Goal: Task Accomplishment & Management: Complete application form

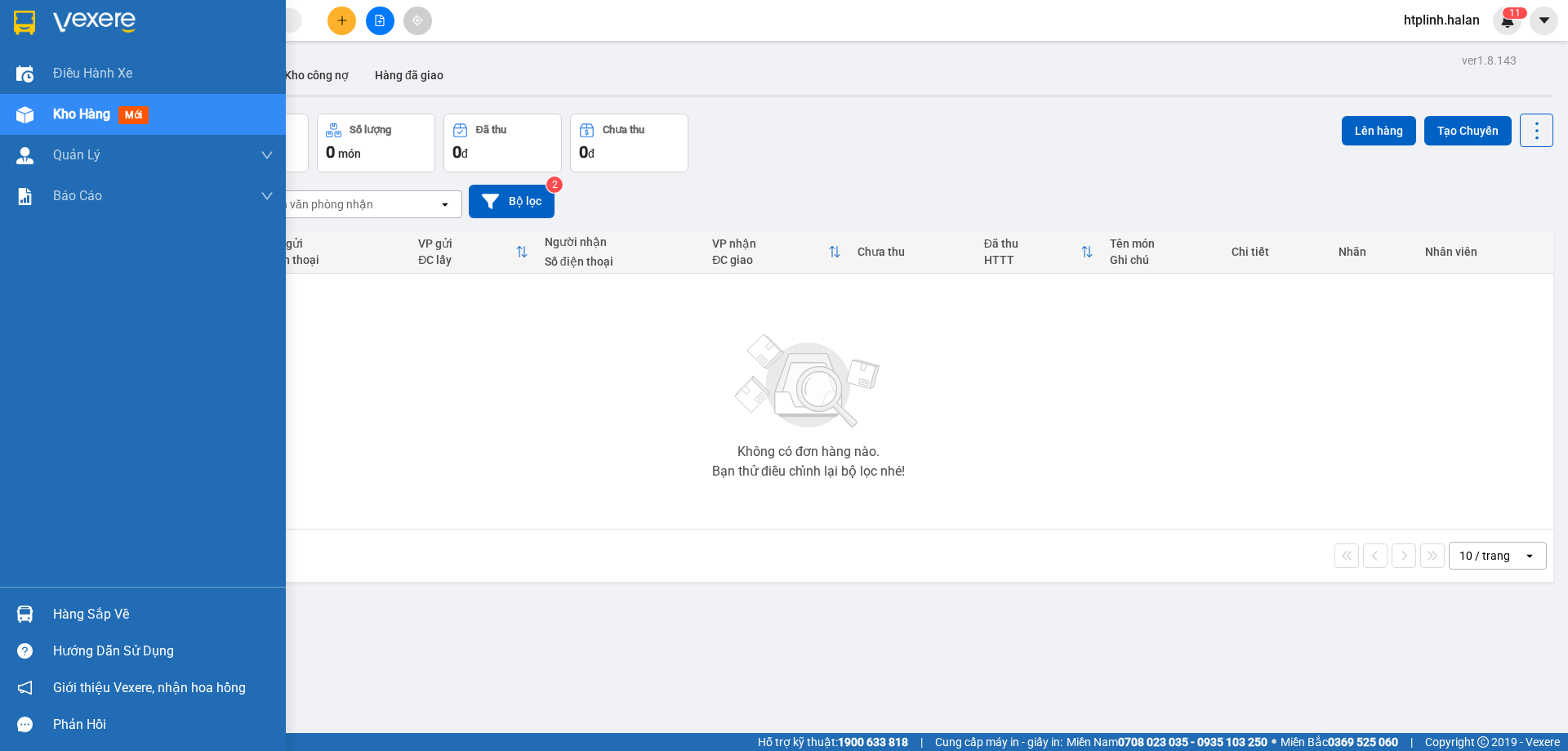
click at [65, 620] on div "Hàng sắp về" at bounding box center [163, 614] width 220 height 25
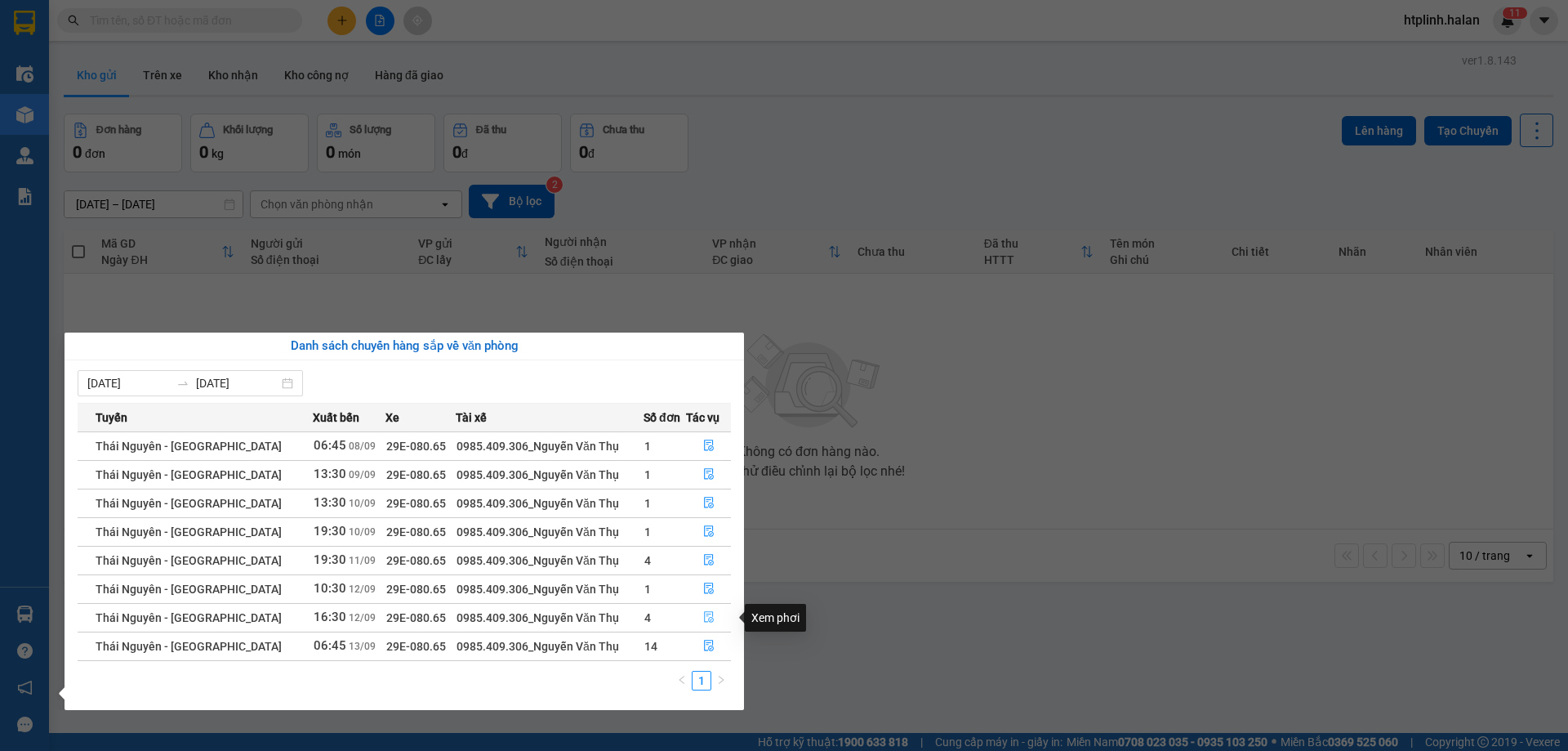
click at [704, 609] on button "button" at bounding box center [709, 618] width 43 height 26
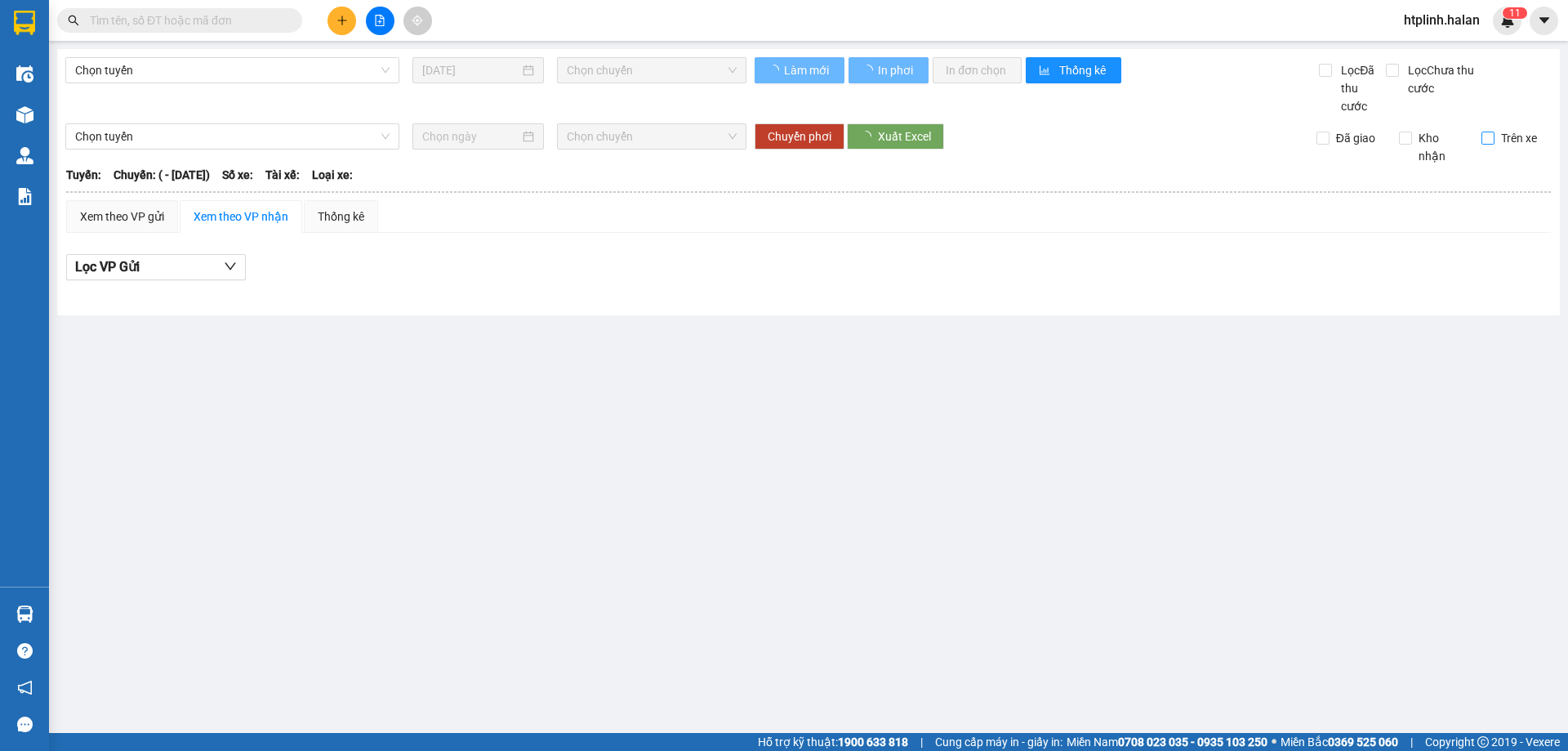
click at [1517, 144] on span "Trên xe" at bounding box center [1518, 138] width 49 height 18
click at [1494, 144] on input "Trên xe" at bounding box center [1488, 138] width 13 height 13
checkbox input "true"
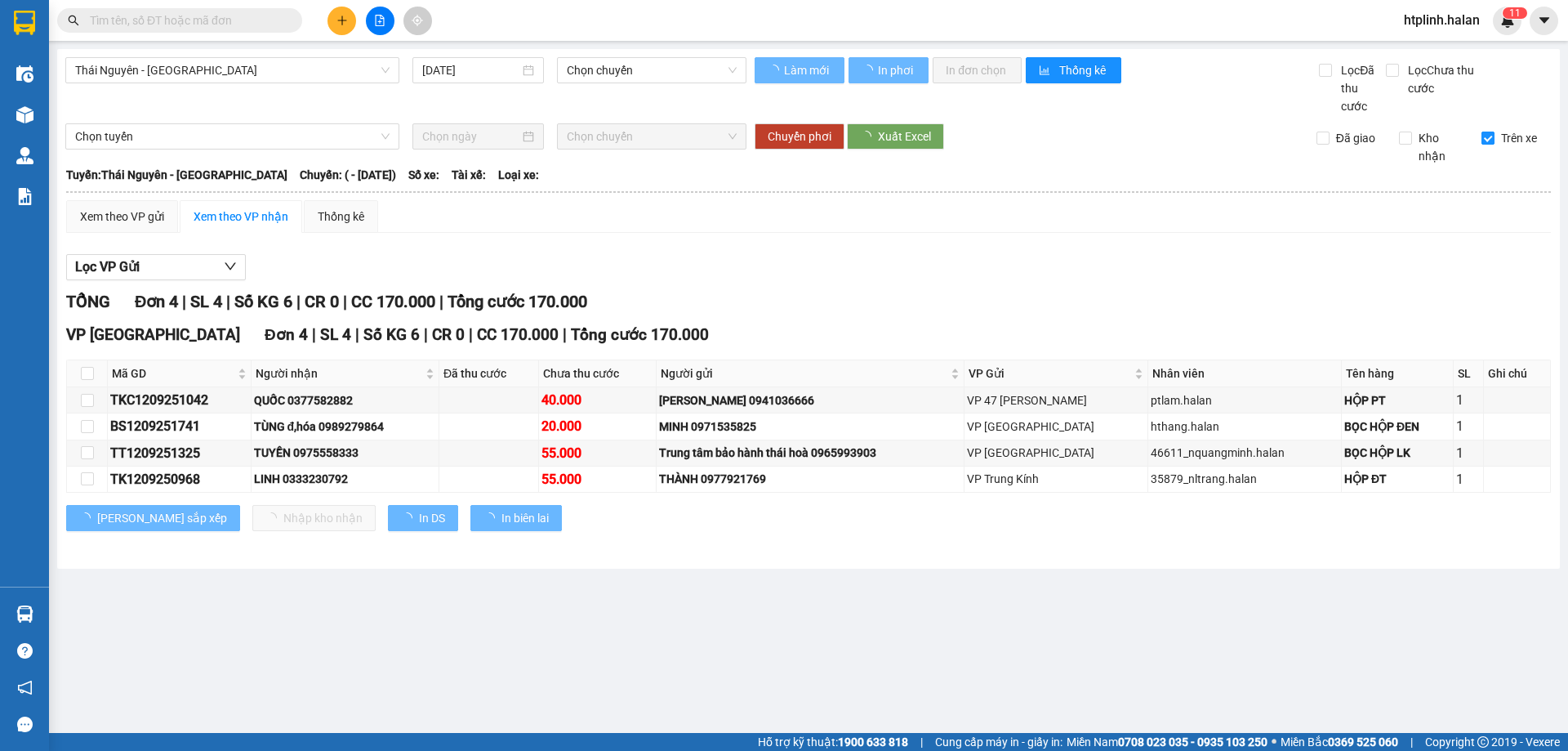
type input "[DATE]"
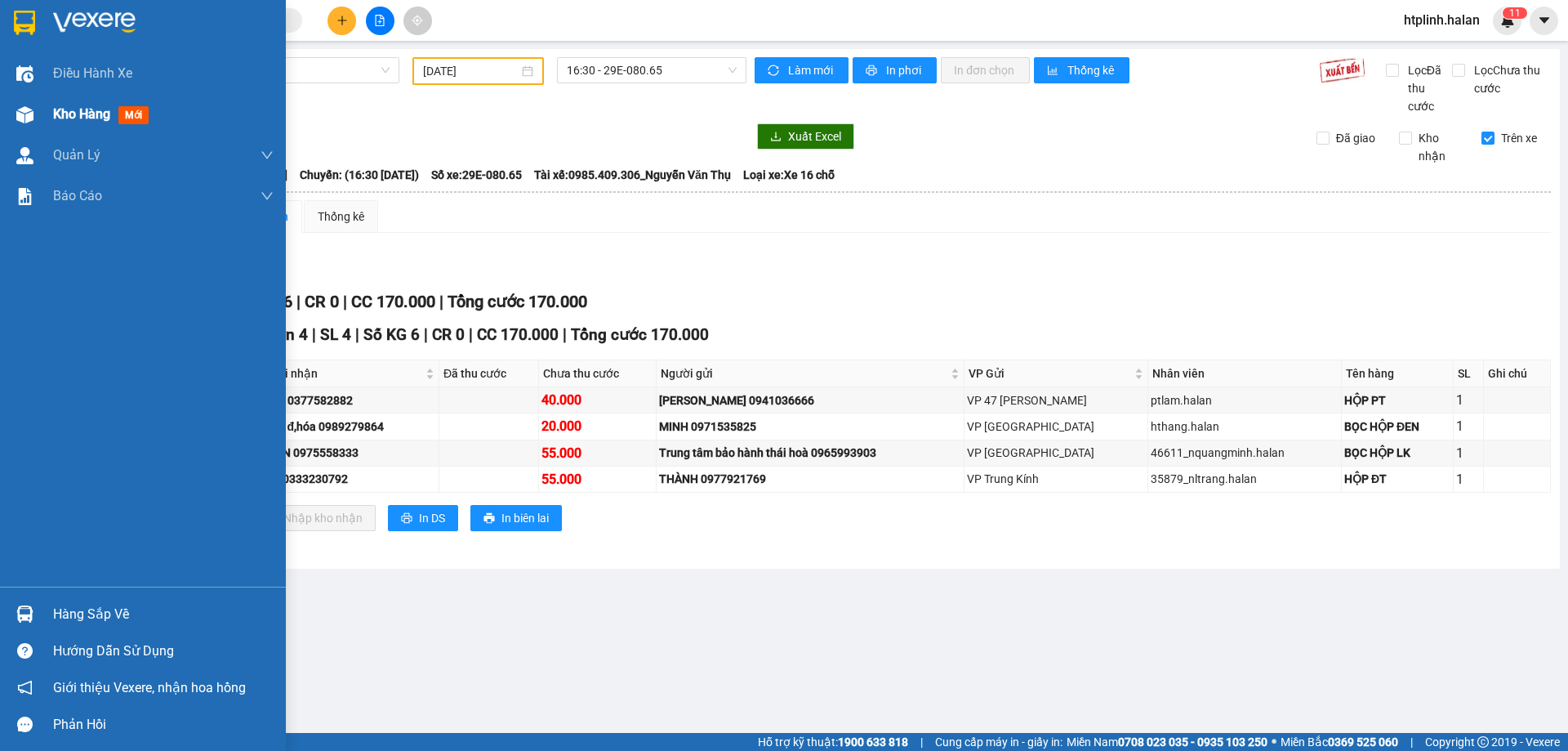
click at [17, 123] on img at bounding box center [25, 114] width 17 height 17
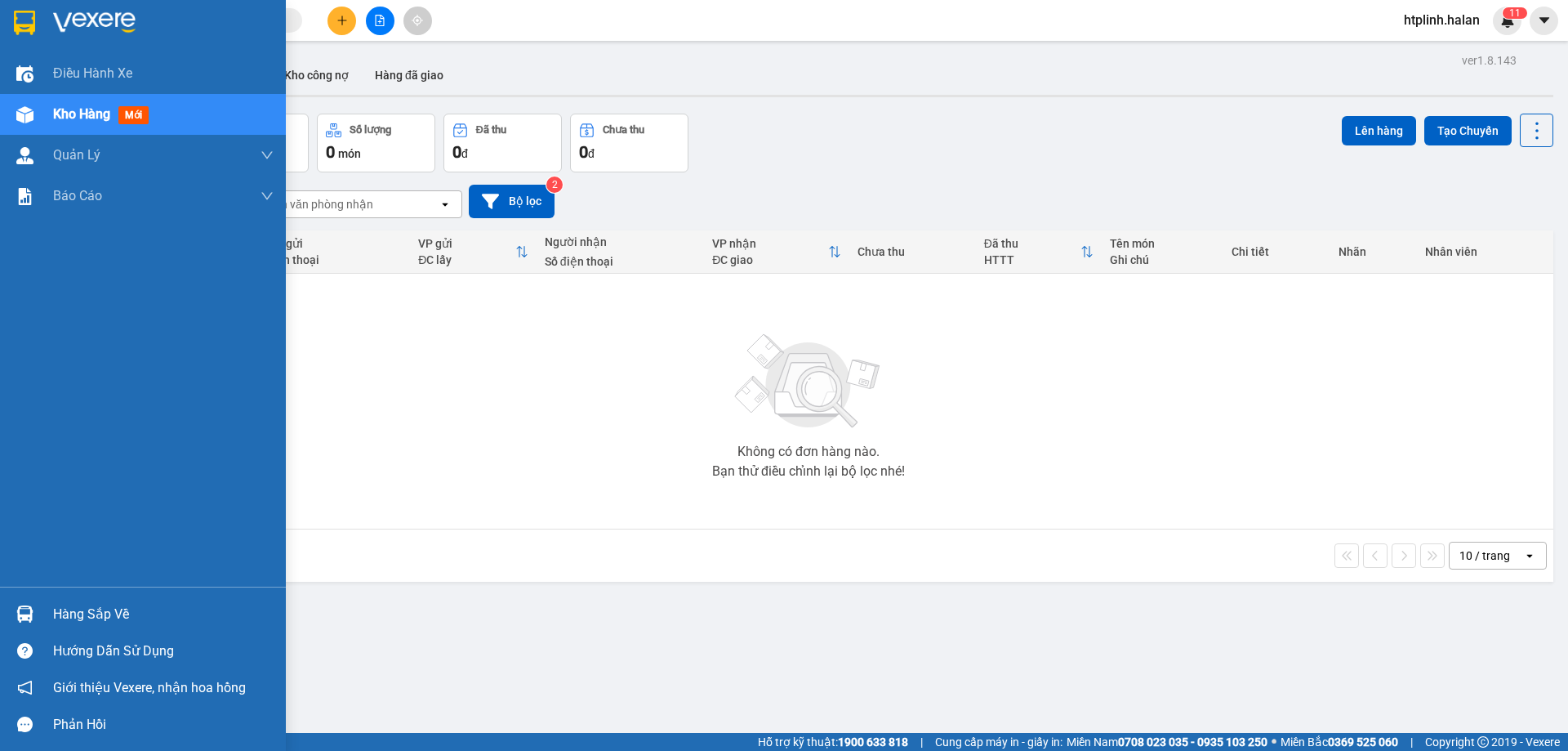
click at [30, 619] on img at bounding box center [25, 614] width 17 height 17
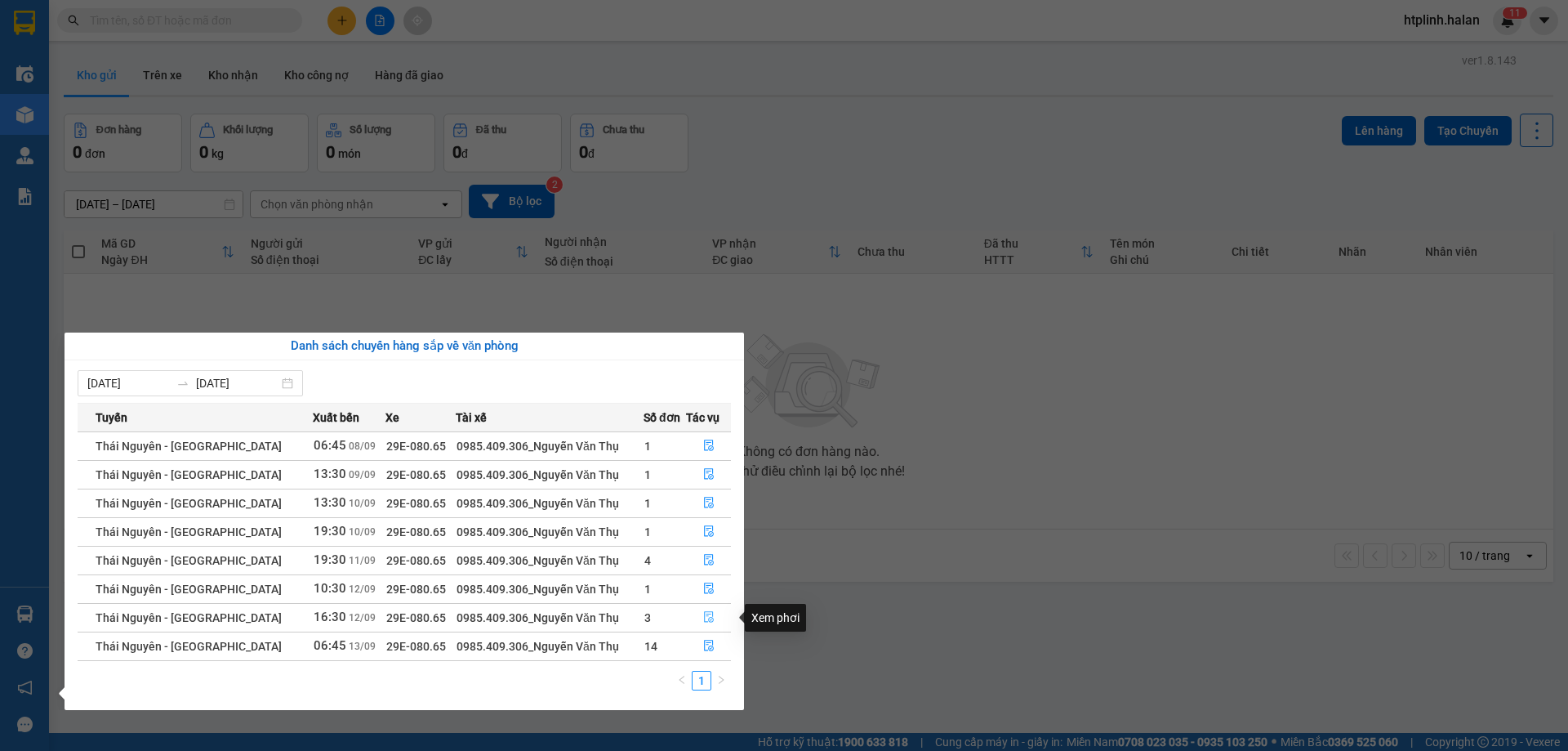
click at [693, 616] on button "button" at bounding box center [709, 618] width 43 height 26
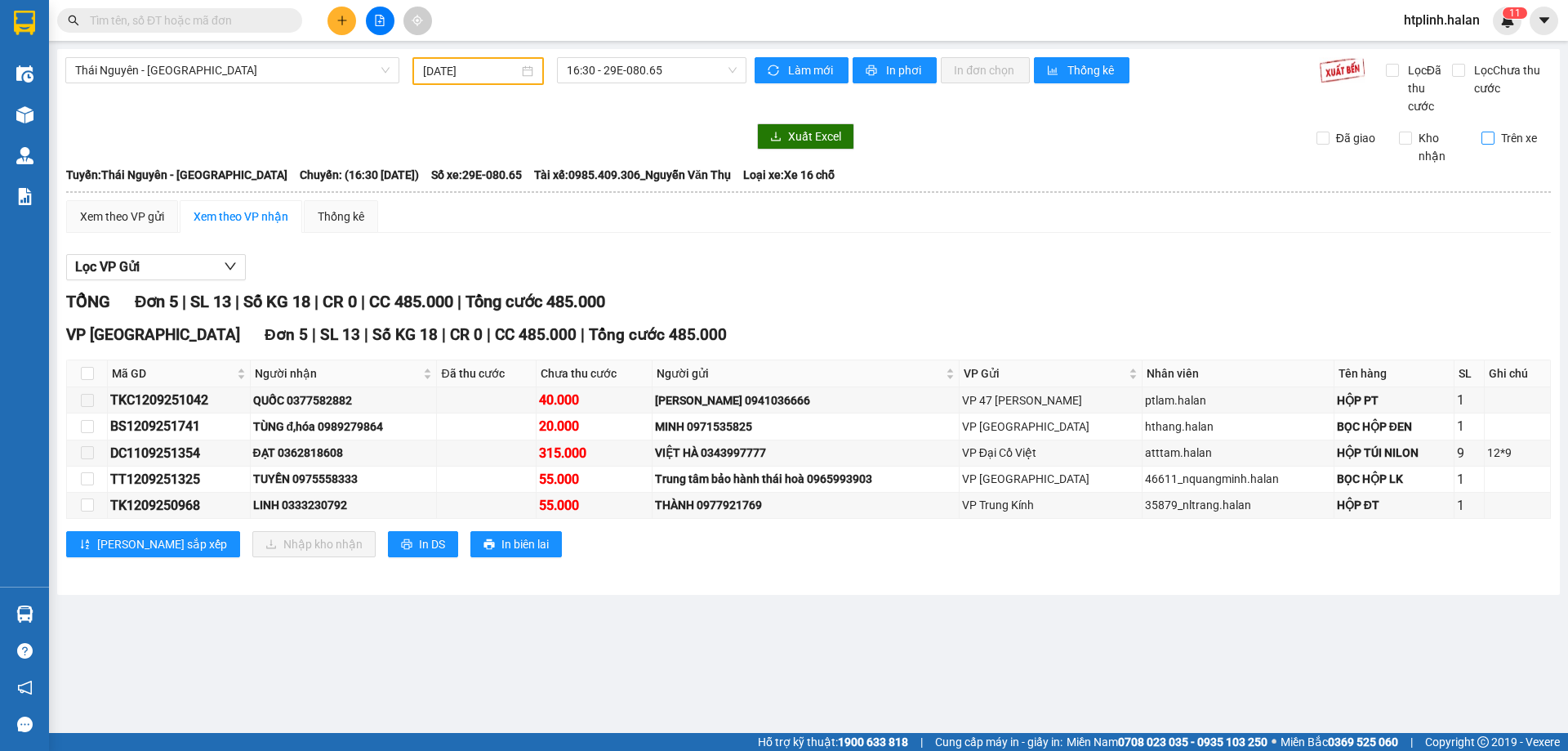
click at [1484, 137] on input "Trên xe" at bounding box center [1488, 138] width 13 height 13
checkbox input "true"
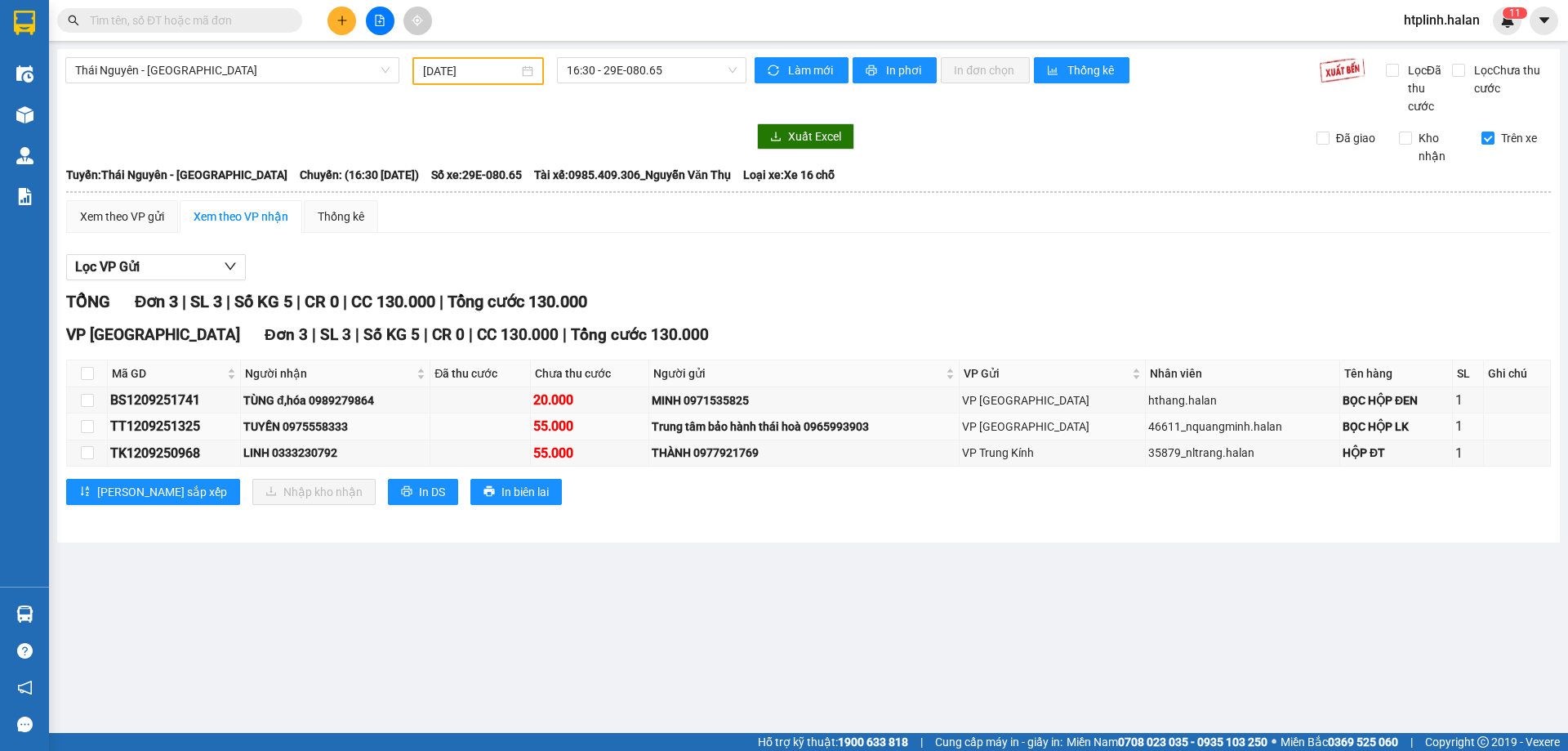
click at [307, 425] on div "TUYỀN 0975558333" at bounding box center [335, 426] width 184 height 18
click at [305, 425] on div "TUYỀN 0975558333" at bounding box center [335, 426] width 184 height 18
click at [1074, 717] on main "Thái Nguyên - Định Hóa 12/09/2025 16:30 - 29E-080.65 Làm mới In phơi In đơn chọ…" at bounding box center [784, 366] width 1568 height 733
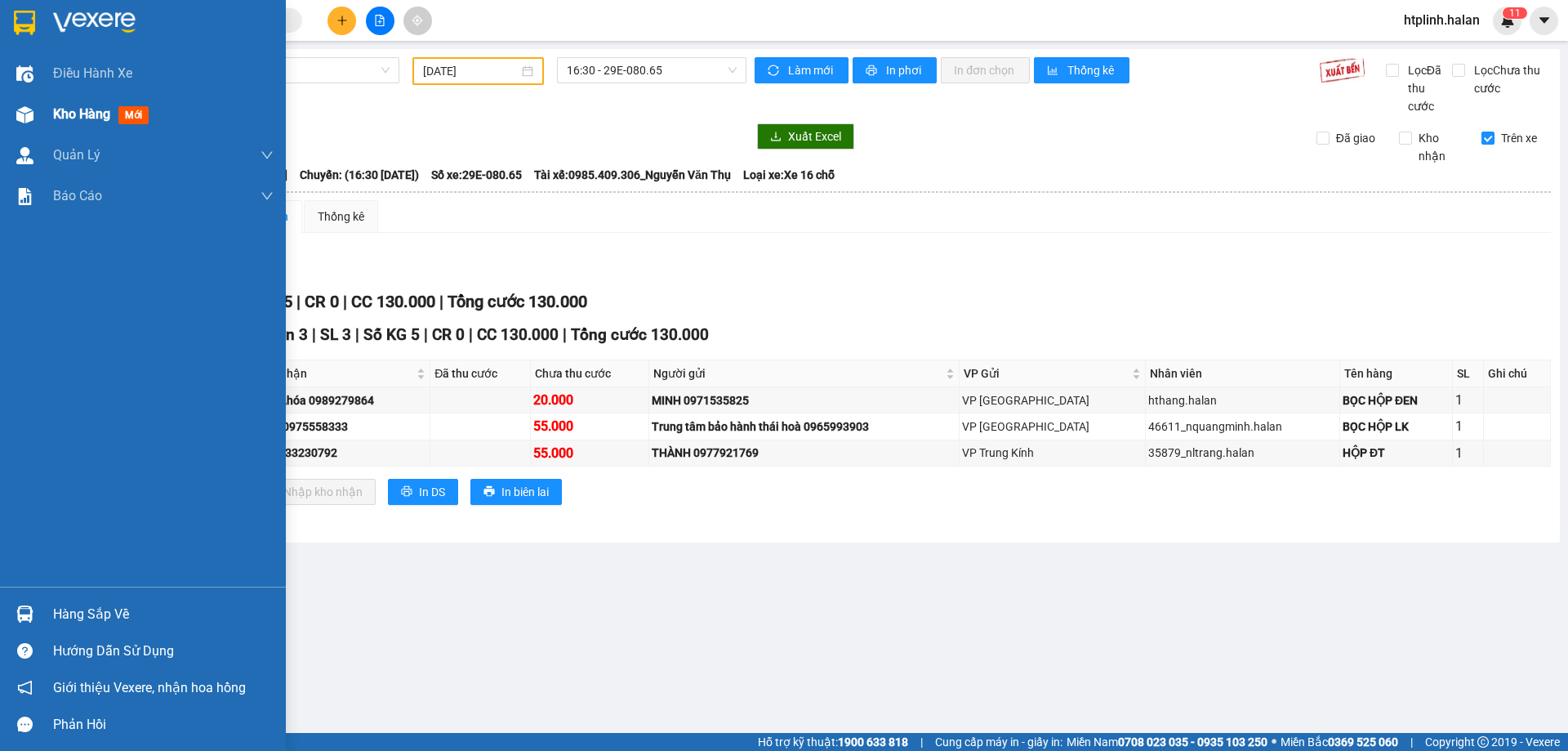
click at [89, 100] on div "Kho hàng mới" at bounding box center [163, 113] width 220 height 41
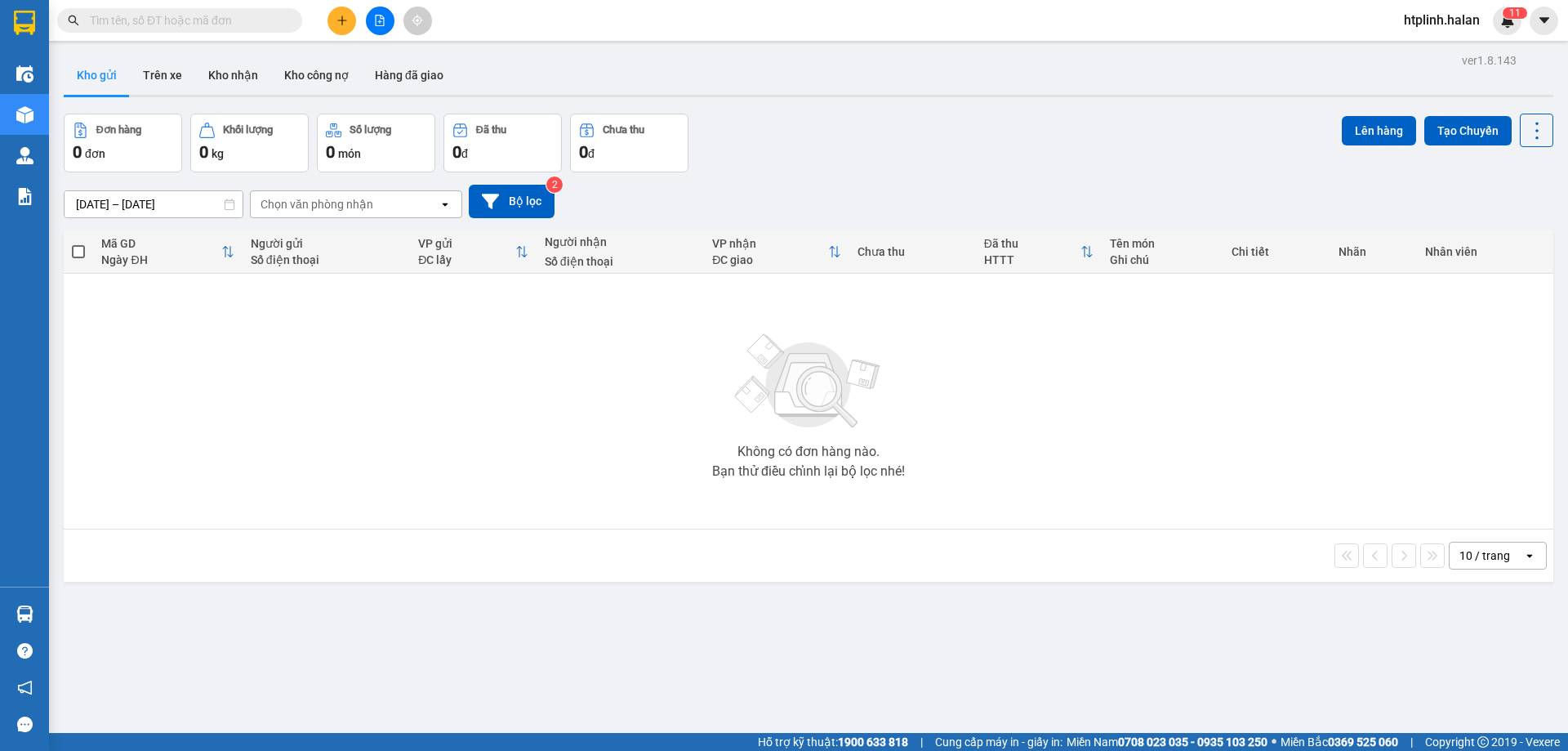
click at [232, 95] on div at bounding box center [808, 95] width 1489 height 2
click at [232, 84] on button "Kho nhận" at bounding box center [233, 75] width 76 height 39
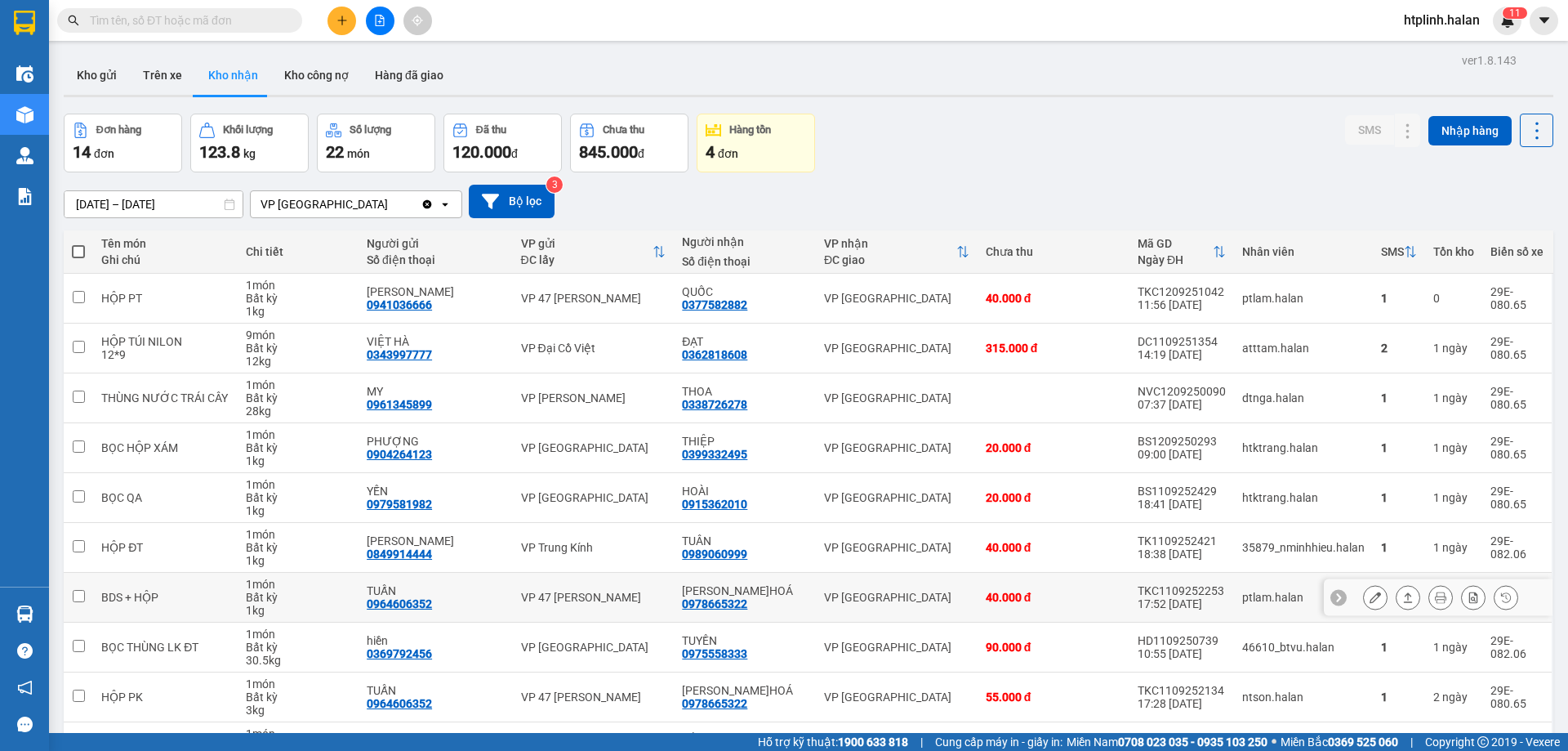
scroll to position [106, 0]
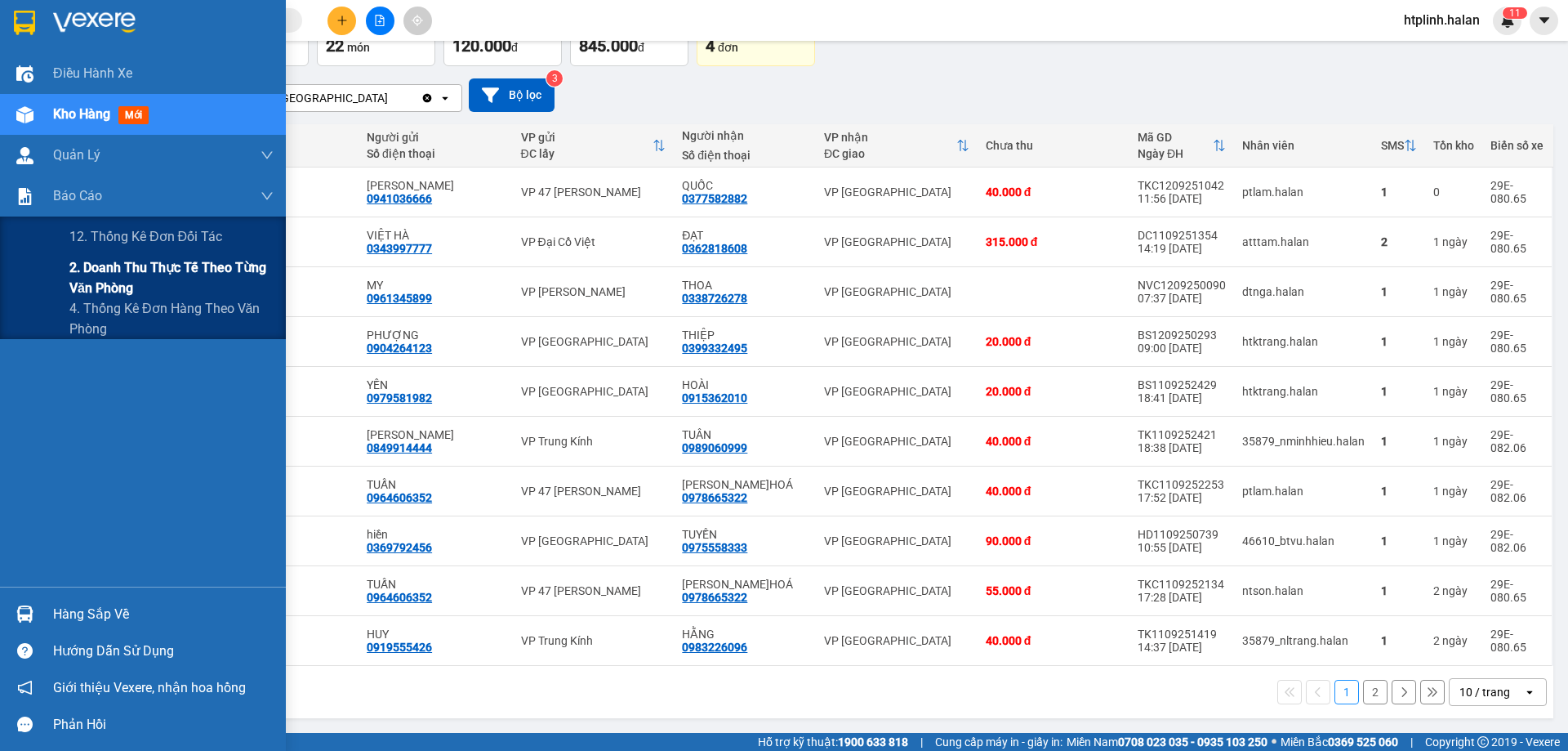
click at [140, 276] on span "2. Doanh thu thực tế theo từng văn phòng" at bounding box center [171, 277] width 204 height 41
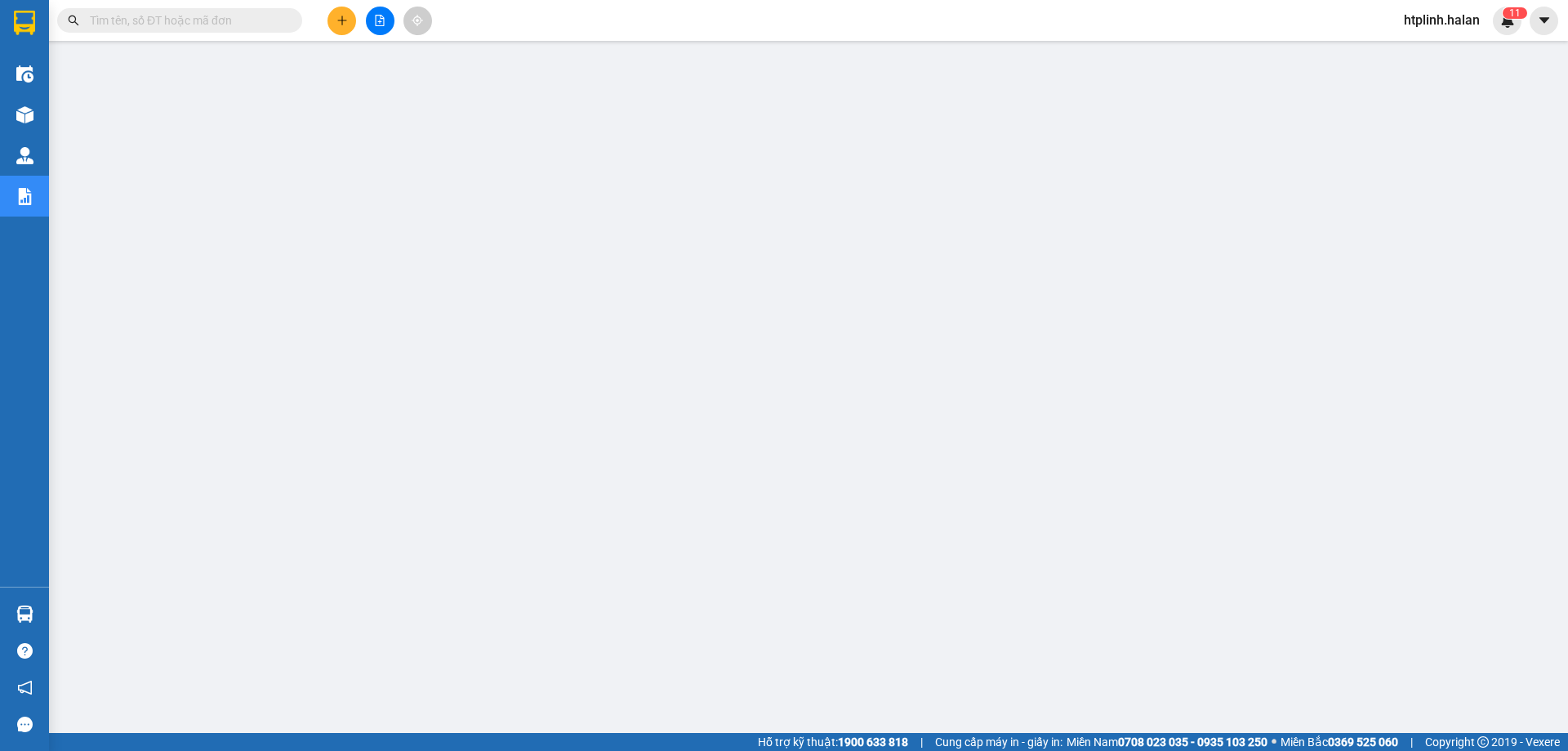
click at [336, 16] on icon "plus" at bounding box center [342, 21] width 12 height 12
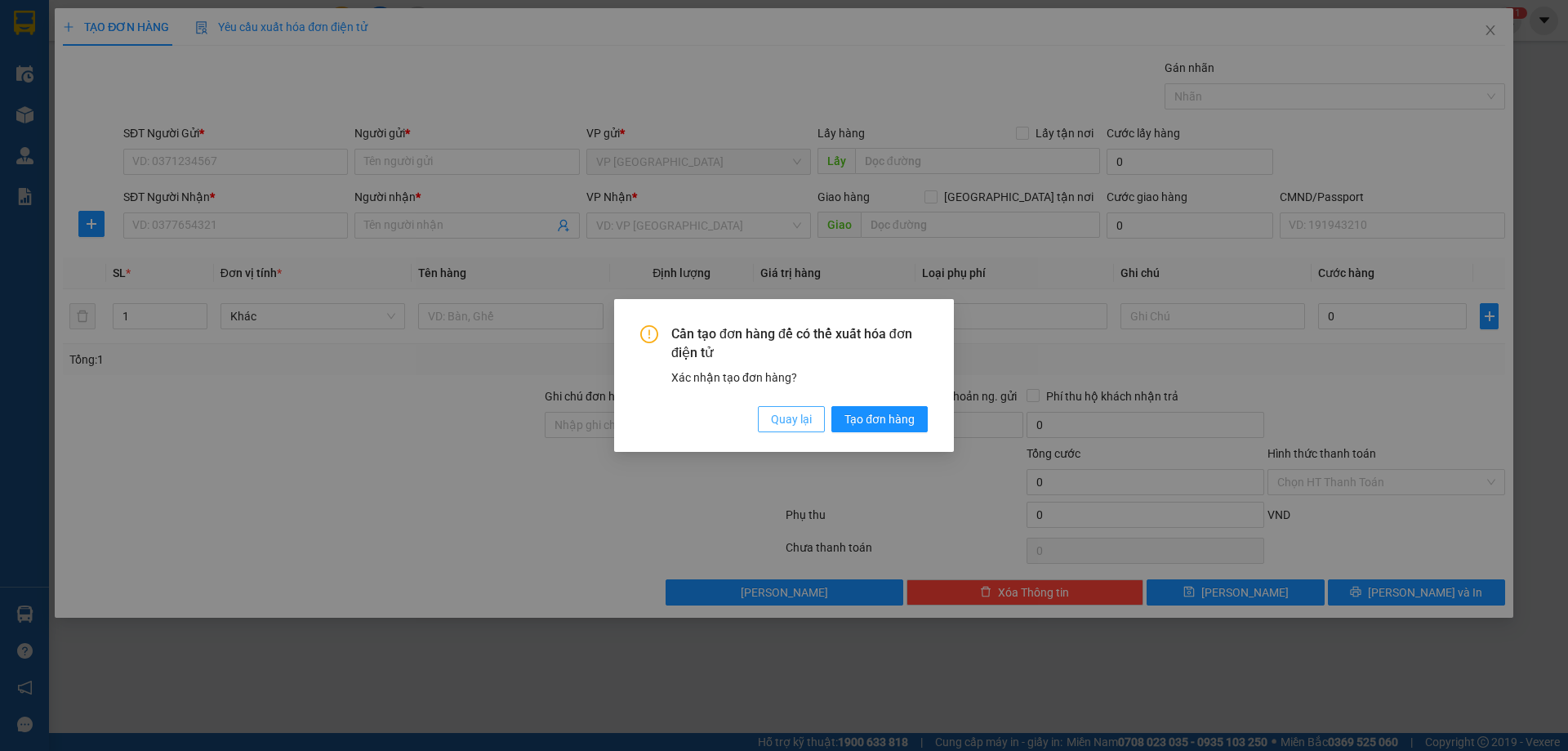
click at [791, 413] on span "Quay lại" at bounding box center [791, 419] width 41 height 18
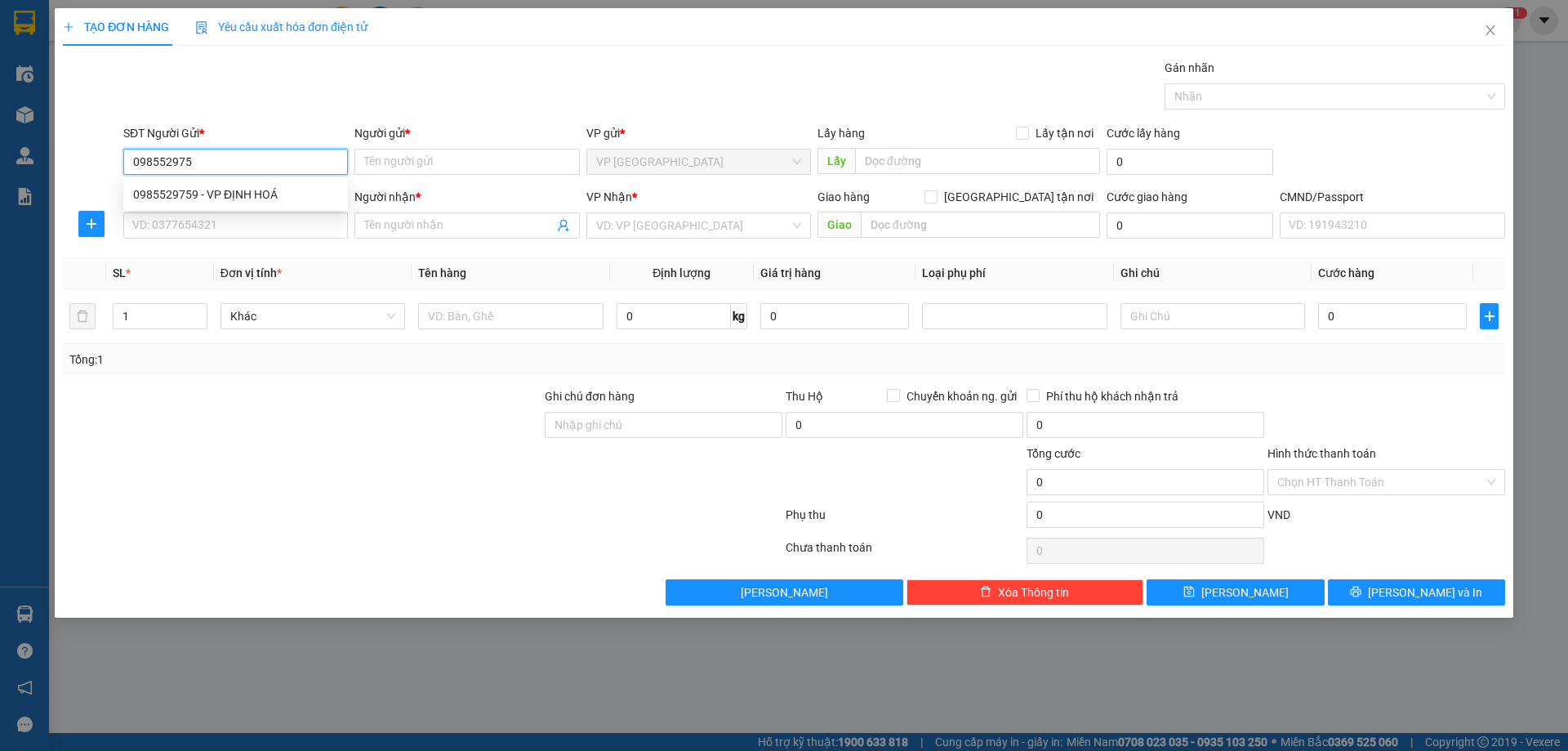
type input "0985529759"
click at [286, 198] on div "0985529759 - VP ĐỊNH HOÁ" at bounding box center [236, 195] width 205 height 18
type input "VP ĐỊNH HOÁ"
type input "0985529759"
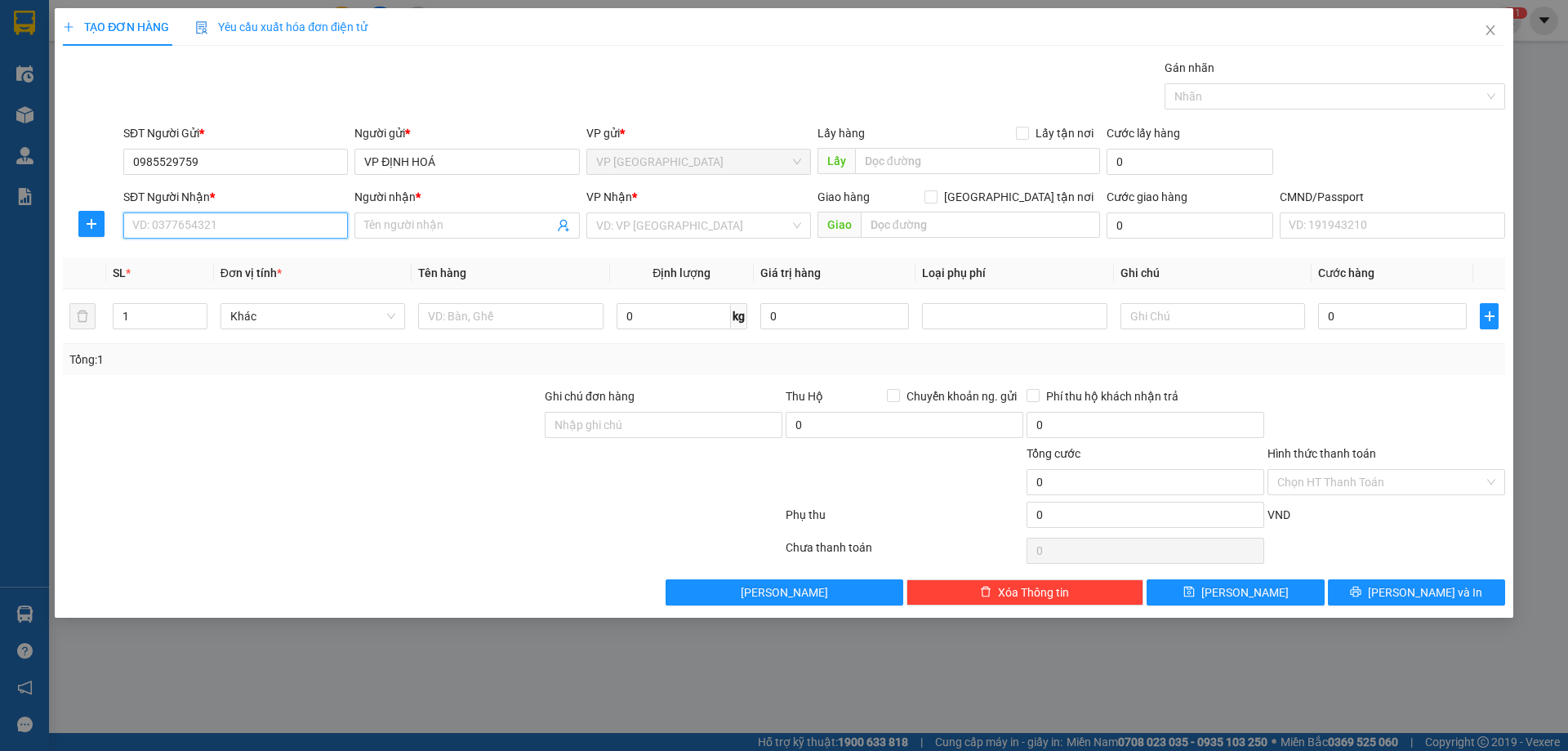
click at [293, 225] on input "SĐT Người Nhận *" at bounding box center [235, 225] width 224 height 26
click at [259, 259] on div "0988900284 - NGỌC KT" at bounding box center [236, 258] width 205 height 18
type input "0988900284"
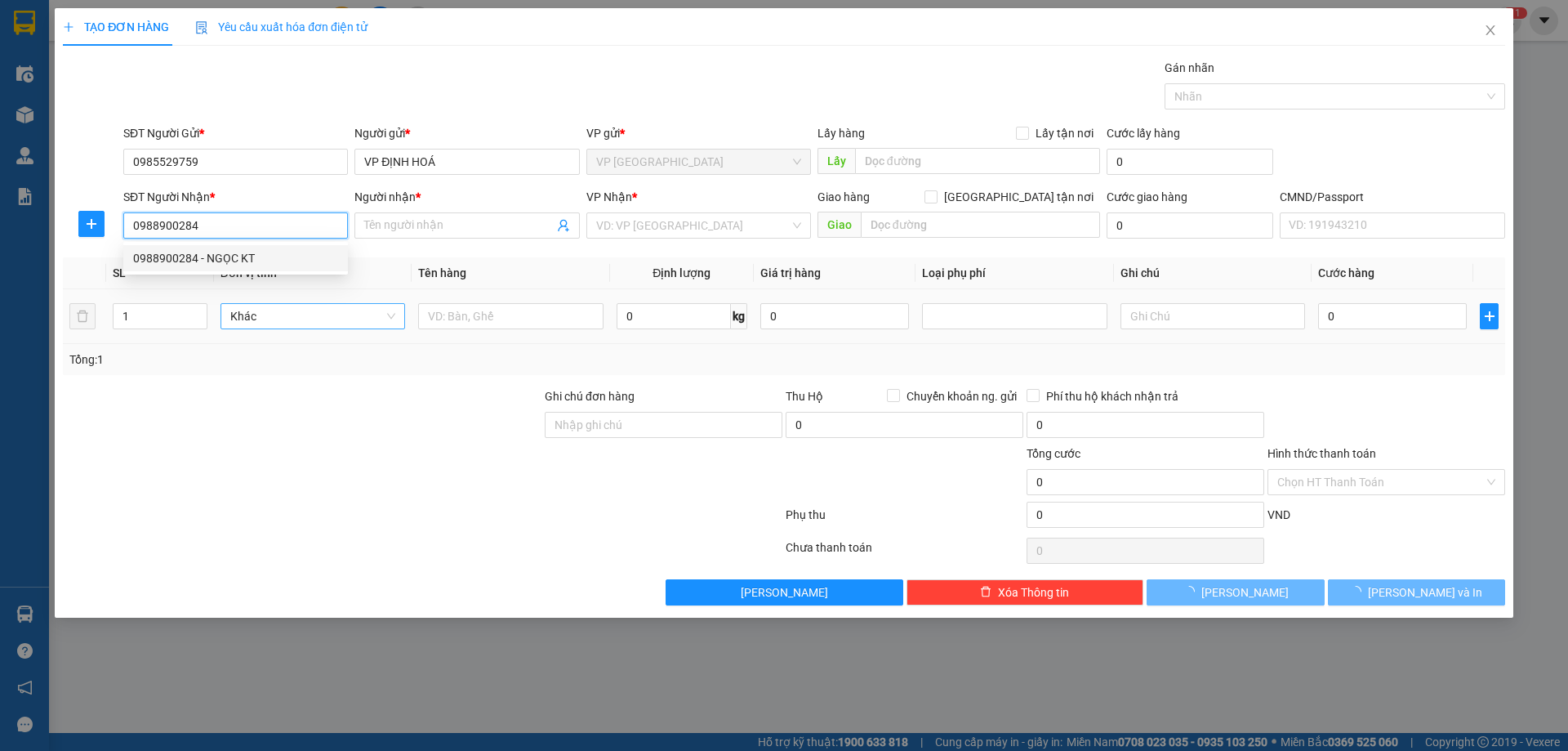
type input "NGỌC KT"
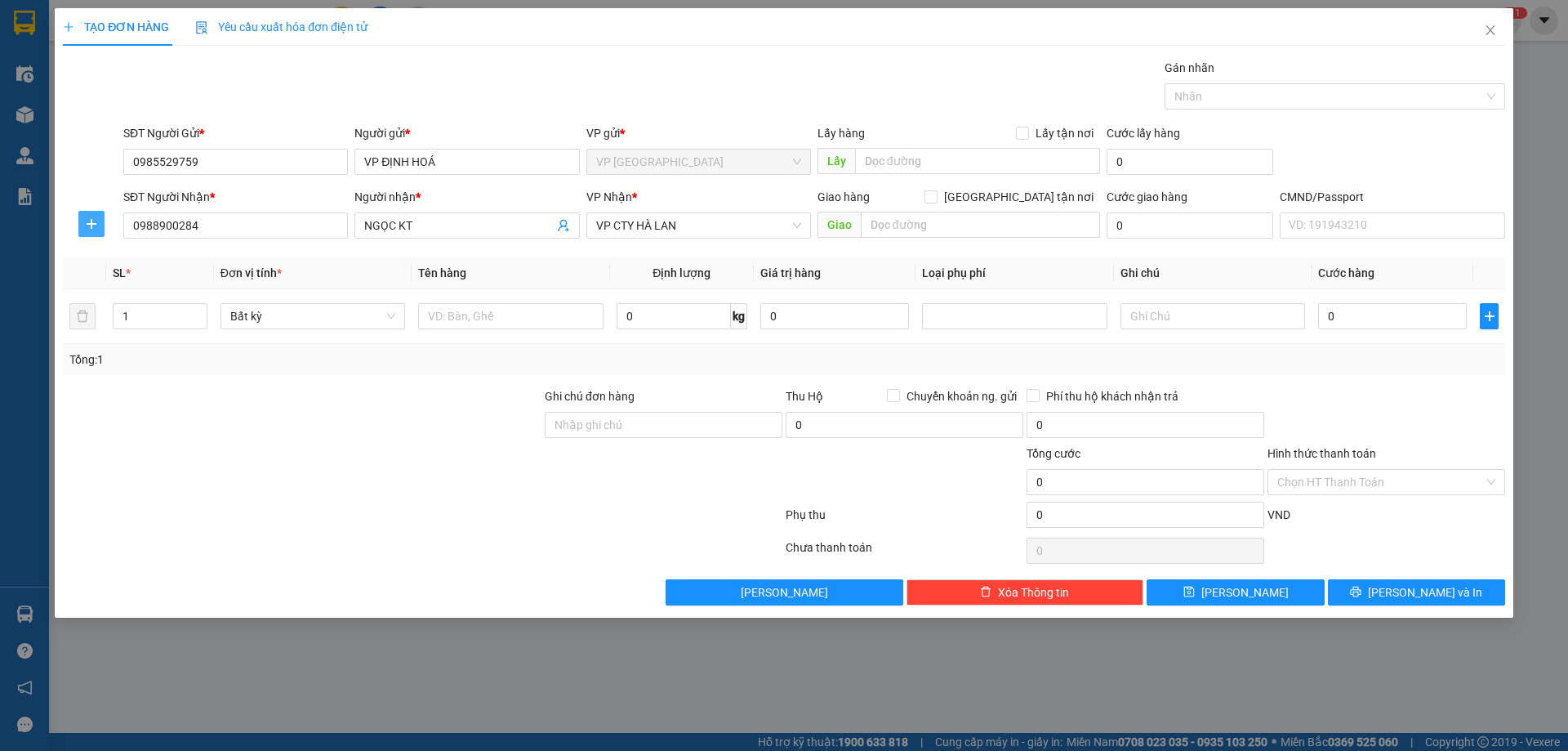
click at [90, 223] on icon "plus" at bounding box center [92, 224] width 13 height 13
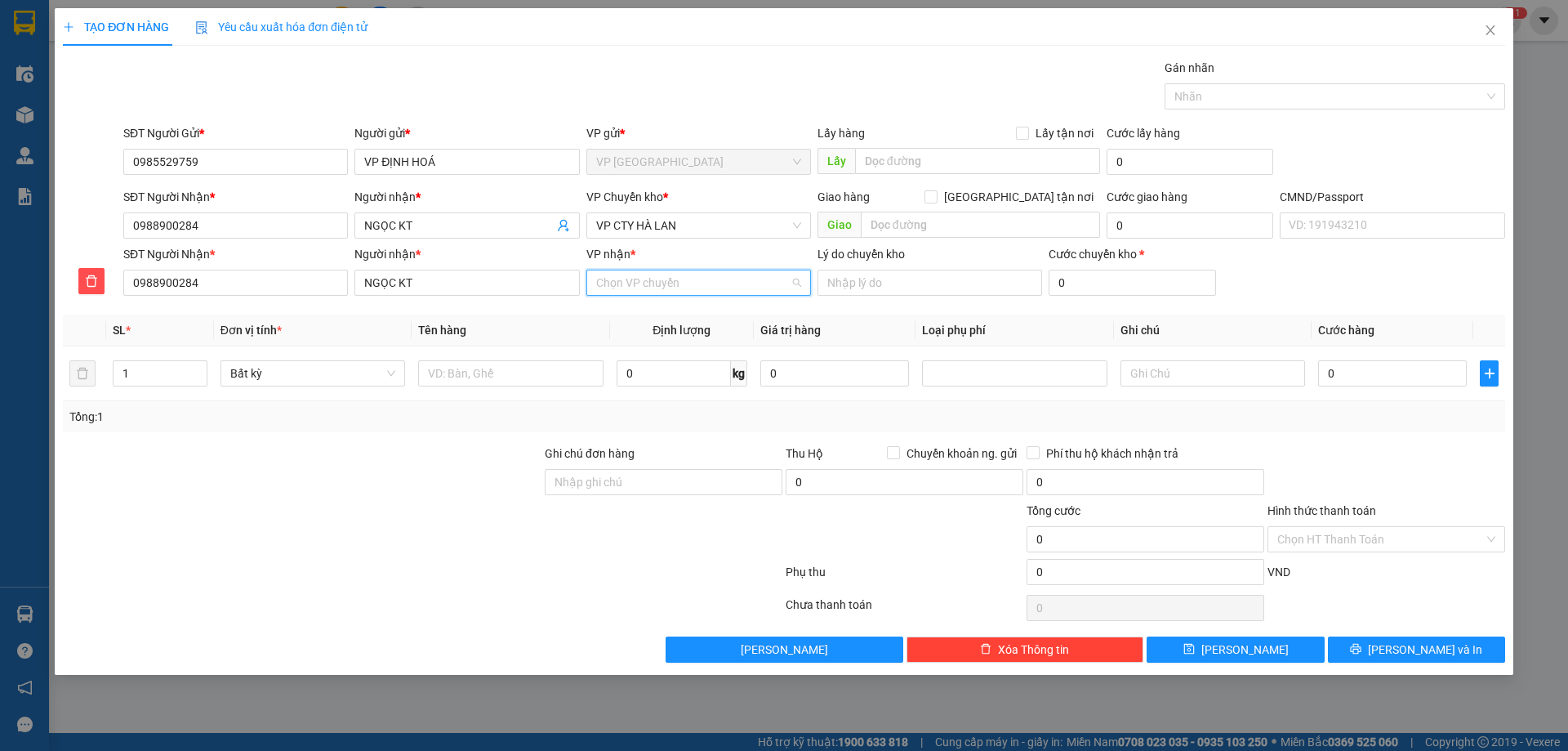
click at [649, 283] on input "VP nhận *" at bounding box center [693, 283] width 194 height 25
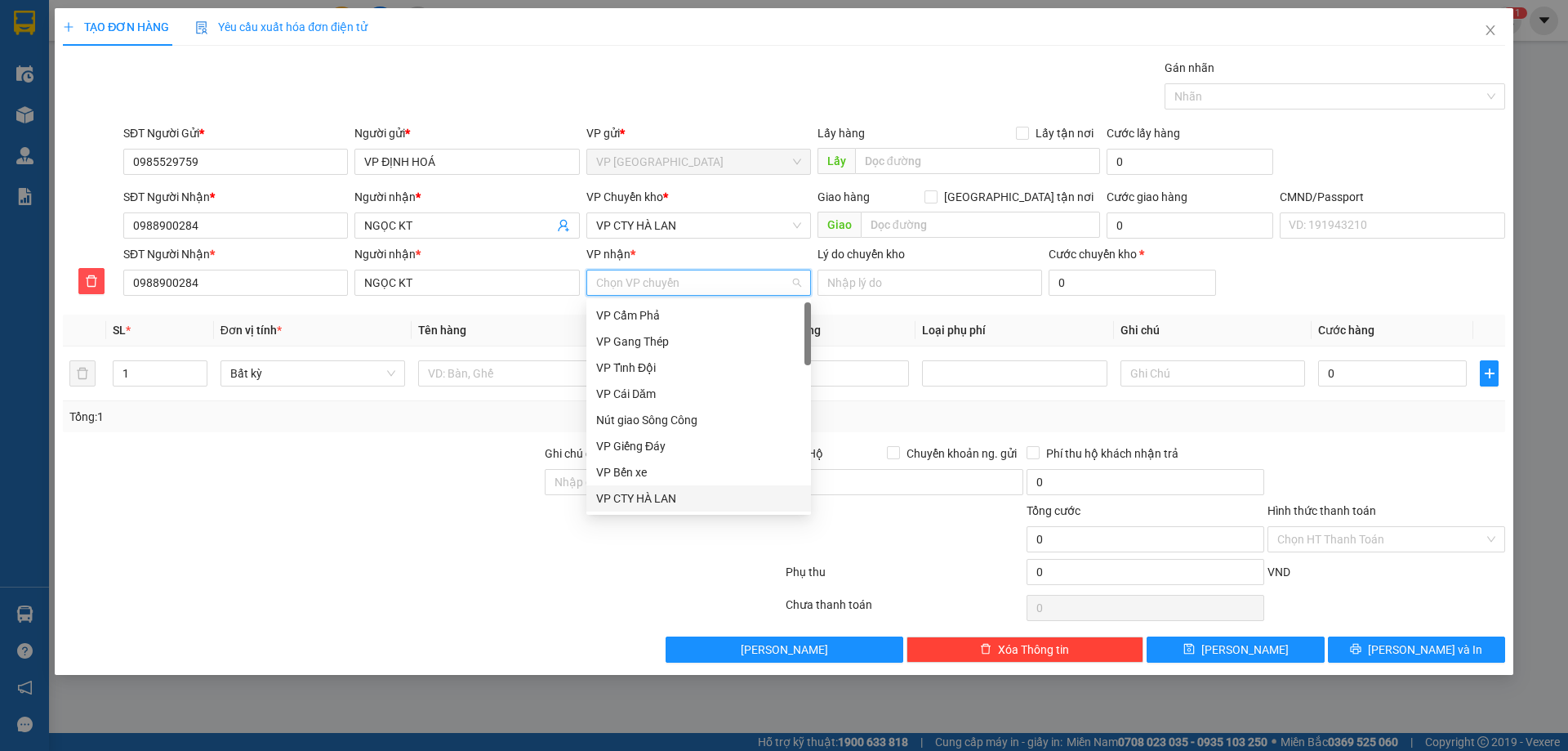
click at [650, 489] on div "VP CTY HÀ LAN" at bounding box center [698, 498] width 224 height 26
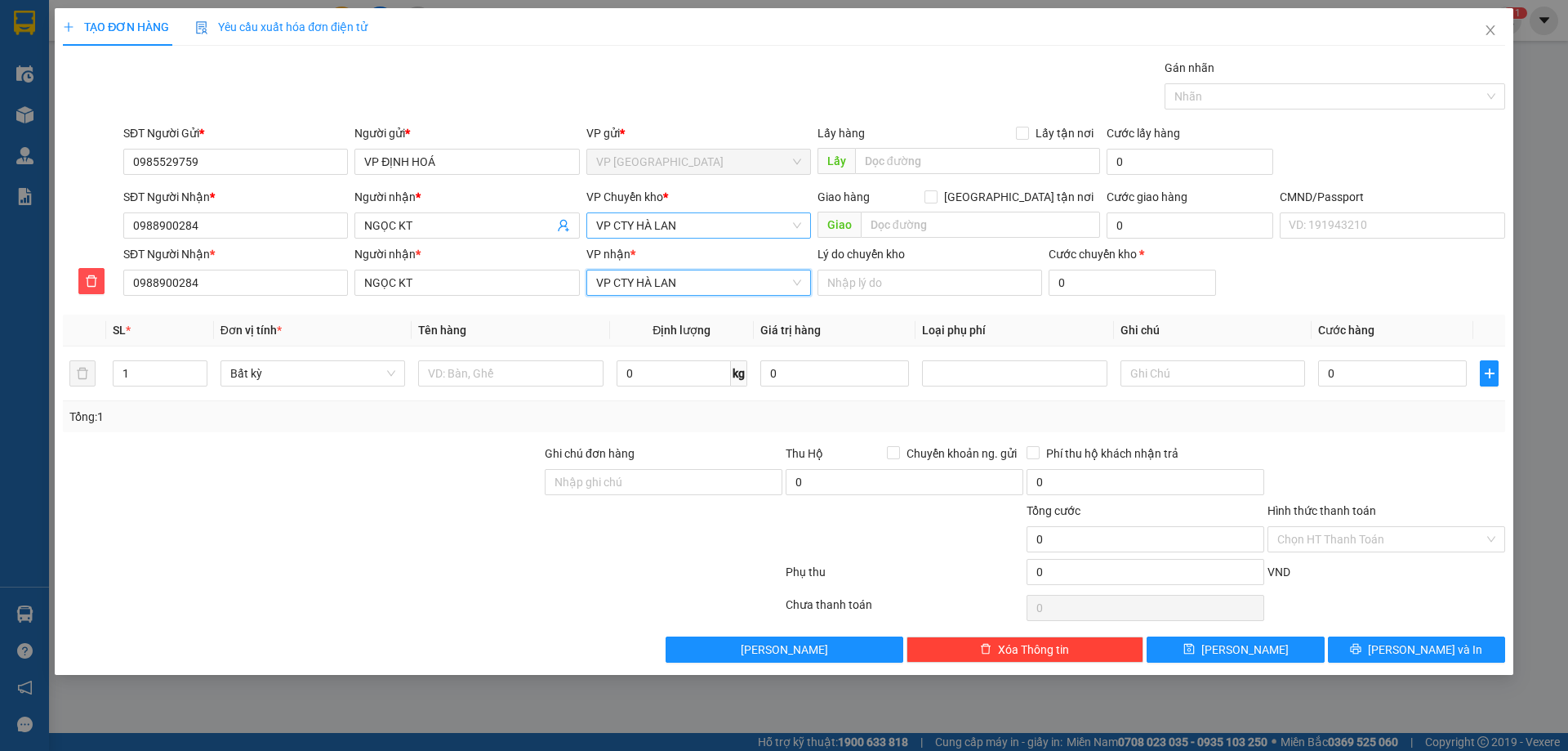
click at [716, 222] on span "VP CTY HÀ LAN" at bounding box center [699, 225] width 205 height 25
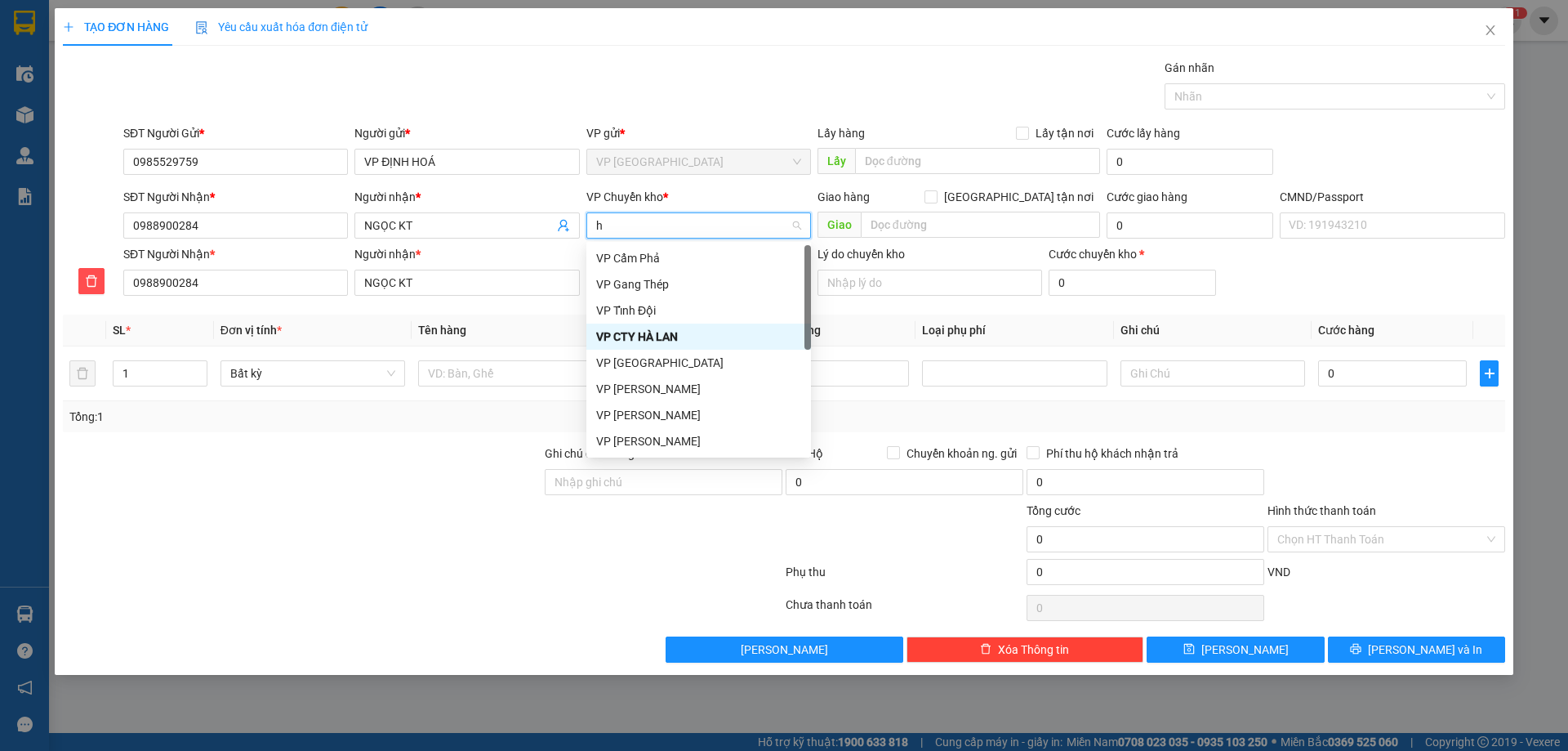
type input "hg"
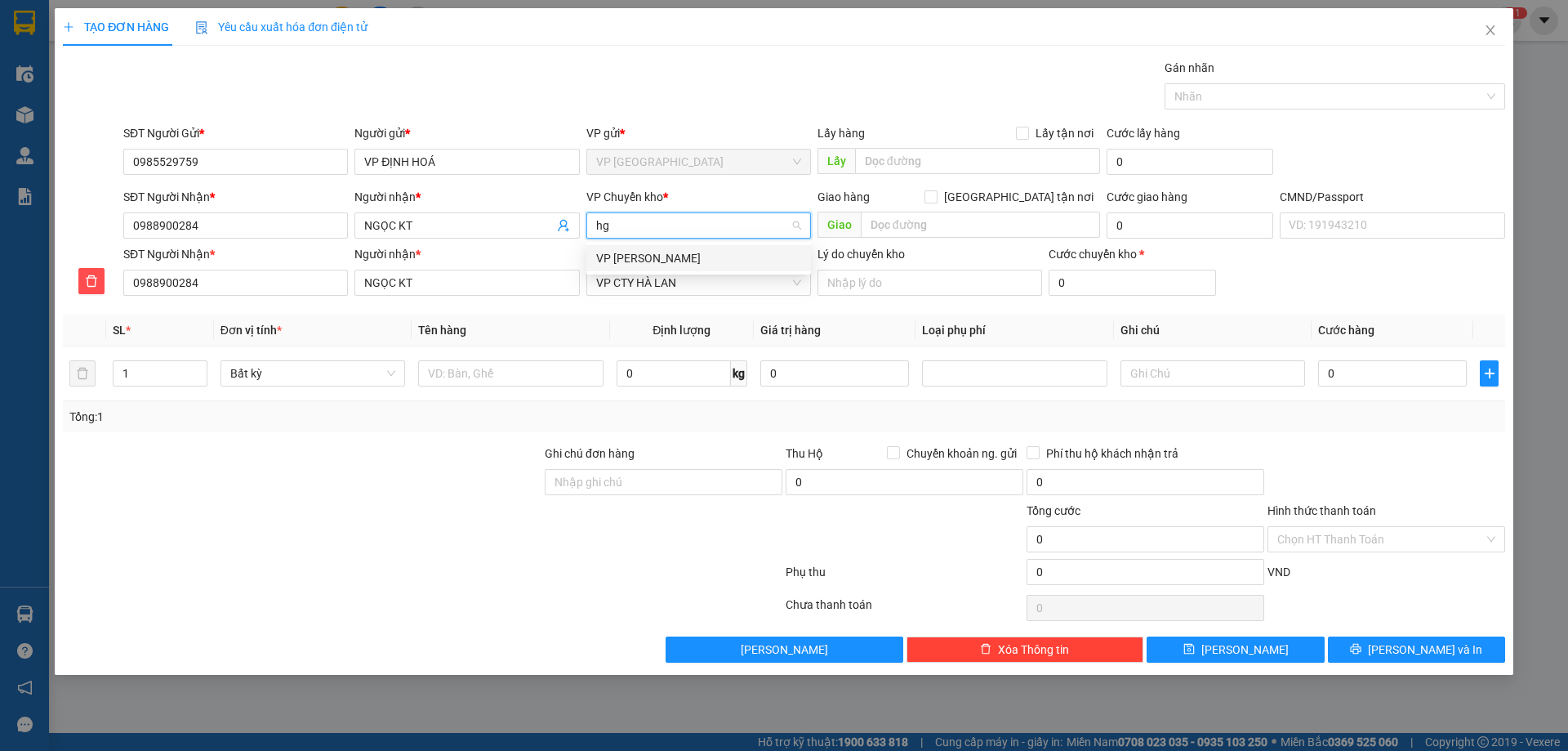
click at [718, 261] on div "VP [PERSON_NAME]" at bounding box center [699, 258] width 205 height 18
click at [526, 355] on td at bounding box center [510, 373] width 198 height 55
drag, startPoint x: 526, startPoint y: 355, endPoint x: 533, endPoint y: 363, distance: 10.6
click at [533, 363] on td at bounding box center [510, 373] width 198 height 55
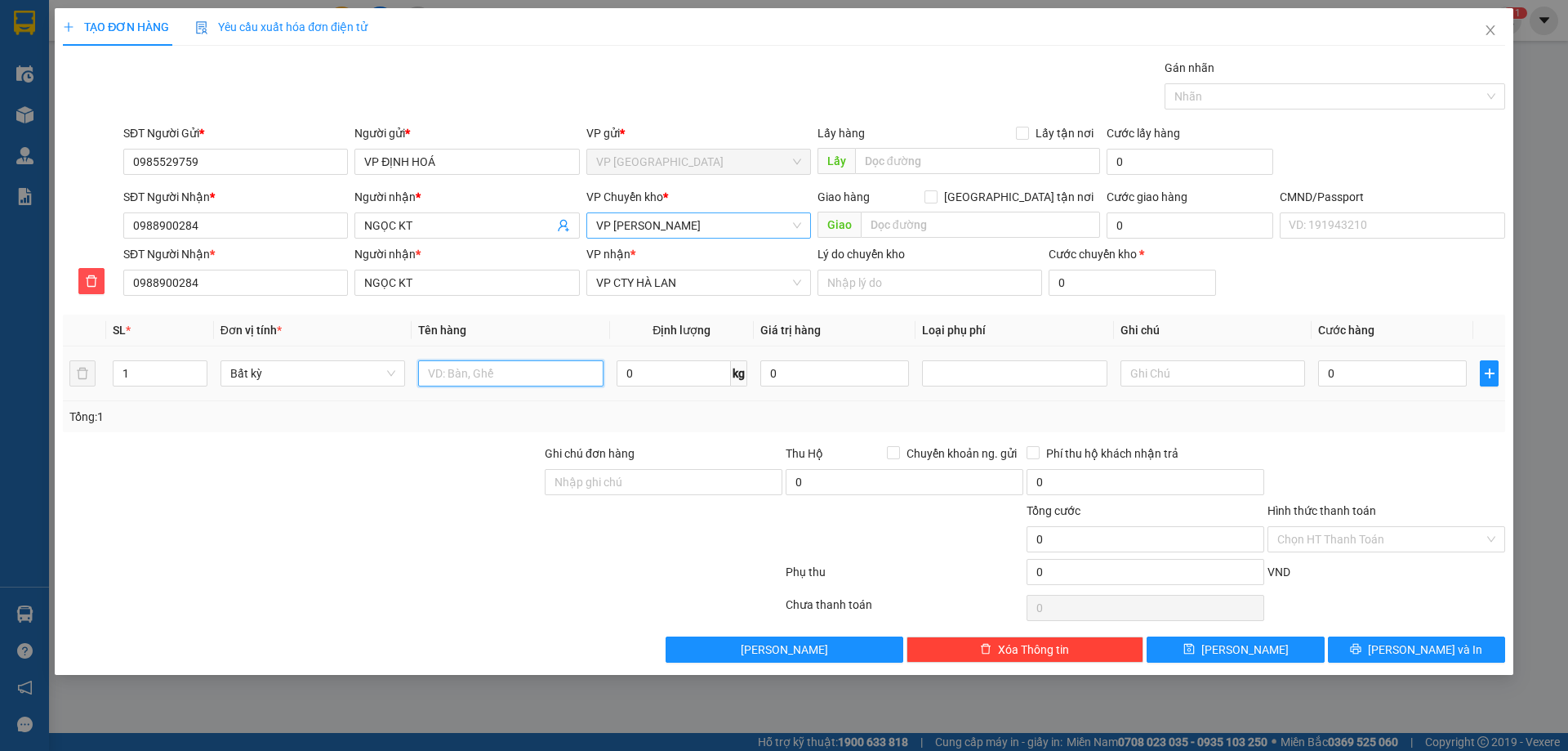
click at [533, 363] on input "text" at bounding box center [510, 373] width 185 height 26
type input "p"
type input "PBBC 12/9"
click at [666, 409] on div "Tổng: 1" at bounding box center [784, 416] width 1429 height 18
click at [1382, 513] on div "Hình thức thanh toán" at bounding box center [1386, 514] width 238 height 25
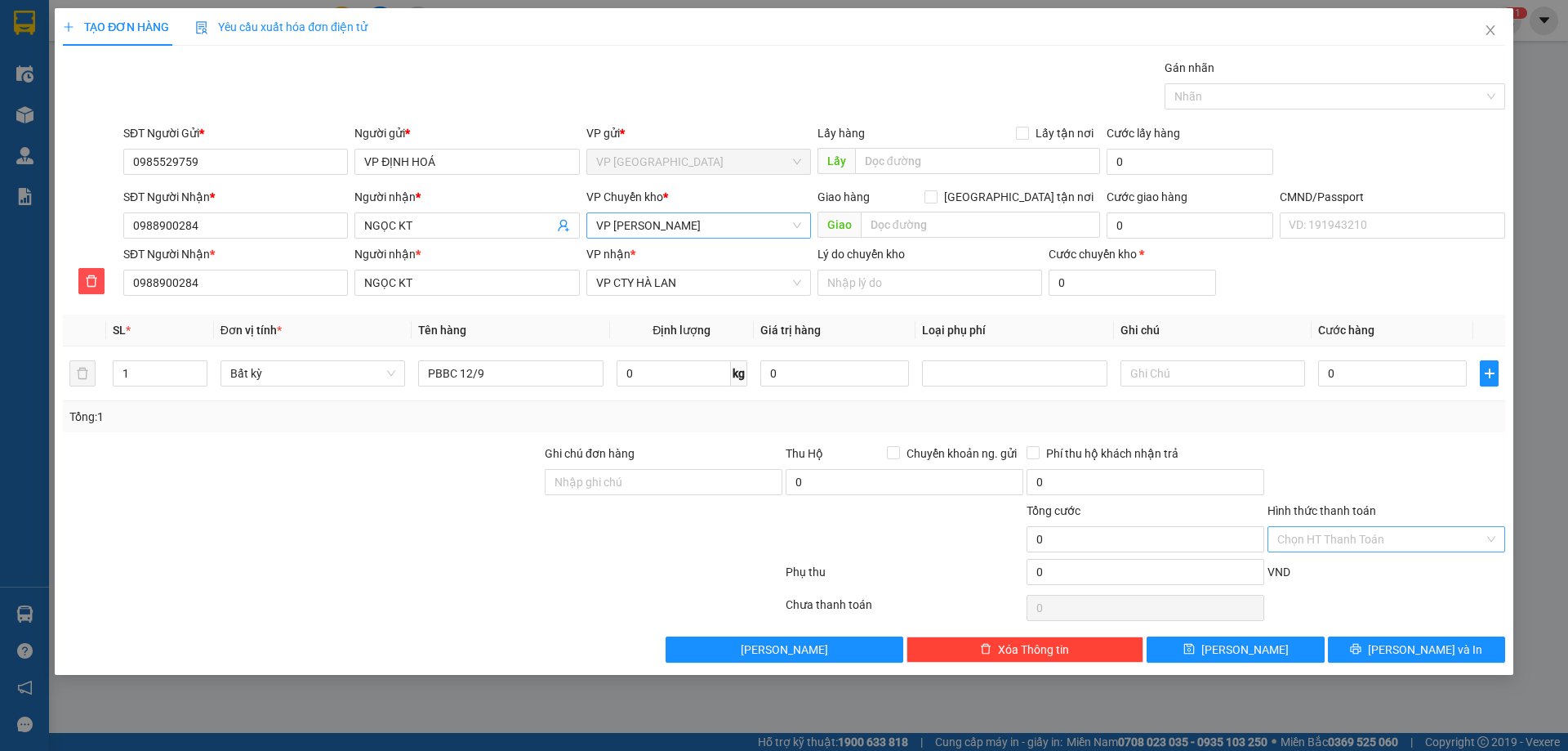
click at [1378, 534] on input "Hình thức thanh toán" at bounding box center [1381, 539] width 207 height 25
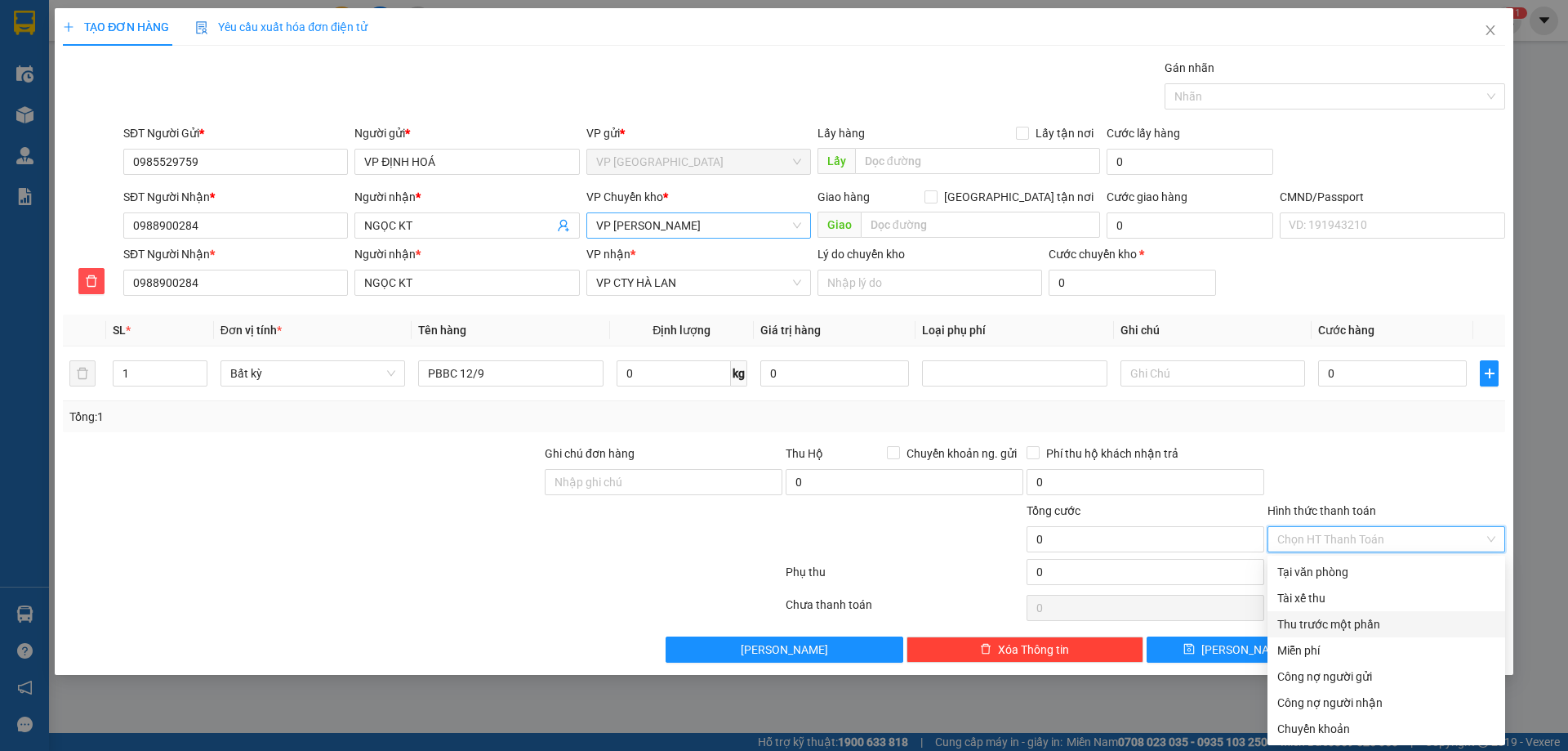
click at [1344, 643] on div "Miễn phí" at bounding box center [1386, 650] width 218 height 18
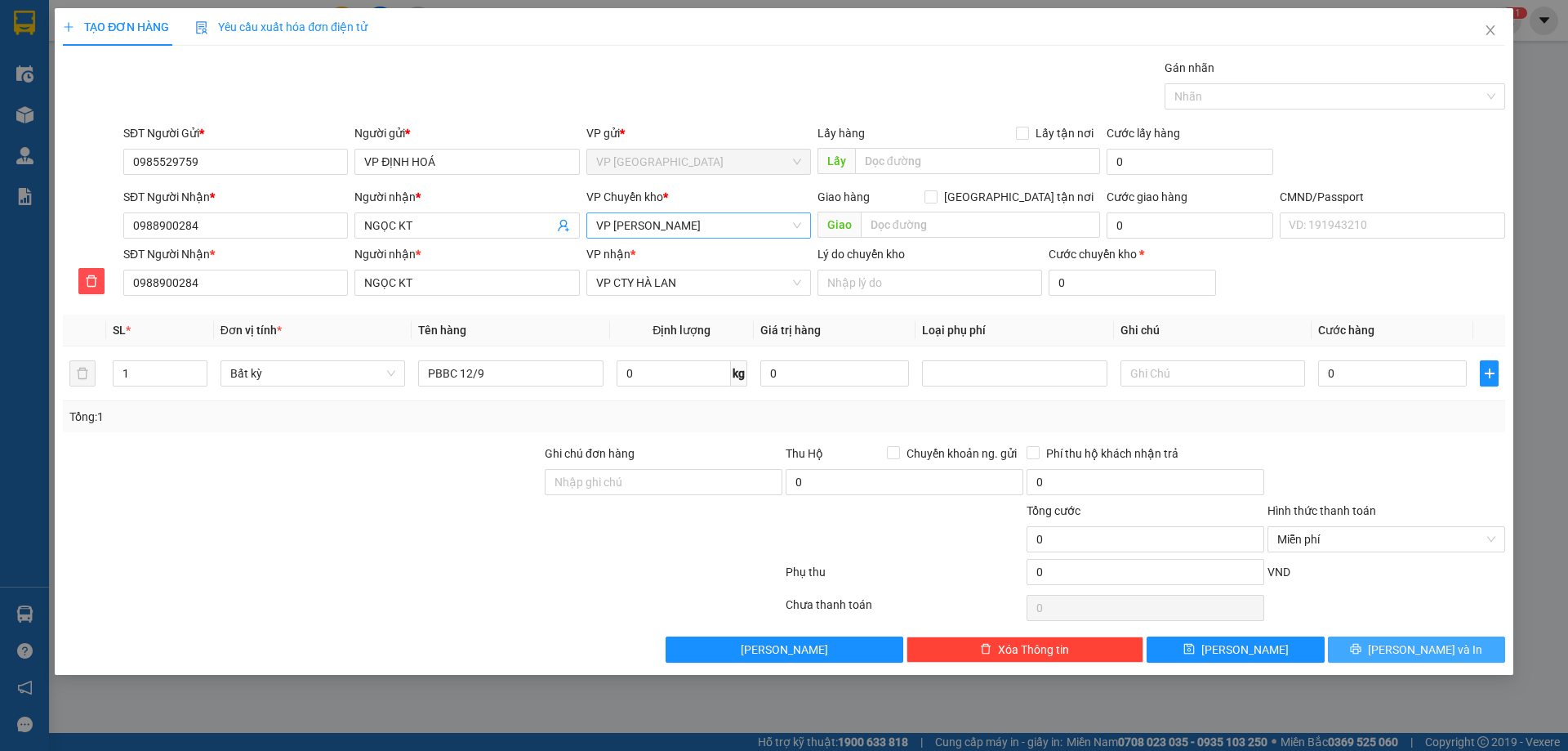
click at [1408, 658] on button "[PERSON_NAME] và In" at bounding box center [1416, 649] width 177 height 26
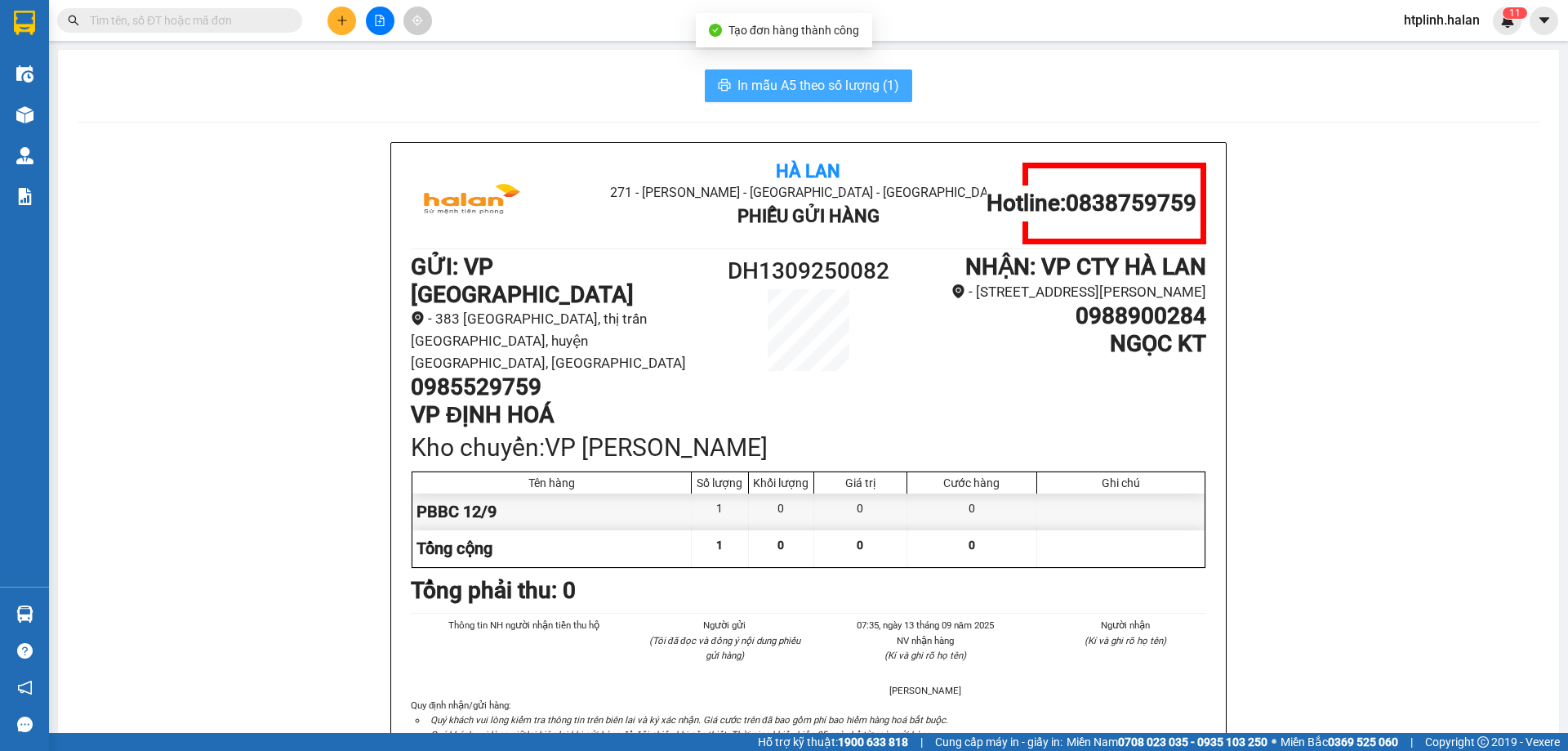
click at [786, 89] on span "In mẫu A5 theo số lượng (1)" at bounding box center [818, 85] width 161 height 21
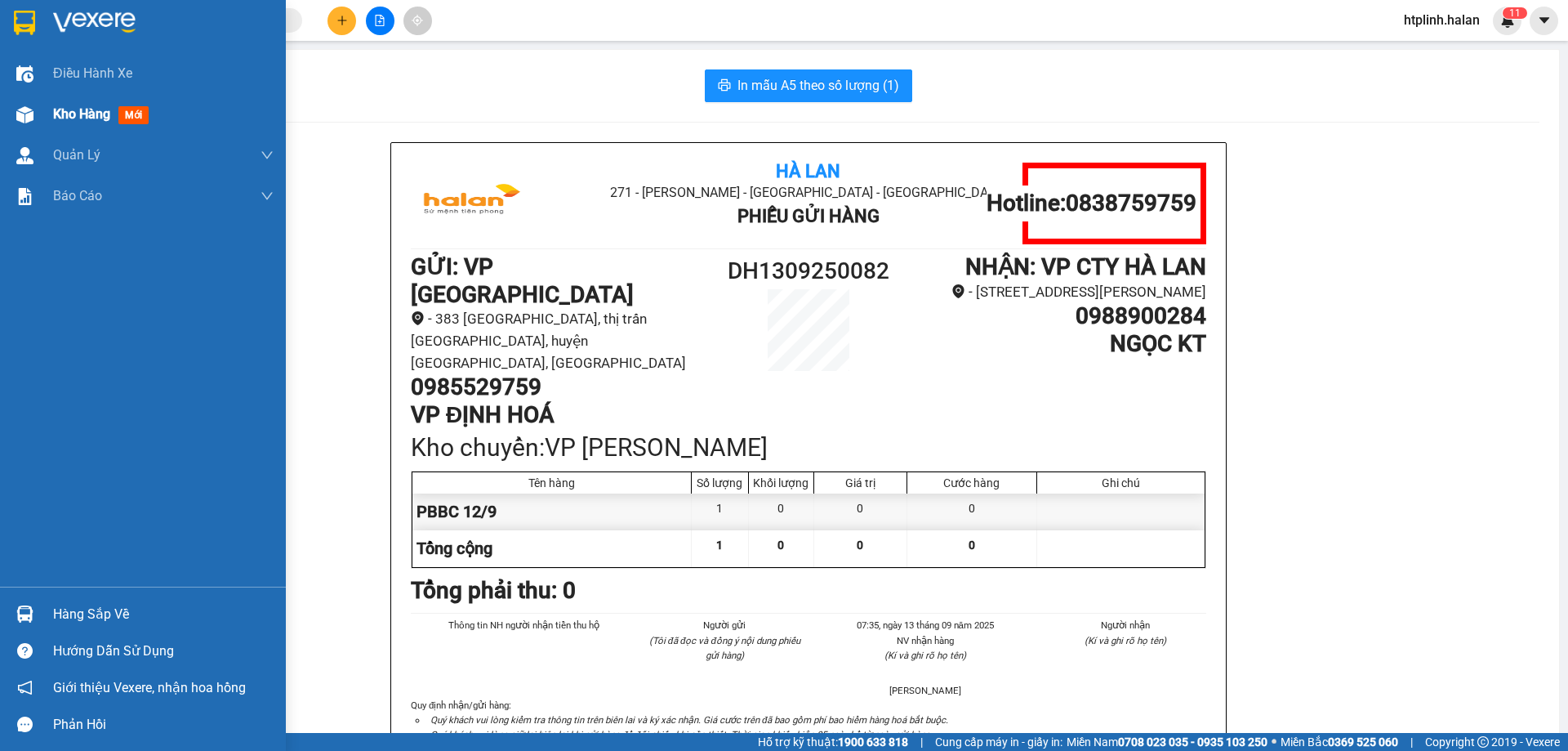
click at [78, 132] on div "Kho hàng mới" at bounding box center [163, 113] width 220 height 41
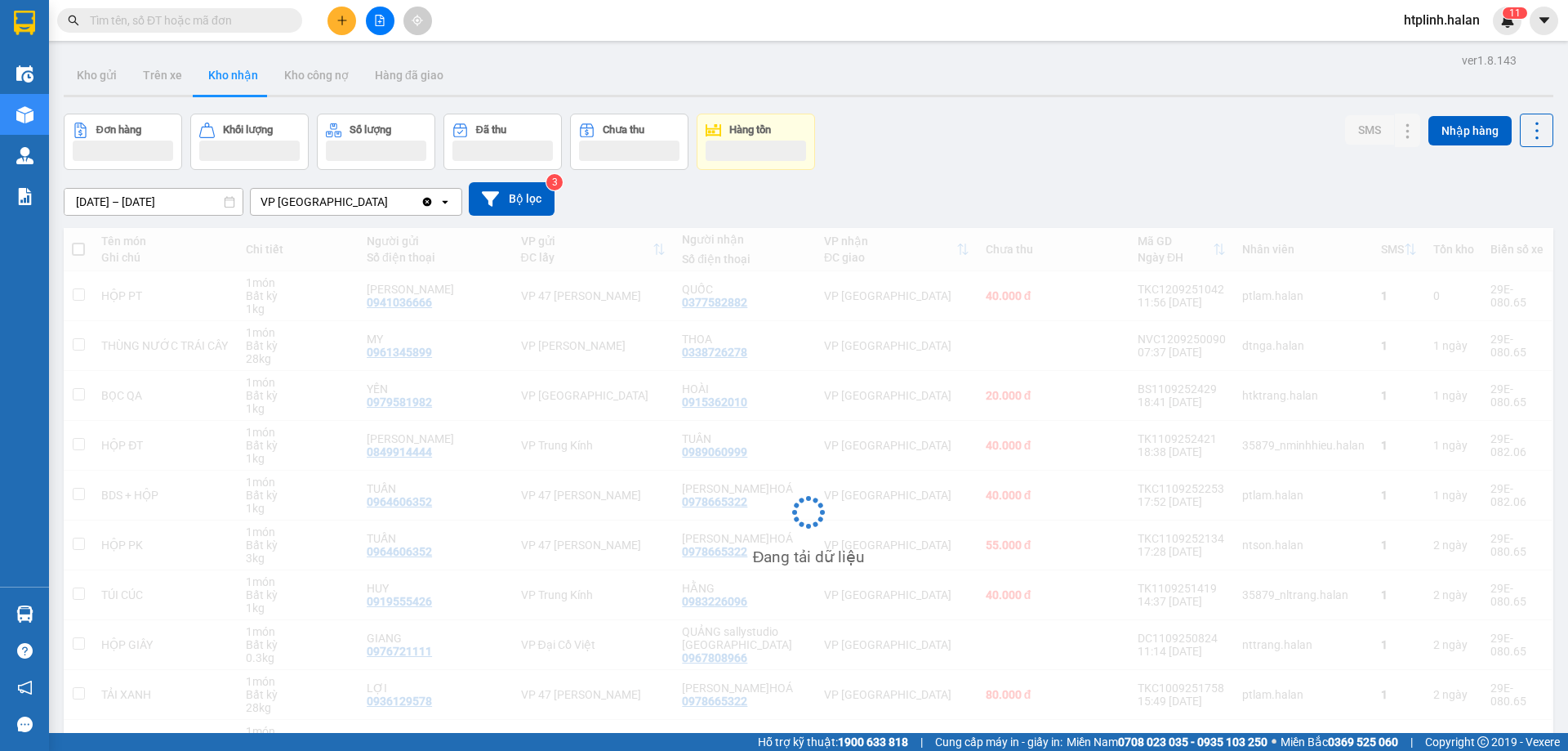
scroll to position [104, 0]
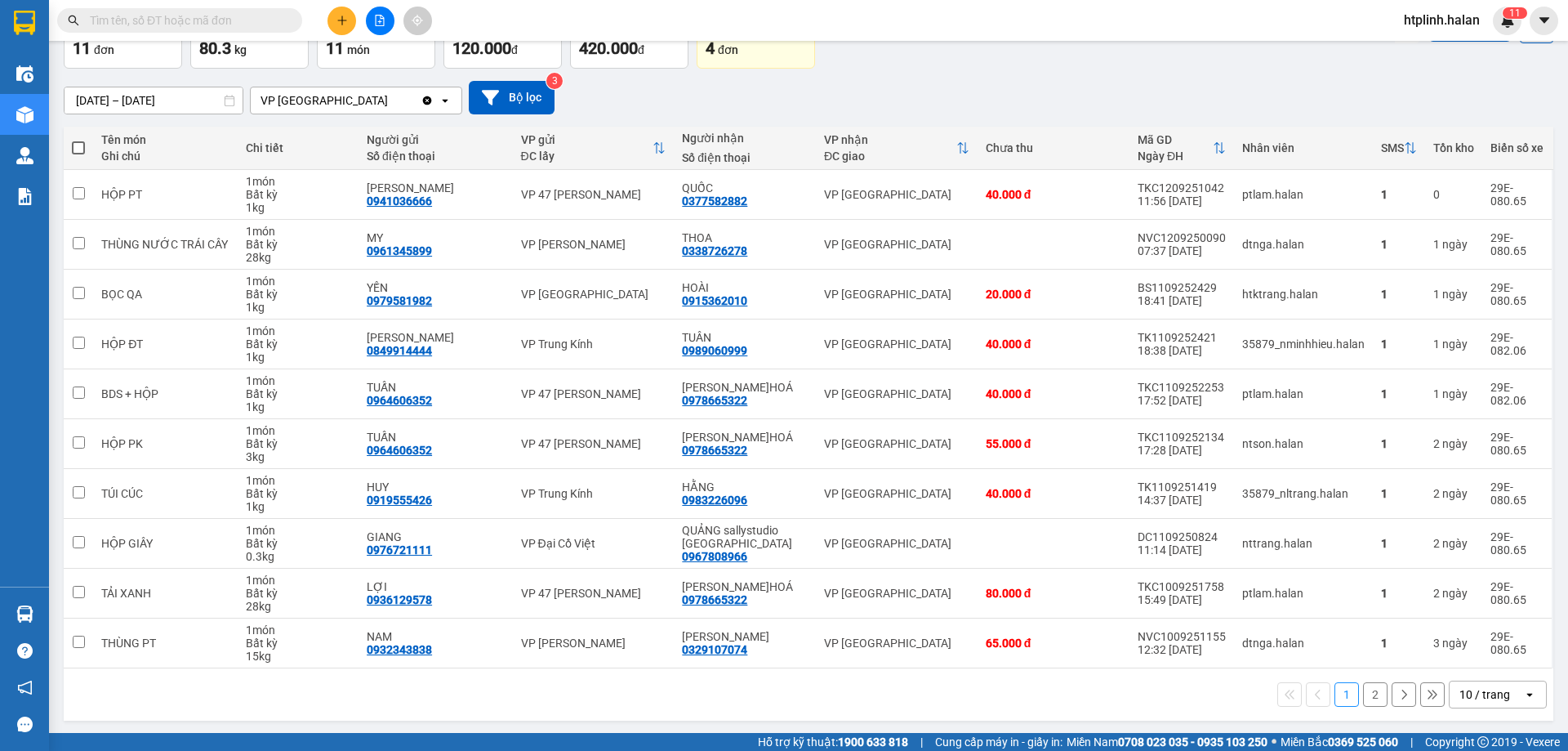
click at [1220, 60] on div "Đơn hàng 11 đơn Khối lượng 80.3 kg Số lượng 11 món Đã thu 120.000 đ Chưa thu 42…" at bounding box center [808, 39] width 1489 height 59
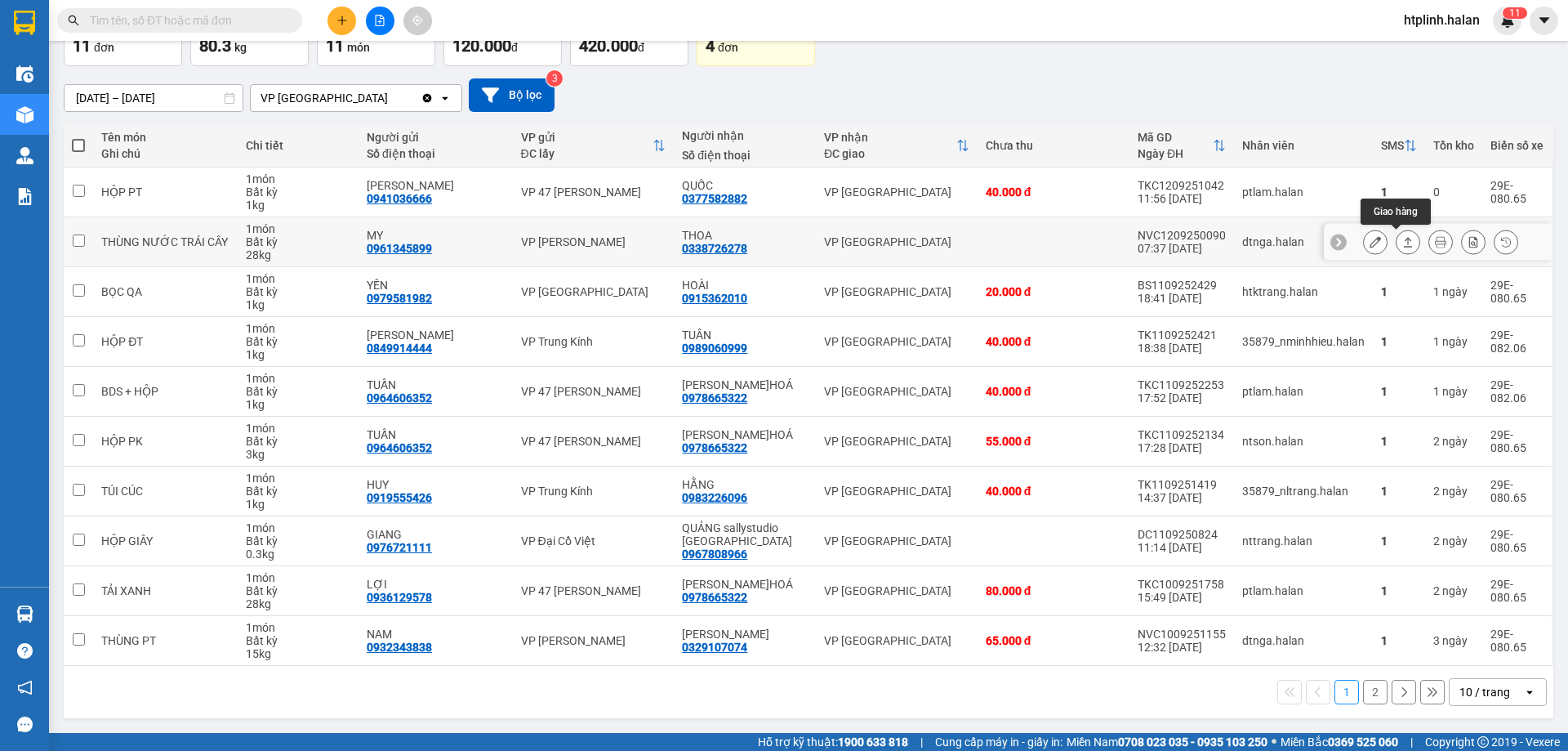
click at [1402, 244] on icon at bounding box center [1408, 242] width 12 height 12
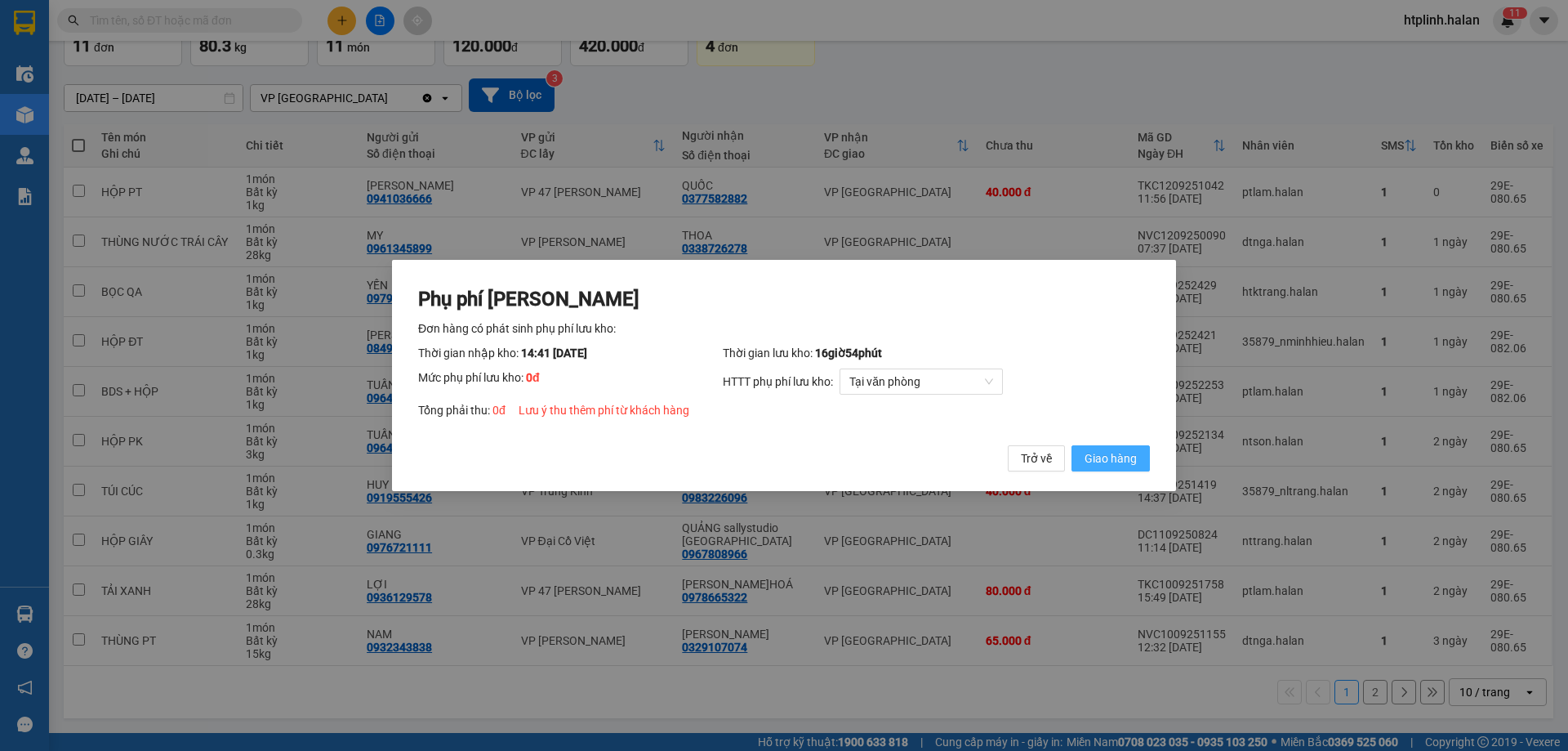
click at [1132, 455] on span "Giao hàng" at bounding box center [1110, 459] width 52 height 18
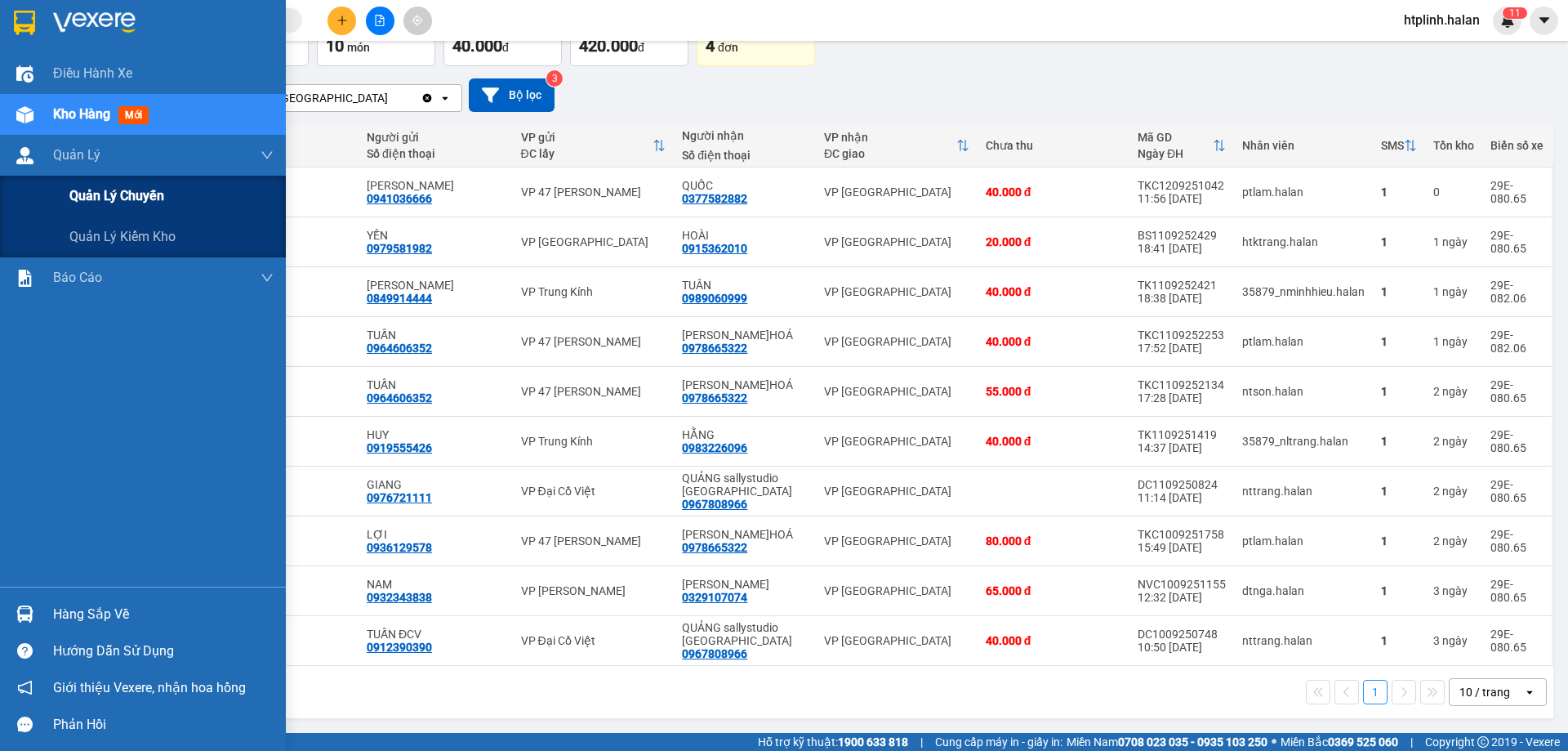
scroll to position [0, 0]
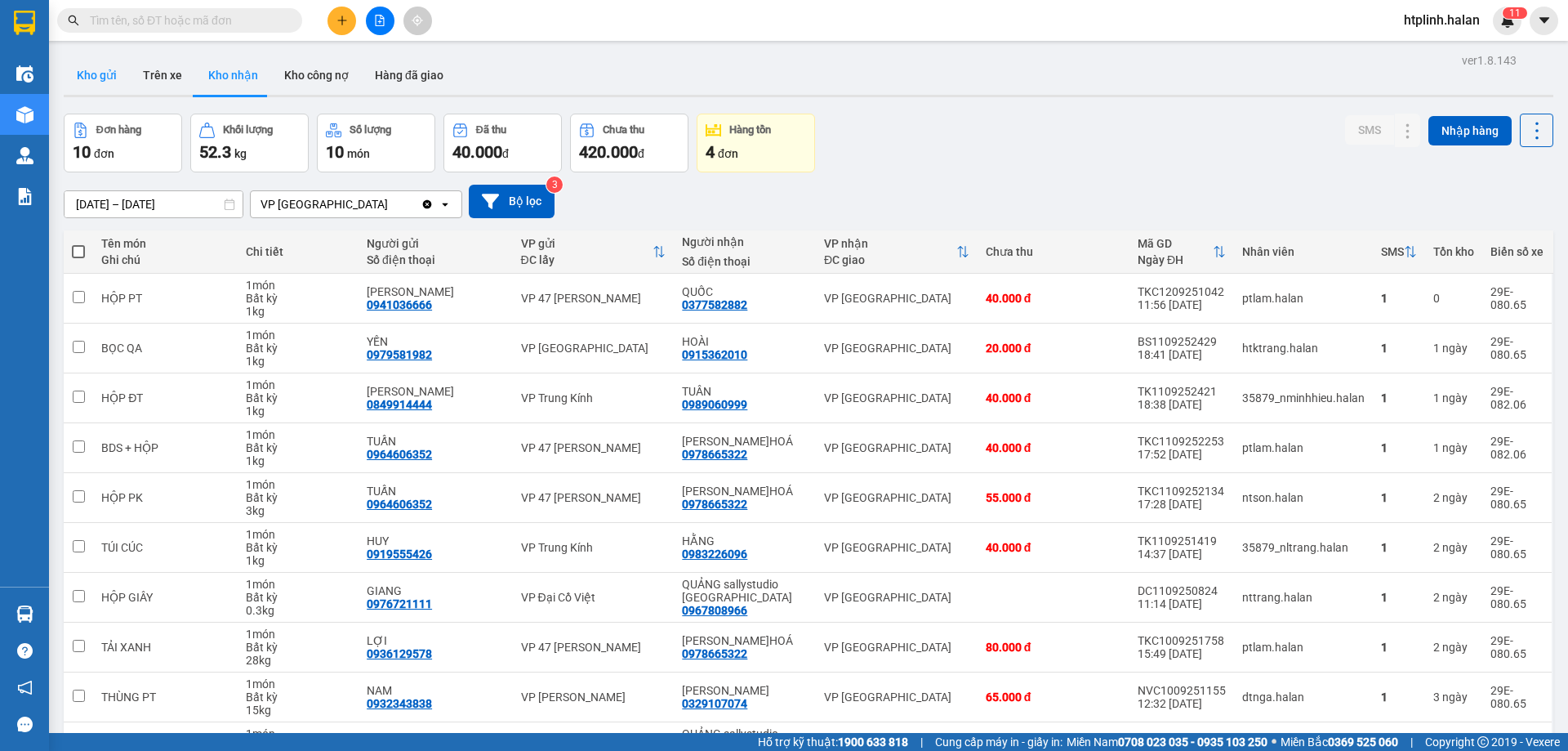
click at [106, 63] on button "Kho gửi" at bounding box center [97, 75] width 66 height 39
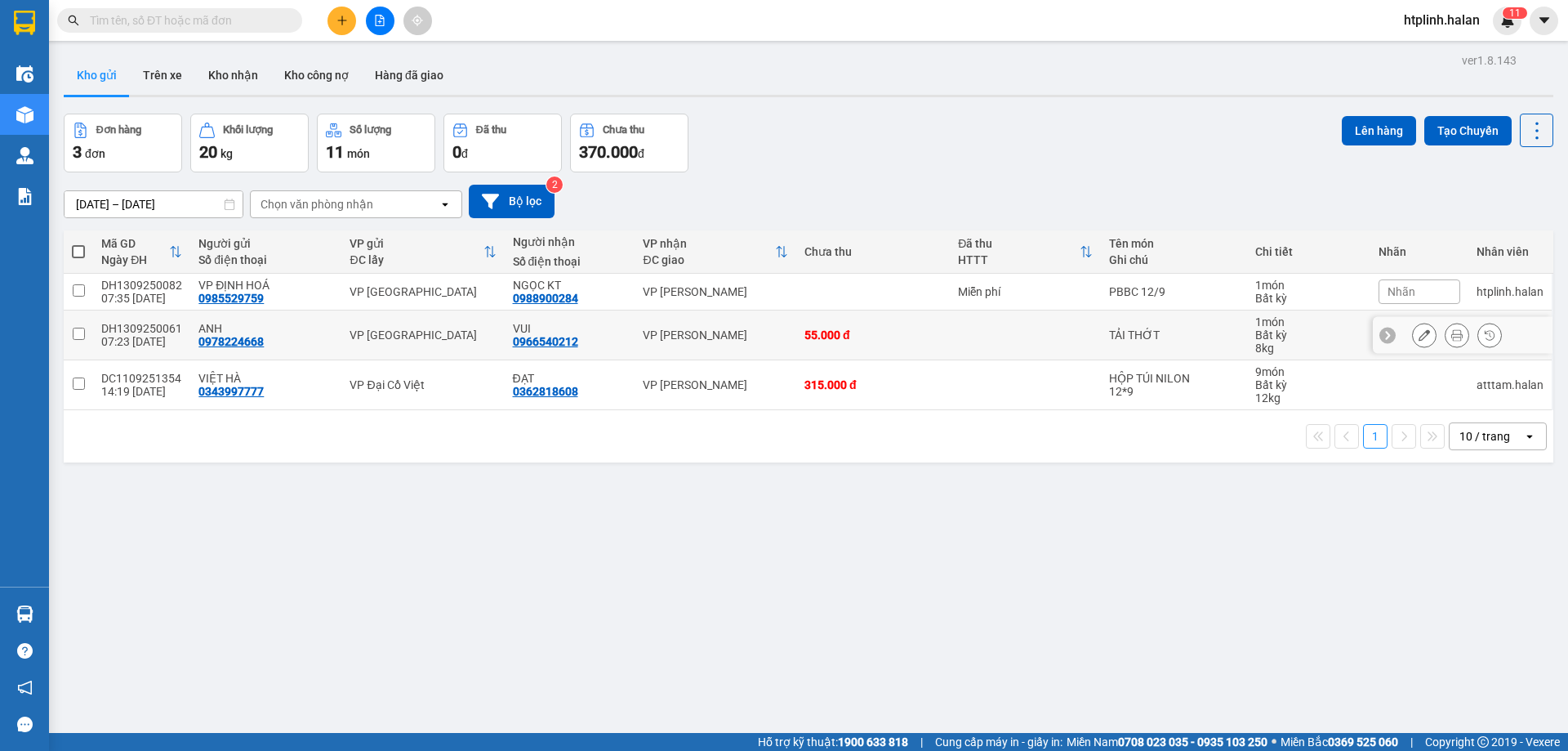
click at [123, 335] on div "07:23 13/09" at bounding box center [142, 341] width 81 height 13
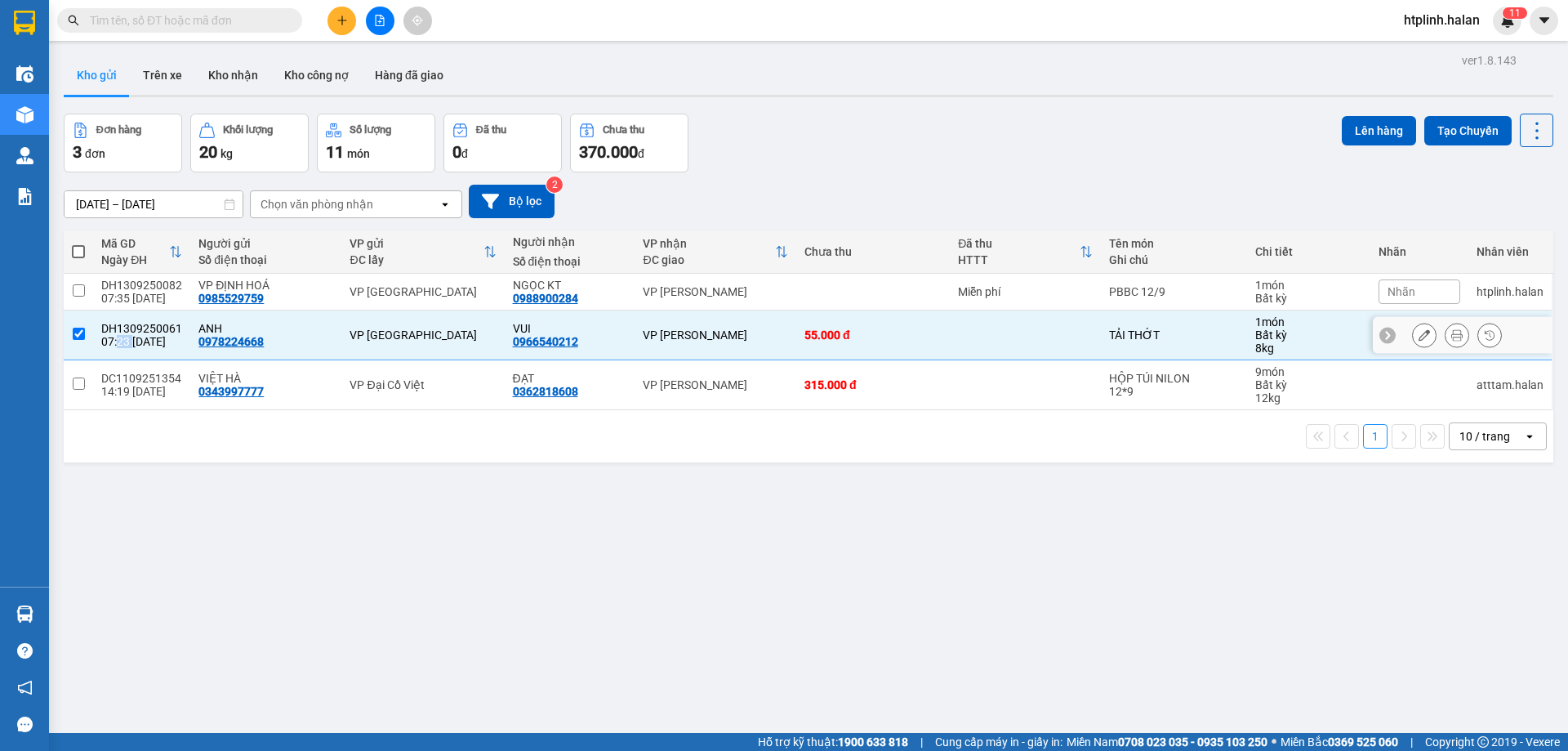
click at [123, 335] on div "07:23 13/09" at bounding box center [142, 341] width 81 height 13
checkbox input "false"
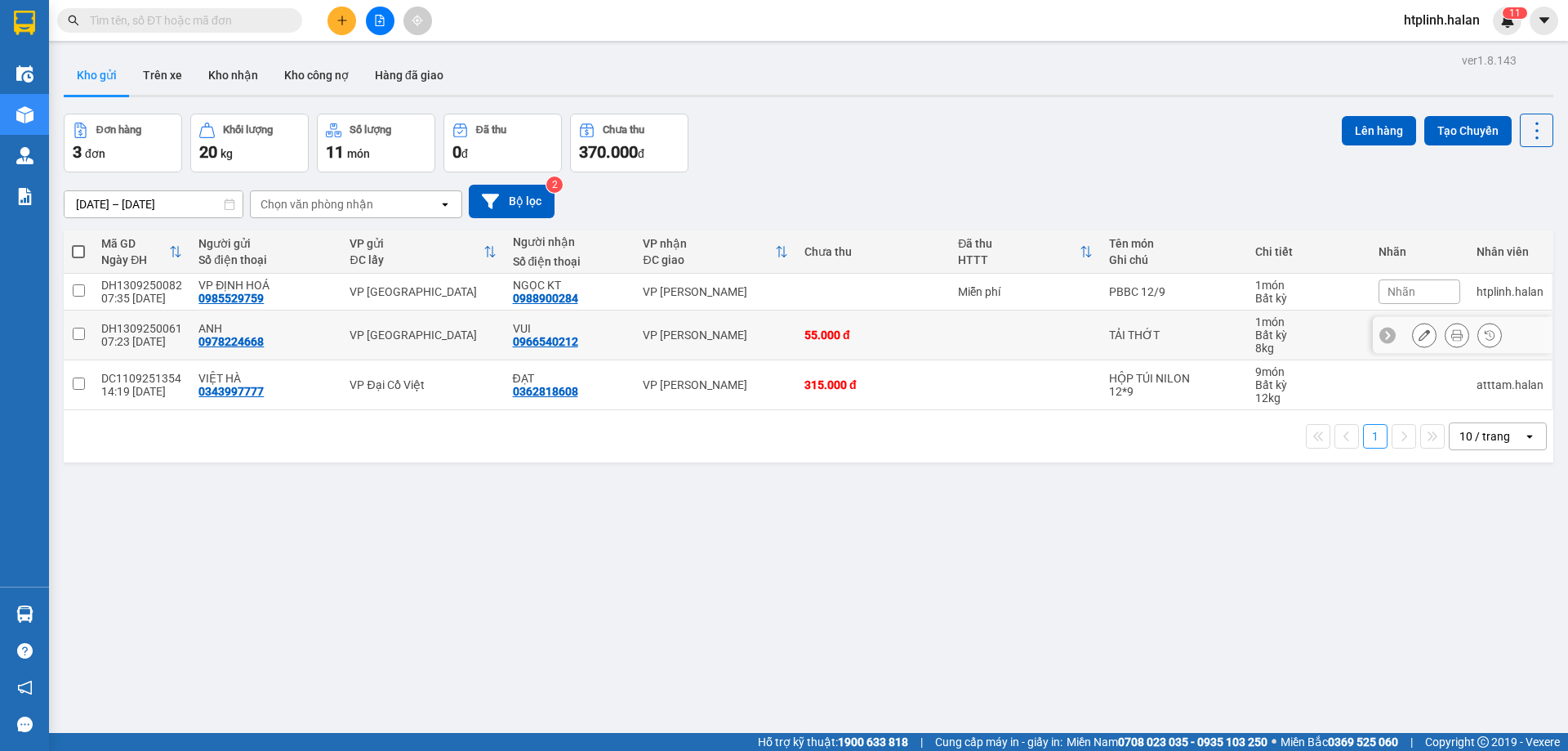
click at [109, 382] on div "DC1109251354" at bounding box center [142, 378] width 81 height 13
checkbox input "true"
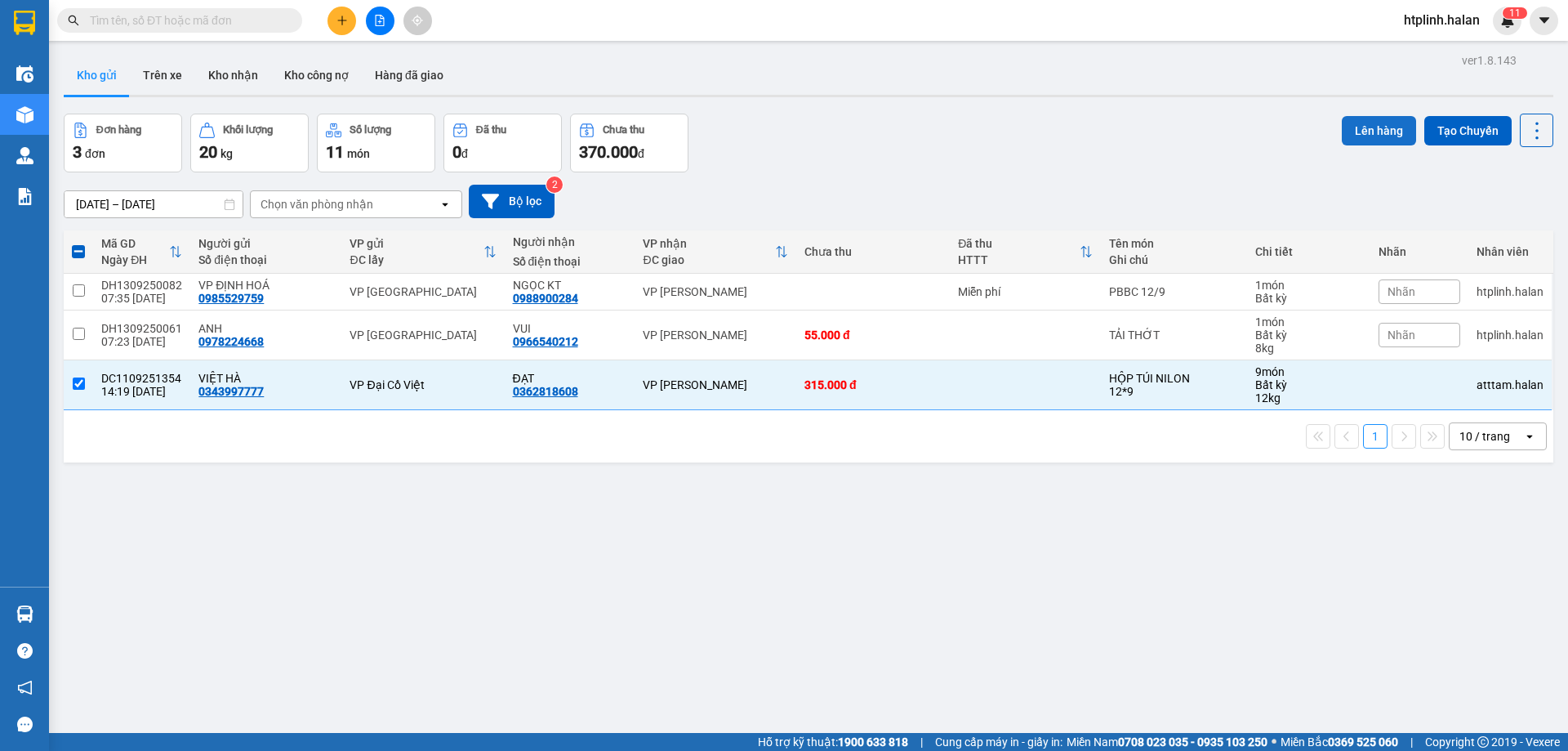
click at [1365, 132] on button "Lên hàng" at bounding box center [1379, 131] width 75 height 30
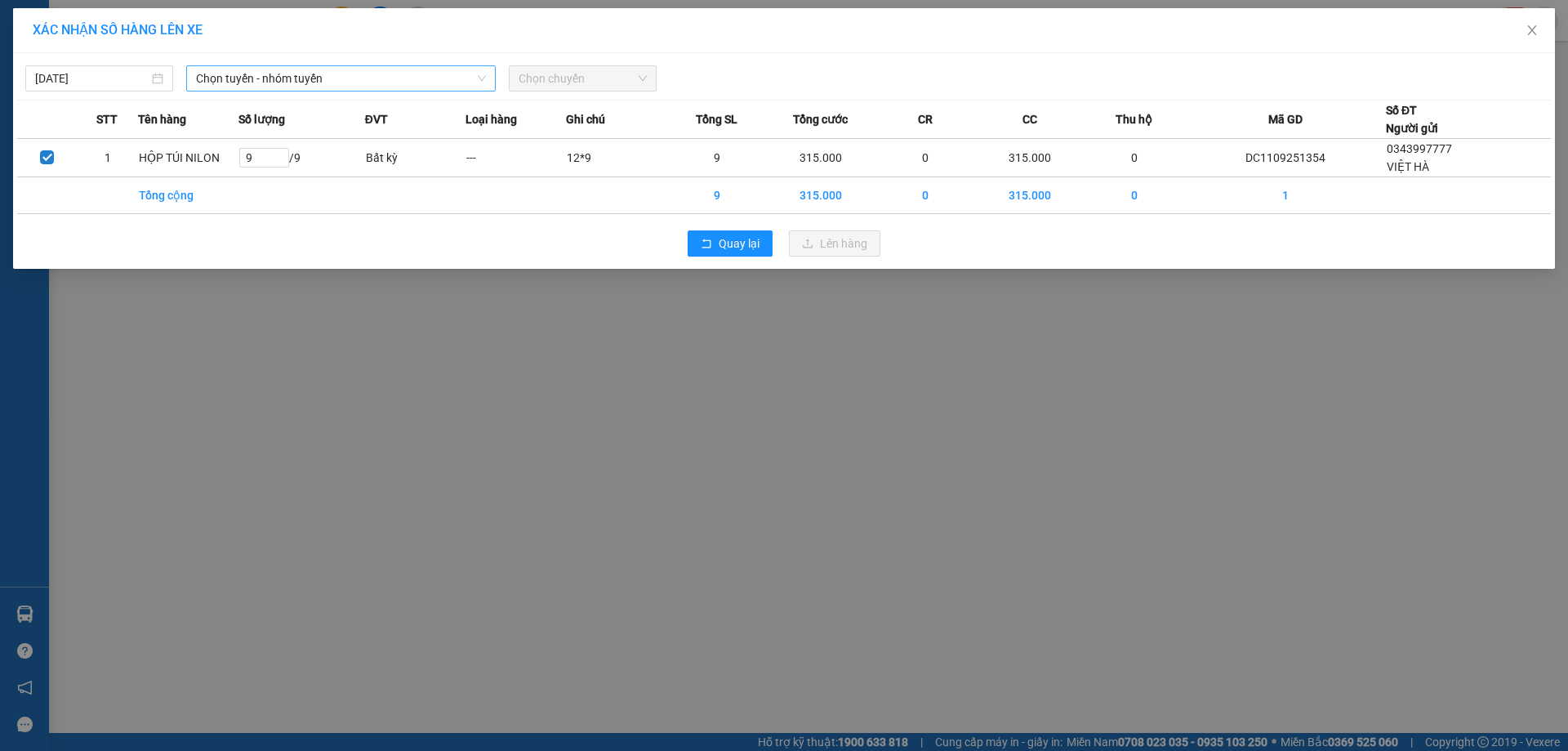
click at [339, 68] on span "Chọn tuyến - nhóm tuyến" at bounding box center [341, 79] width 290 height 25
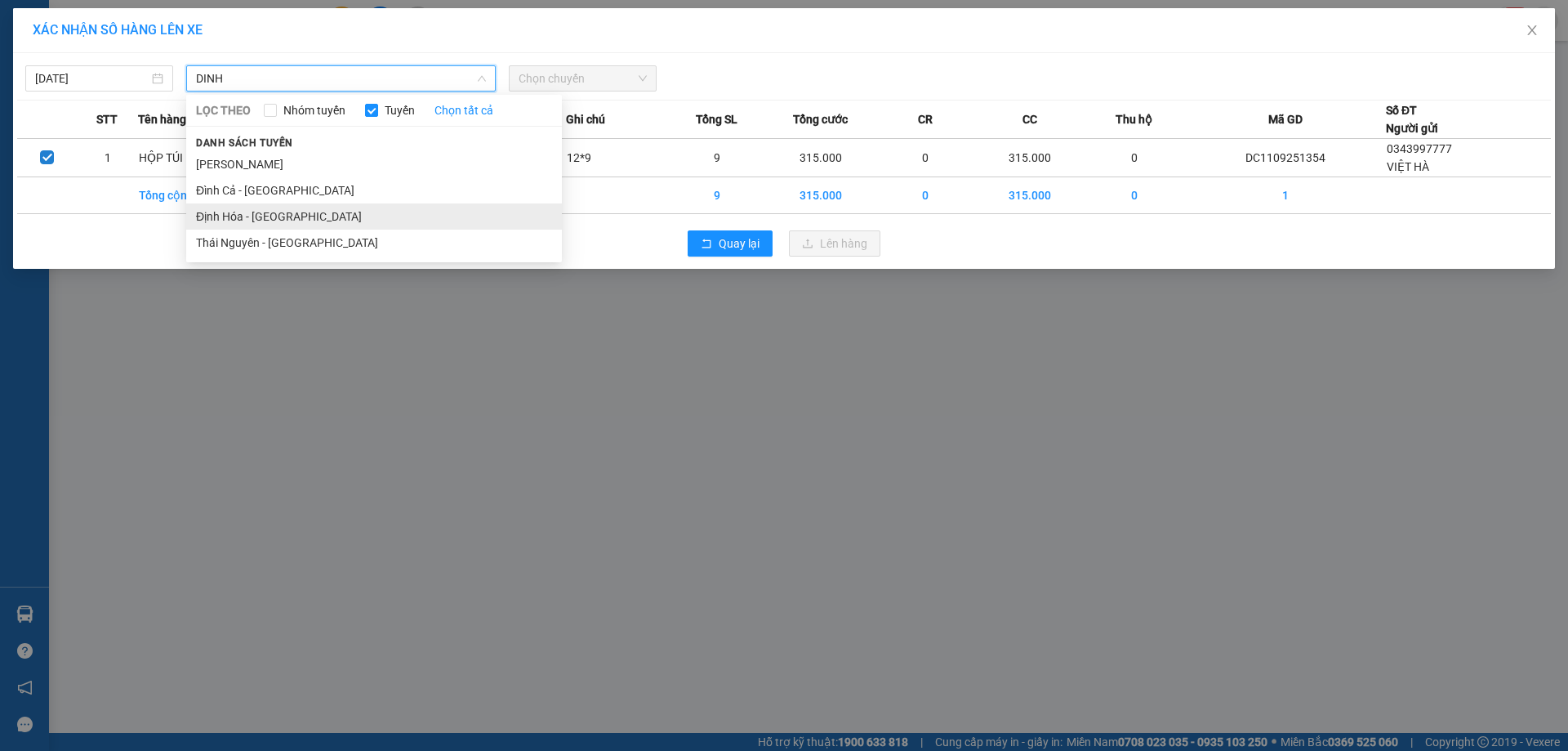
type input "DINH"
click at [264, 222] on li "Định Hóa - [GEOGRAPHIC_DATA]" at bounding box center [374, 217] width 376 height 26
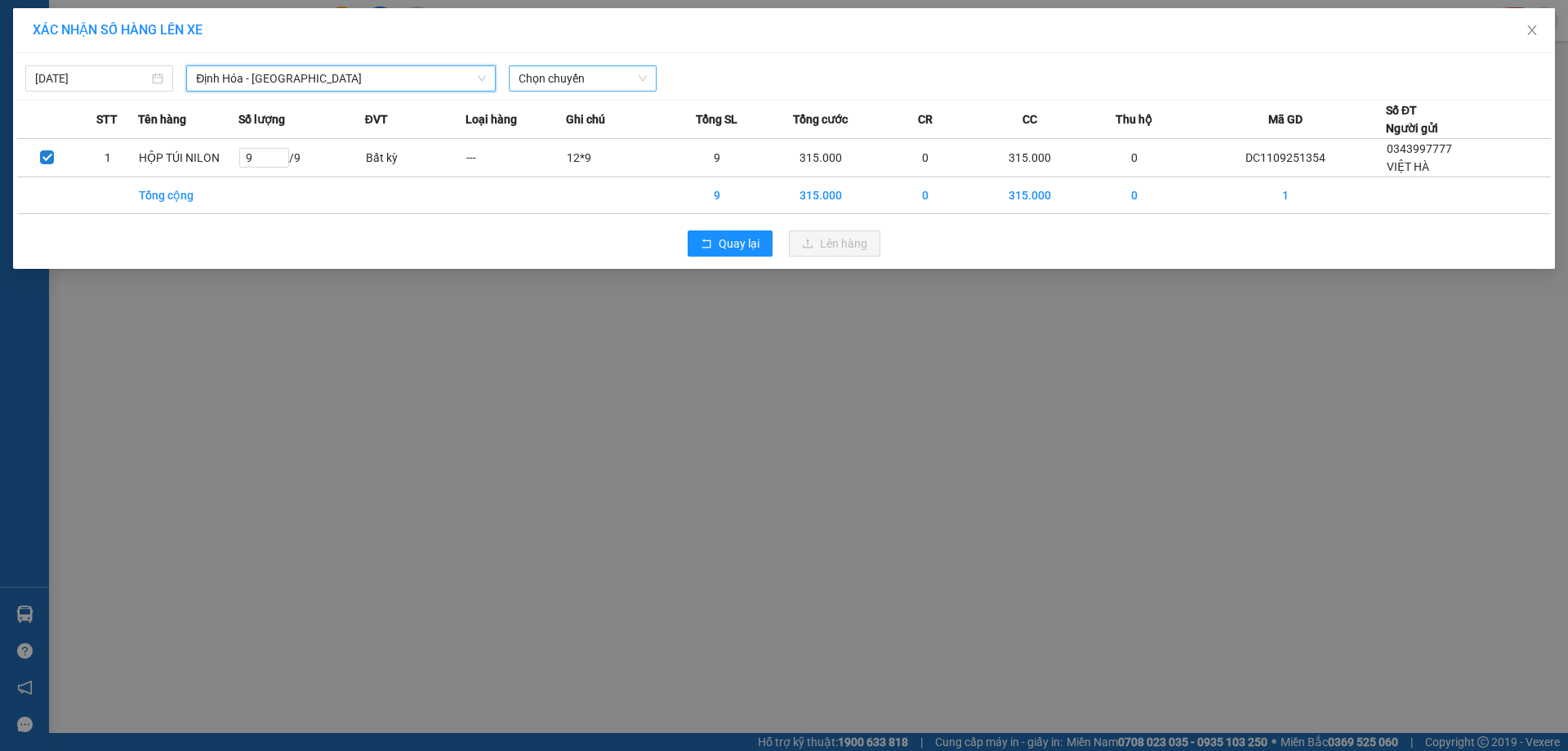
click at [526, 84] on span "Chọn chuyến" at bounding box center [582, 79] width 128 height 25
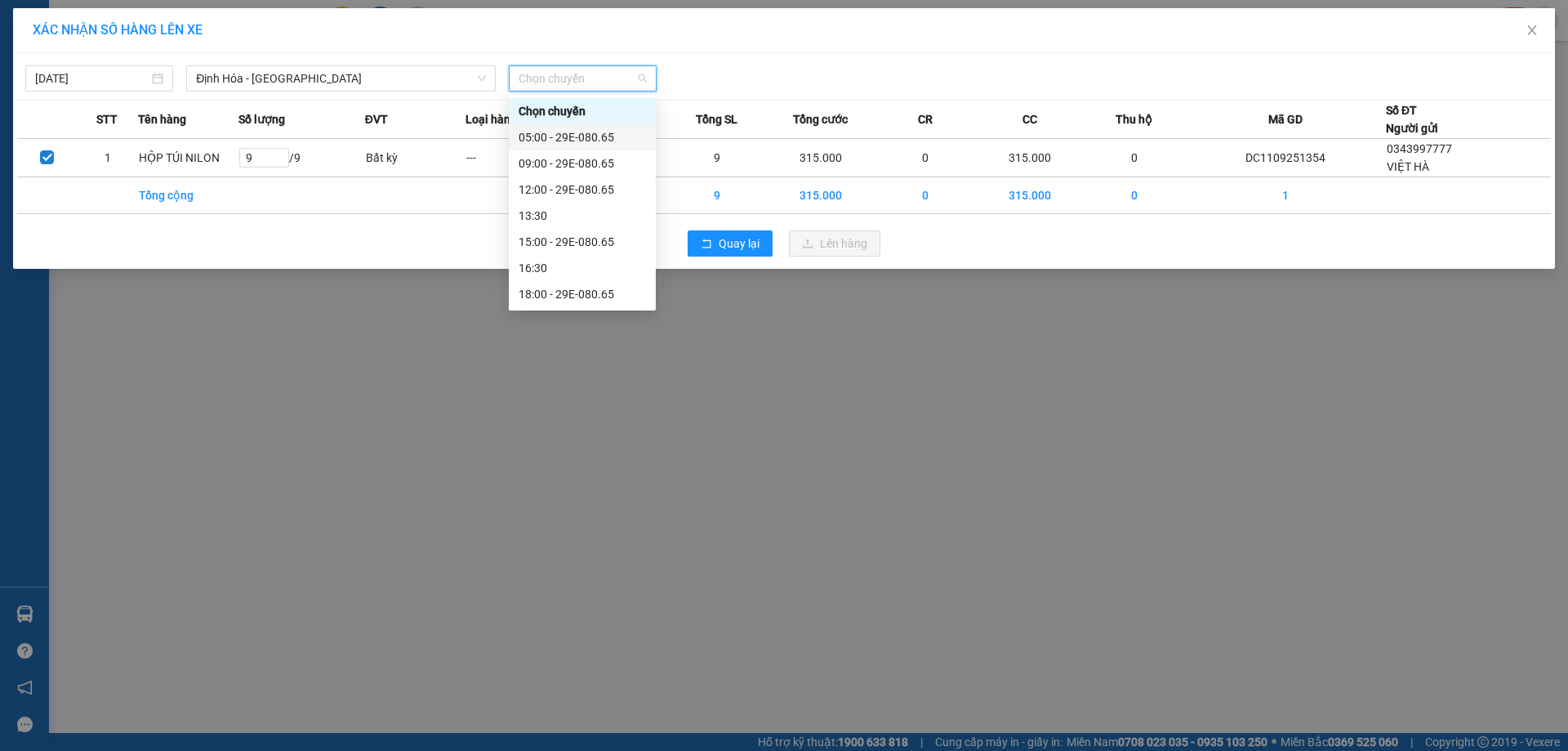
click at [538, 132] on div "05:00 - 29E-080.65" at bounding box center [582, 137] width 127 height 18
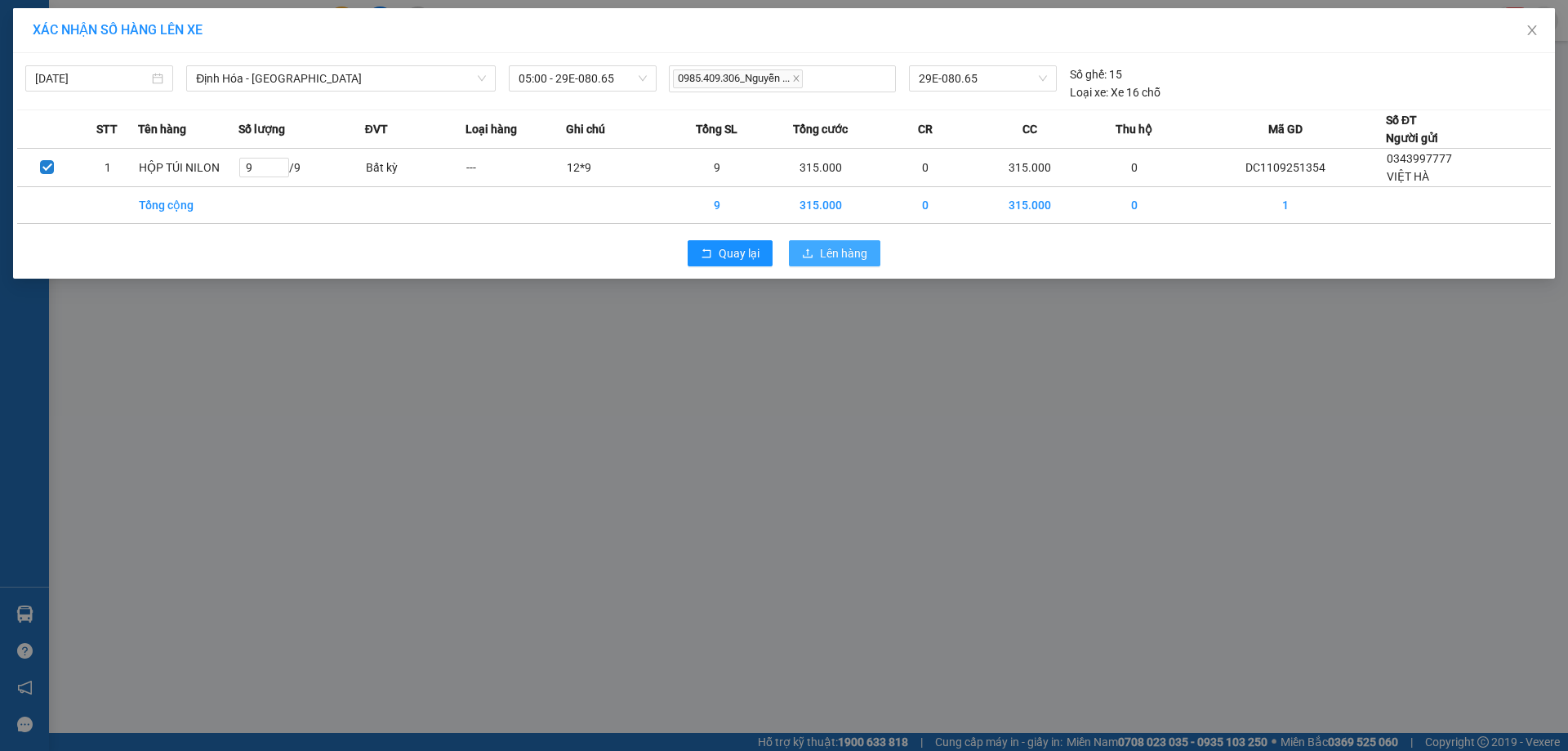
click at [840, 247] on span "Lên hàng" at bounding box center [843, 253] width 47 height 18
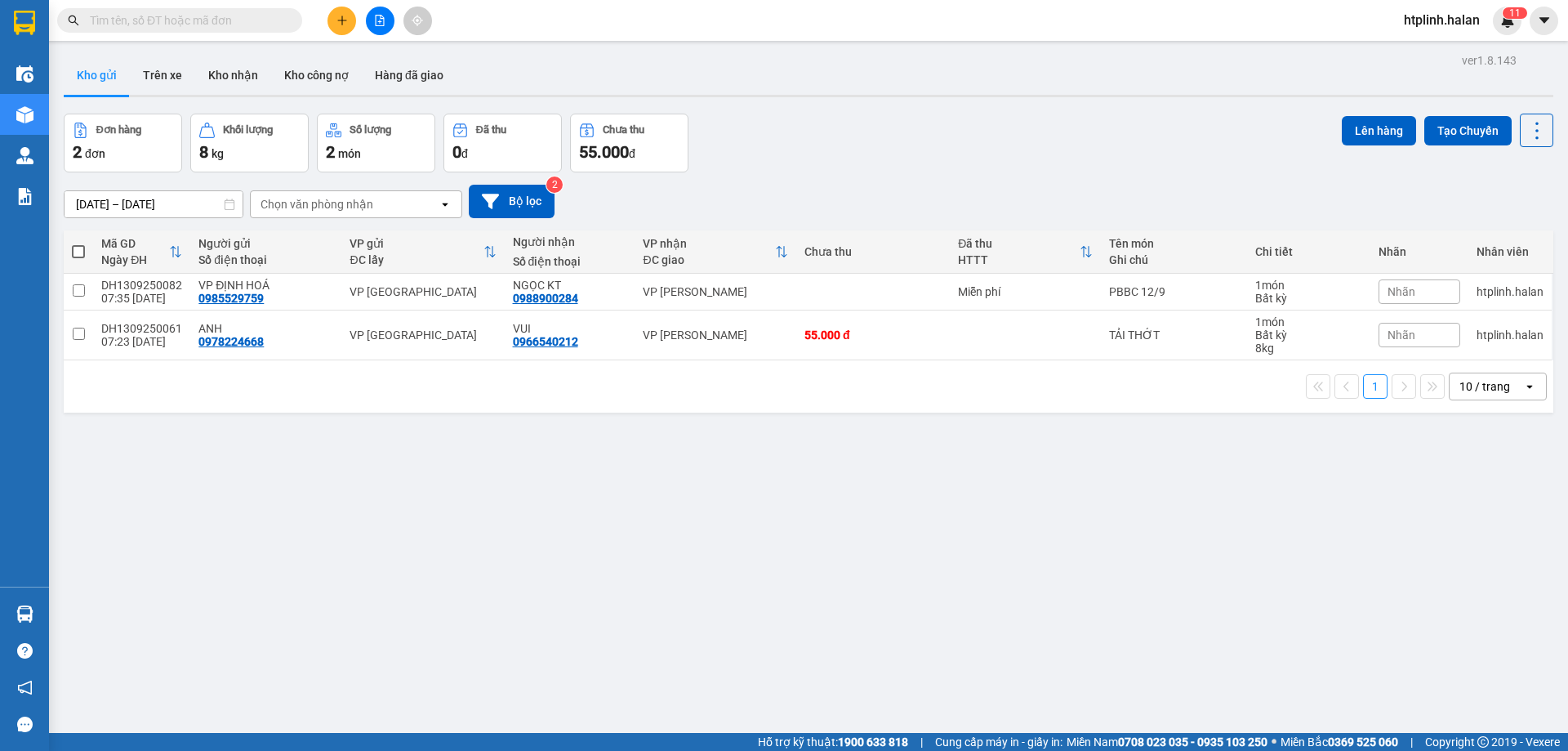
click at [248, 51] on div "ver 1.8.143 Kho gửi Trên xe Kho nhận Kho công nợ Hàng đã giao Đơn hàng 2 đơn Kh…" at bounding box center [808, 424] width 1503 height 751
click at [198, 58] on button "Kho nhận" at bounding box center [233, 75] width 76 height 39
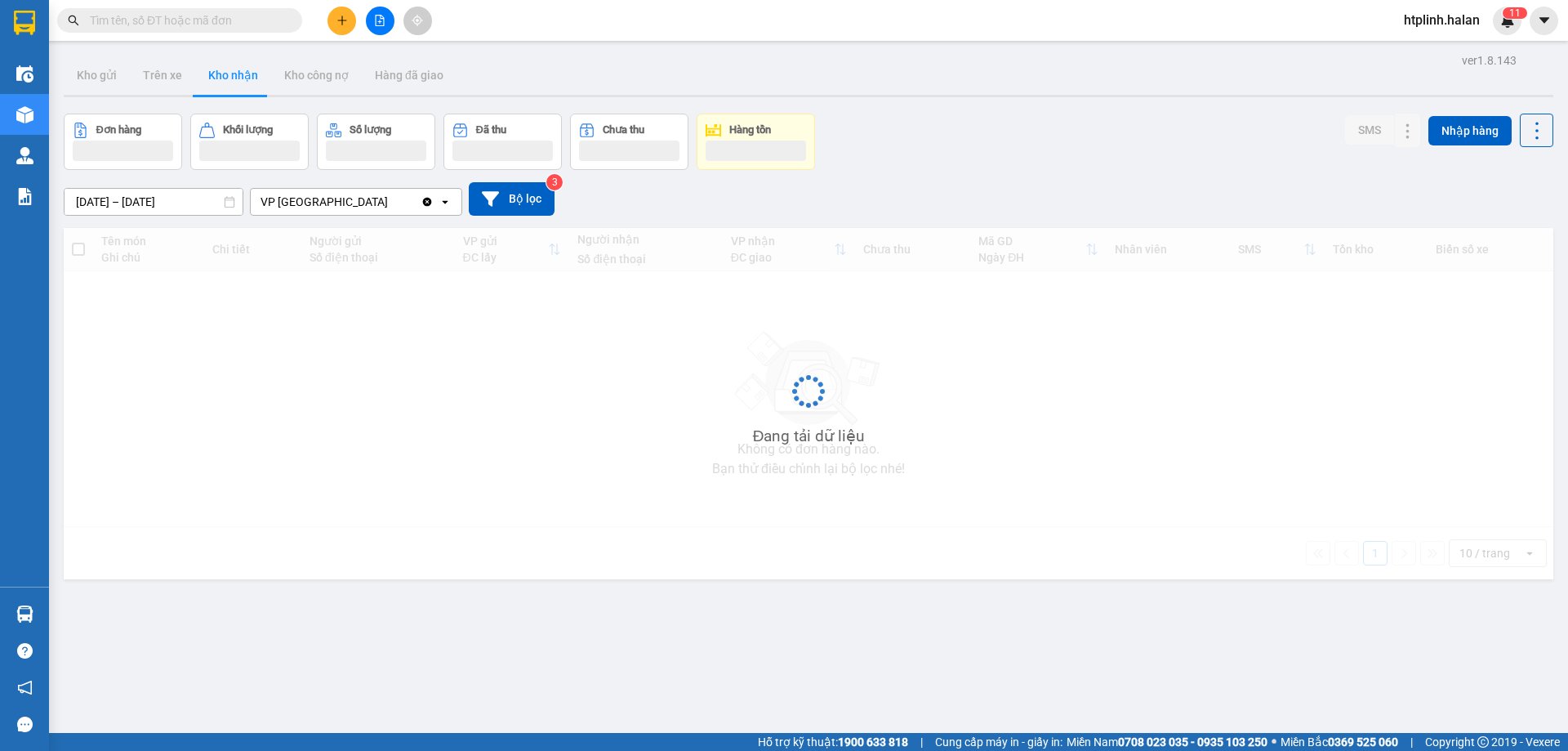
click at [219, 71] on button "Kho nhận" at bounding box center [233, 75] width 76 height 39
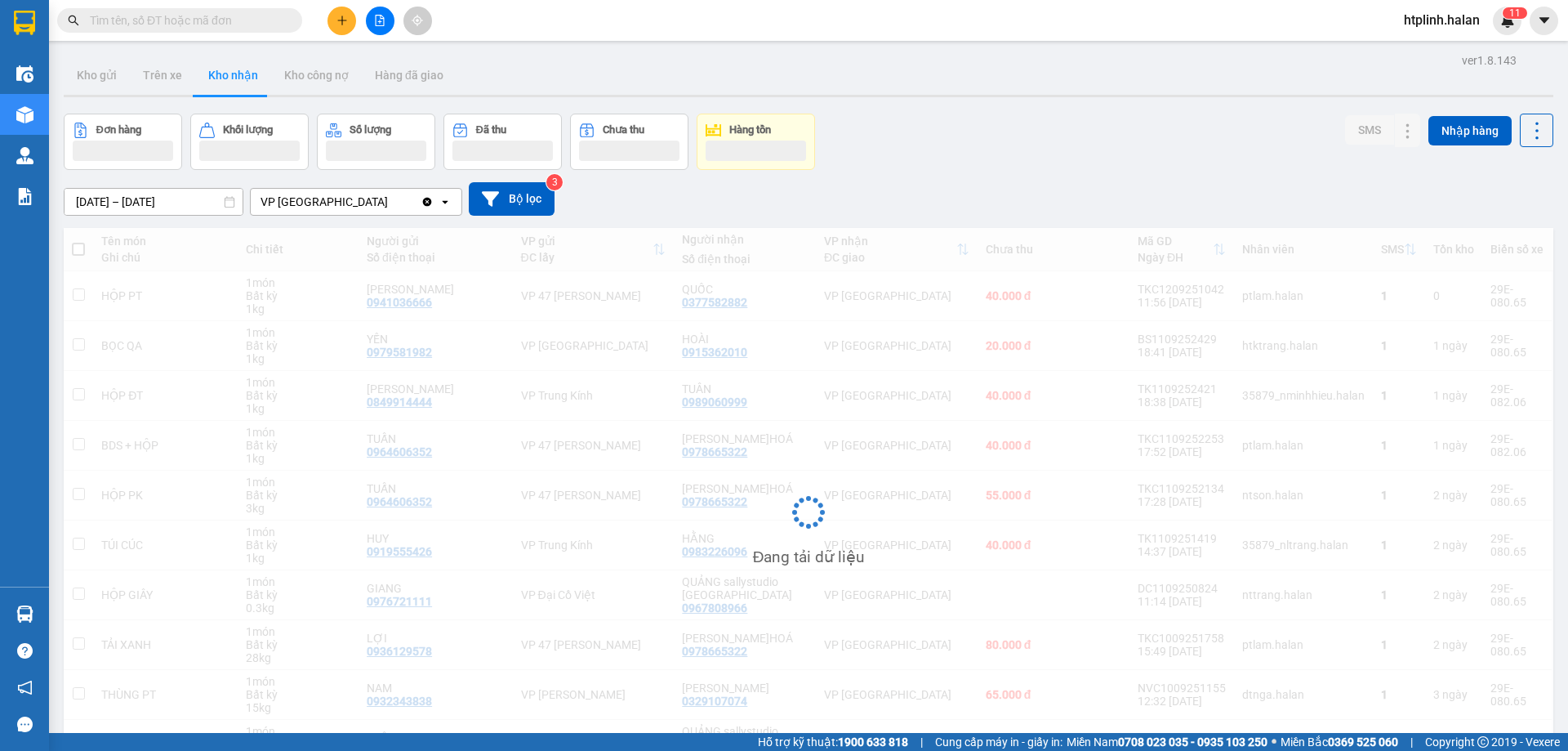
scroll to position [106, 0]
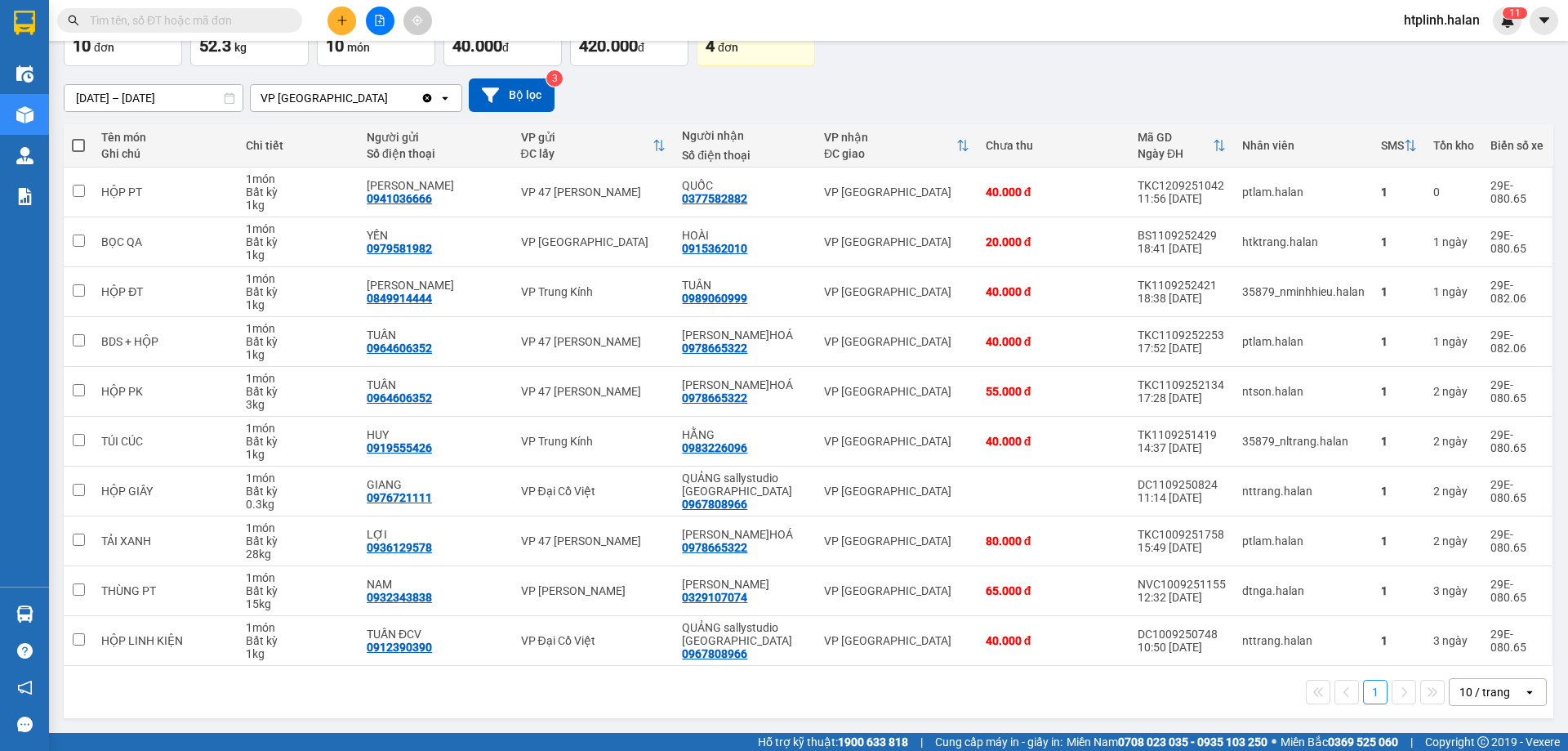
click at [1256, 43] on div "Đơn hàng 10 đơn Khối lượng 52.3 kg Số lượng 10 món Đã thu 40.000 đ Chưa thu 420…" at bounding box center [808, 36] width 1489 height 59
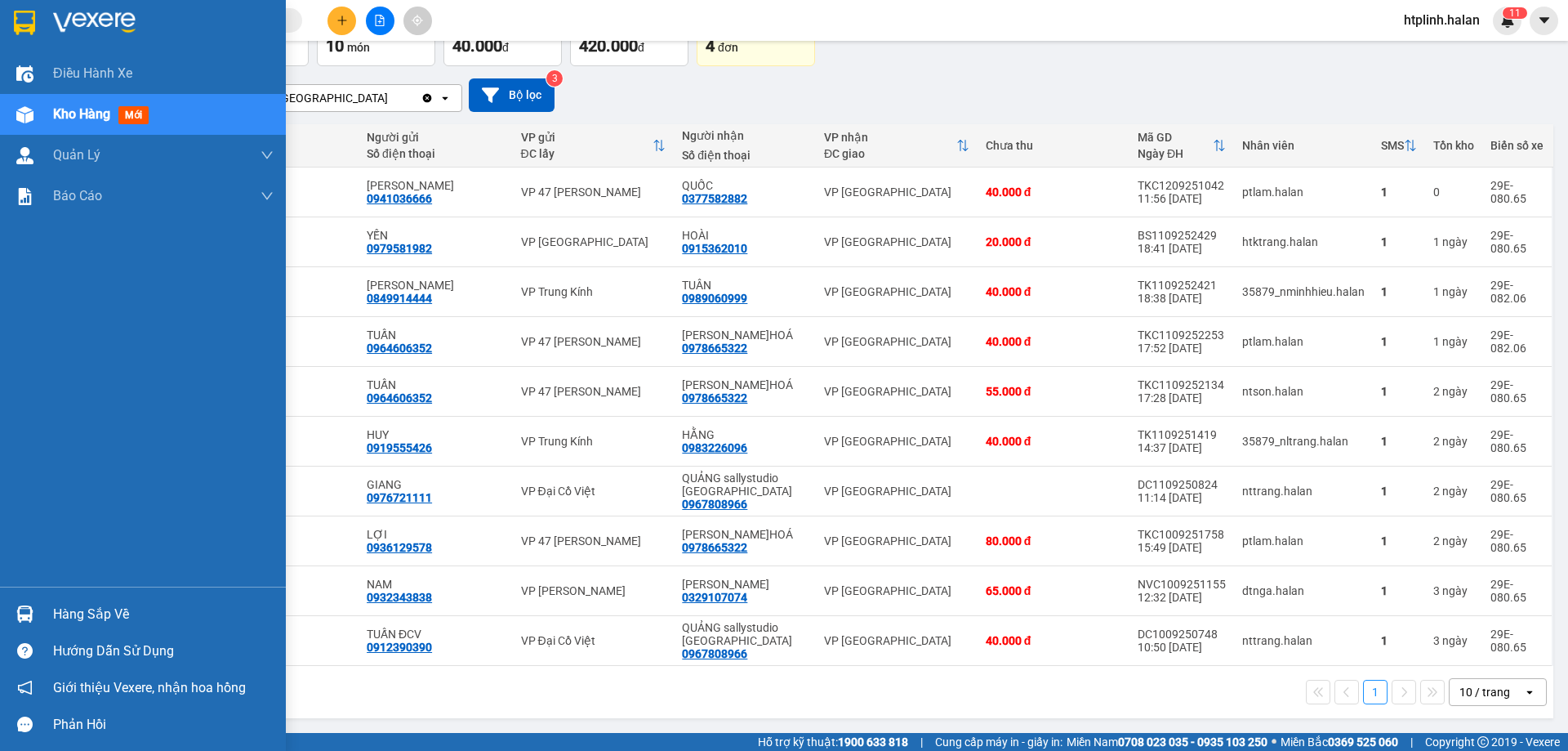
click at [40, 626] on div "Hàng sắp về" at bounding box center [142, 614] width 286 height 36
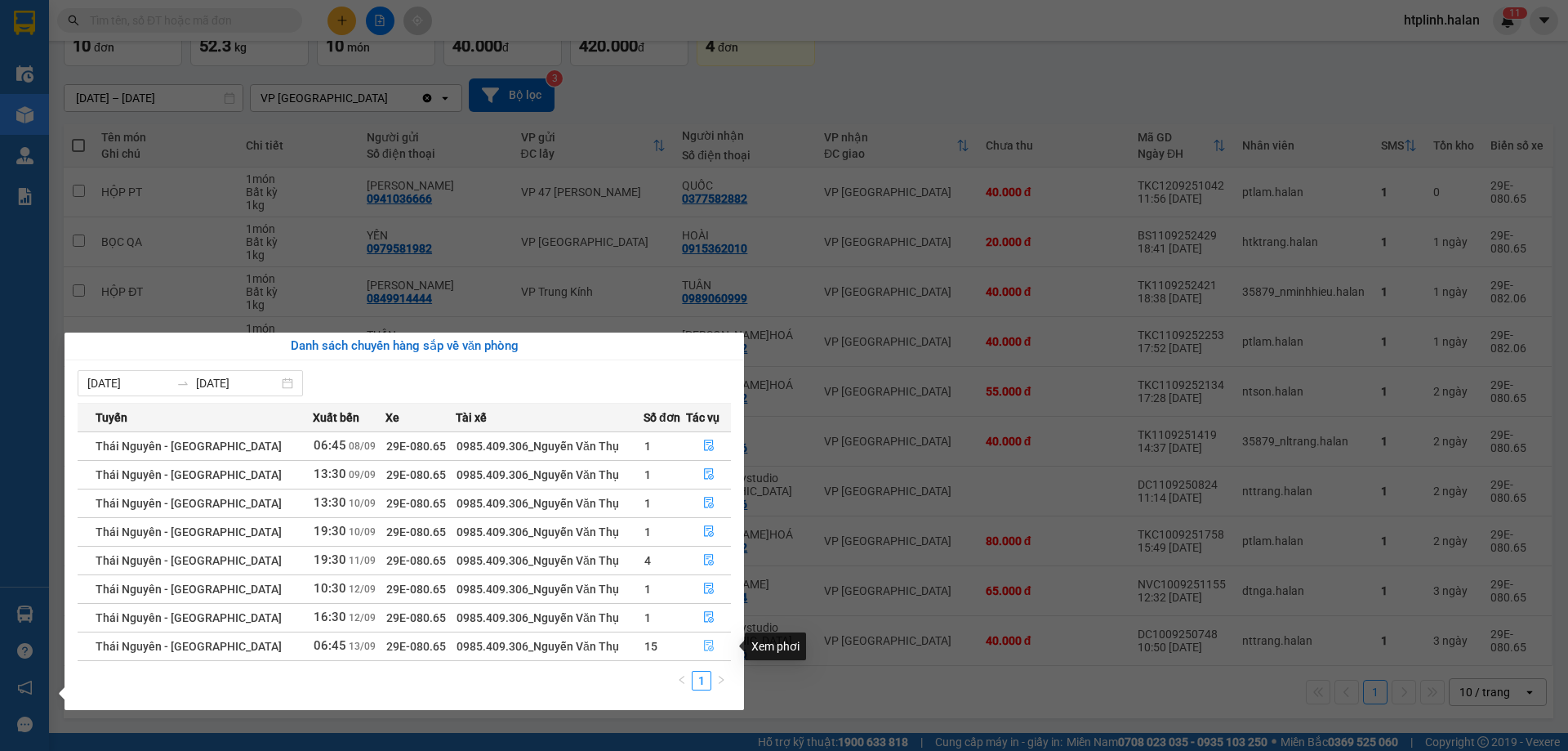
click at [714, 638] on button "button" at bounding box center [709, 647] width 43 height 26
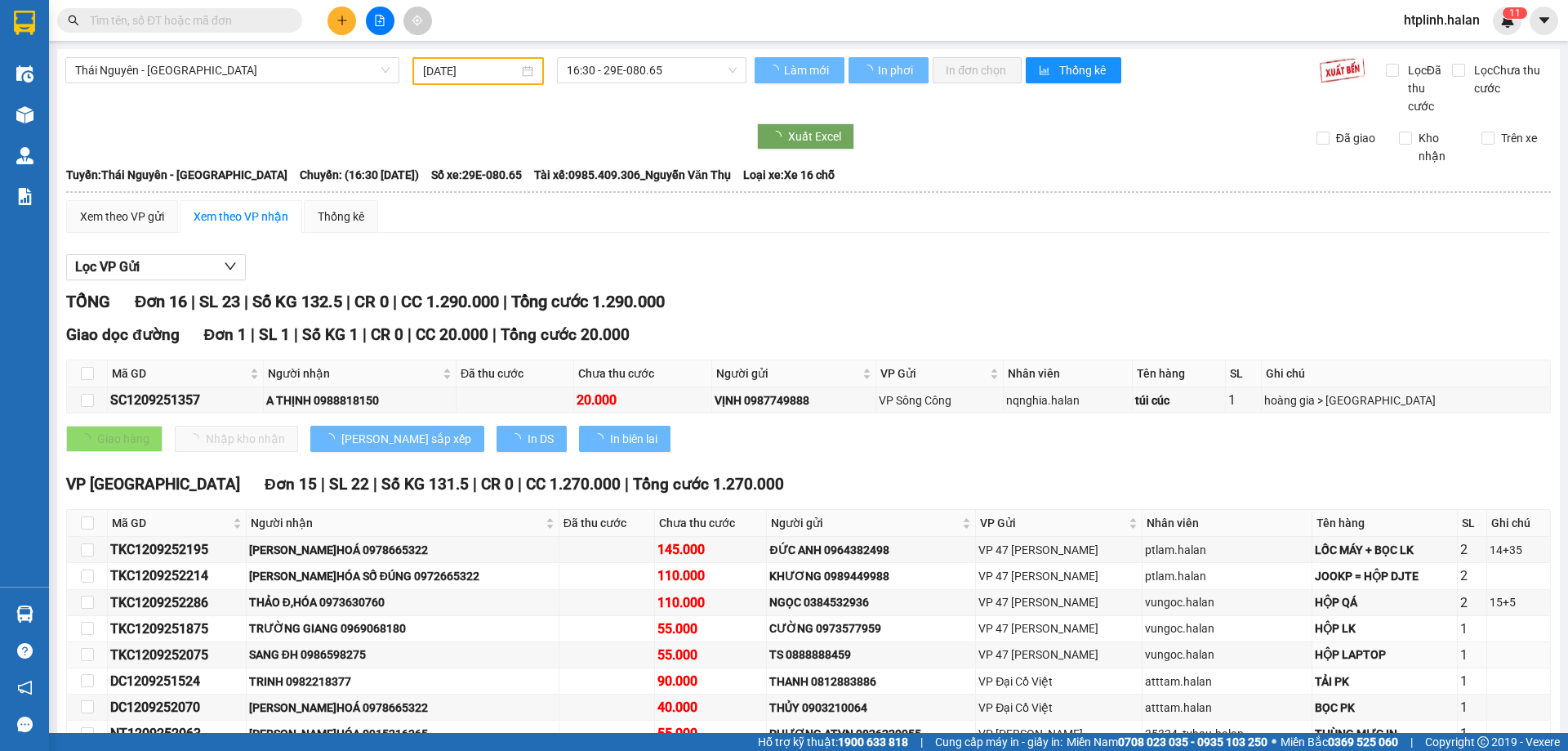
type input "[DATE]"
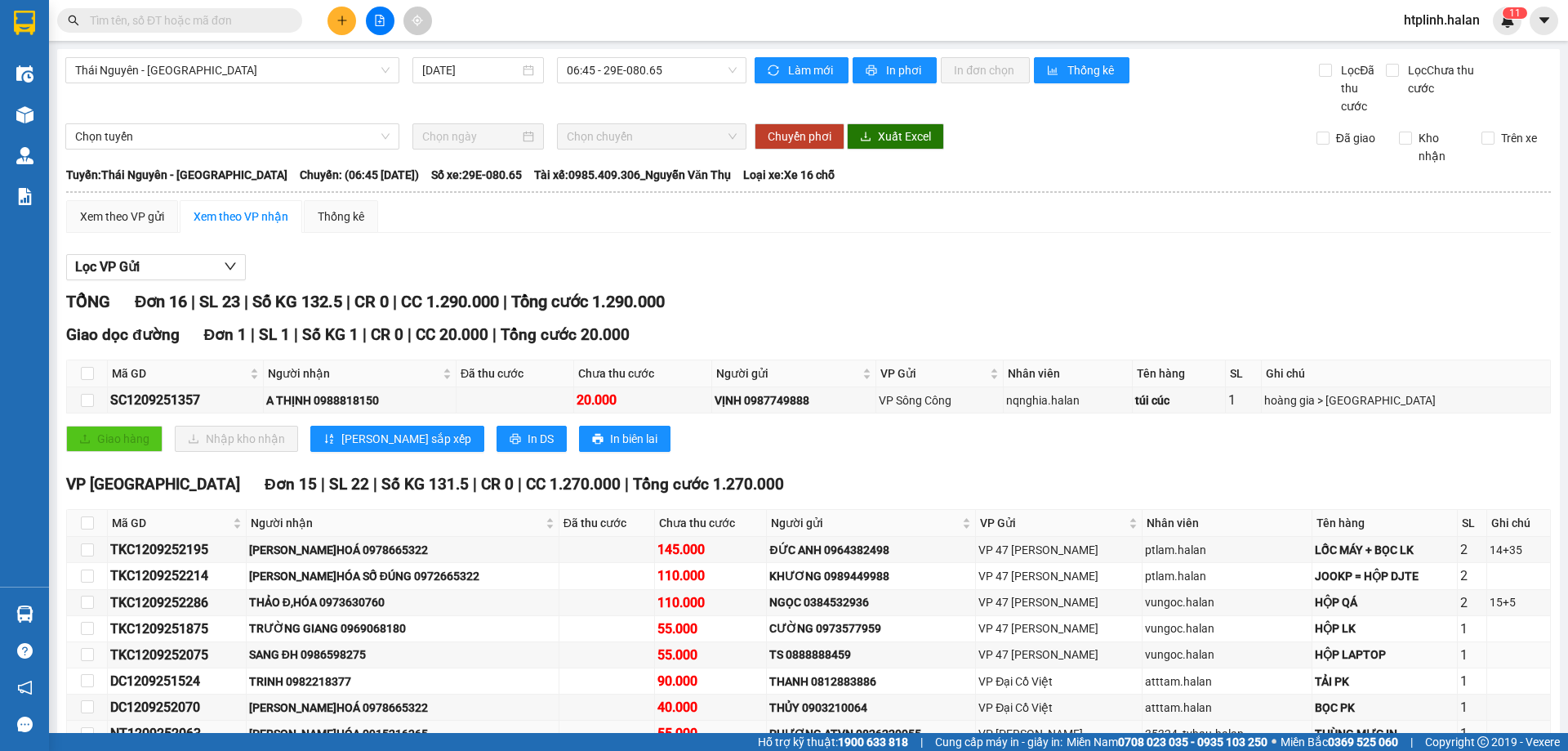
scroll to position [282, 0]
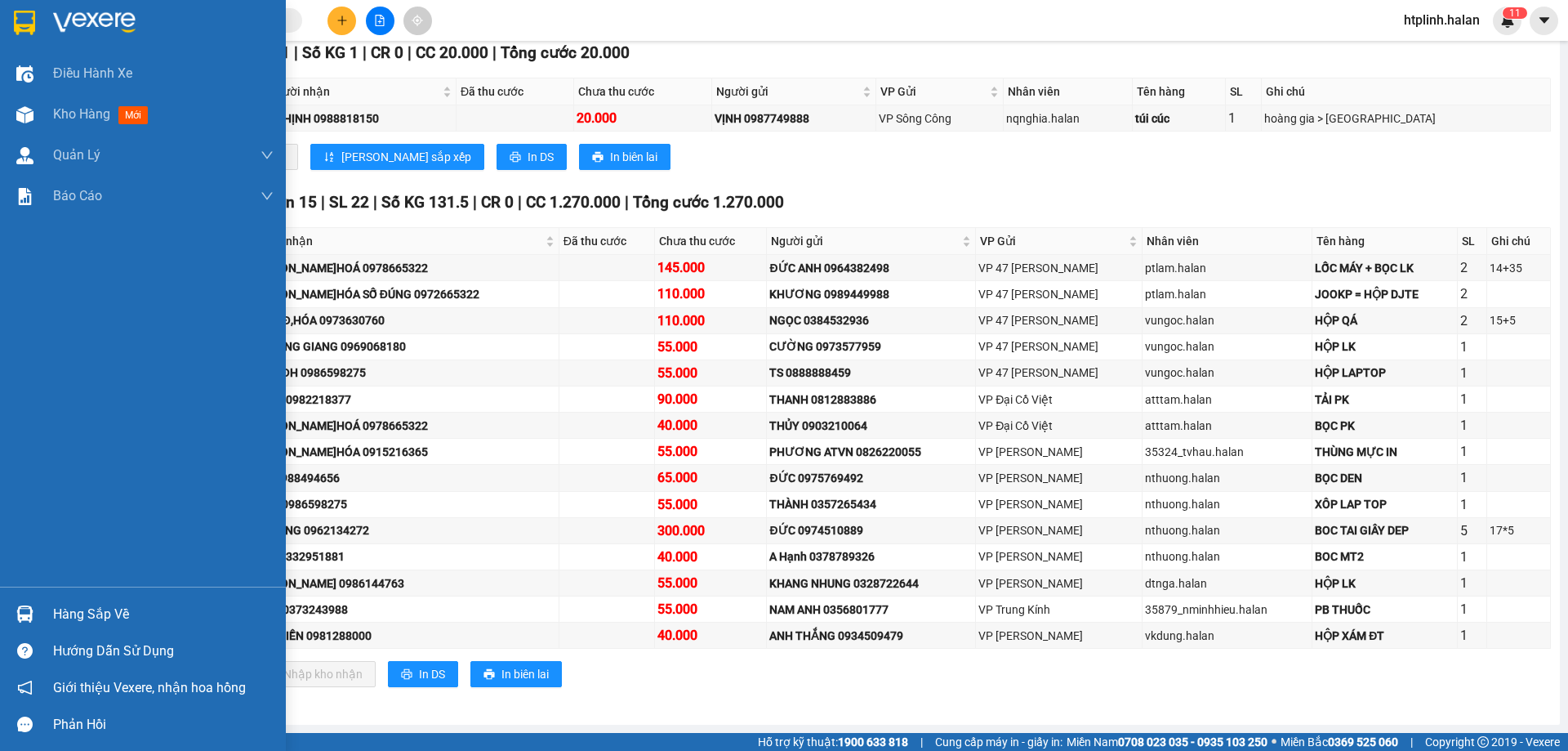
click at [21, 622] on img at bounding box center [25, 614] width 17 height 17
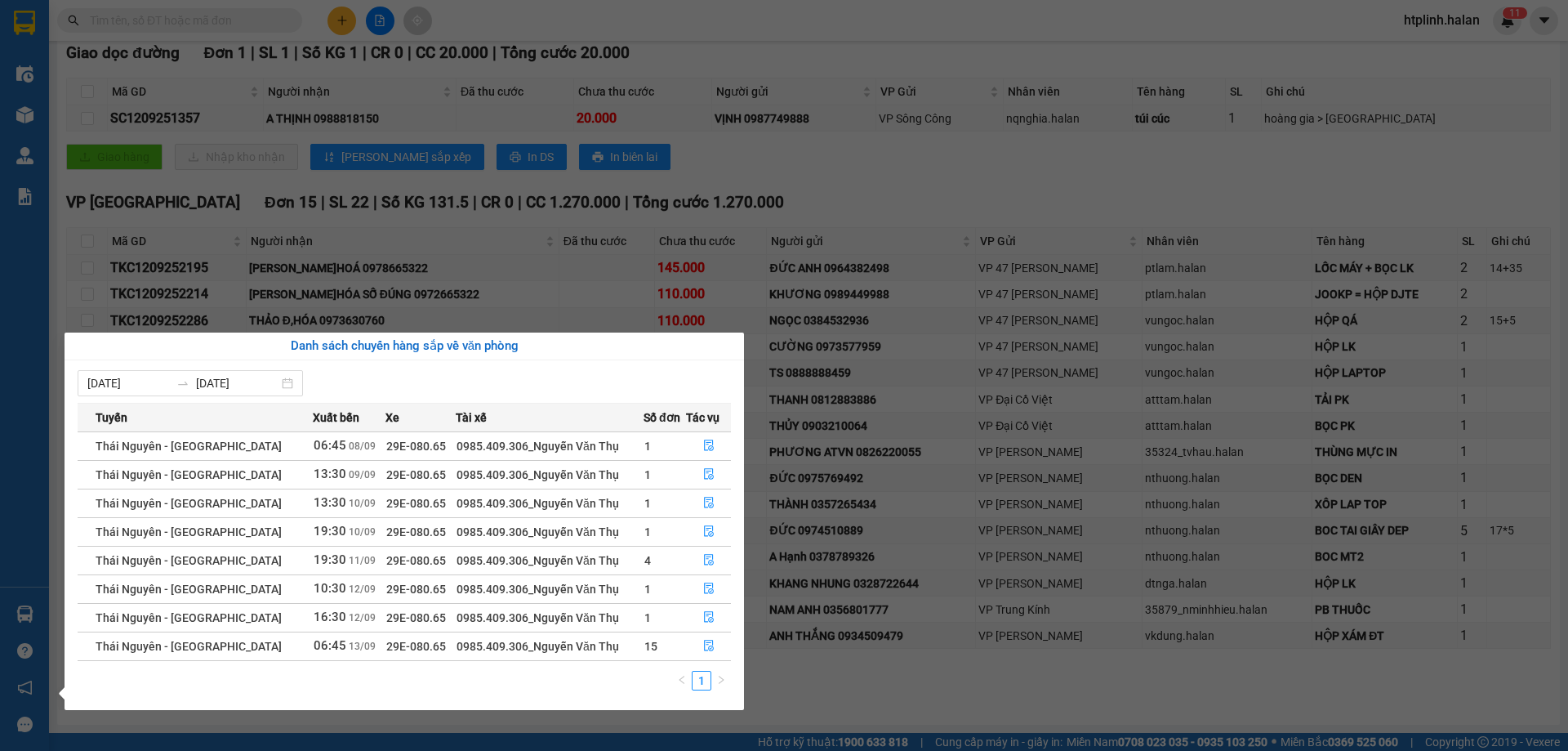
click at [835, 556] on section "Kết quả tìm kiếm ( 0 ) Bộ lọc No Data htplinh.halan 1 1 Điều hành xe Kho hàng m…" at bounding box center [784, 375] width 1568 height 751
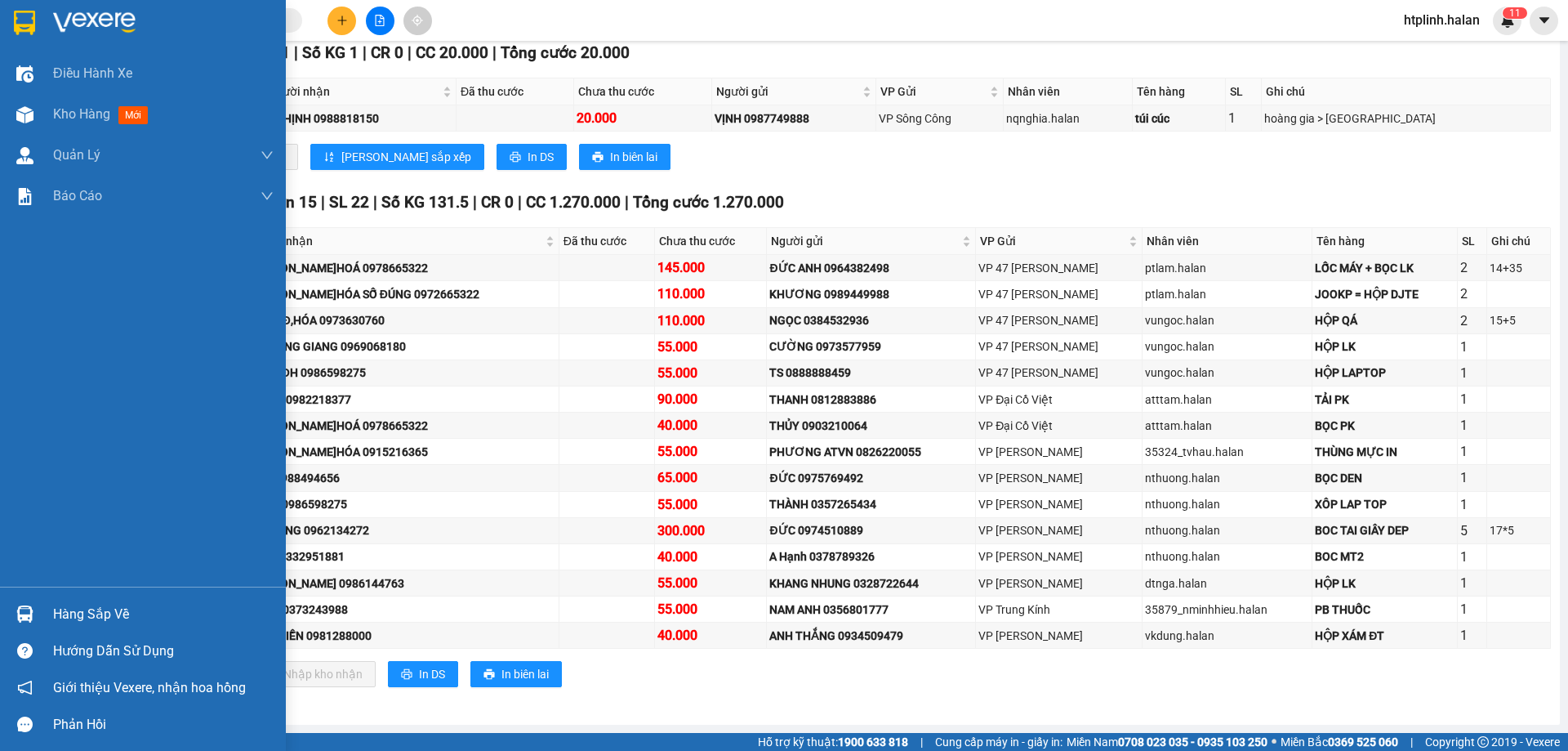
click at [24, 590] on div "Hàng sắp về Hướng dẫn sử dụng Giới thiệu Vexere, nhận hoa hồng Phản hồi" at bounding box center [142, 664] width 286 height 156
click at [73, 602] on div "Hàng sắp về" at bounding box center [163, 614] width 220 height 25
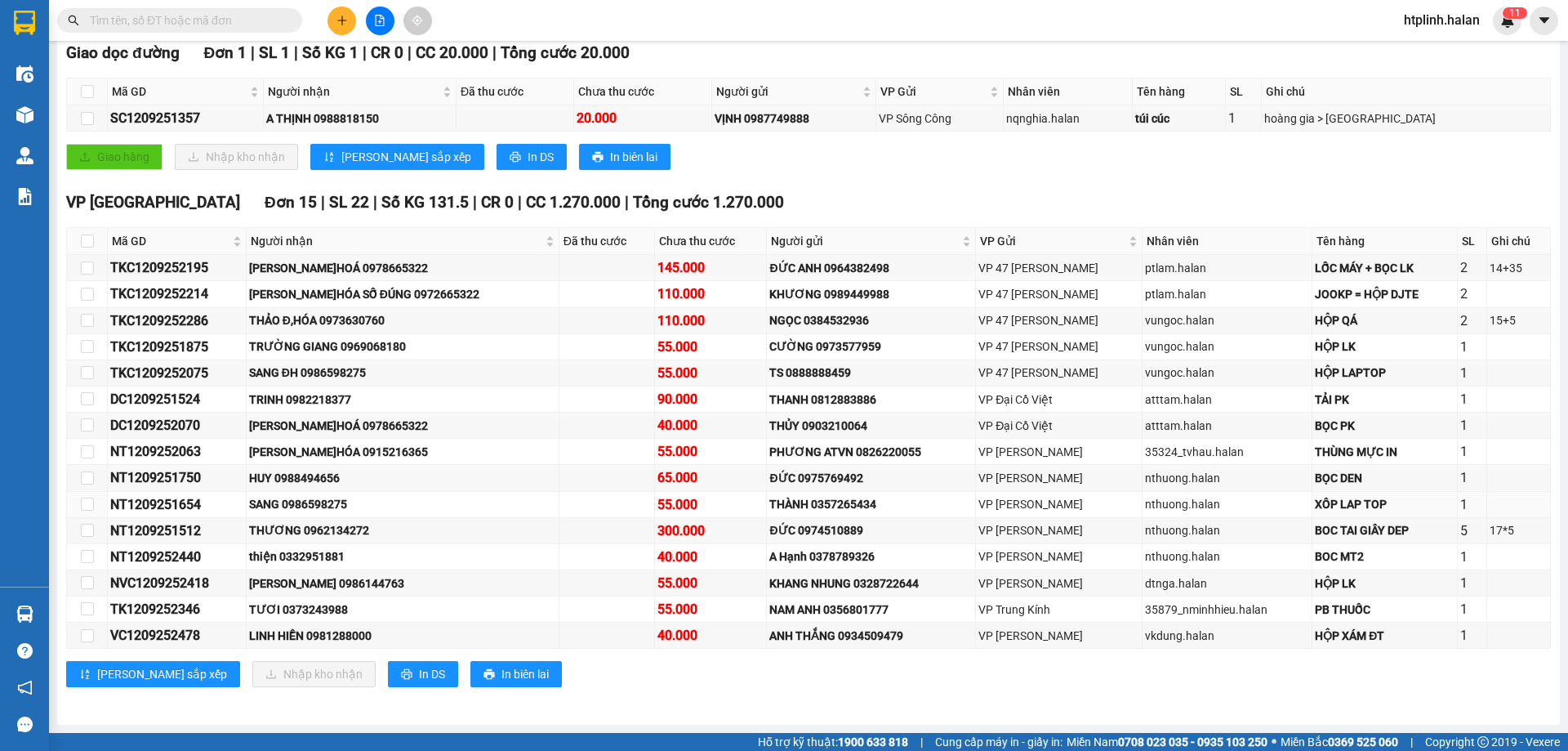
click at [839, 504] on section "Kết quả tìm kiếm ( 0 ) Bộ lọc No Data htplinh.halan 1 1 Điều hành xe Kho hàng m…" at bounding box center [784, 375] width 1568 height 751
click at [214, 7] on div "Kết quả tìm kiếm ( 0 ) Bộ lọc No Data" at bounding box center [159, 21] width 319 height 29
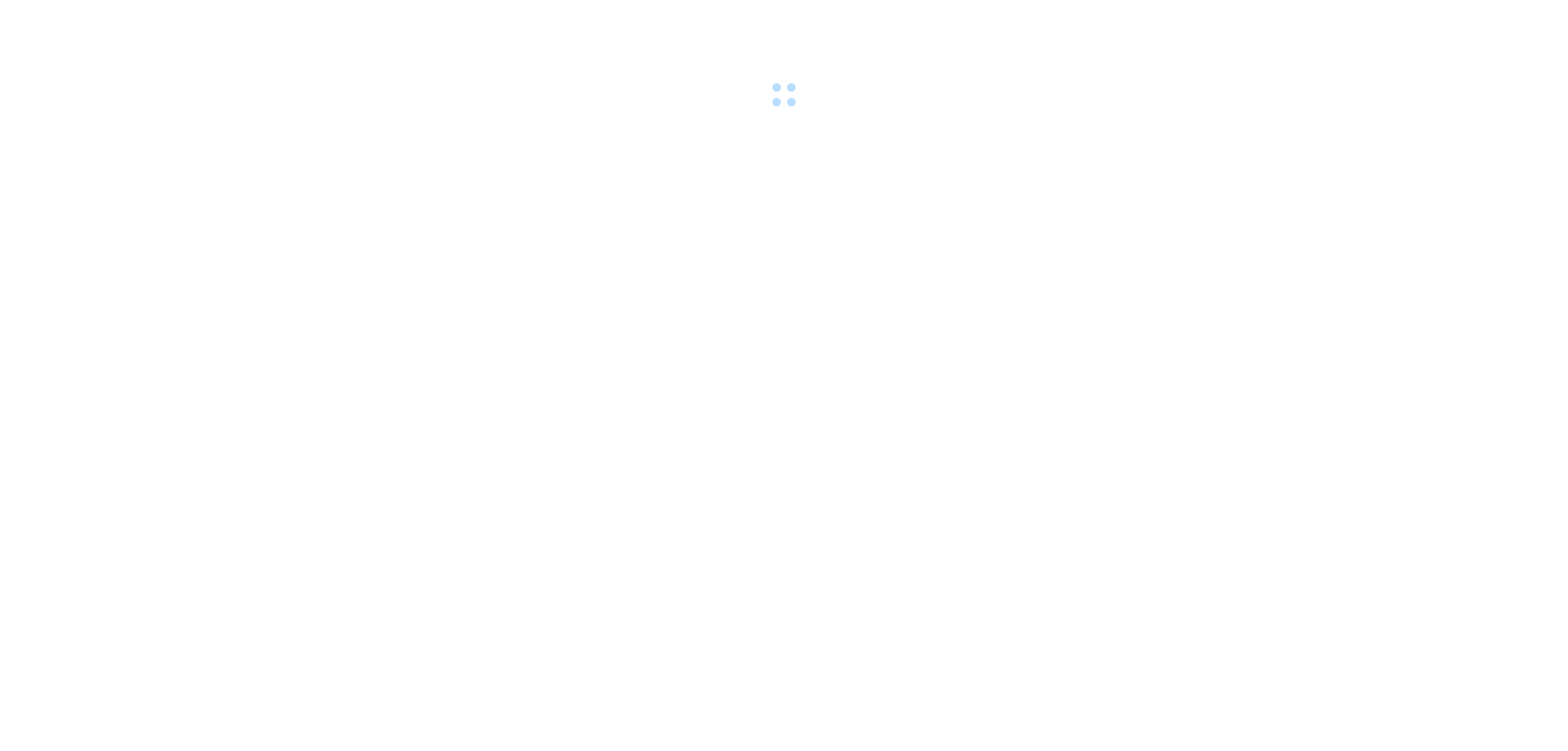
click at [333, 527] on body at bounding box center [784, 375] width 1568 height 751
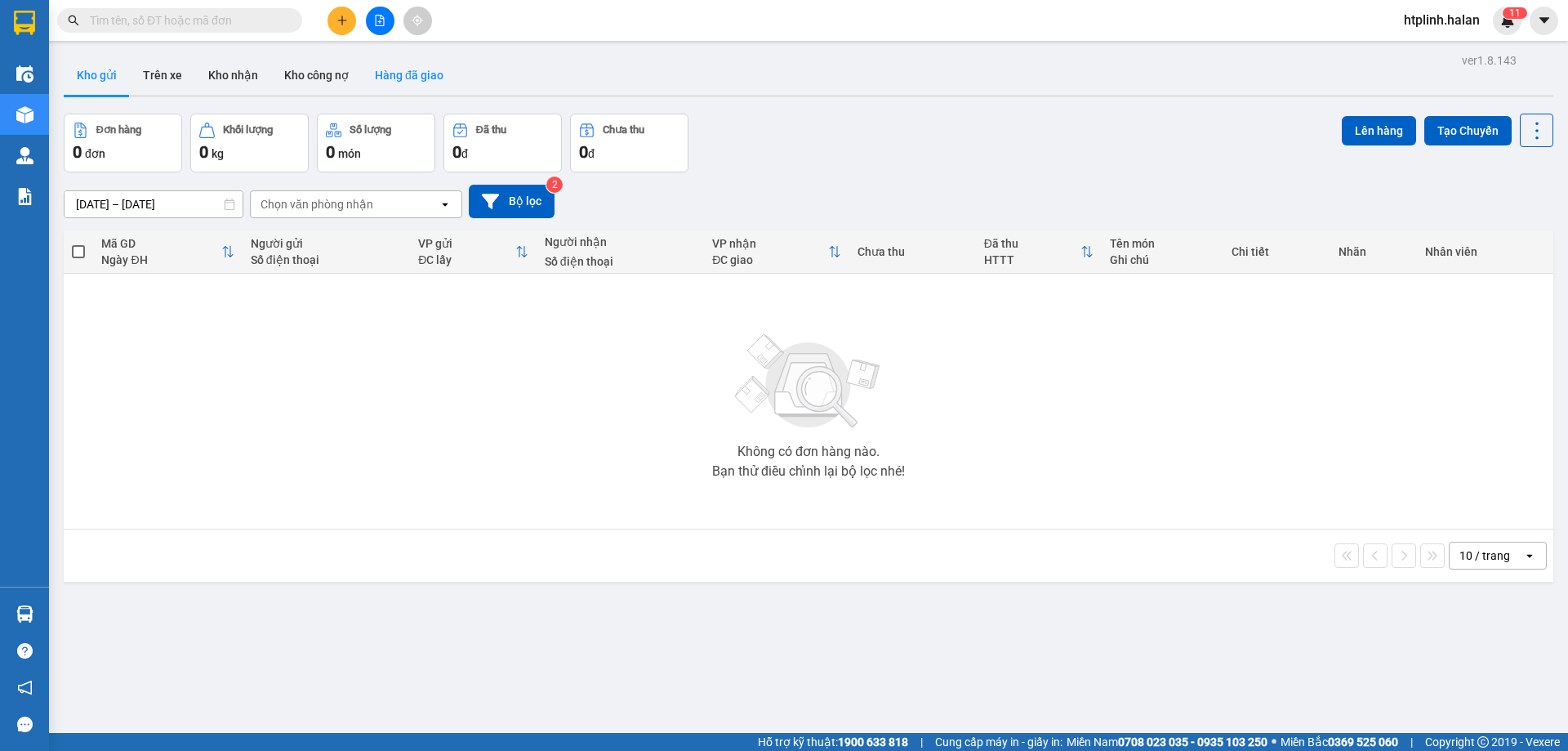
click at [396, 73] on button "Hàng đã giao" at bounding box center [409, 75] width 94 height 39
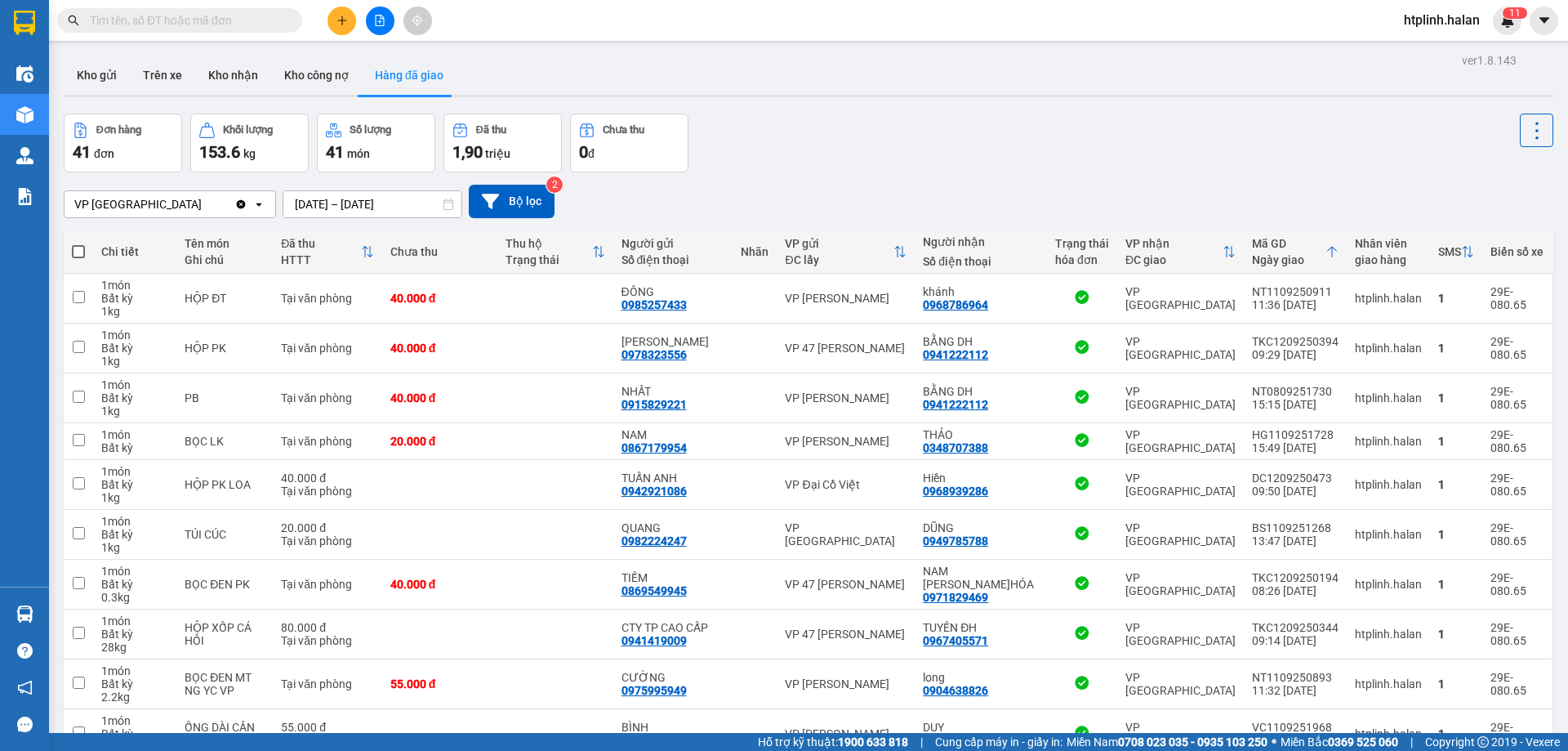
click at [331, 200] on input "11/09/2025 – 13/09/2025" at bounding box center [372, 205] width 178 height 26
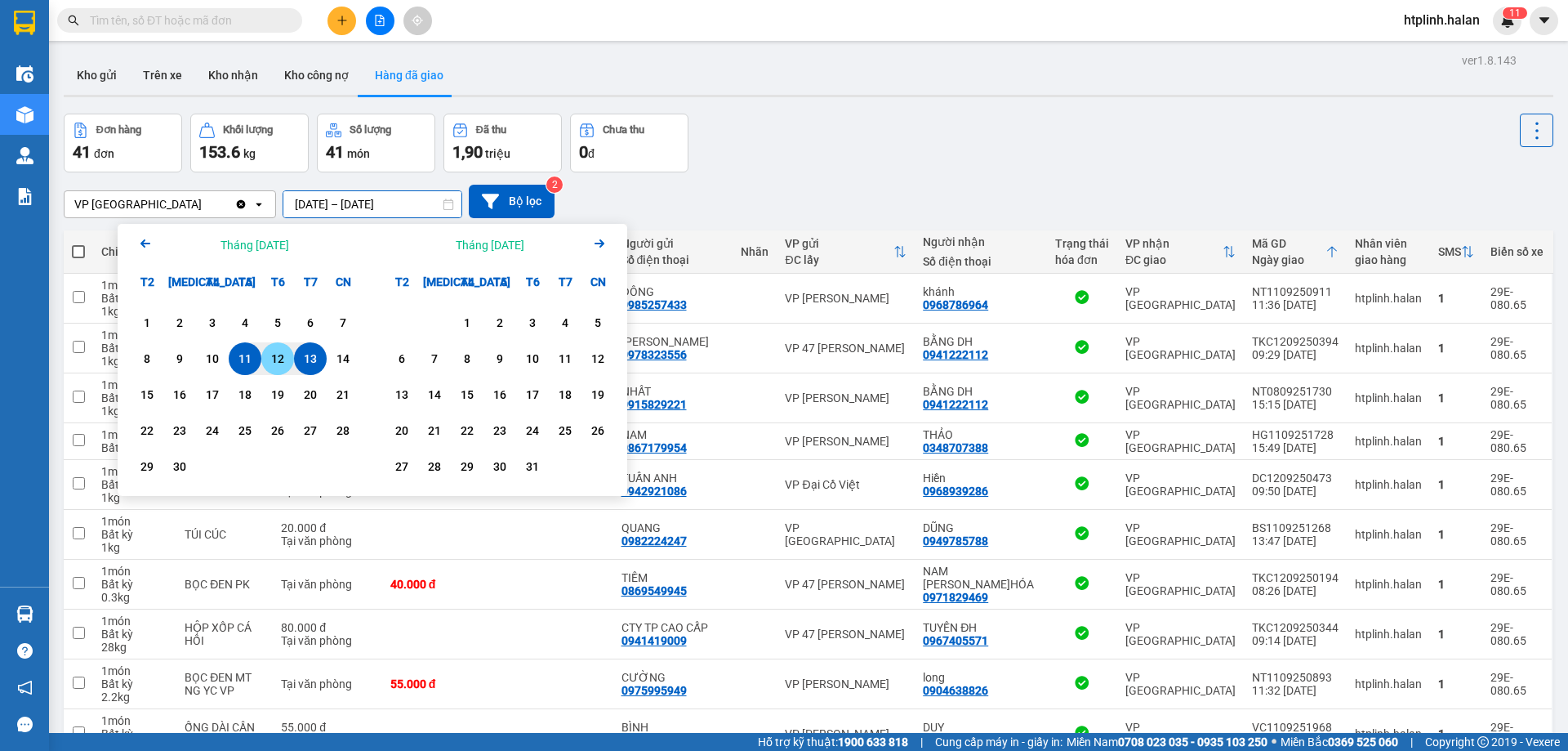
click at [268, 362] on div "12" at bounding box center [278, 359] width 23 height 20
type input "12/09/2025 – 12/09/2025"
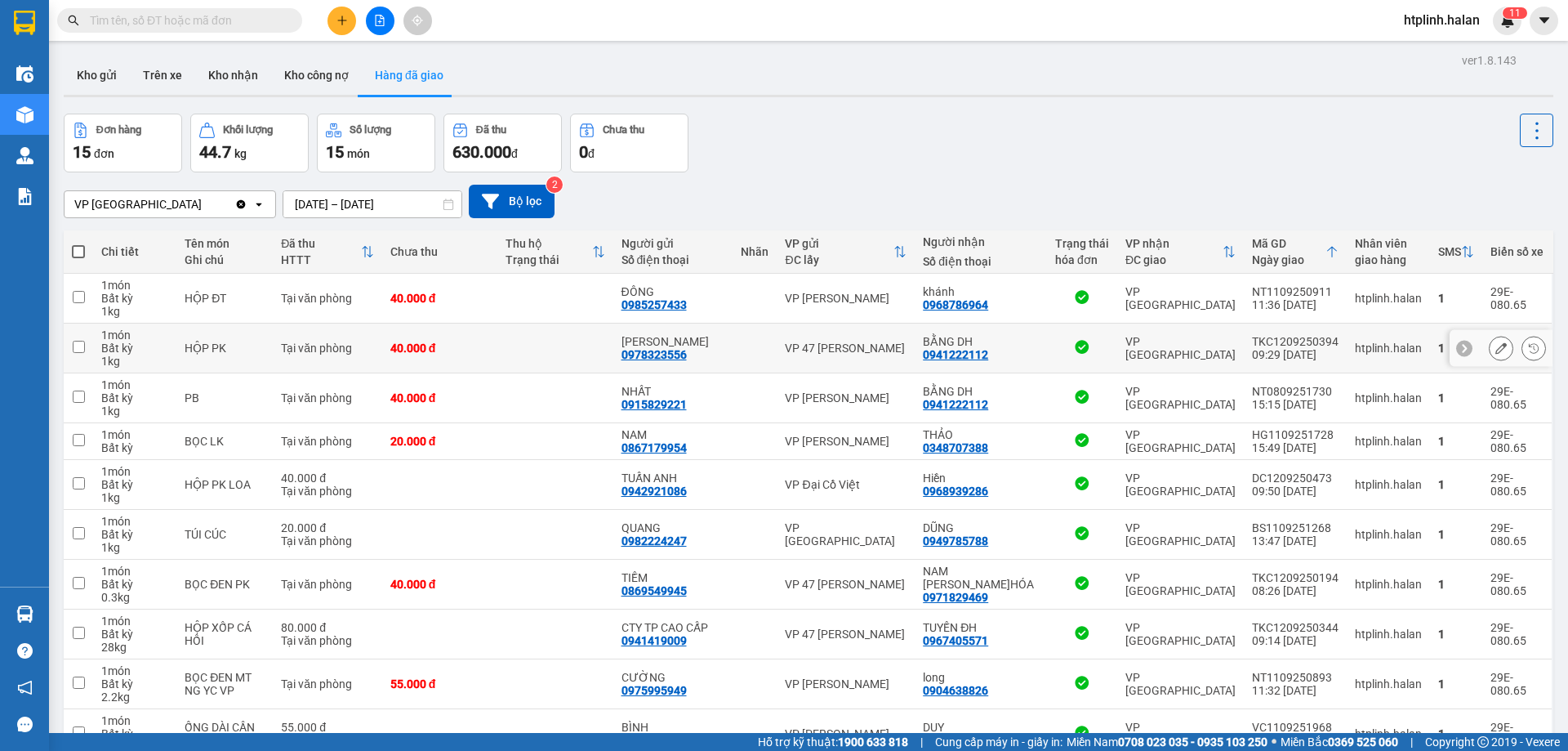
scroll to position [93, 0]
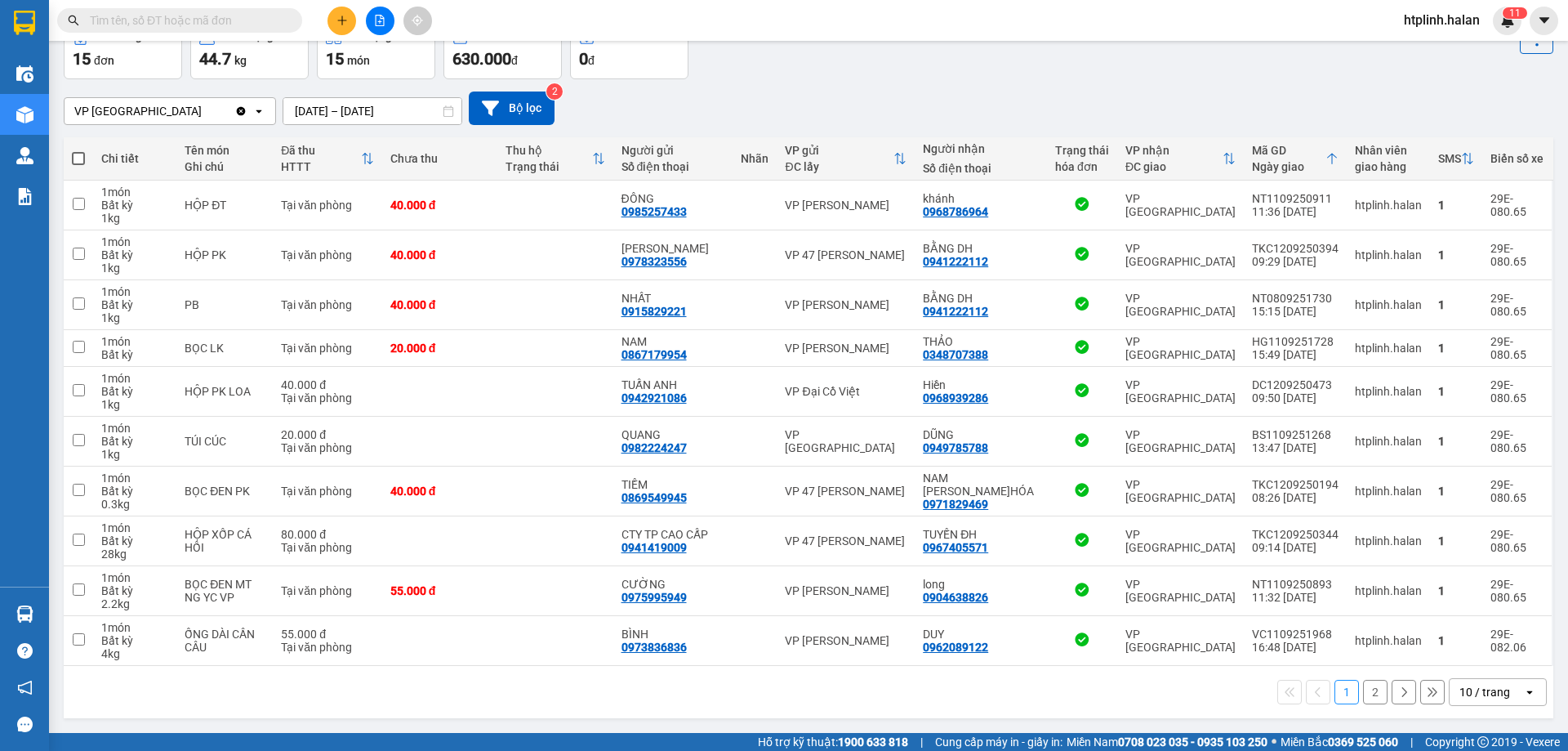
click at [1364, 691] on button "2" at bounding box center [1375, 692] width 25 height 25
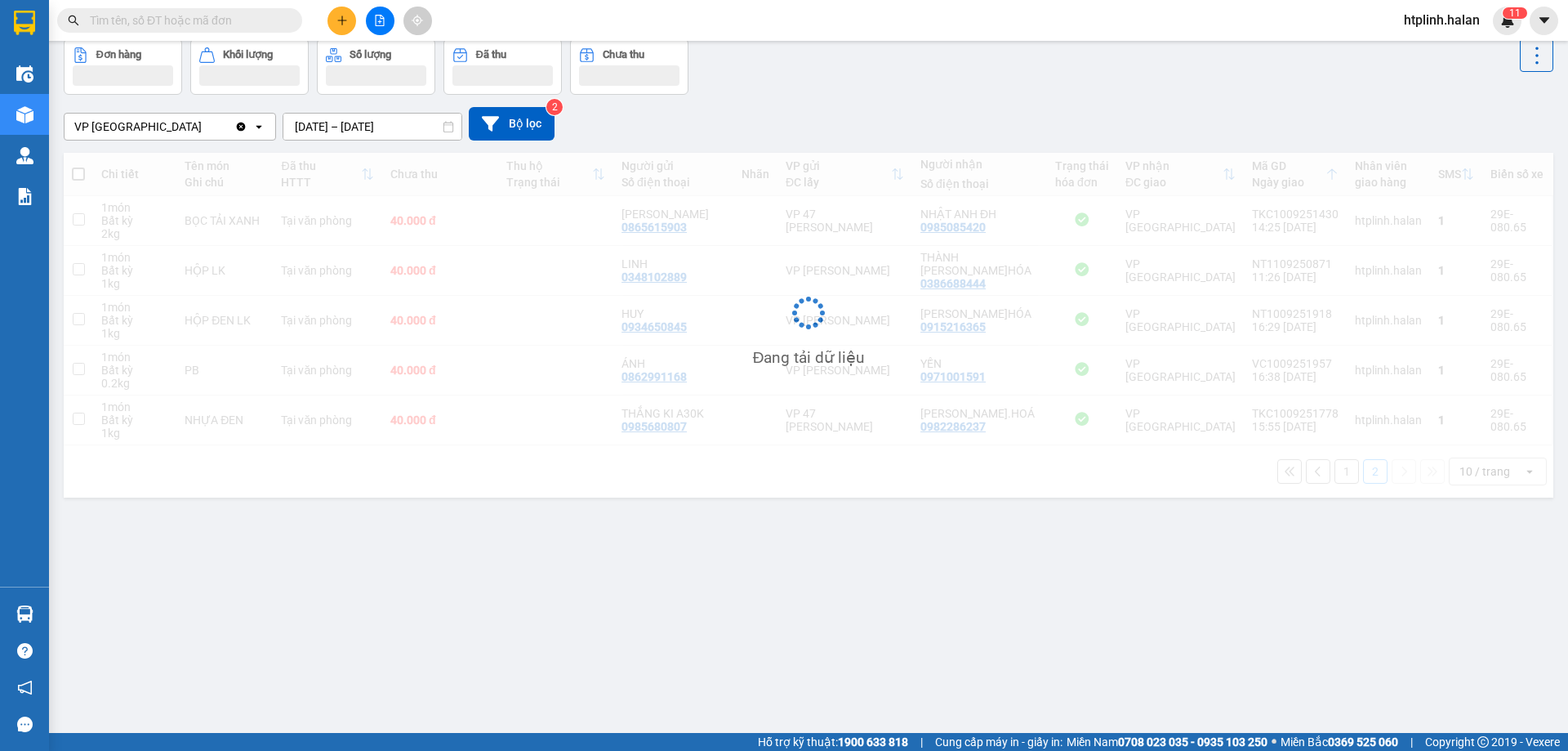
scroll to position [75, 0]
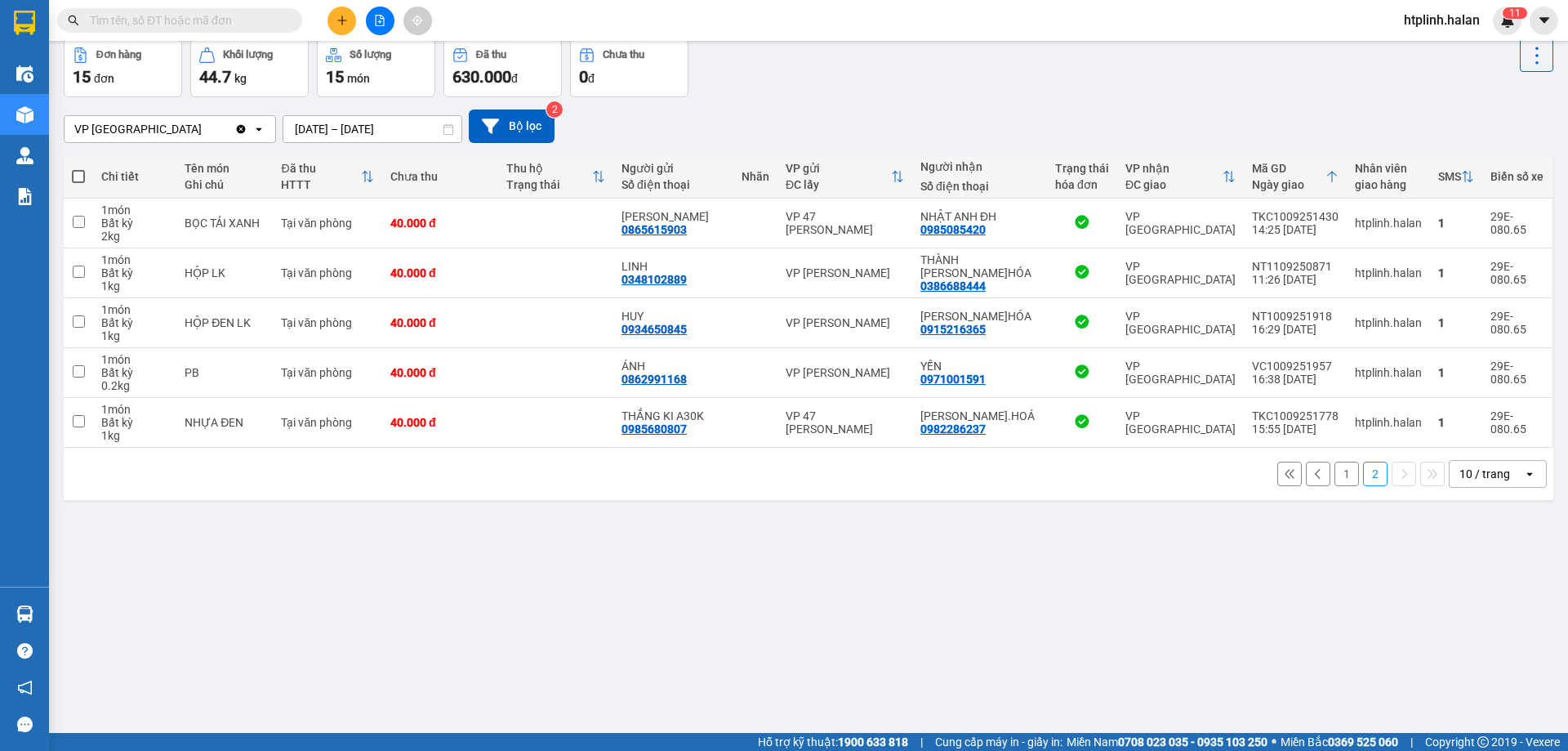
click at [1335, 467] on button "1" at bounding box center [1347, 474] width 25 height 25
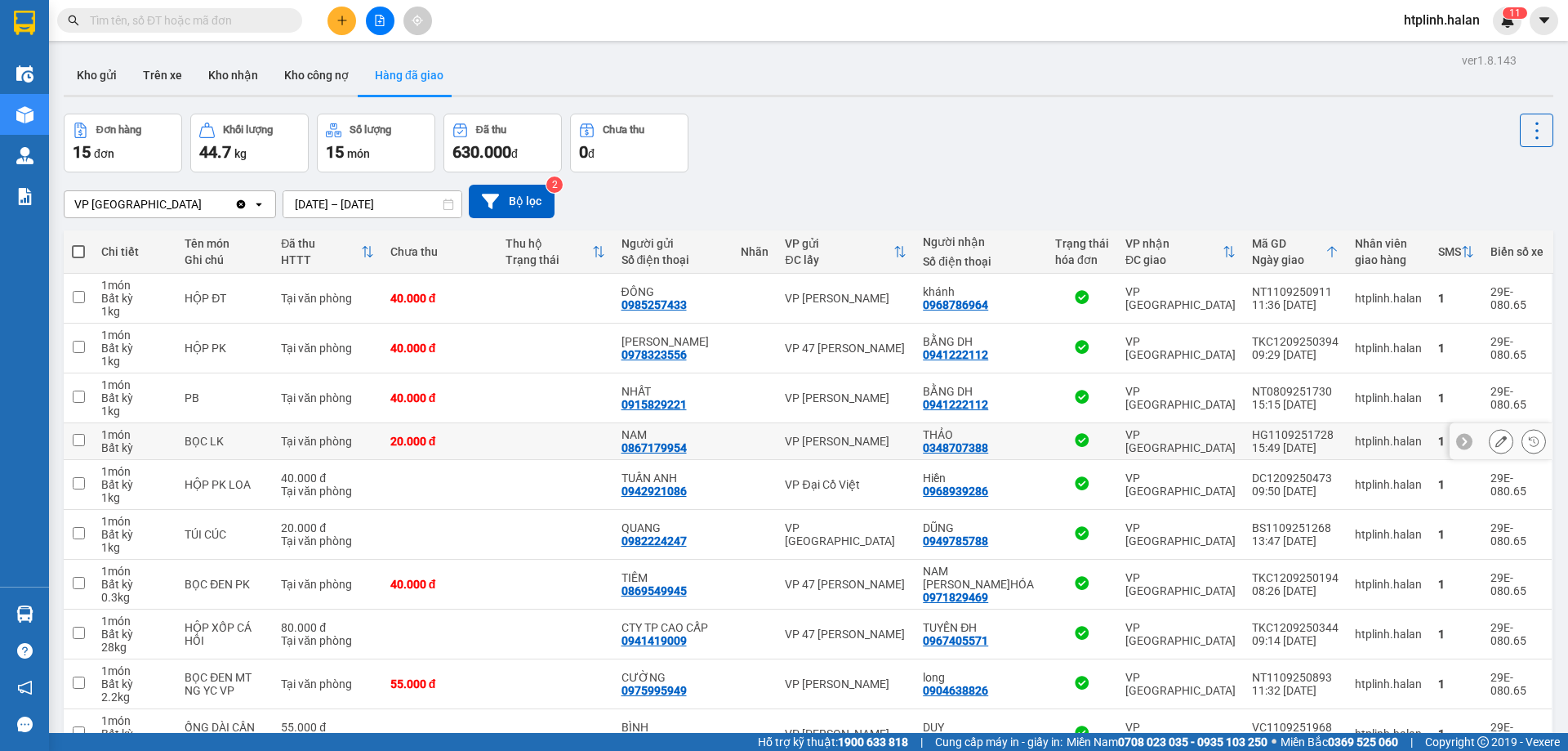
scroll to position [93, 0]
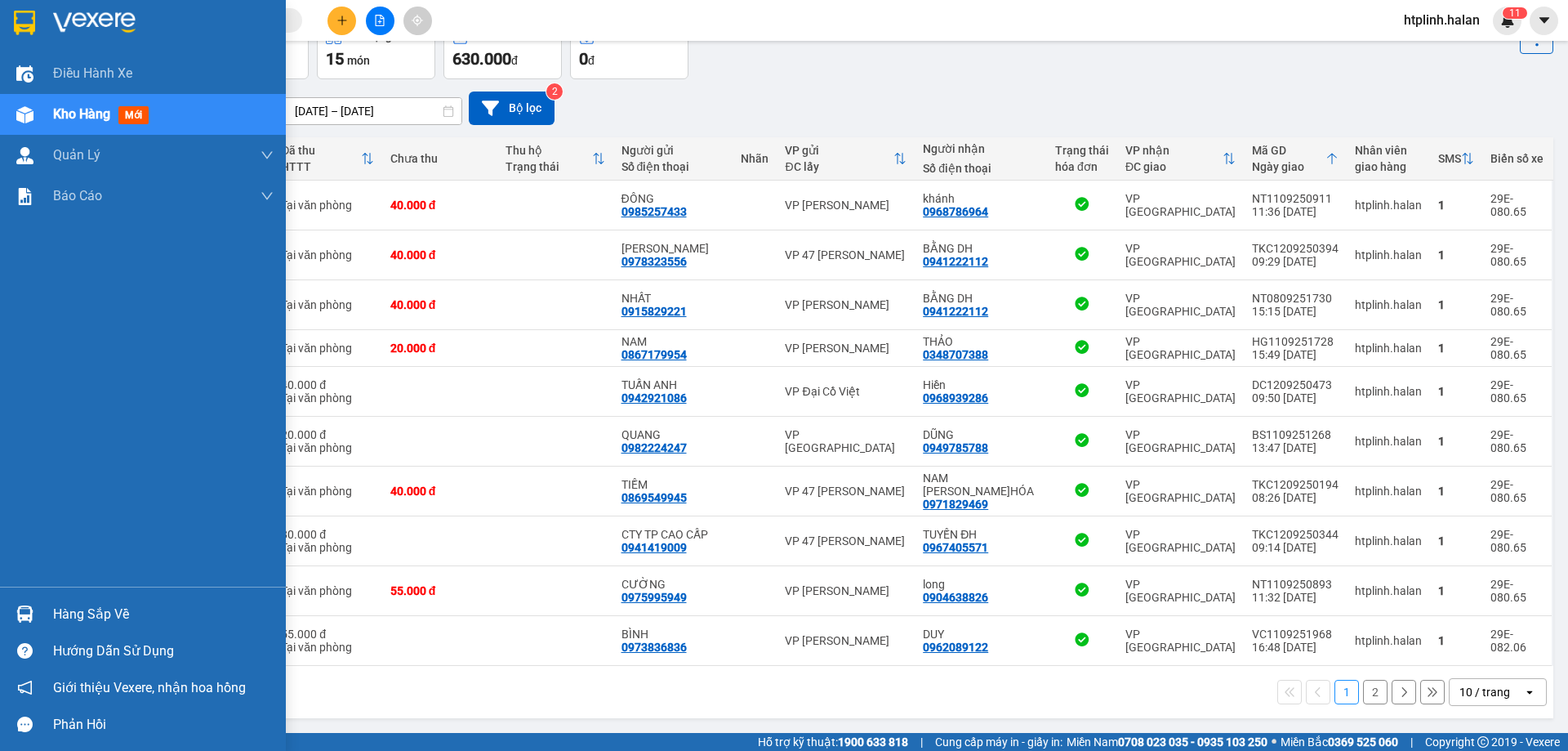
click at [65, 609] on div "Hàng sắp về" at bounding box center [163, 614] width 220 height 25
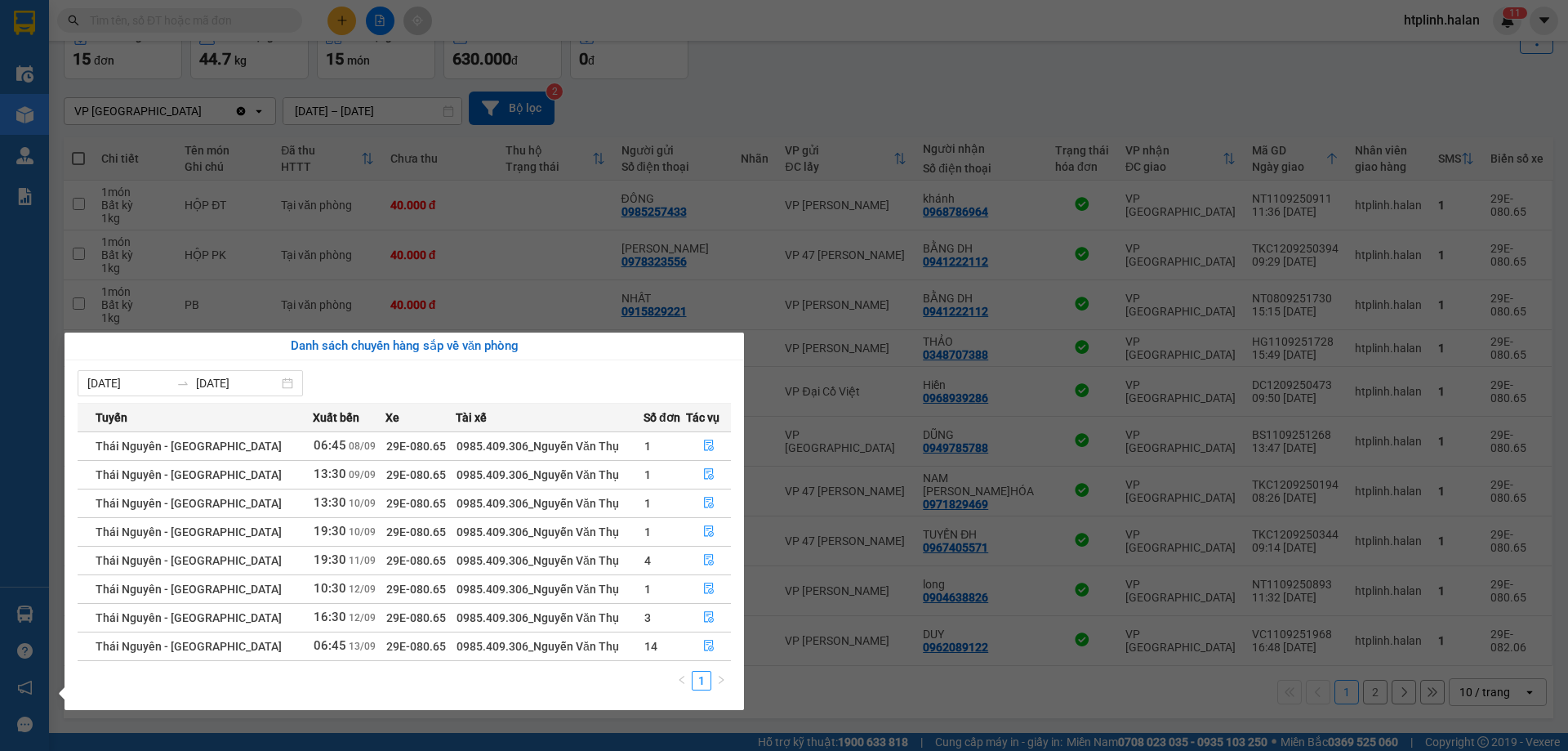
click at [256, 248] on section "Kết quả tìm kiếm ( 0 ) Bộ lọc No Data htplinh.halan 1 1 Điều hành xe Kho hàng m…" at bounding box center [784, 375] width 1568 height 751
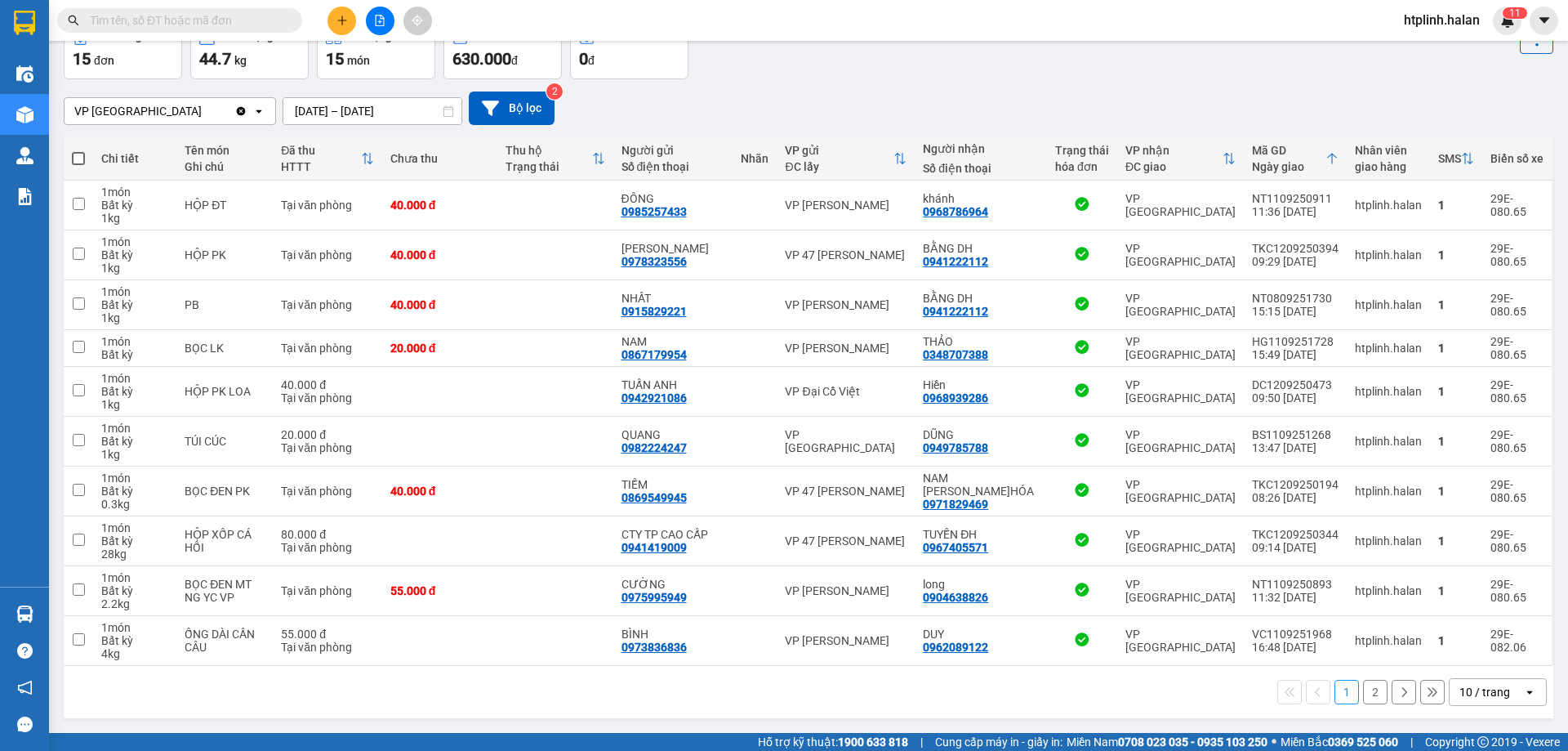
scroll to position [0, 0]
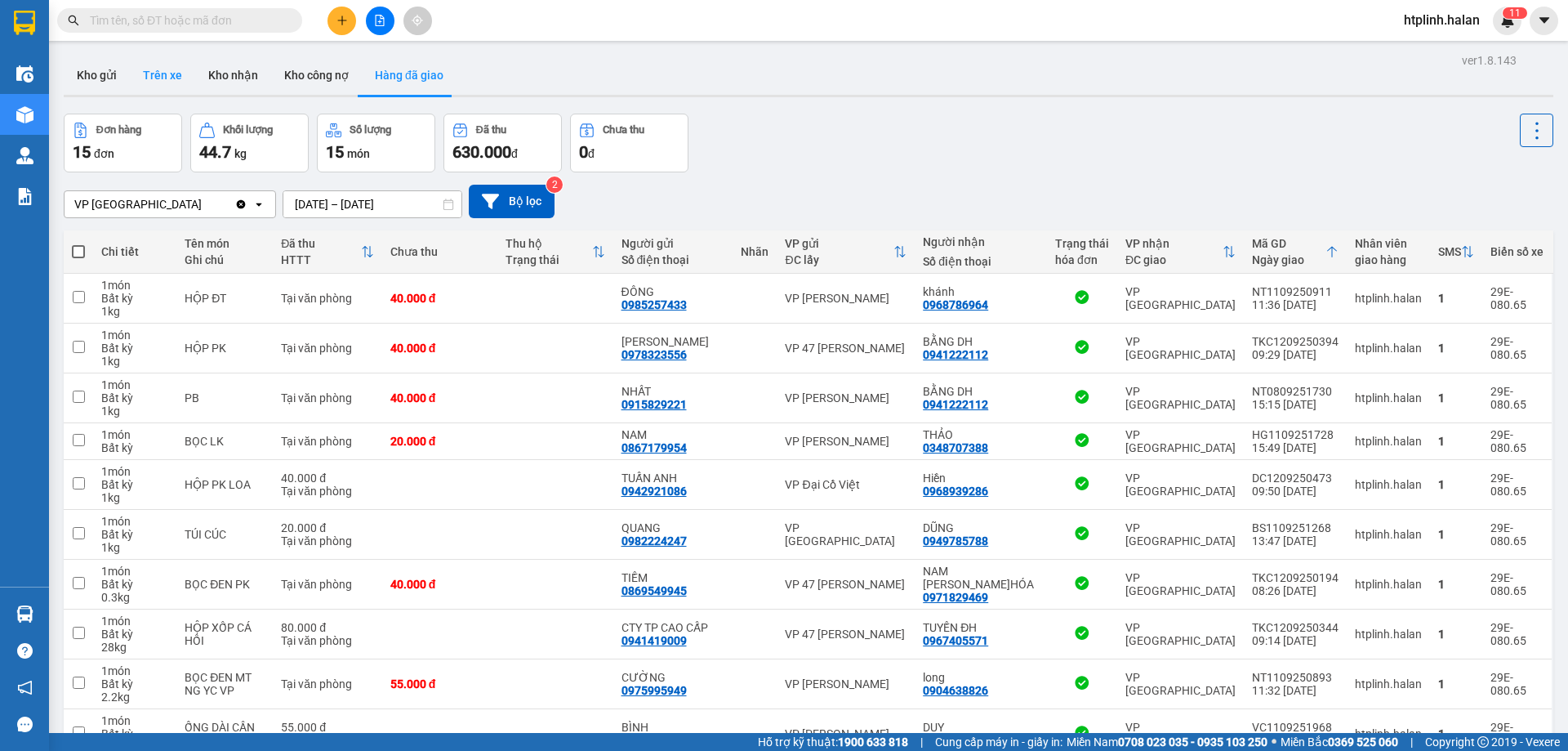
click at [146, 88] on button "Trên xe" at bounding box center [162, 75] width 65 height 39
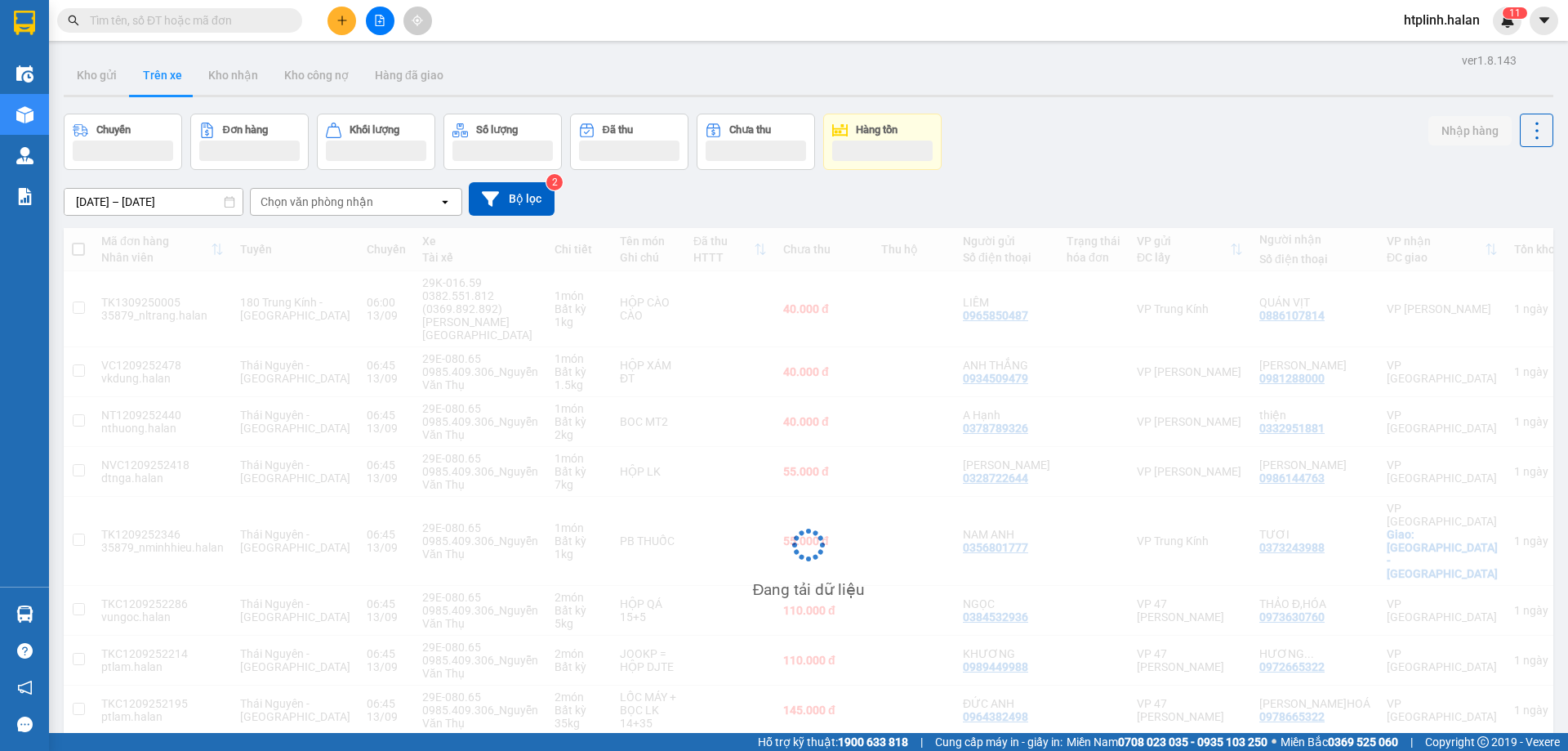
scroll to position [119, 0]
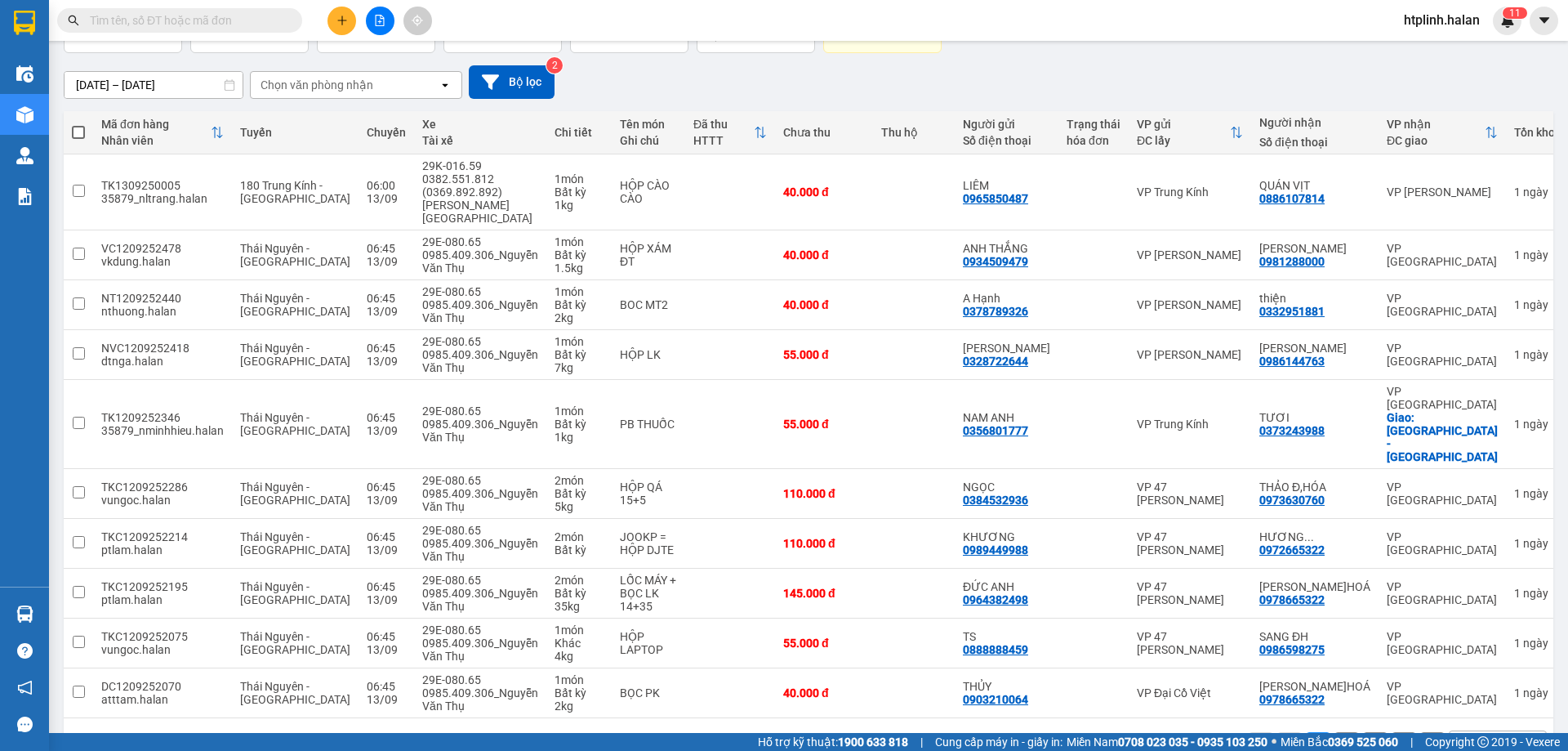
click at [1335, 732] on button "2" at bounding box center [1347, 744] width 25 height 25
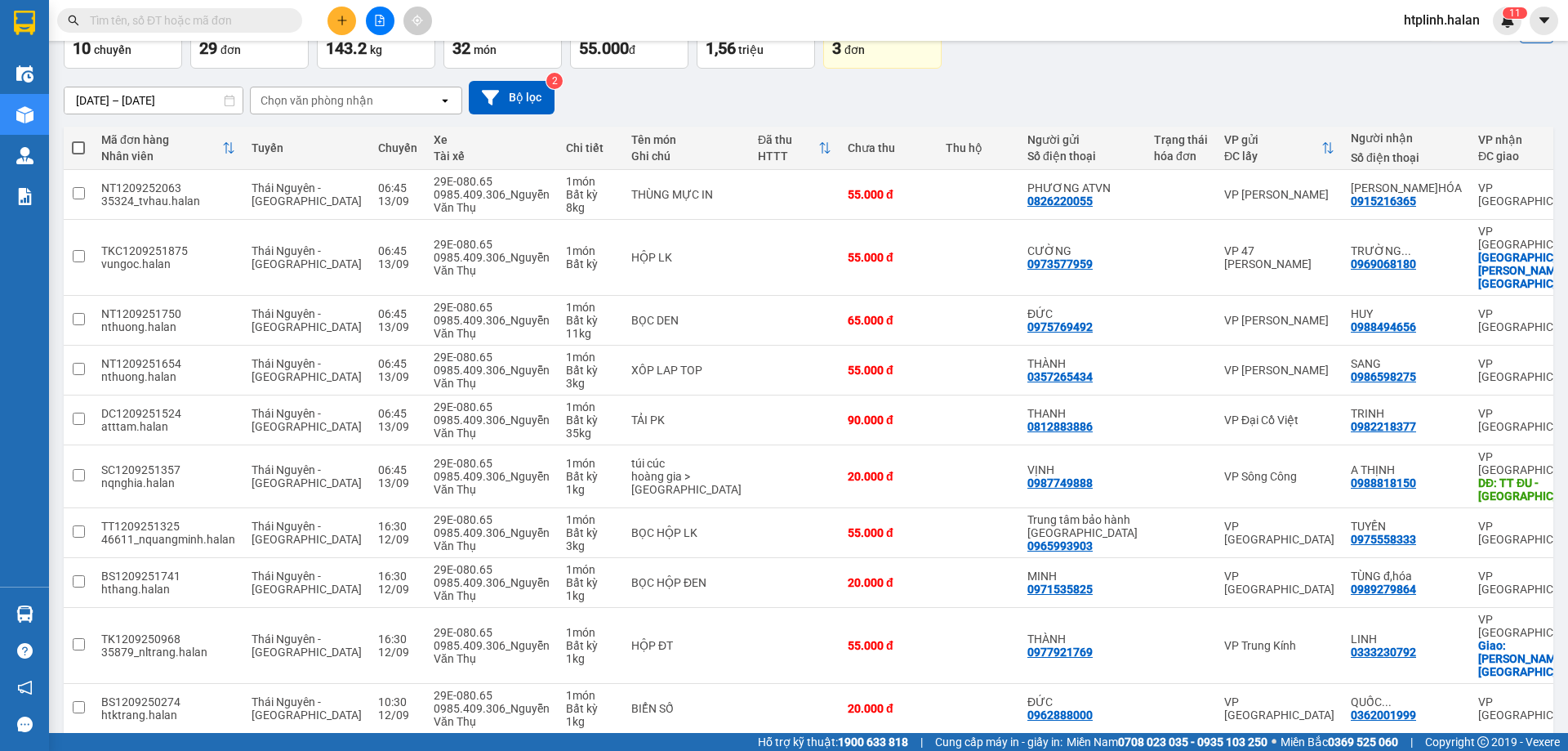
scroll to position [106, 0]
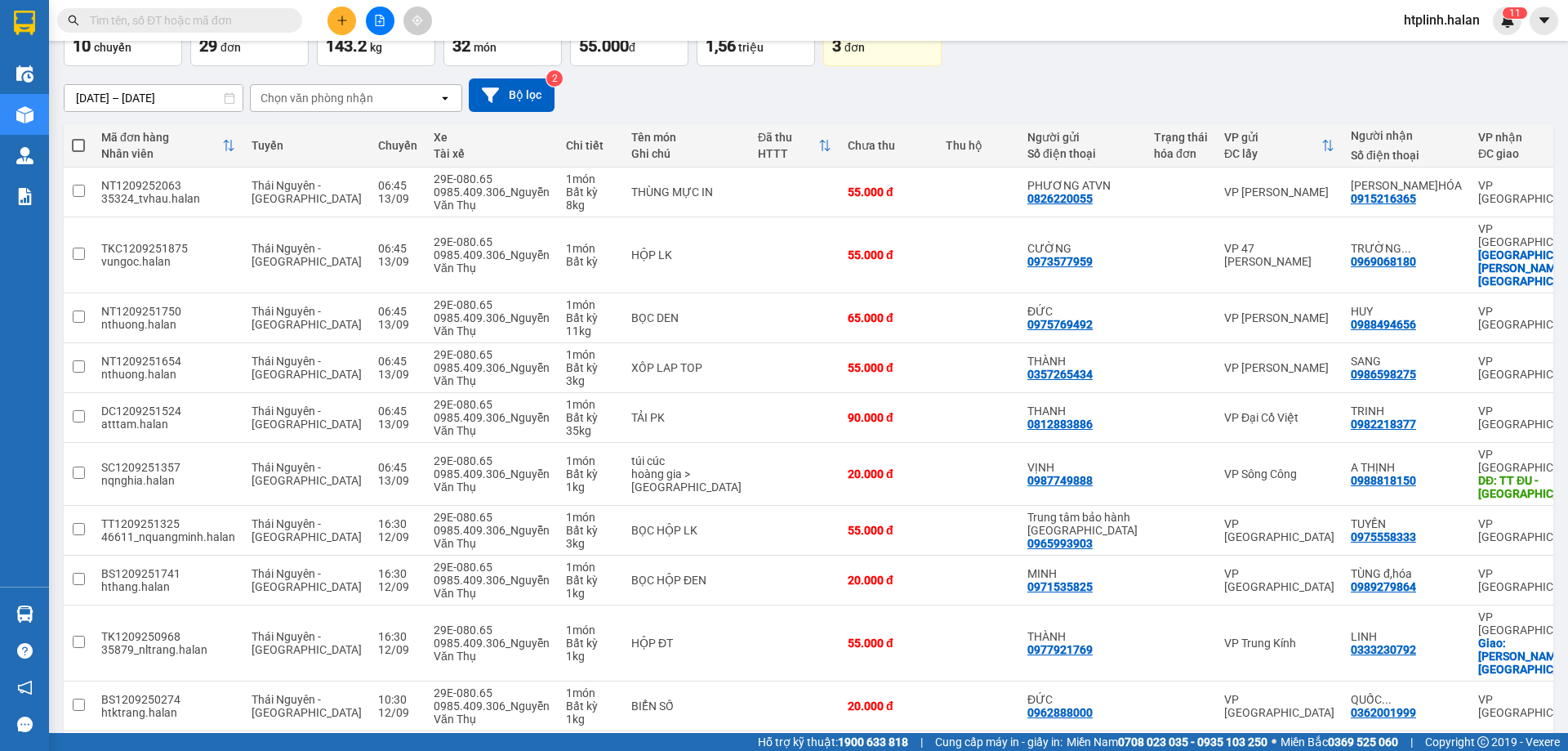
click at [1363, 745] on button "3" at bounding box center [1375, 758] width 25 height 25
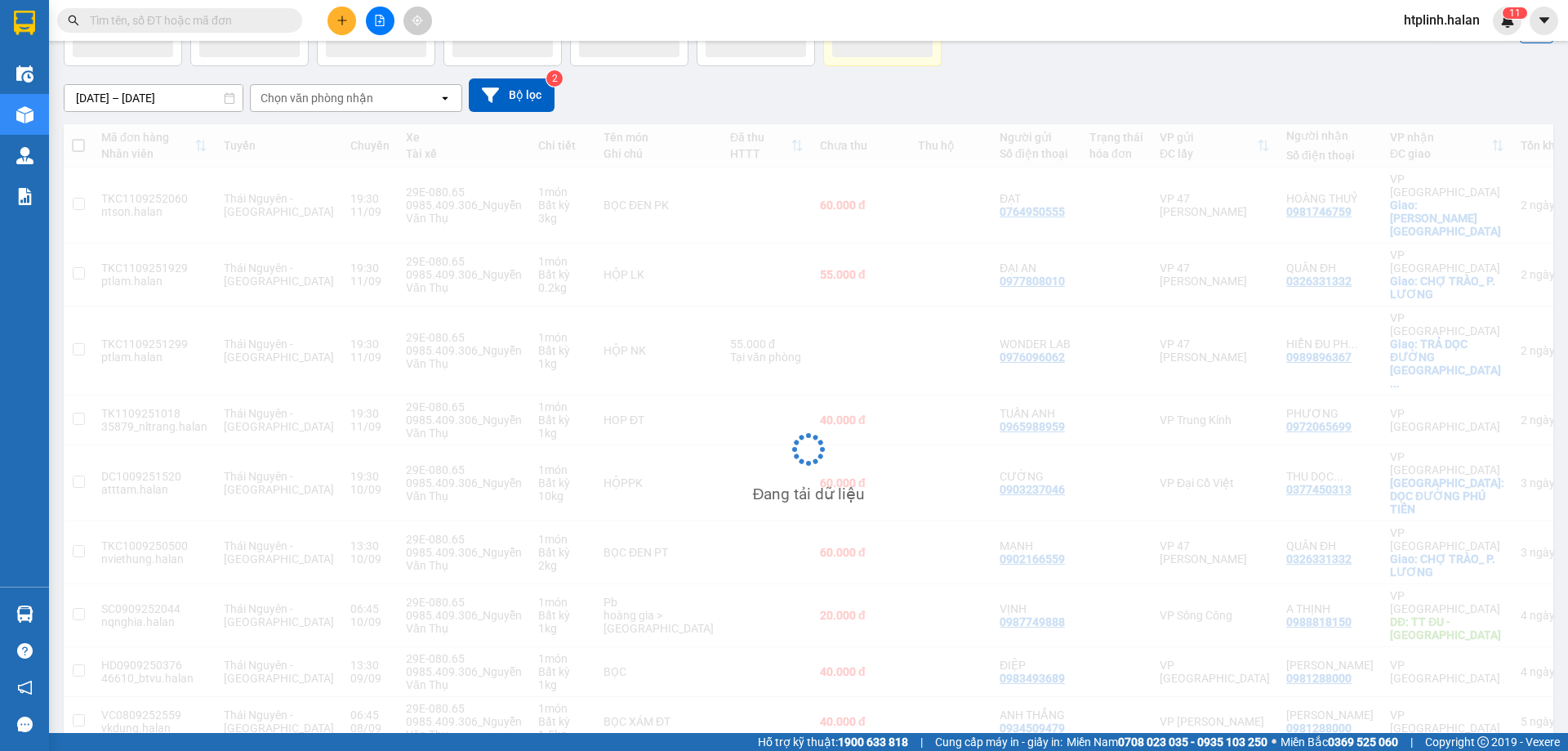
scroll to position [75, 0]
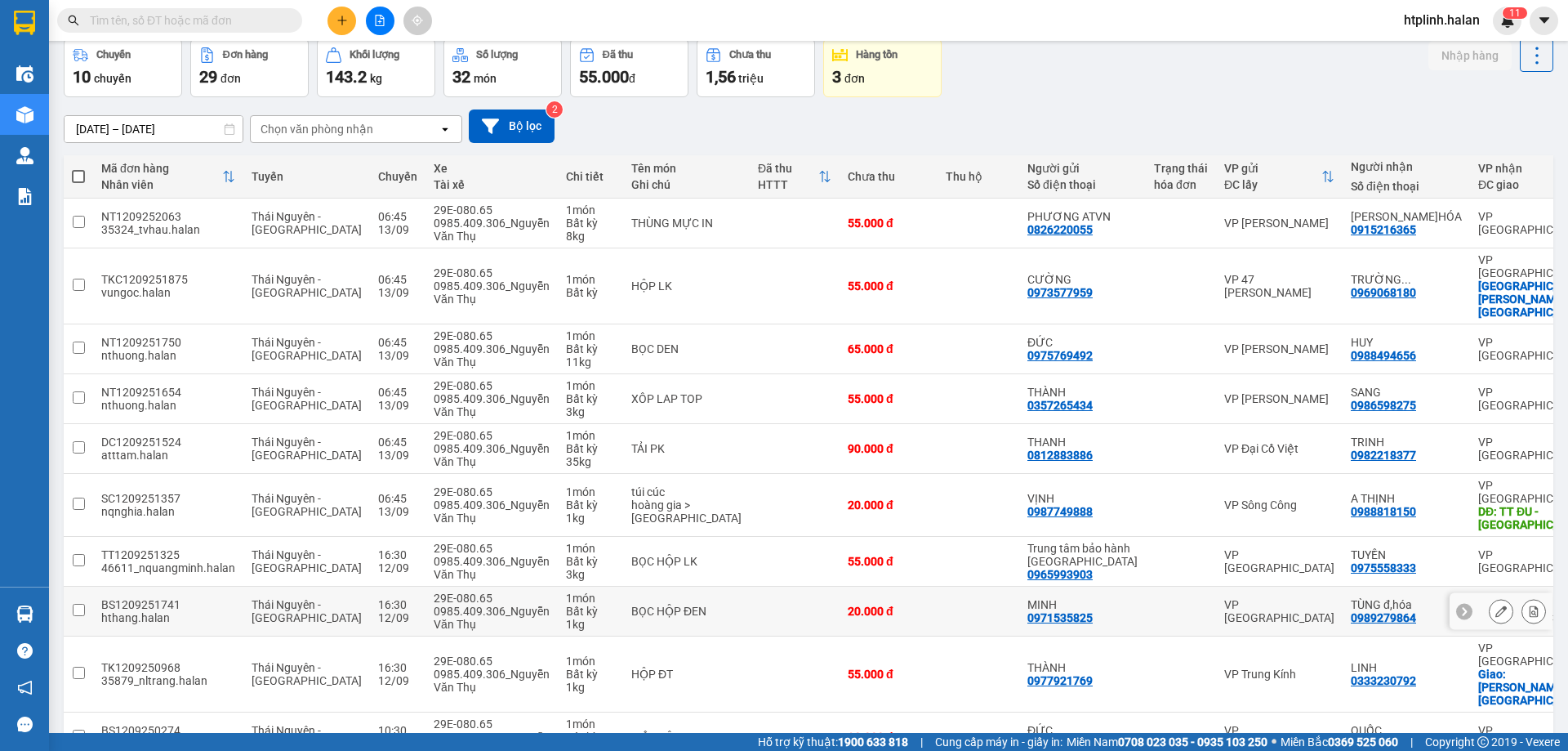
click at [839, 586] on td "20.000 đ" at bounding box center [888, 611] width 98 height 50
checkbox input "true"
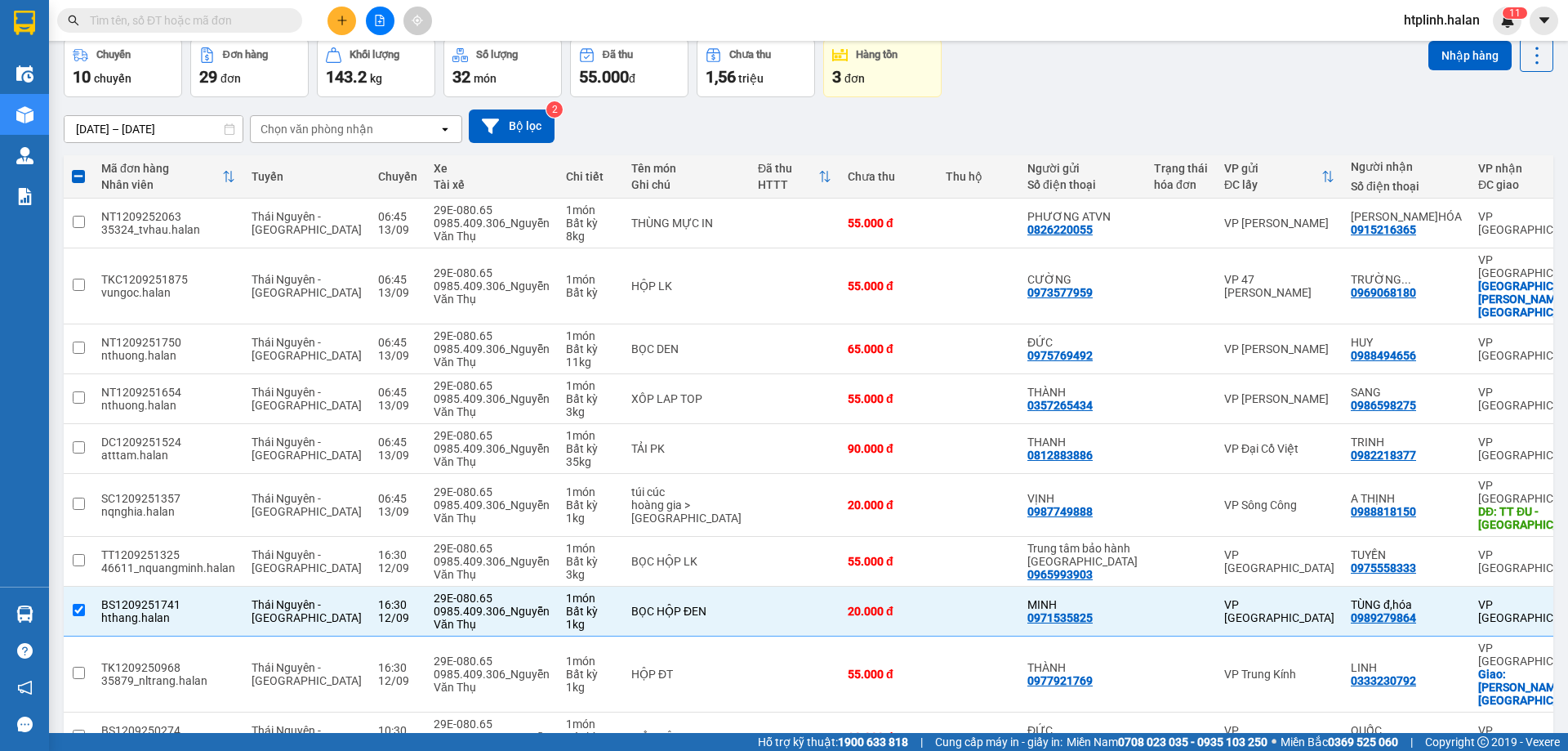
click at [259, 8] on span at bounding box center [180, 21] width 245 height 25
click at [273, 14] on input "text" at bounding box center [186, 21] width 193 height 18
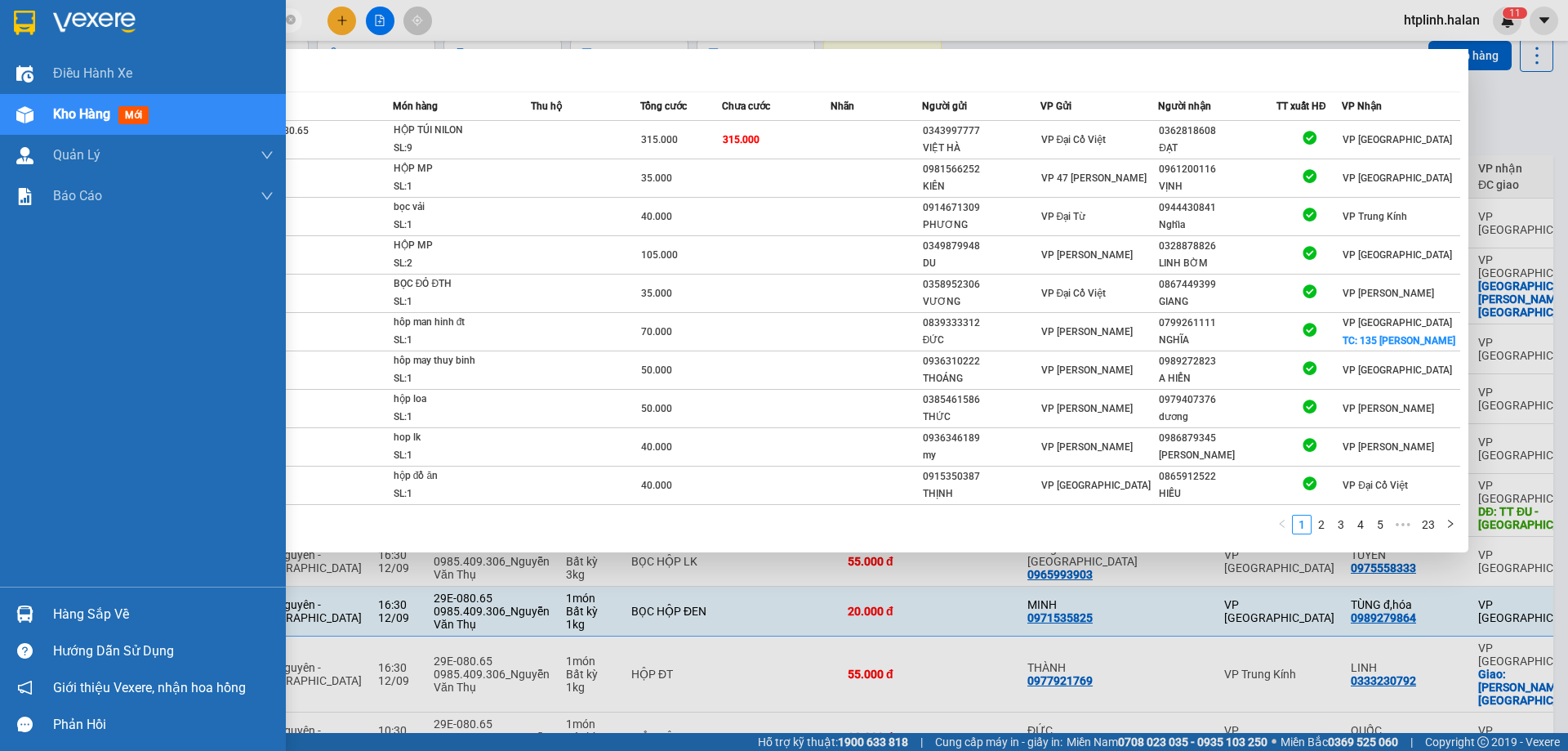
type input "251354"
click at [9, 638] on div "Hướng dẫn sử dụng" at bounding box center [142, 651] width 286 height 36
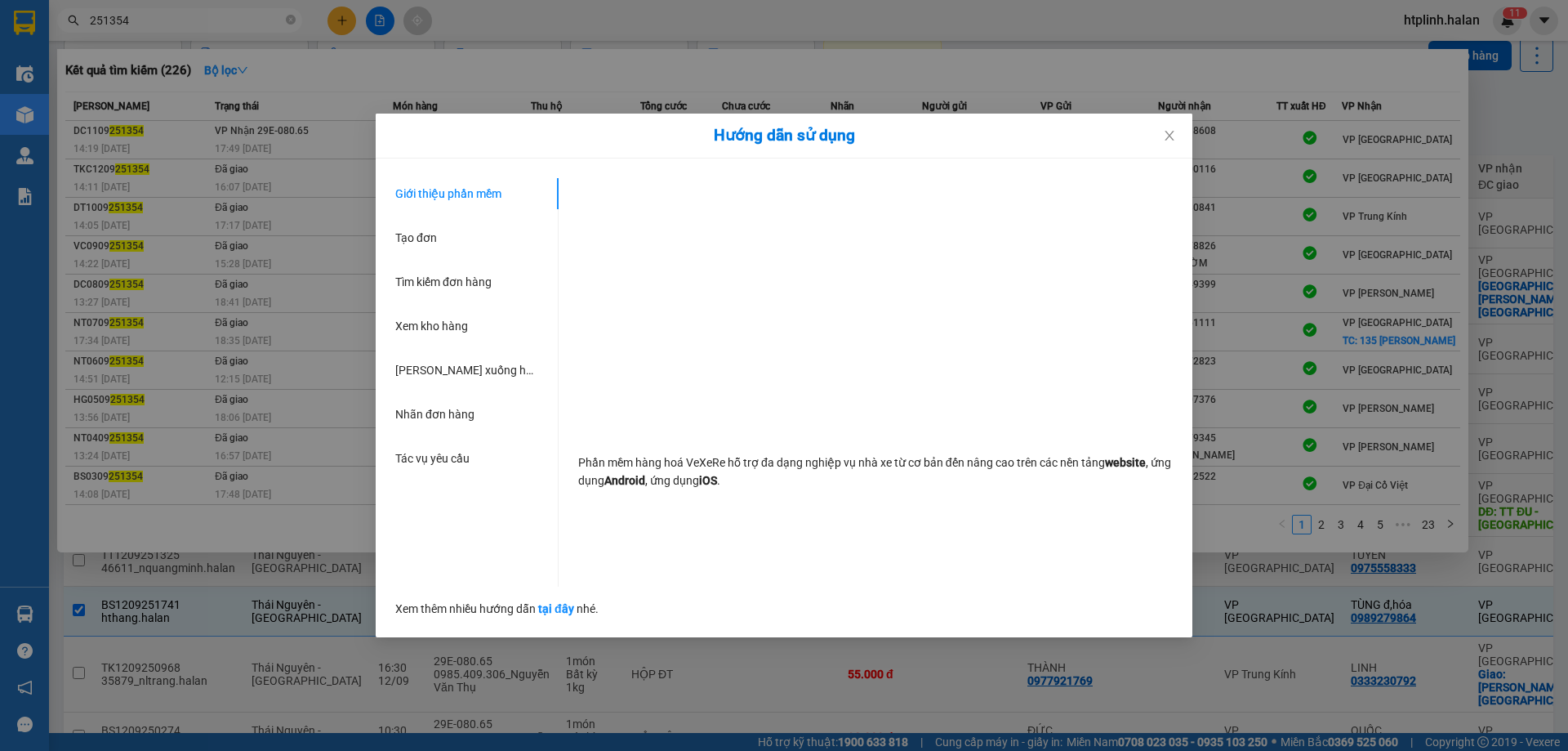
click at [81, 609] on div "Hướng dẫn sử dụng Giới thiệu phần mềm Tạo đơn Tìm kiếm đơn hàng Xem kho hàng Lê…" at bounding box center [784, 375] width 1568 height 751
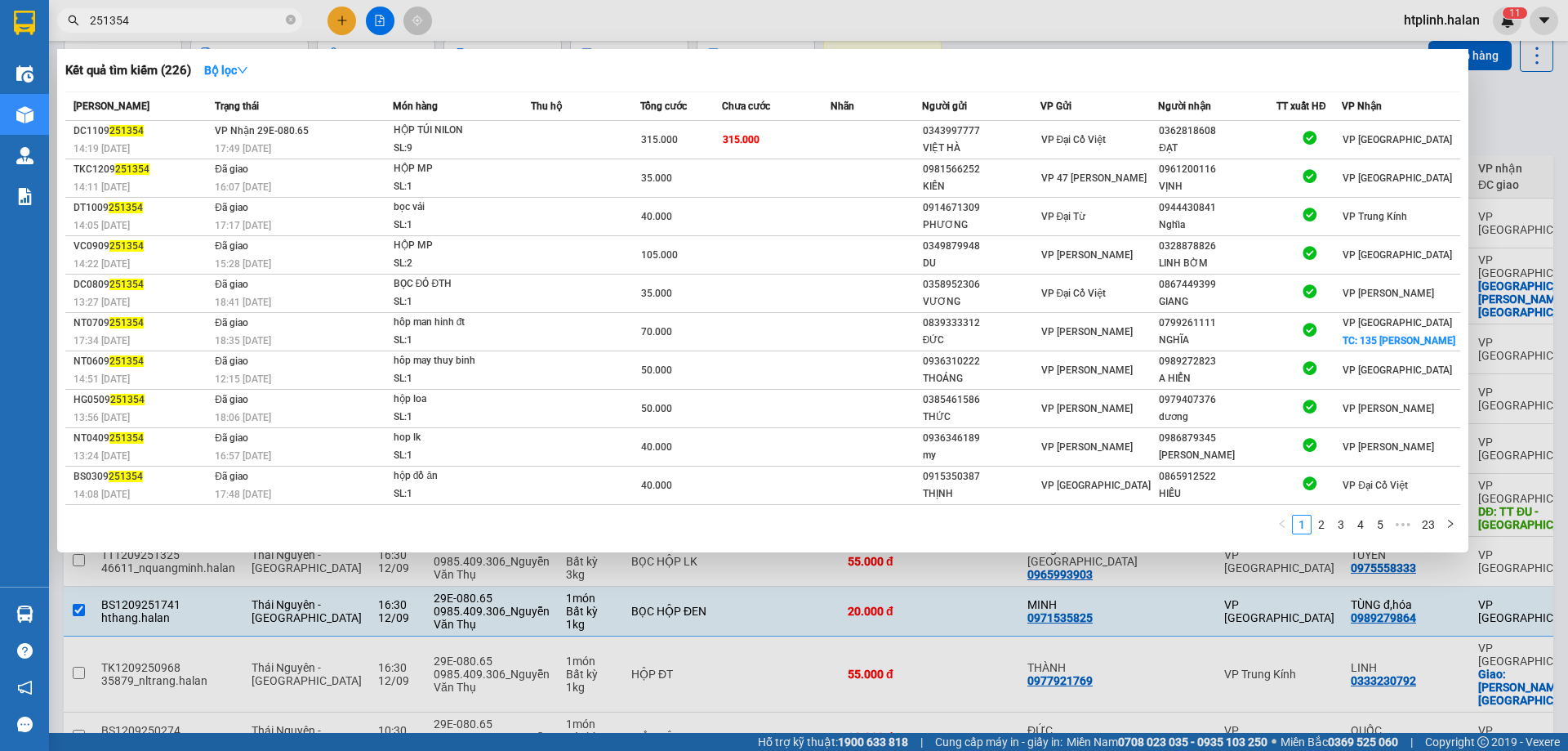
click at [654, 619] on div at bounding box center [784, 375] width 1568 height 751
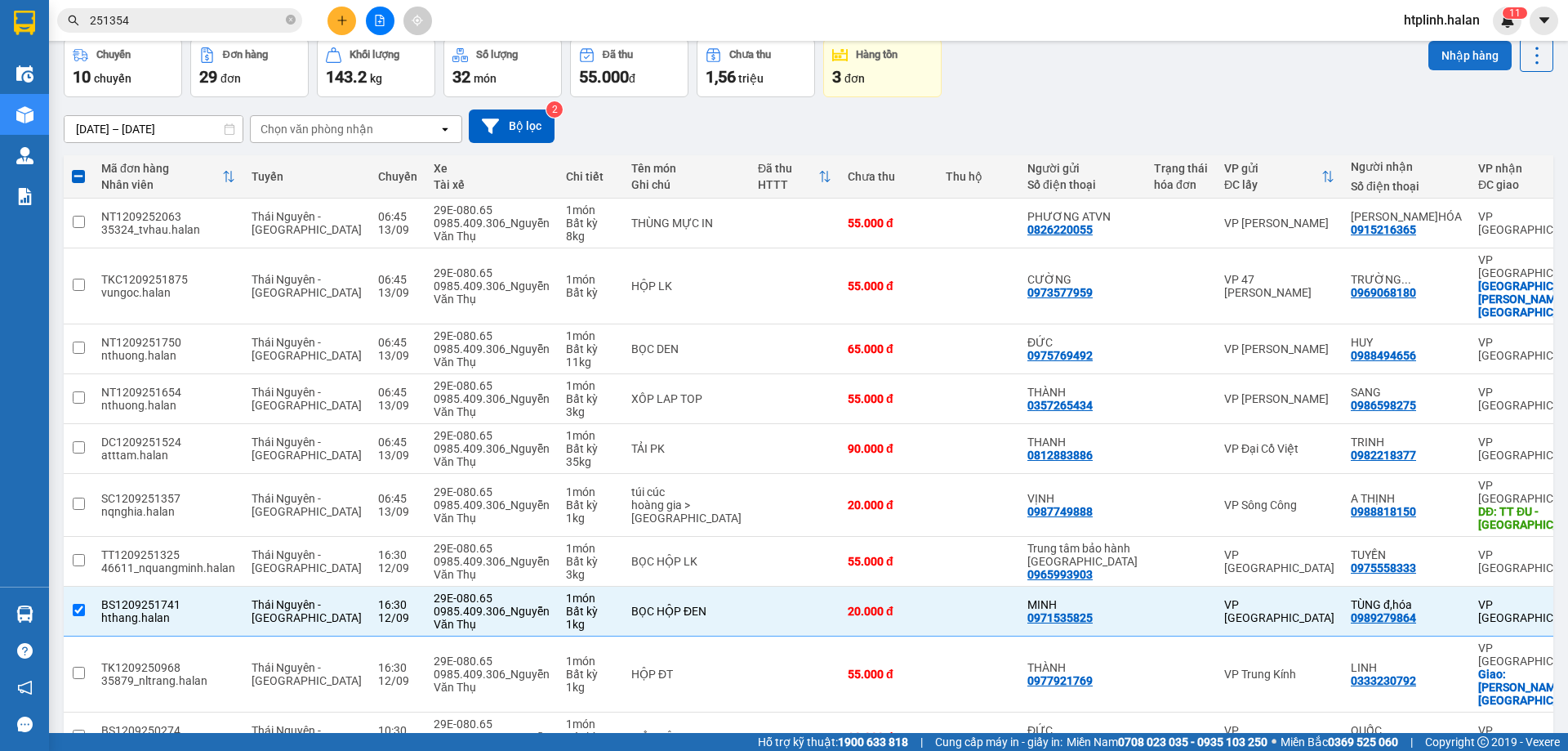
click at [1466, 62] on button "Nhập hàng" at bounding box center [1469, 55] width 84 height 30
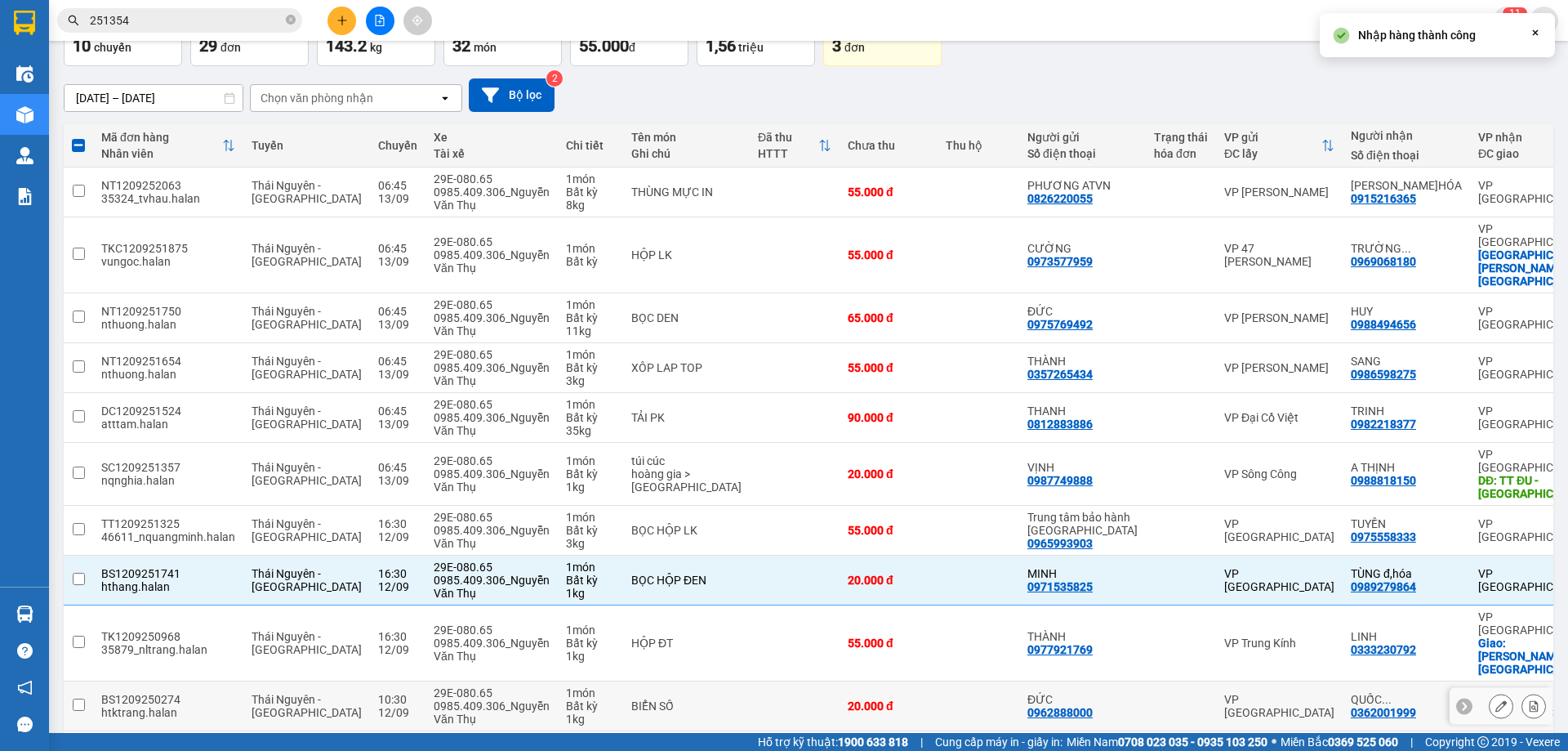
checkbox input "false"
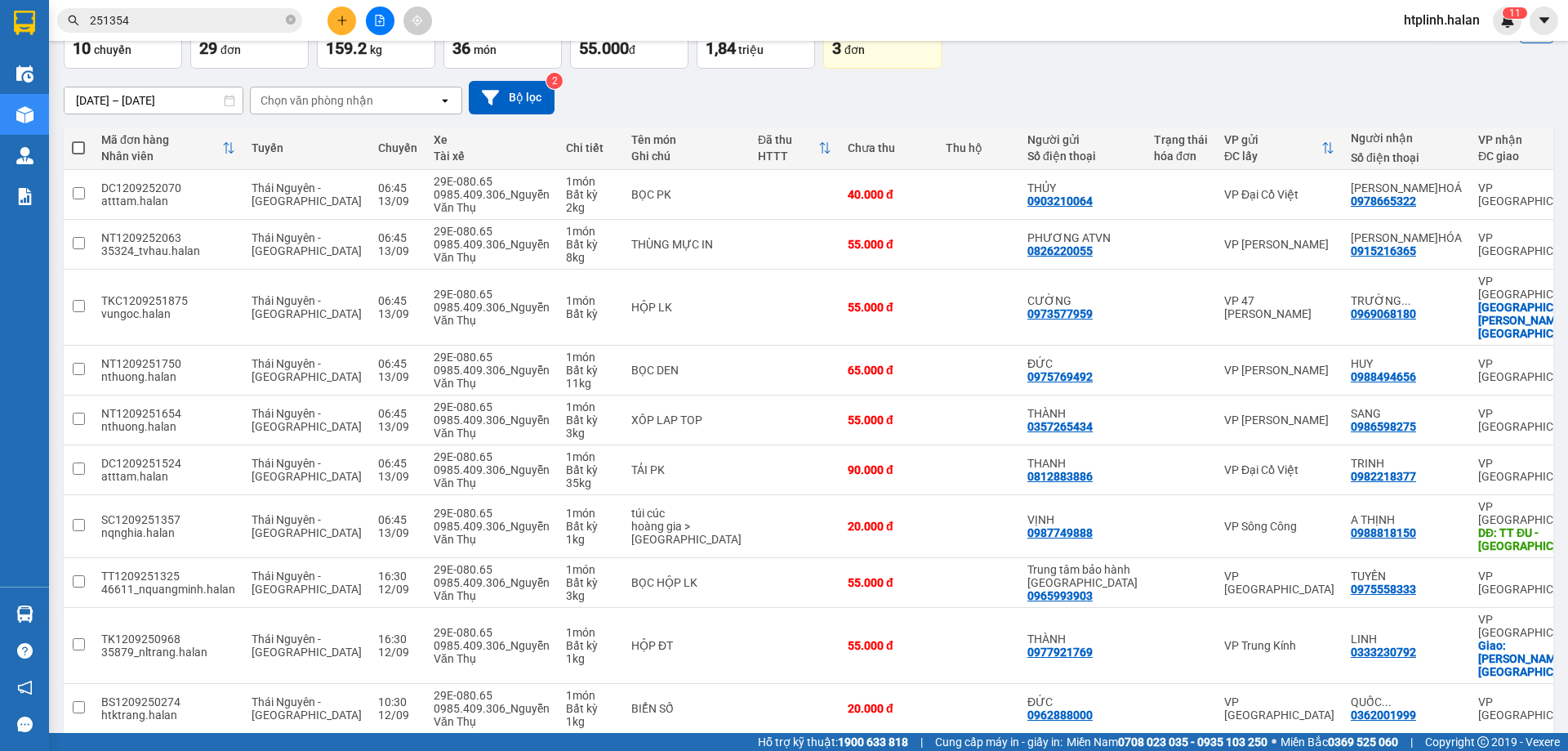
click at [1363, 748] on button "3" at bounding box center [1375, 760] width 25 height 25
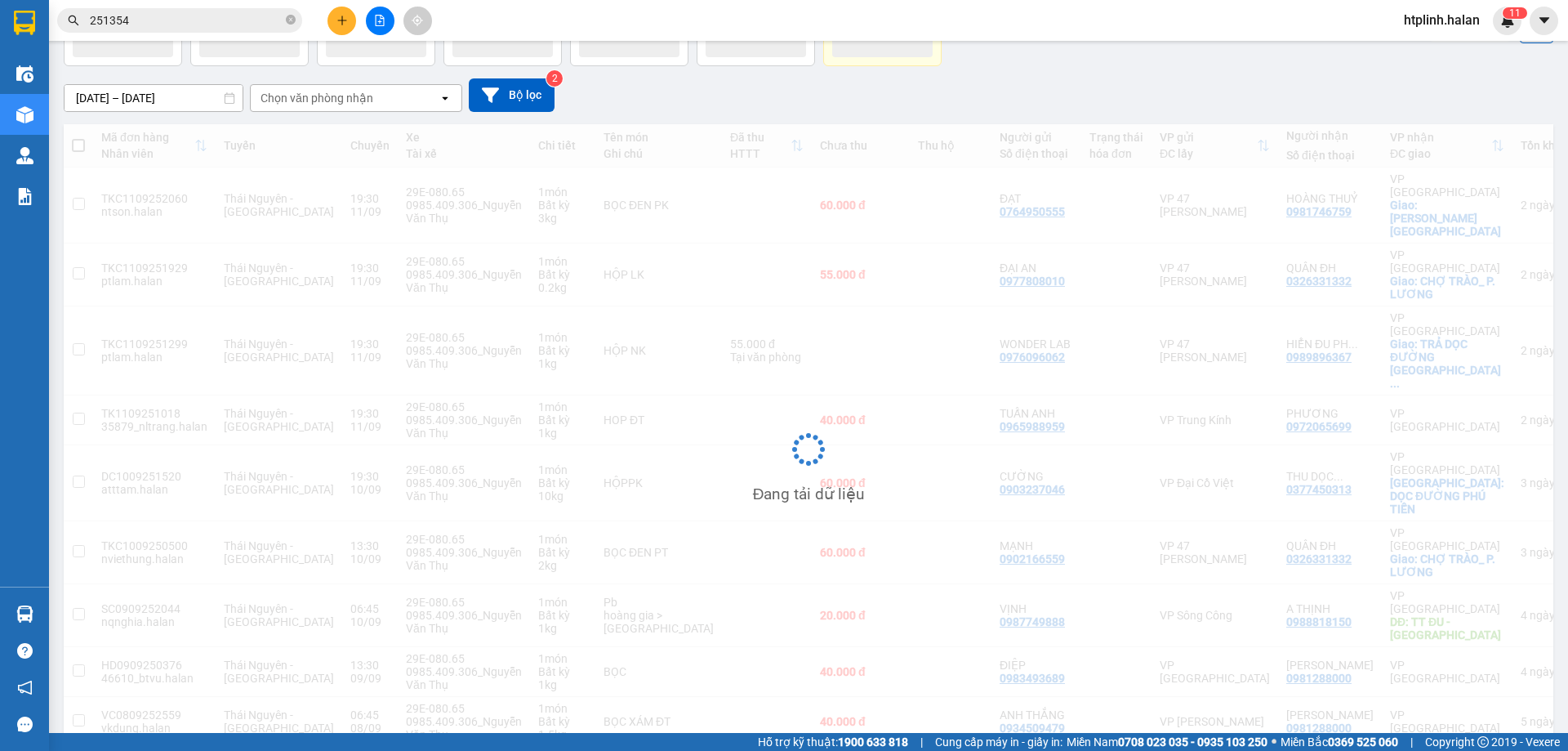
scroll to position [75, 0]
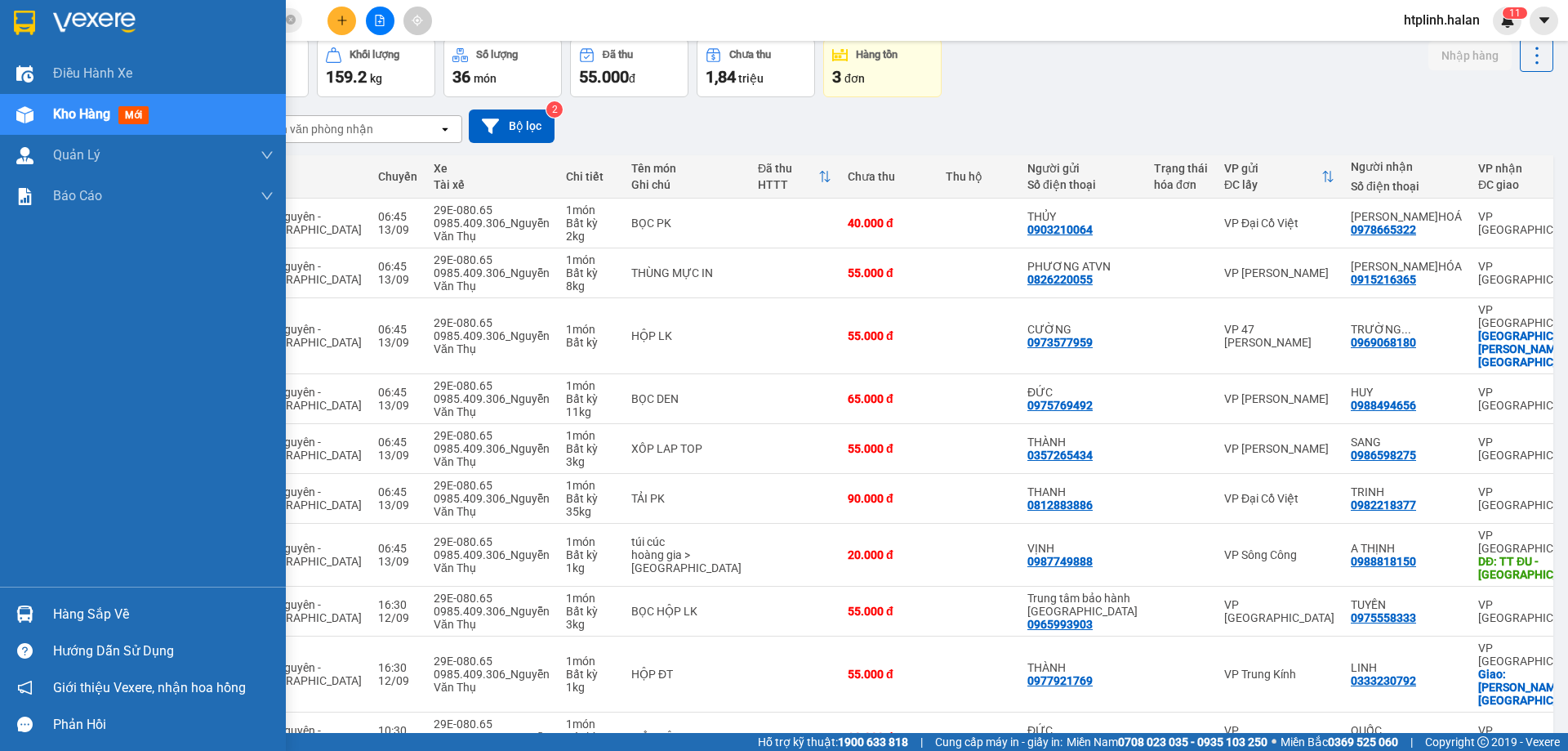
click at [99, 629] on div "Hàng sắp về" at bounding box center [142, 614] width 286 height 36
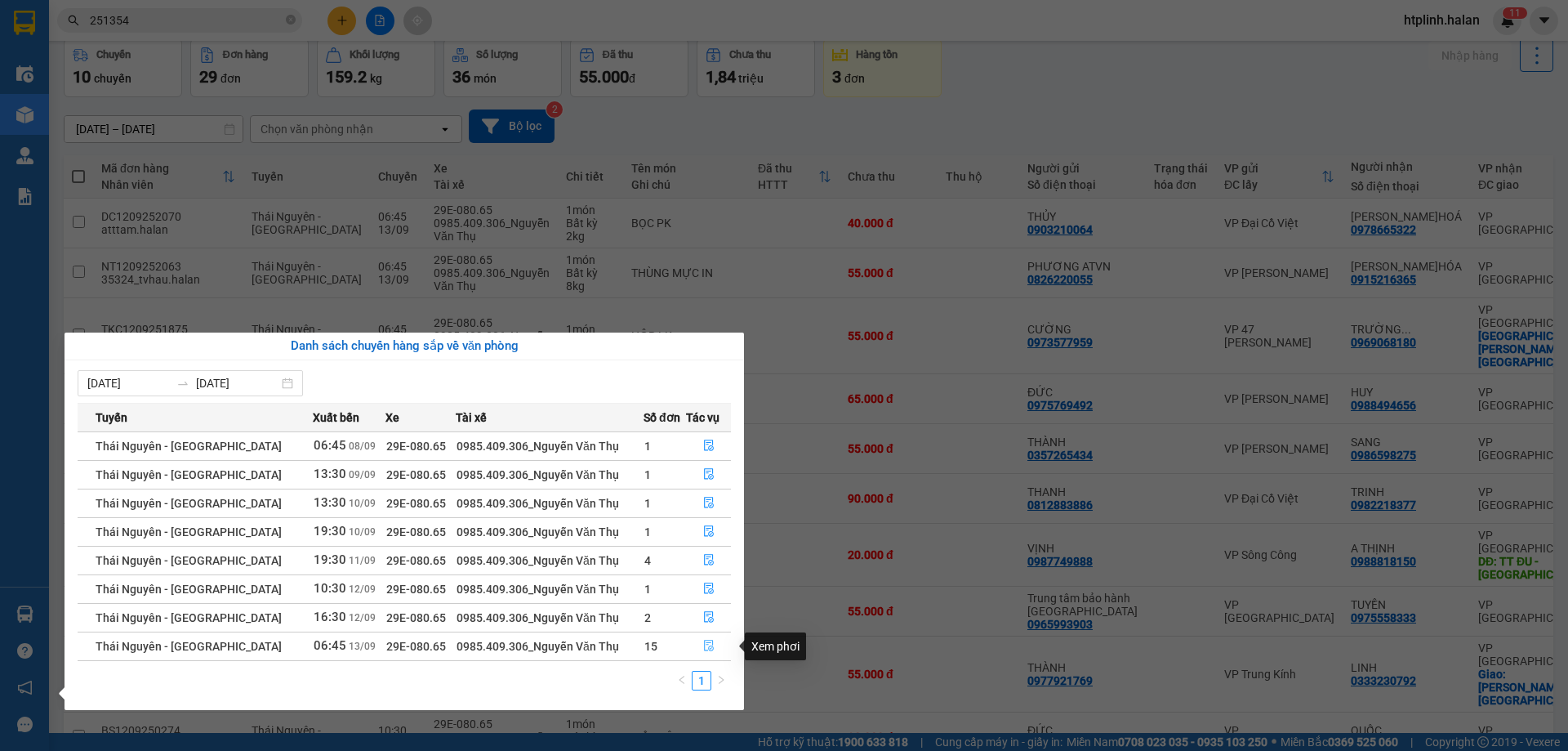
click at [695, 650] on button "button" at bounding box center [709, 647] width 43 height 26
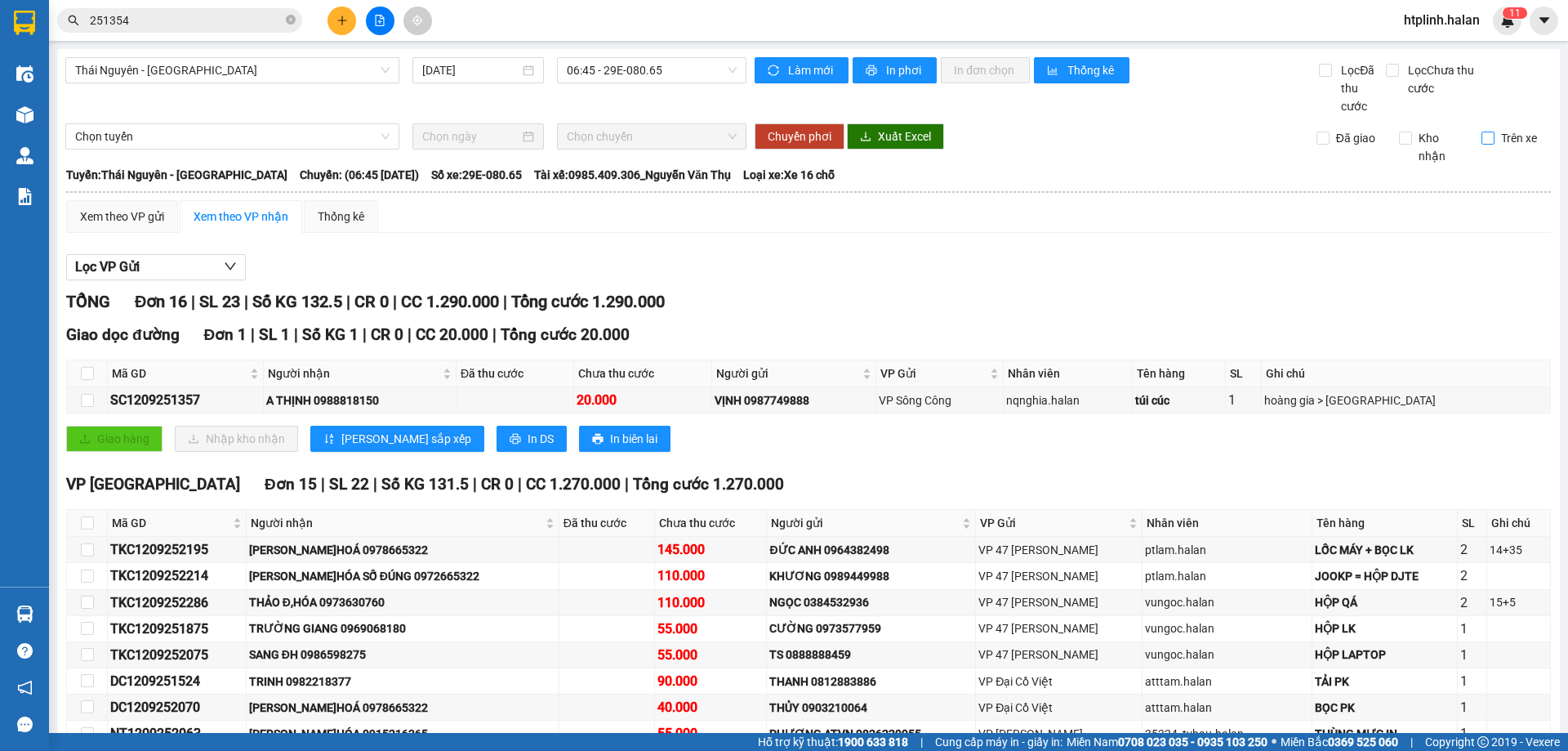
click at [1481, 140] on input "Trên xe" at bounding box center [1488, 138] width 13 height 13
checkbox input "false"
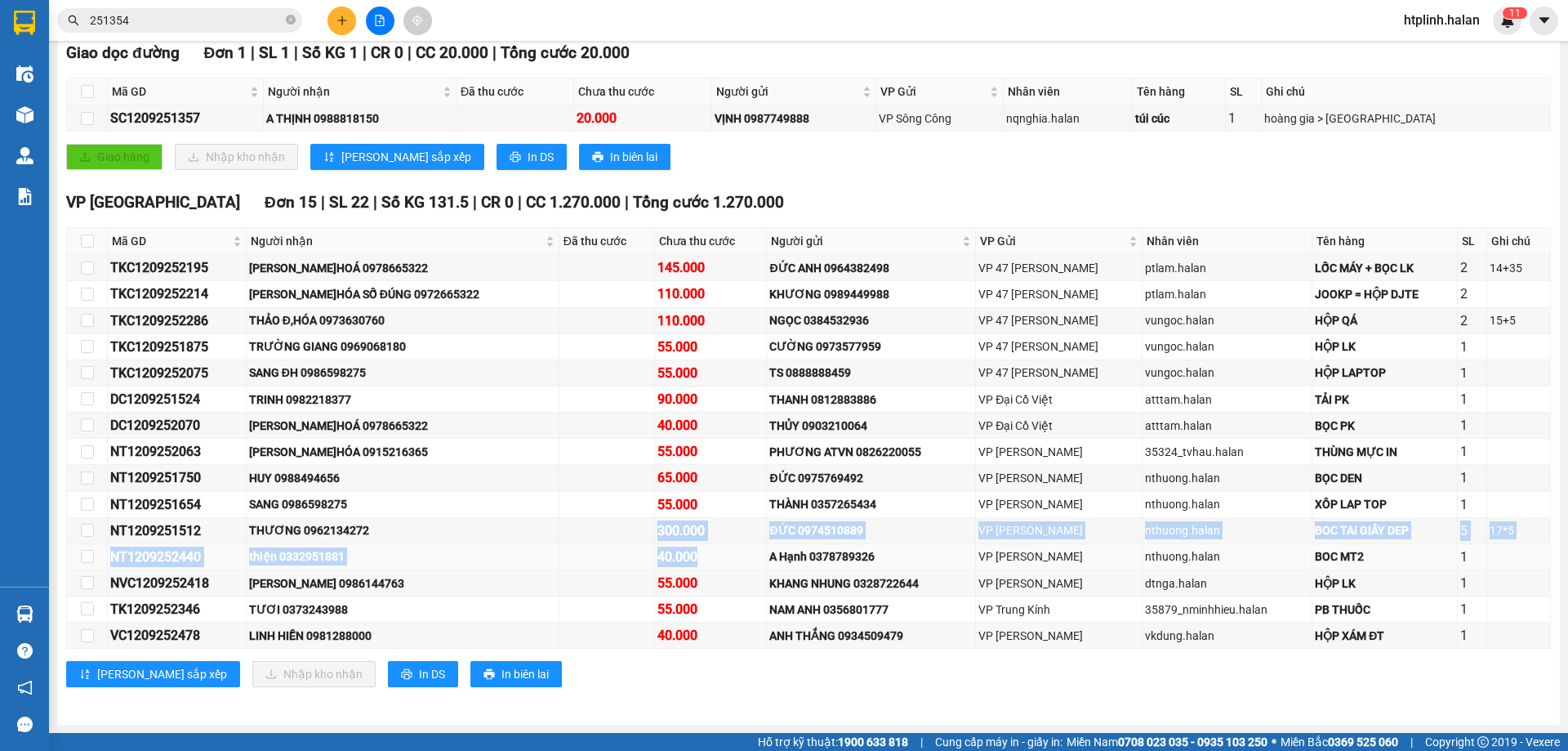
drag, startPoint x: 683, startPoint y: 537, endPoint x: 716, endPoint y: 546, distance: 34.2
click at [716, 546] on tbody "TKC1209252195 TÙNG Đ.HOÁ 0978665322 145.000 ĐỨC ANH 0964382498 VP 47 Trần Khát …" at bounding box center [809, 451] width 1484 height 393
click at [716, 546] on div "40.000" at bounding box center [710, 556] width 107 height 21
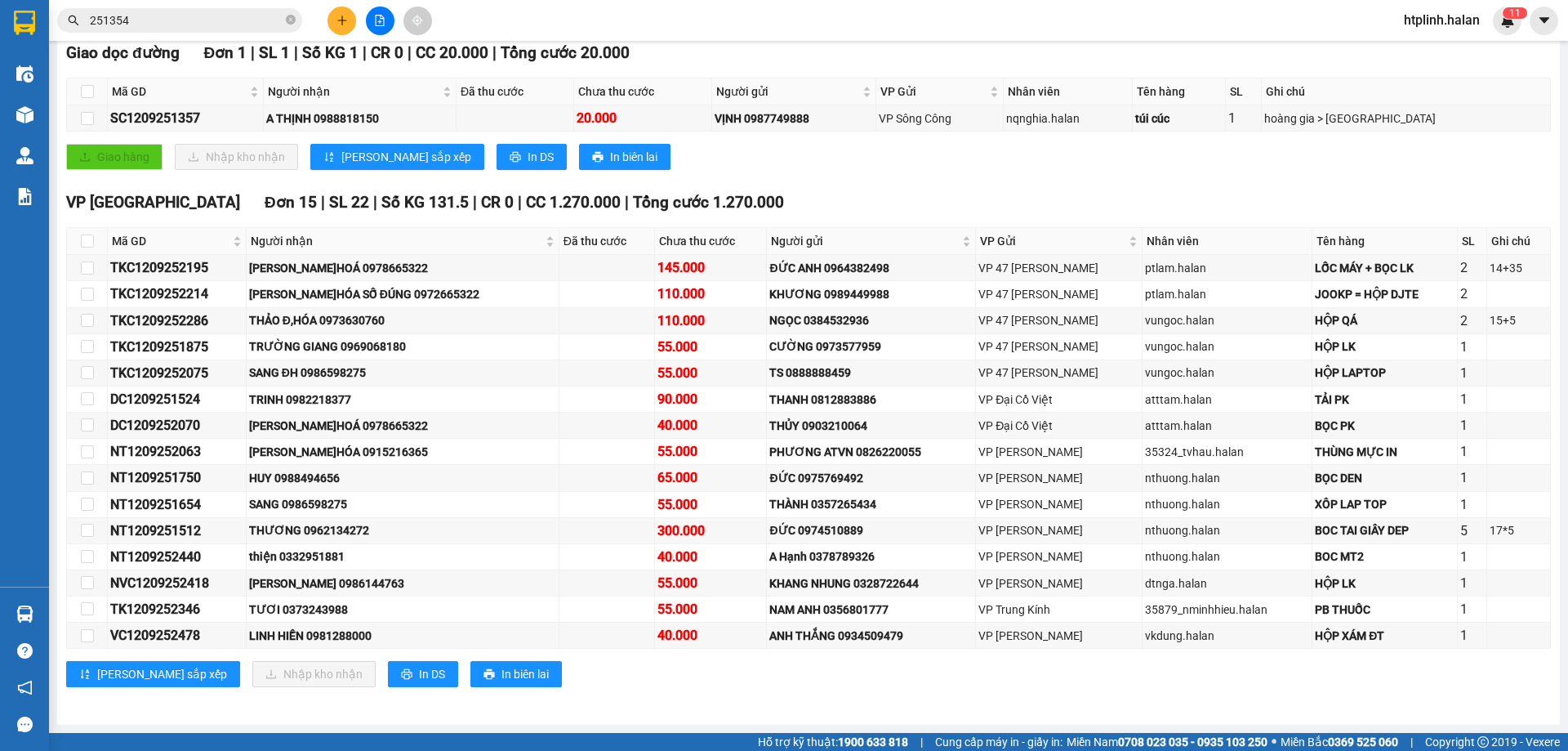
scroll to position [0, 0]
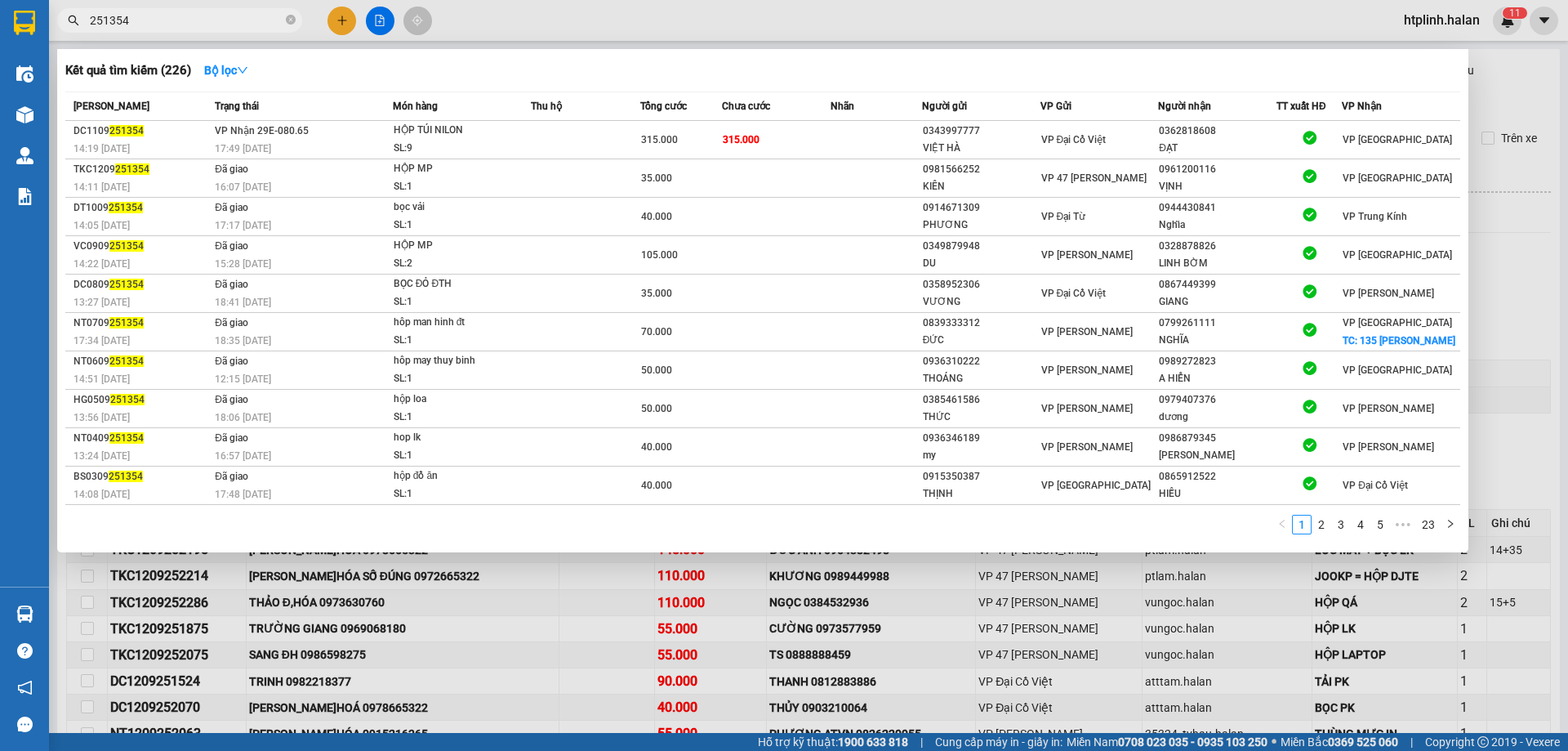
click at [218, 27] on input "251354" at bounding box center [186, 21] width 193 height 18
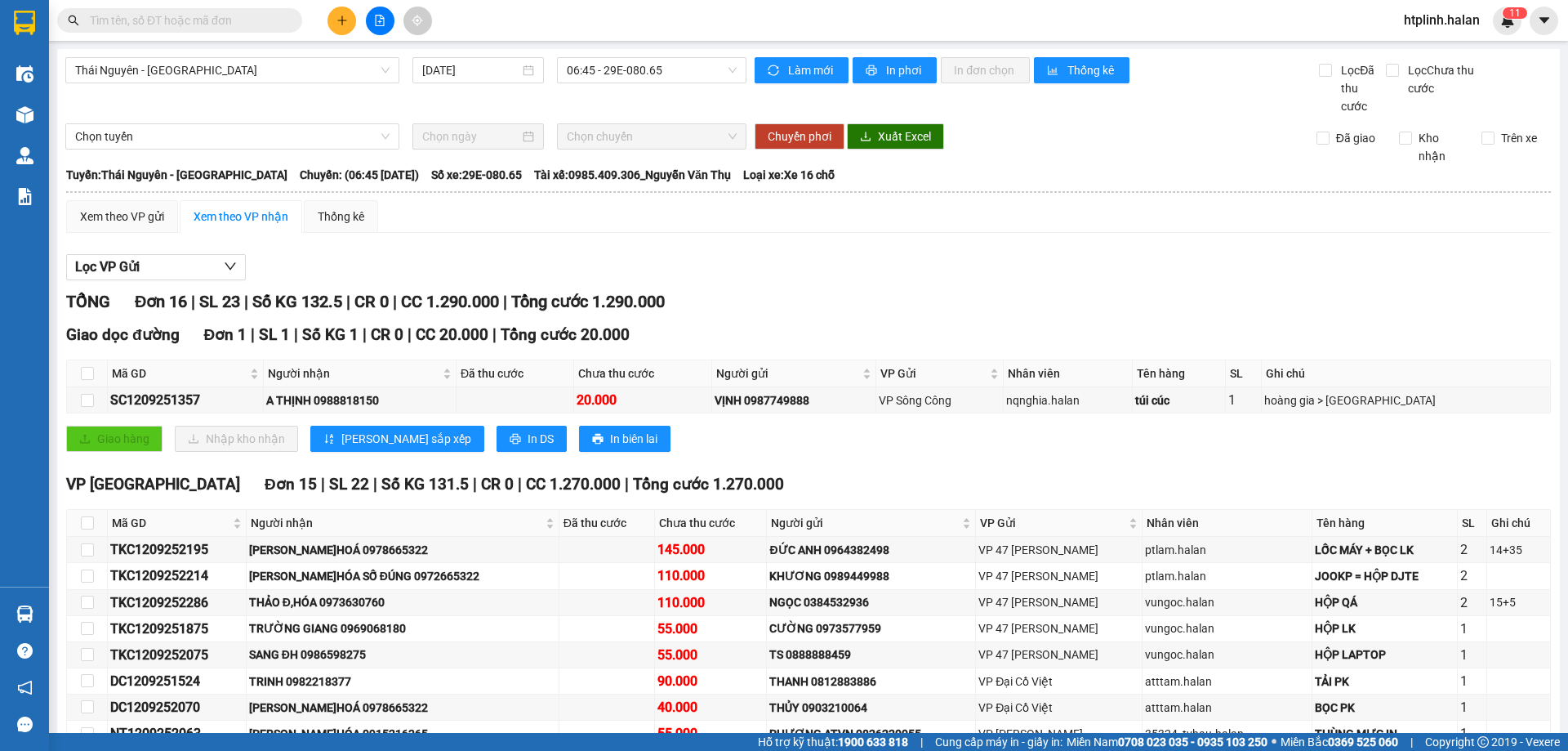
click at [349, 17] on button at bounding box center [342, 21] width 29 height 29
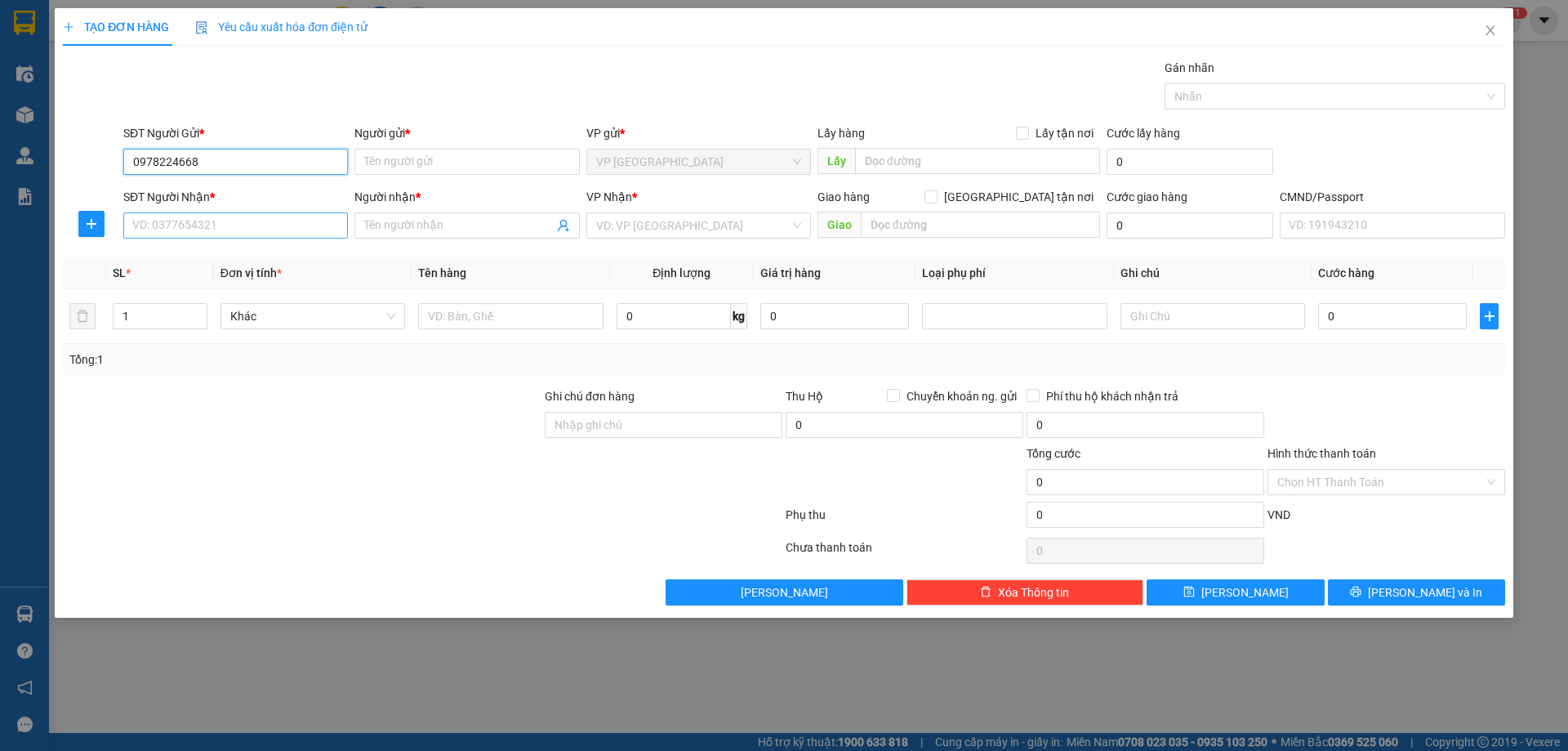
type input "0978224668"
click at [167, 238] on div "SĐT Người Nhận * VD: 0377654321" at bounding box center [235, 216] width 224 height 57
click at [272, 142] on div "SĐT Người Gửi *" at bounding box center [235, 133] width 224 height 18
click at [272, 149] on input "0978224668" at bounding box center [235, 162] width 224 height 26
click at [402, 163] on input "Người gửi *" at bounding box center [466, 162] width 224 height 26
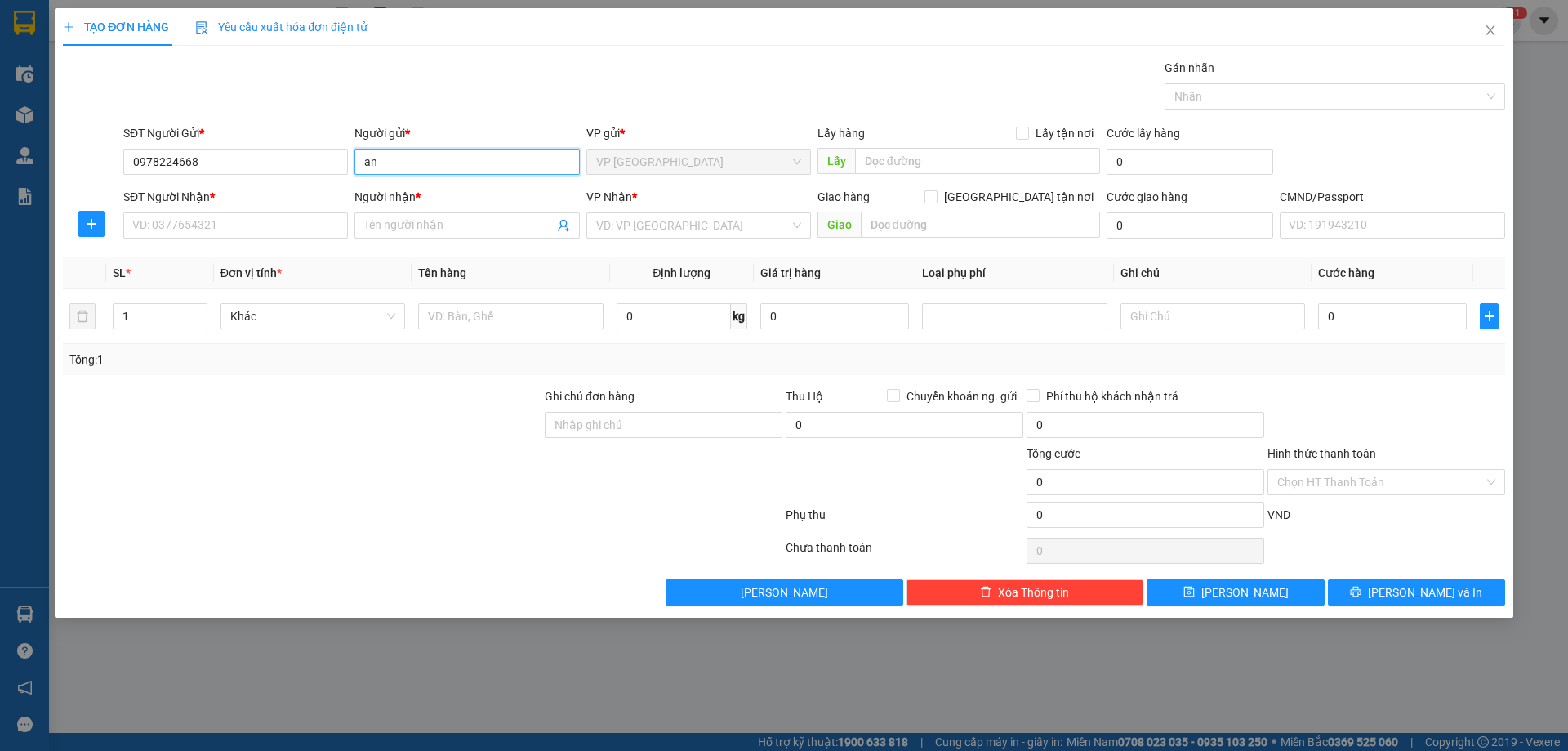
type input "a"
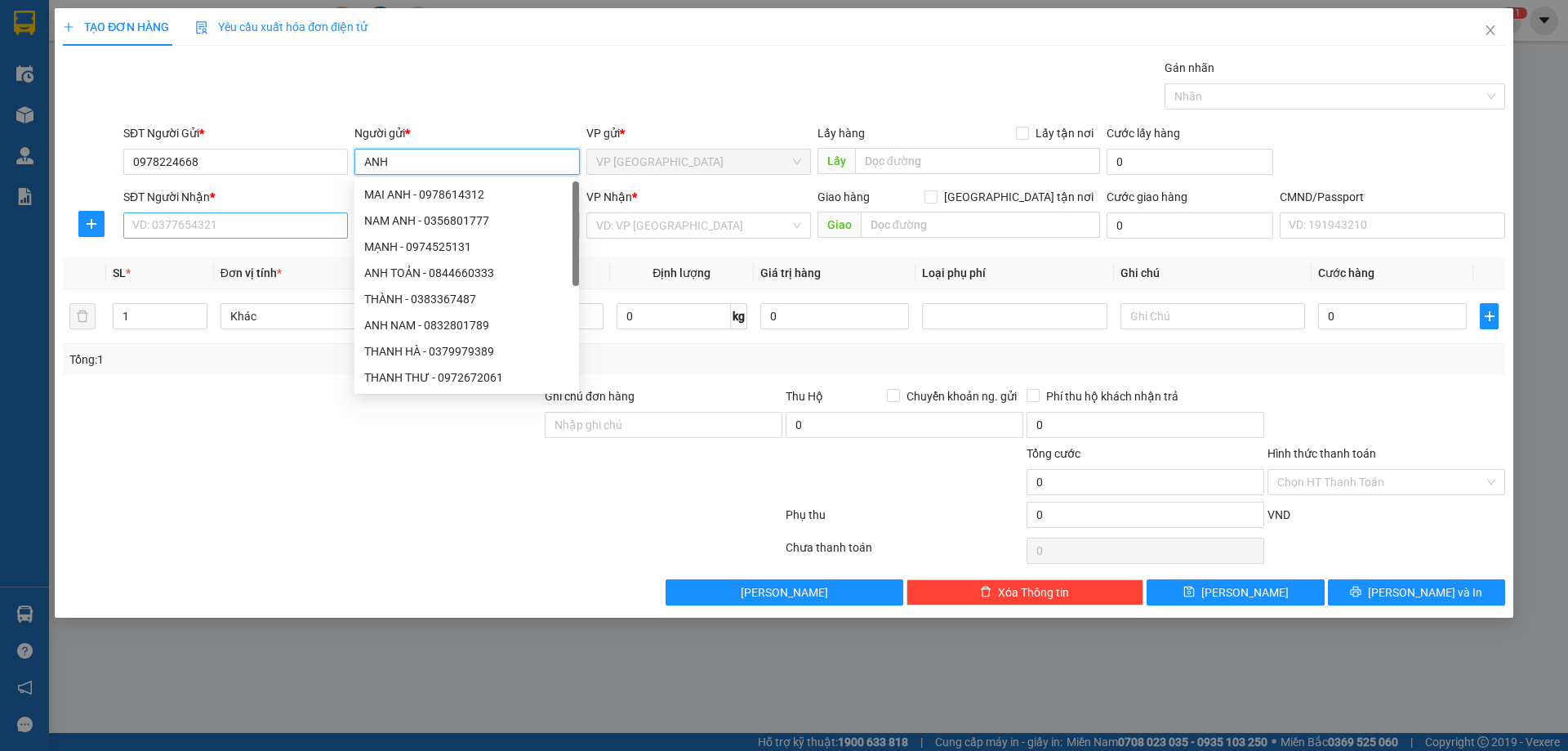
type input "ANH"
click at [259, 216] on input "SĐT Người Nhận *" at bounding box center [235, 225] width 224 height 26
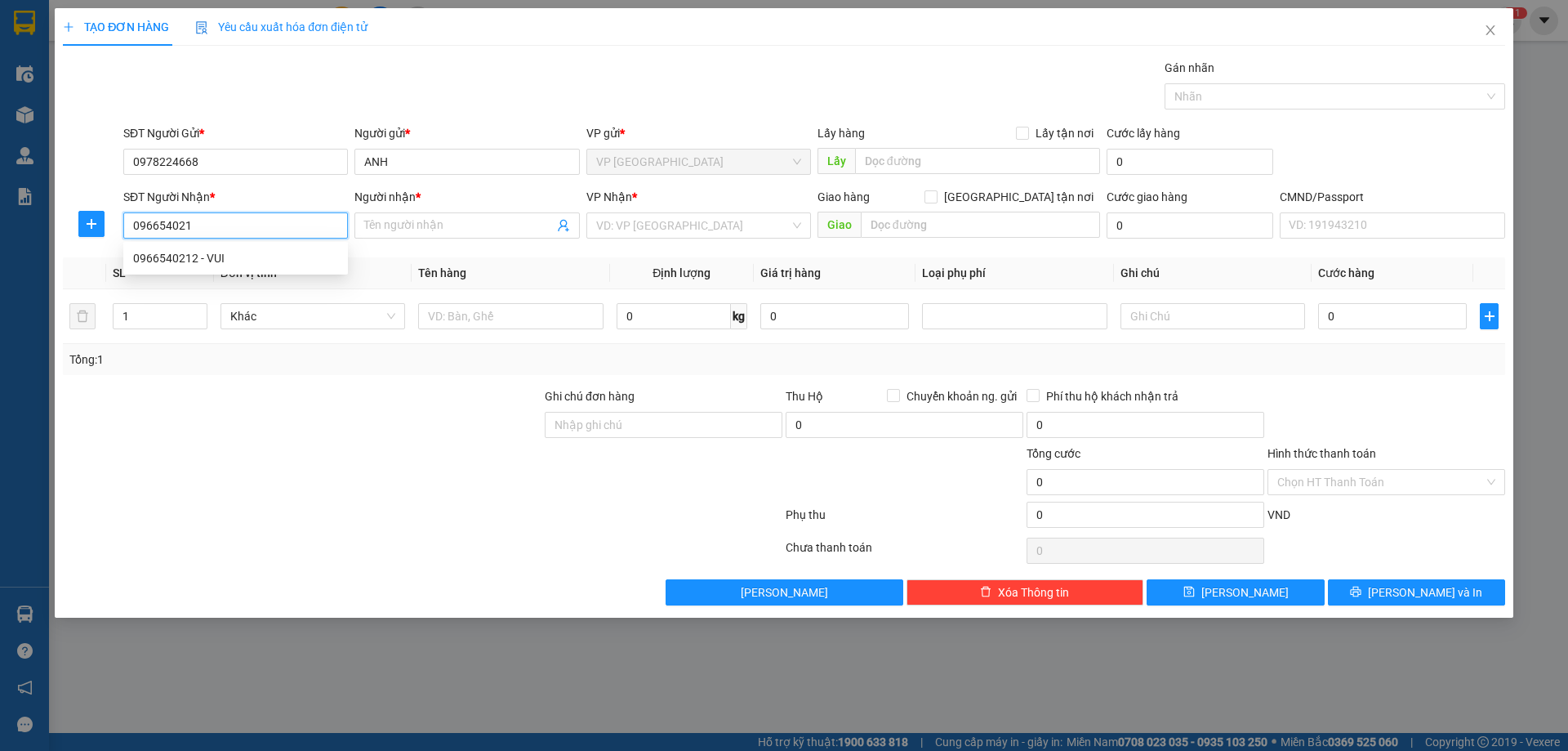
type input "0966540212"
click at [289, 250] on div "0966540212 - VUI" at bounding box center [236, 258] width 205 height 18
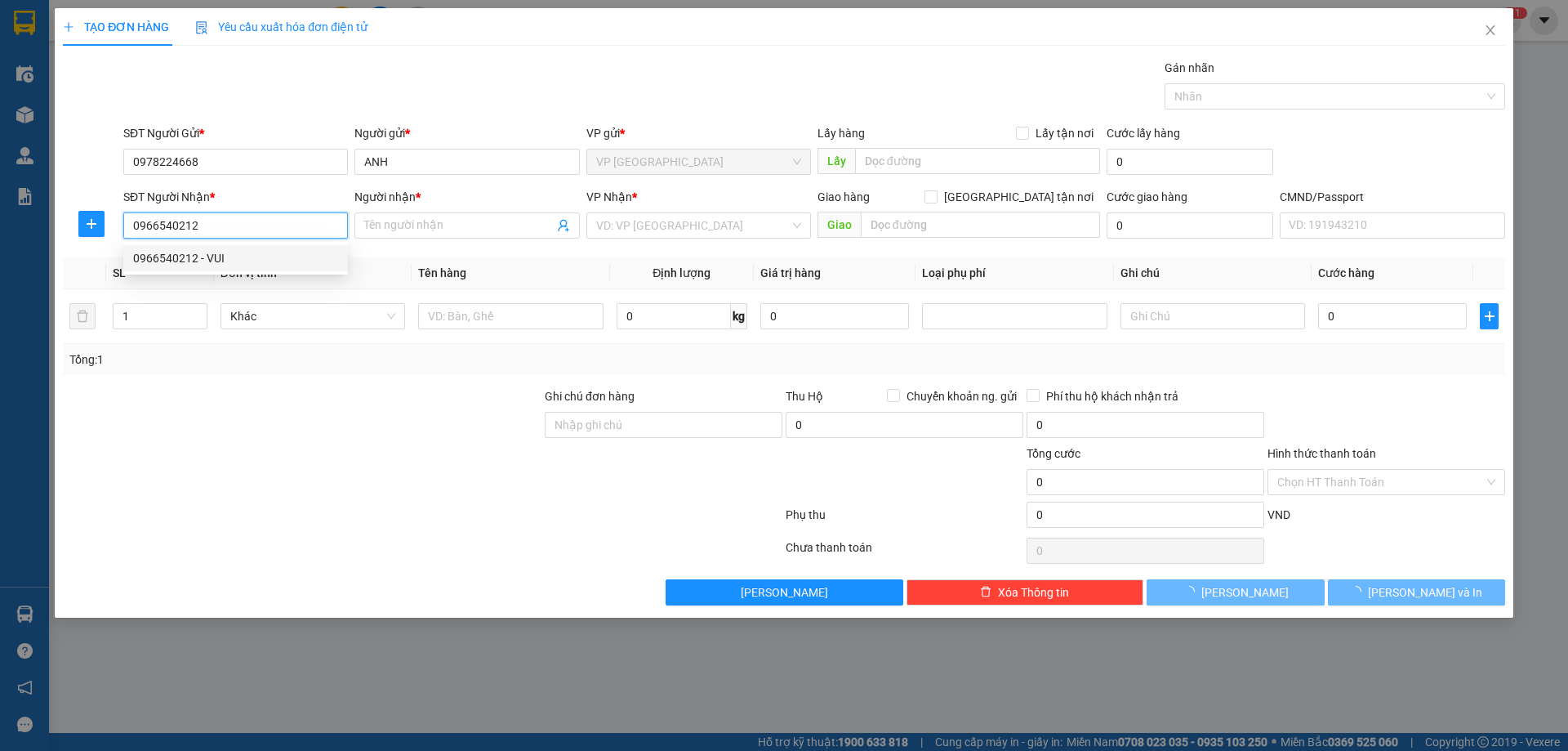
type input "VUI"
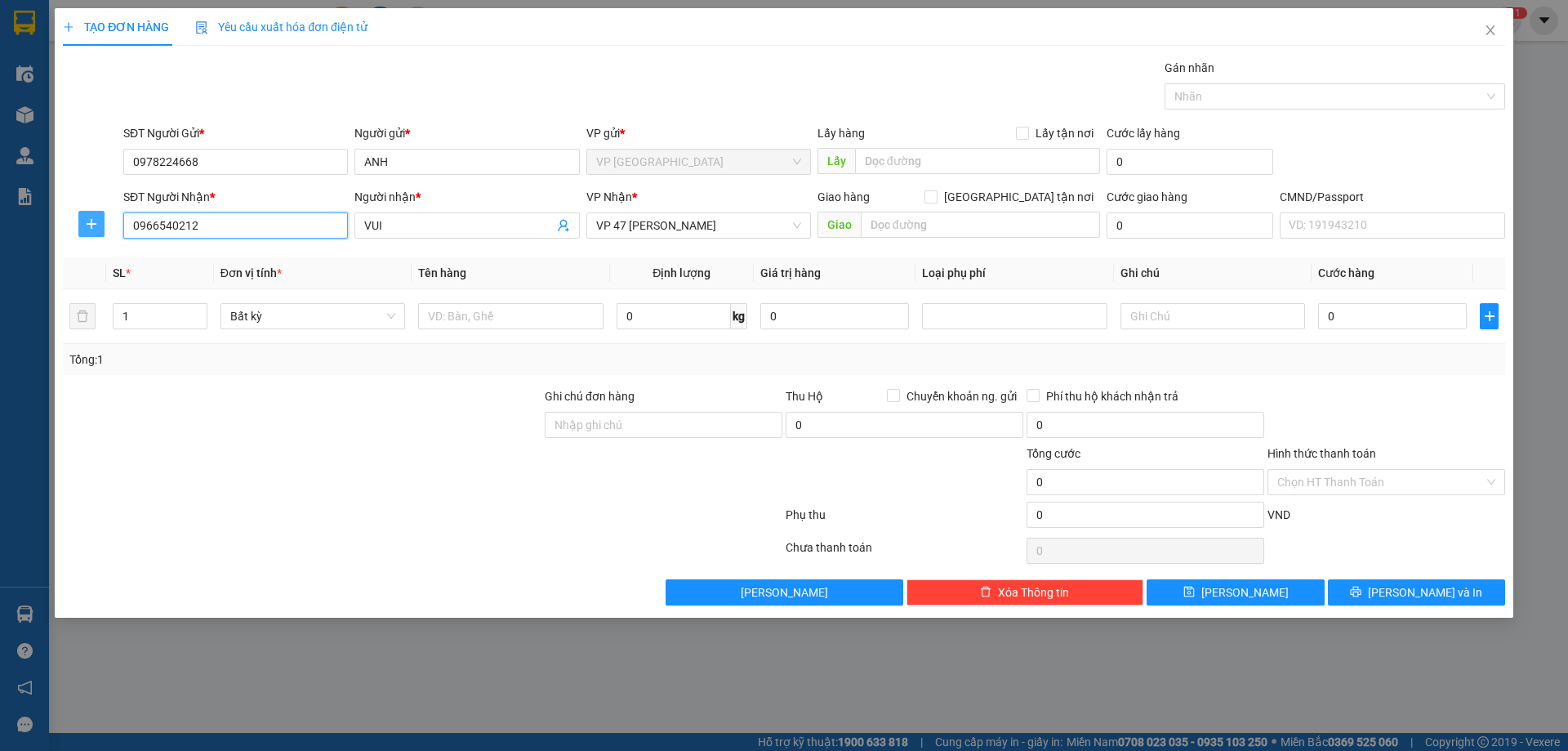
type input "0966540212"
click at [99, 215] on button "button" at bounding box center [92, 224] width 26 height 26
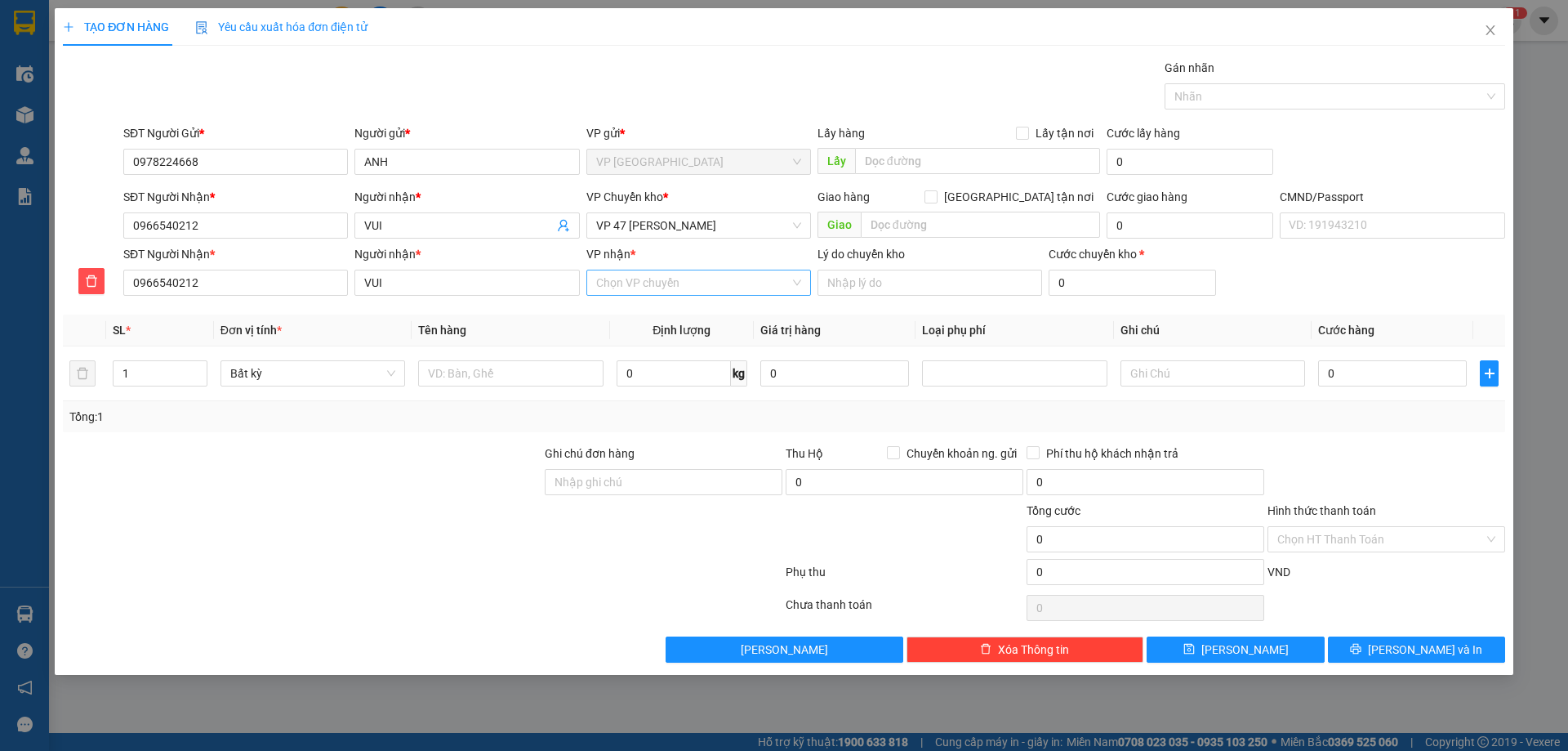
click at [633, 285] on input "VP nhận *" at bounding box center [693, 283] width 194 height 25
type input "47"
click at [623, 320] on div "VP 47 [PERSON_NAME]" at bounding box center [699, 315] width 205 height 18
drag, startPoint x: 738, startPoint y: 208, endPoint x: 717, endPoint y: 214, distance: 21.8
click at [738, 208] on div "VP Chuyển kho *" at bounding box center [698, 200] width 224 height 25
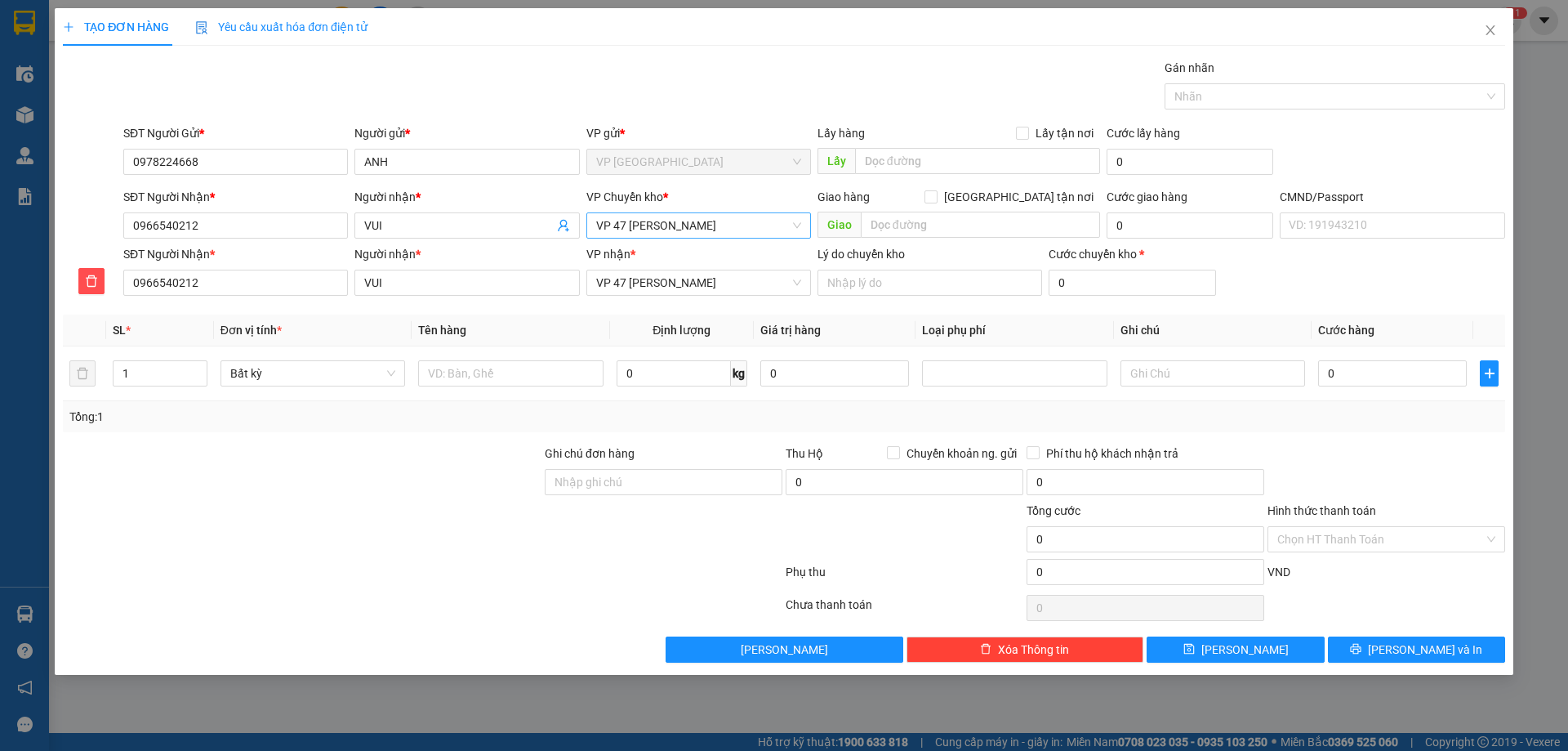
click at [717, 224] on span "VP 47 [PERSON_NAME]" at bounding box center [699, 225] width 205 height 25
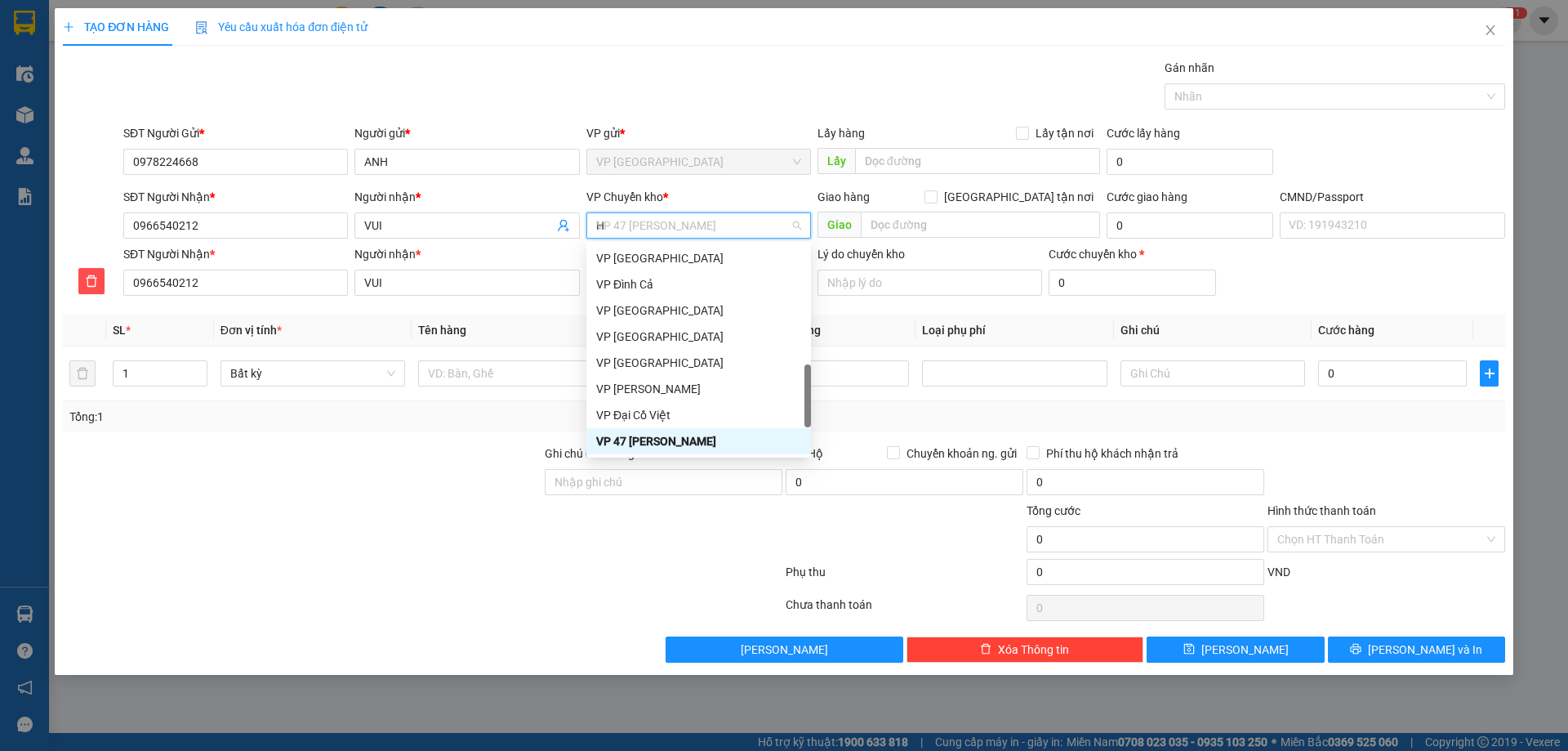
scroll to position [255, 0]
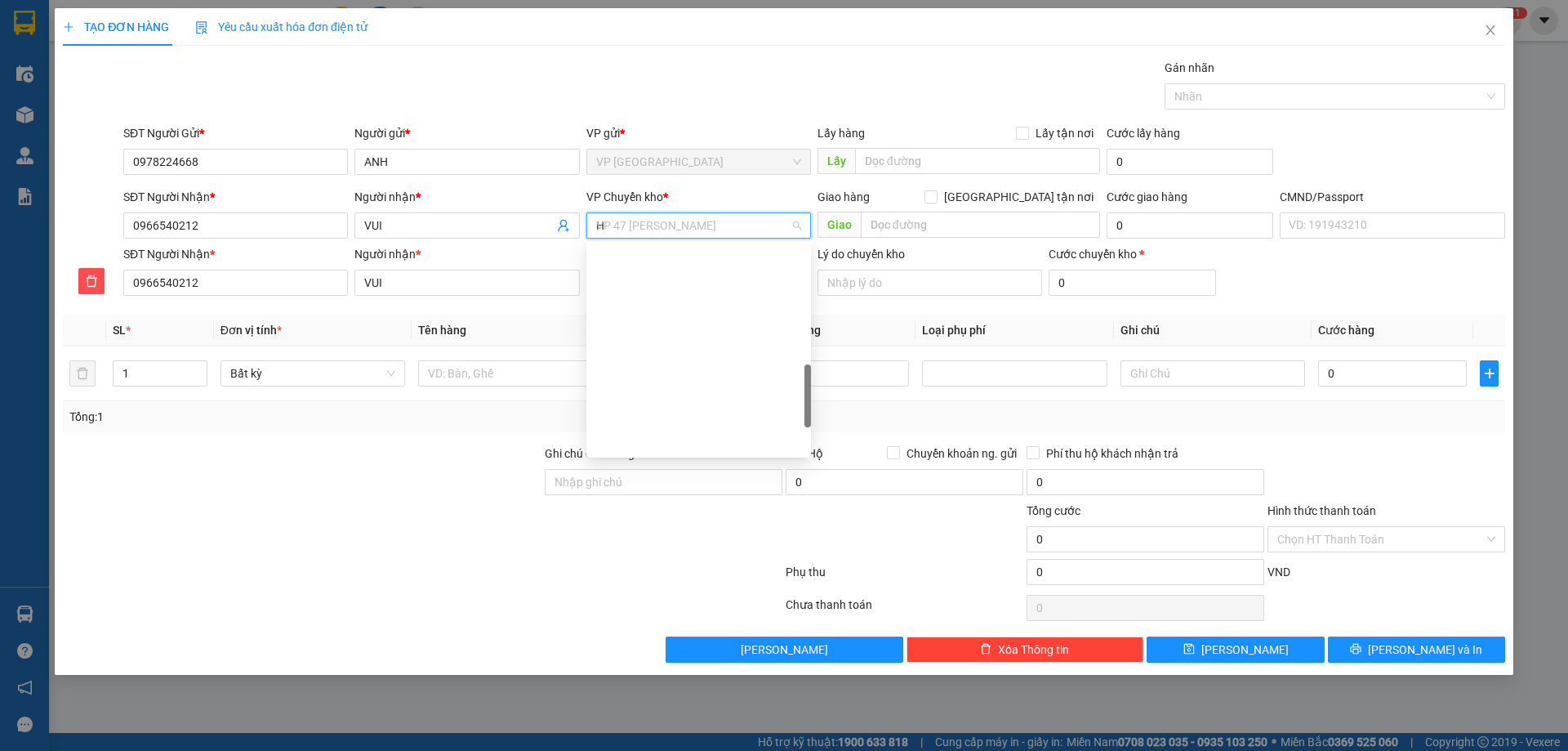
type input "HG"
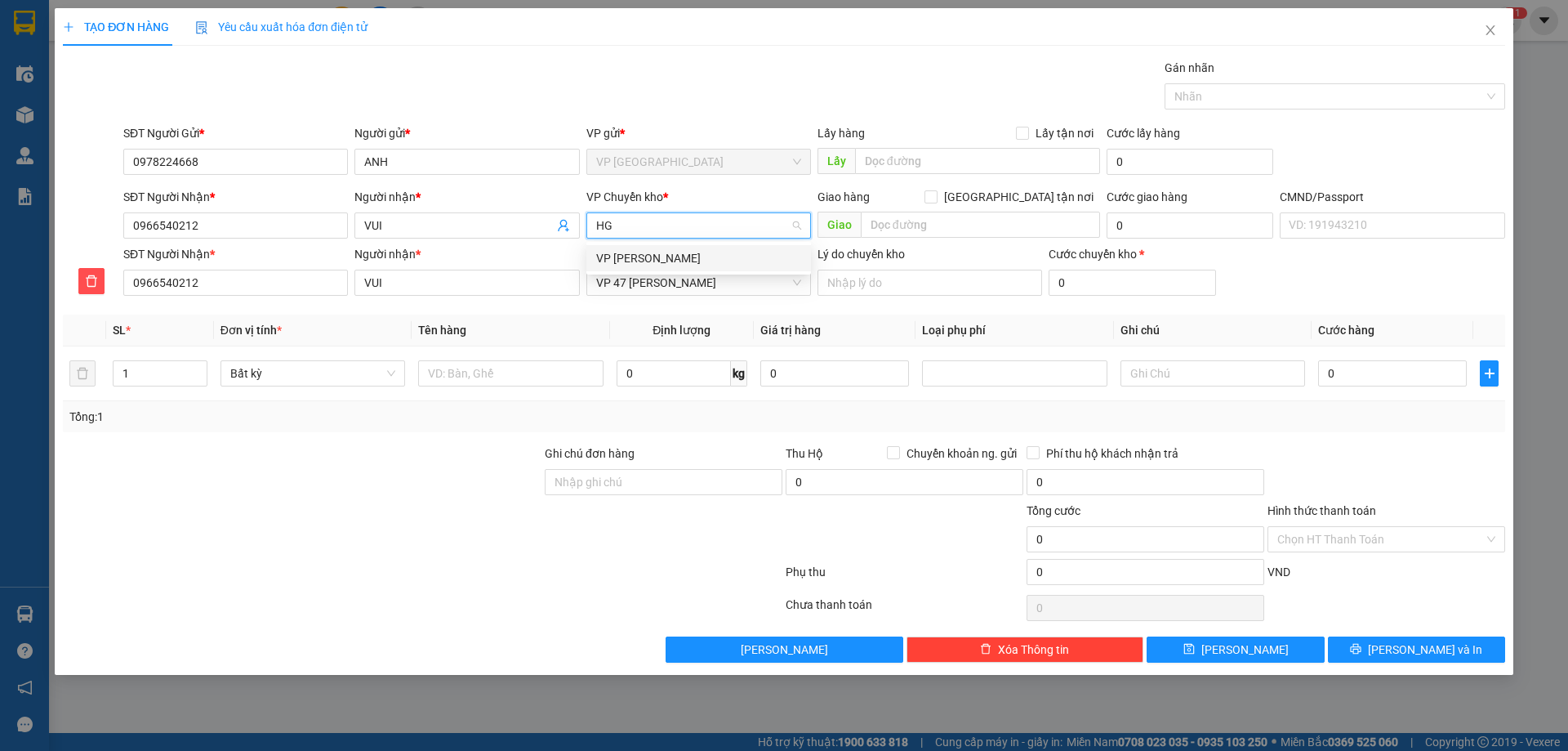
scroll to position [0, 0]
click at [739, 256] on div "VP [PERSON_NAME]" at bounding box center [699, 258] width 205 height 18
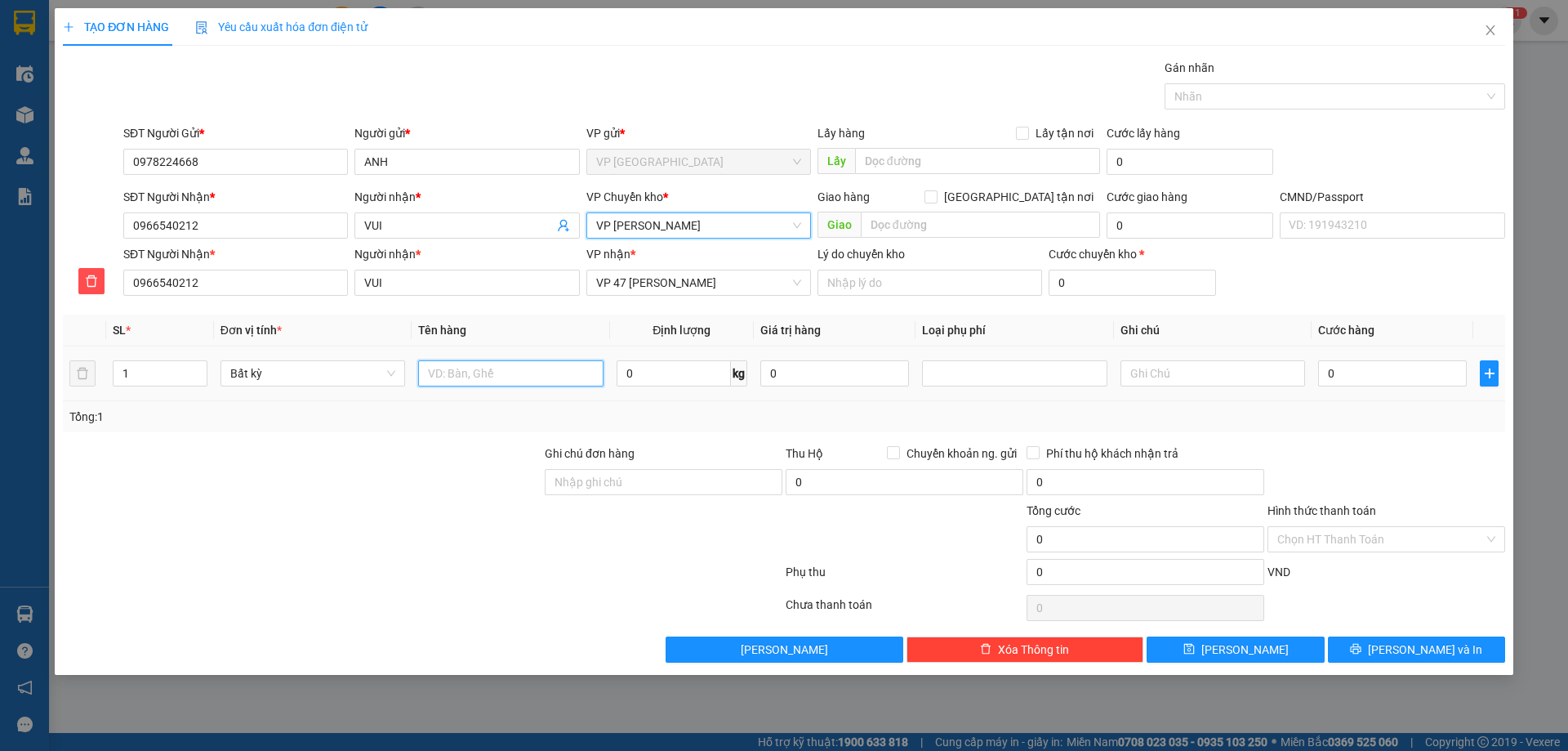
click at [487, 361] on input "text" at bounding box center [510, 373] width 185 height 26
type input "TẢI THỚT"
click at [627, 377] on input "0" at bounding box center [674, 373] width 114 height 26
type input "0"
type input "8"
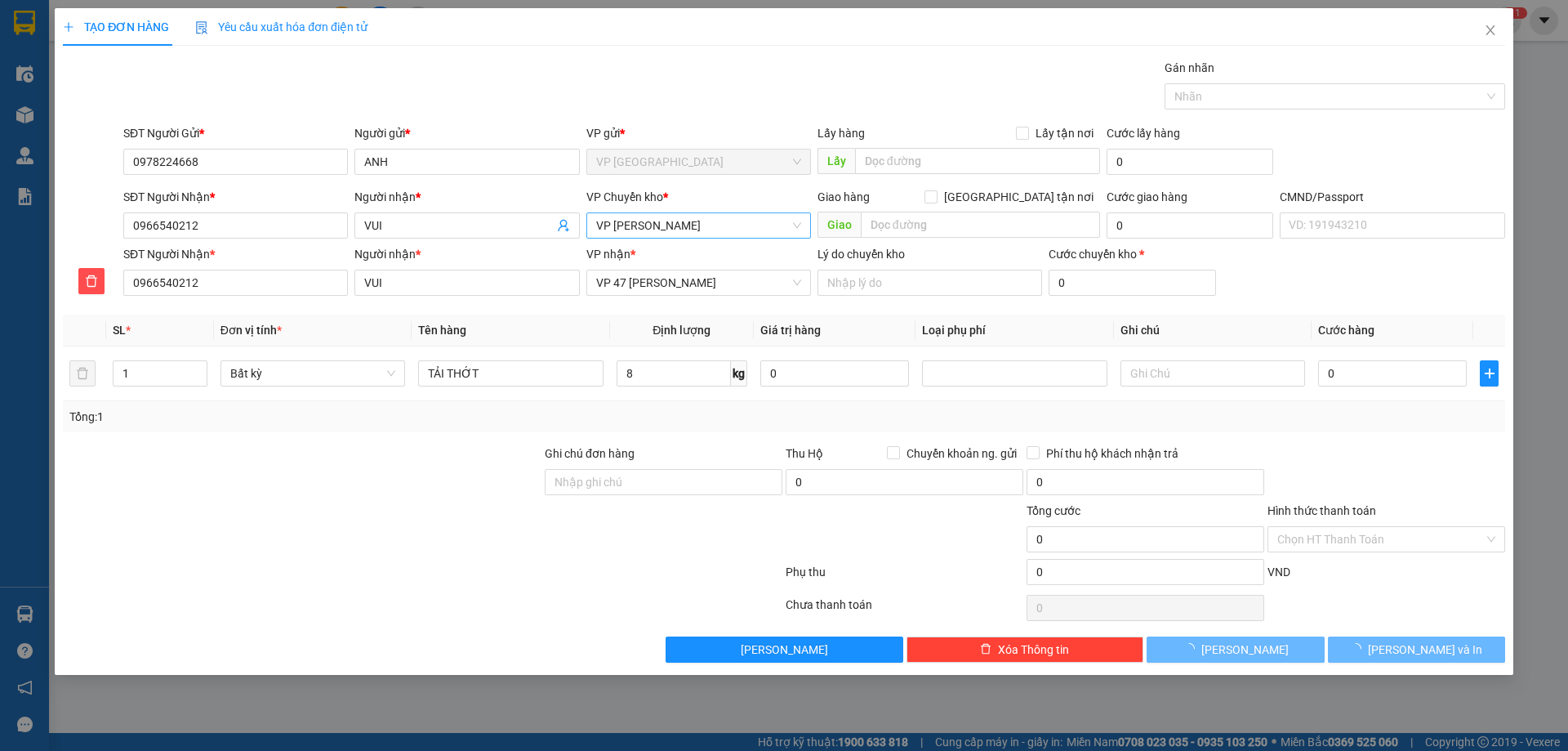
click at [647, 435] on div "Transit Pickup Surcharge Ids Transit Deliver Surcharge Ids Transit Deliver Surc…" at bounding box center [784, 360] width 1442 height 604
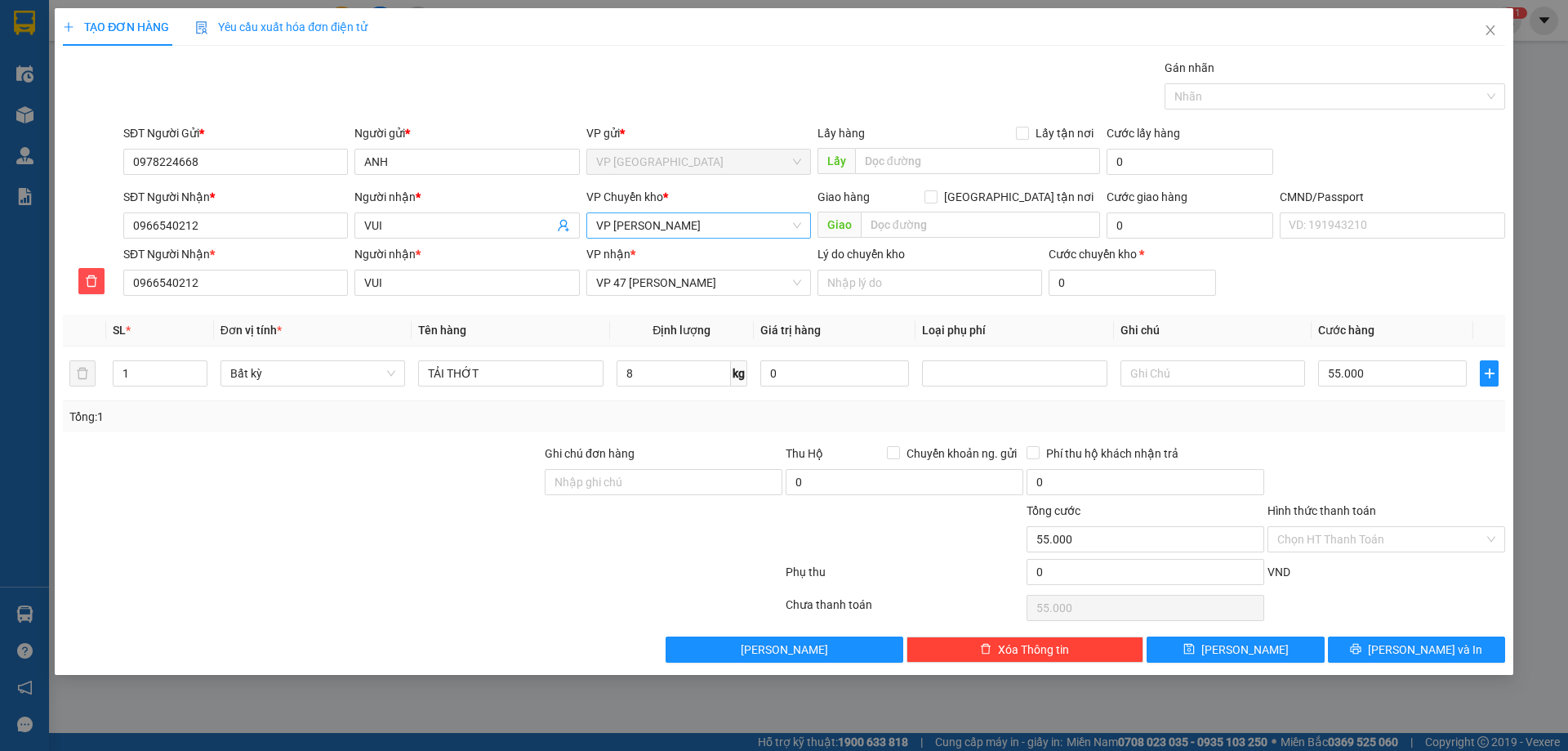
type input "55.000"
click at [1417, 650] on span "[PERSON_NAME] và In" at bounding box center [1425, 649] width 114 height 18
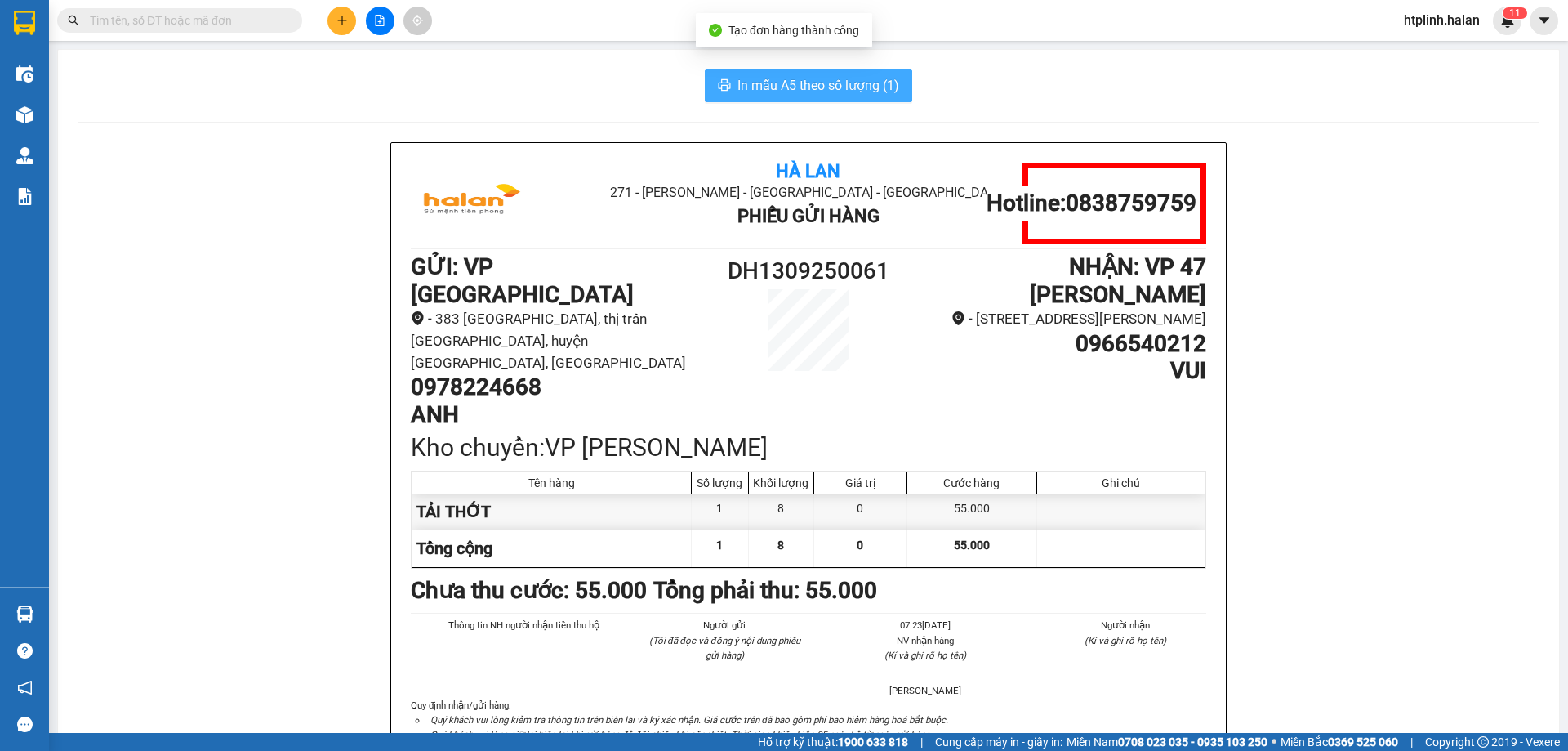
click at [865, 77] on span "In mẫu A5 theo số lượng (1)" at bounding box center [818, 85] width 161 height 21
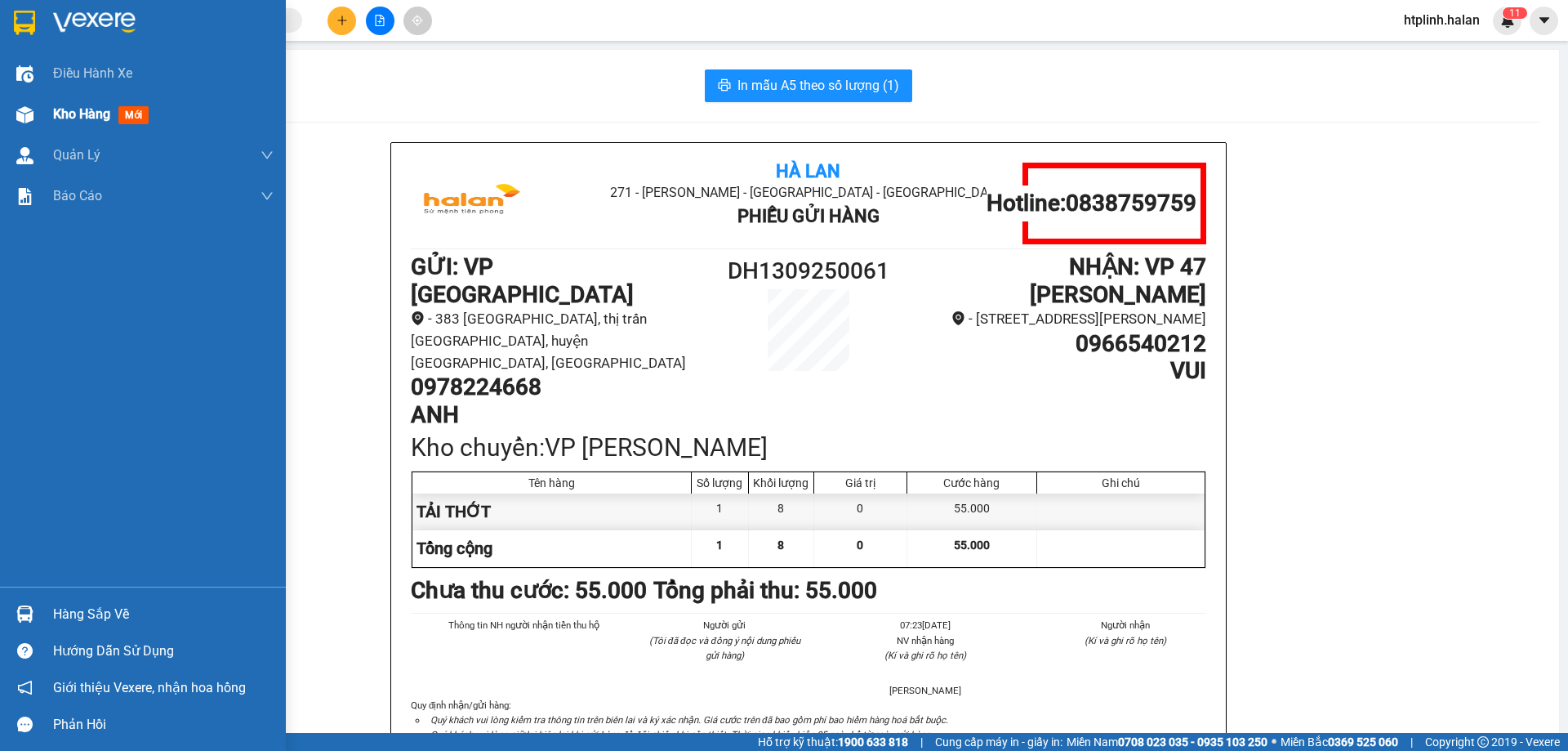
click at [35, 105] on div at bounding box center [25, 114] width 29 height 29
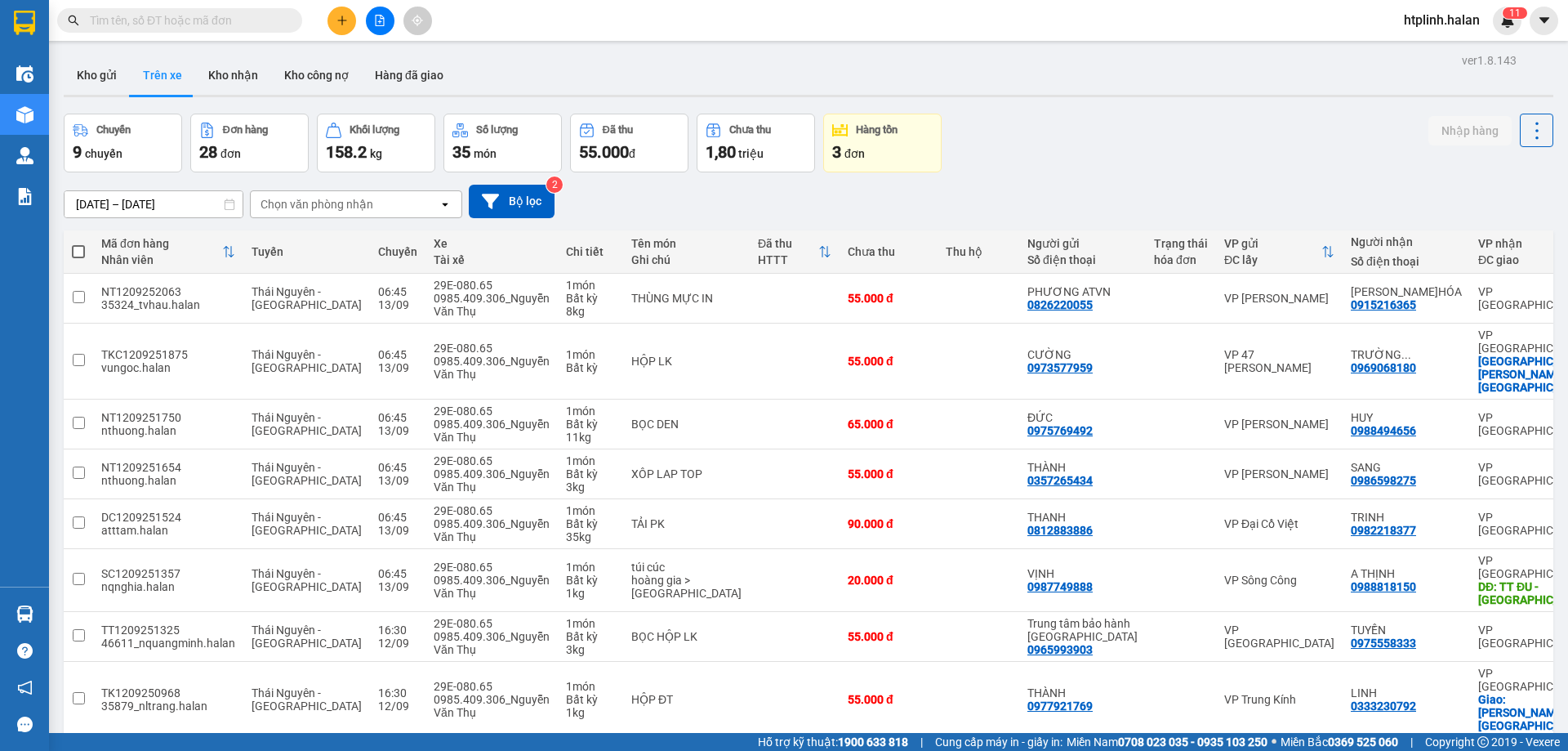
scroll to position [106, 0]
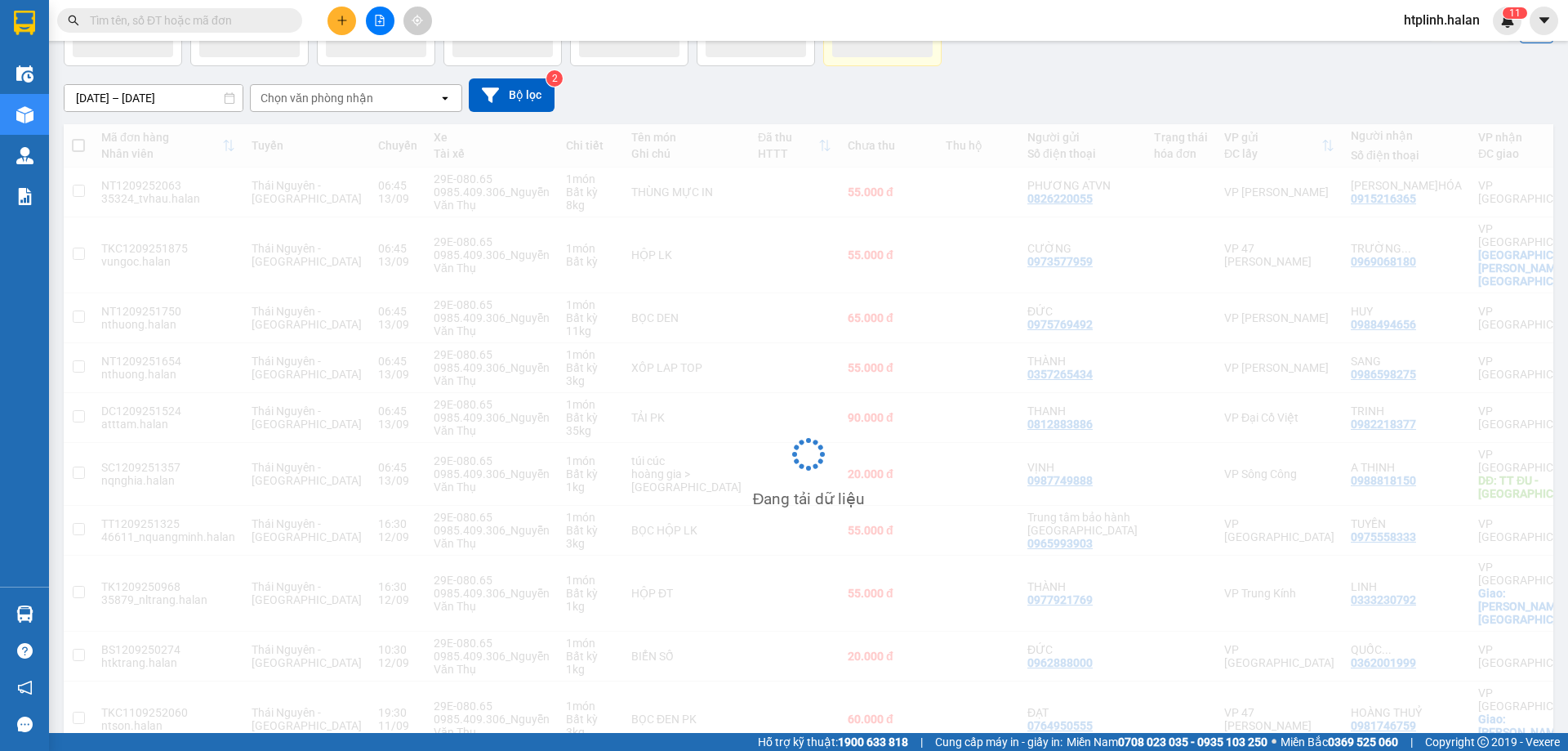
scroll to position [75, 0]
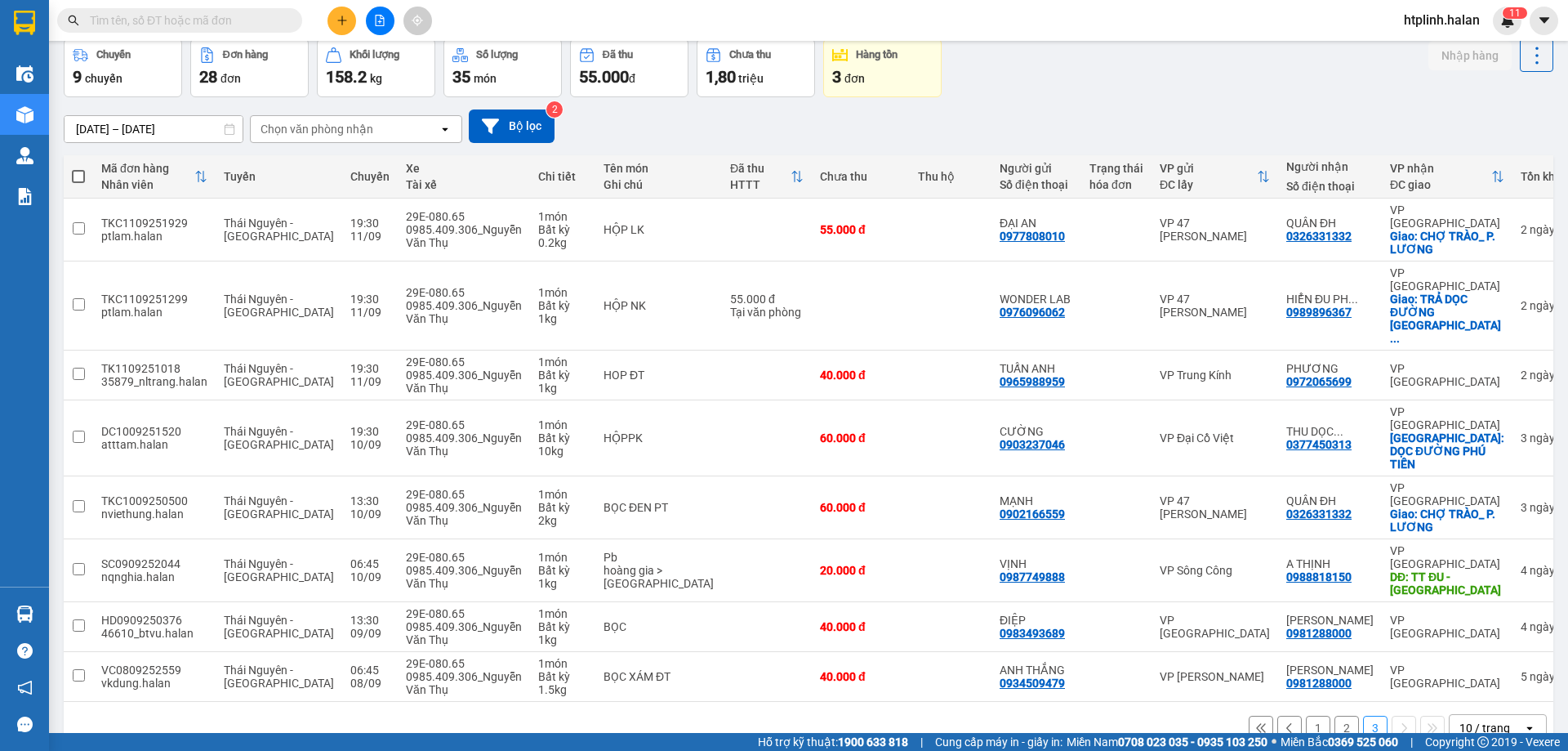
click at [1335, 715] on button "2" at bounding box center [1347, 728] width 25 height 25
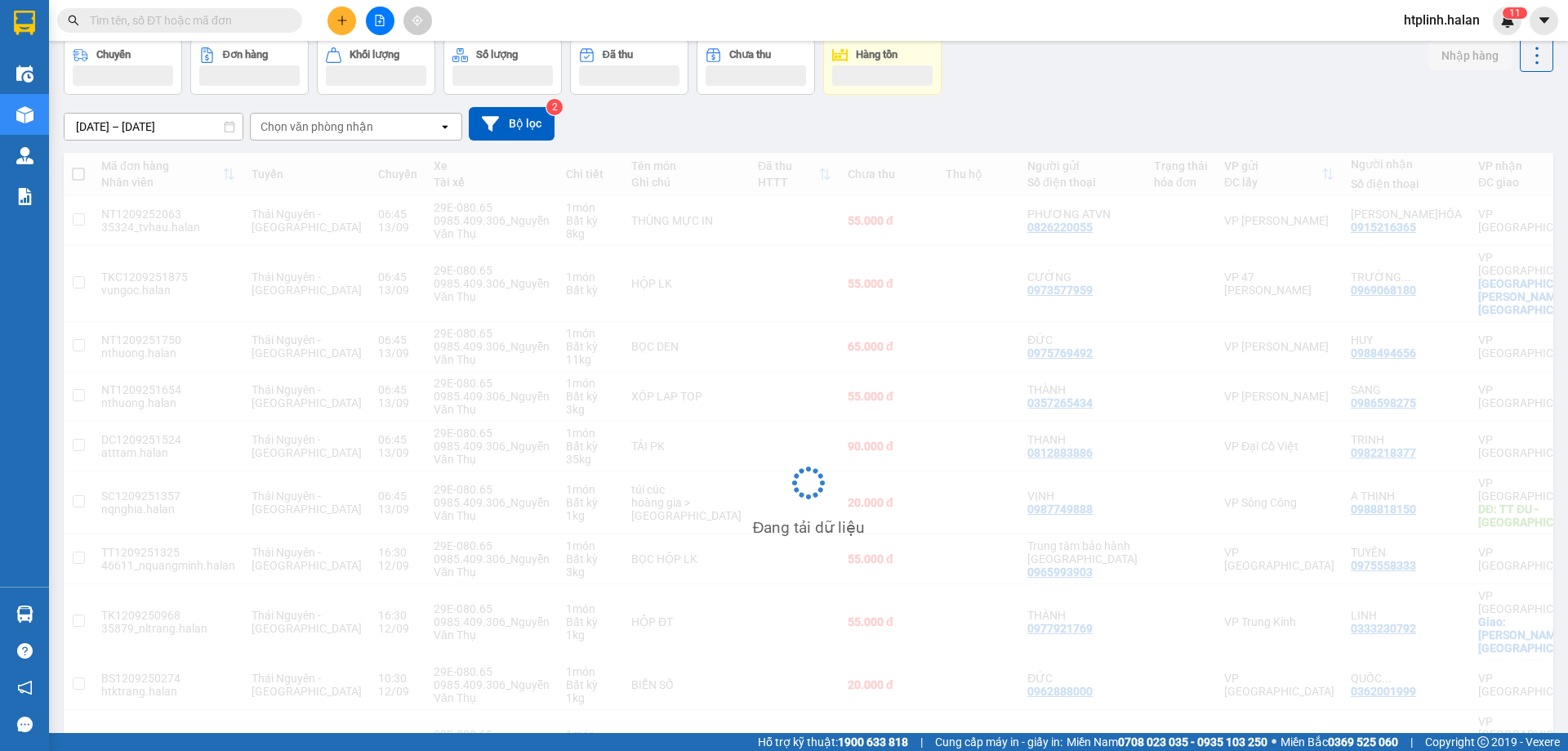
scroll to position [0, 0]
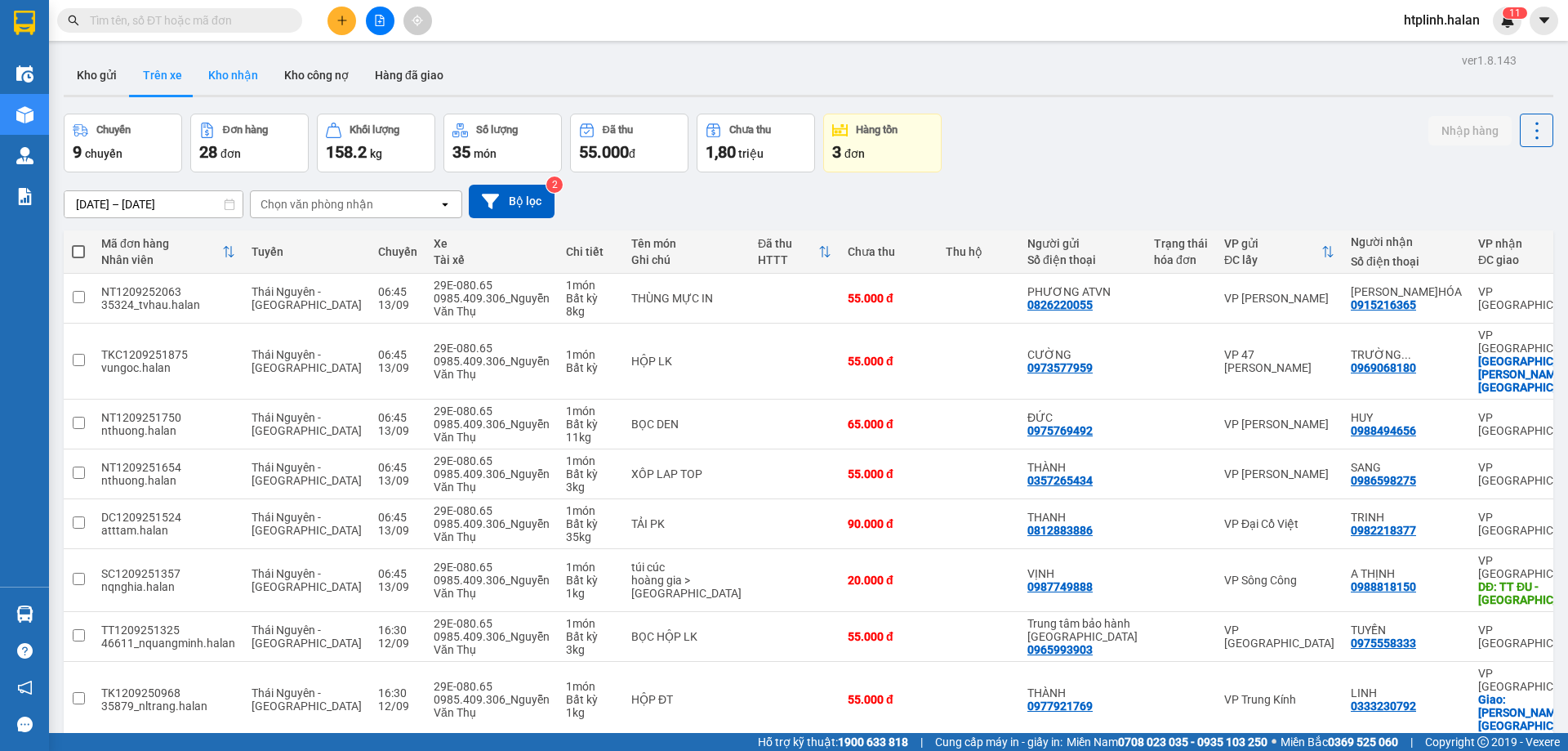
click at [218, 65] on button "Kho nhận" at bounding box center [233, 75] width 76 height 39
type input "[DATE] – [DATE]"
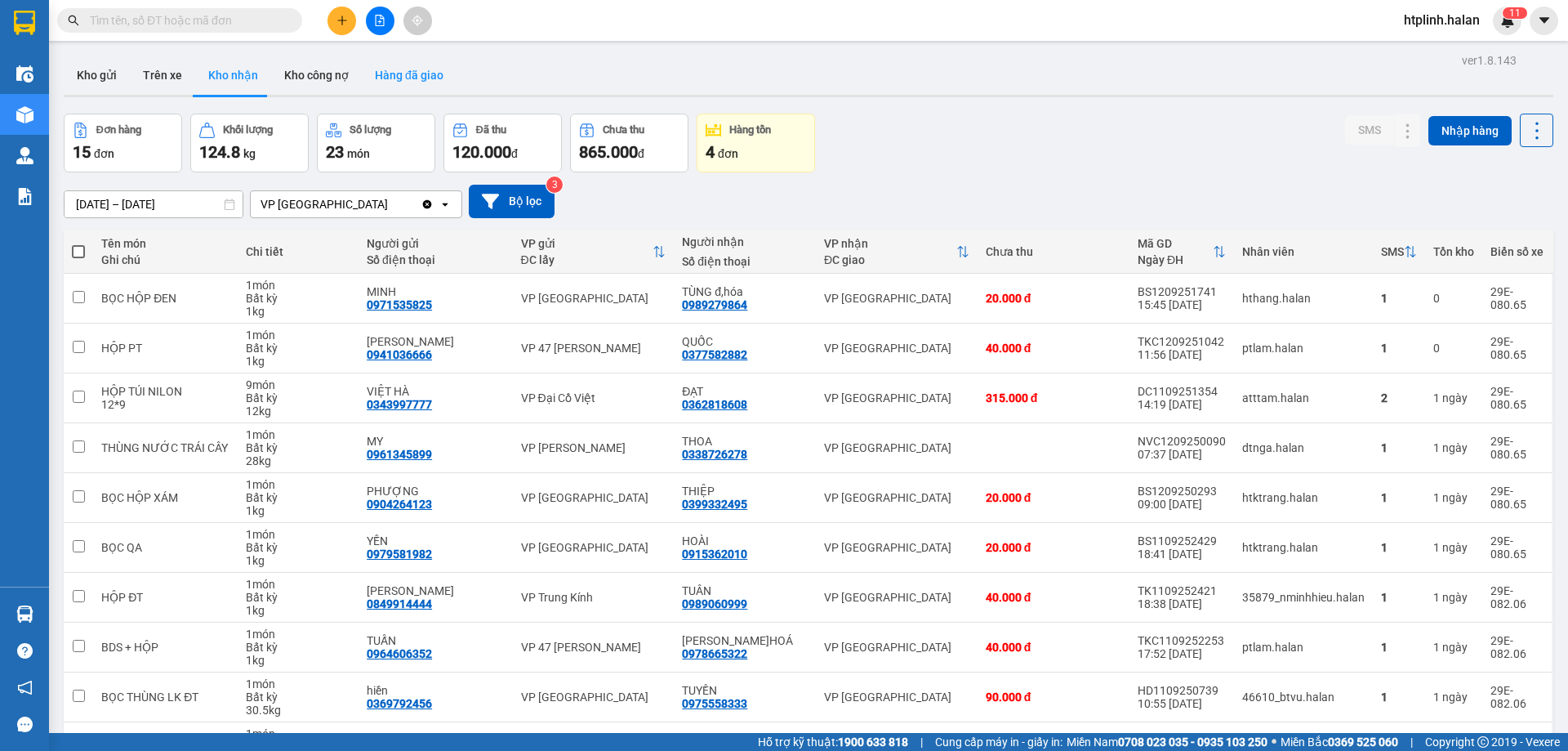
click at [407, 70] on button "Hàng đã giao" at bounding box center [409, 75] width 94 height 39
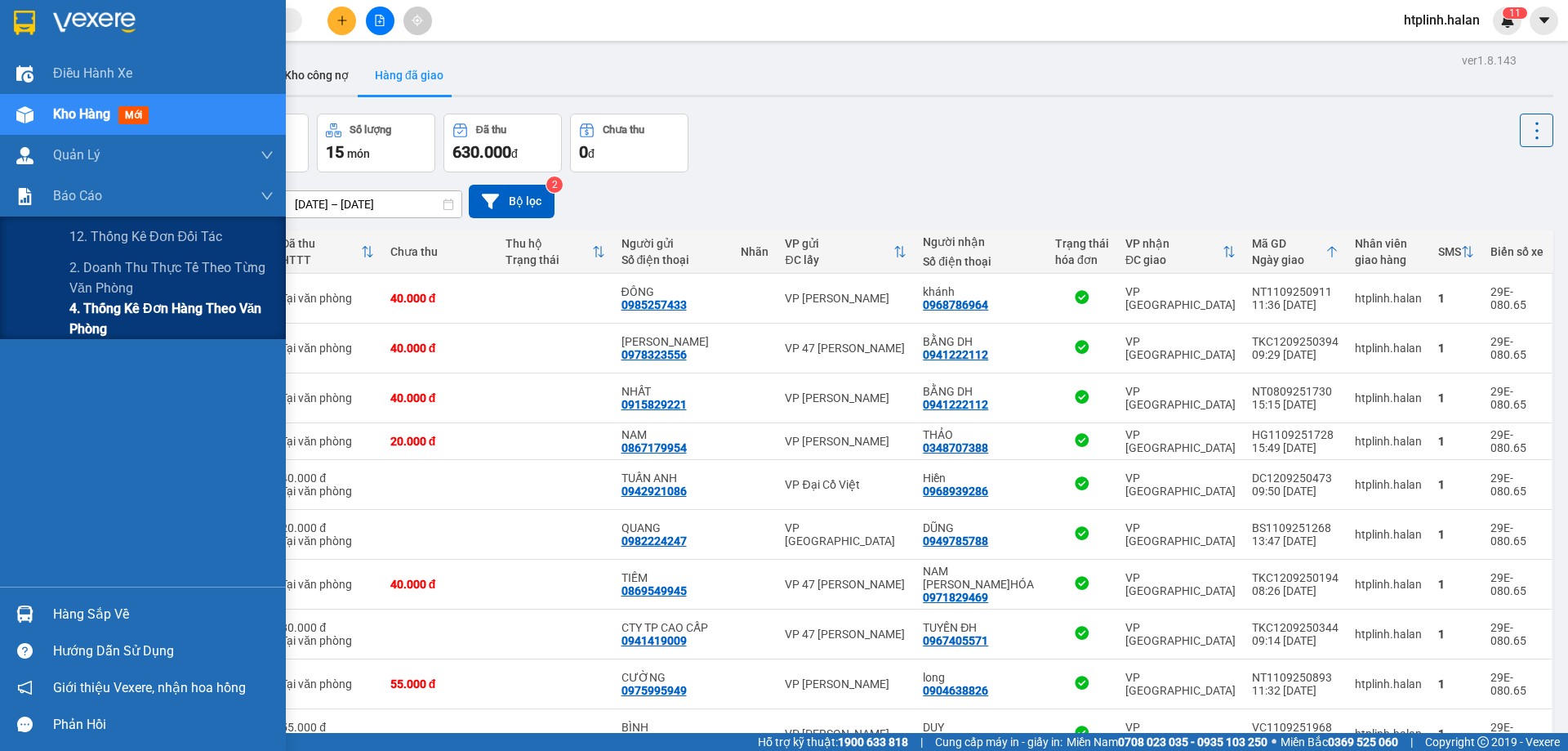
click at [140, 311] on span "4. Thống kê đơn hàng theo văn phòng" at bounding box center [171, 318] width 204 height 41
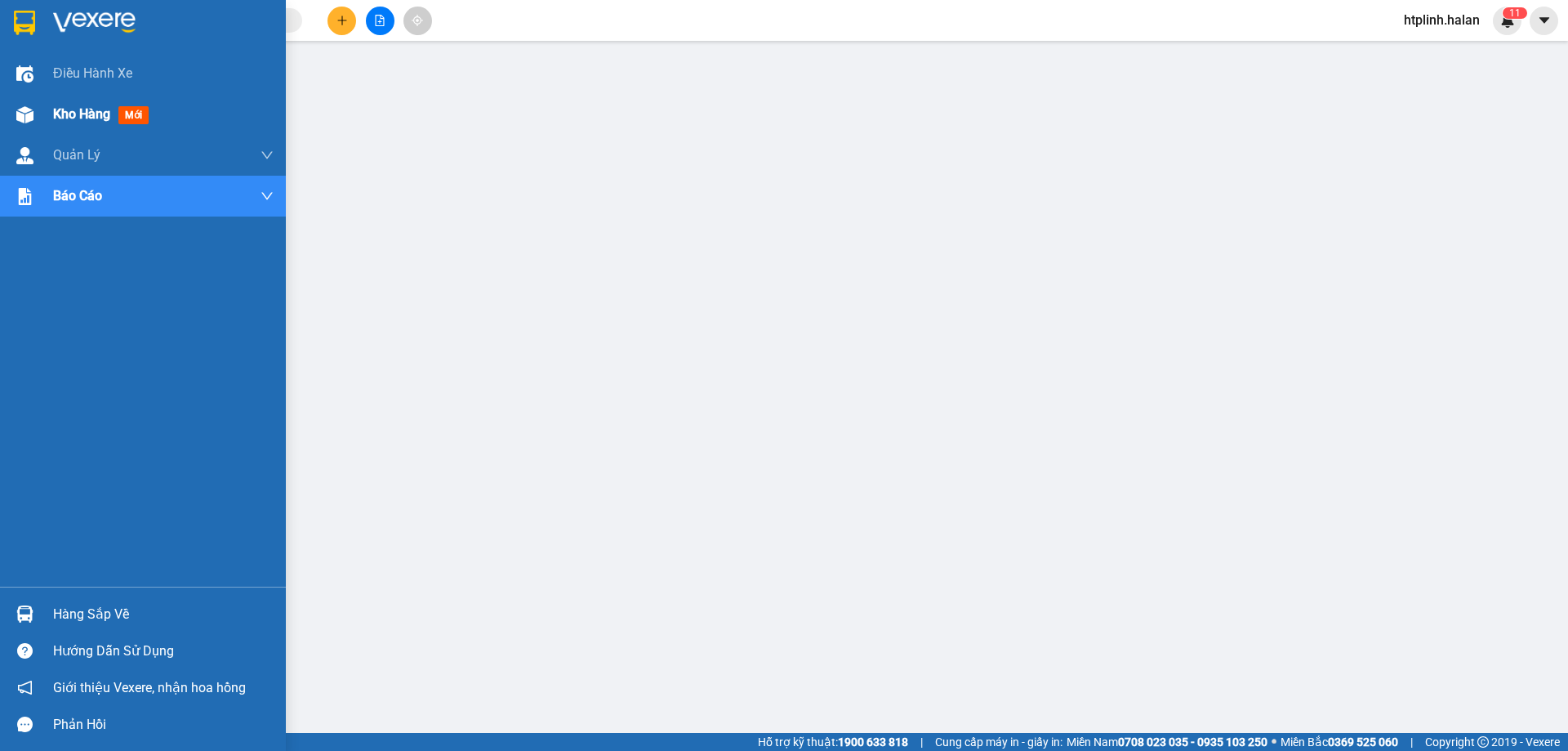
click at [0, 108] on div "Kho hàng mới" at bounding box center [142, 113] width 286 height 41
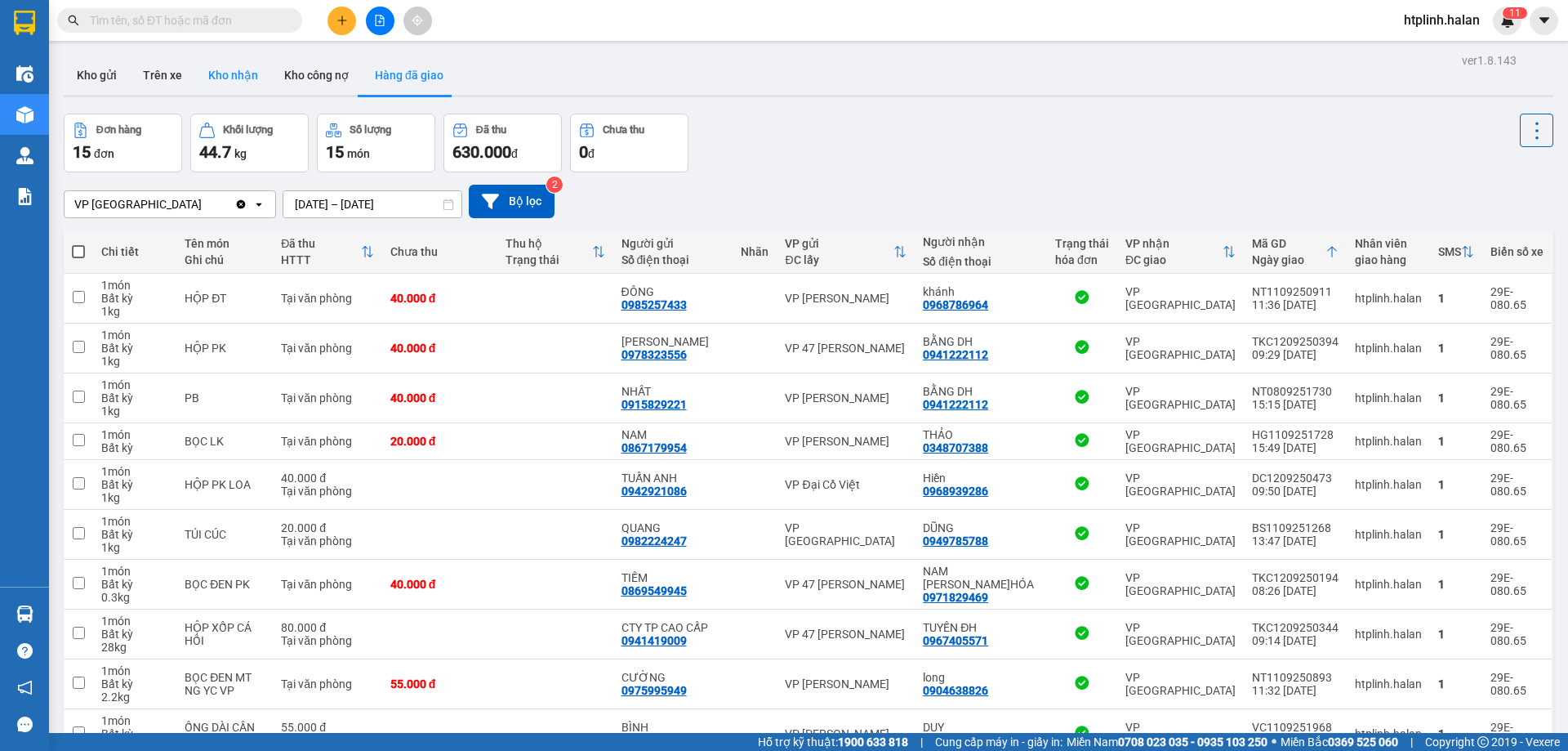
click at [219, 68] on button "Kho nhận" at bounding box center [233, 75] width 76 height 39
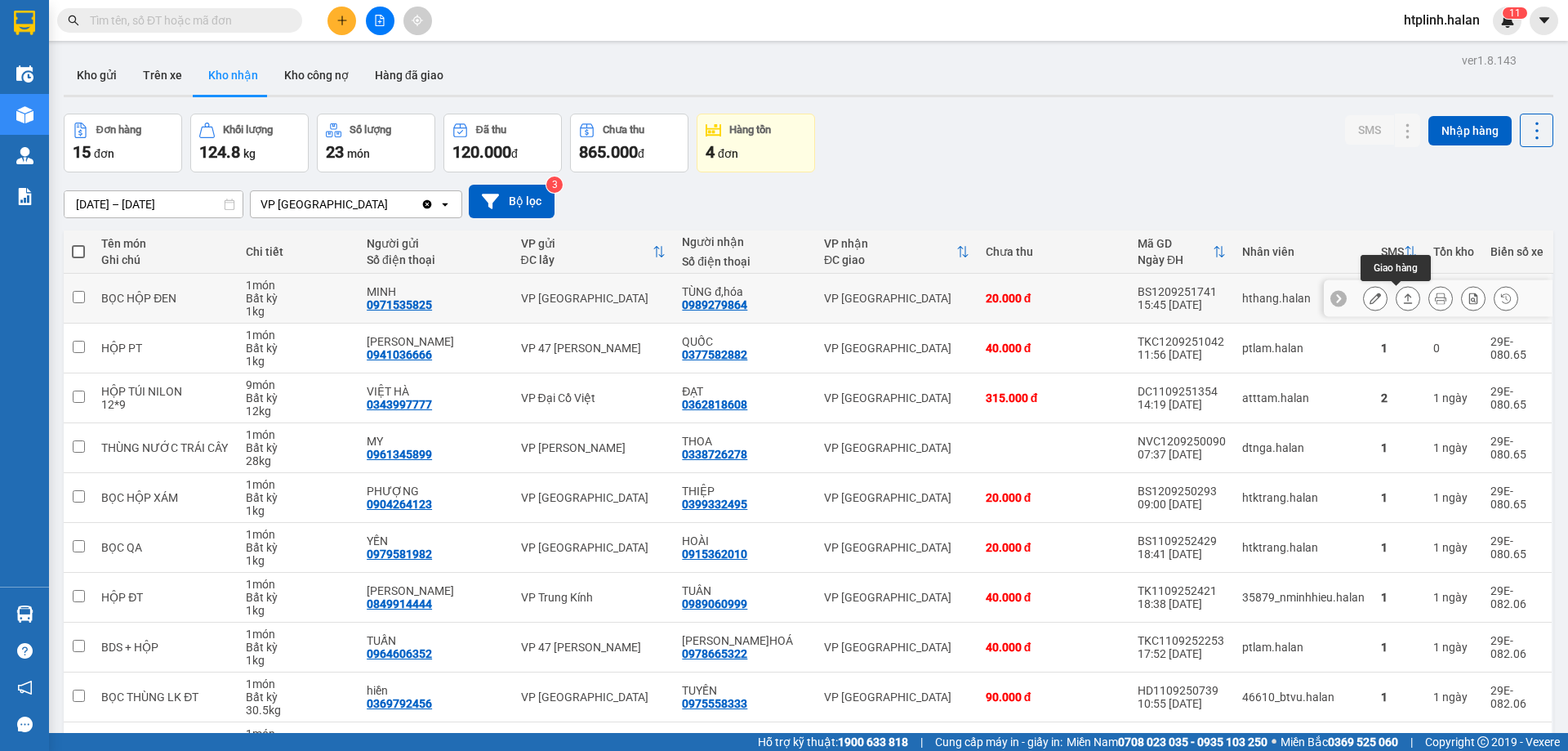
click at [1402, 292] on icon at bounding box center [1408, 298] width 12 height 12
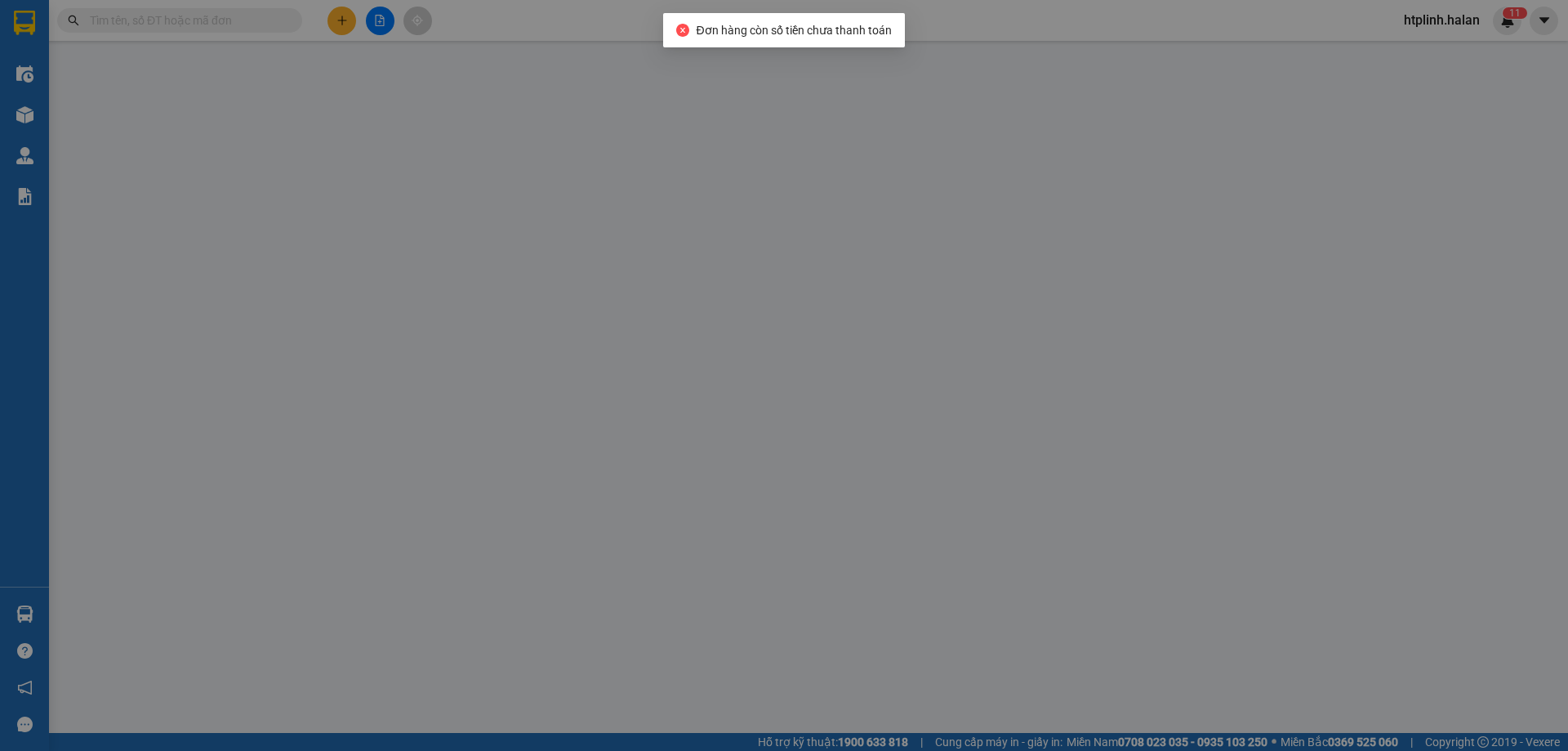
type input "0971535825"
type input "MINH"
type input "0989279864"
type input "TÙNG đ,hóa"
type input "20.000"
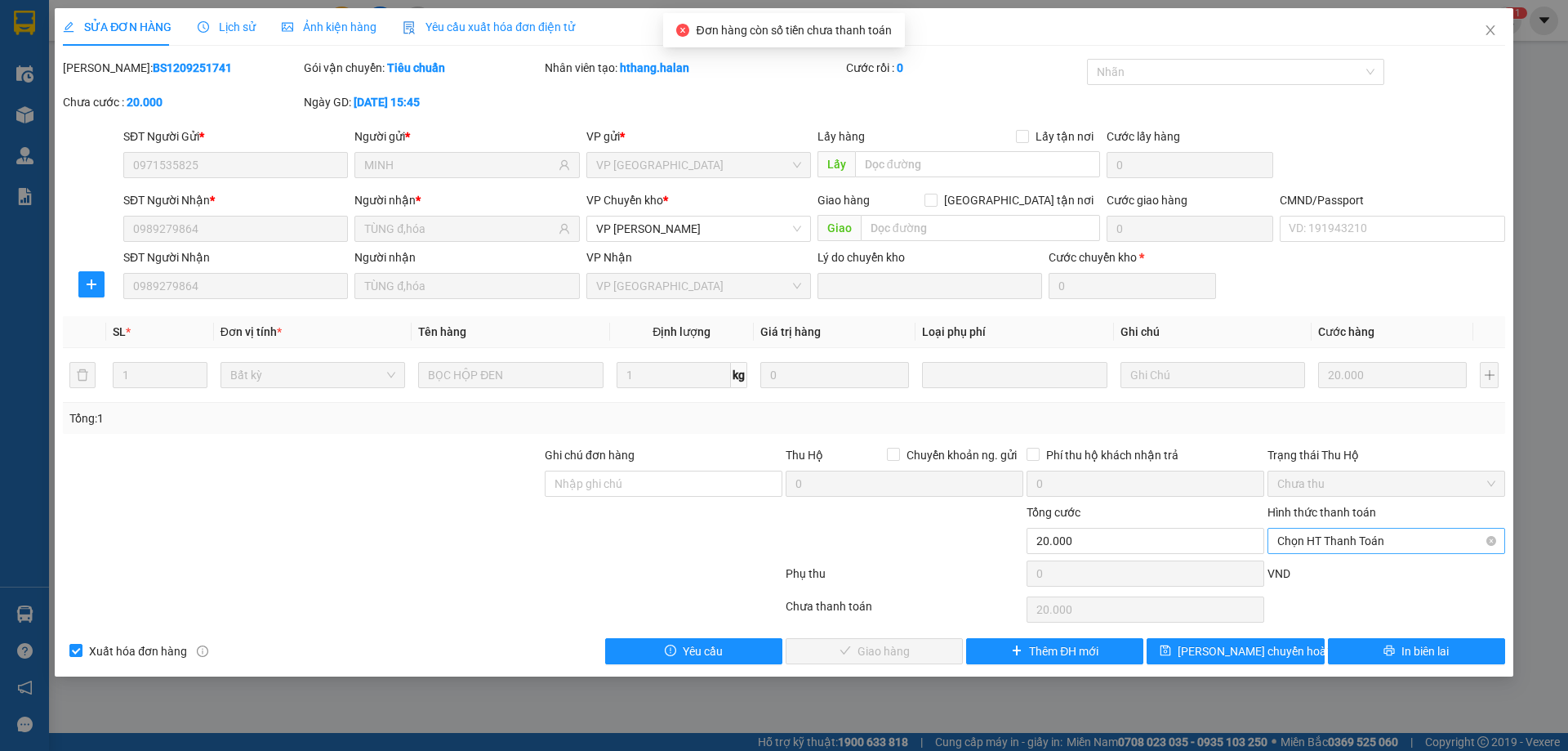
click at [1297, 532] on span "Chọn HT Thanh Toán" at bounding box center [1386, 541] width 218 height 25
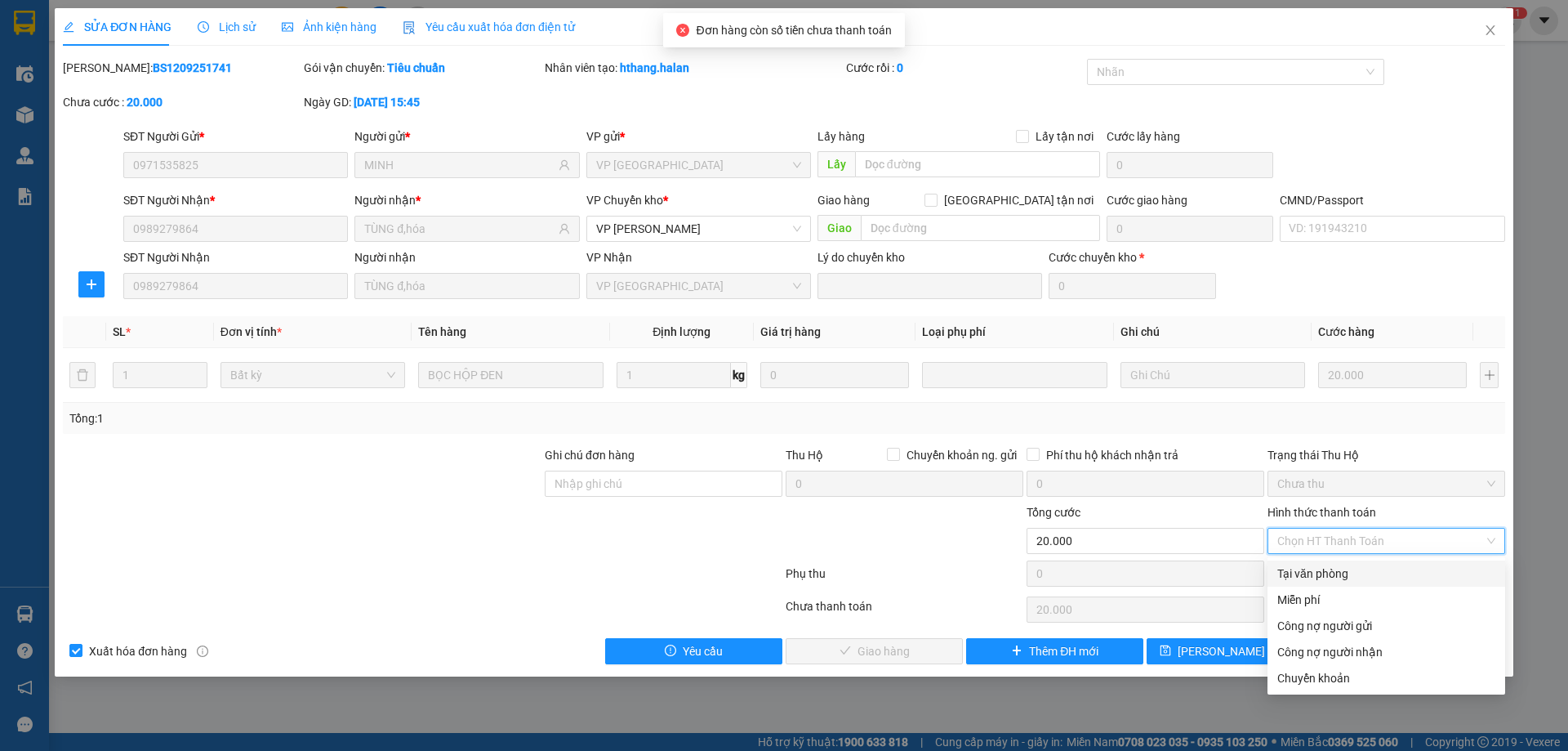
click at [1330, 568] on div "Tại văn phòng" at bounding box center [1386, 574] width 218 height 18
type input "0"
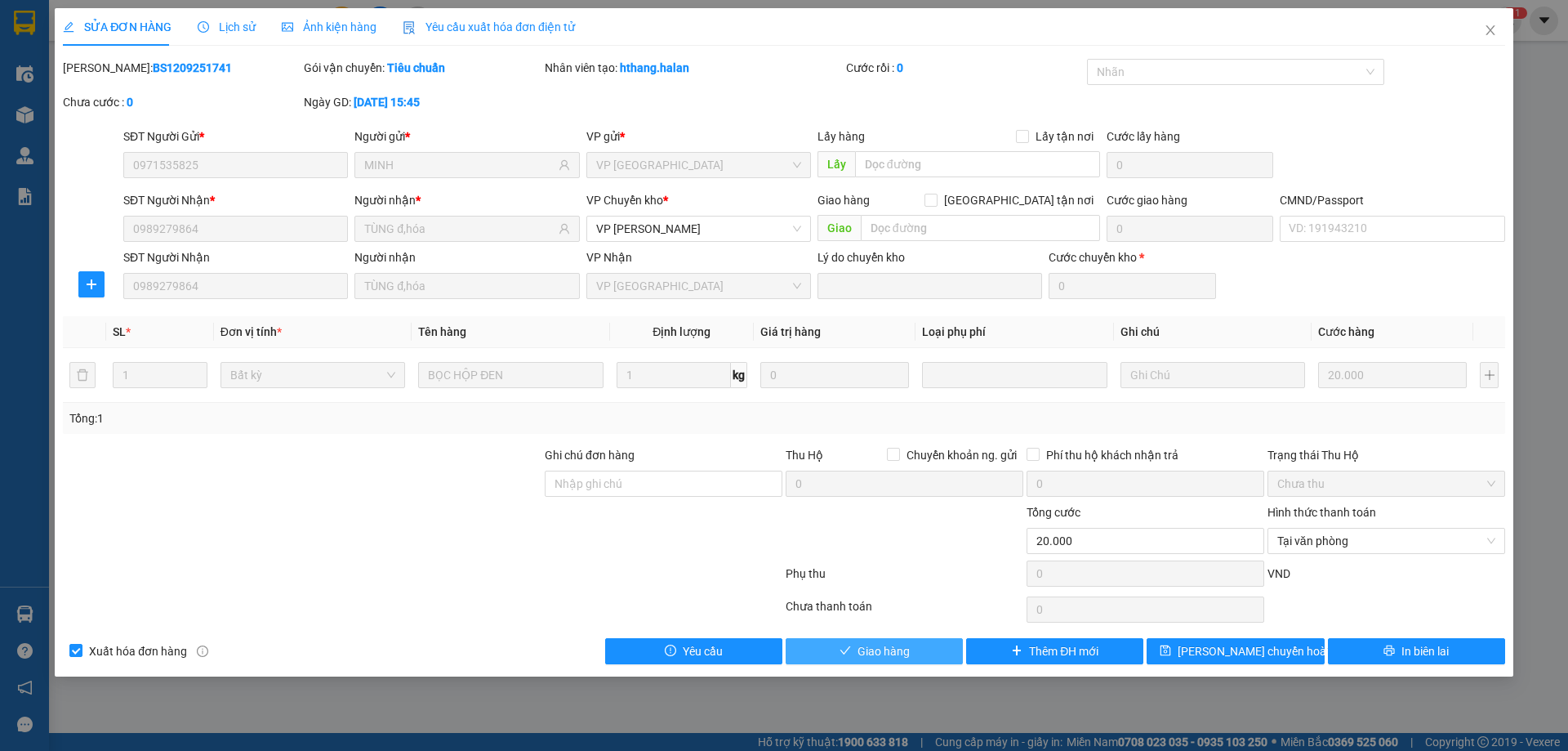
click at [938, 651] on button "Giao hàng" at bounding box center [874, 651] width 177 height 26
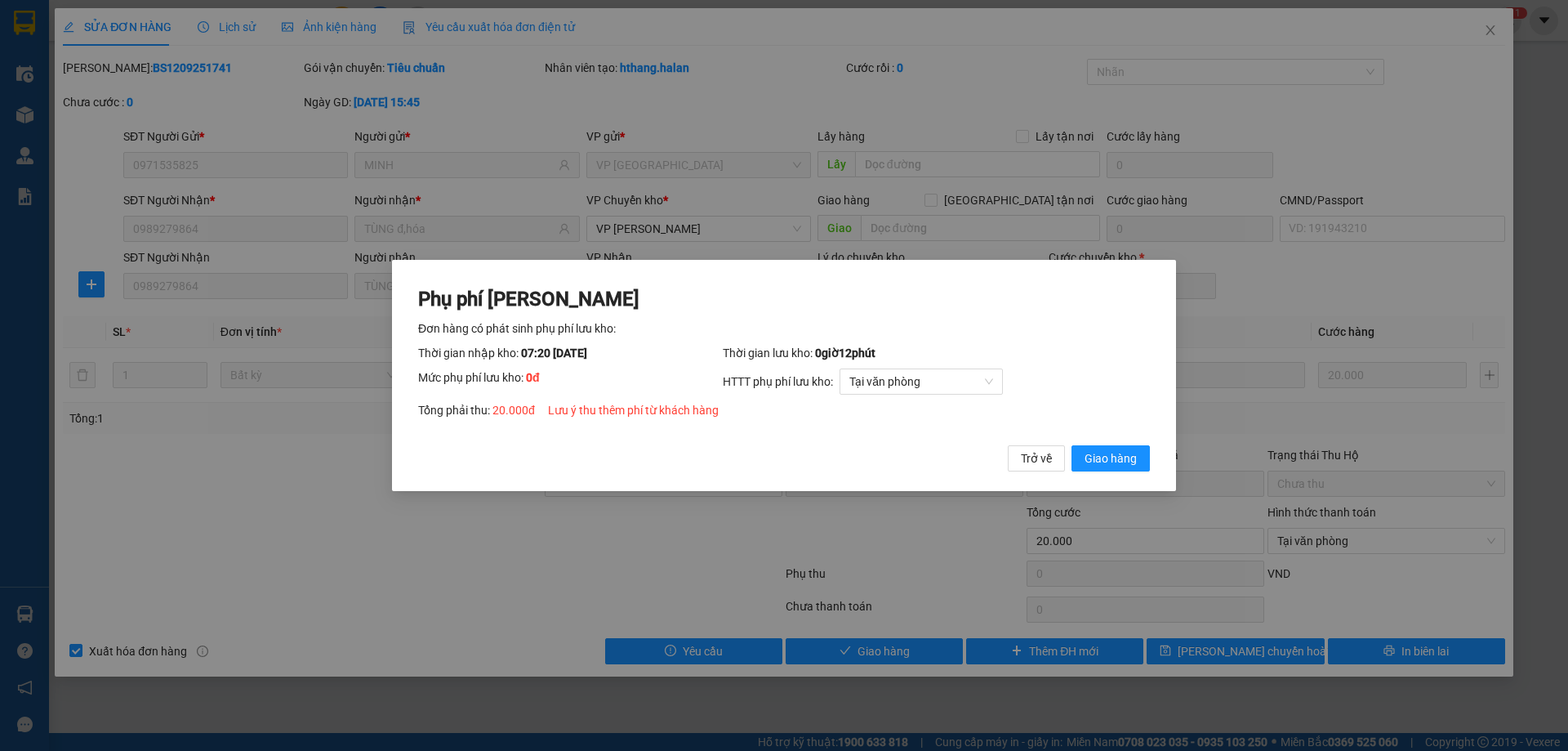
click at [1100, 473] on div "Phụ phí Lưu kho Đơn hàng có phát sinh phụ phí lưu kho: Thời gian nhập kho: 07:2…" at bounding box center [783, 376] width 784 height 232
click at [1105, 460] on span "Giao hàng" at bounding box center [1110, 459] width 52 height 18
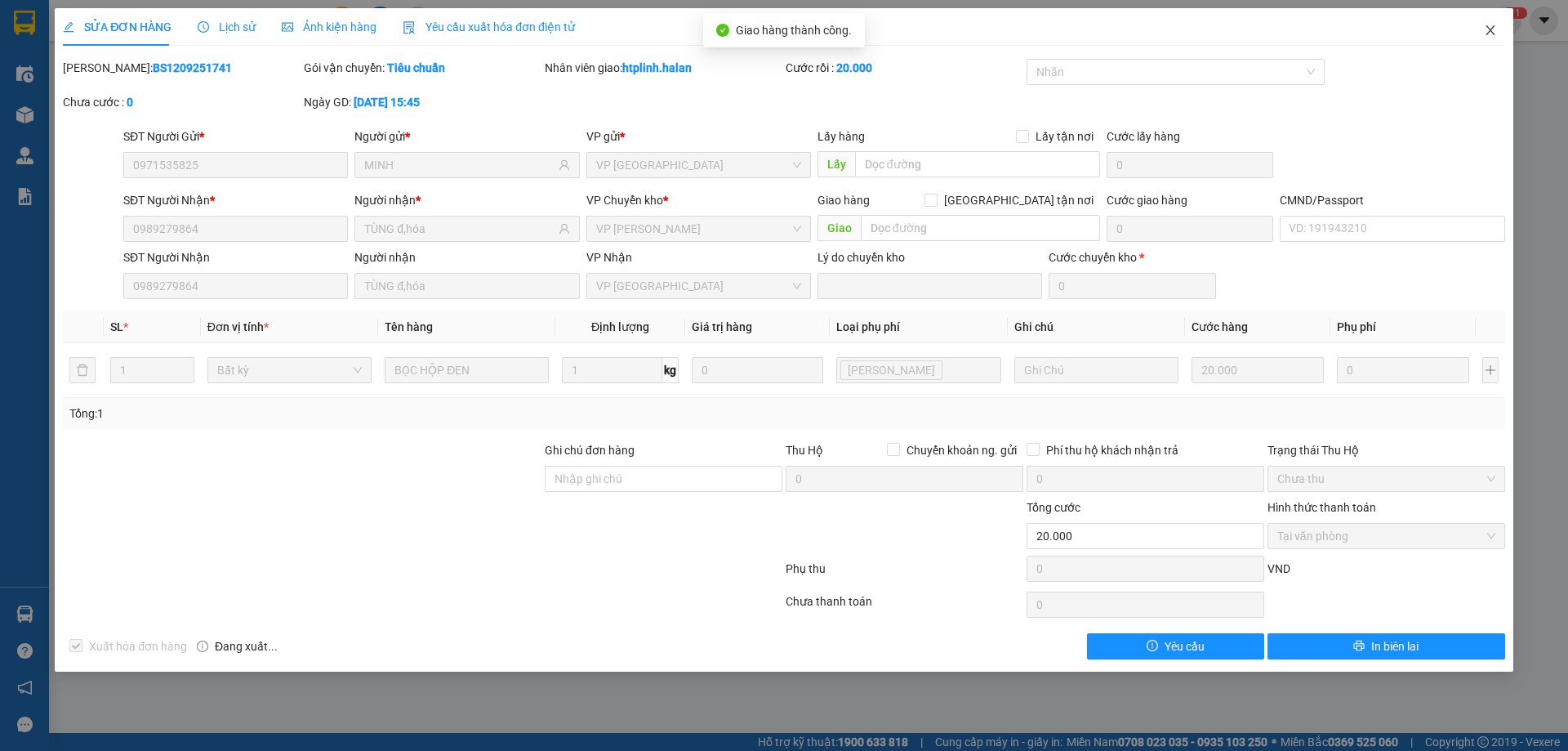
click at [1486, 38] on span "Close" at bounding box center [1490, 31] width 46 height 46
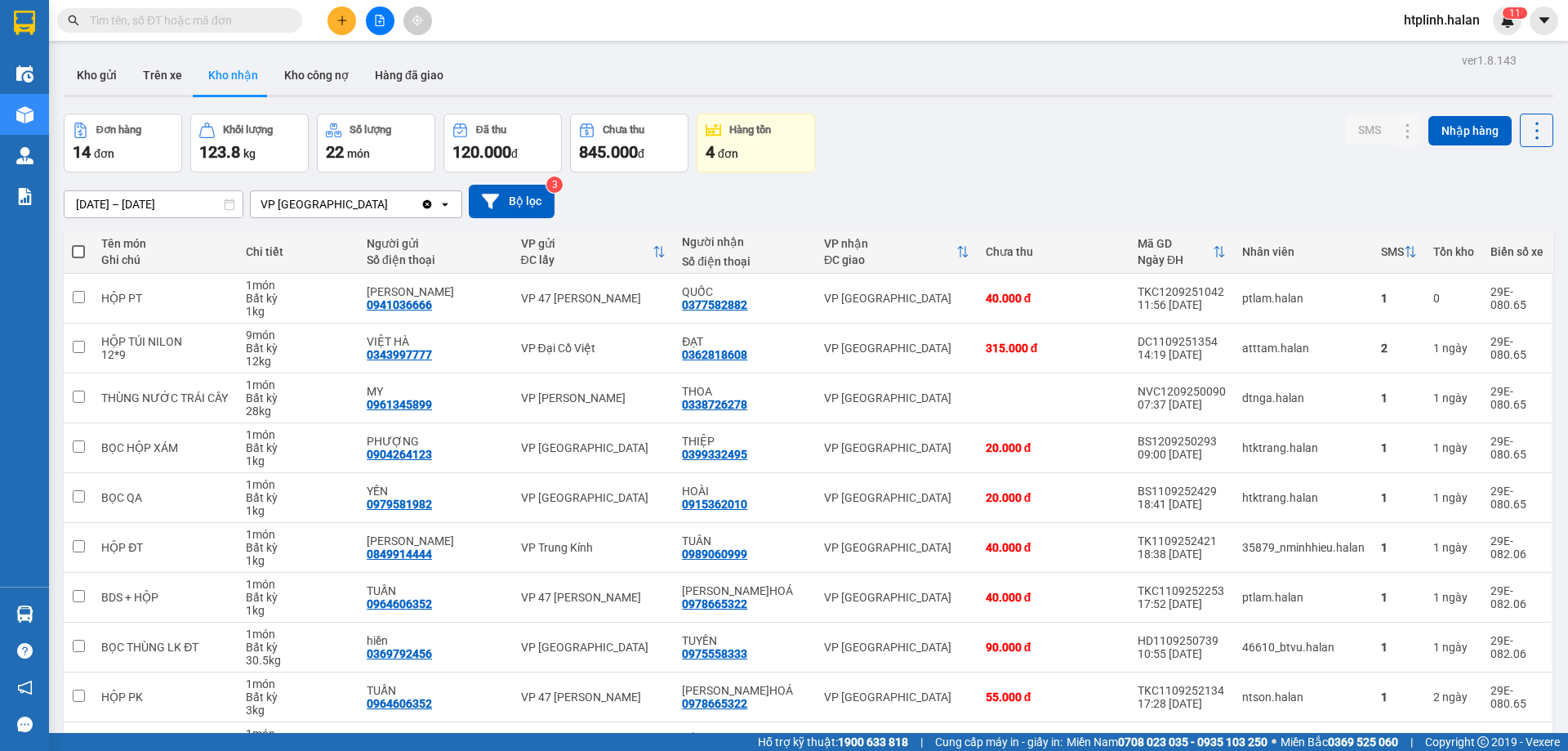
drag, startPoint x: 66, startPoint y: 26, endPoint x: 92, endPoint y: 46, distance: 32.8
click at [70, 28] on span at bounding box center [180, 21] width 245 height 25
click at [98, 77] on button "Kho gửi" at bounding box center [97, 75] width 66 height 39
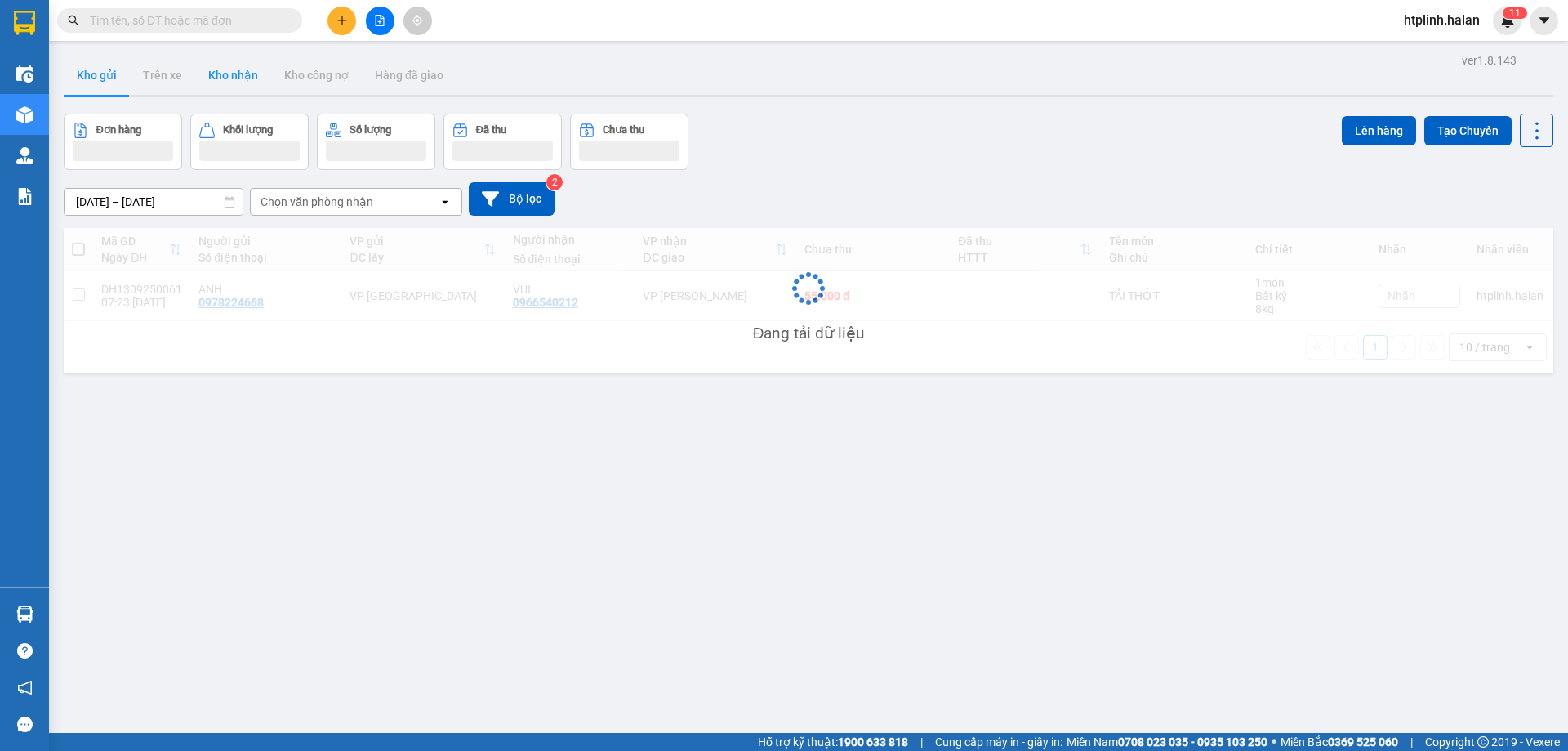
click at [234, 83] on button "Kho nhận" at bounding box center [233, 75] width 76 height 39
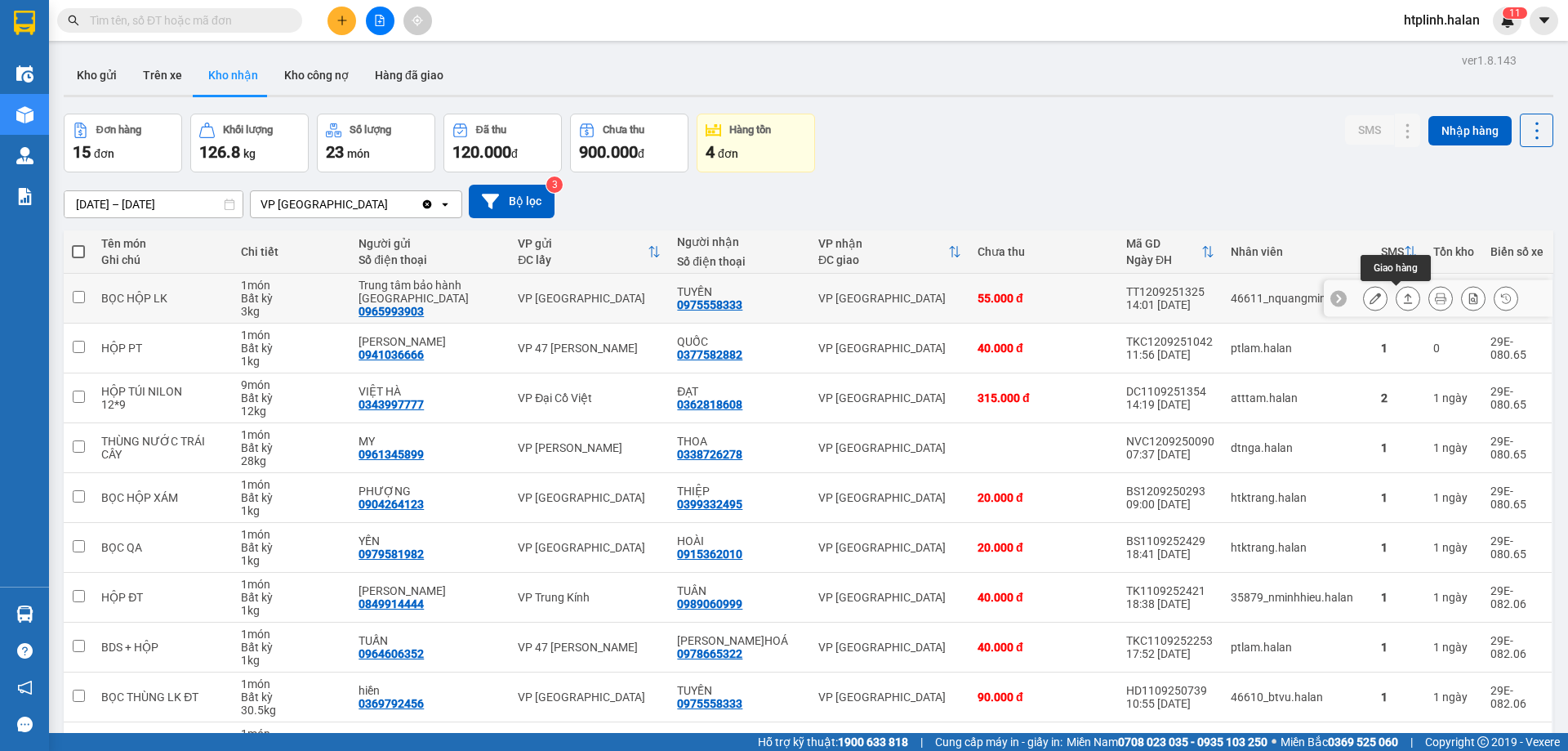
click at [1404, 296] on icon at bounding box center [1408, 298] width 9 height 10
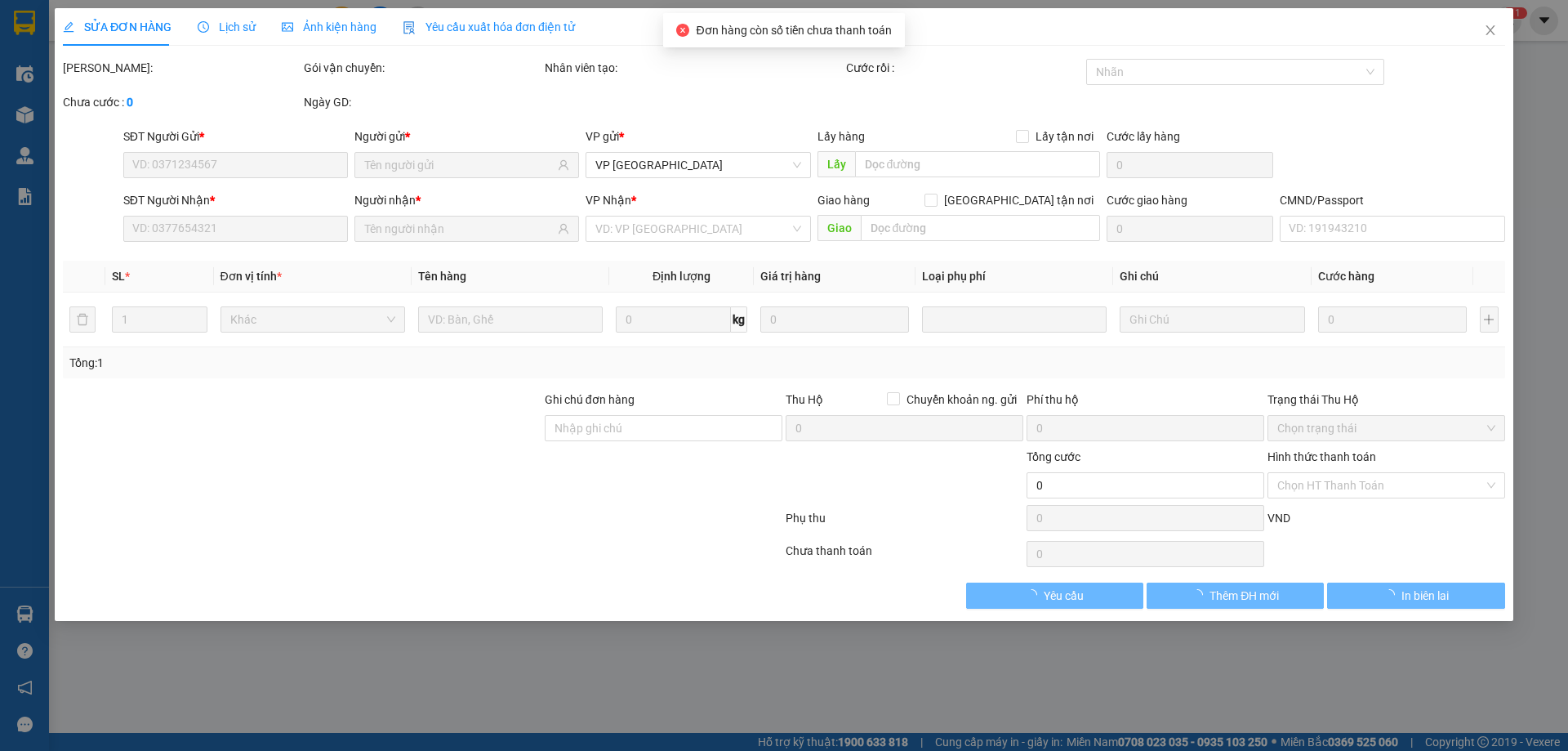
type input "0965993903"
type input "Trung tâm bảo hành thái hoà"
type input "0975558333"
type input "TUYỀN"
type input "55.000"
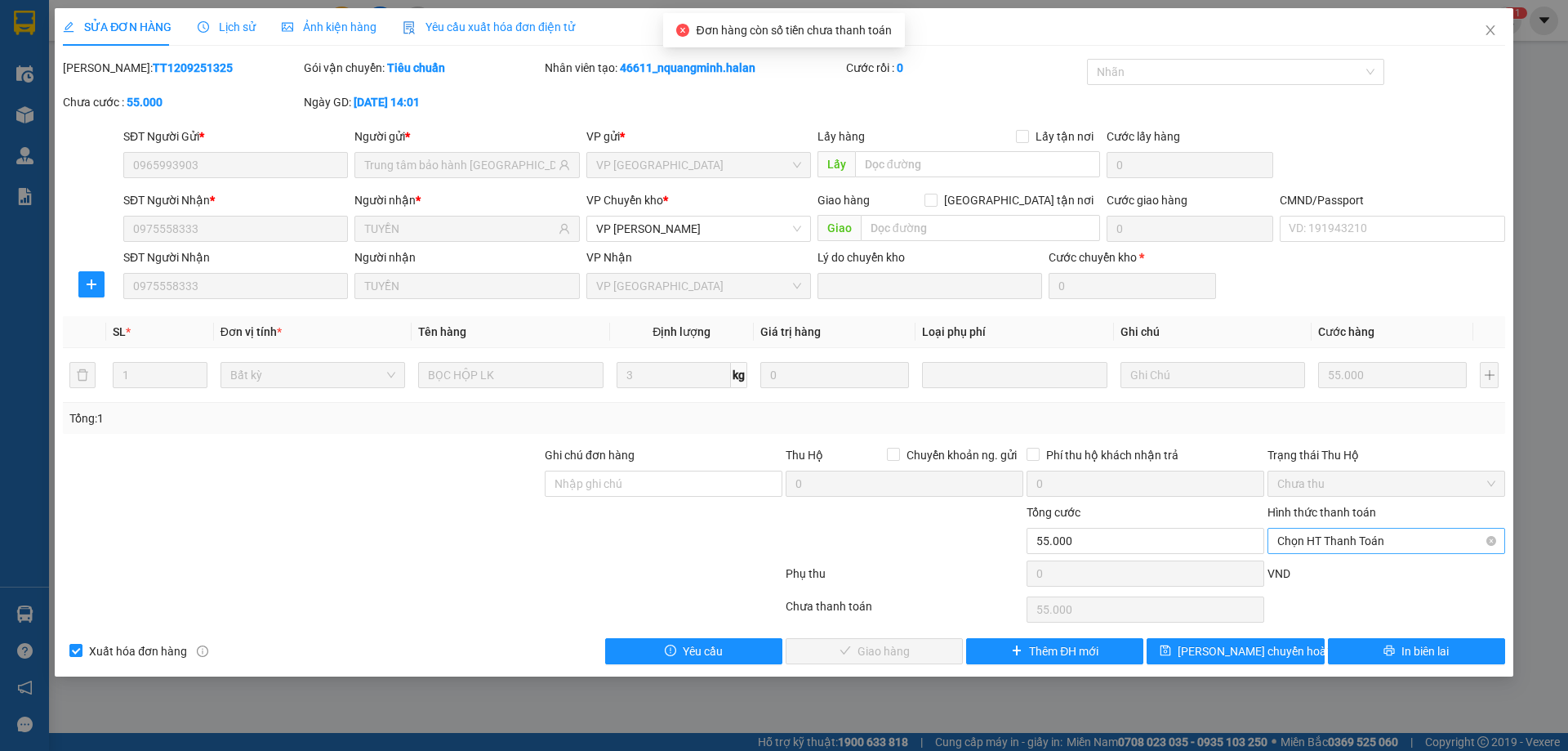
drag, startPoint x: 1330, startPoint y: 532, endPoint x: 1326, endPoint y: 544, distance: 12.6
click at [1330, 533] on span "Chọn HT Thanh Toán" at bounding box center [1386, 541] width 218 height 25
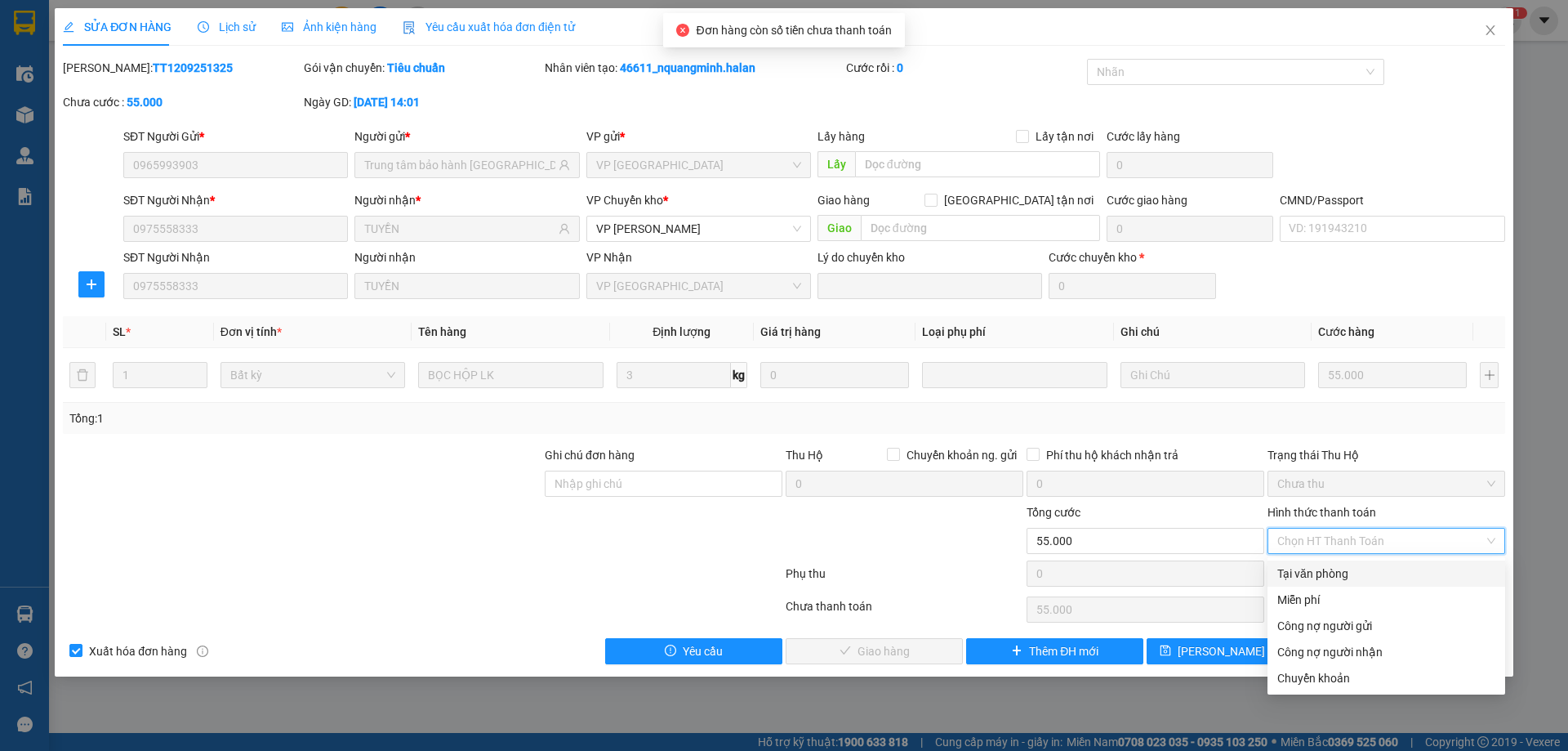
click at [1321, 570] on div "Tại văn phòng" at bounding box center [1386, 574] width 218 height 18
type input "0"
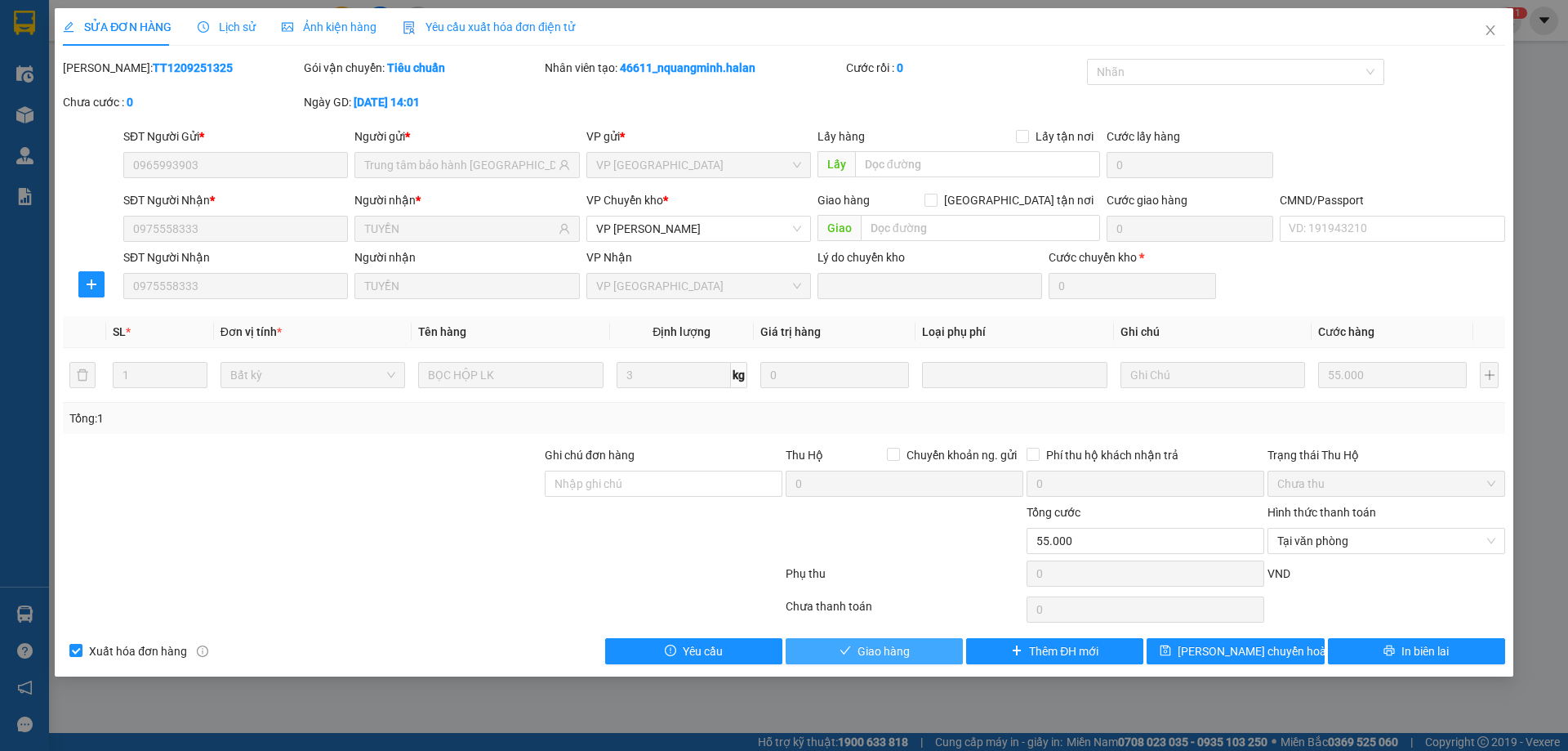
click at [940, 656] on button "Giao hàng" at bounding box center [874, 651] width 177 height 26
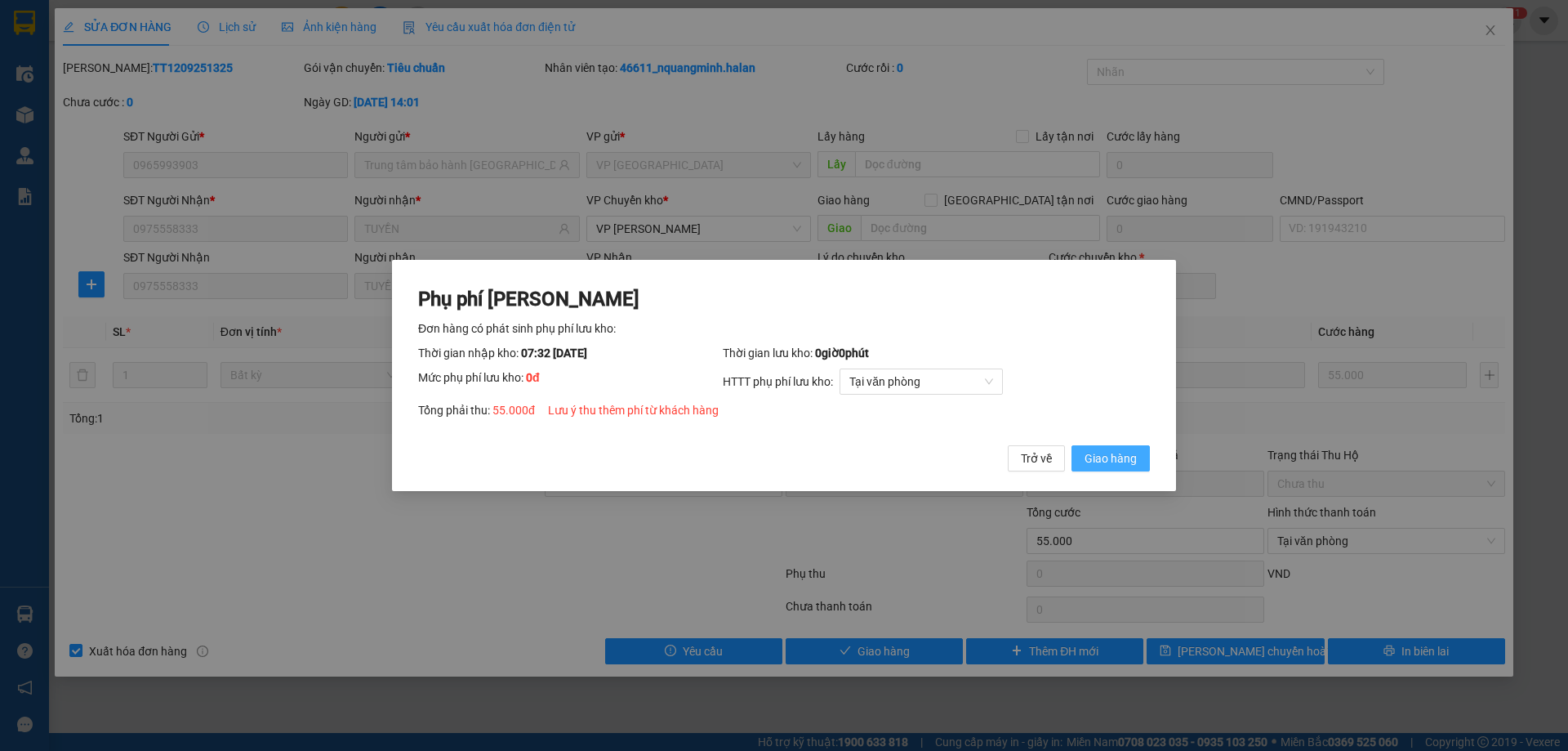
click at [1070, 447] on div "Trở về Giao hàng" at bounding box center [1079, 459] width 142 height 26
click at [1086, 451] on span "Giao hàng" at bounding box center [1110, 459] width 52 height 18
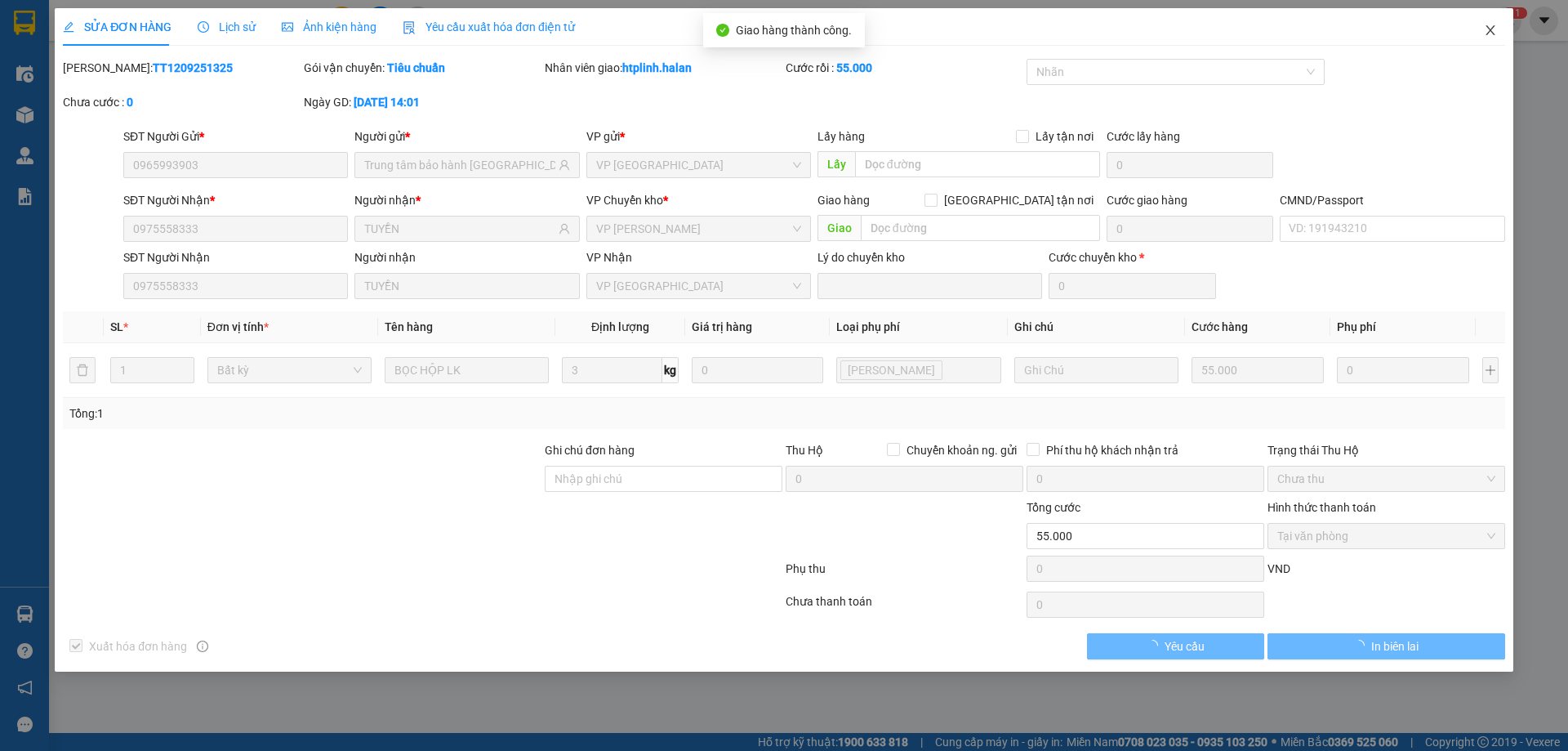
click at [1485, 24] on span "Close" at bounding box center [1490, 31] width 46 height 46
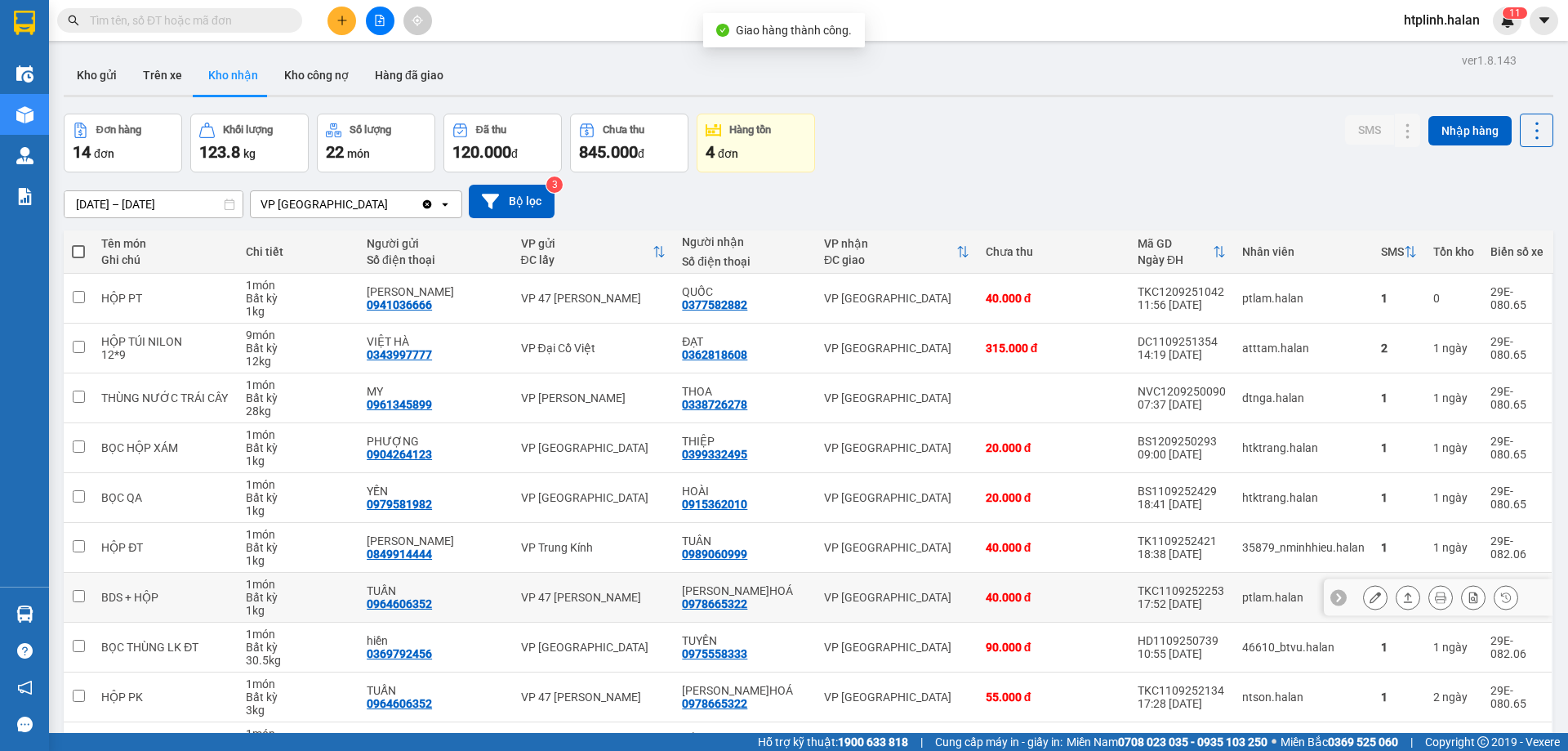
scroll to position [106, 0]
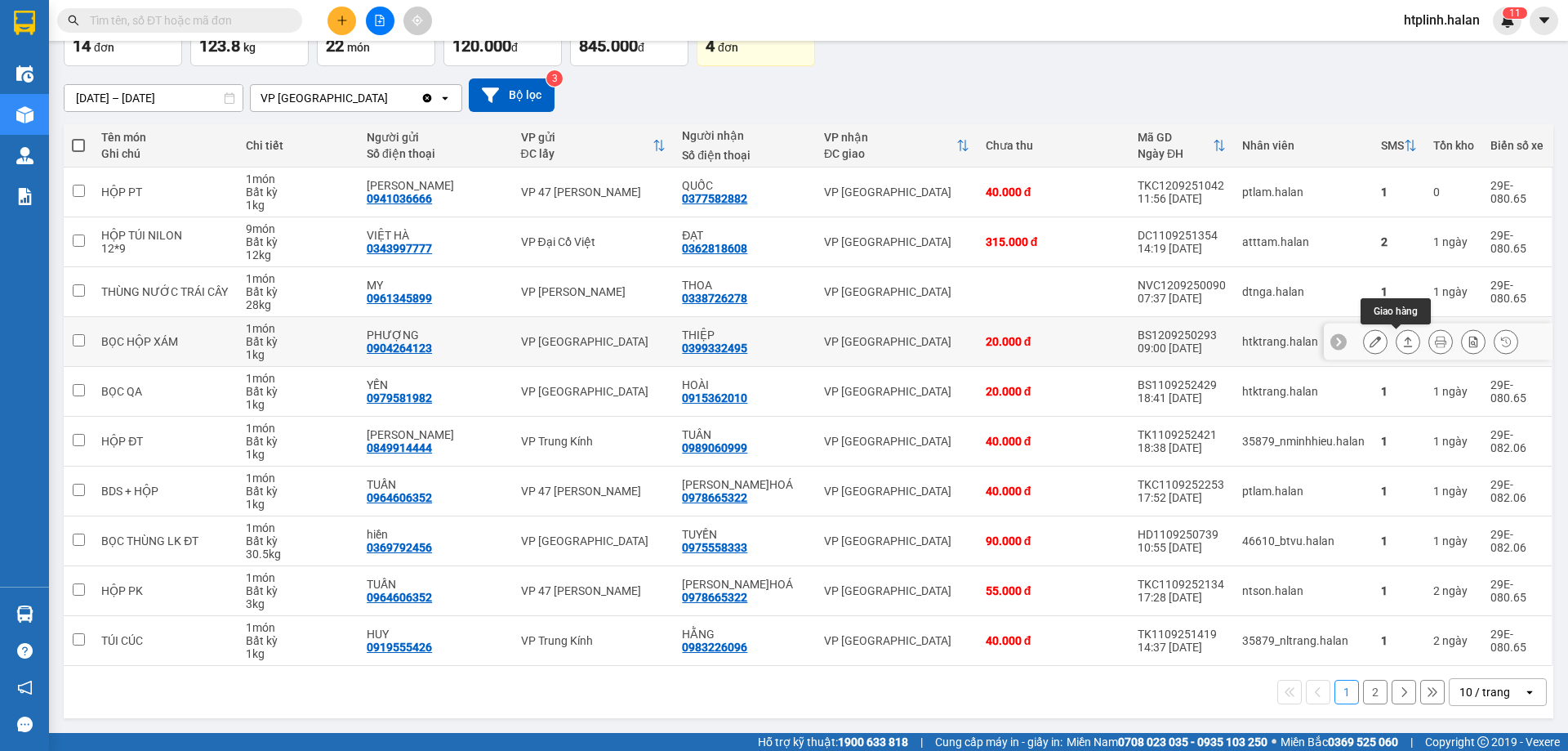
click at [1404, 342] on icon at bounding box center [1408, 341] width 9 height 10
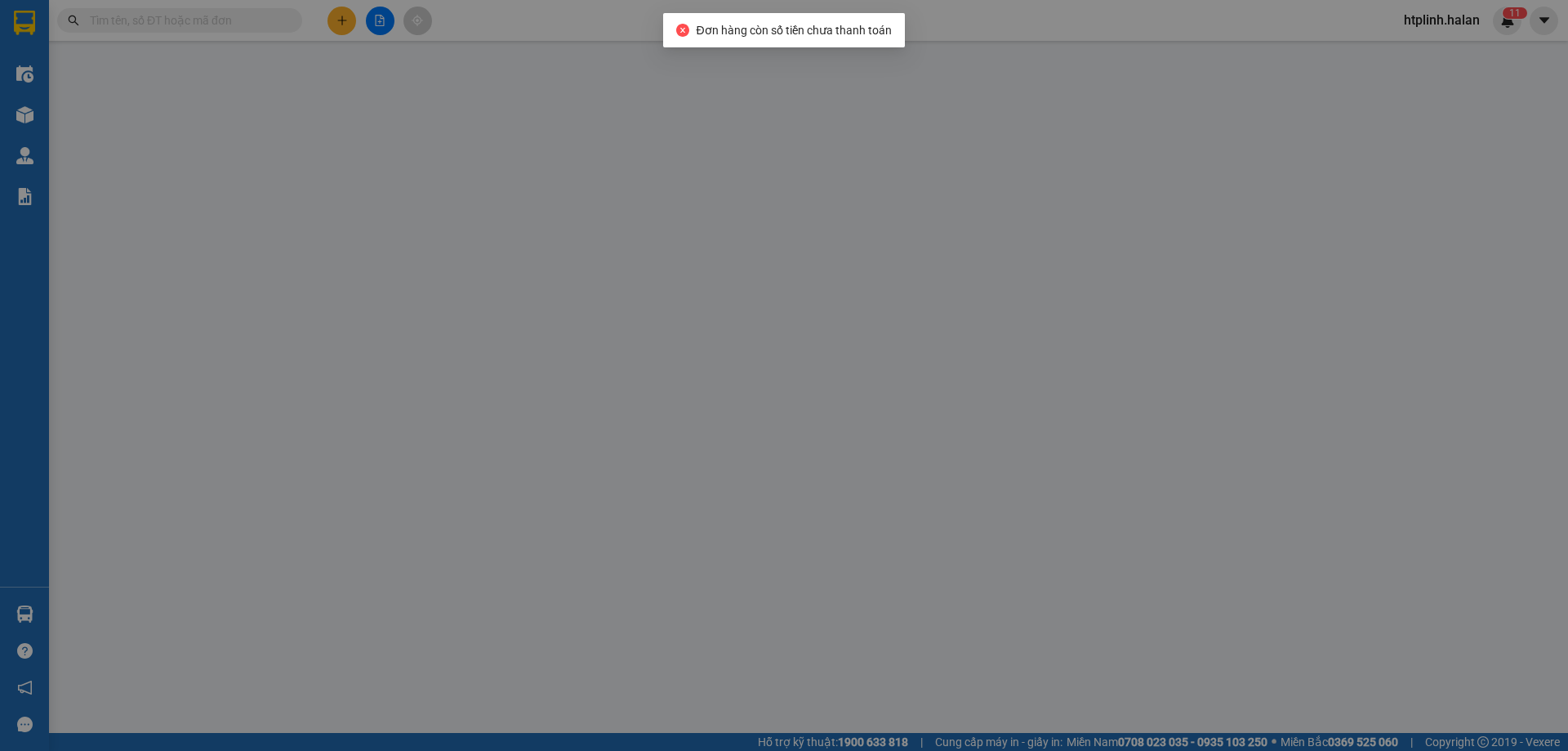
type input "0904264123"
type input "PHƯỢNG"
type input "0399332495"
type input "THIỆP"
type input "20.000"
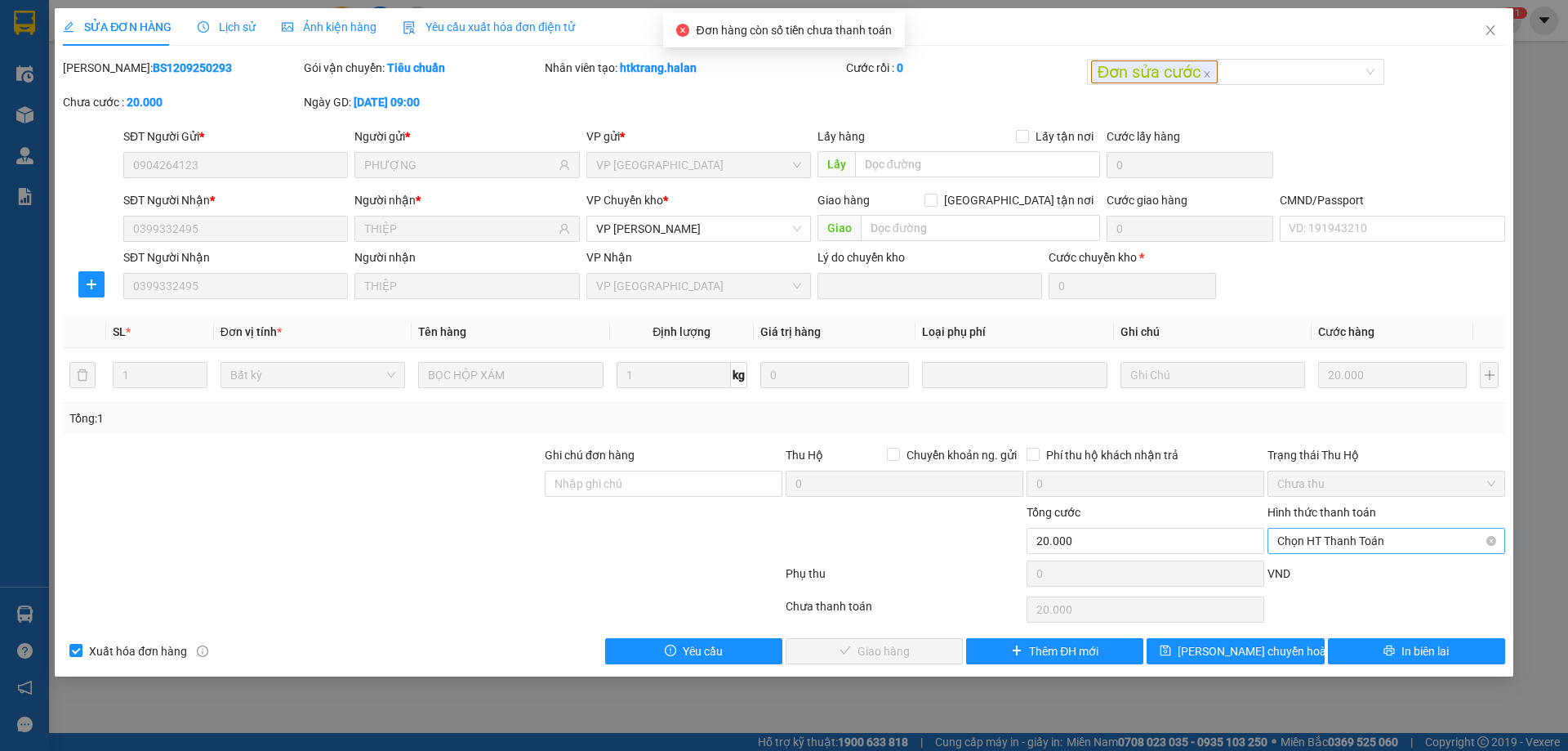
click at [1307, 531] on span "Chọn HT Thanh Toán" at bounding box center [1386, 541] width 218 height 25
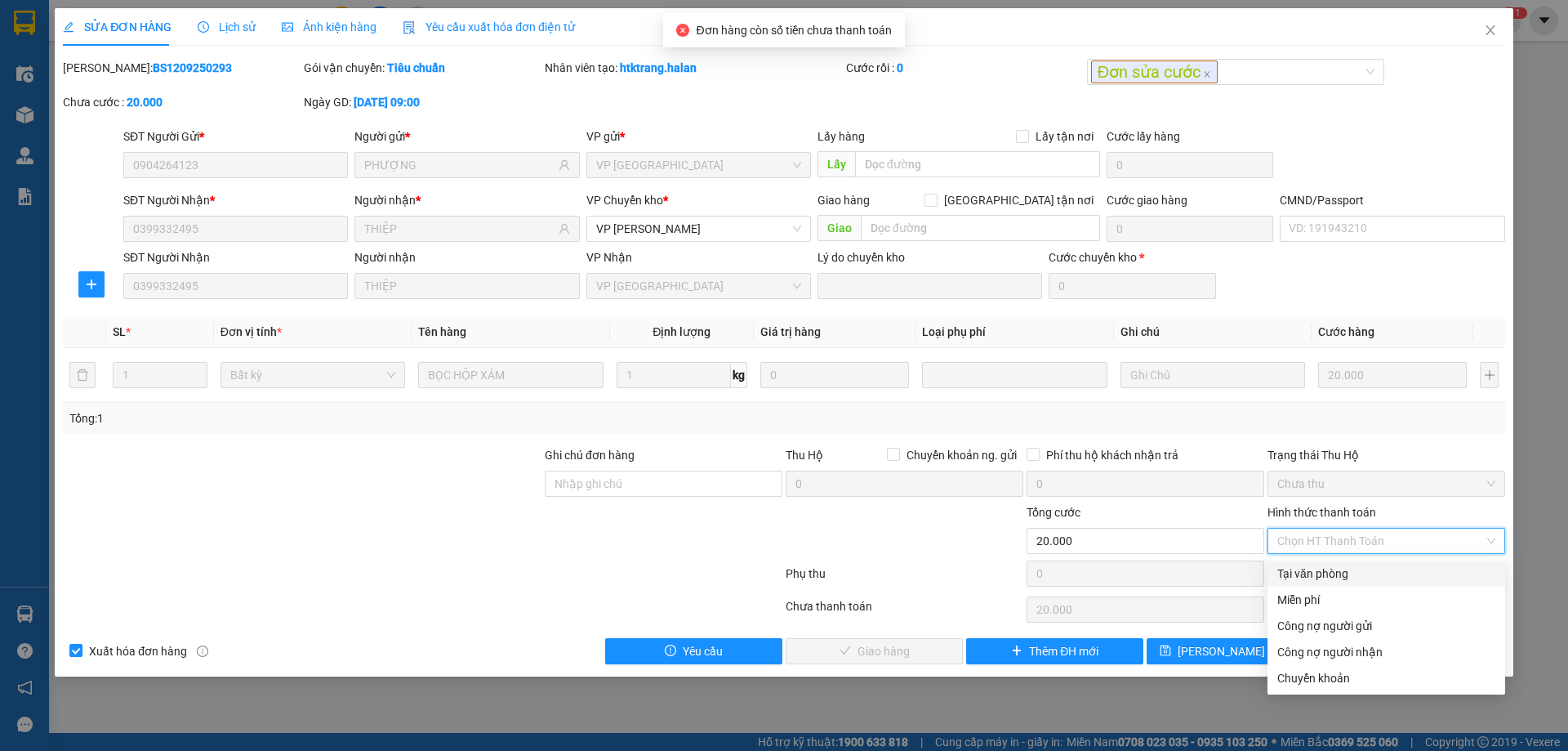
click at [1305, 570] on div "Tại văn phòng" at bounding box center [1386, 574] width 218 height 18
type input "0"
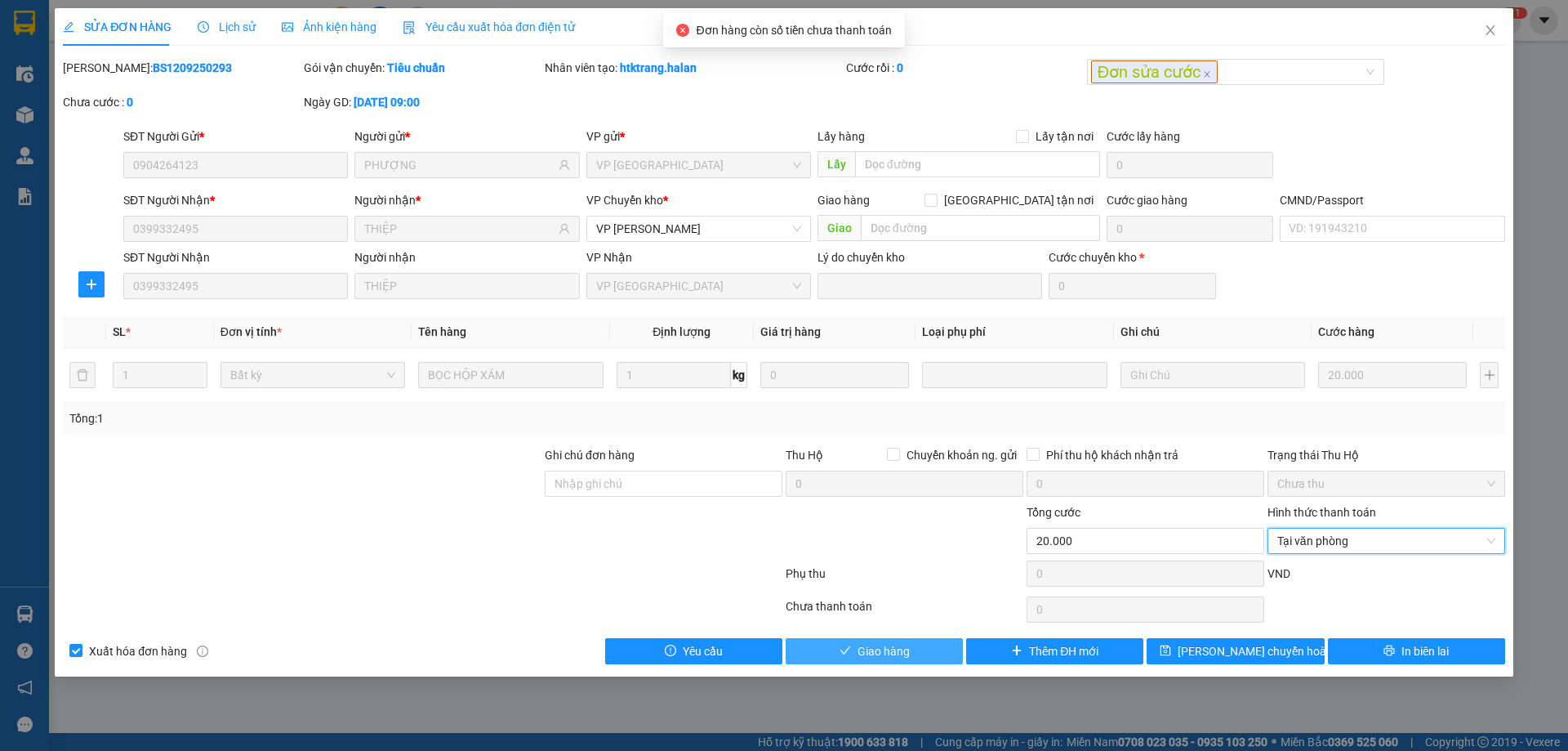
click at [870, 661] on button "Giao hàng" at bounding box center [874, 651] width 177 height 26
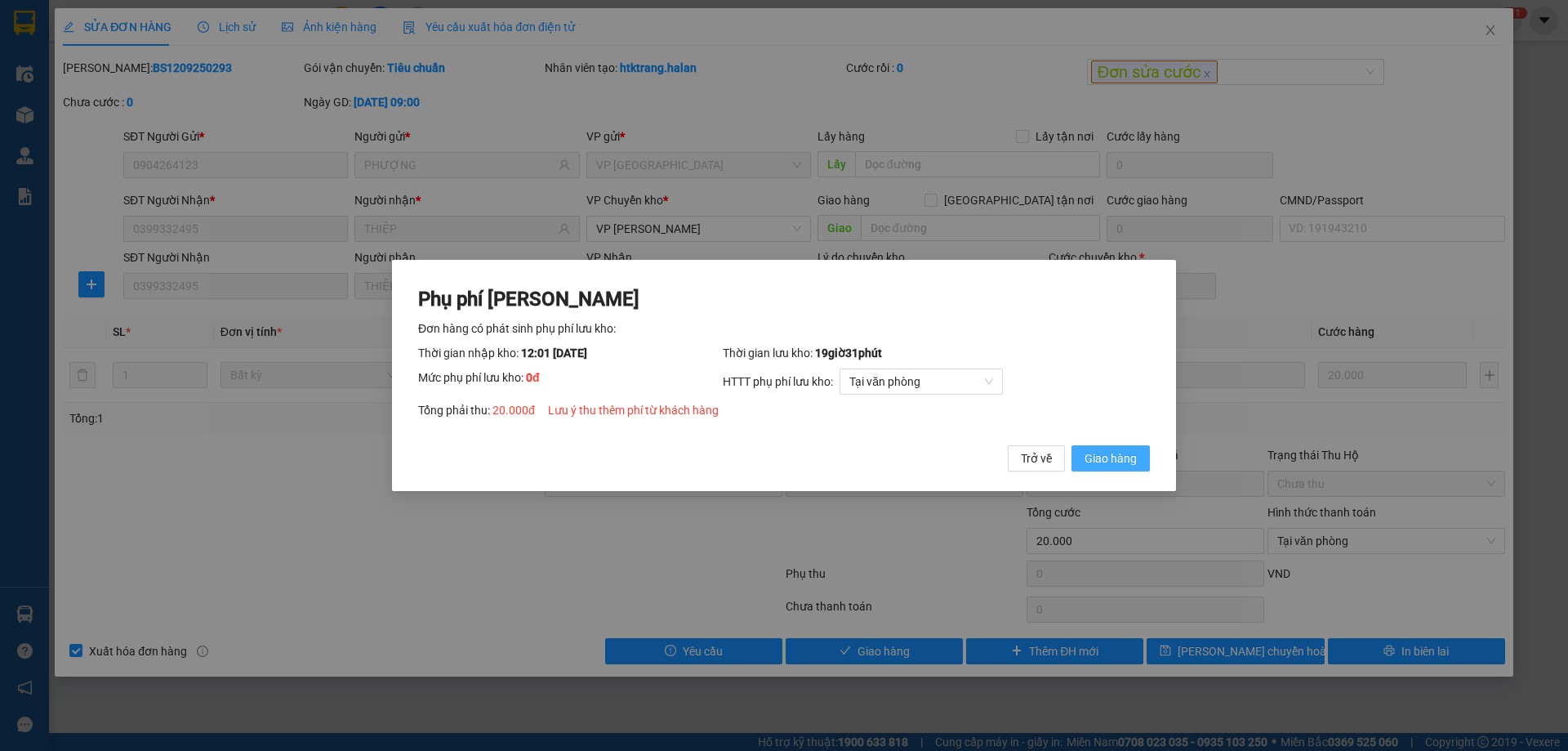
click at [1124, 449] on button "Giao hàng" at bounding box center [1110, 459] width 79 height 26
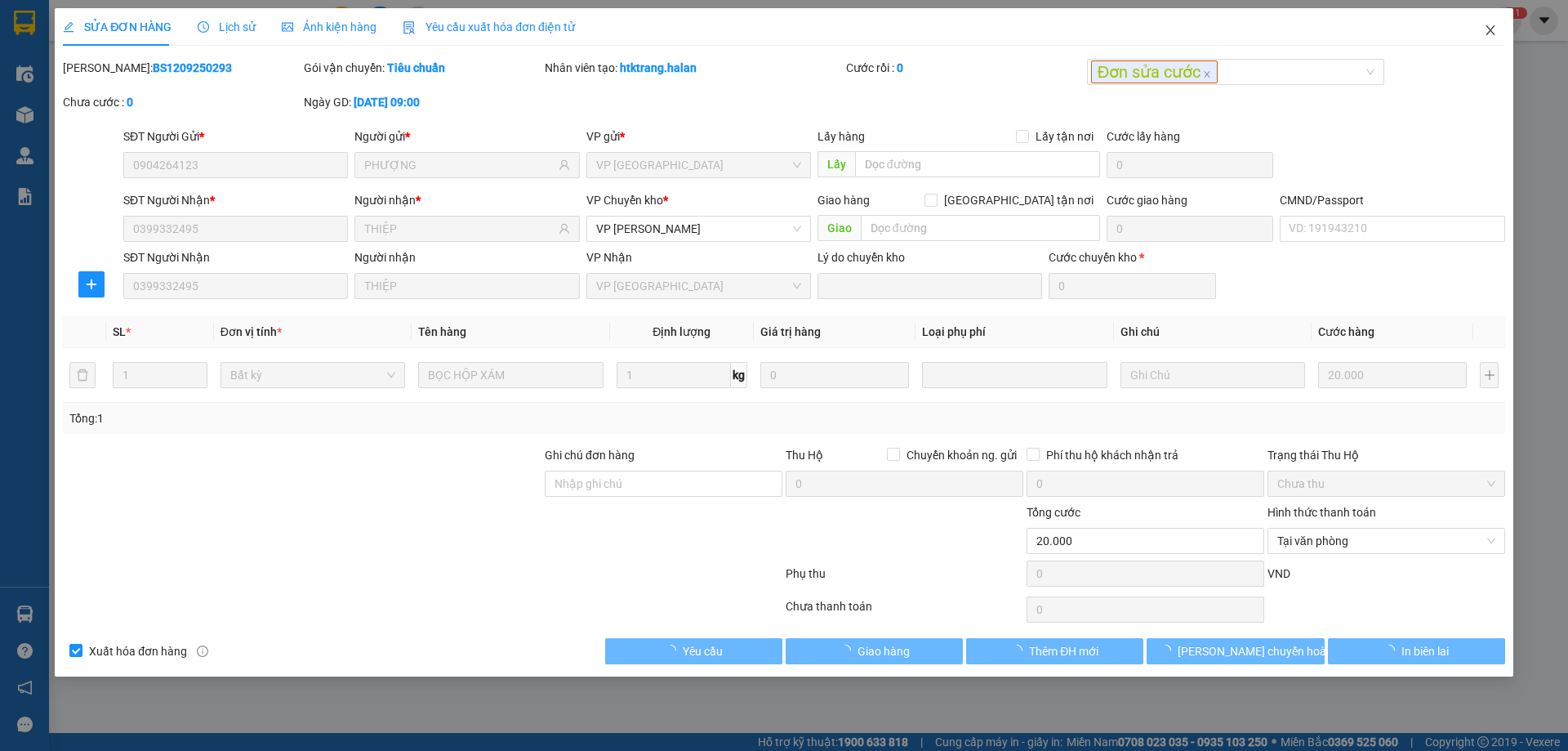
click at [1473, 39] on span "Close" at bounding box center [1490, 31] width 46 height 46
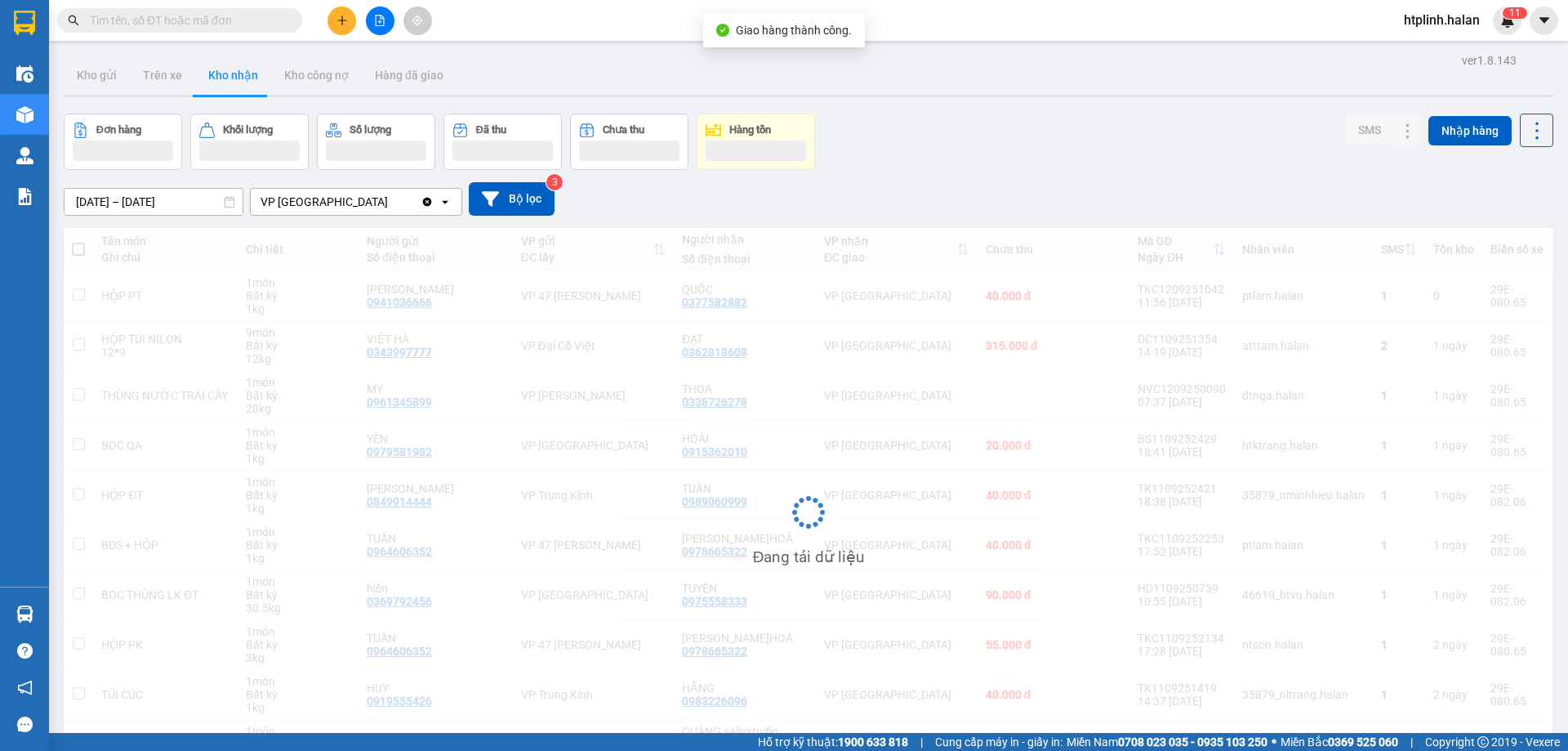
scroll to position [106, 0]
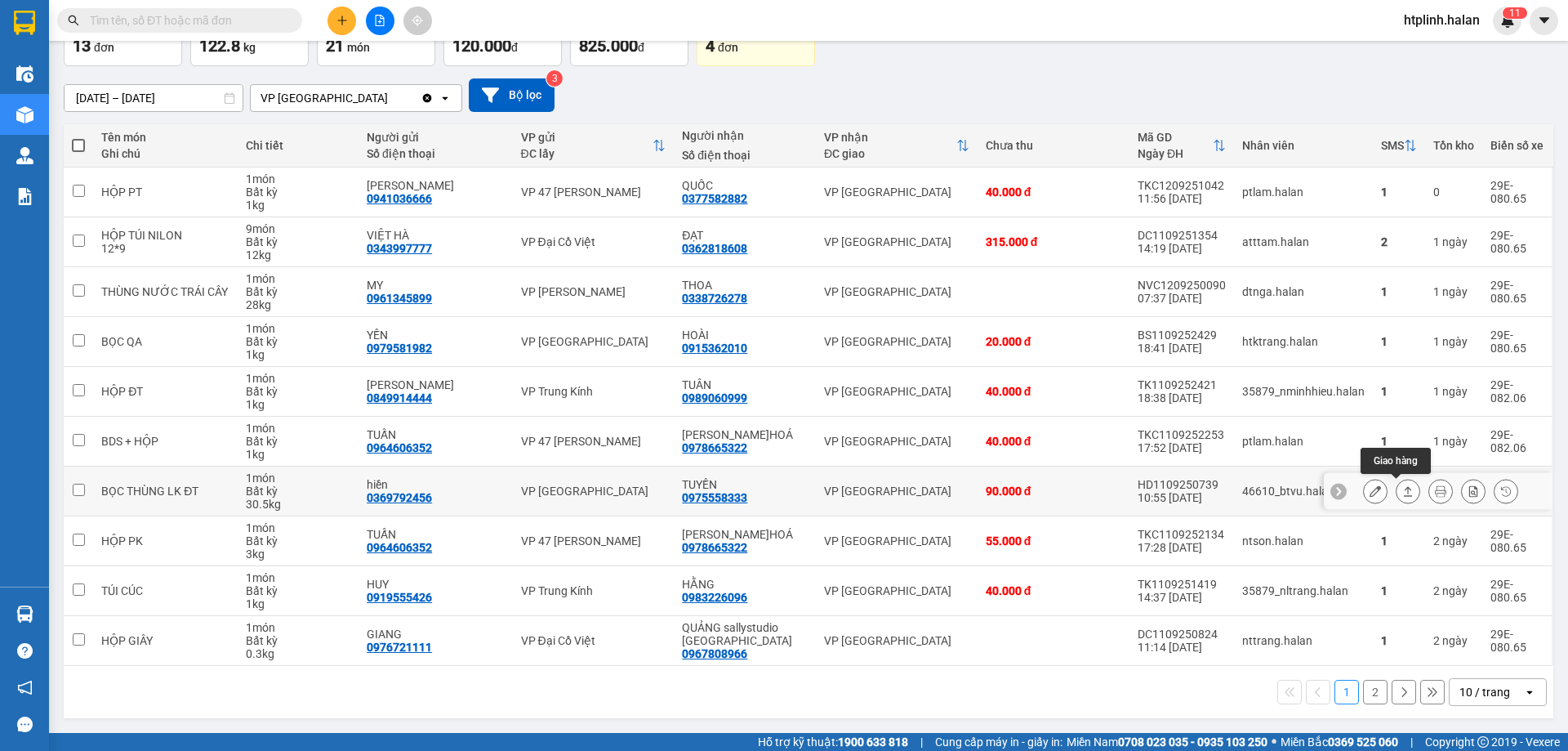
click at [1397, 483] on button at bounding box center [1408, 491] width 23 height 29
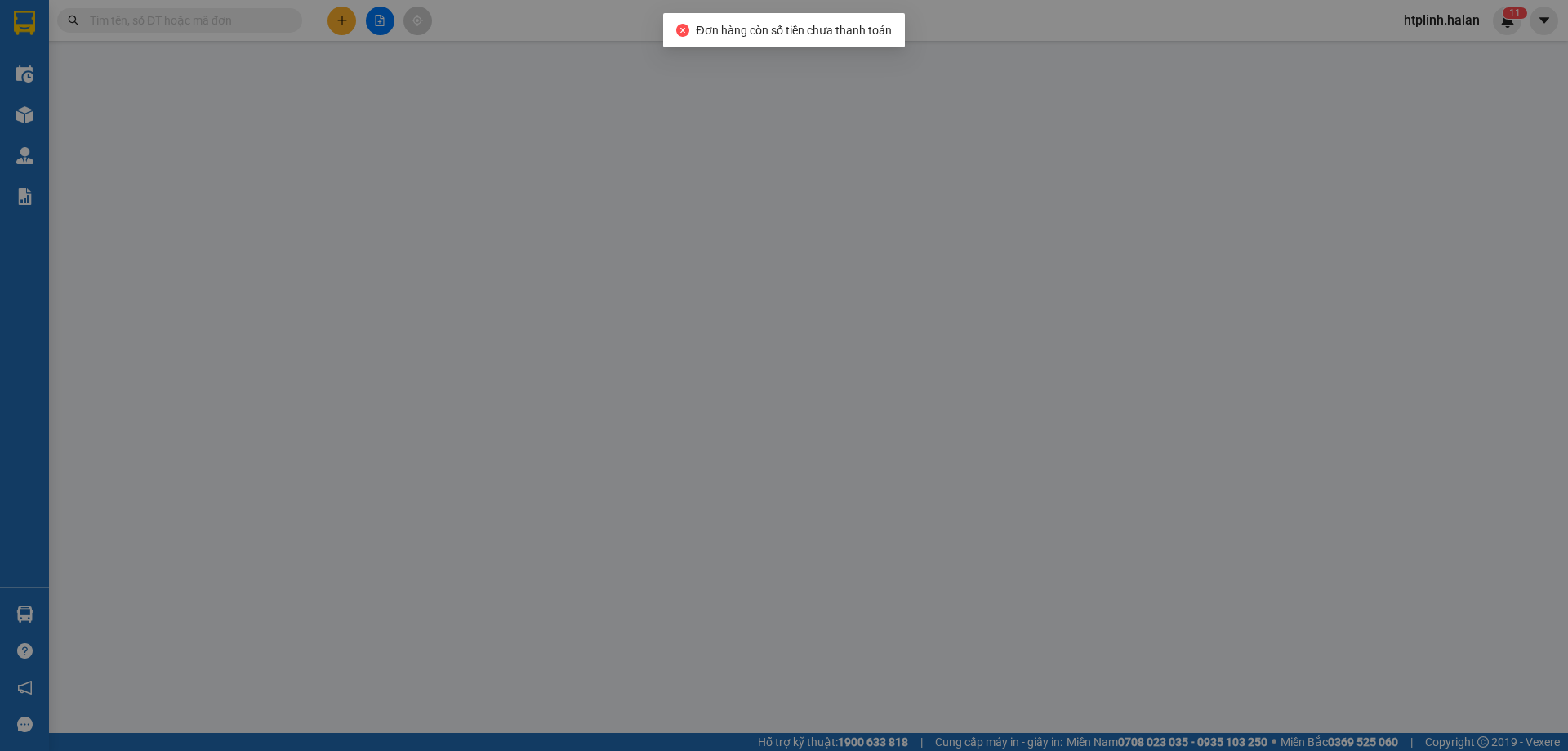
type input "0369792456"
type input "hiền"
type input "0975558333"
type input "TUYỀN"
type input "90.000"
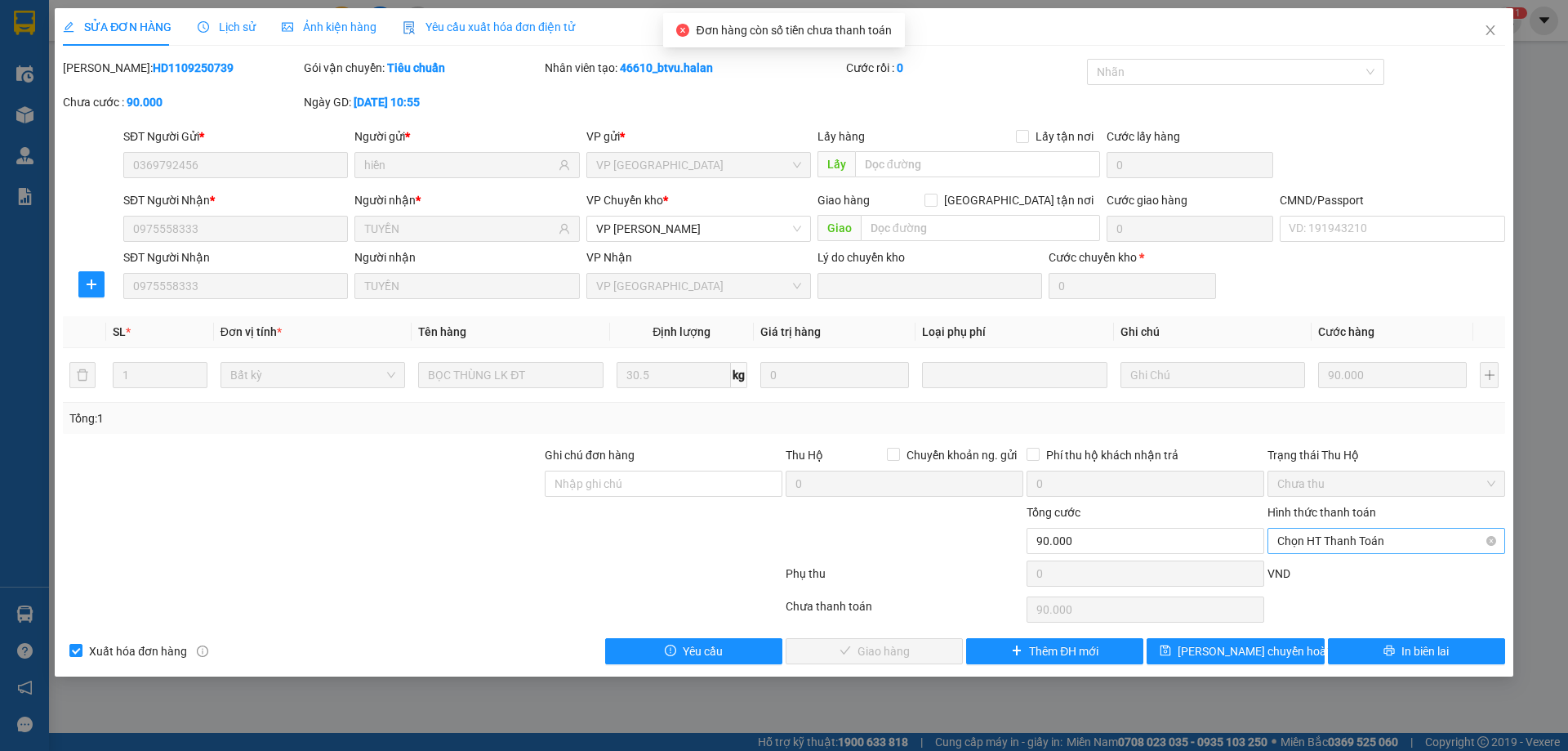
click at [1311, 542] on span "Chọn HT Thanh Toán" at bounding box center [1386, 541] width 218 height 25
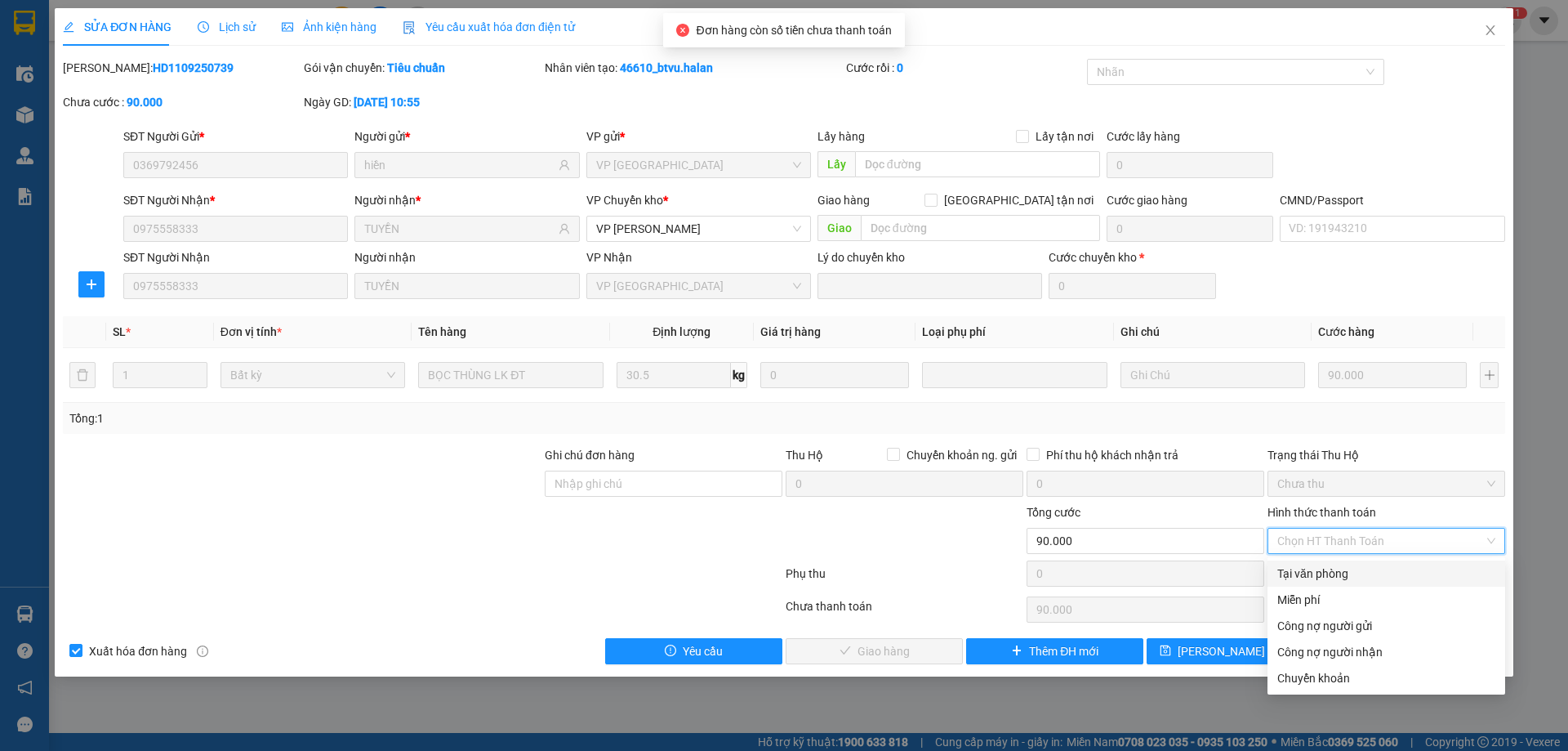
click at [1314, 561] on div "Tại văn phòng" at bounding box center [1386, 574] width 238 height 26
type input "0"
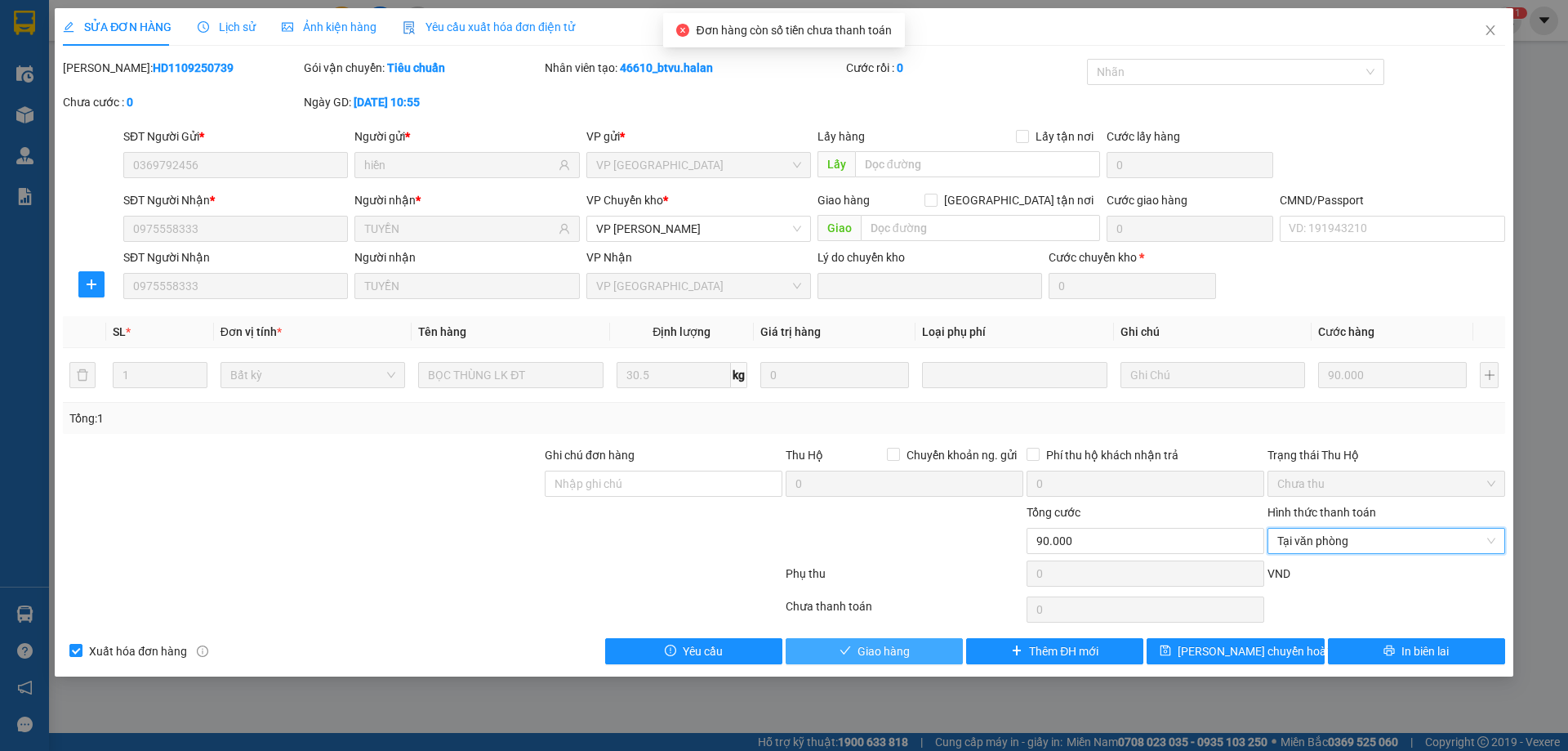
click at [874, 642] on span "Giao hàng" at bounding box center [883, 651] width 52 height 18
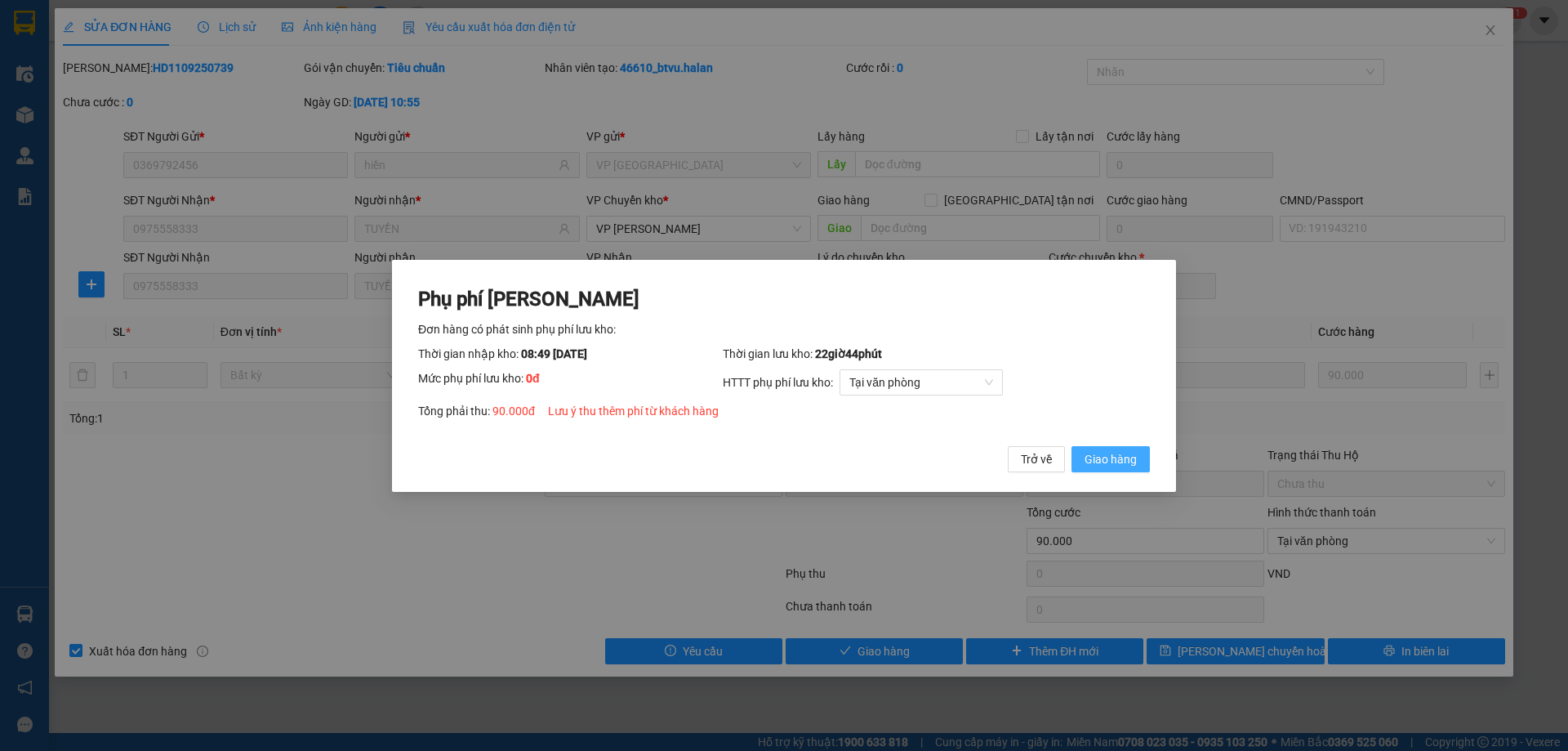
click at [1113, 460] on span "Giao hàng" at bounding box center [1110, 459] width 52 height 18
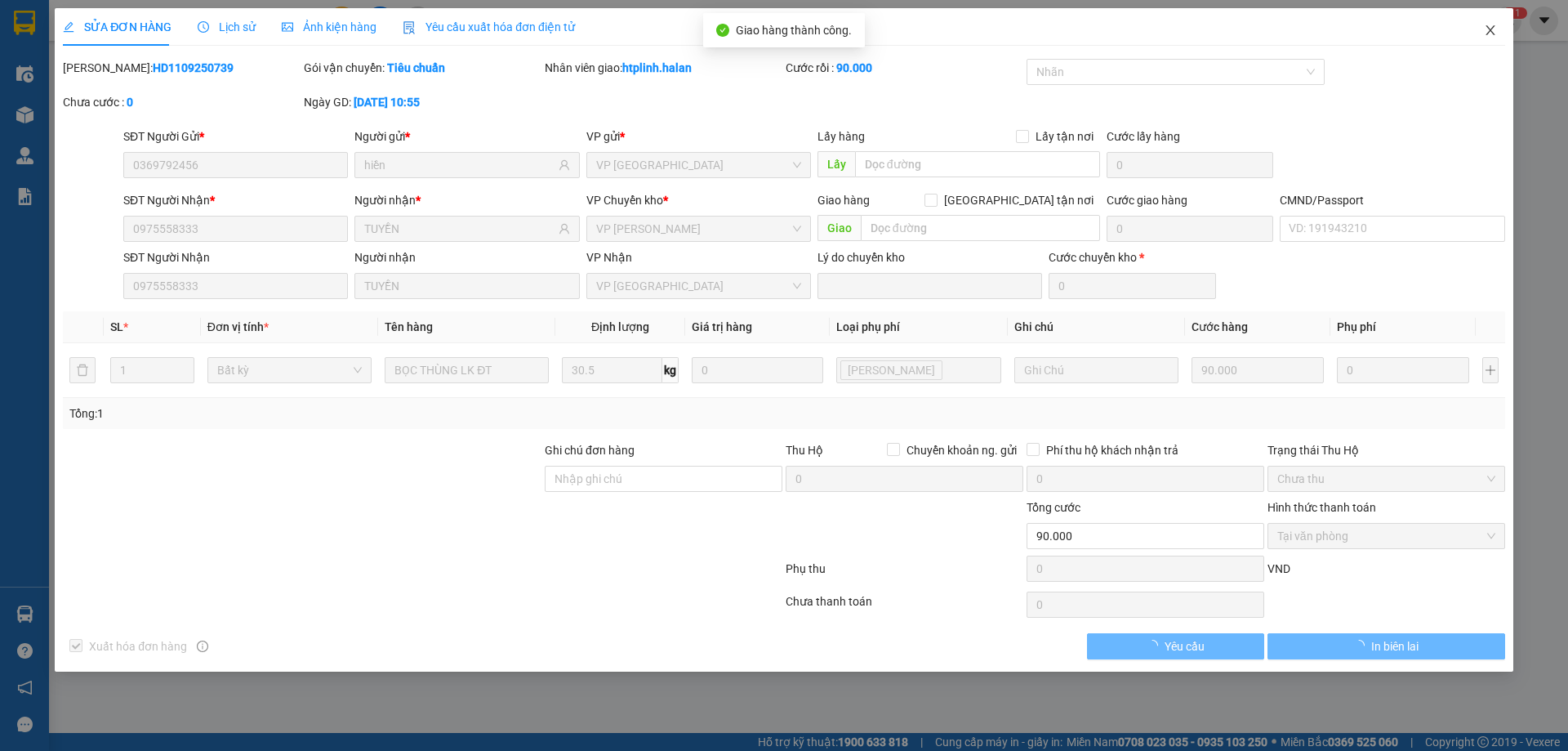
click at [1493, 25] on icon "close" at bounding box center [1490, 31] width 13 height 13
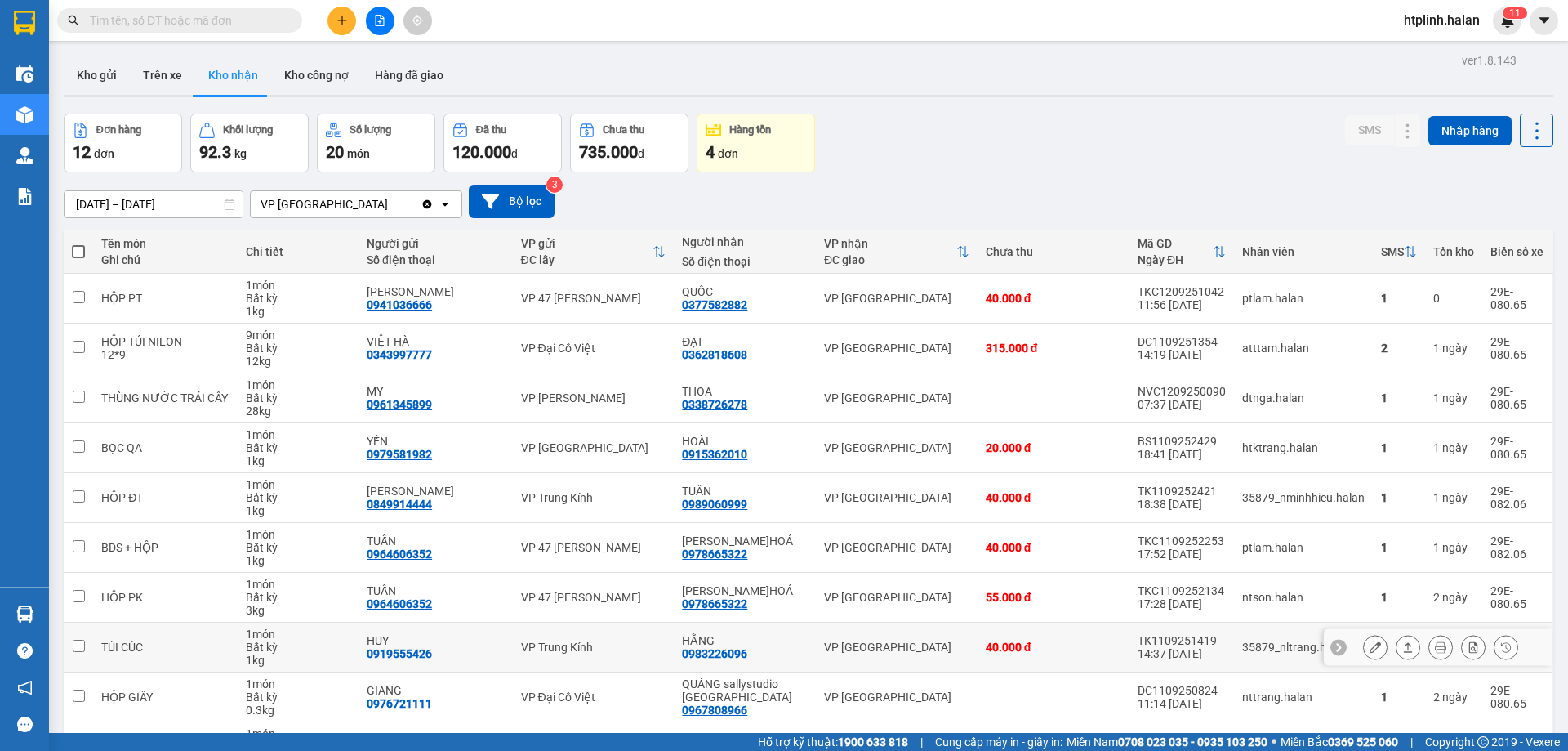
scroll to position [106, 0]
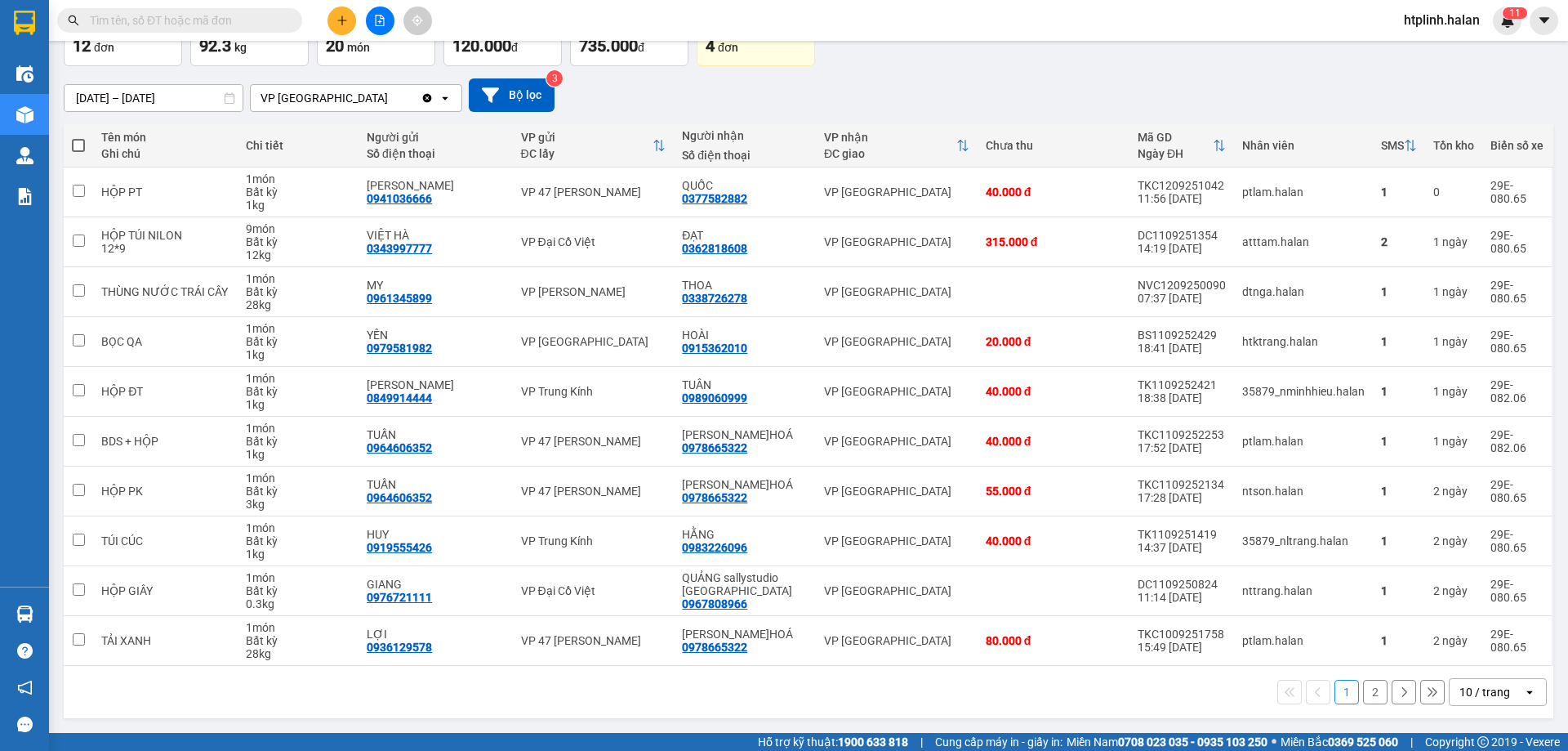
click at [1371, 691] on button "2" at bounding box center [1375, 692] width 25 height 25
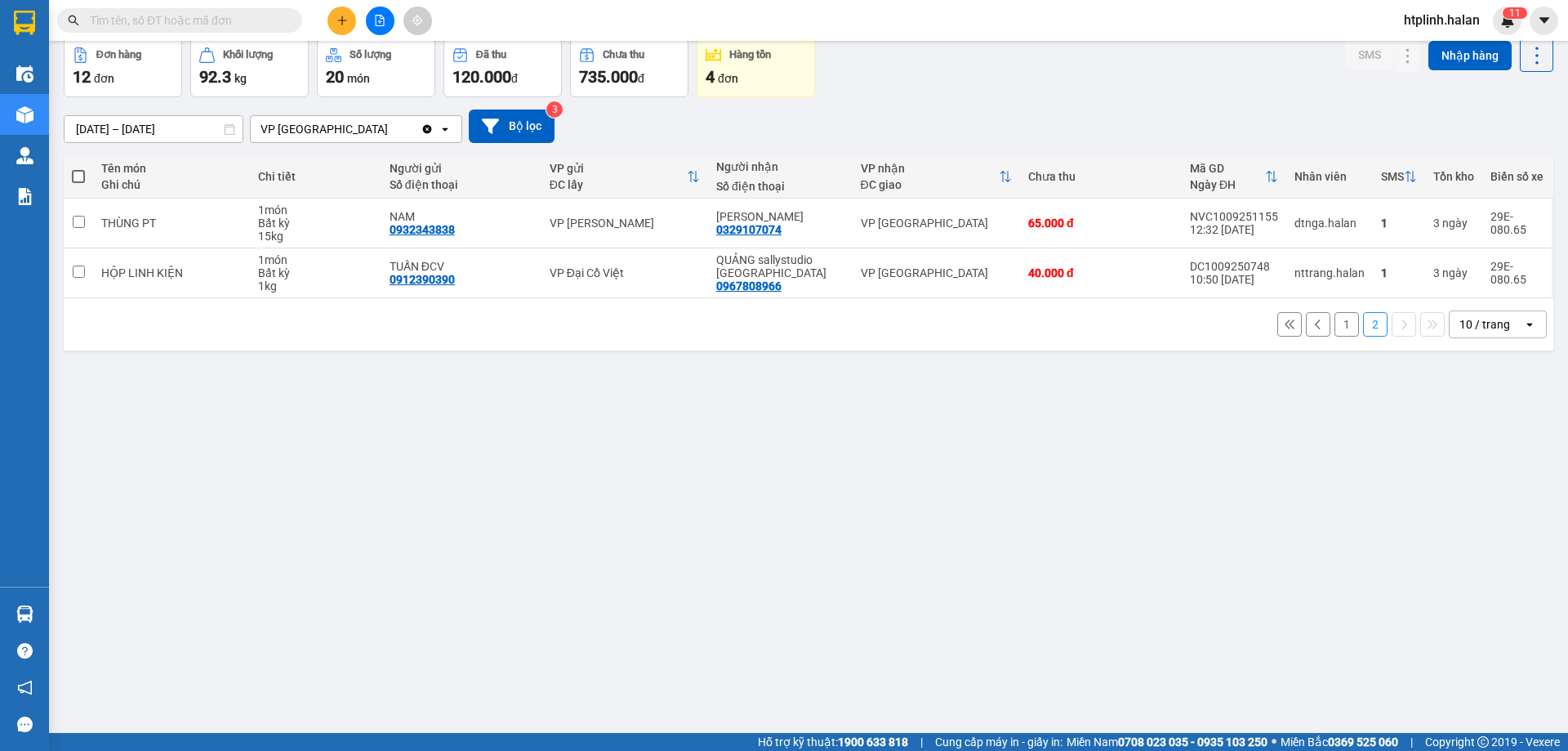
click at [1335, 325] on button "1" at bounding box center [1347, 325] width 25 height 25
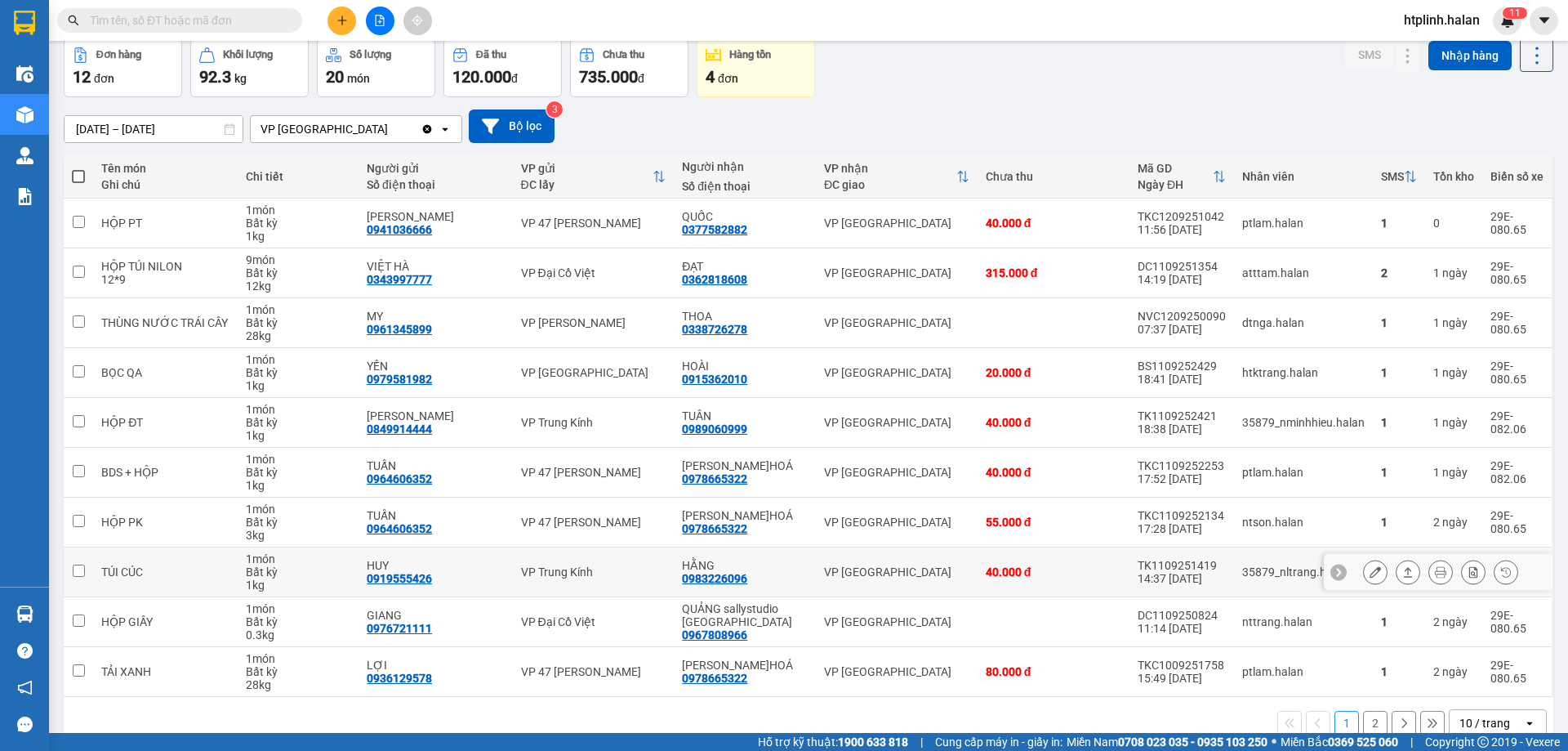
scroll to position [106, 0]
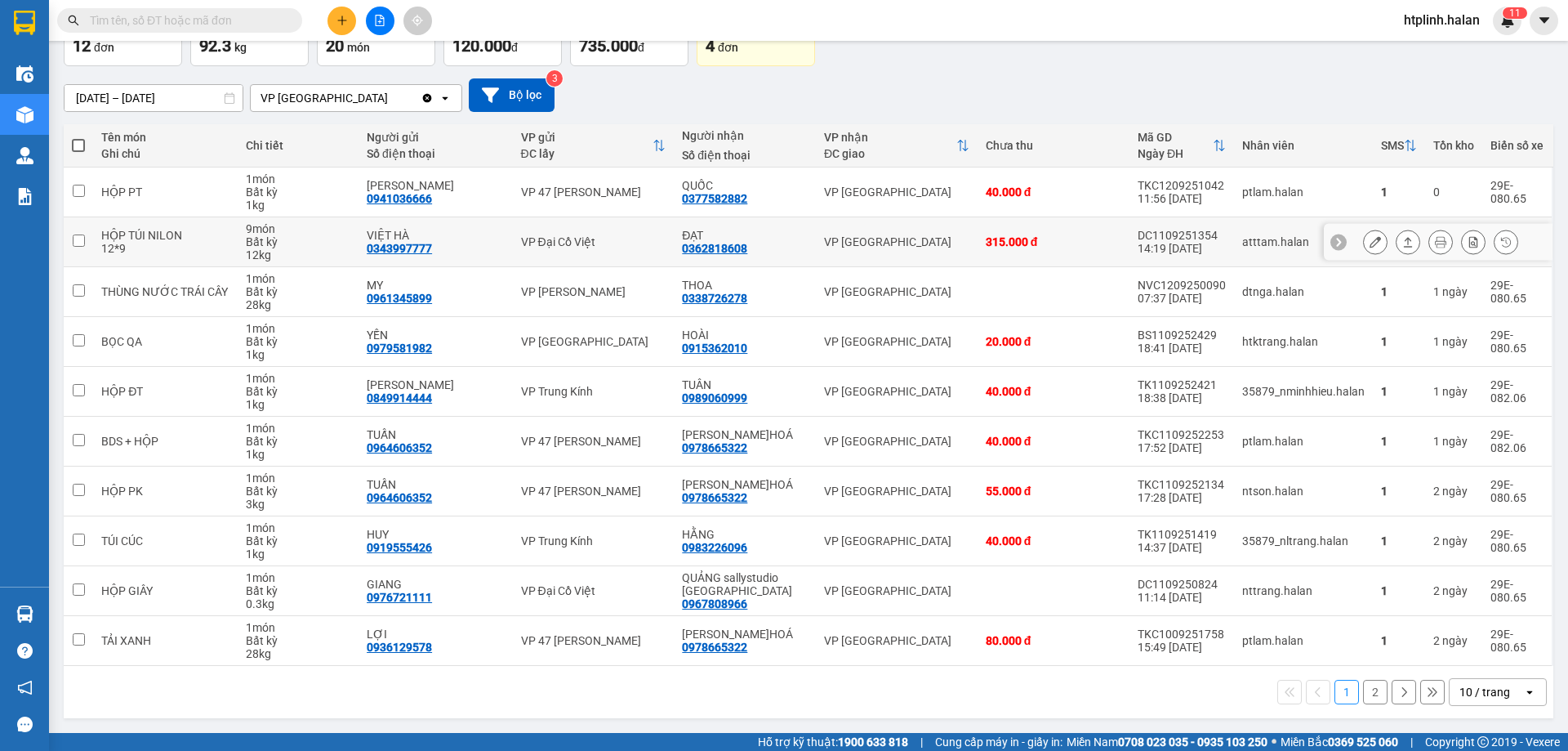
click at [1368, 235] on button at bounding box center [1375, 242] width 23 height 29
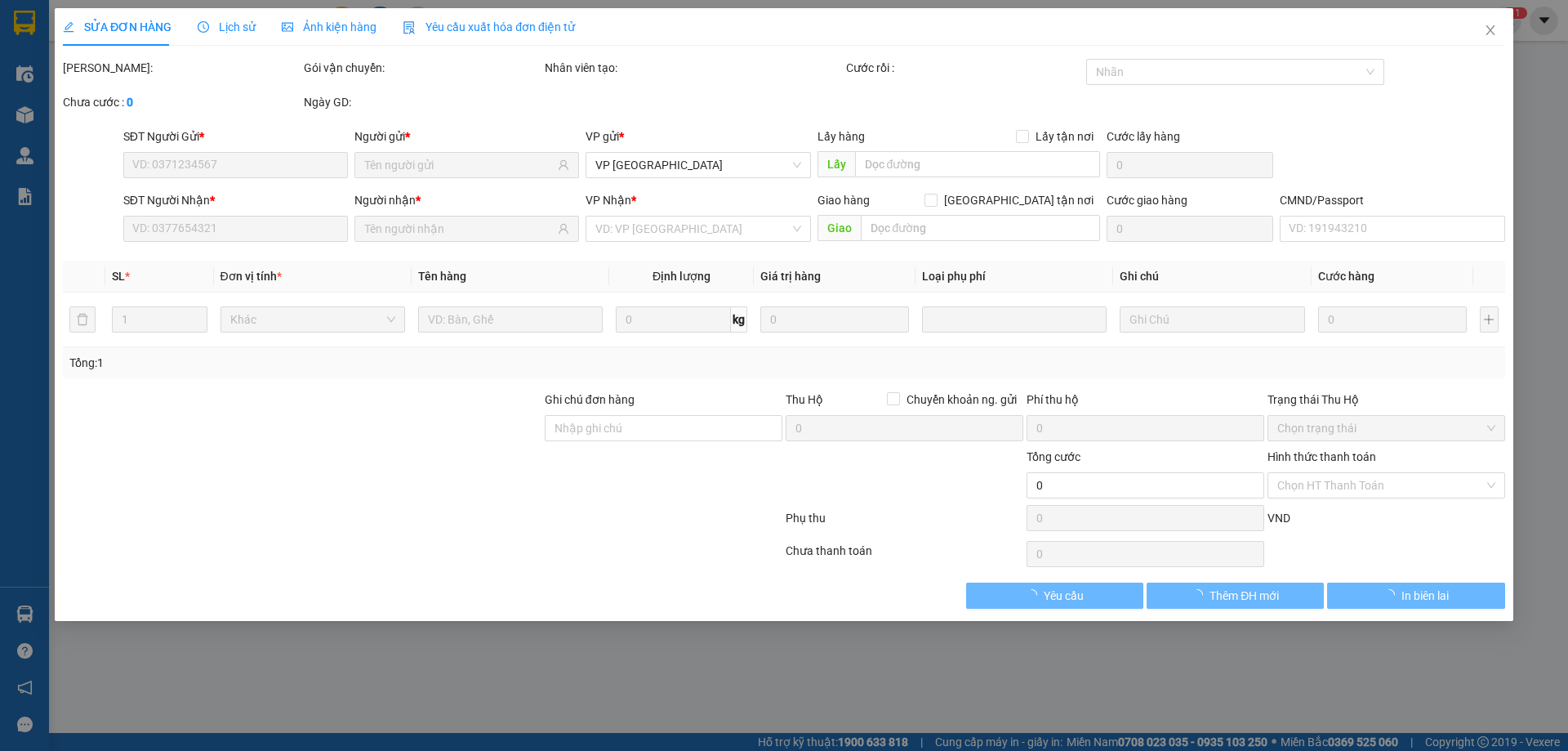
type input "0343997777"
type input "VIỆT HÀ"
type input "0362818608"
type input "ĐẠT"
type input "315.000"
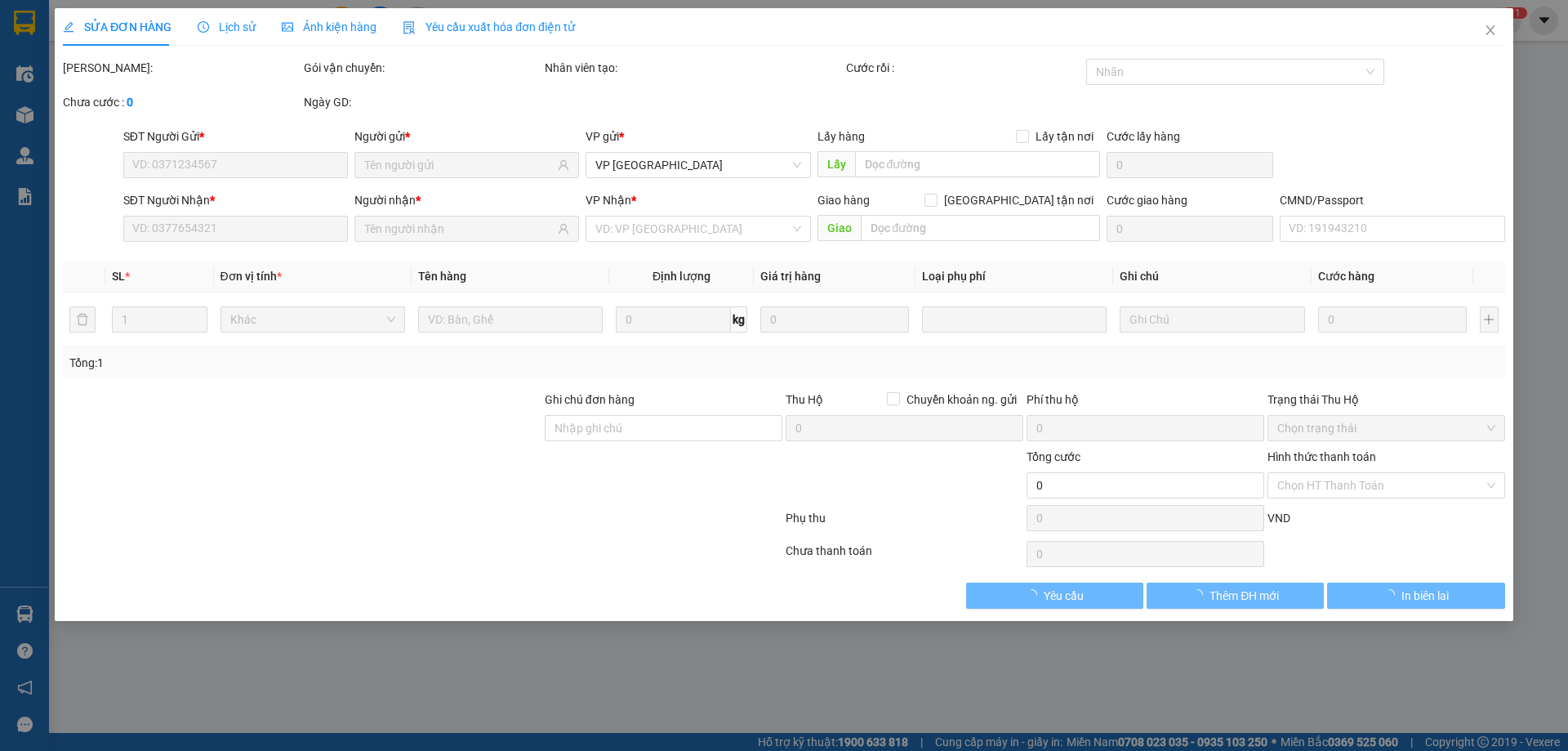
type input "315.000"
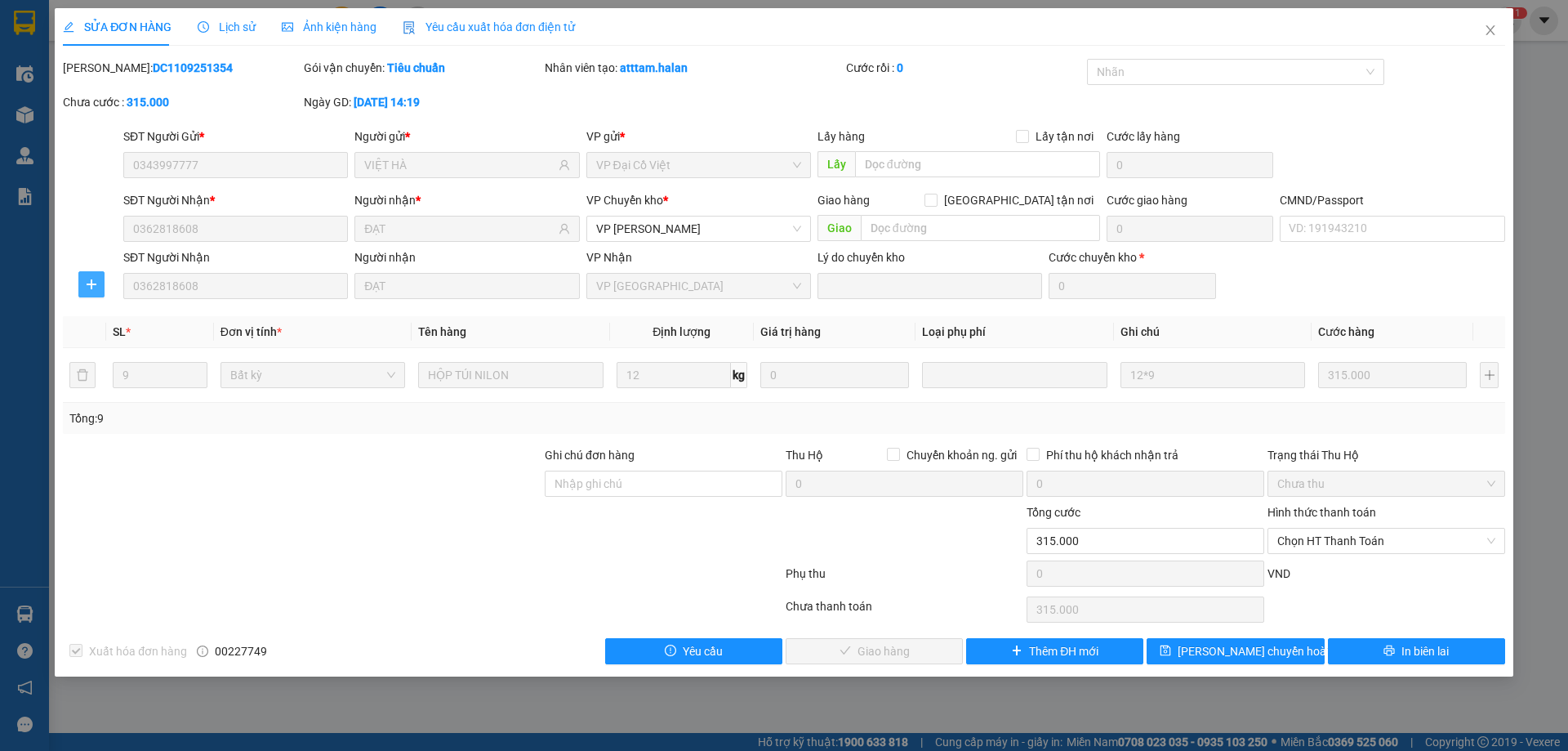
click at [88, 293] on button "button" at bounding box center [92, 285] width 26 height 26
click at [138, 317] on span "Chuyển kho" at bounding box center [122, 317] width 67 height 18
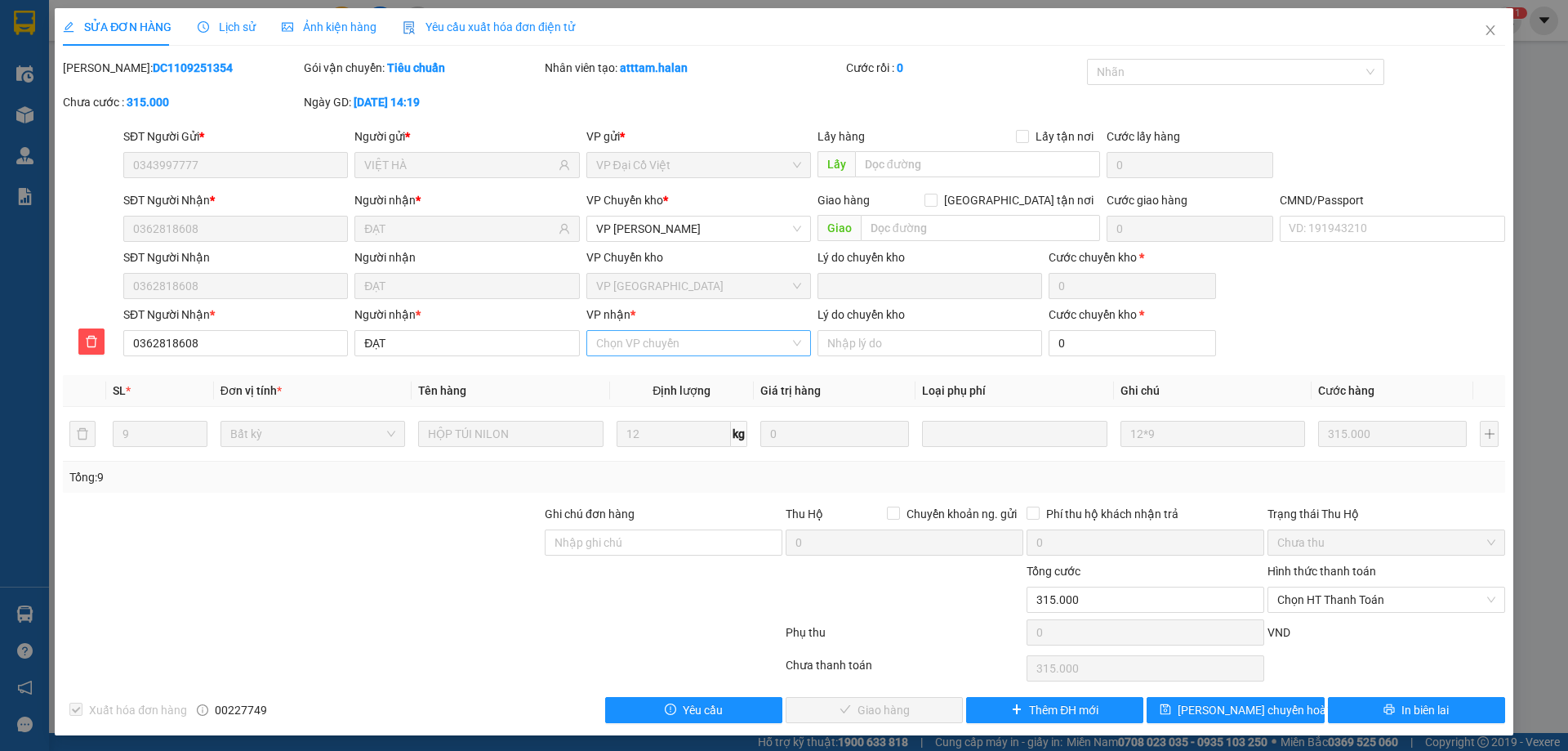
drag, startPoint x: 657, startPoint y: 325, endPoint x: 657, endPoint y: 349, distance: 24.0
click at [658, 327] on div "VP nhận *" at bounding box center [698, 318] width 224 height 25
click at [657, 349] on input "VP nhận *" at bounding box center [693, 344] width 194 height 25
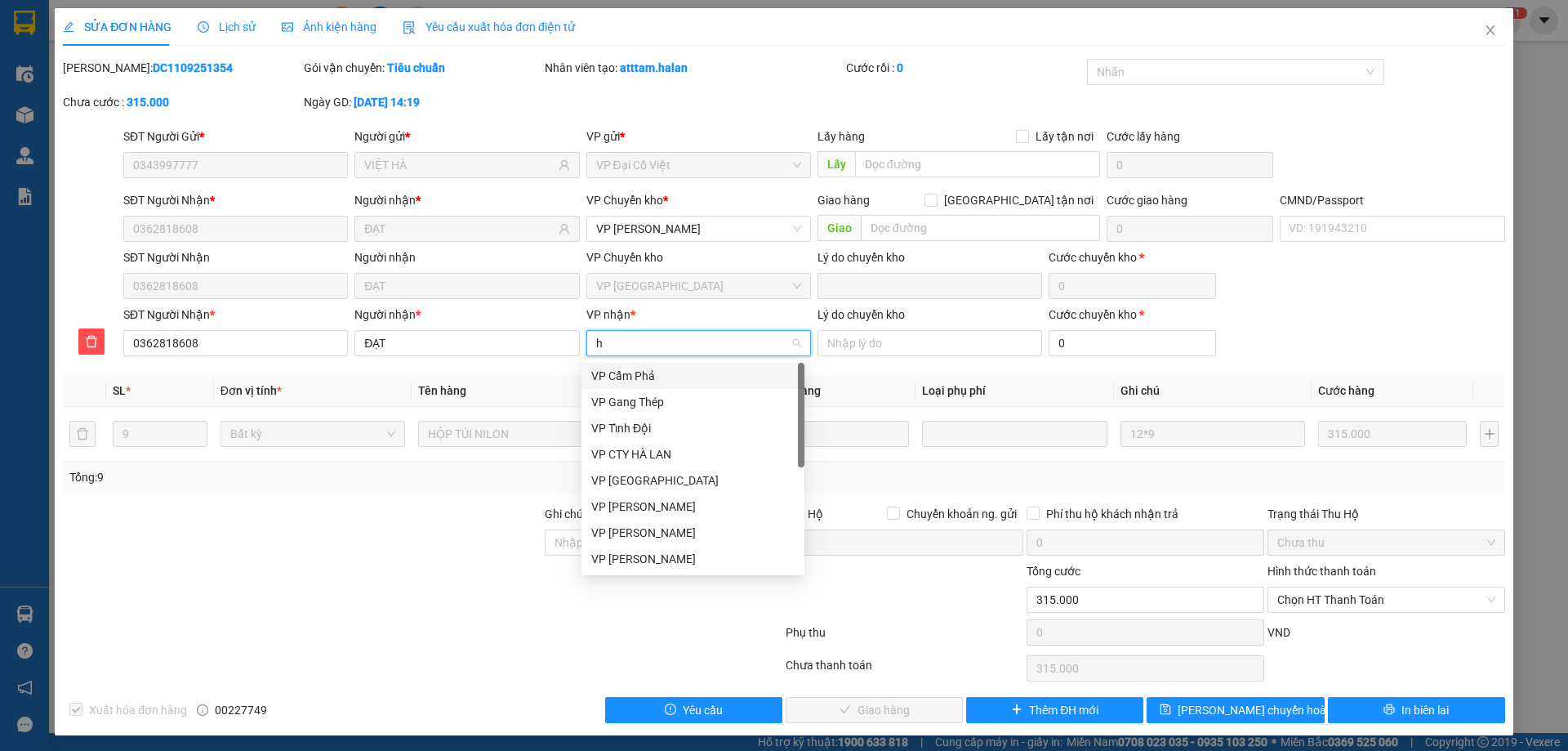
type input "hg"
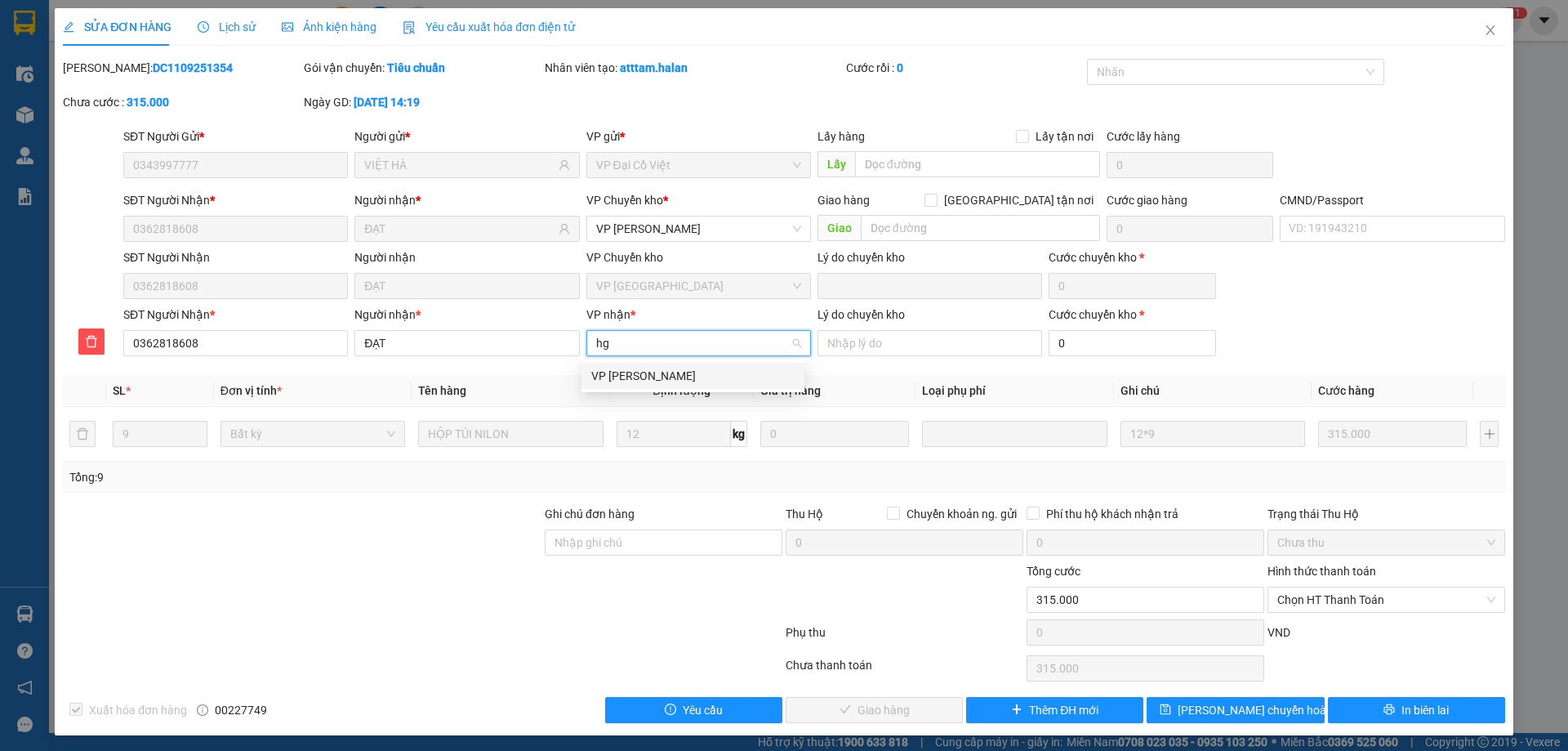
click at [667, 367] on div "VP [PERSON_NAME]" at bounding box center [693, 376] width 204 height 18
click at [1234, 700] on span "[PERSON_NAME] chuyển hoàn" at bounding box center [1254, 710] width 155 height 18
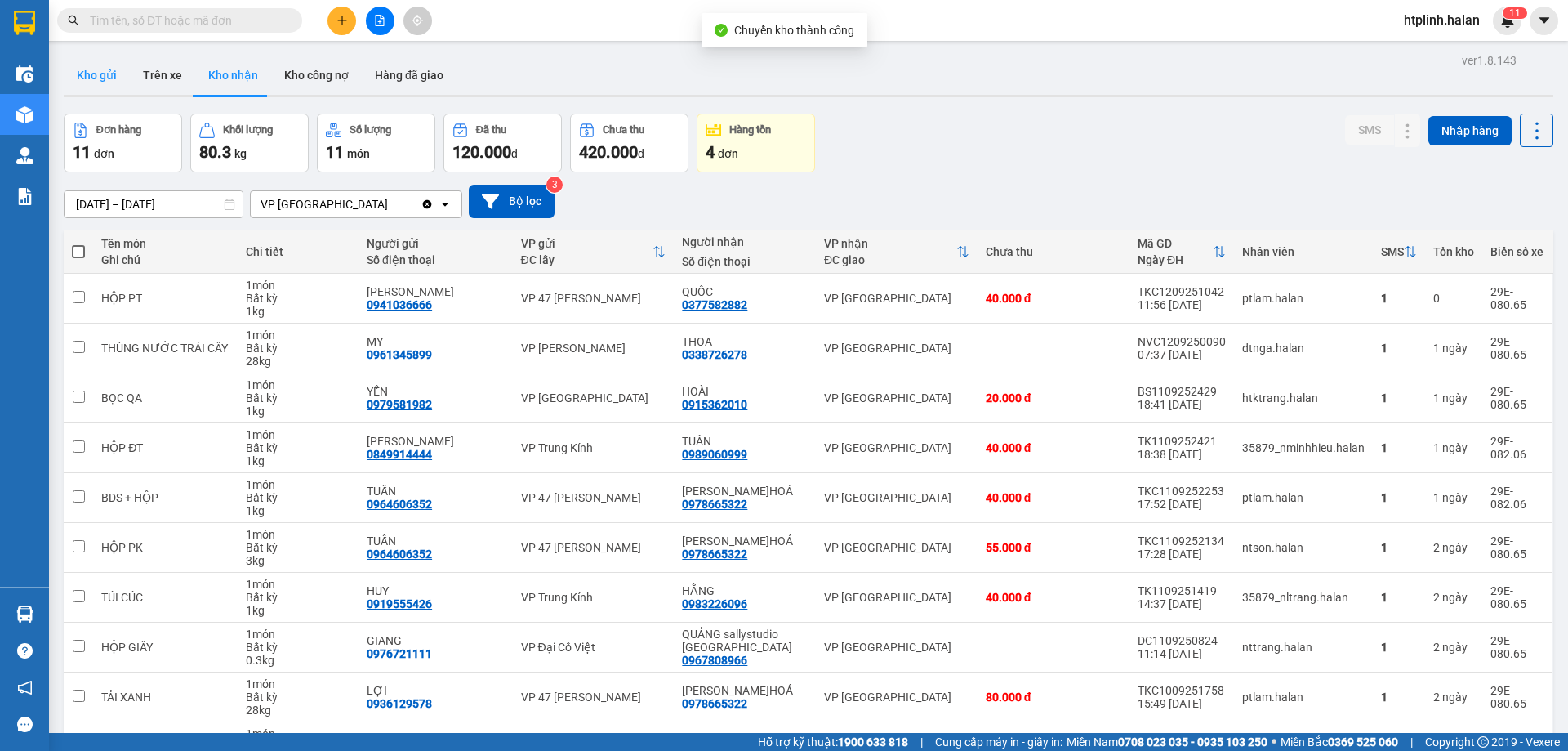
click at [96, 58] on button "Kho gửi" at bounding box center [97, 75] width 66 height 39
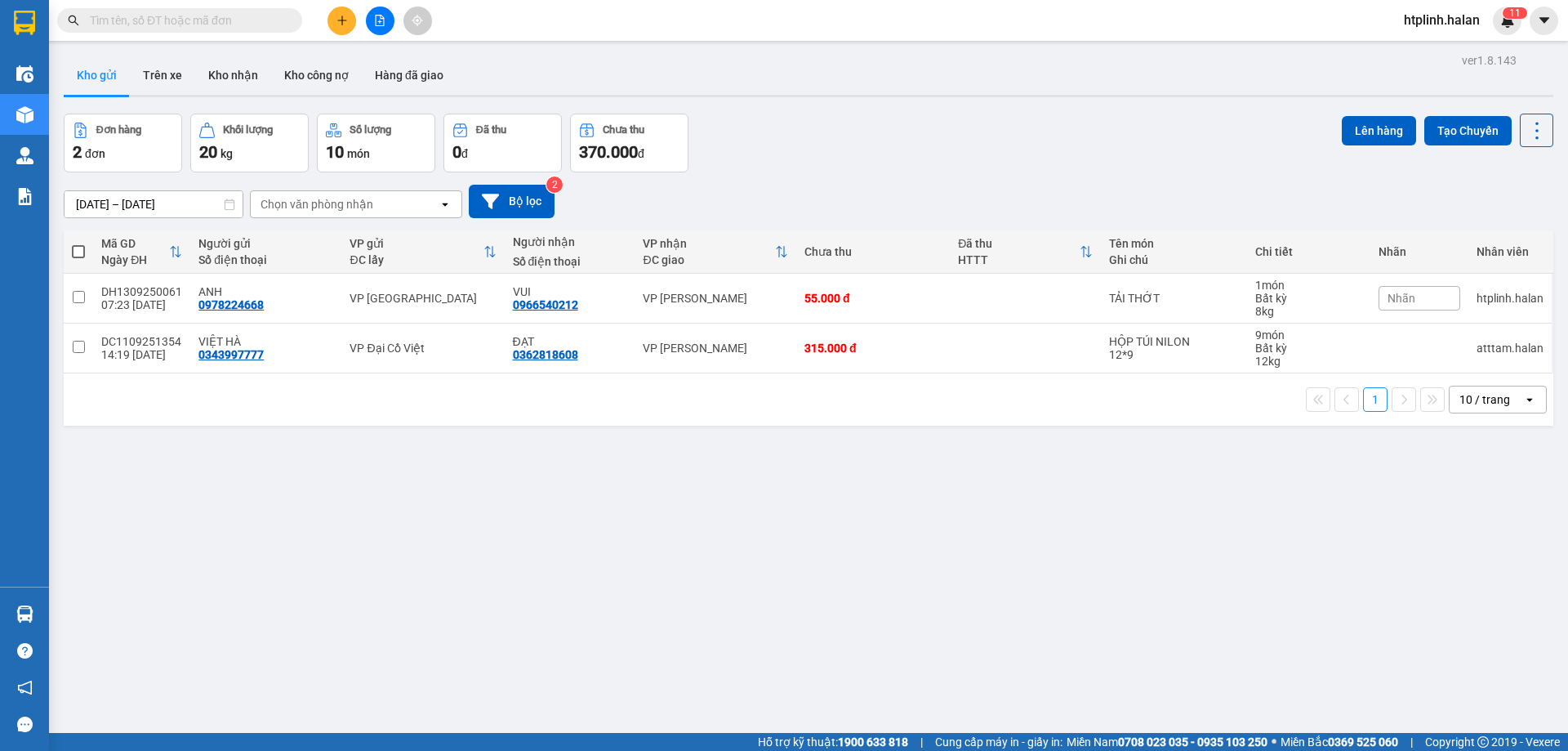
click at [201, 26] on input "text" at bounding box center [186, 21] width 193 height 18
click at [339, 25] on icon "plus" at bounding box center [342, 21] width 12 height 12
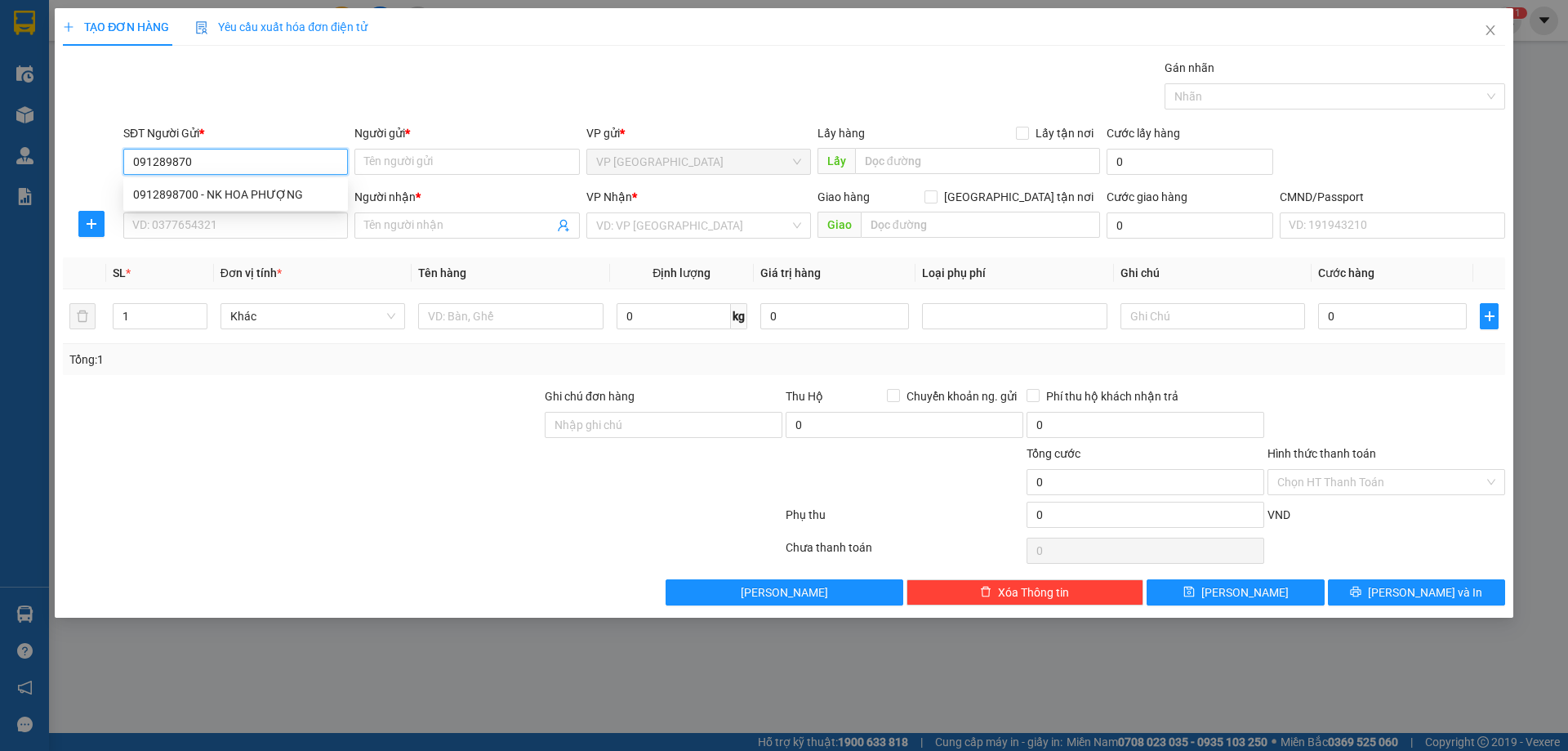
type input "0912898700"
click at [260, 198] on div "0912898700 - NK HOA PHƯỢNG" at bounding box center [236, 195] width 205 height 18
type input "NK HOA PHƯỢNG"
type input "0912898700"
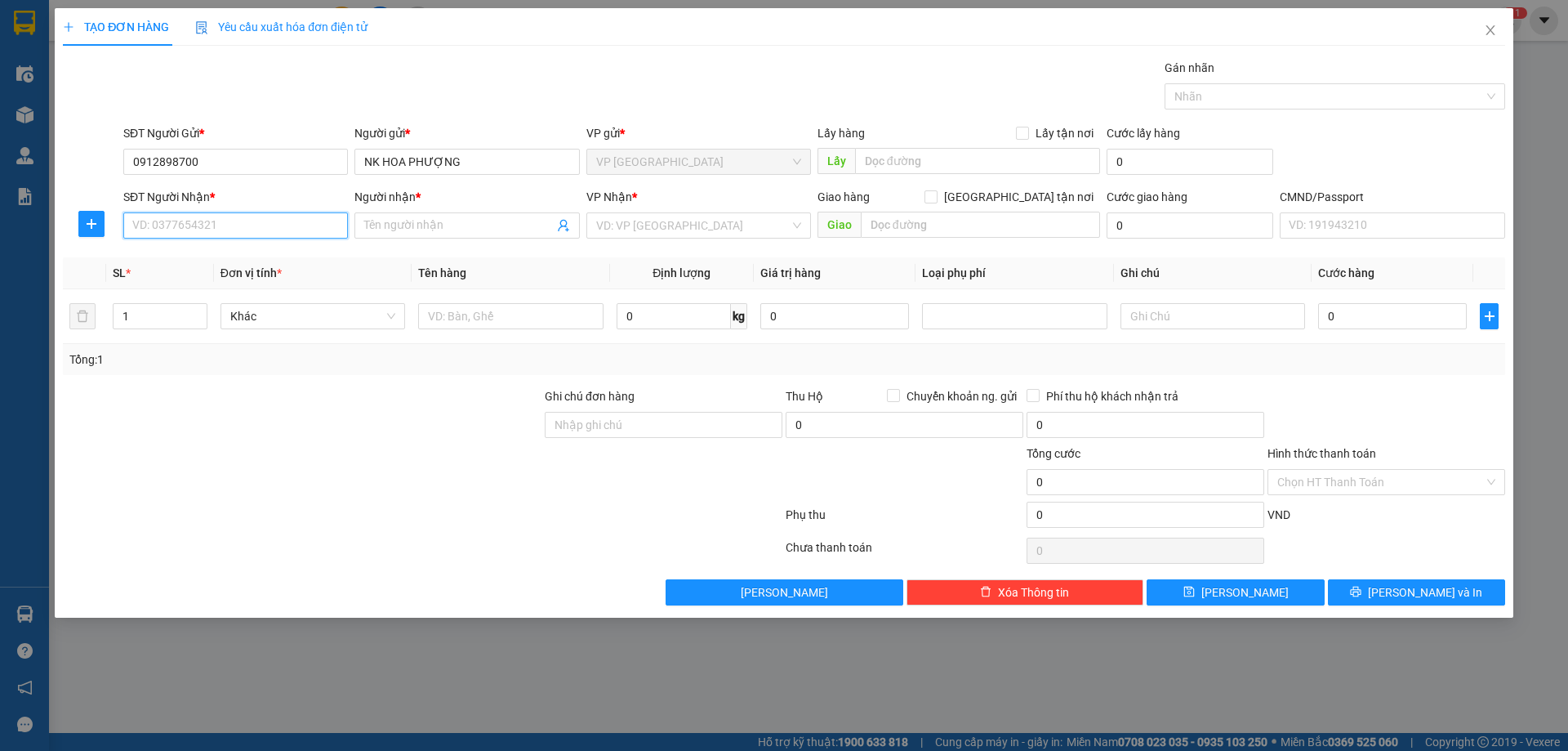
click at [267, 218] on input "SĐT Người Nhận *" at bounding box center [235, 225] width 224 height 26
type input "0978366383"
click at [281, 250] on div "0978366383 - LAB HẢI" at bounding box center [236, 258] width 205 height 18
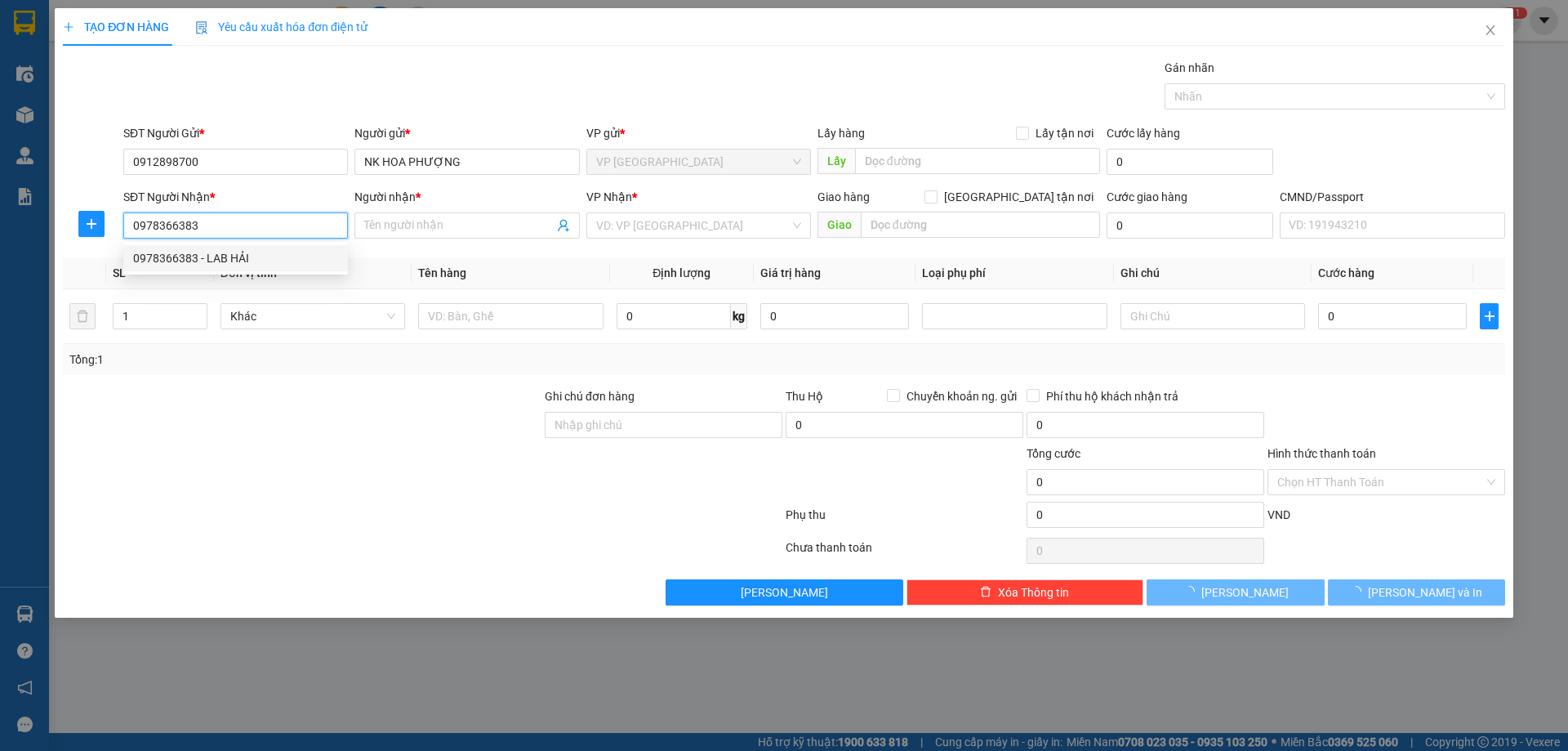
type input "LAB HẢI"
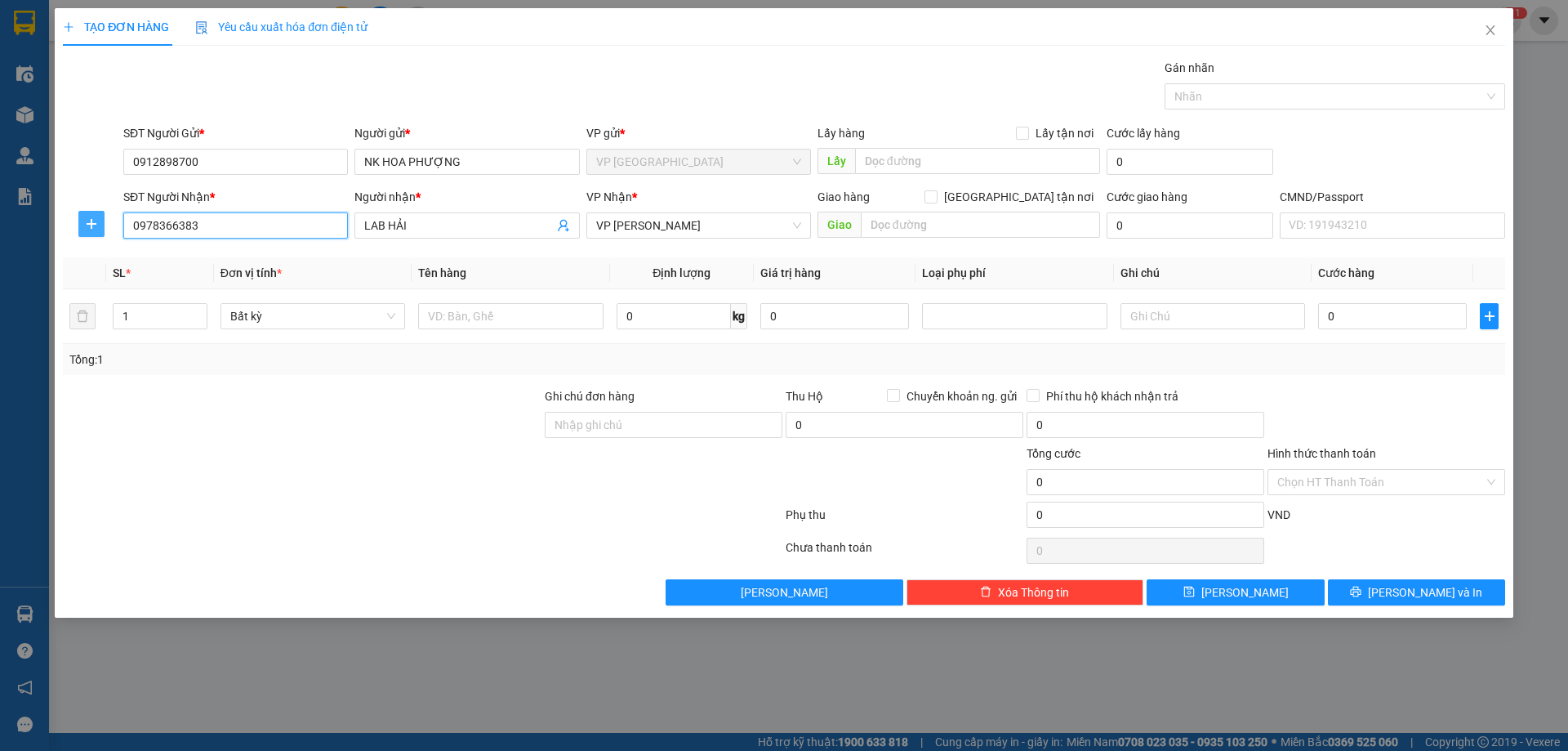
type input "0978366383"
click at [88, 229] on icon "plus" at bounding box center [92, 224] width 13 height 13
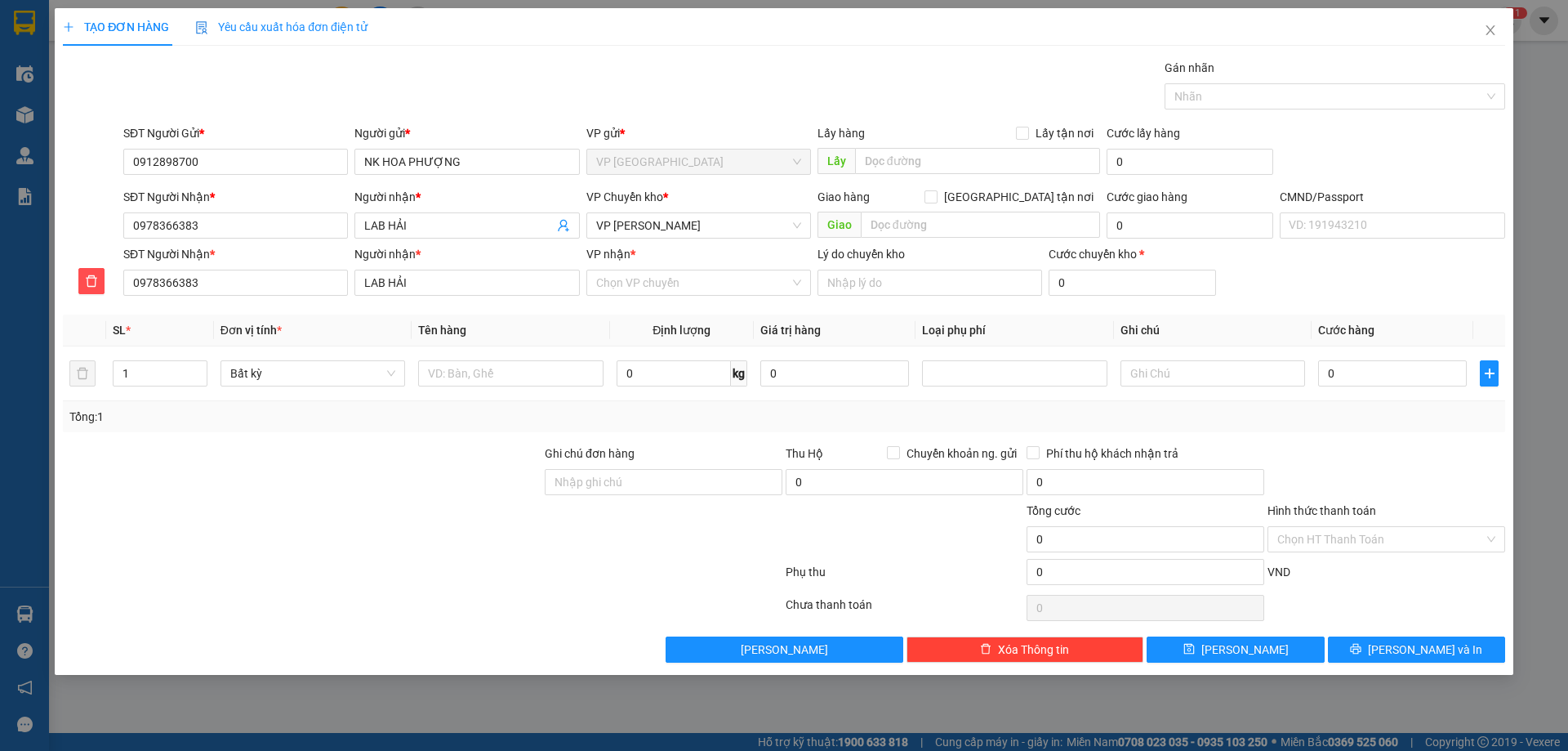
click at [653, 299] on div "VP nhận * Chọn VP chuyển" at bounding box center [698, 273] width 224 height 57
click at [653, 293] on input "VP nhận *" at bounding box center [693, 283] width 194 height 25
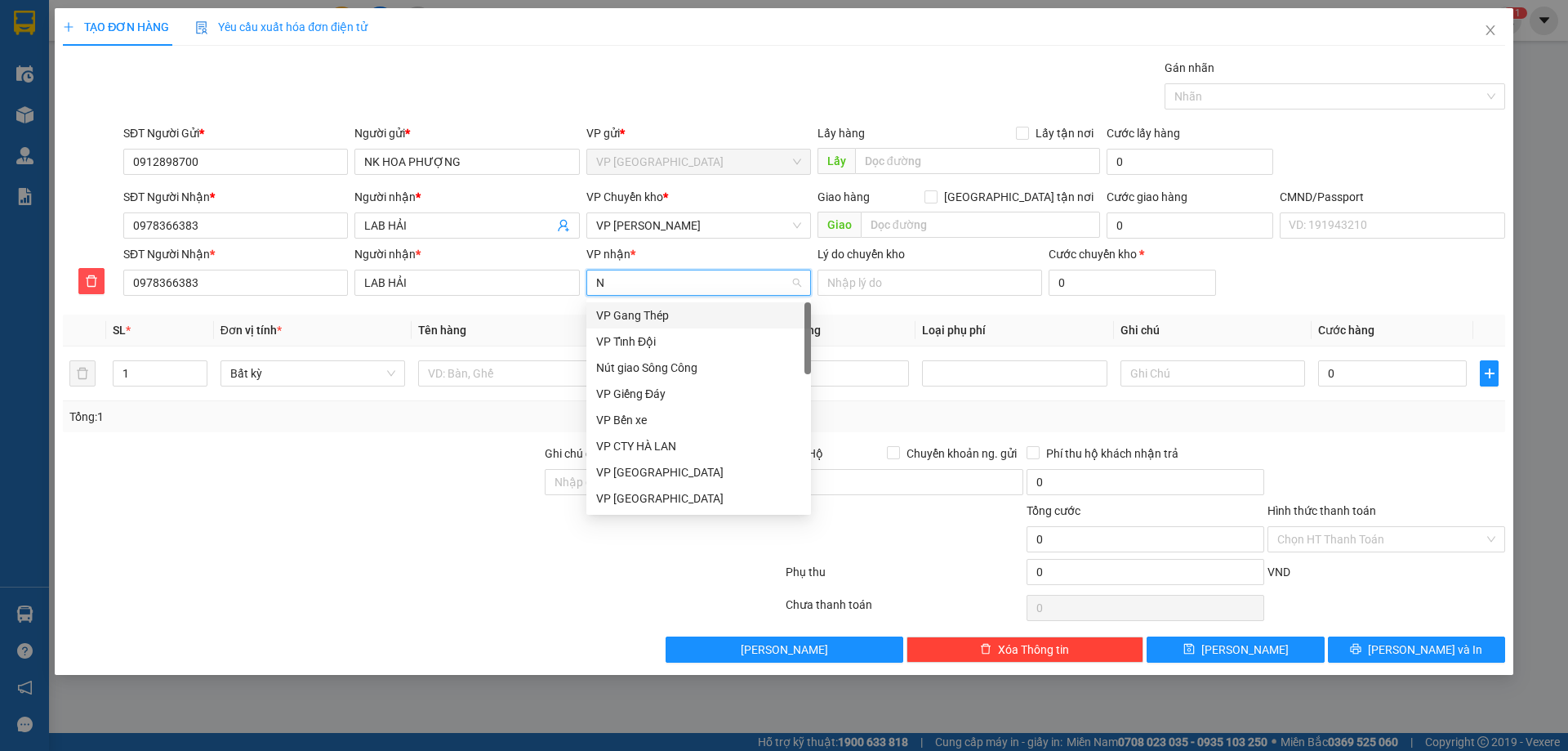
type input "NV"
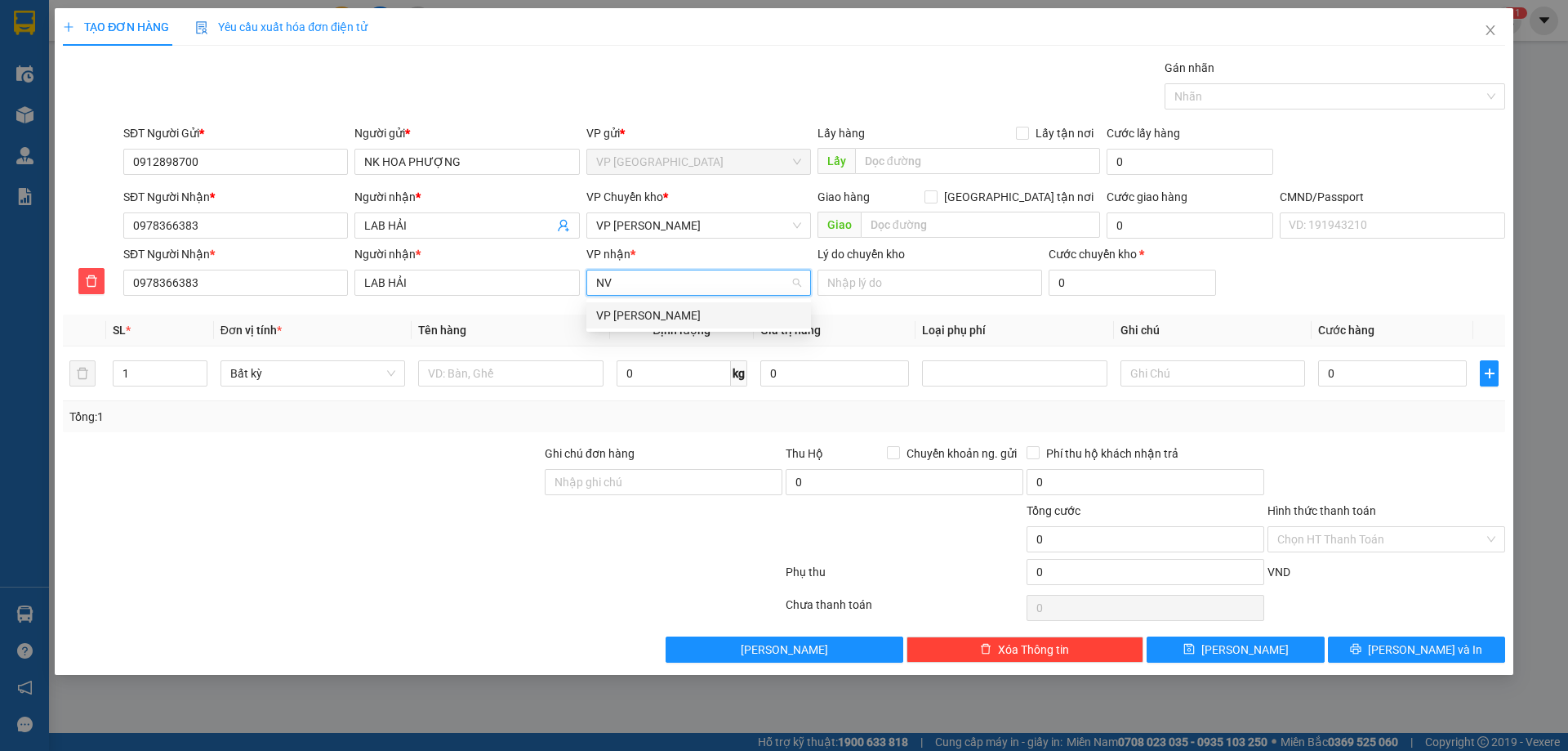
click at [669, 307] on div "VP [PERSON_NAME]" at bounding box center [699, 315] width 205 height 18
click at [713, 234] on span "VP [PERSON_NAME]" at bounding box center [699, 225] width 205 height 25
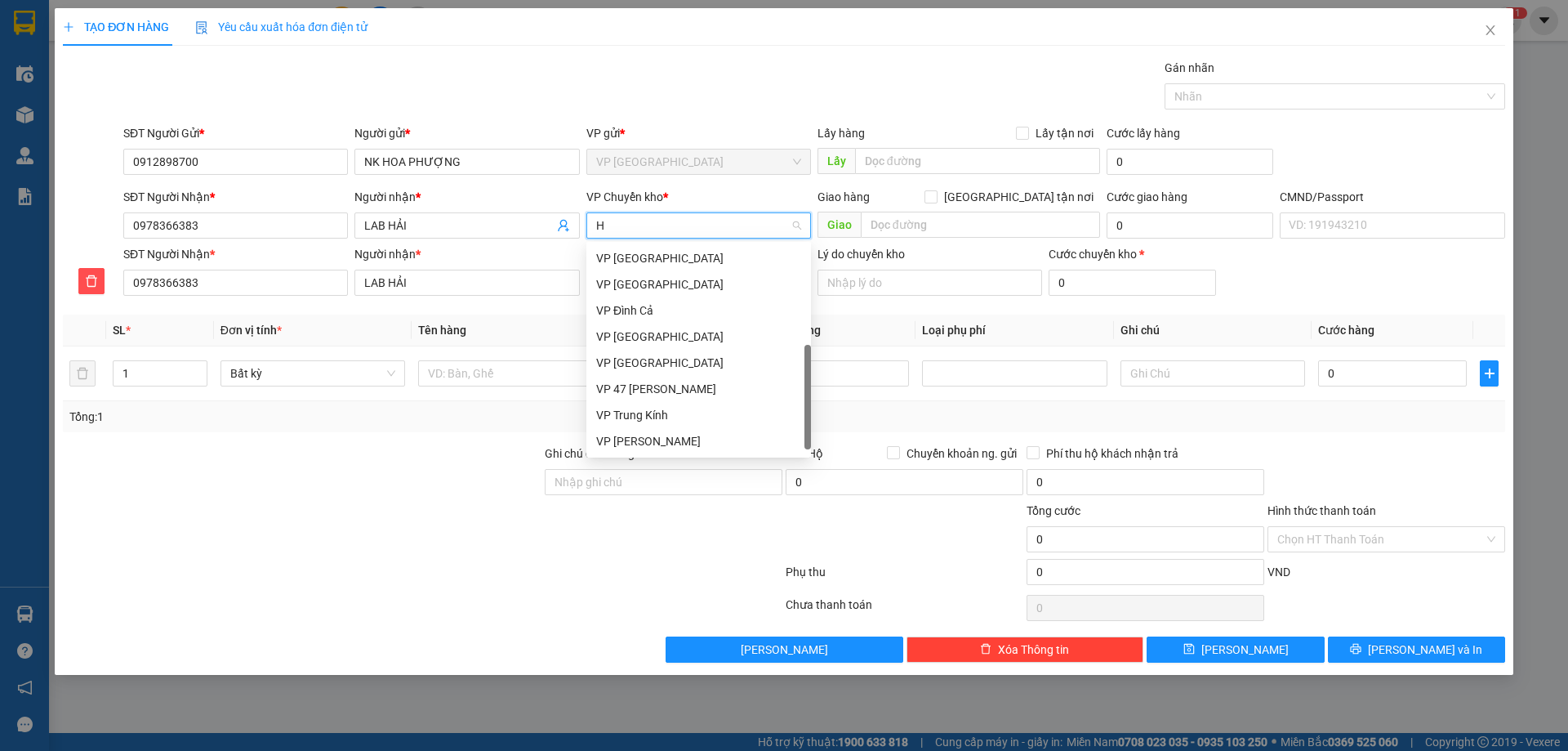
scroll to position [262, 0]
type input "HG"
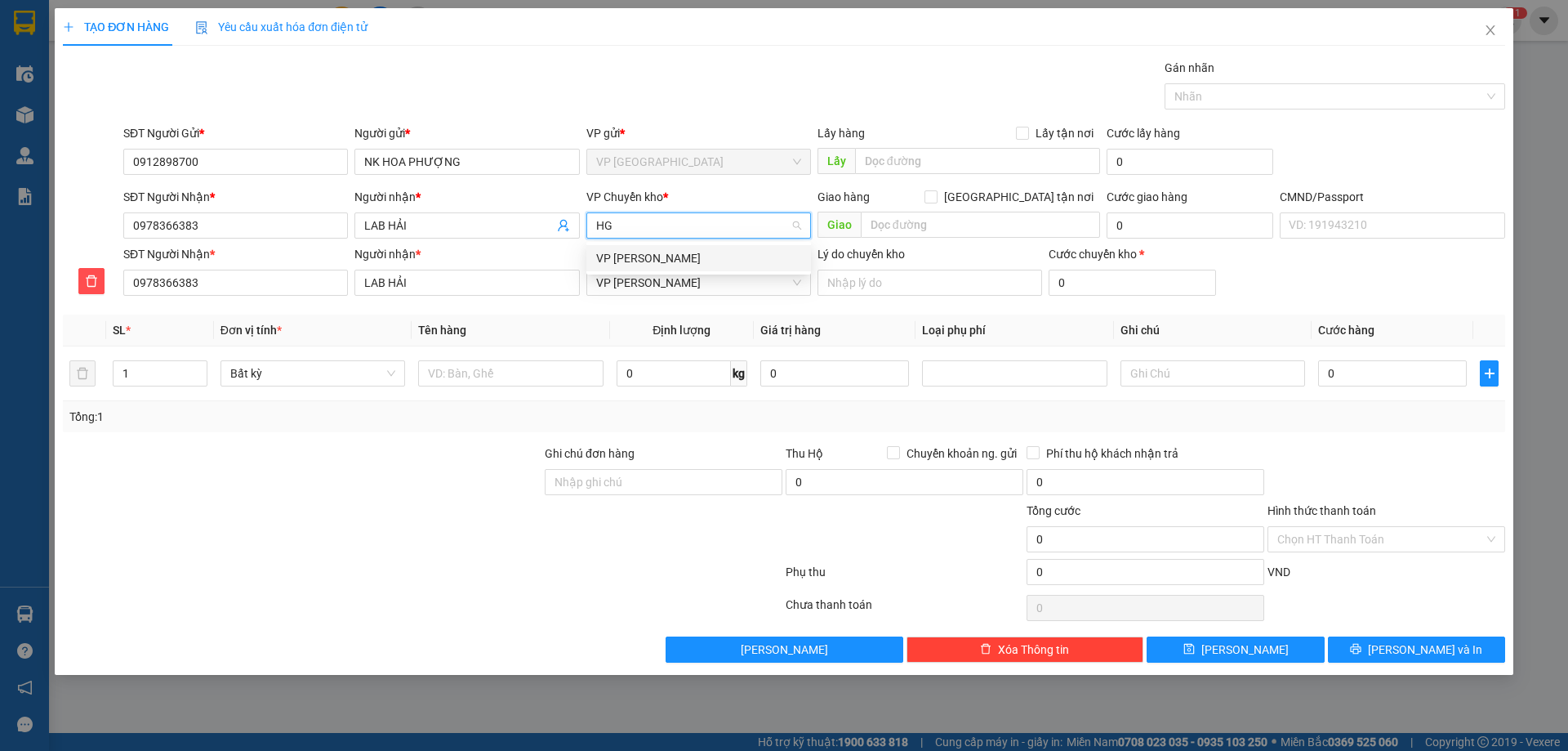
click at [704, 262] on div "VP [PERSON_NAME]" at bounding box center [699, 258] width 205 height 18
click at [525, 373] on input "text" at bounding box center [510, 373] width 185 height 26
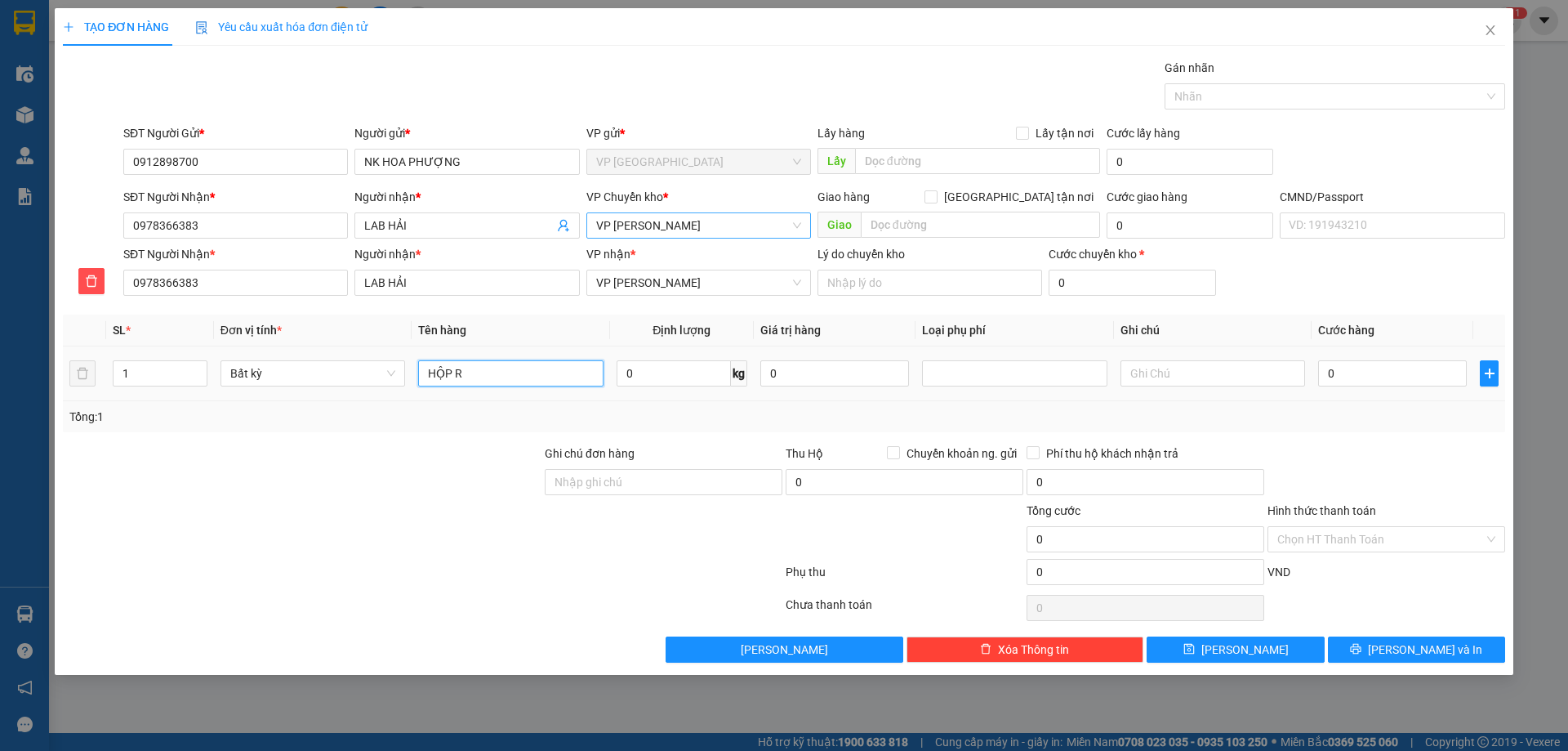
type input "HỘP R"
click at [613, 372] on td "0 kg" at bounding box center [682, 373] width 144 height 55
click at [641, 372] on input "0" at bounding box center [674, 373] width 114 height 26
type input "0.2"
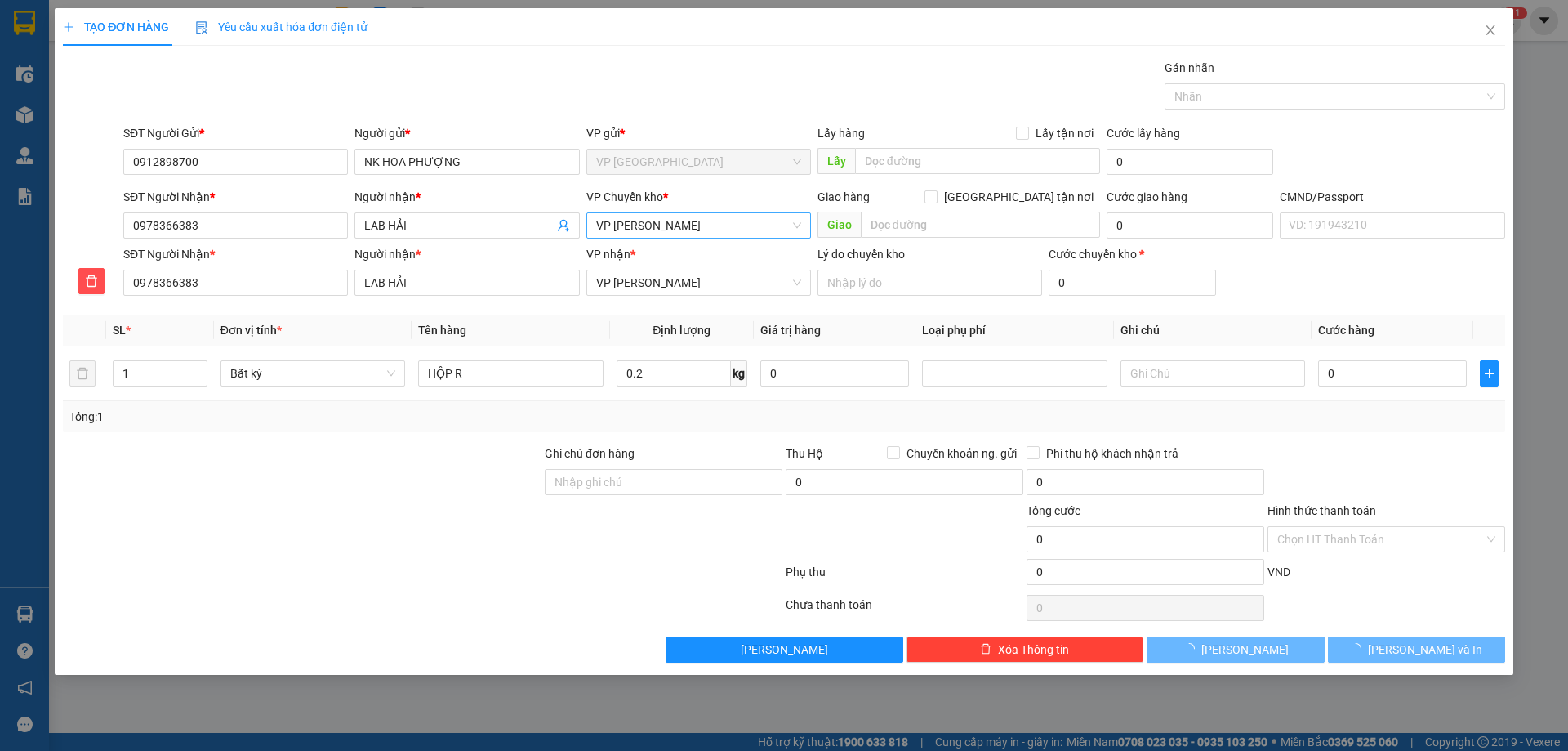
click at [677, 419] on div "Tổng: 1" at bounding box center [784, 416] width 1429 height 18
type input "40.000"
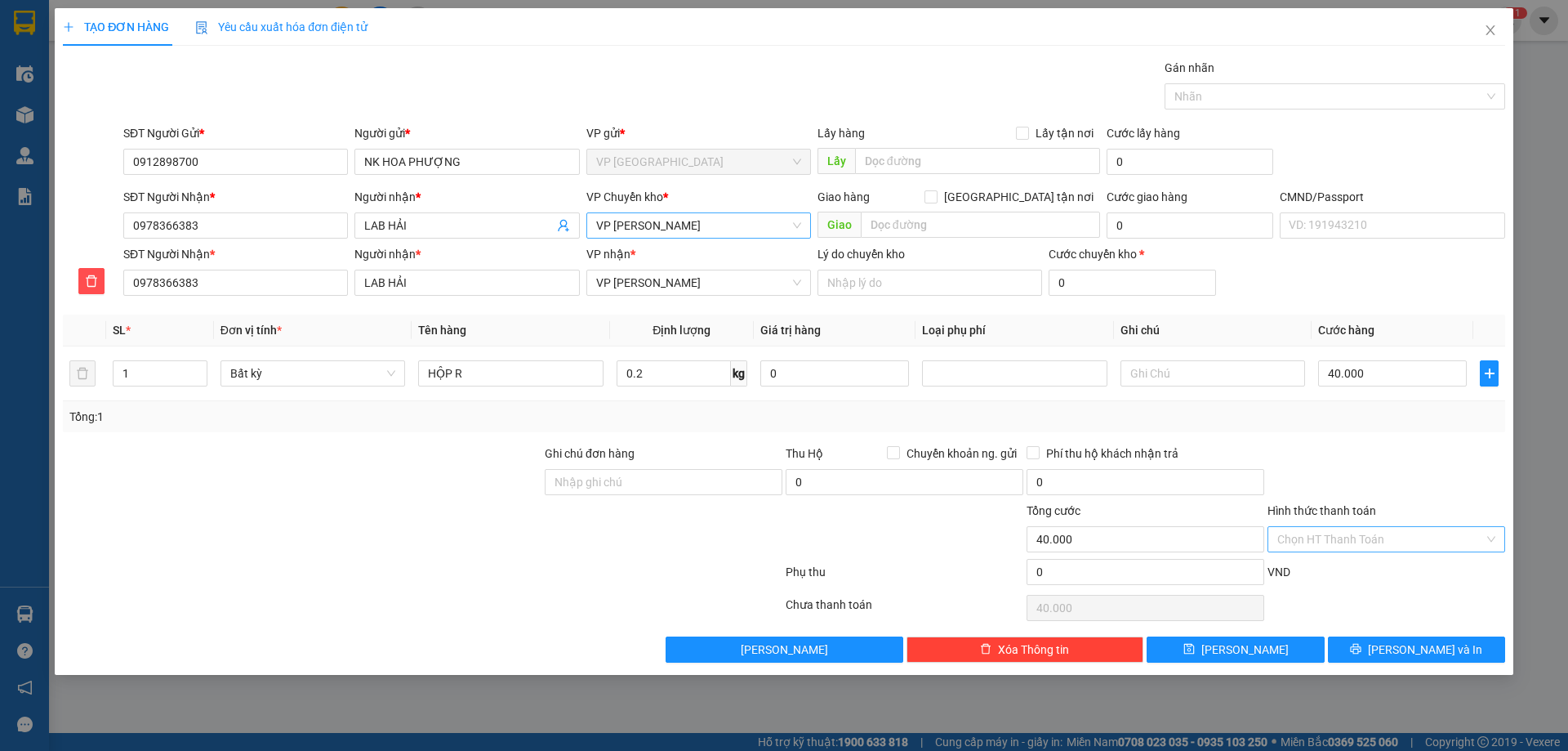
click at [1355, 548] on input "Hình thức thanh toán" at bounding box center [1381, 539] width 207 height 25
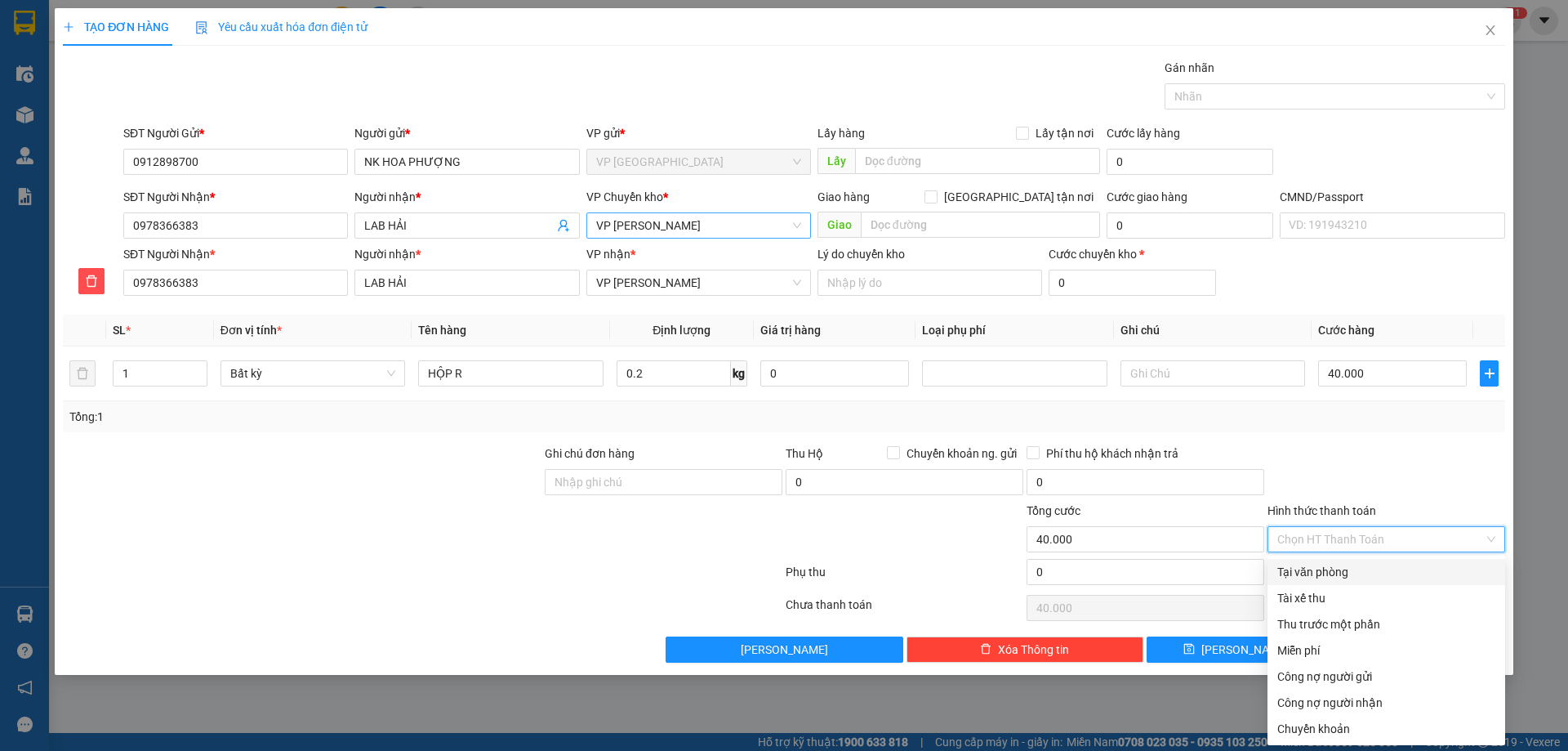
click at [1351, 573] on div "Tại văn phòng" at bounding box center [1386, 572] width 218 height 18
type input "0"
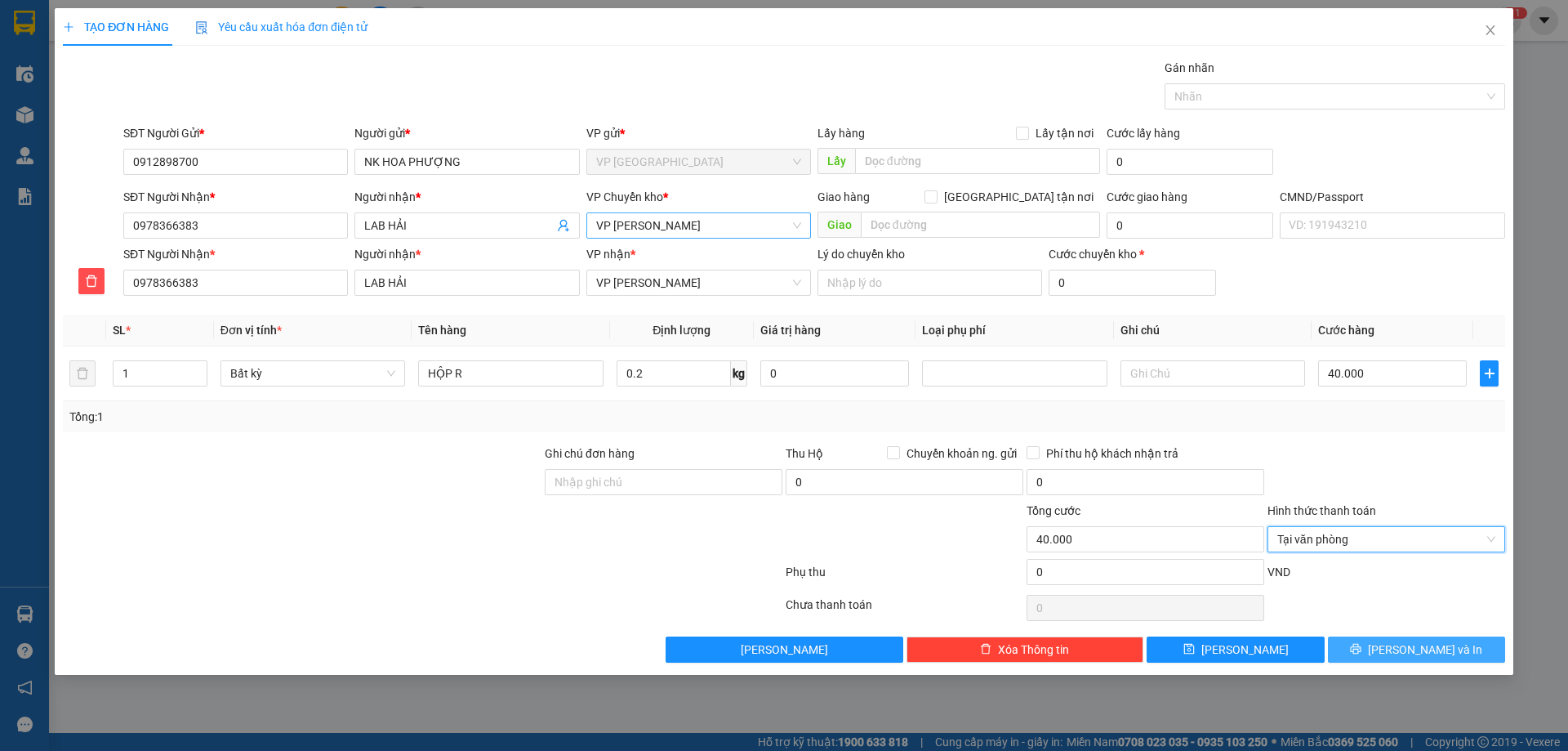
click at [1398, 641] on button "[PERSON_NAME] và In" at bounding box center [1416, 649] width 177 height 26
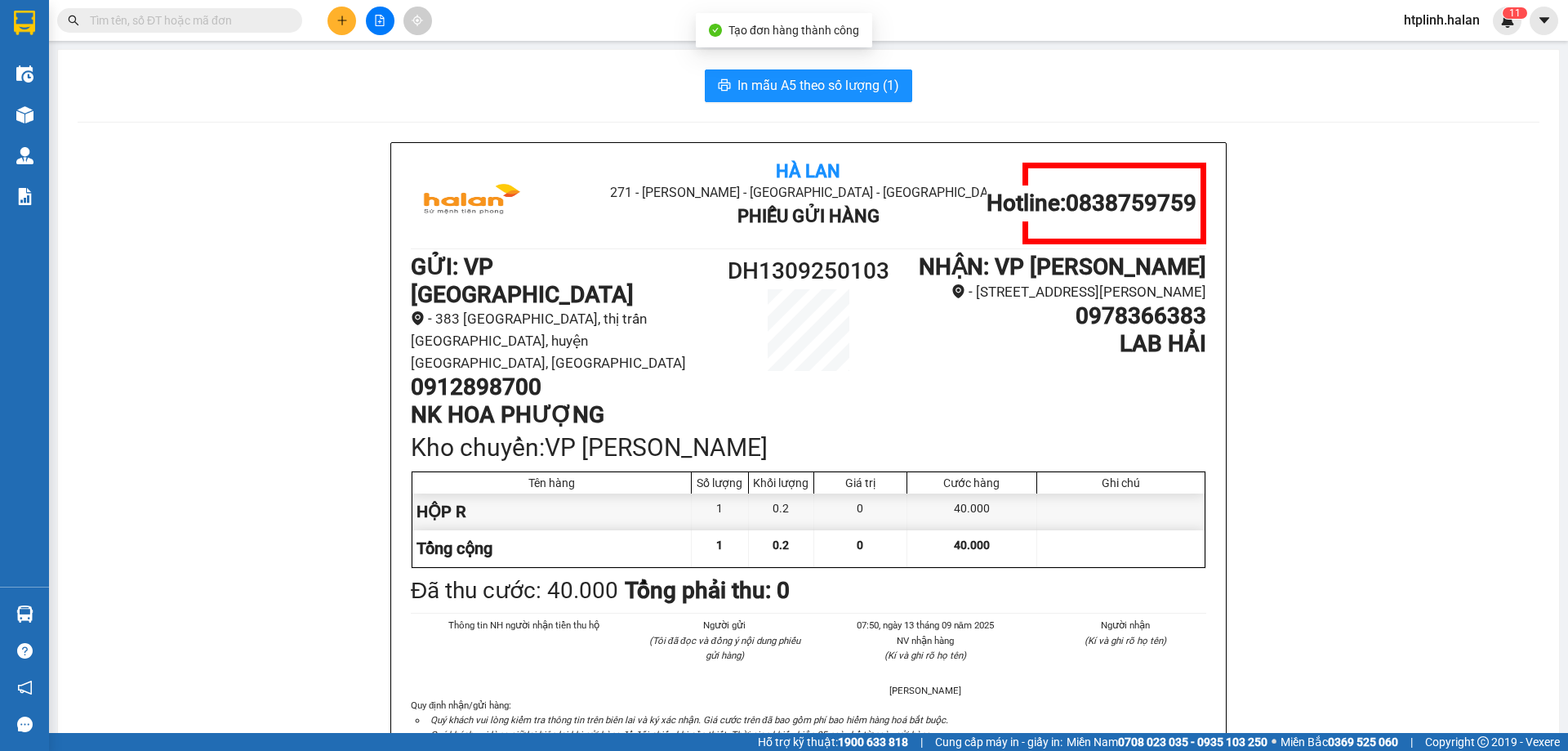
click at [735, 35] on span "Tạo đơn hàng thành công" at bounding box center [794, 31] width 131 height 13
click at [772, 89] on span "In mẫu A5 theo số lượng (1)" at bounding box center [818, 85] width 161 height 21
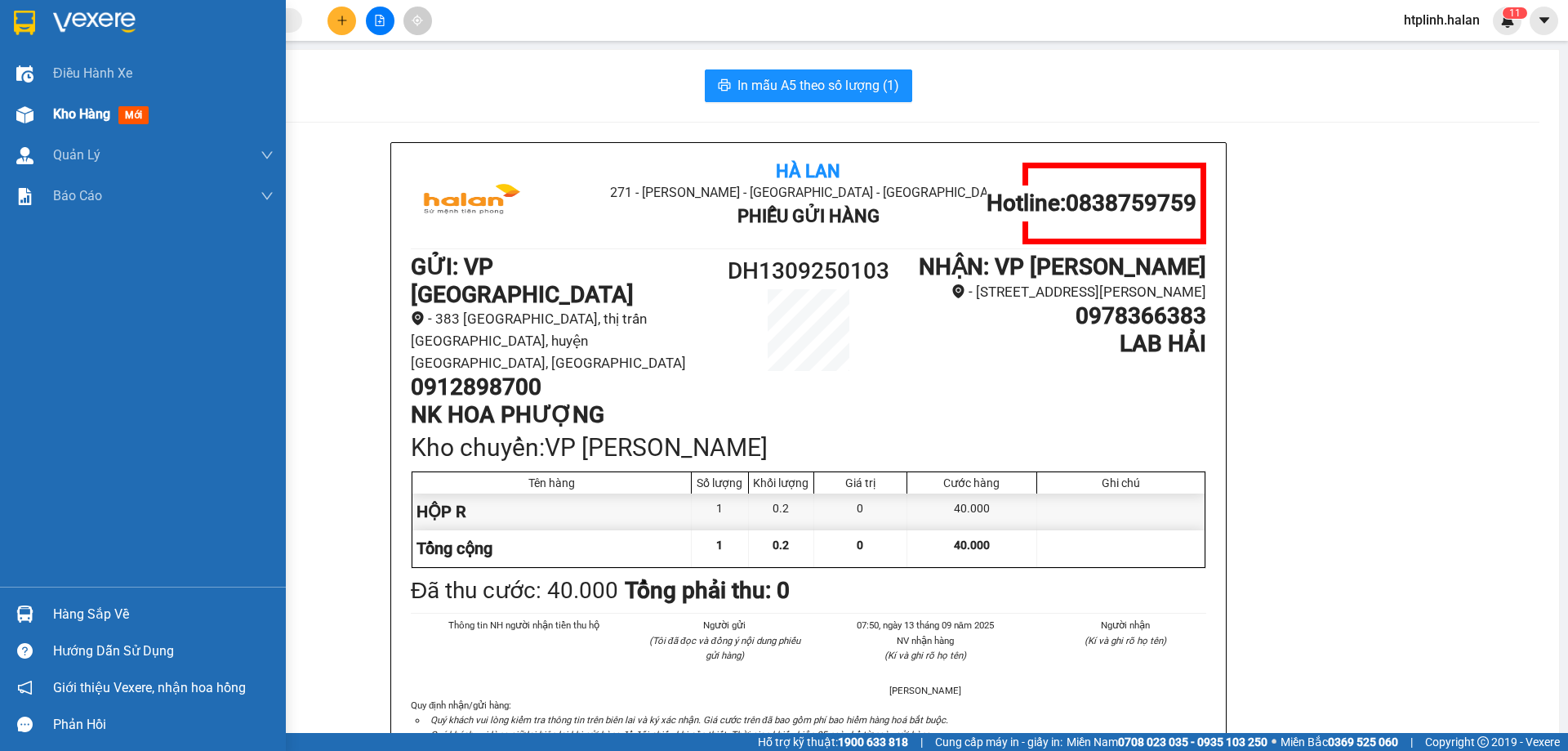
click at [31, 115] on img at bounding box center [25, 114] width 17 height 17
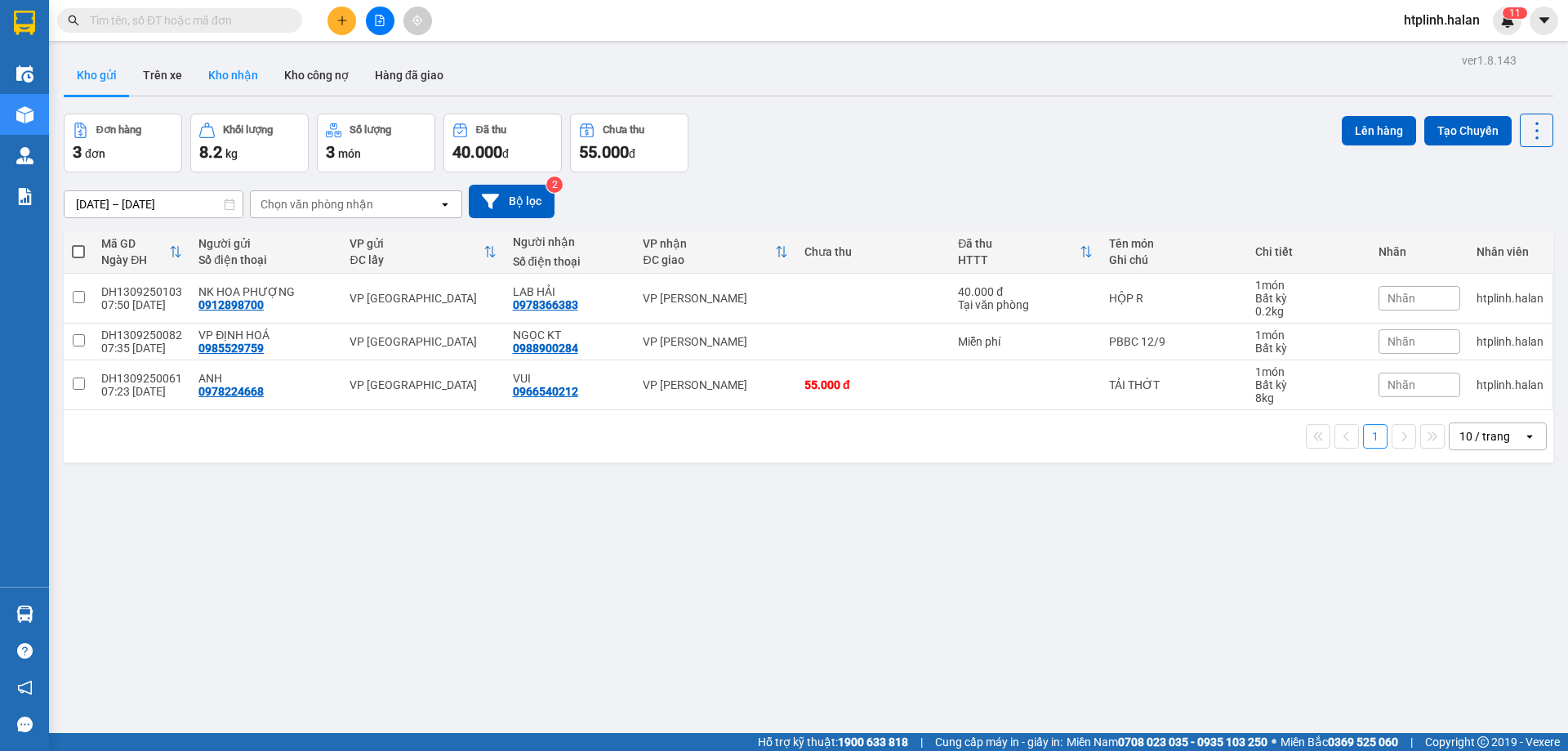
click at [220, 60] on button "Kho nhận" at bounding box center [233, 75] width 76 height 39
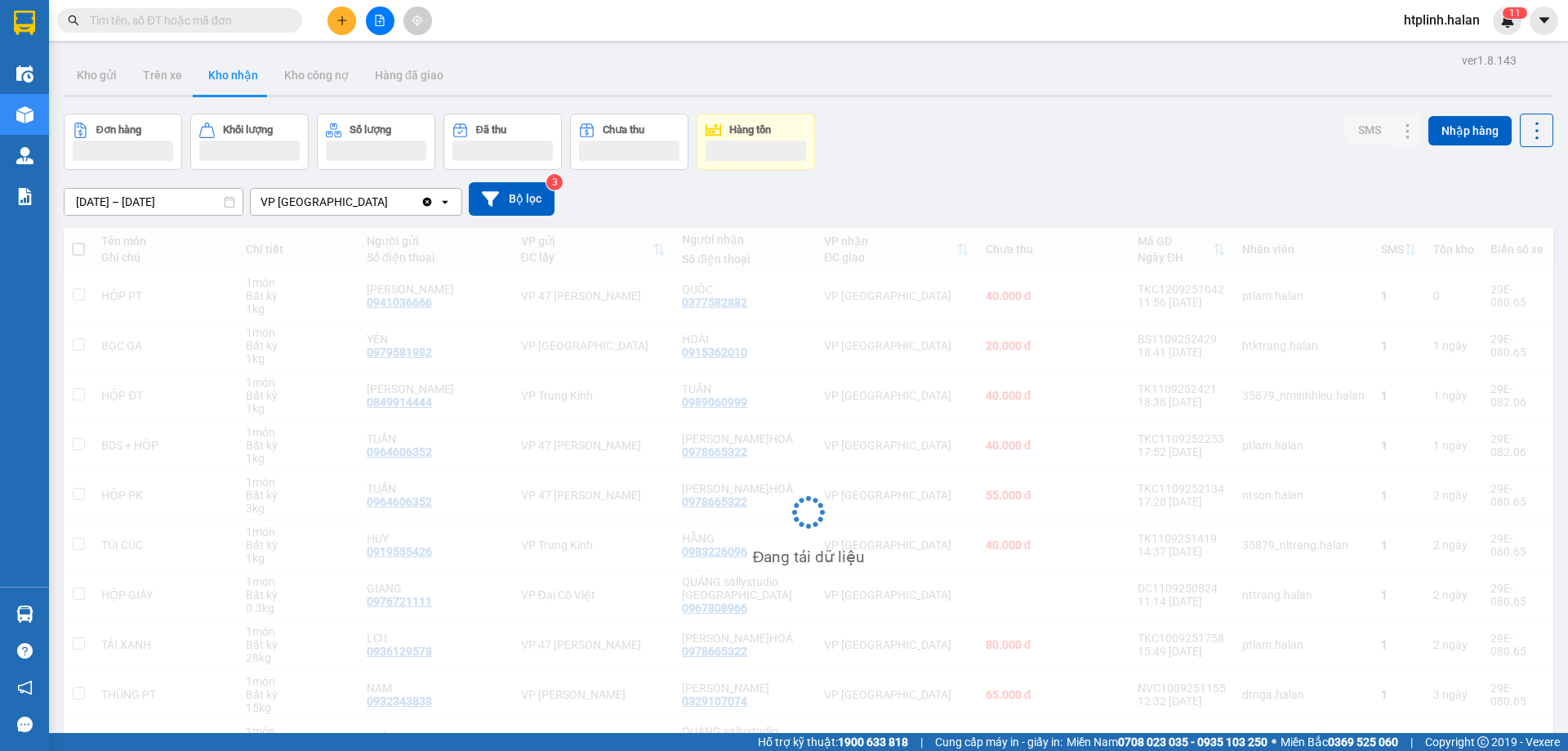
scroll to position [104, 0]
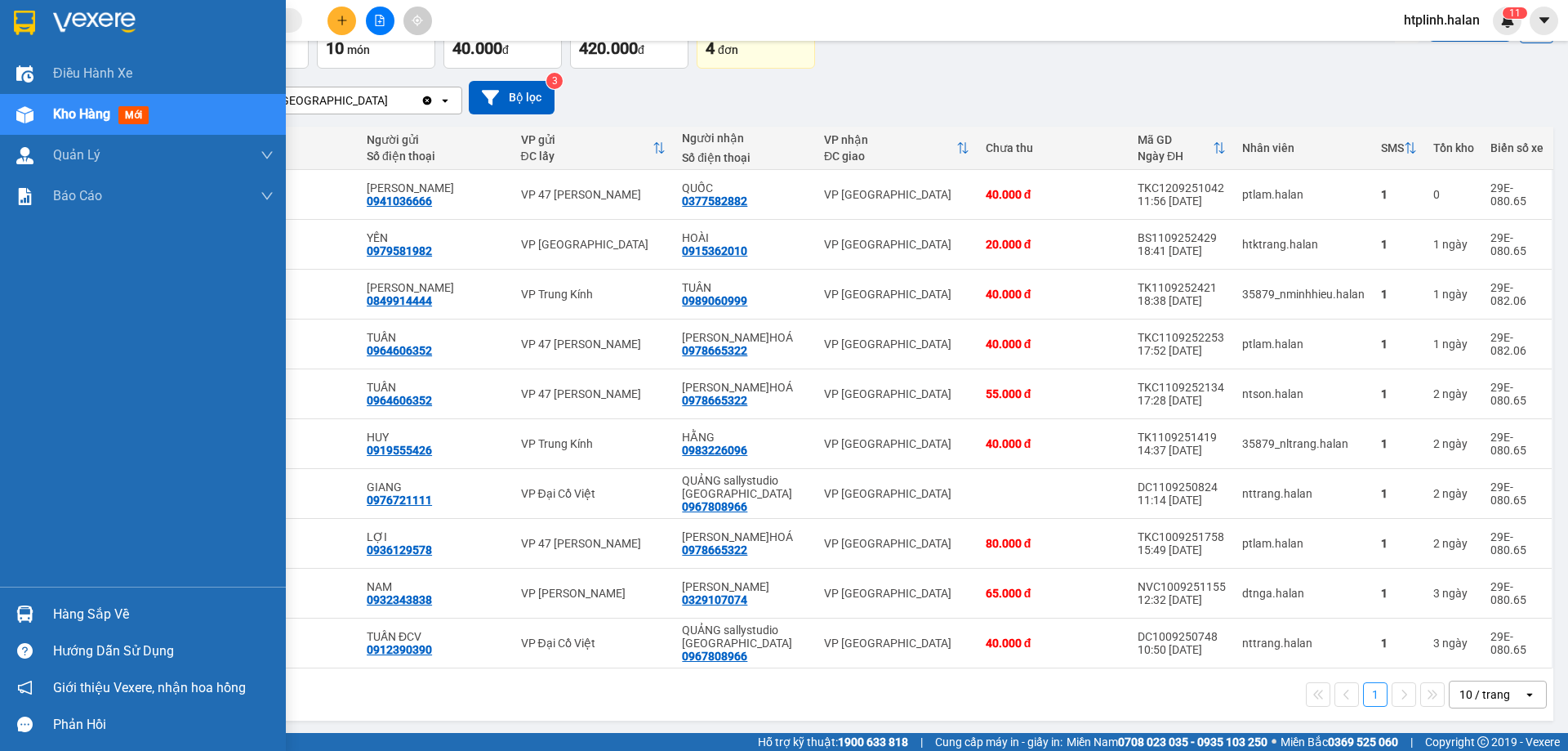
click at [65, 615] on div "Hàng sắp về" at bounding box center [163, 614] width 220 height 25
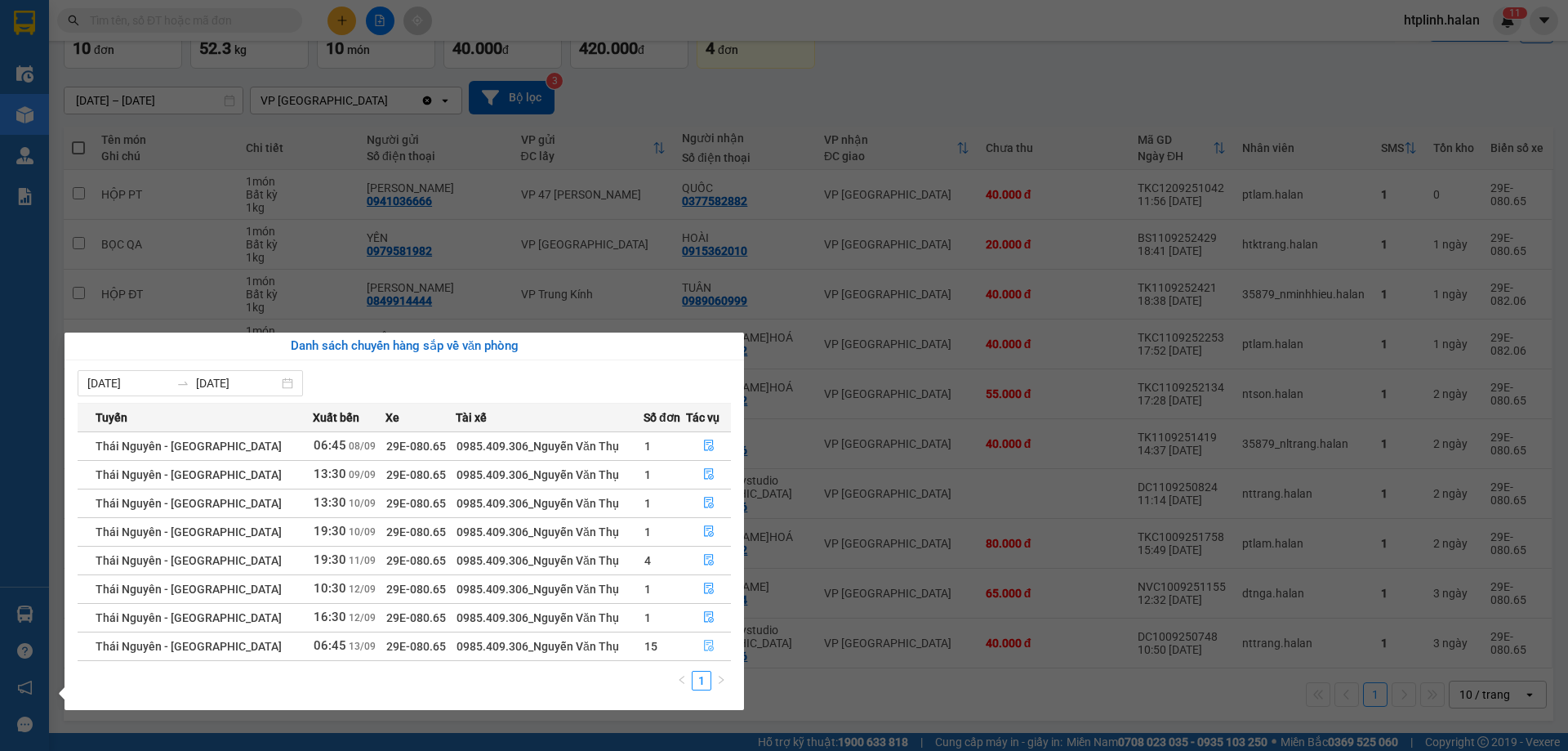
click at [714, 640] on button "button" at bounding box center [709, 647] width 43 height 26
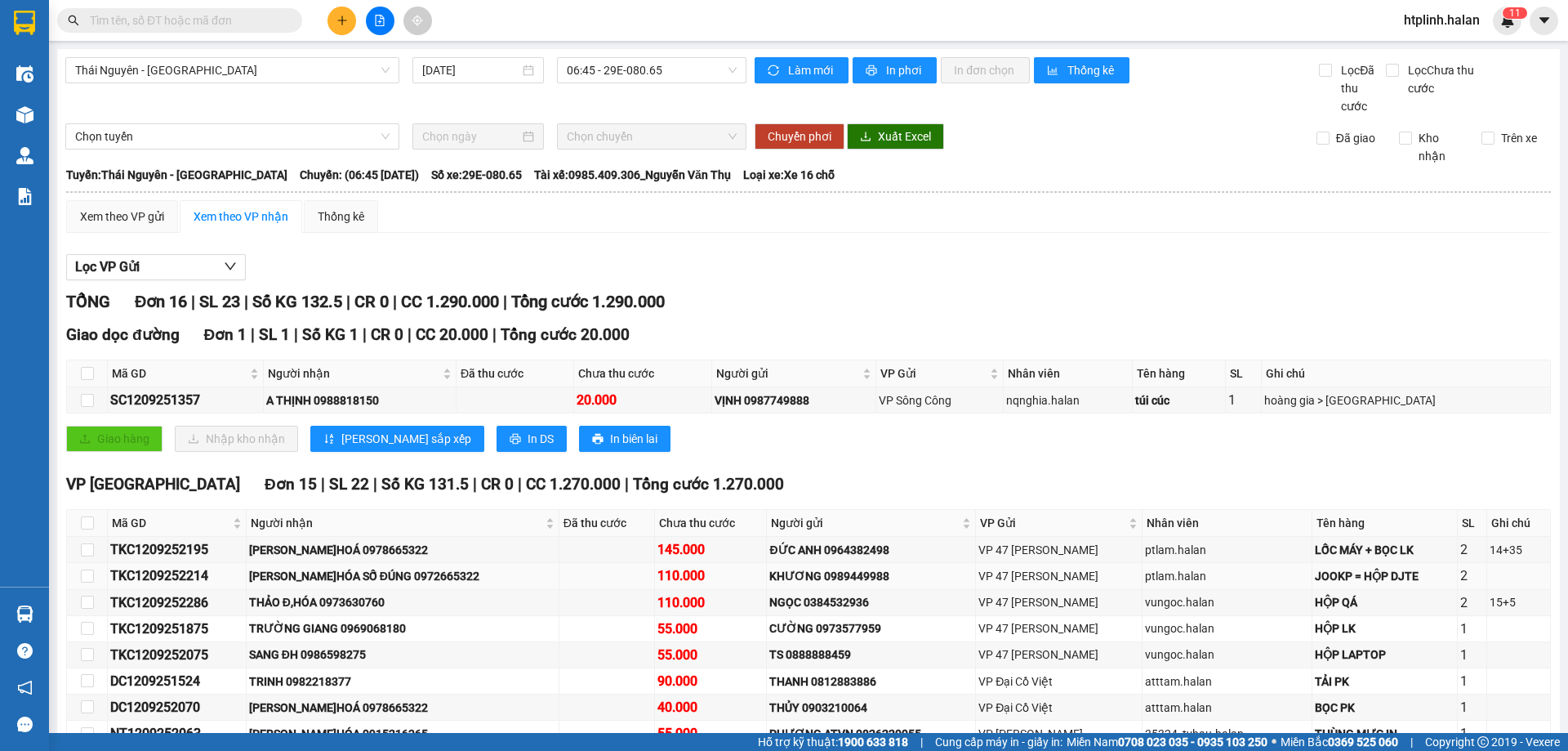
scroll to position [282, 0]
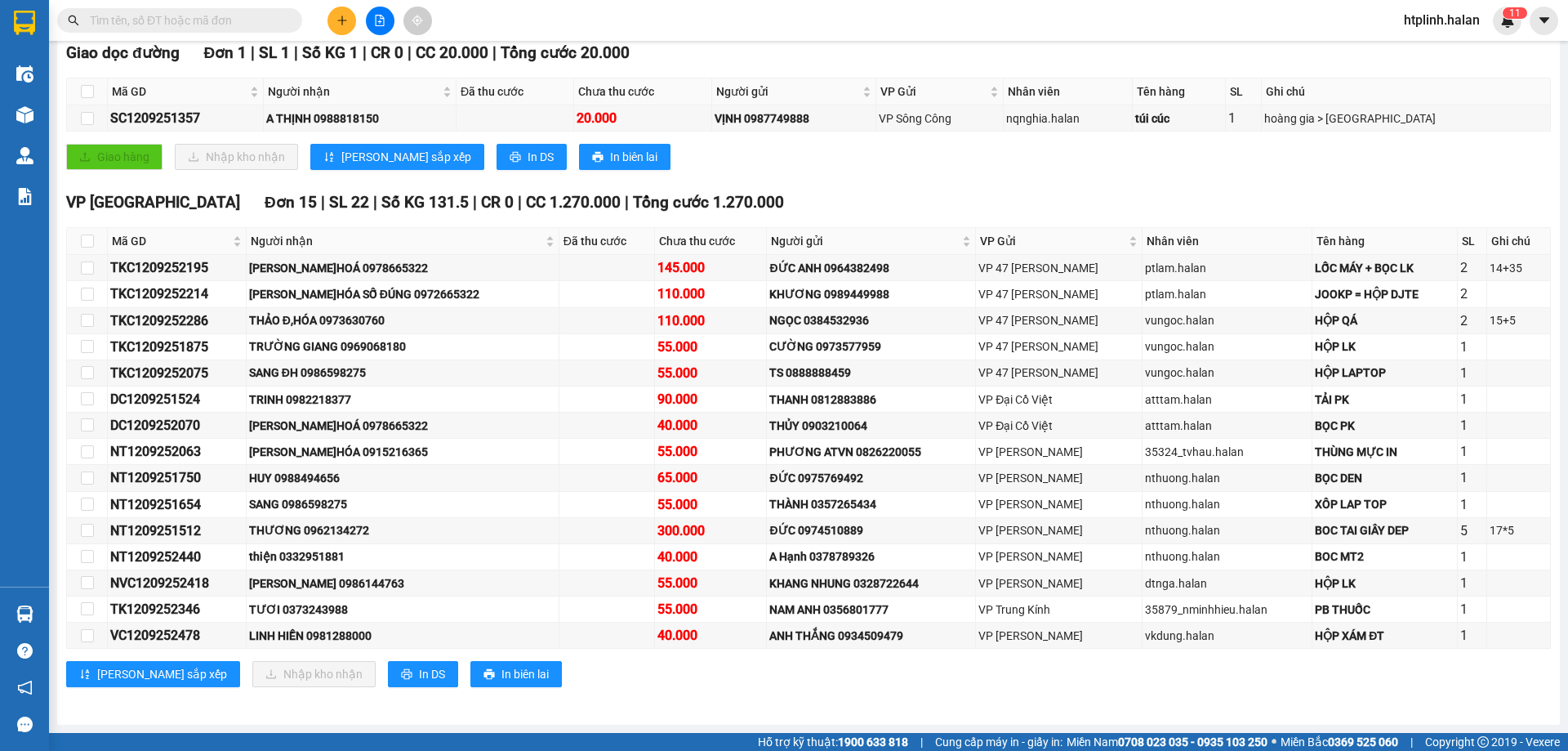
click at [329, 27] on div at bounding box center [380, 21] width 123 height 29
click at [326, 28] on div at bounding box center [380, 21] width 123 height 29
click at [338, 22] on icon "plus" at bounding box center [342, 21] width 12 height 12
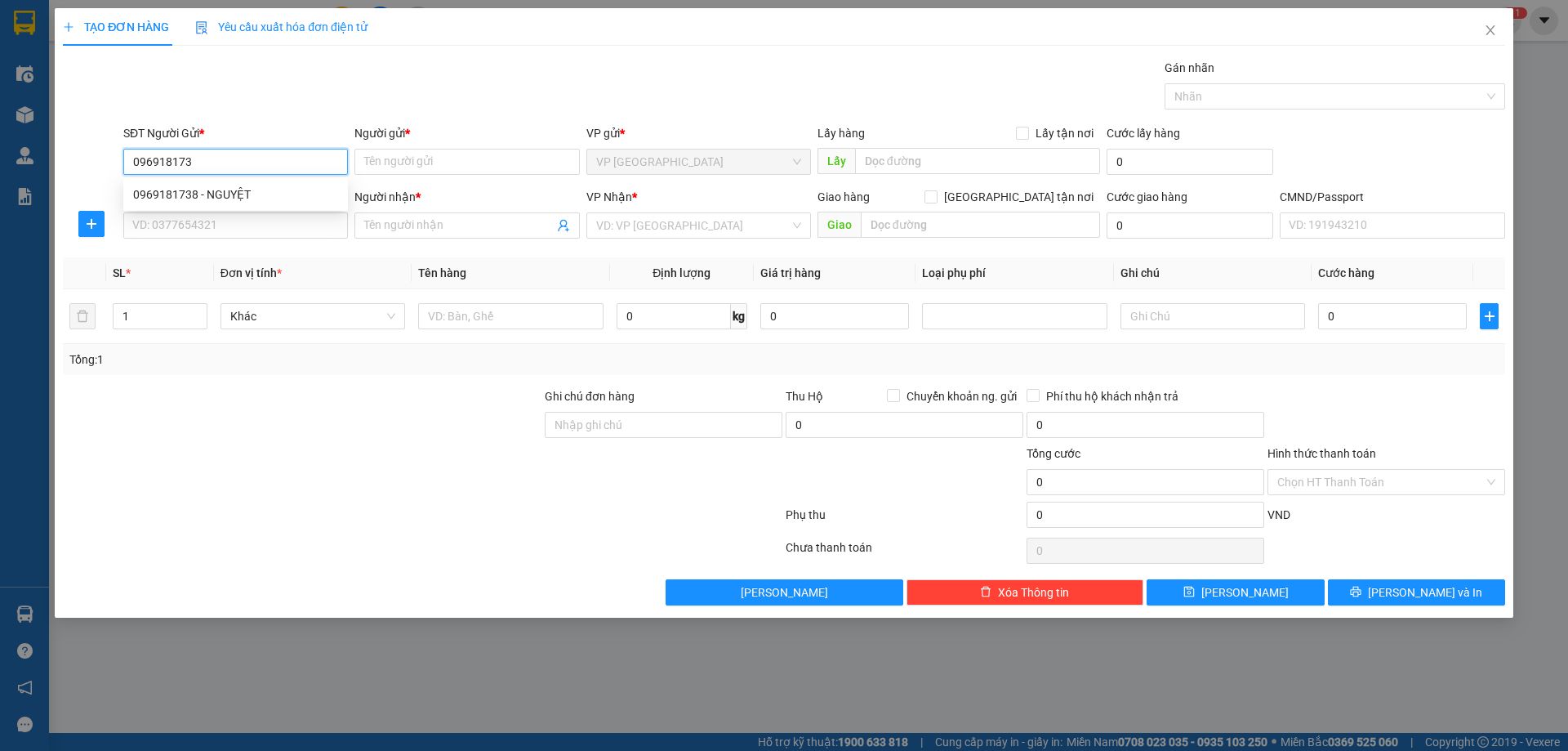
type input "0969181738"
click at [310, 185] on div "0969181738 - NGUYỆT" at bounding box center [236, 195] width 205 height 18
type input "NGUYỆT"
type input "0969181738"
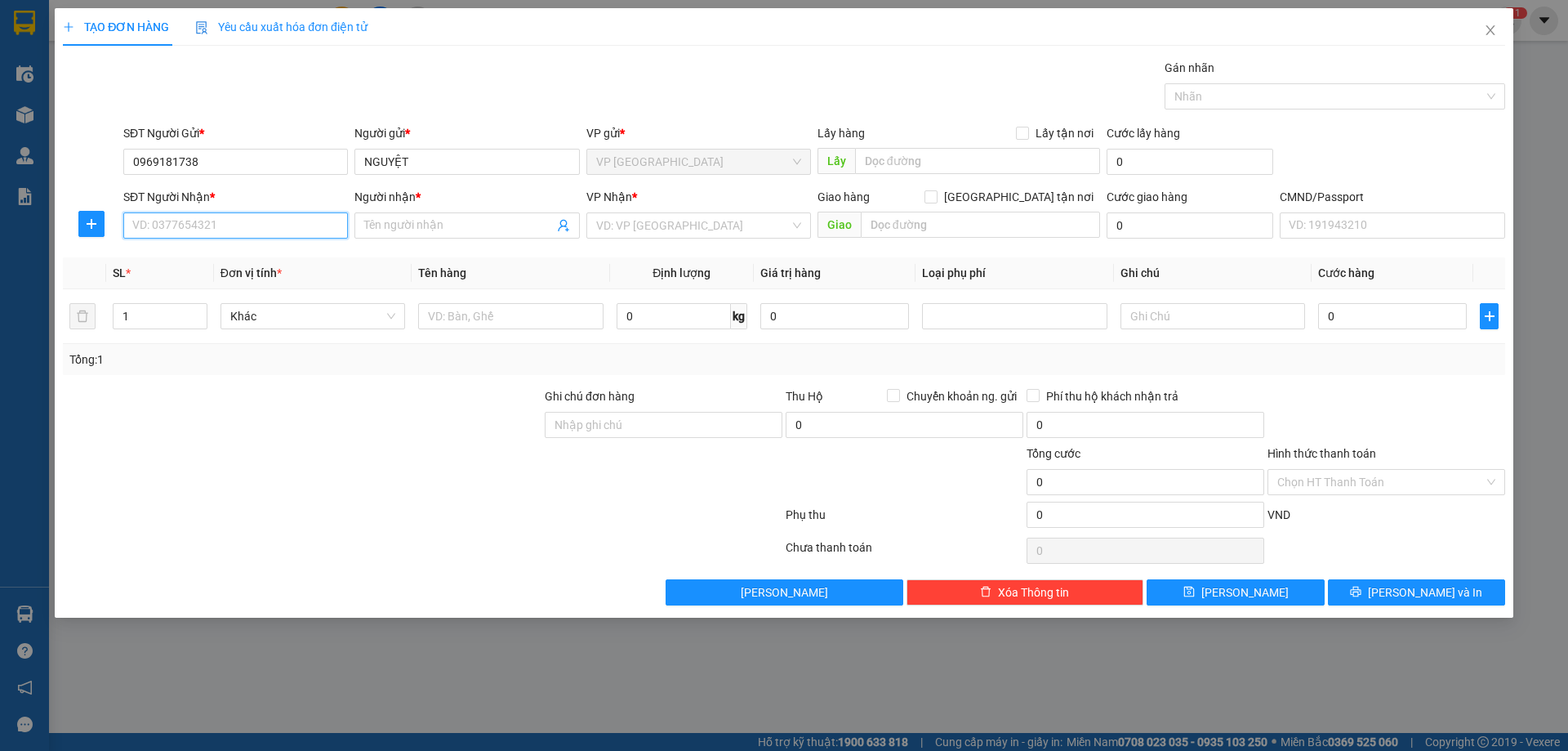
click at [291, 226] on input "SĐT Người Nhận *" at bounding box center [235, 225] width 224 height 26
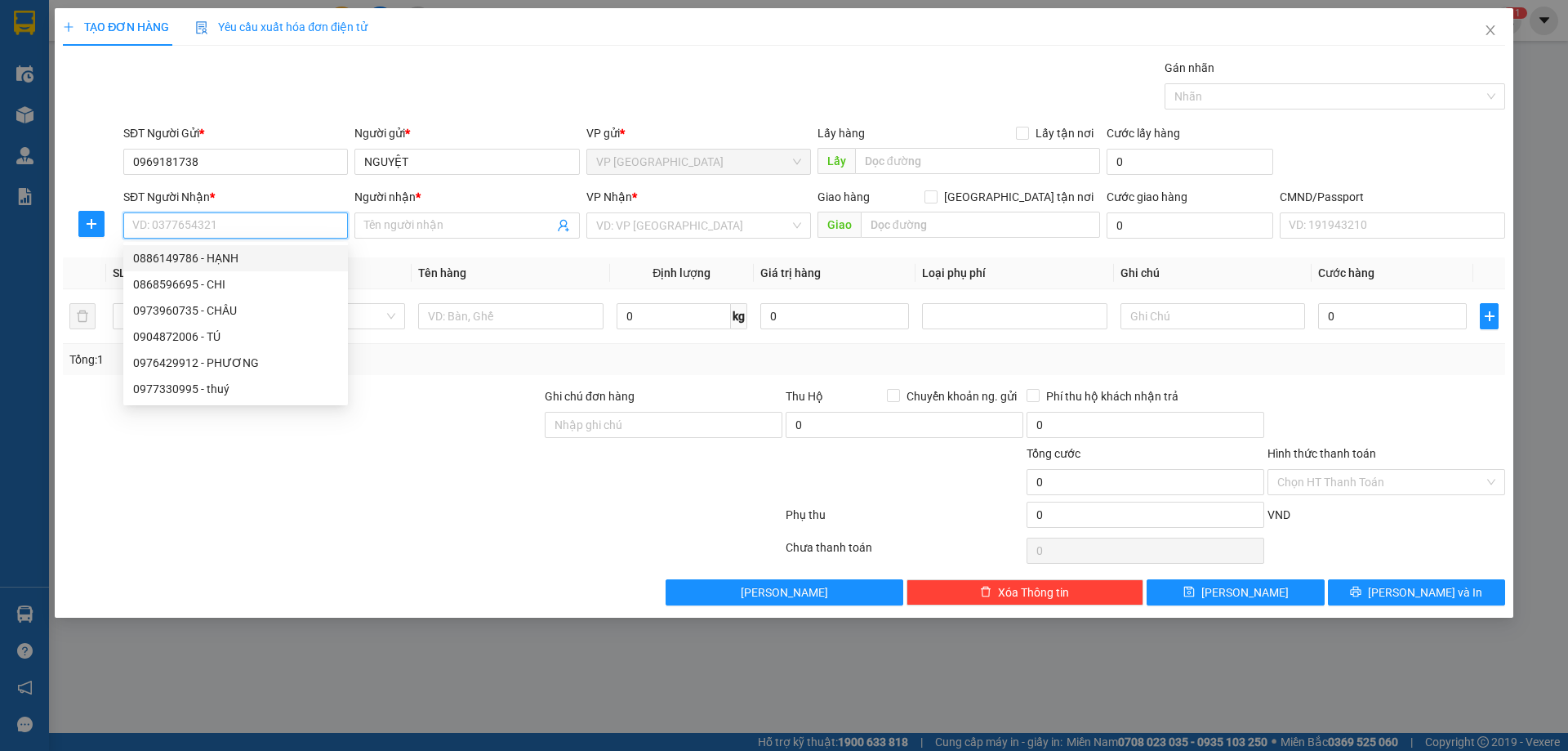
click at [276, 258] on div "0886149786 - HẠNH" at bounding box center [236, 258] width 205 height 18
type input "0886149786"
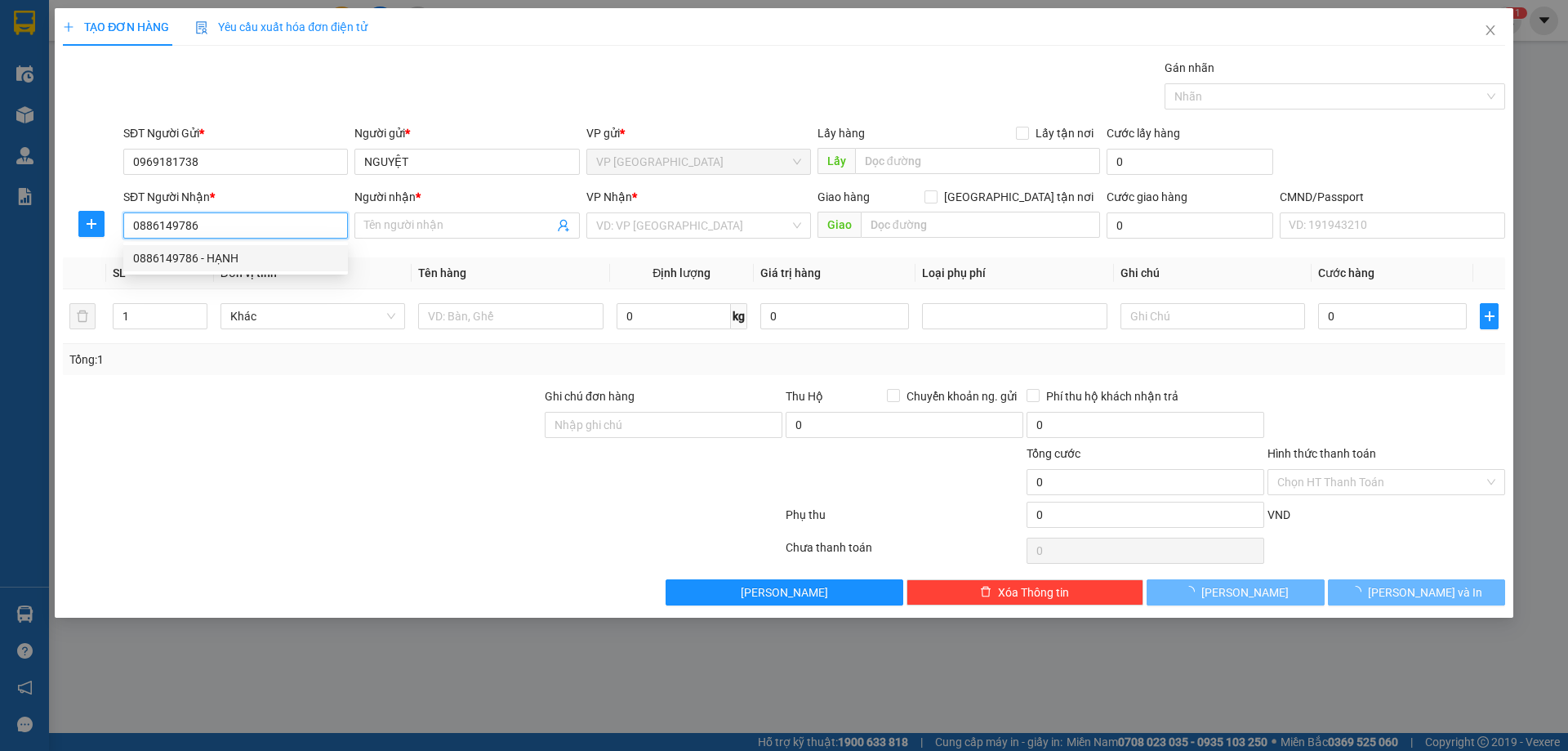
type input "HẠNH"
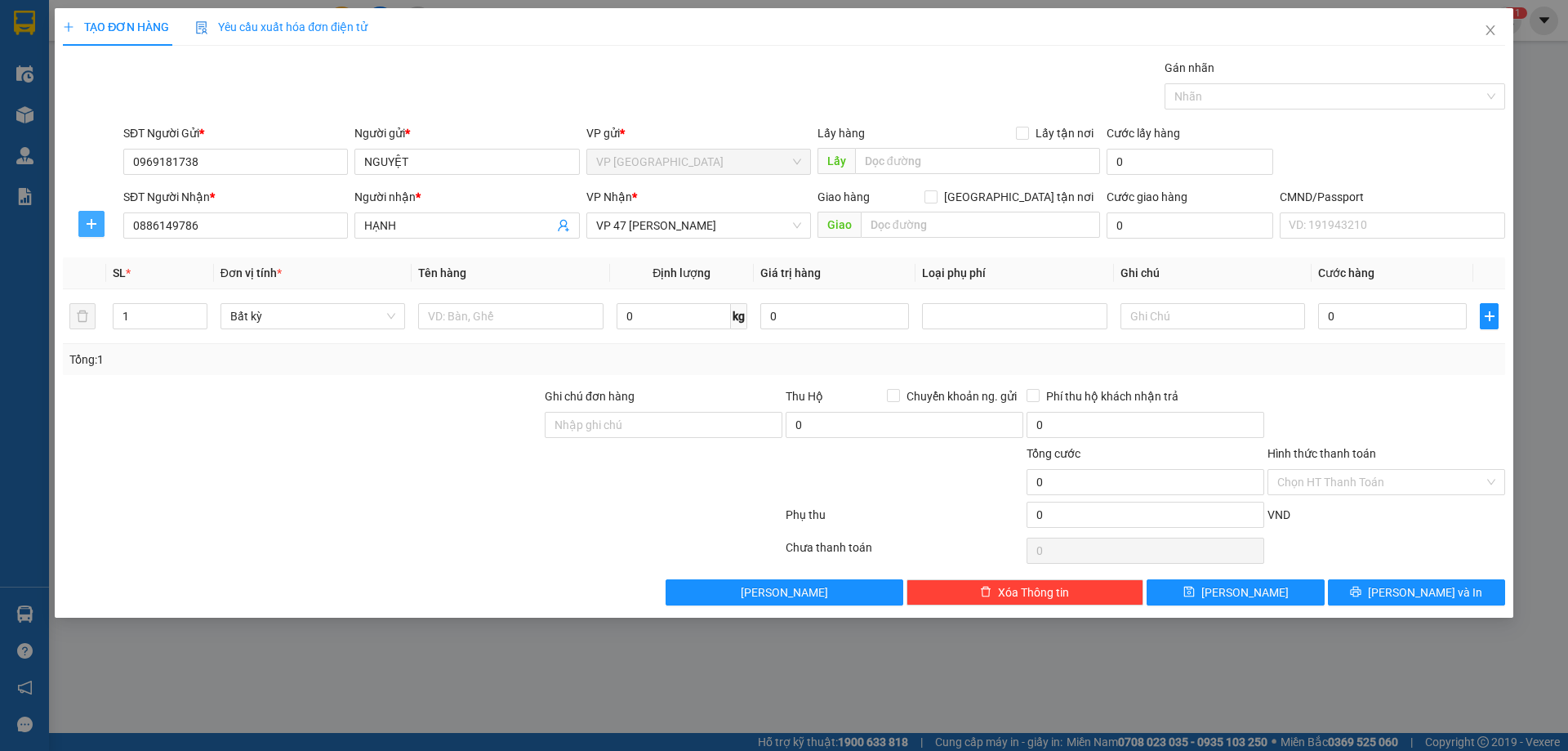
drag, startPoint x: 97, startPoint y: 213, endPoint x: 109, endPoint y: 214, distance: 12.0
click at [105, 213] on div at bounding box center [91, 224] width 57 height 26
drag, startPoint x: 58, startPoint y: 214, endPoint x: 75, endPoint y: 215, distance: 17.0
click at [66, 214] on div "TẠO ĐƠN HÀNG Yêu cầu xuất hóa đơn điện tử Transit Pickup Surcharge Ids Transit …" at bounding box center [784, 313] width 1459 height 609
click at [78, 215] on div at bounding box center [91, 224] width 57 height 26
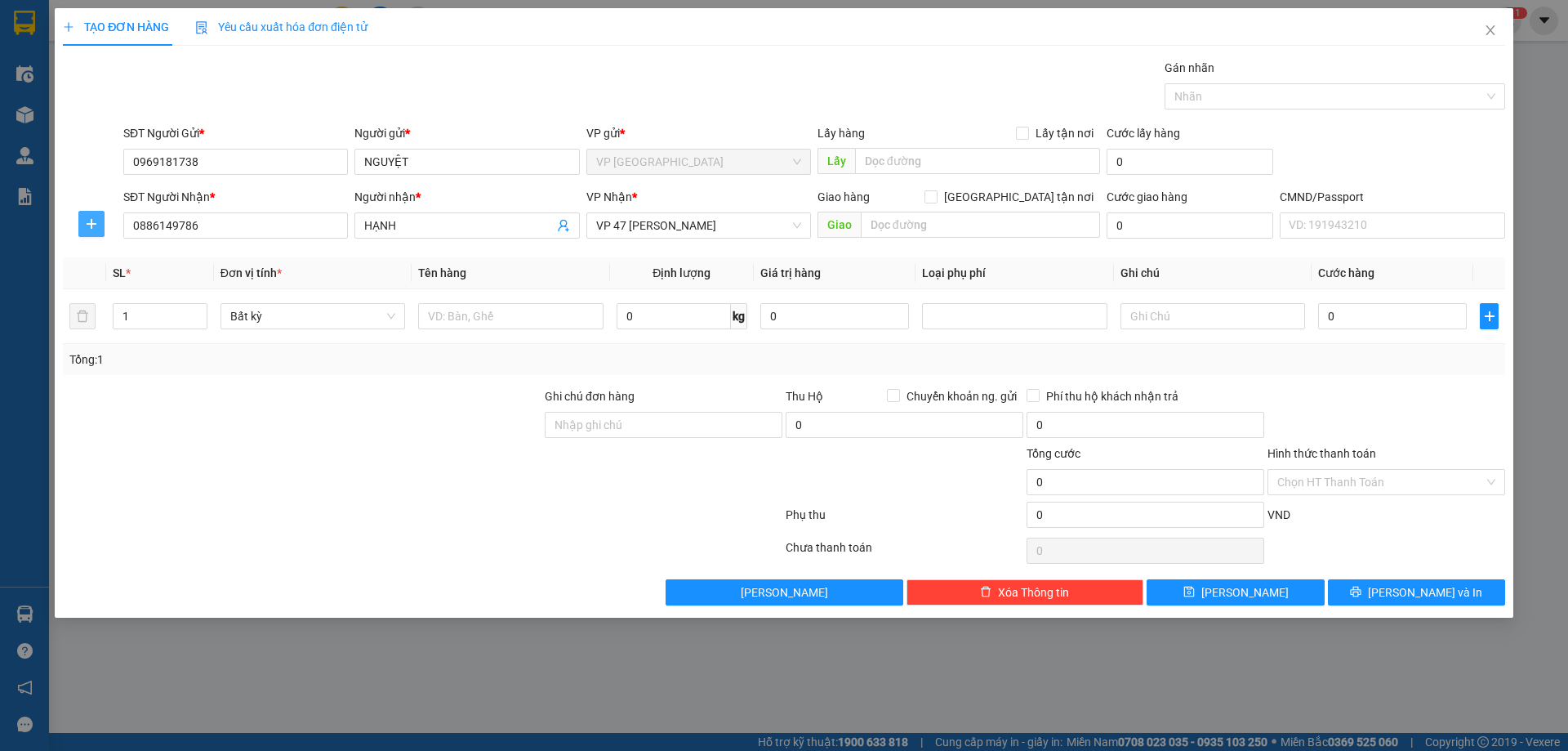
click at [96, 222] on icon "plus" at bounding box center [92, 224] width 13 height 13
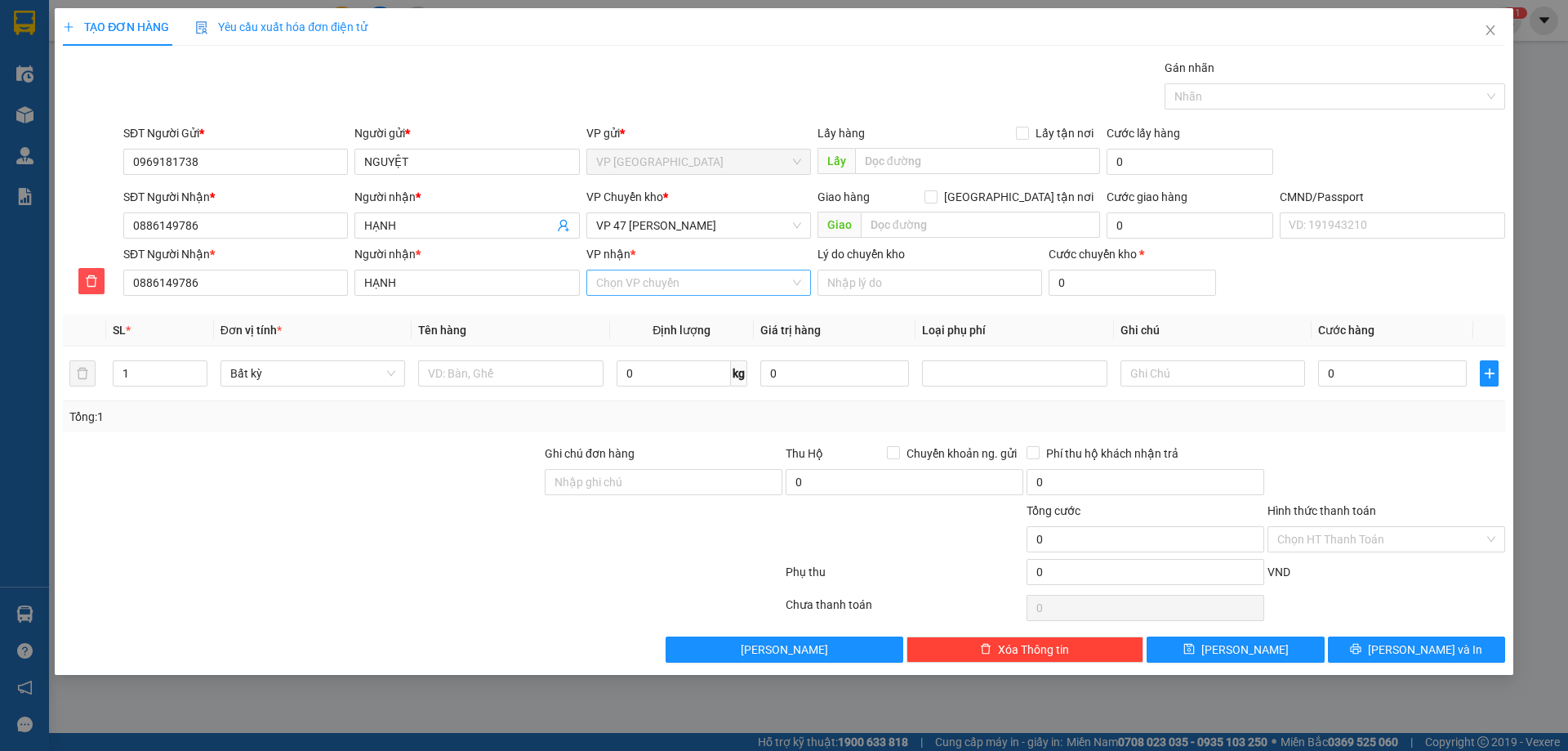
click at [589, 272] on div "VP nhận * Chọn VP chuyển" at bounding box center [698, 273] width 231 height 57
click at [611, 282] on input "VP nhận *" at bounding box center [693, 283] width 194 height 25
type input "47"
click at [685, 307] on div "VP 47 [PERSON_NAME]" at bounding box center [699, 315] width 205 height 18
click at [688, 261] on div "VP nhận *" at bounding box center [698, 254] width 224 height 18
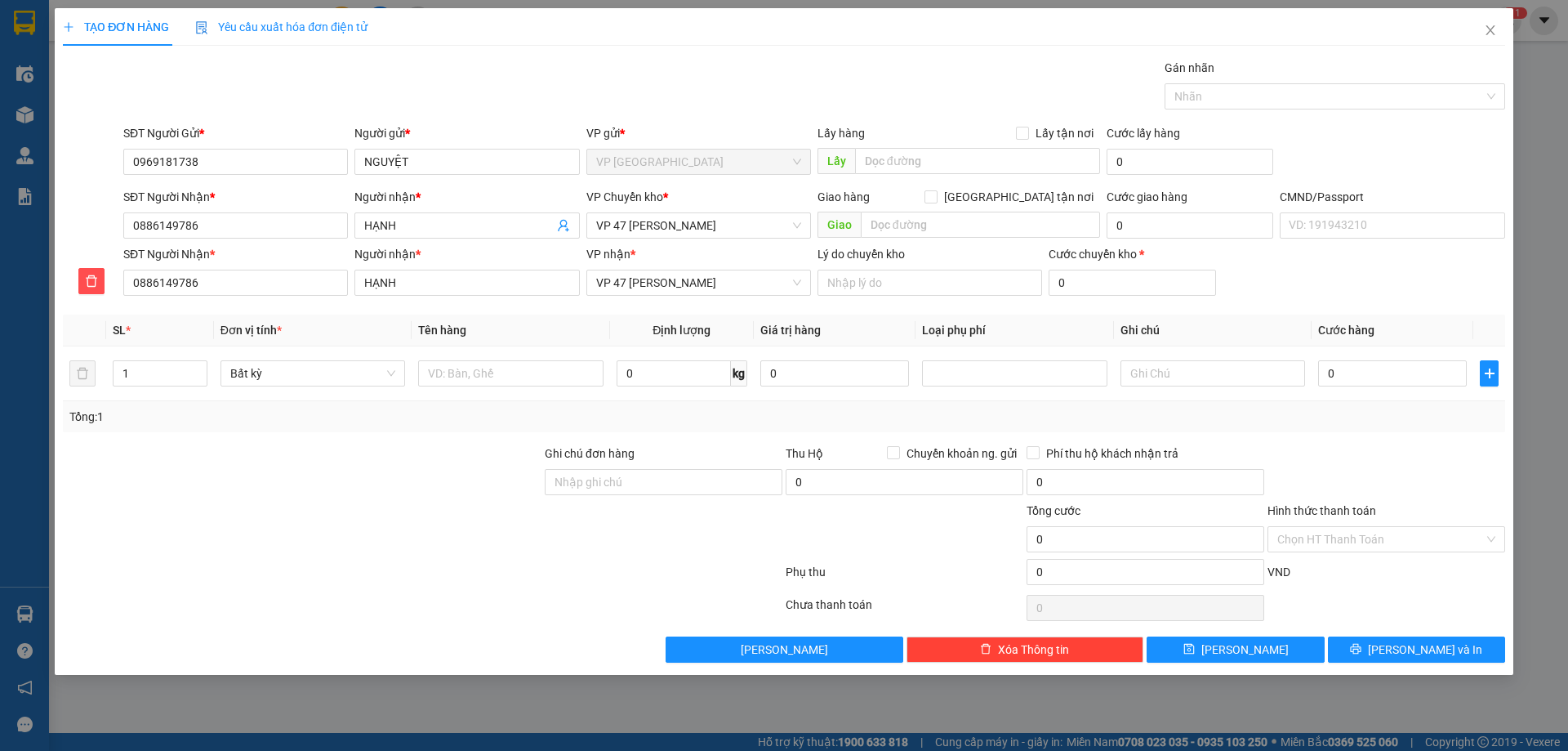
click at [688, 271] on input "VP nhận *" at bounding box center [693, 283] width 194 height 25
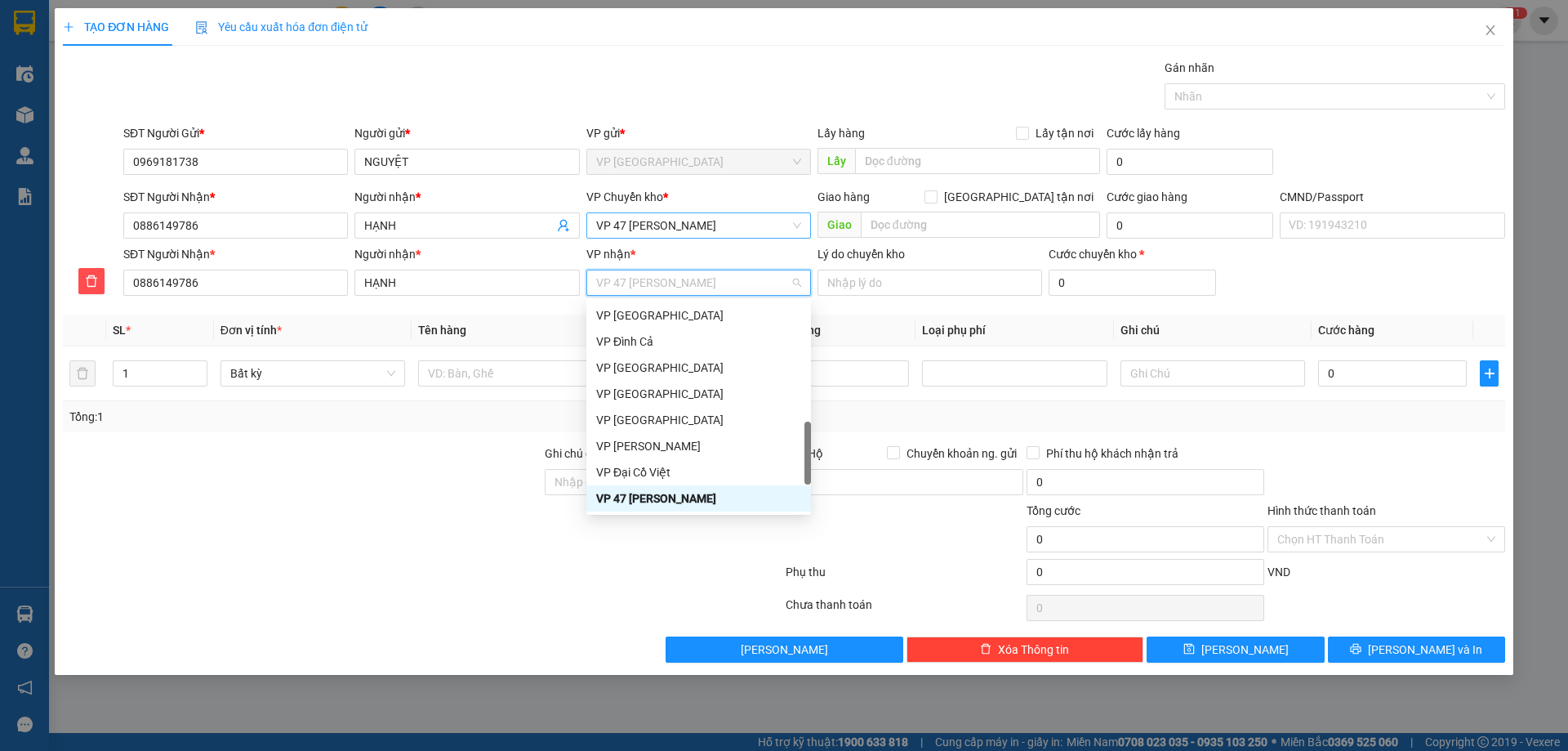
click at [692, 231] on span "VP 47 [PERSON_NAME]" at bounding box center [699, 225] width 205 height 25
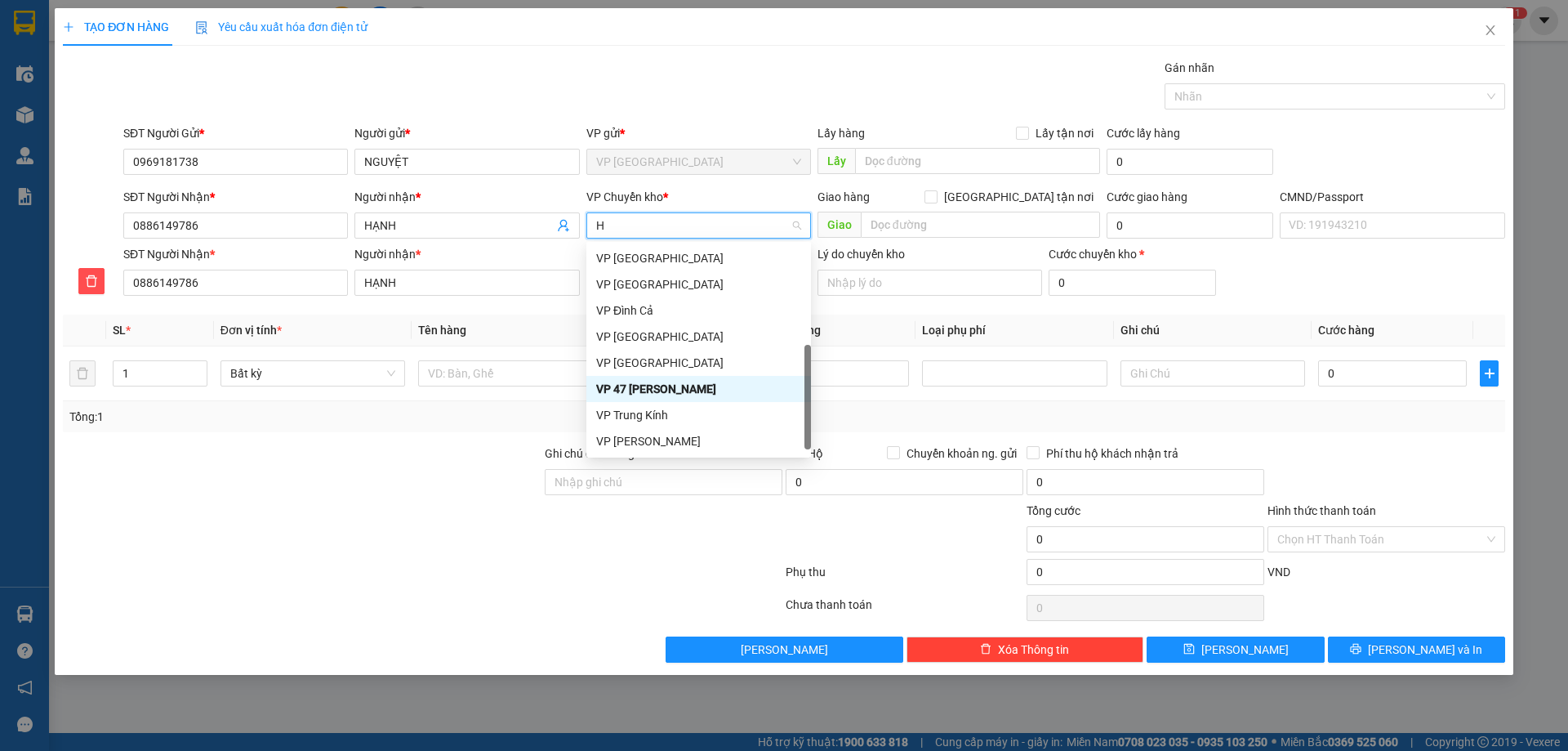
scroll to position [255, 0]
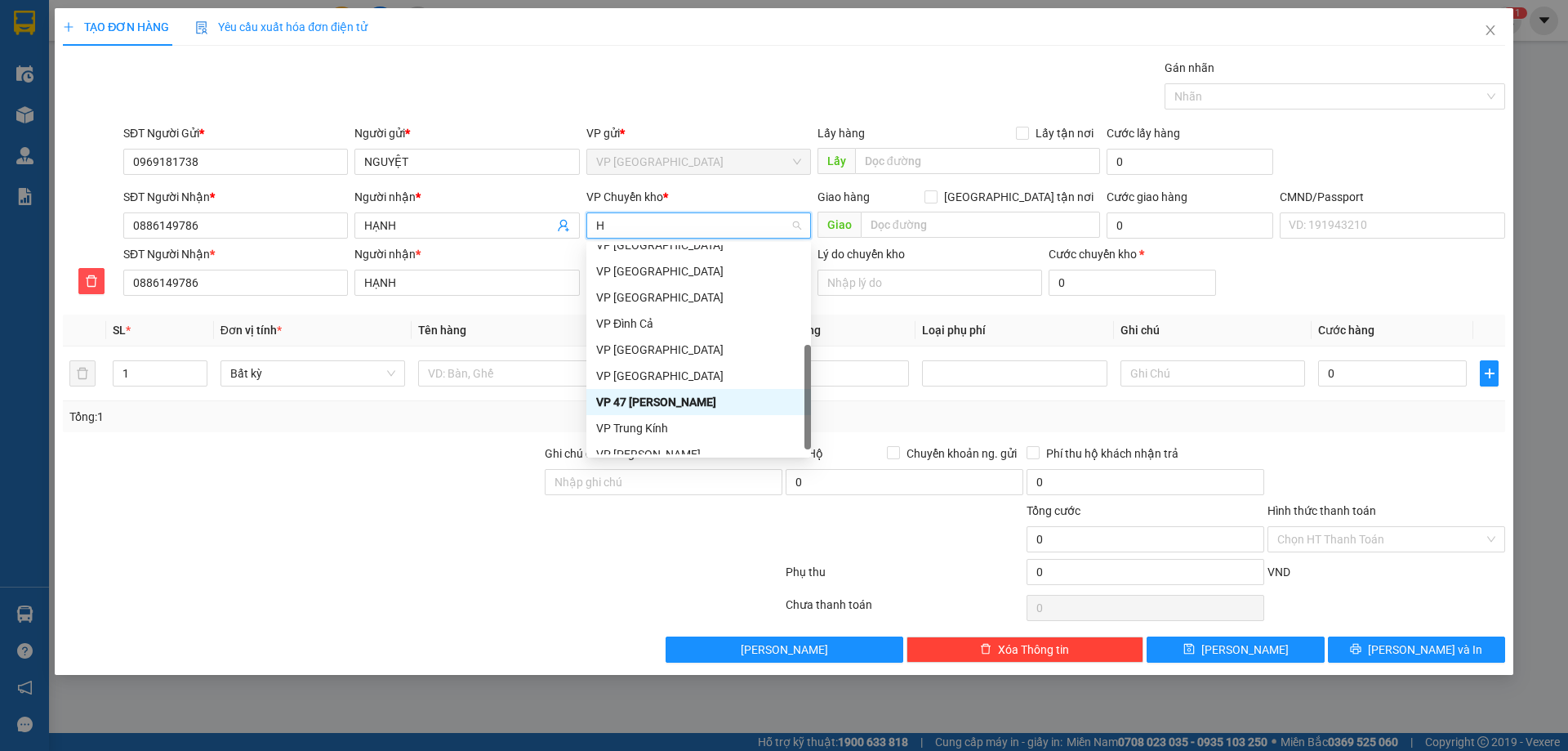
type input "HG"
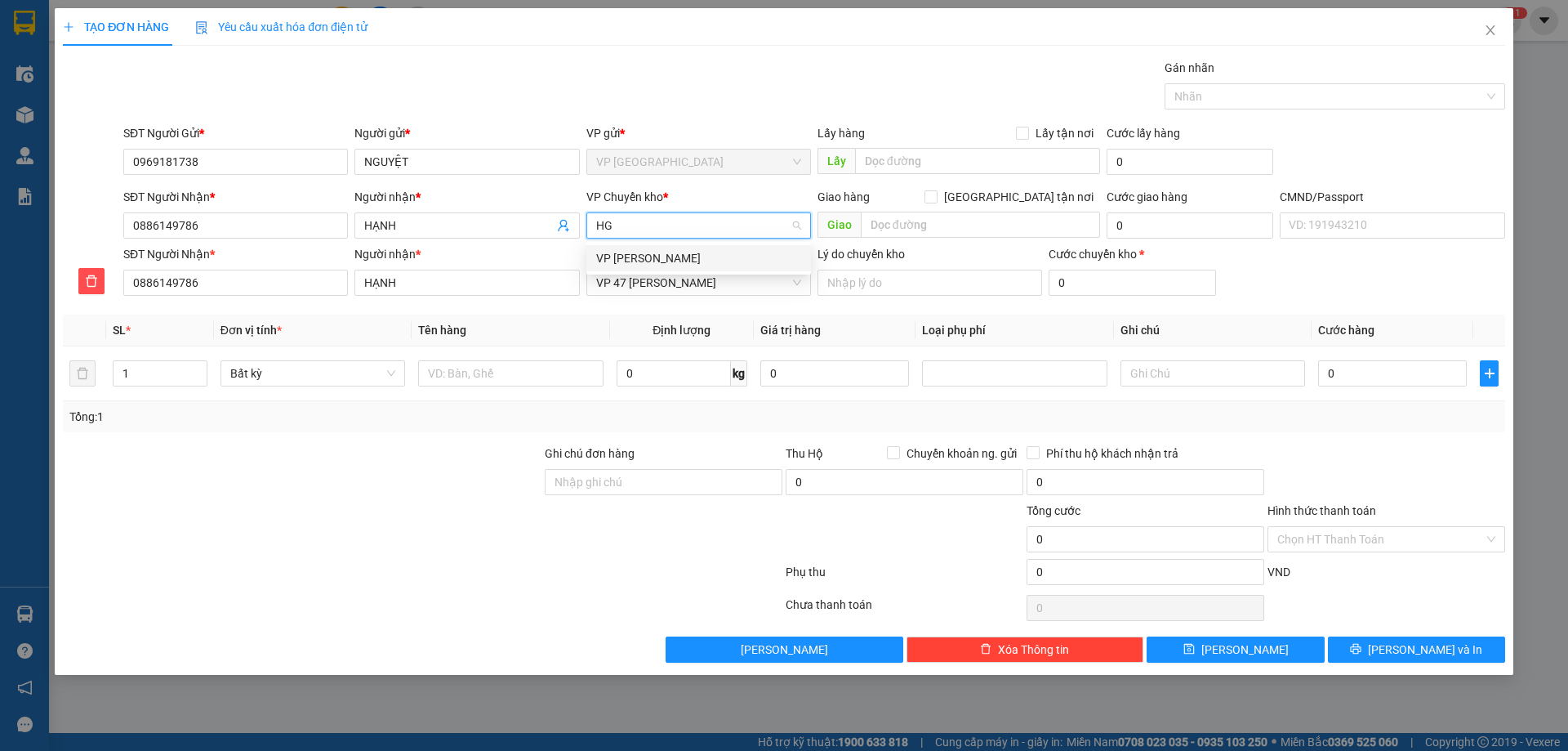
scroll to position [0, 0]
click at [698, 248] on div "VP [PERSON_NAME]" at bounding box center [698, 258] width 224 height 26
click at [502, 322] on th "Tên hàng" at bounding box center [510, 330] width 198 height 31
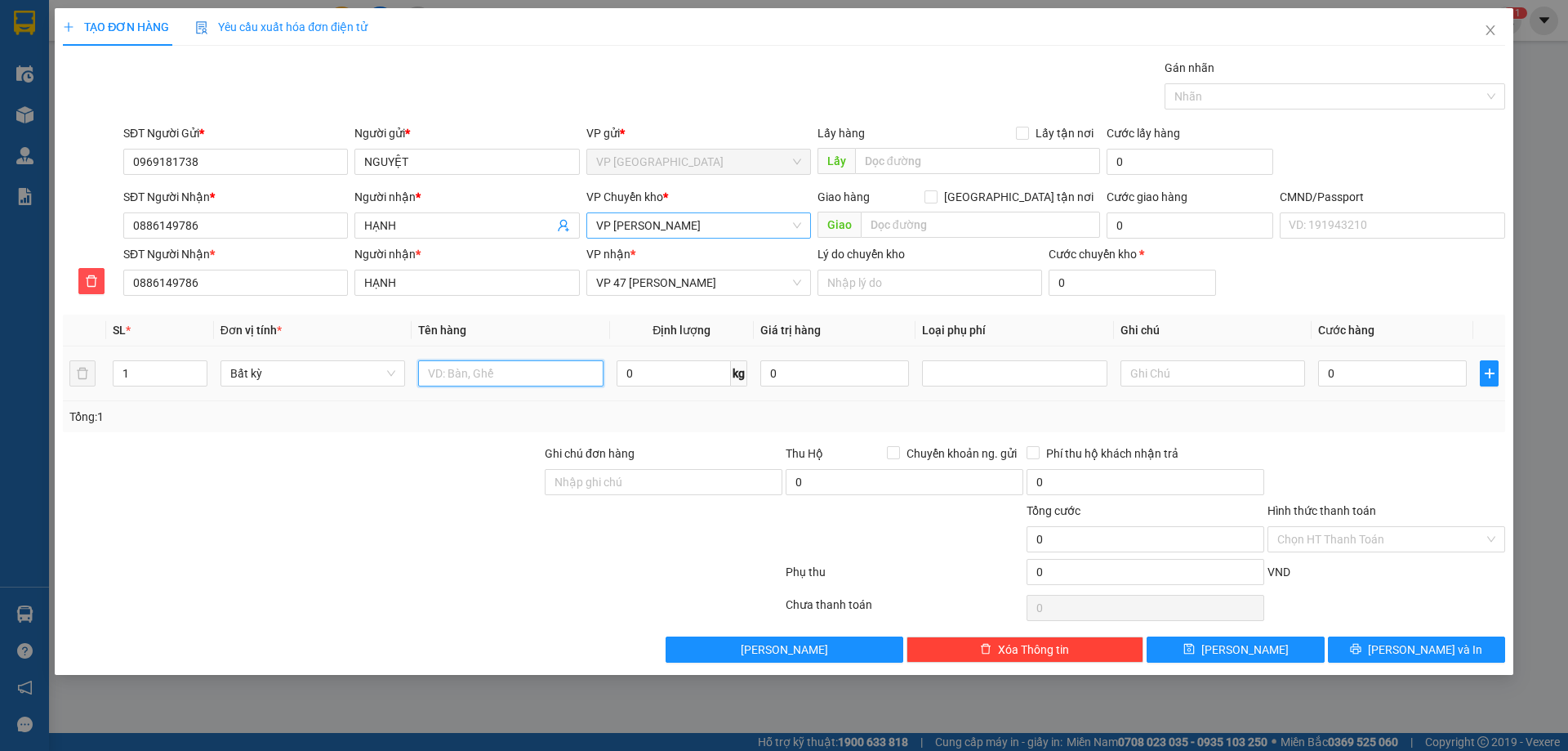
click at [493, 367] on input "text" at bounding box center [510, 373] width 185 height 26
type input "XỐP QUẢ VẢI"
click at [631, 385] on input "0" at bounding box center [674, 373] width 114 height 26
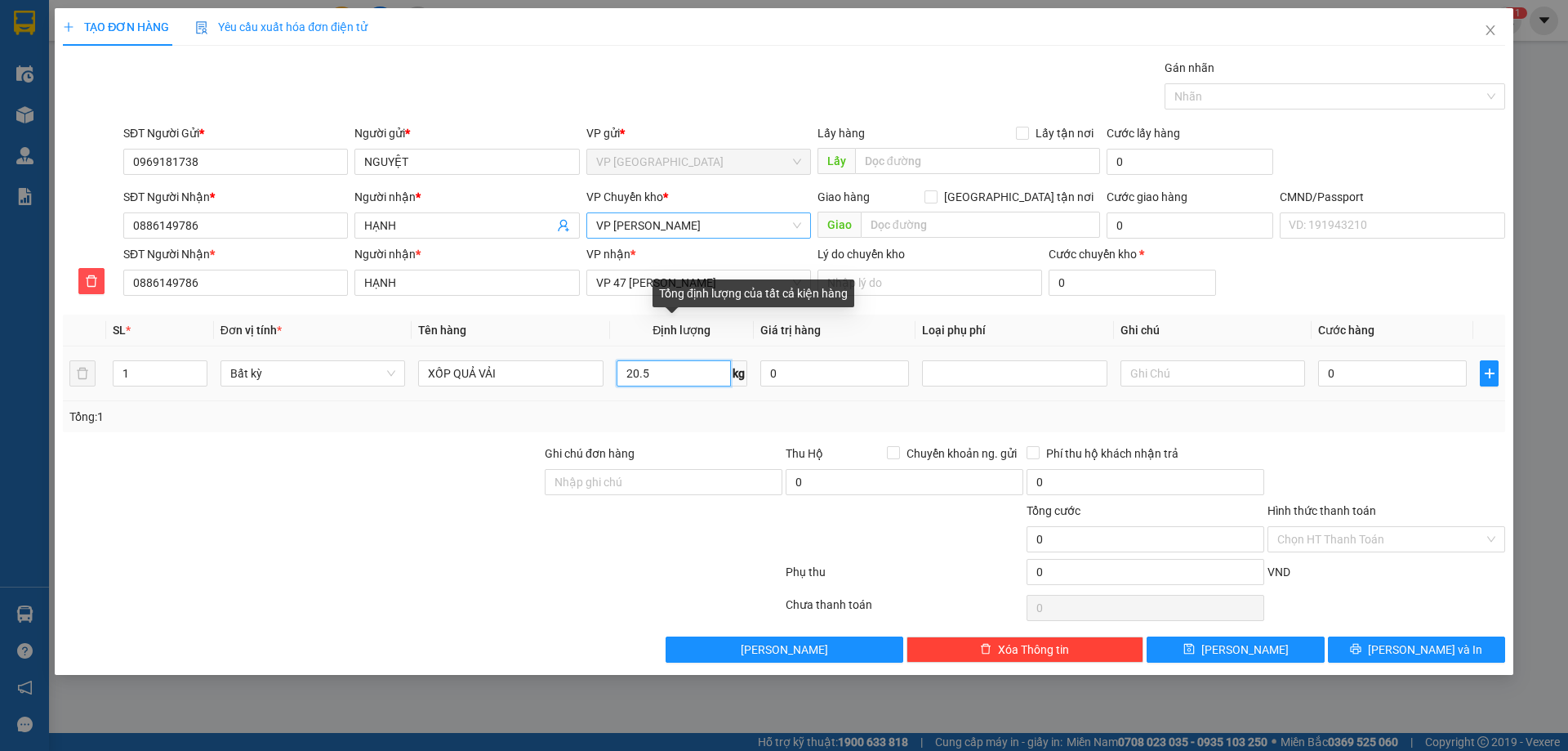
type input "20.5"
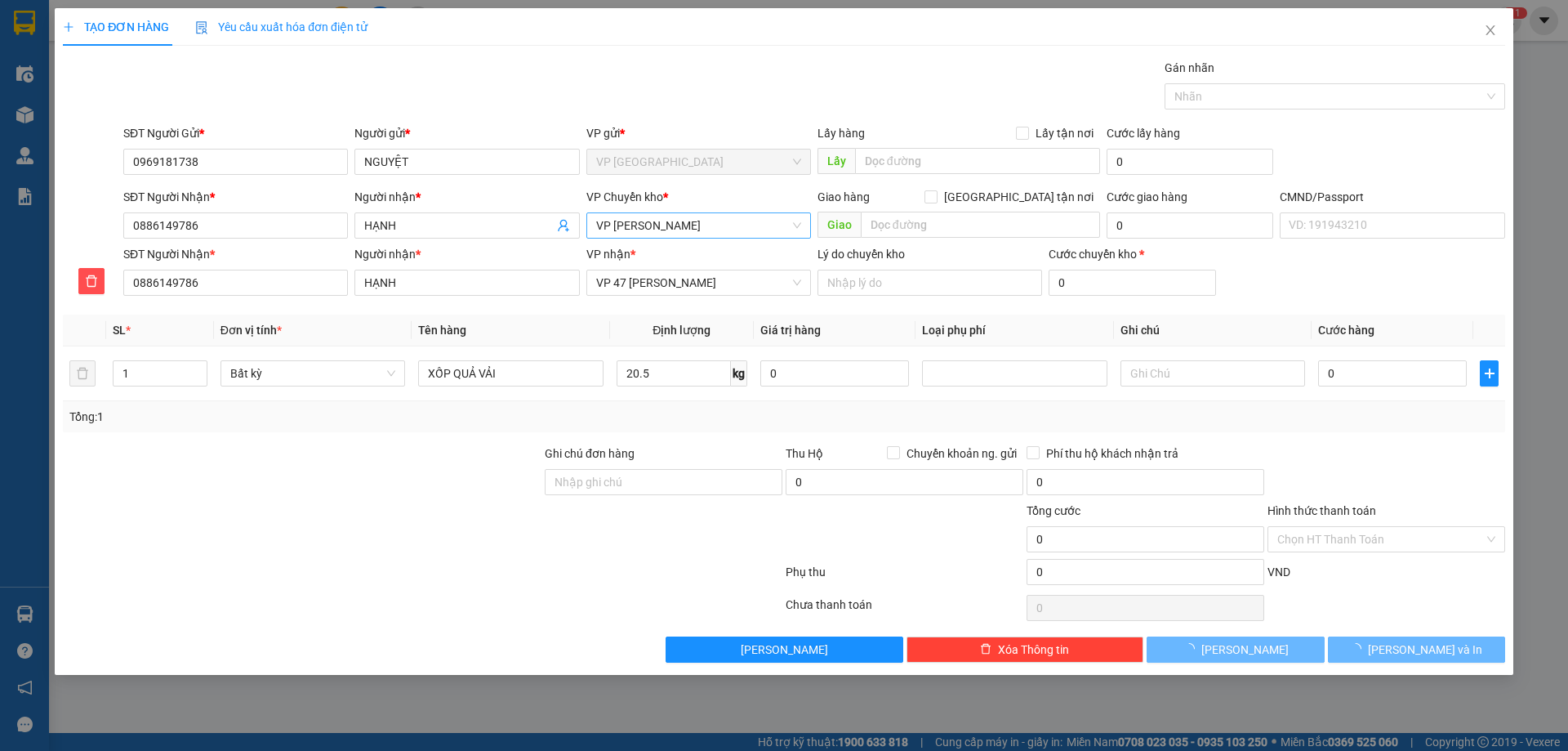
click at [729, 445] on div "Ghi chú đơn hàng" at bounding box center [663, 457] width 238 height 25
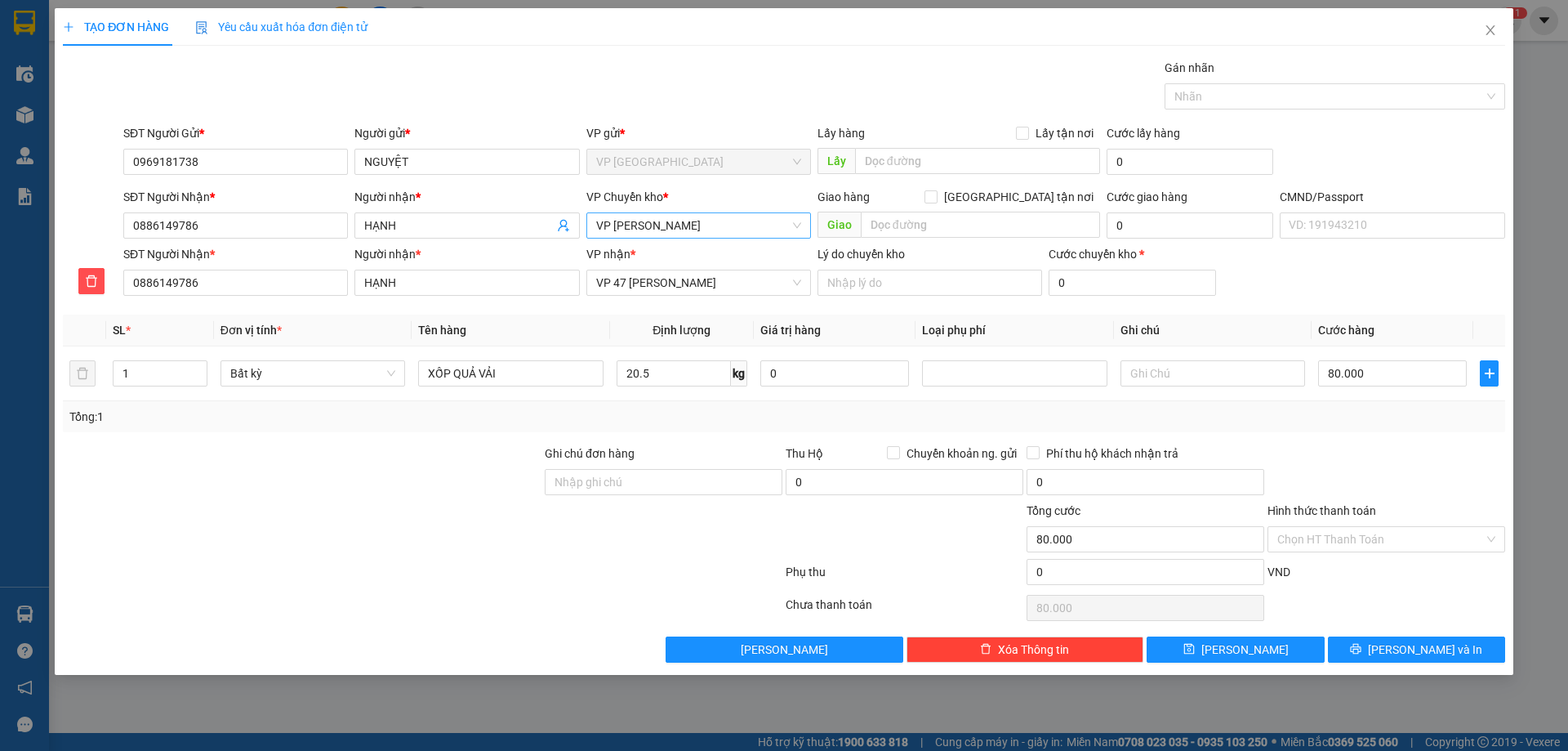
type input "80.000"
click at [1388, 630] on div "Transit Pickup Surcharge Ids Transit Deliver Surcharge Ids Transit Deliver Surc…" at bounding box center [784, 360] width 1442 height 604
click at [1394, 638] on button "[PERSON_NAME] và In" at bounding box center [1416, 649] width 177 height 26
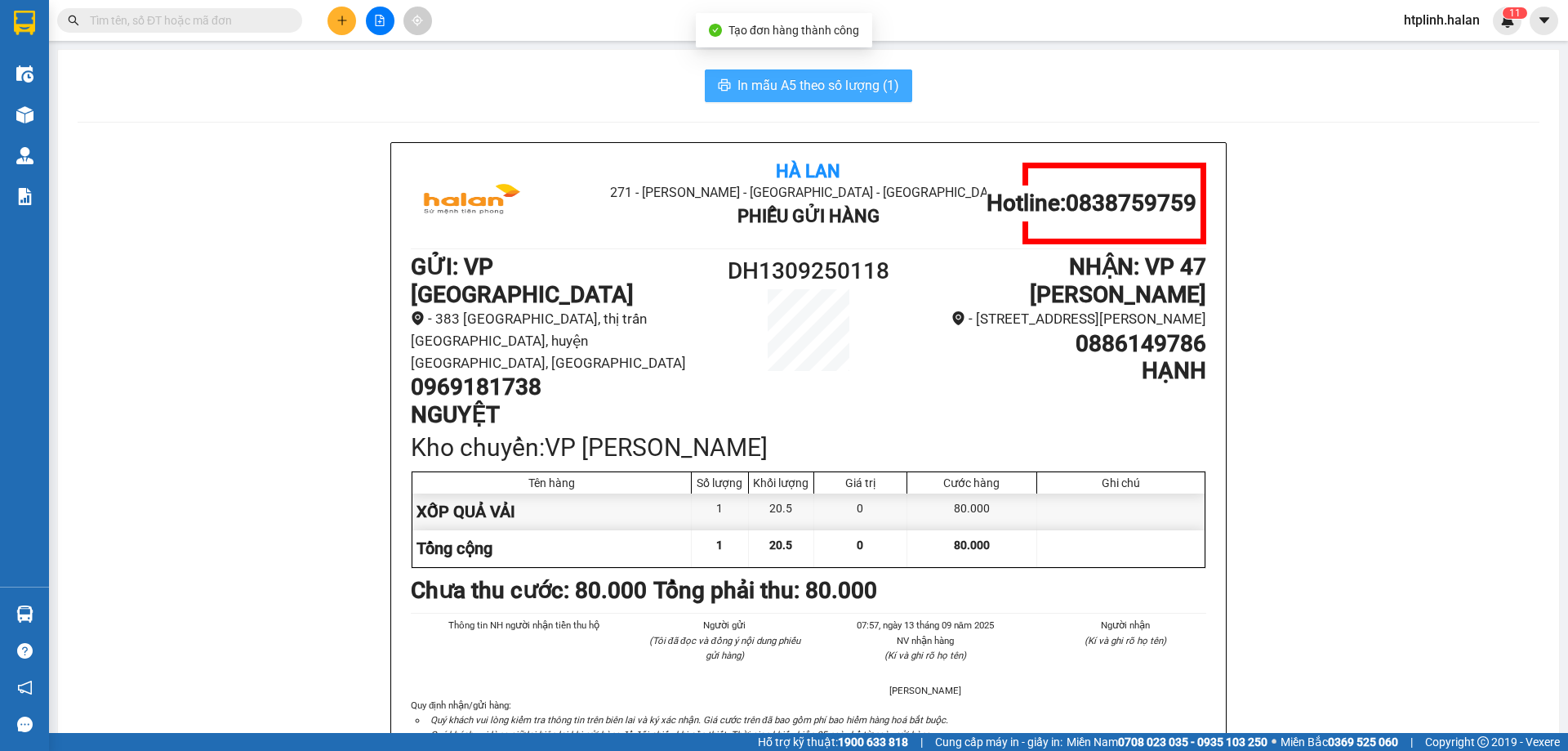
click at [777, 93] on span "In mẫu A5 theo số lượng (1)" at bounding box center [818, 85] width 161 height 21
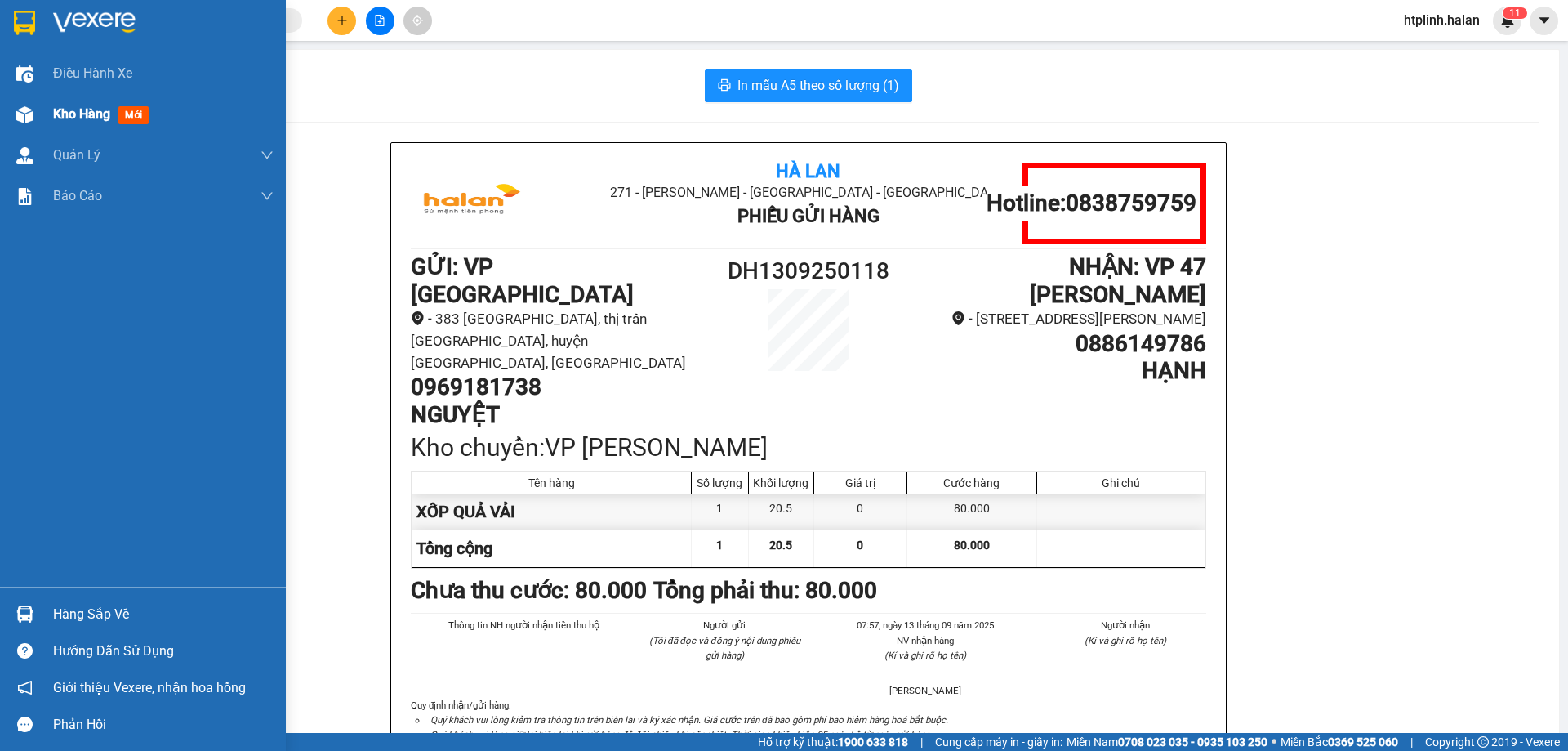
click at [23, 94] on div "Kho hàng mới" at bounding box center [142, 113] width 286 height 41
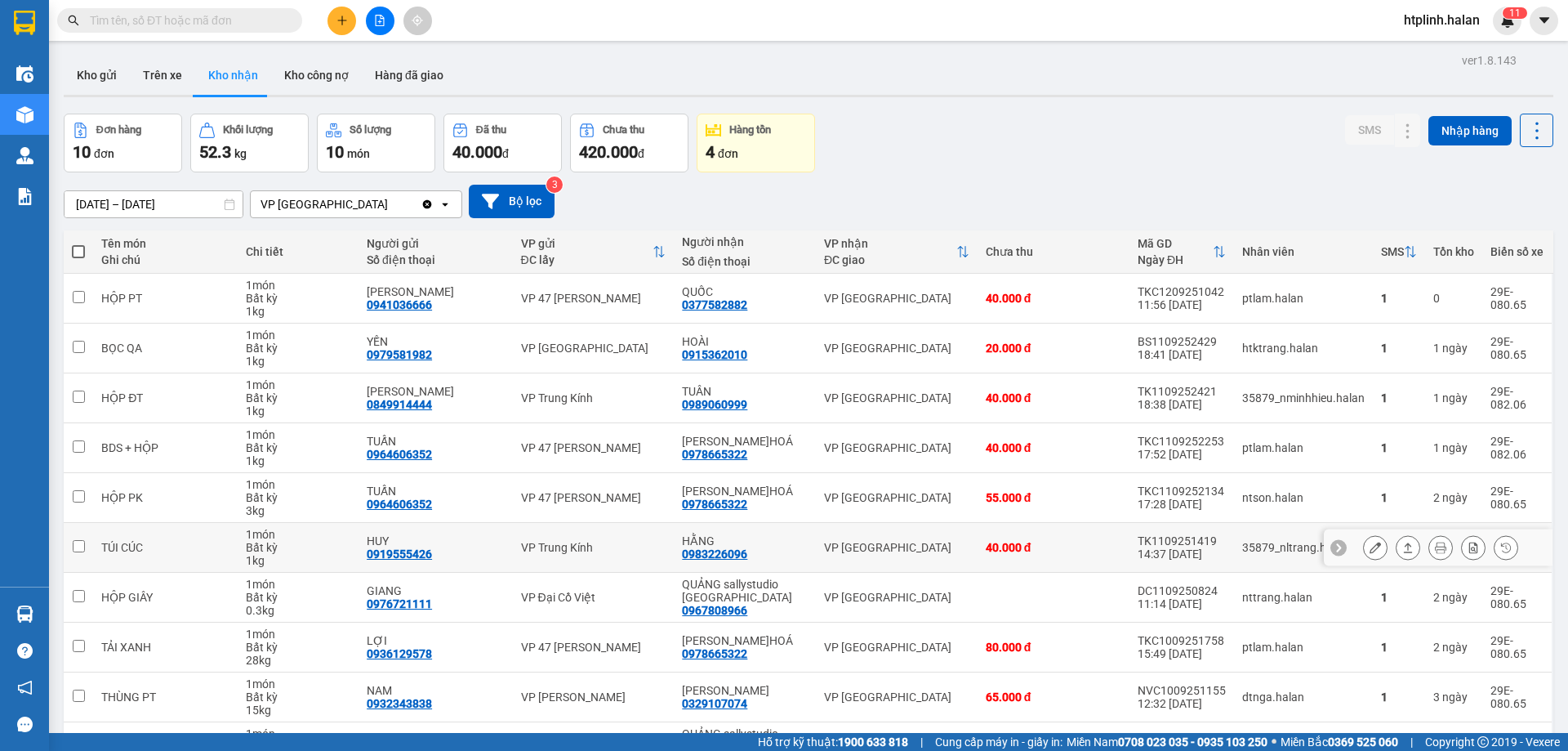
scroll to position [106, 0]
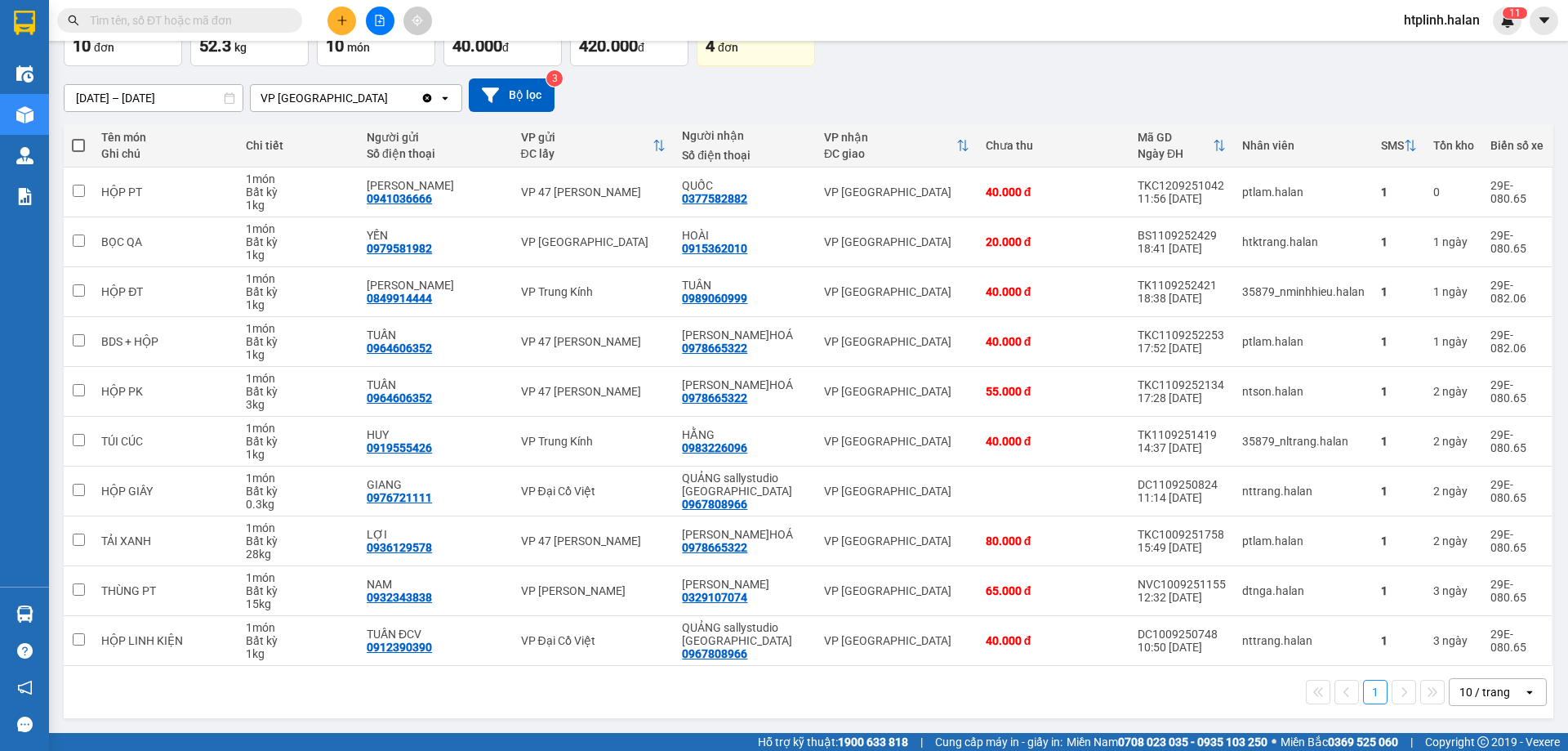
click at [230, 35] on div "Kết quả tìm kiếm ( 226 ) Bộ lọc Mã ĐH Trạng thái Món hàng Thu hộ Tổng cước Chưa…" at bounding box center [784, 20] width 1568 height 41
click at [232, 22] on input "text" at bounding box center [186, 21] width 193 height 18
type input "0"
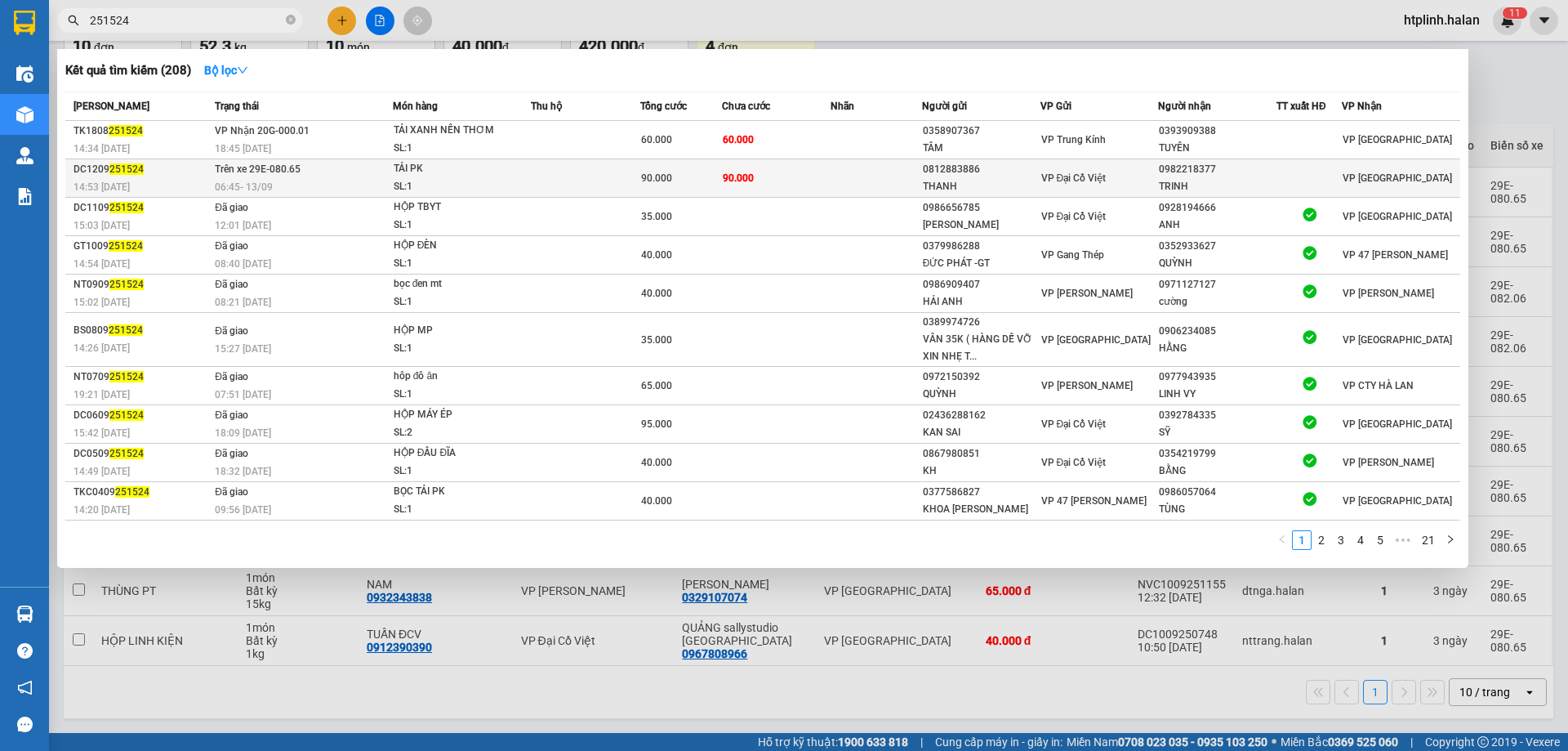
type input "251524"
click at [461, 176] on div "TẢI PK" at bounding box center [455, 169] width 123 height 18
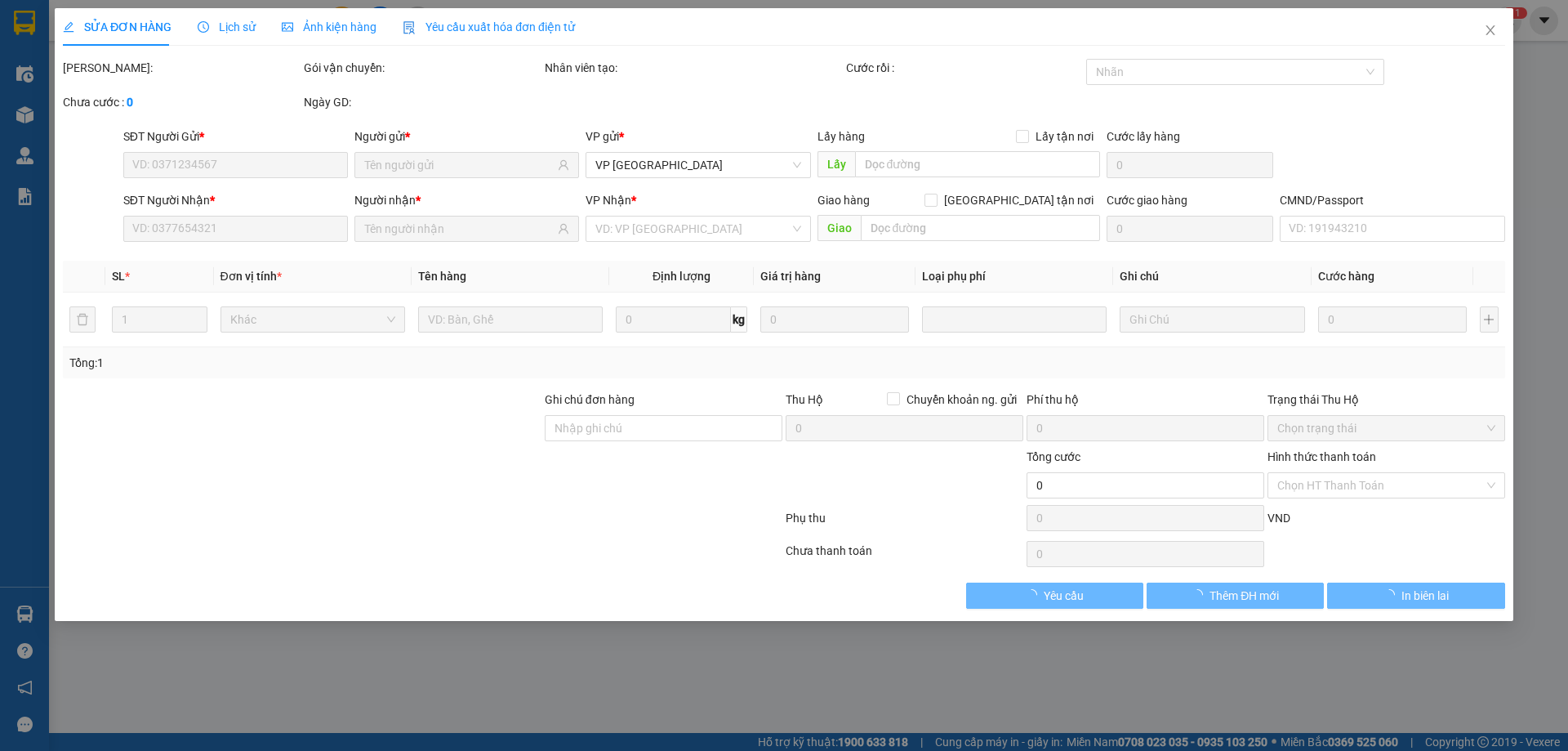
type input "0812883886"
type input "THANH"
type input "0982218377"
type input "TRINH"
type input "90.000"
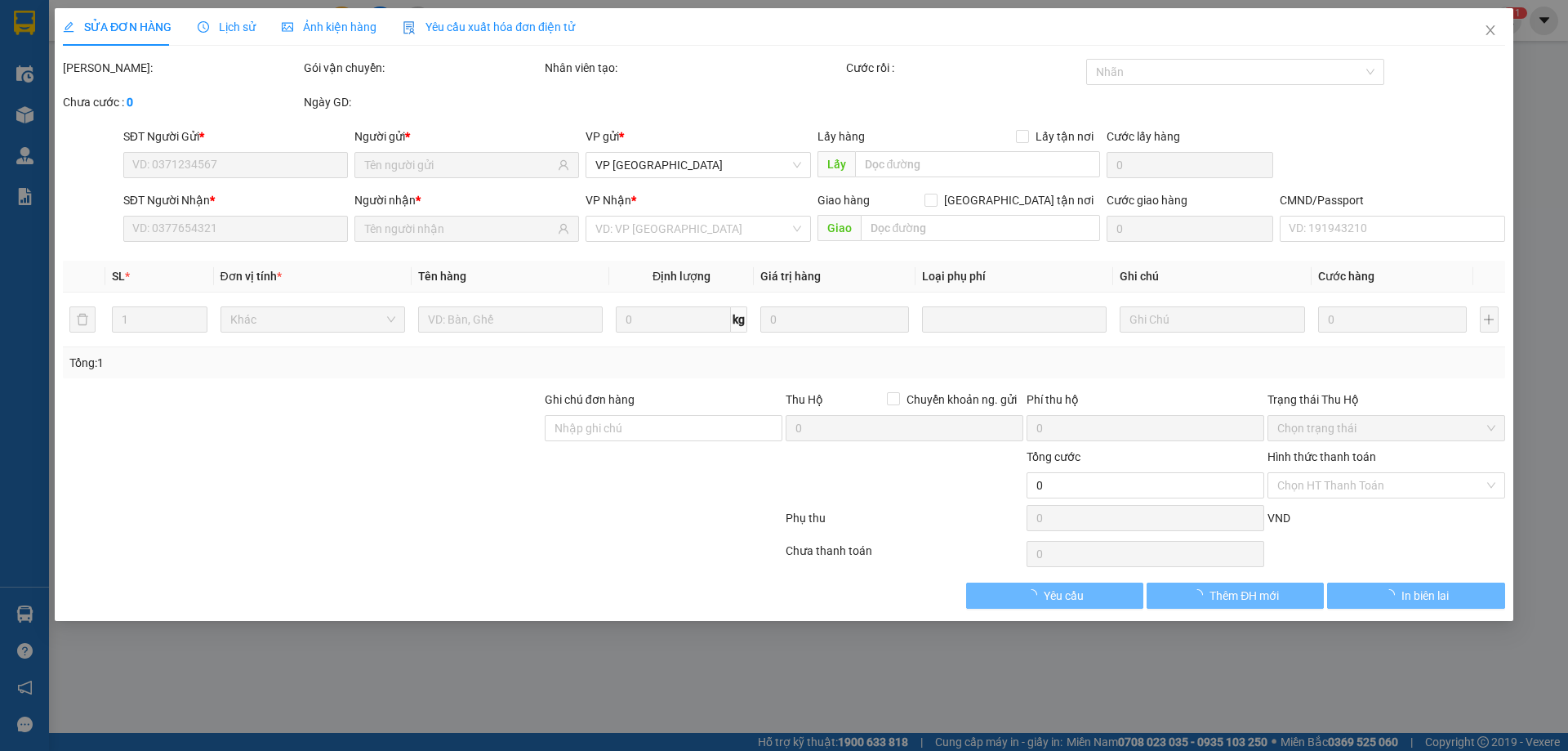
type input "90.000"
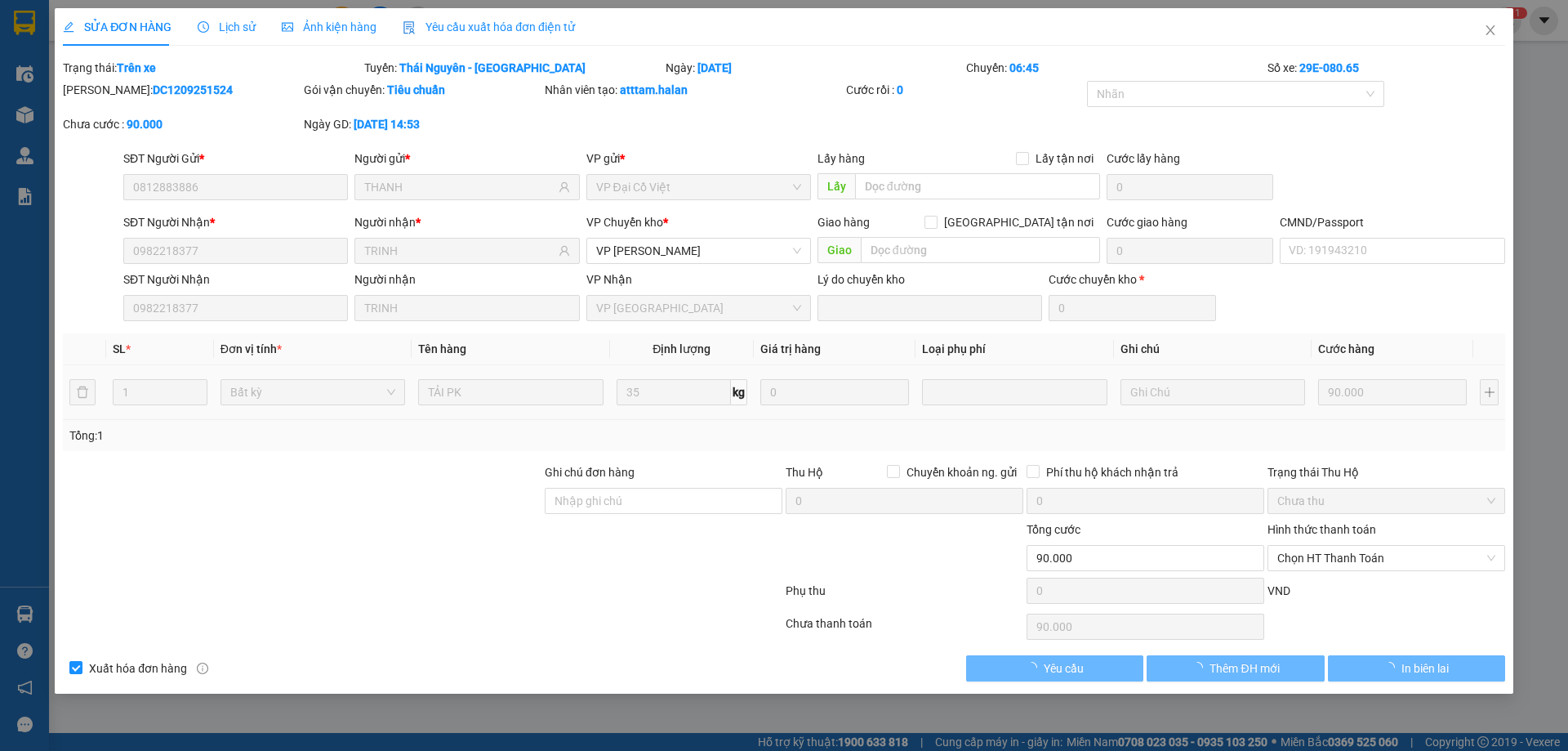
click at [212, 25] on span "Lịch sử" at bounding box center [227, 27] width 58 height 13
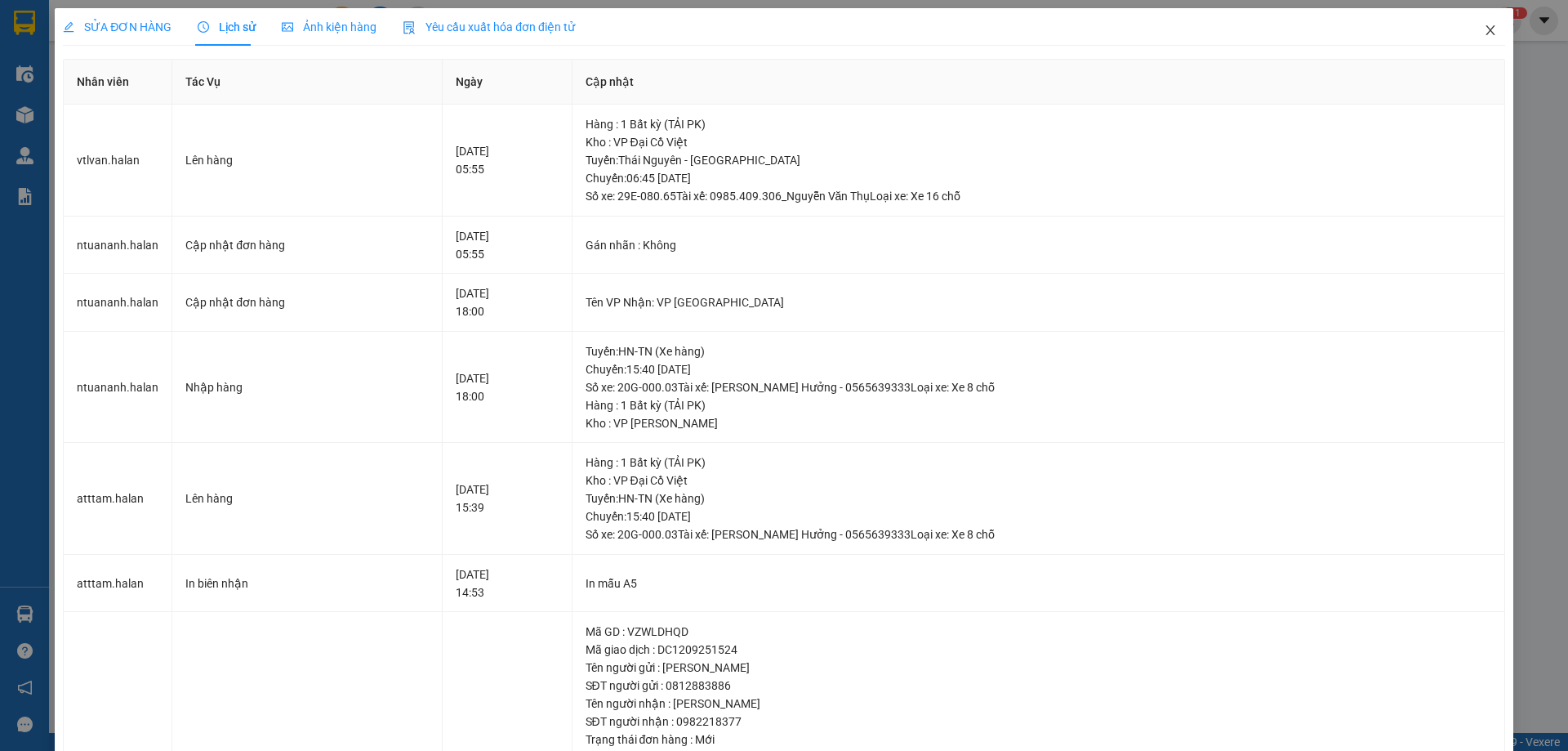
click at [1485, 33] on icon "close" at bounding box center [1489, 31] width 9 height 10
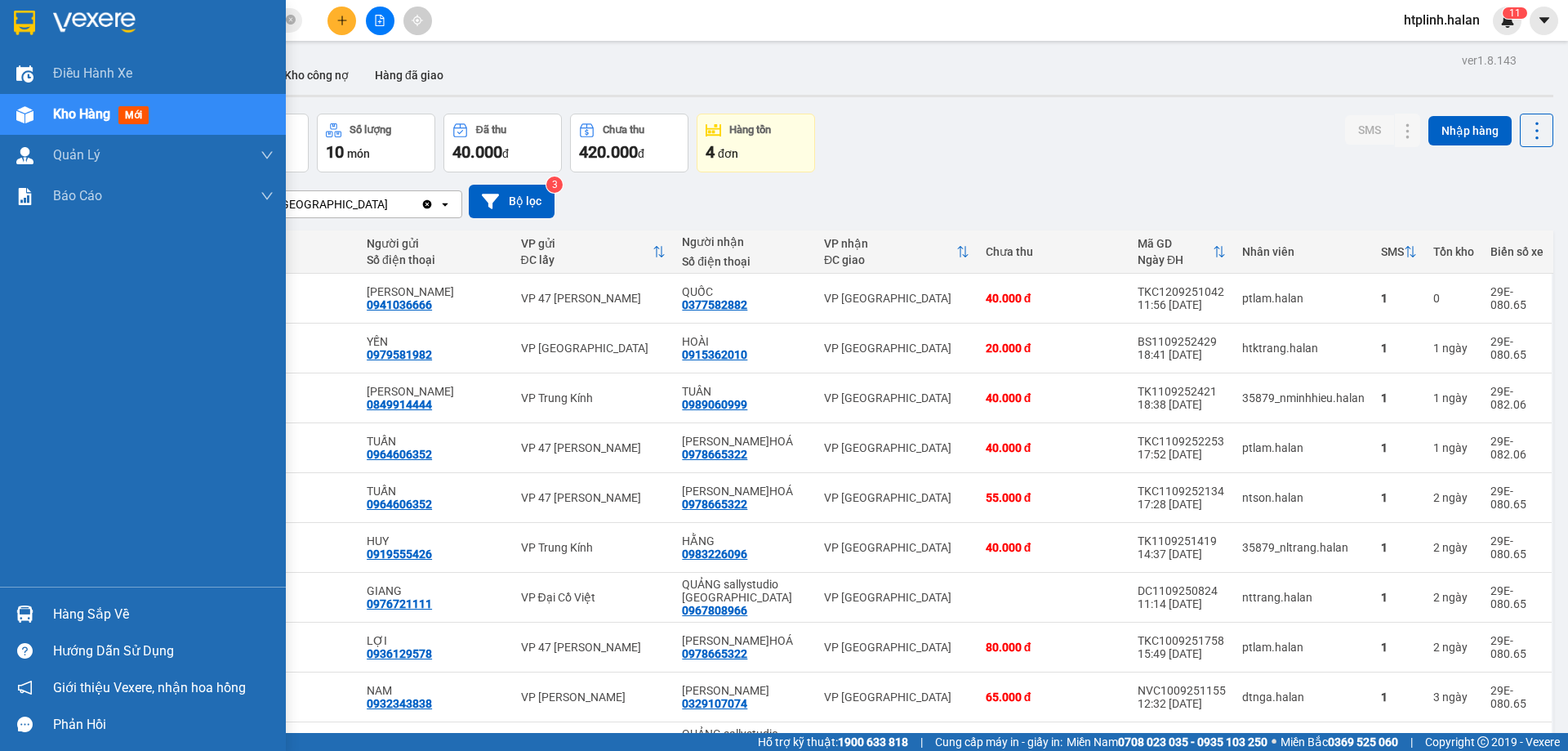
click at [27, 608] on img at bounding box center [25, 614] width 17 height 17
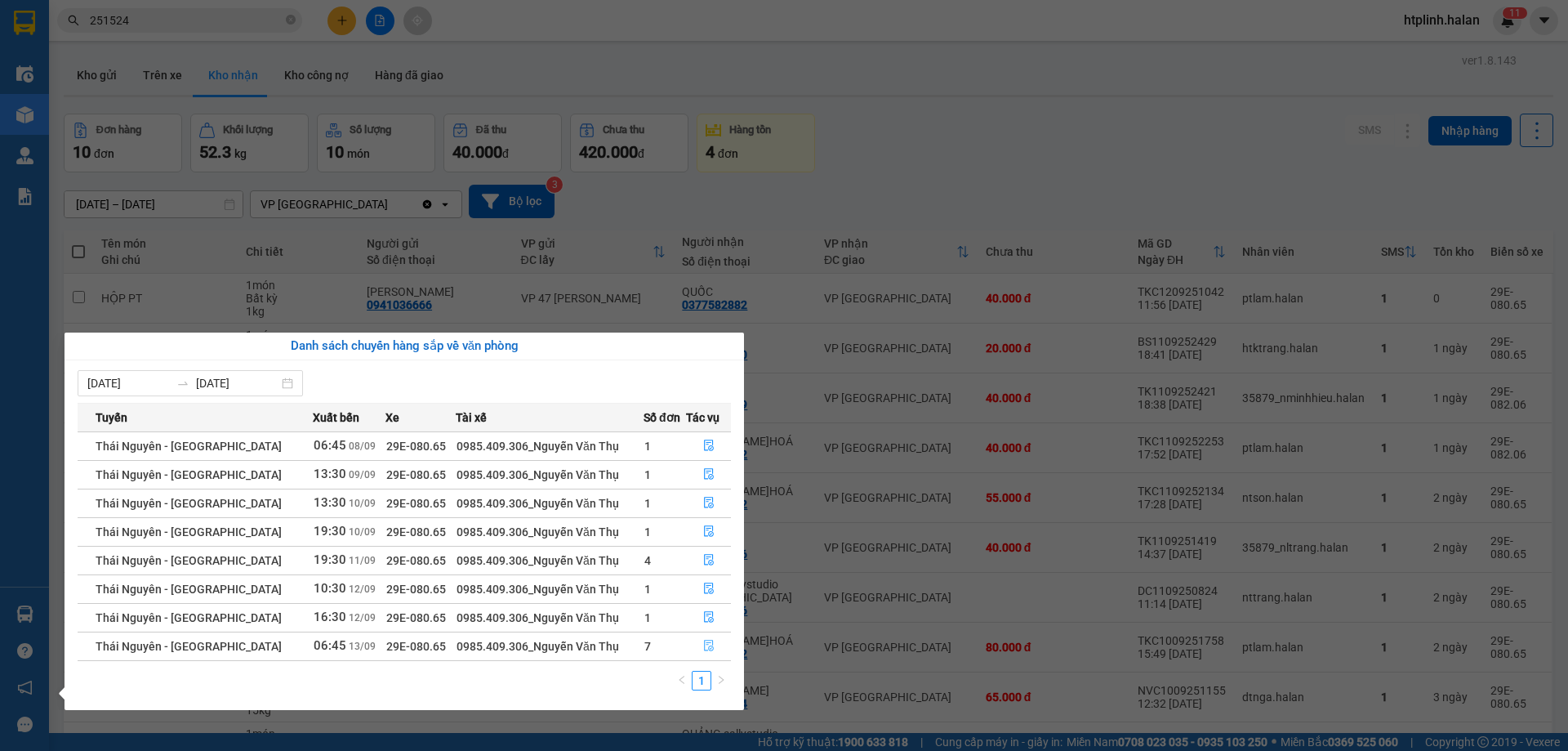
click at [687, 649] on button "button" at bounding box center [709, 647] width 43 height 26
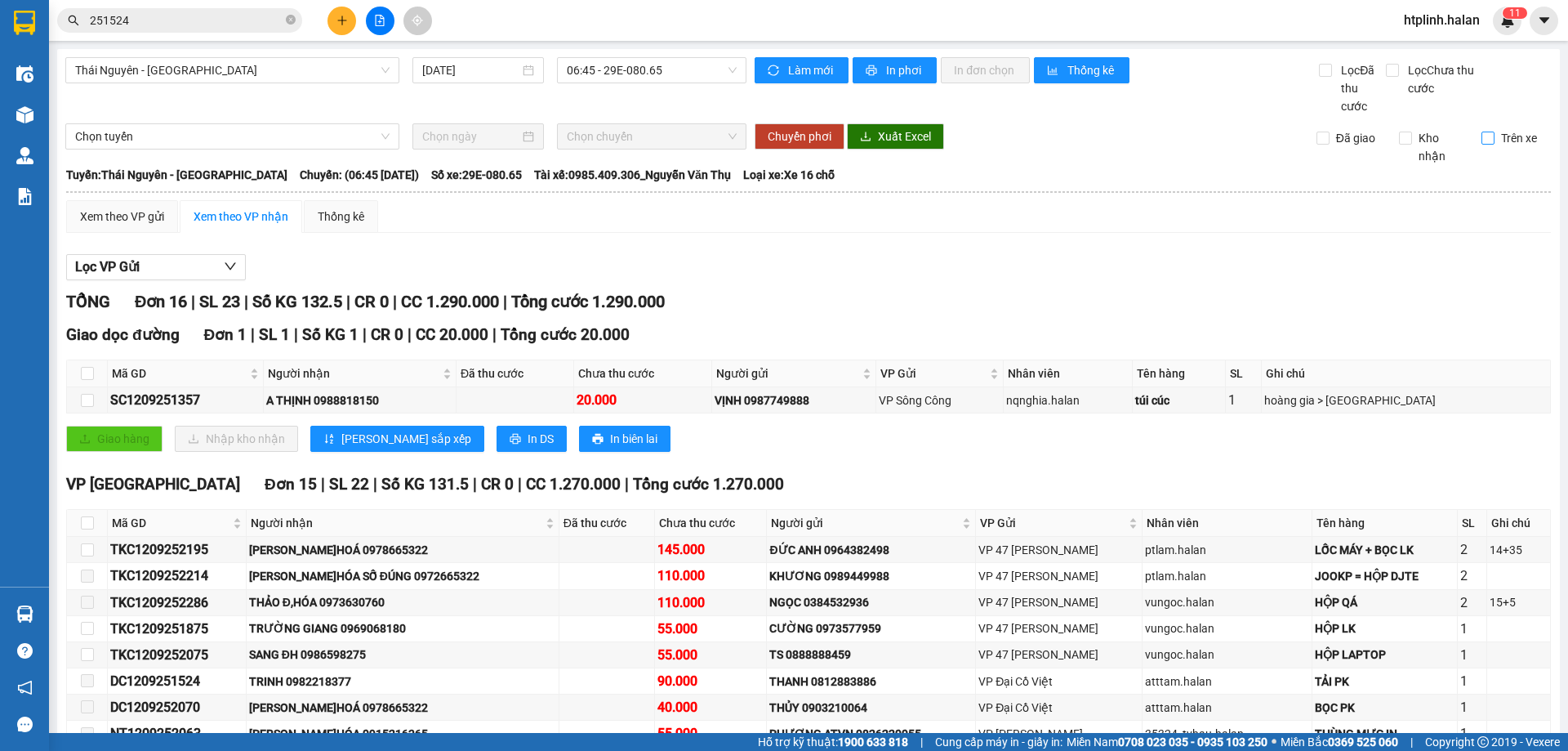
click at [1494, 143] on span "Trên xe" at bounding box center [1518, 138] width 49 height 18
click at [1494, 143] on input "Trên xe" at bounding box center [1488, 138] width 13 height 13
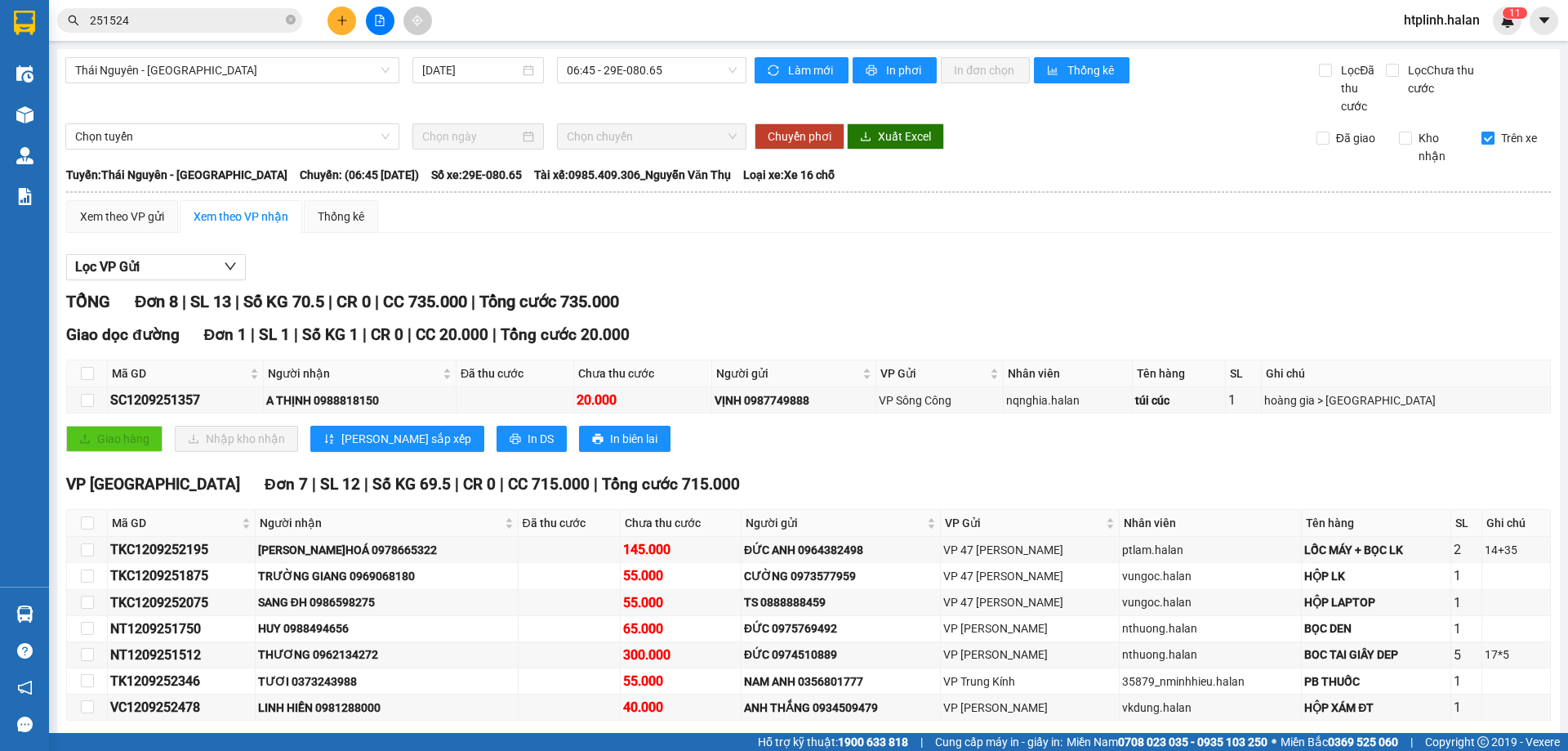
click at [1494, 137] on span "Trên xe" at bounding box center [1518, 138] width 49 height 18
click at [1491, 137] on input "Trên xe" at bounding box center [1488, 138] width 13 height 13
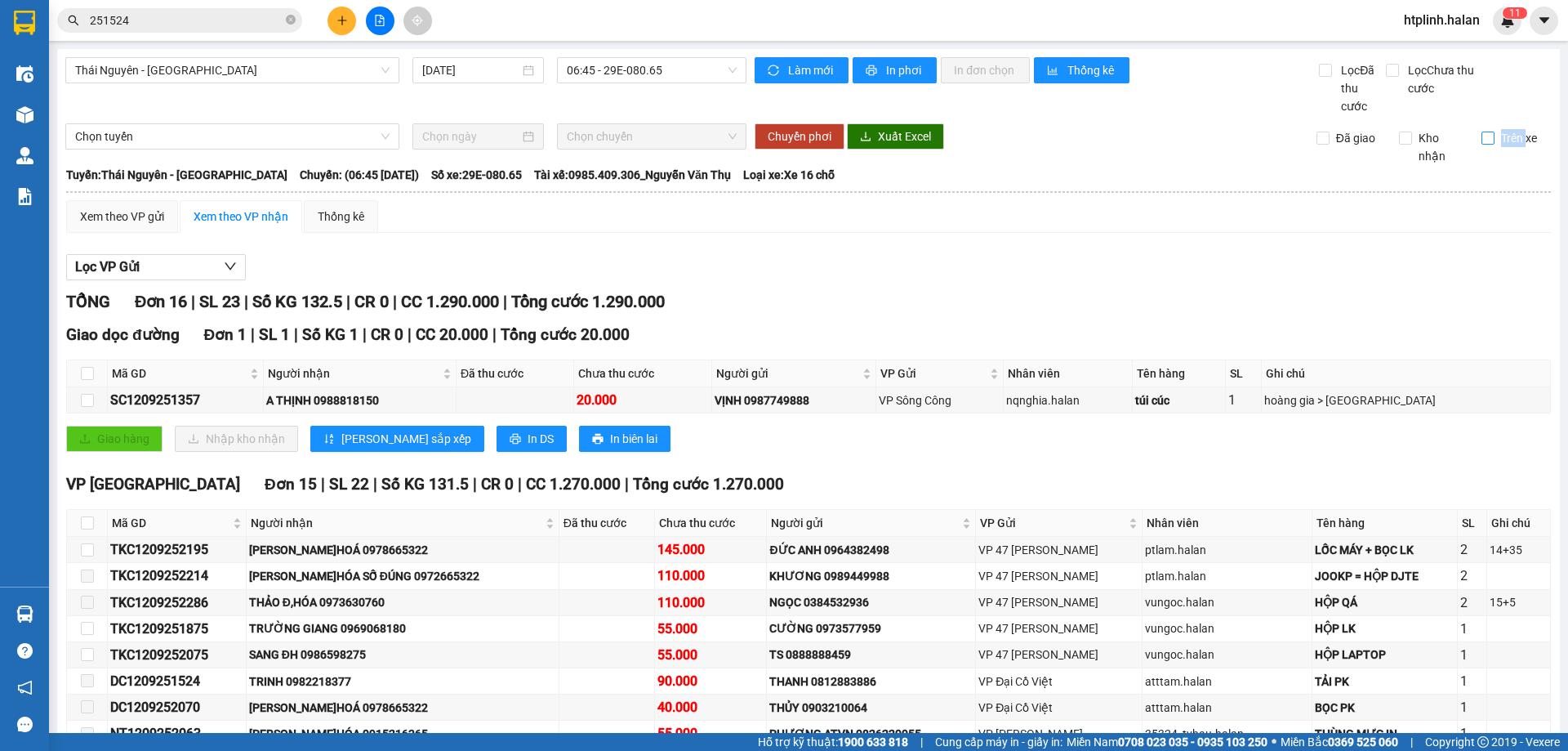
click at [1494, 137] on span "Trên xe" at bounding box center [1518, 138] width 49 height 18
click at [1491, 137] on input "Trên xe" at bounding box center [1488, 138] width 13 height 13
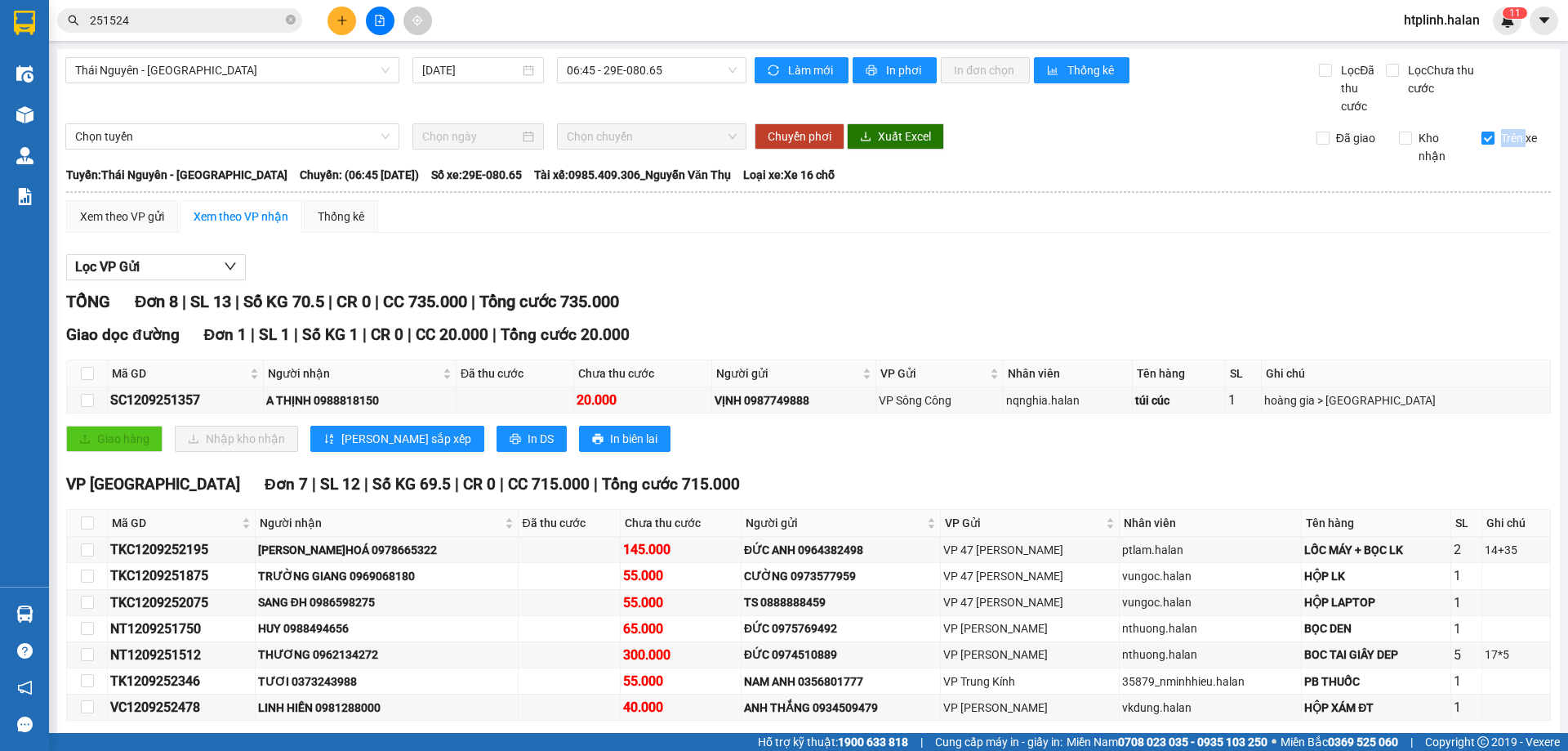
click at [1494, 137] on span "Trên xe" at bounding box center [1518, 138] width 49 height 18
click at [1491, 137] on input "Trên xe" at bounding box center [1488, 138] width 13 height 13
checkbox input "false"
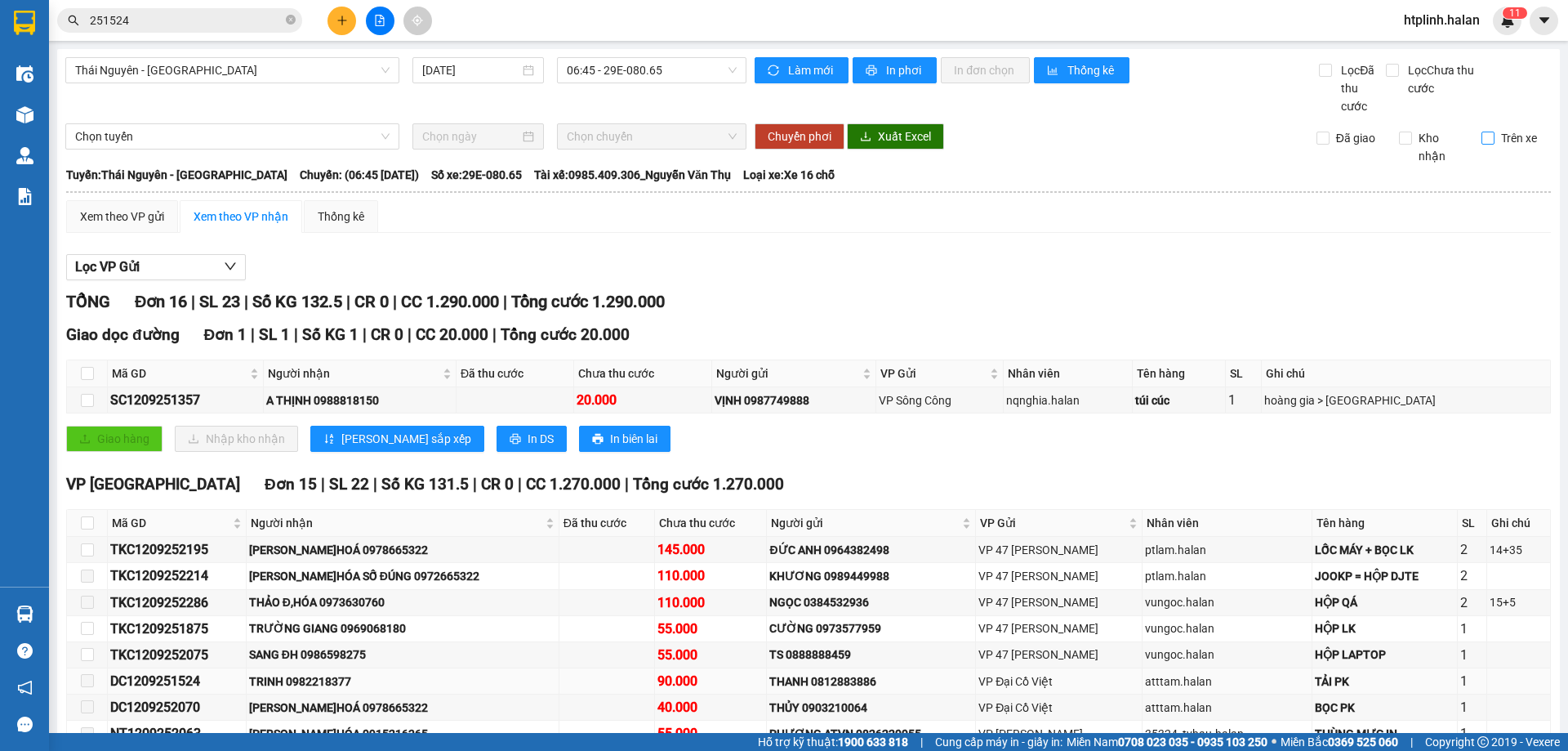
scroll to position [282, 0]
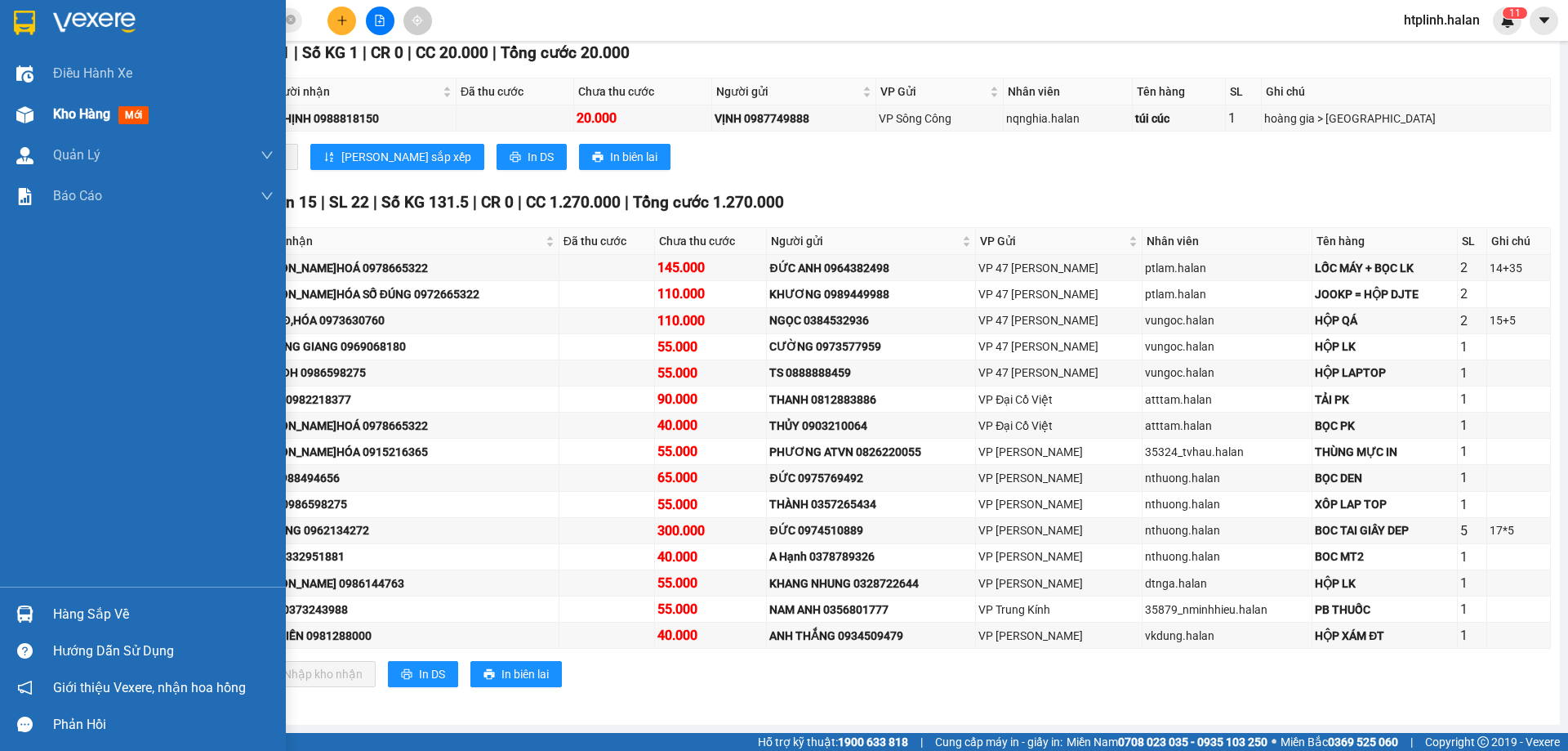
click at [46, 129] on div "Kho hàng mới" at bounding box center [142, 113] width 286 height 41
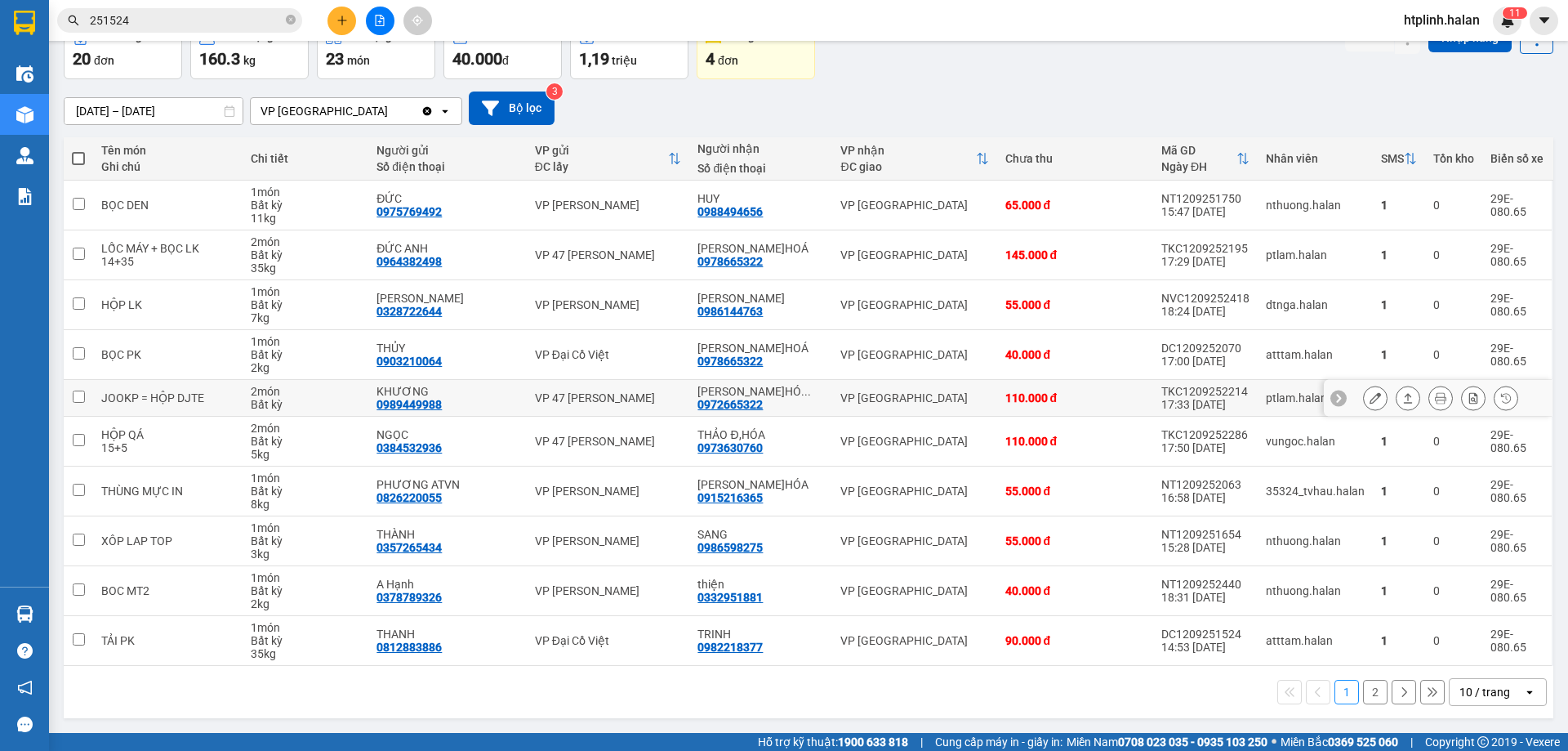
scroll to position [12, 0]
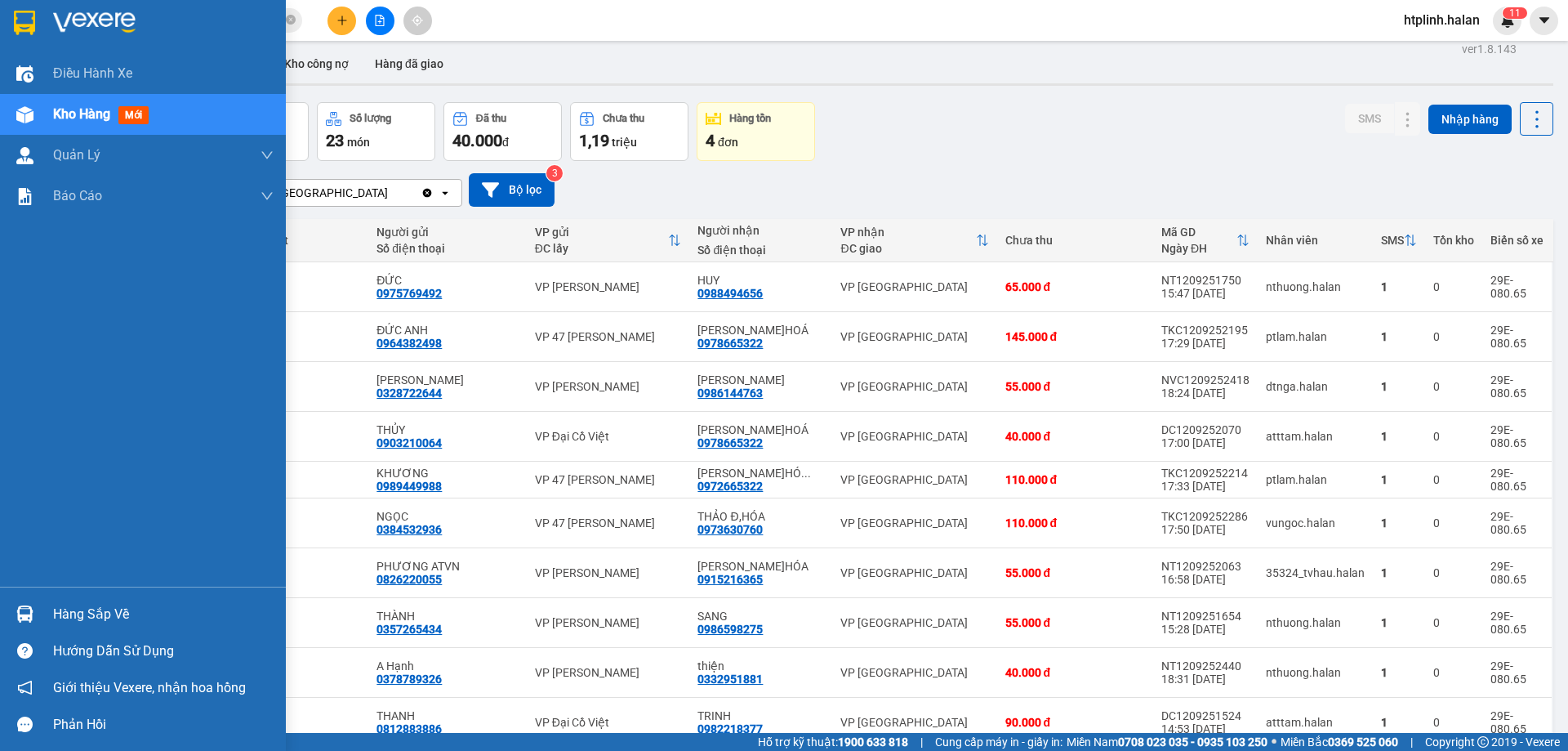
click at [92, 609] on div "Hàng sắp về" at bounding box center [163, 614] width 220 height 25
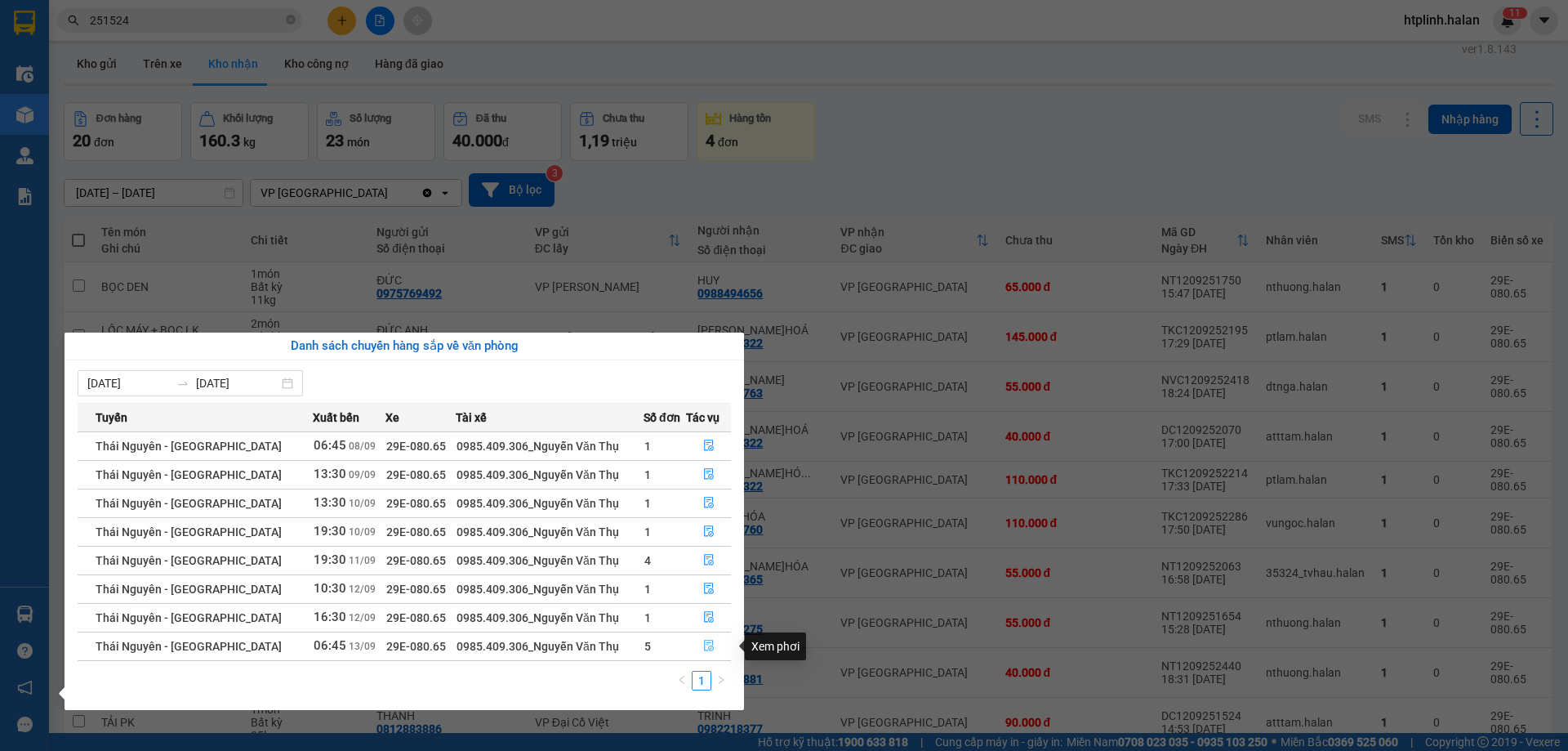
click at [694, 644] on button "button" at bounding box center [709, 647] width 43 height 26
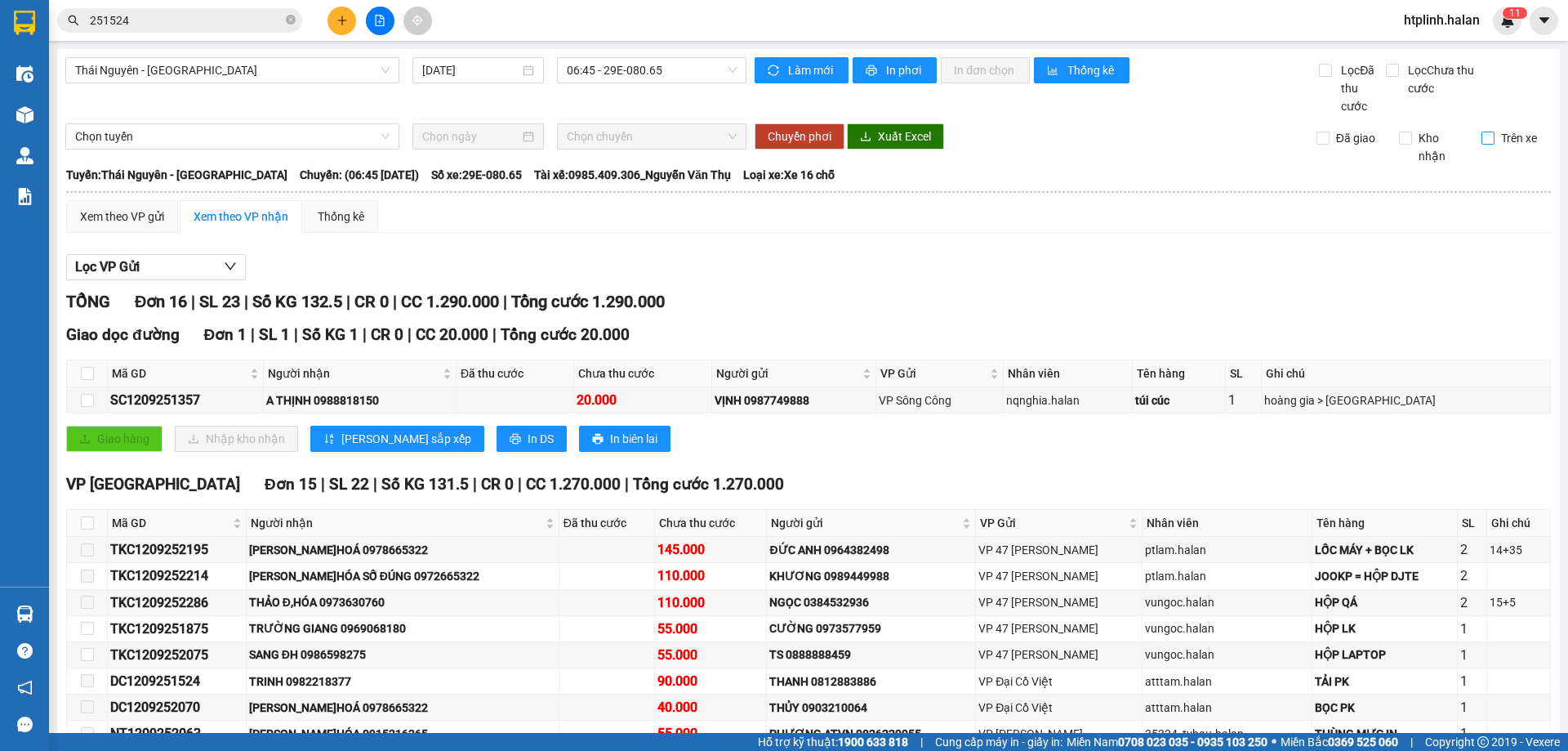
click at [1507, 139] on span "Trên xe" at bounding box center [1518, 138] width 49 height 18
click at [1494, 139] on input "Trên xe" at bounding box center [1488, 138] width 13 height 13
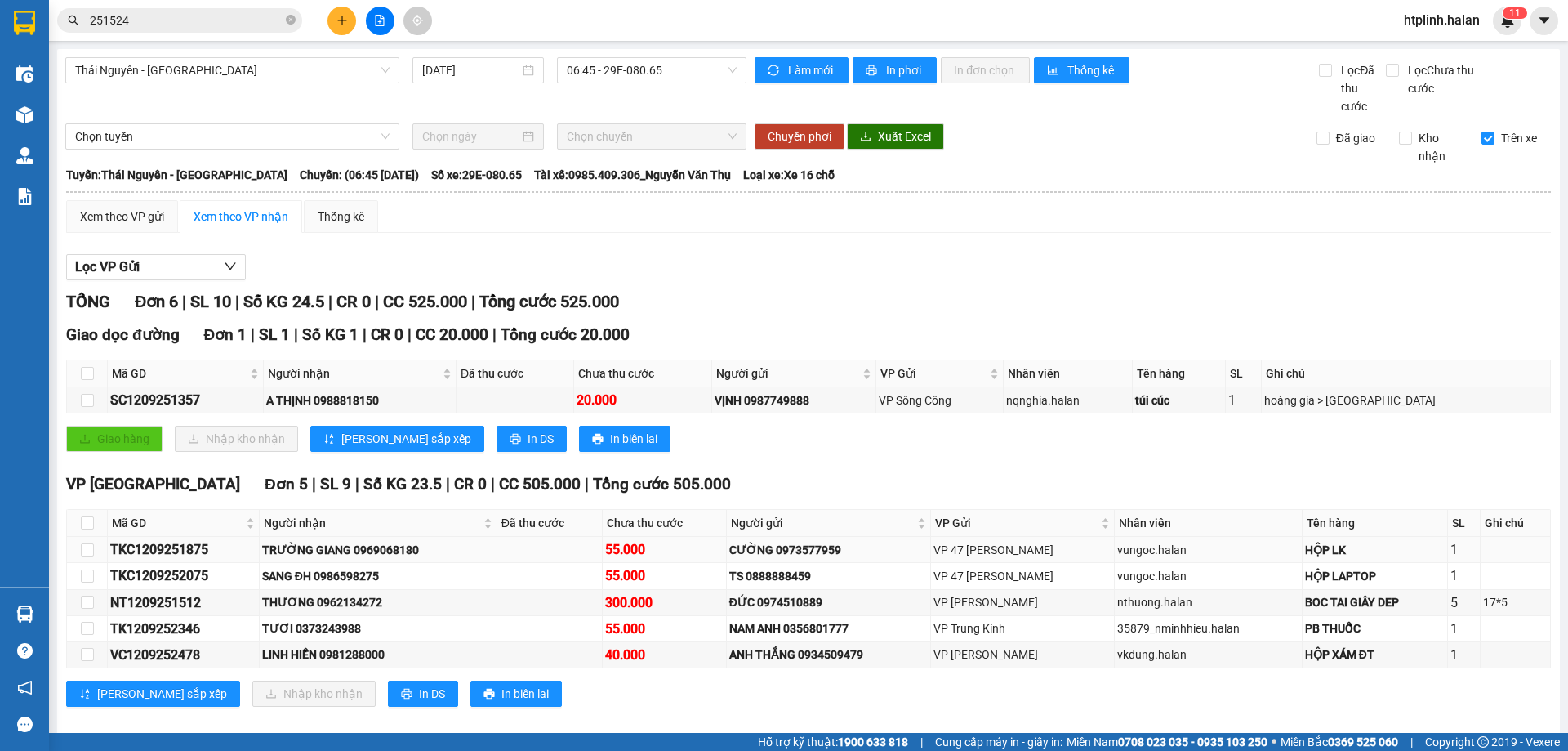
scroll to position [20, 0]
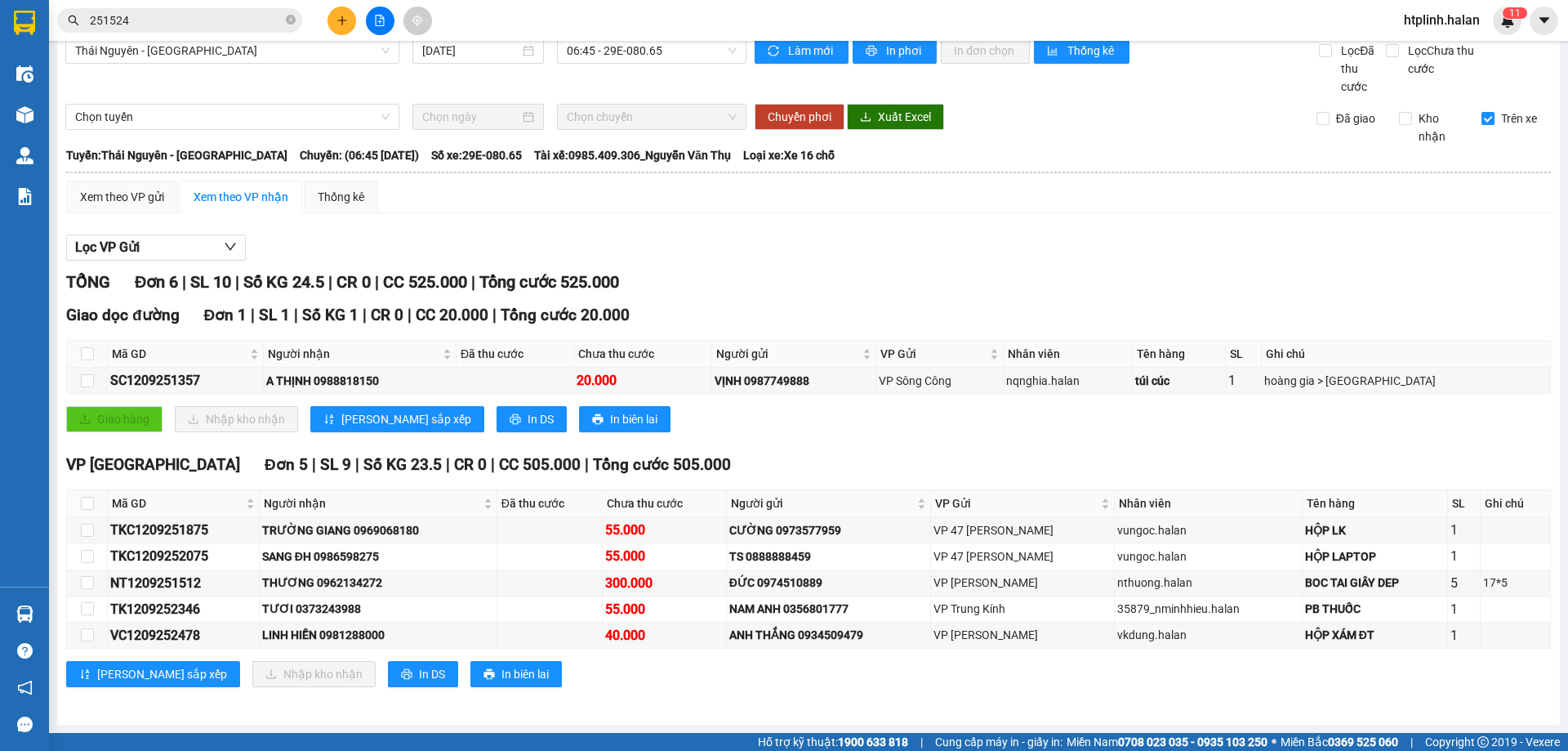
click at [1494, 116] on span "Trên xe" at bounding box center [1518, 118] width 49 height 18
click at [1488, 116] on input "Trên xe" at bounding box center [1488, 118] width 13 height 13
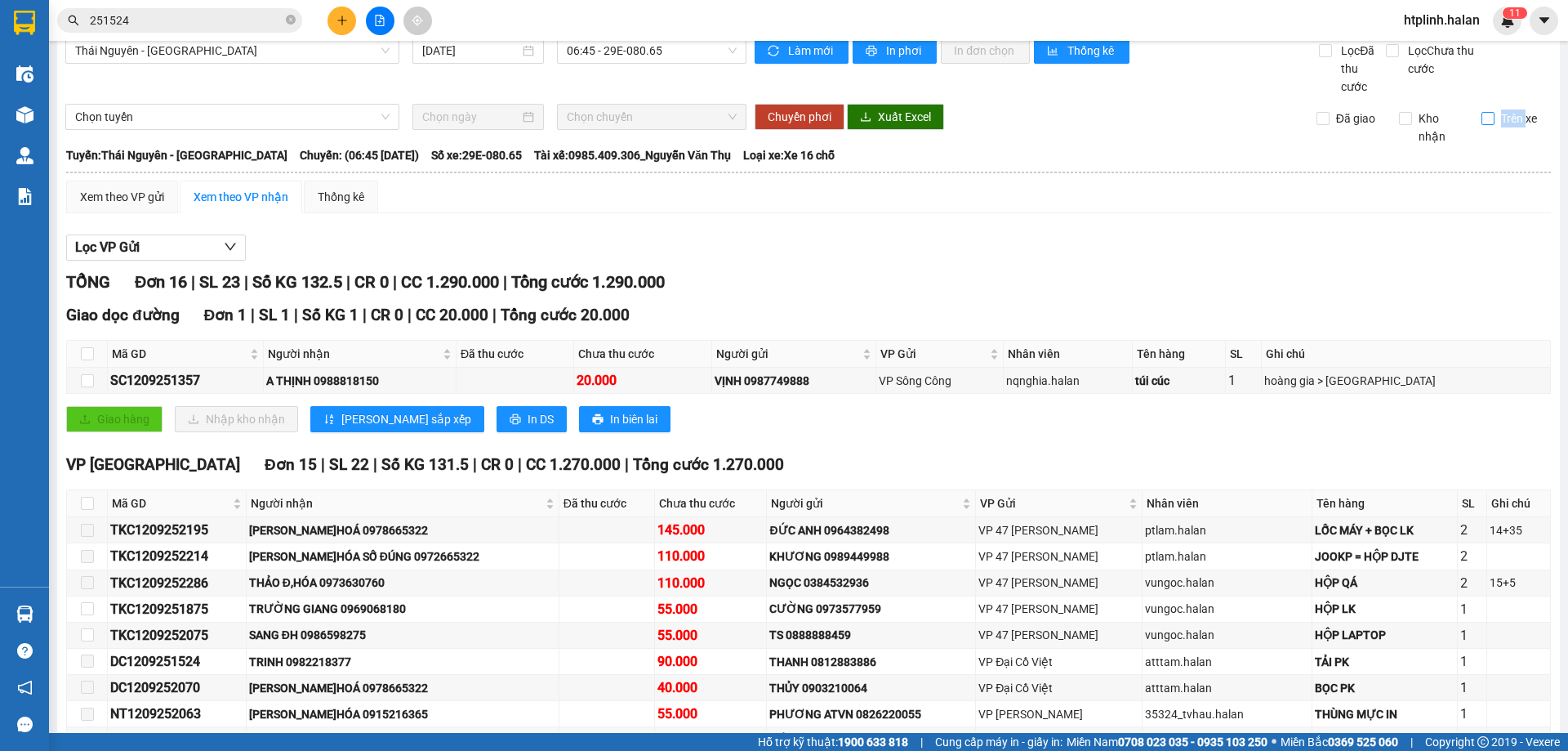
click at [1494, 116] on span "Trên xe" at bounding box center [1518, 118] width 49 height 18
click at [1488, 116] on input "Trên xe" at bounding box center [1488, 118] width 13 height 13
checkbox input "true"
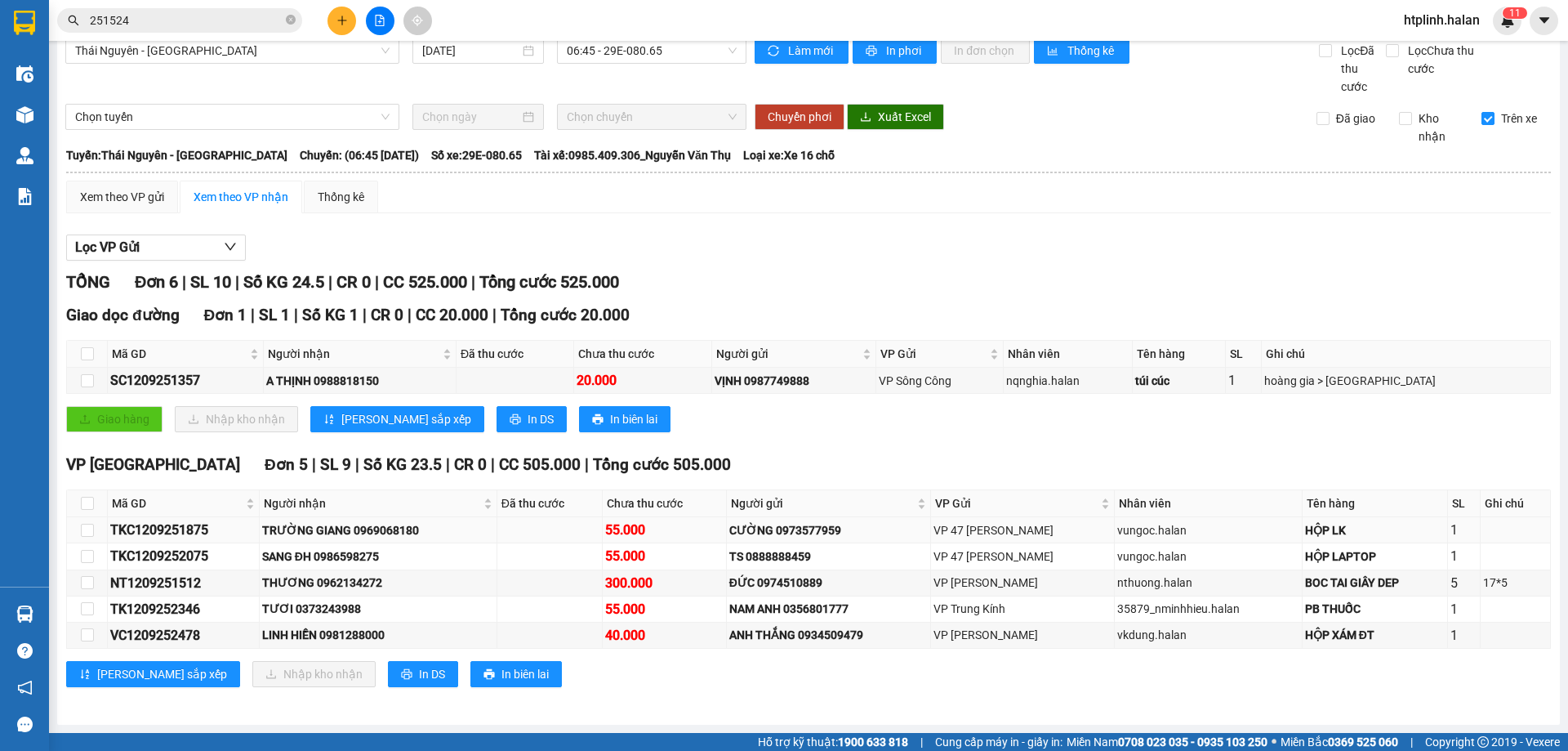
click at [398, 537] on div "TRƯỜNG GIANG 0969068180" at bounding box center [378, 530] width 232 height 18
copy div "0969068180"
click at [226, 26] on input "251524" at bounding box center [186, 21] width 193 height 18
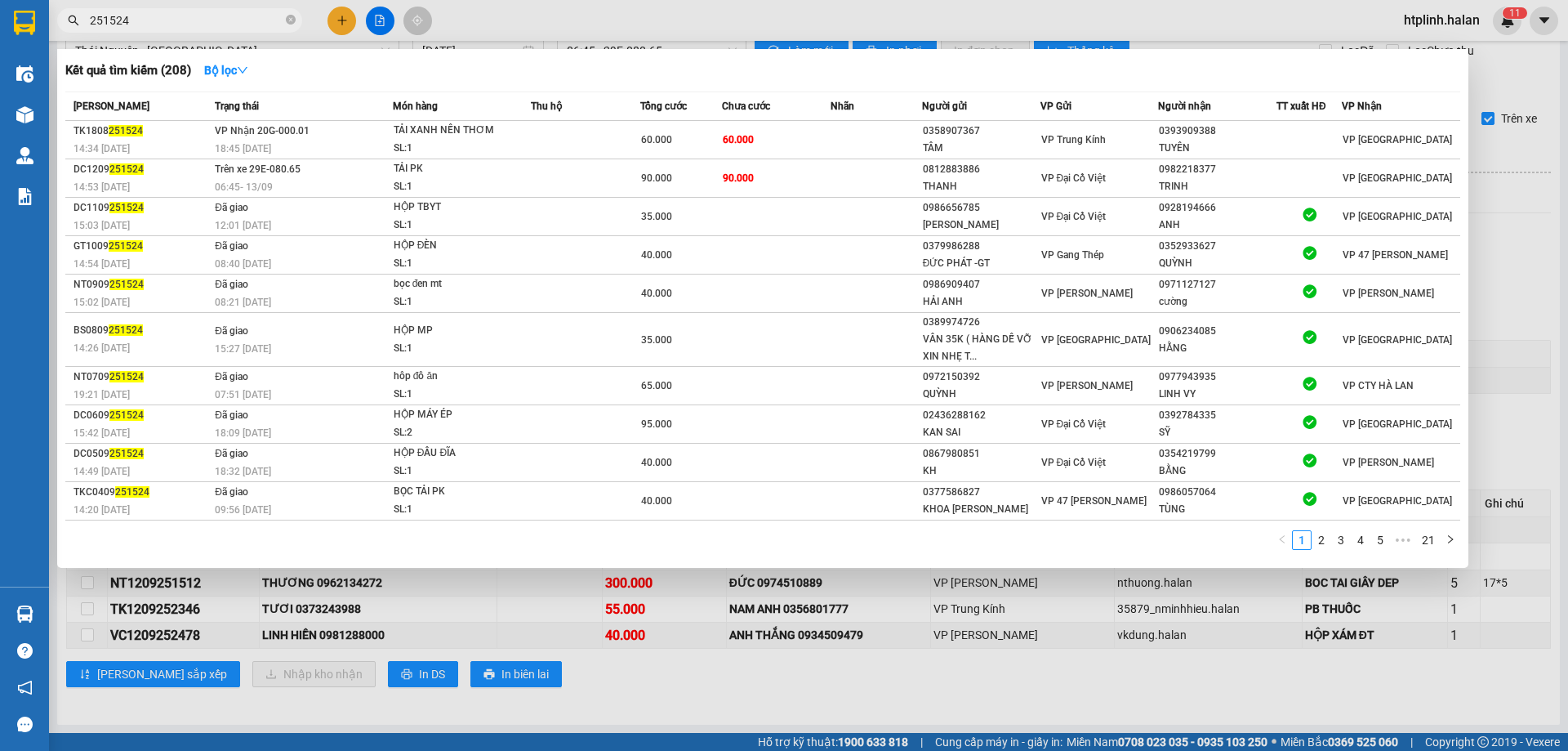
click at [226, 26] on input "251524" at bounding box center [186, 21] width 193 height 18
paste input "0969068180"
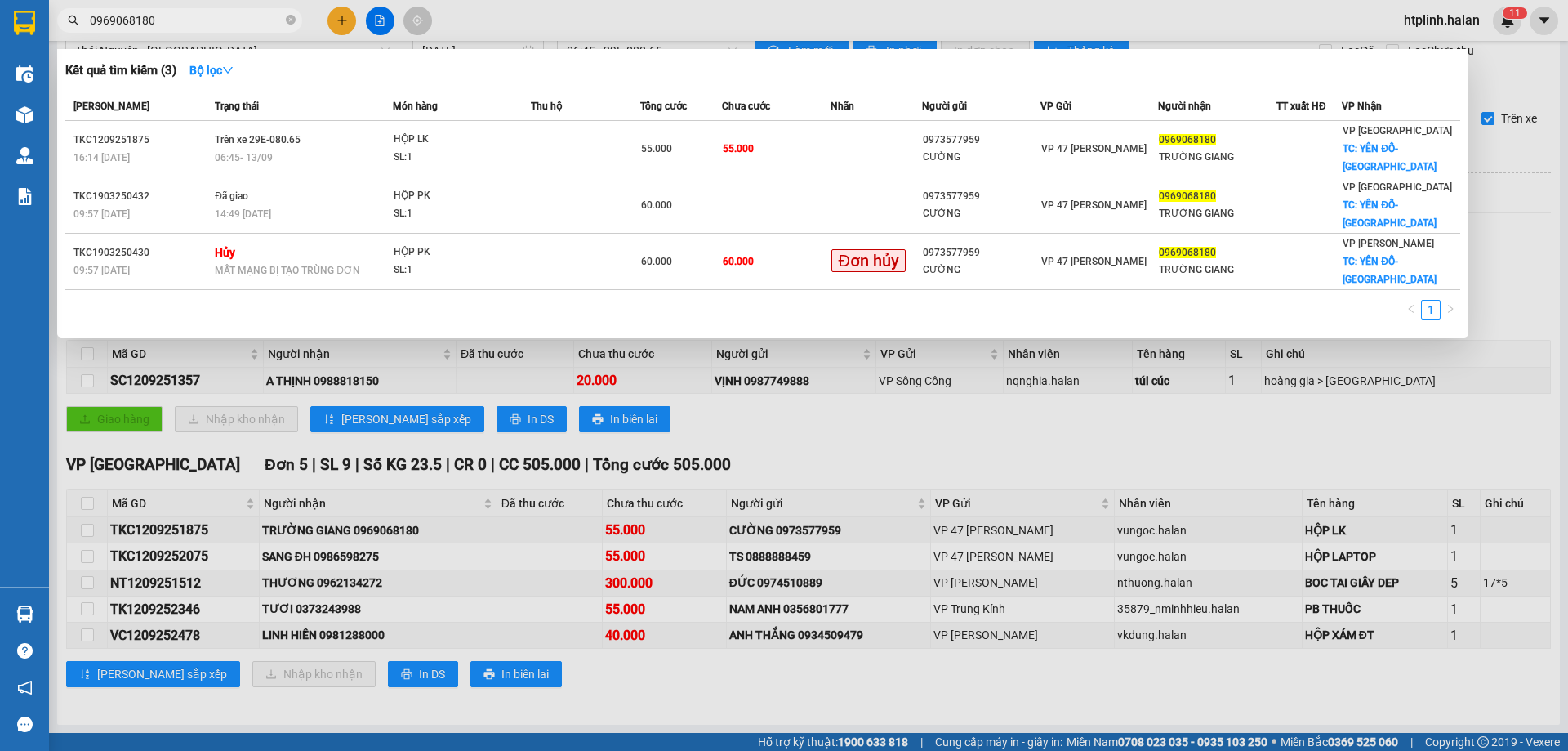
click at [346, 561] on div at bounding box center [784, 375] width 1568 height 751
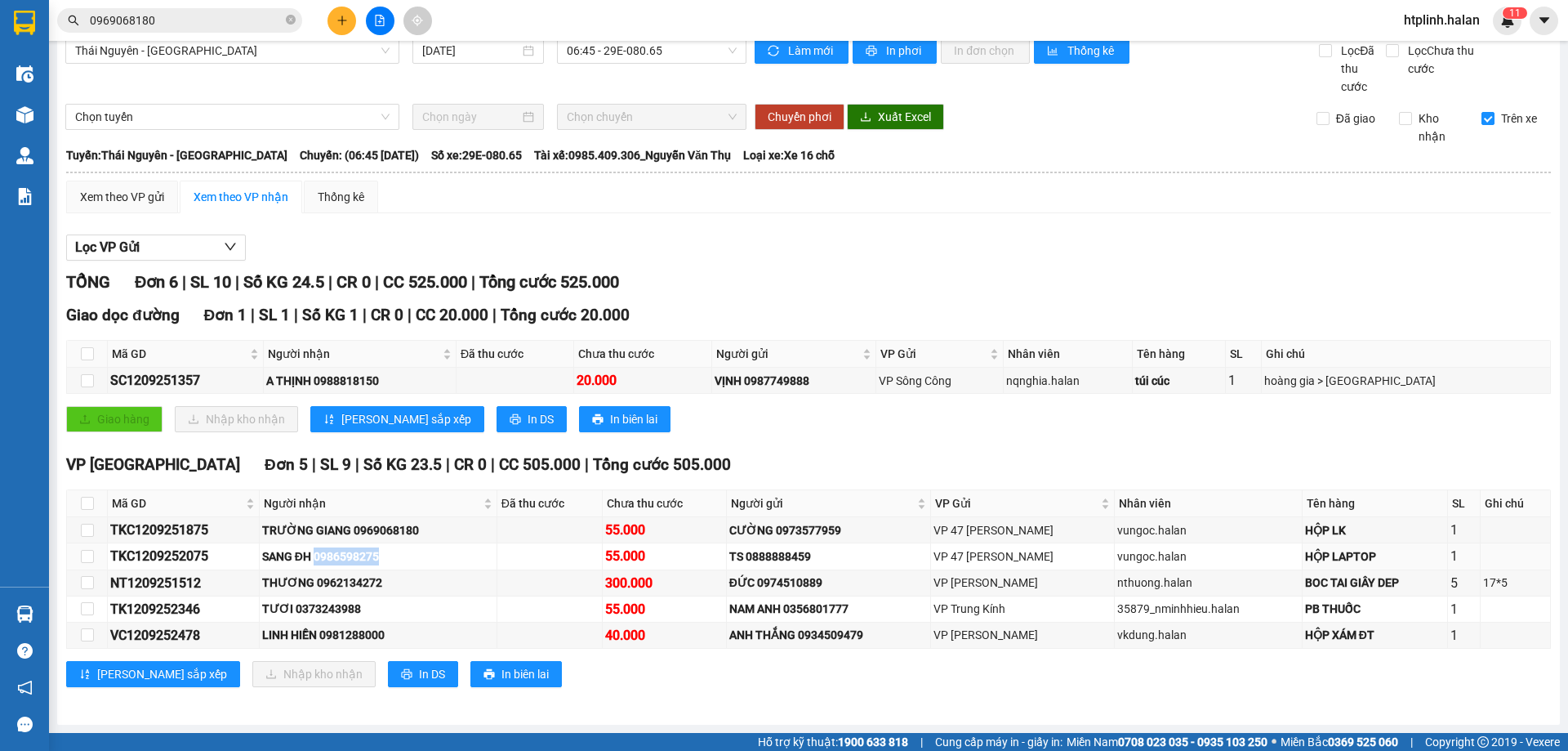
click at [346, 561] on div "SANG ĐH 0986598275" at bounding box center [378, 556] width 232 height 18
click at [354, 576] on div "THƯƠNG 0962134272" at bounding box center [378, 582] width 232 height 18
copy div "0962134272"
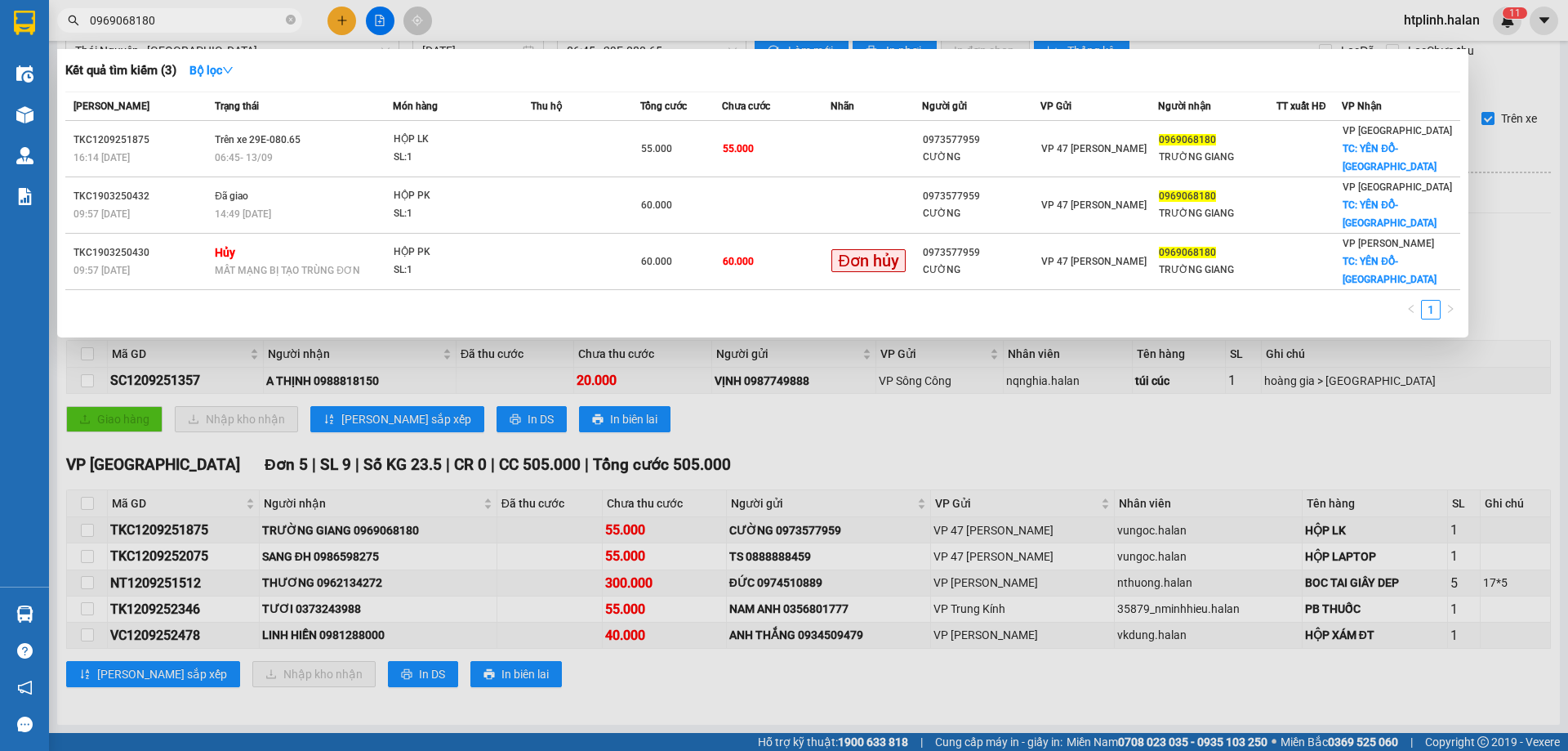
click at [218, 17] on input "0969068180" at bounding box center [186, 21] width 193 height 18
paste input "2134272"
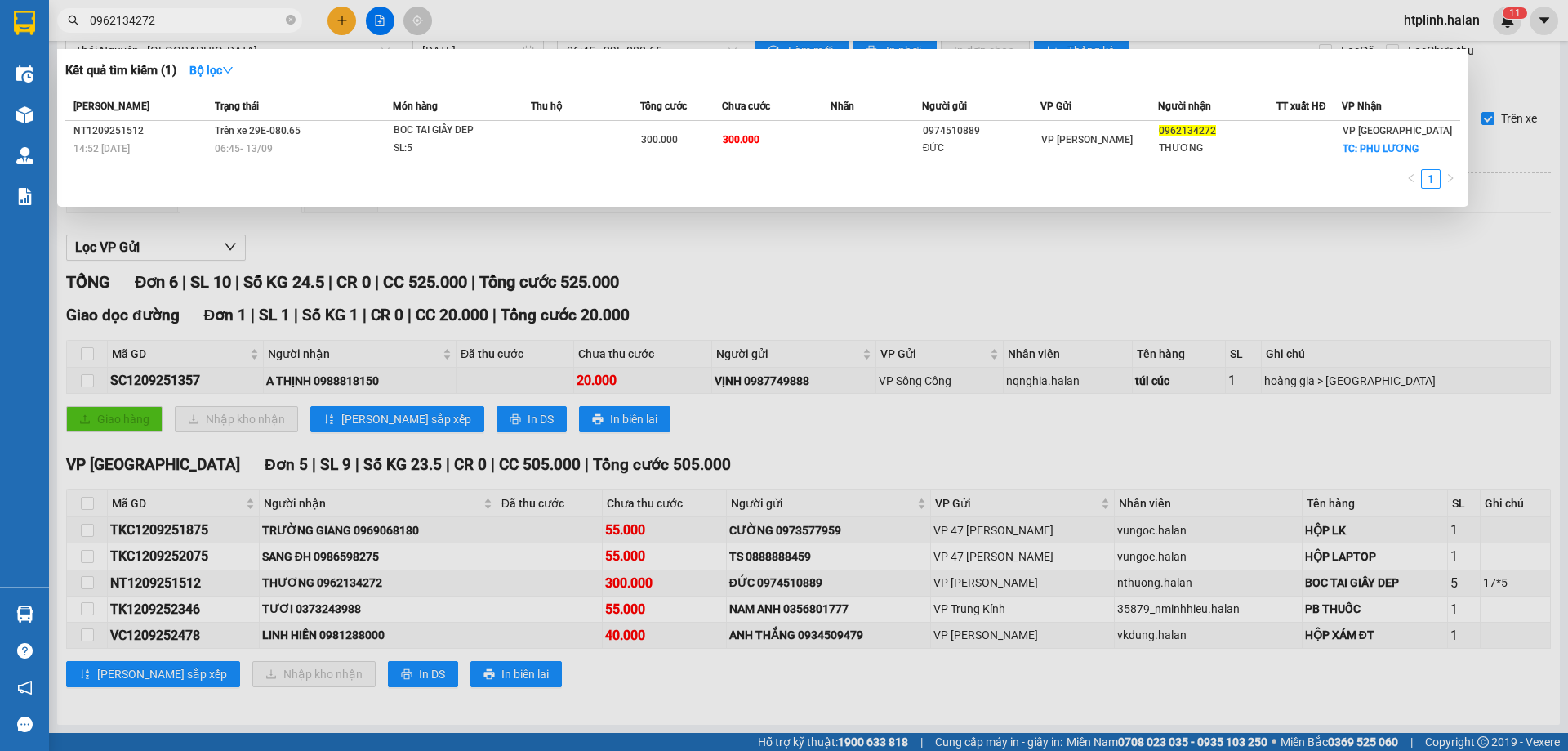
type input "0962134272"
click at [226, 599] on div at bounding box center [784, 375] width 1568 height 751
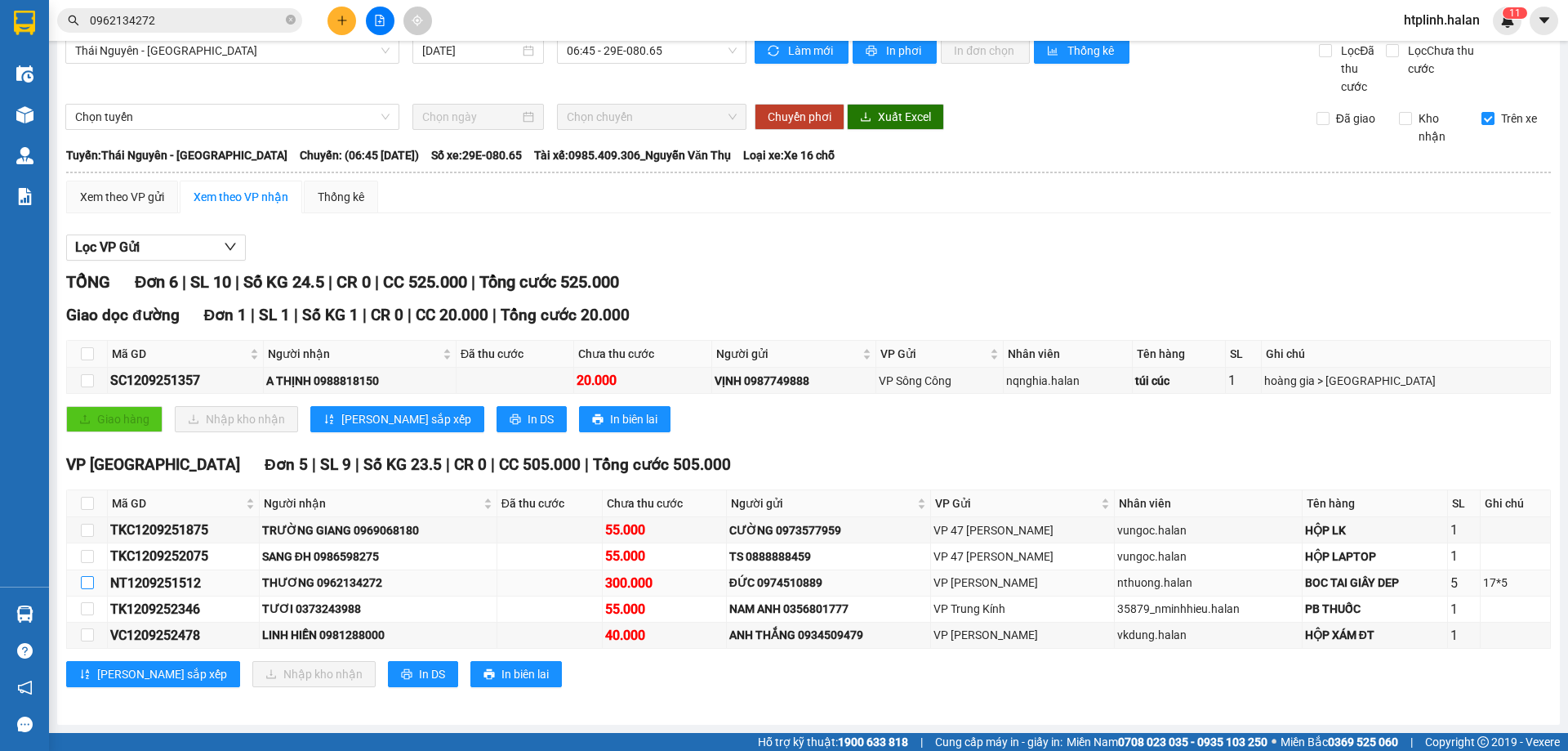
click at [89, 589] on label at bounding box center [88, 582] width 13 height 18
click at [89, 589] on input "checkbox" at bounding box center [88, 582] width 13 height 13
checkbox input "true"
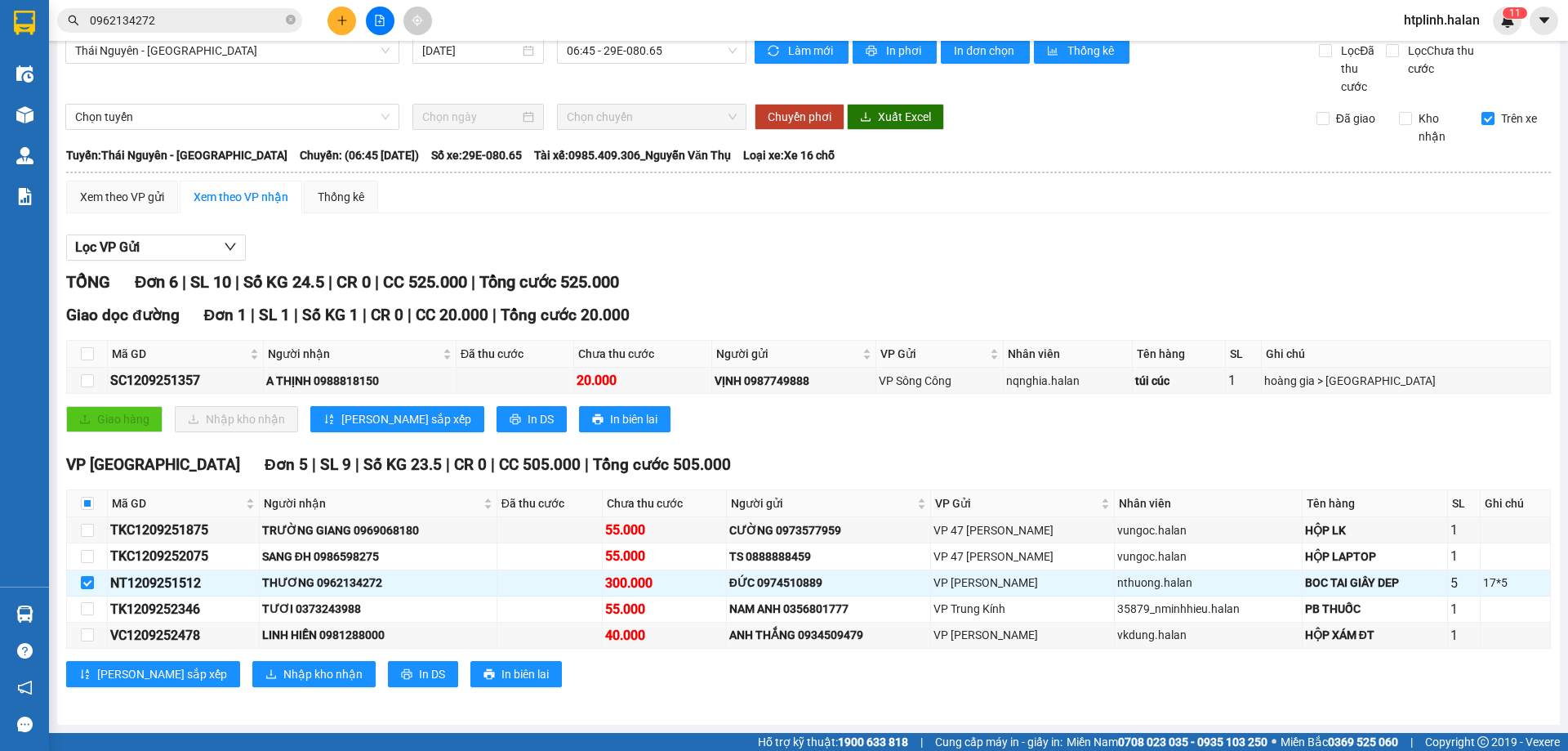
click at [256, 697] on div "VP Định Hóa Đơn 5 | SL 9 | Số KG 23.5 | CR 0 | CC 505.000 | Tổng cước 505.000 M…" at bounding box center [808, 575] width 1484 height 247
drag, startPoint x: 286, startPoint y: 676, endPoint x: 280, endPoint y: 668, distance: 10.0
click at [285, 676] on span "Nhập kho nhận" at bounding box center [323, 674] width 79 height 18
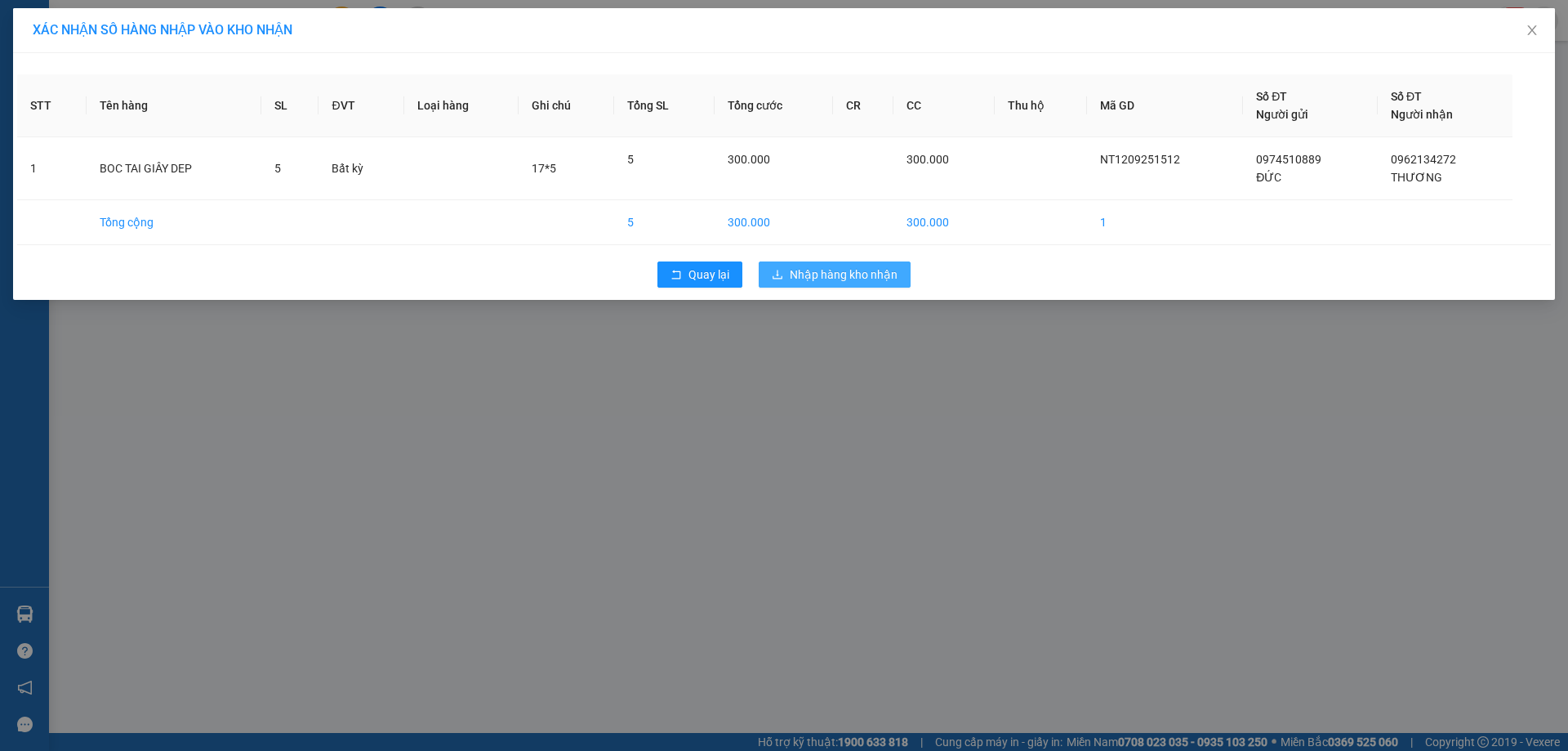
click at [836, 276] on span "Nhập hàng kho nhận" at bounding box center [844, 275] width 108 height 18
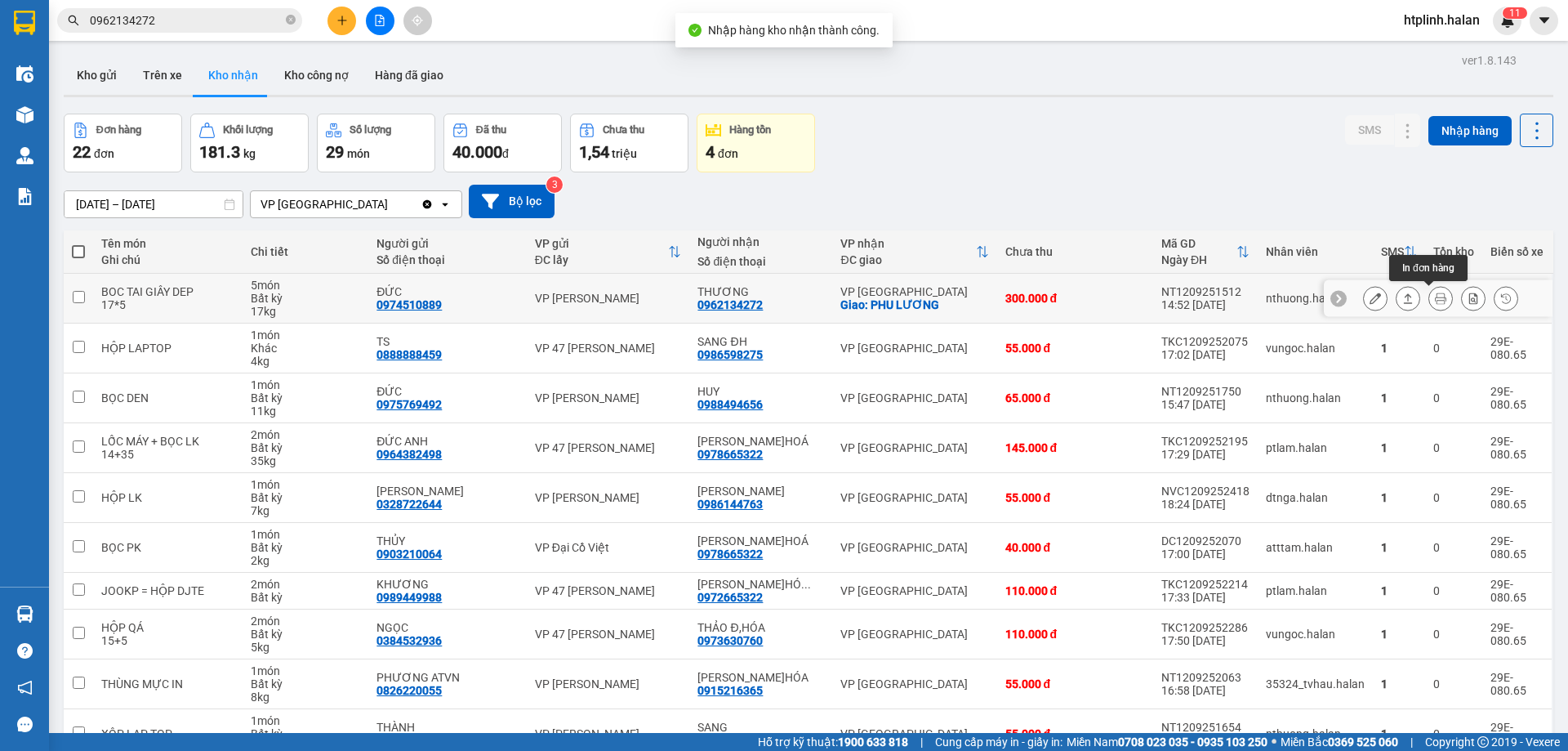
click at [1435, 292] on icon at bounding box center [1441, 298] width 12 height 12
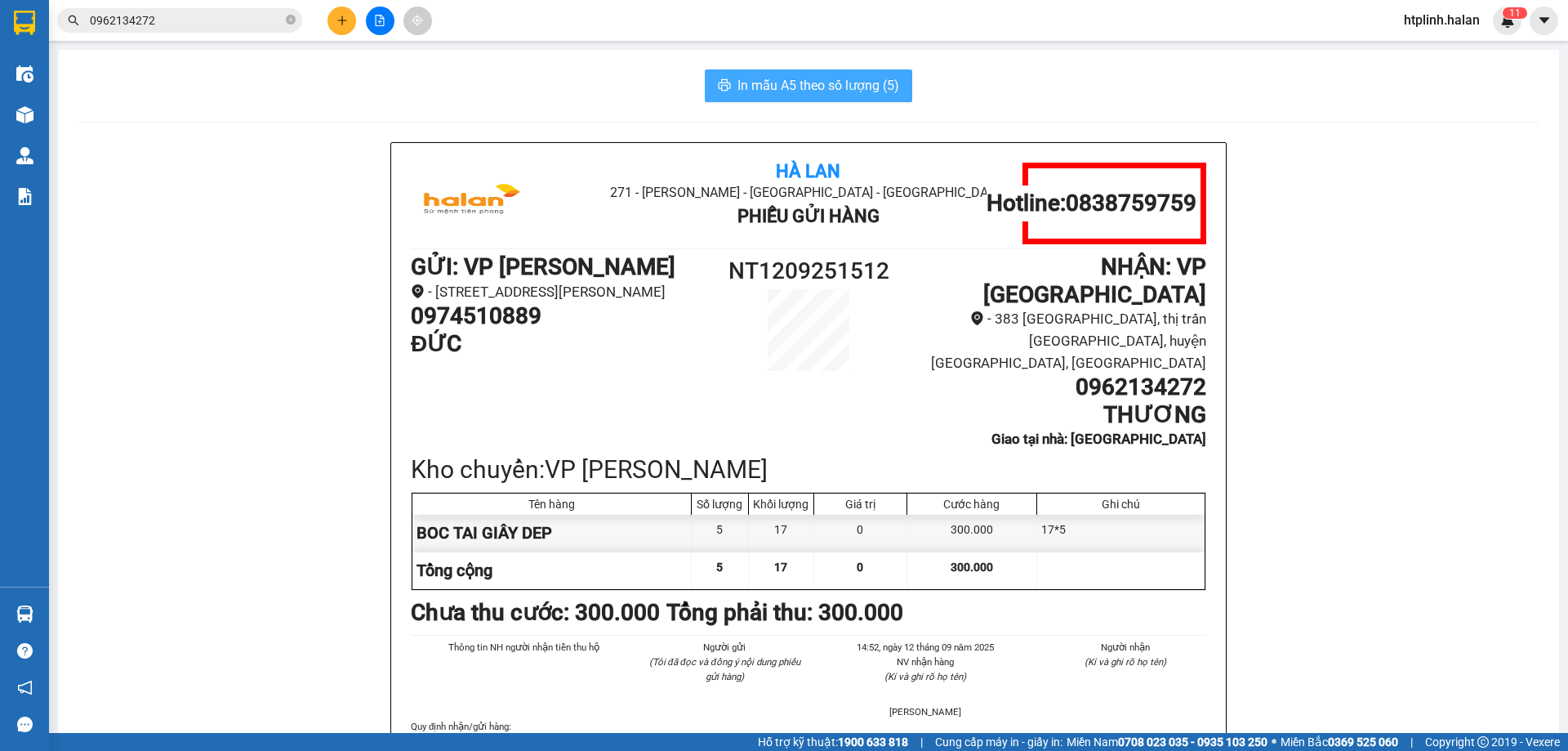
click at [782, 82] on span "In mẫu A5 theo số lượng (5)" at bounding box center [818, 85] width 161 height 21
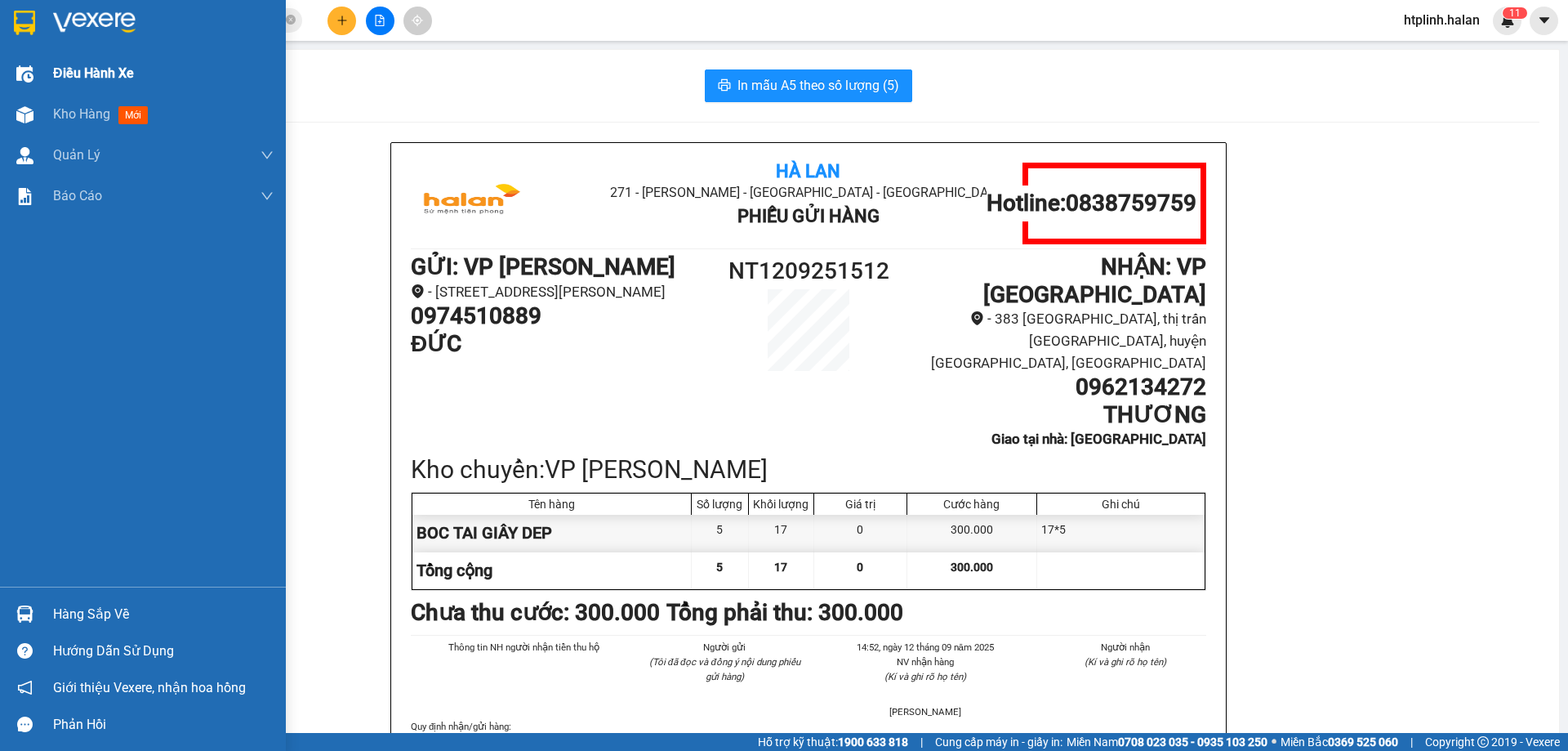
click at [55, 79] on span "Điều hành xe" at bounding box center [94, 73] width 81 height 21
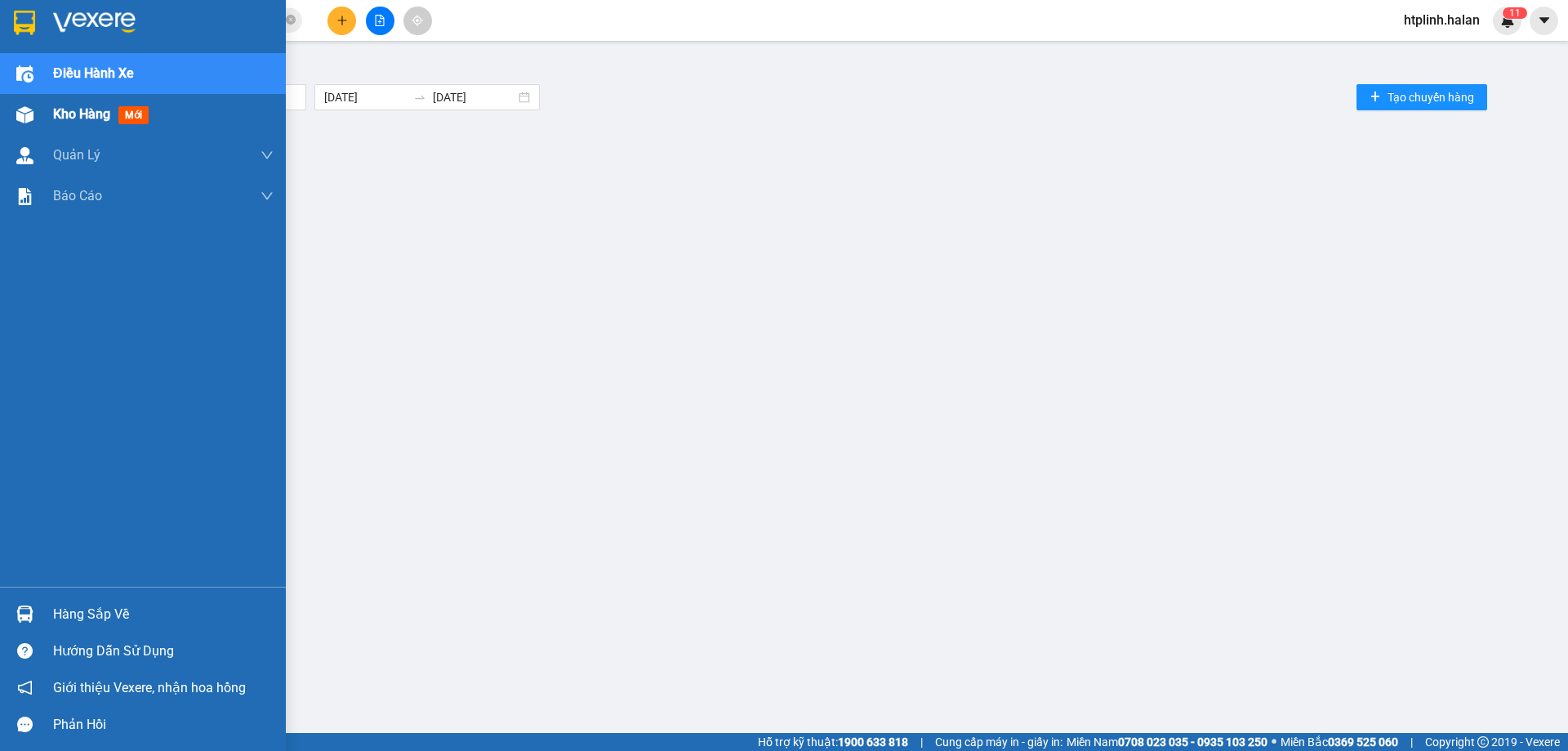
click at [52, 108] on div "Kho hàng mới" at bounding box center [142, 113] width 286 height 41
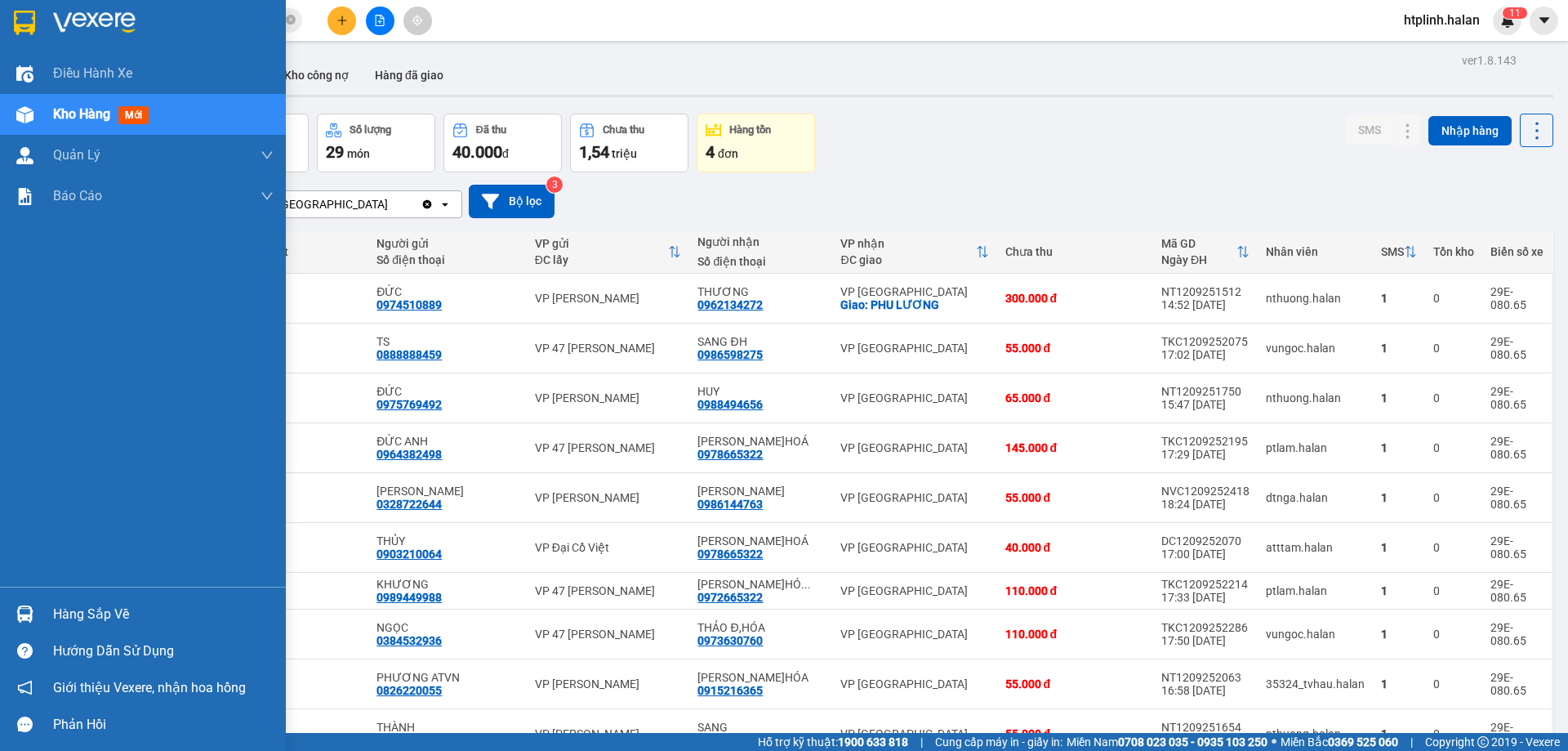
click at [0, 614] on div "Hàng sắp về" at bounding box center [142, 614] width 286 height 36
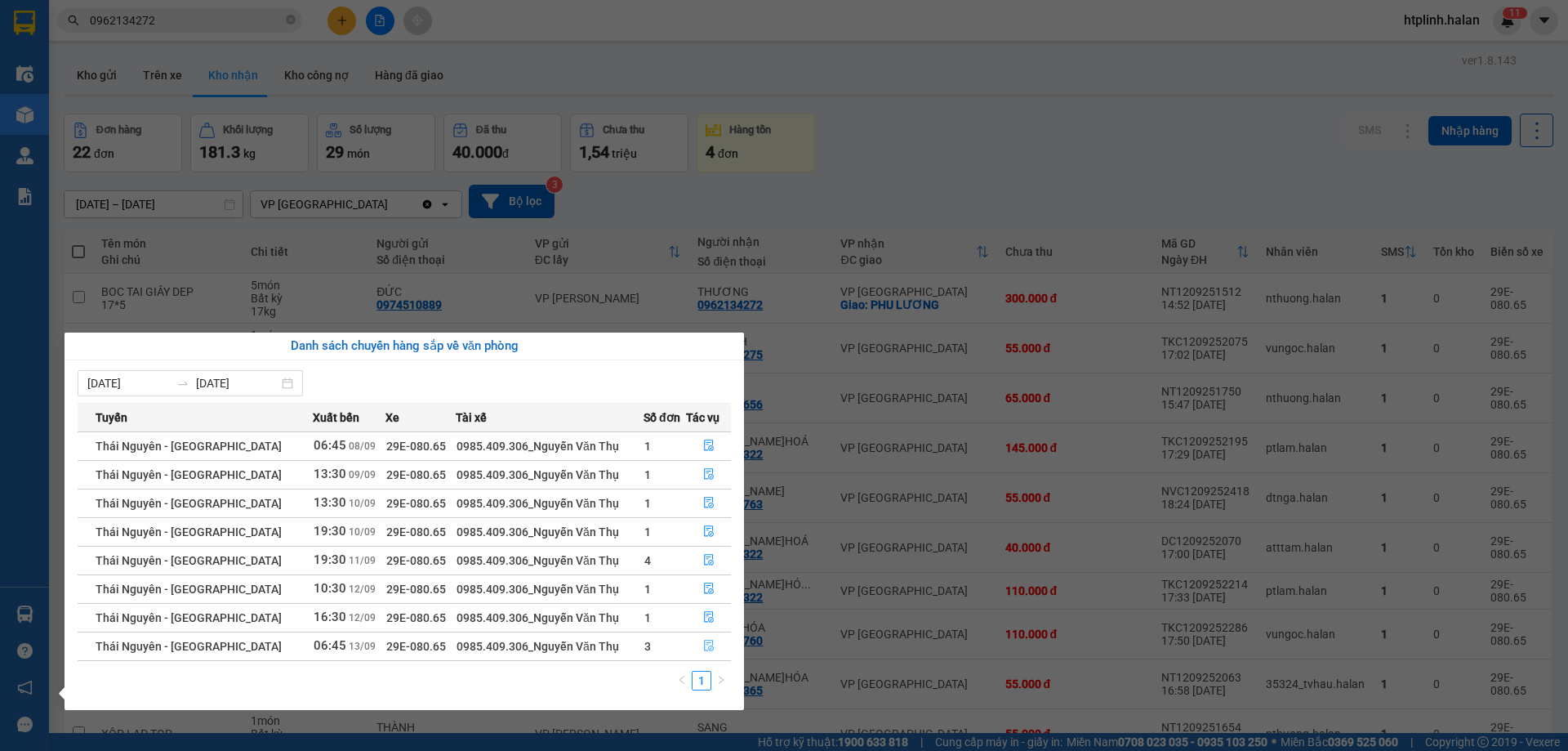
click at [704, 650] on icon "file-done" at bounding box center [709, 646] width 10 height 12
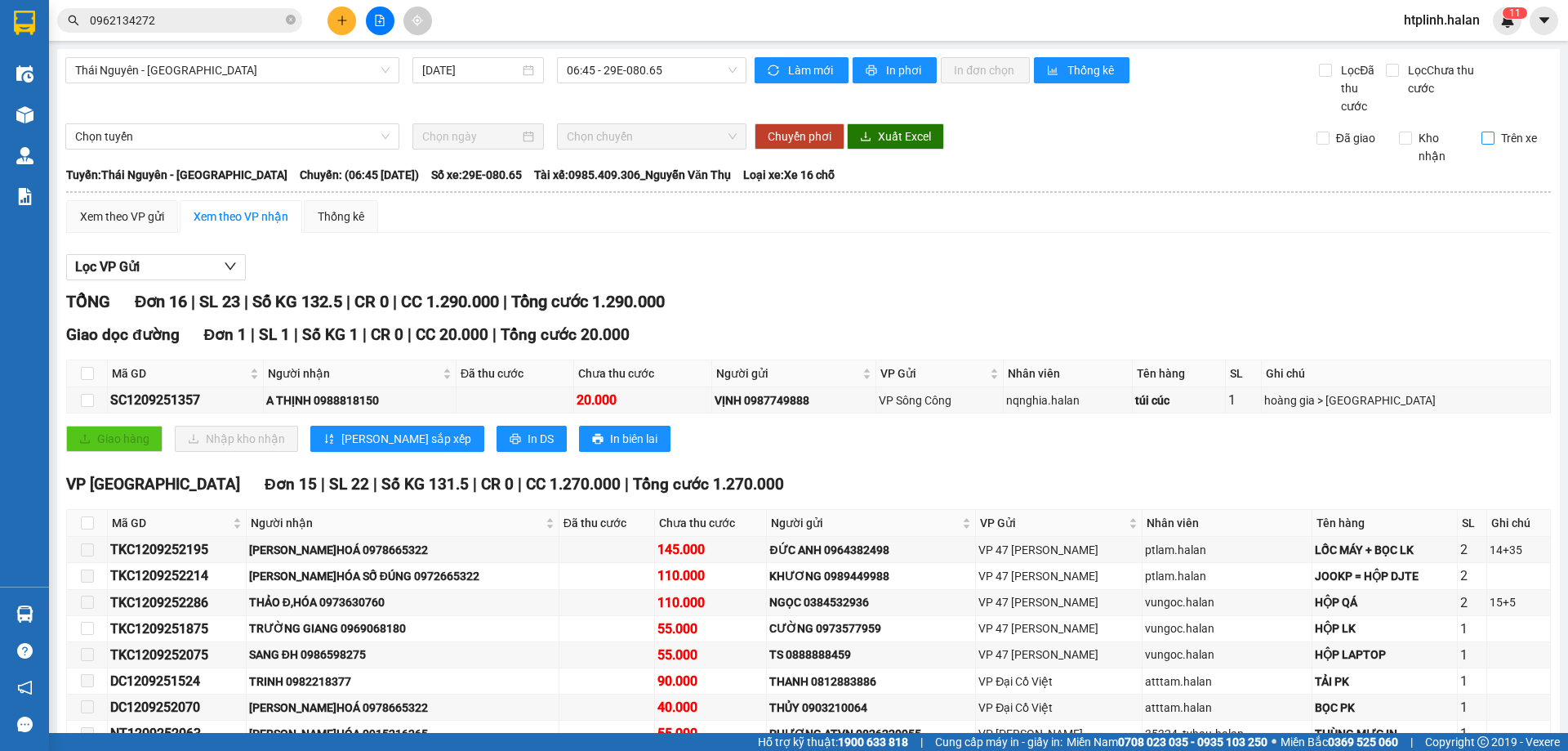
click at [1495, 134] on span "Trên xe" at bounding box center [1518, 138] width 49 height 18
click at [1494, 134] on input "Trên xe" at bounding box center [1488, 138] width 13 height 13
checkbox input "true"
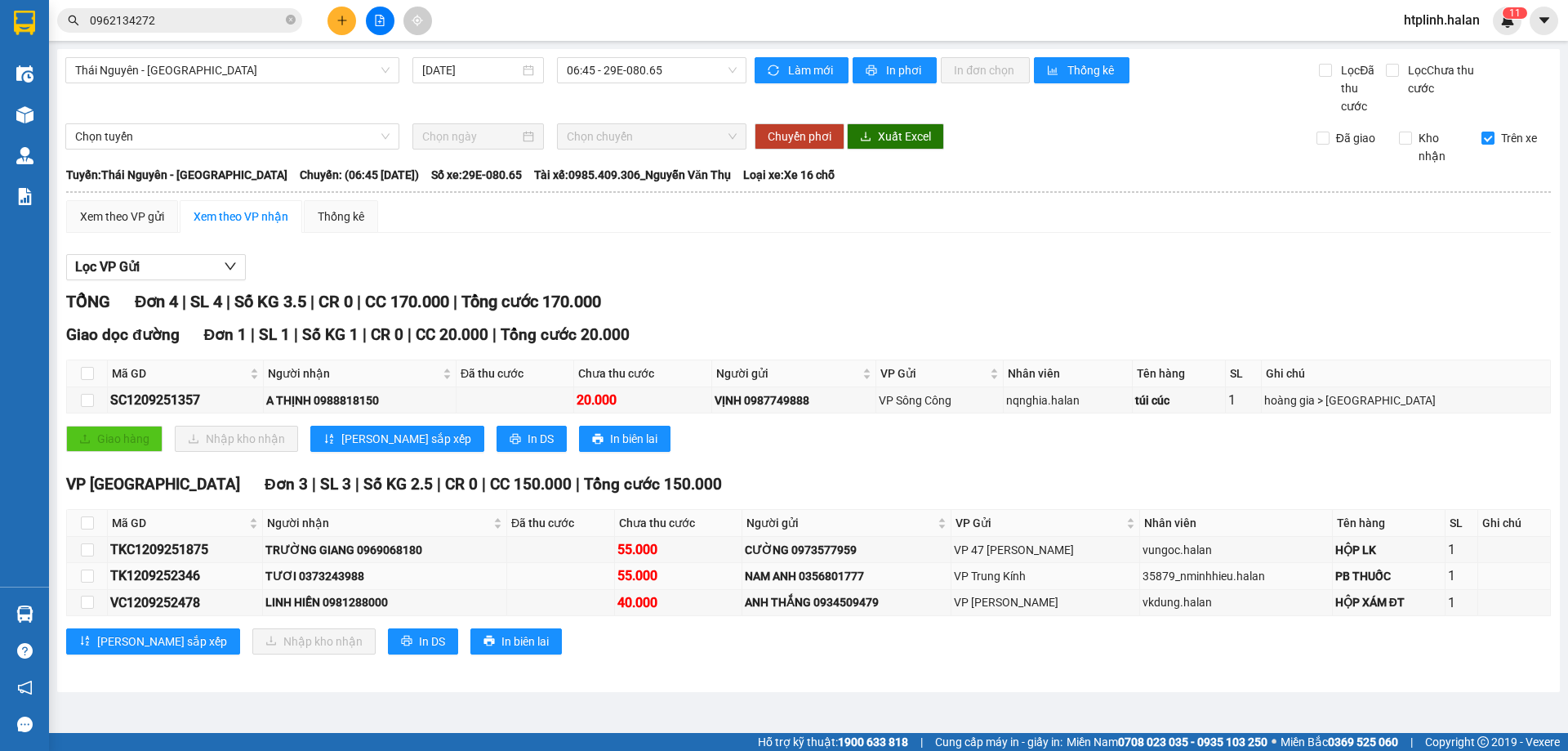
click at [353, 570] on div "TƯƠI 0373243988" at bounding box center [384, 576] width 238 height 18
click at [354, 603] on div "LINH HIỀN 0981288000" at bounding box center [384, 602] width 238 height 18
click at [353, 604] on div "LINH HIỀN 0981288000" at bounding box center [384, 602] width 238 height 18
click at [397, 551] on div "TRƯỜNG GIANG 0969068180" at bounding box center [384, 550] width 238 height 18
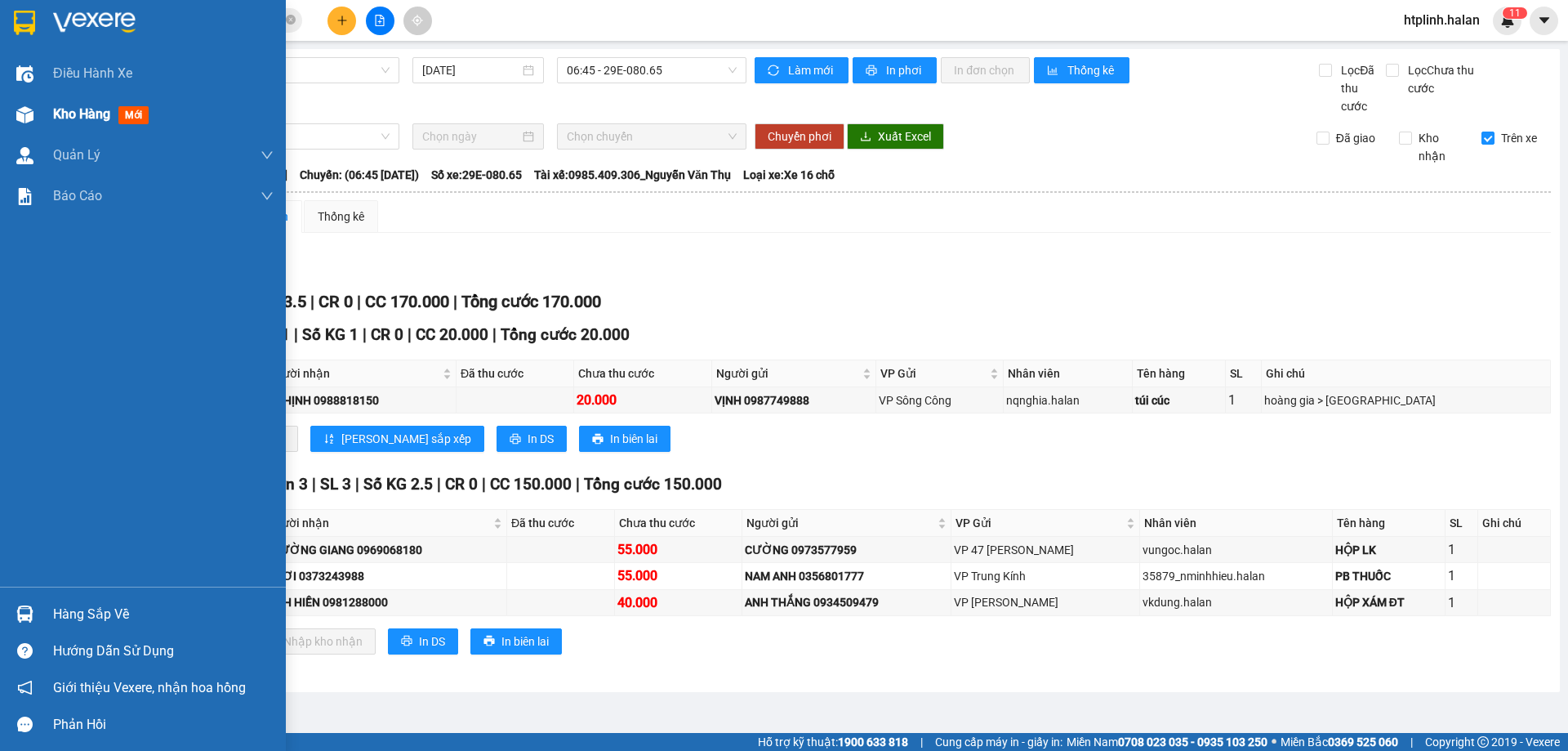
click at [17, 118] on img at bounding box center [25, 114] width 17 height 17
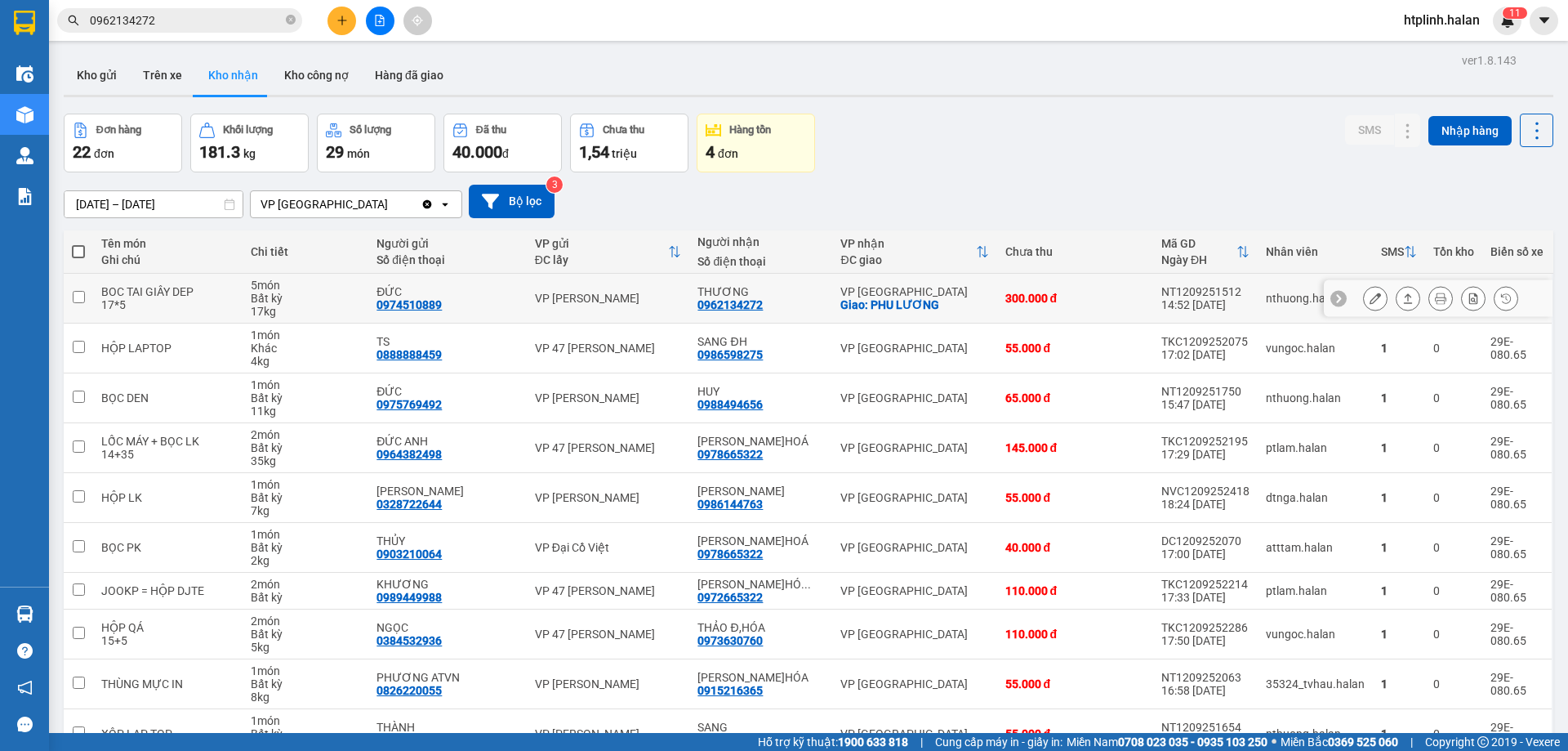
click at [1401, 290] on button at bounding box center [1408, 298] width 23 height 29
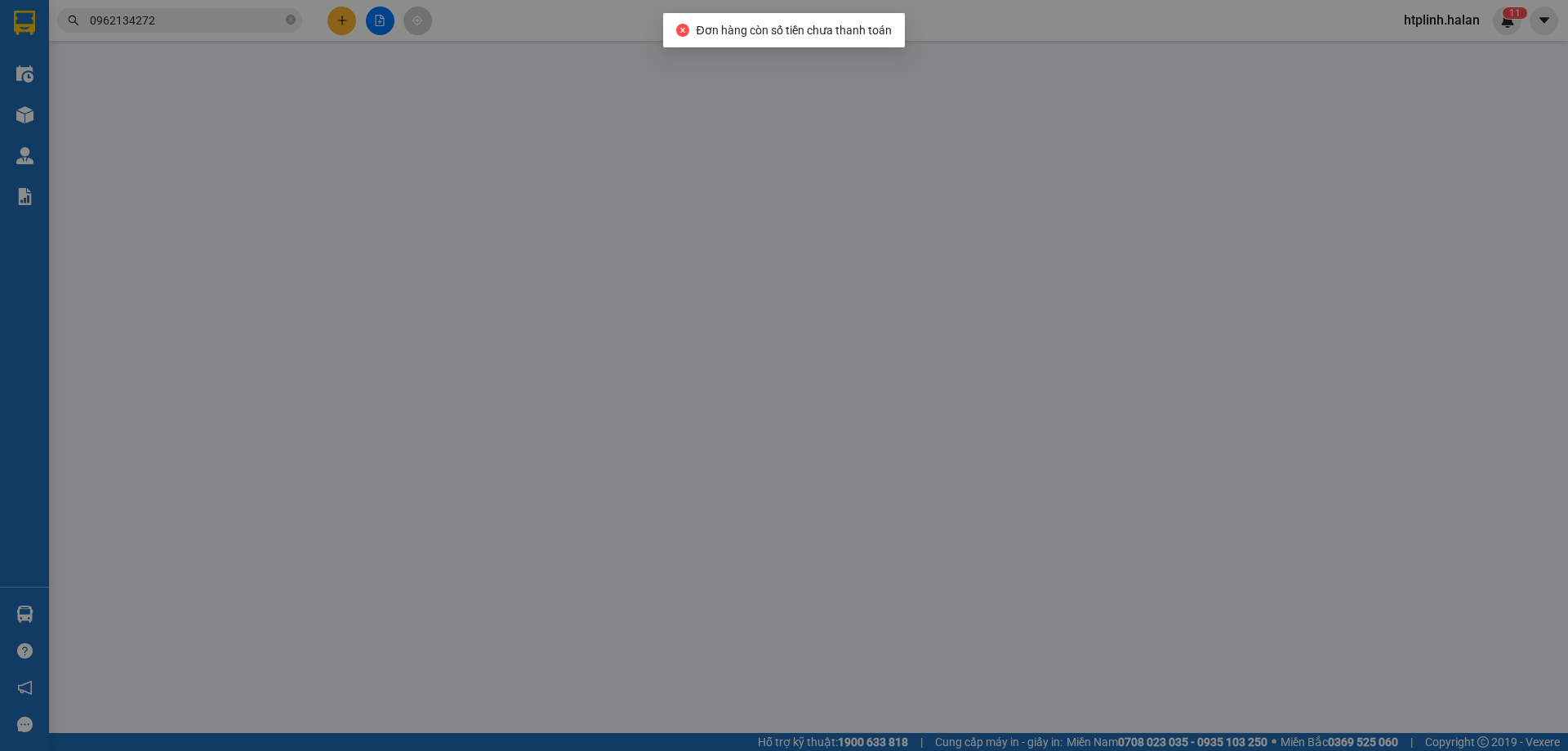
type input "0974510889"
type input "ĐỨC"
type input "0962134272"
type input "THƯƠNG"
checkbox input "true"
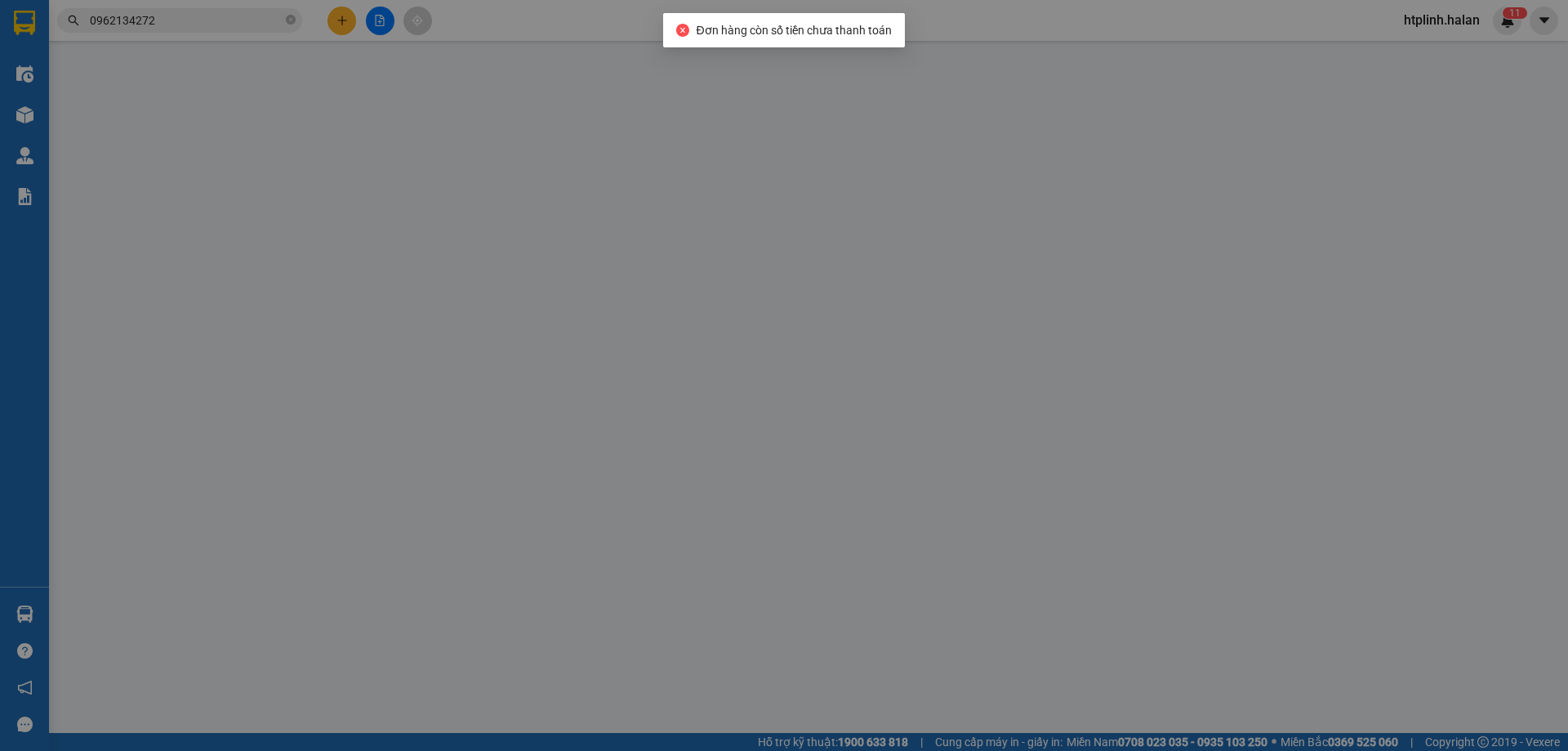
type input "PHU LƯƠNG"
type input "300.000"
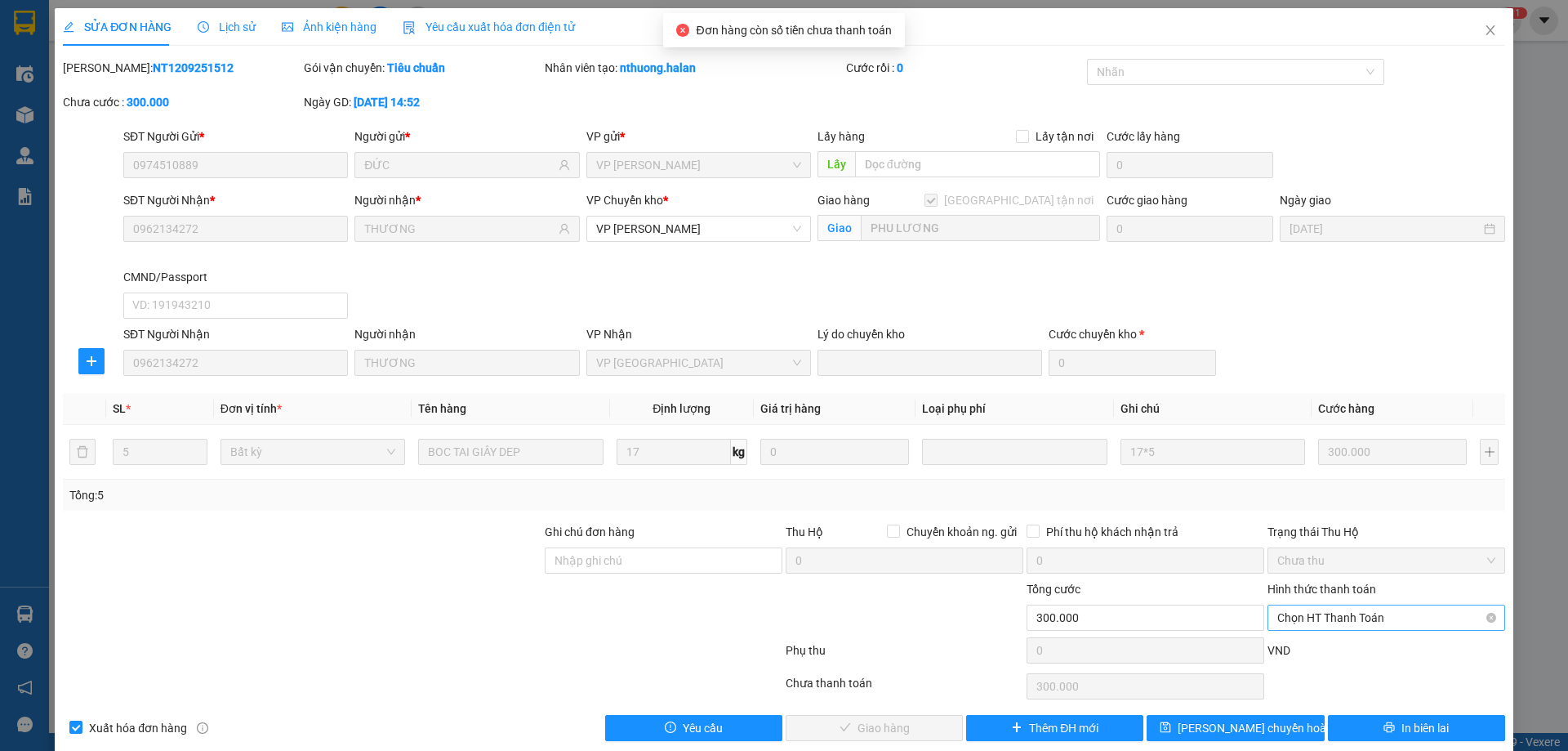
click at [1320, 619] on span "Chọn HT Thanh Toán" at bounding box center [1386, 618] width 218 height 25
click at [1323, 661] on div "VND" at bounding box center [1386, 655] width 241 height 29
click at [1319, 619] on span "Chọn HT Thanh Toán" at bounding box center [1386, 618] width 218 height 25
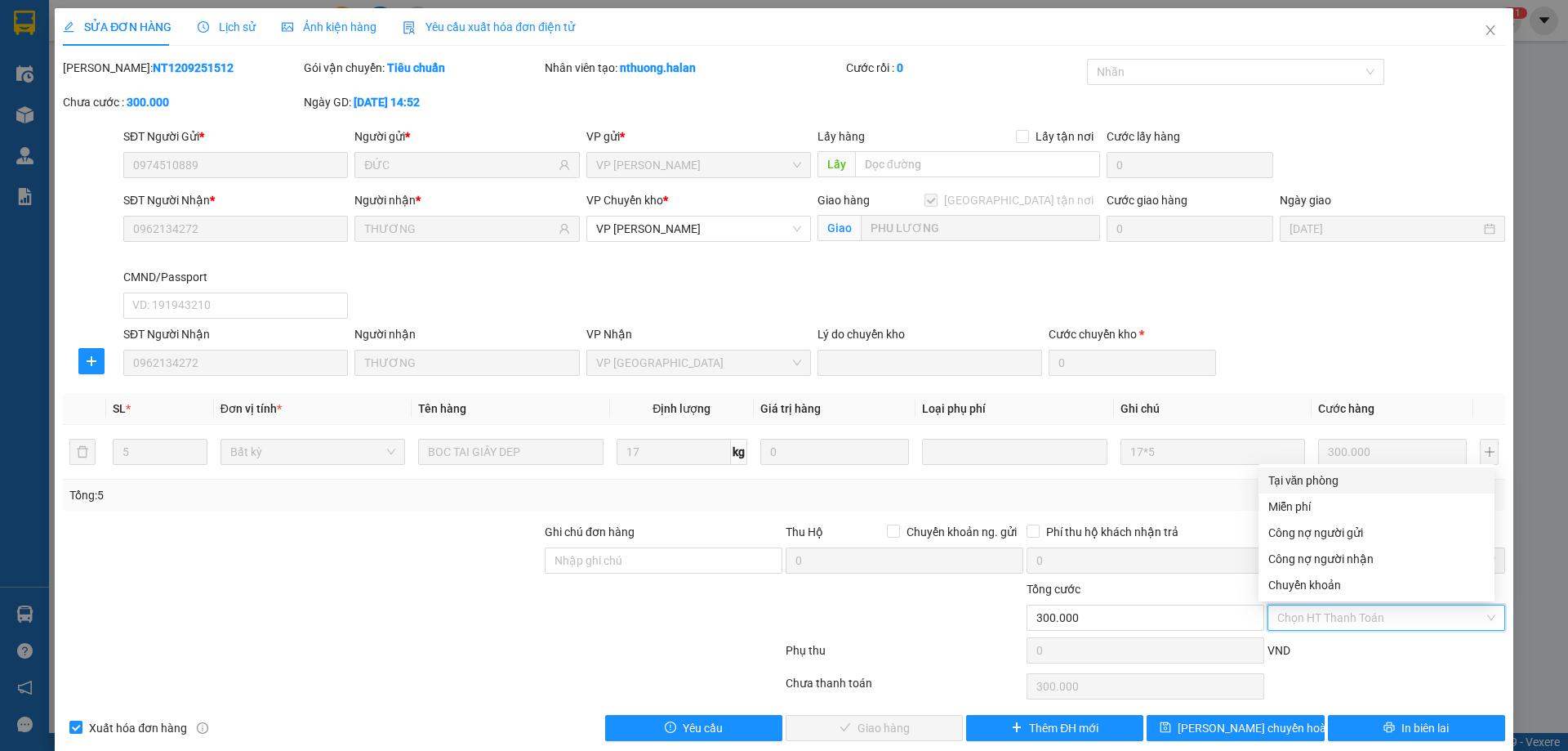
click at [1306, 477] on div "Tại văn phòng" at bounding box center [1376, 480] width 216 height 18
type input "0"
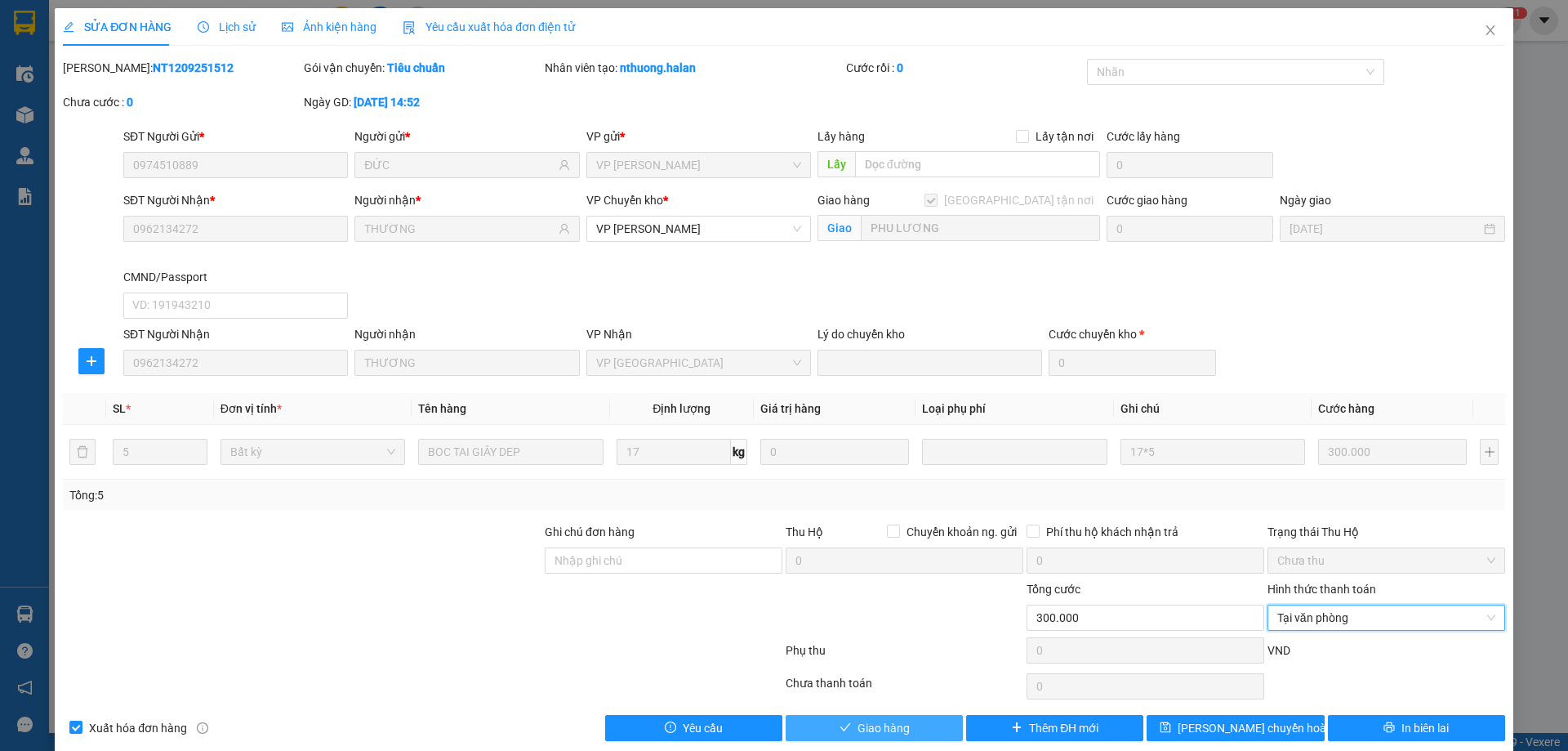
drag, startPoint x: 897, startPoint y: 729, endPoint x: 906, endPoint y: 682, distance: 47.9
click at [897, 725] on span "Giao hàng" at bounding box center [883, 728] width 52 height 18
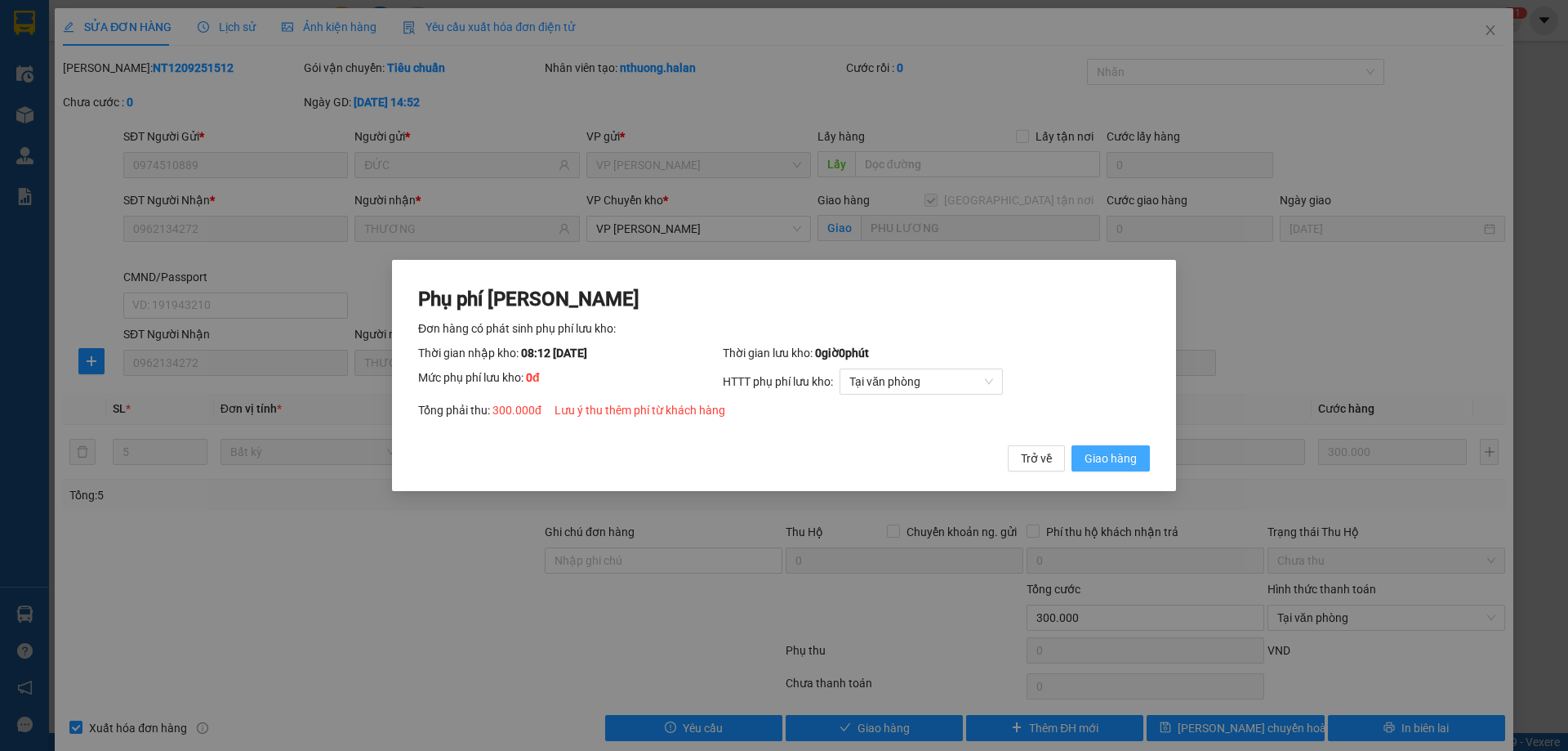
click at [1118, 454] on span "Giao hàng" at bounding box center [1110, 459] width 52 height 18
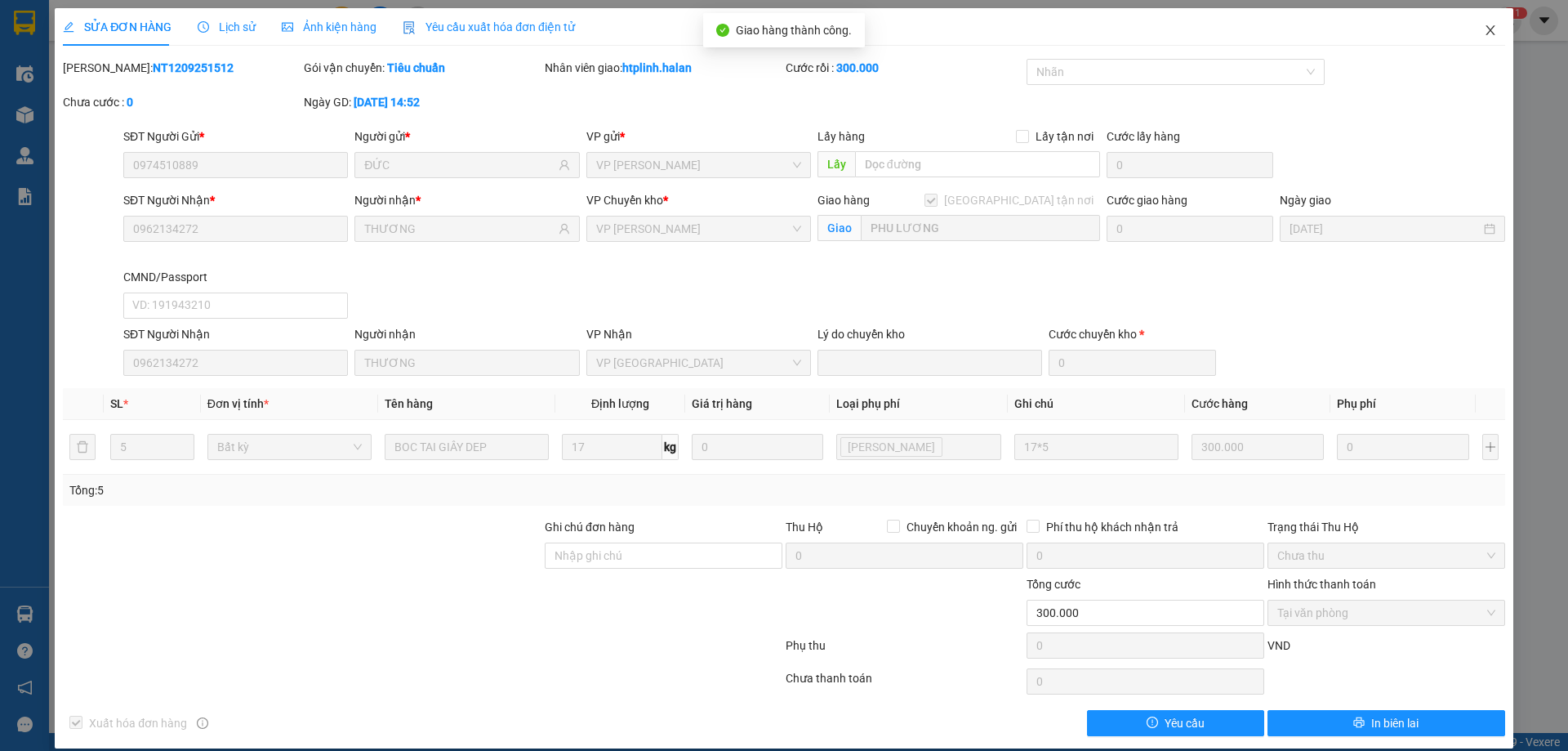
click at [1468, 37] on span "Close" at bounding box center [1490, 31] width 46 height 46
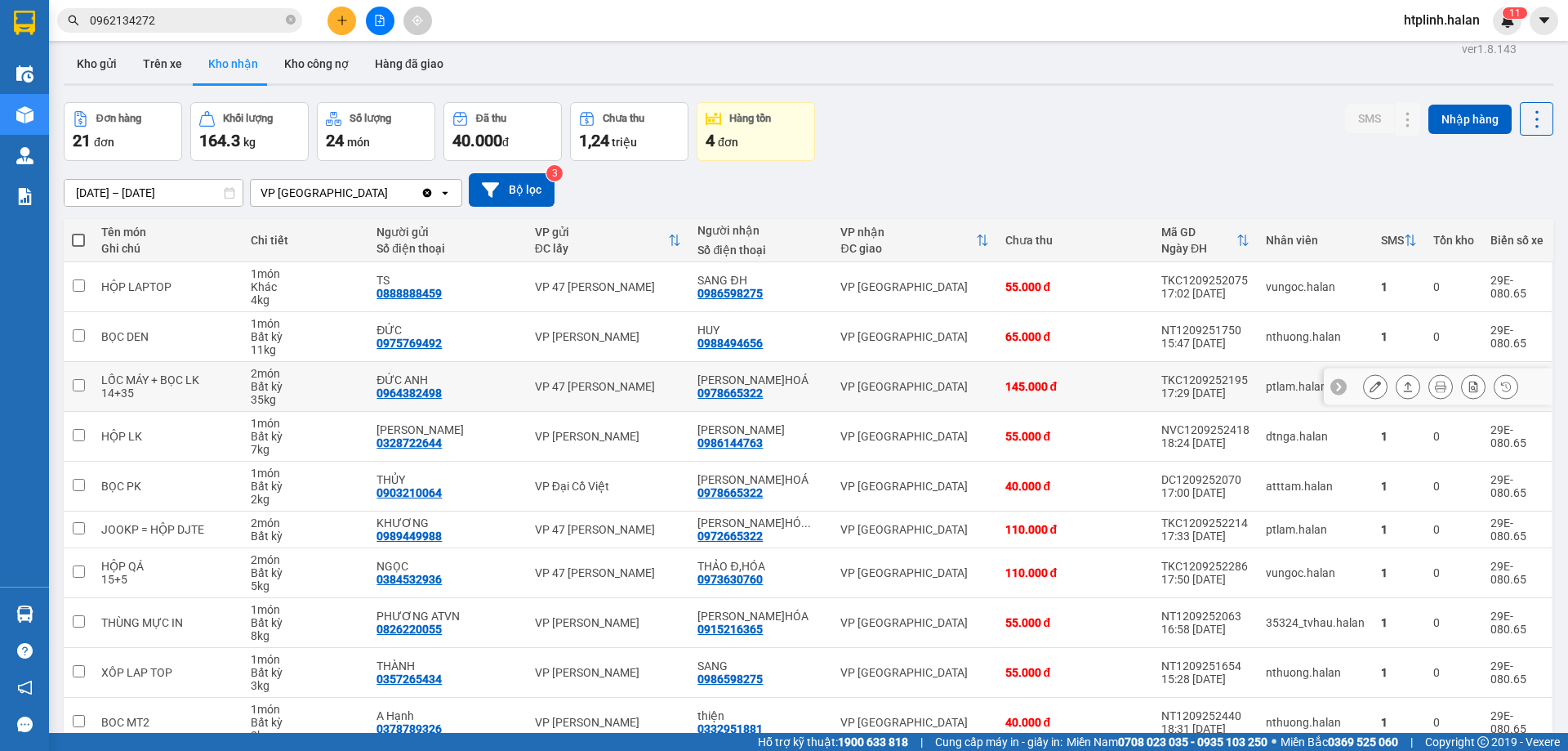
scroll to position [93, 0]
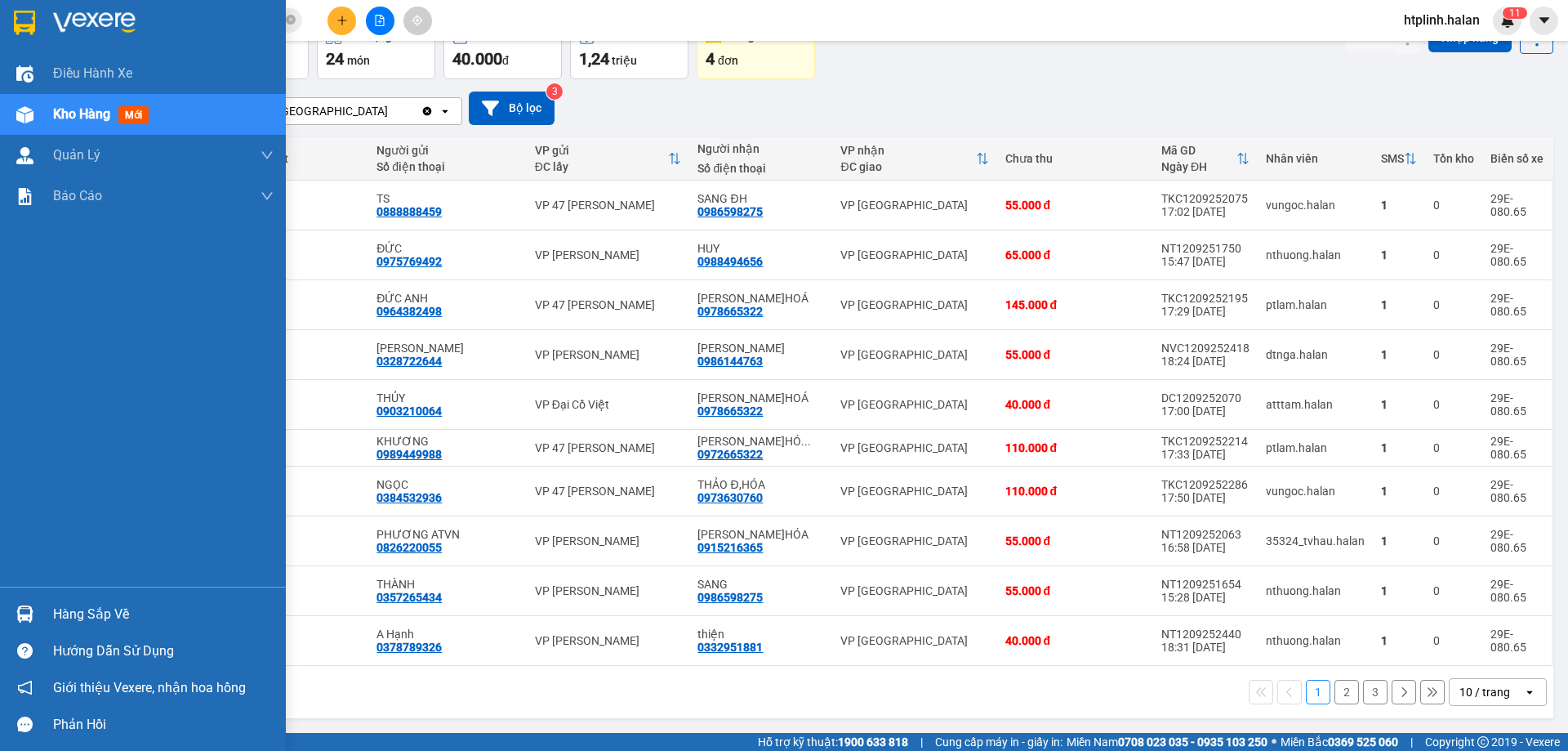
click at [11, 608] on div at bounding box center [25, 614] width 29 height 29
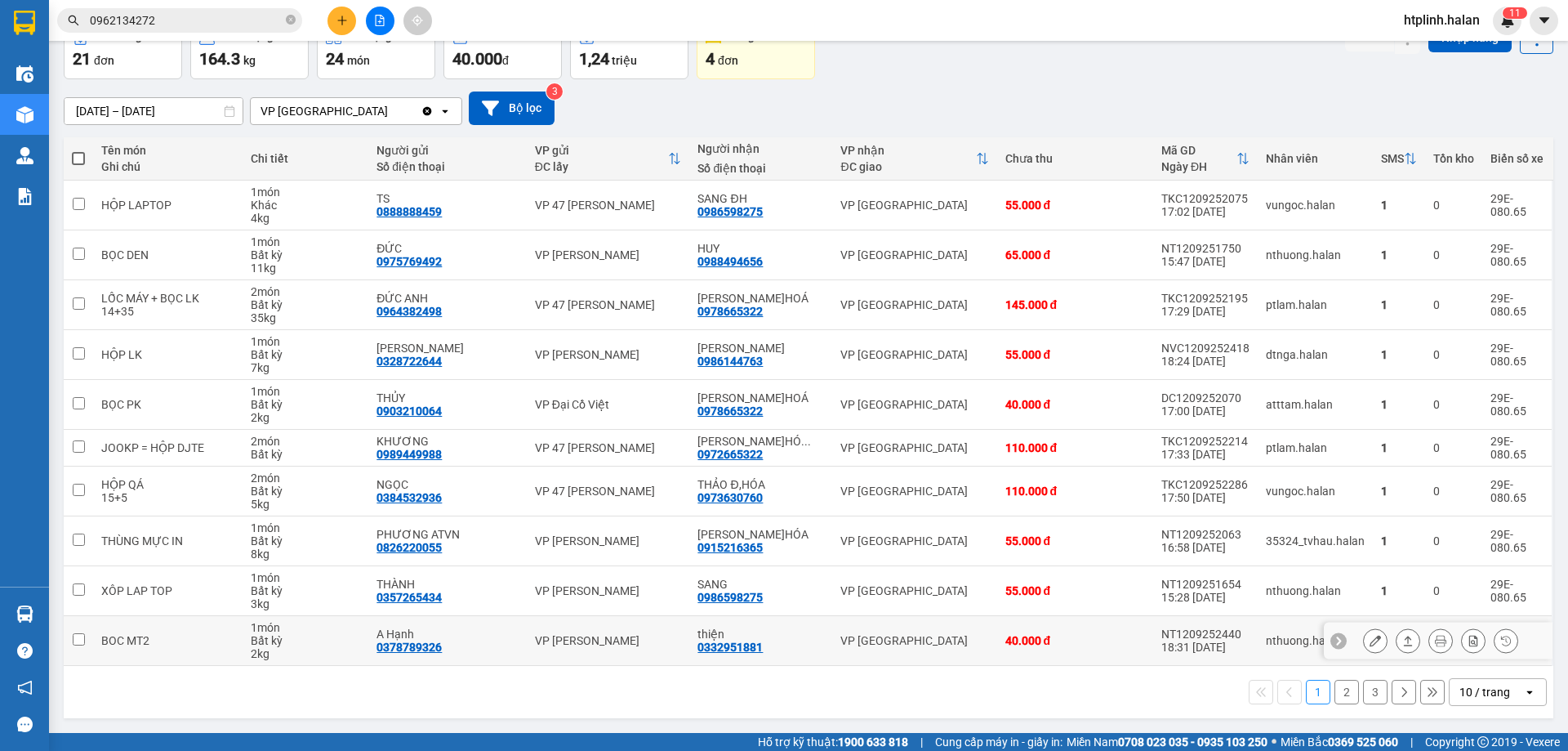
click at [810, 649] on section "Kết quả tìm kiếm ( 1 ) Bộ lọc Mã ĐH Trạng thái Món hàng Thu hộ Tổng cước Chưa c…" at bounding box center [784, 375] width 1568 height 751
click at [1353, 66] on div "SMS Nhập hàng" at bounding box center [1450, 50] width 209 height 59
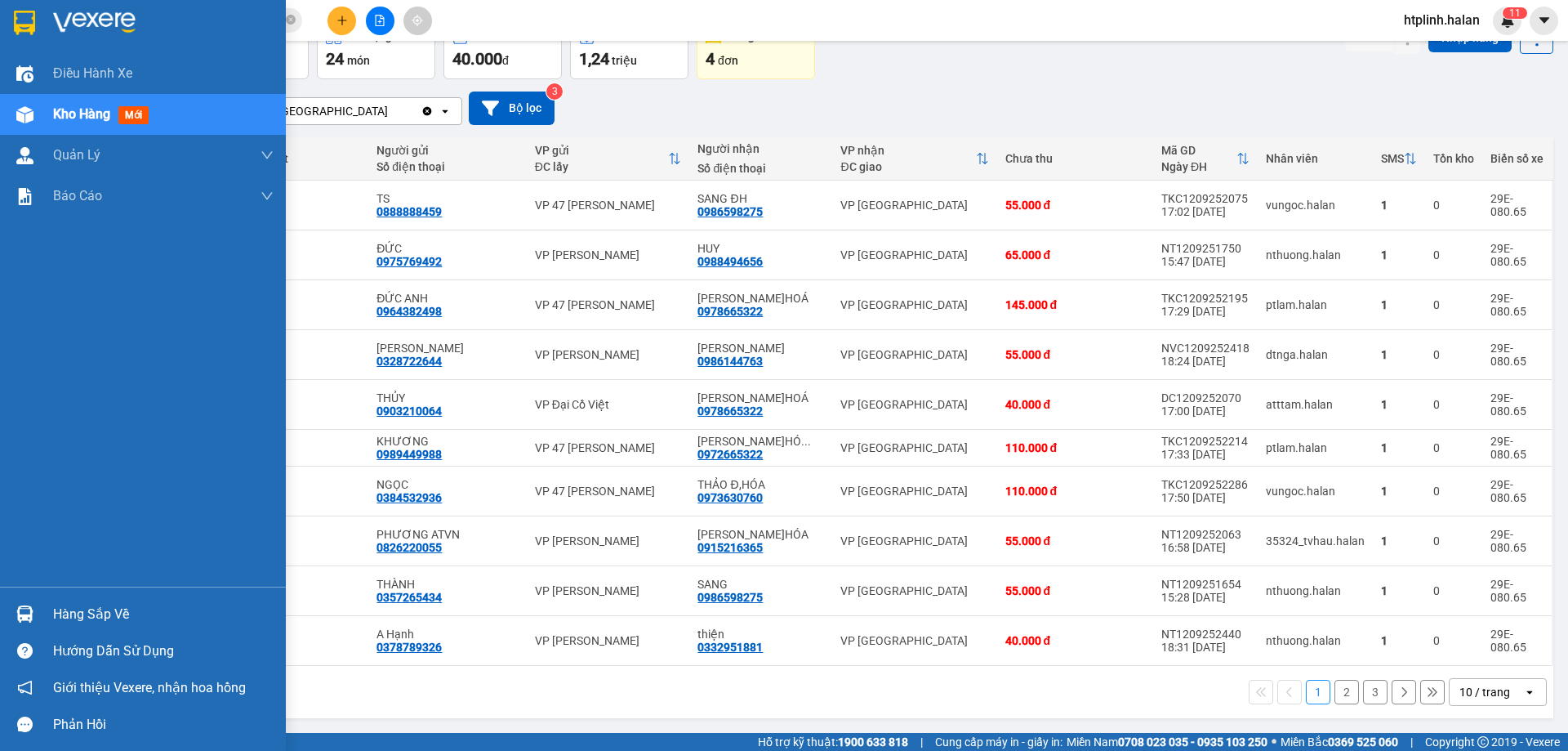
click at [28, 603] on div at bounding box center [25, 614] width 29 height 29
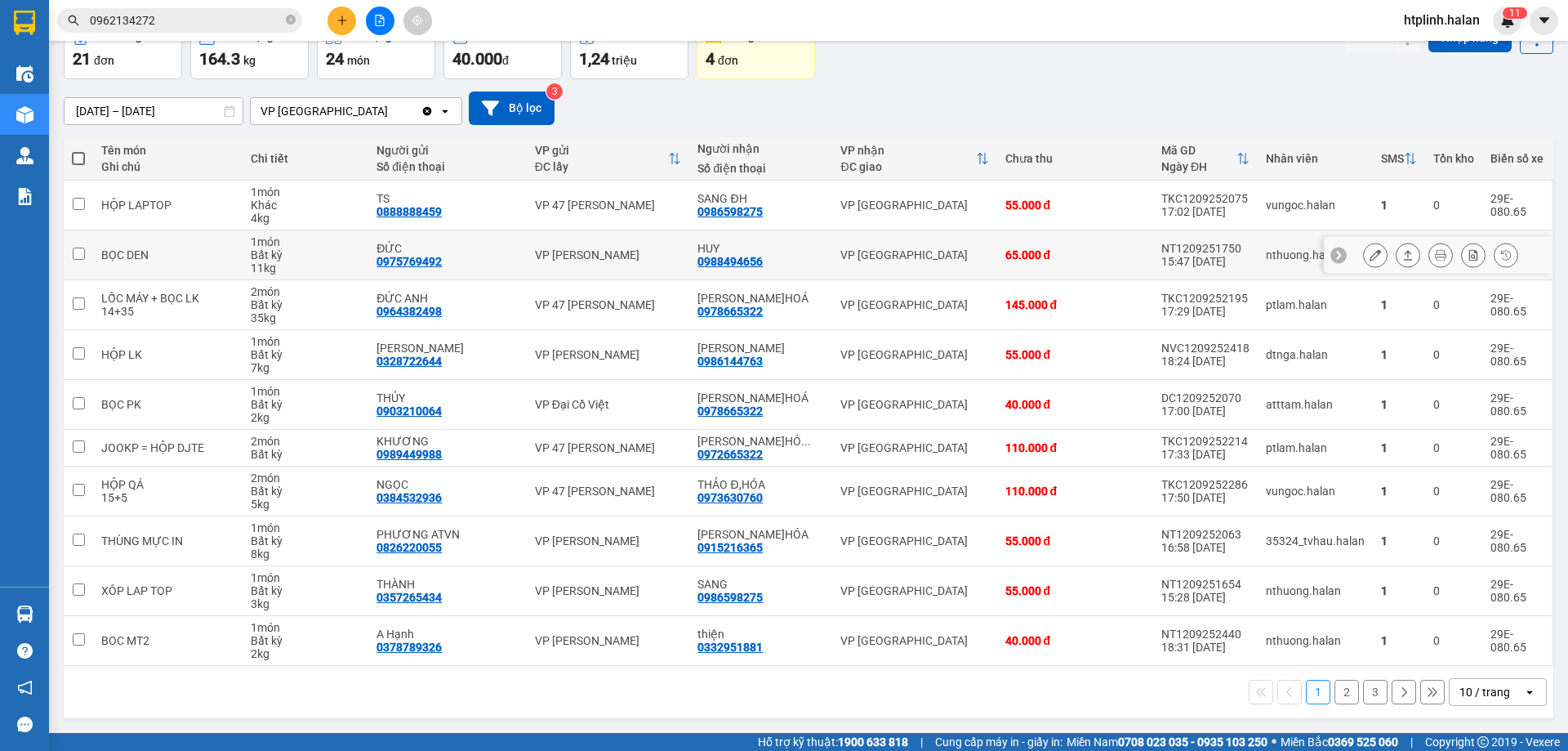
click at [1133, 269] on section "Kết quả tìm kiếm ( 1 ) Bộ lọc Mã ĐH Trạng thái Món hàng Thu hộ Tổng cước Chưa c…" at bounding box center [784, 375] width 1568 height 751
click at [1349, 89] on div "[DATE] – [DATE] Press the down arrow key to interact with the calendar and sele…" at bounding box center [808, 108] width 1489 height 58
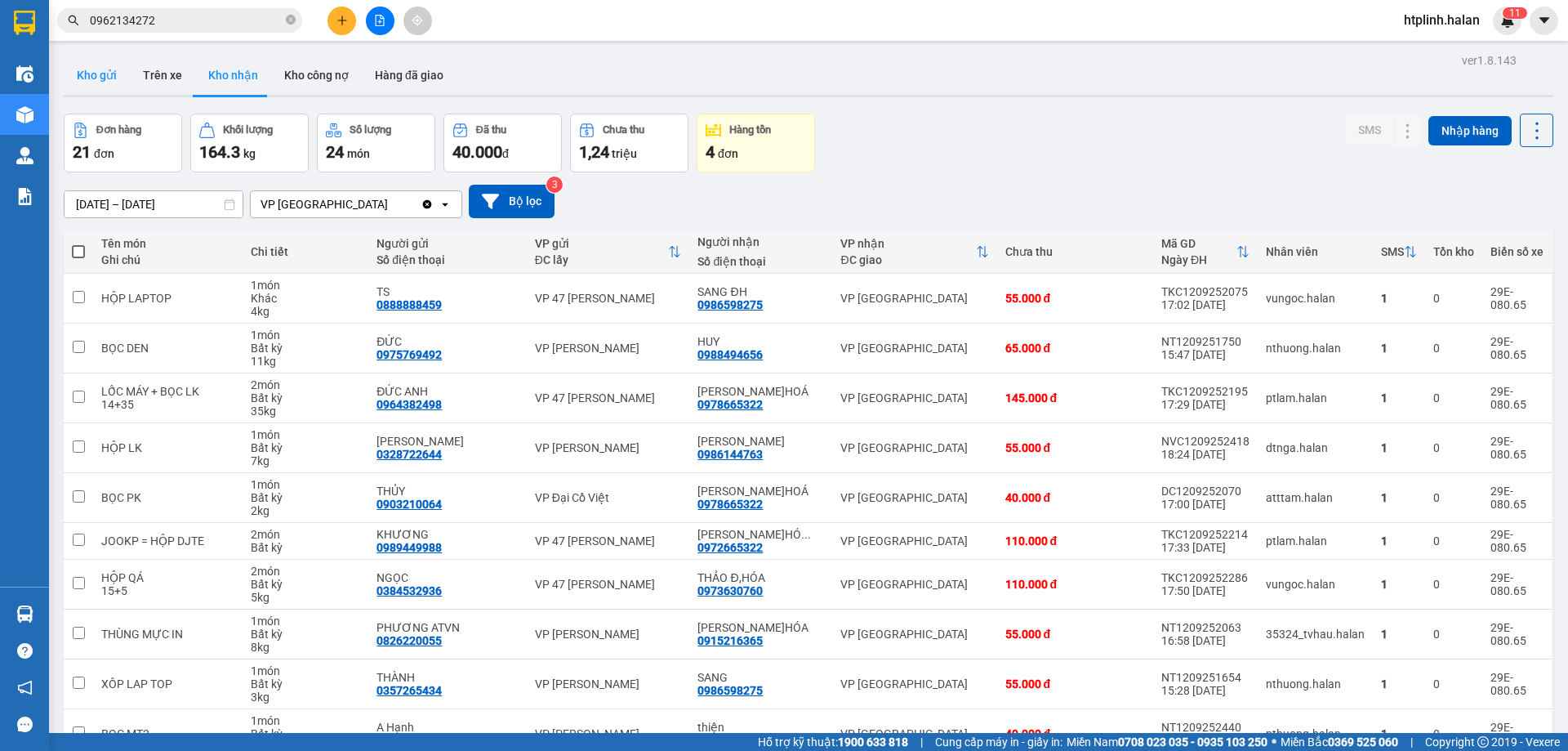
click at [78, 79] on button "Kho gửi" at bounding box center [97, 75] width 66 height 39
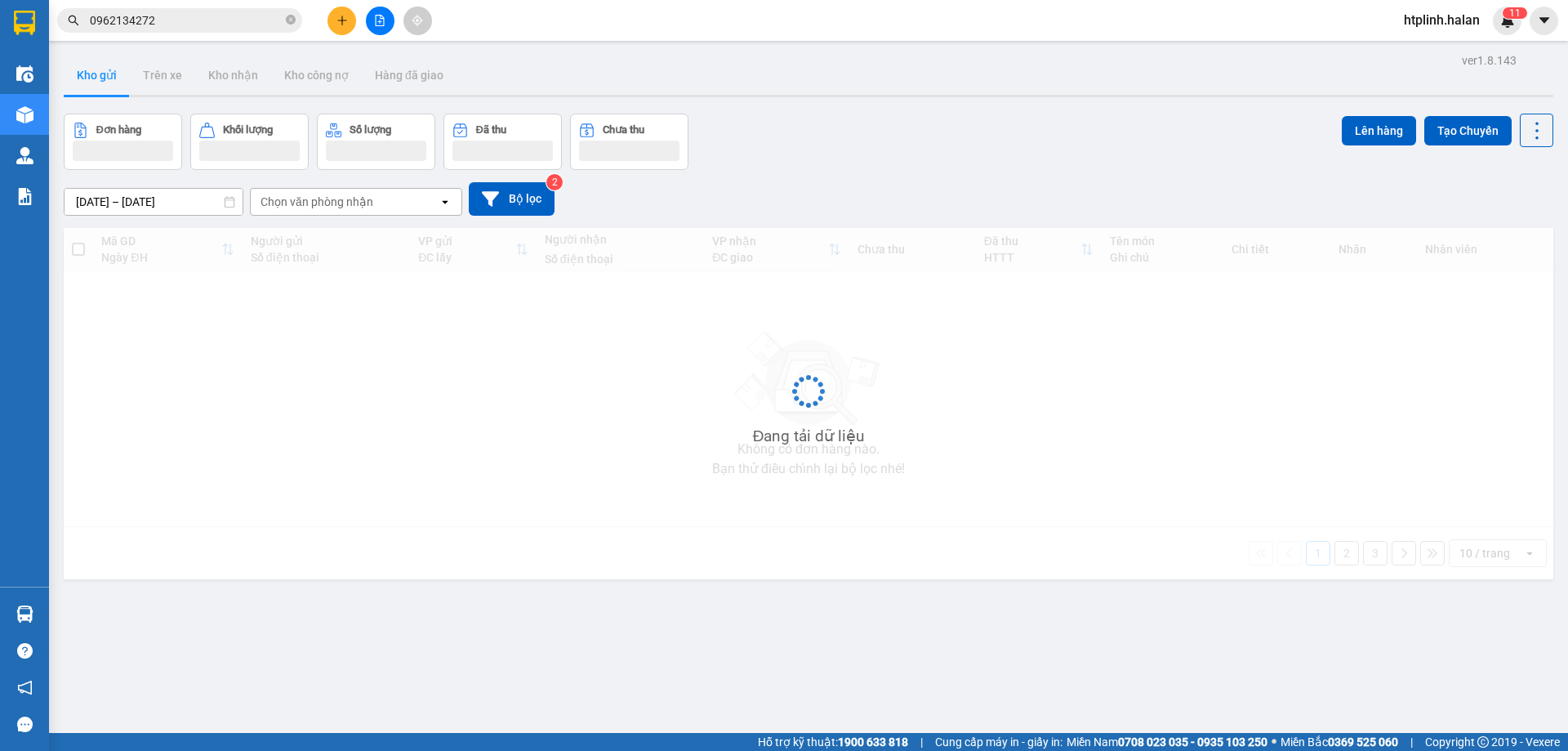
scroll to position [75, 0]
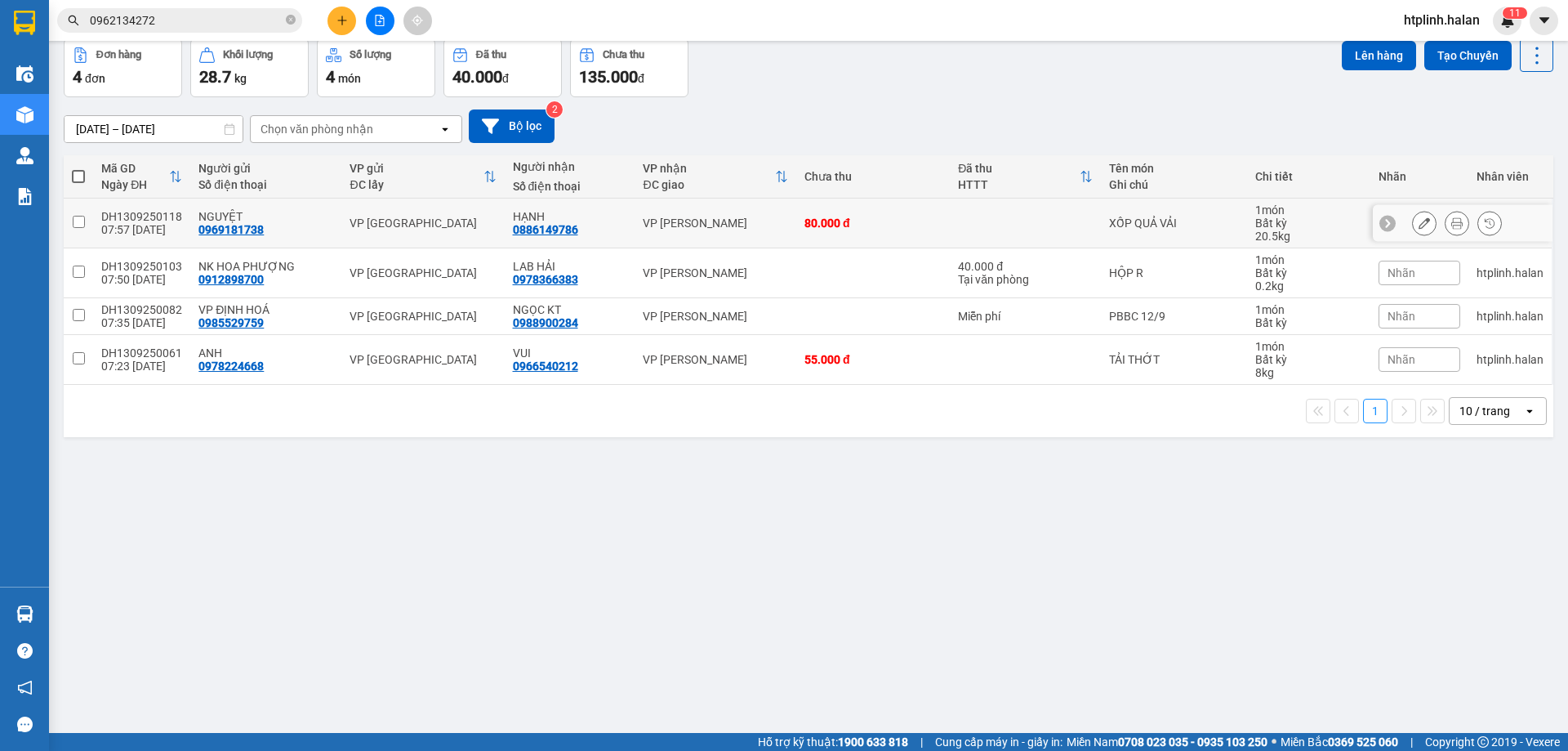
click at [423, 233] on td "VP [GEOGRAPHIC_DATA]" at bounding box center [422, 224] width 162 height 50
checkbox input "true"
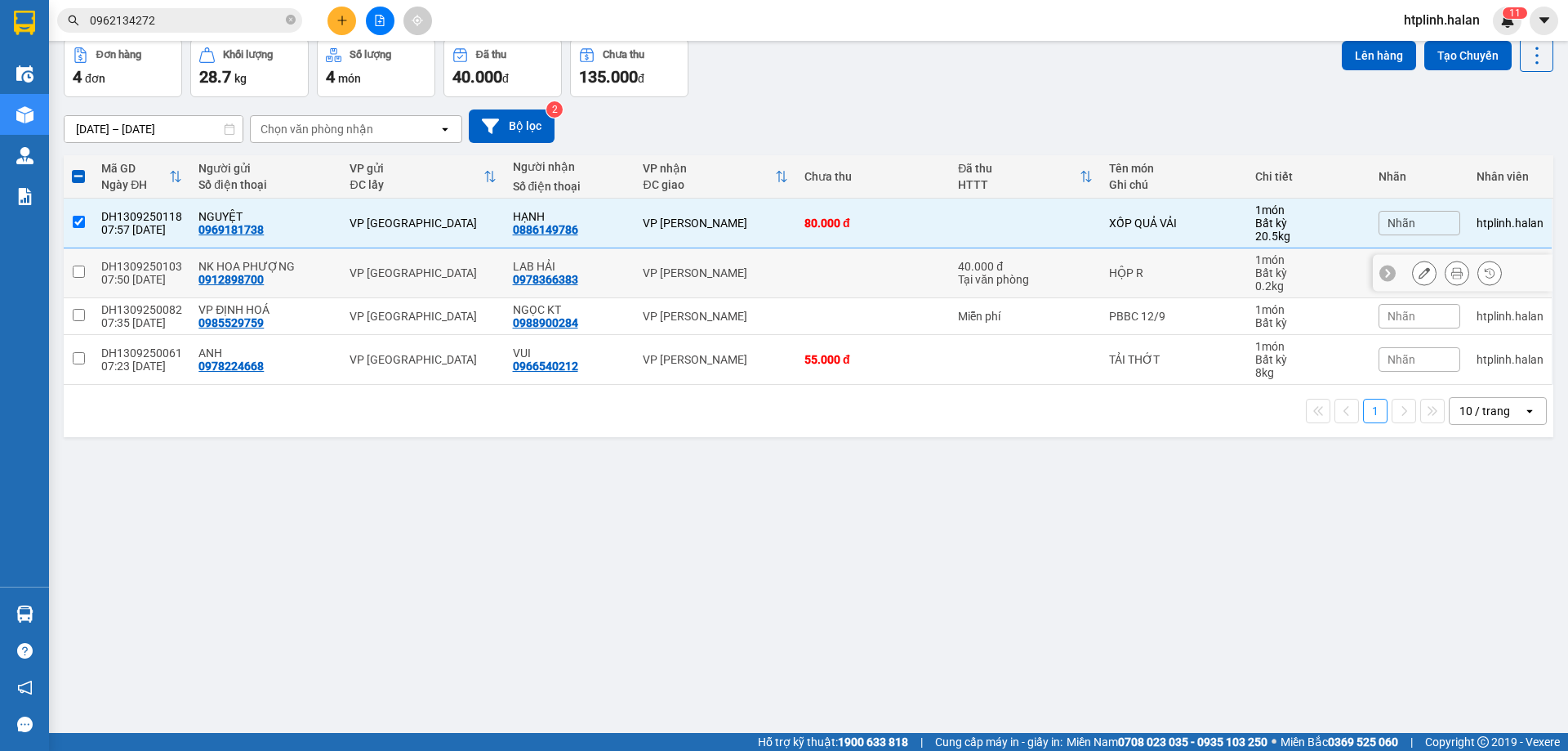
click at [421, 258] on td "VP [GEOGRAPHIC_DATA]" at bounding box center [422, 273] width 162 height 50
checkbox input "true"
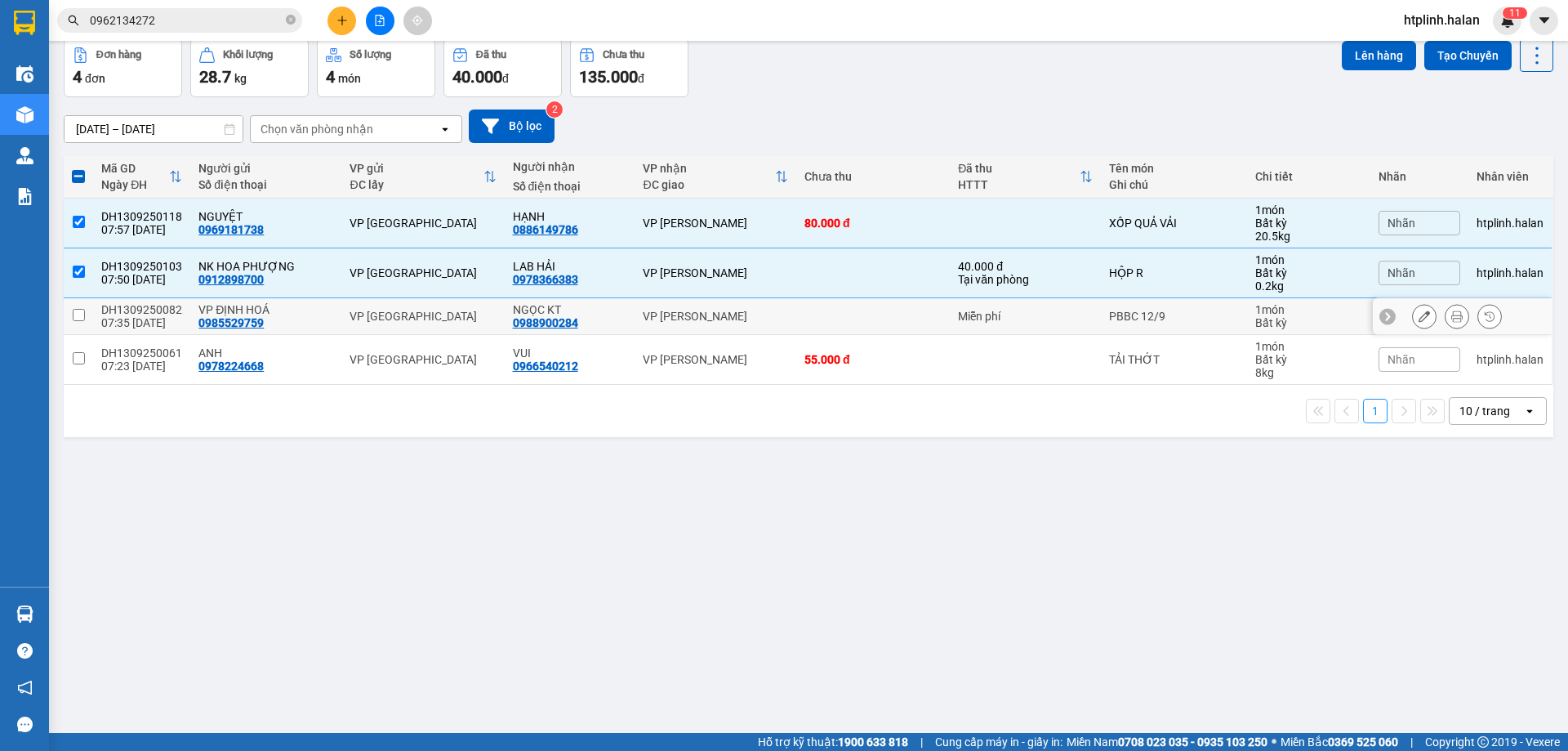
click at [430, 315] on div "VP [GEOGRAPHIC_DATA]" at bounding box center [422, 316] width 147 height 13
checkbox input "true"
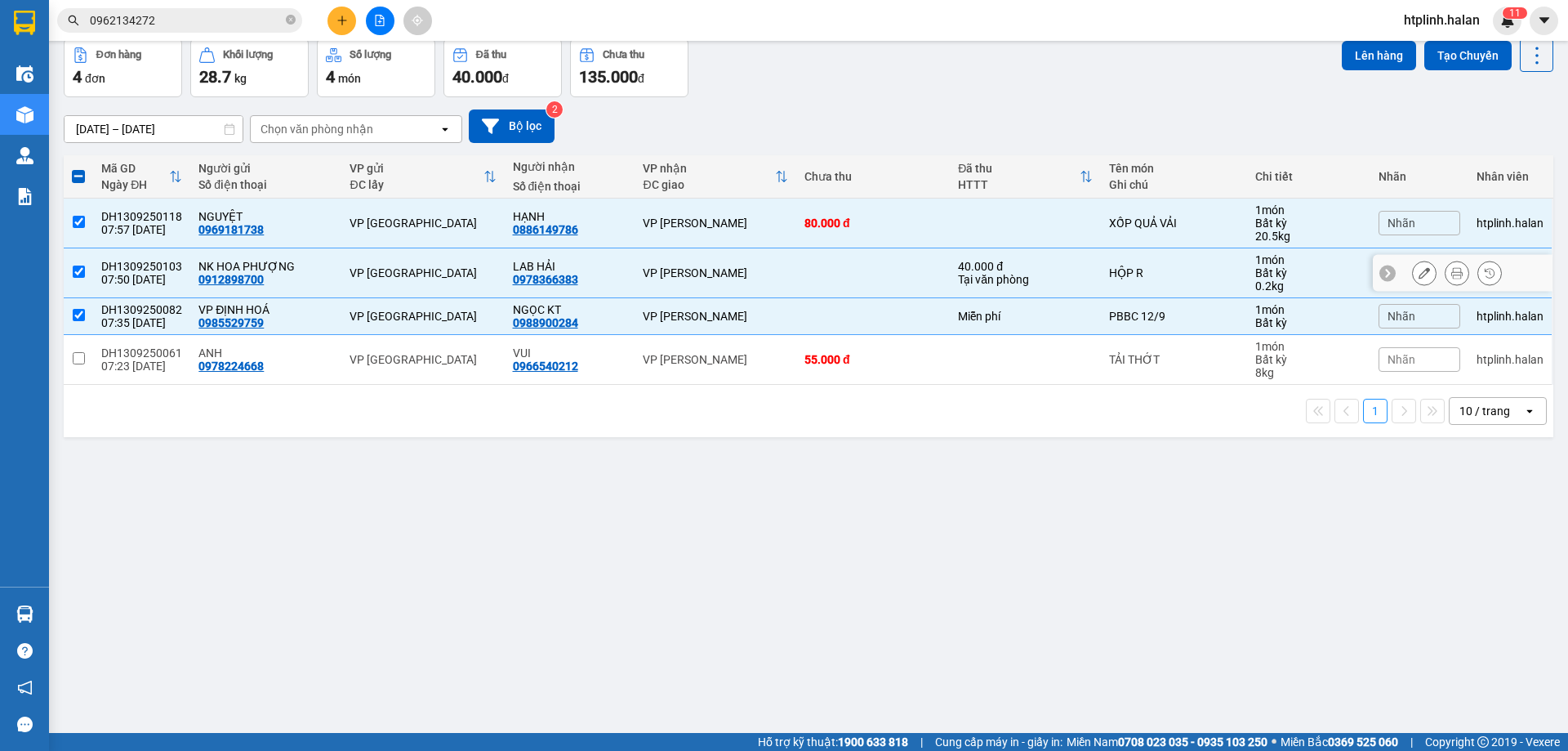
click at [404, 280] on td "VP [GEOGRAPHIC_DATA]" at bounding box center [422, 273] width 162 height 50
checkbox input "false"
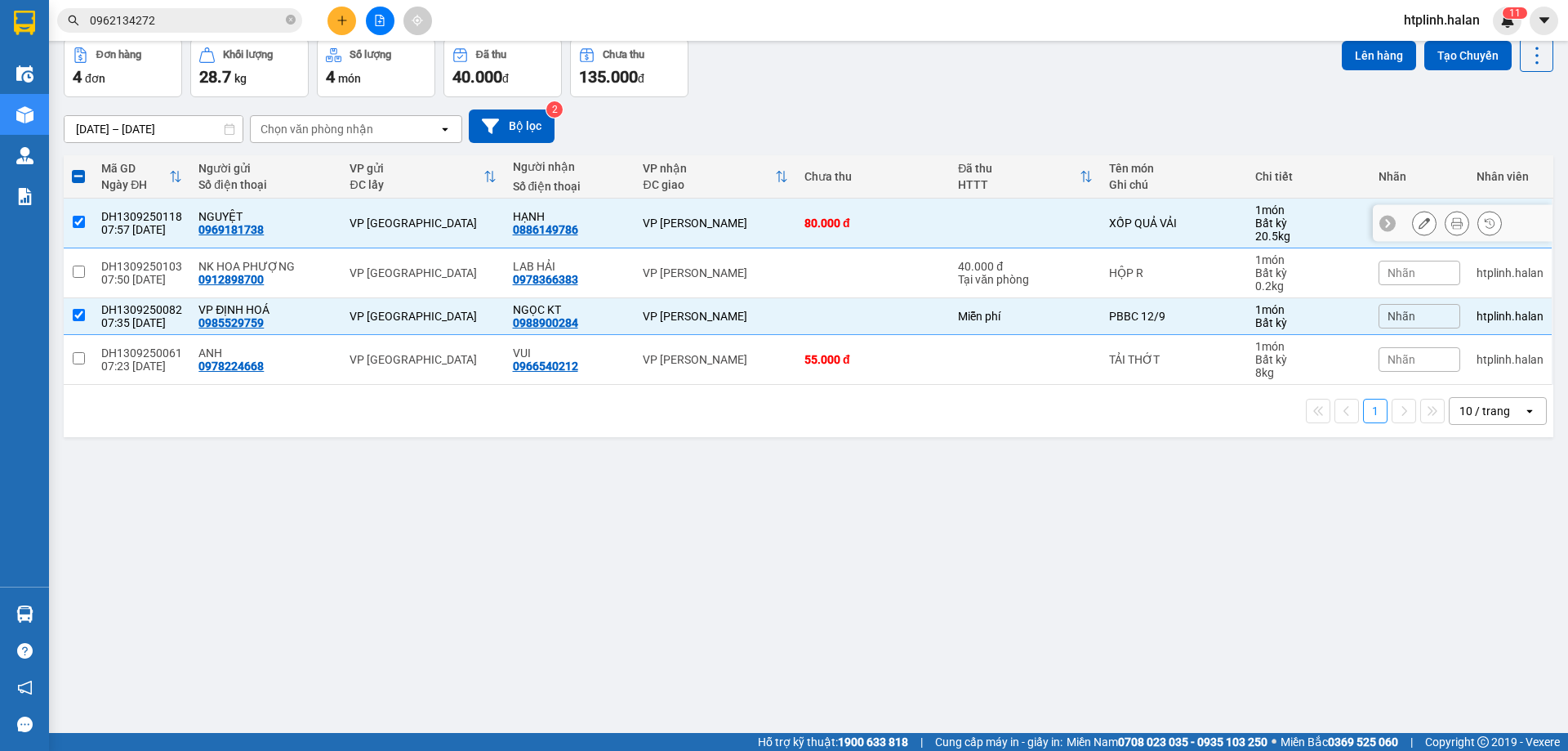
click at [400, 205] on td "VP [GEOGRAPHIC_DATA]" at bounding box center [422, 224] width 162 height 50
checkbox input "false"
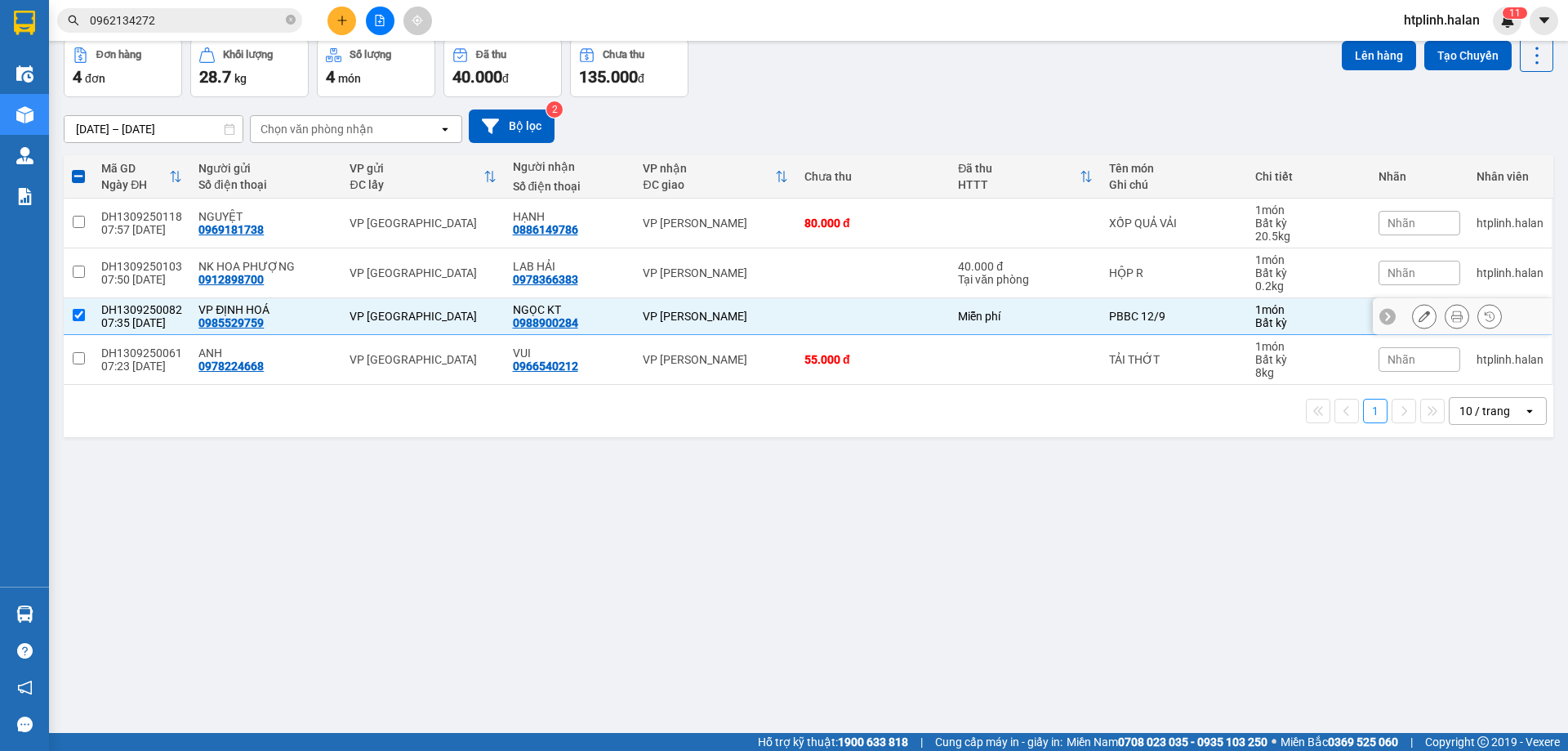
click at [372, 310] on div "VP [GEOGRAPHIC_DATA]" at bounding box center [422, 316] width 147 height 13
checkbox input "false"
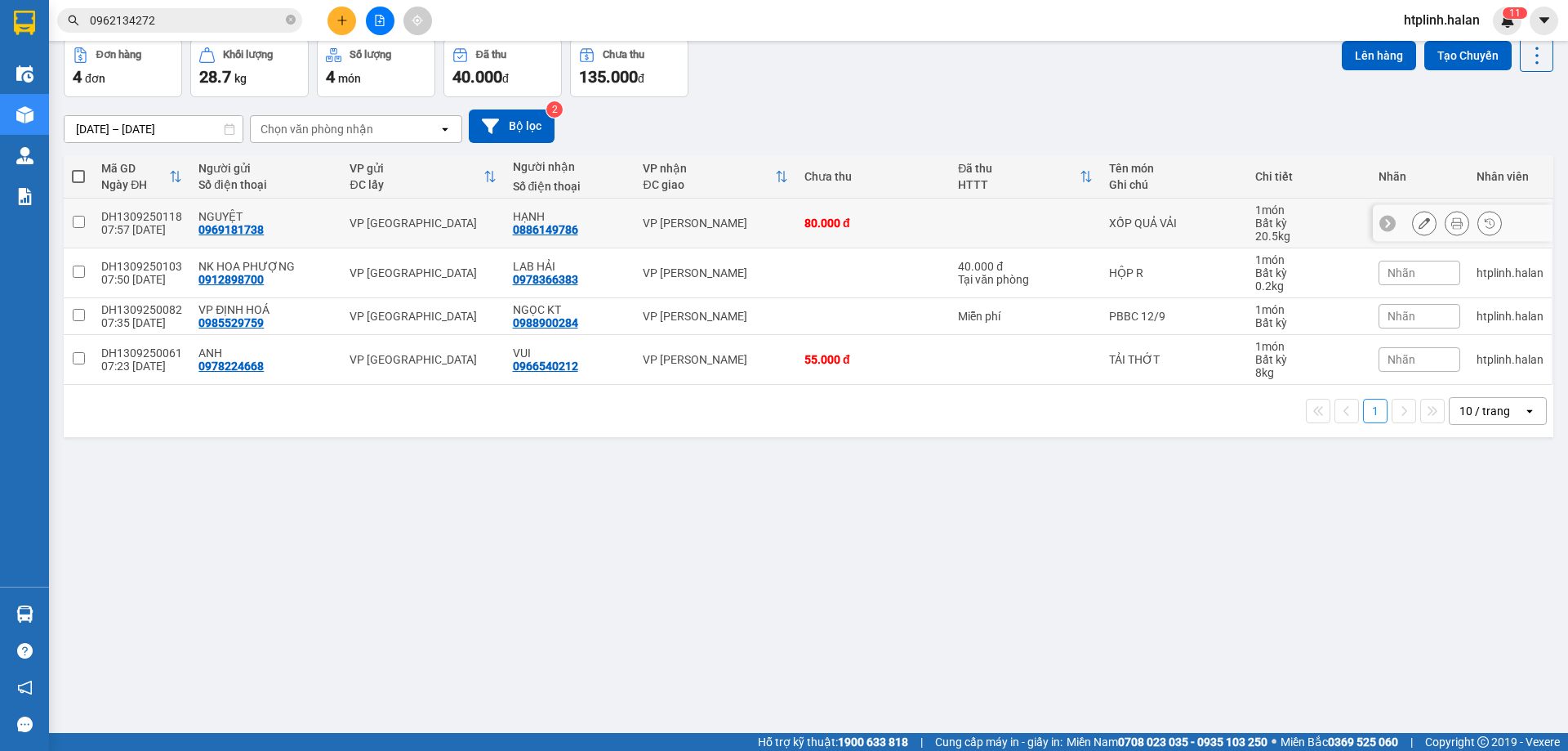
click at [1418, 223] on icon at bounding box center [1424, 223] width 12 height 12
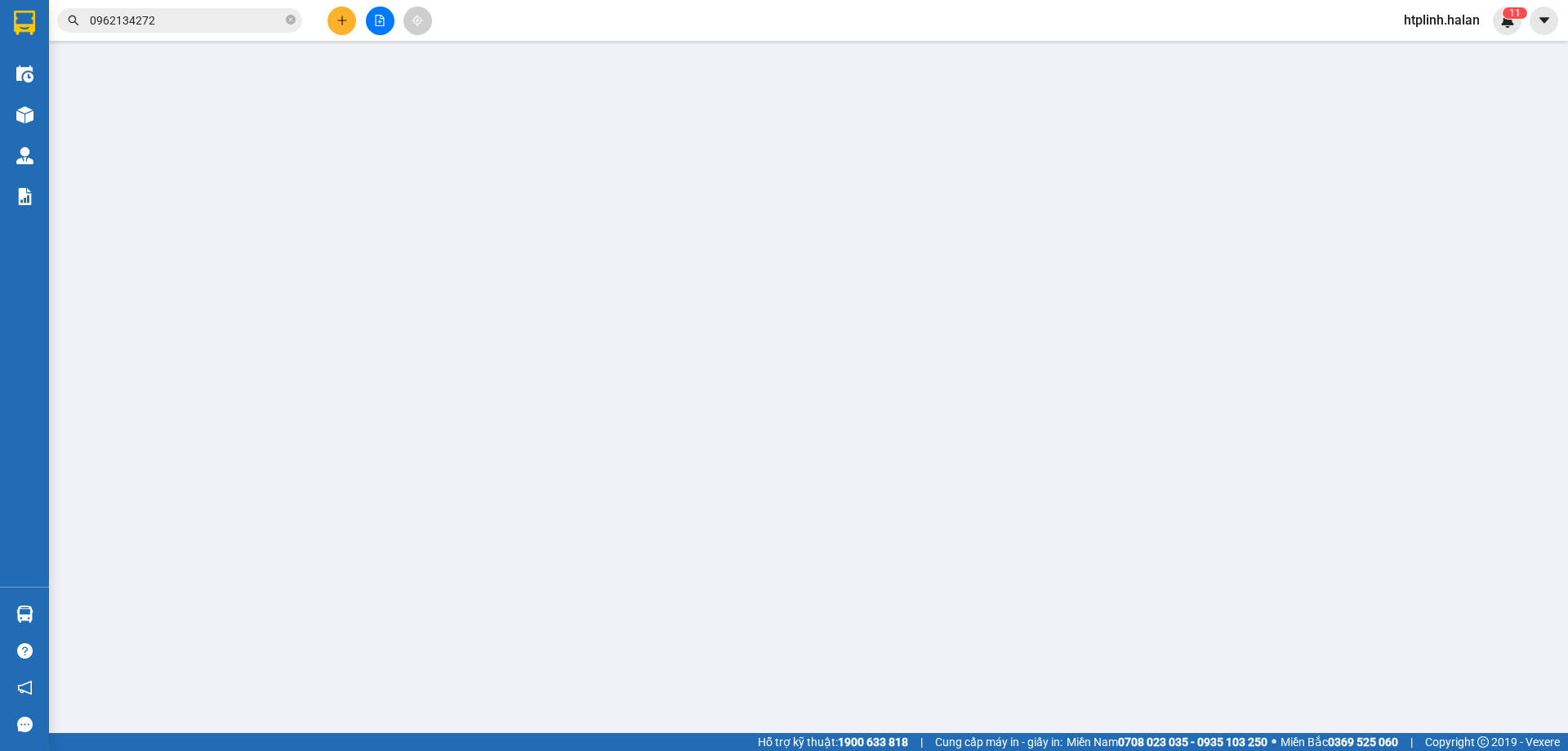
type input "0969181738"
type input "0886149786"
type input "80.000"
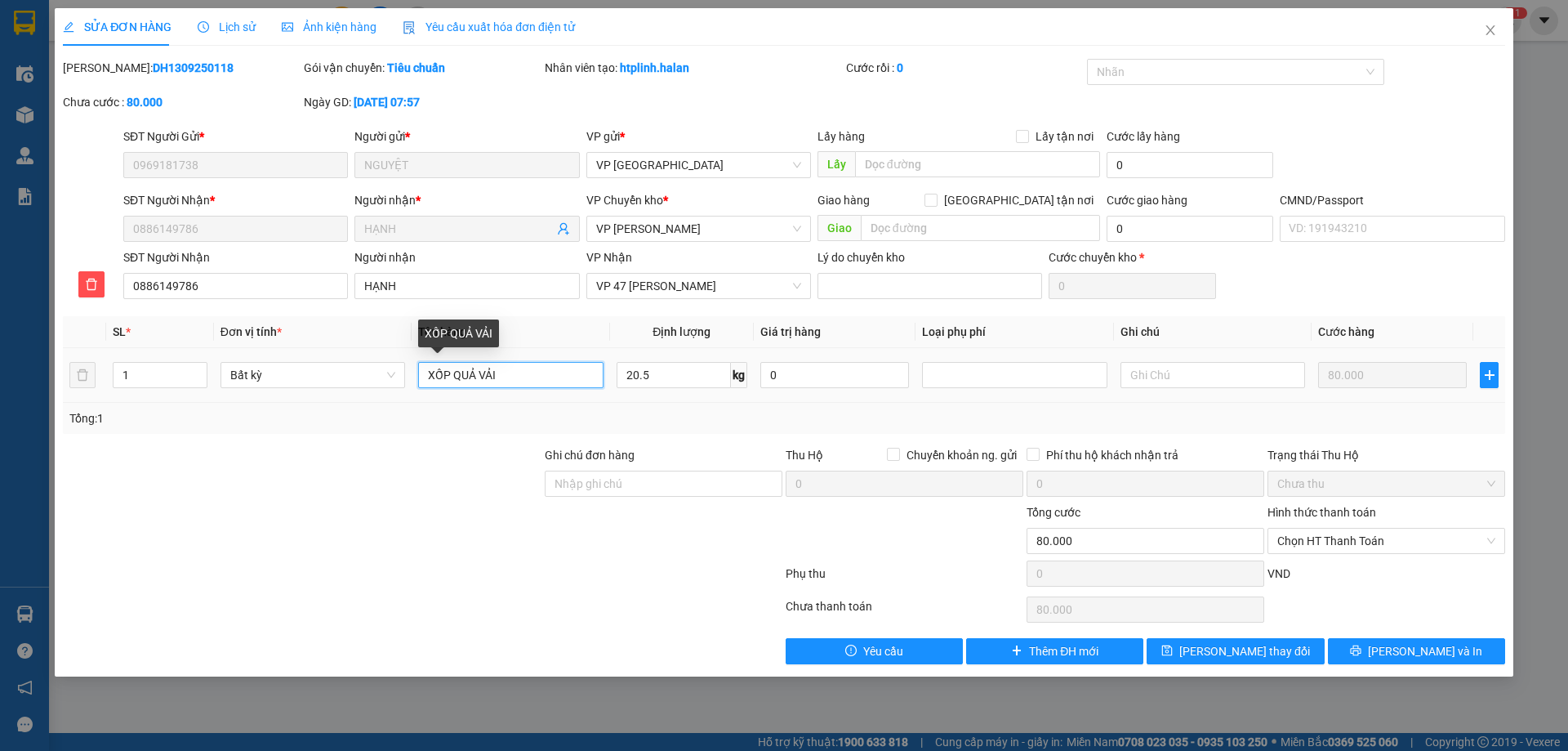
click at [505, 370] on input "XỐP QUẢ VẢI" at bounding box center [510, 375] width 185 height 26
type input "XỐP QUẢ"
click at [1502, 22] on span "Close" at bounding box center [1490, 31] width 46 height 46
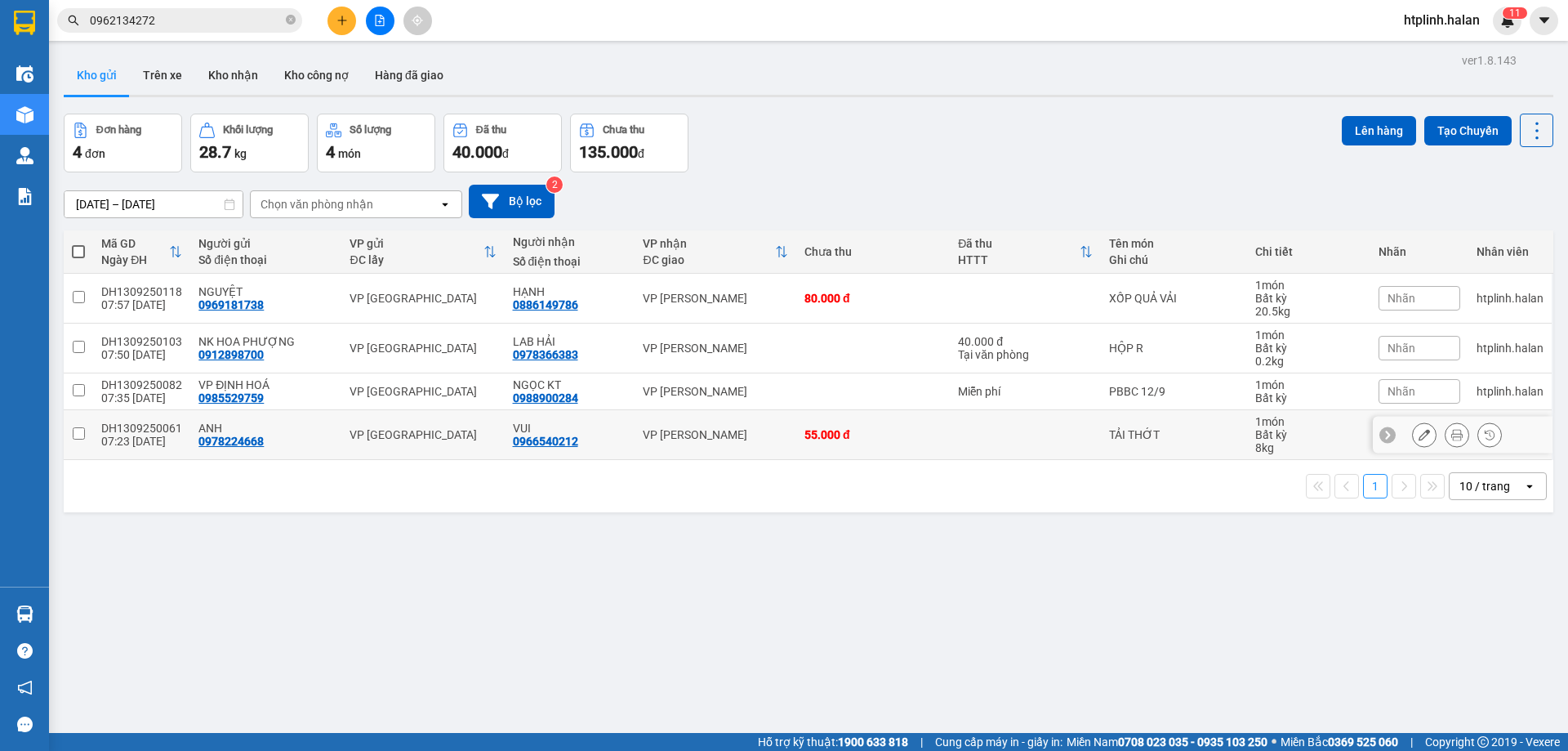
scroll to position [75, 0]
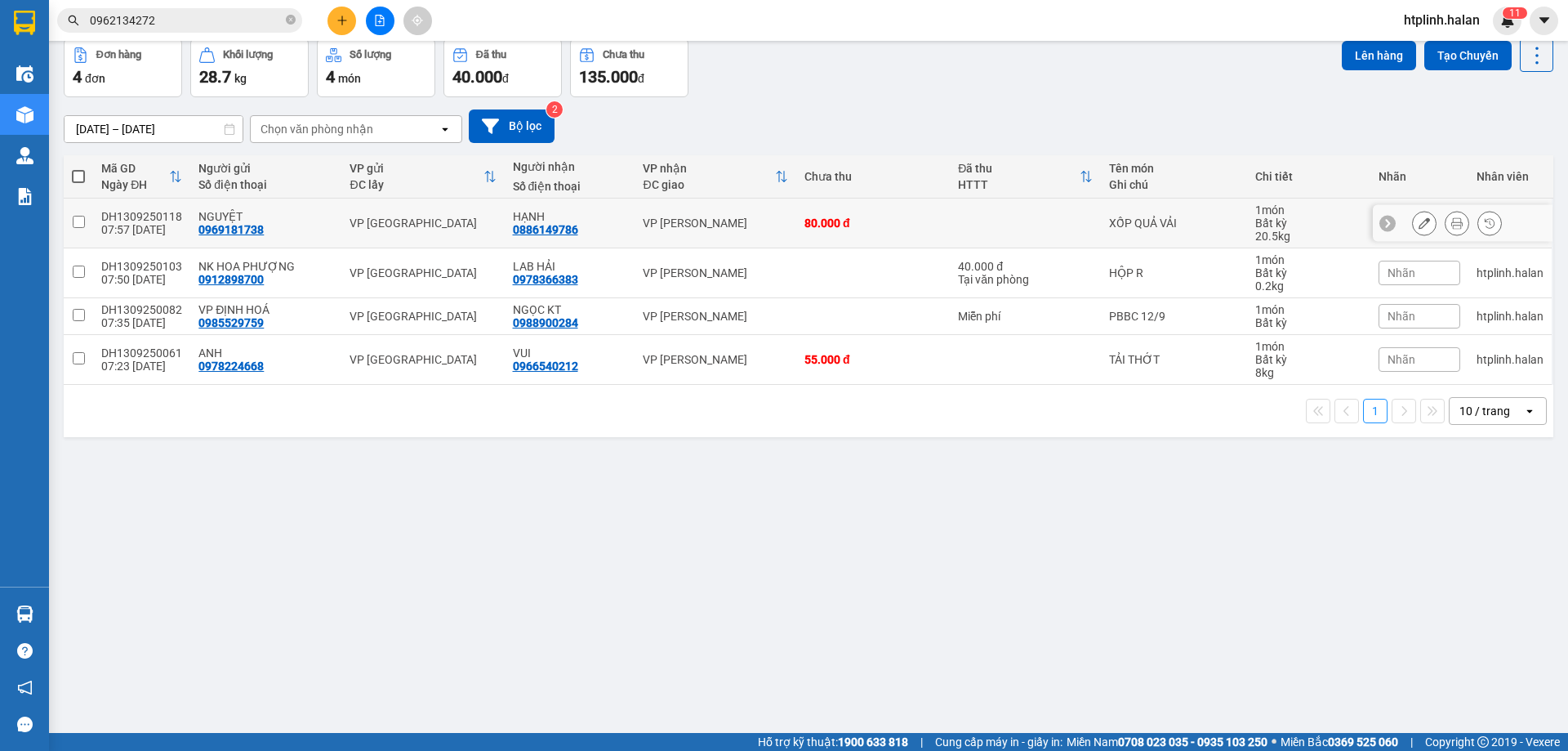
click at [1421, 217] on button at bounding box center [1425, 224] width 23 height 29
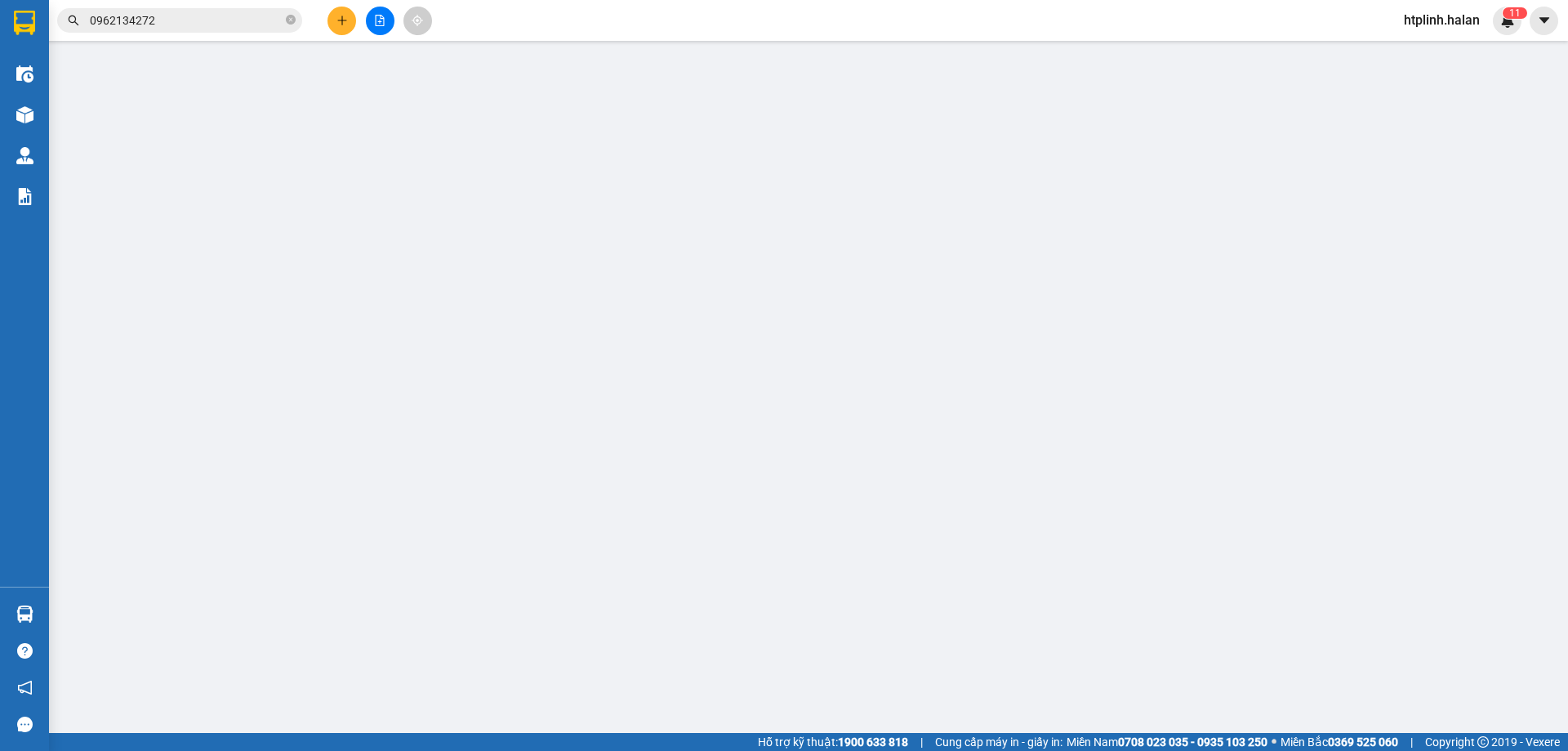
type input "0969181738"
type input "0886149786"
type input "80.000"
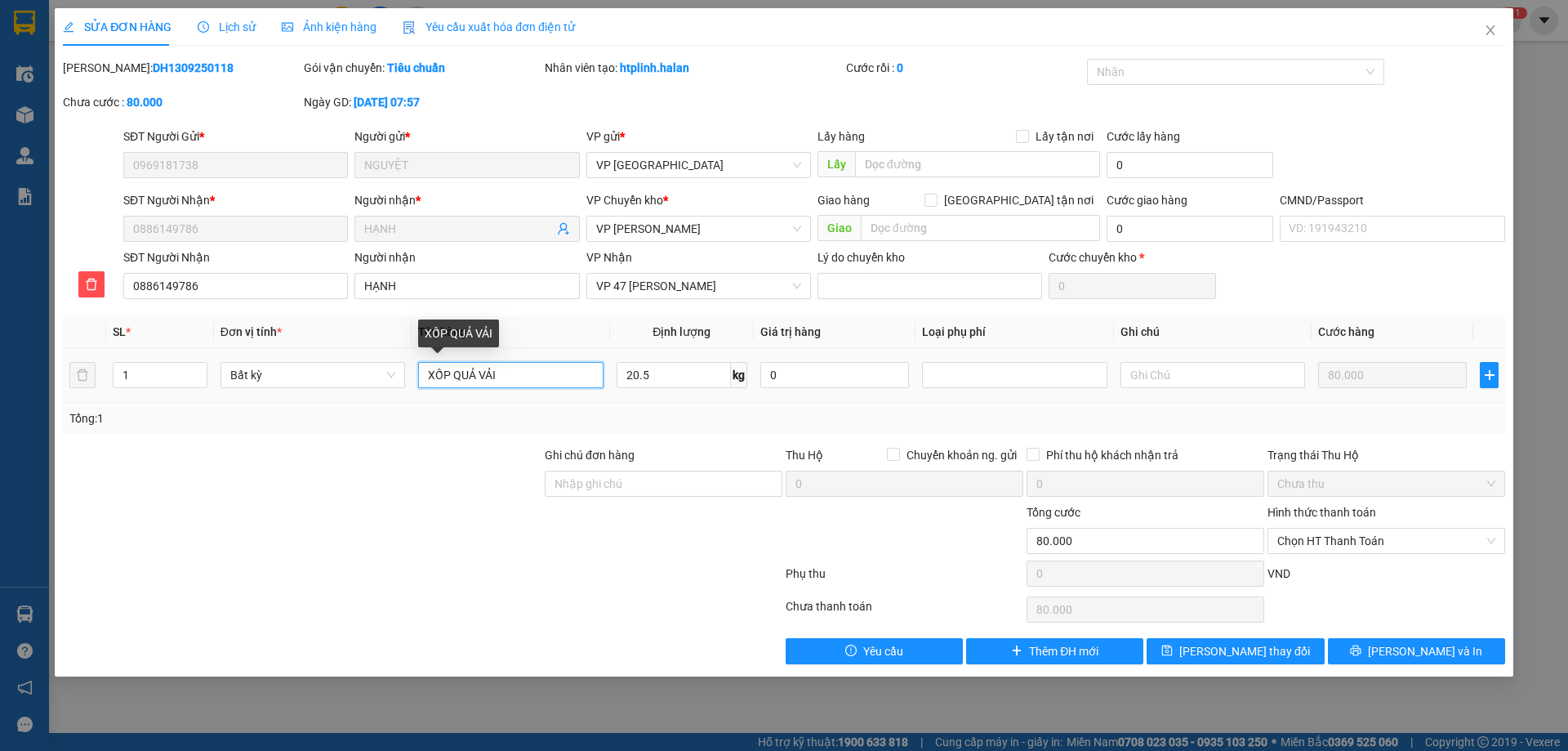
click at [527, 375] on input "XỐP QUẢ VẢI" at bounding box center [510, 375] width 185 height 26
type input "XỐP QUẢ HỒNG"
click at [1425, 650] on span "[PERSON_NAME] và In" at bounding box center [1425, 651] width 114 height 18
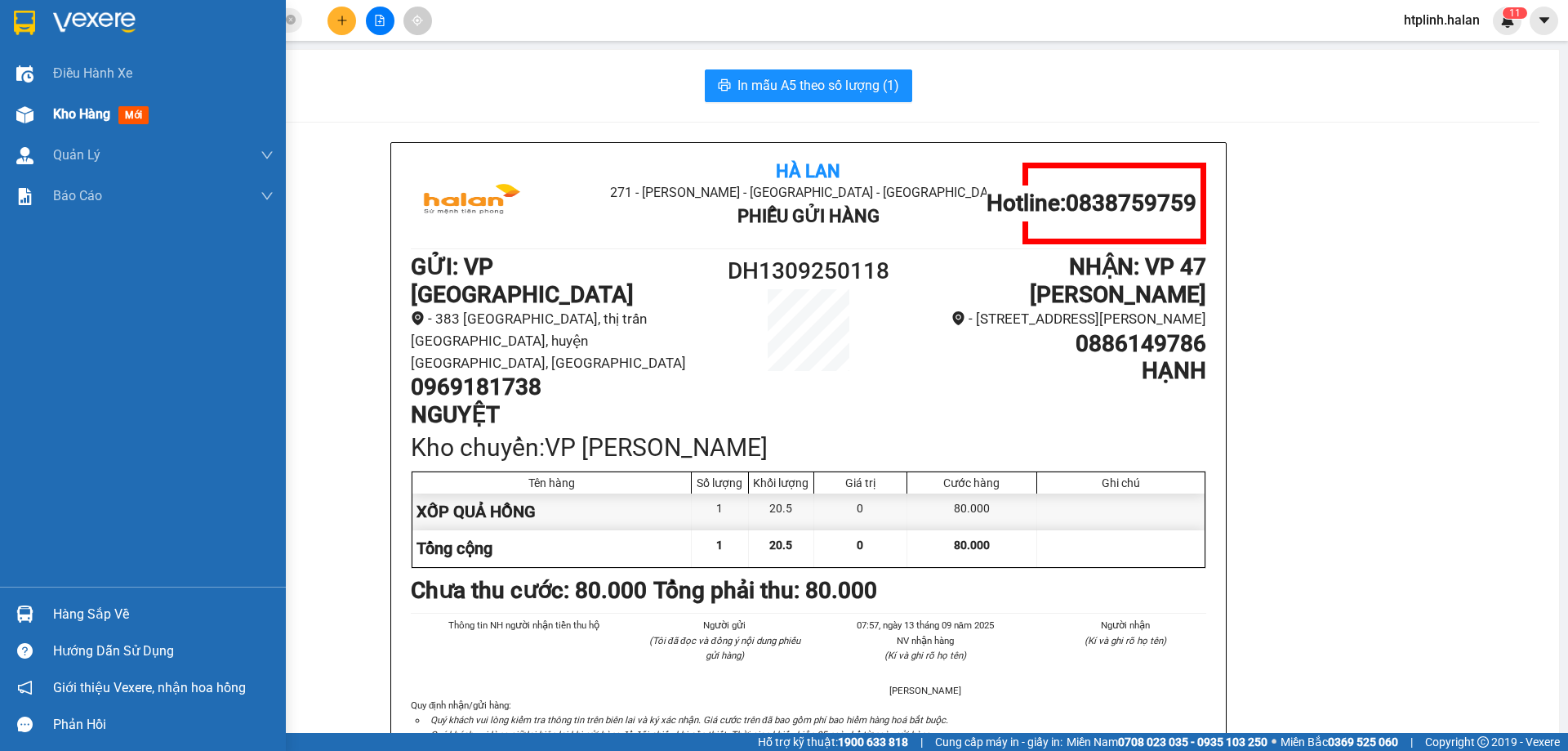
click at [128, 117] on span "mới" at bounding box center [133, 115] width 30 height 18
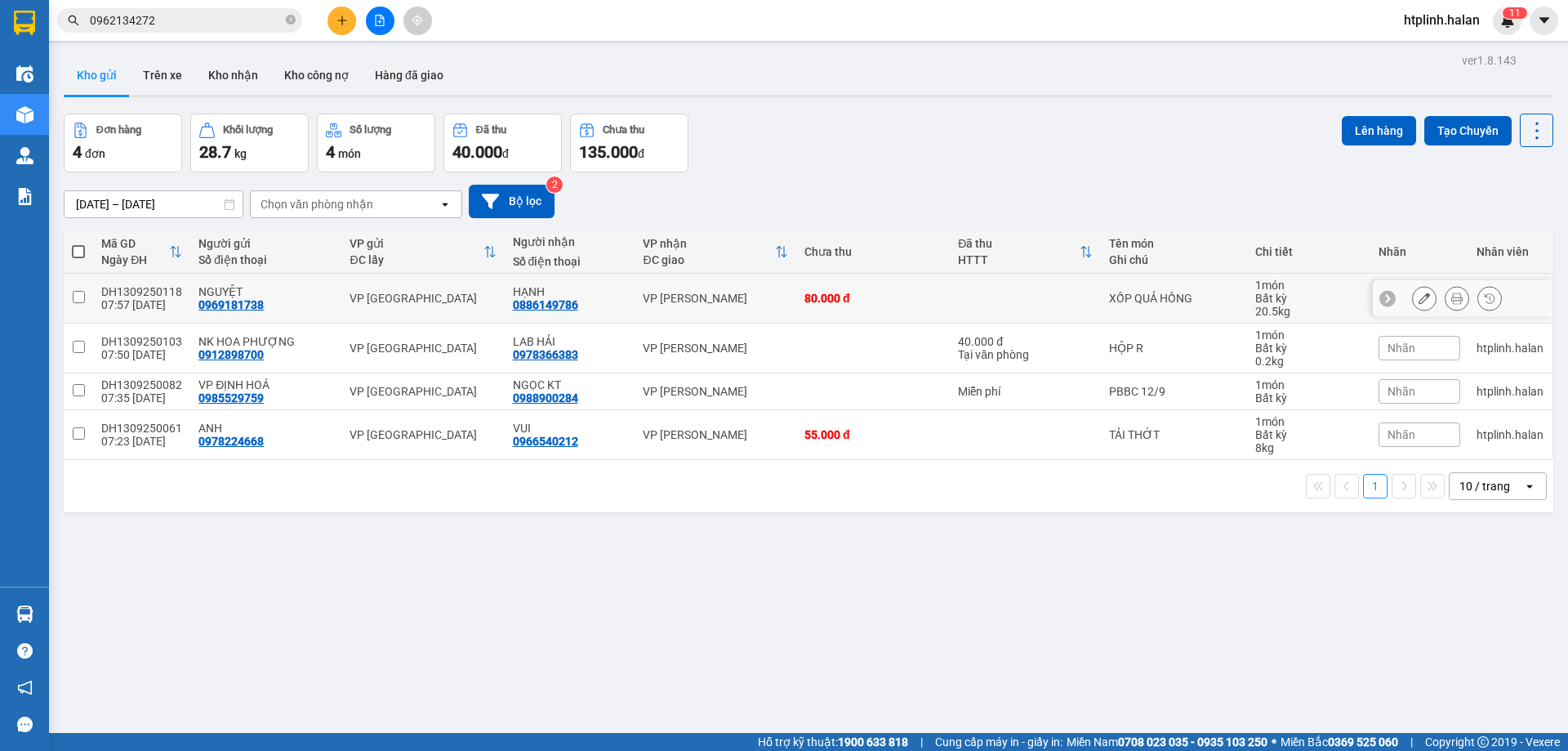
click at [475, 296] on div "VP [GEOGRAPHIC_DATA]" at bounding box center [422, 298] width 147 height 13
checkbox input "true"
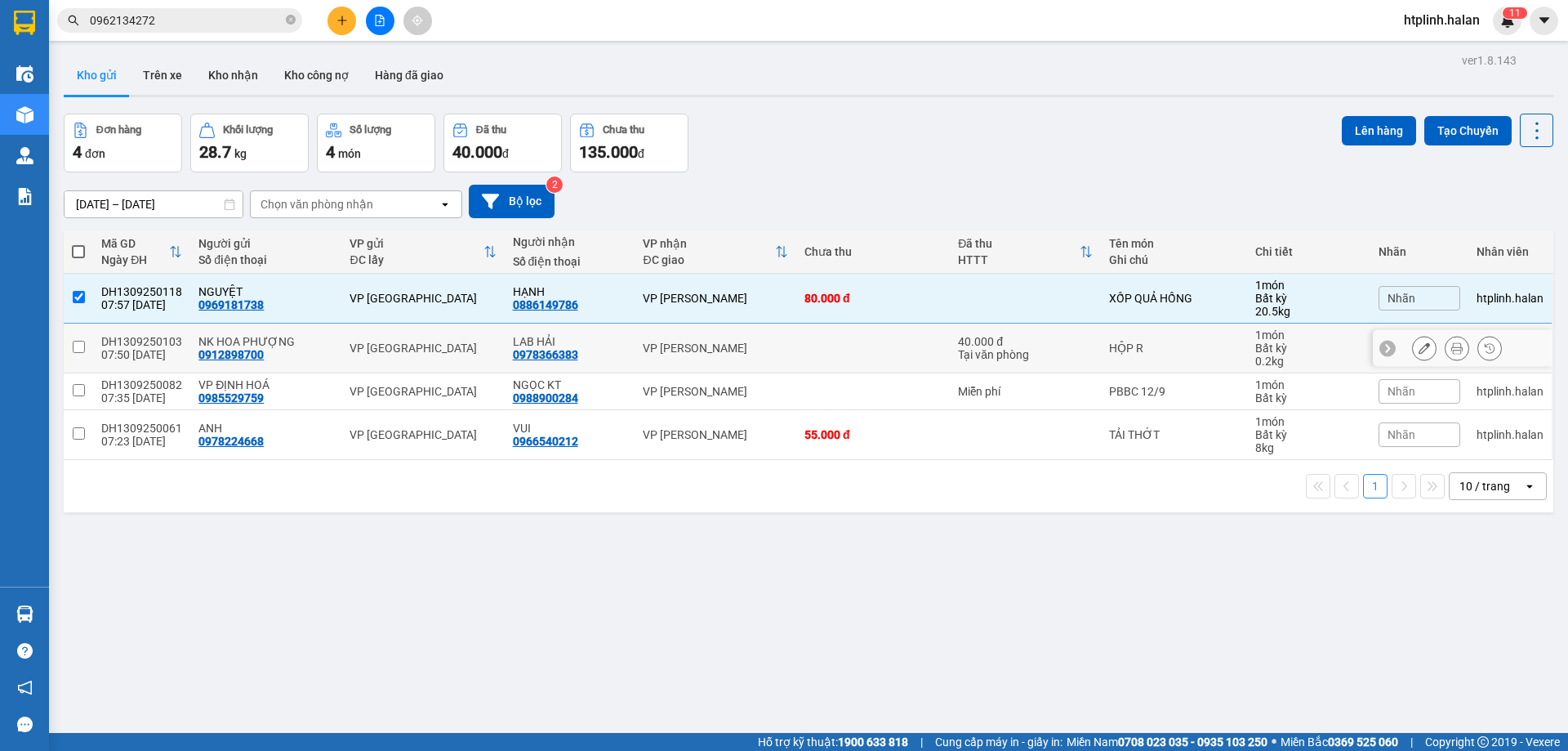
click at [479, 342] on div "VP [GEOGRAPHIC_DATA]" at bounding box center [422, 348] width 147 height 13
checkbox input "true"
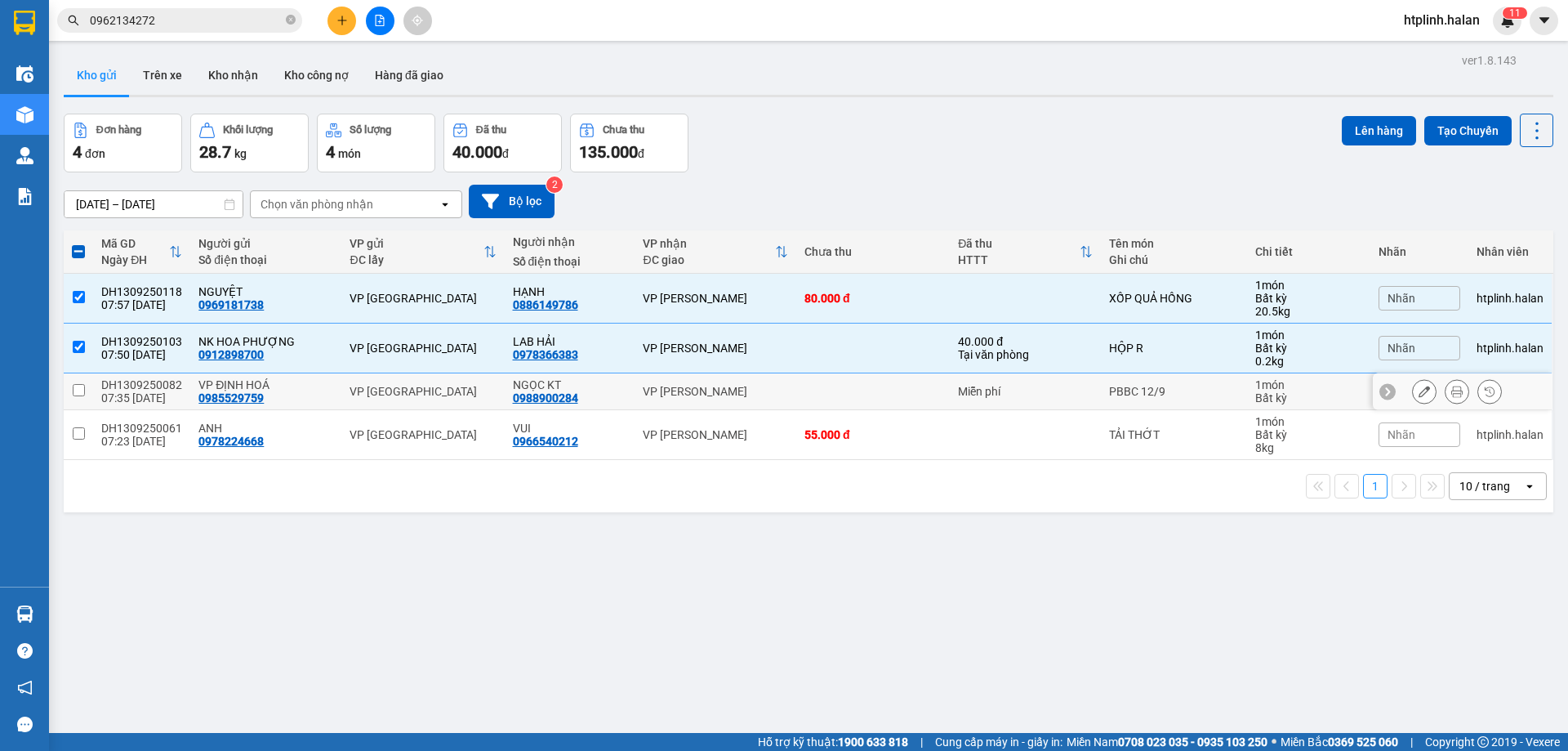
click at [505, 397] on td "NGỌC KT 0988900284" at bounding box center [570, 392] width 131 height 36
checkbox input "true"
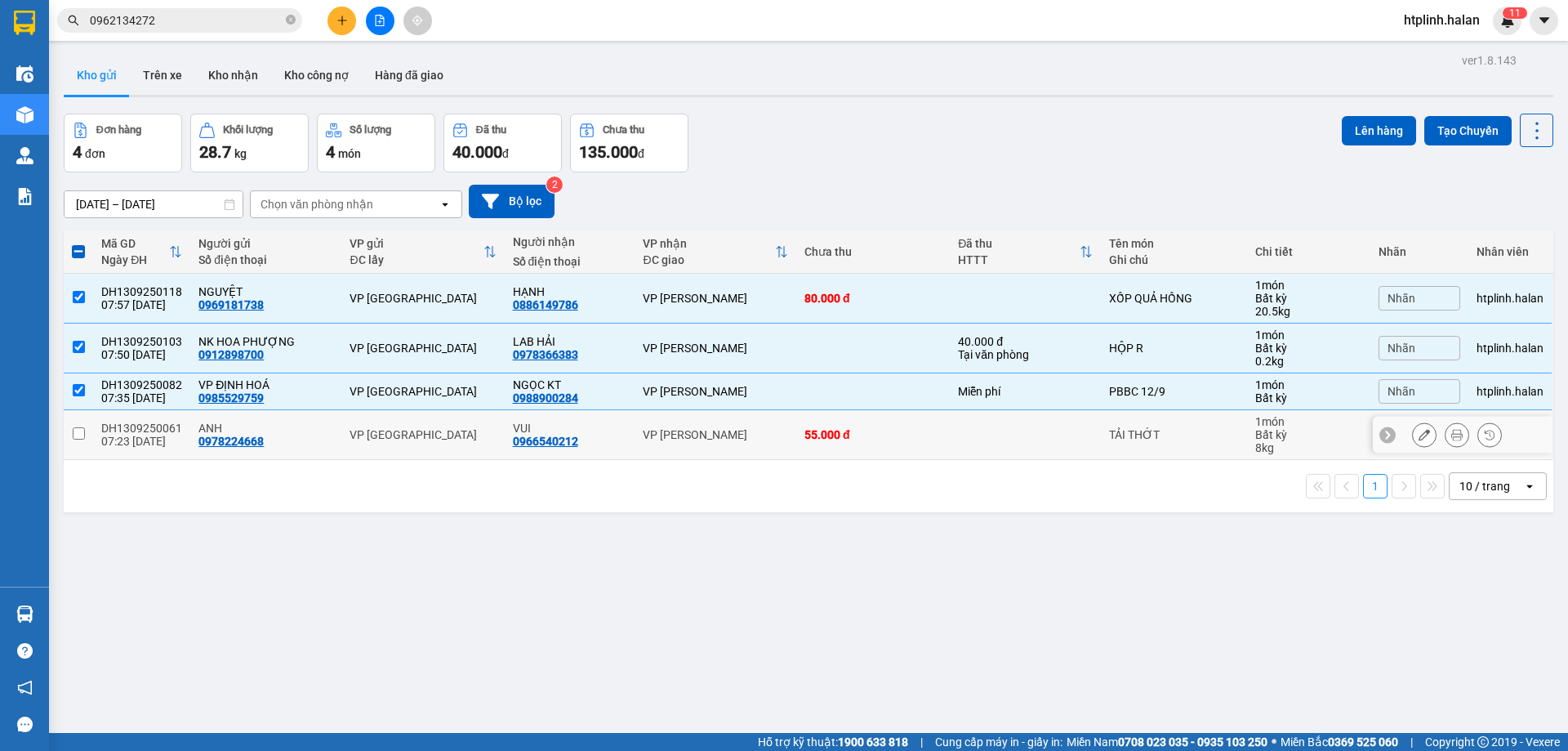
click at [522, 432] on div "VUI" at bounding box center [570, 428] width 114 height 13
checkbox input "true"
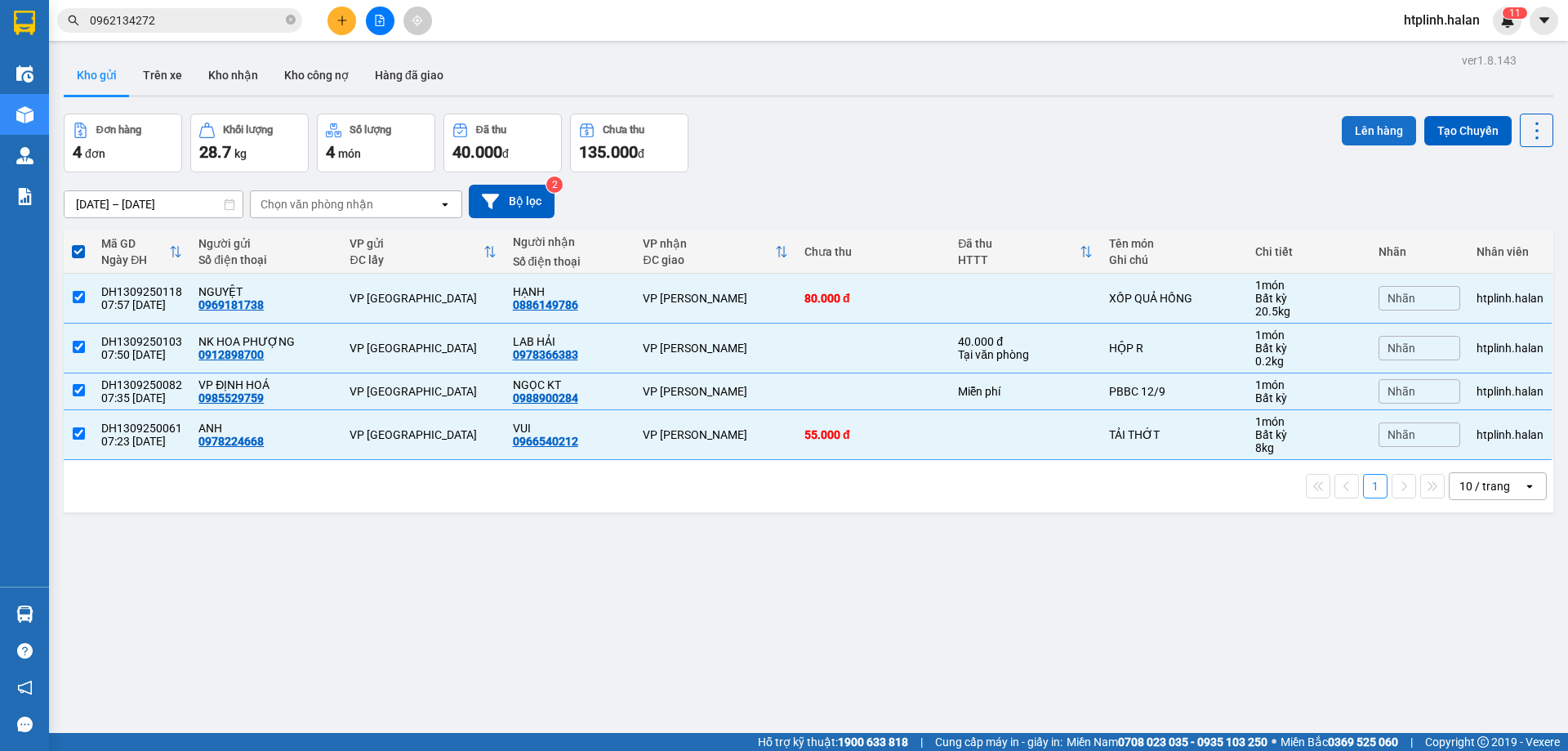
click at [1345, 137] on button "Lên hàng" at bounding box center [1379, 131] width 75 height 30
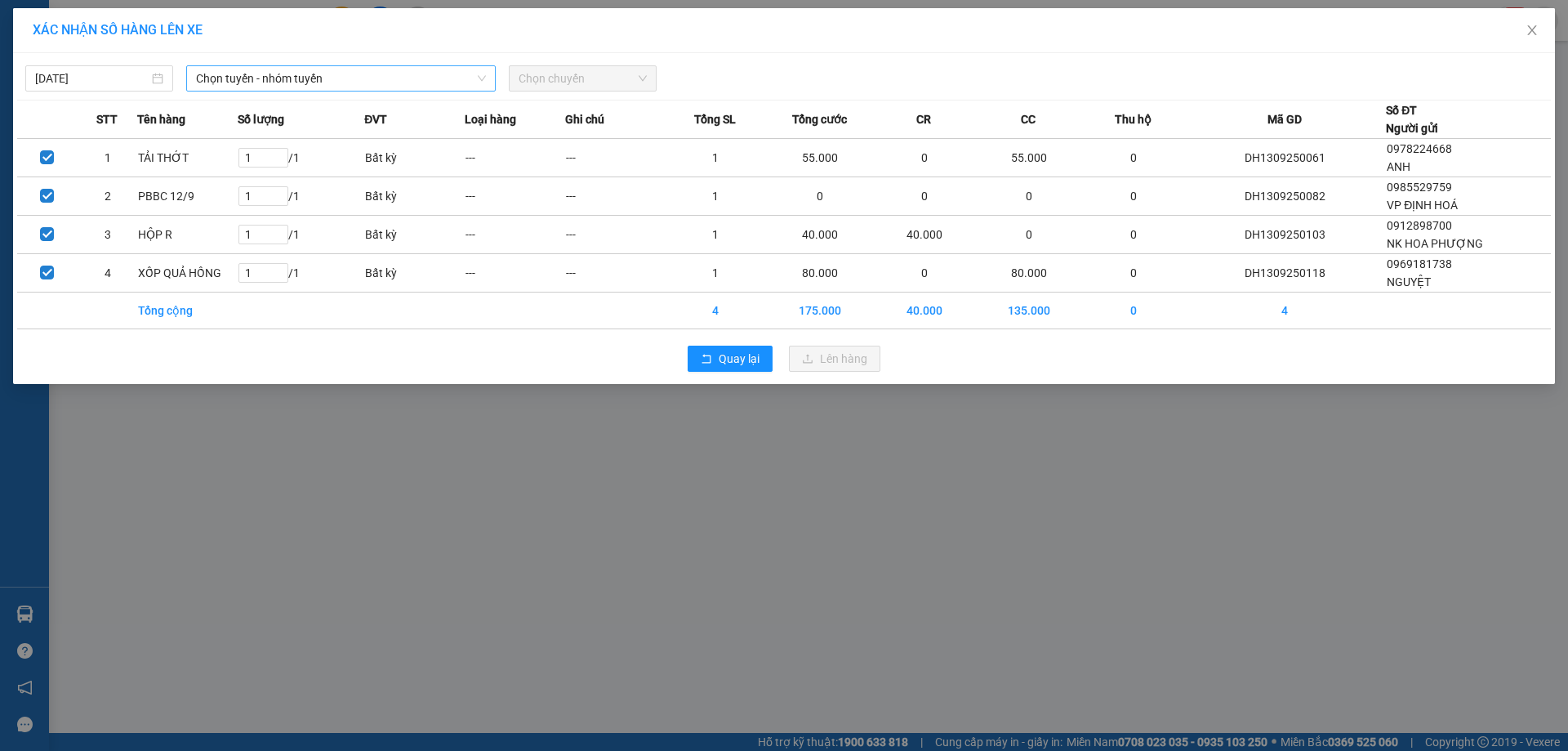
click at [331, 84] on span "Chọn tuyến - nhóm tuyến" at bounding box center [341, 79] width 290 height 25
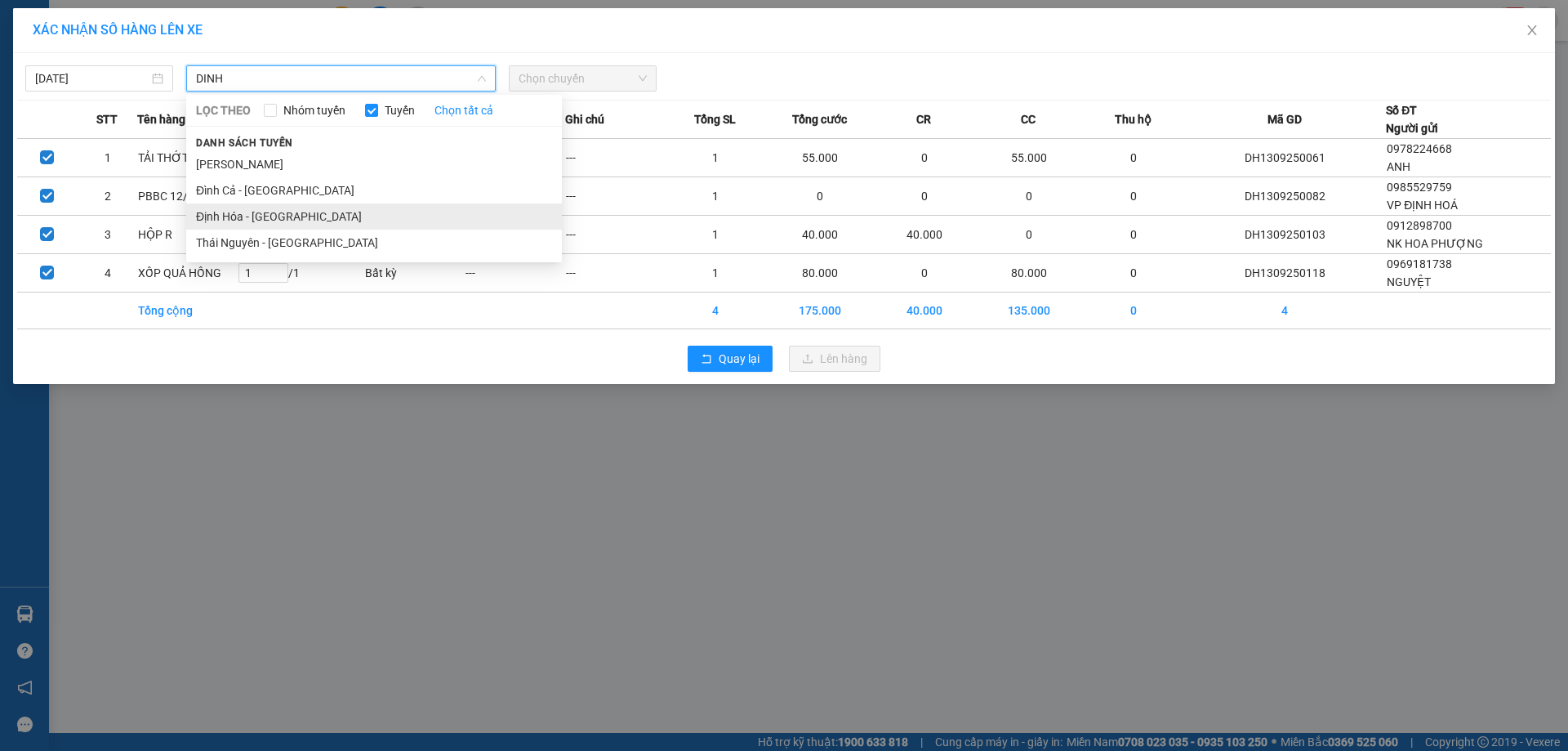
type input "DINH"
click at [297, 223] on li "Định Hóa - [GEOGRAPHIC_DATA]" at bounding box center [374, 217] width 376 height 26
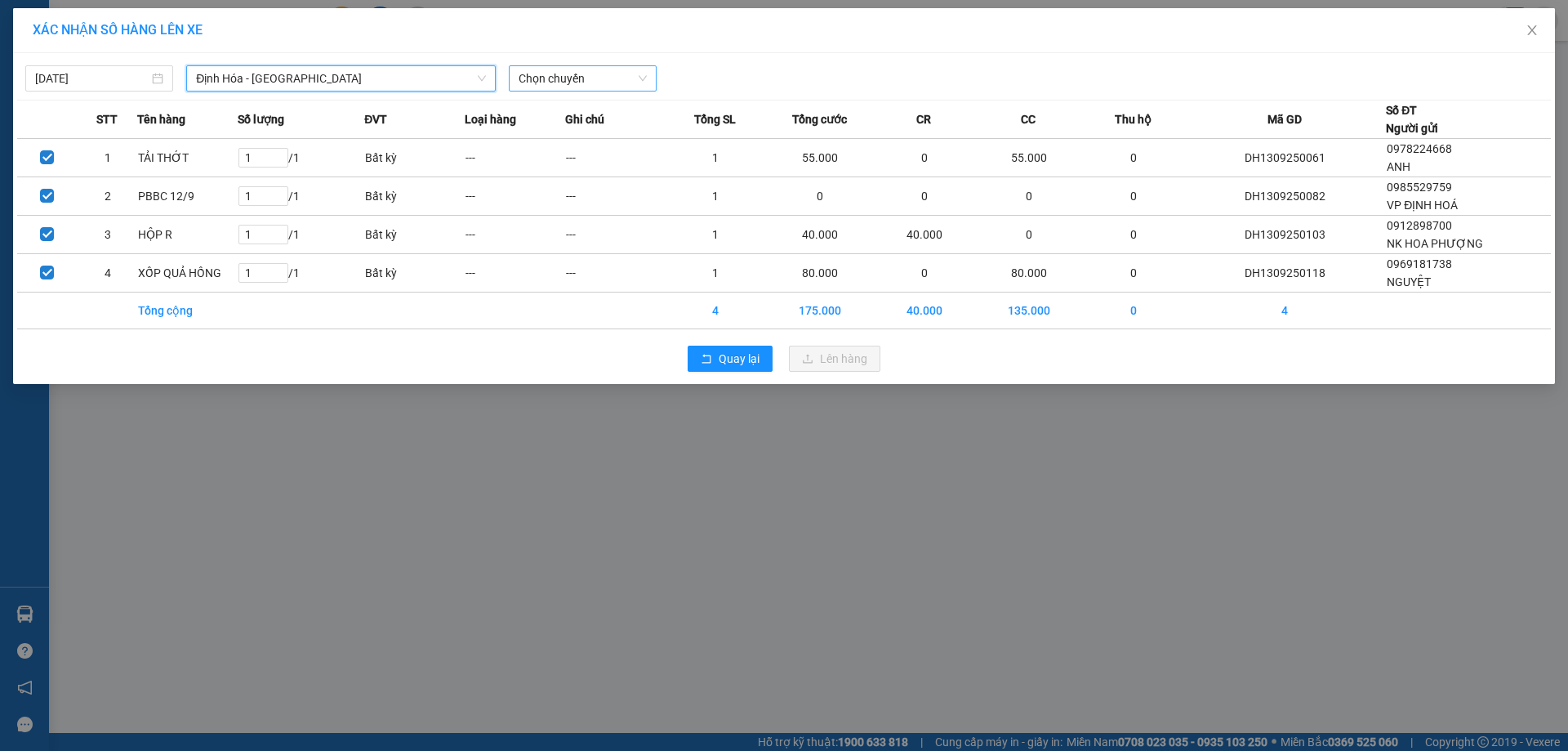
click at [633, 86] on span "Chọn chuyến" at bounding box center [582, 79] width 128 height 25
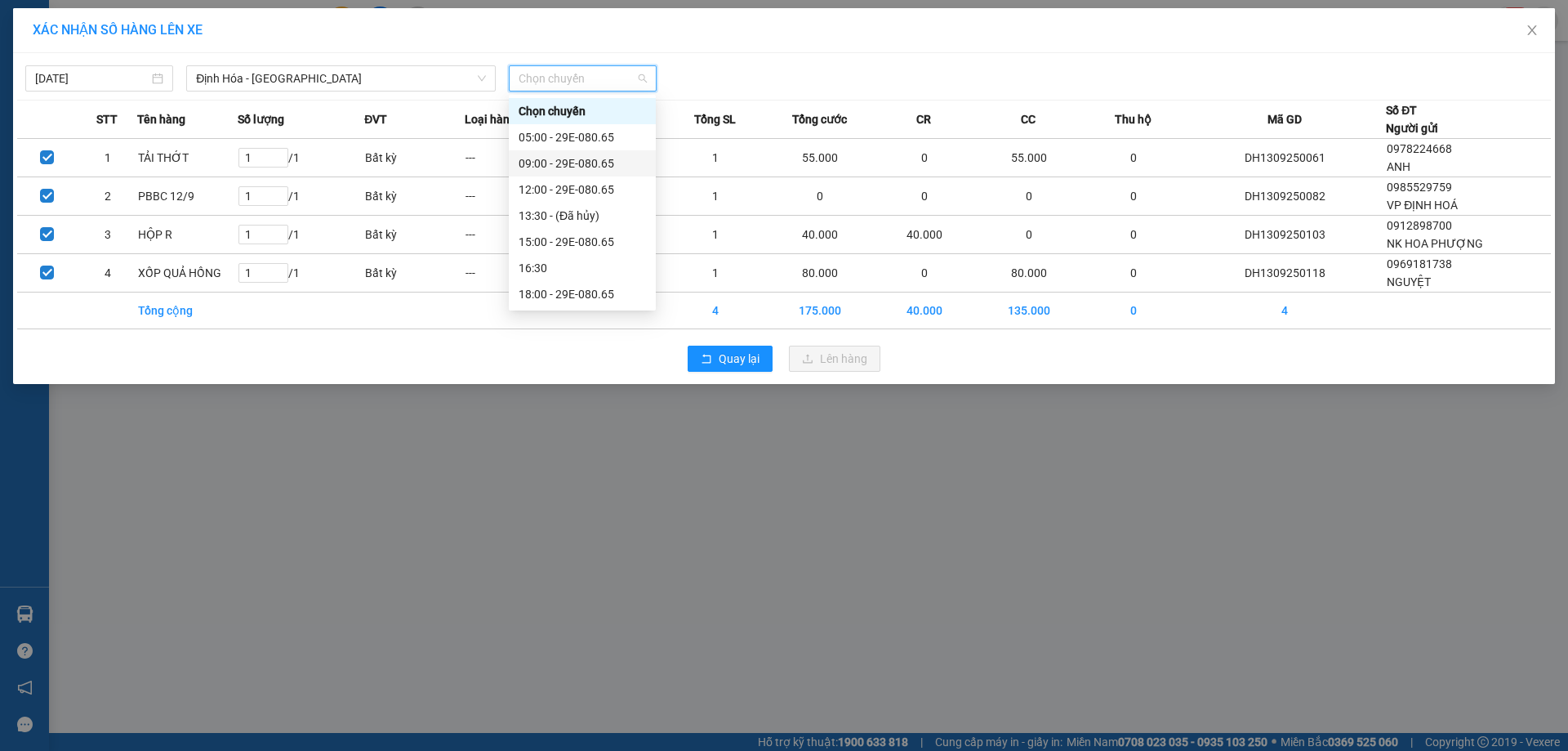
click at [577, 160] on div "09:00 - 29E-080.65" at bounding box center [582, 163] width 127 height 18
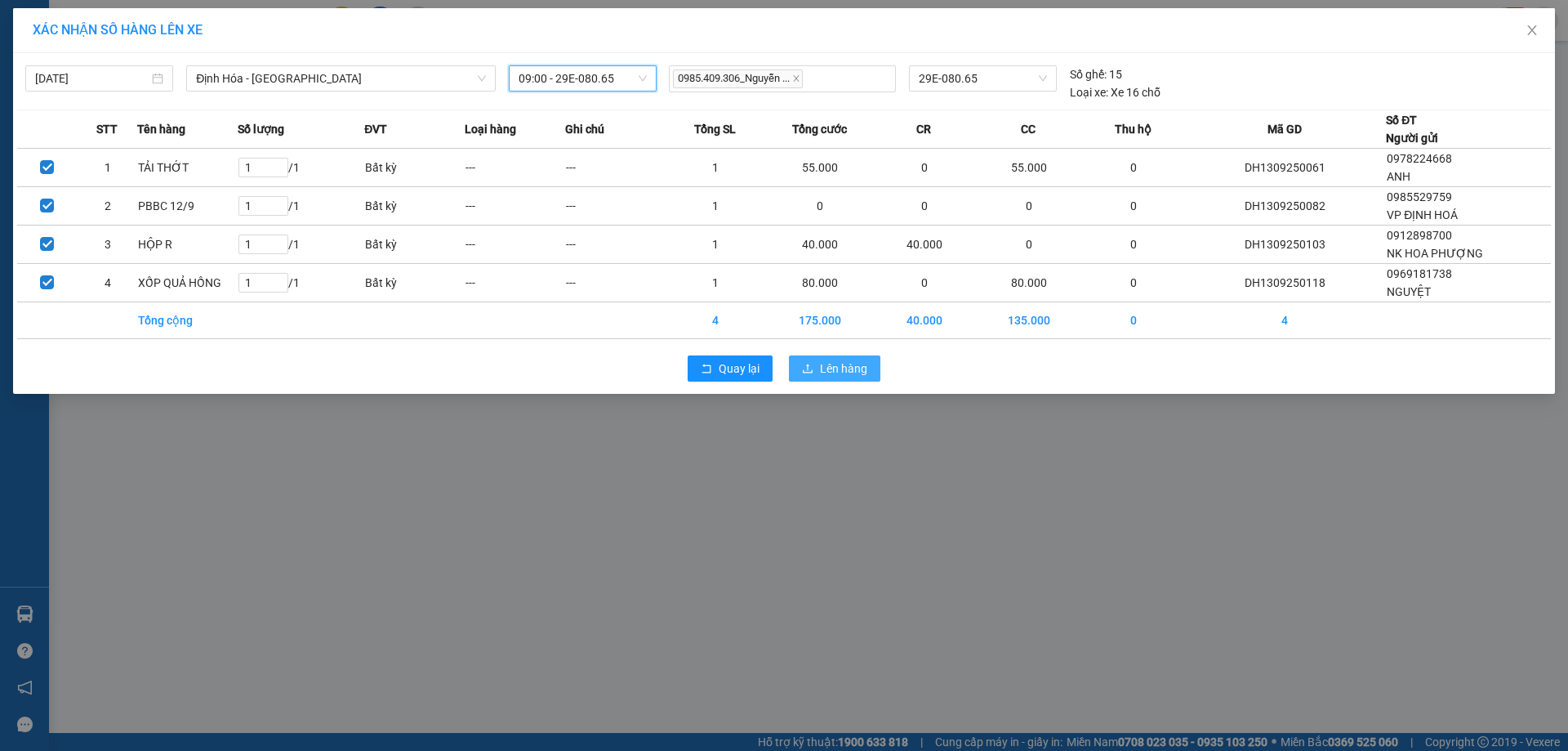
click at [825, 381] on button "Lên hàng" at bounding box center [835, 368] width 91 height 26
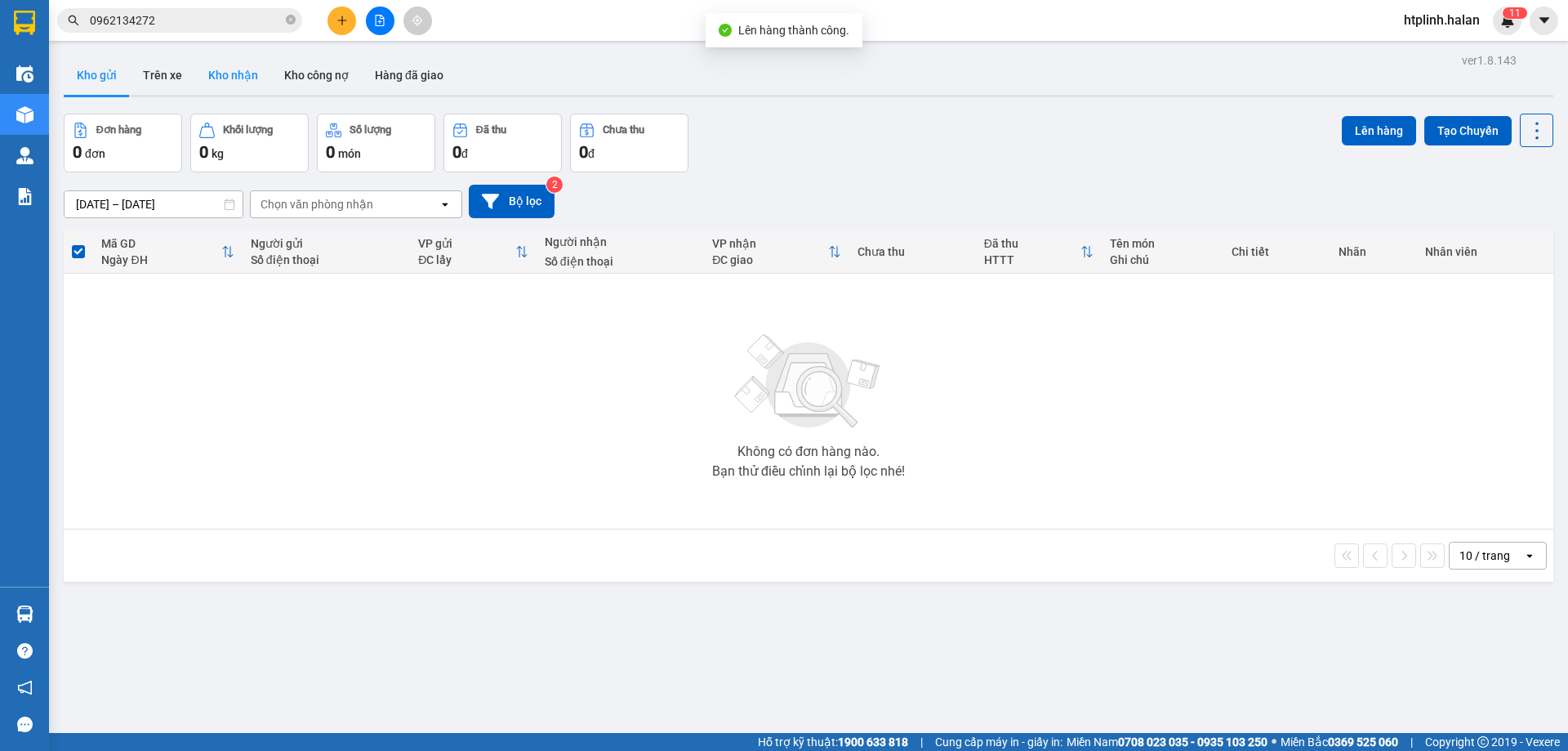
click at [236, 84] on button "Kho nhận" at bounding box center [233, 75] width 76 height 39
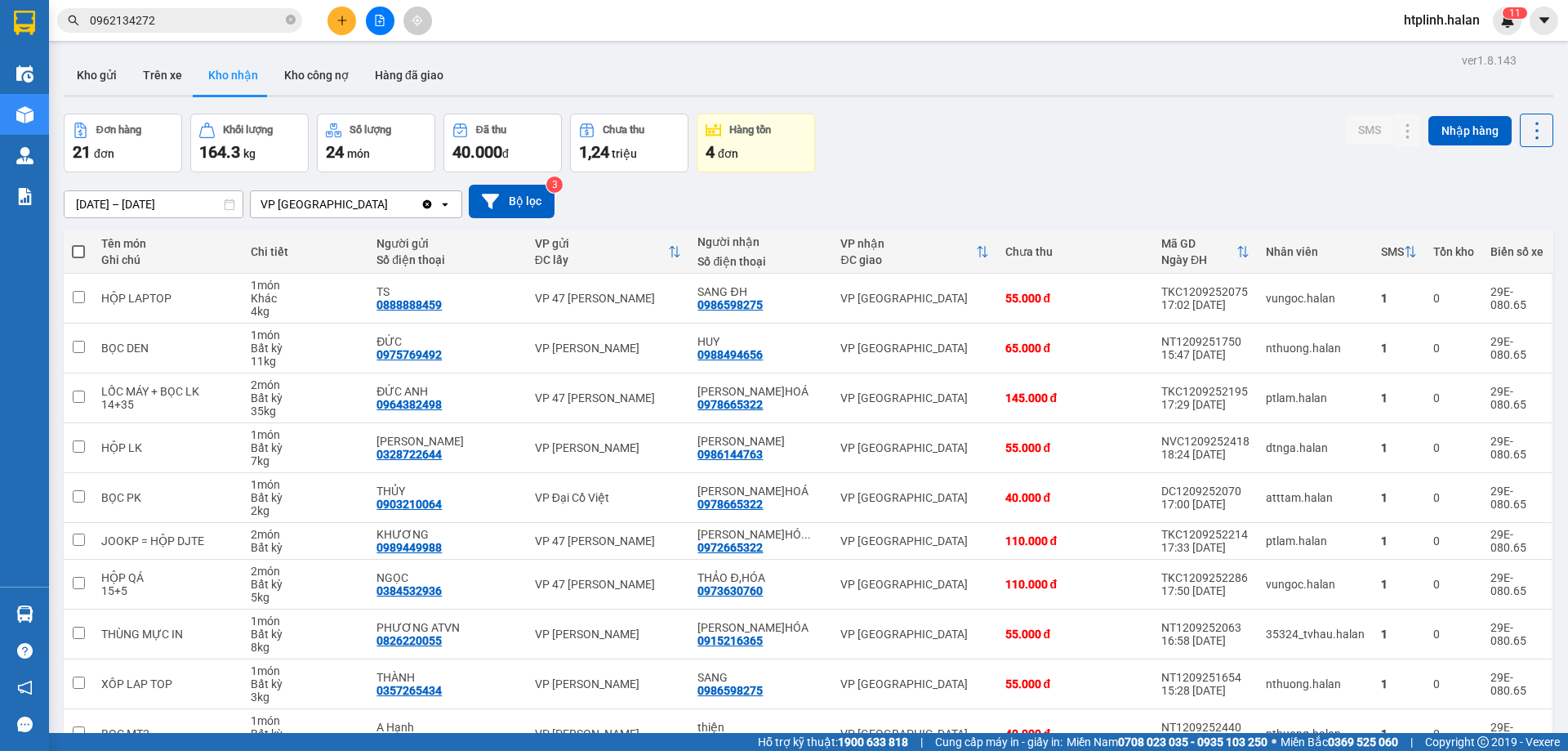
click at [344, 14] on button at bounding box center [342, 21] width 29 height 29
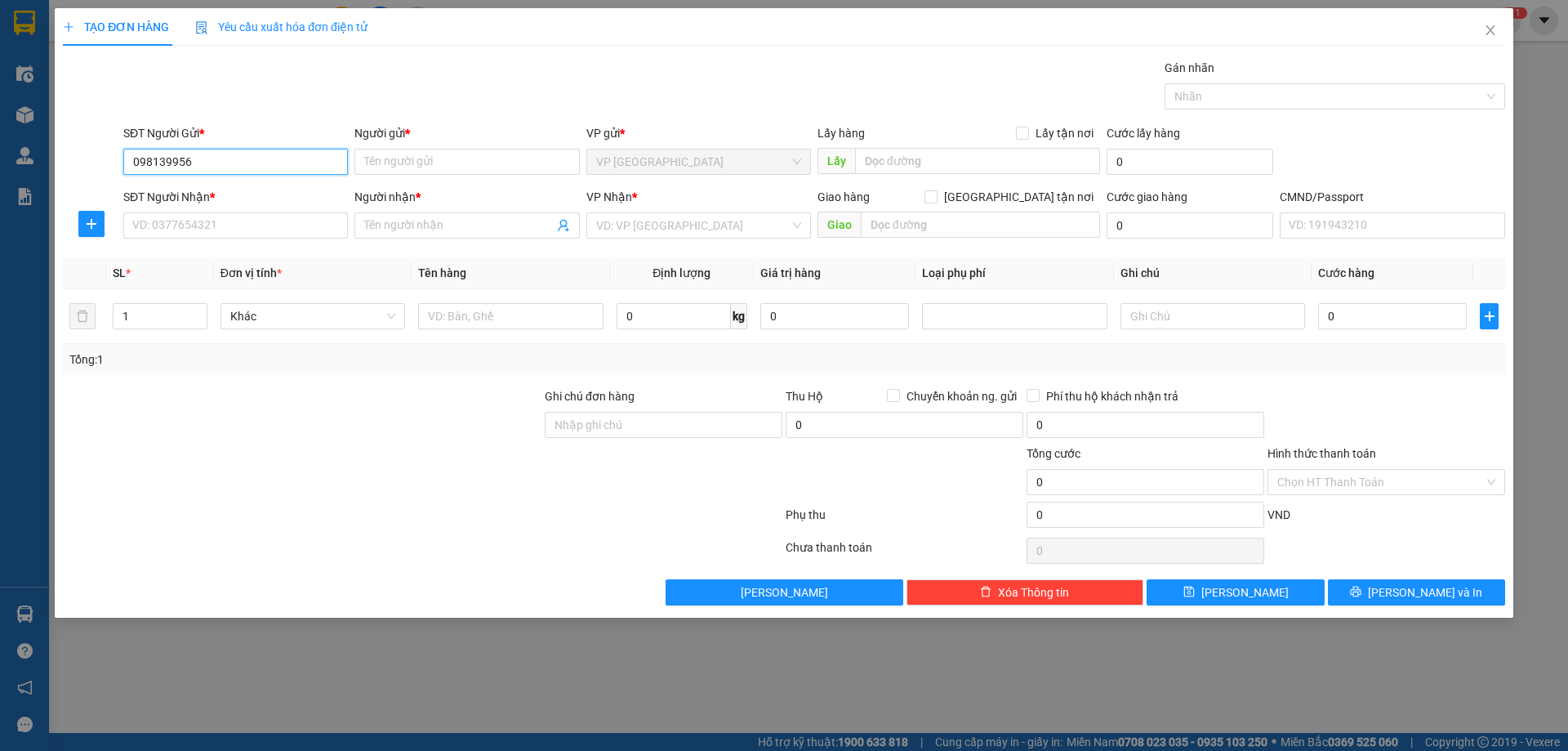
type input "0981399567"
click at [204, 186] on div "0981399567 - THUỶ" at bounding box center [236, 195] width 205 height 18
type input "THUỶ"
type input "0981399567"
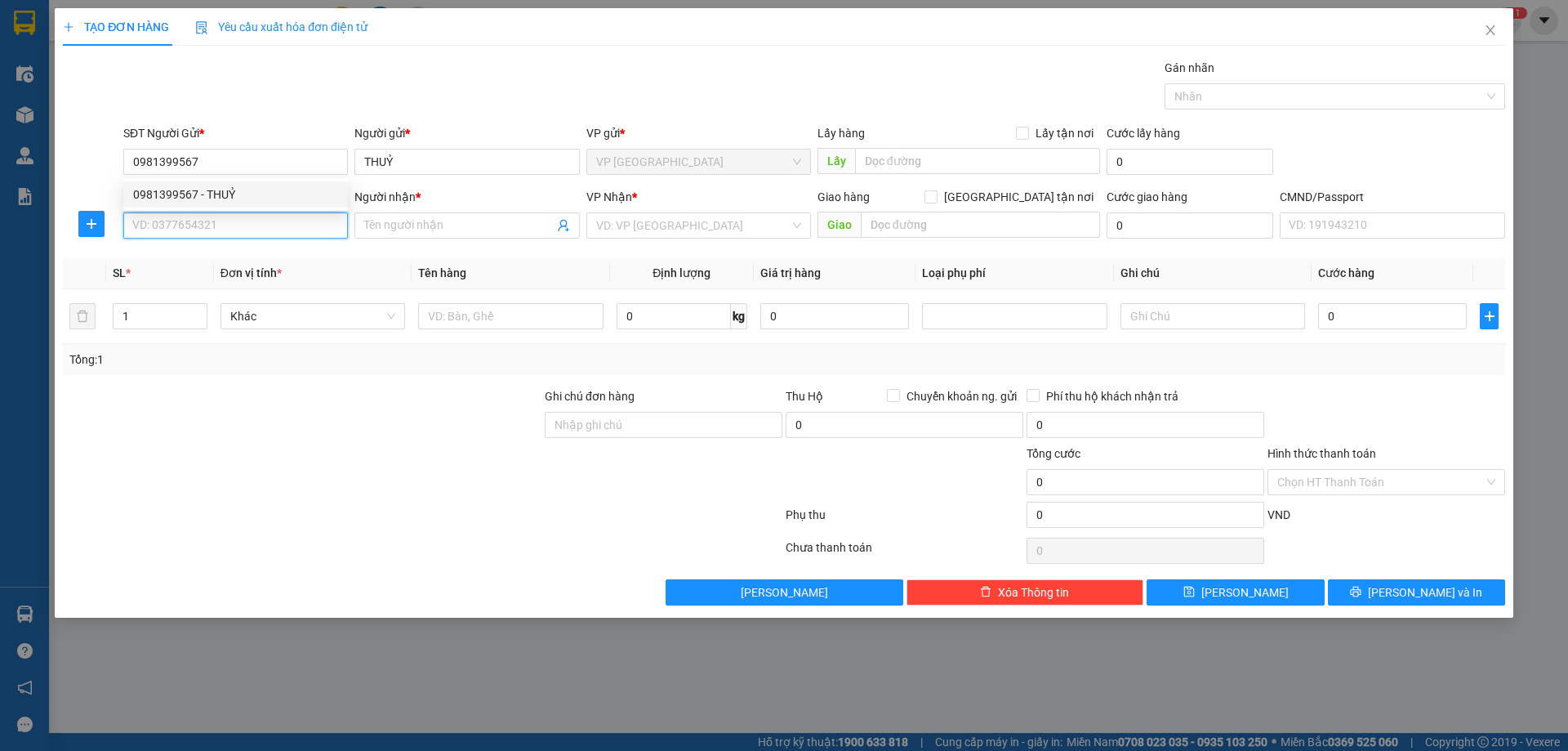
click at [244, 219] on input "SĐT Người Nhận *" at bounding box center [235, 225] width 224 height 26
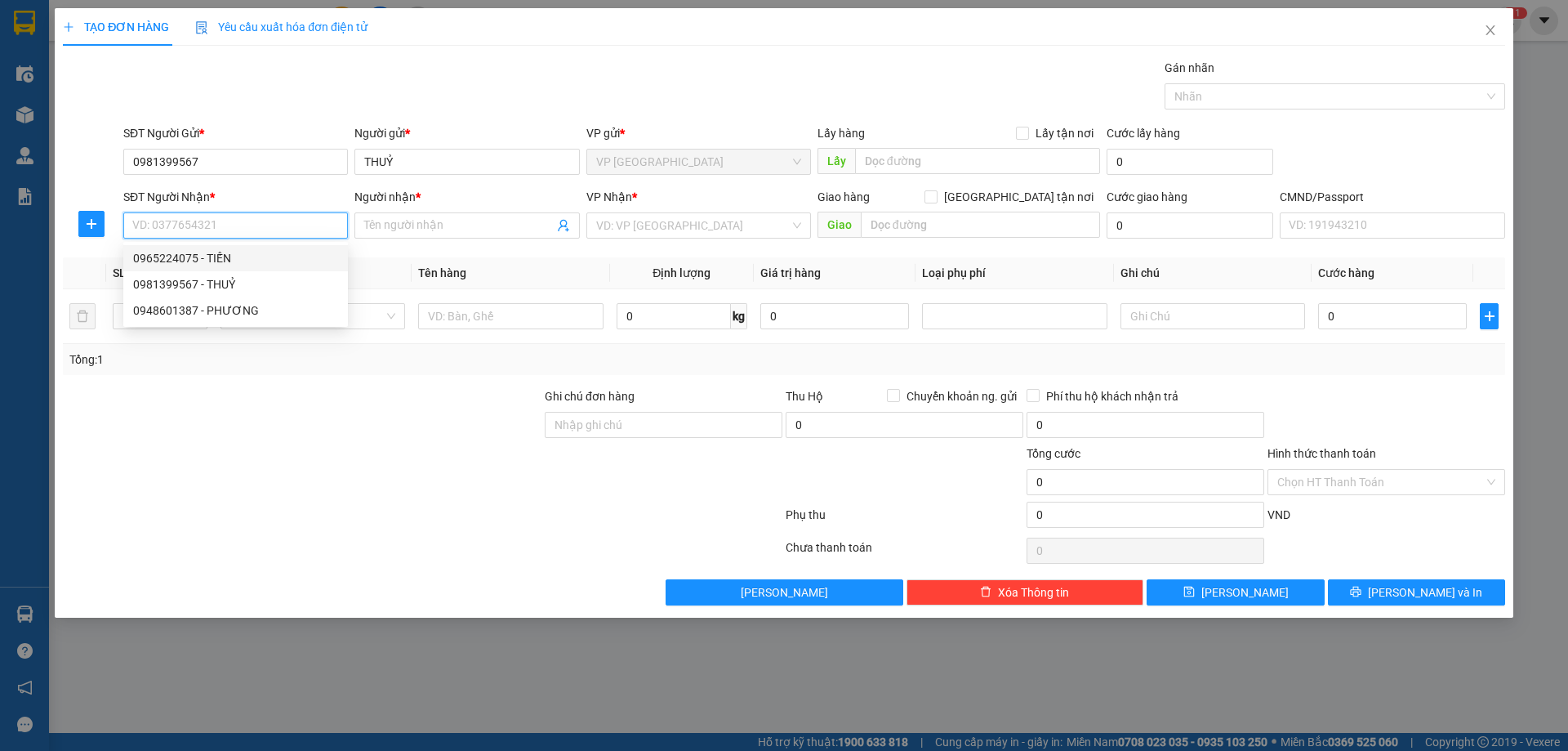
click at [257, 265] on div "0965224075 - TIẾN" at bounding box center [236, 258] width 205 height 18
type input "0965224075"
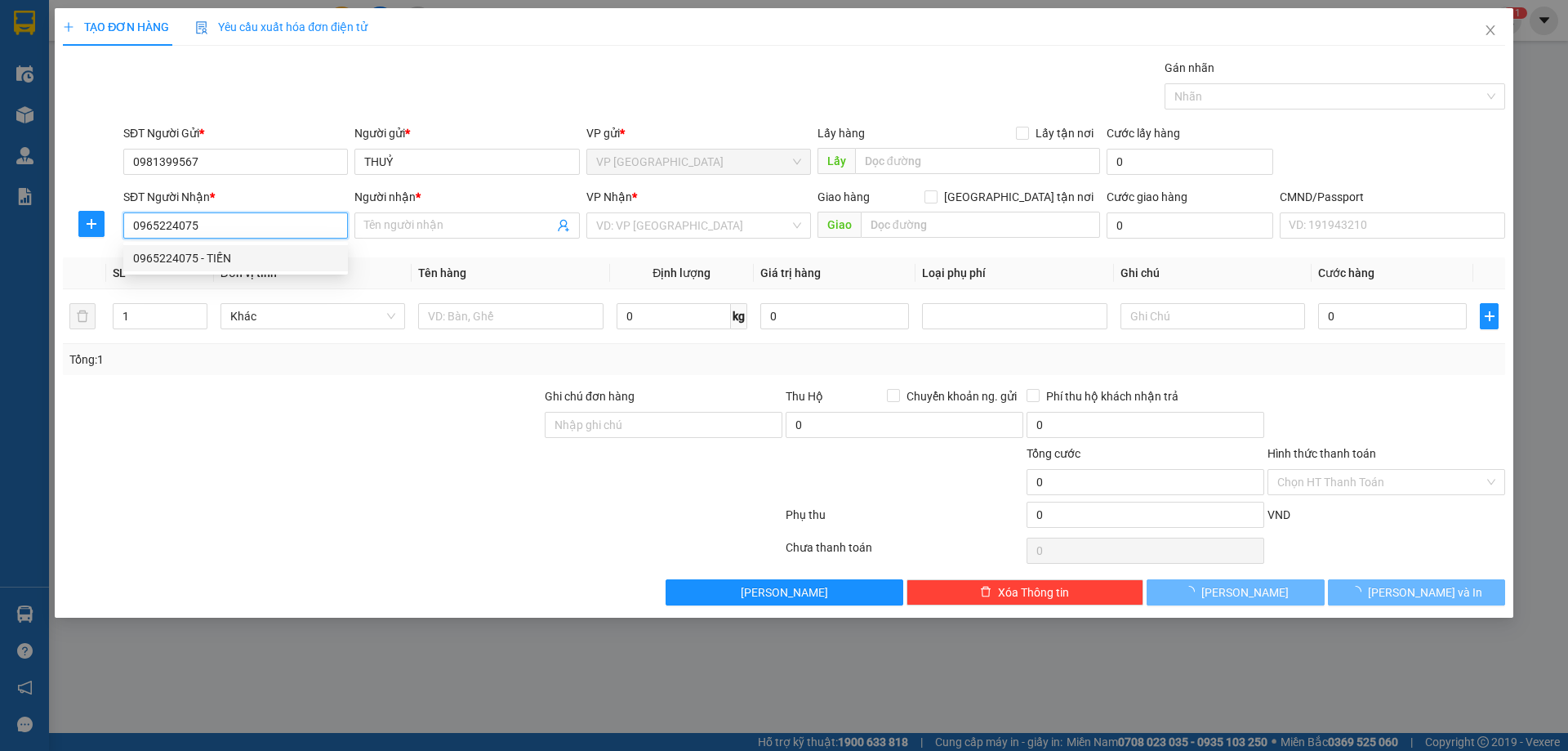
type input "TIẾN"
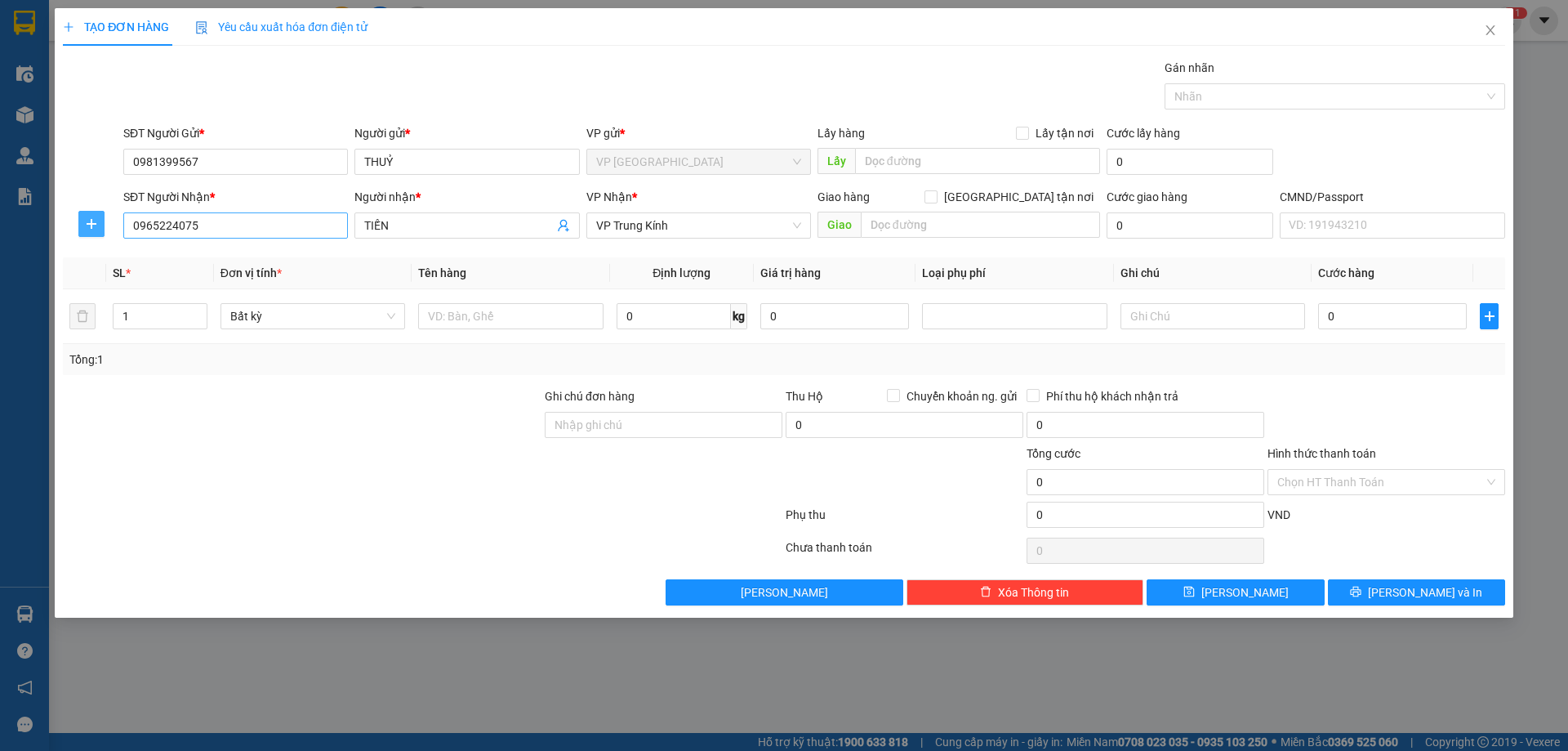
drag, startPoint x: 98, startPoint y: 224, endPoint x: 123, endPoint y: 220, distance: 25.3
click at [97, 224] on icon "plus" at bounding box center [92, 224] width 13 height 13
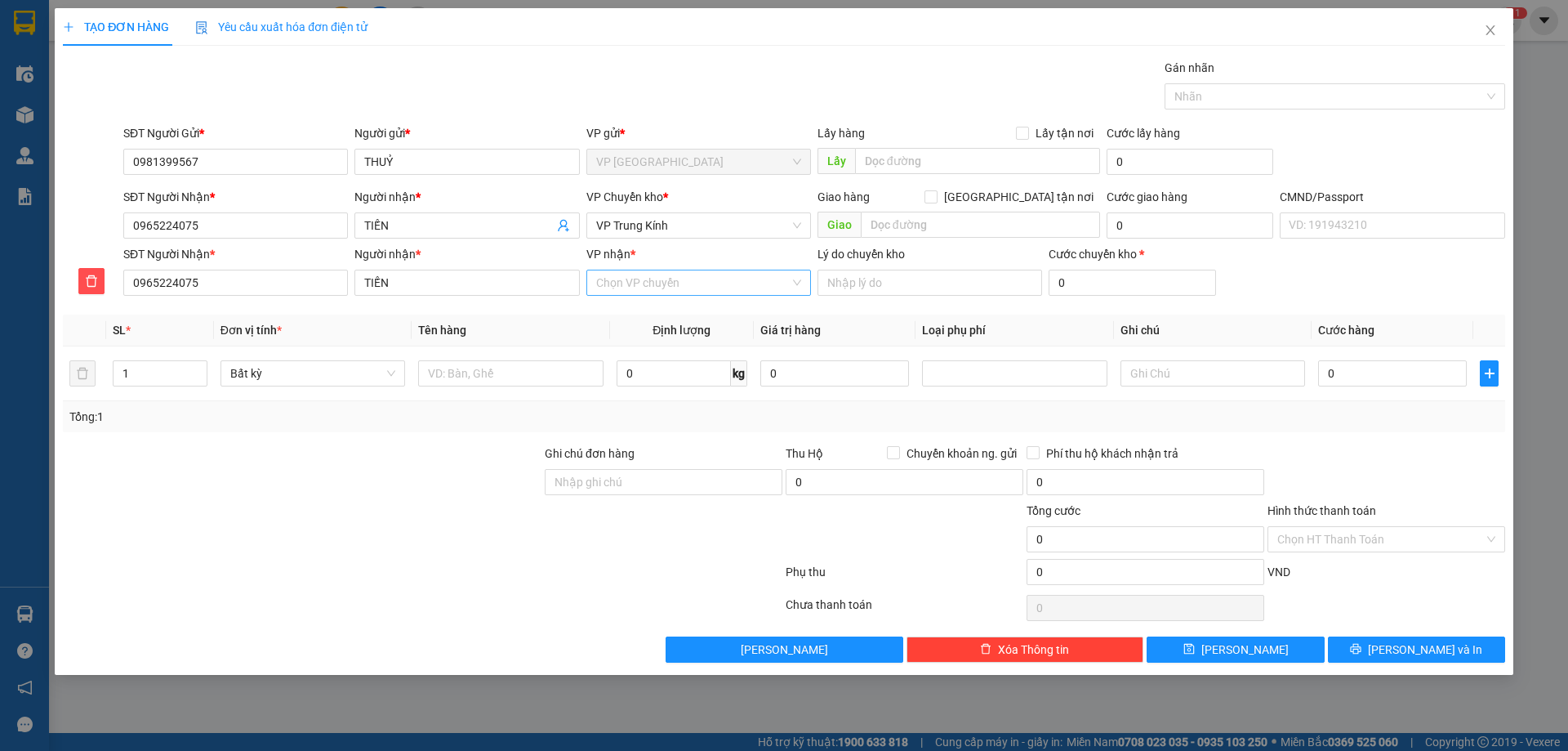
click at [646, 286] on input "VP nhận *" at bounding box center [693, 283] width 194 height 25
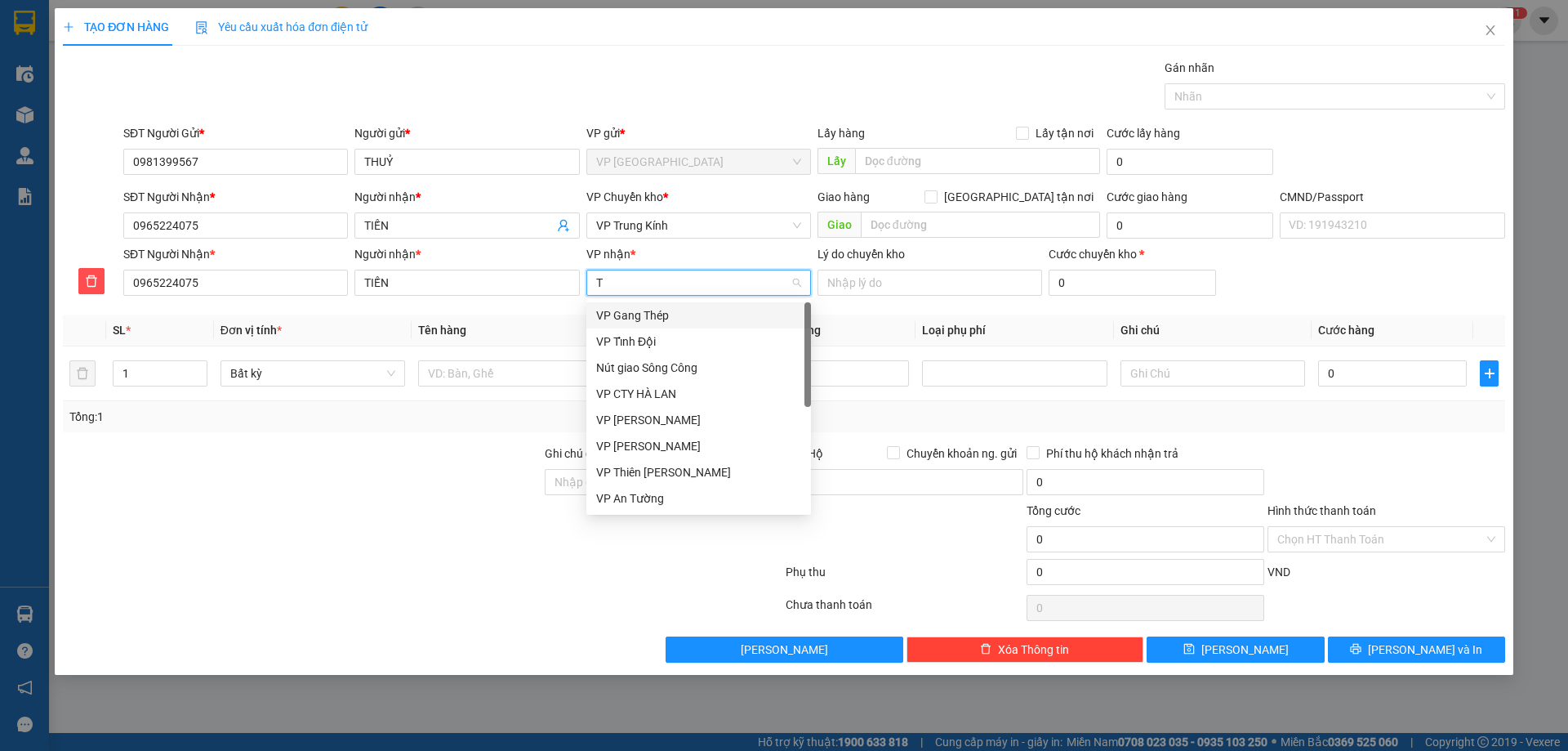
type input "TK"
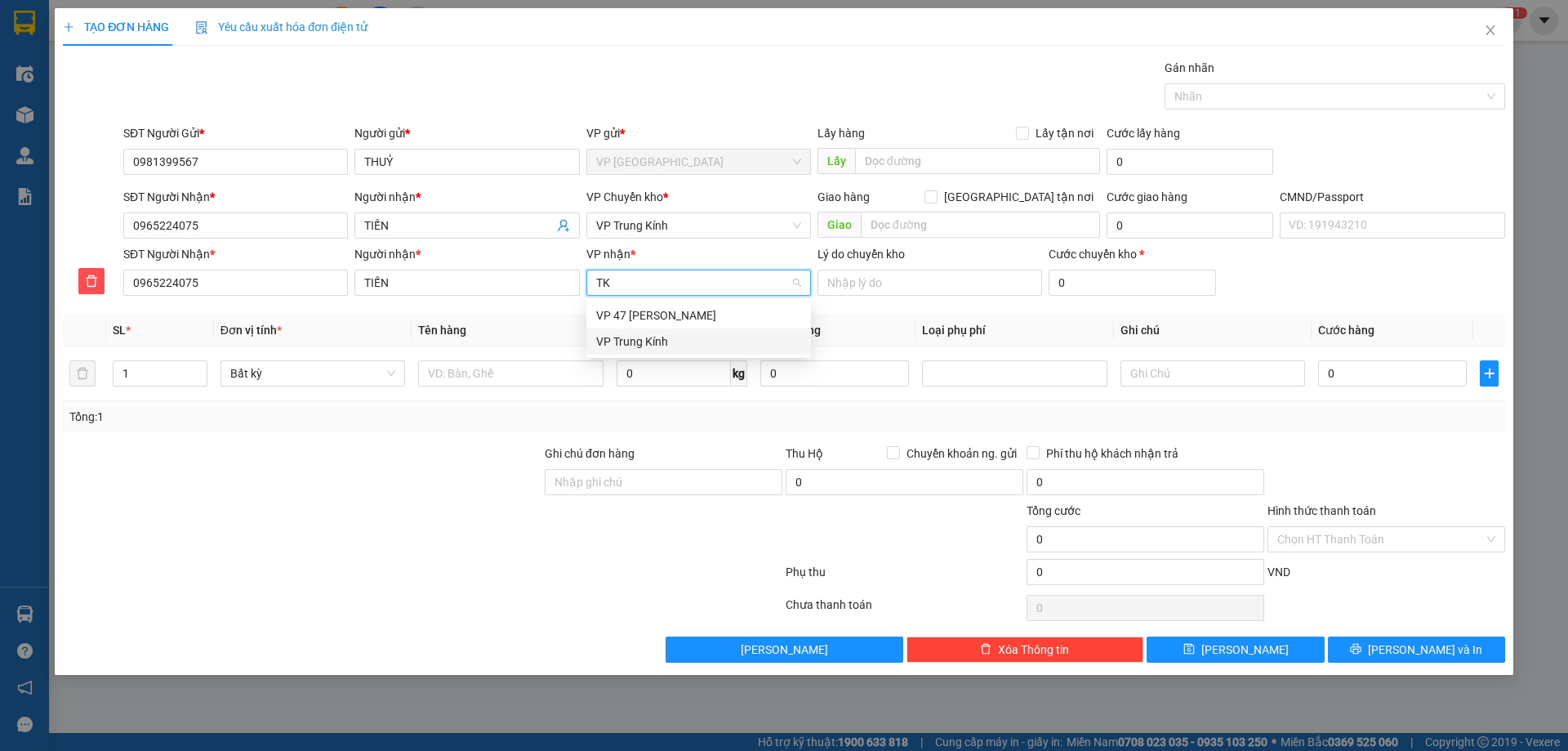
click at [659, 342] on div "VP Trung Kính" at bounding box center [699, 341] width 205 height 18
click at [709, 227] on span "VP Trung Kính" at bounding box center [699, 225] width 205 height 25
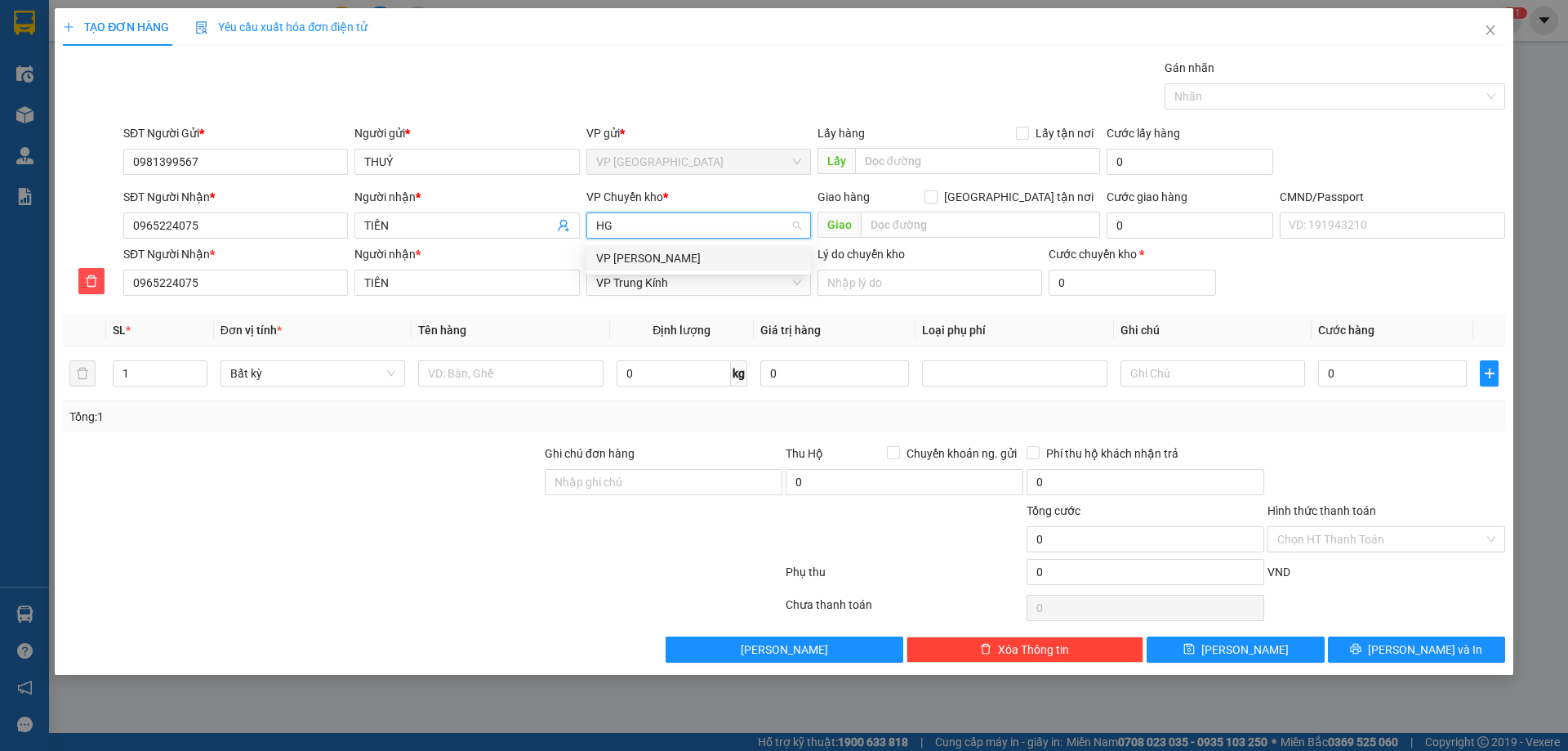
type input "HG"
click at [710, 244] on body "Kết quả tìm kiếm ( 1 ) Bộ lọc Mã ĐH Trạng thái Món hàng Thu hộ Tổng cước Chưa c…" at bounding box center [784, 375] width 1568 height 751
click at [714, 221] on span "VP Trung Kính" at bounding box center [699, 225] width 205 height 25
type input "HG"
click at [717, 243] on body "Kết quả tìm kiếm ( 1 ) Bộ lọc Mã ĐH Trạng thái Món hàng Thu hộ Tổng cước Chưa c…" at bounding box center [784, 375] width 1568 height 751
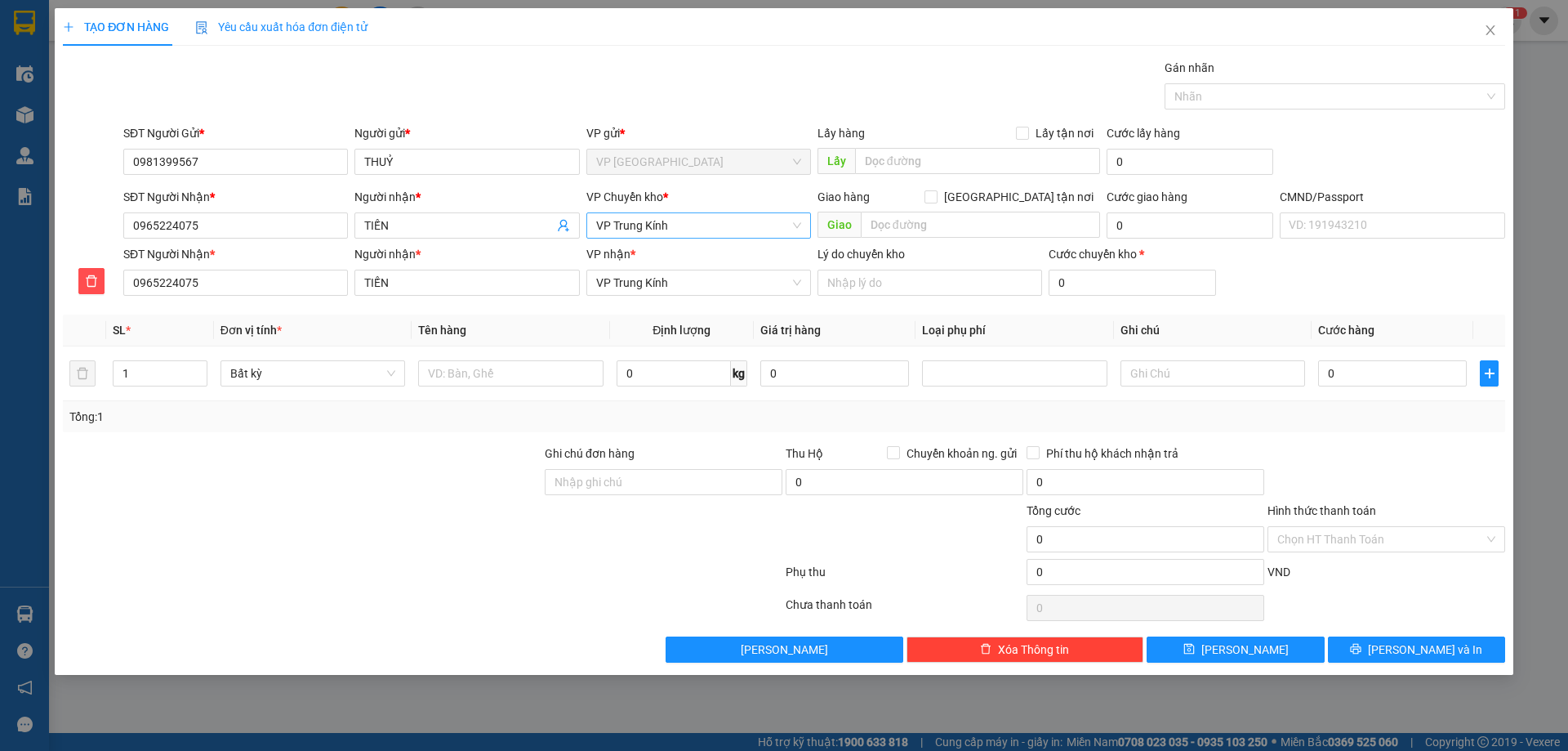
click at [731, 217] on span "VP Trung Kính" at bounding box center [699, 225] width 205 height 25
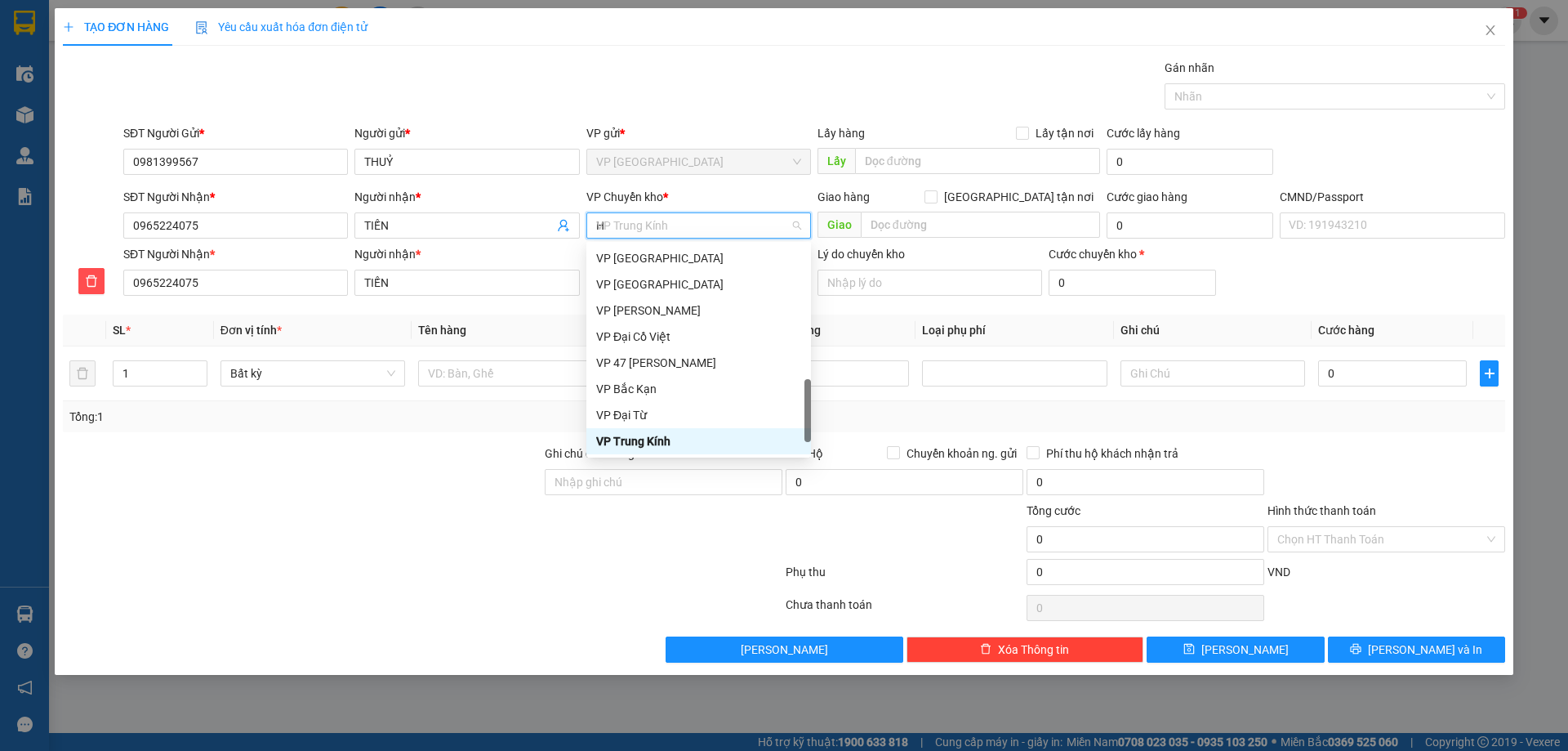
scroll to position [268, 0]
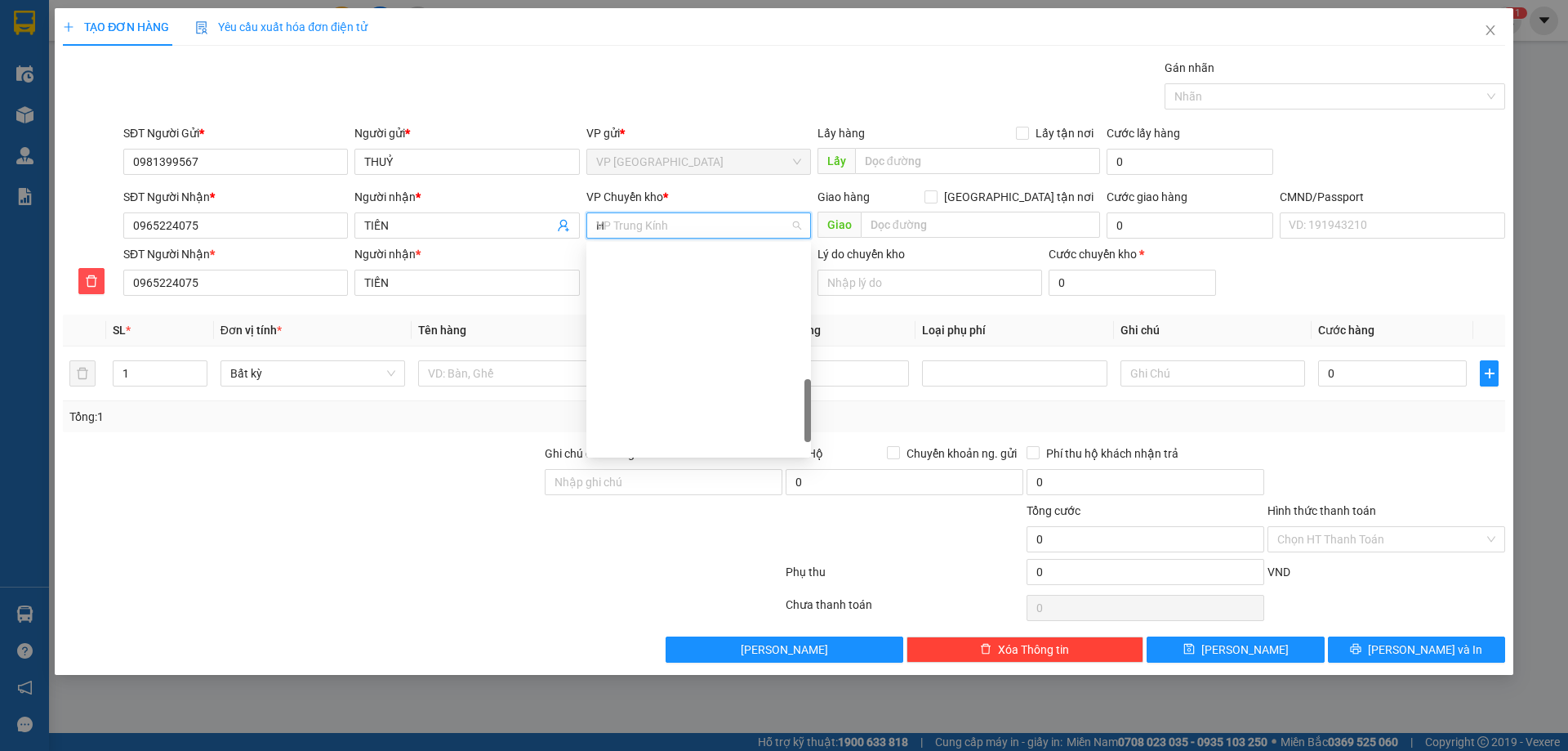
type input "HG"
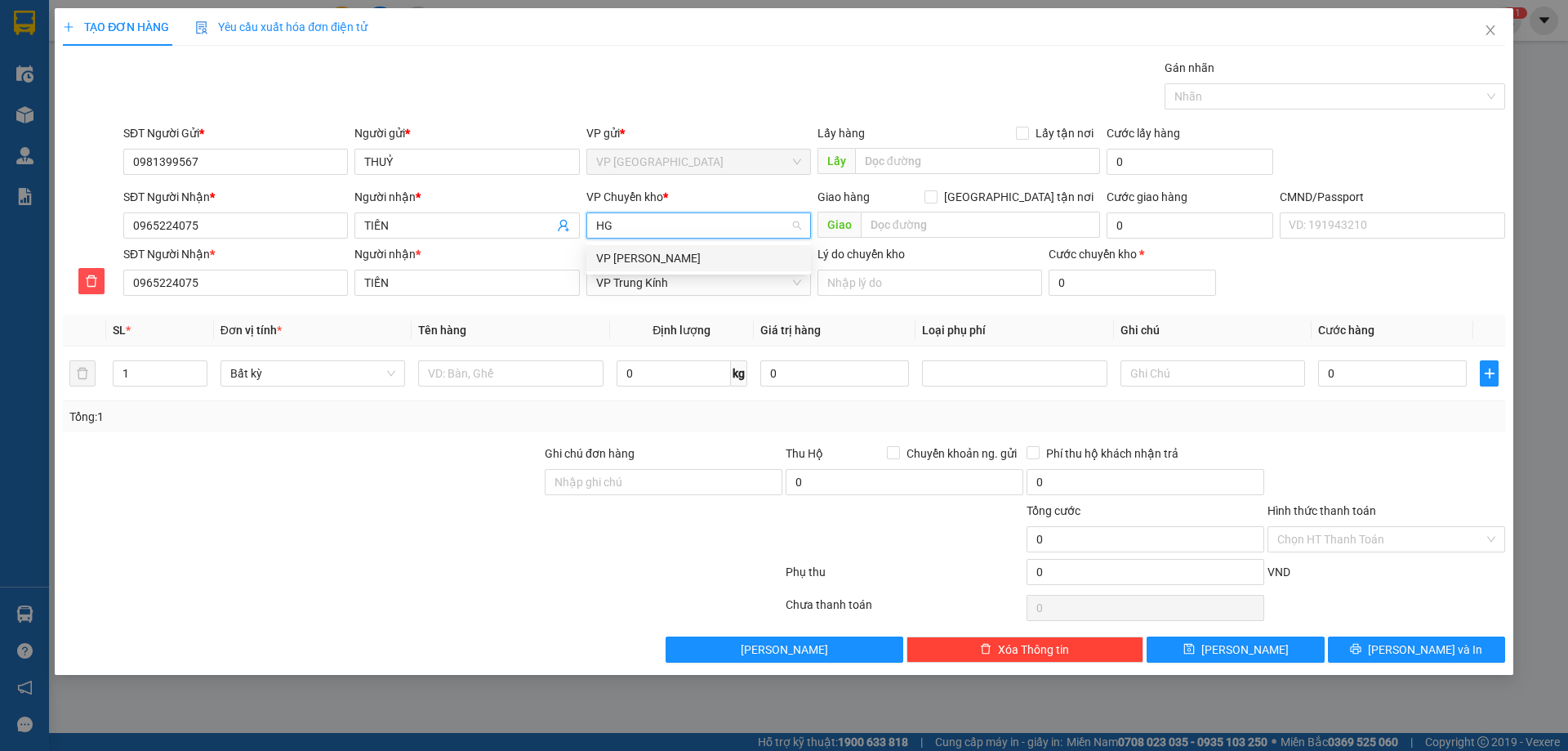
scroll to position [0, 0]
click at [737, 258] on div "VP [PERSON_NAME]" at bounding box center [699, 258] width 205 height 18
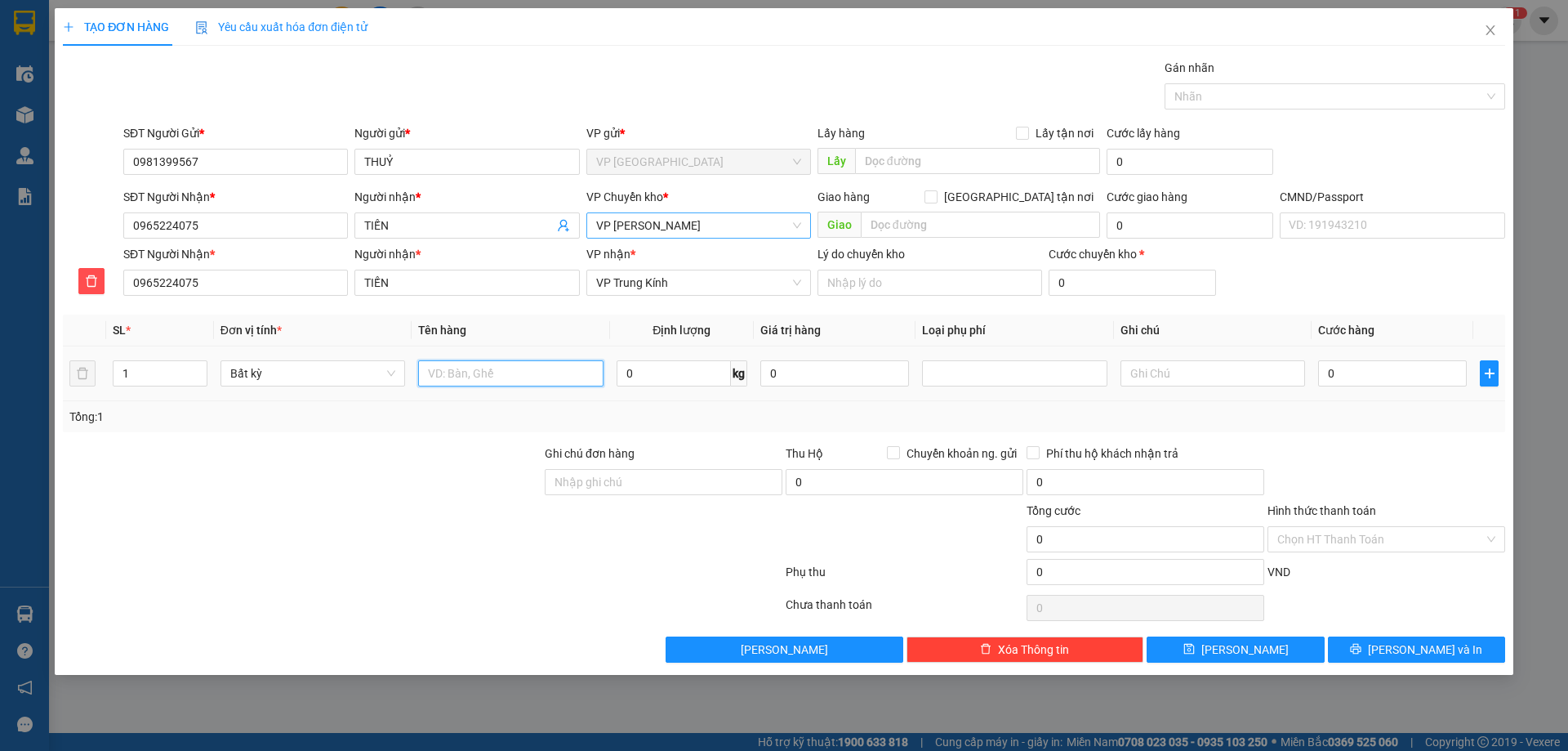
click at [513, 369] on input "text" at bounding box center [510, 373] width 185 height 26
type input "PB MẪU"
type input "."
type input "0.2"
click at [702, 411] on div "Tổng: 1" at bounding box center [784, 416] width 1429 height 18
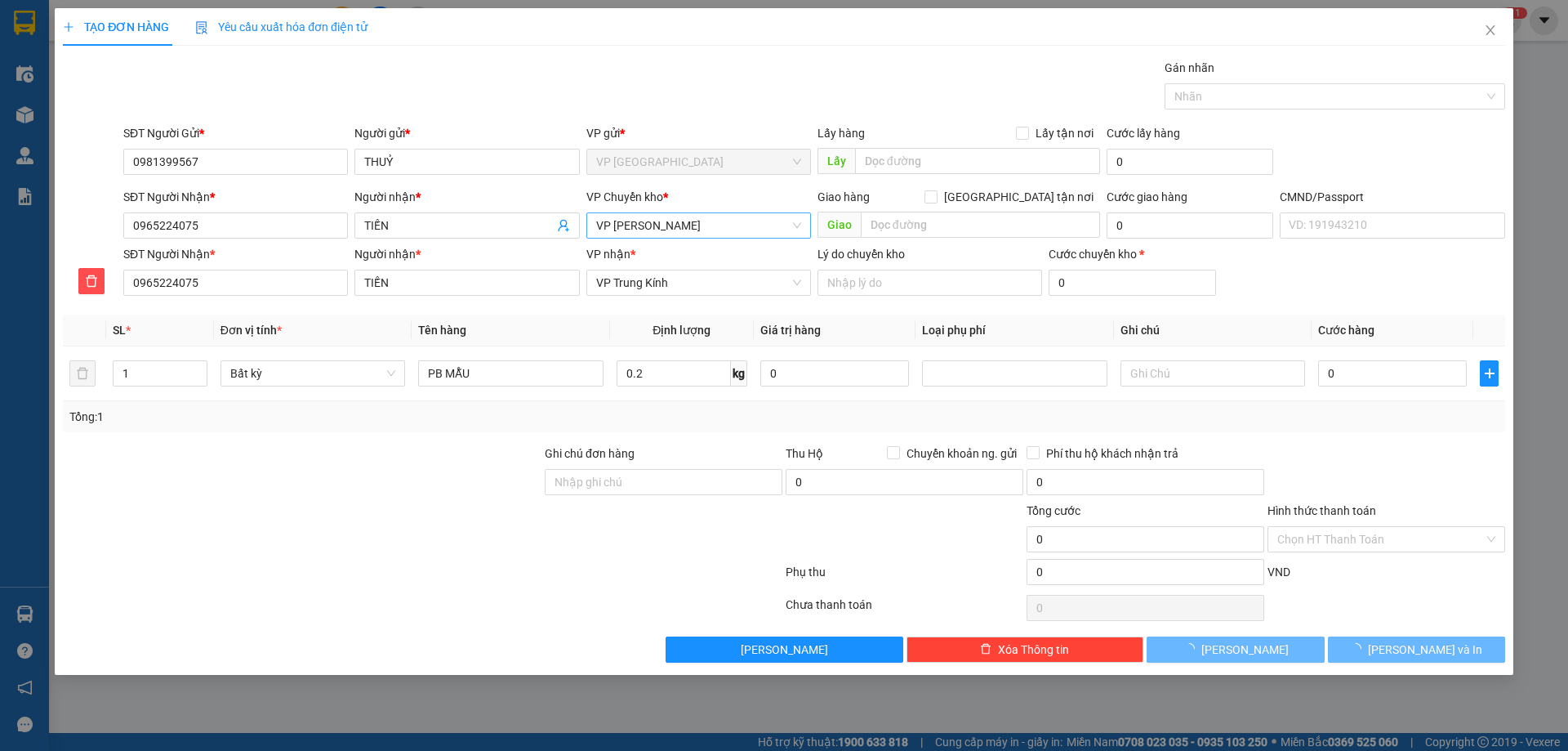
type input "40.000"
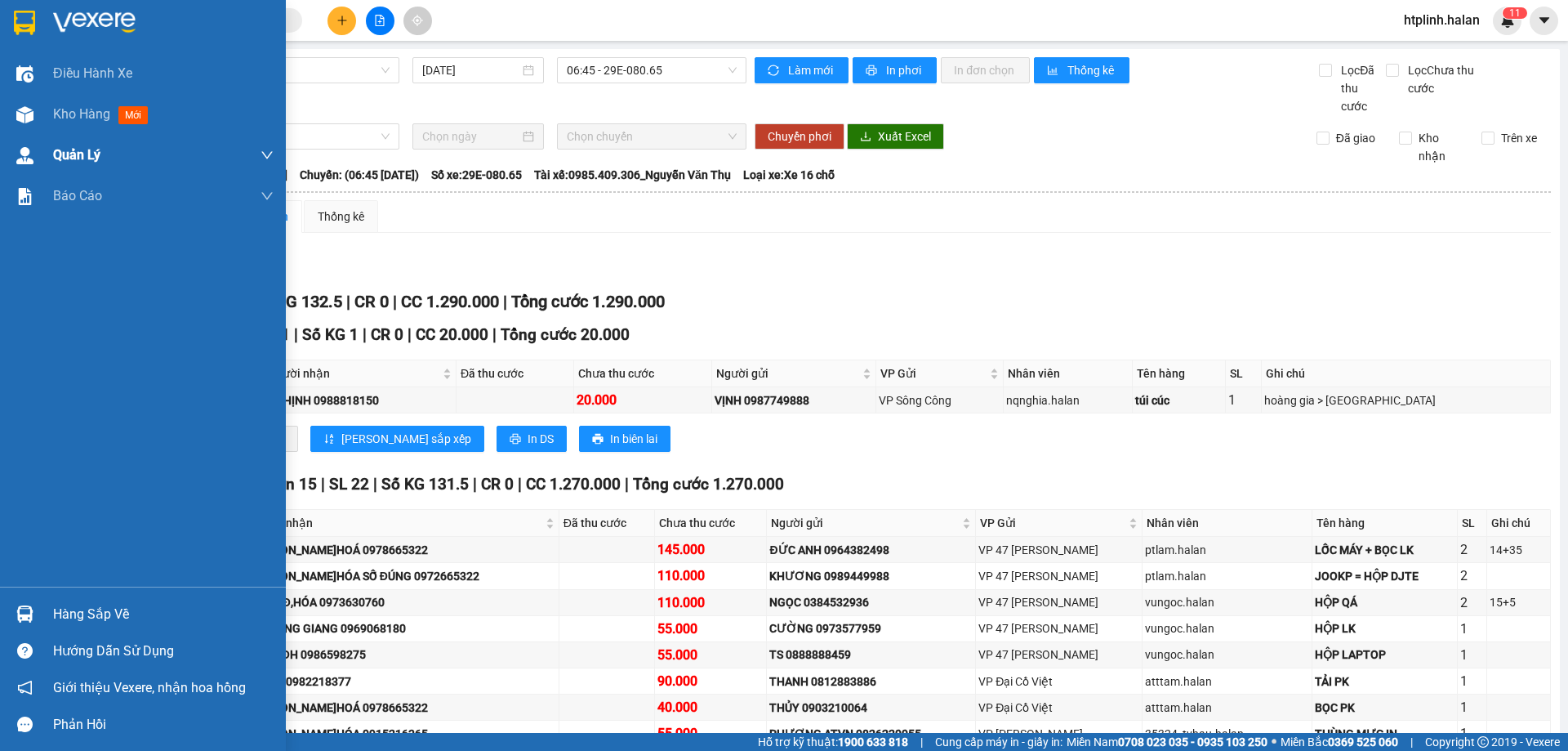
scroll to position [282, 0]
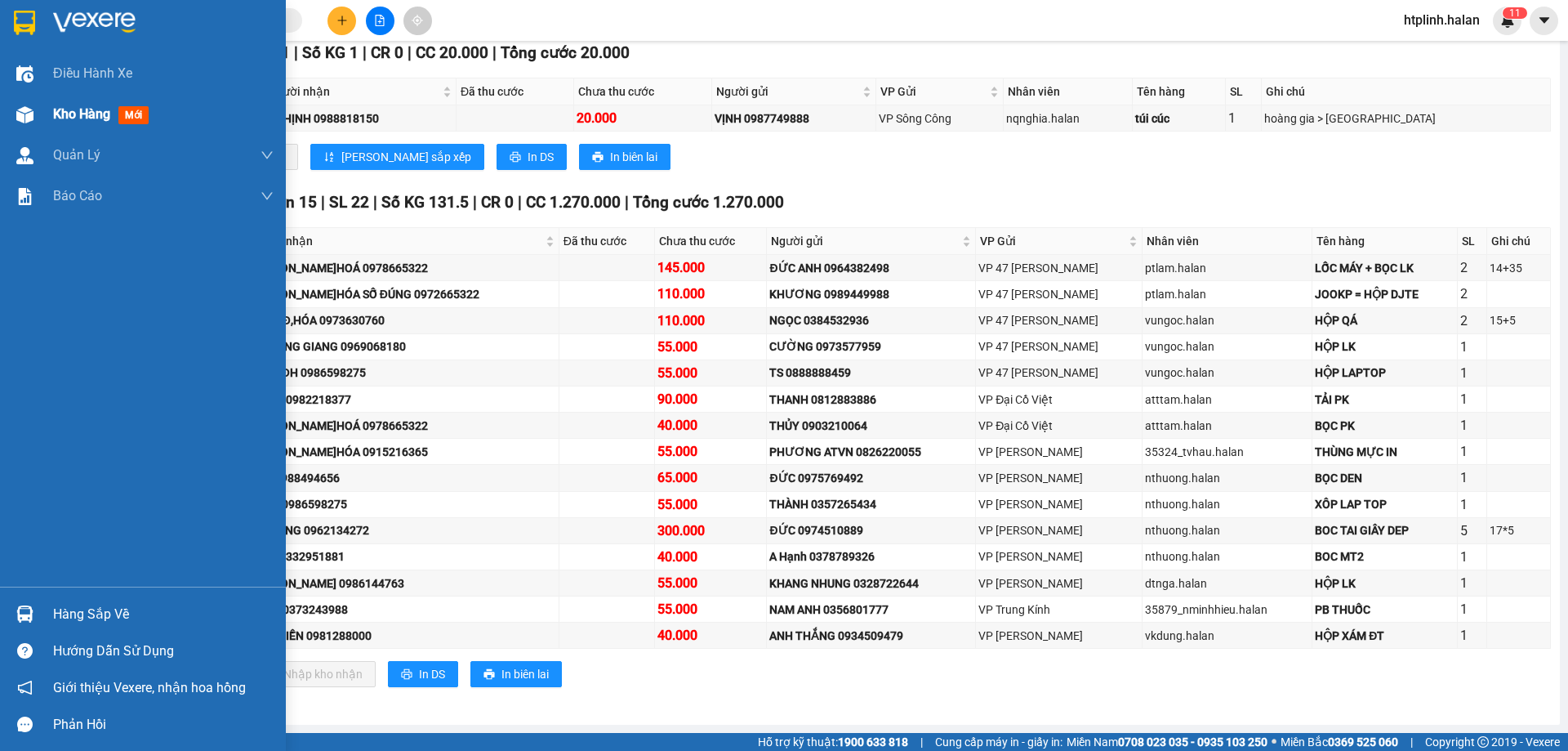
click at [31, 113] on img at bounding box center [25, 114] width 17 height 17
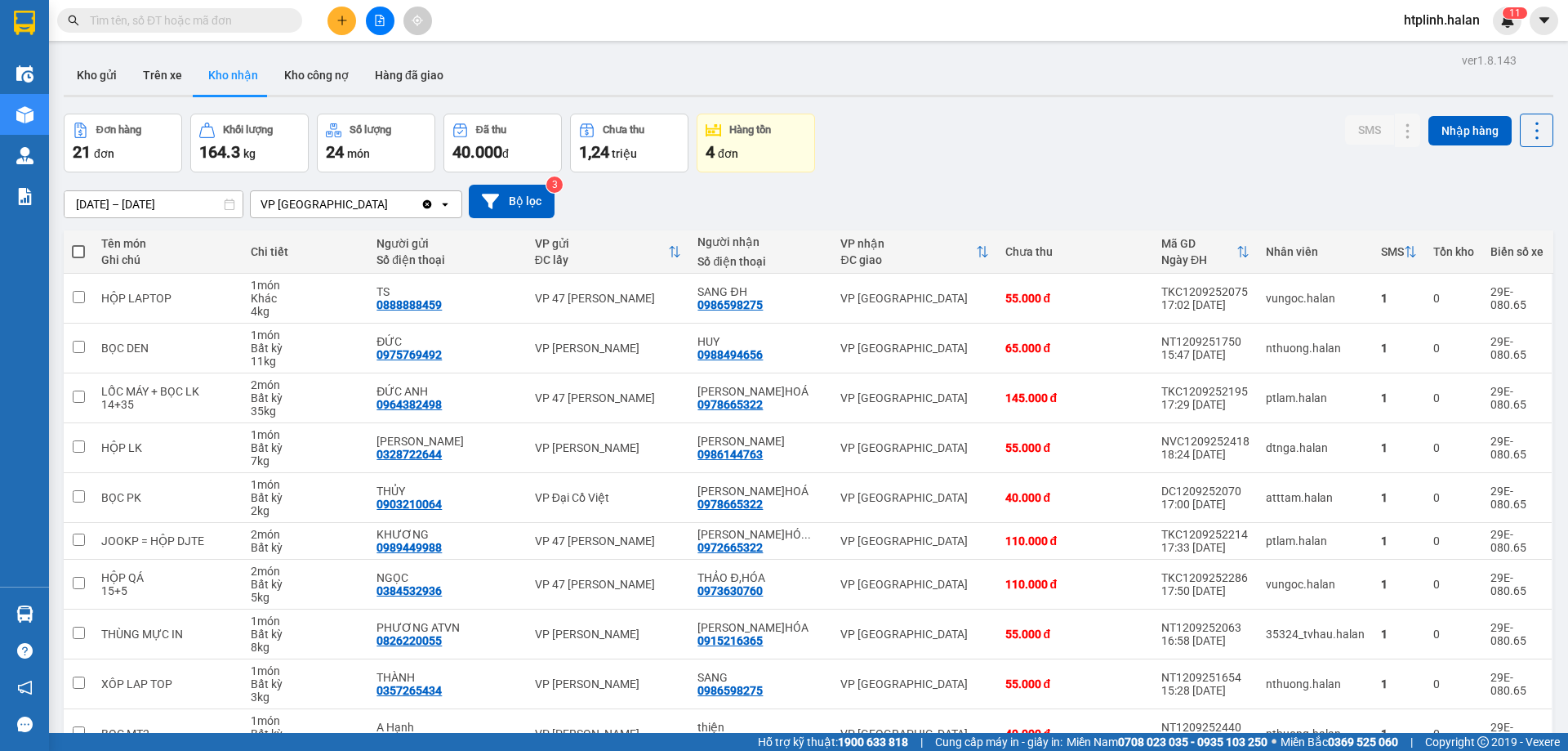
click at [229, 12] on input "text" at bounding box center [186, 21] width 193 height 18
click at [243, 25] on input "text" at bounding box center [186, 21] width 193 height 18
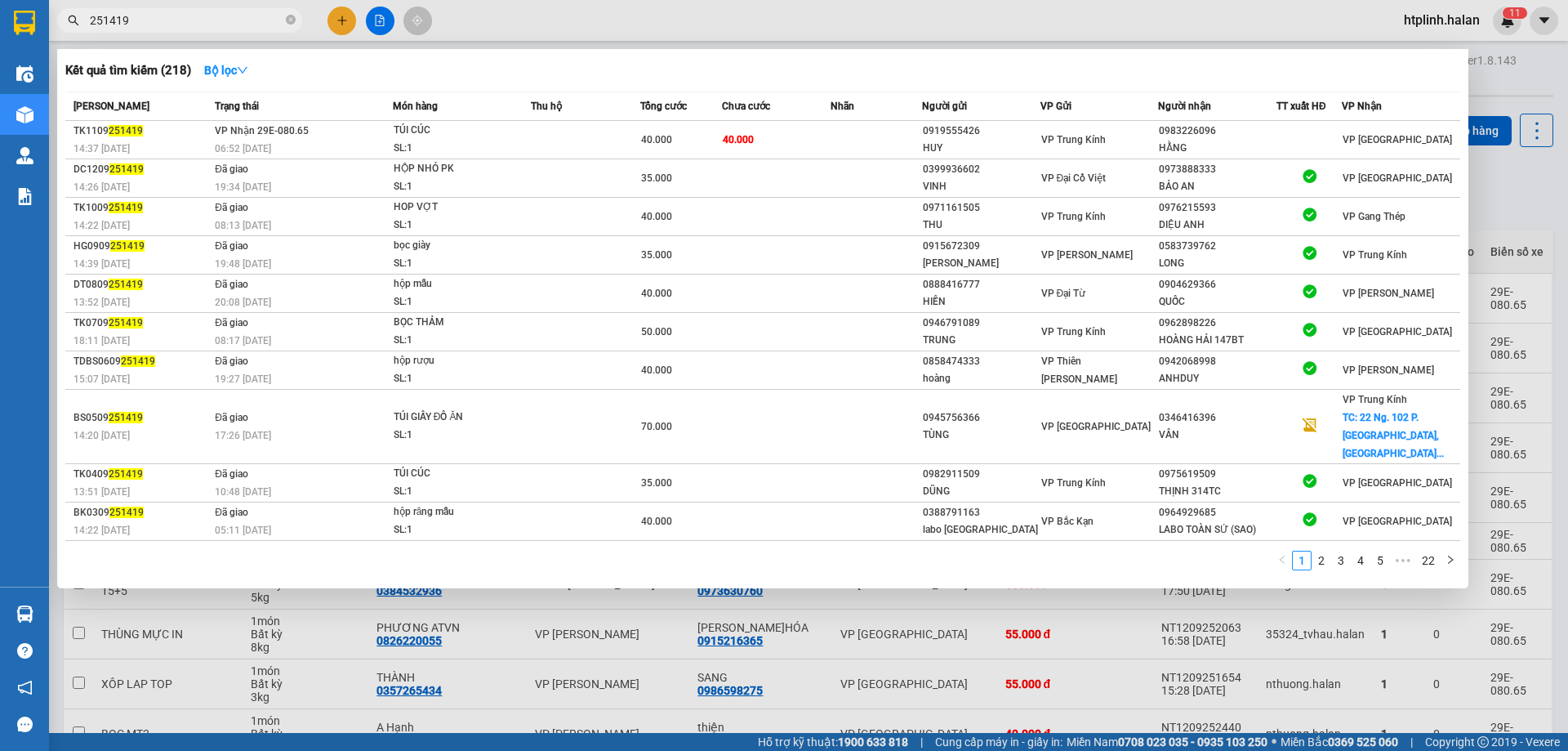
type input "251419"
click at [301, 118] on th "Trạng thái" at bounding box center [302, 106] width 182 height 29
click at [445, 593] on div at bounding box center [784, 375] width 1568 height 751
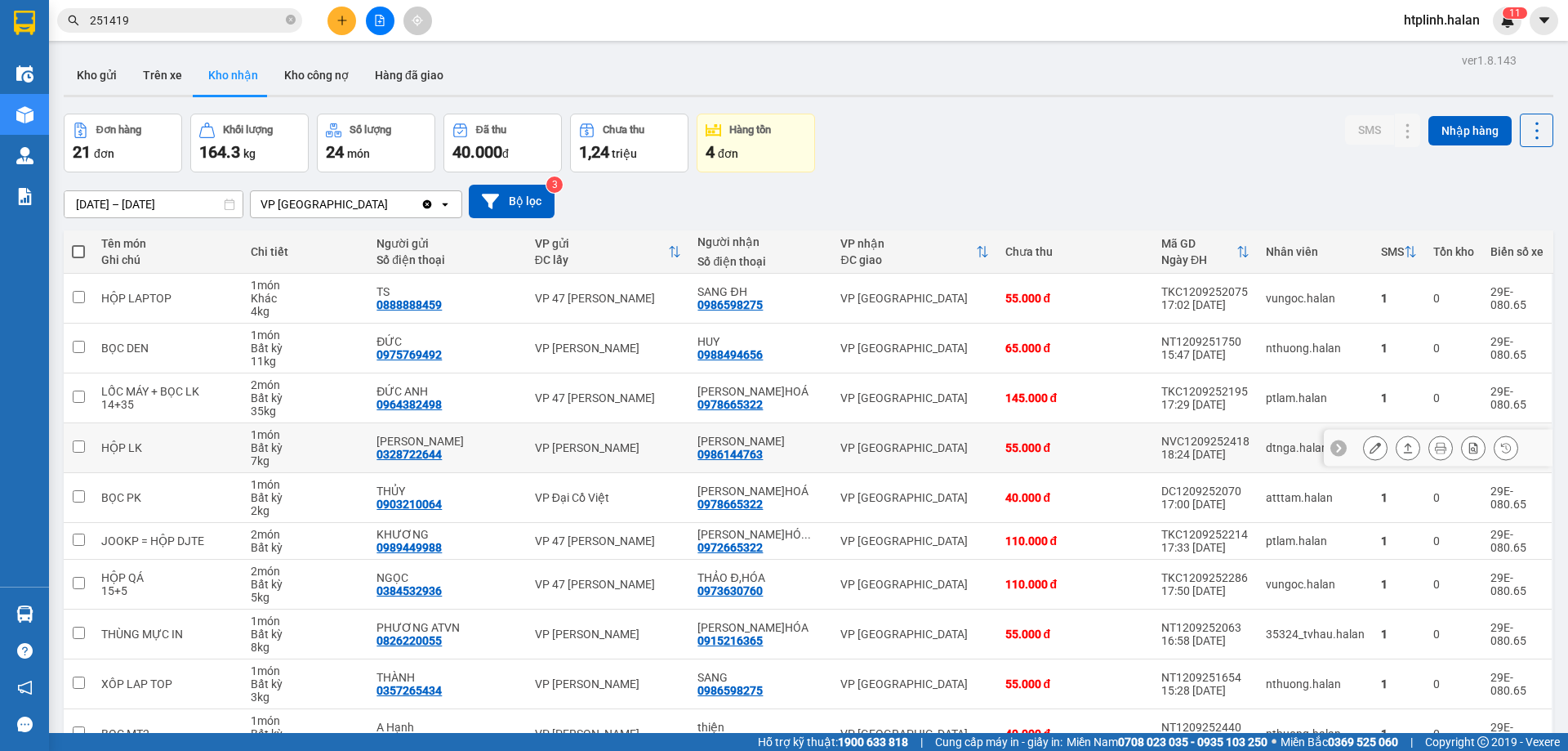
scroll to position [93, 0]
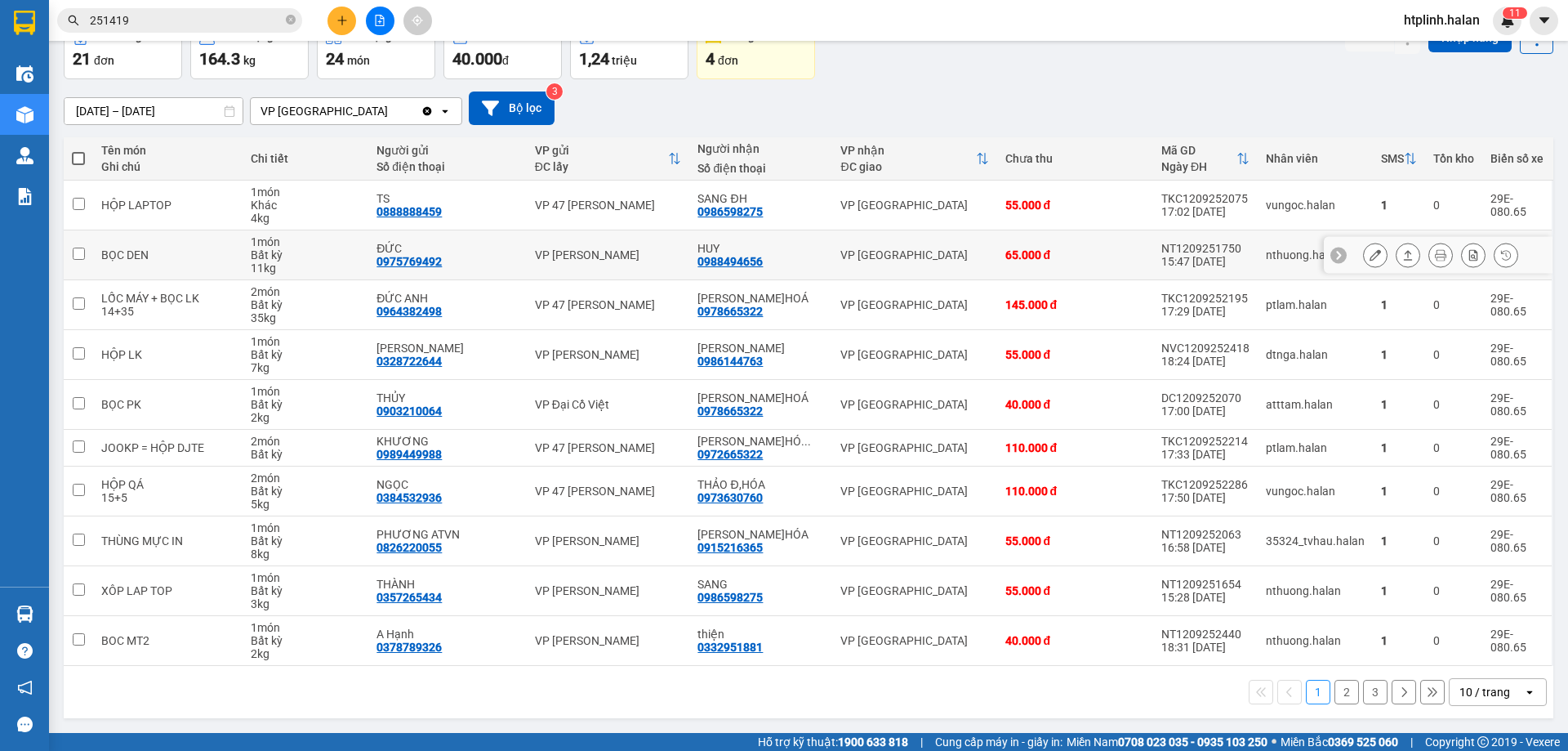
click at [1402, 255] on icon at bounding box center [1408, 255] width 12 height 12
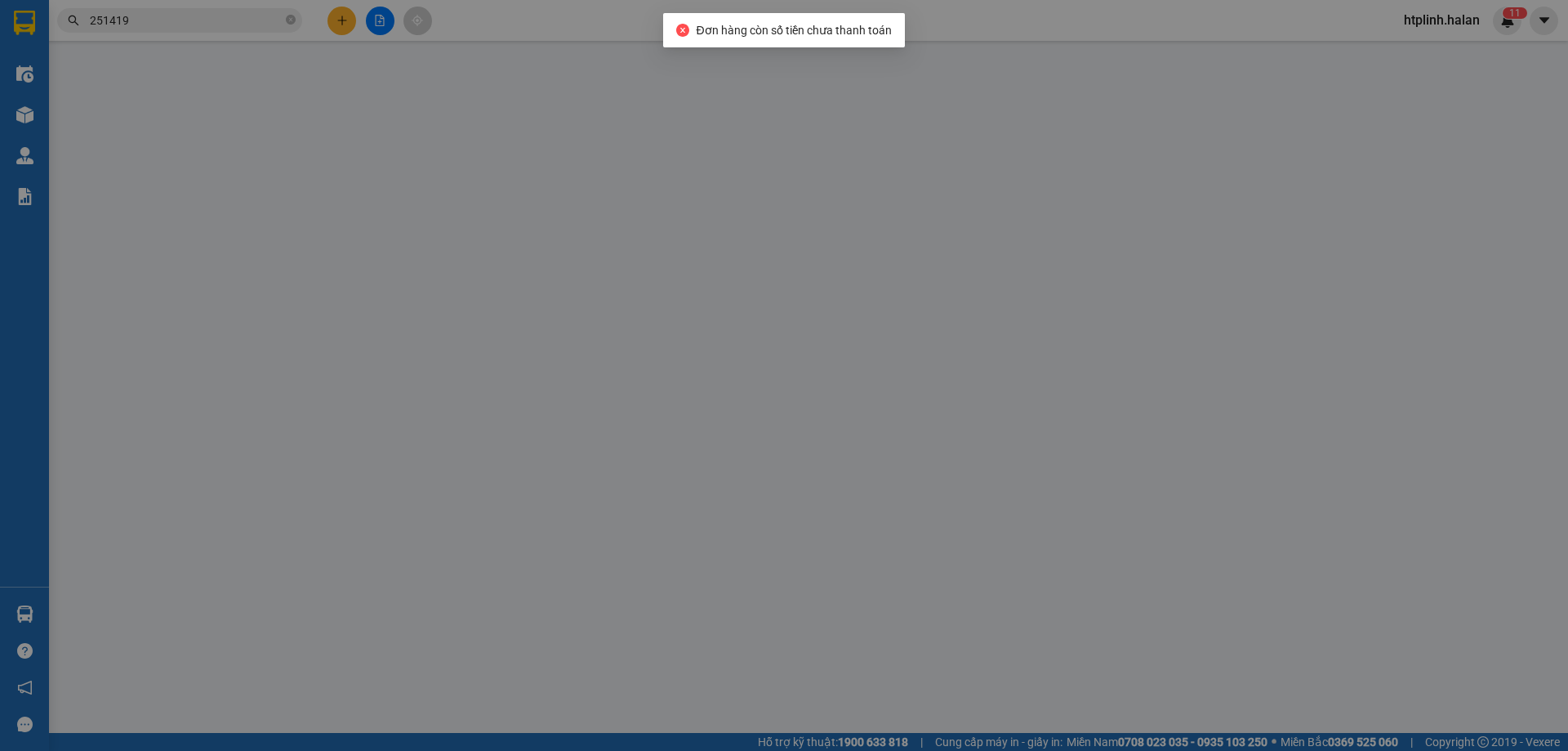
type input "0975769492"
type input "ĐỨC"
type input "0988494656"
type input "HUY"
type input "65.000"
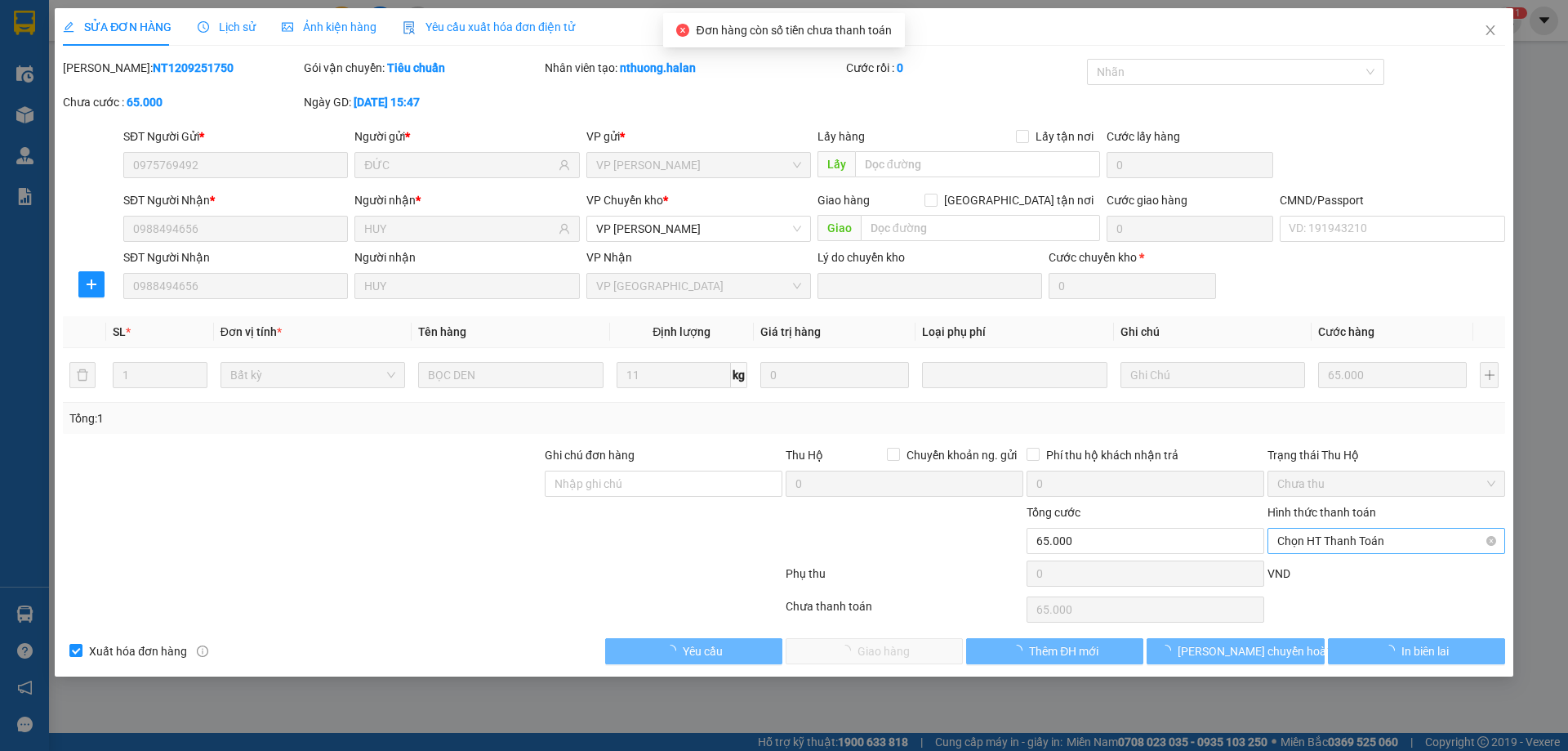
click at [1296, 549] on span "Chọn HT Thanh Toán" at bounding box center [1386, 541] width 218 height 25
click at [1303, 579] on div "Tại văn phòng" at bounding box center [1386, 574] width 218 height 18
type input "0"
click at [930, 649] on button "Giao hàng" at bounding box center [874, 651] width 177 height 26
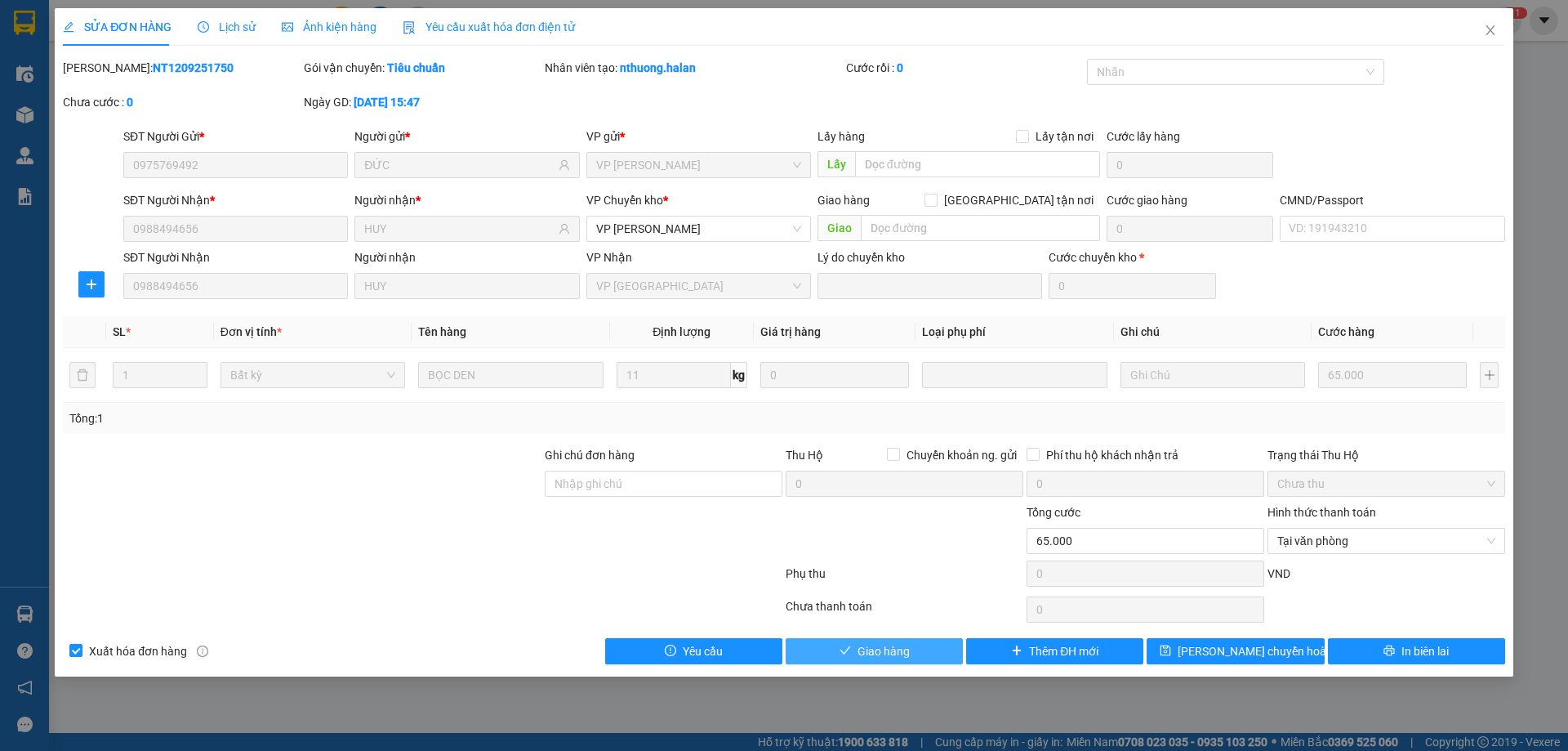
click at [848, 639] on button "Giao hàng" at bounding box center [874, 651] width 177 height 26
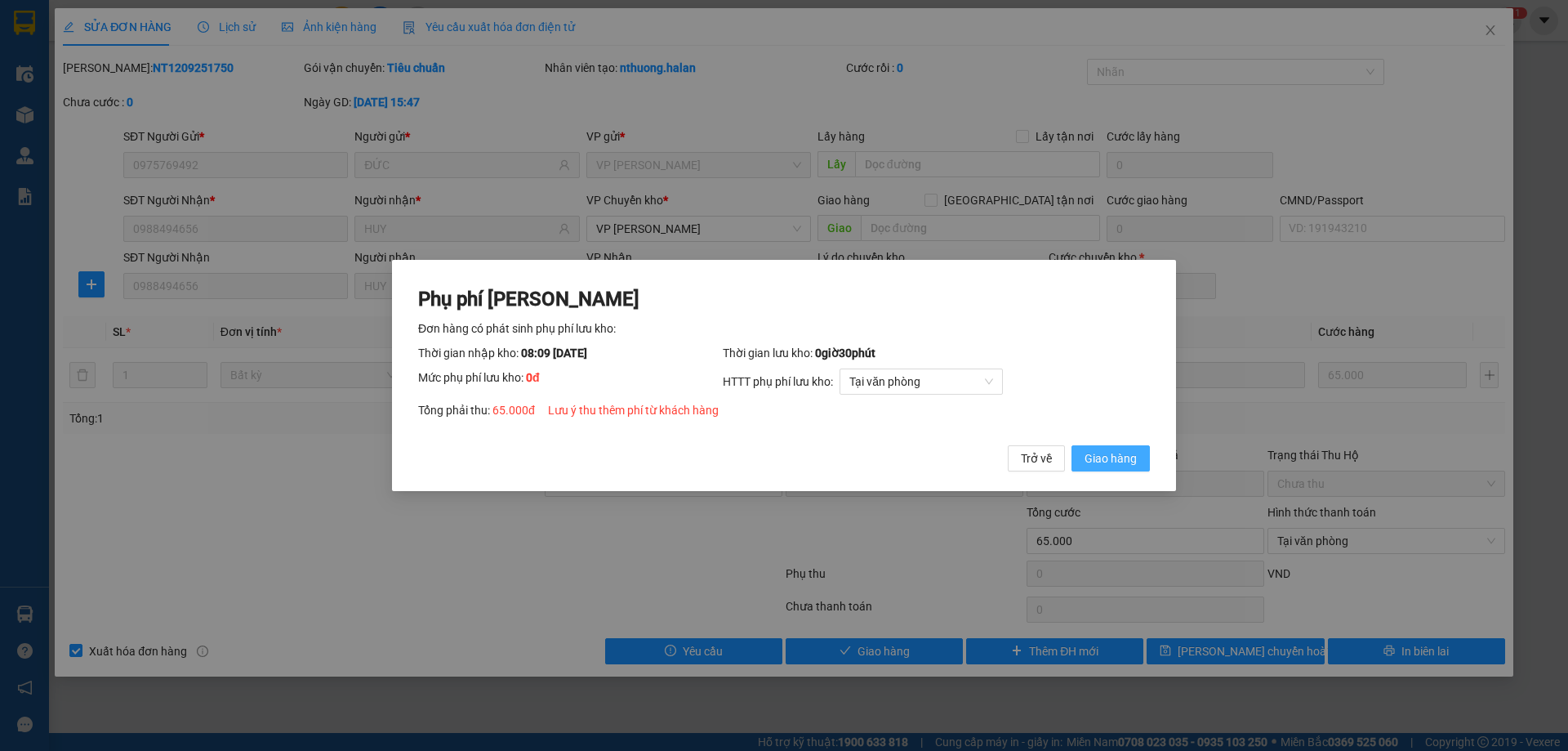
click at [1093, 460] on span "Giao hàng" at bounding box center [1110, 459] width 52 height 18
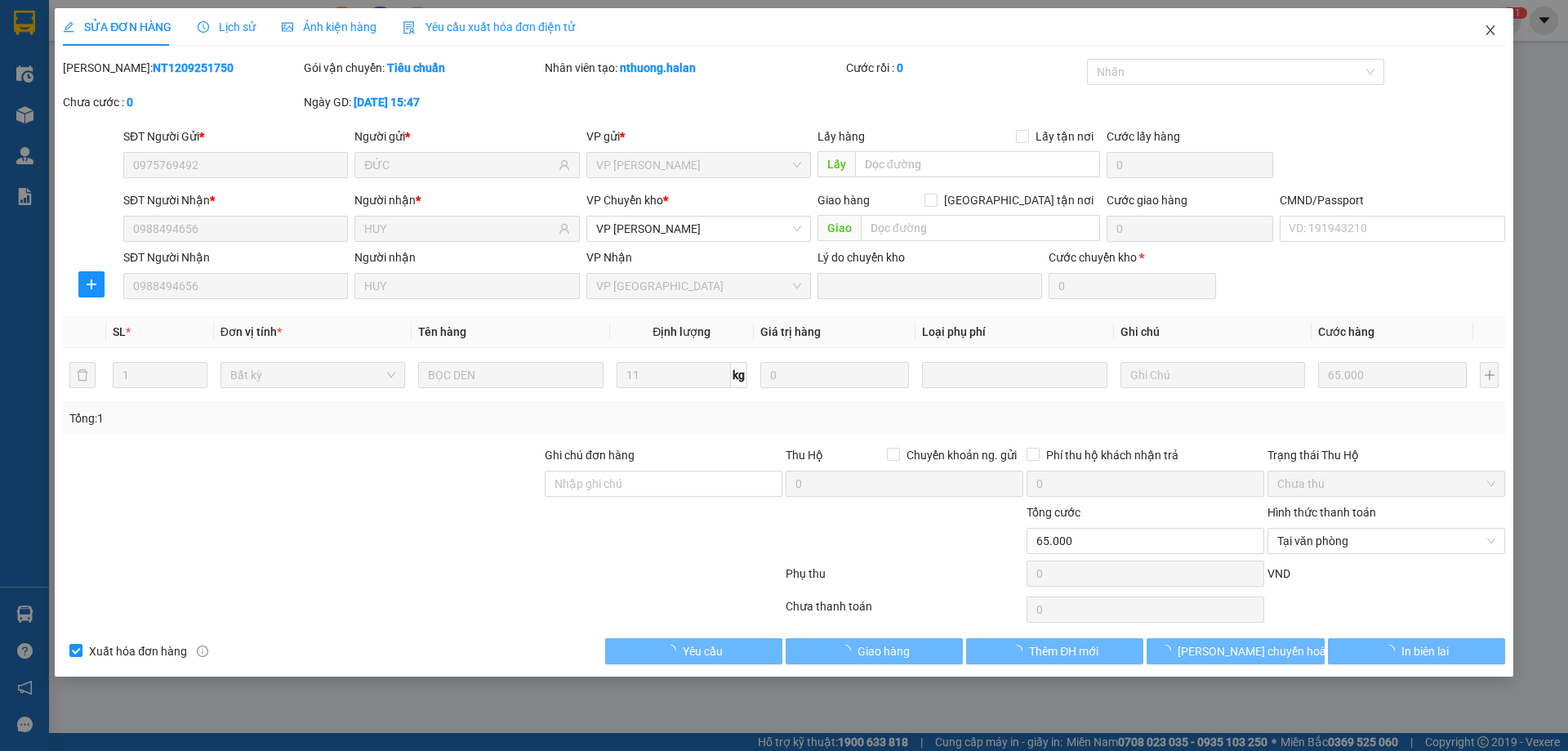
click at [1493, 10] on span "Close" at bounding box center [1490, 31] width 46 height 46
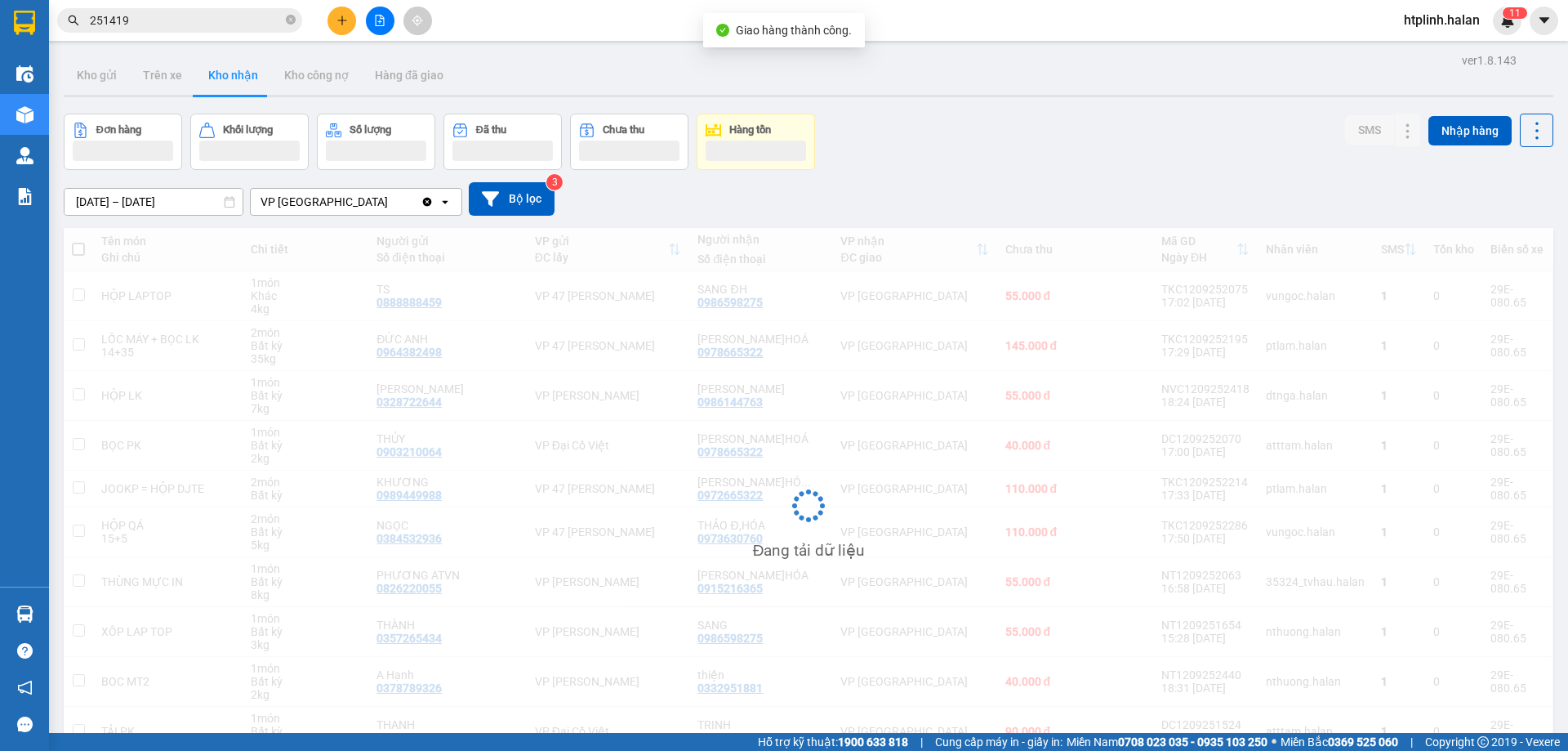
scroll to position [90, 0]
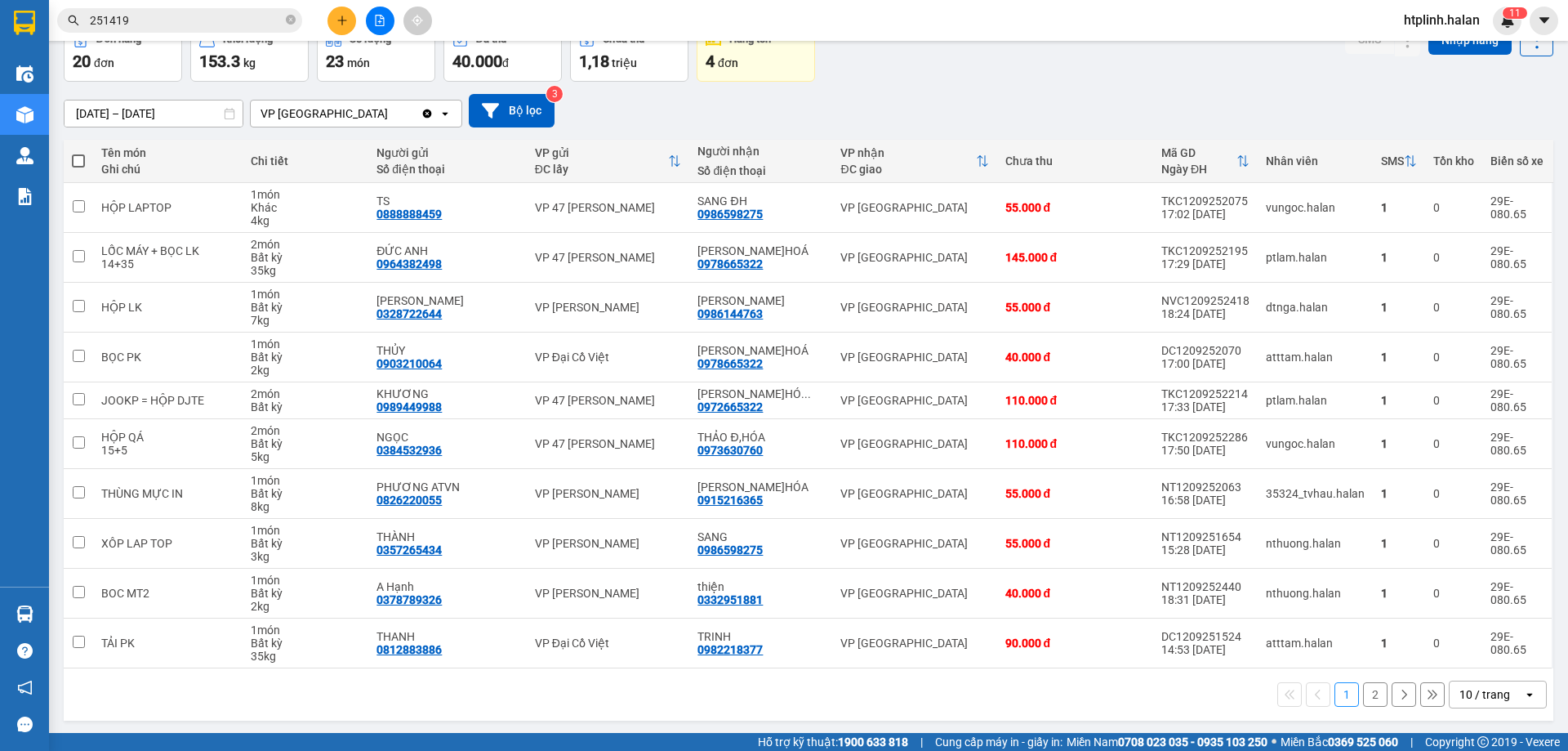
click at [1371, 698] on button "2" at bounding box center [1375, 695] width 25 height 25
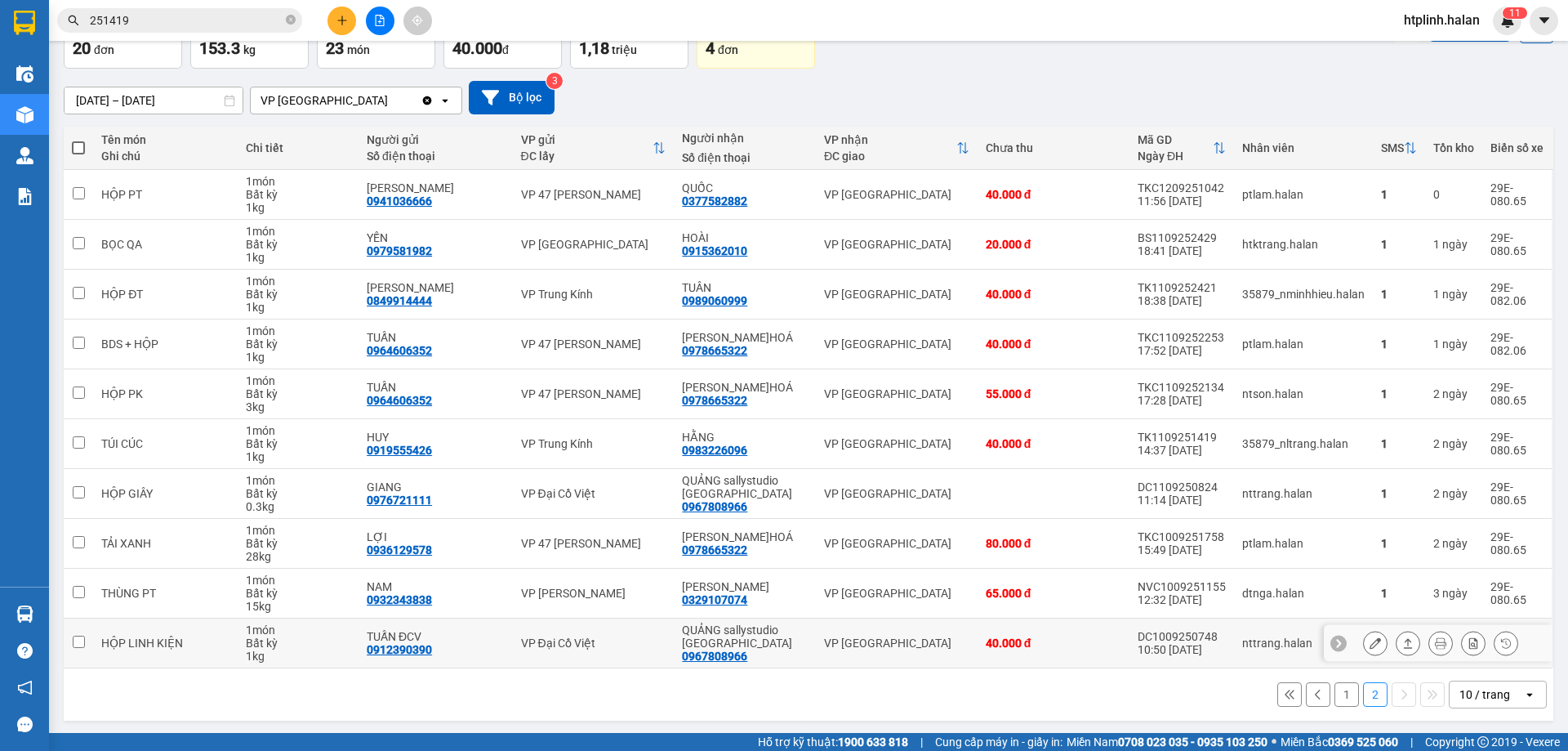
scroll to position [106, 0]
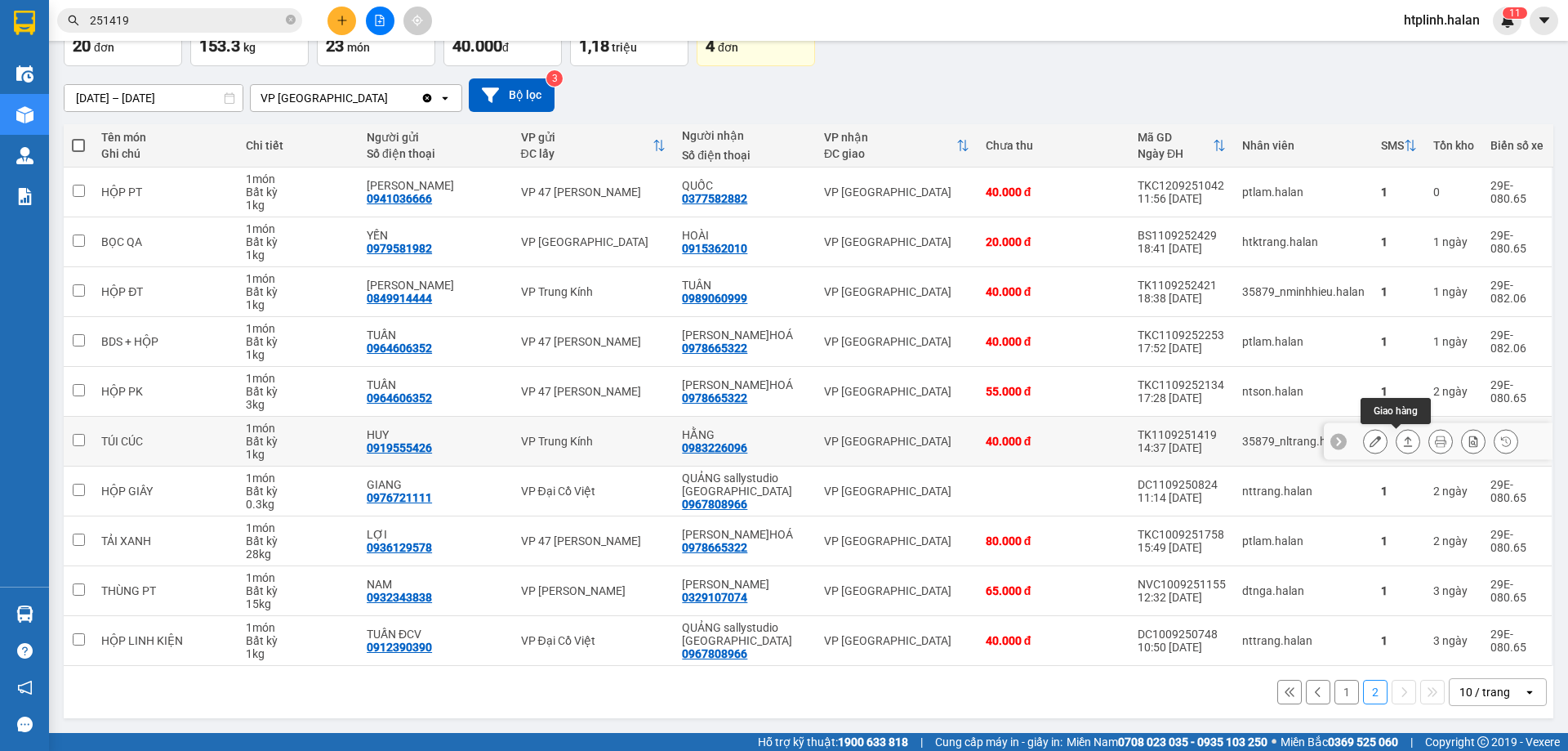
click at [1397, 438] on button at bounding box center [1408, 441] width 23 height 29
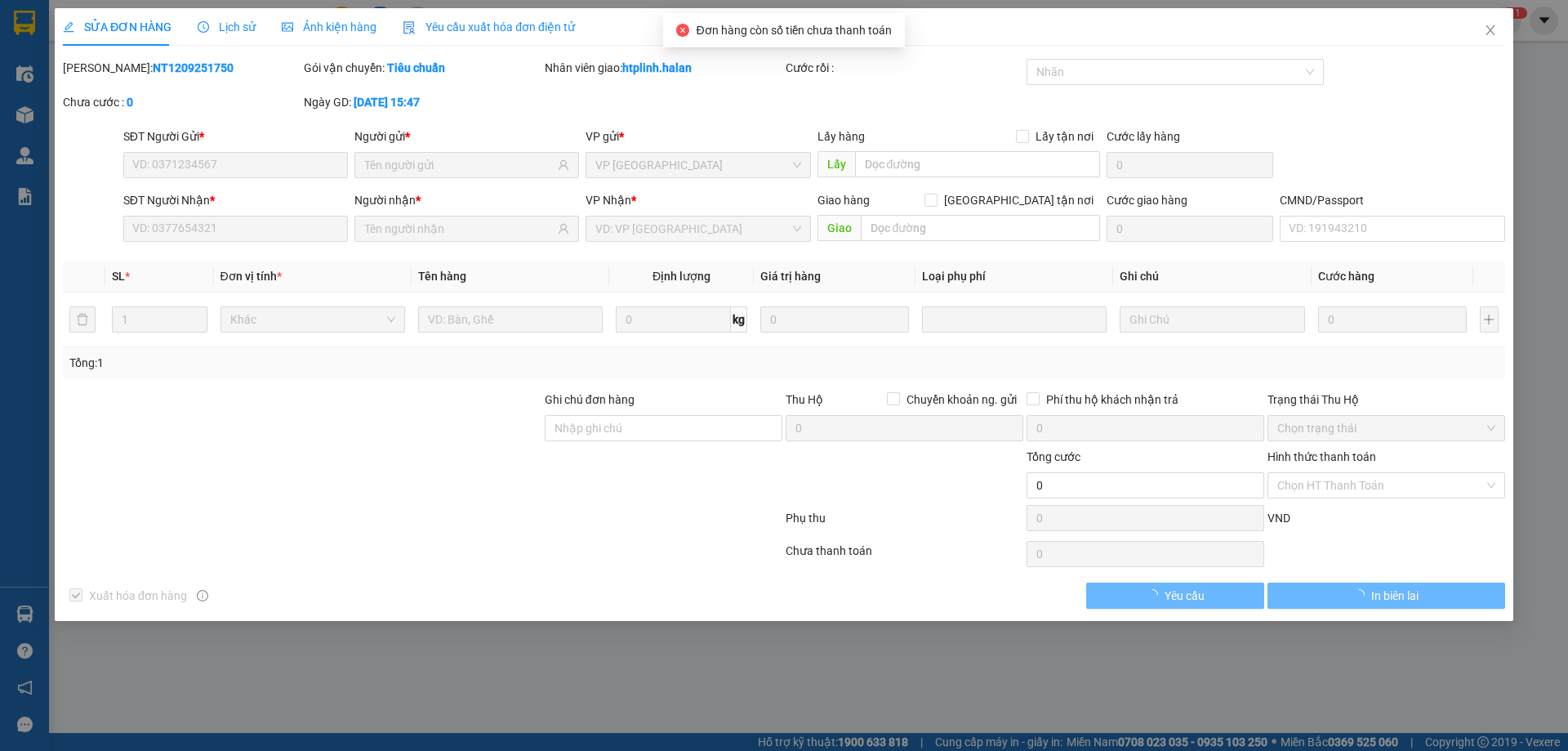
type input "0919555426"
type input "HUY"
type input "0983226096"
type input "HẰNG"
type input "40.000"
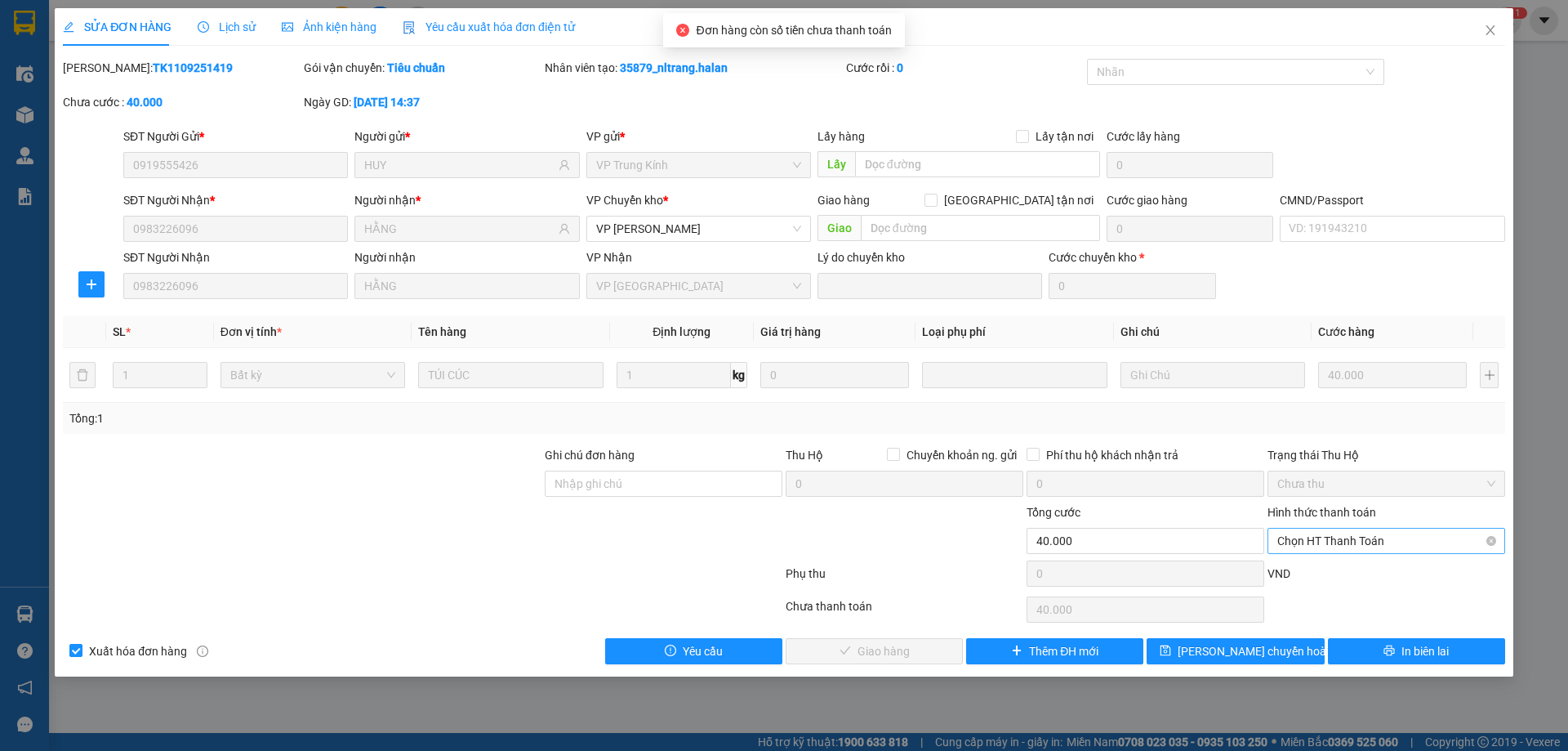
click at [1320, 539] on span "Chọn HT Thanh Toán" at bounding box center [1386, 541] width 218 height 25
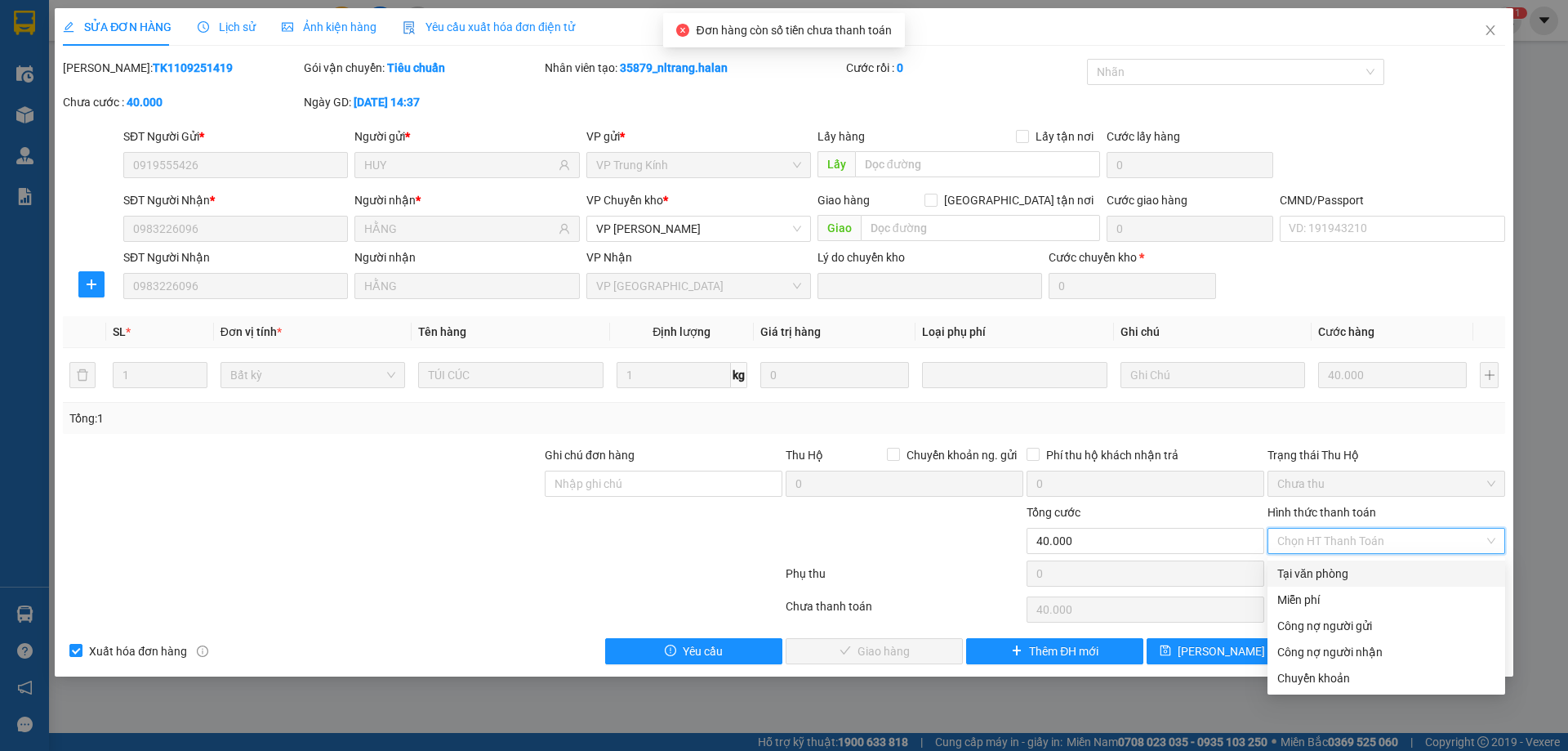
click at [1320, 575] on div "Tại văn phòng" at bounding box center [1386, 574] width 218 height 18
type input "0"
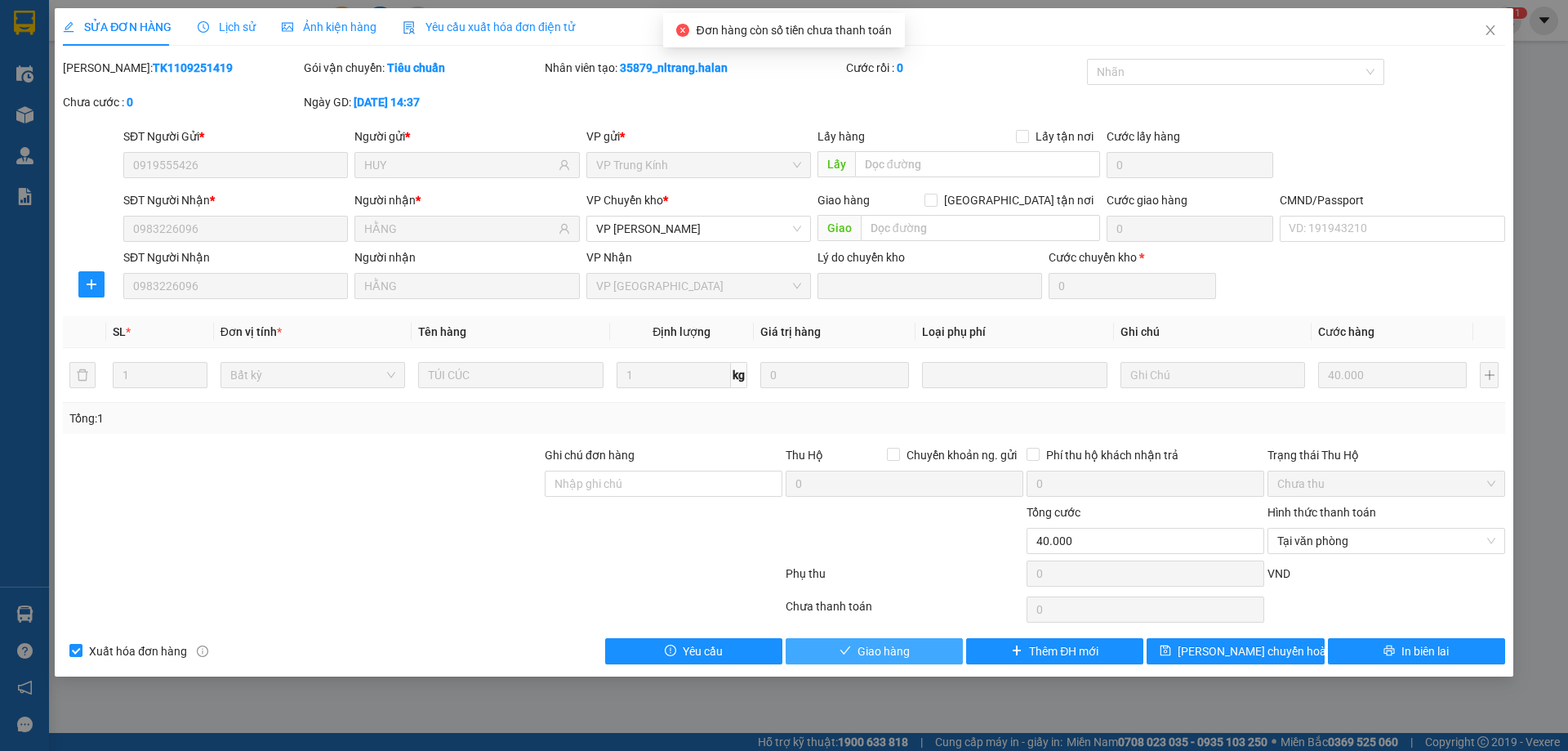
click at [916, 657] on button "Giao hàng" at bounding box center [874, 651] width 177 height 26
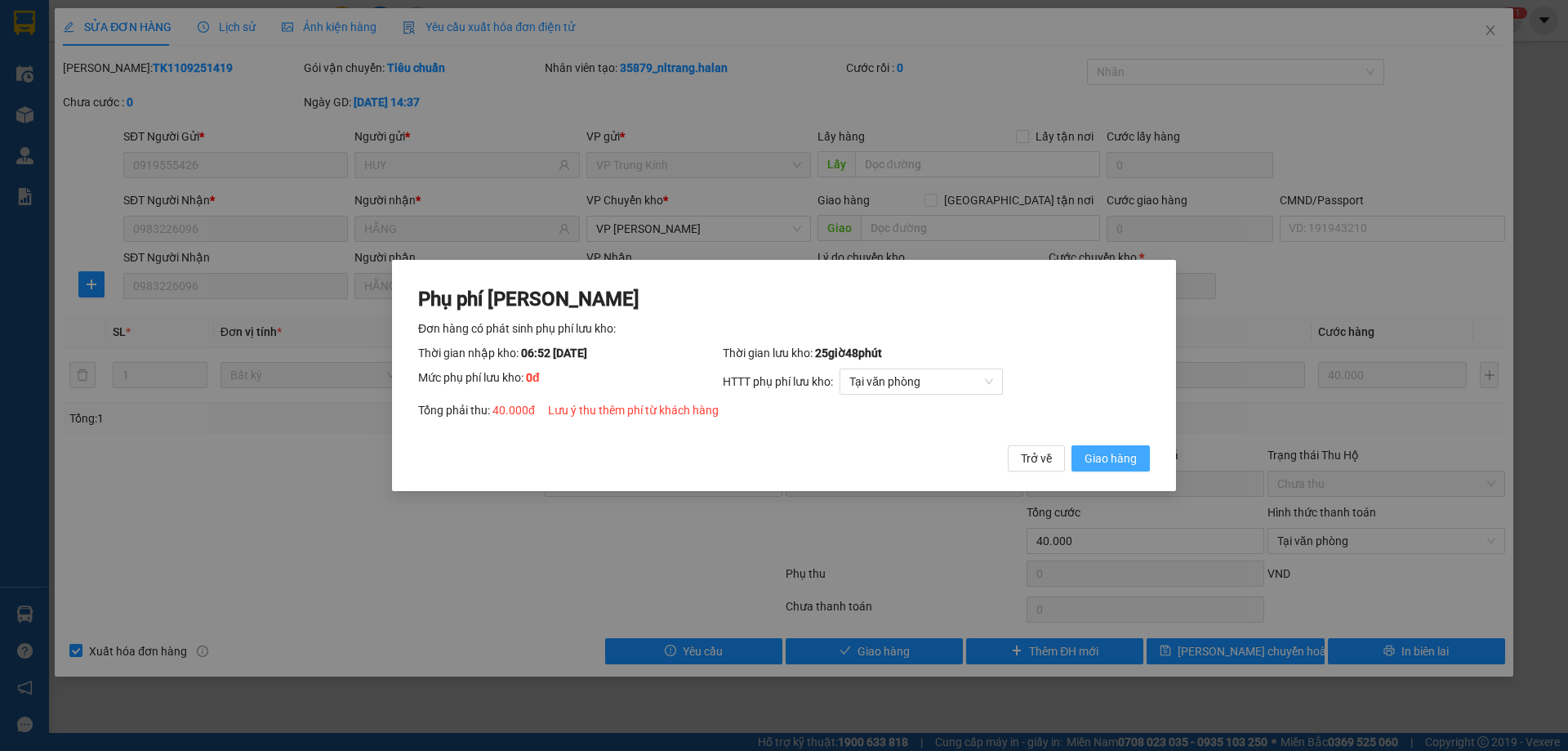
click at [1133, 451] on span "Giao hàng" at bounding box center [1110, 459] width 52 height 18
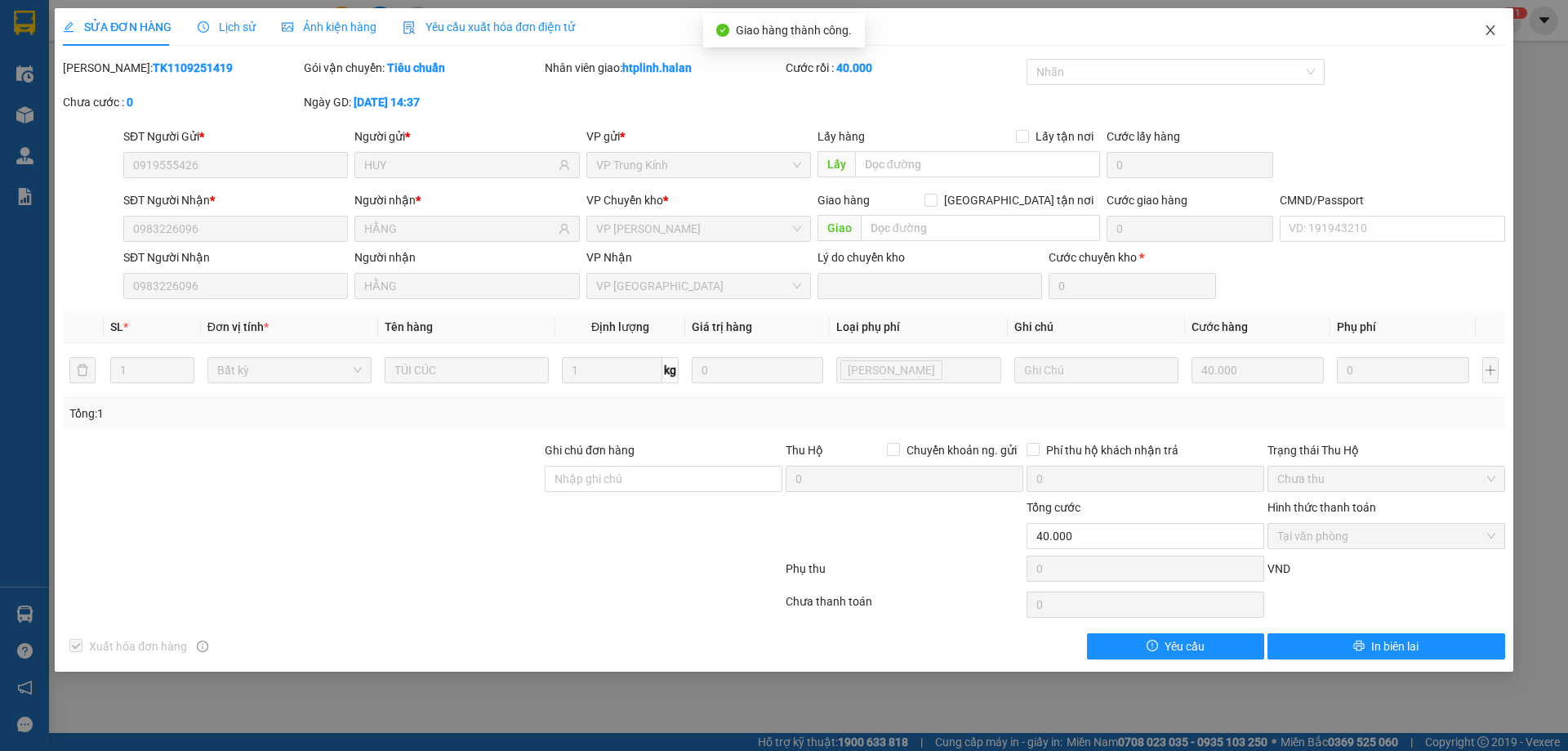
click at [1469, 30] on span "Close" at bounding box center [1490, 31] width 46 height 46
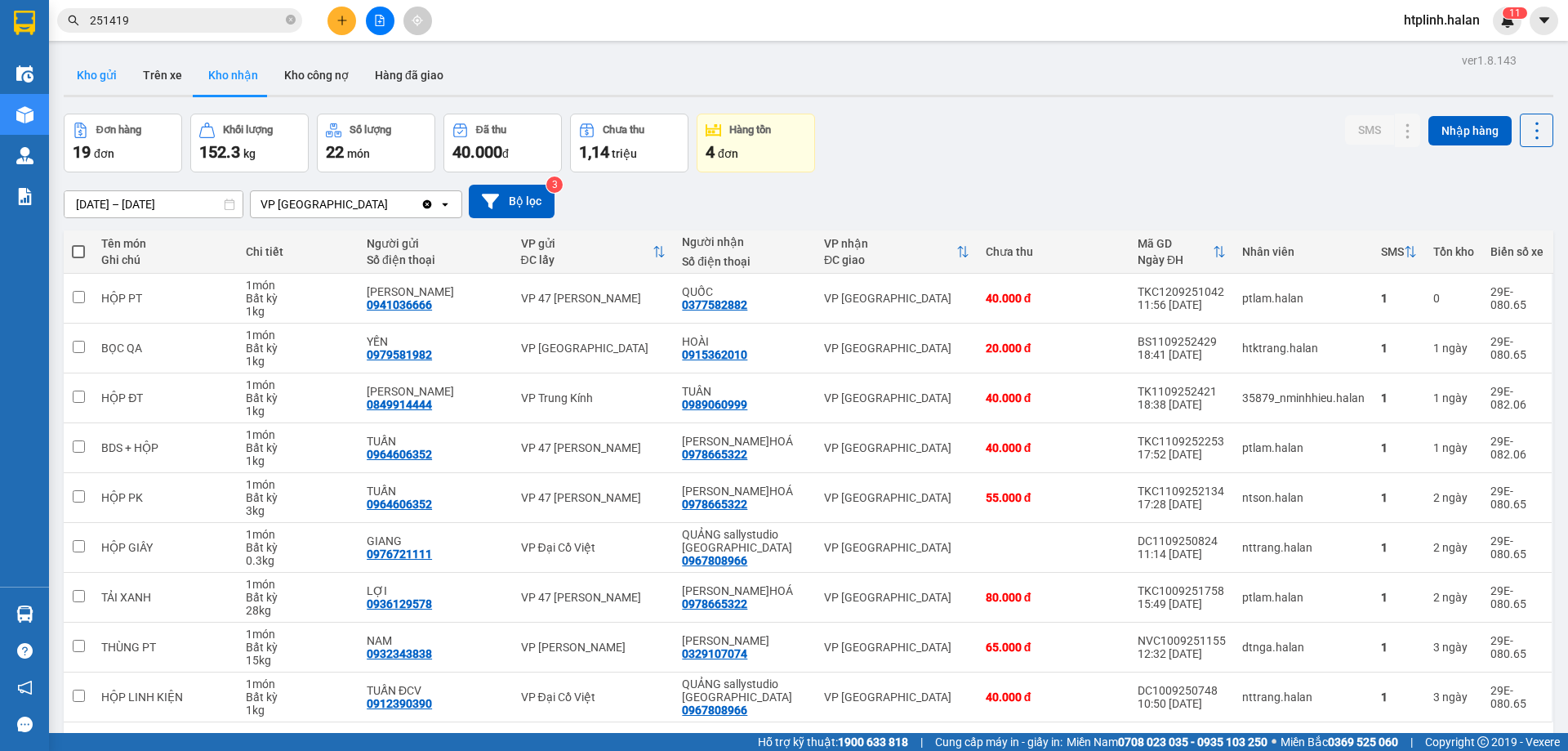
click at [95, 89] on button "Kho gửi" at bounding box center [97, 75] width 66 height 39
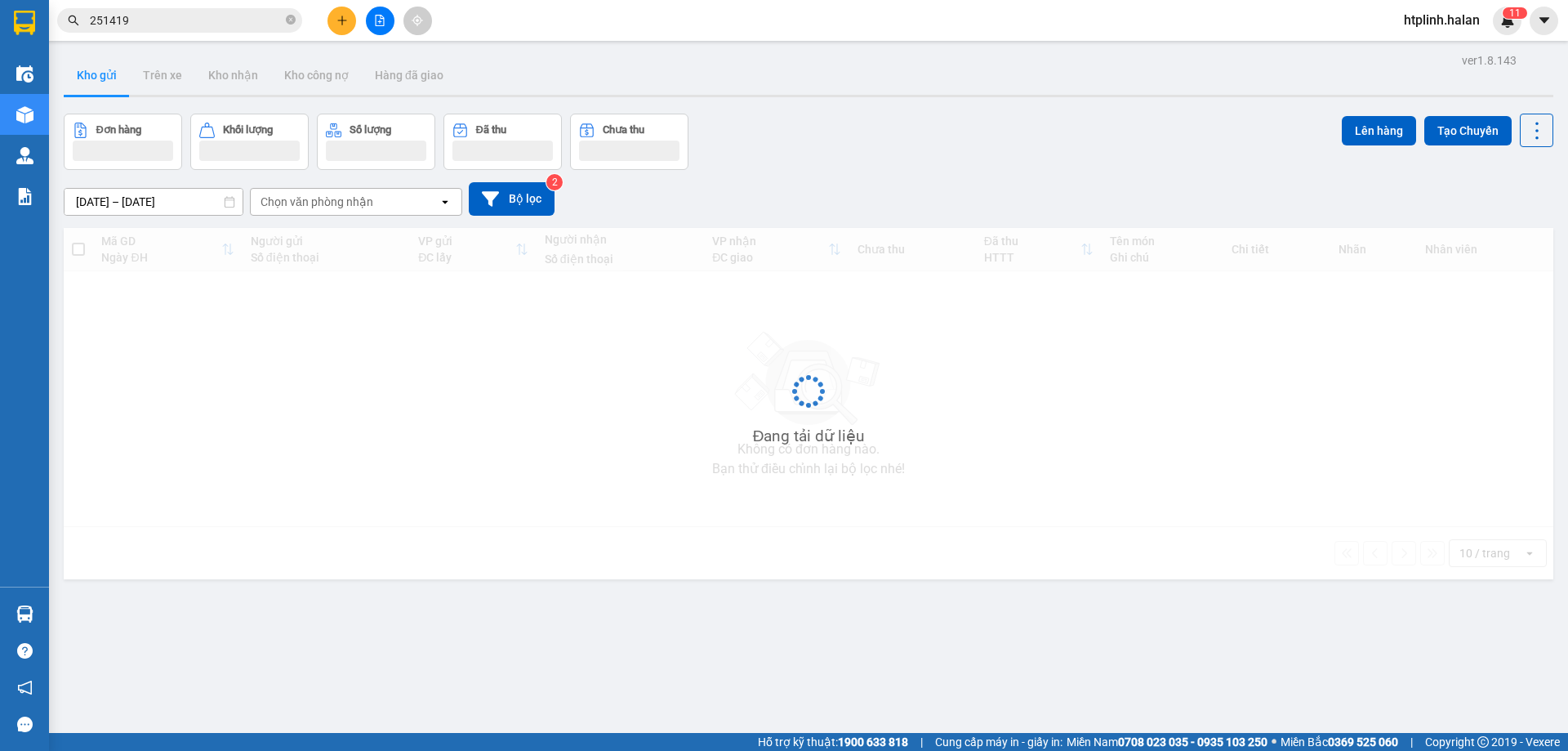
scroll to position [75, 0]
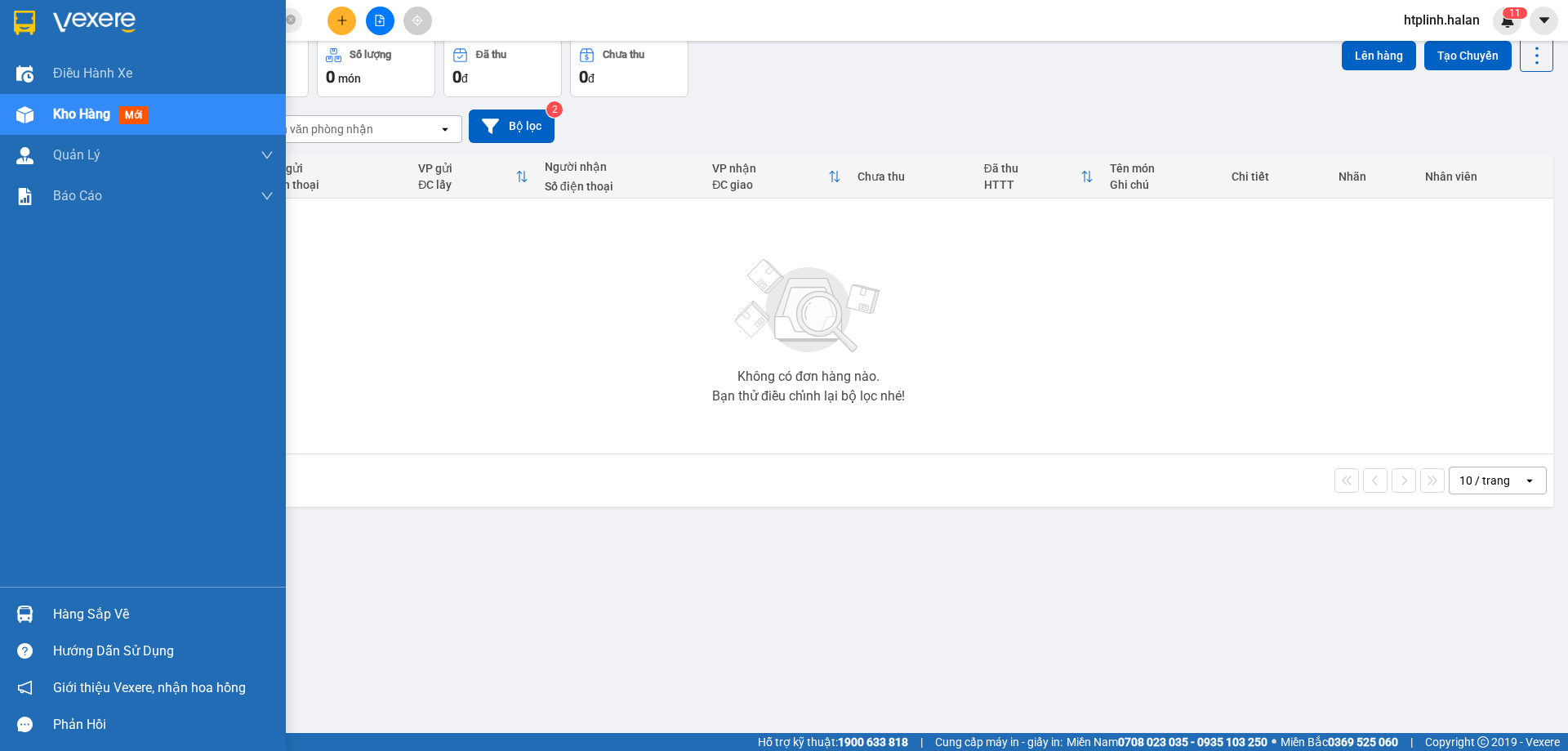
click at [6, 607] on div "Hàng sắp về" at bounding box center [142, 614] width 286 height 36
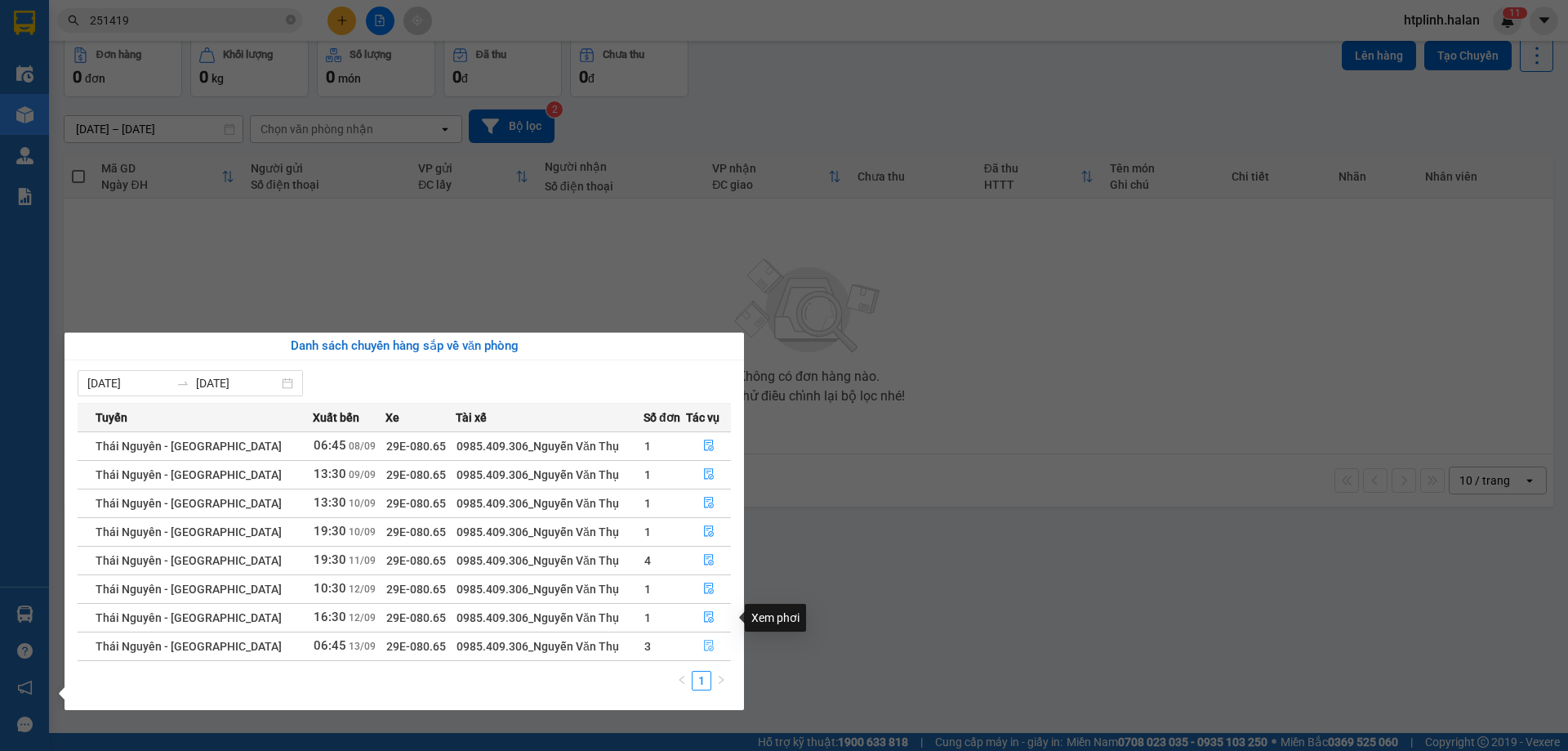
click at [703, 641] on icon "file-done" at bounding box center [709, 645] width 12 height 12
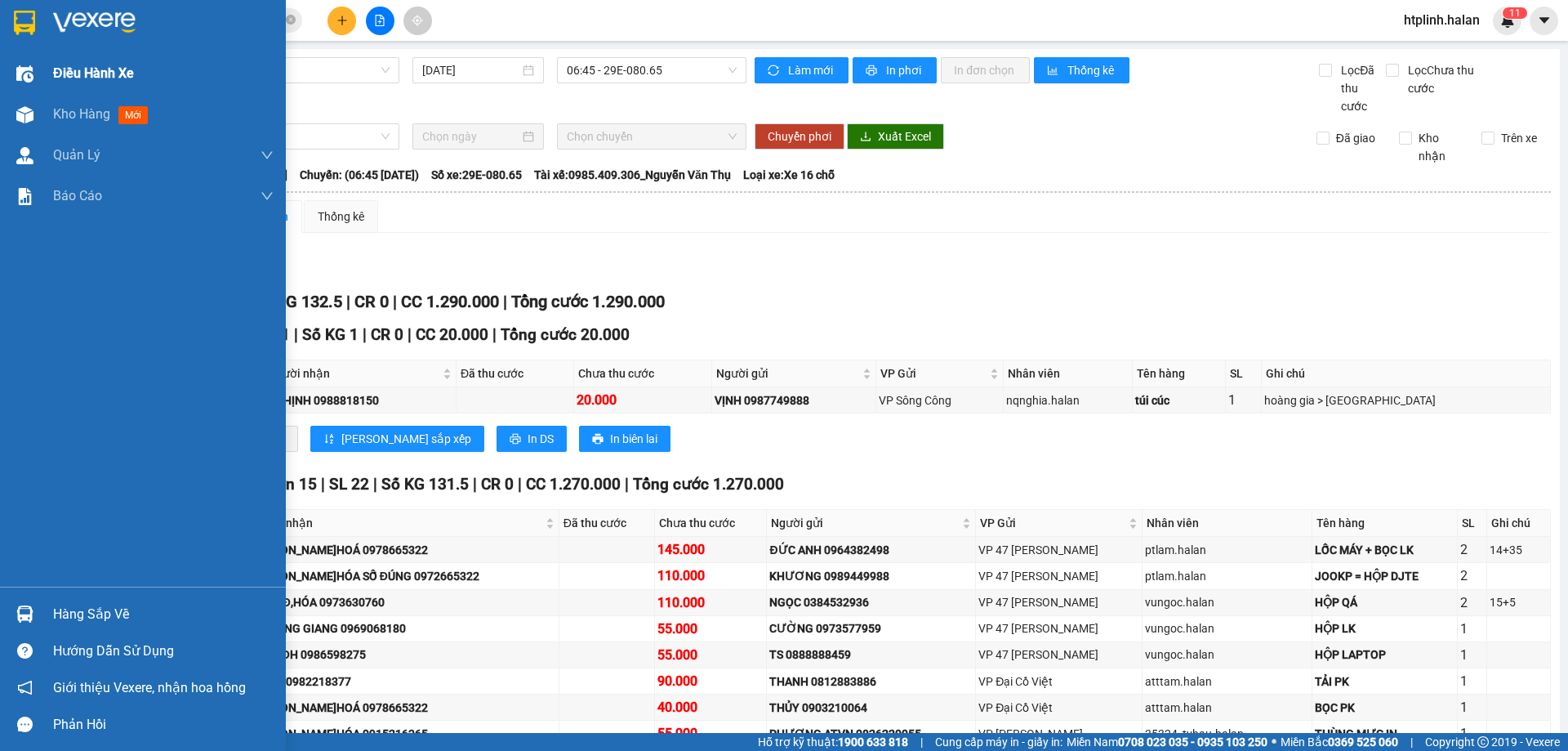
click at [13, 85] on div at bounding box center [25, 74] width 29 height 29
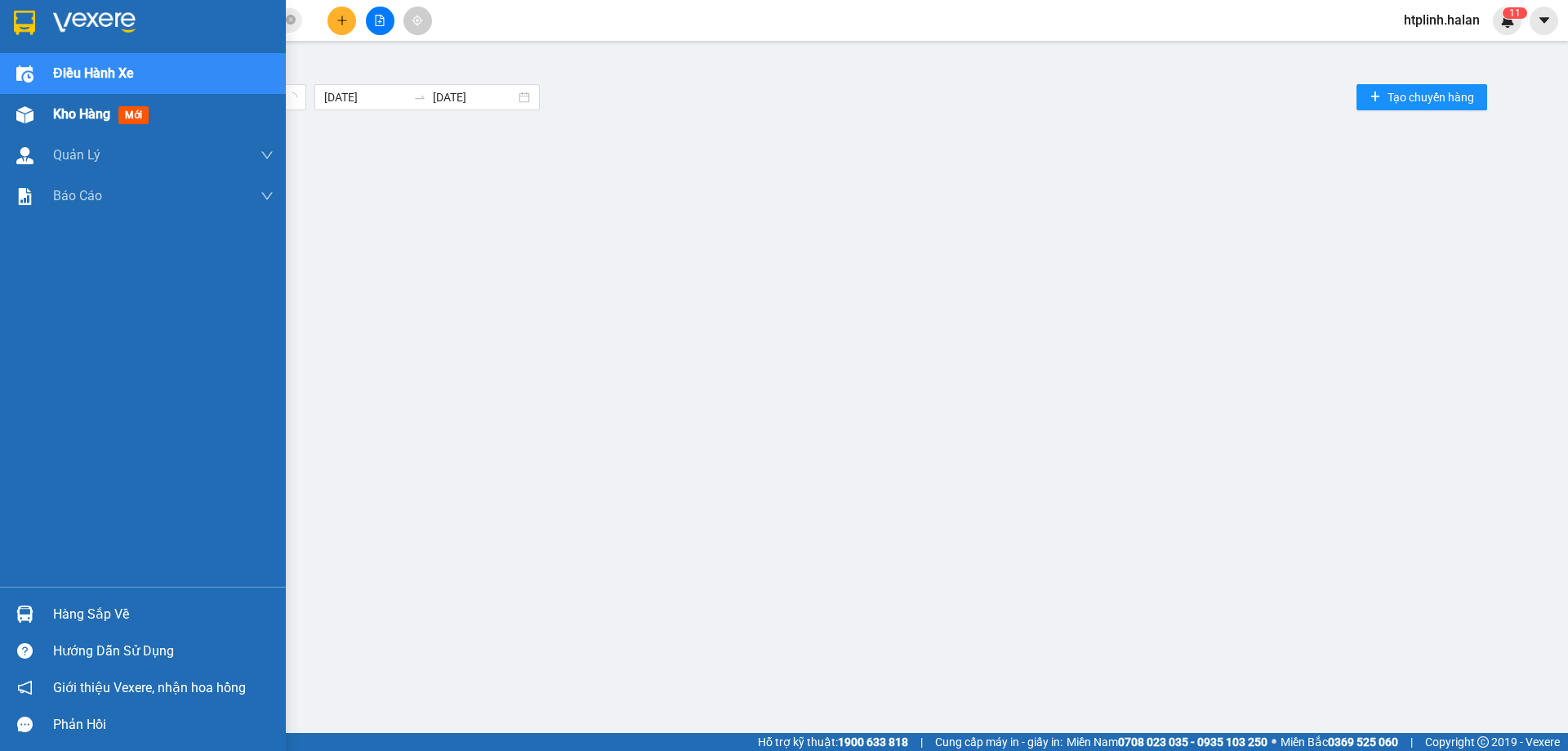
click at [24, 117] on img at bounding box center [25, 114] width 17 height 17
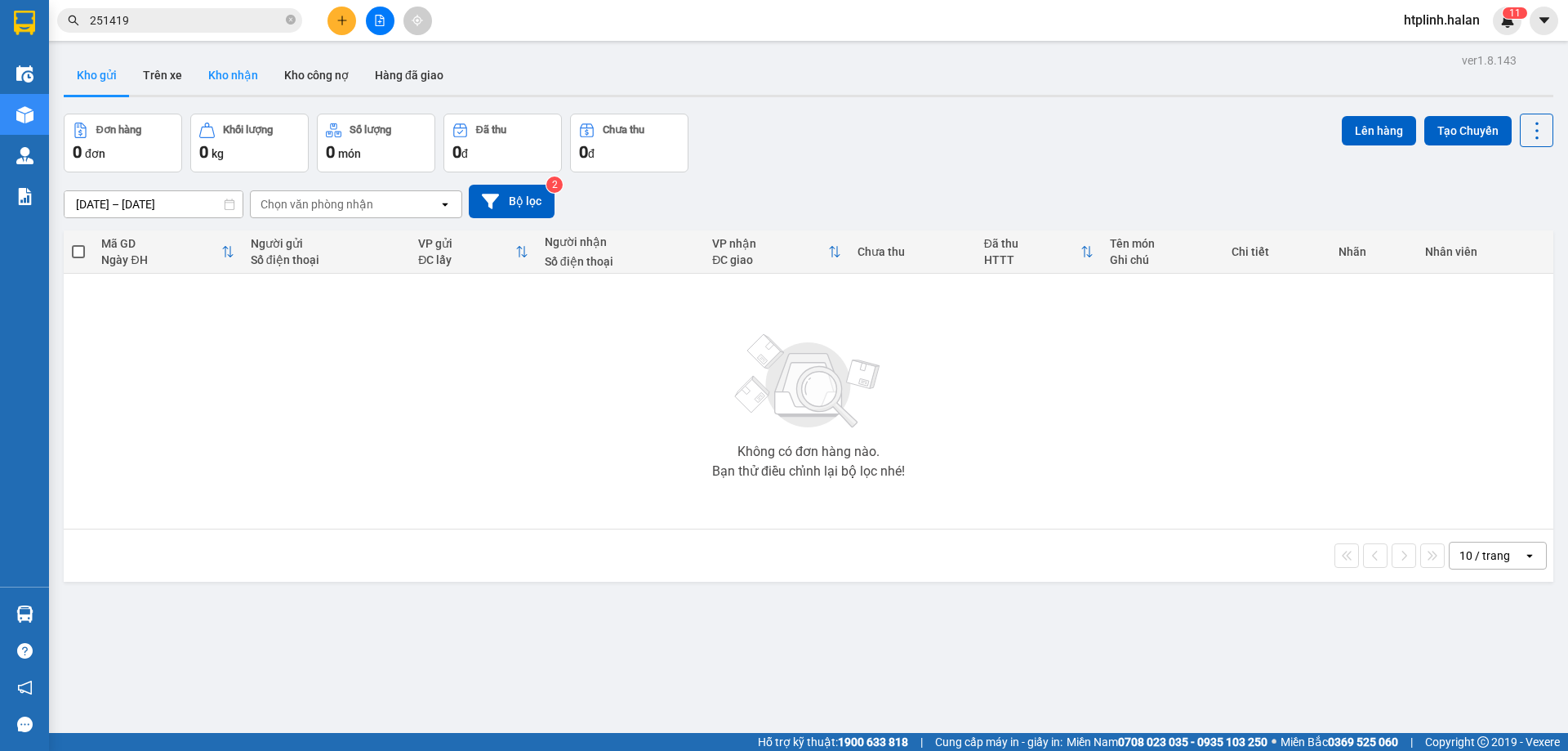
click at [233, 75] on button "Kho nhận" at bounding box center [233, 75] width 76 height 39
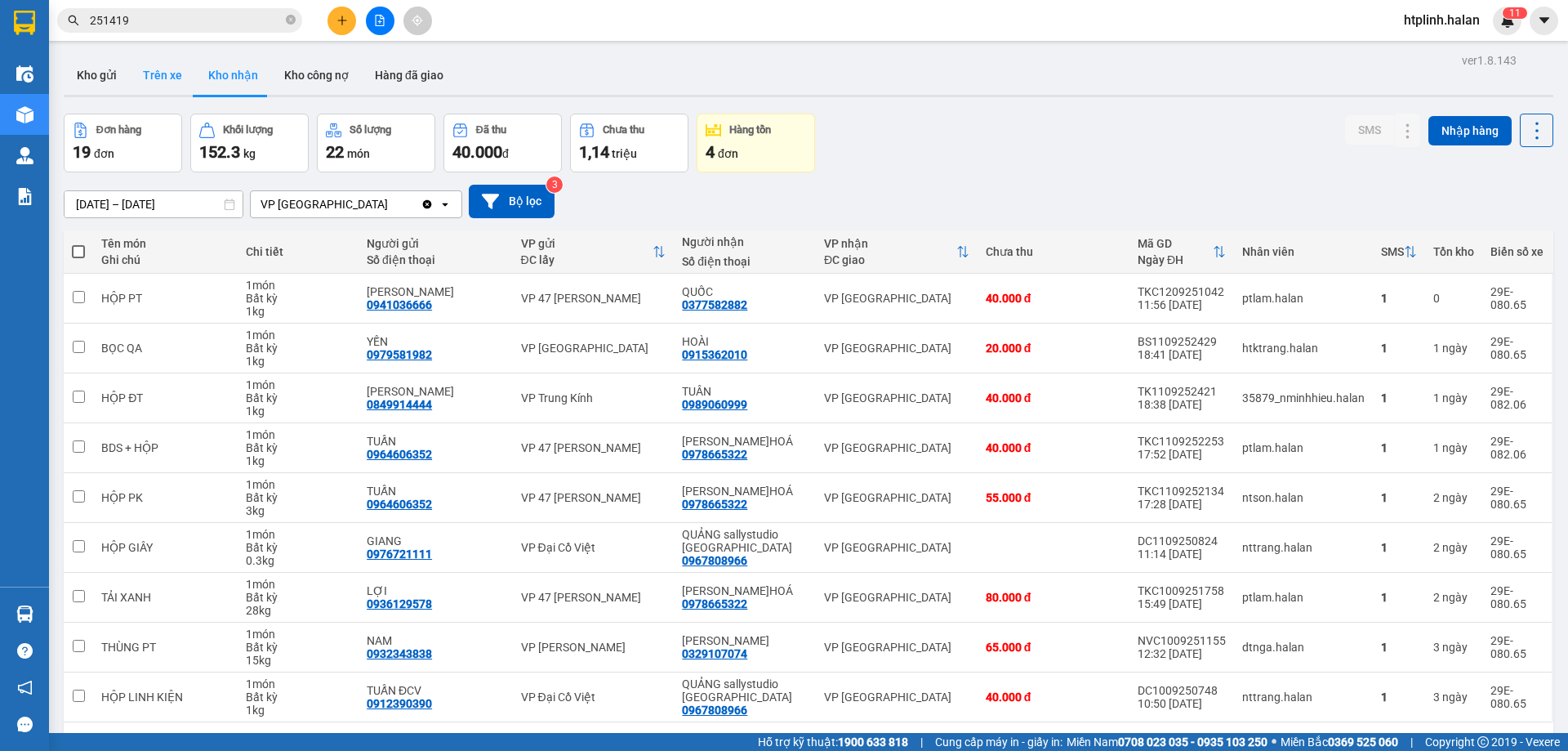
click at [162, 77] on button "Trên xe" at bounding box center [162, 75] width 65 height 39
type input "[DATE] – [DATE]"
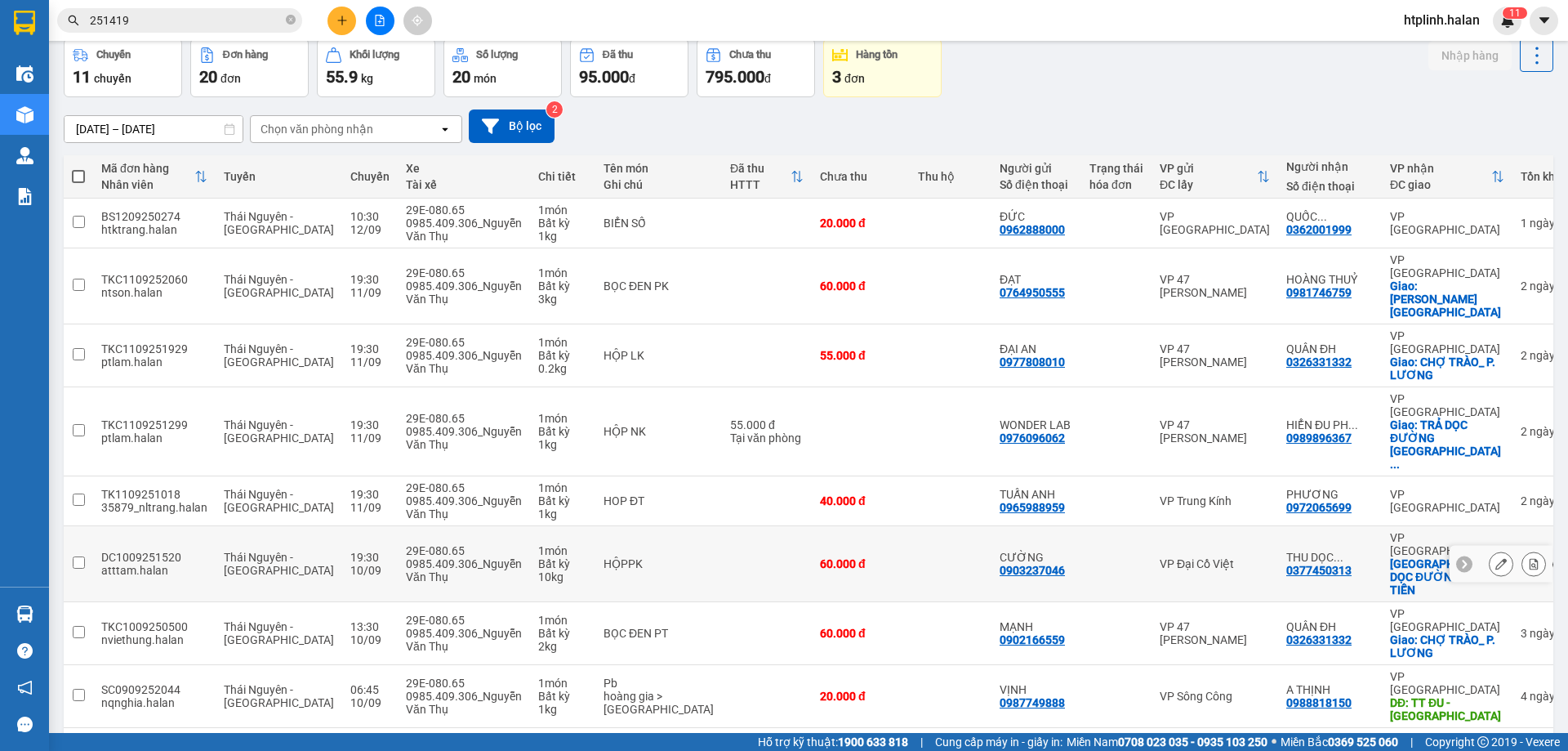
scroll to position [106, 0]
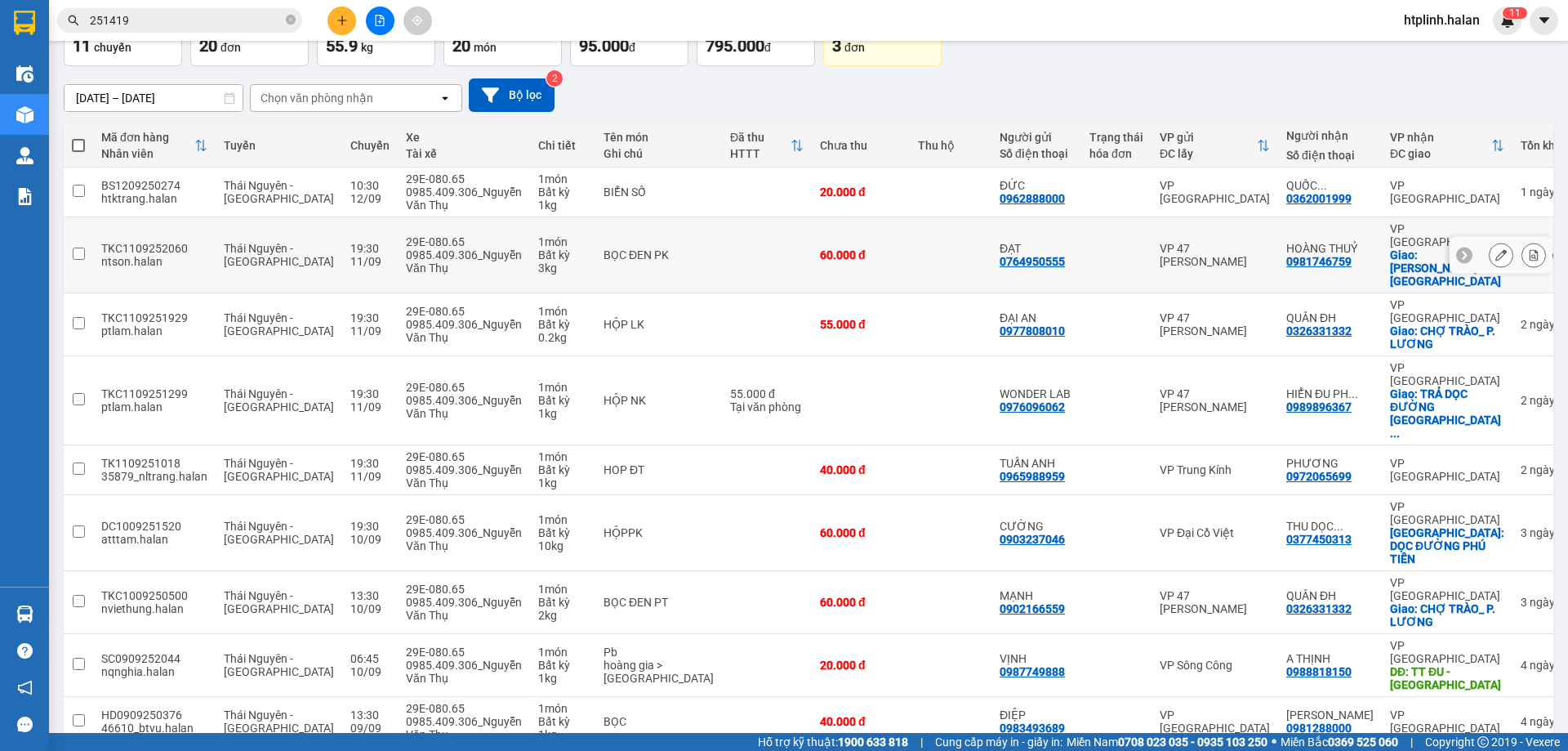
click at [538, 262] on div "3 kg" at bounding box center [562, 268] width 49 height 13
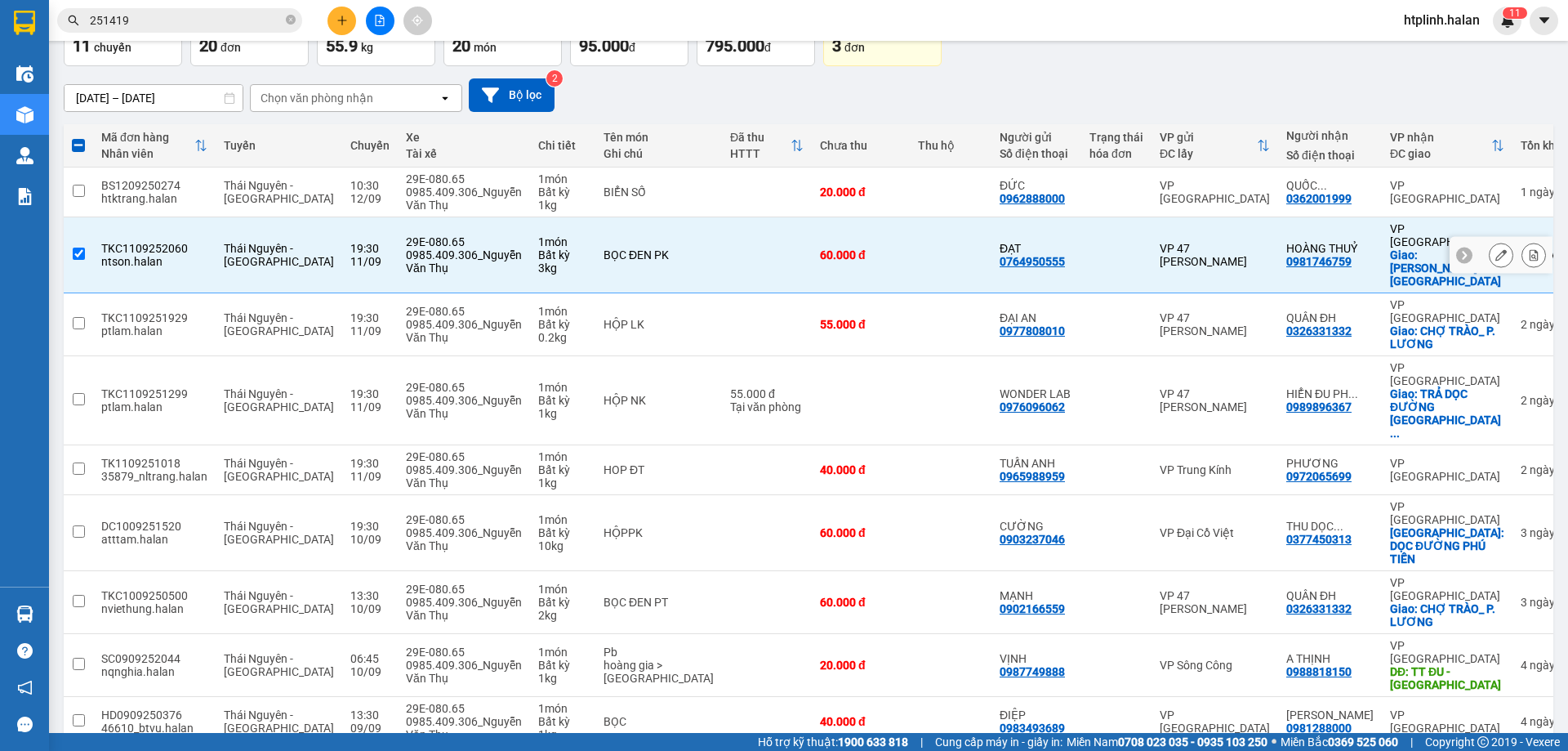
click at [538, 262] on div "3 kg" at bounding box center [562, 268] width 49 height 13
checkbox input "false"
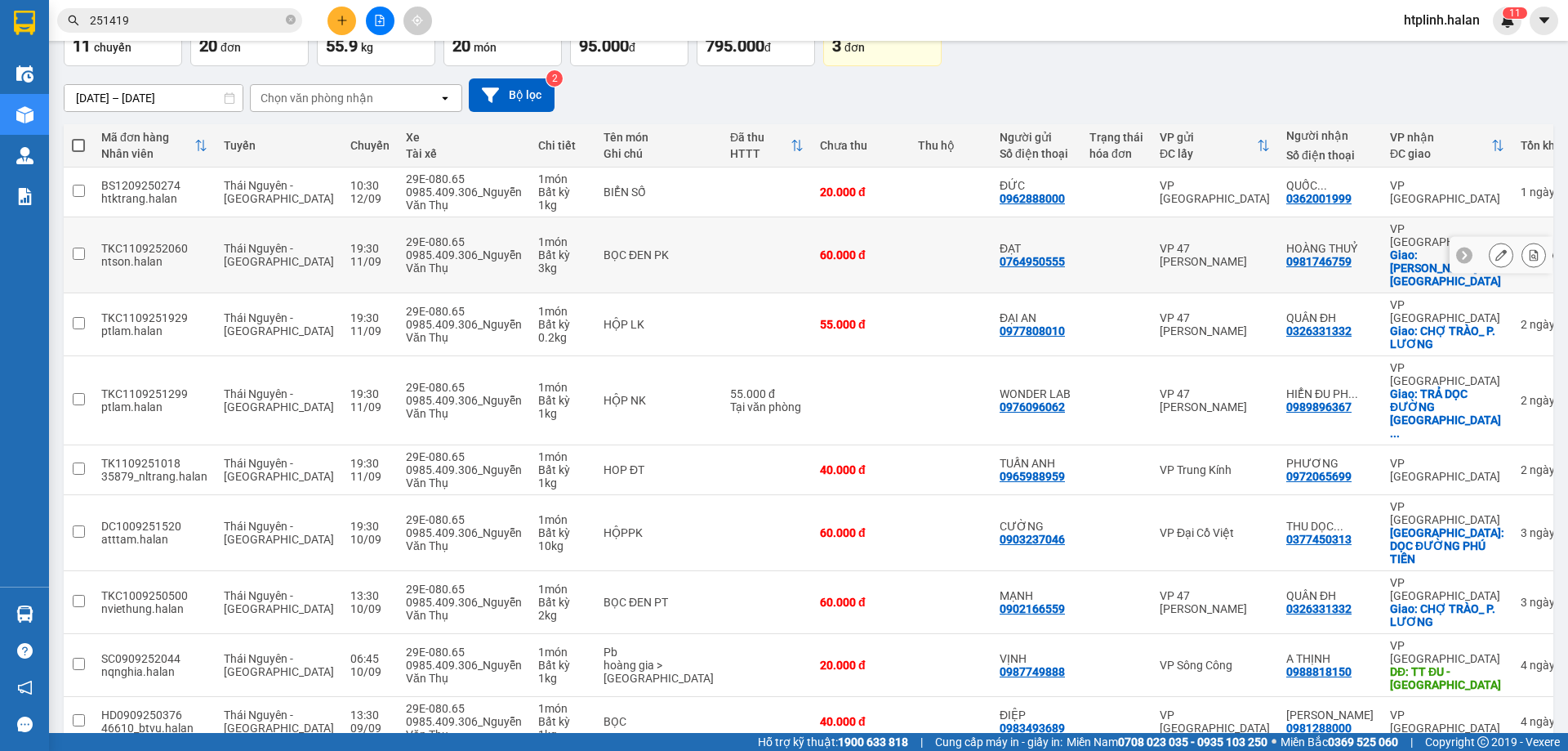
click at [1522, 248] on button at bounding box center [1534, 255] width 23 height 29
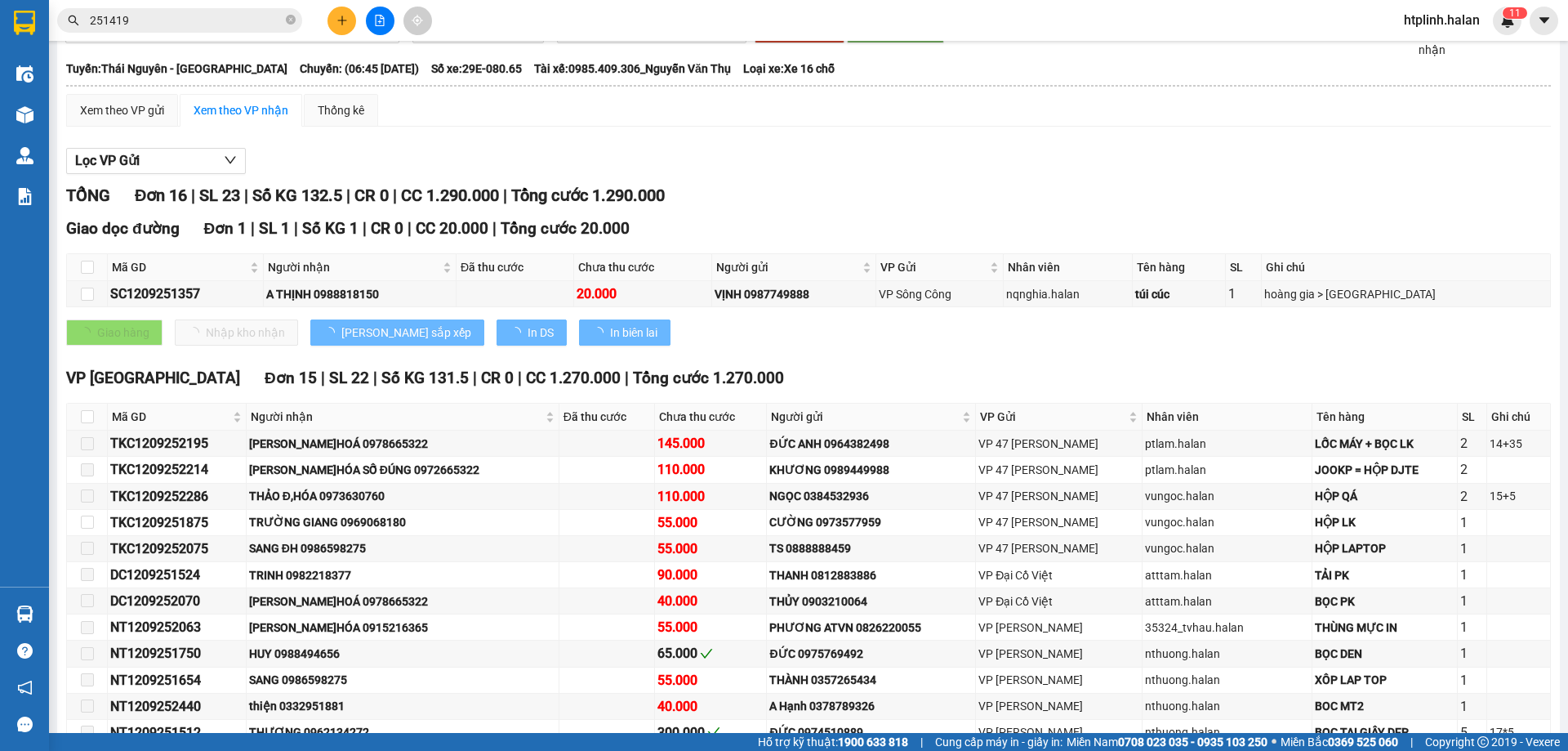
type input "11/09/2025"
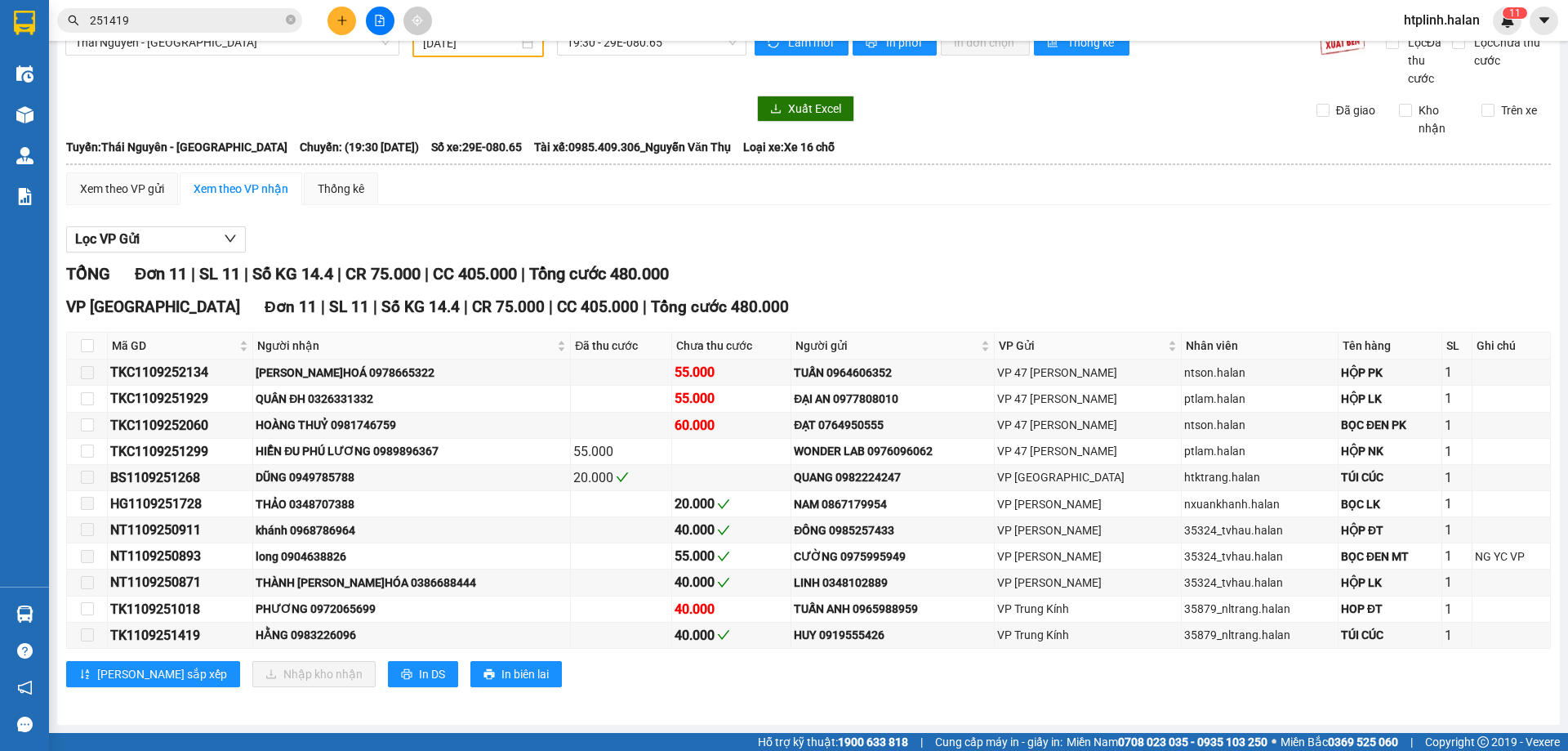
scroll to position [28, 0]
click at [1494, 109] on span "Trên xe" at bounding box center [1518, 110] width 49 height 18
click at [1484, 109] on input "Trên xe" at bounding box center [1488, 110] width 13 height 13
checkbox input "true"
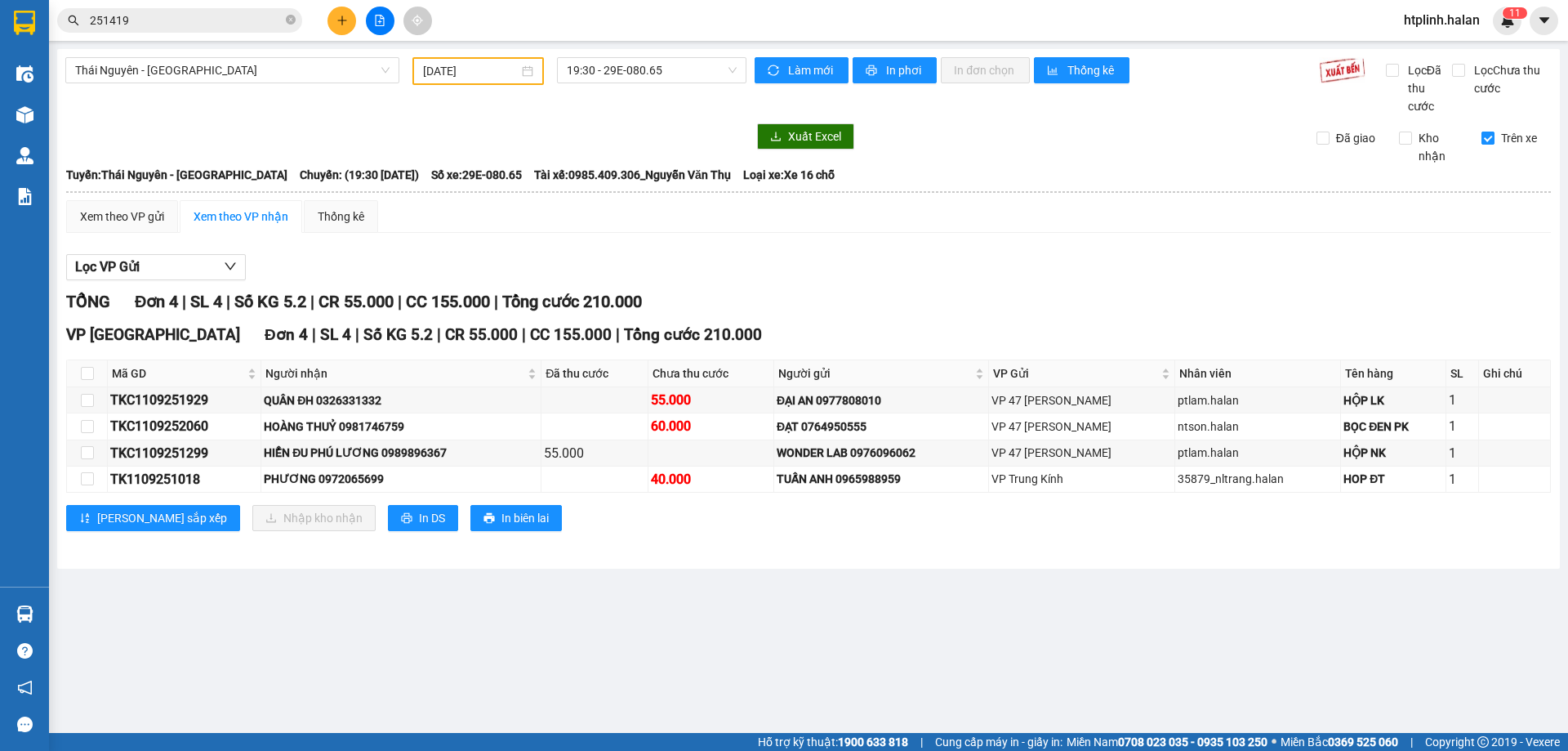
scroll to position [0, 0]
click at [190, 423] on div "TKC1109252060" at bounding box center [184, 426] width 148 height 21
copy div "TKC1109252060"
click at [183, 23] on input "251419" at bounding box center [186, 21] width 193 height 18
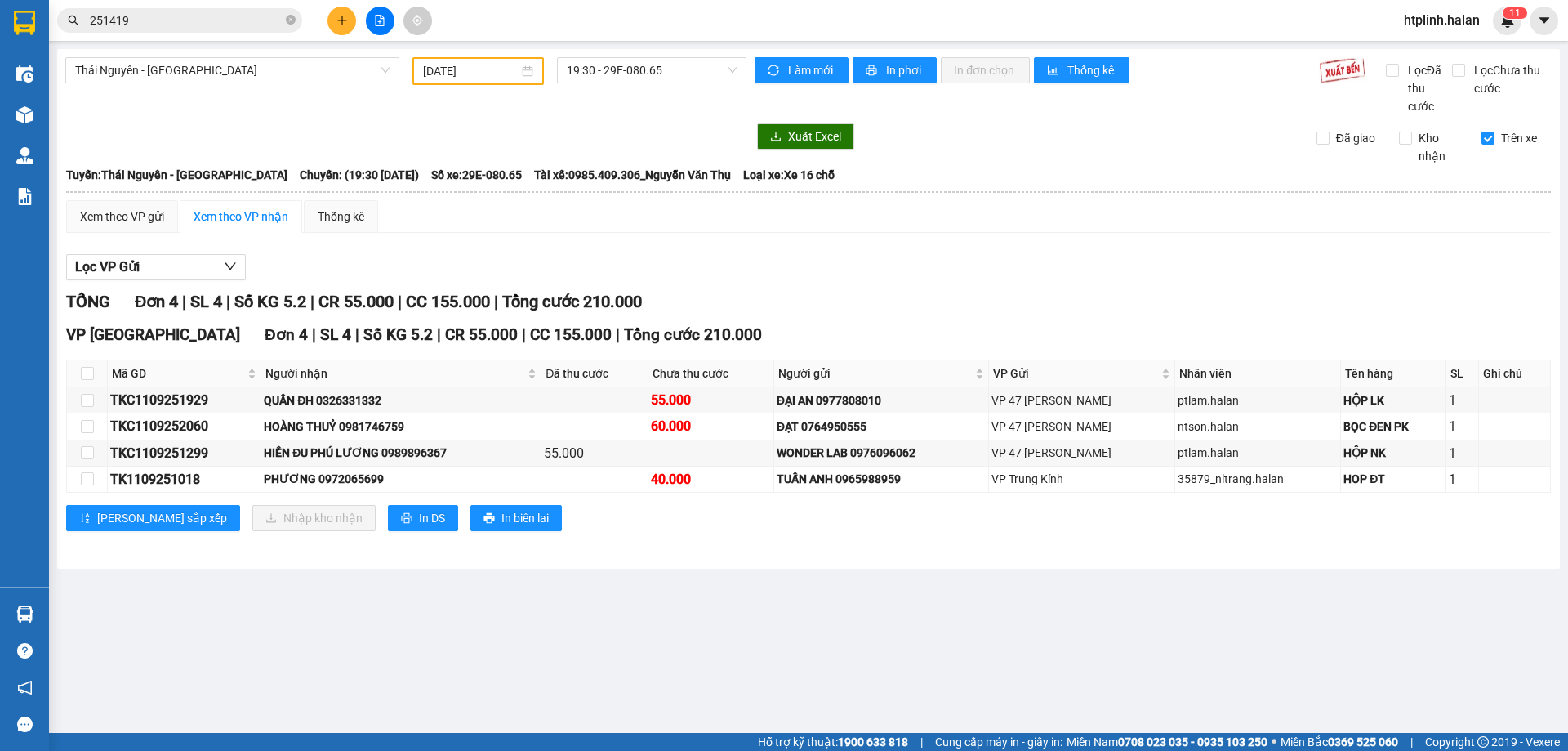
click at [183, 23] on input "251419" at bounding box center [186, 21] width 193 height 18
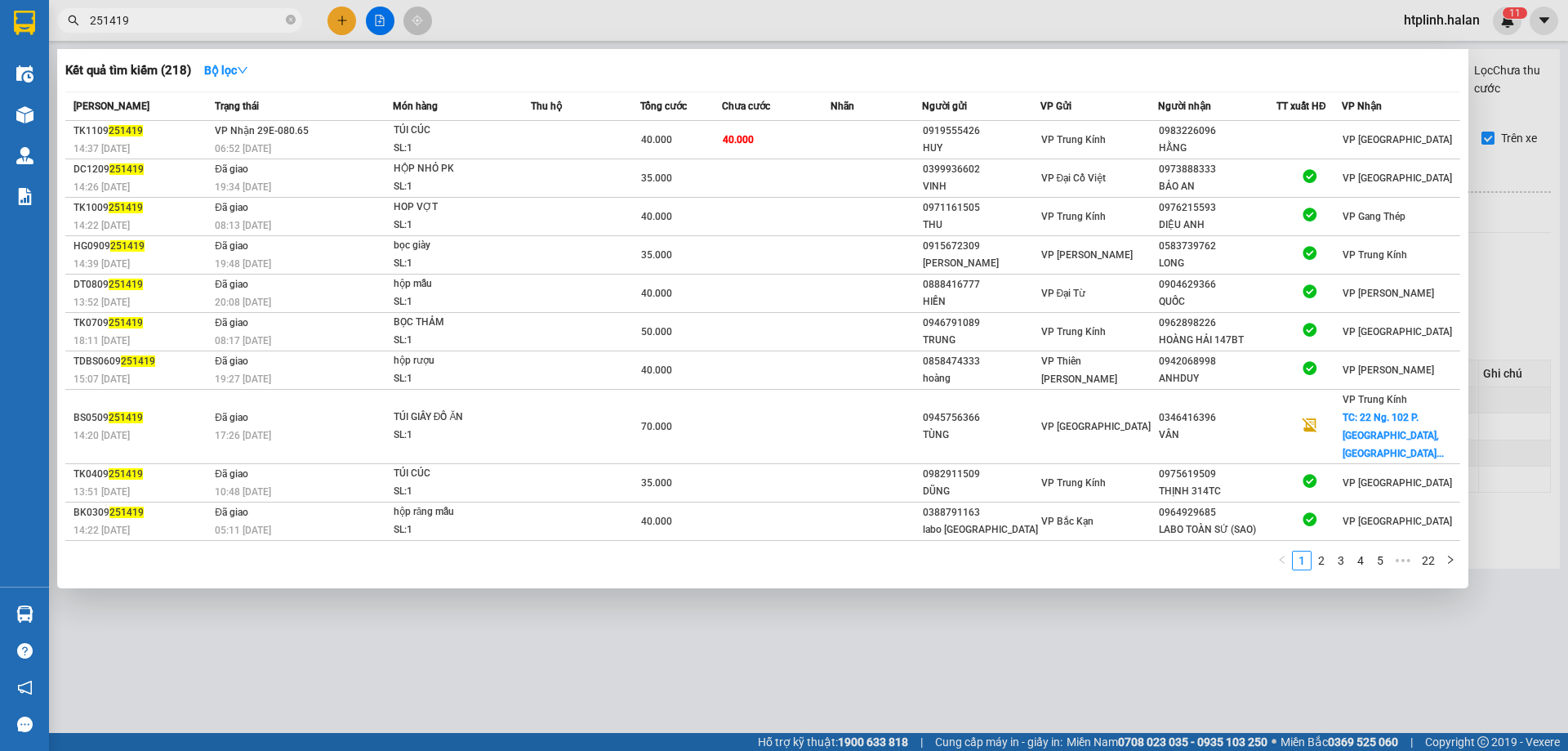
paste input "TKC1109252060"
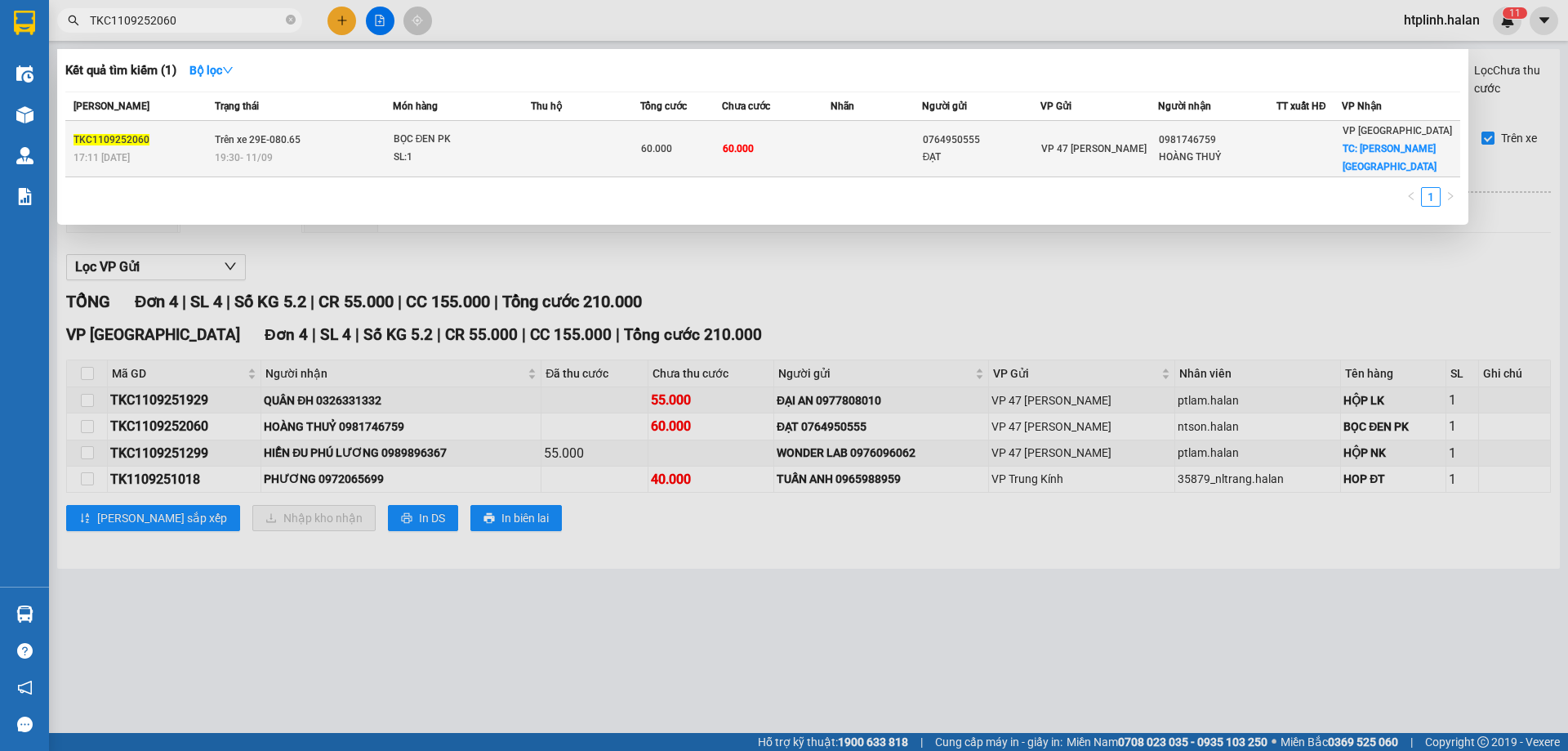
type input "TKC1109252060"
click at [1046, 143] on span "VP 47 [PERSON_NAME]" at bounding box center [1094, 149] width 105 height 12
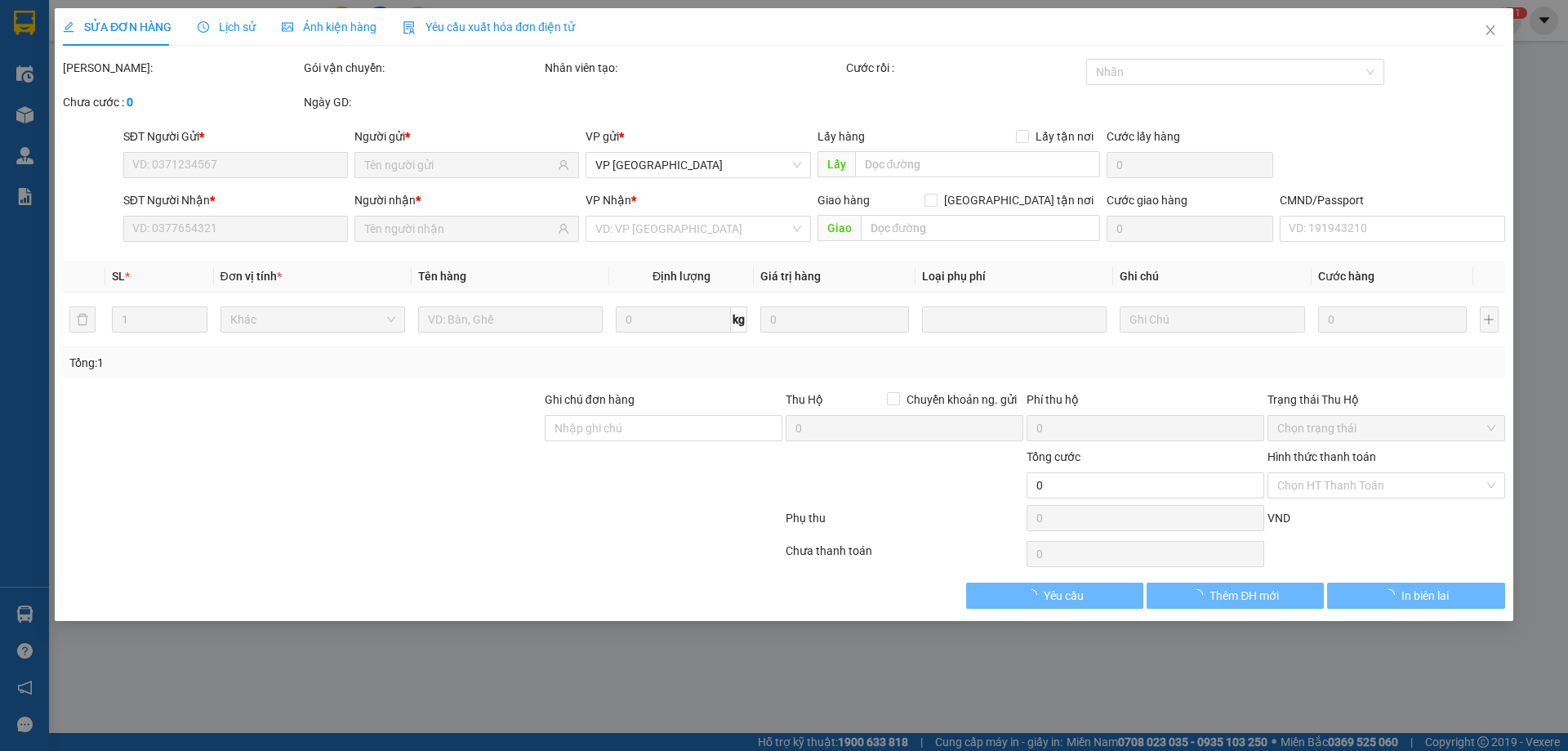
type input "0764950555"
type input "ĐẠT"
type input "0981746759"
type input "HOÀNG THUỶ"
checkbox input "true"
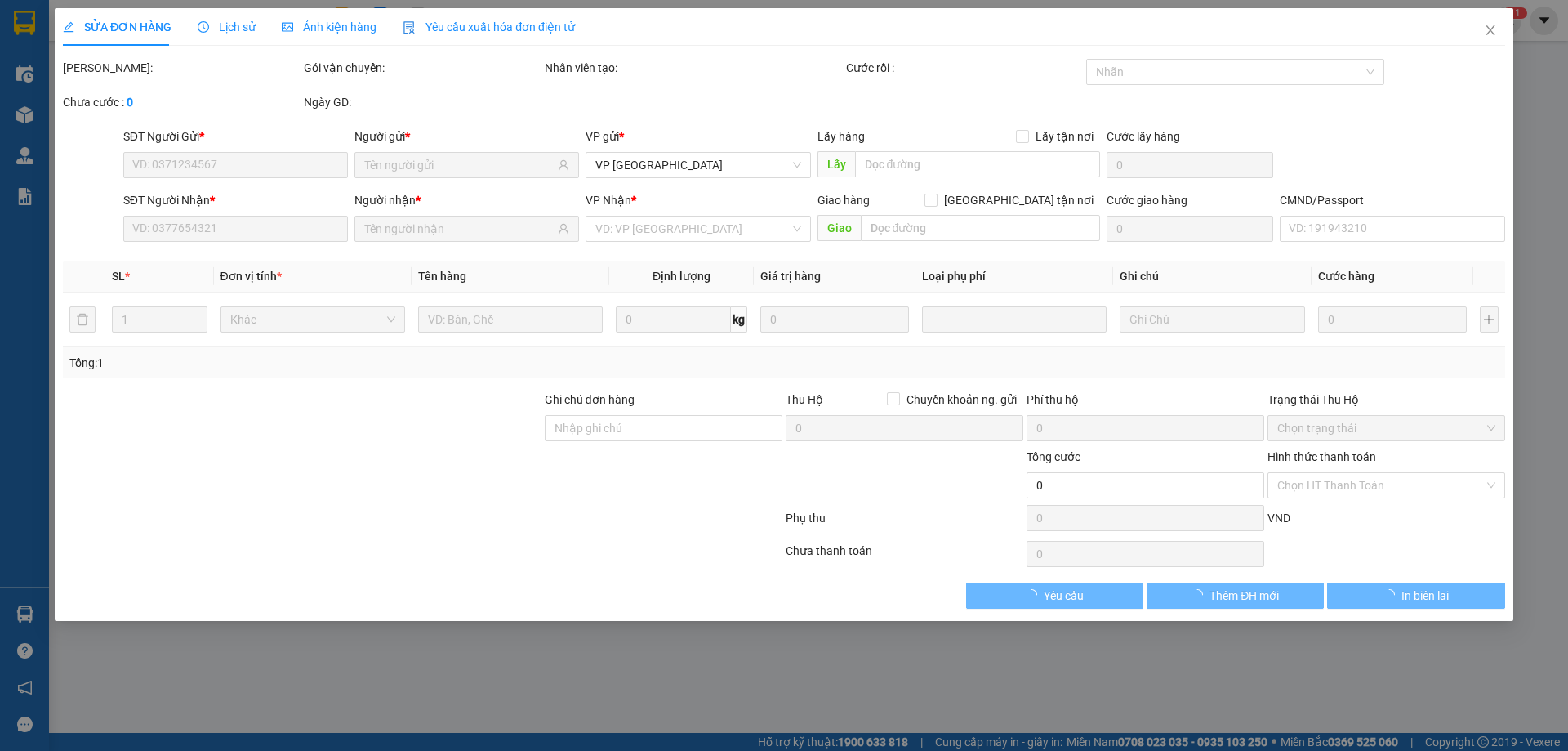
type input "ĐU PHÚ LƯƠNG"
type input "20.000"
type input "60.000"
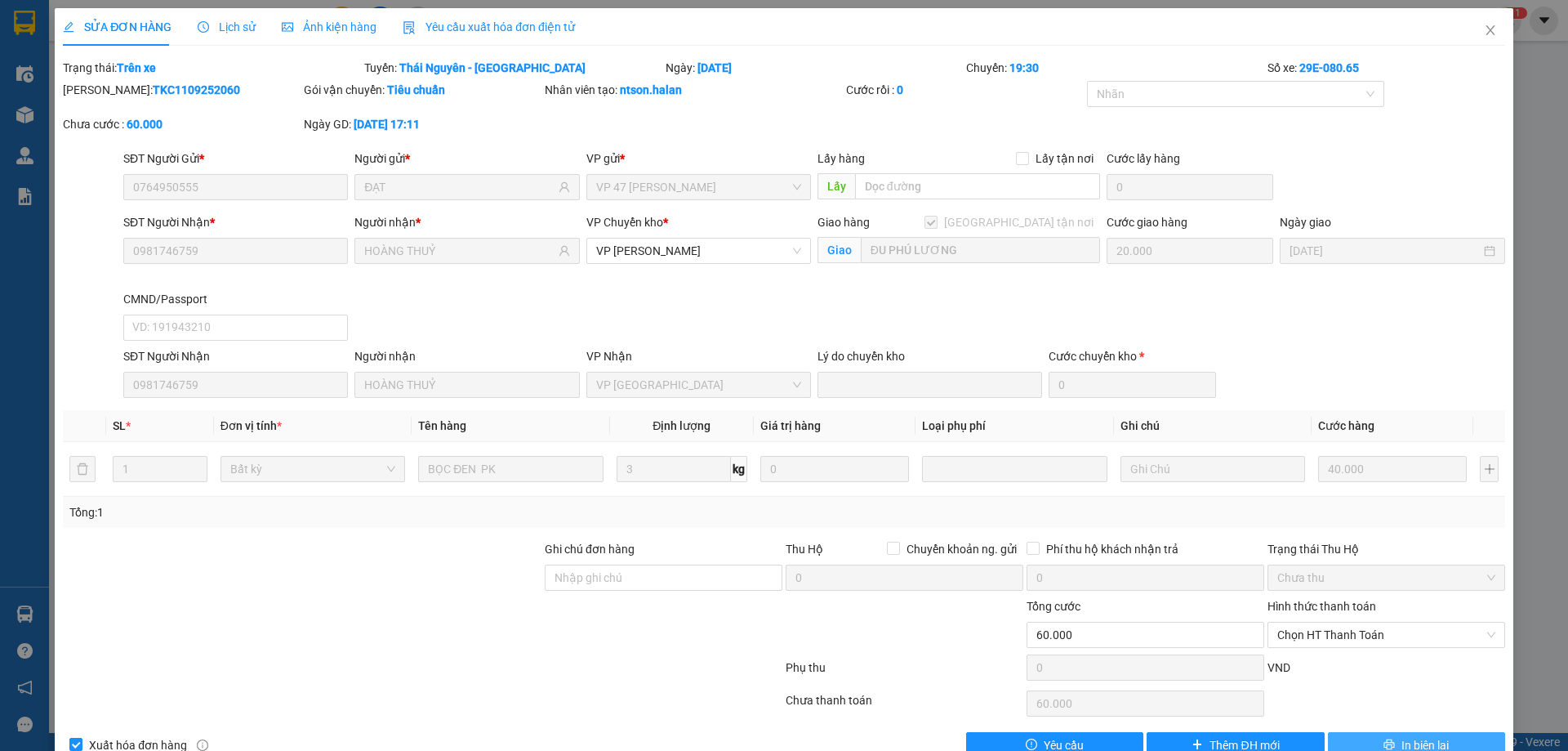
click at [1356, 744] on button "In biên lai" at bounding box center [1416, 745] width 177 height 26
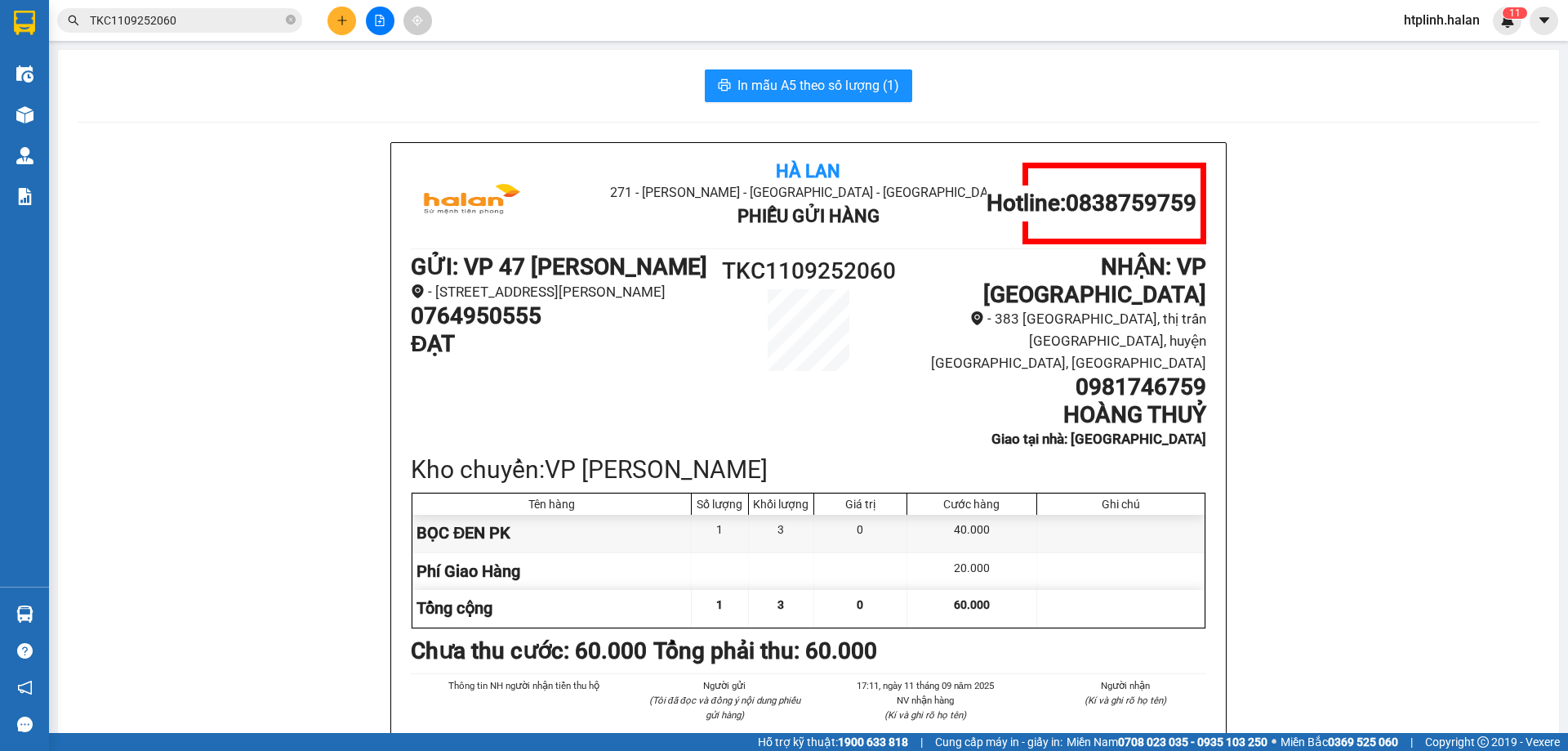
click at [216, 301] on div "Hà Lan 271 - Dương Tự Minh - Phường Tân Long - Thái Nguyên Phiếu Gửi Hàng Hotli…" at bounding box center [809, 514] width 1462 height 744
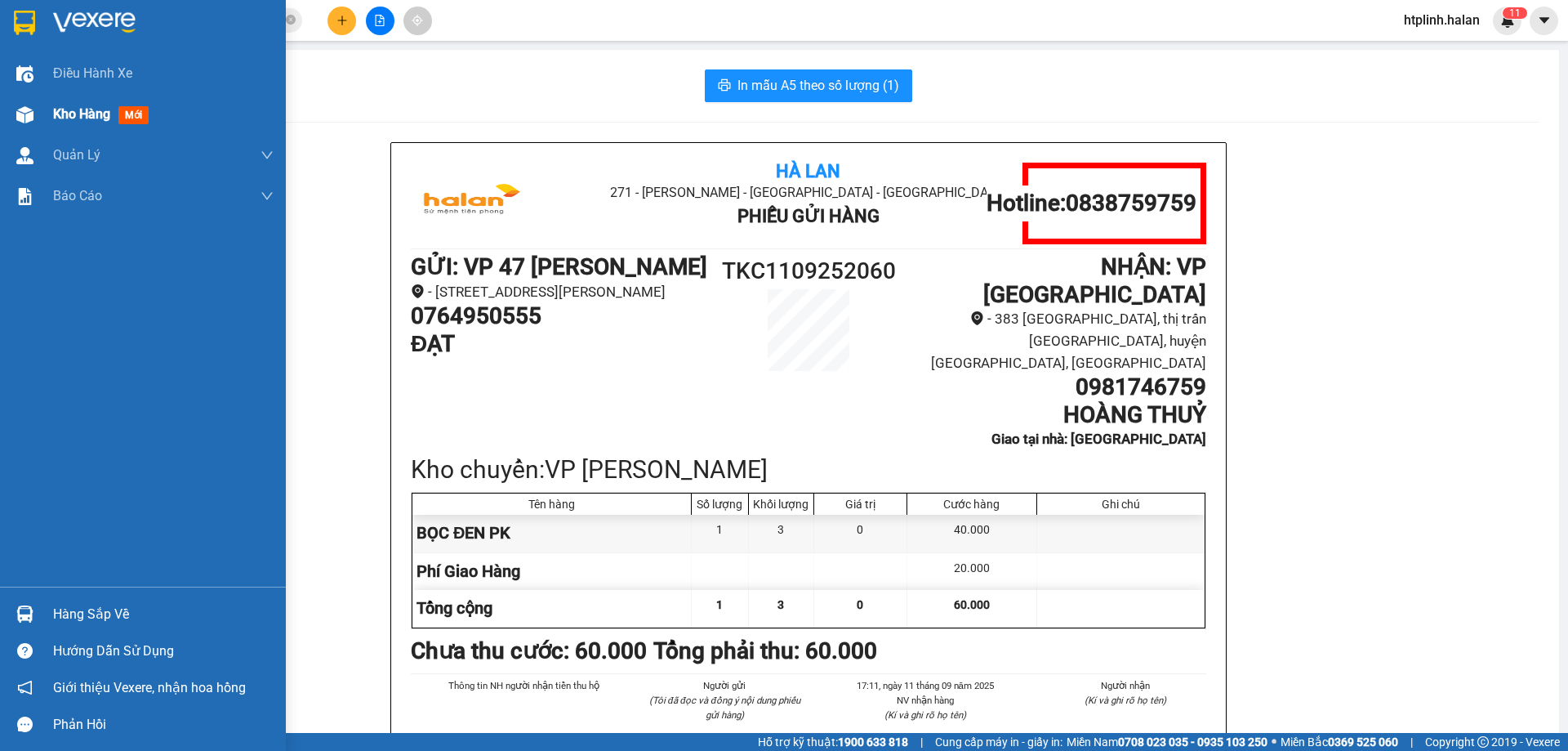
click at [33, 101] on div at bounding box center [25, 114] width 29 height 29
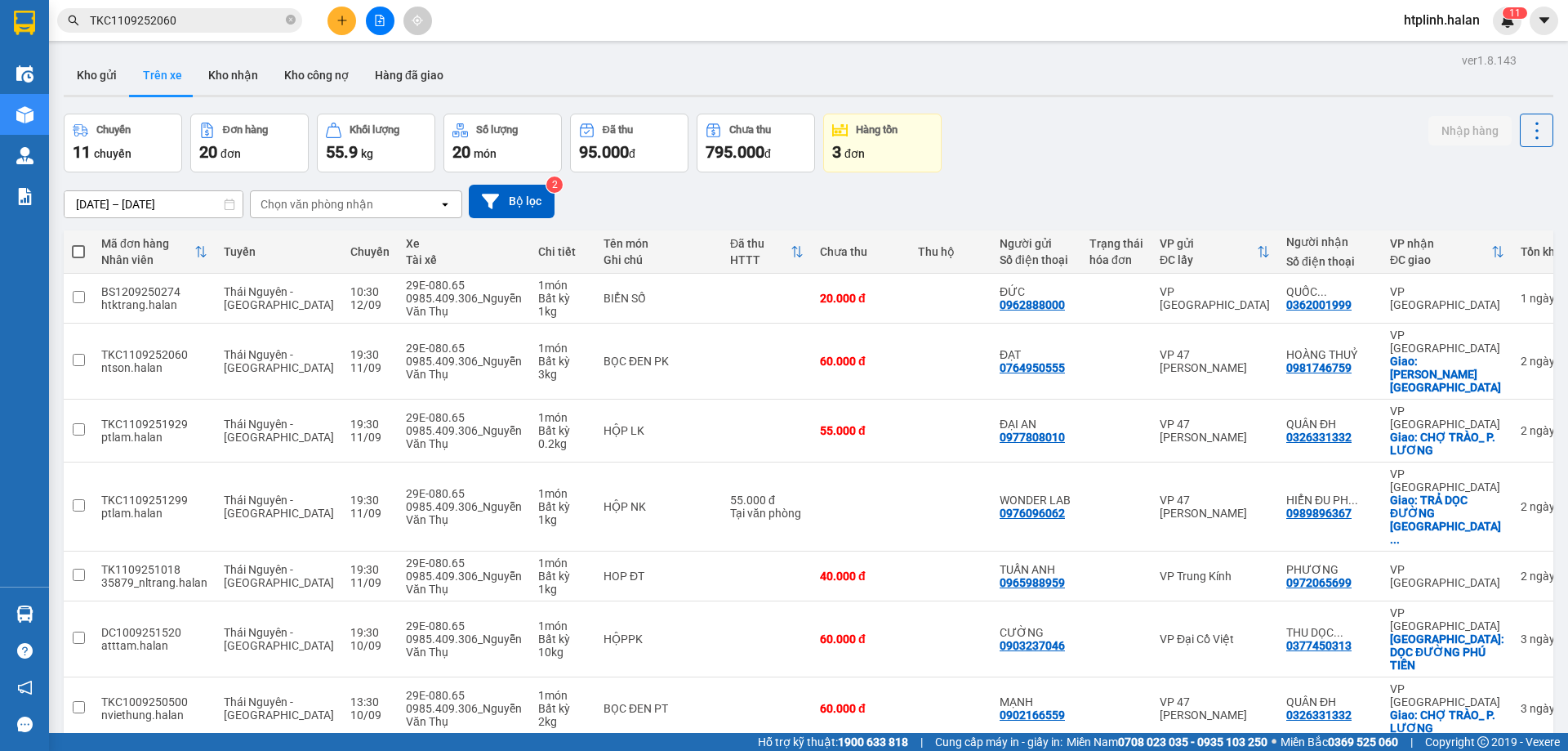
scroll to position [106, 0]
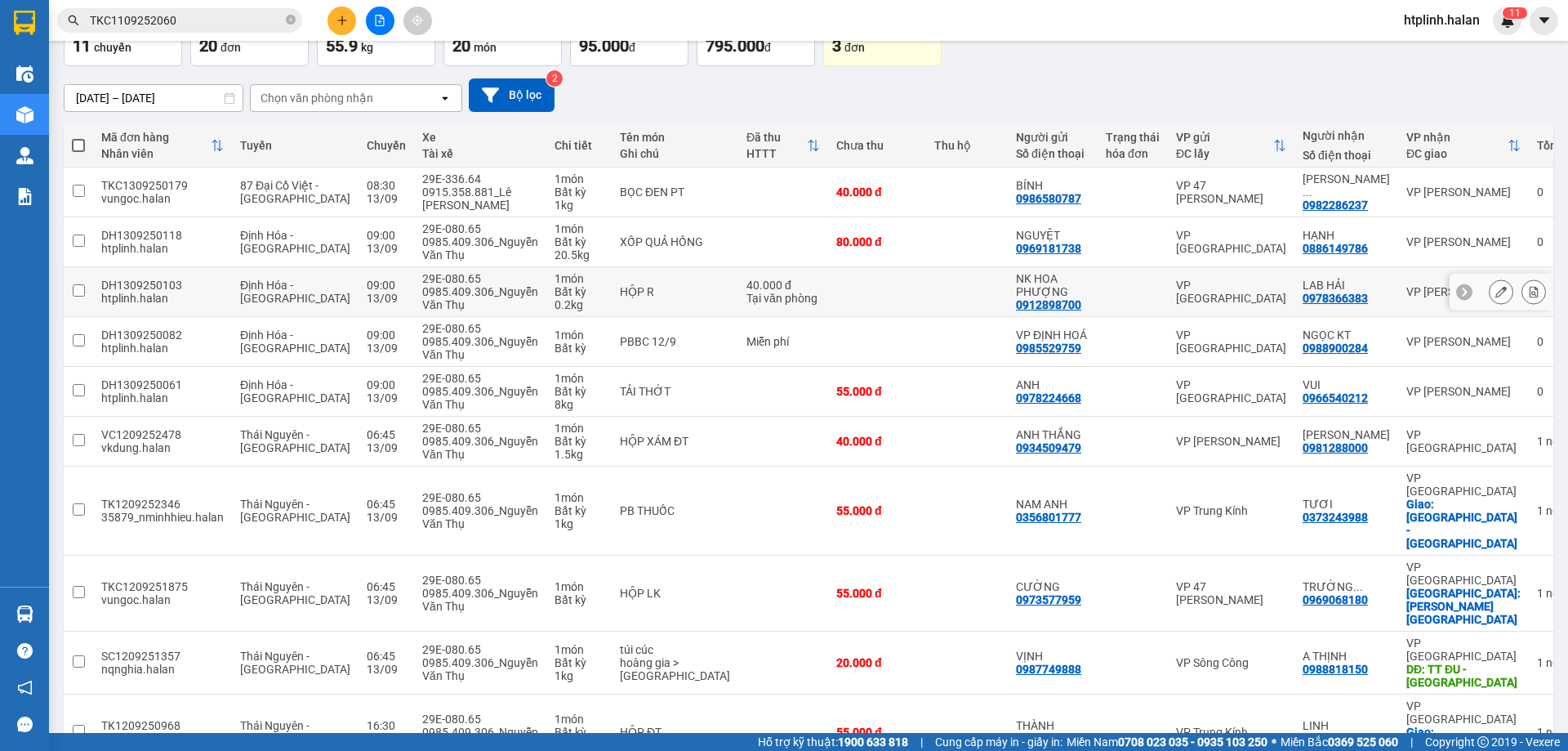
scroll to position [0, 0]
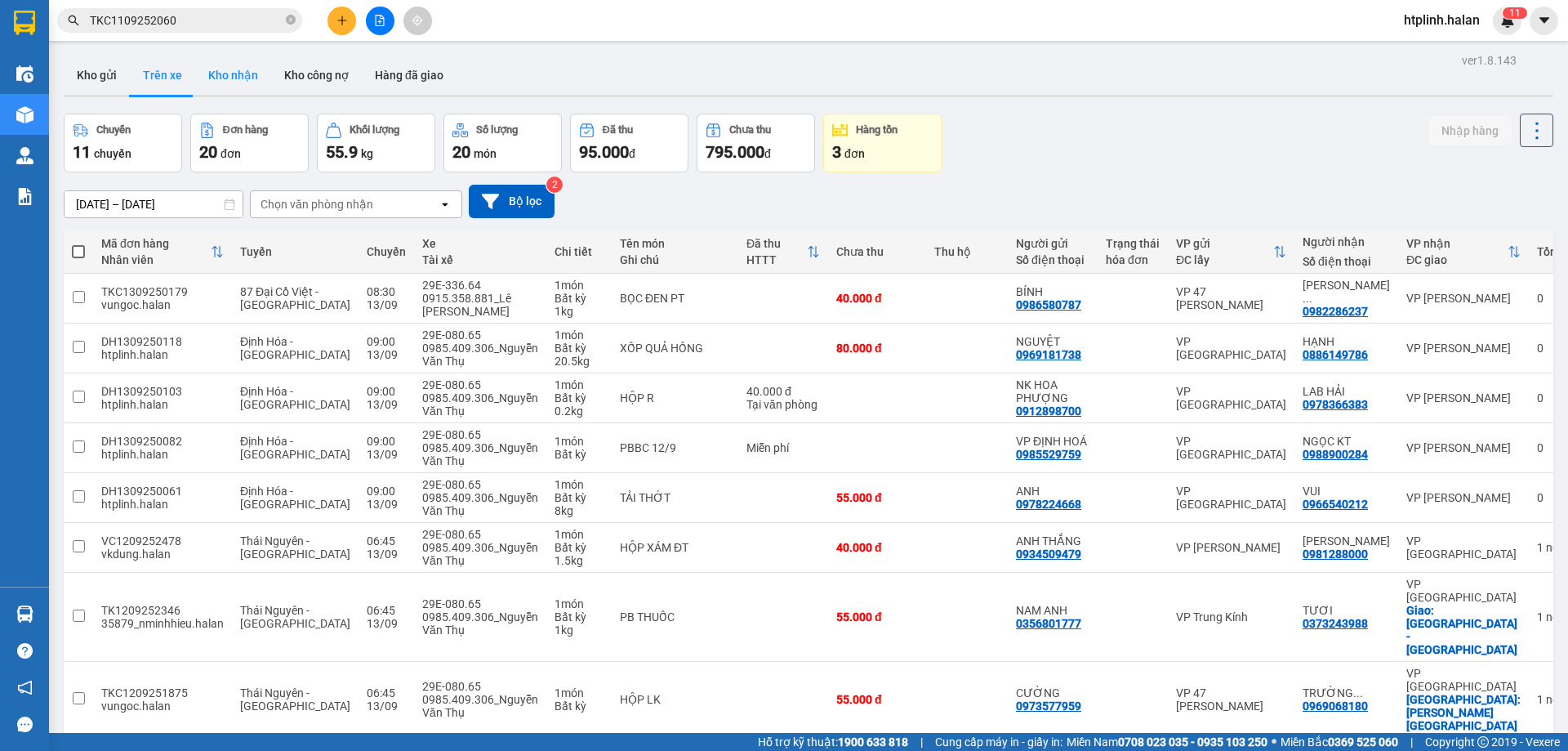
click at [229, 79] on button "Kho nhận" at bounding box center [233, 75] width 76 height 39
type input "[DATE] – [DATE]"
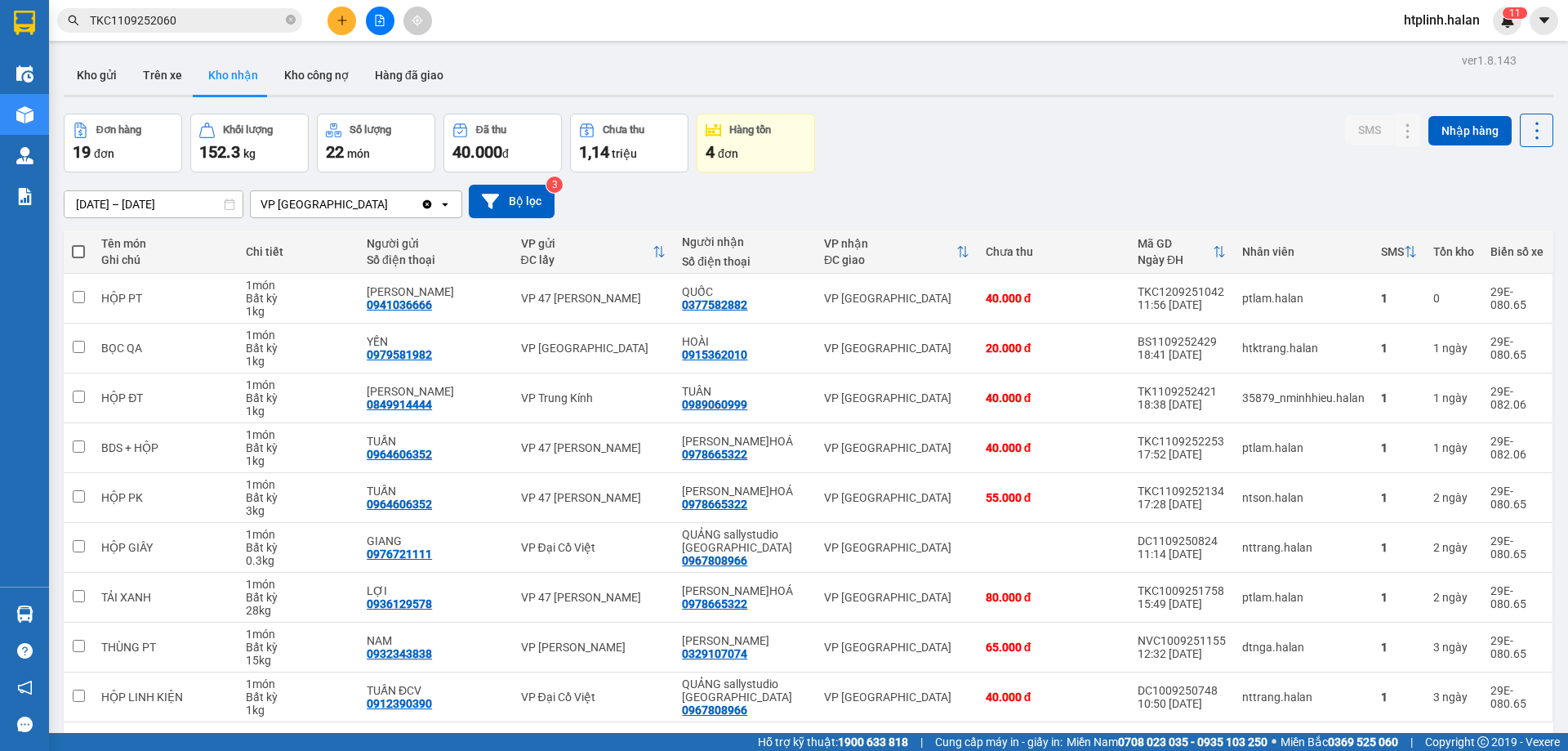
click at [243, 16] on input "TKC1109252060" at bounding box center [186, 21] width 193 height 18
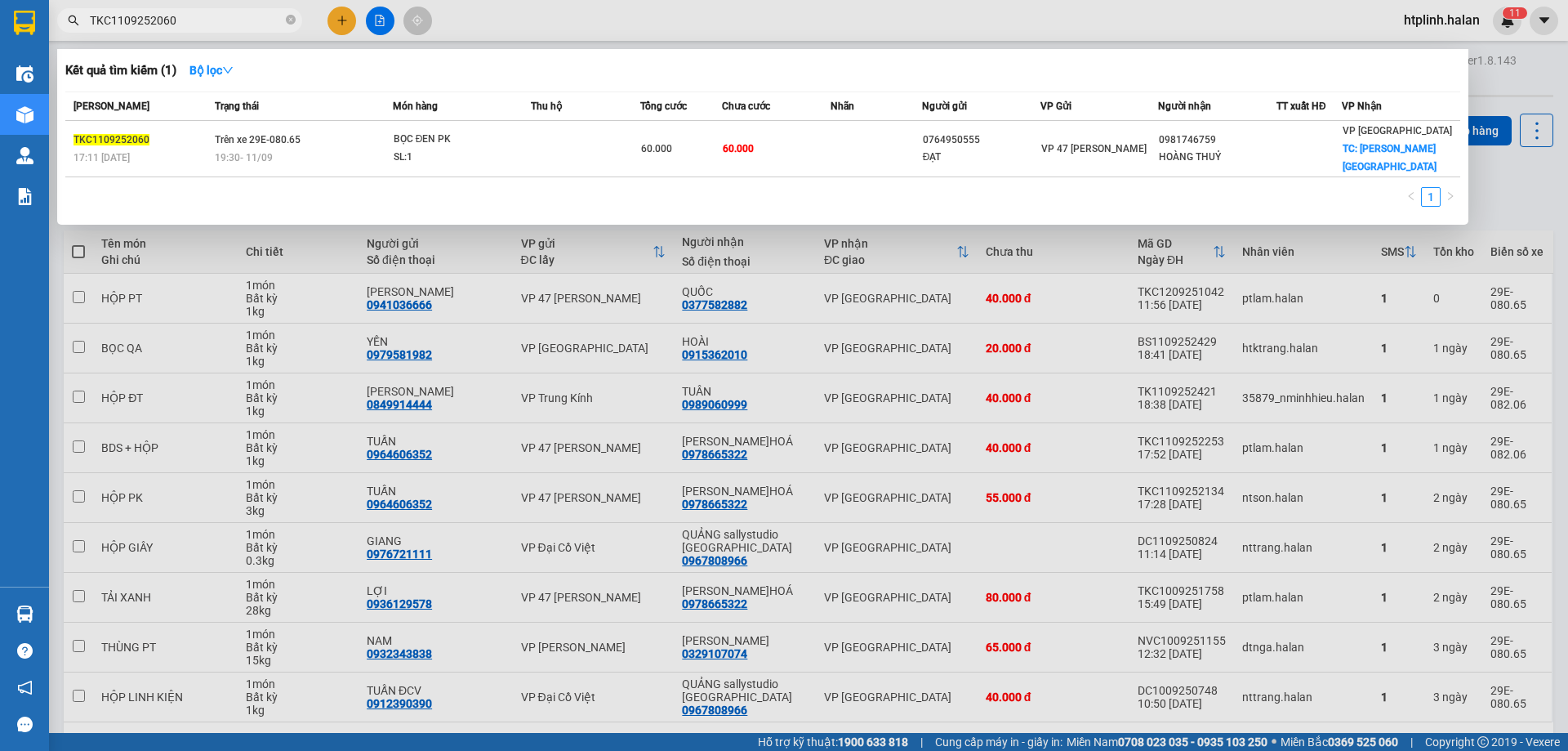
click at [243, 16] on input "TKC1109252060" at bounding box center [186, 21] width 193 height 18
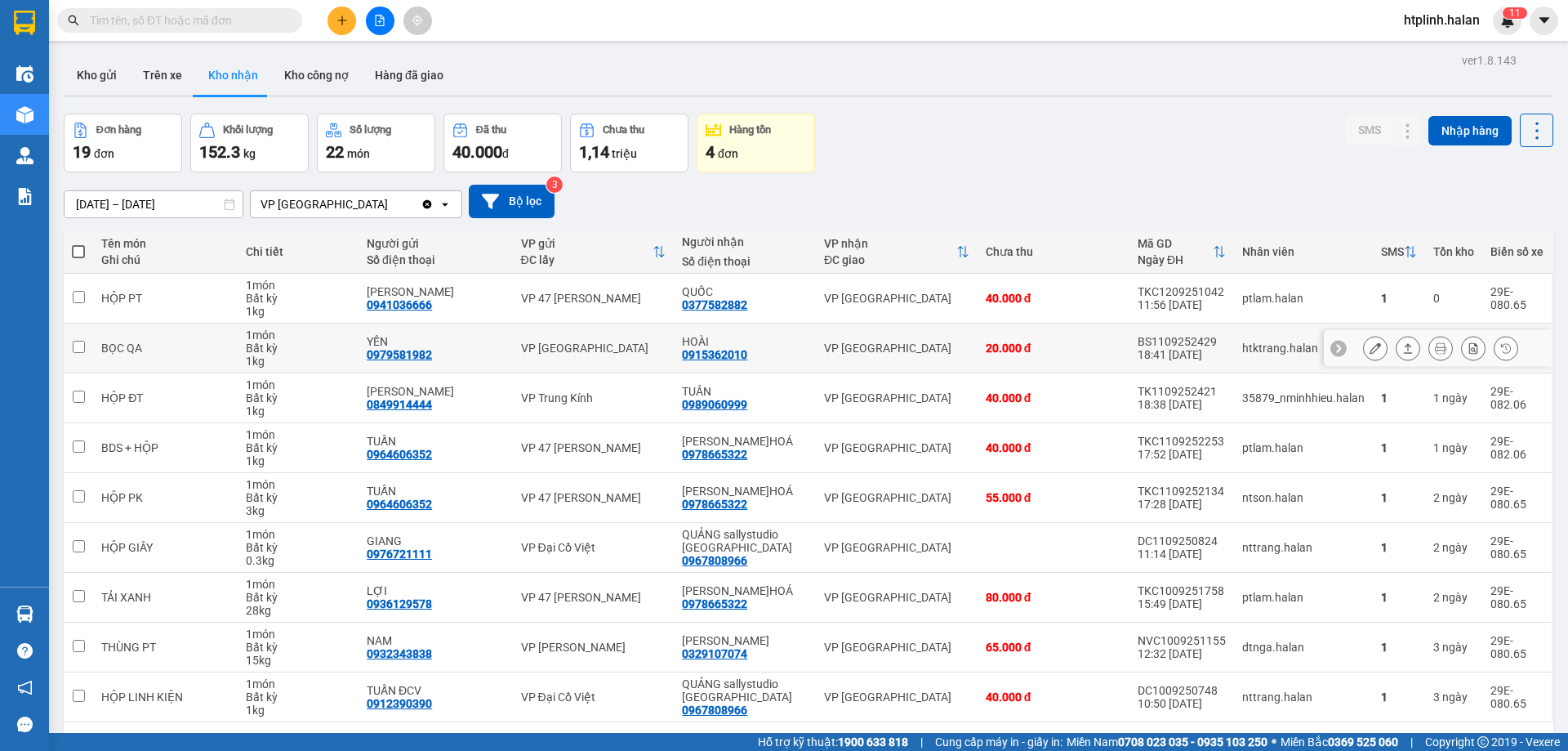
scroll to position [75, 0]
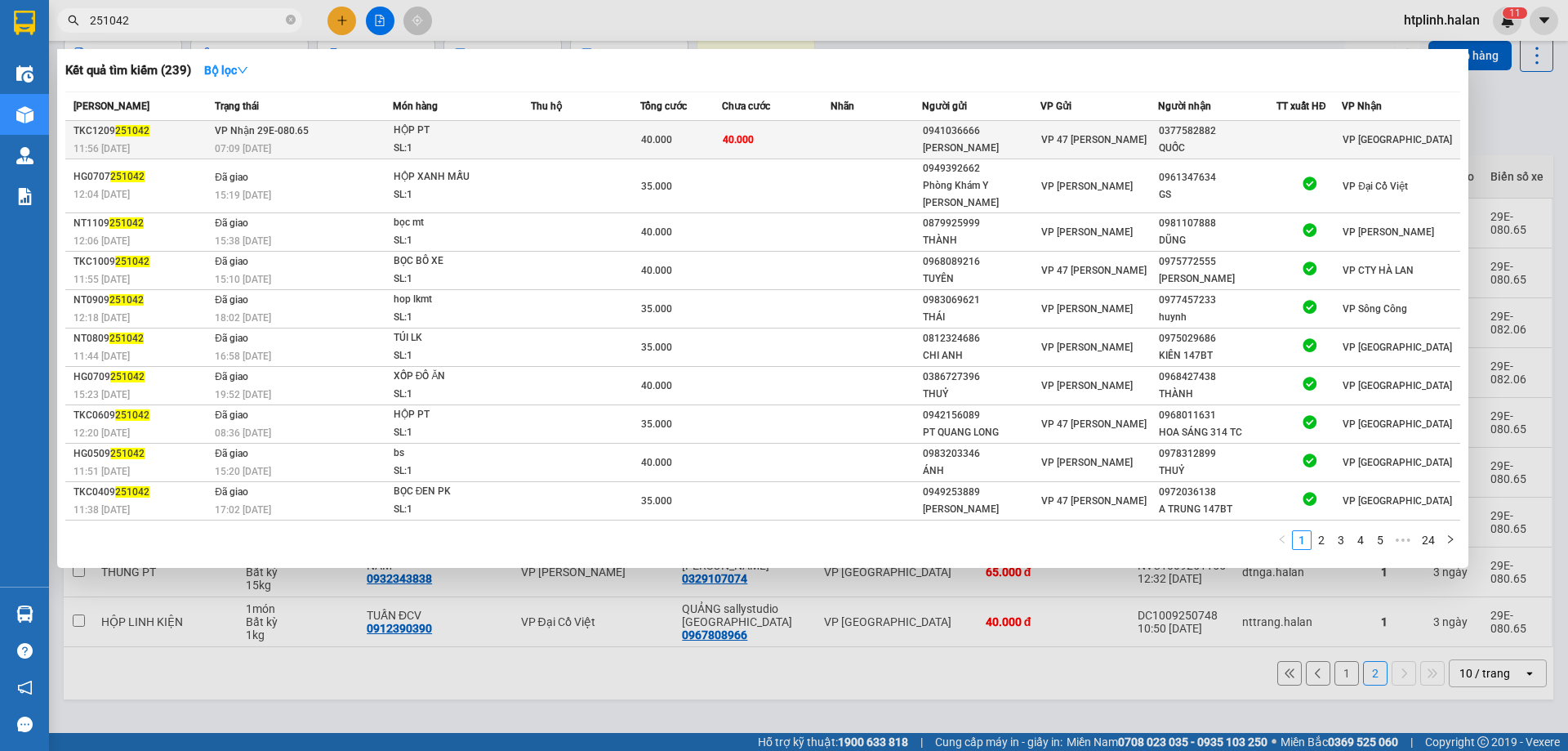
type input "251042"
click at [910, 151] on td at bounding box center [875, 140] width 90 height 38
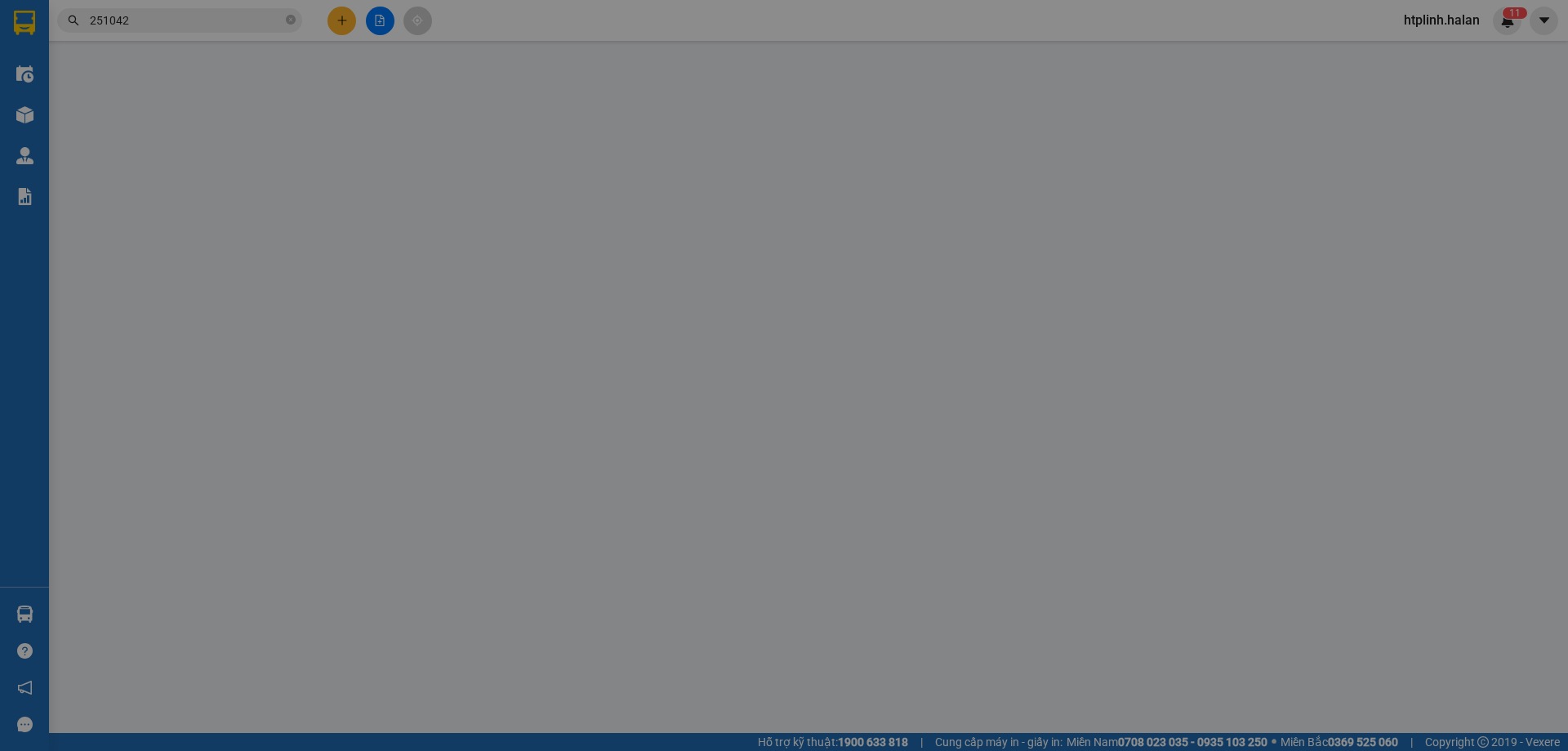
type input "0941036666"
type input "[PERSON_NAME]"
type input "0377582882"
type input "QUỐC"
type input "40.000"
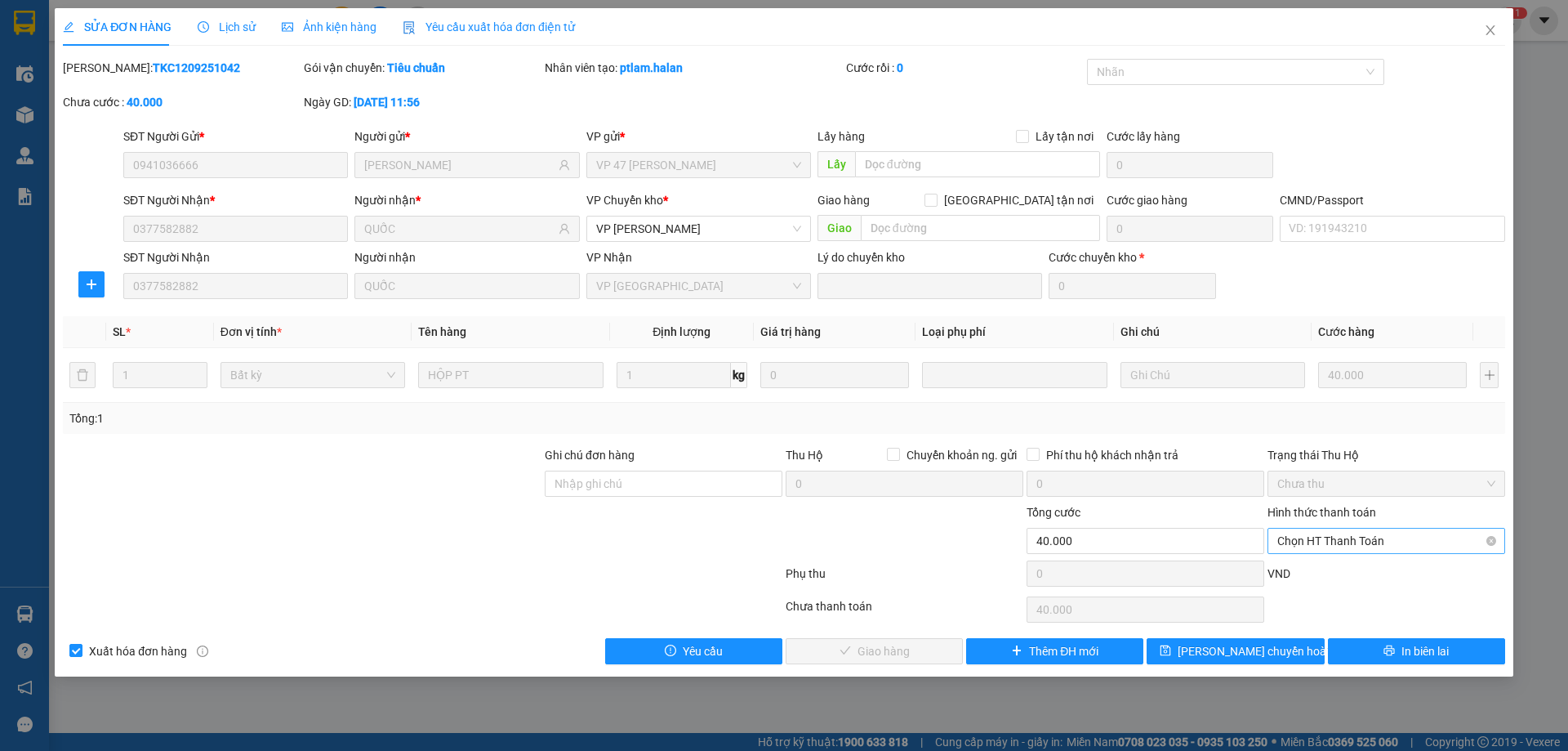
drag, startPoint x: 1295, startPoint y: 532, endPoint x: 1296, endPoint y: 549, distance: 17.0
click at [1296, 532] on span "Chọn HT Thanh Toán" at bounding box center [1386, 541] width 218 height 25
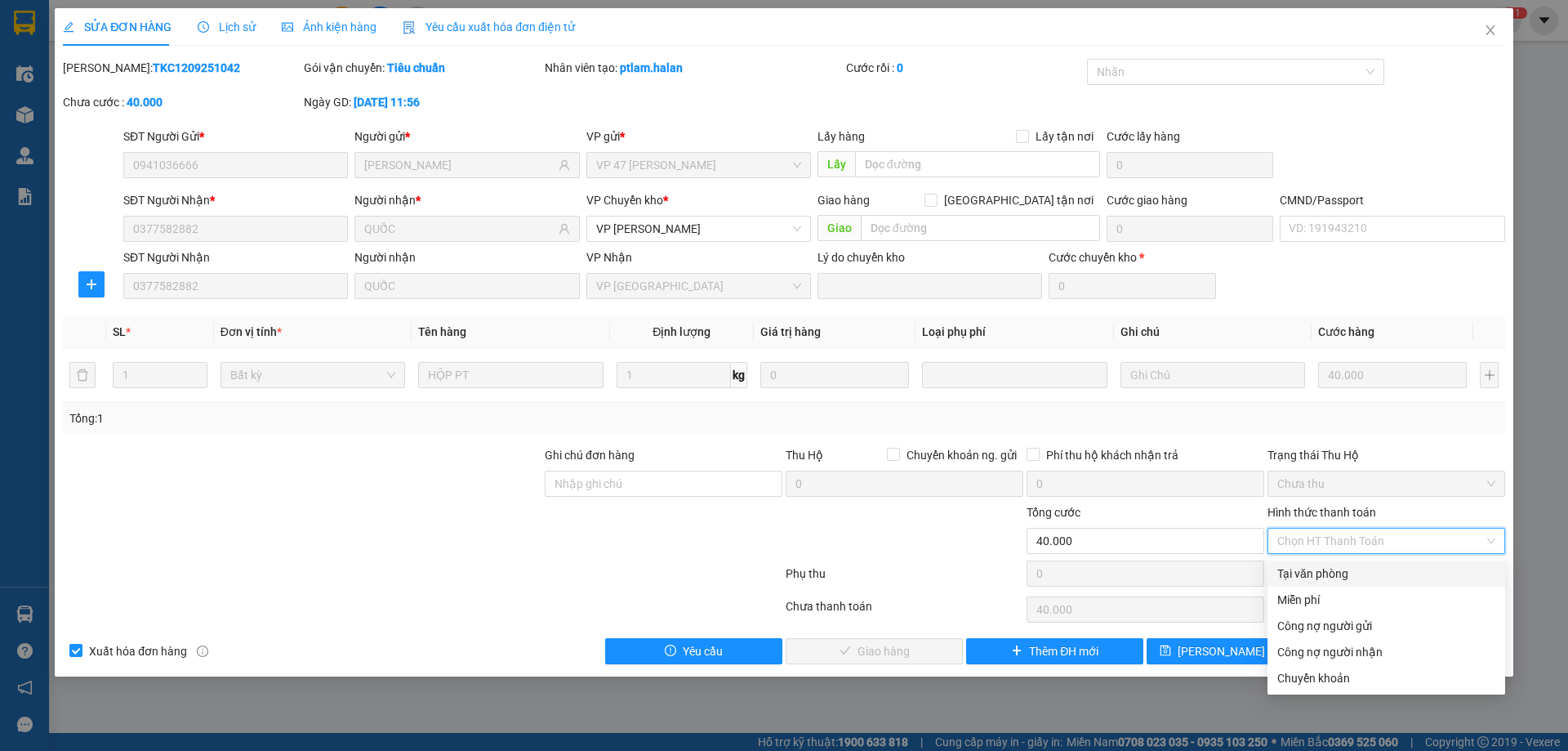
click at [1301, 561] on div "Tại văn phòng" at bounding box center [1386, 574] width 238 height 26
type input "0"
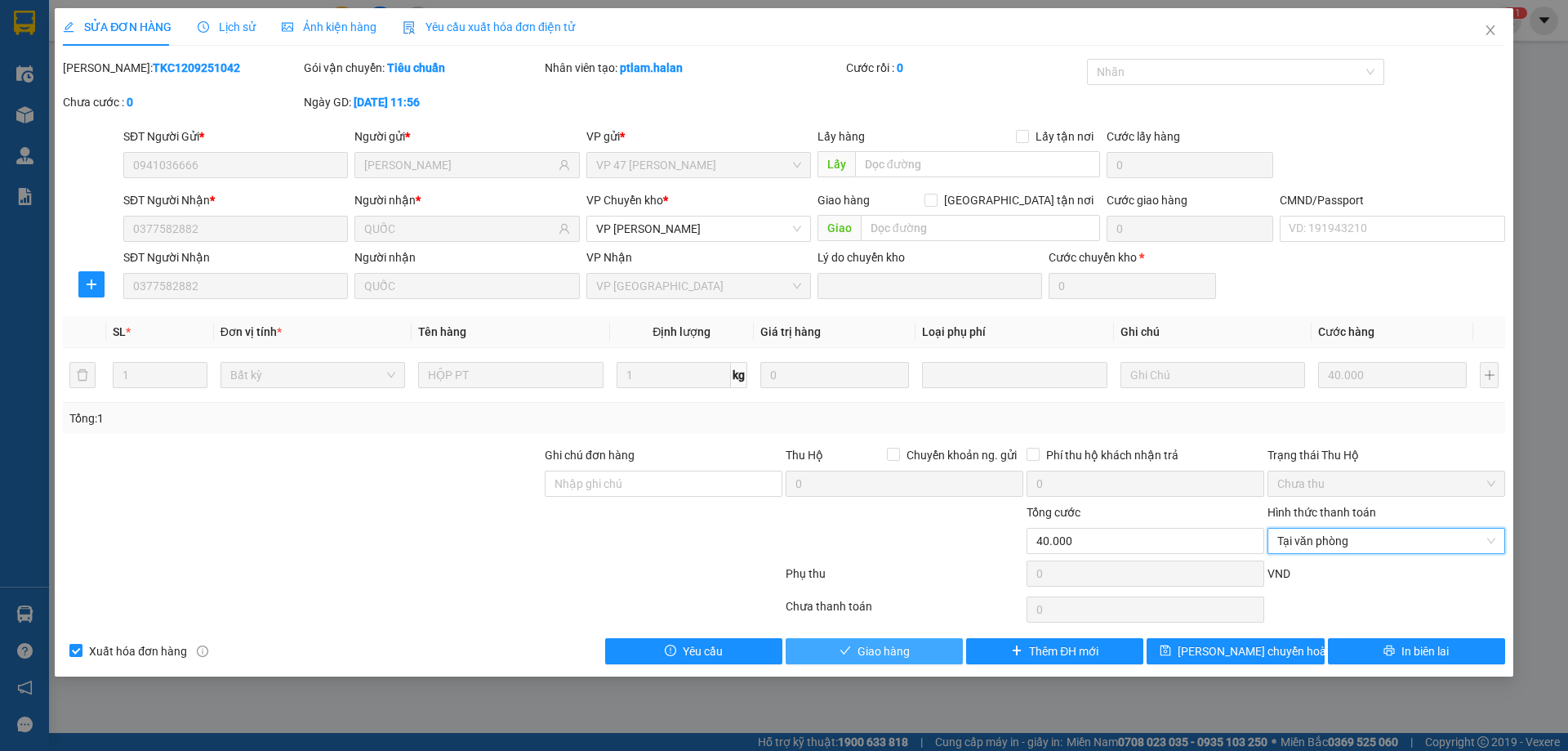
drag, startPoint x: 883, startPoint y: 657, endPoint x: 907, endPoint y: 643, distance: 27.8
click at [883, 657] on span "Giao hàng" at bounding box center [883, 651] width 52 height 18
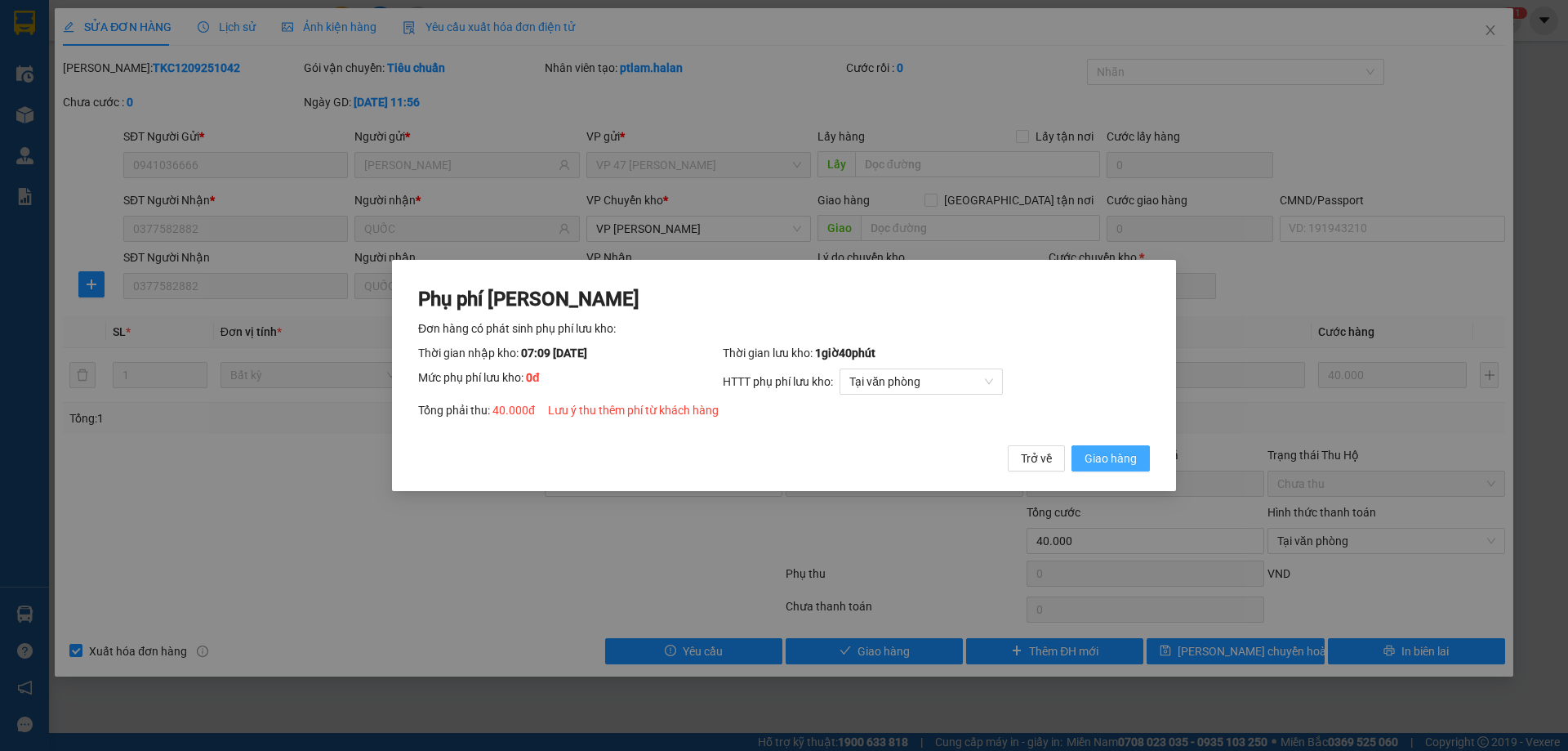
click at [1104, 465] on span "Giao hàng" at bounding box center [1110, 459] width 52 height 18
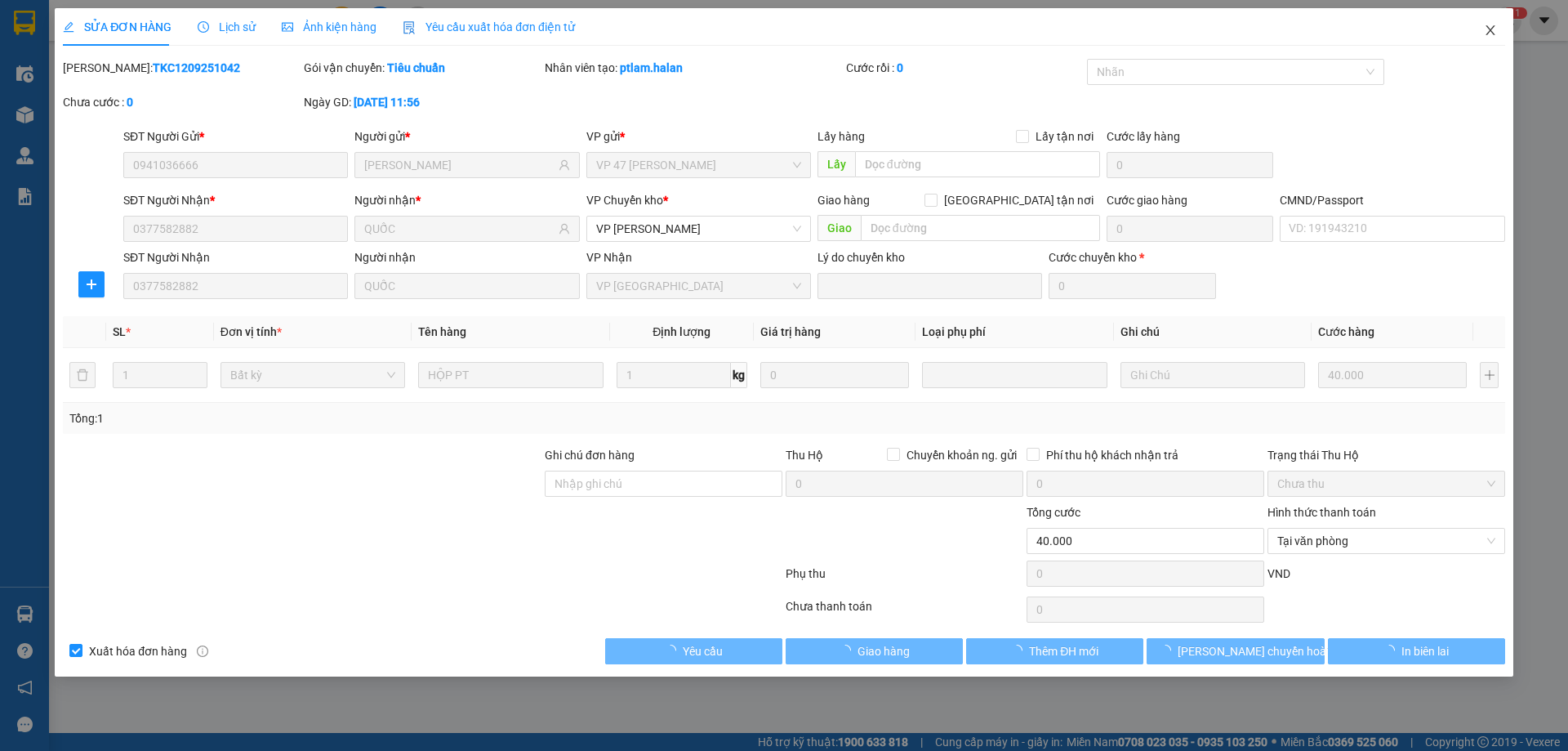
click at [1489, 30] on icon "close" at bounding box center [1489, 31] width 9 height 10
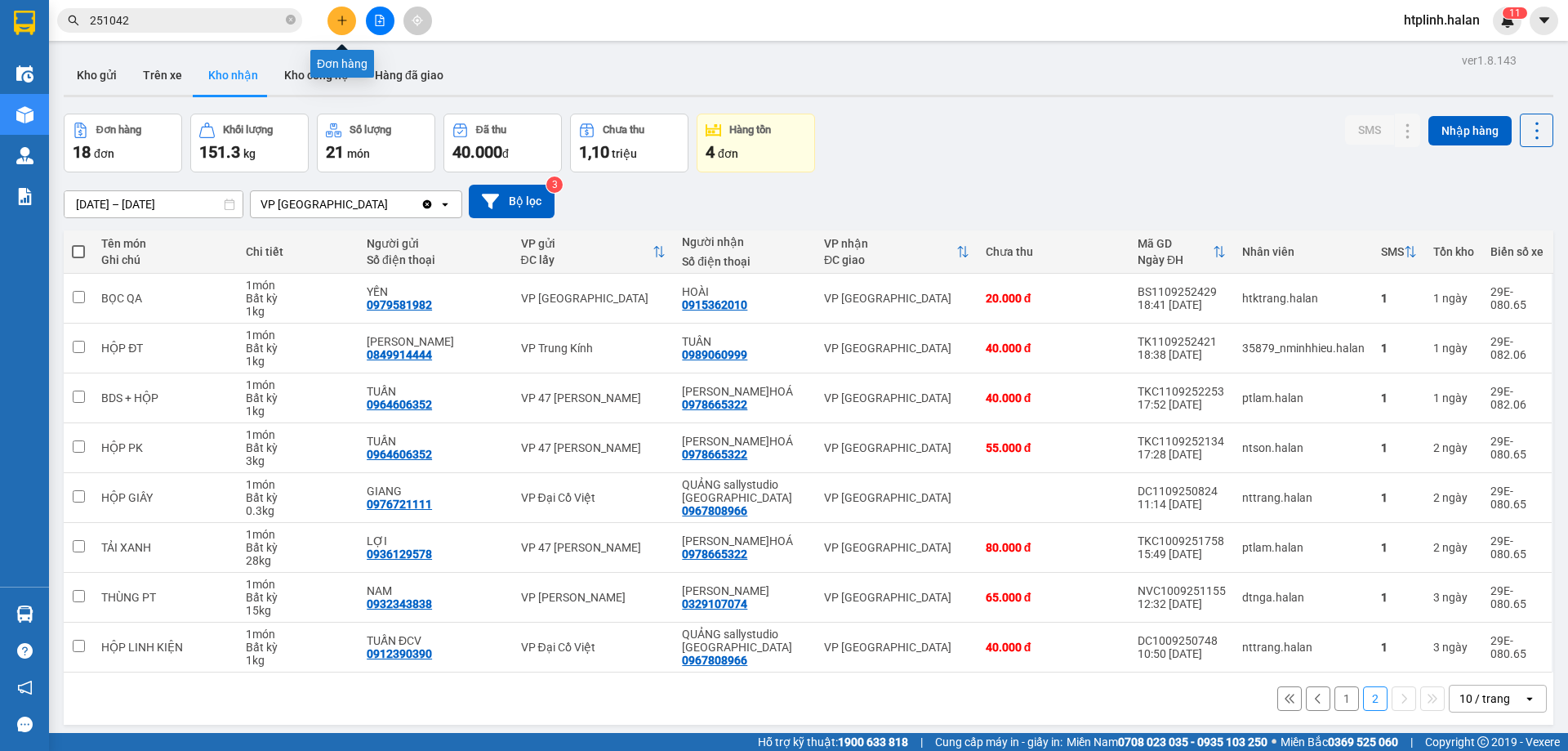
click at [335, 26] on button at bounding box center [342, 21] width 29 height 29
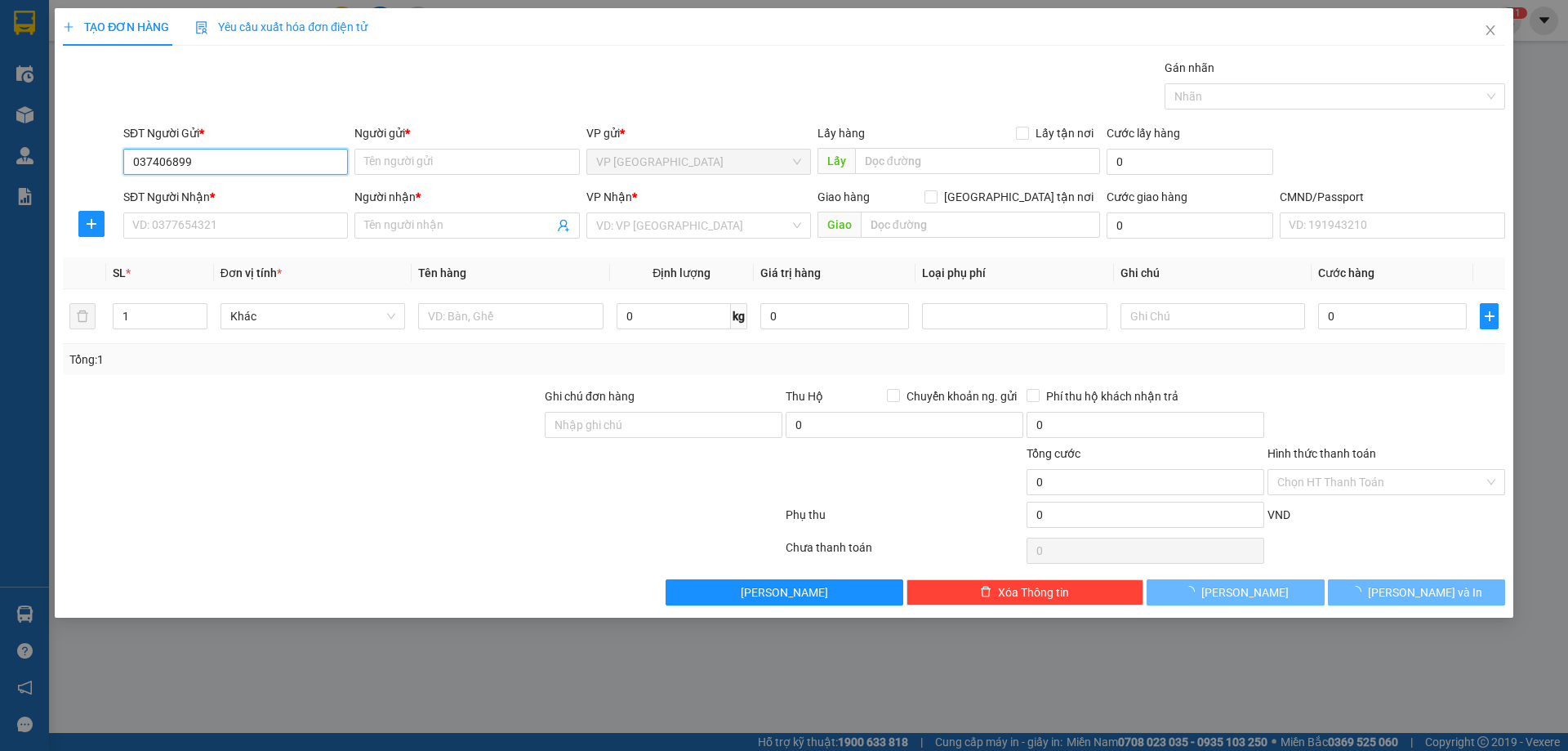
type input "0374068996"
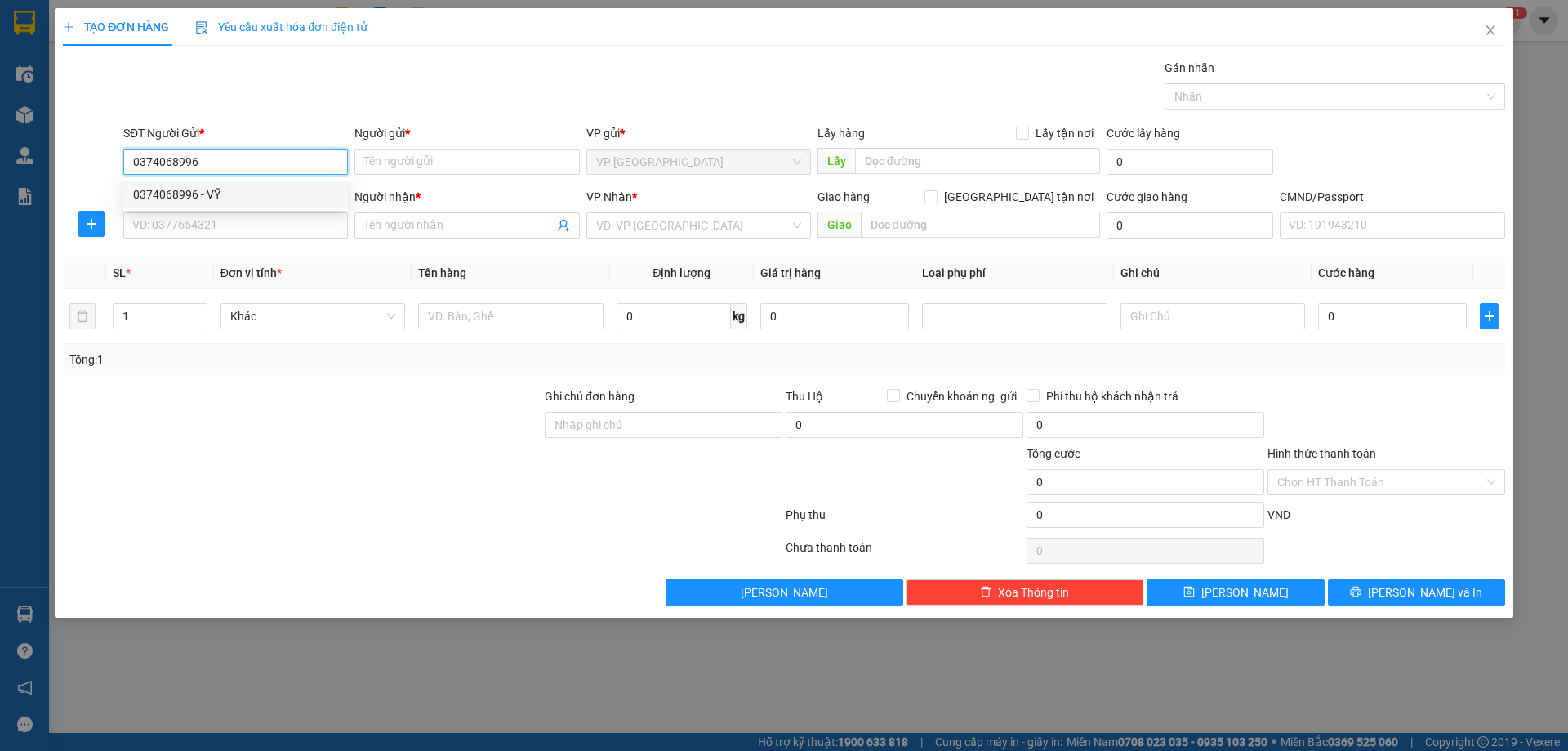
click at [221, 190] on div "0374068996 - VỸ" at bounding box center [236, 195] width 205 height 18
type input "VỸ"
type input "0374068996"
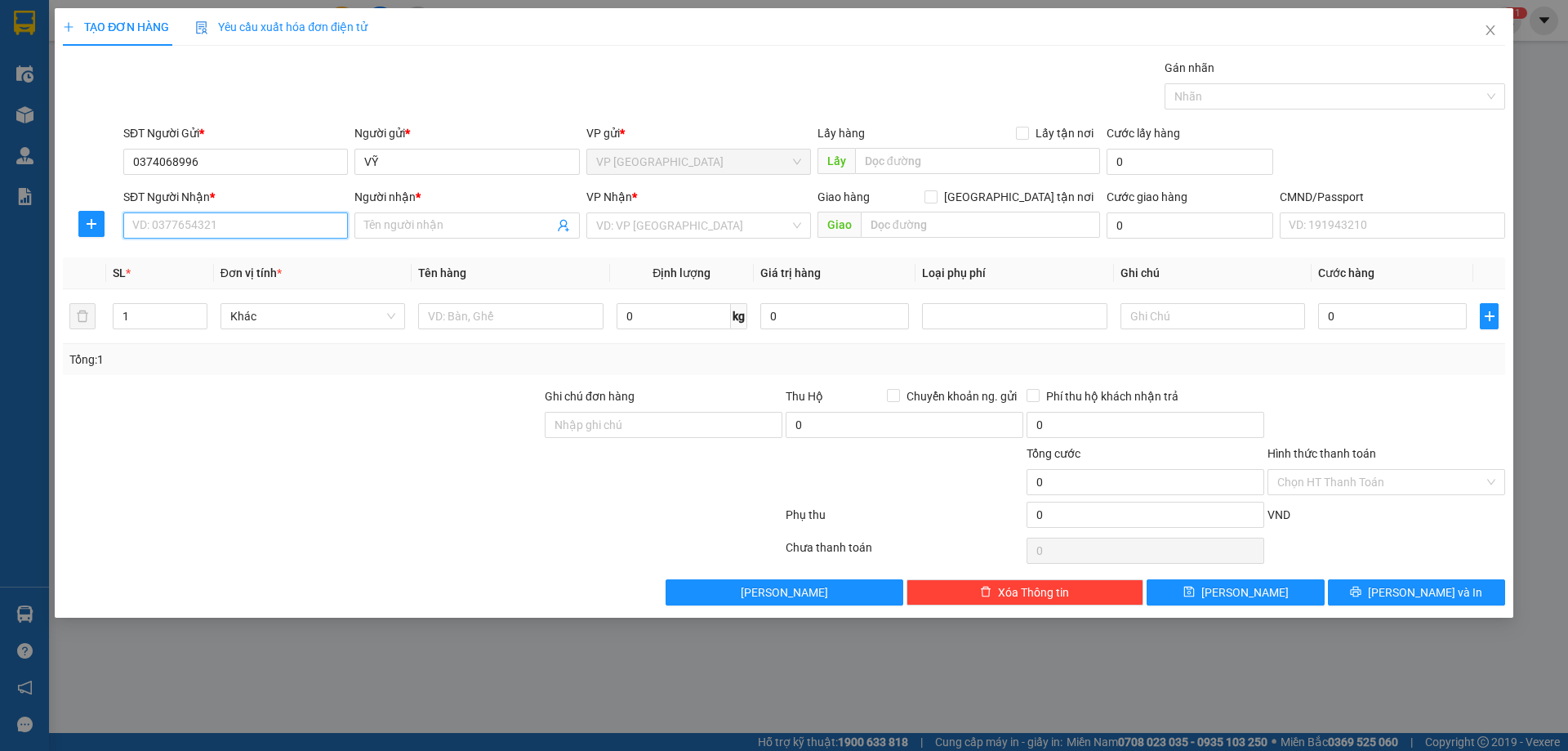
click at [273, 226] on input "SĐT Người Nhận *" at bounding box center [235, 225] width 224 height 26
click at [263, 283] on div "0912021288 - HOÀNG LONG" at bounding box center [236, 284] width 205 height 18
type input "0912021288"
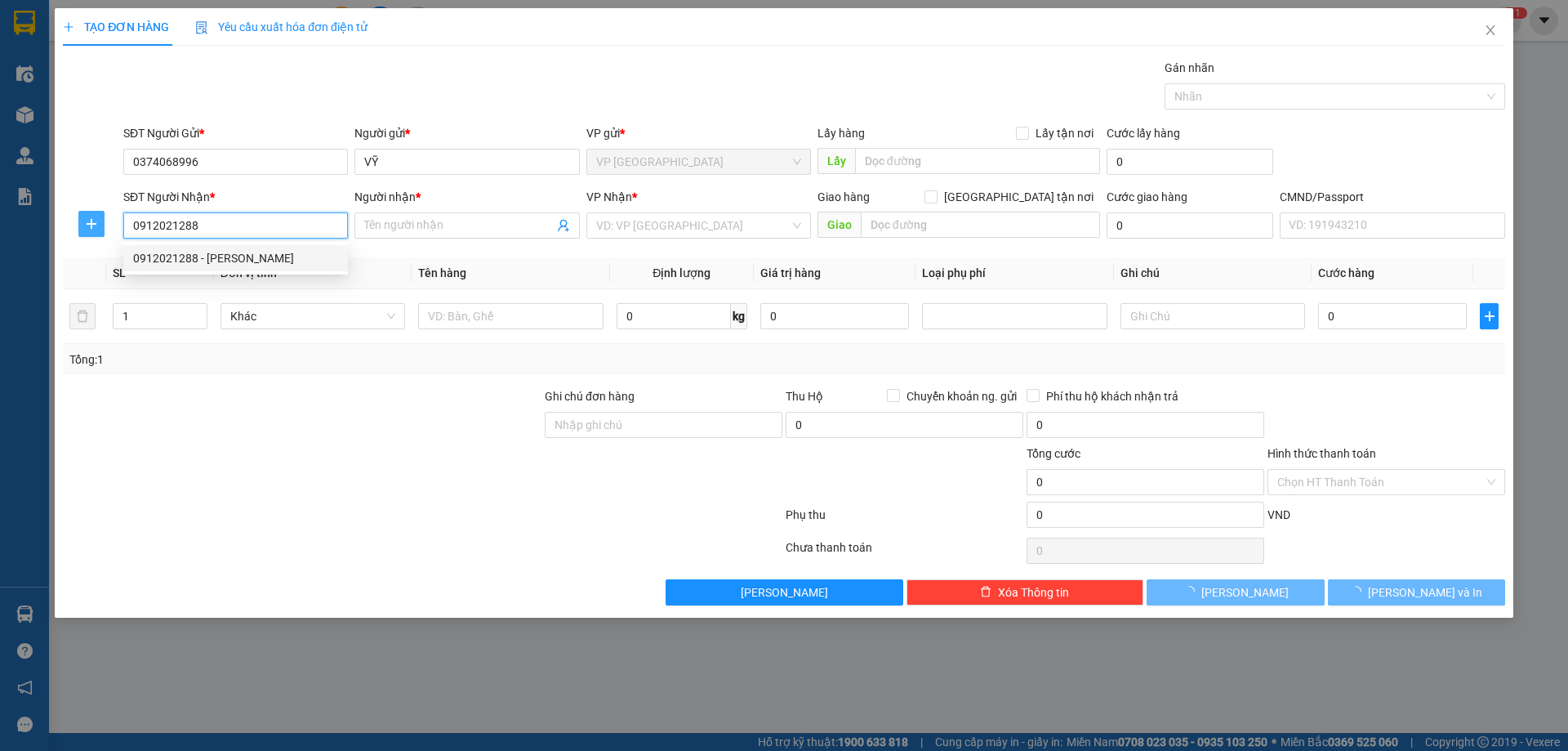
type input "[PERSON_NAME]"
click at [91, 233] on button "button" at bounding box center [92, 224] width 26 height 26
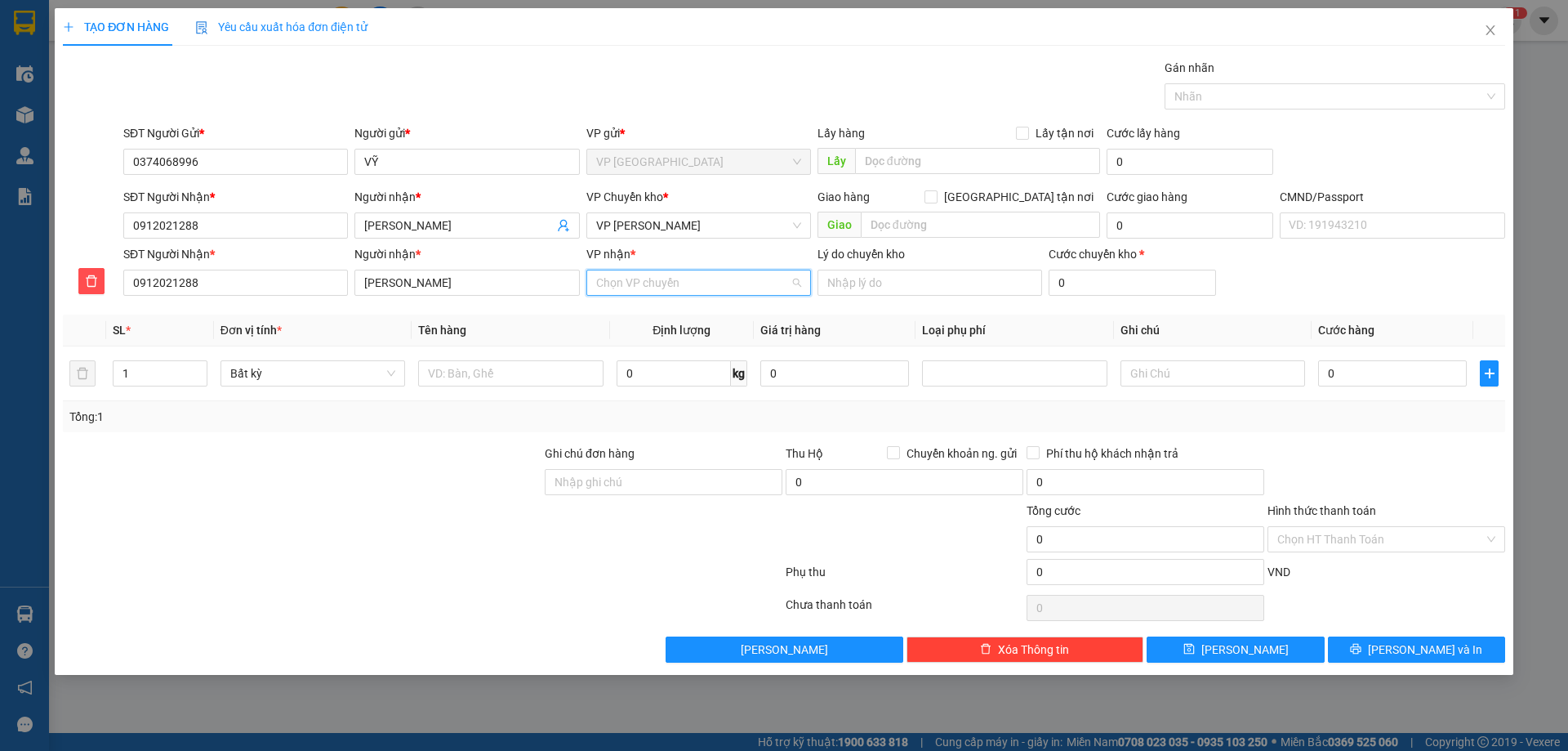
click at [643, 289] on input "VP nhận *" at bounding box center [693, 283] width 194 height 25
type input "NVC"
click at [633, 329] on body "Kết quả tìm kiếm ( 239 ) Bộ lọc Mã ĐH Trạng thái Món hàng Thu hộ Tổng cước Chưa…" at bounding box center [784, 375] width 1568 height 751
click at [676, 277] on input "VP nhận *" at bounding box center [693, 283] width 194 height 25
type input "NVC"
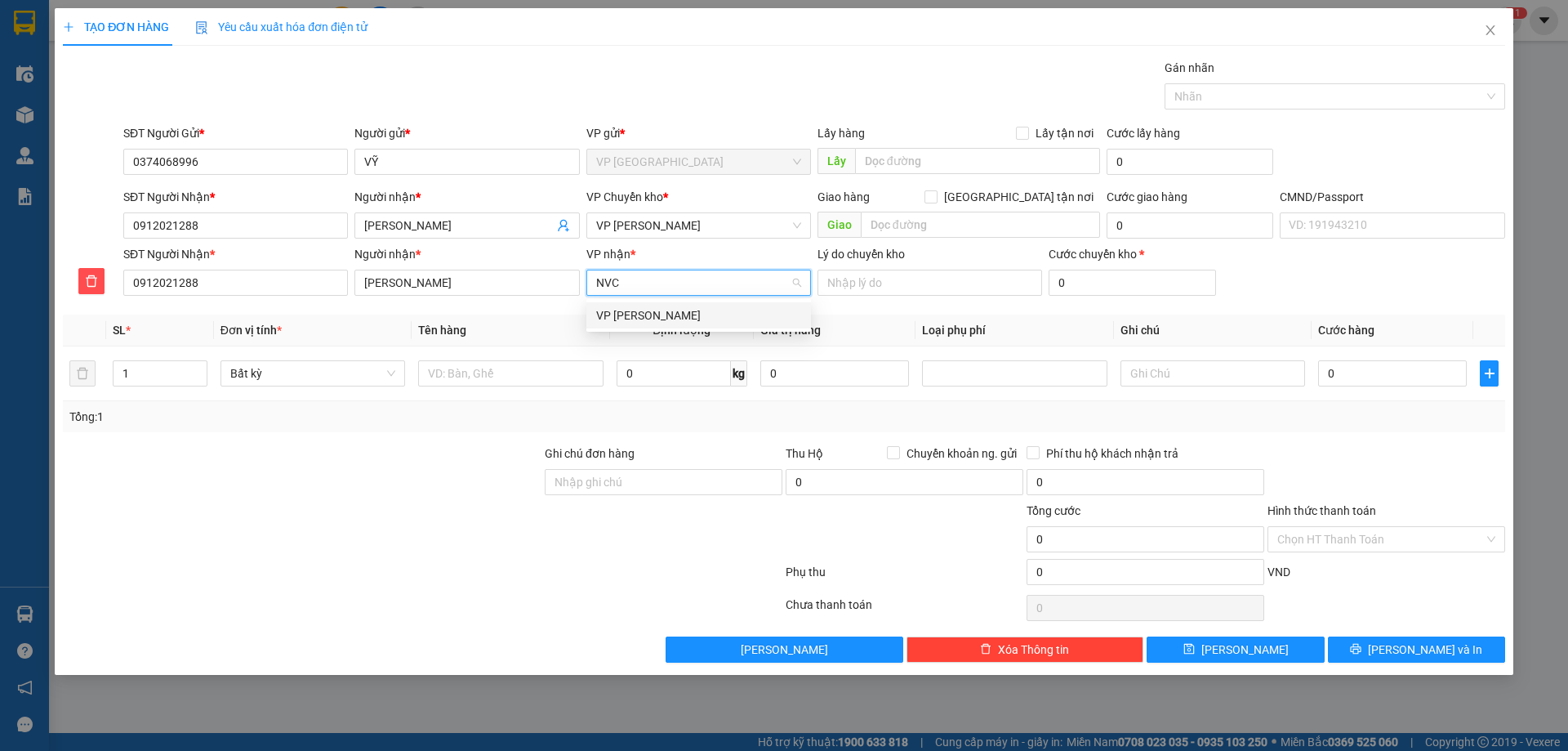
click at [675, 311] on div "VP [PERSON_NAME]" at bounding box center [699, 315] width 205 height 18
click at [750, 173] on span "VP [GEOGRAPHIC_DATA]" at bounding box center [699, 162] width 205 height 25
click at [723, 214] on span "VP [PERSON_NAME]" at bounding box center [699, 225] width 205 height 25
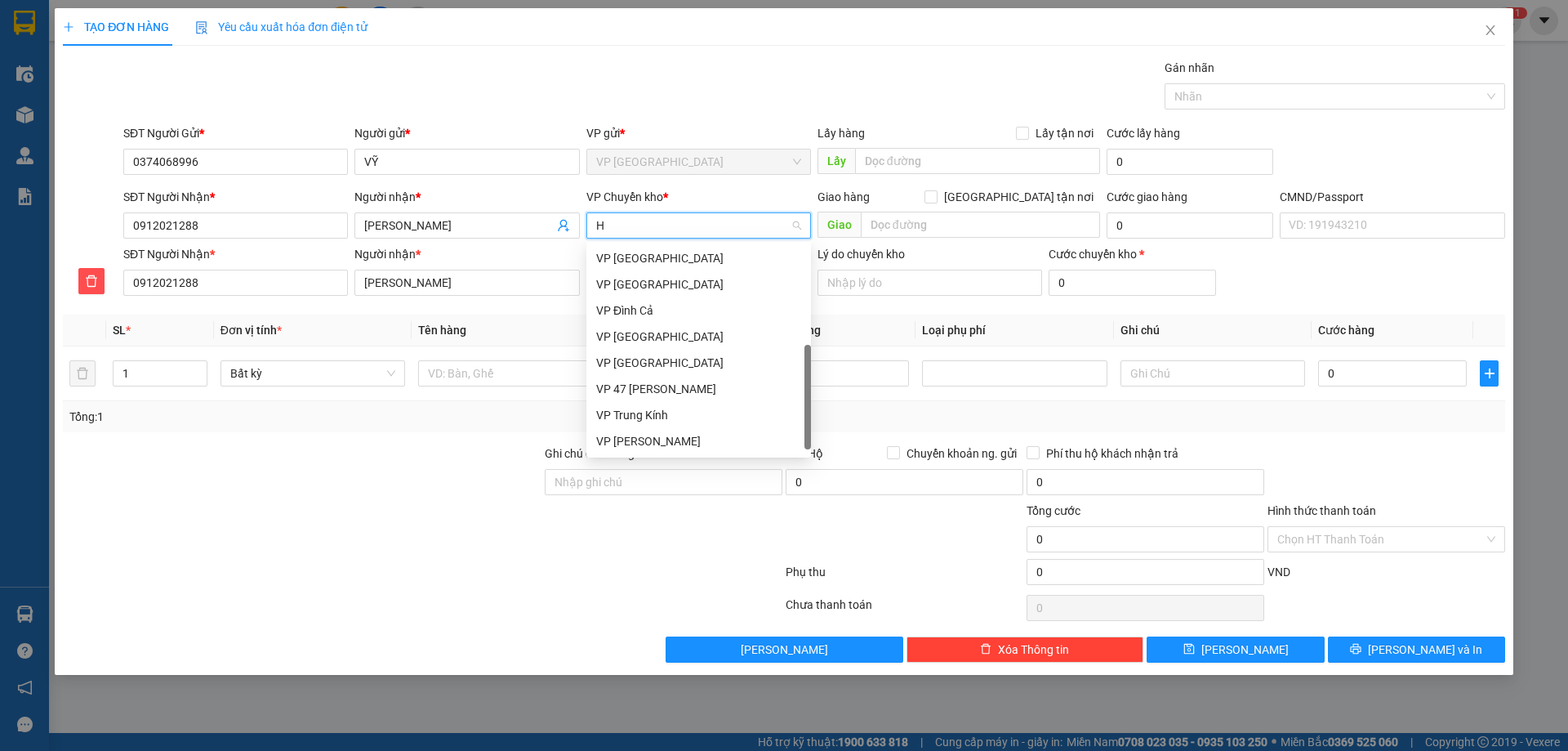
scroll to position [262, 0]
type input "HG"
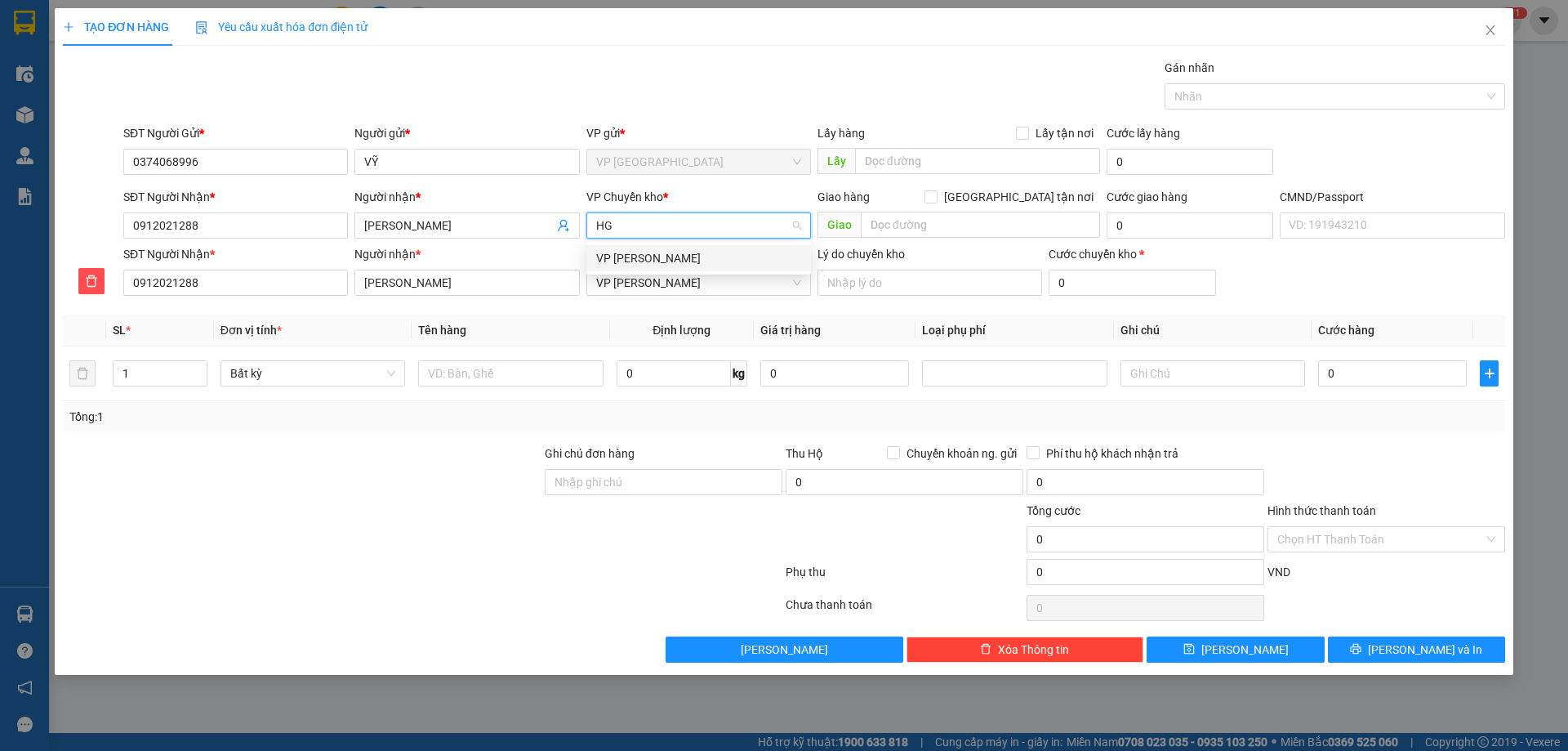
click at [711, 258] on div "VP [PERSON_NAME]" at bounding box center [699, 258] width 205 height 18
click at [507, 370] on input "text" at bounding box center [510, 373] width 185 height 26
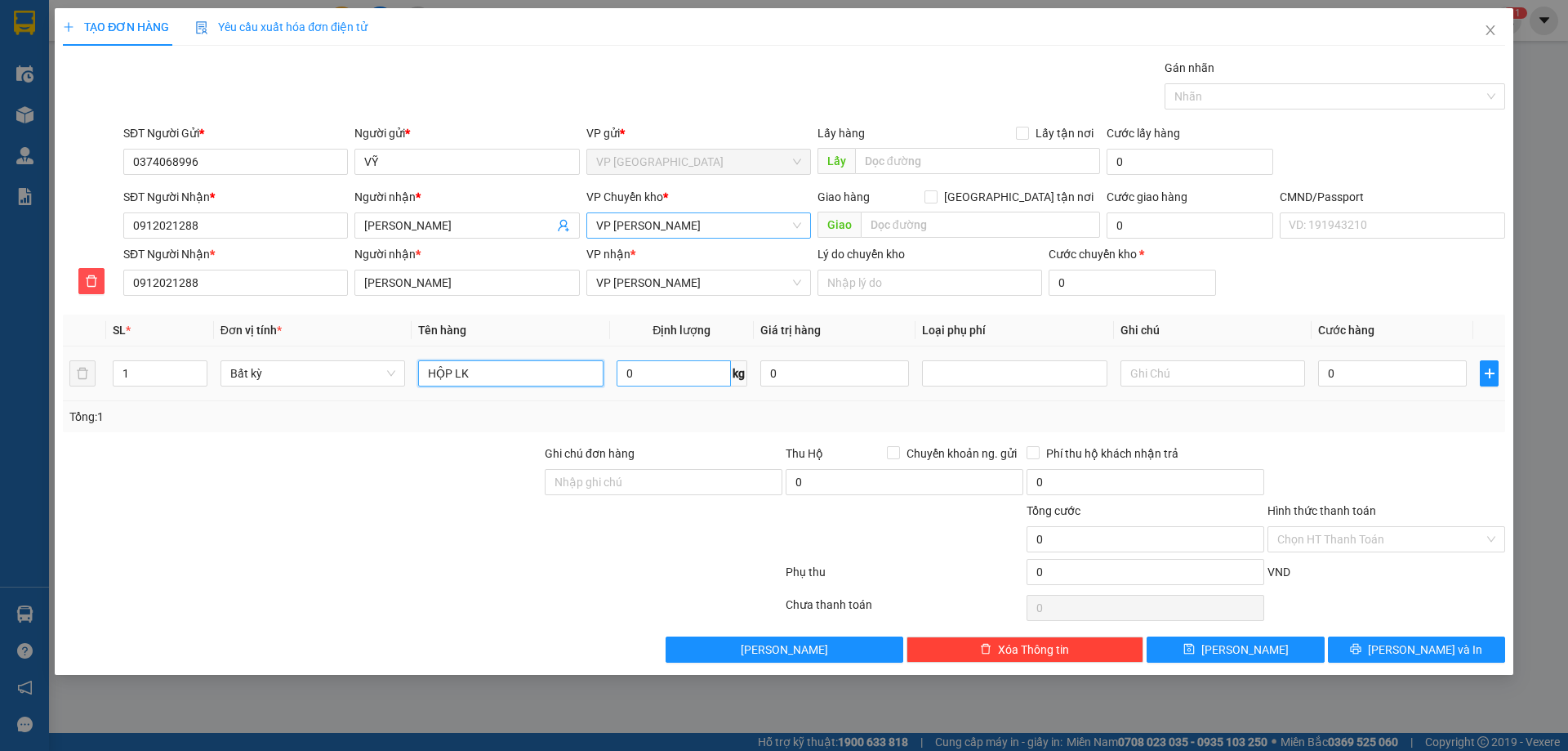
type input "HỘP LK"
click at [688, 378] on input "0" at bounding box center [674, 373] width 114 height 26
type input "2"
click at [732, 460] on div "Ghi chú đơn hàng" at bounding box center [663, 457] width 238 height 25
type input "40.000"
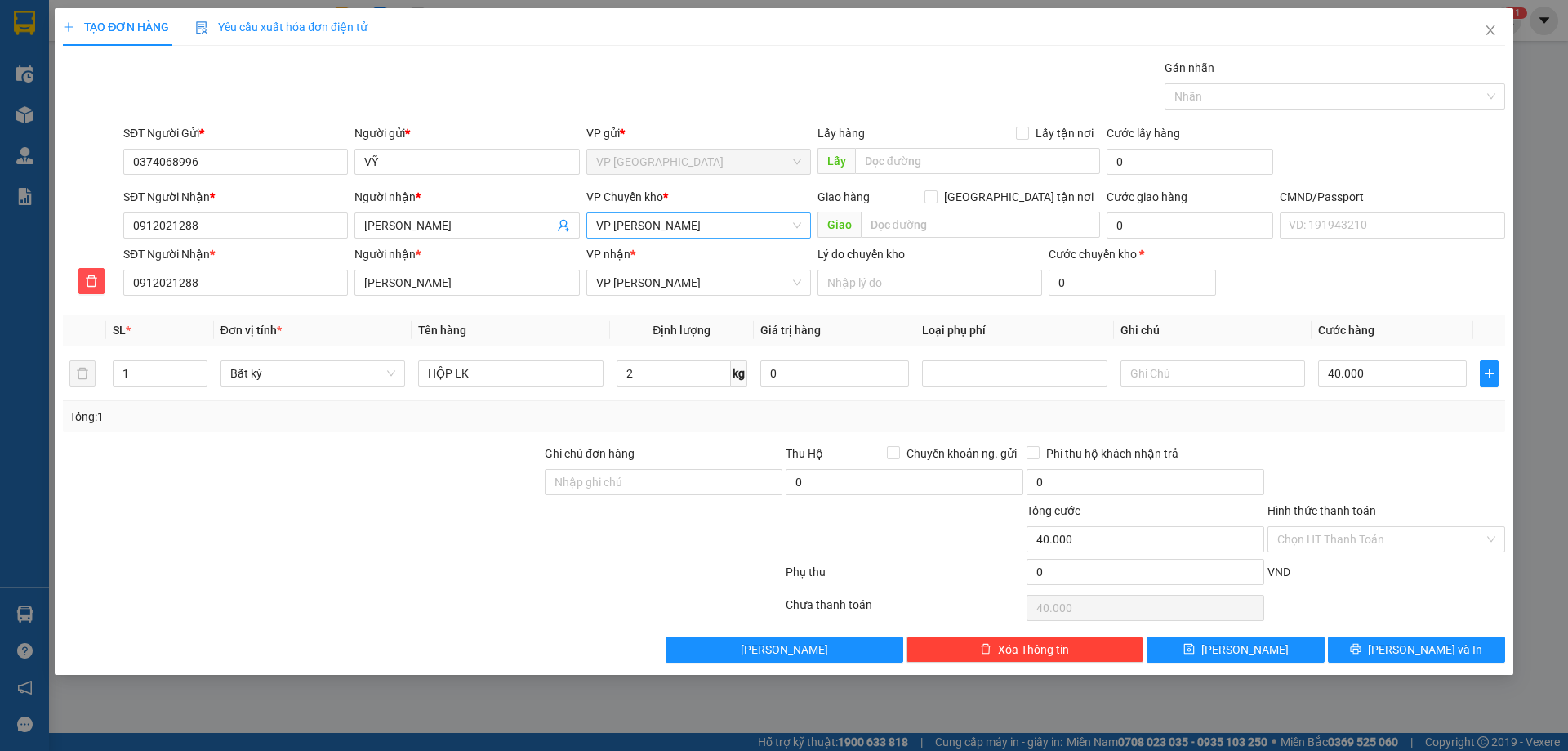
type input "40.000"
click at [1399, 652] on button "[PERSON_NAME] và In" at bounding box center [1416, 649] width 177 height 26
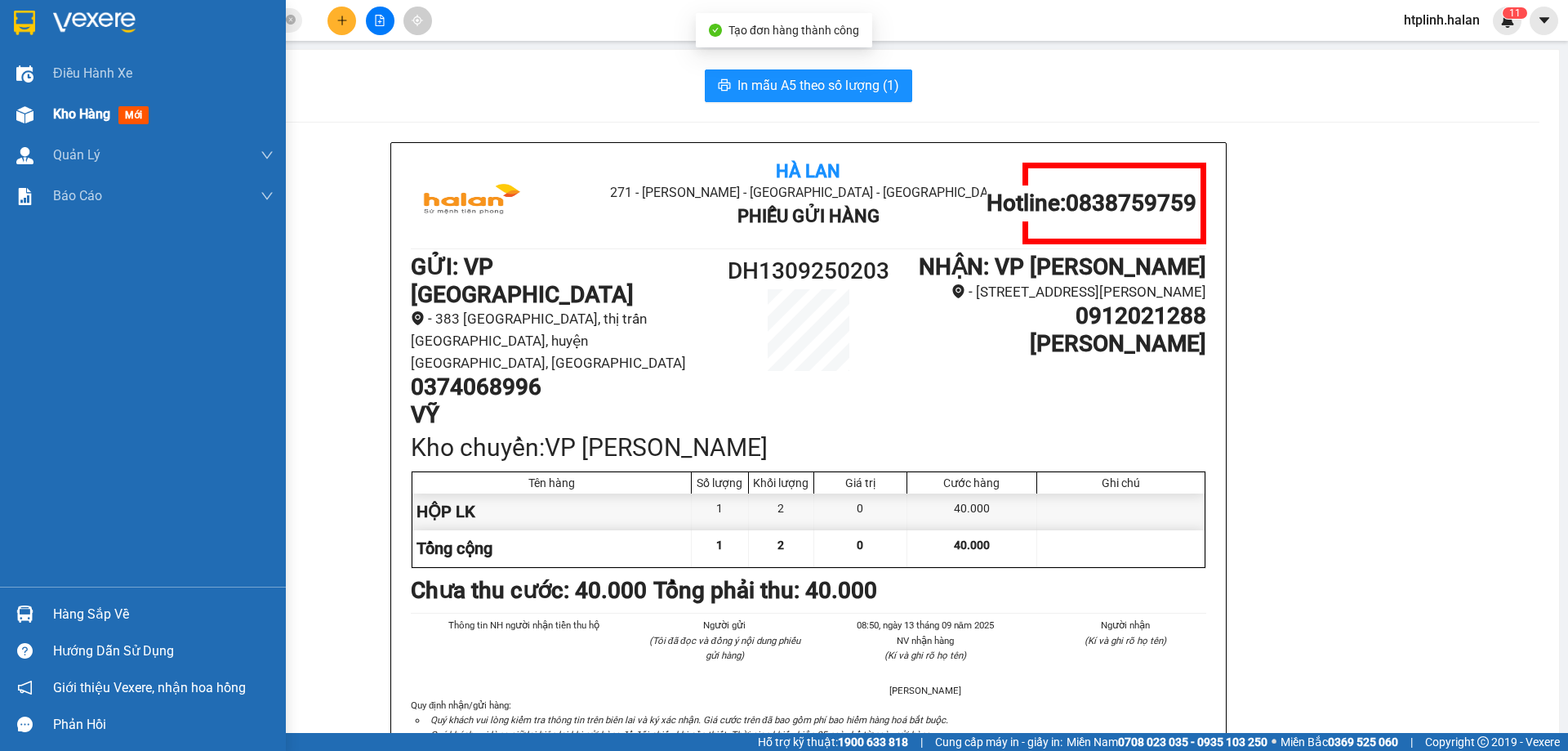
click at [26, 110] on img at bounding box center [25, 114] width 17 height 17
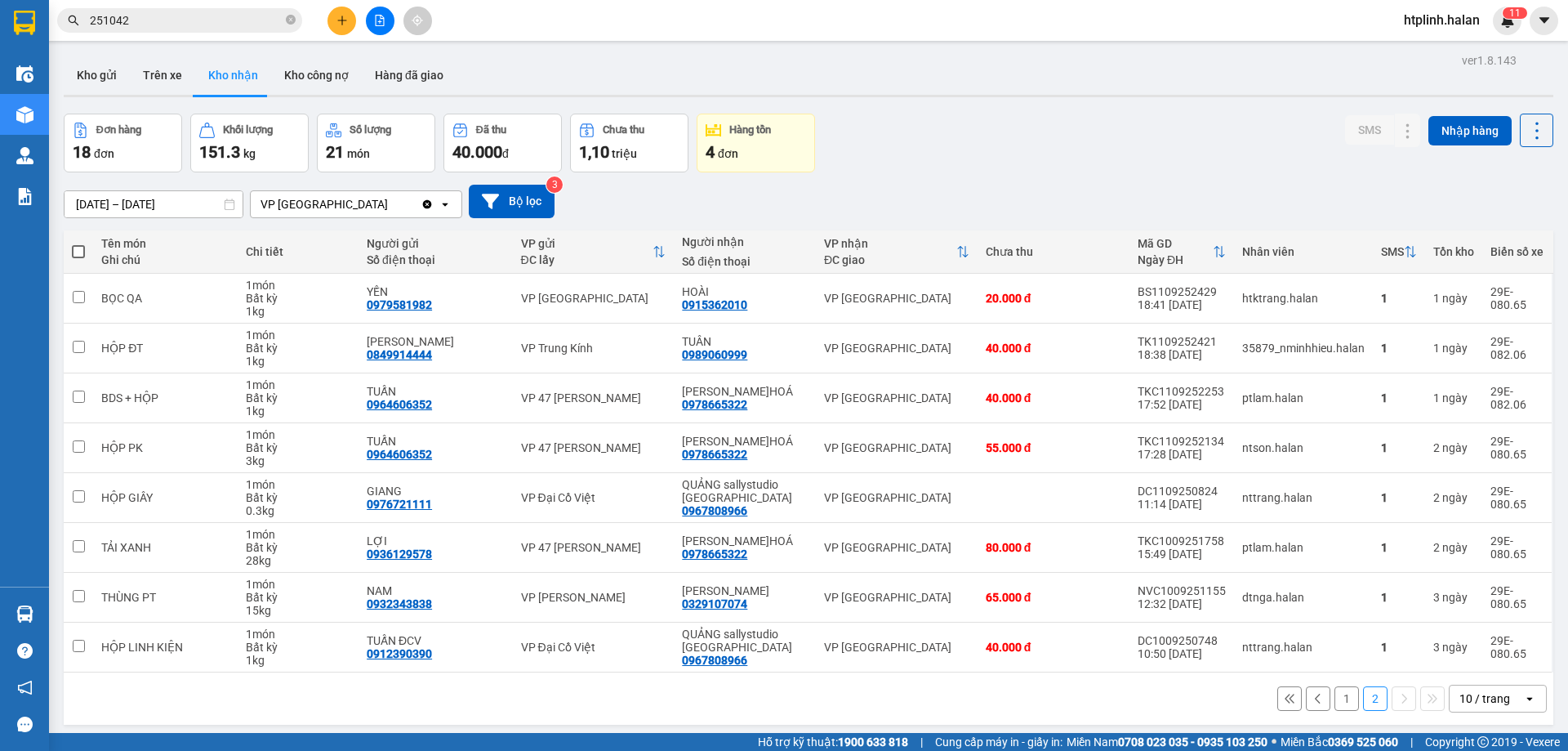
click at [118, 54] on div "ver 1.8.143 Kho gửi Trên xe Kho nhận Kho công nợ Hàng đã giao Đơn hàng 18 đơn K…" at bounding box center [808, 424] width 1503 height 751
click at [103, 65] on button "Kho gửi" at bounding box center [97, 75] width 66 height 39
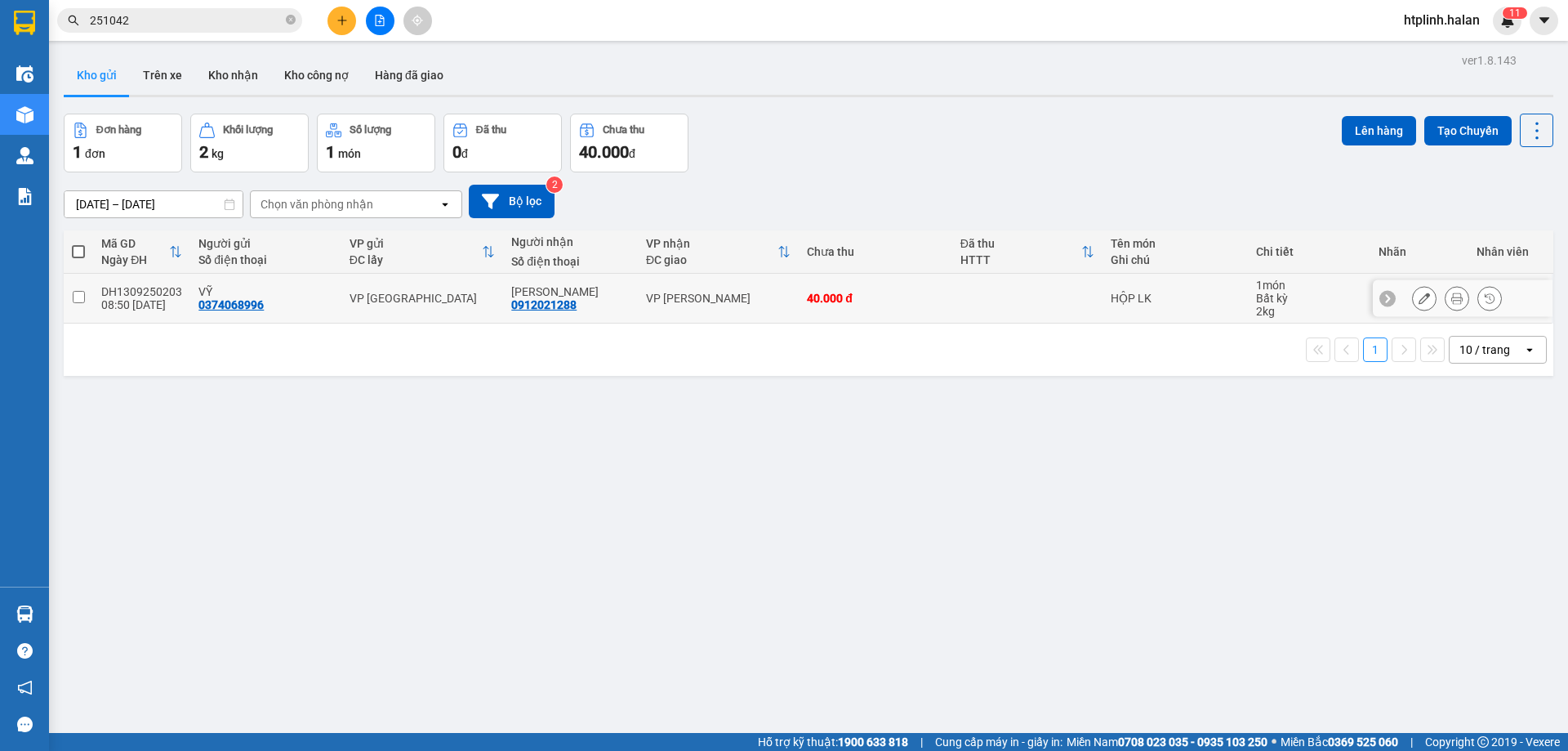
click at [1418, 295] on icon at bounding box center [1424, 298] width 12 height 12
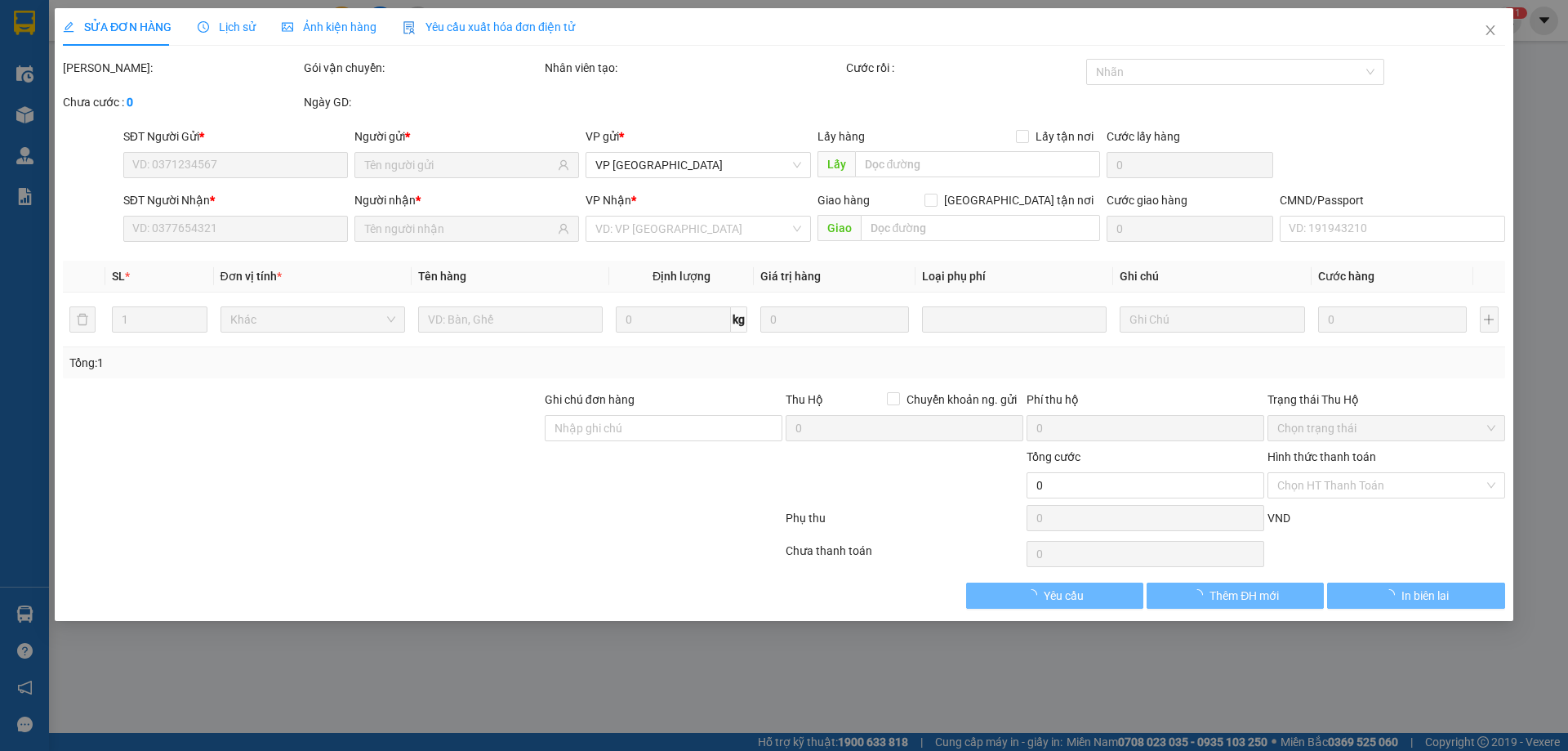
type input "0374068996"
type input "0912021288"
type input "40.000"
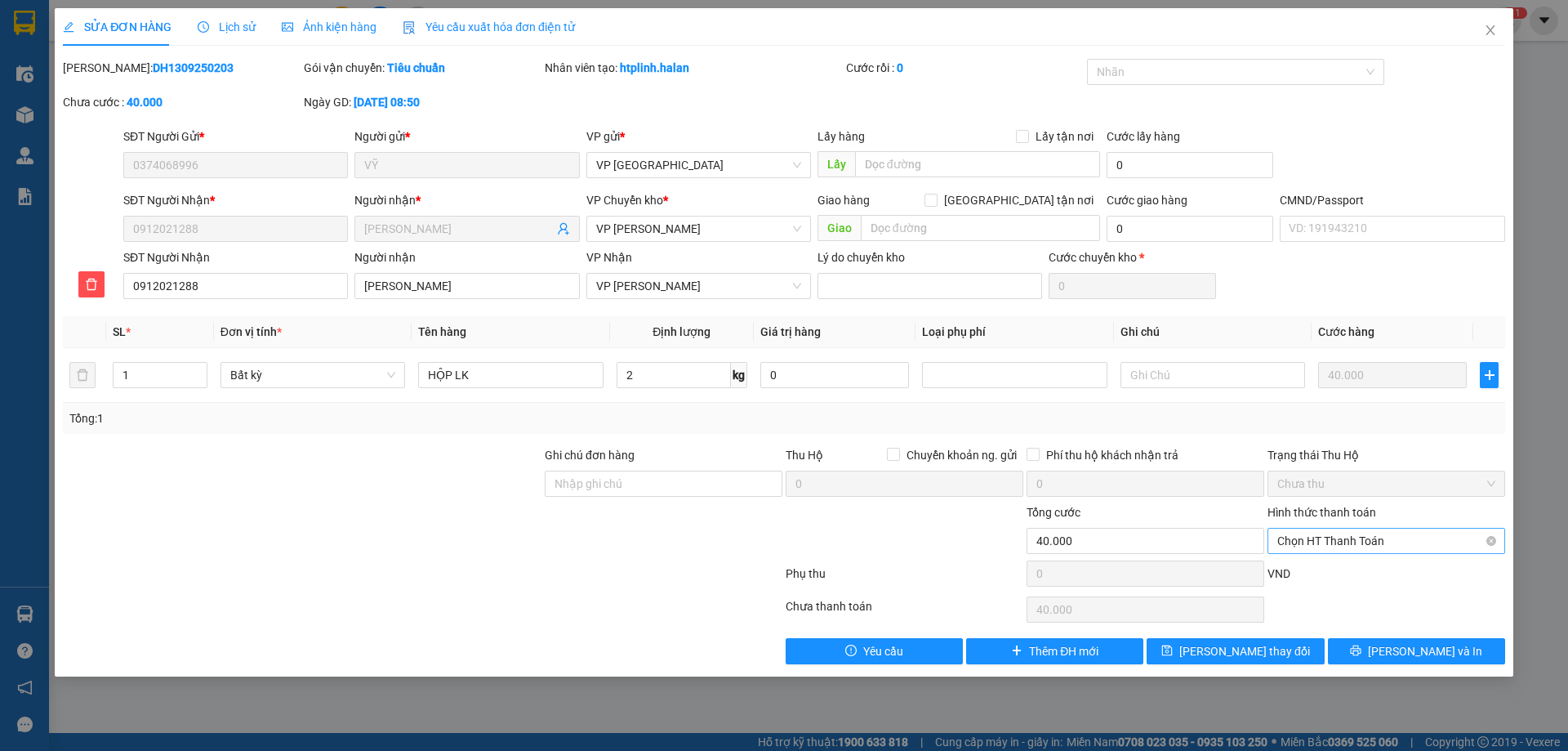
click at [1320, 542] on span "Chọn HT Thanh Toán" at bounding box center [1386, 541] width 218 height 25
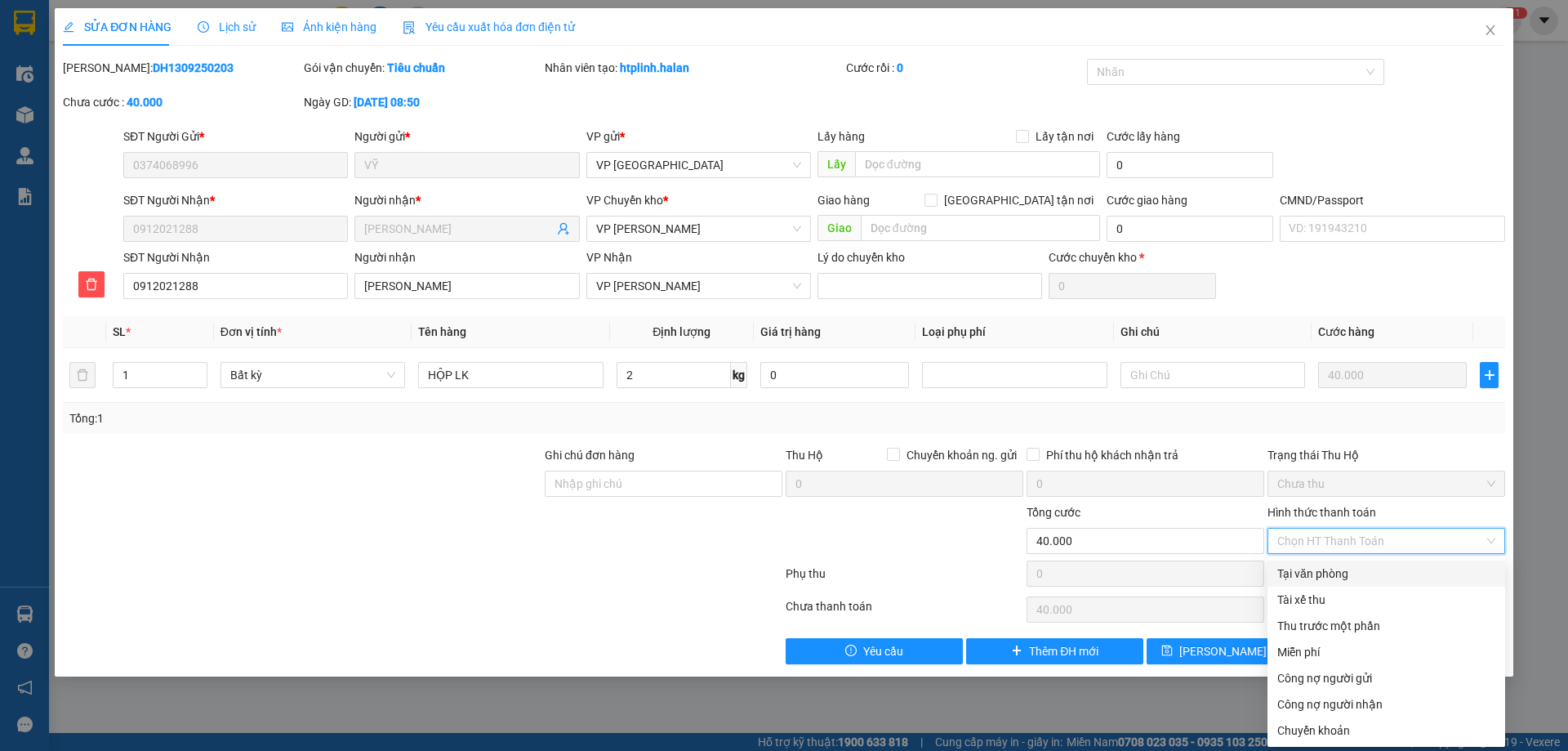
click at [1324, 572] on div "Tại văn phòng" at bounding box center [1386, 574] width 218 height 18
type input "0"
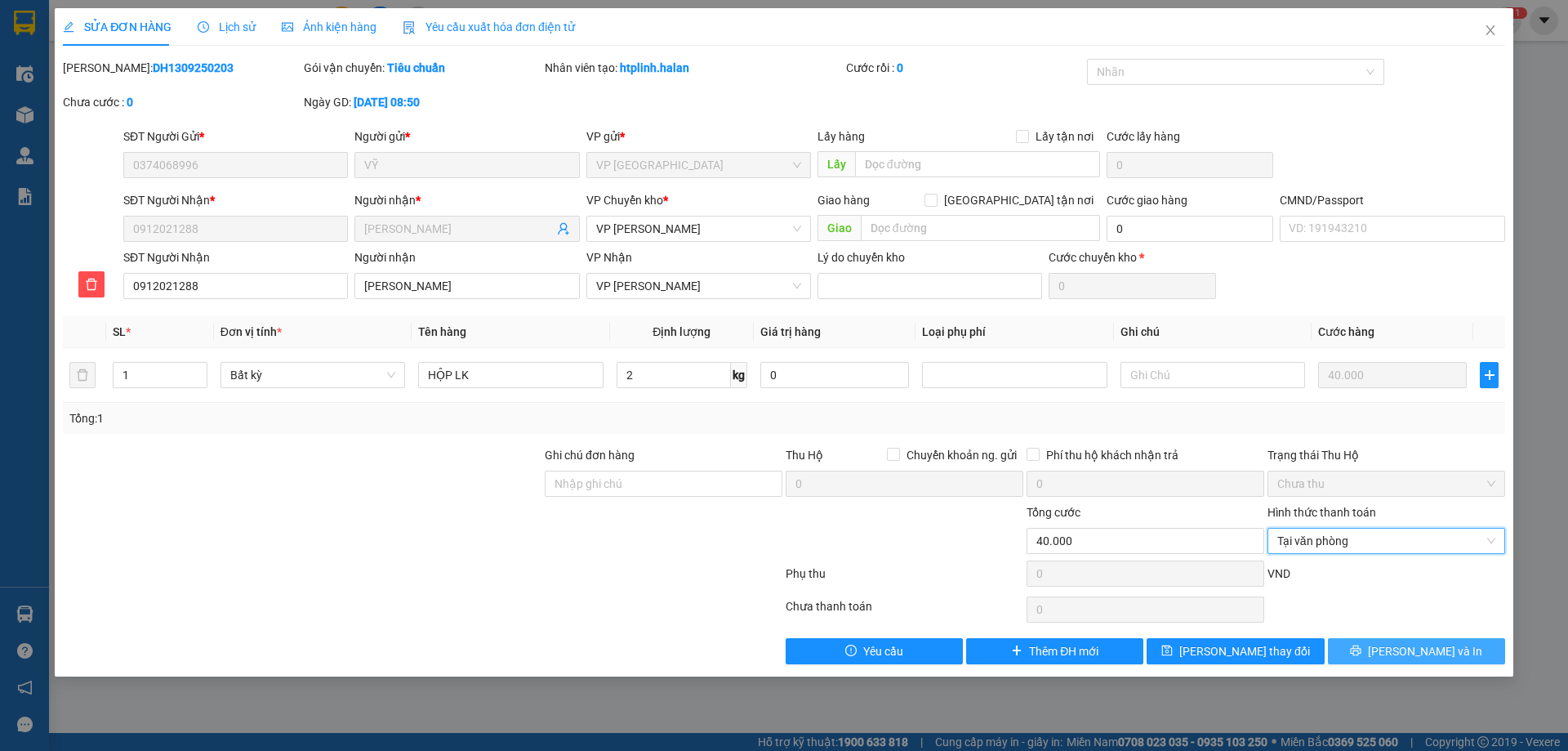
click at [1380, 643] on button "[PERSON_NAME] và In" at bounding box center [1416, 651] width 177 height 26
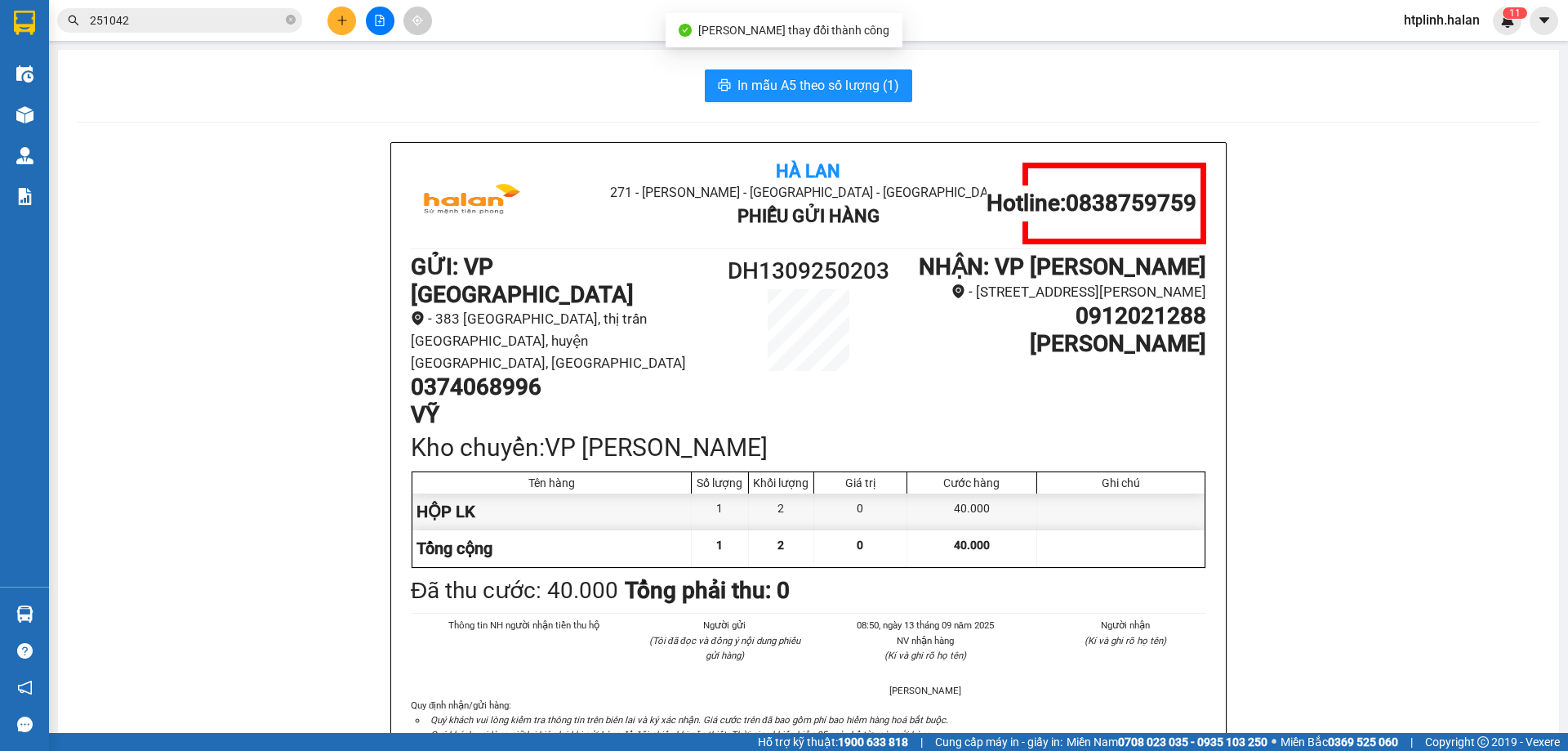
click at [866, 88] on span "In mẫu A5 theo số lượng (1)" at bounding box center [818, 85] width 161 height 21
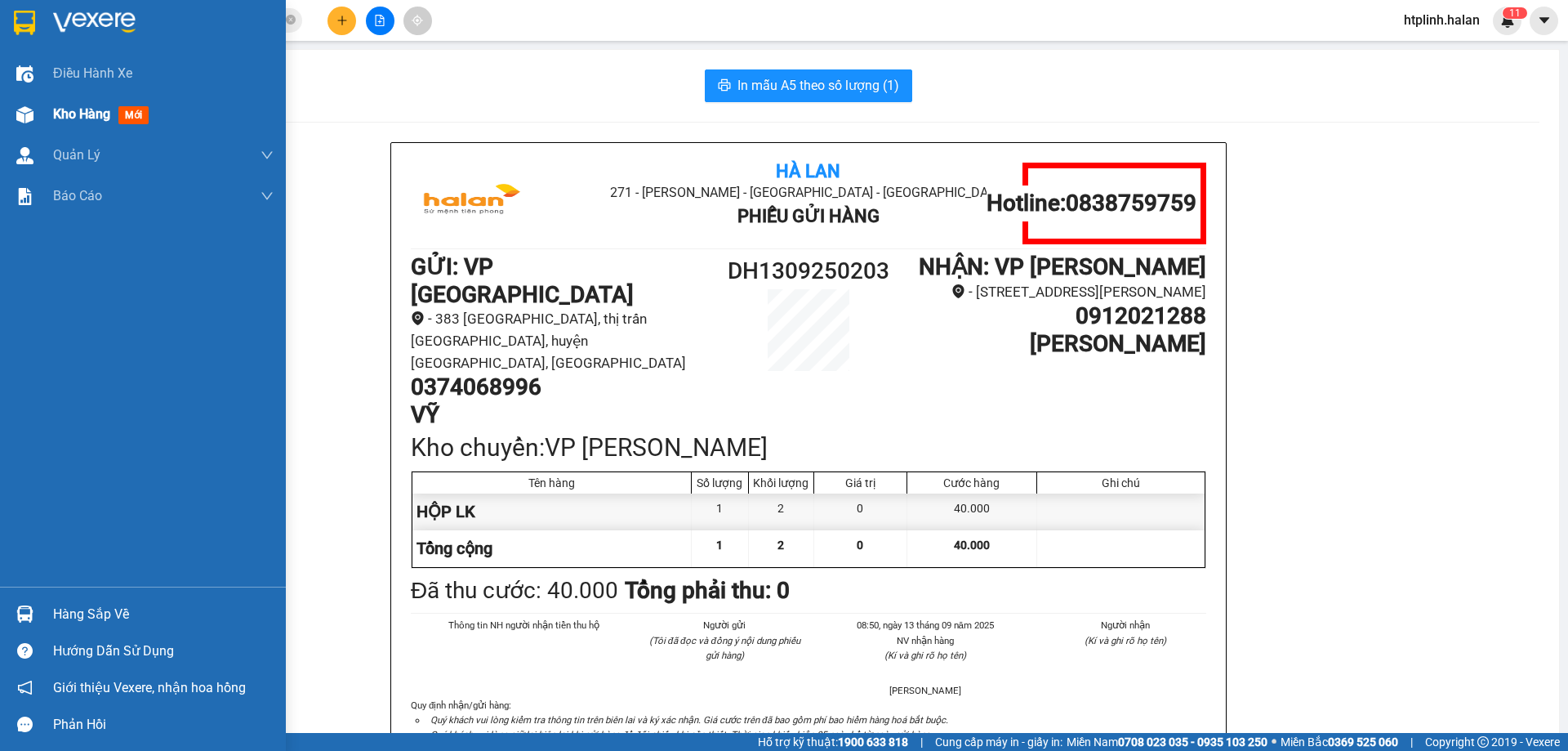
click at [130, 103] on div "Kho hàng mới" at bounding box center [163, 113] width 220 height 41
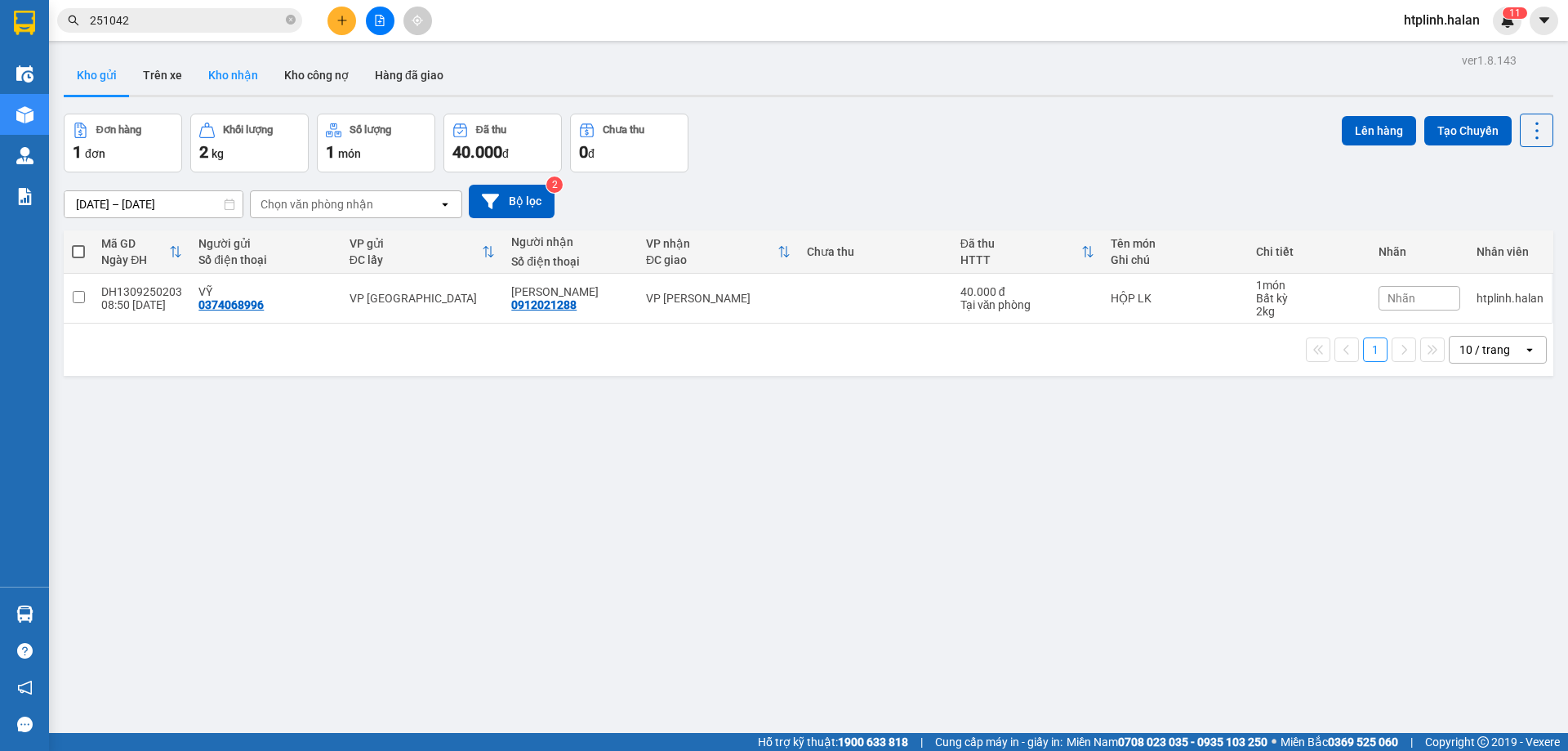
click at [236, 76] on button "Kho nhận" at bounding box center [233, 75] width 76 height 39
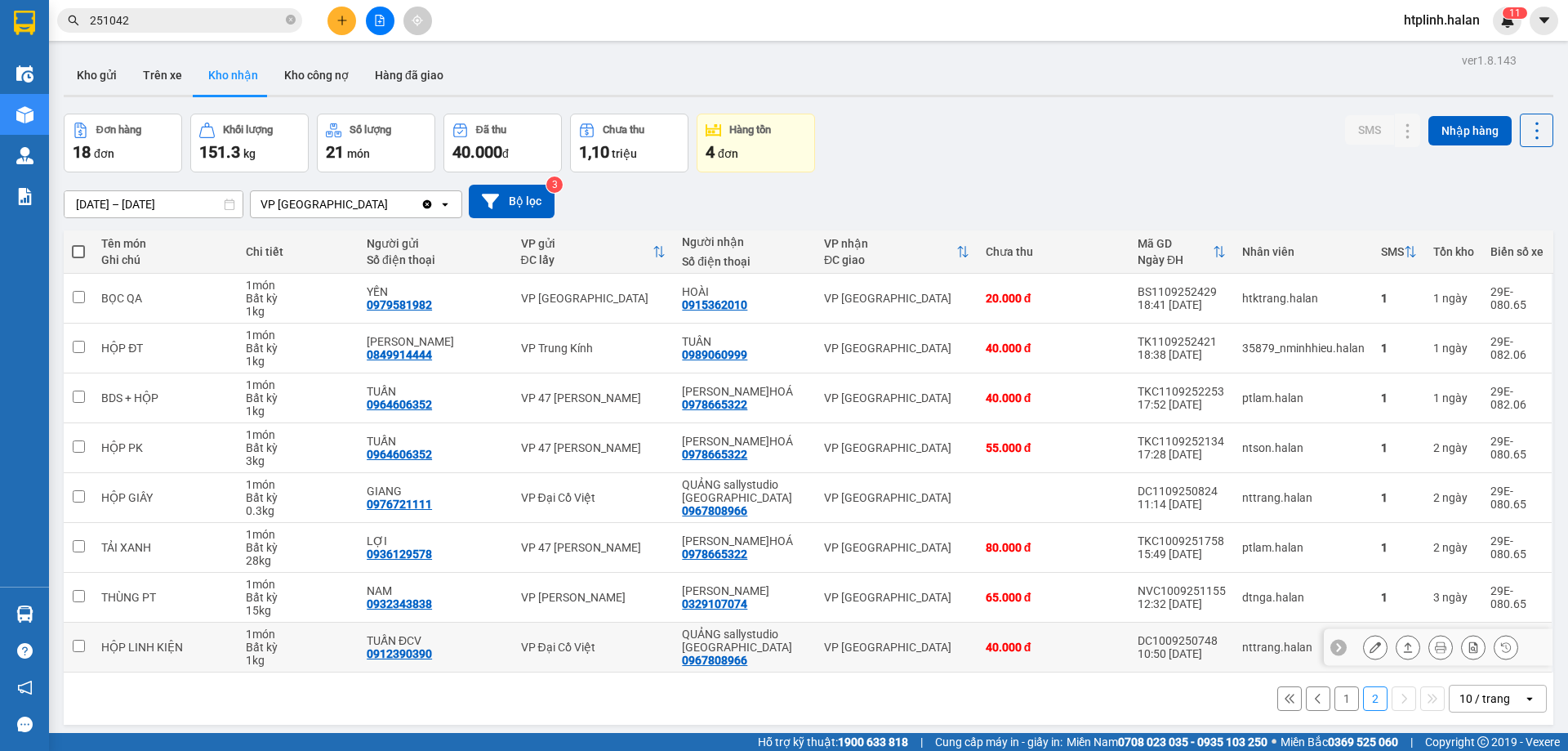
scroll to position [75, 0]
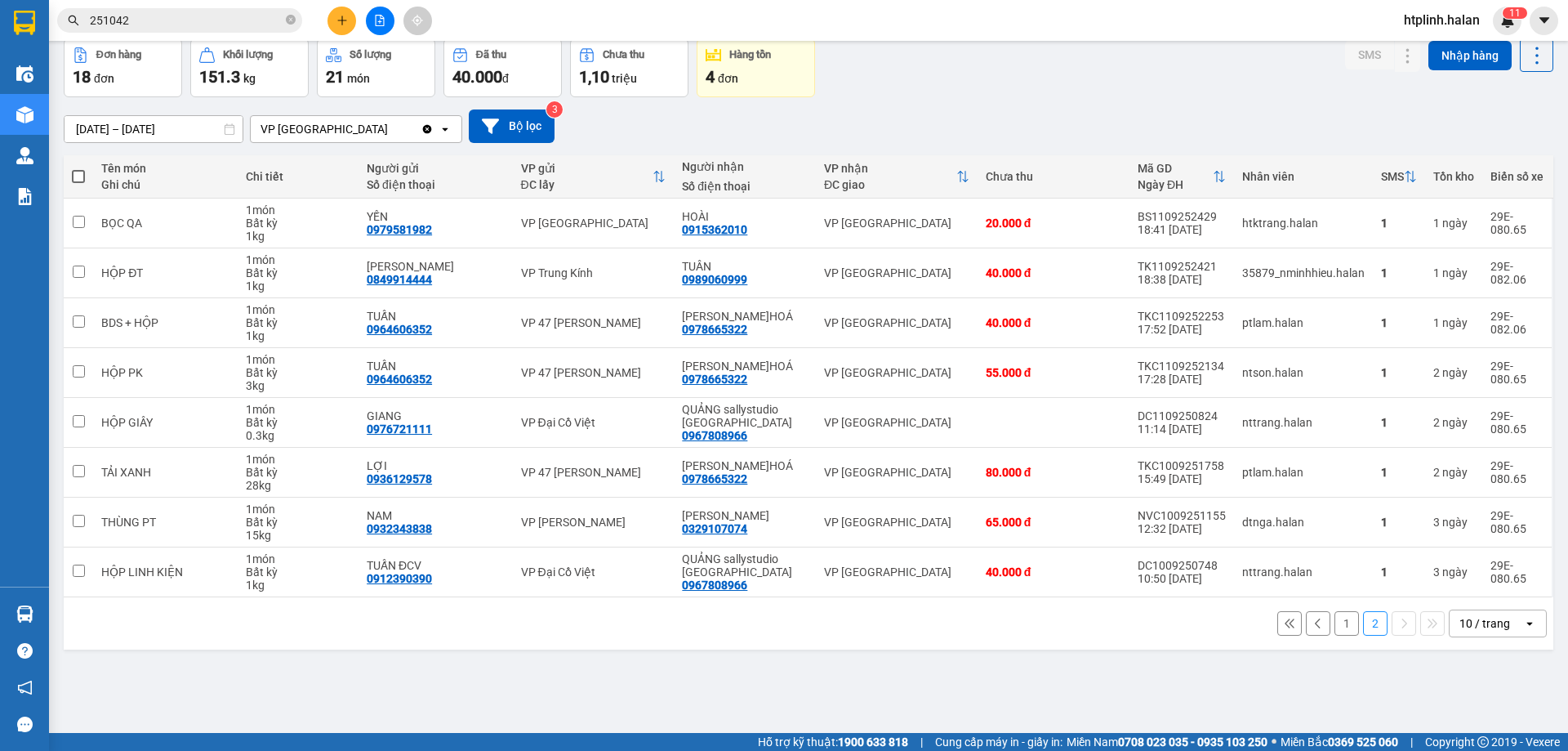
click at [1335, 621] on button "1" at bounding box center [1347, 623] width 25 height 25
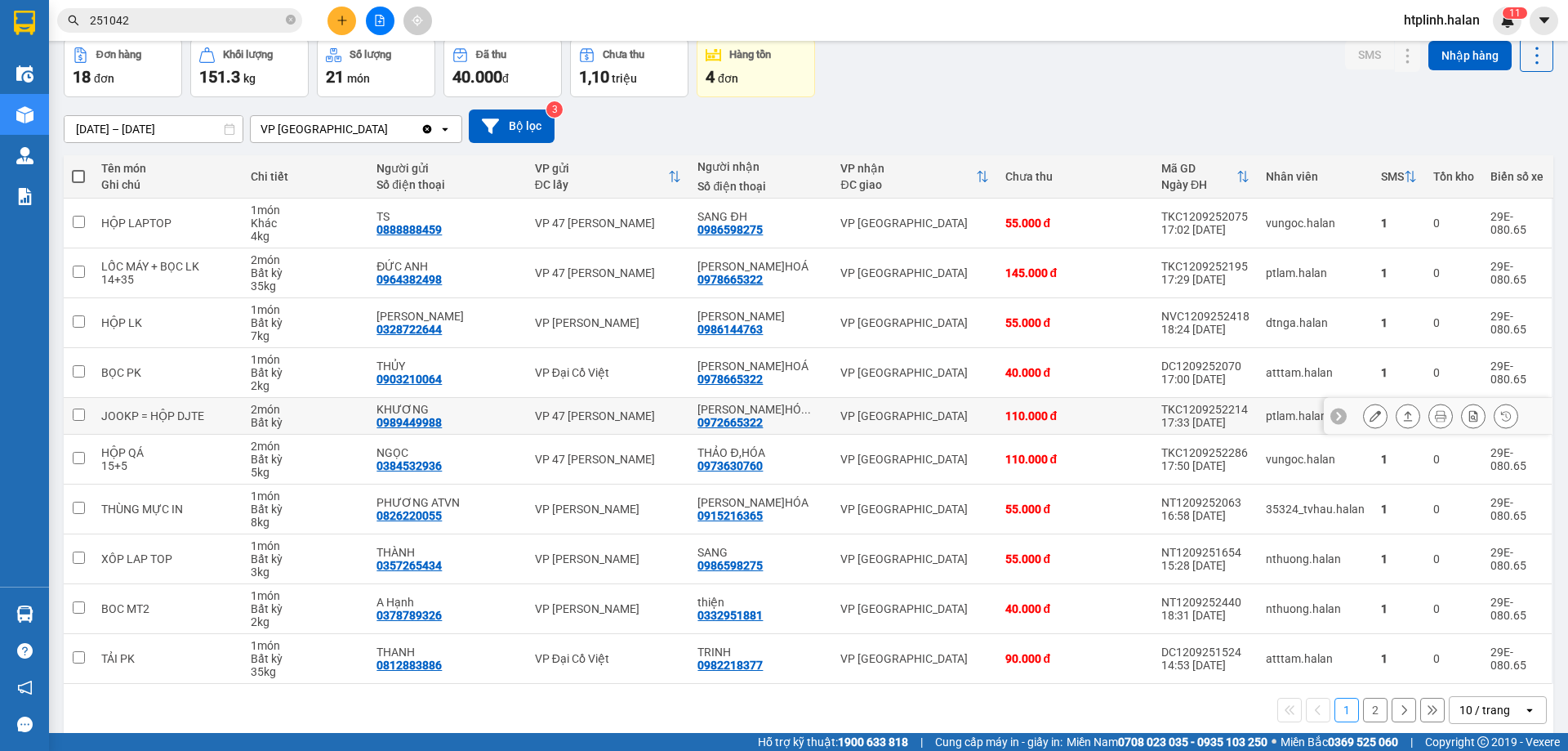
scroll to position [93, 0]
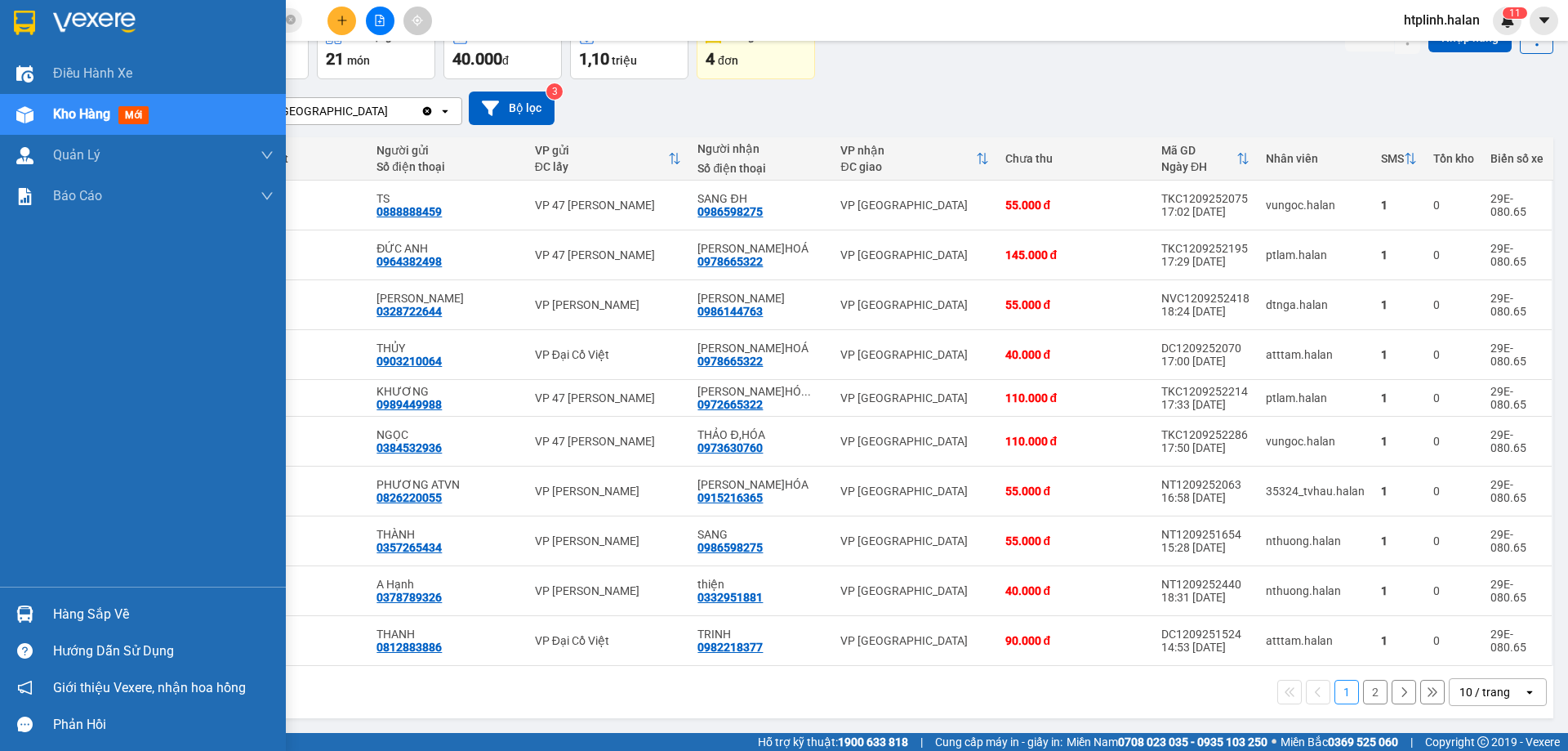
click at [53, 604] on div "Hàng sắp về" at bounding box center [163, 614] width 220 height 25
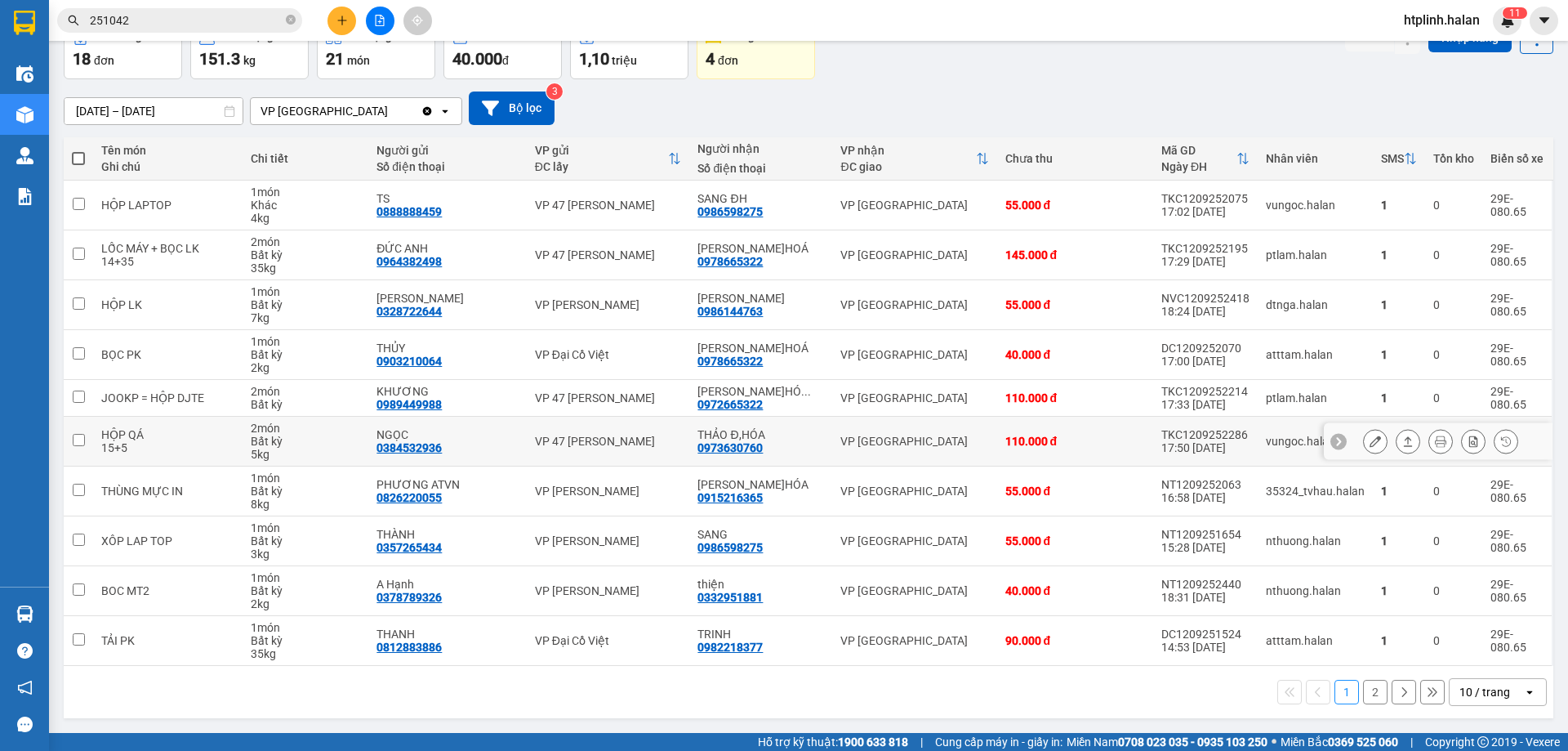
click at [1044, 416] on section "Kết quả tìm kiếm ( 239 ) Bộ lọc Mã ĐH Trạng thái Món hàng Thu hộ Tổng cước Chưa…" at bounding box center [784, 375] width 1568 height 751
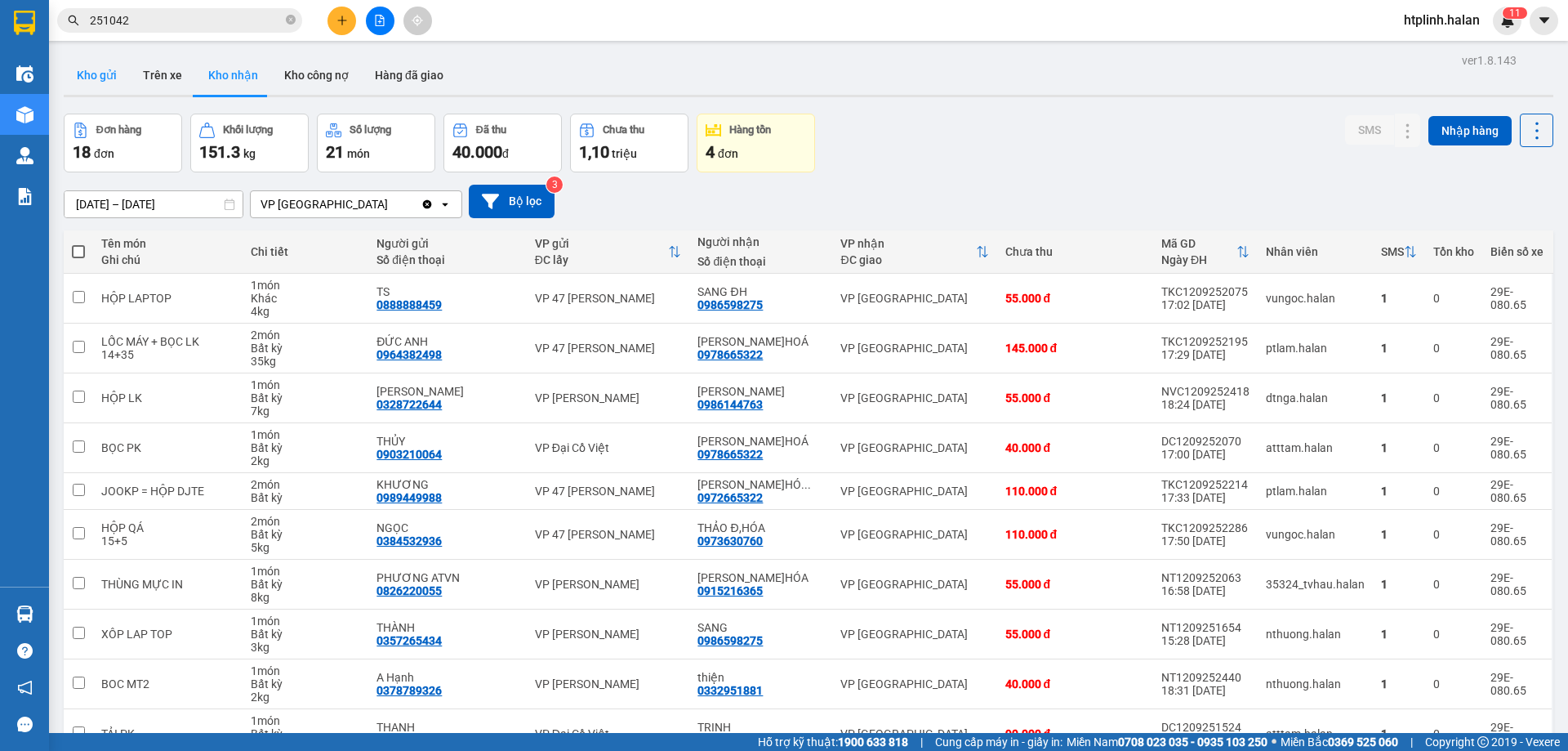
click at [115, 84] on button "Kho gửi" at bounding box center [97, 75] width 66 height 39
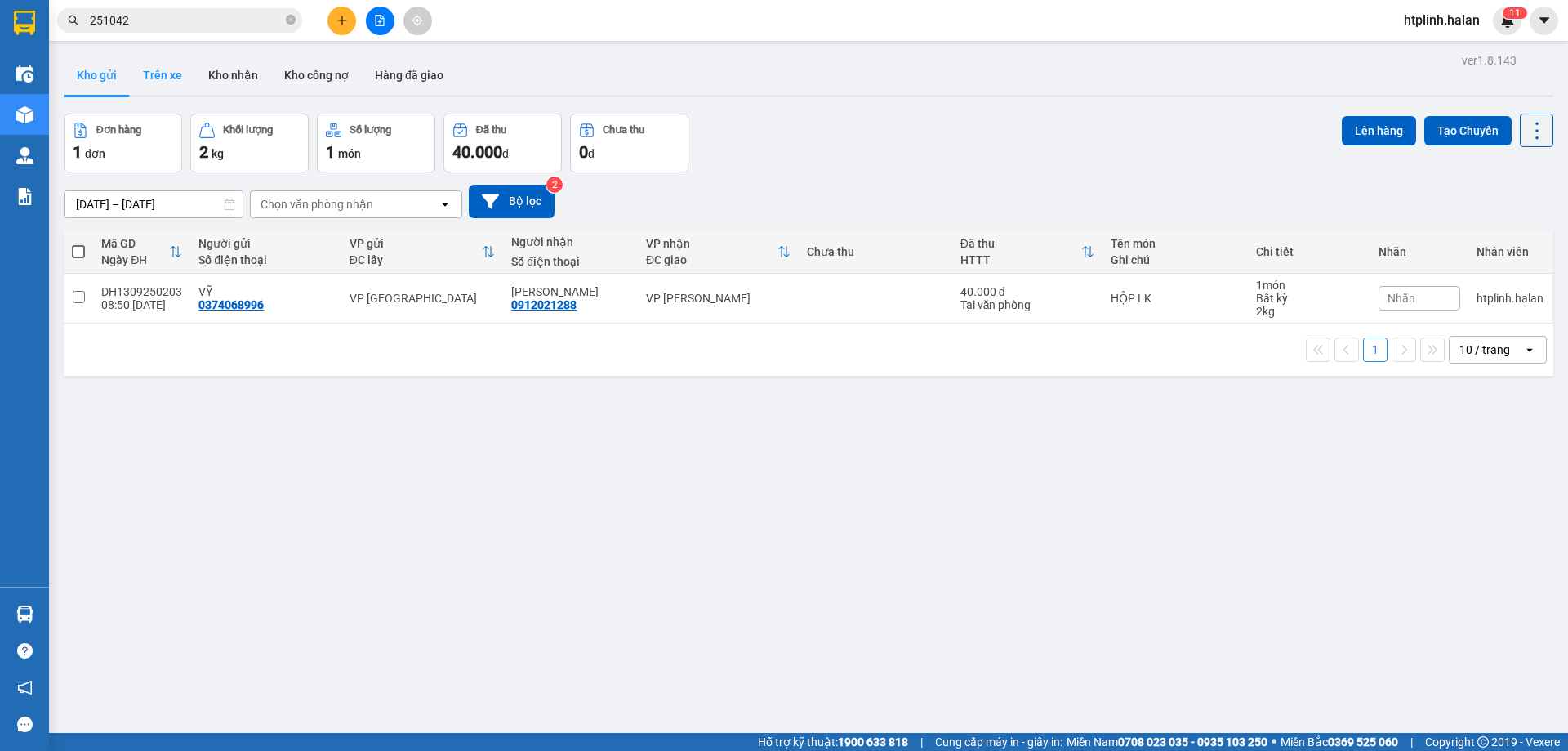
click at [158, 76] on button "Trên xe" at bounding box center [162, 75] width 65 height 39
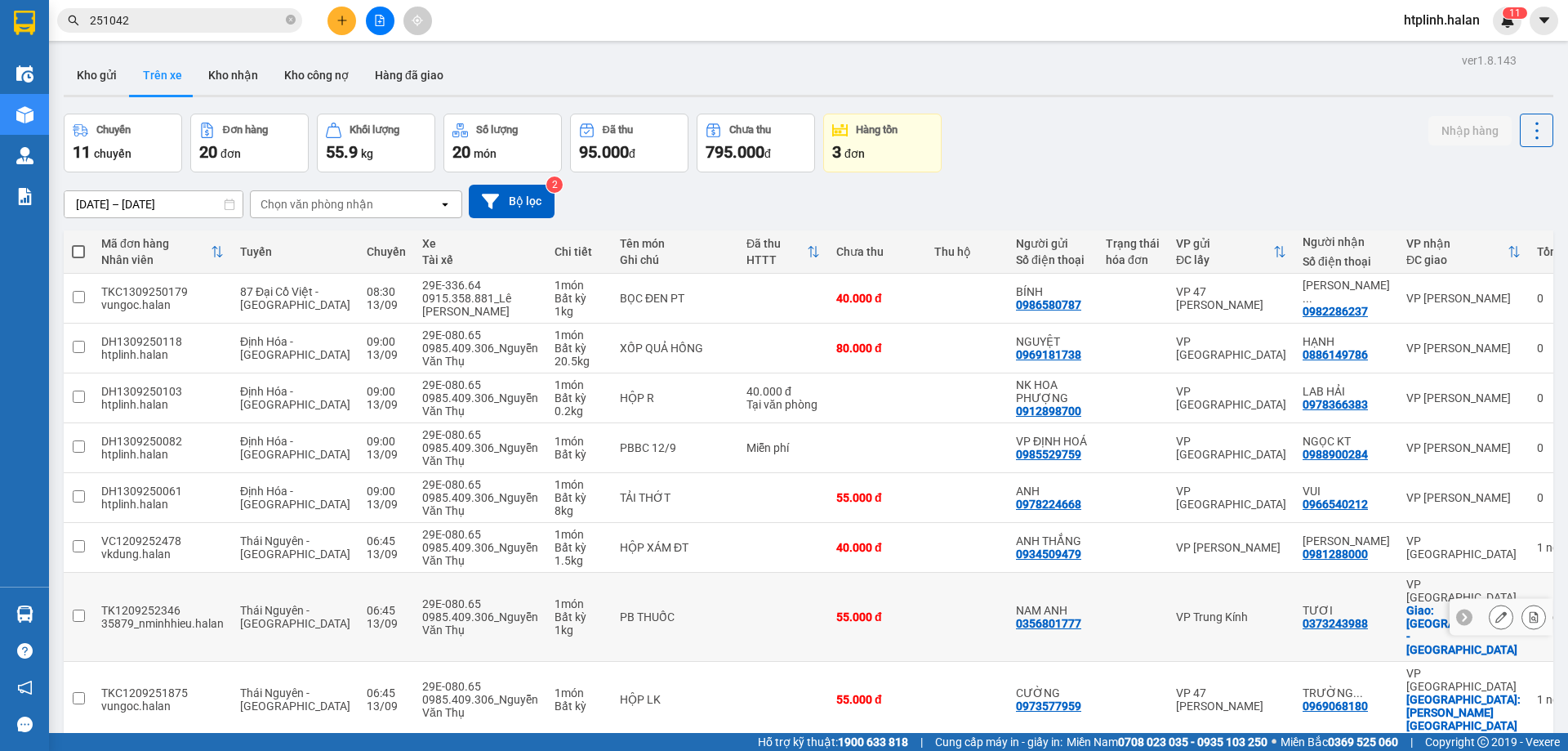
scroll to position [106, 0]
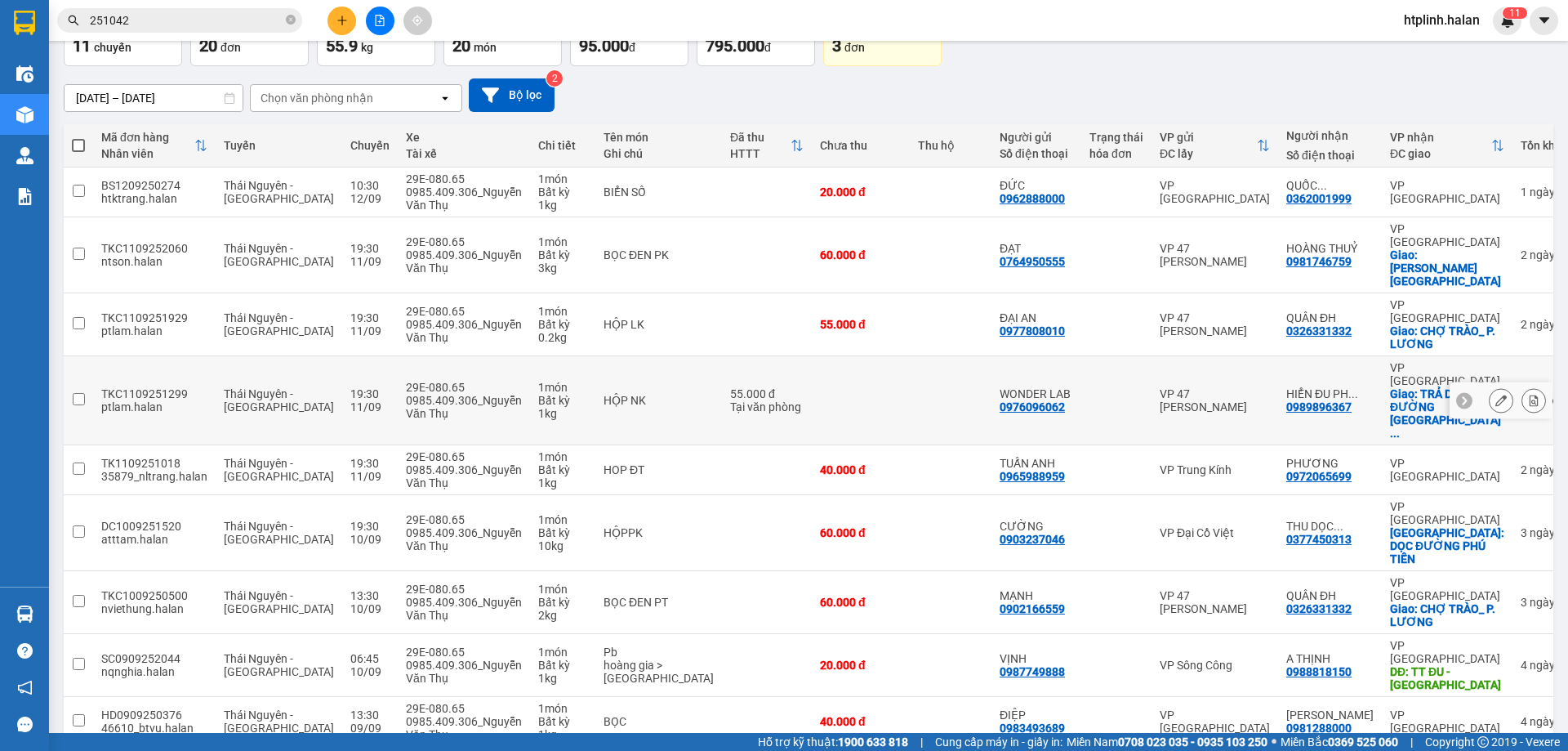
click at [1000, 400] on div "0976096062" at bounding box center [1032, 407] width 65 height 13
click at [910, 356] on td at bounding box center [950, 401] width 82 height 89
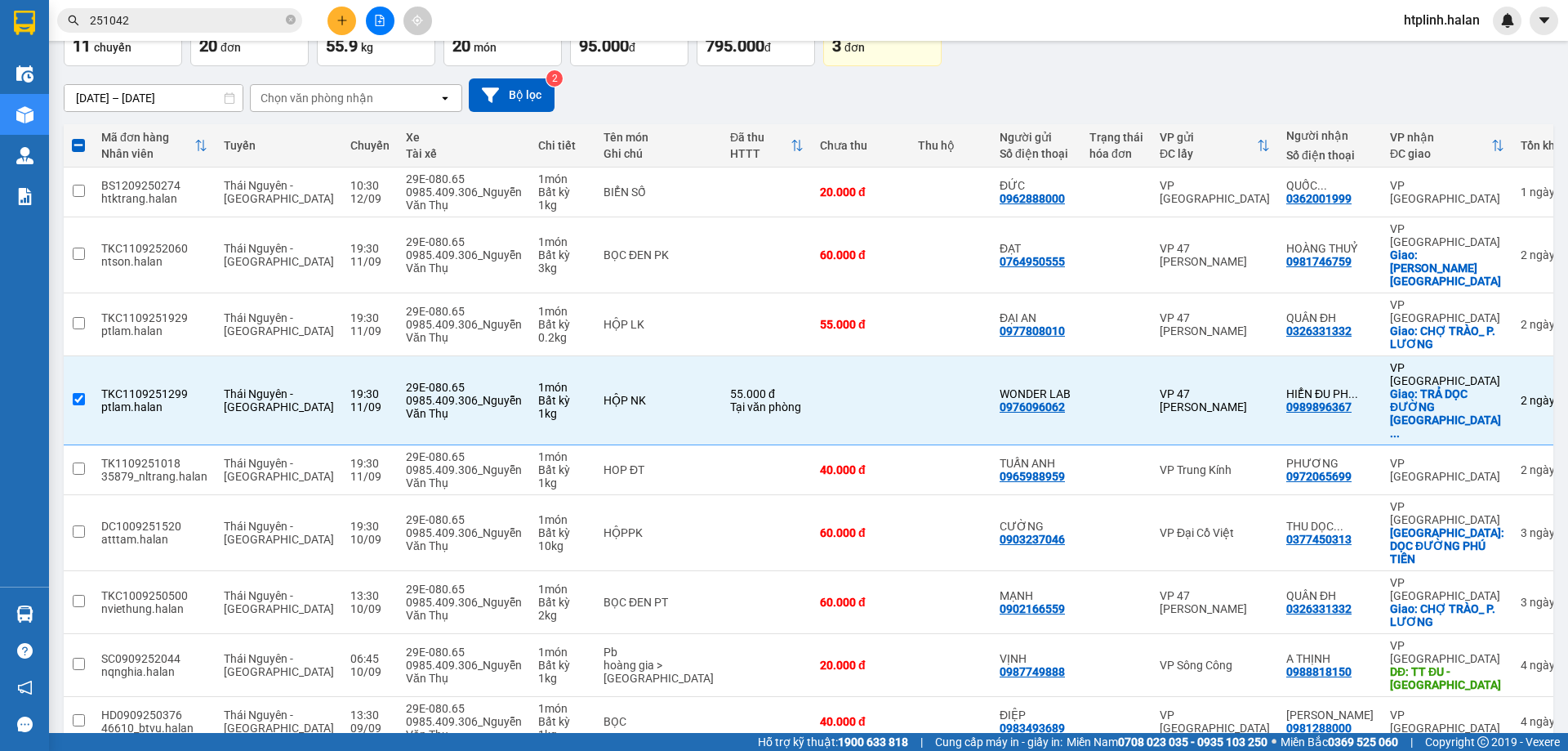
scroll to position [0, 0]
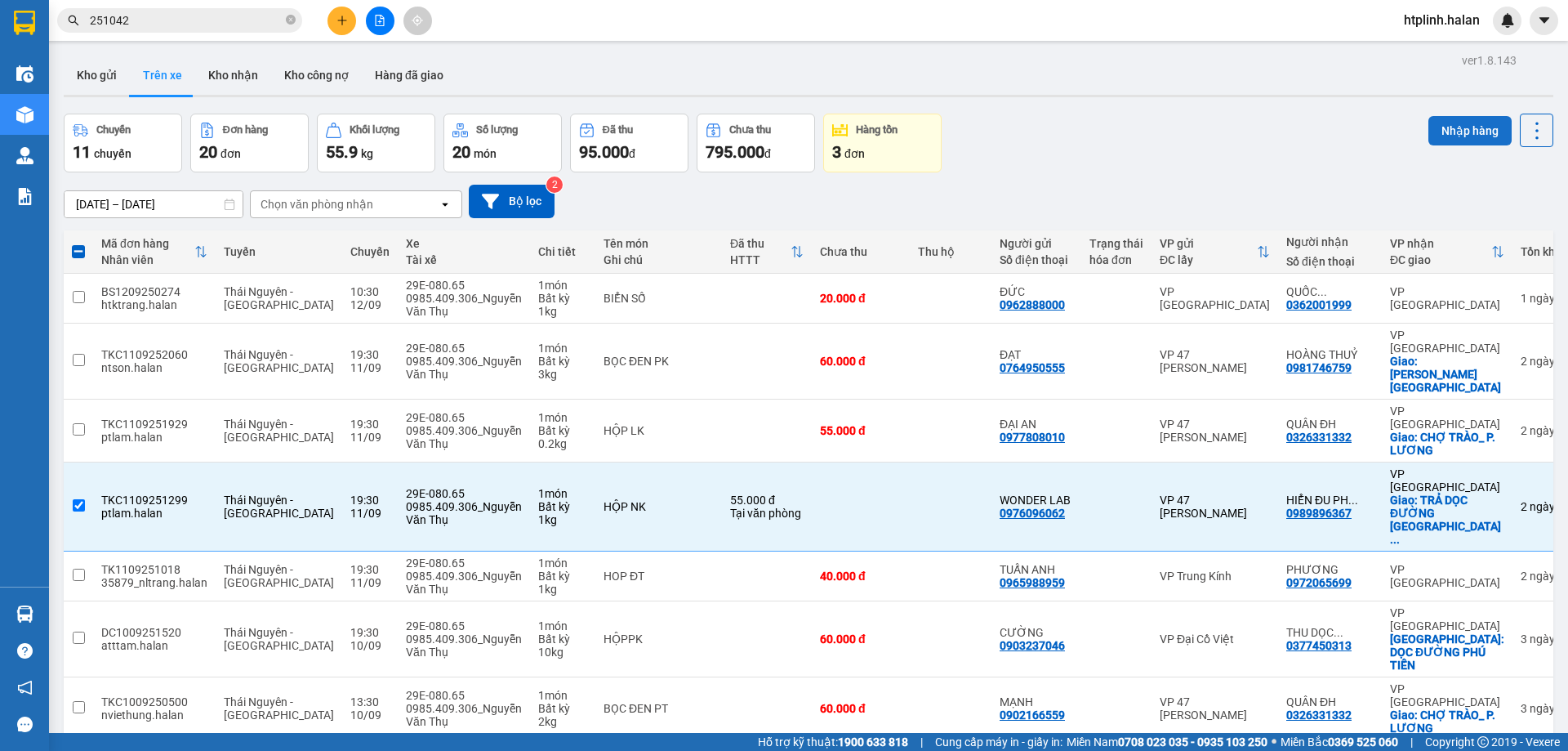
click at [1453, 145] on button "Nhập hàng" at bounding box center [1469, 131] width 84 height 30
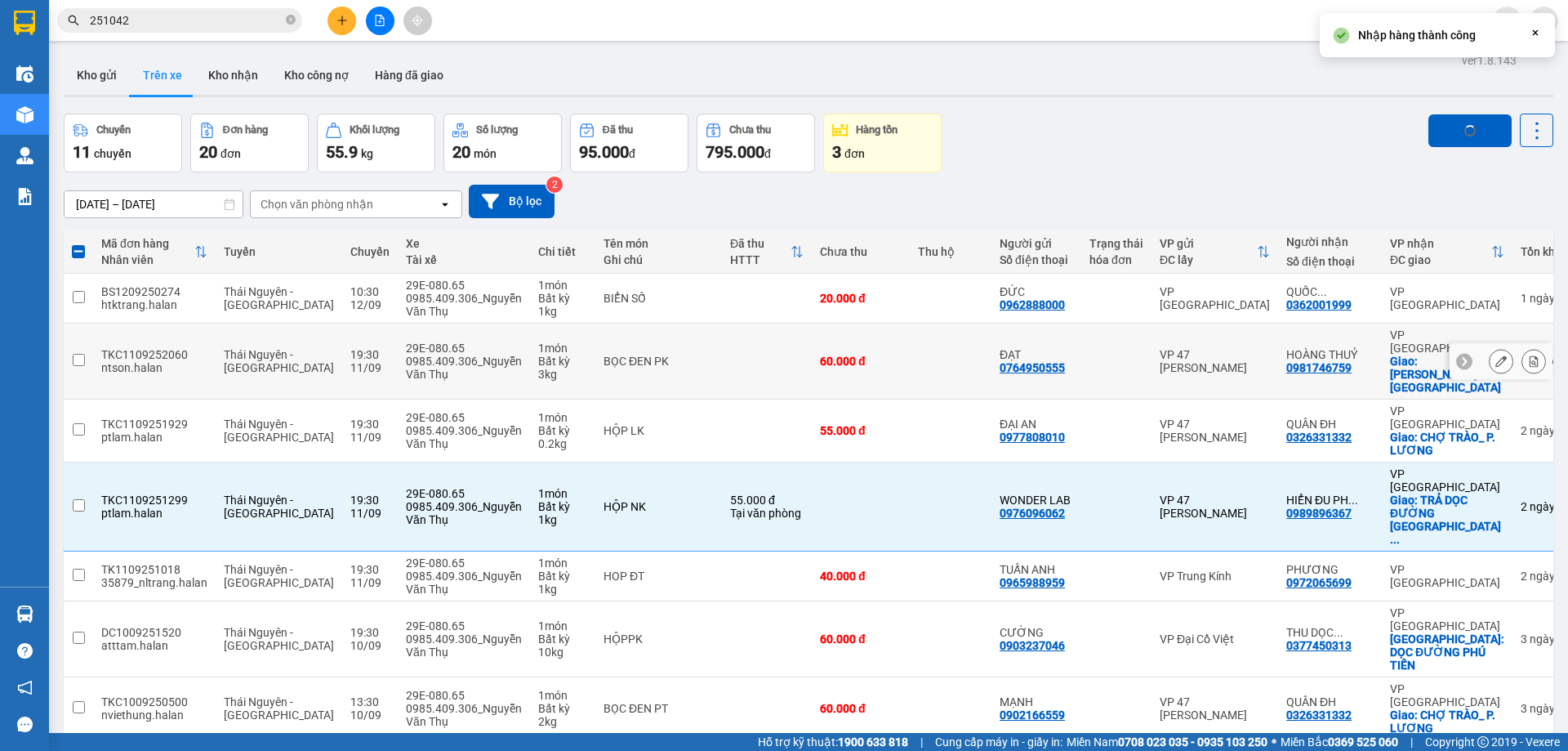
checkbox input "false"
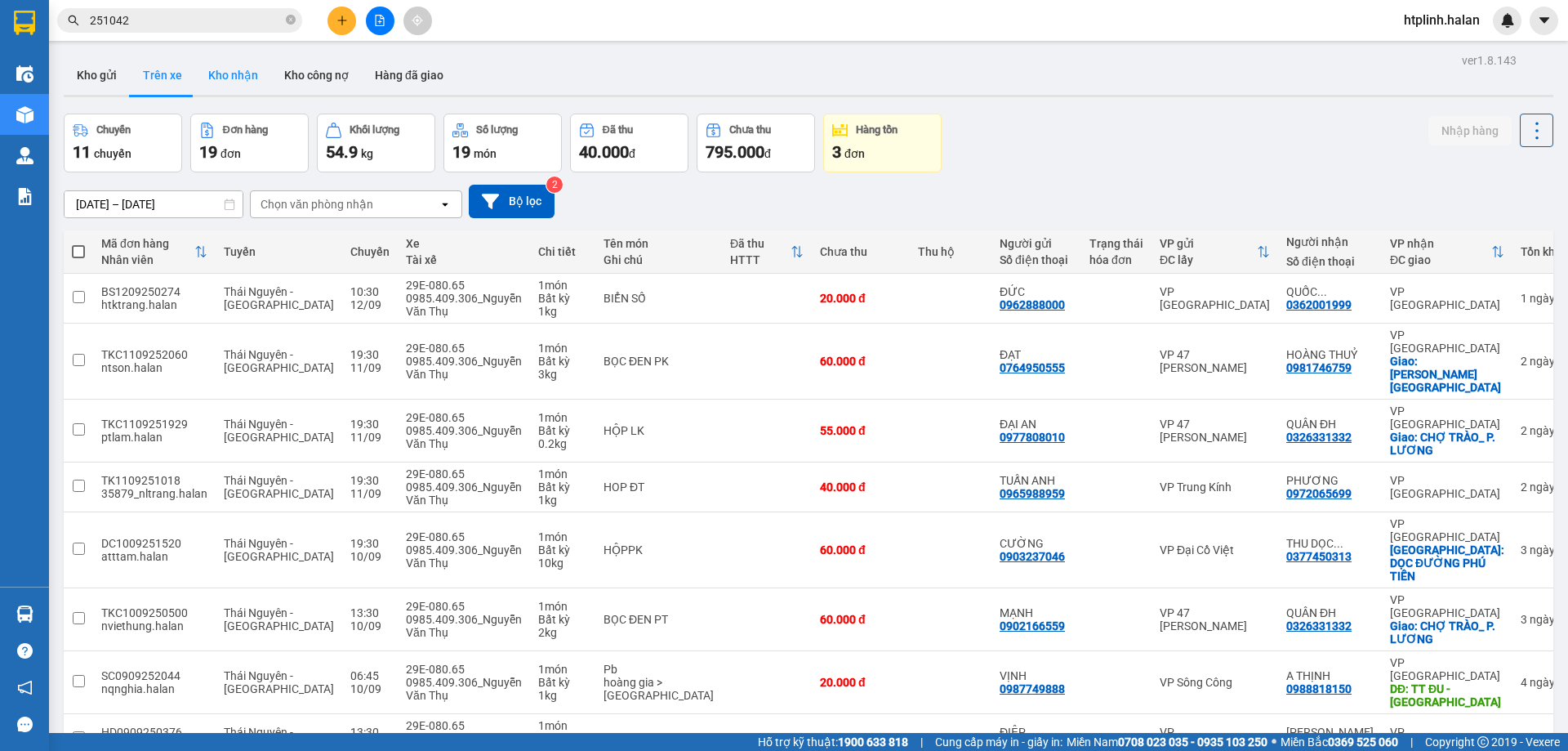
click at [246, 71] on button "Kho nhận" at bounding box center [233, 75] width 76 height 39
type input "[DATE] – [DATE]"
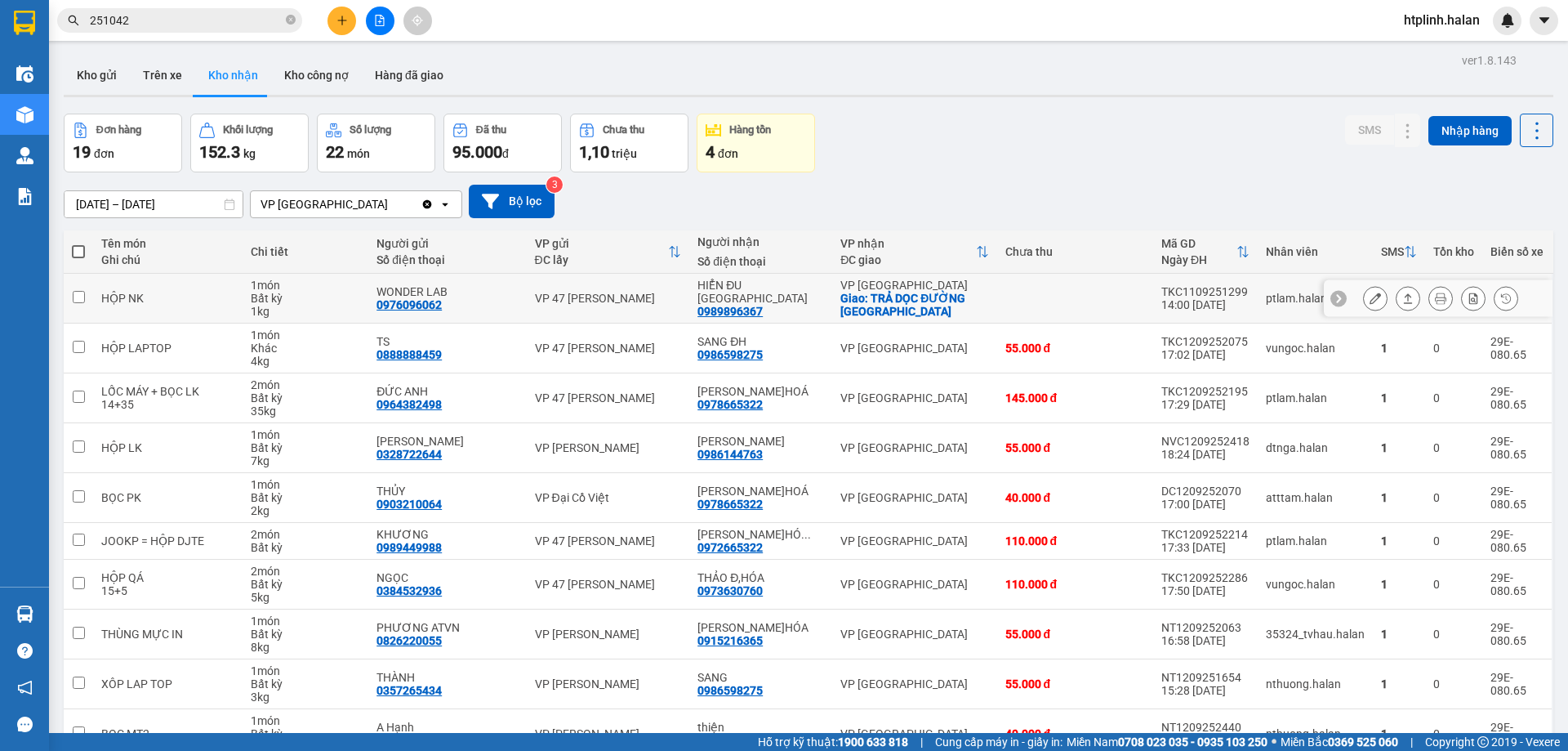
click at [1429, 287] on button at bounding box center [1441, 298] width 23 height 29
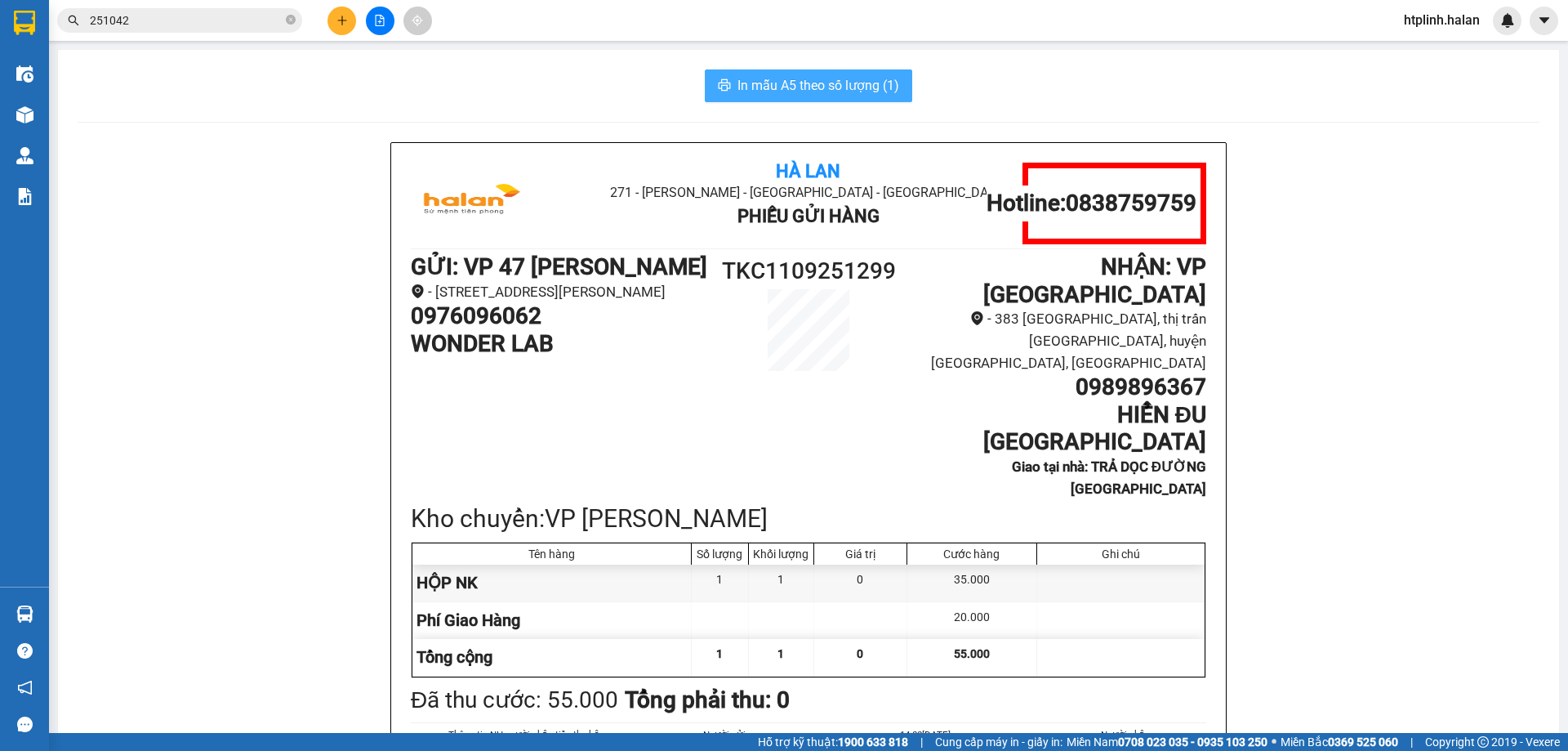
click at [859, 98] on button "In mẫu A5 theo số lượng (1)" at bounding box center [808, 85] width 208 height 32
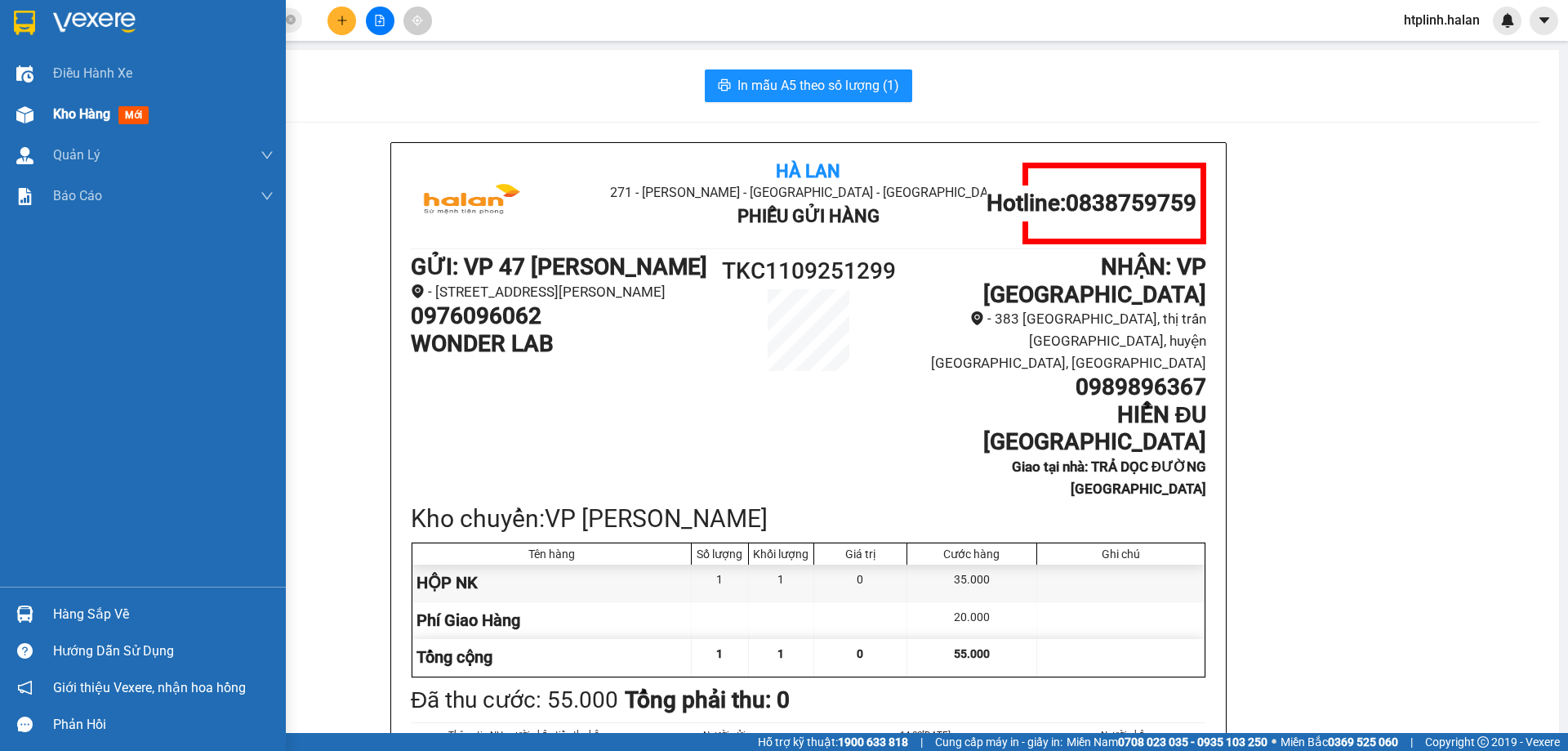
click at [91, 132] on div "Kho hàng mới" at bounding box center [163, 113] width 220 height 41
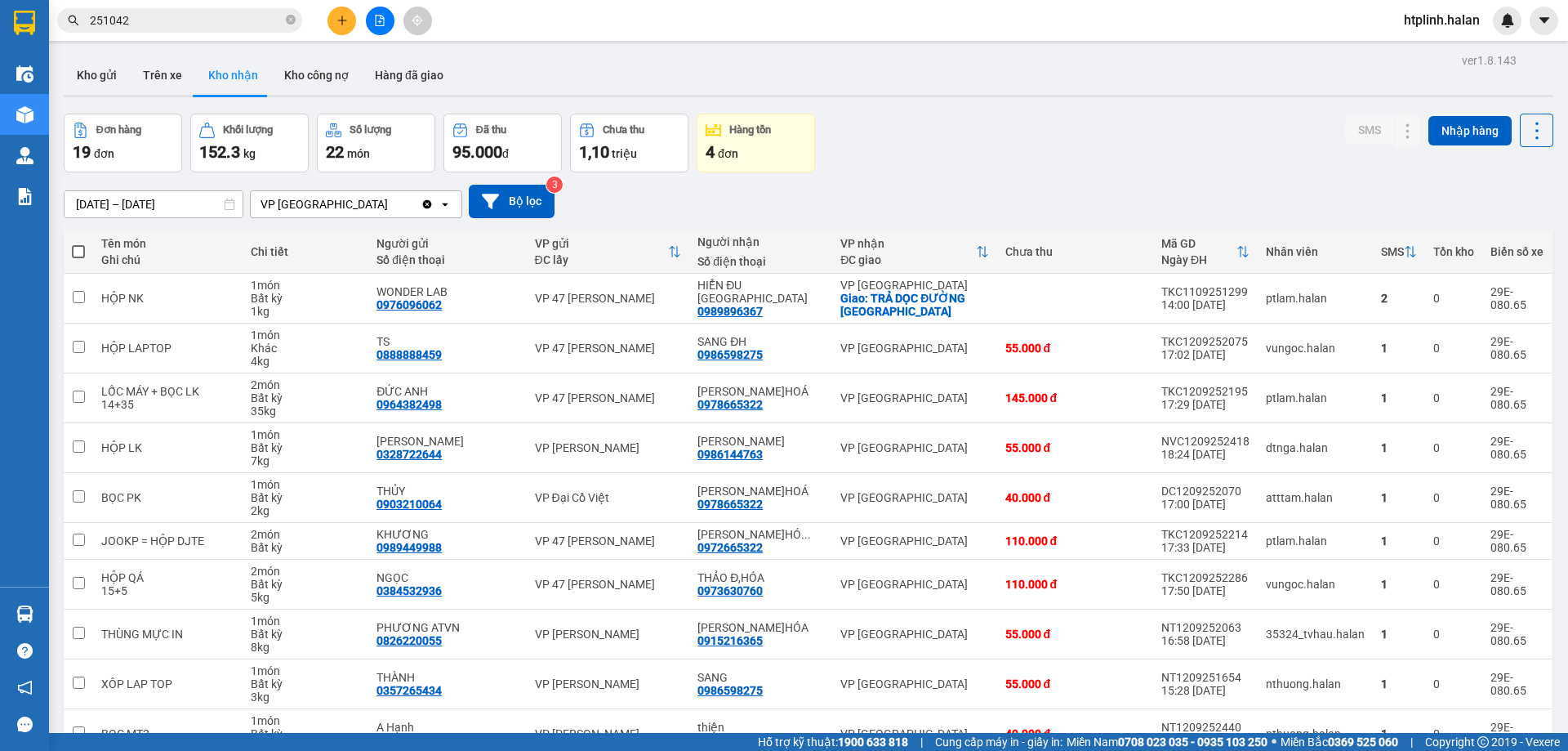
click at [1285, 203] on div "[DATE] – [DATE] Press the down arrow key to interact with the calendar and sele…" at bounding box center [808, 201] width 1489 height 33
click at [1402, 294] on icon at bounding box center [1408, 298] width 12 height 12
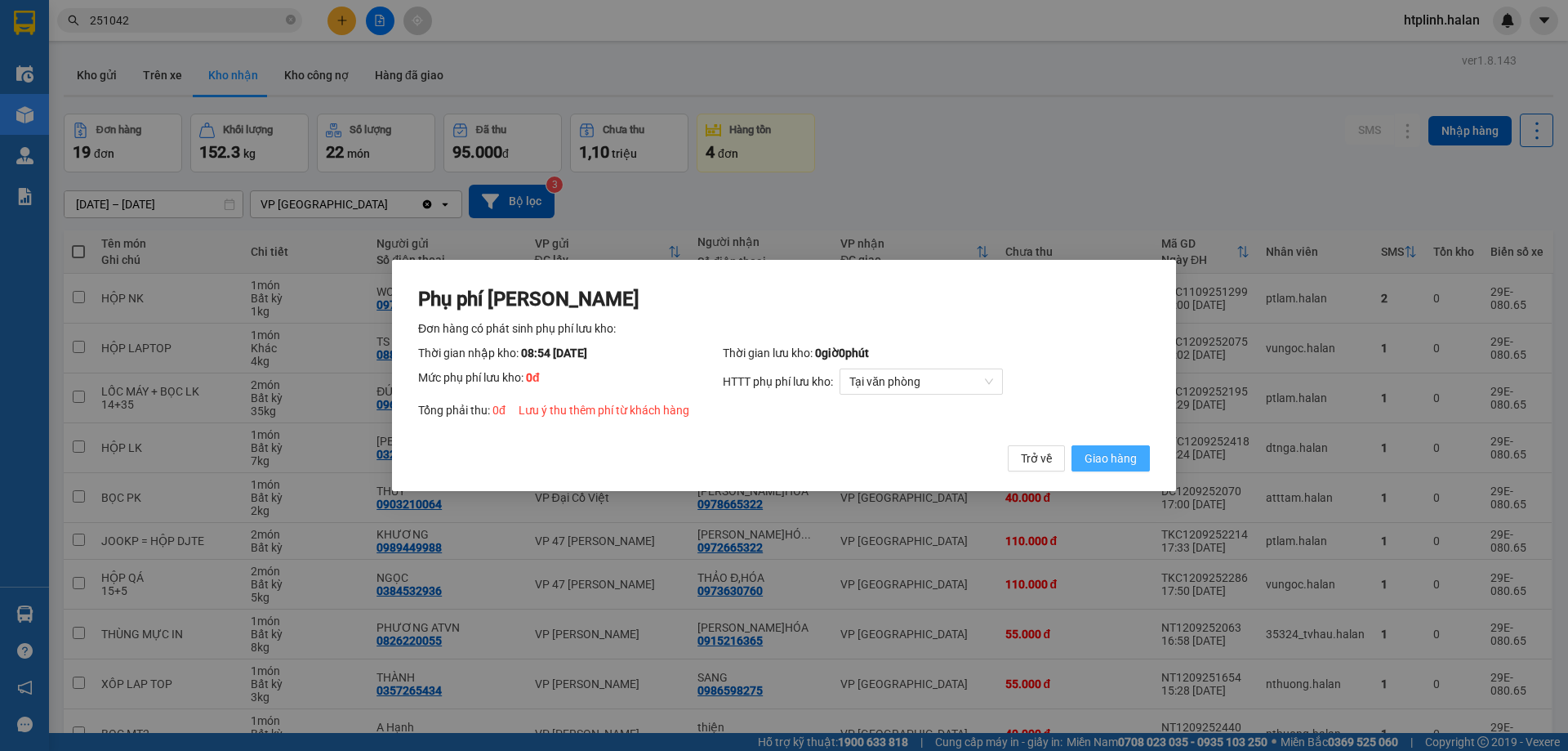
click at [1122, 452] on span "Giao hàng" at bounding box center [1110, 459] width 52 height 18
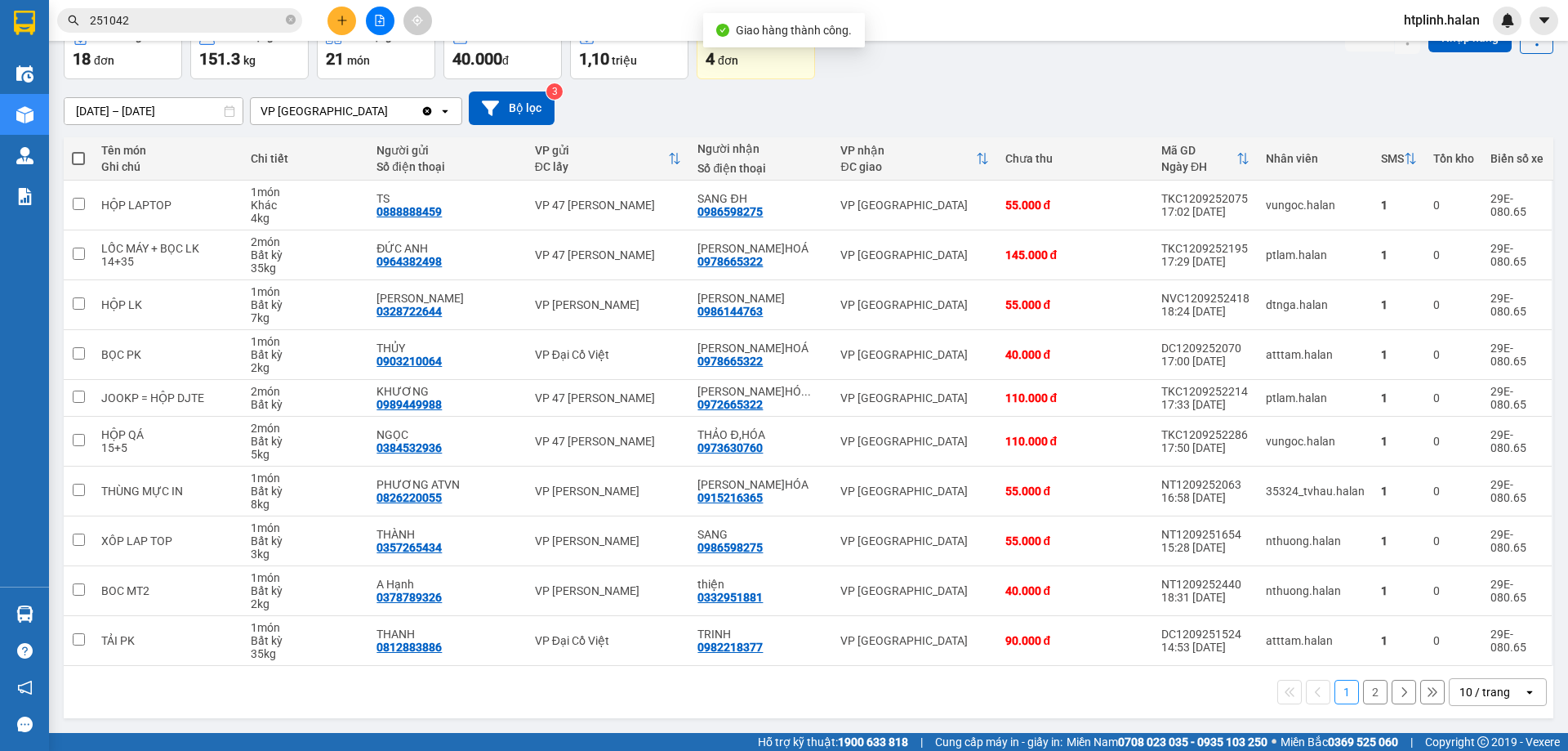
scroll to position [12, 0]
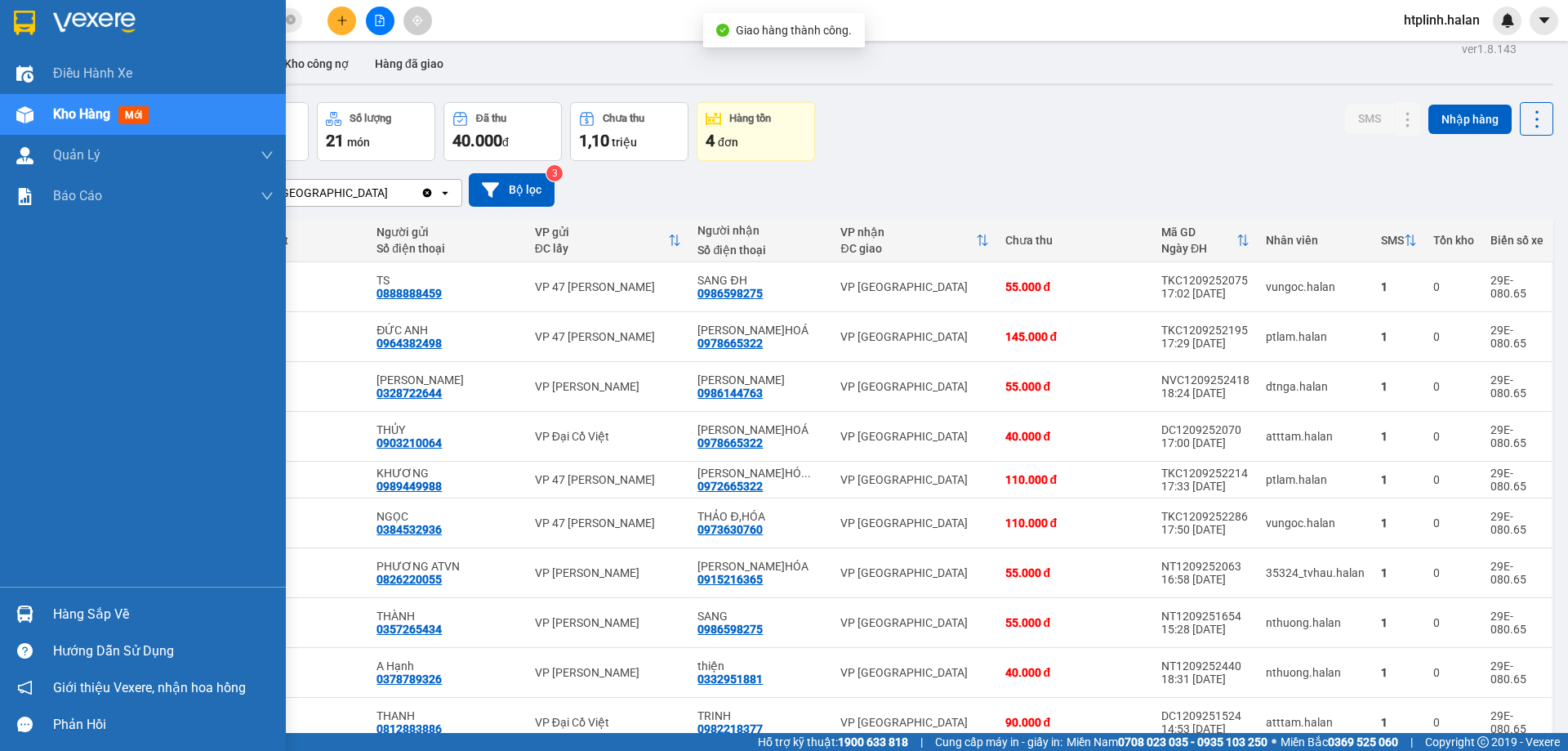
click at [11, 616] on div at bounding box center [25, 614] width 29 height 29
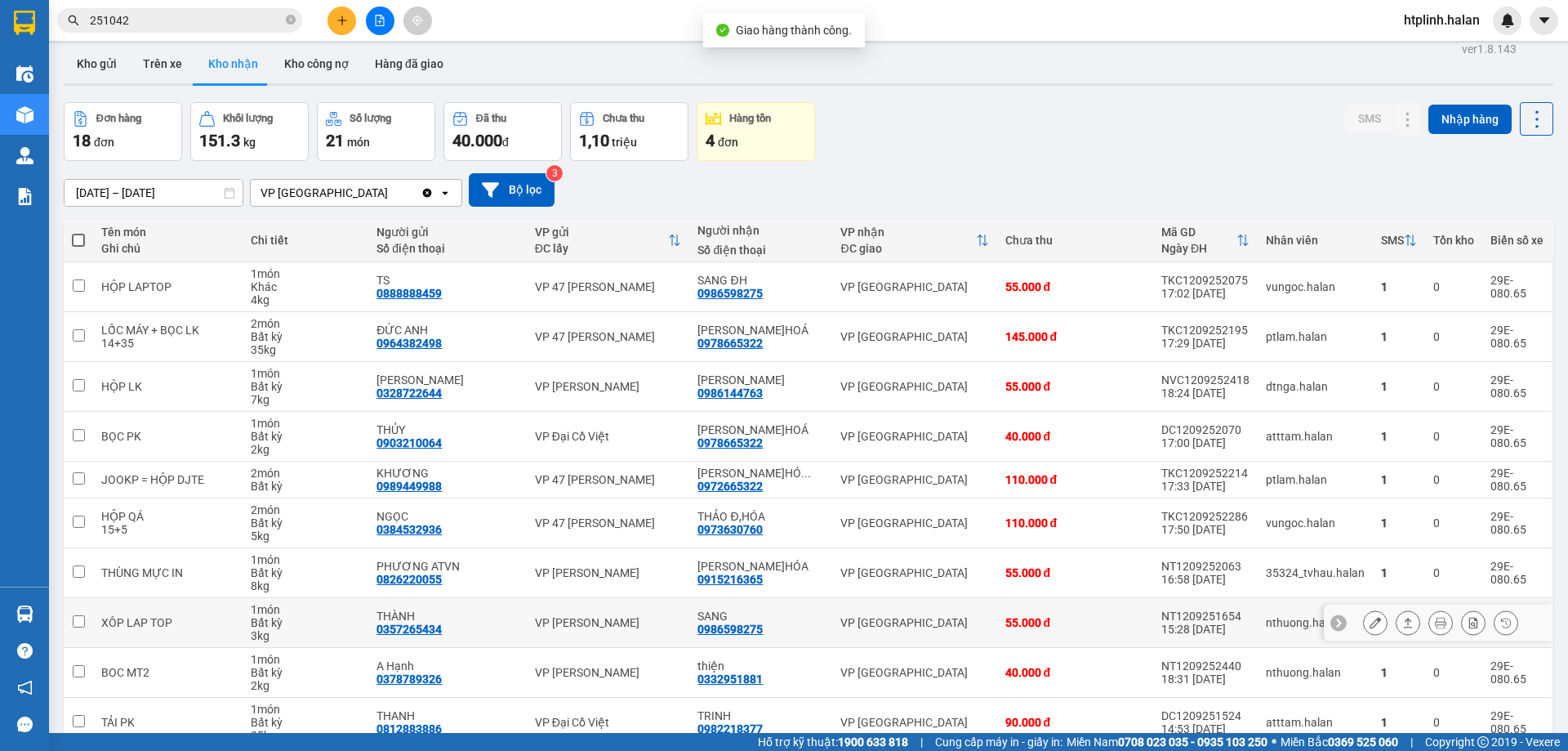
click at [1008, 602] on section "Kết quả tìm kiếm ( 239 ) Bộ lọc Mã ĐH Trạng thái Món hàng Thu hộ Tổng cước Chưa…" at bounding box center [784, 375] width 1568 height 751
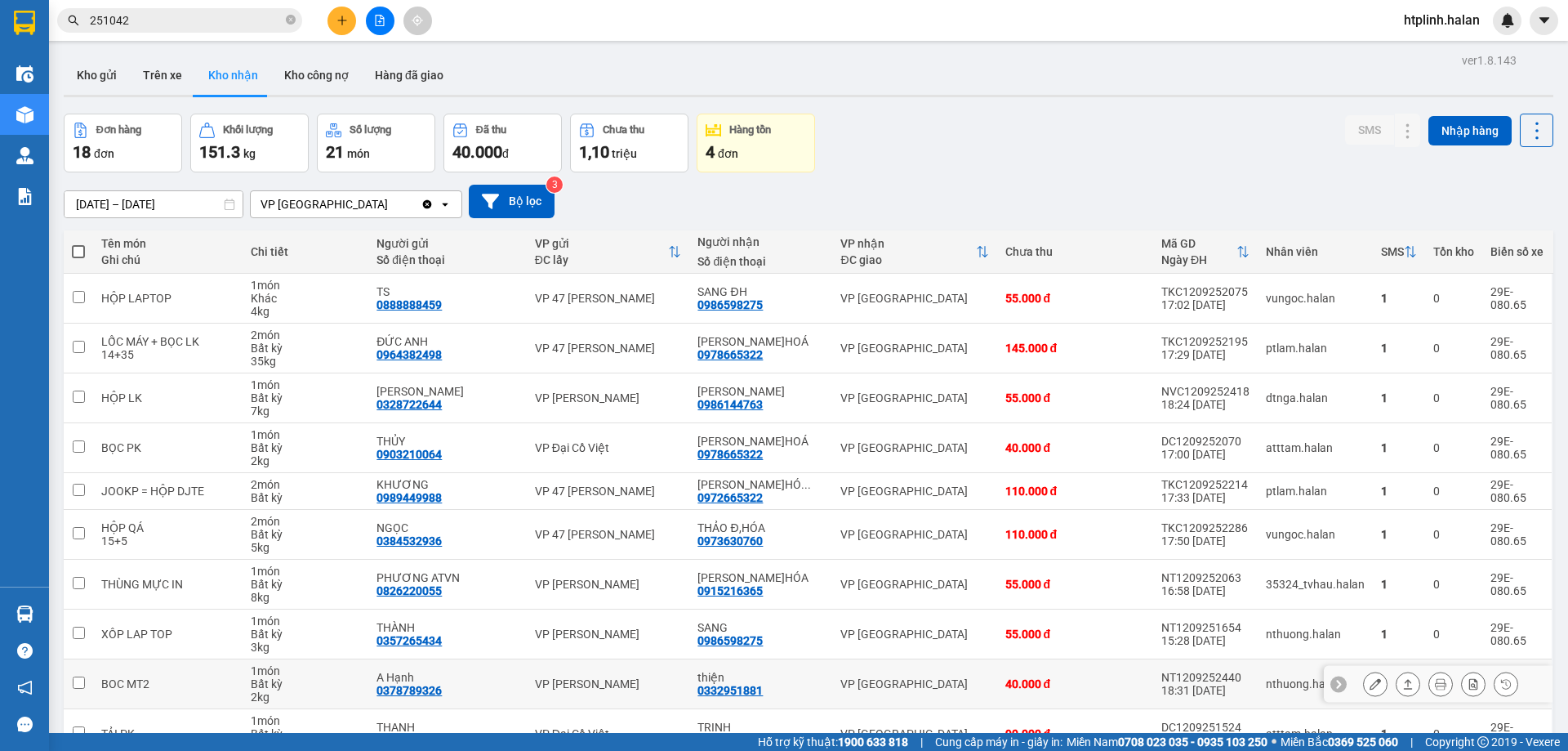
scroll to position [93, 0]
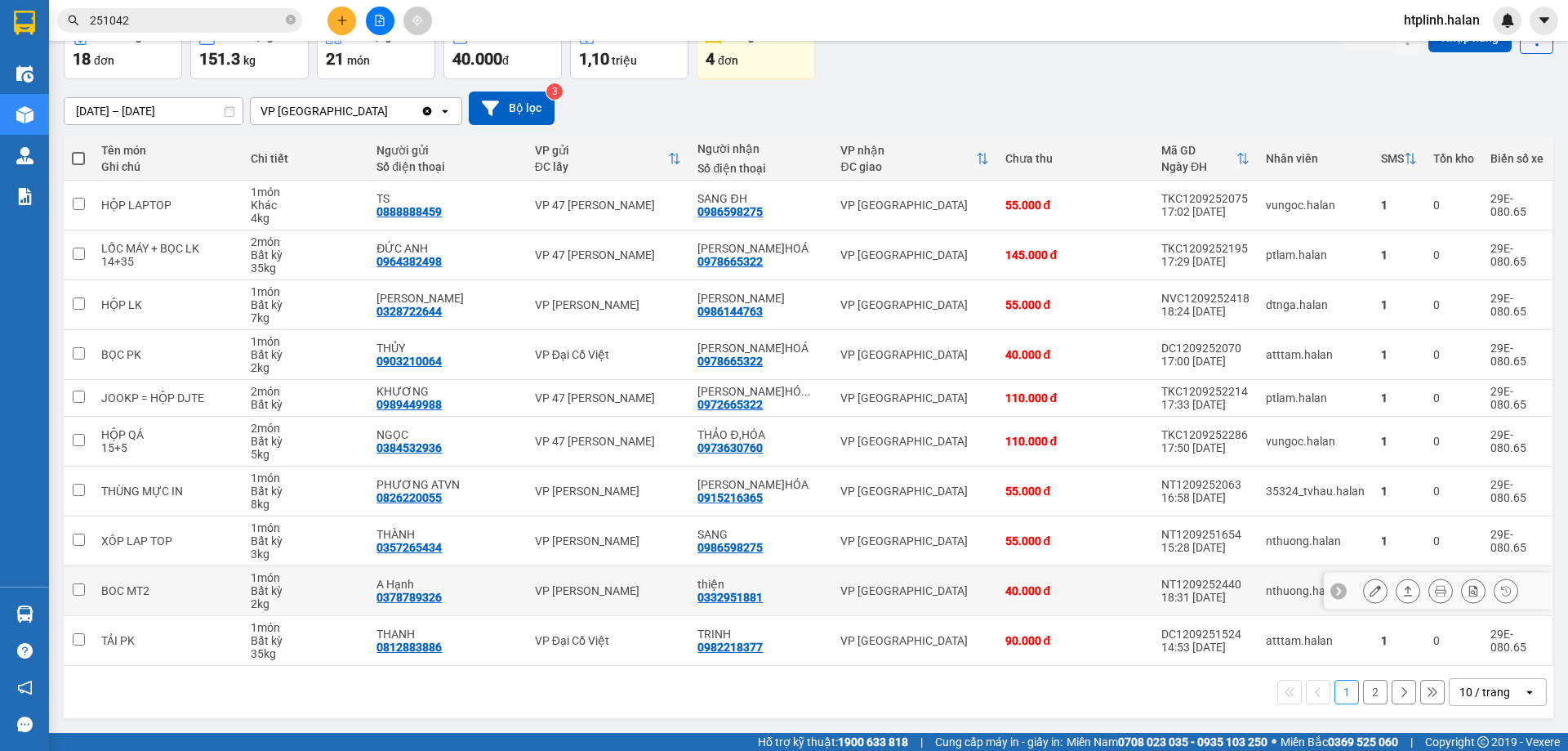
click at [156, 573] on td "BOC MT2" at bounding box center [167, 591] width 150 height 50
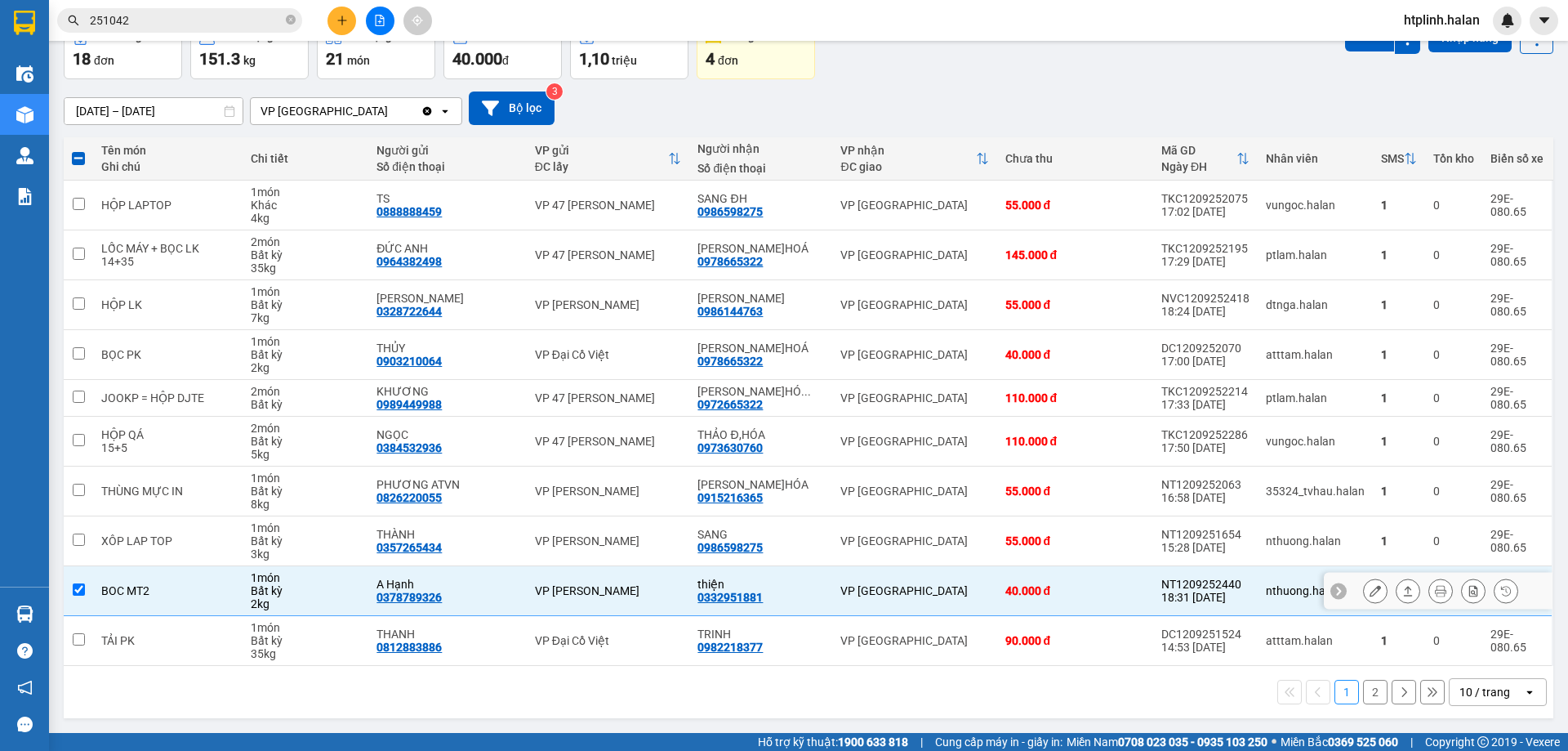
click at [101, 580] on td "BOC MT2" at bounding box center [167, 591] width 150 height 50
checkbox input "false"
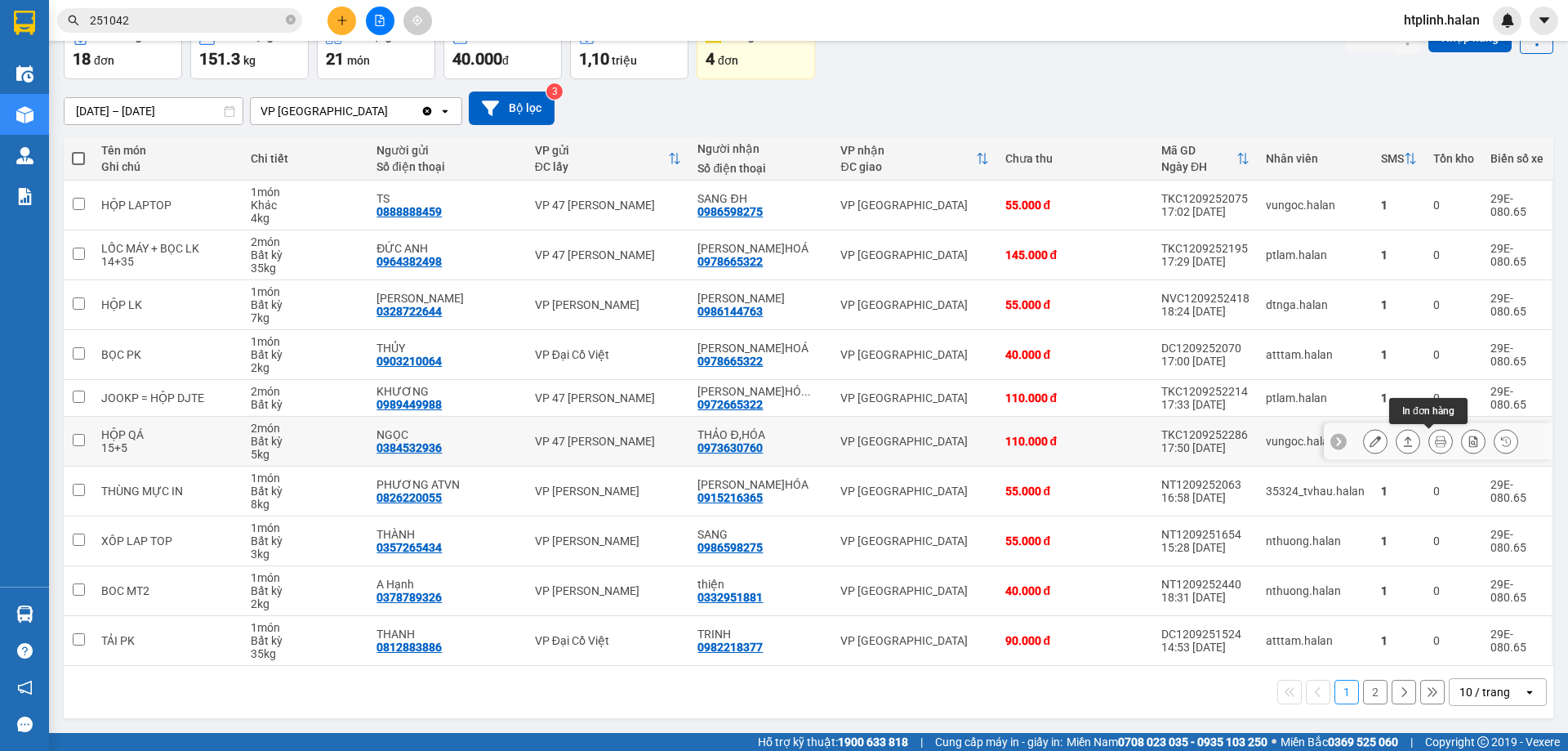
click at [1438, 447] on button at bounding box center [1441, 441] width 23 height 29
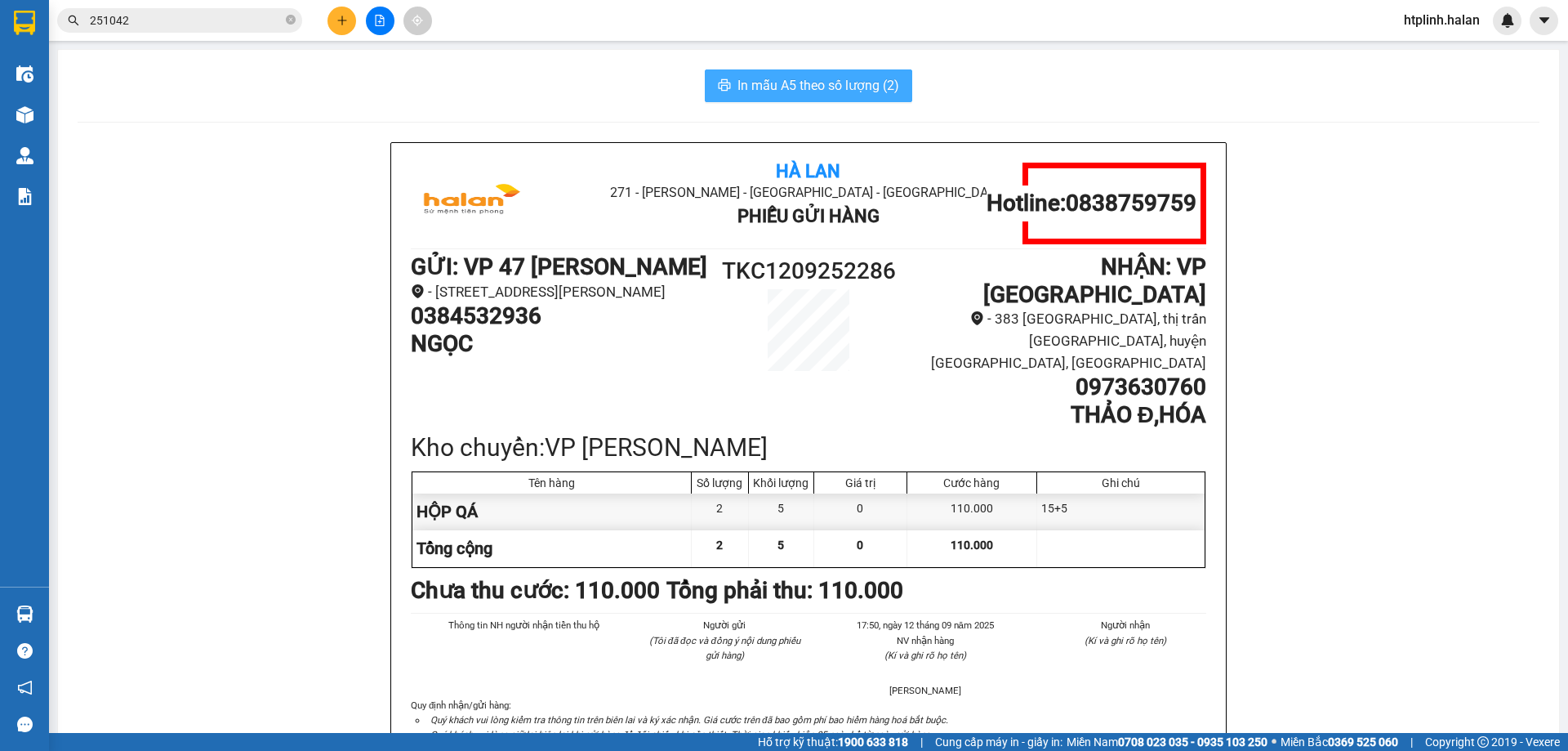
click at [762, 84] on span "In mẫu A5 theo số lượng (2)" at bounding box center [818, 85] width 161 height 21
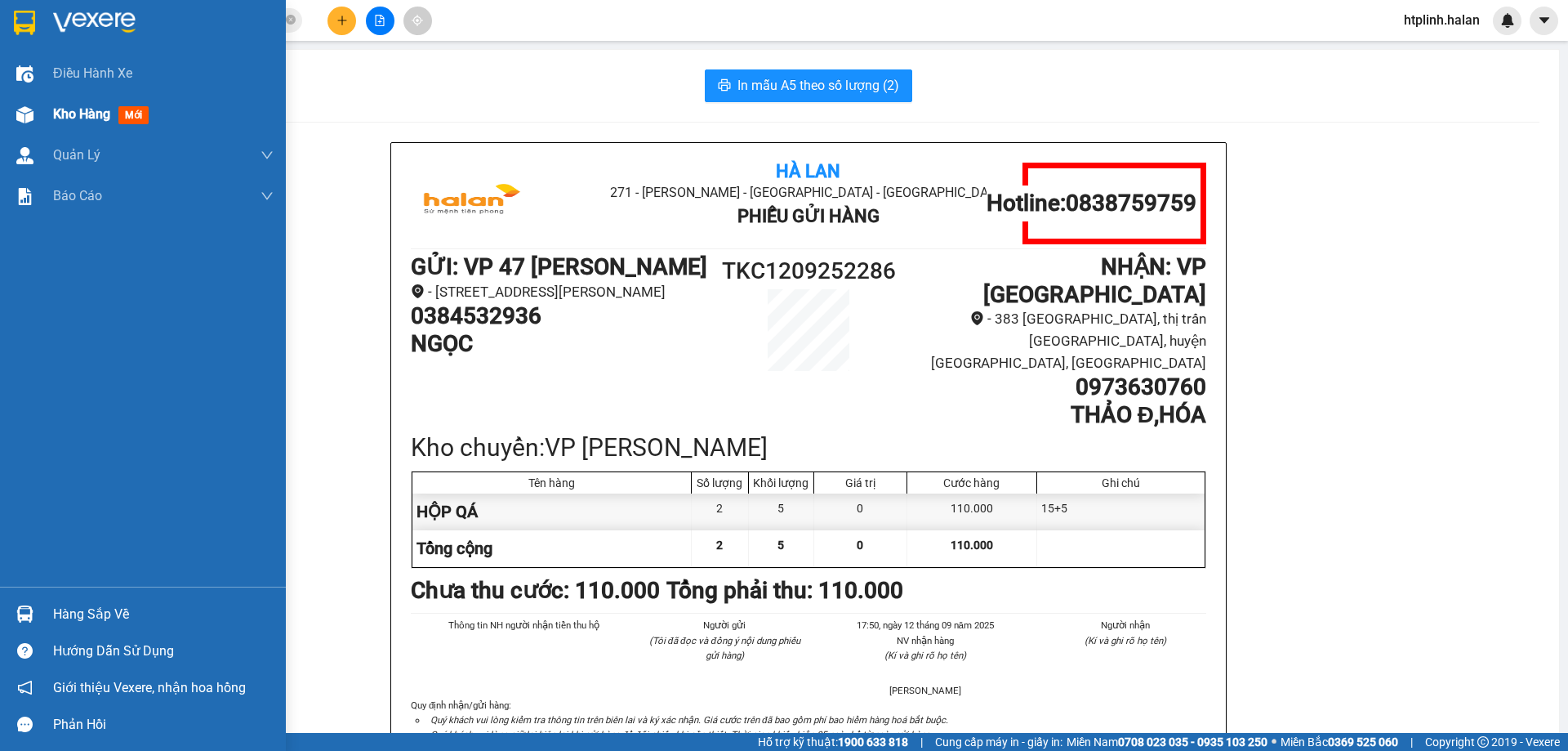
click at [81, 132] on div "Kho hàng mới" at bounding box center [163, 113] width 220 height 41
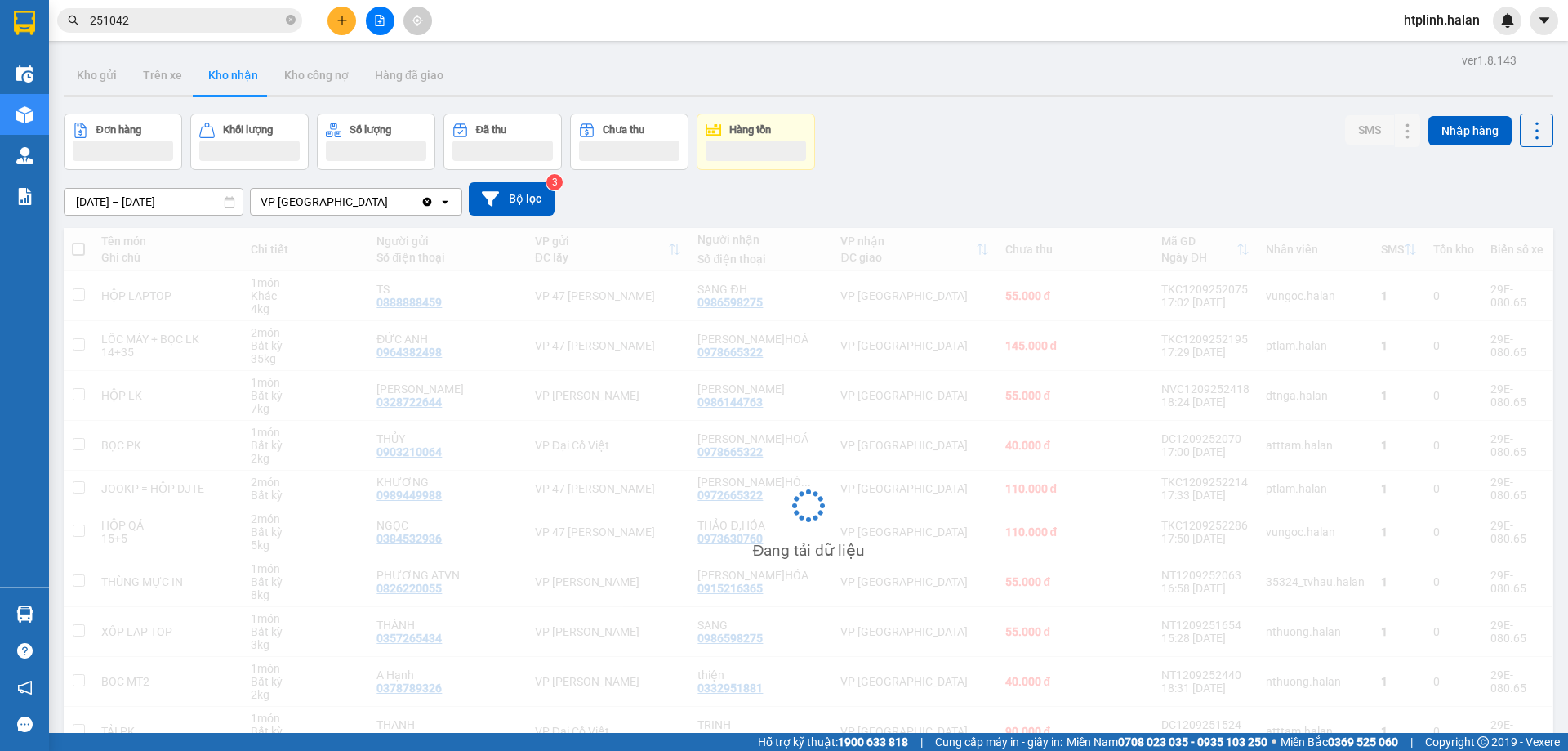
scroll to position [93, 0]
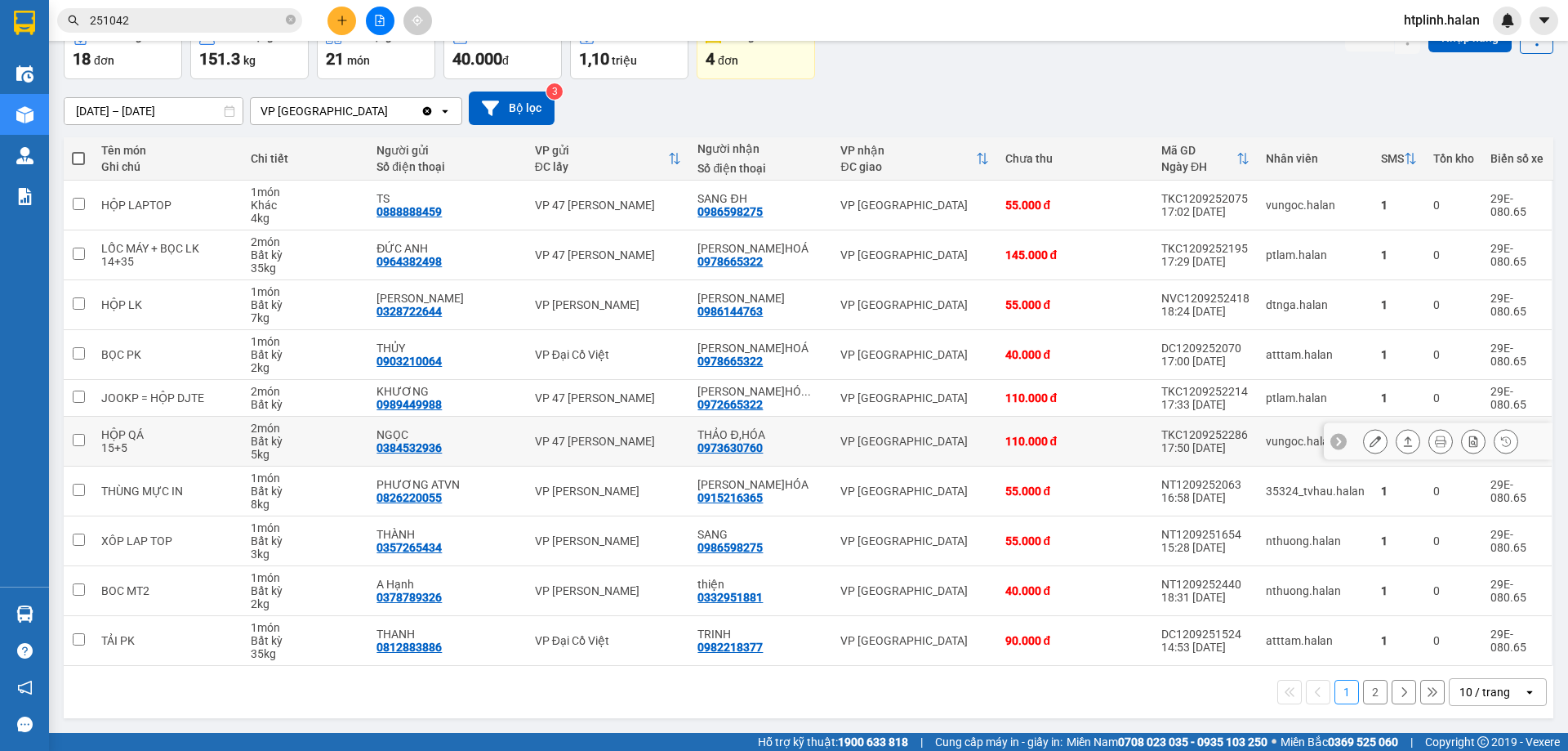
click at [1397, 448] on button at bounding box center [1408, 441] width 23 height 29
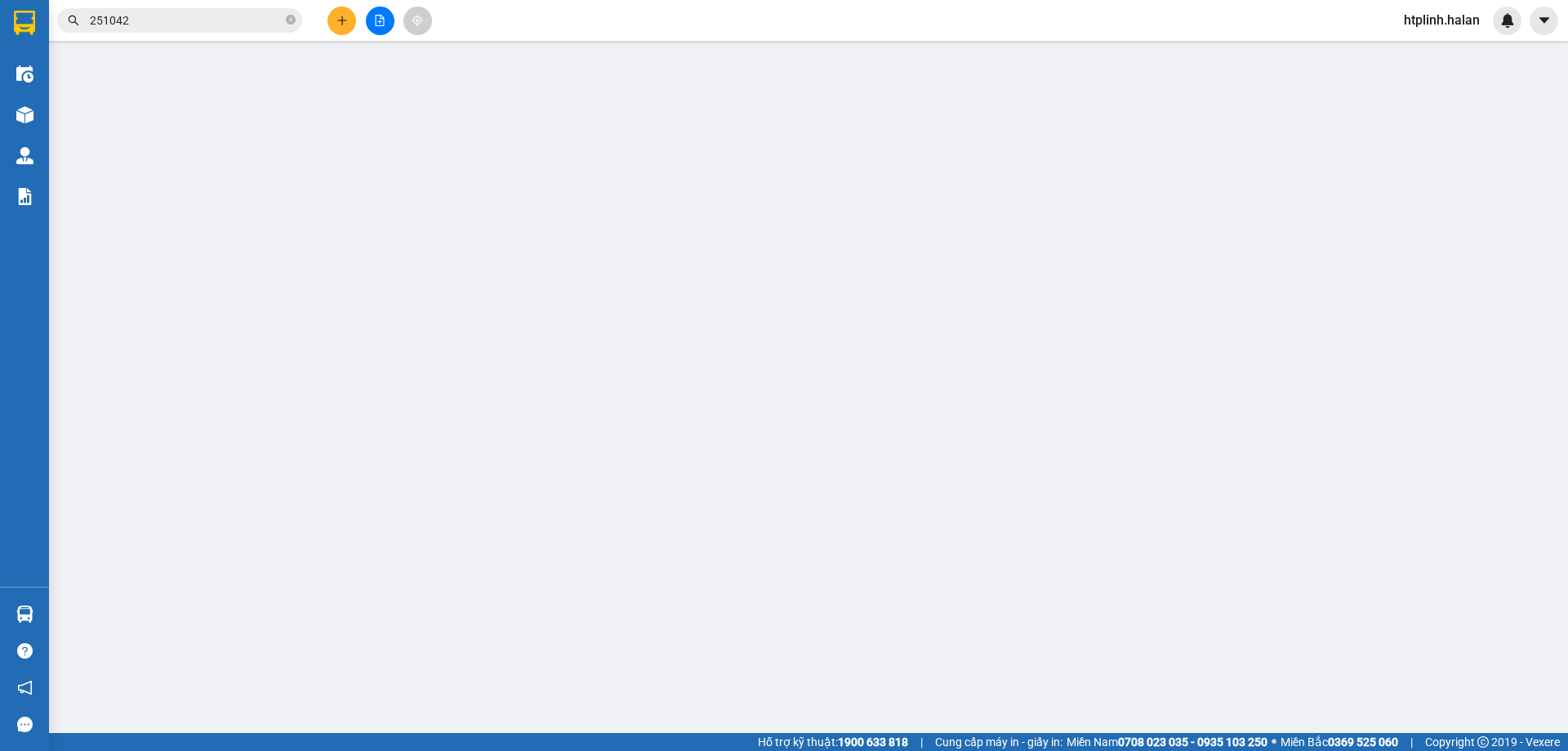
type input "0384532936"
type input "NGỌC"
type input "0973630760"
type input "THẢO Đ,HÓA"
type input "110.000"
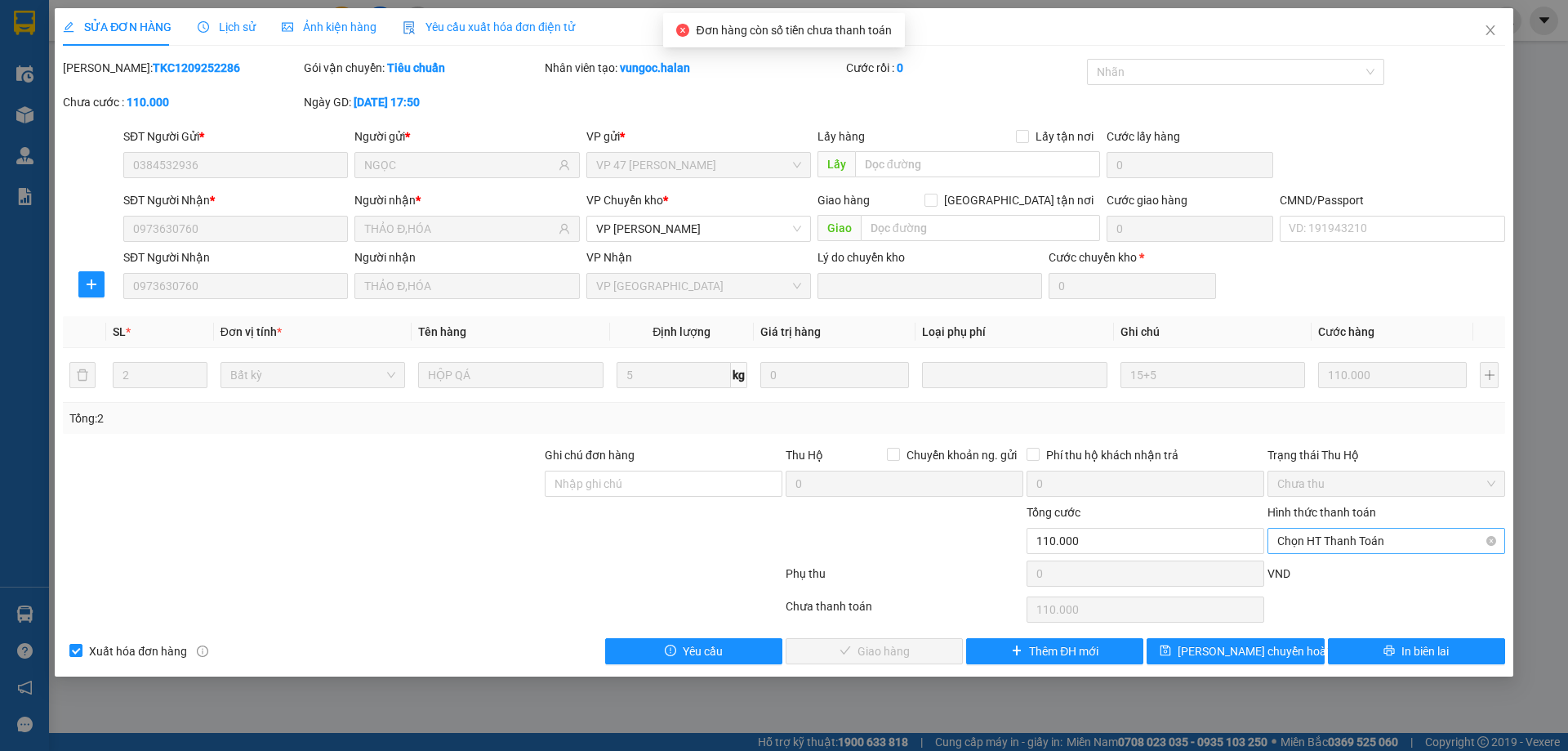
click at [1321, 539] on span "Chọn HT Thanh Toán" at bounding box center [1386, 541] width 218 height 25
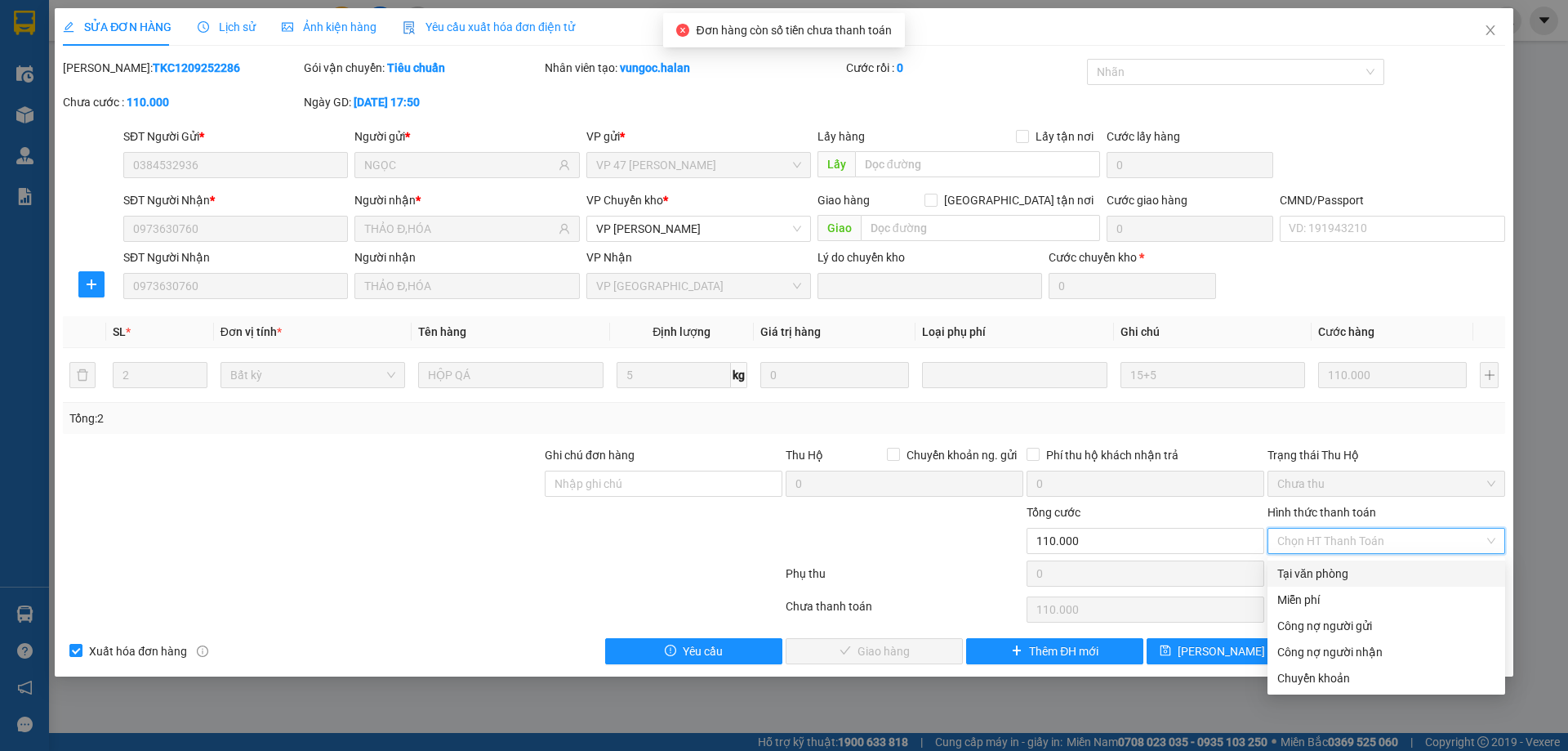
click at [1321, 566] on div "Tại văn phòng" at bounding box center [1386, 574] width 218 height 18
type input "0"
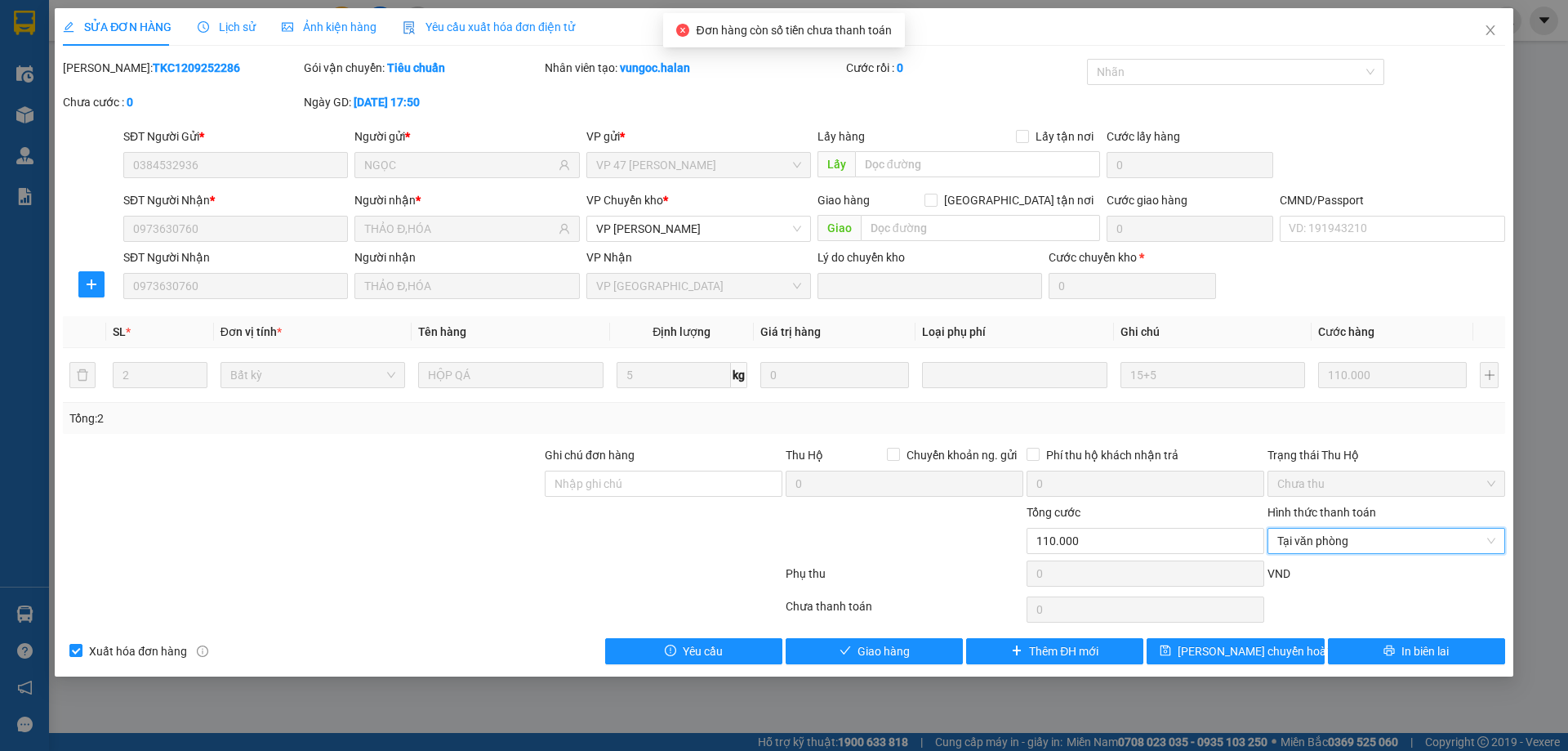
click at [990, 630] on div "Total Paid Fee 0 Total UnPaid Fee 110.000 Cash Collection Total Fee Mã ĐH: TKC1…" at bounding box center [784, 361] width 1442 height 605
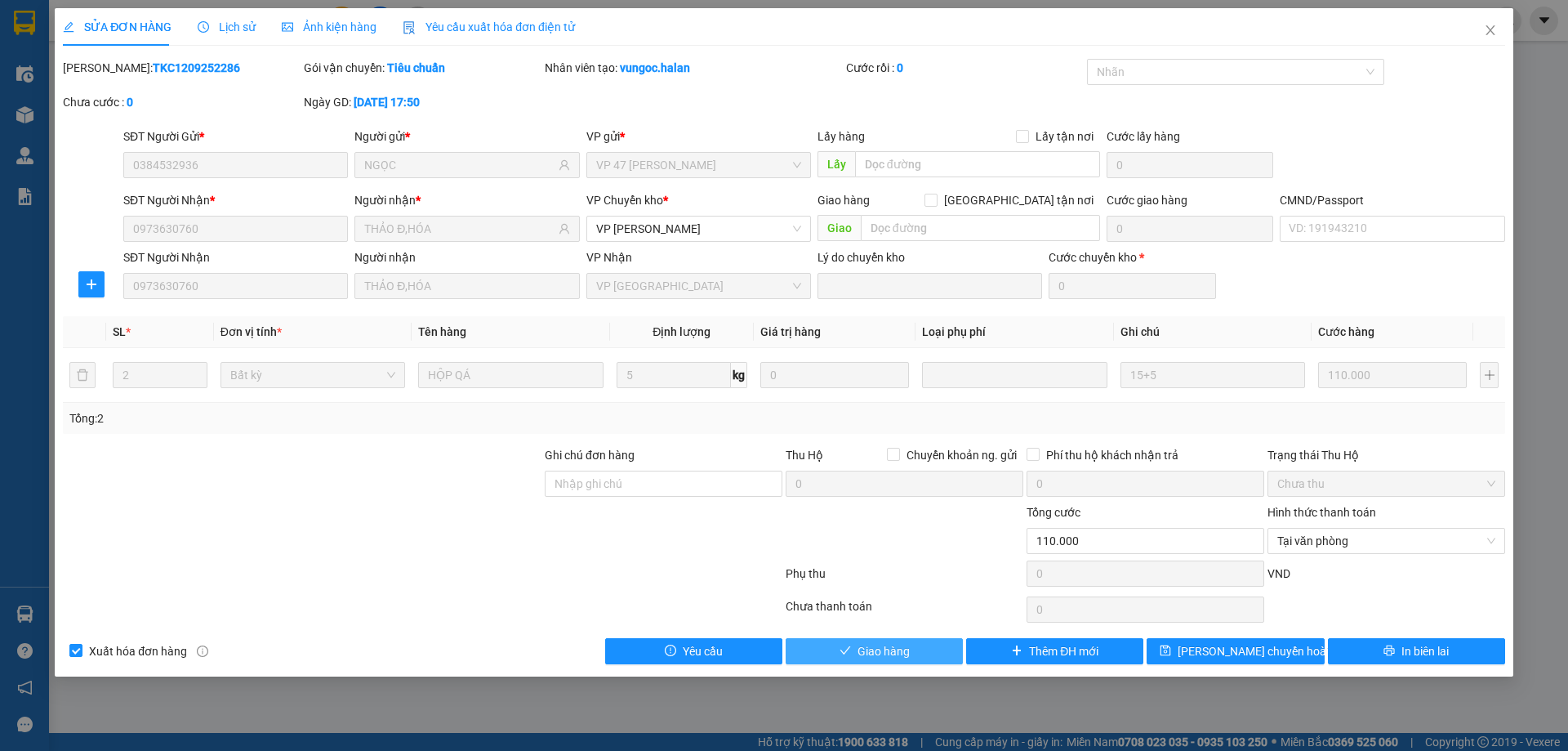
click at [902, 642] on button "Giao hàng" at bounding box center [874, 651] width 177 height 26
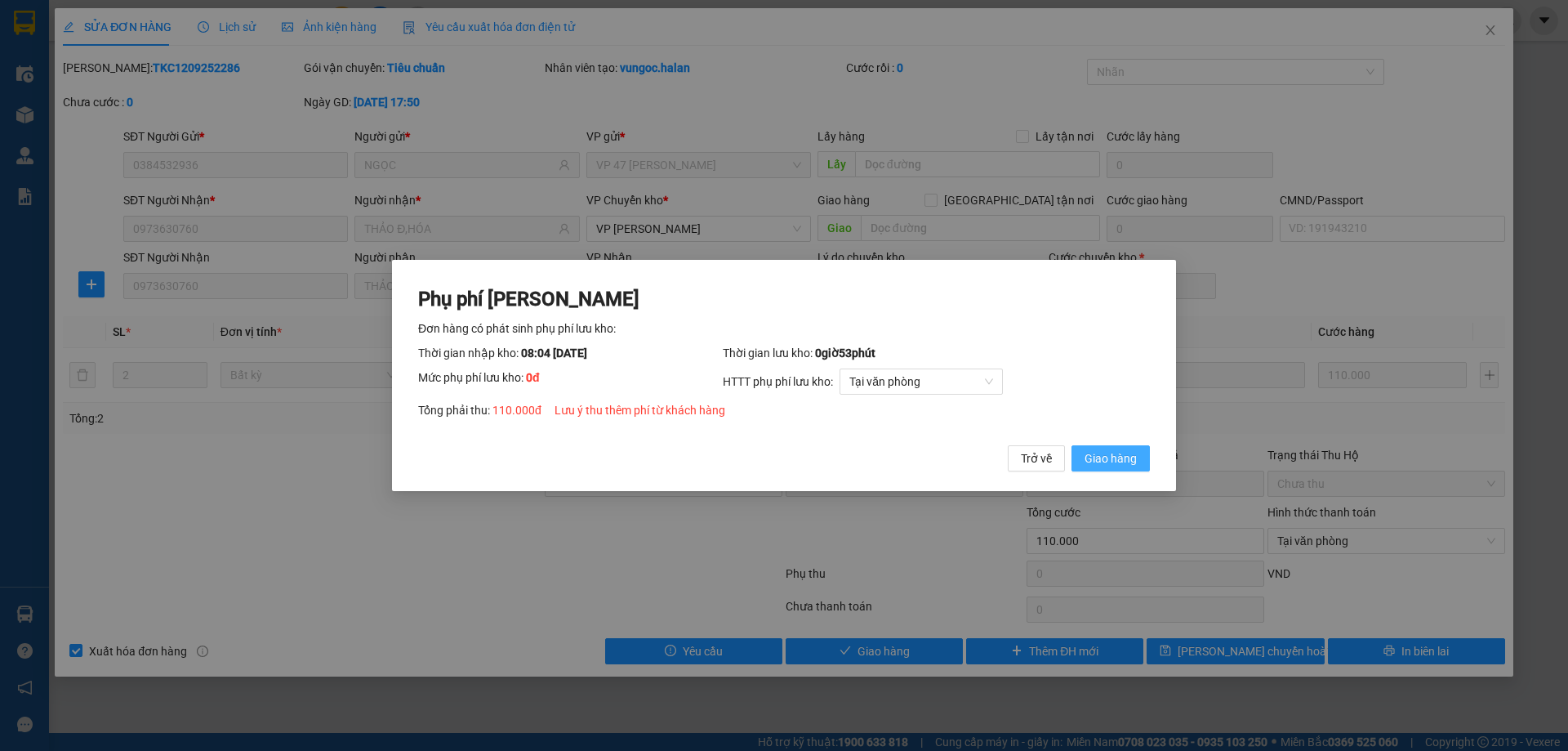
click at [1099, 445] on button "Giao hàng" at bounding box center [1110, 459] width 79 height 26
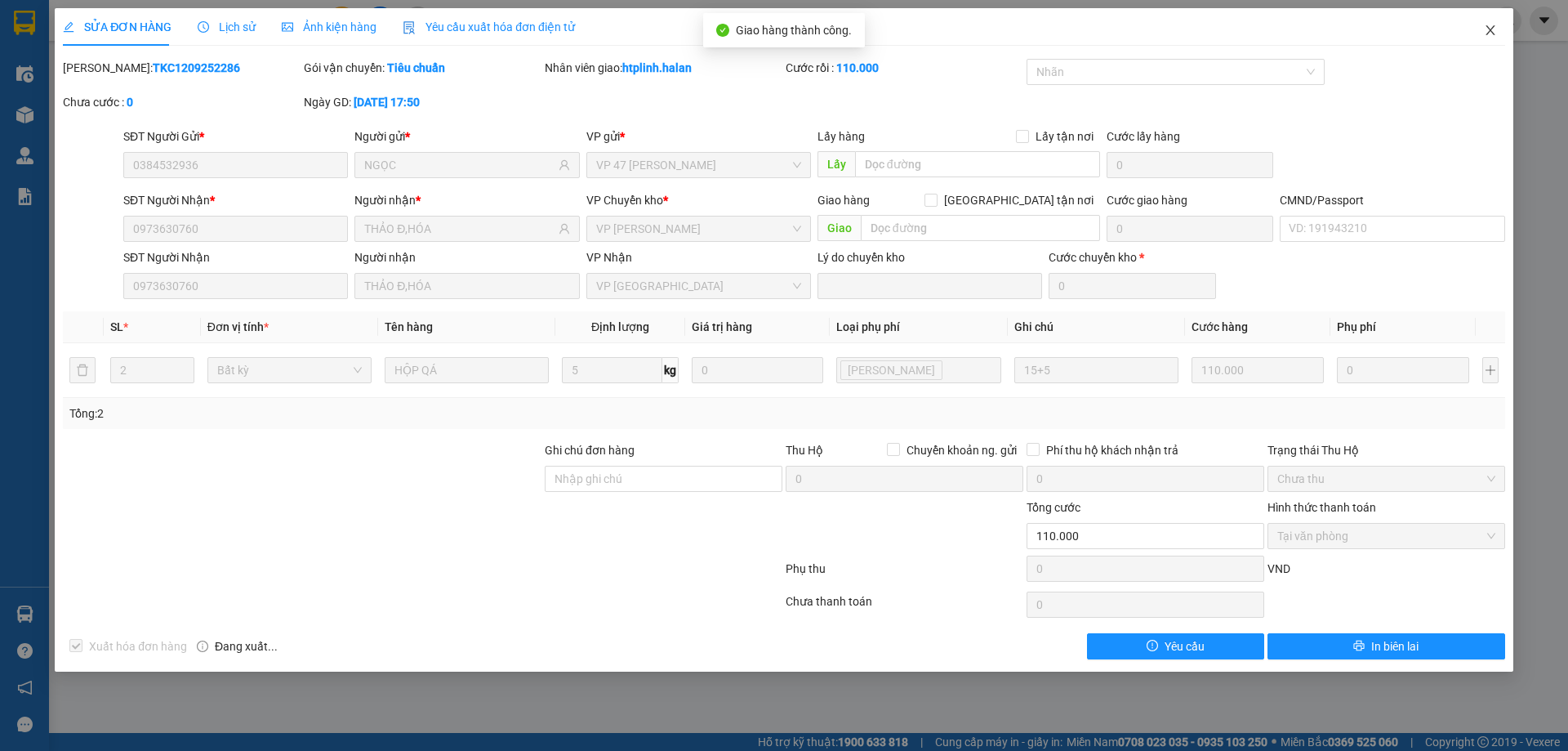
click at [1496, 30] on icon "close" at bounding box center [1490, 31] width 13 height 13
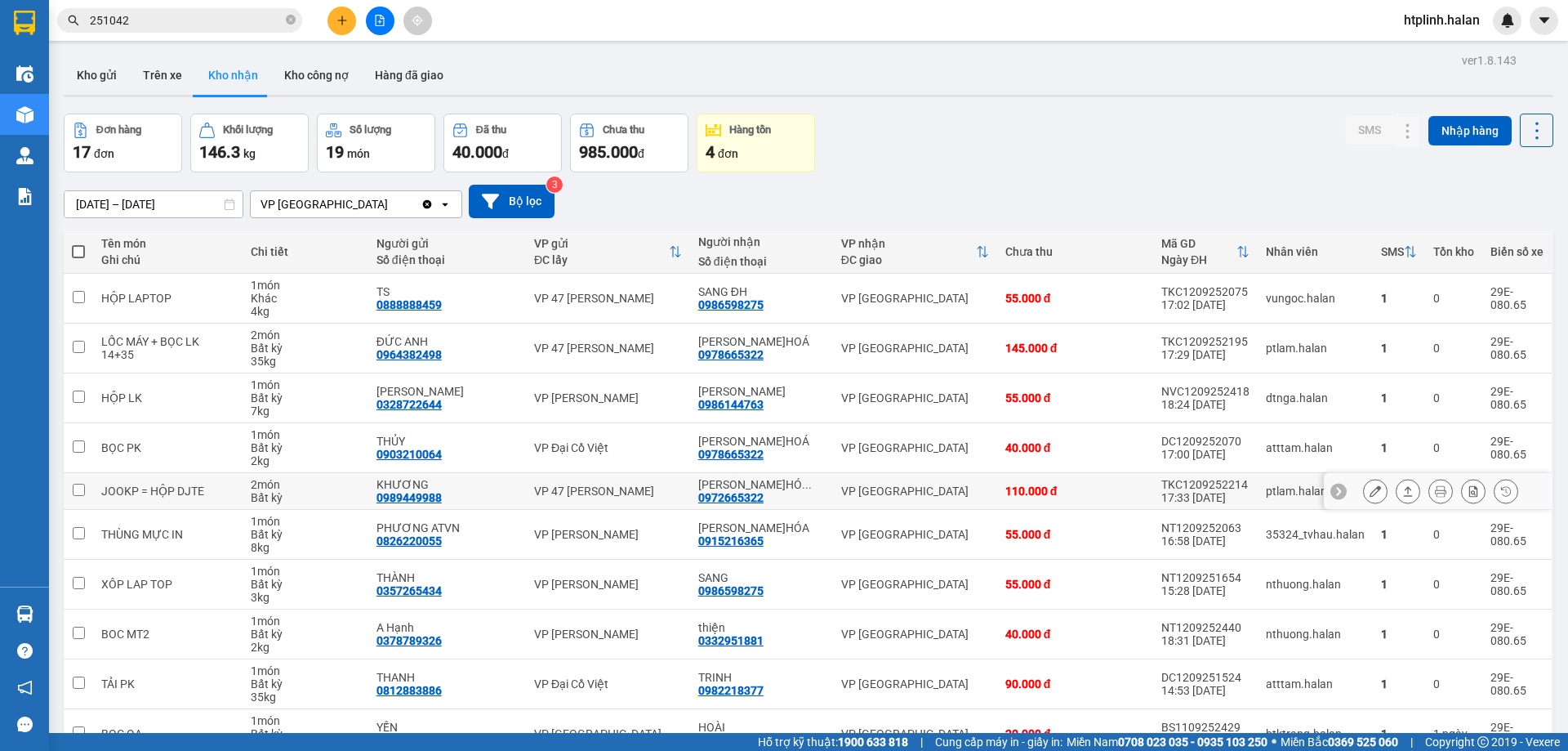
scroll to position [93, 0]
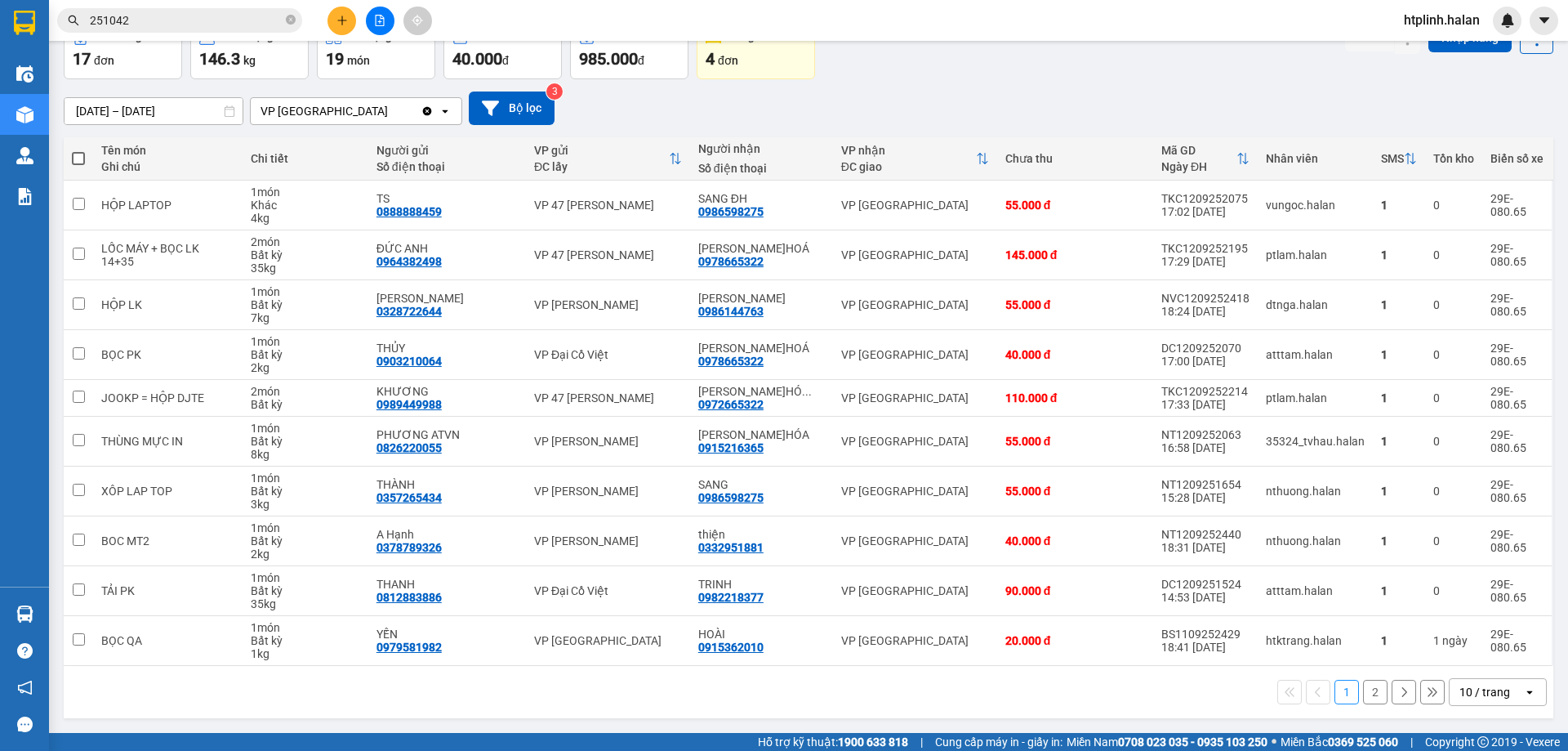
click at [1353, 138] on th "Nhân viên" at bounding box center [1315, 159] width 115 height 43
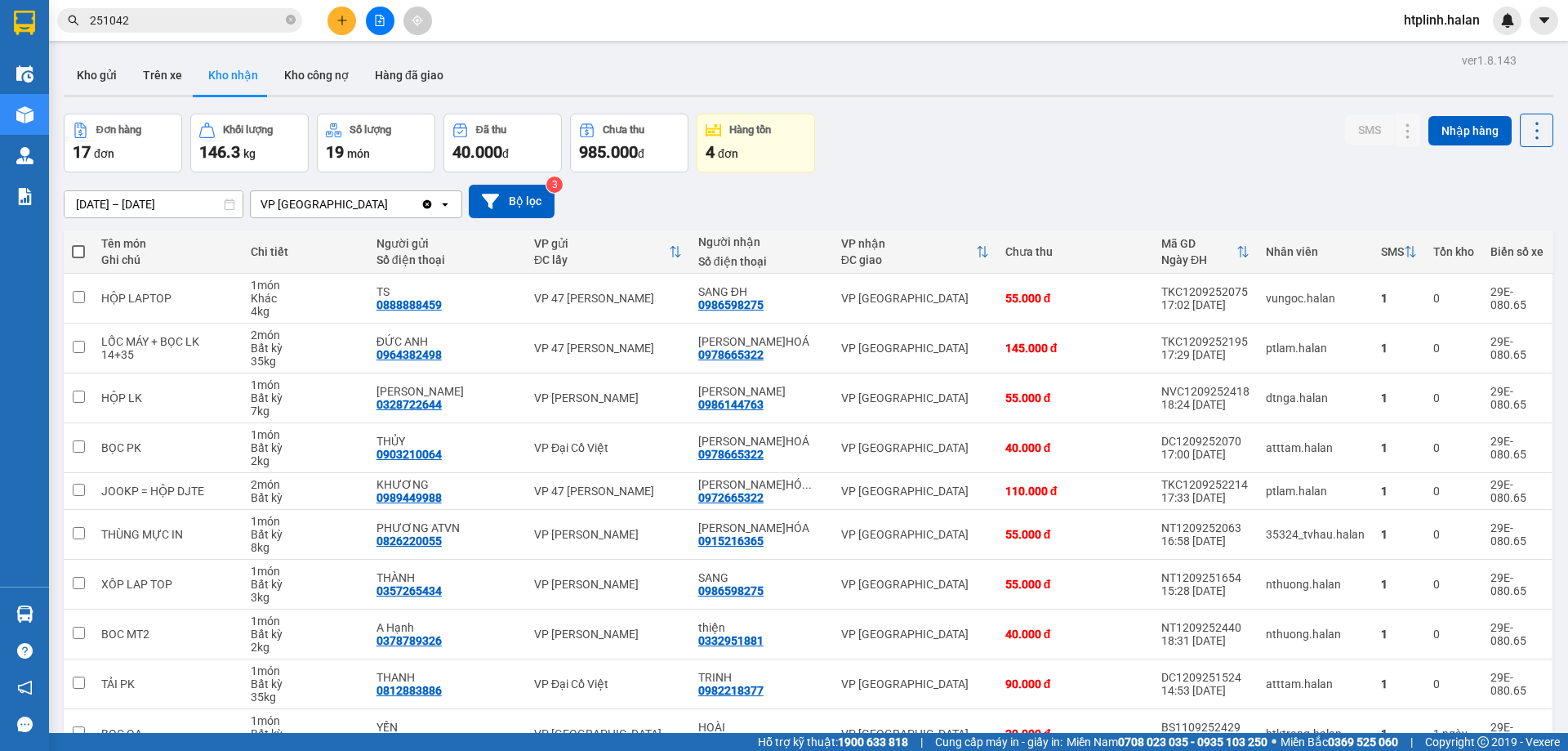
click at [163, 99] on div "ver 1.8.143 Kho gửi Trên xe Kho nhận Kho công nợ Hàng đã giao Đơn hàng 17 đơn K…" at bounding box center [808, 433] width 1503 height 768
click at [182, 46] on main "ver 1.8.143 Kho gửi Trên xe Kho nhận Kho công nợ Hàng đã giao Đơn hàng 17 đơn K…" at bounding box center [784, 366] width 1568 height 733
click at [166, 54] on div "ver 1.8.143 Kho gửi Trên xe Kho nhận Kho công nợ Hàng đã giao Đơn hàng 17 đơn K…" at bounding box center [808, 433] width 1503 height 768
click at [171, 70] on button "Trên xe" at bounding box center [162, 75] width 65 height 39
type input "[DATE] – [DATE]"
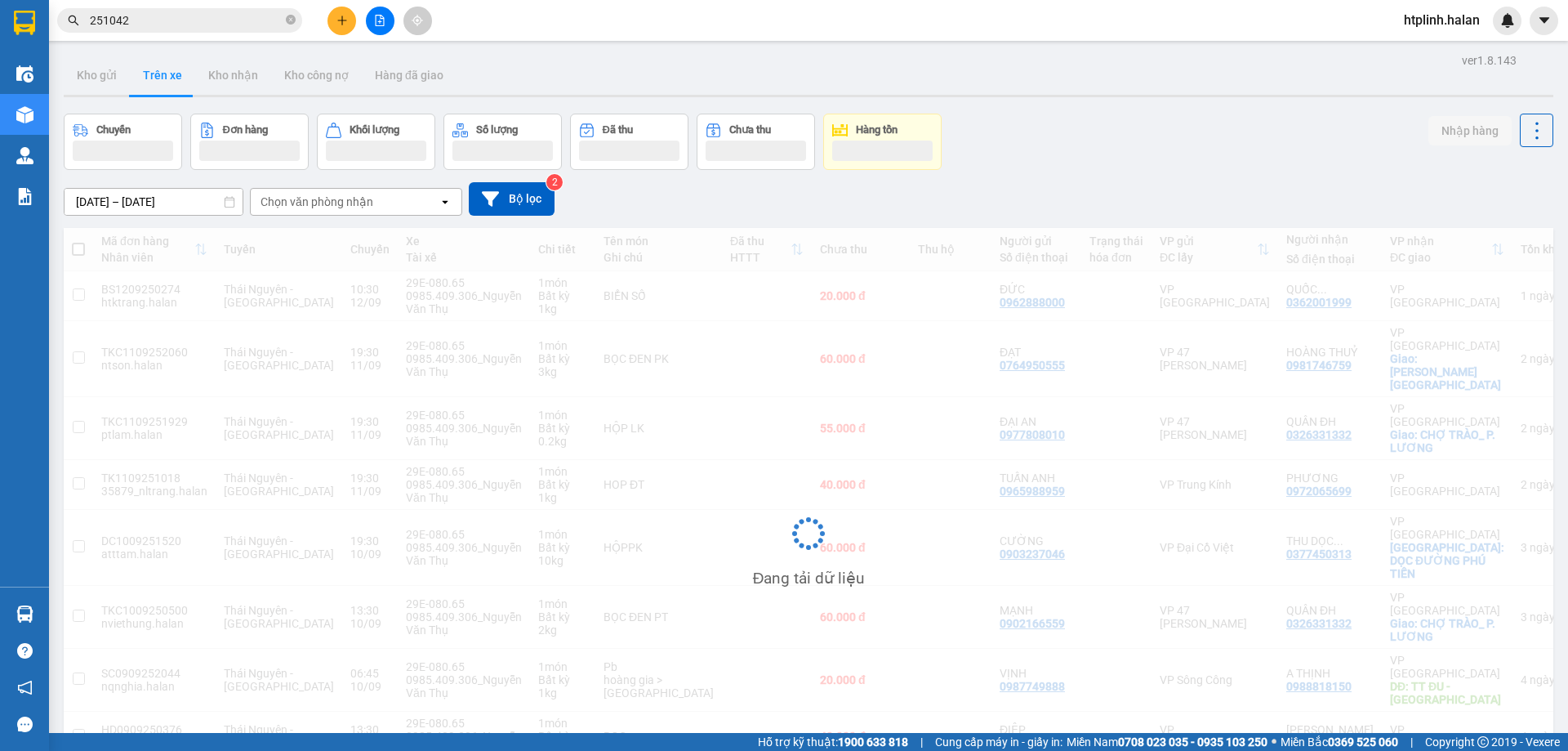
scroll to position [75, 0]
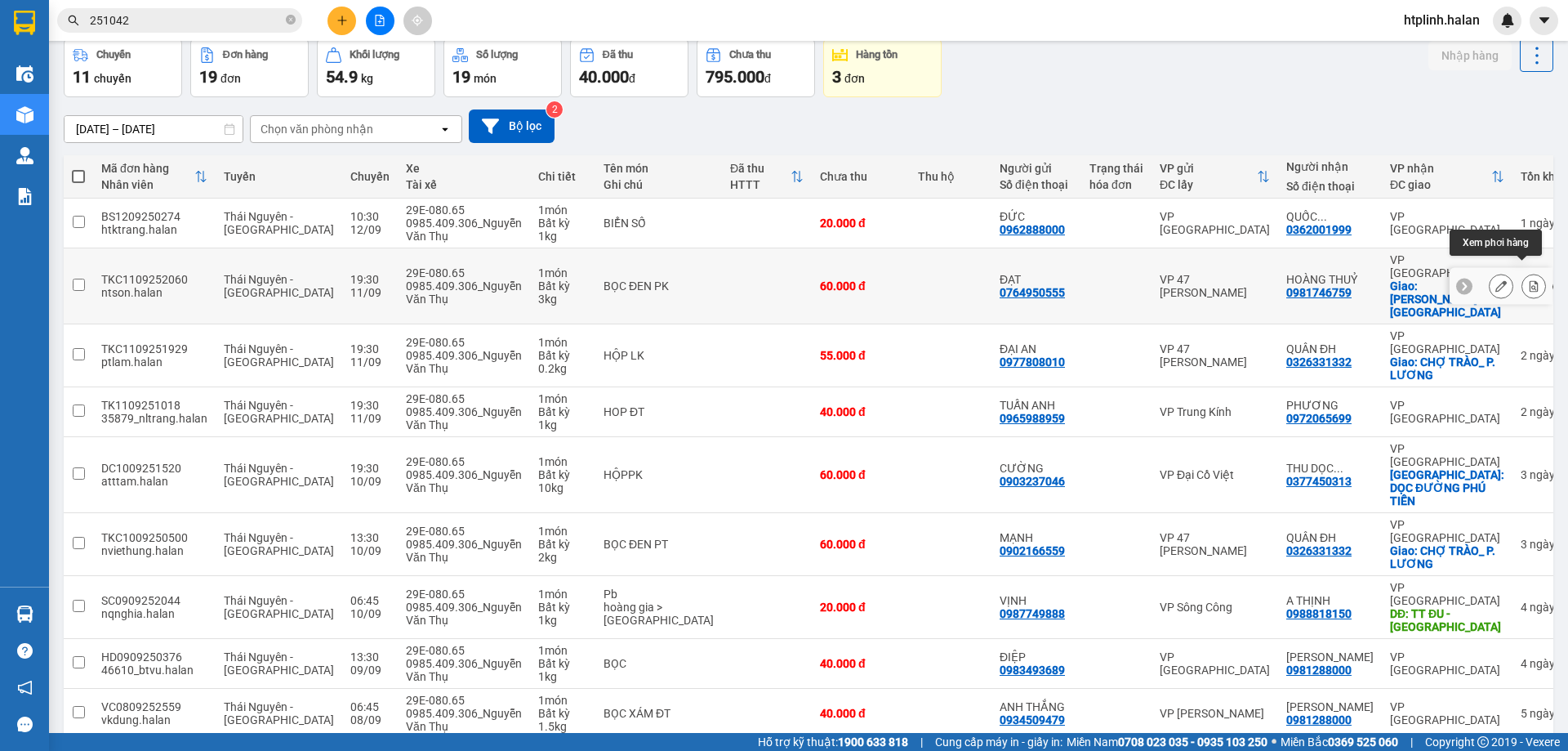
click at [1525, 272] on button at bounding box center [1534, 286] width 23 height 29
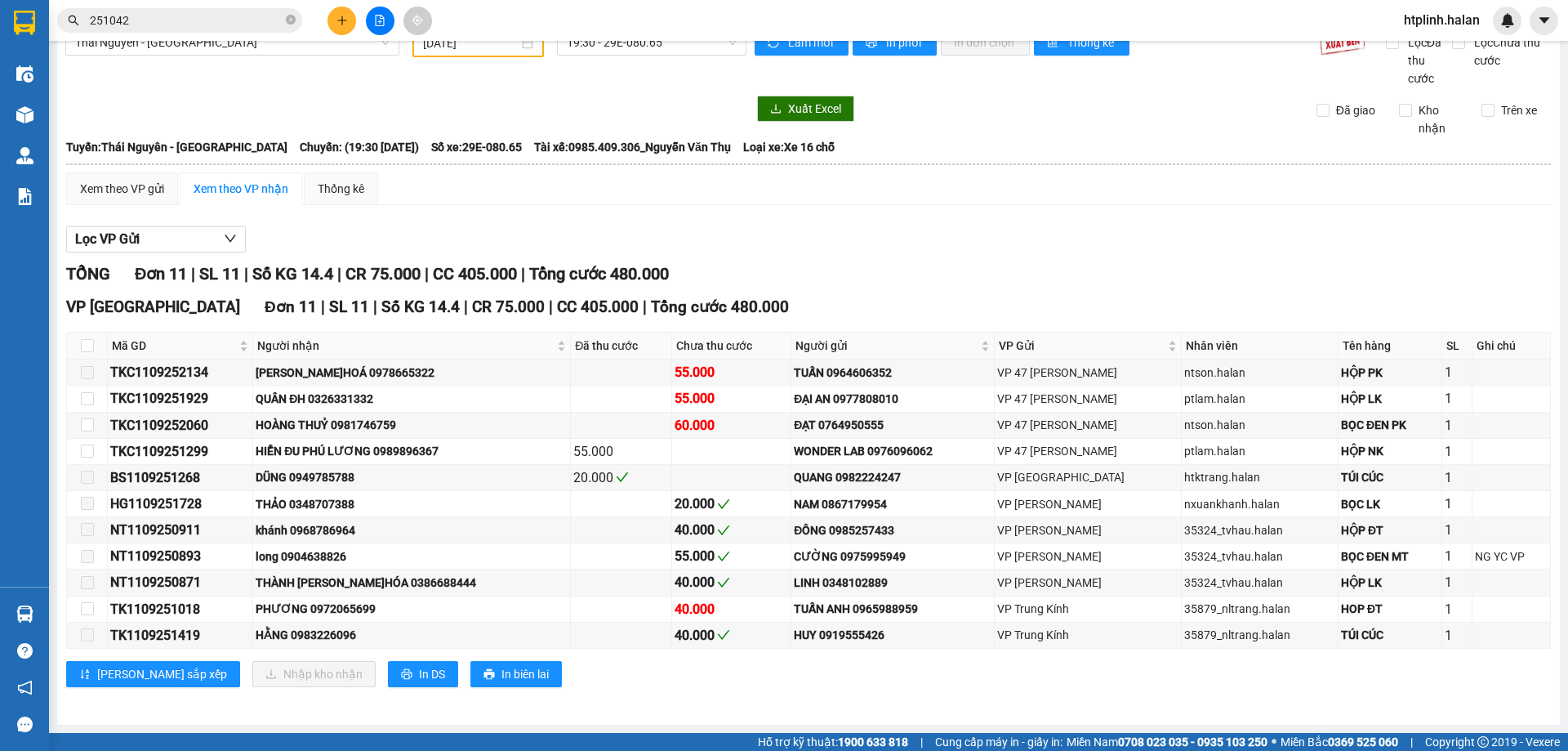
scroll to position [28, 0]
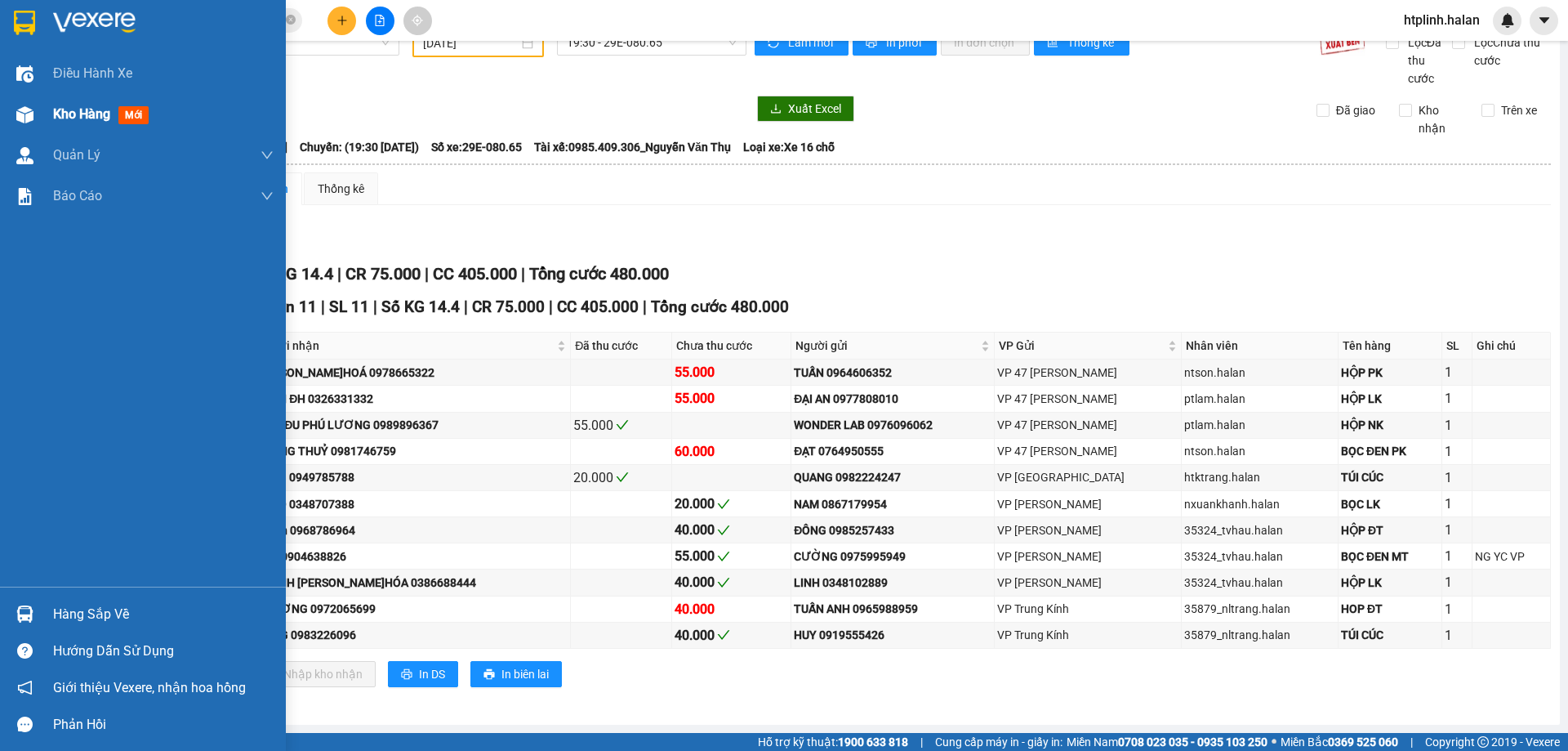
click at [13, 129] on div "Kho hàng mới" at bounding box center [142, 113] width 286 height 41
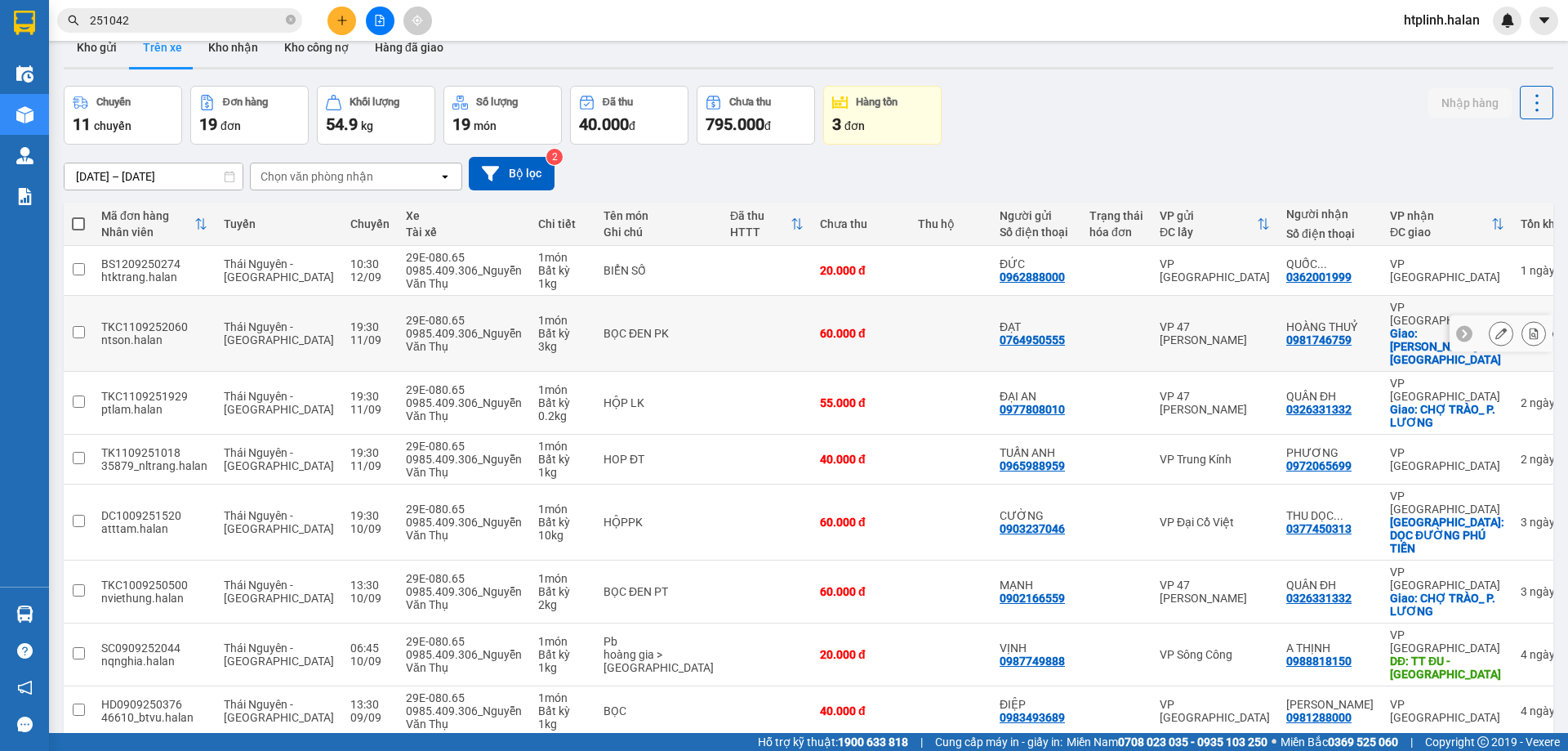
click at [1496, 321] on div at bounding box center [1501, 334] width 25 height 25
click at [1483, 315] on div at bounding box center [1501, 334] width 103 height 36
click at [1489, 320] on button at bounding box center [1501, 334] width 23 height 29
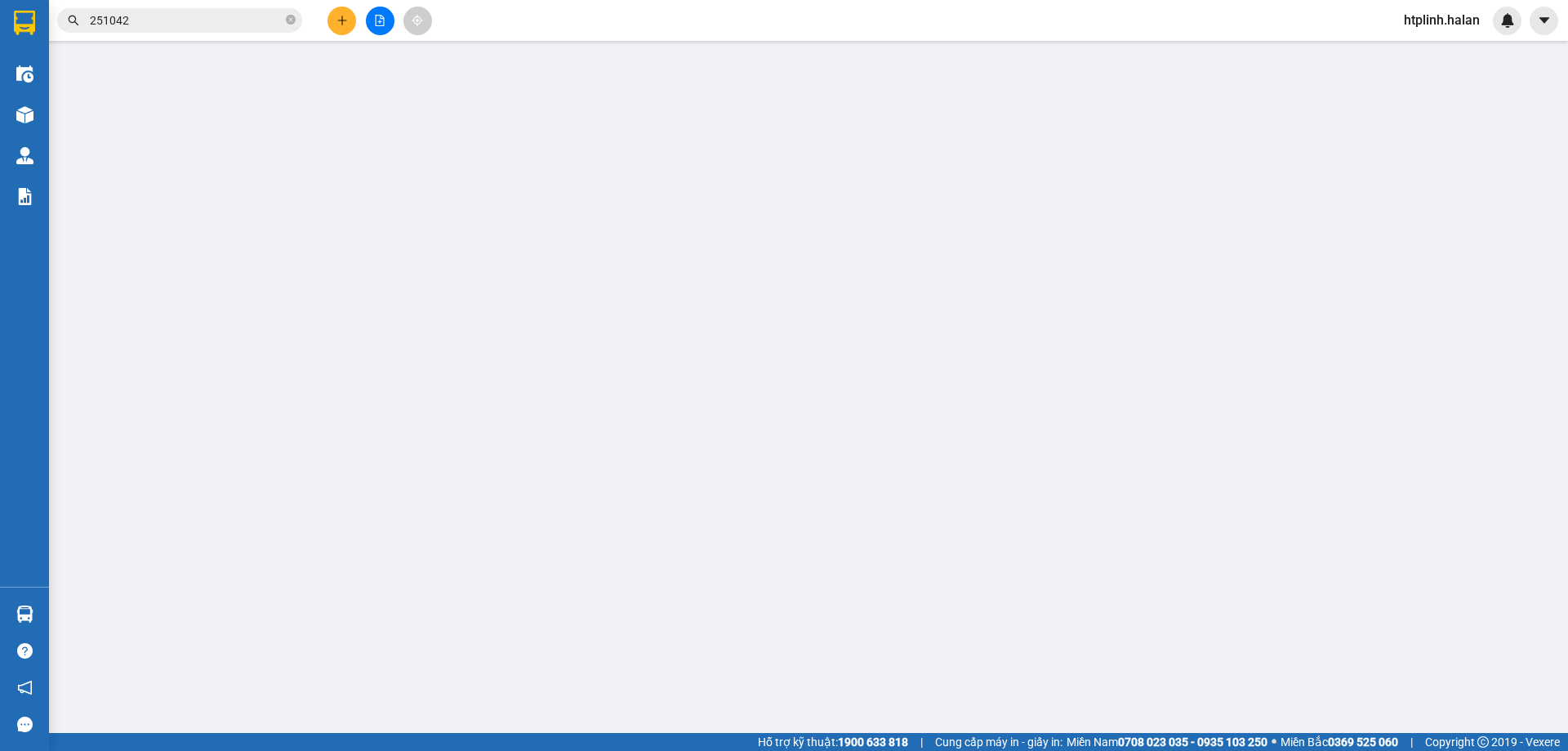
type input "0764950555"
type input "ĐẠT"
type input "0981746759"
type input "HOÀNG THUỶ"
checkbox input "true"
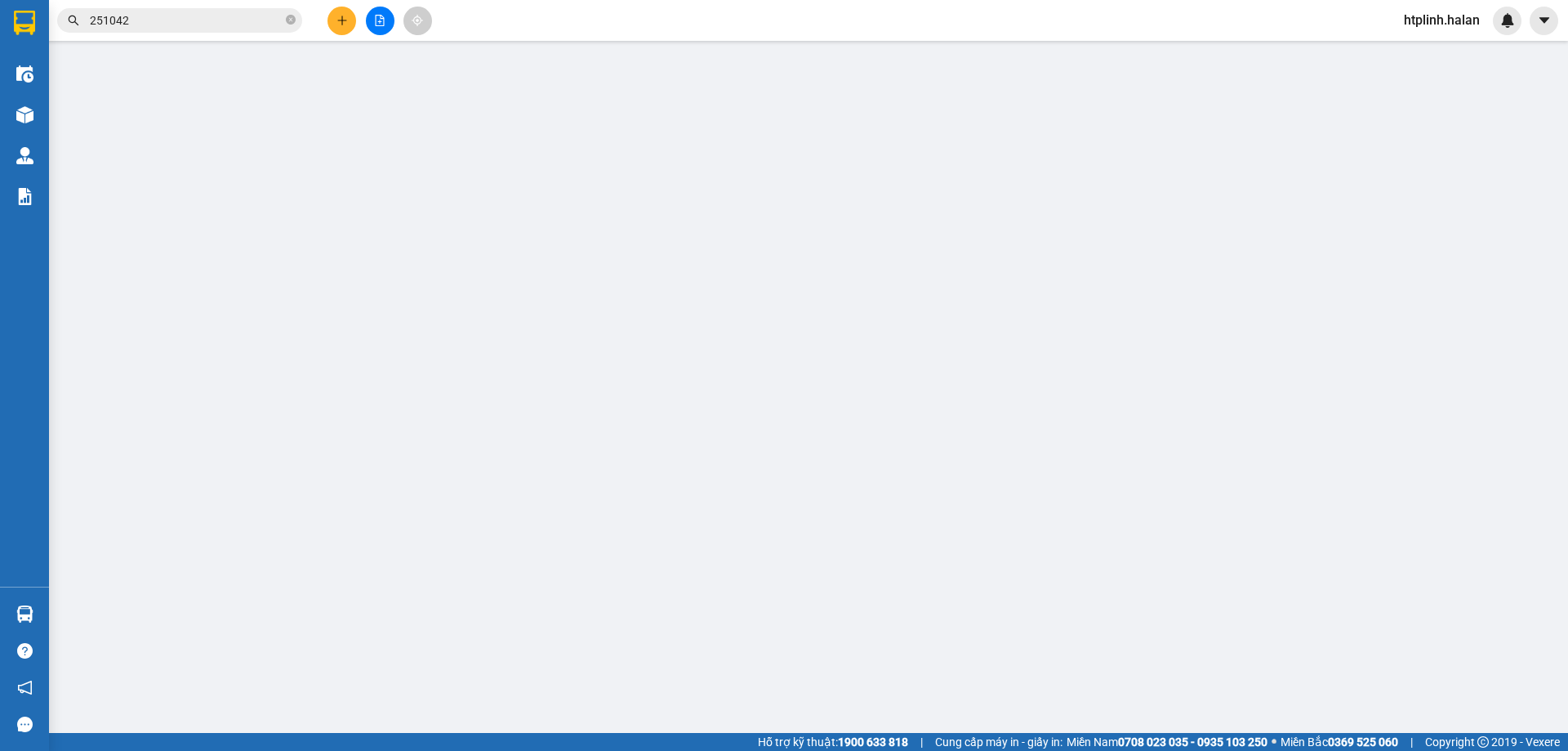
type input "ĐU PHÚ LƯƠNG"
type input "20.000"
type input "60.000"
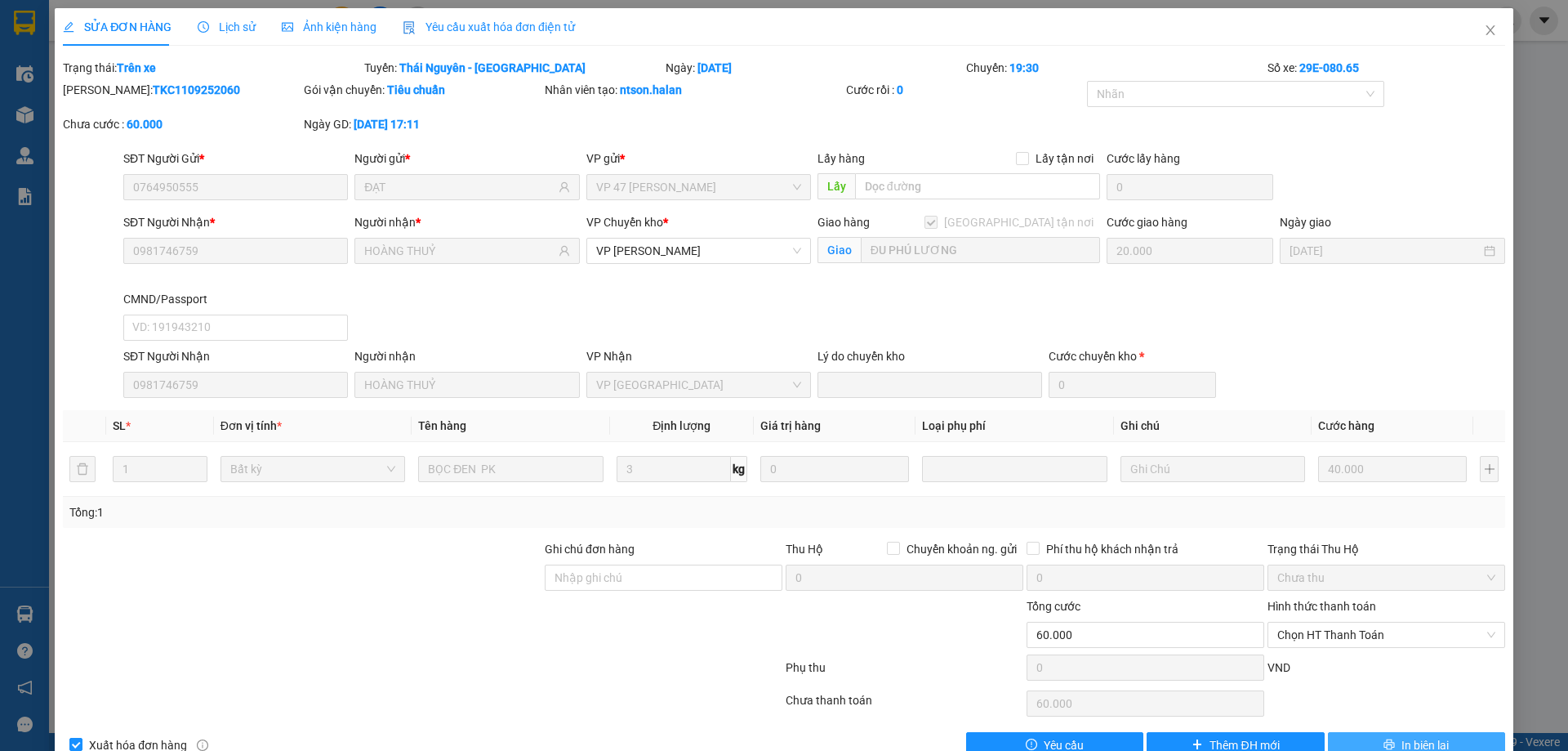
click at [1356, 749] on button "In biên lai" at bounding box center [1416, 745] width 177 height 26
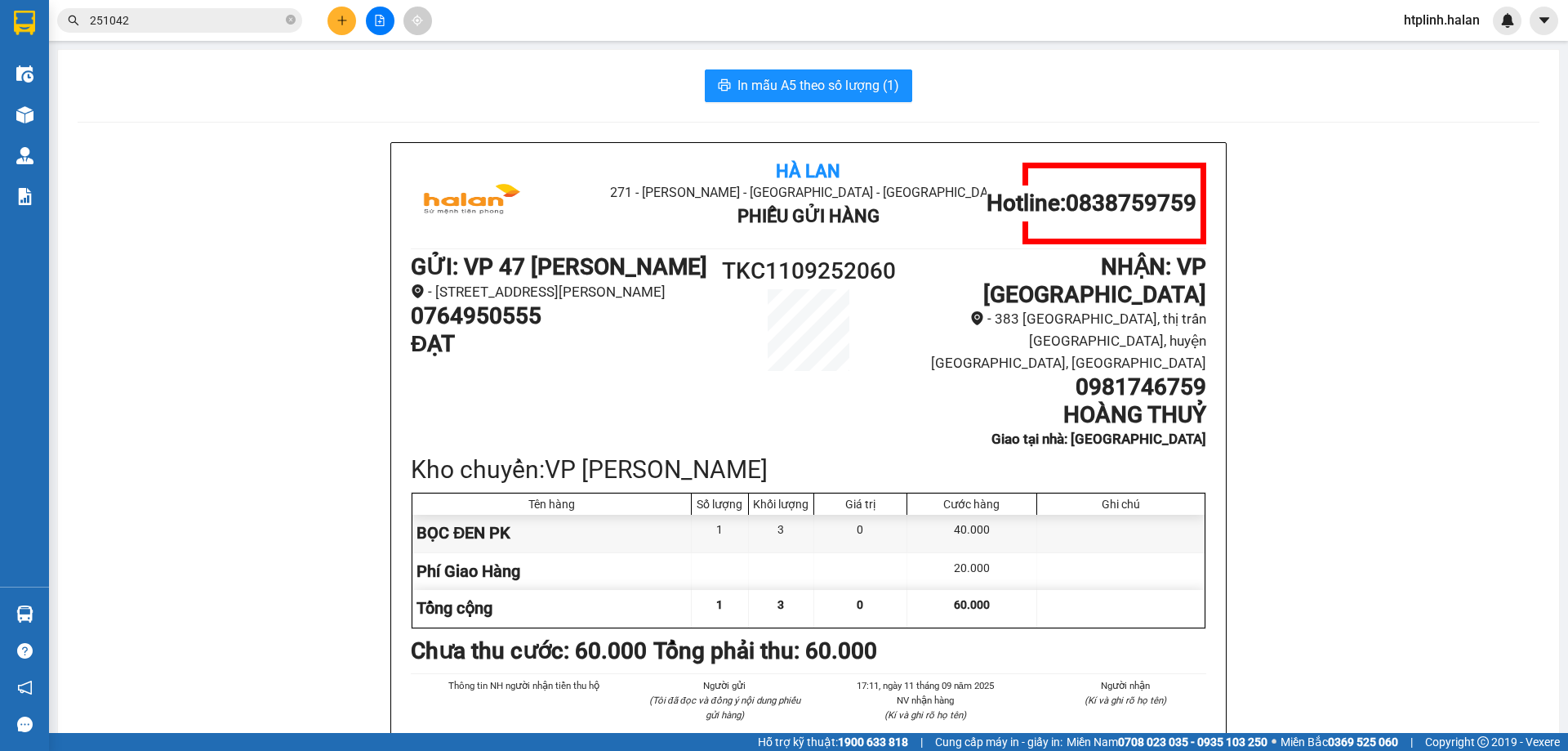
click at [816, 55] on div "In mẫu A5 theo số lượng (1) Hà Lan 271 - Dương Tự Minh - Phường Tân Long - Thái…" at bounding box center [808, 478] width 1501 height 856
click at [828, 79] on span "In mẫu A5 theo số lượng (1)" at bounding box center [818, 85] width 161 height 21
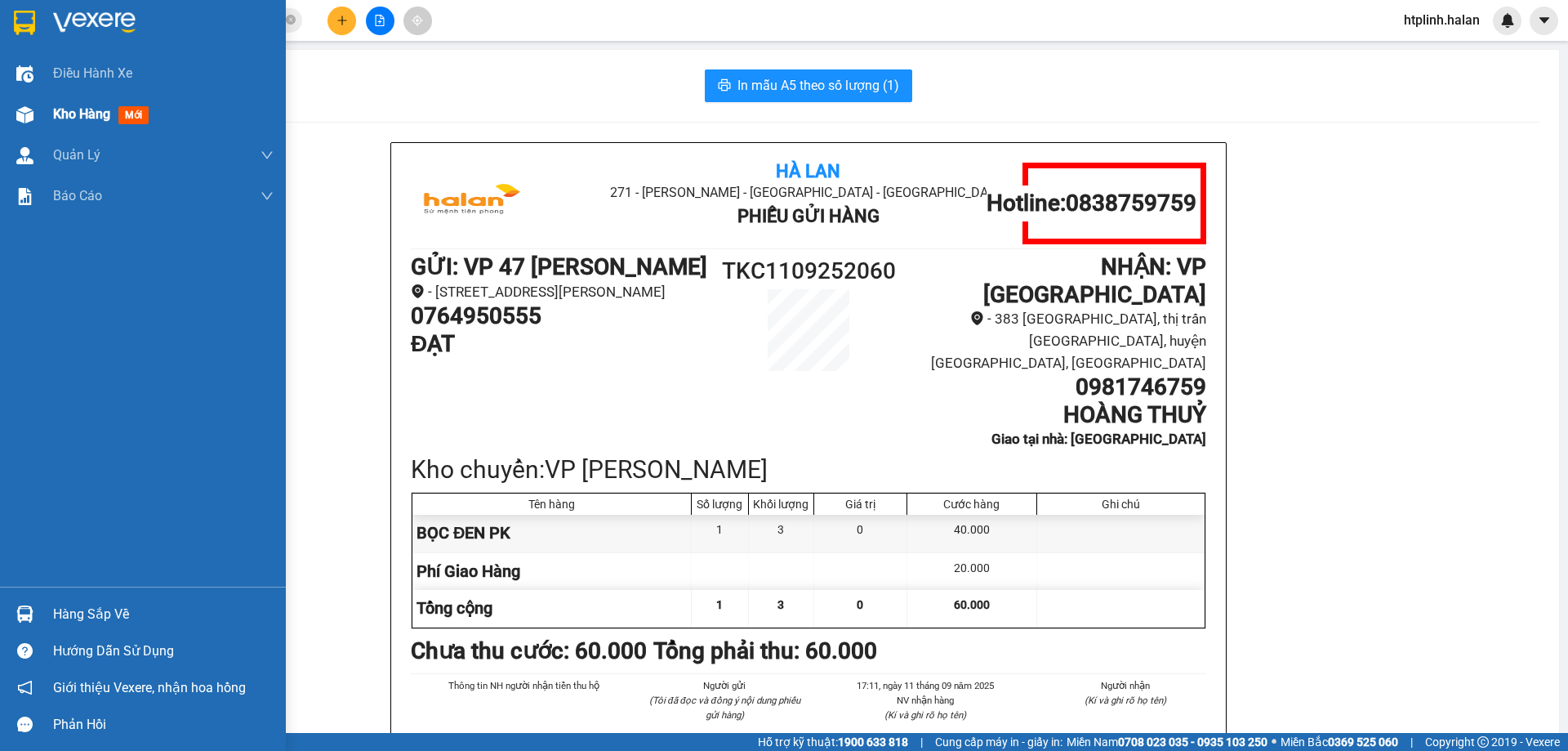
click at [0, 115] on div "Kho hàng mới" at bounding box center [142, 113] width 286 height 41
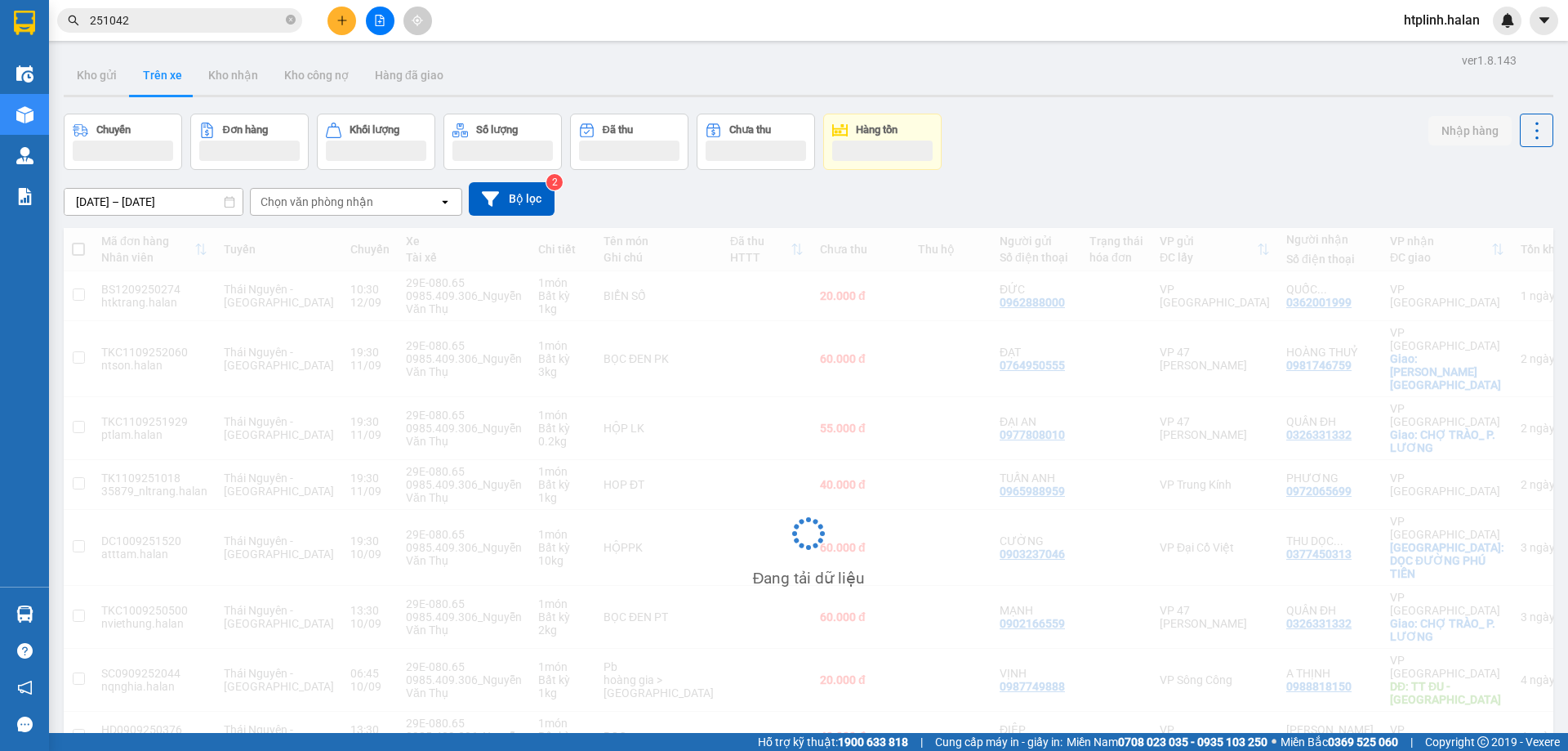
scroll to position [75, 0]
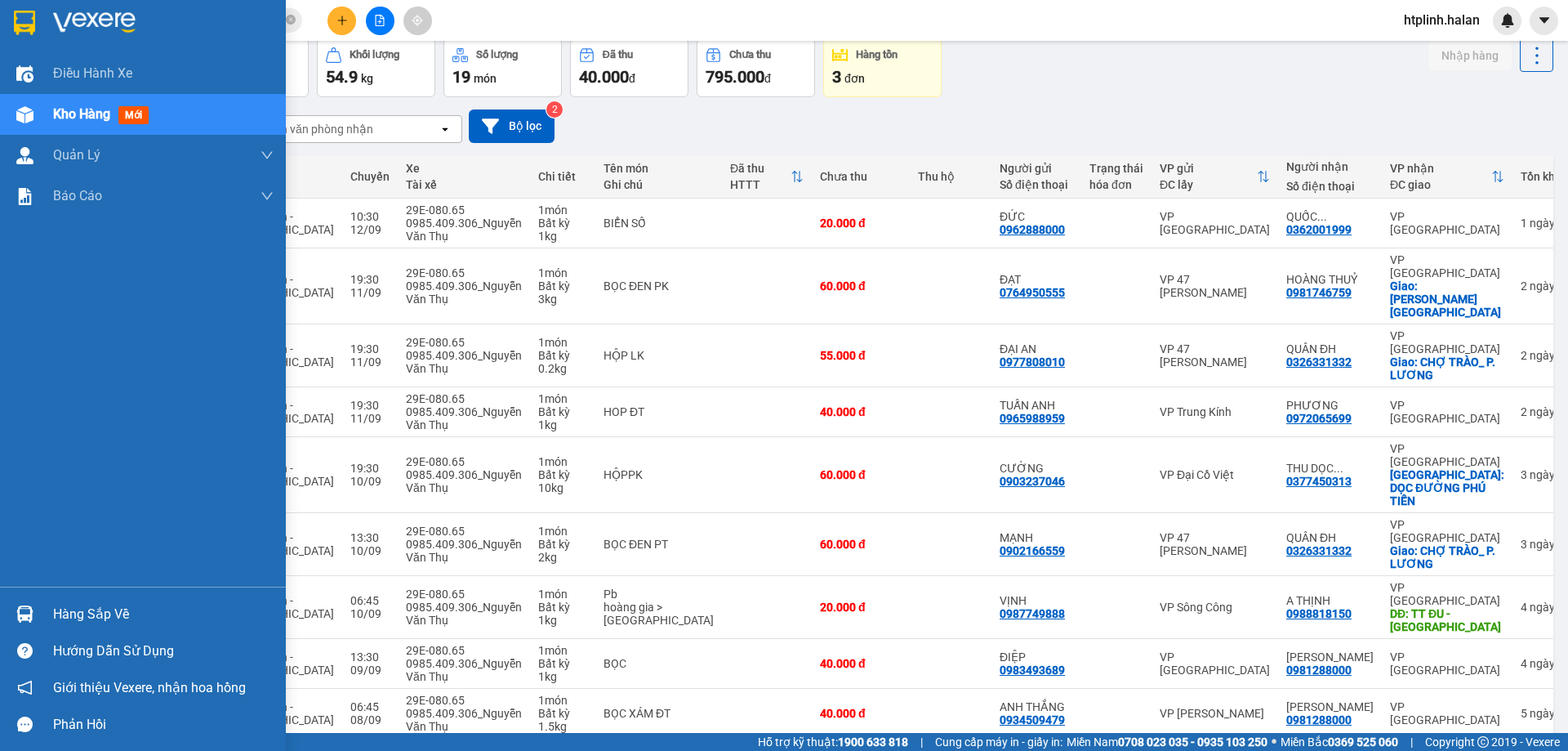
click at [11, 608] on div at bounding box center [25, 614] width 29 height 29
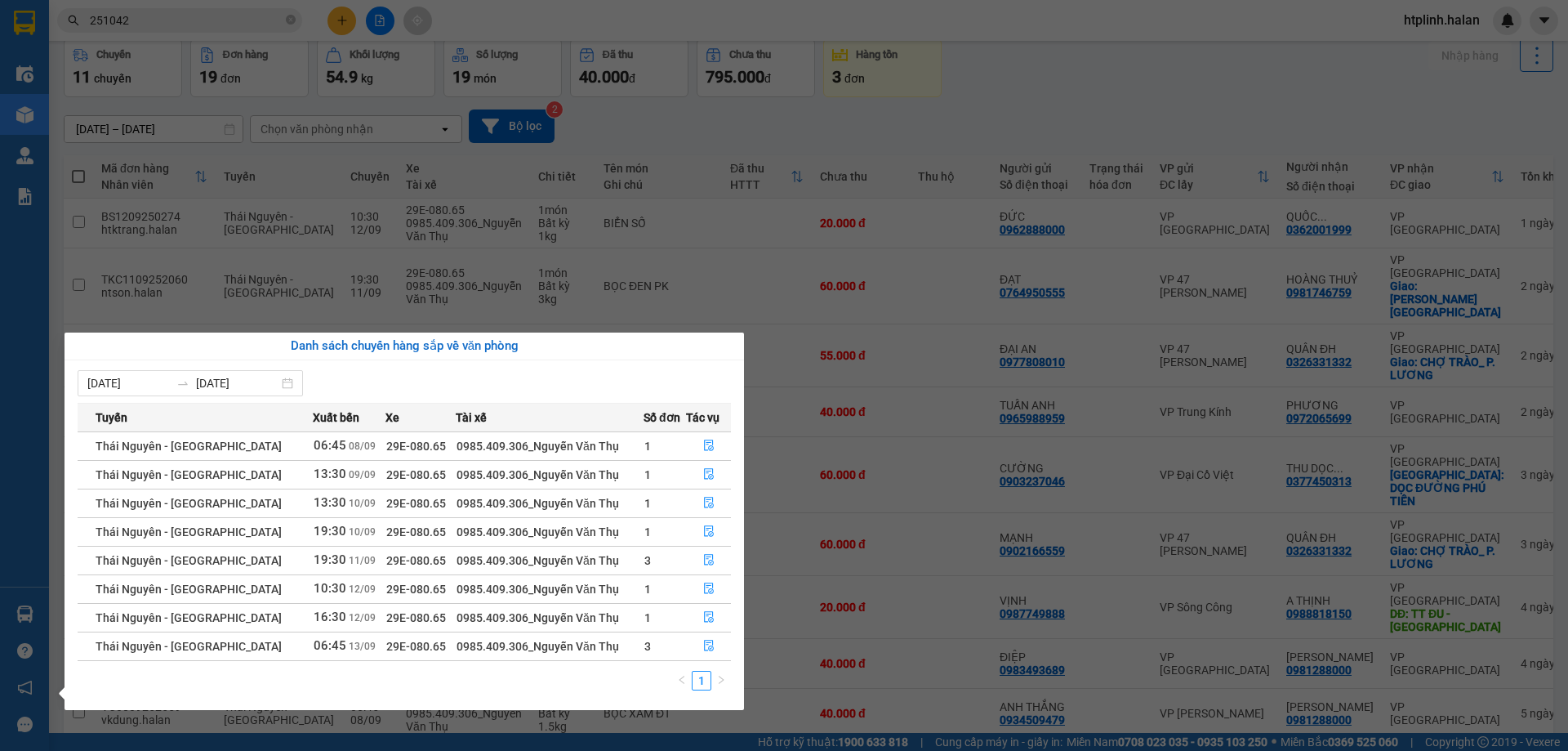
click at [550, 199] on section "Kết quả tìm kiếm ( 239 ) Bộ lọc Mã ĐH Trạng thái Món hàng Thu hộ Tổng cước Chưa…" at bounding box center [784, 375] width 1568 height 751
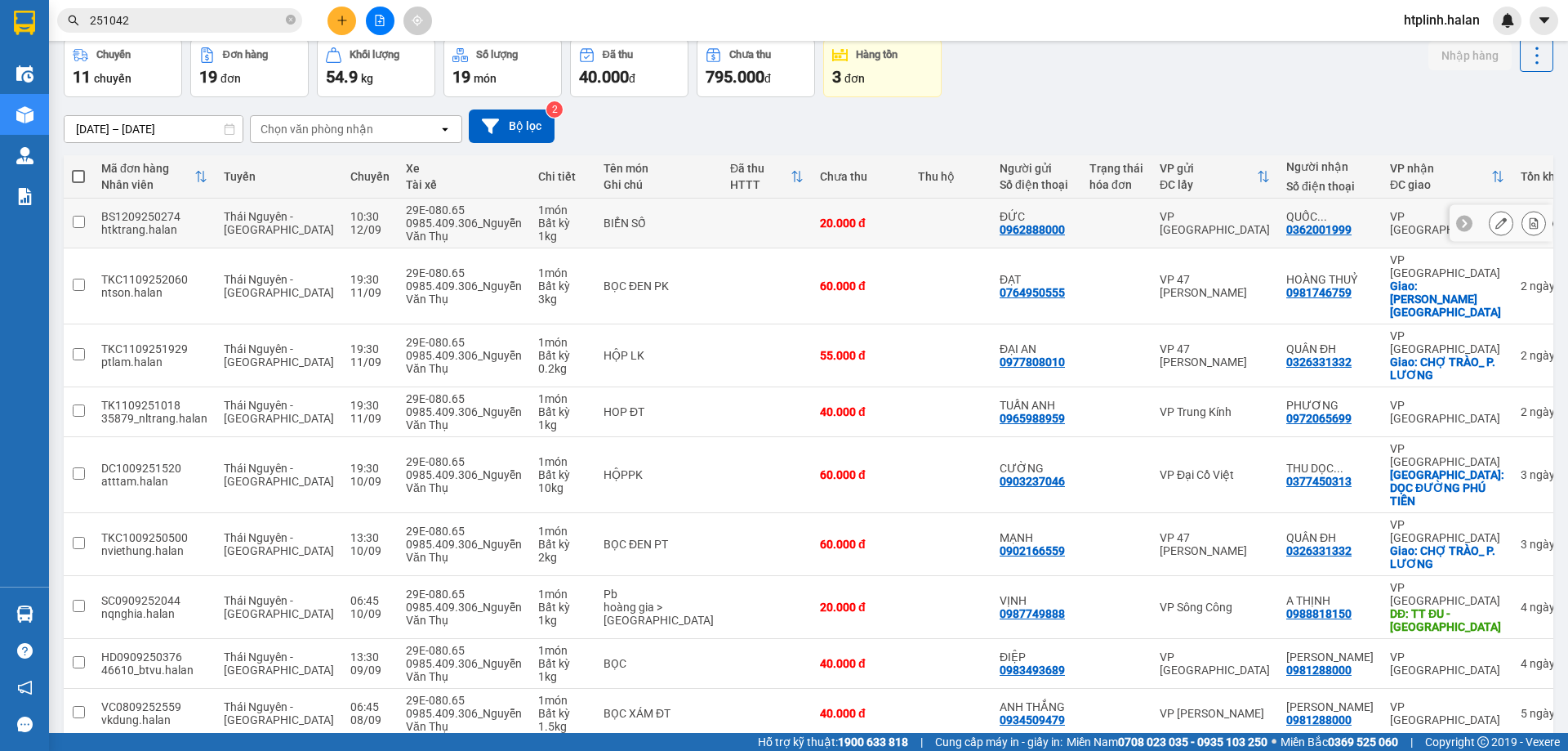
scroll to position [0, 0]
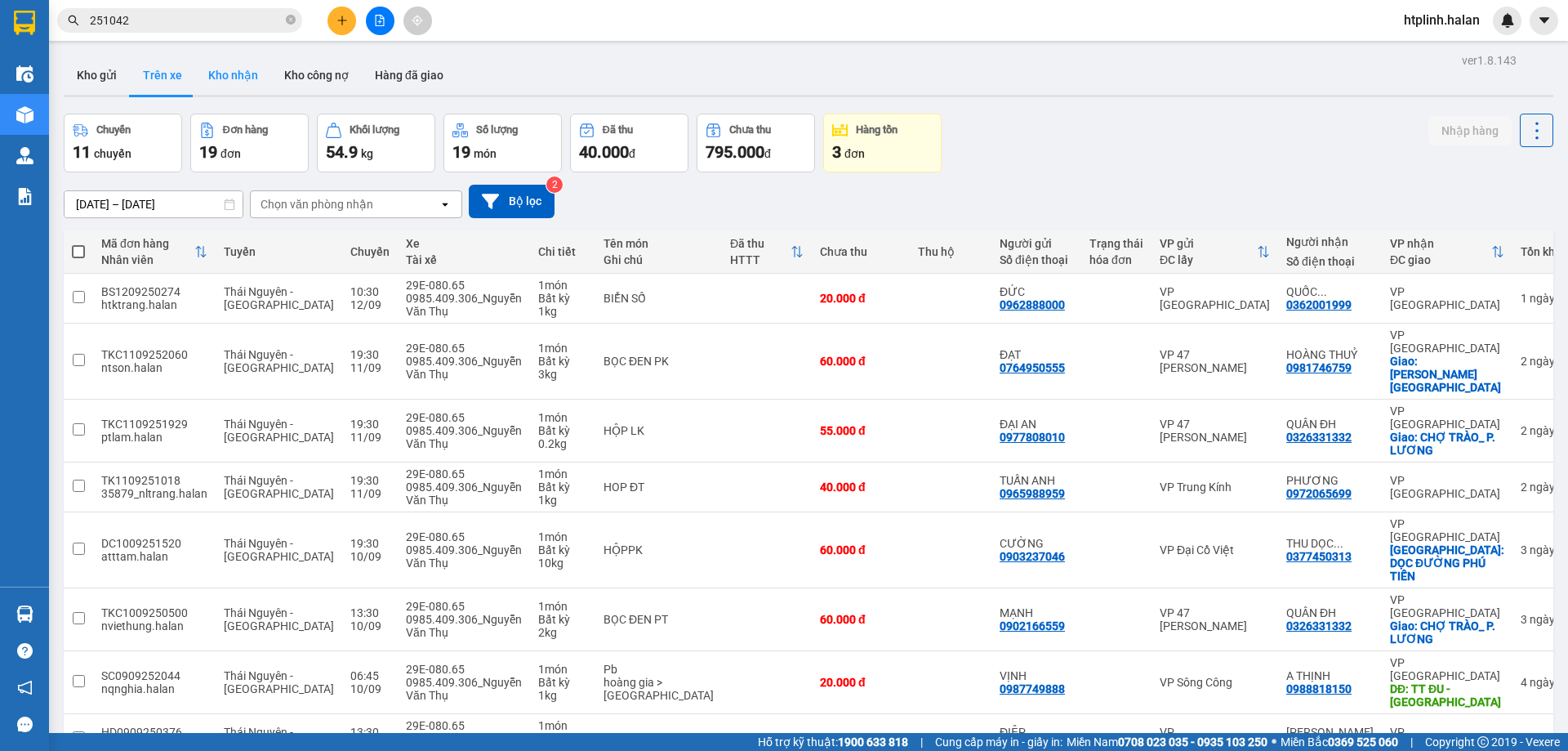
click at [217, 74] on button "Kho nhận" at bounding box center [233, 75] width 76 height 39
type input "[DATE] – [DATE]"
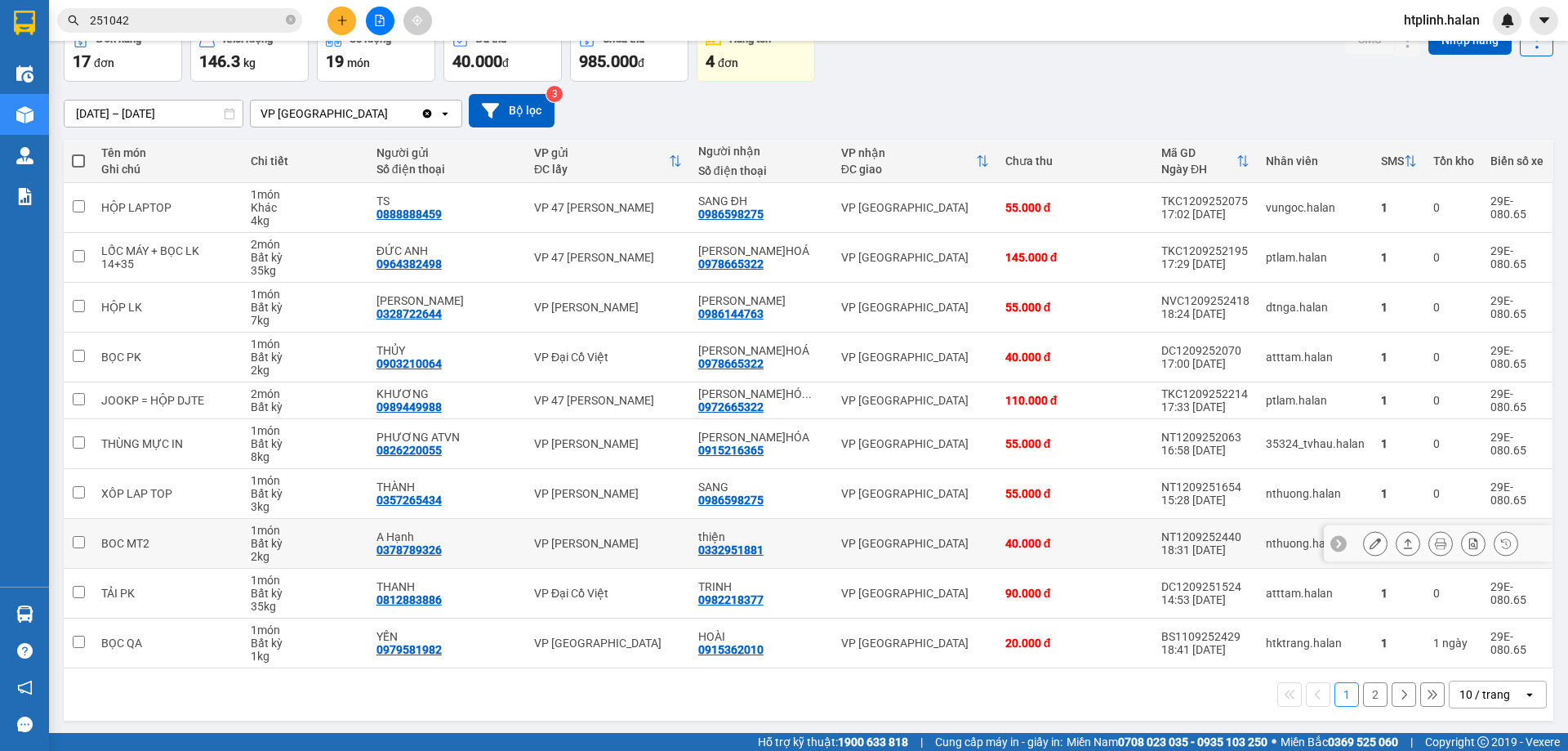
scroll to position [93, 0]
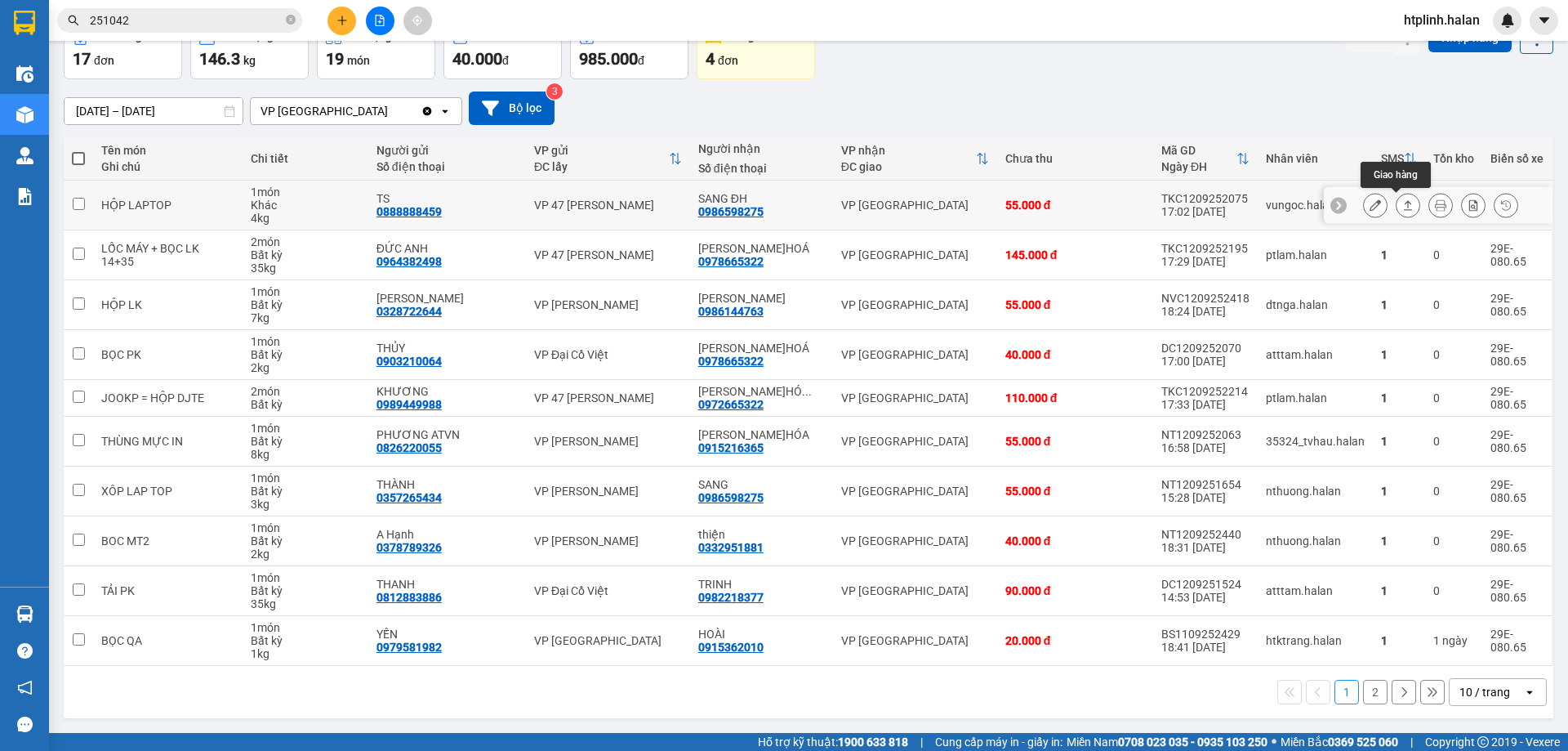
click at [1402, 205] on icon at bounding box center [1408, 205] width 12 height 12
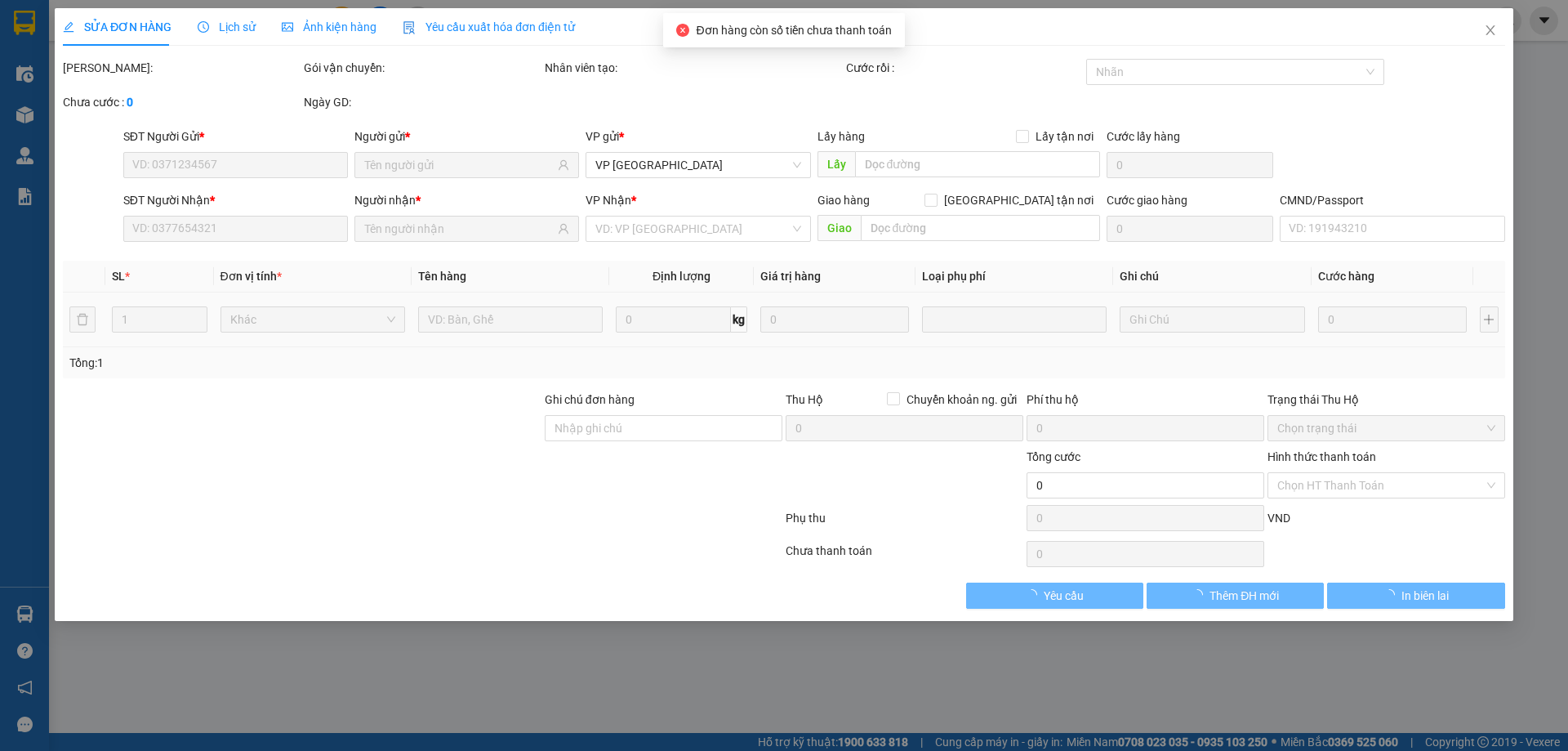
type input "0888888459"
type input "TS"
type input "0986598275"
type input "SANG ĐH"
type input "55.000"
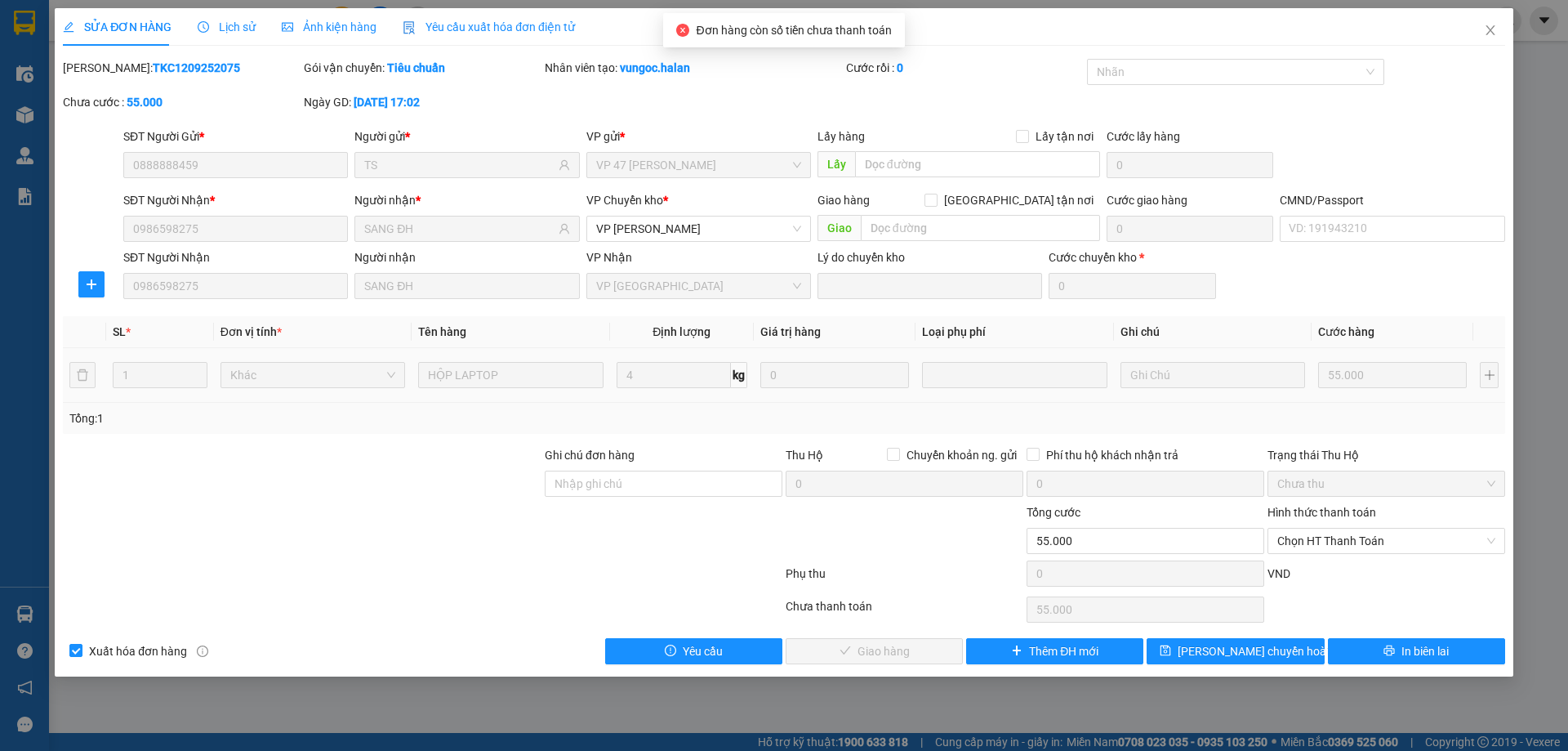
drag, startPoint x: 1359, startPoint y: 534, endPoint x: 1364, endPoint y: 555, distance: 21.6
click at [1361, 538] on span "Chọn HT Thanh Toán" at bounding box center [1386, 541] width 218 height 25
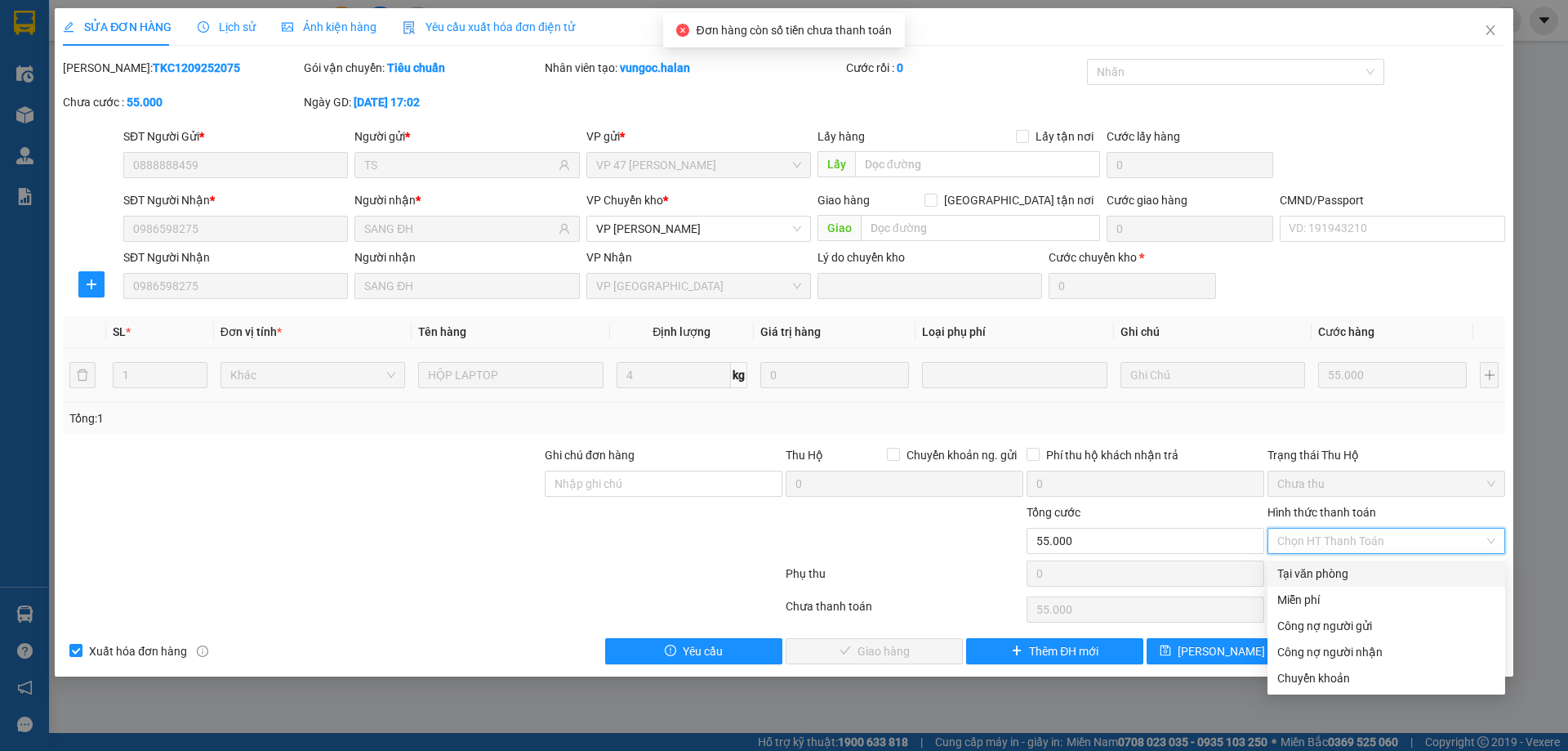
click at [1354, 584] on div "Tại văn phòng" at bounding box center [1386, 574] width 238 height 26
type input "0"
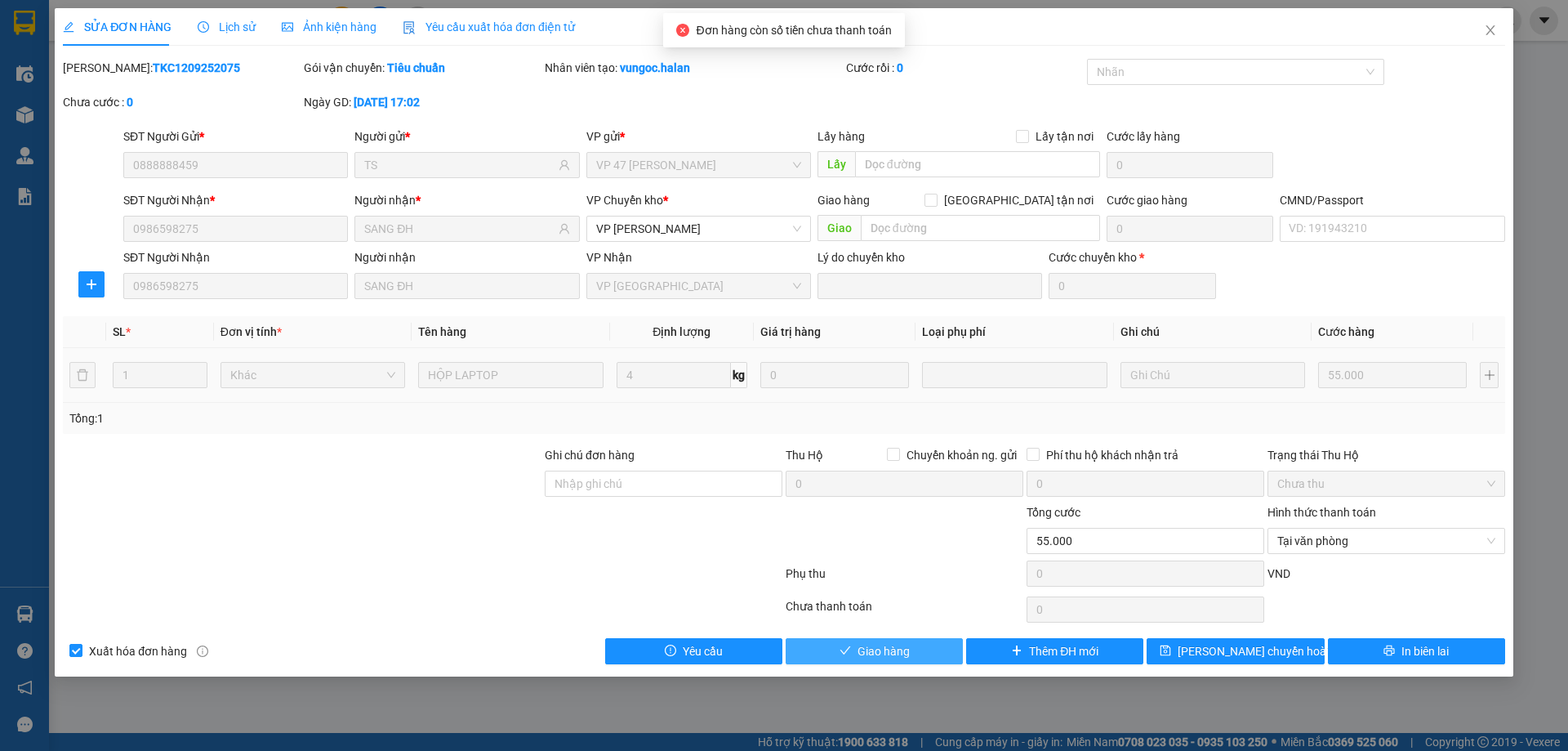
drag, startPoint x: 945, startPoint y: 642, endPoint x: 963, endPoint y: 623, distance: 26.2
click at [945, 641] on button "Giao hàng" at bounding box center [874, 651] width 177 height 26
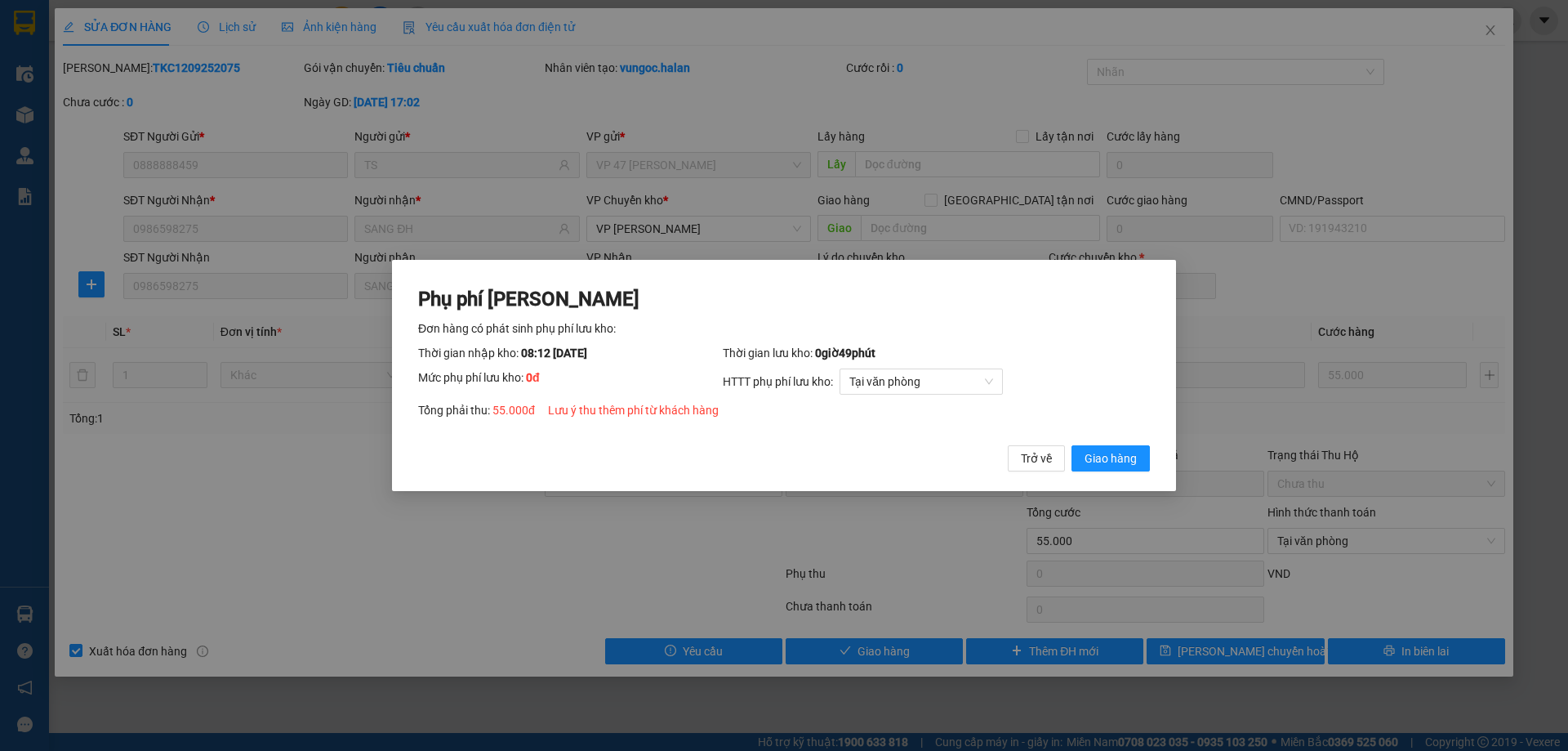
click at [1115, 479] on div "Phụ phí Lưu kho Đơn hàng có phát sinh phụ phí lưu kho: Thời gian nhập kho: 08:1…" at bounding box center [783, 376] width 784 height 232
click at [1115, 460] on span "Giao hàng" at bounding box center [1110, 459] width 52 height 18
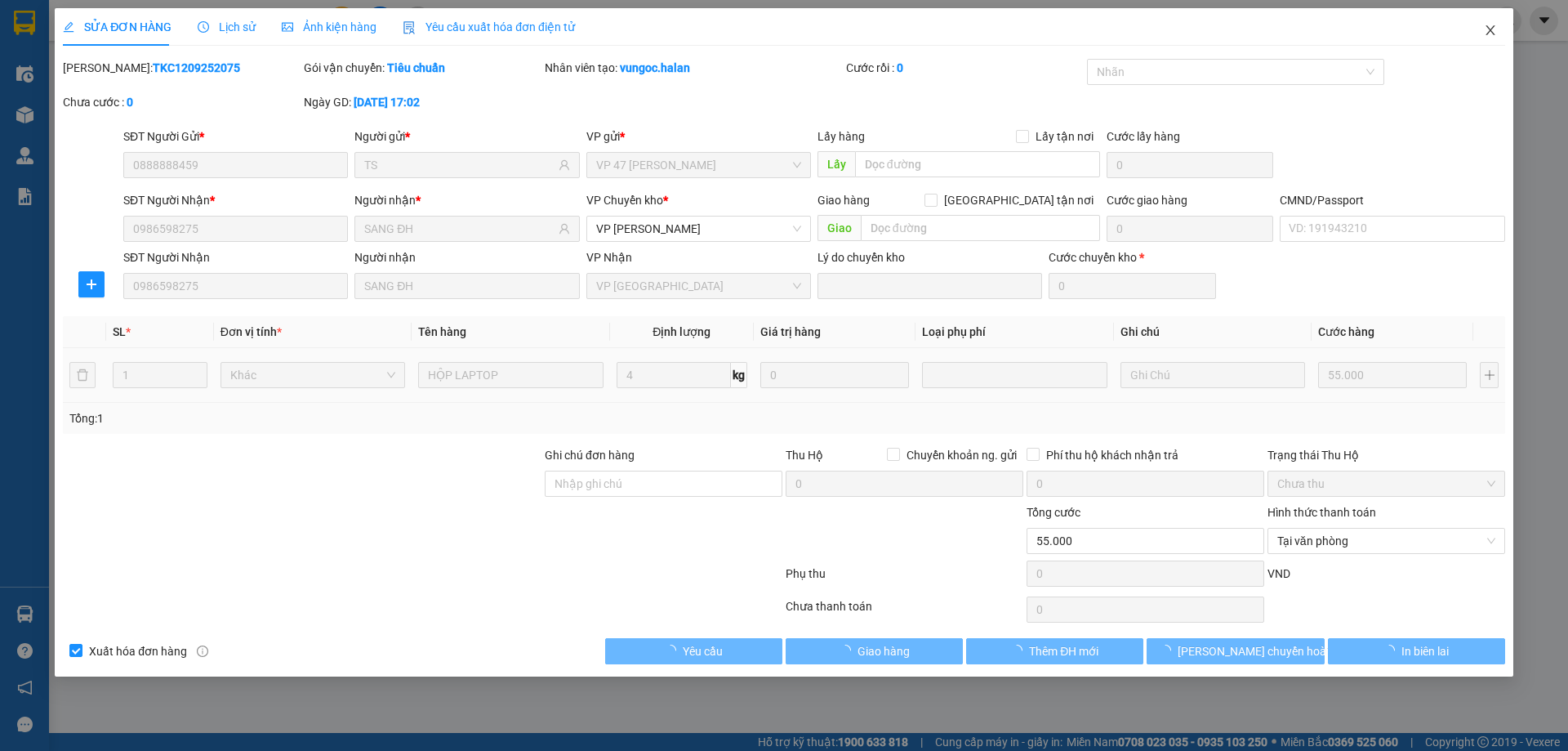
click at [1498, 27] on span "Close" at bounding box center [1490, 31] width 46 height 46
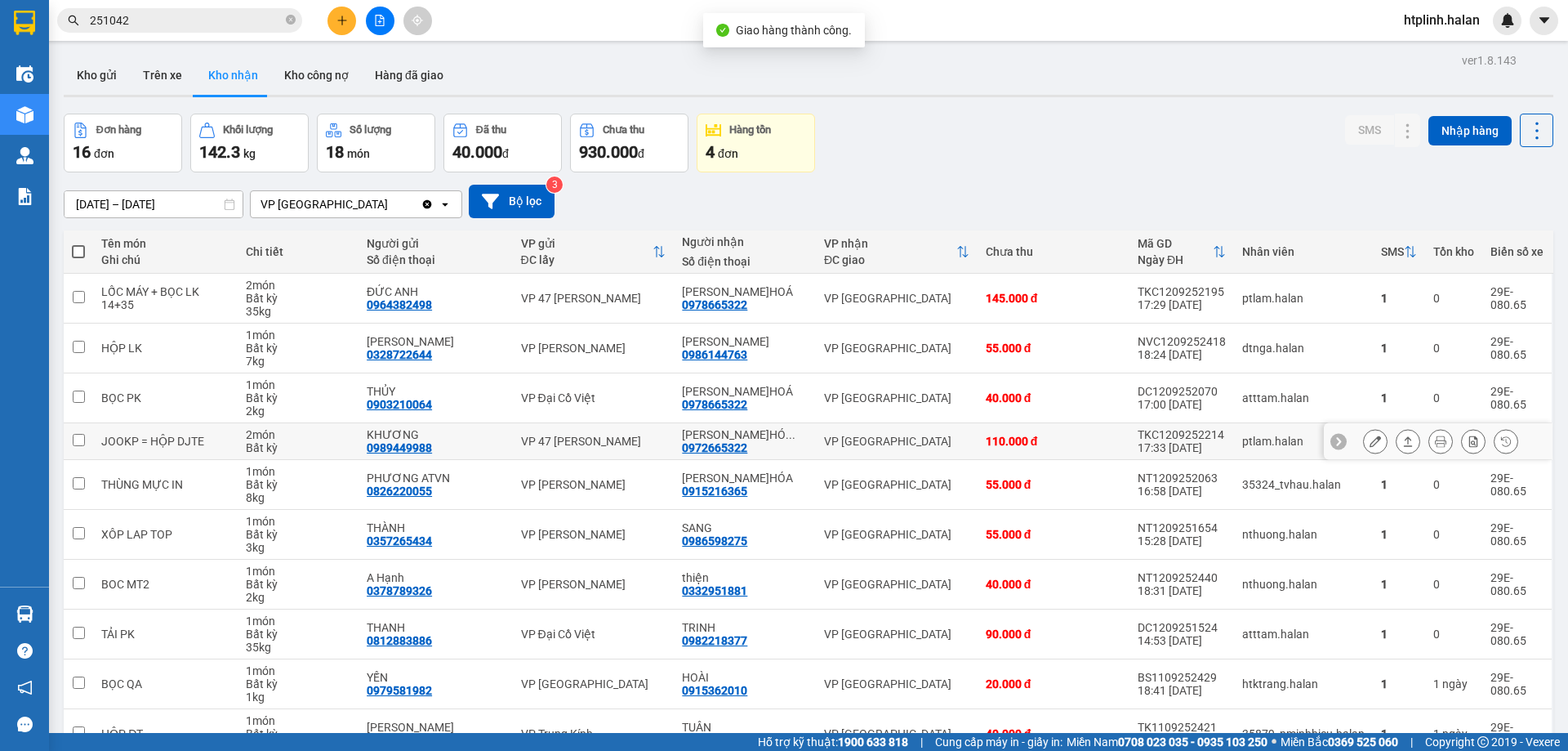
scroll to position [93, 0]
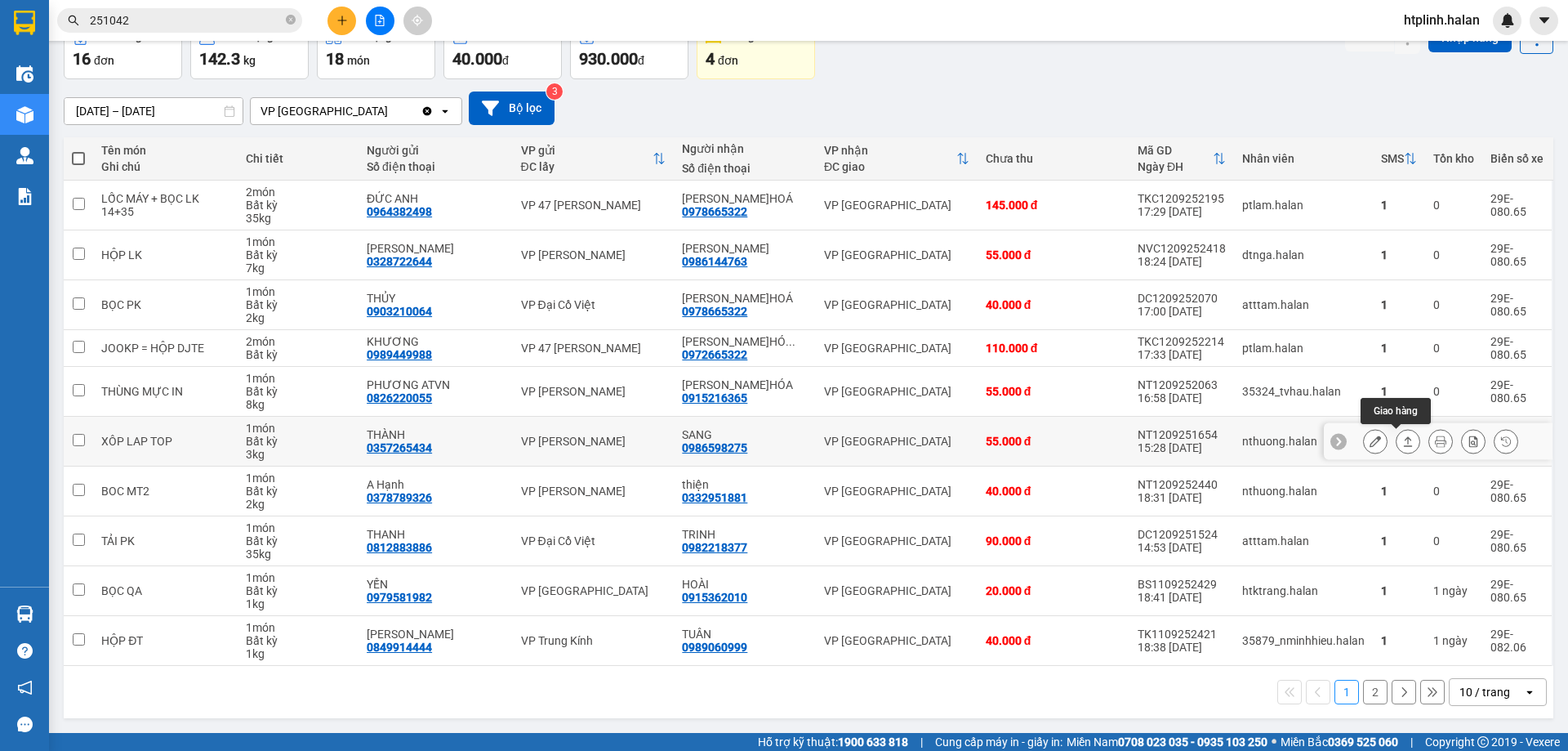
click at [1402, 441] on icon at bounding box center [1408, 441] width 12 height 12
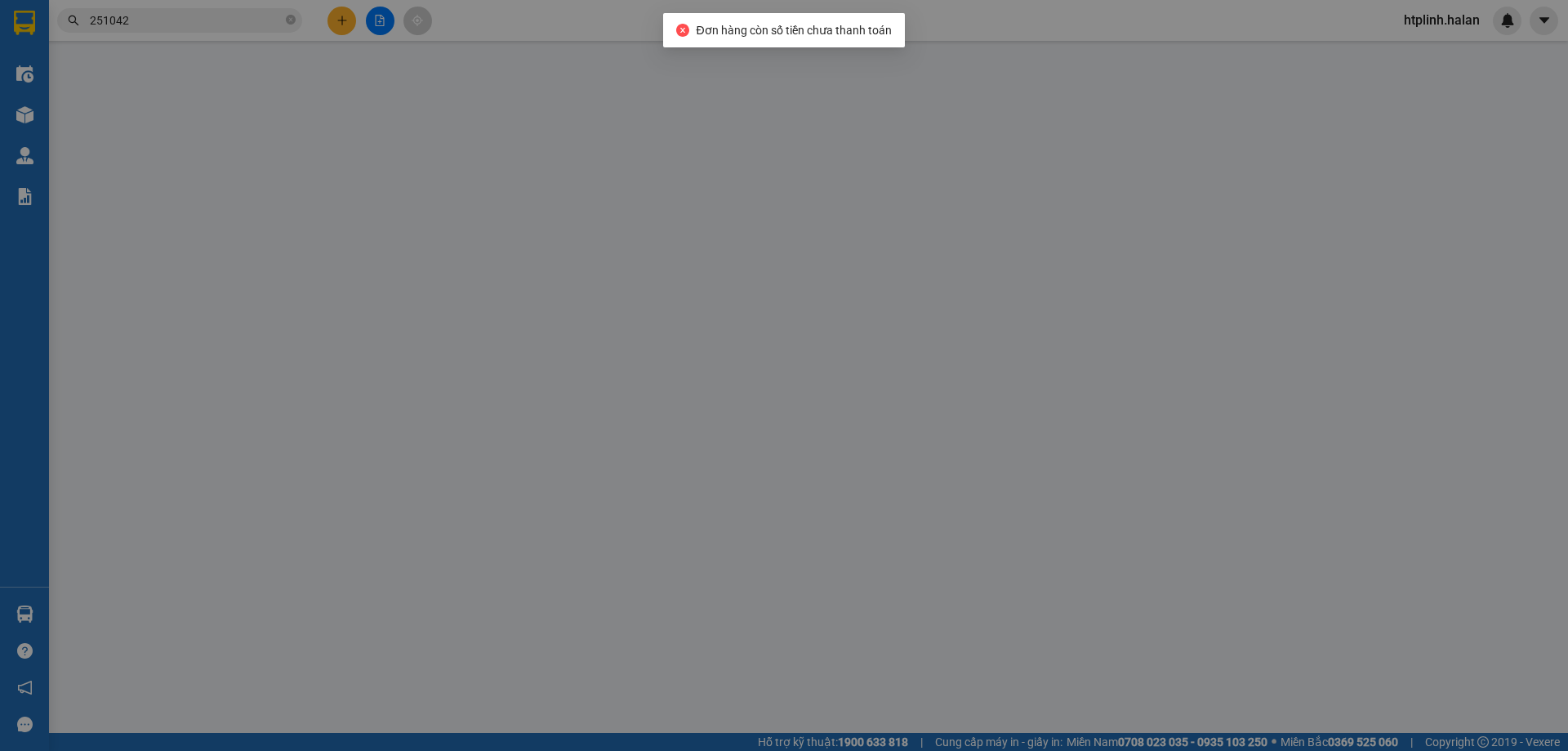
type input "0357265434"
type input "THÀNH"
type input "0986598275"
type input "SANG"
type input "55.000"
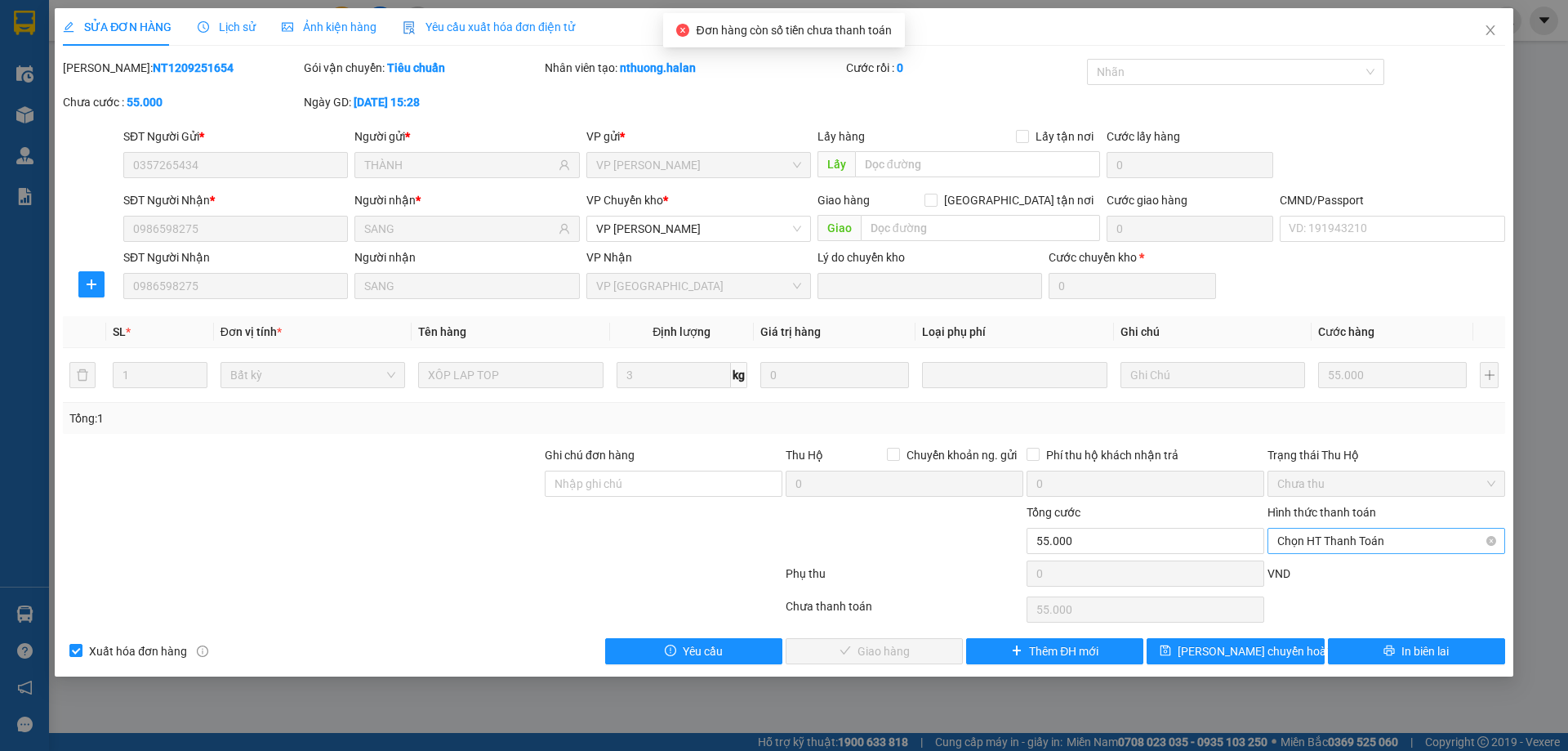
click at [1302, 551] on span "Chọn HT Thanh Toán" at bounding box center [1386, 541] width 218 height 25
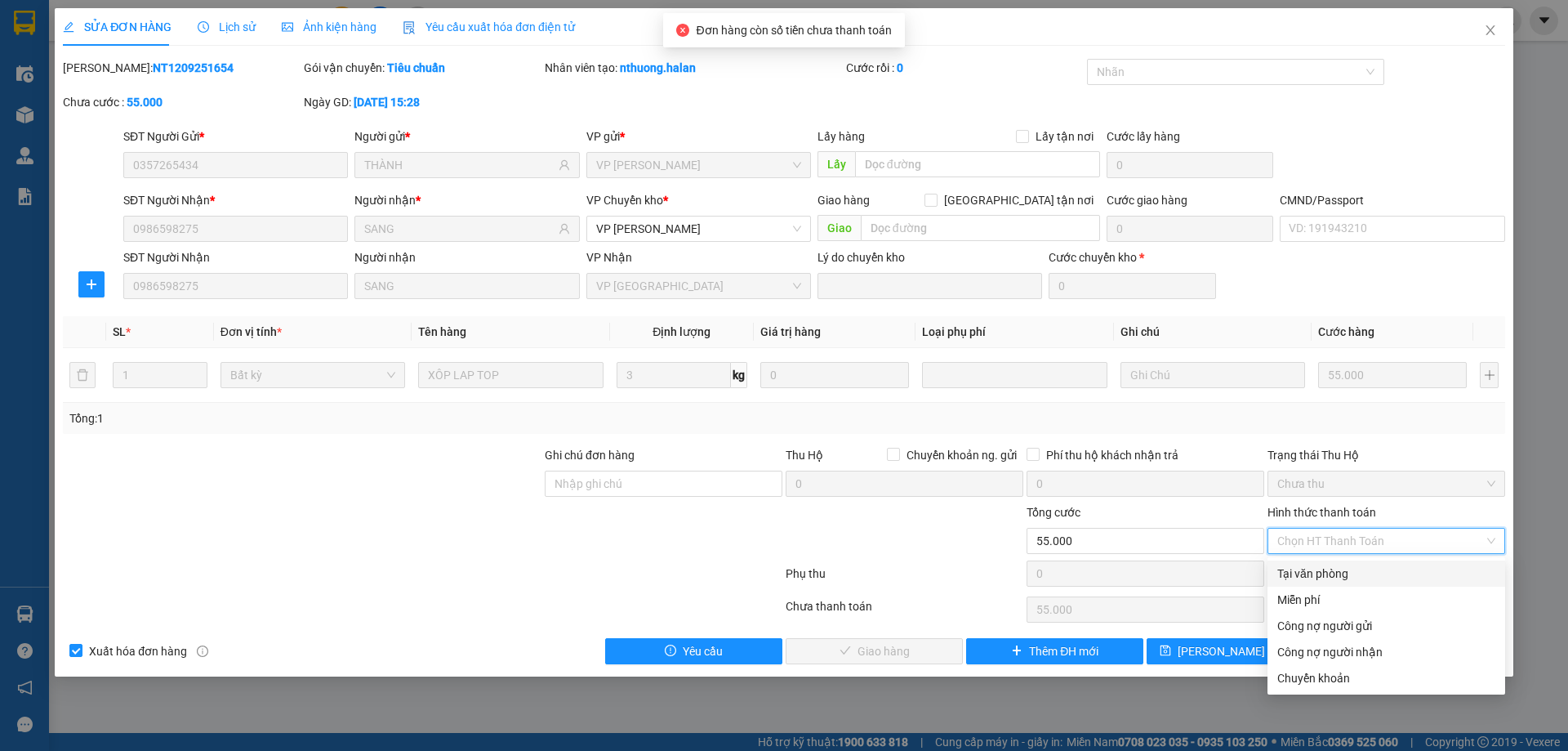
click at [1308, 571] on div "Tại văn phòng" at bounding box center [1386, 574] width 218 height 18
type input "0"
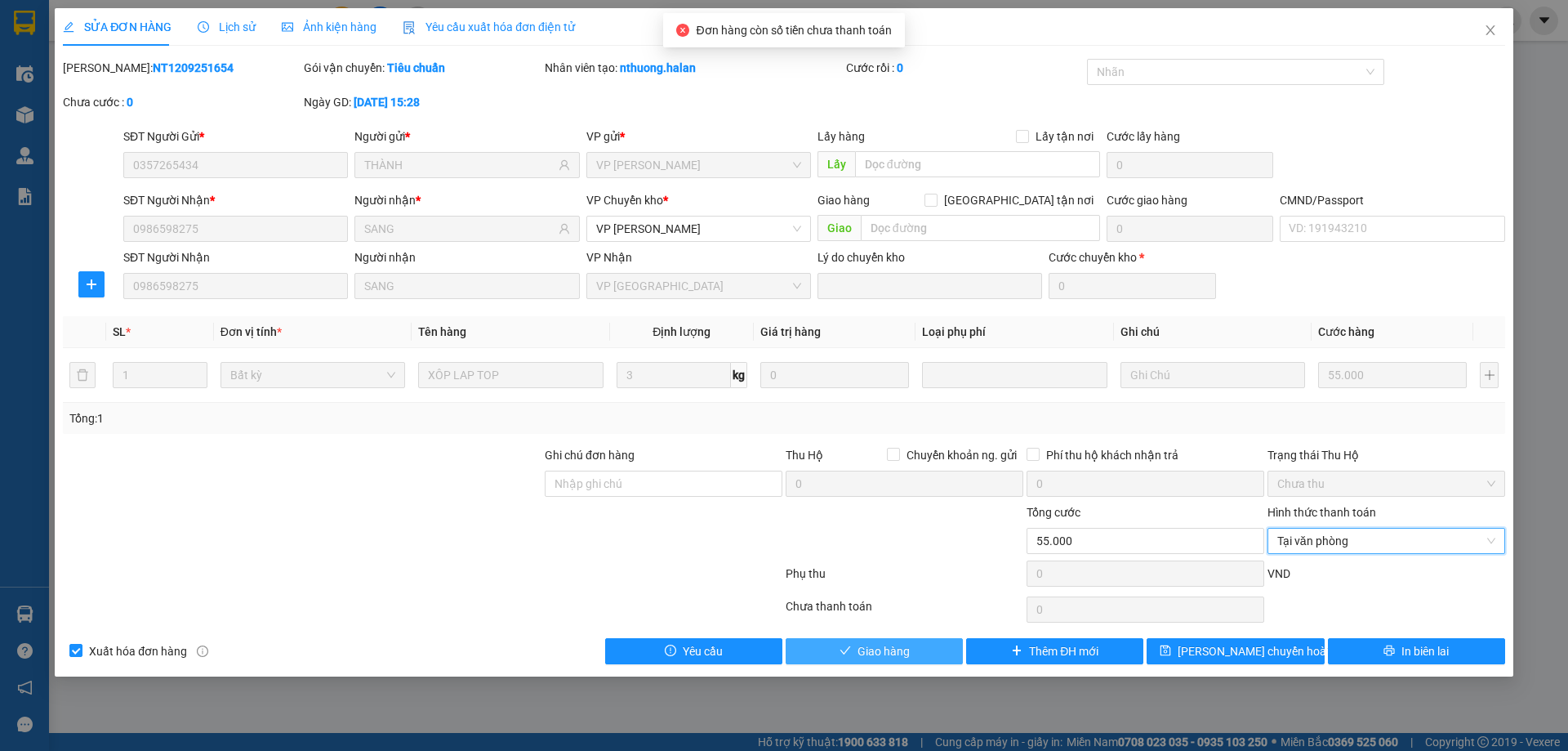
click at [921, 652] on button "Giao hàng" at bounding box center [874, 651] width 177 height 26
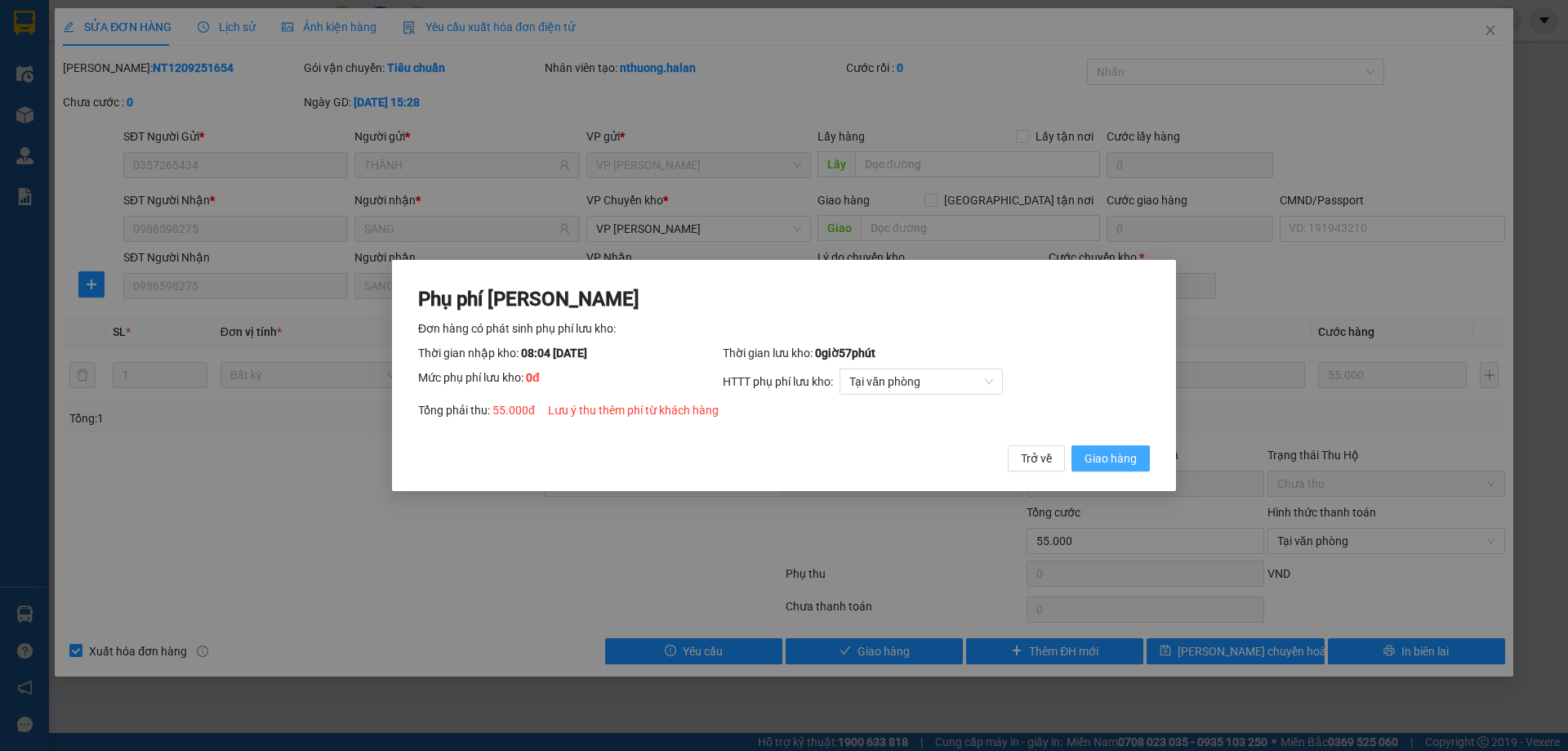
click at [1084, 468] on button "Giao hàng" at bounding box center [1110, 459] width 79 height 26
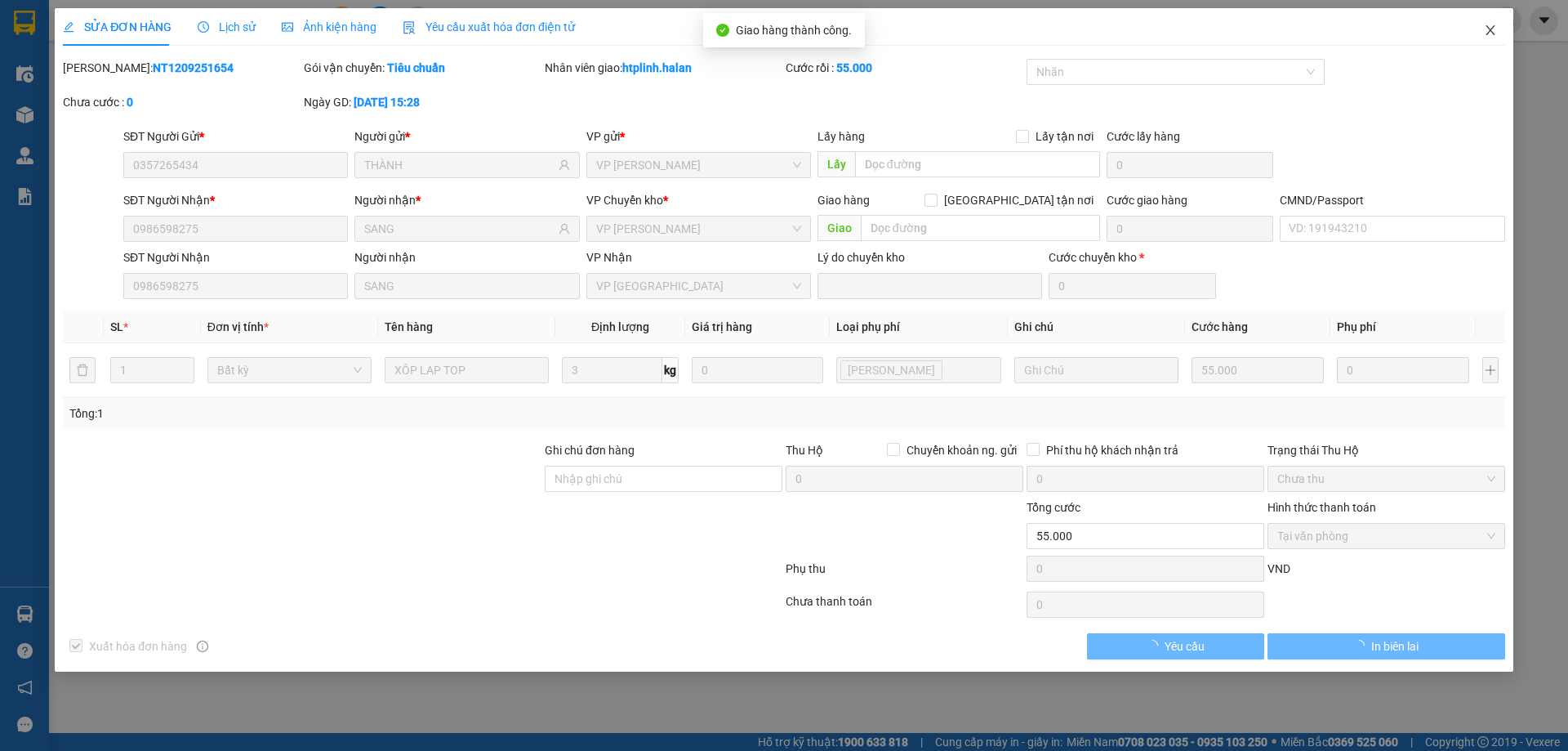
click at [1496, 30] on icon "close" at bounding box center [1490, 31] width 13 height 13
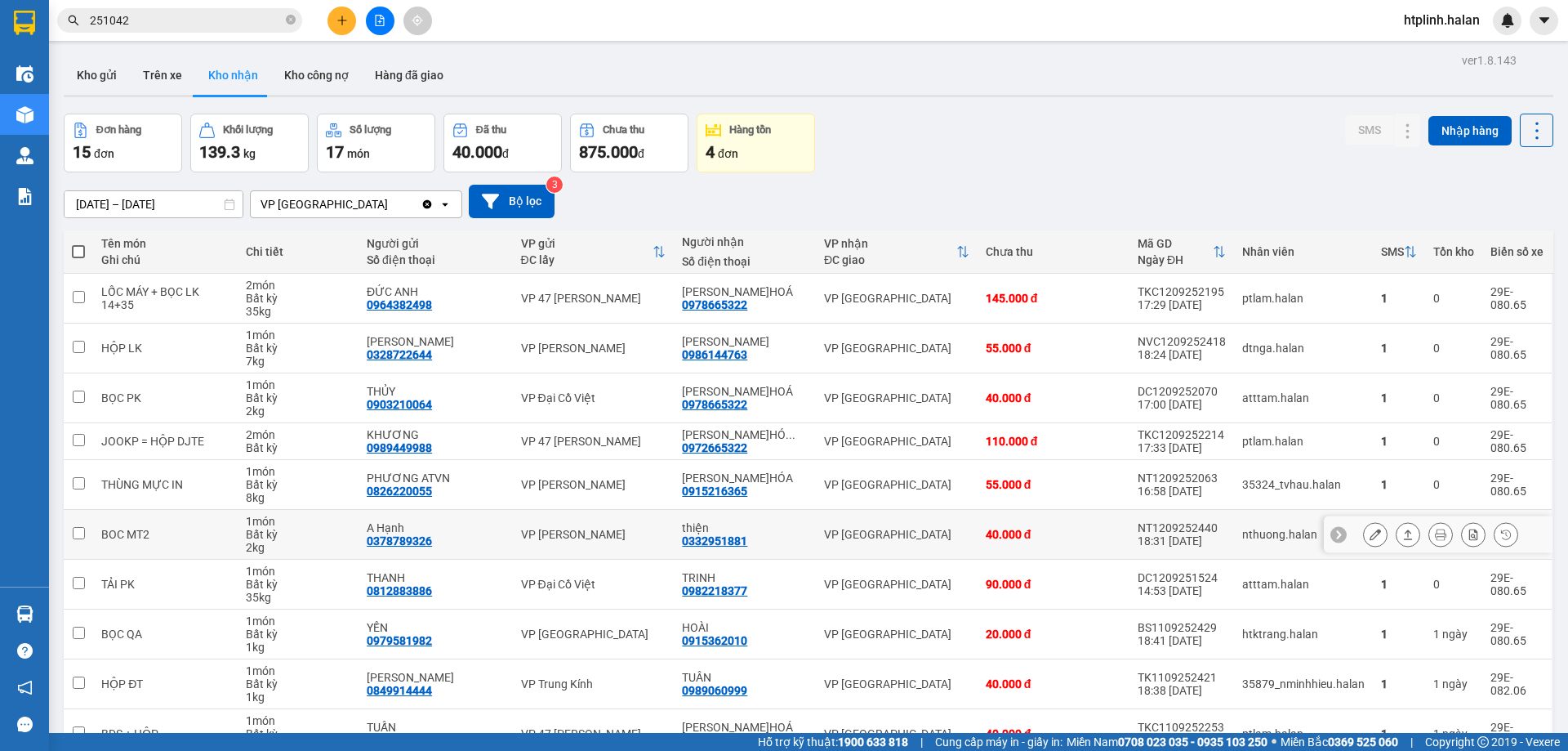
scroll to position [93, 0]
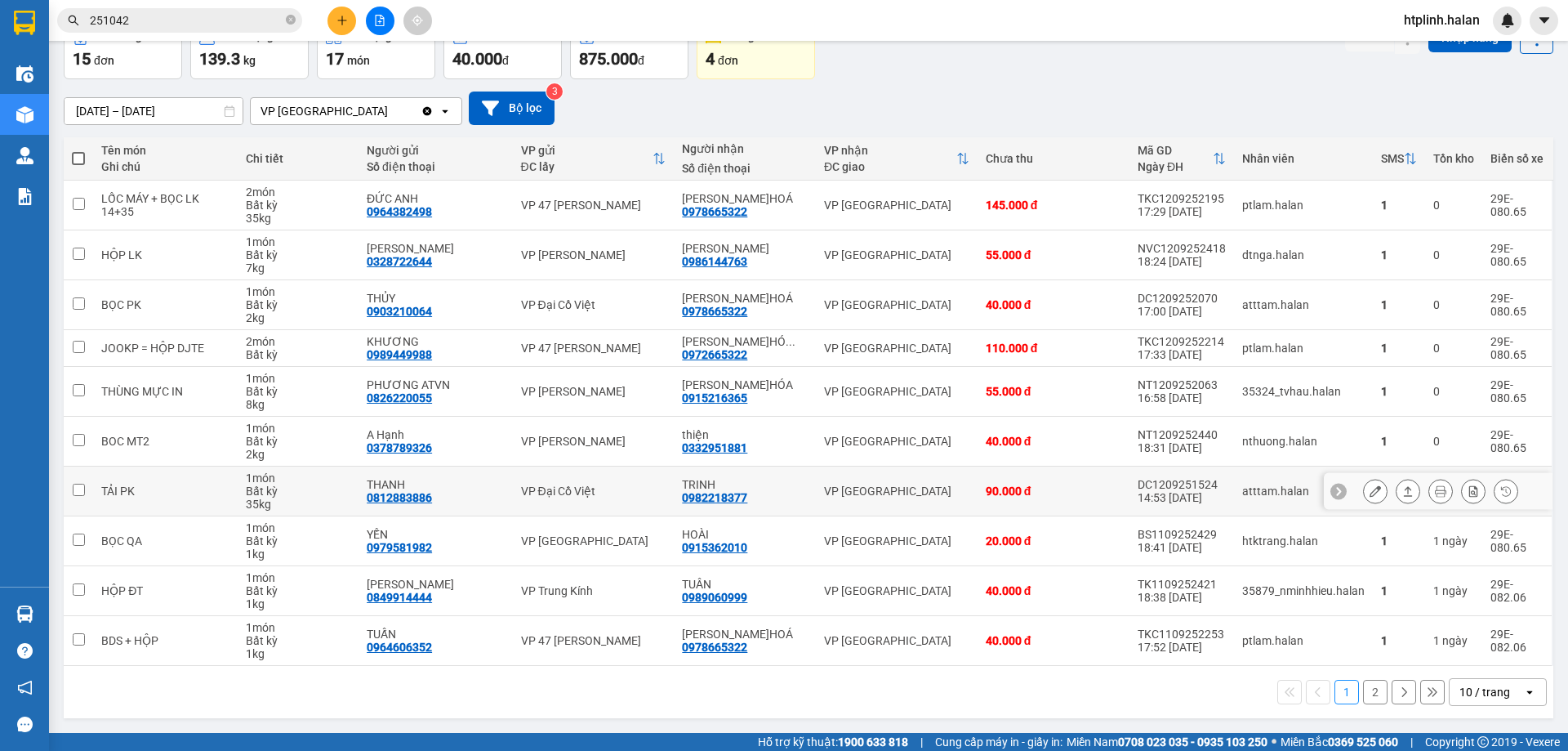
click at [1397, 493] on button at bounding box center [1408, 491] width 23 height 29
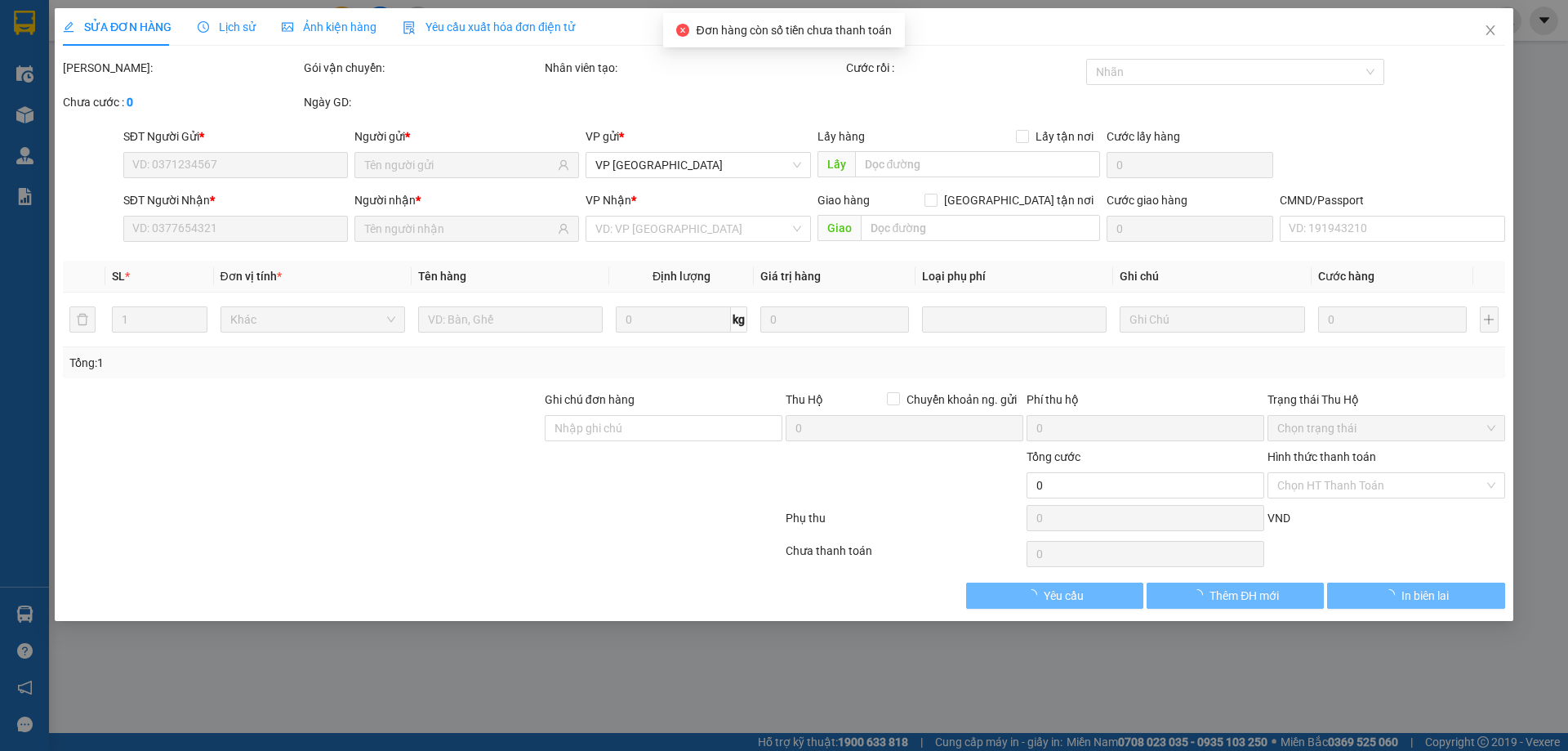
type input "0812883886"
type input "THANH"
type input "0982218377"
type input "TRINH"
type input "90.000"
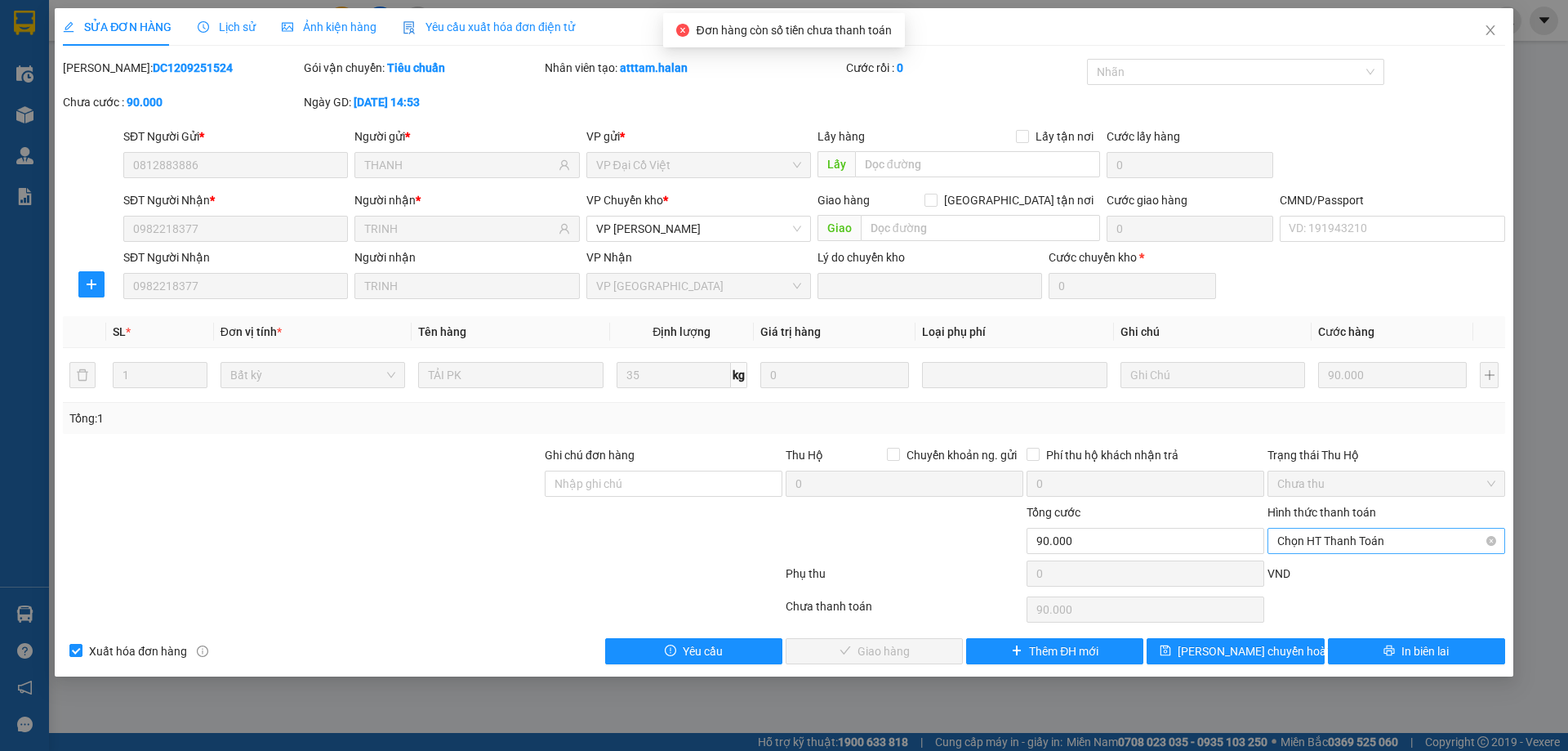
click at [1352, 539] on span "Chọn HT Thanh Toán" at bounding box center [1386, 541] width 218 height 25
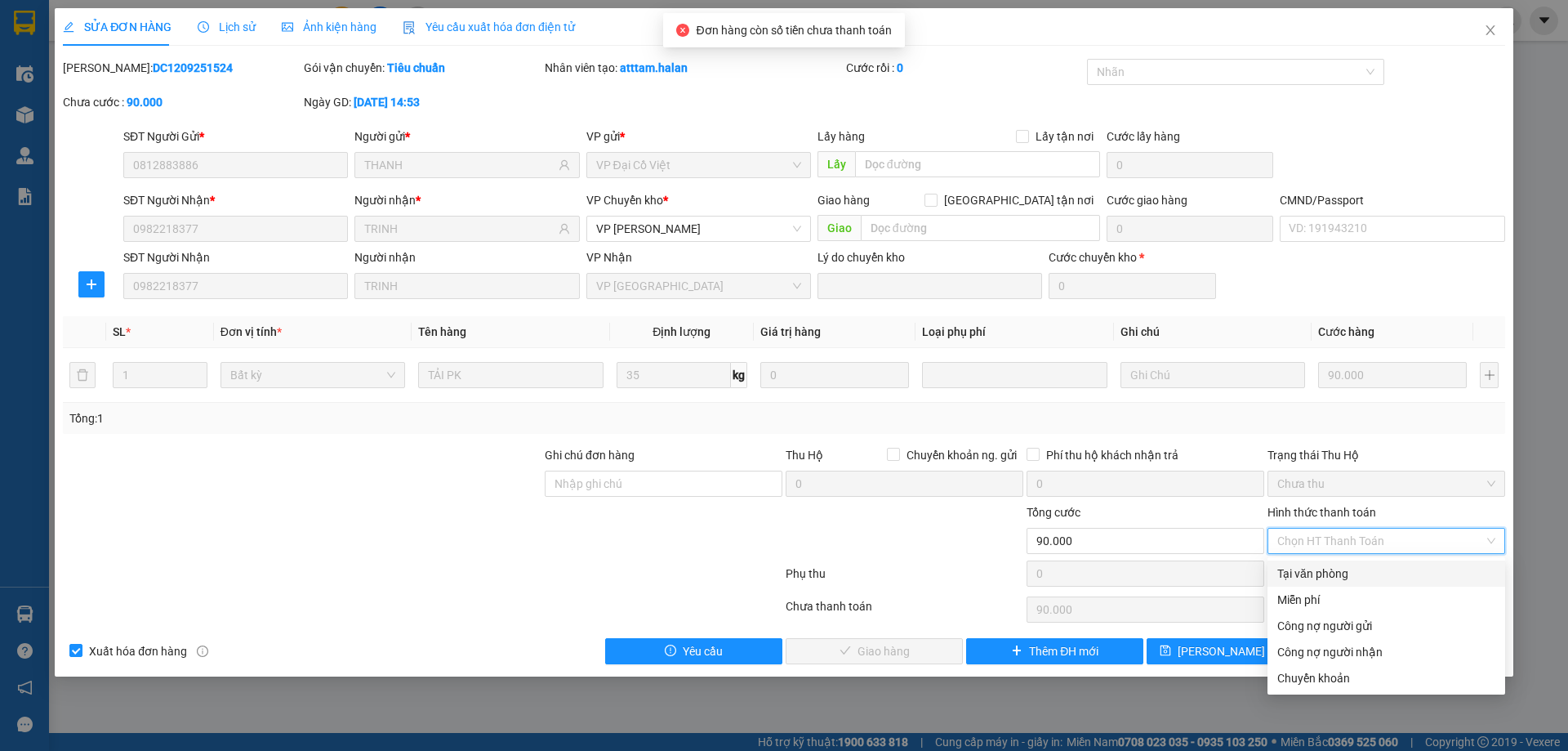
click at [1359, 573] on div "Tại văn phòng" at bounding box center [1386, 574] width 218 height 18
type input "0"
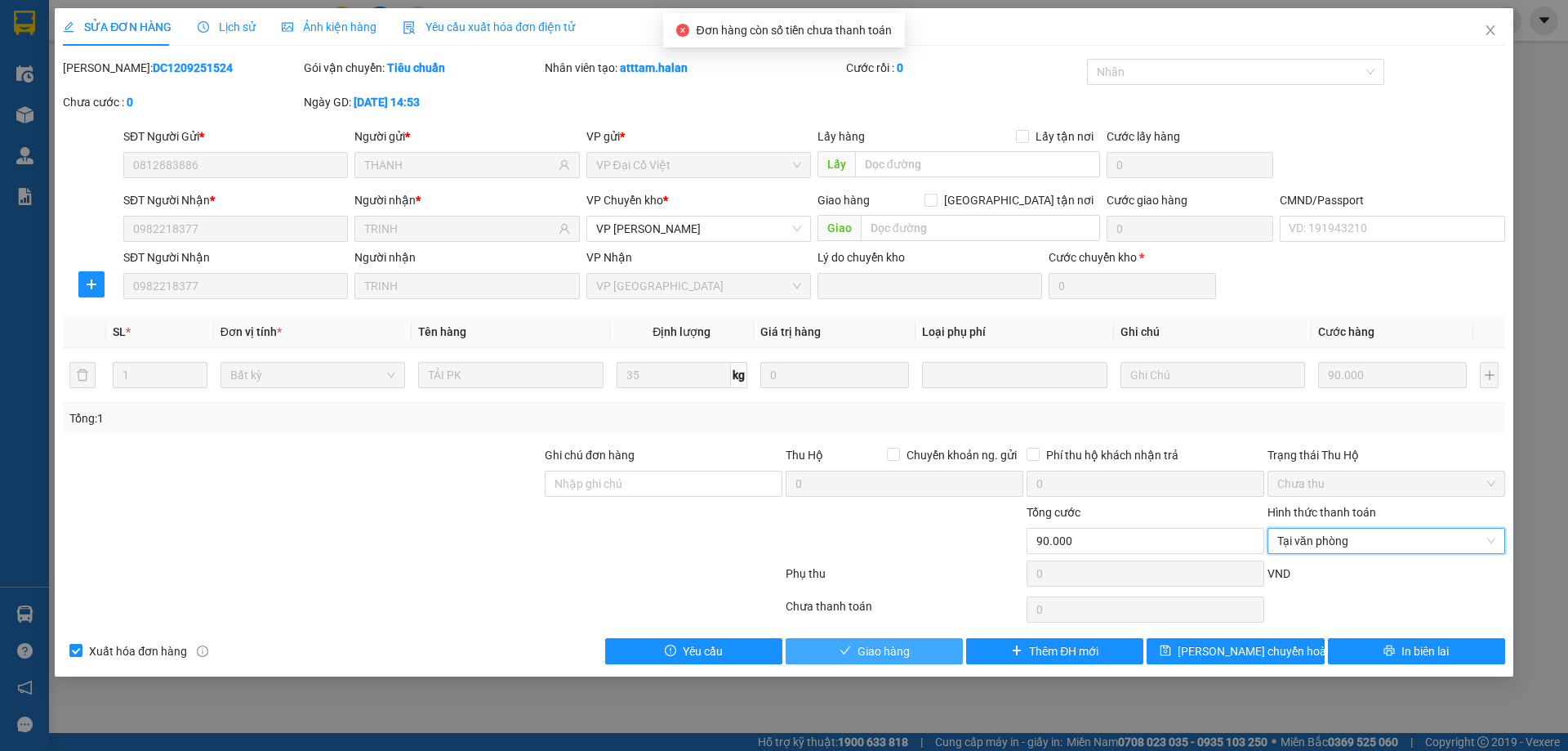
click at [928, 654] on button "Giao hàng" at bounding box center [874, 651] width 177 height 26
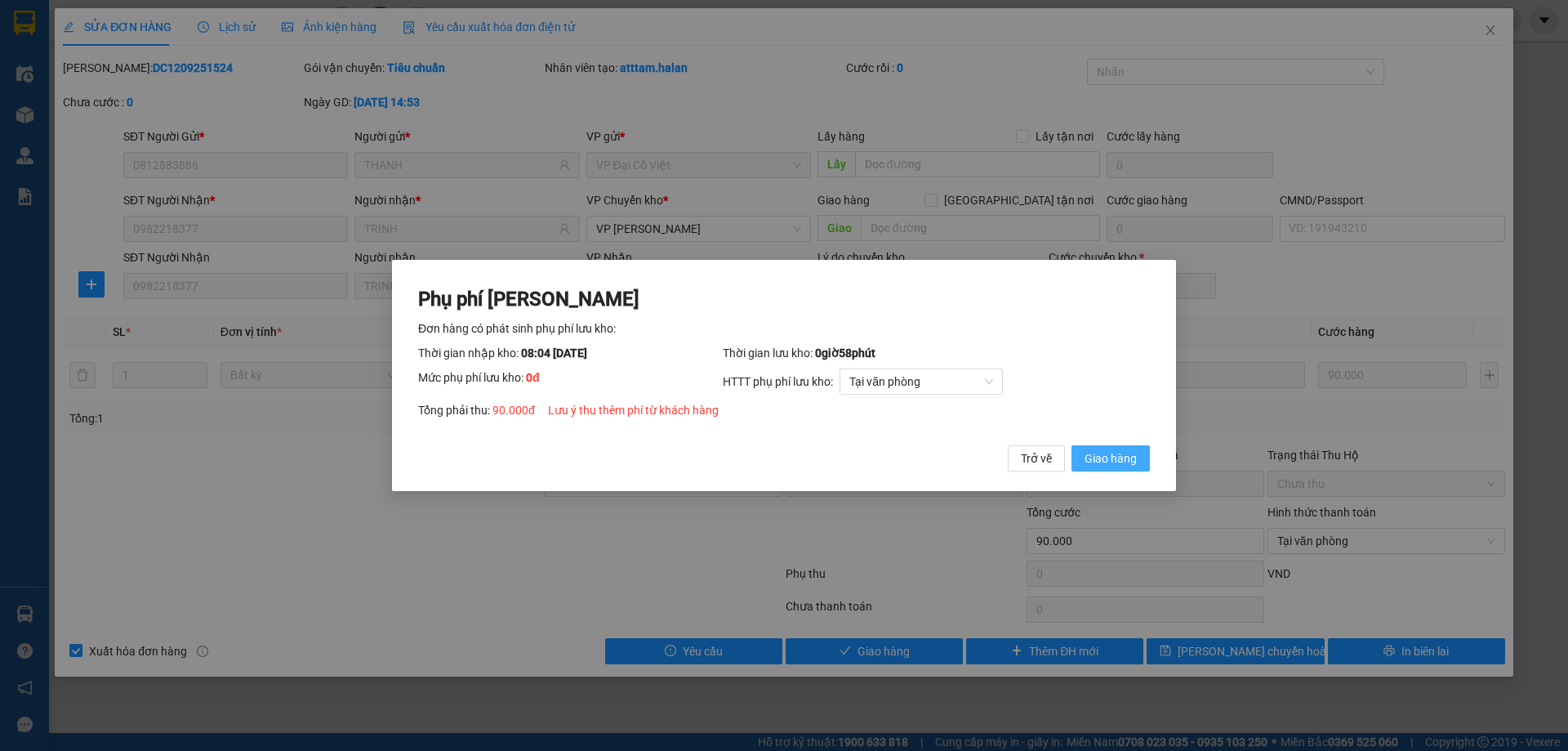
click at [1116, 461] on span "Giao hàng" at bounding box center [1110, 459] width 52 height 18
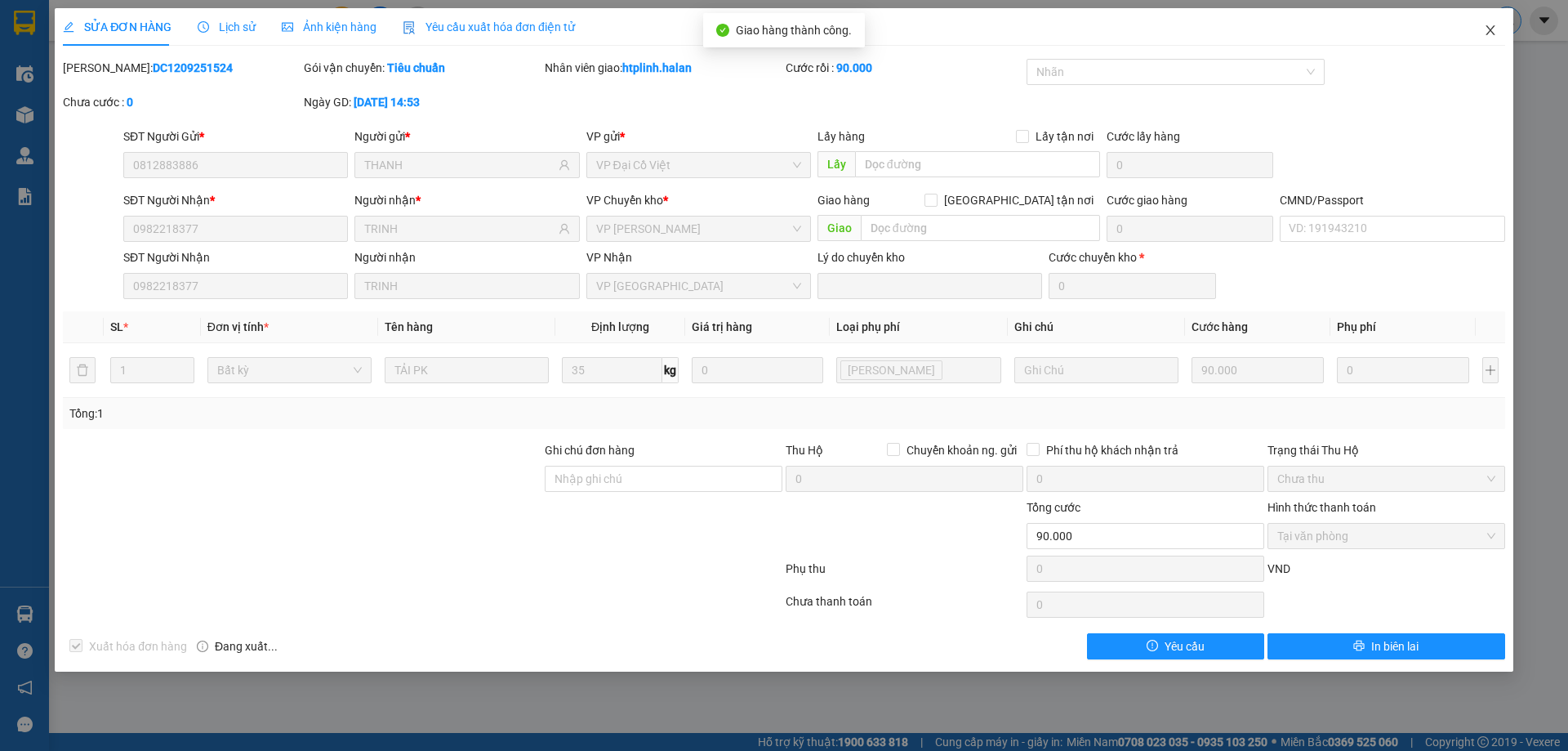
click at [1497, 20] on span "Close" at bounding box center [1490, 31] width 46 height 46
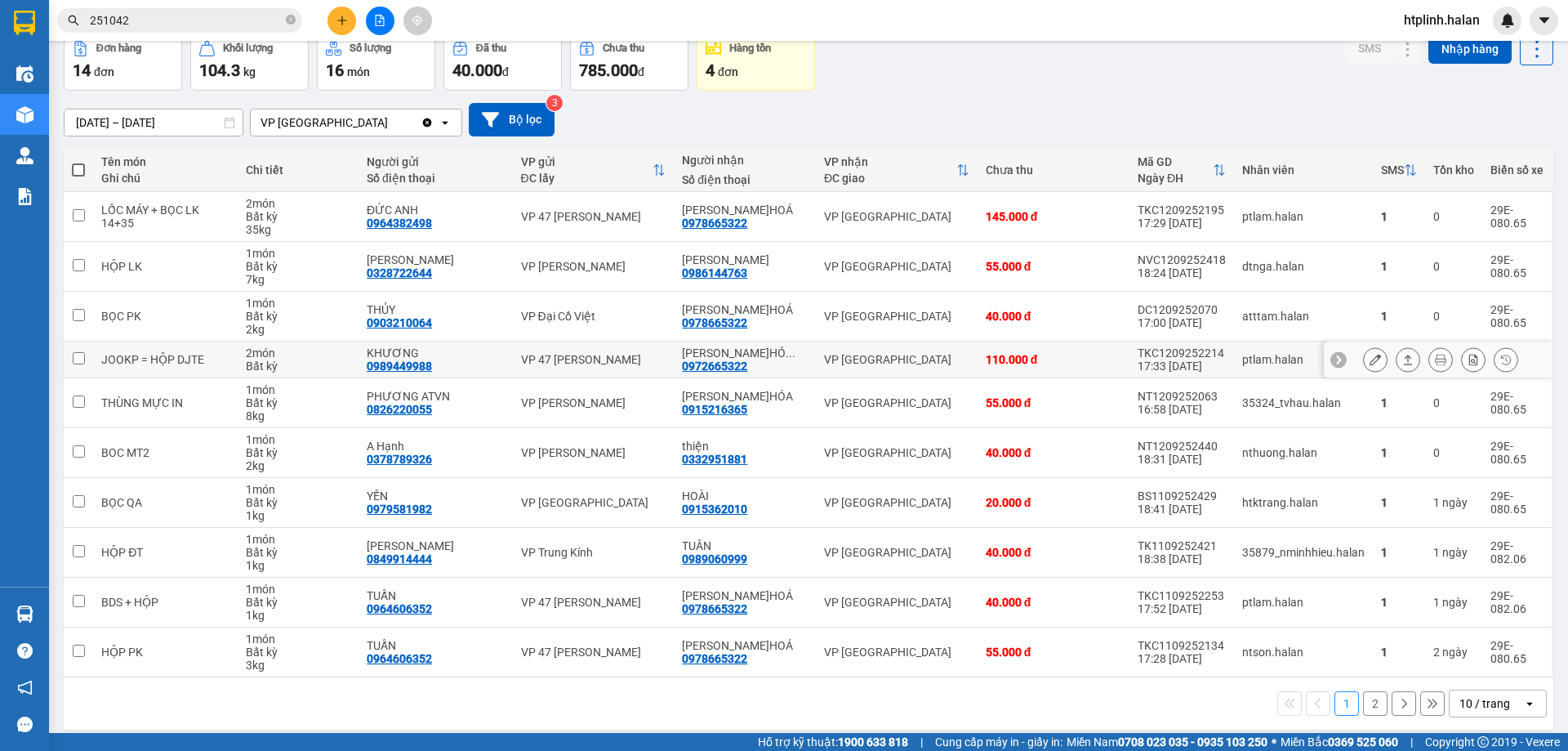
scroll to position [93, 0]
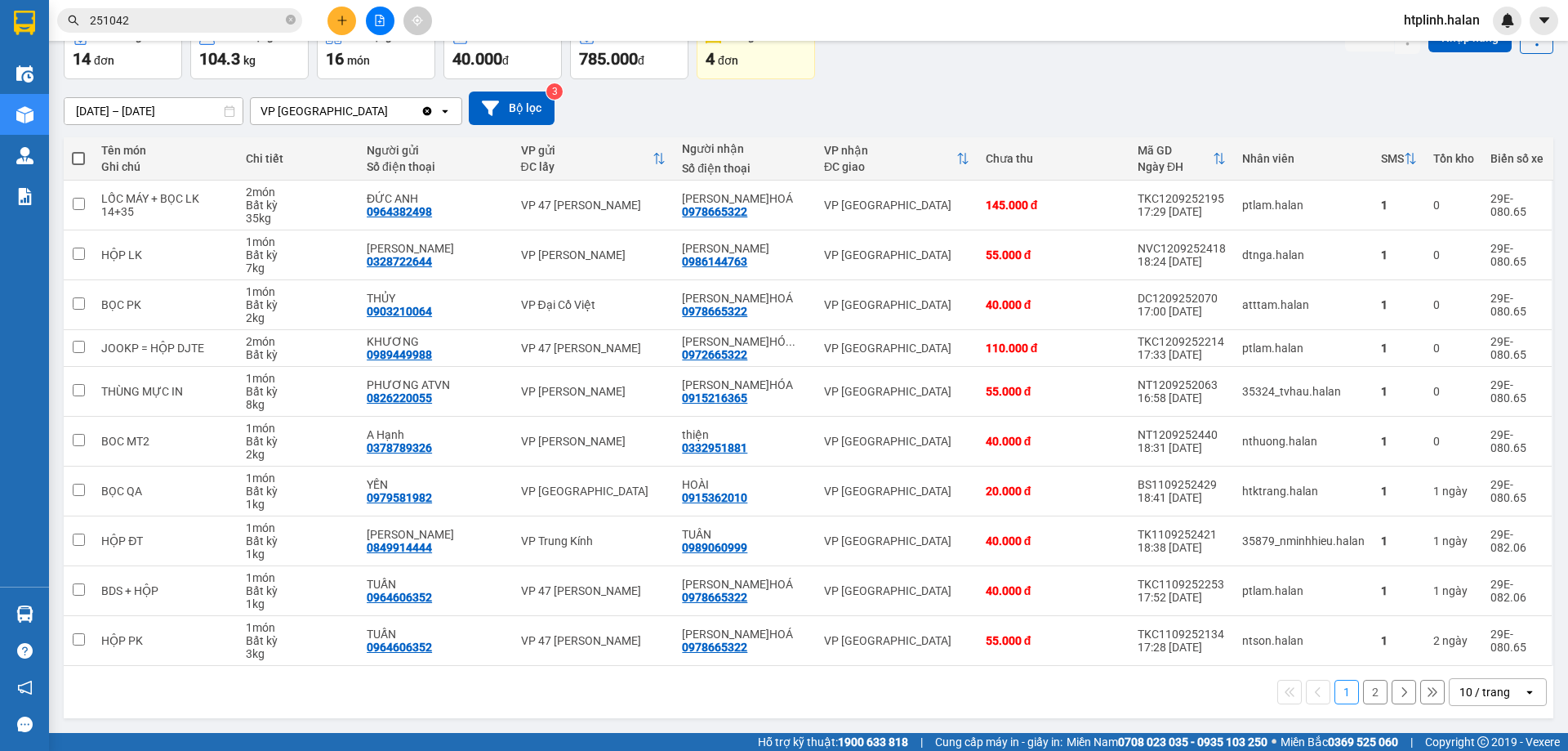
click at [1366, 690] on button "2" at bounding box center [1375, 692] width 25 height 25
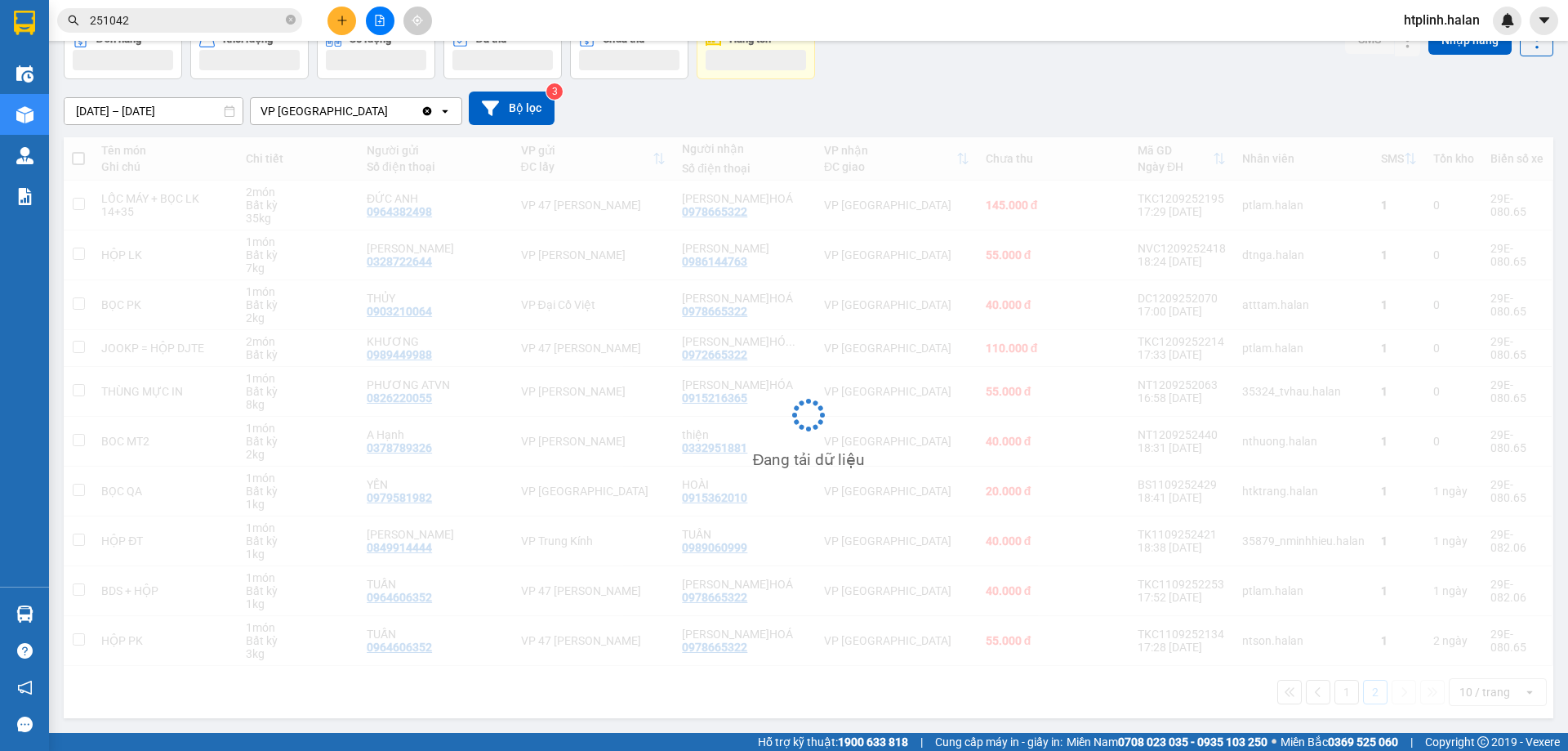
scroll to position [75, 0]
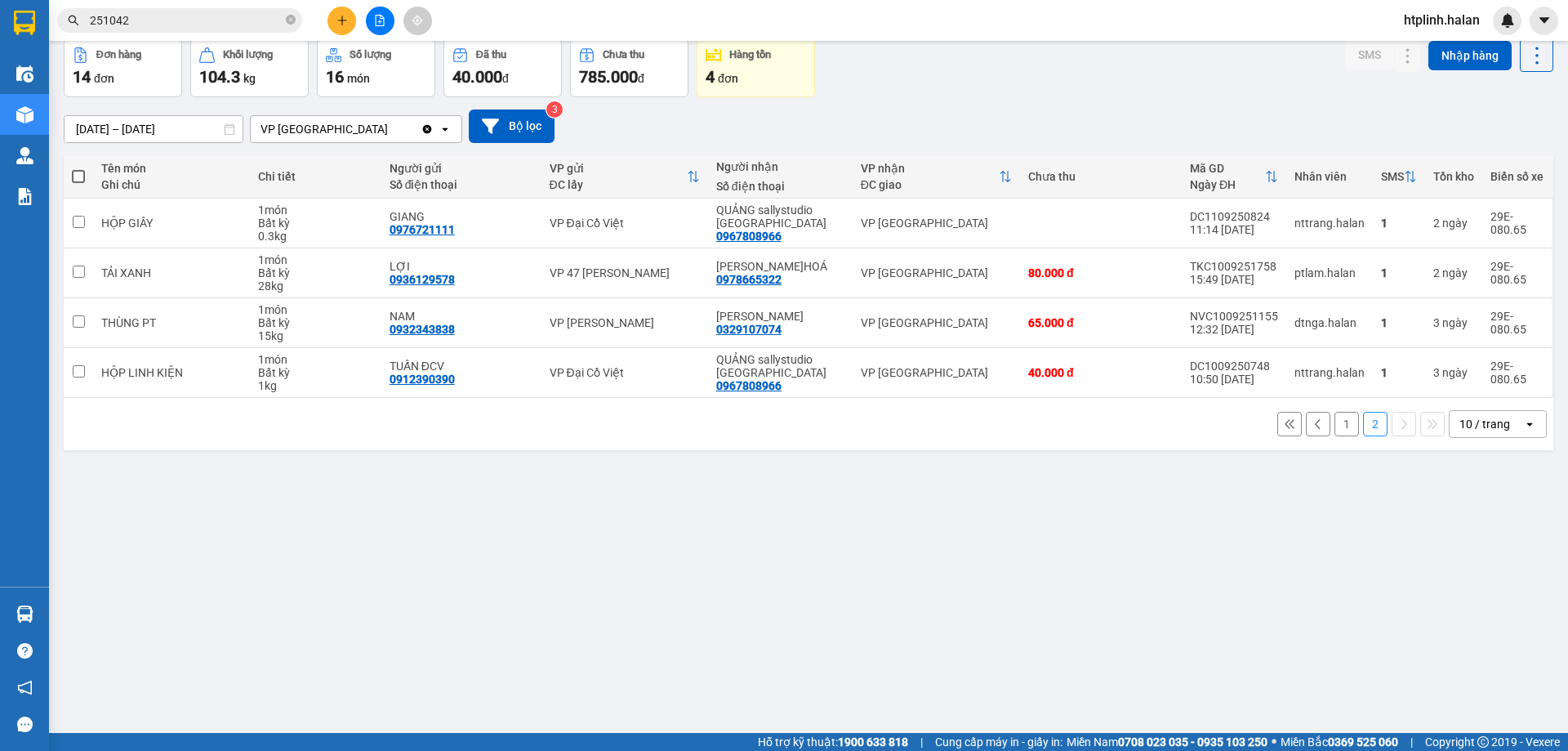
click at [1344, 421] on button "1" at bounding box center [1347, 424] width 25 height 25
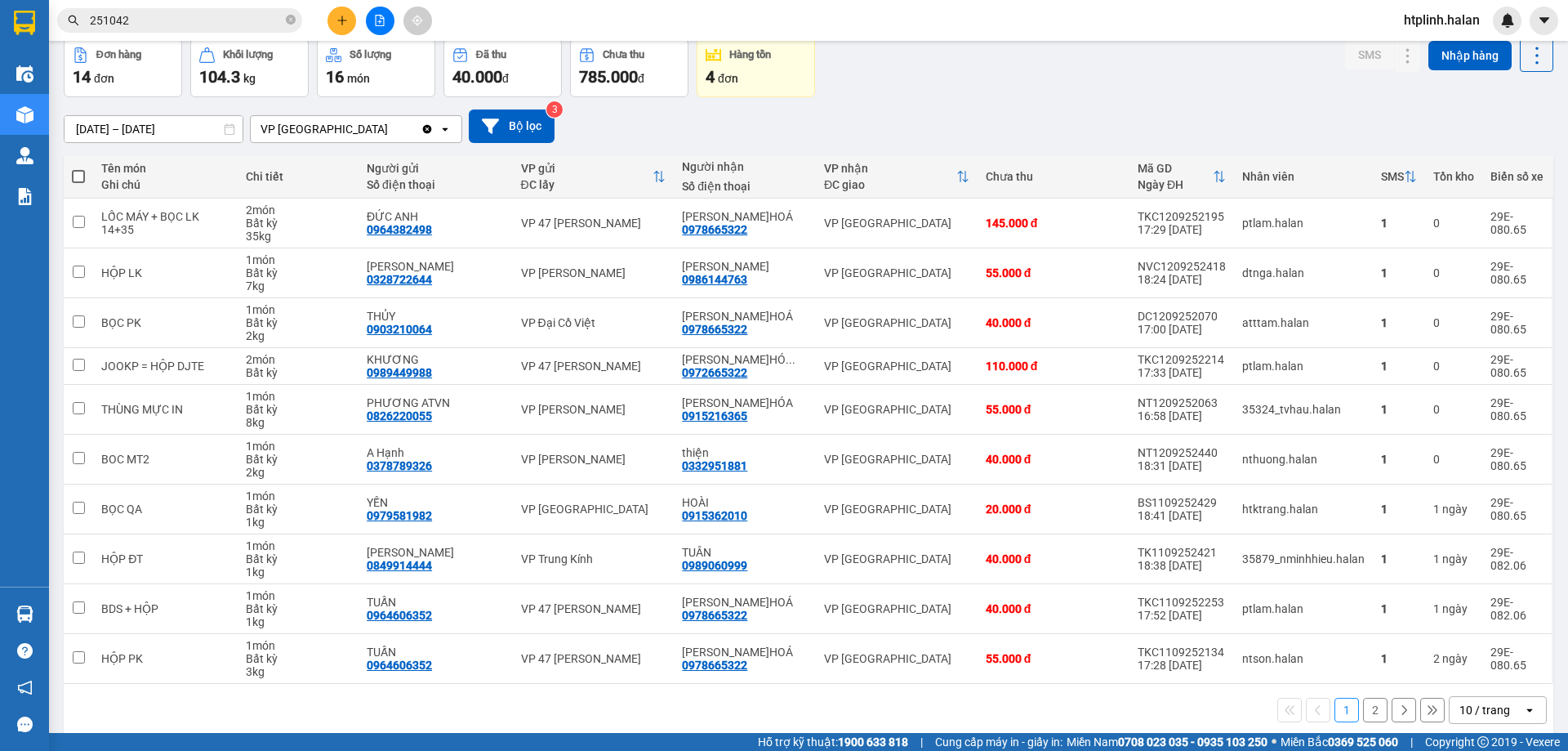
click at [329, 28] on button at bounding box center [342, 21] width 29 height 29
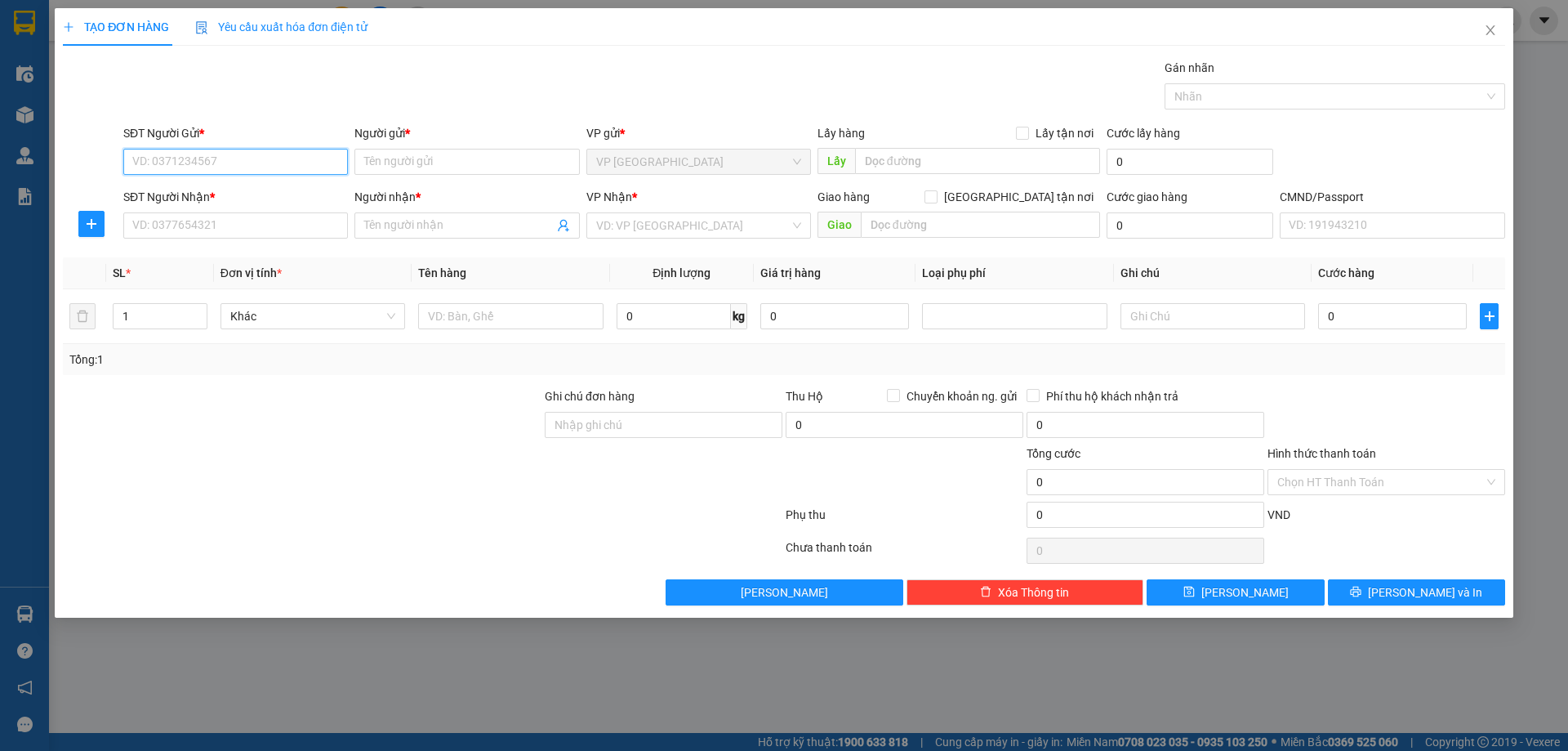
click at [222, 161] on input "SĐT Người Gửi *" at bounding box center [235, 162] width 224 height 26
paste input "0915216365"
type input "0915216365"
click at [239, 191] on div "0915216365 - HÀO Đ.HÓA" at bounding box center [236, 195] width 205 height 18
type input "[PERSON_NAME]HÓA"
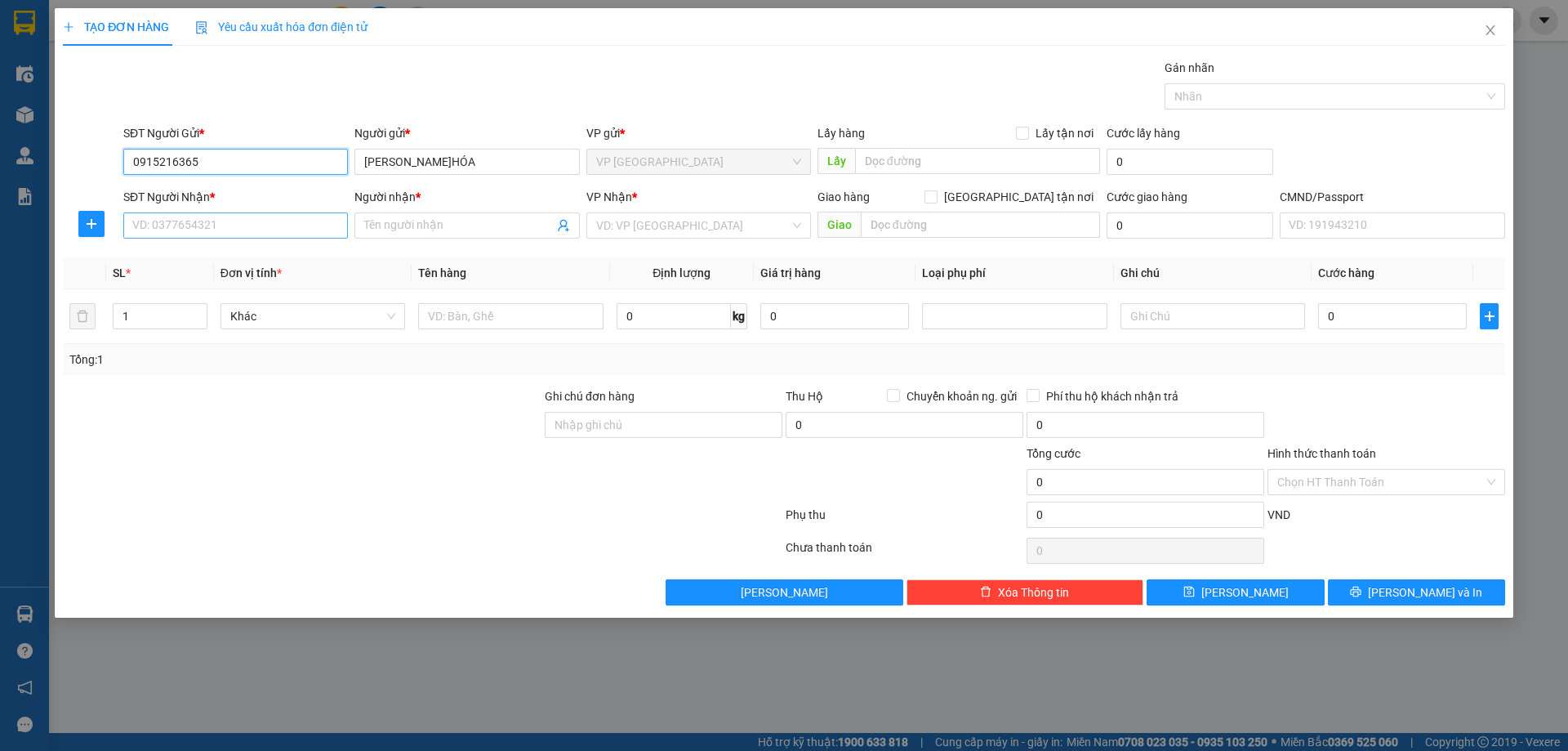
type input "0915216365"
click at [228, 216] on input "SĐT Người Nhận *" at bounding box center [235, 225] width 224 height 26
type input "0982226705"
click at [426, 229] on input "Người nhận *" at bounding box center [459, 225] width 189 height 18
type input "M"
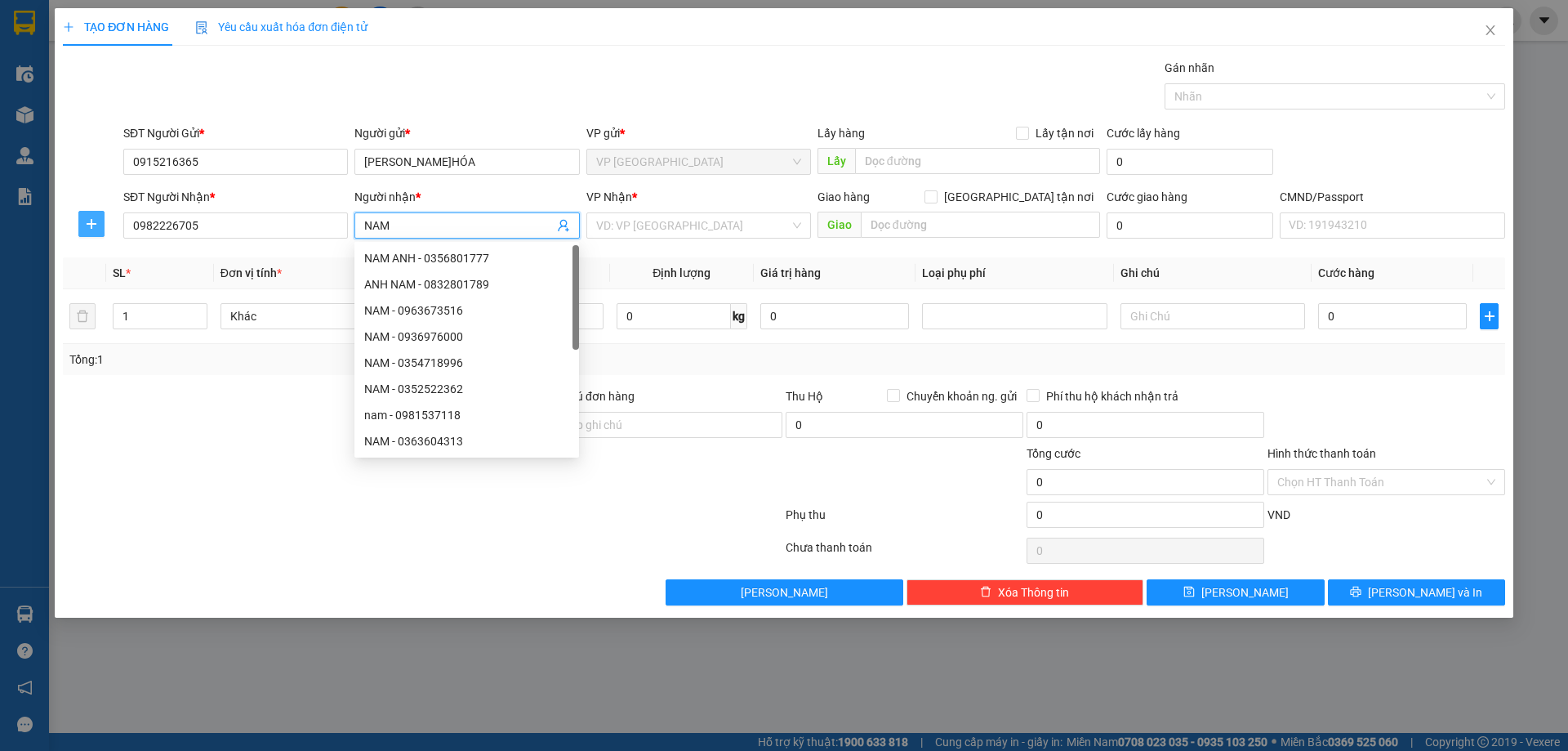
type input "NAM"
click at [95, 219] on icon "plus" at bounding box center [92, 224] width 13 height 13
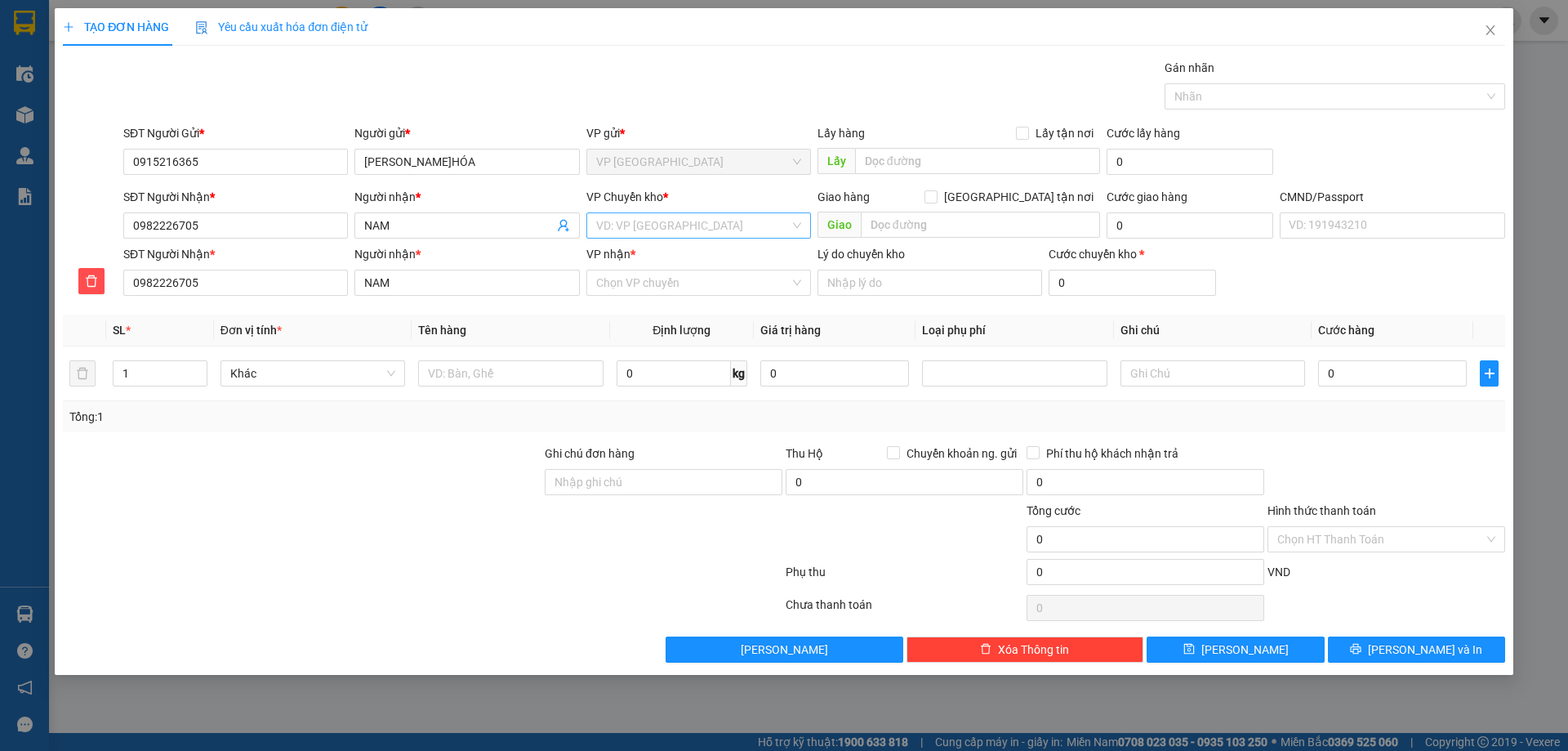
click at [706, 223] on input "search" at bounding box center [693, 225] width 194 height 25
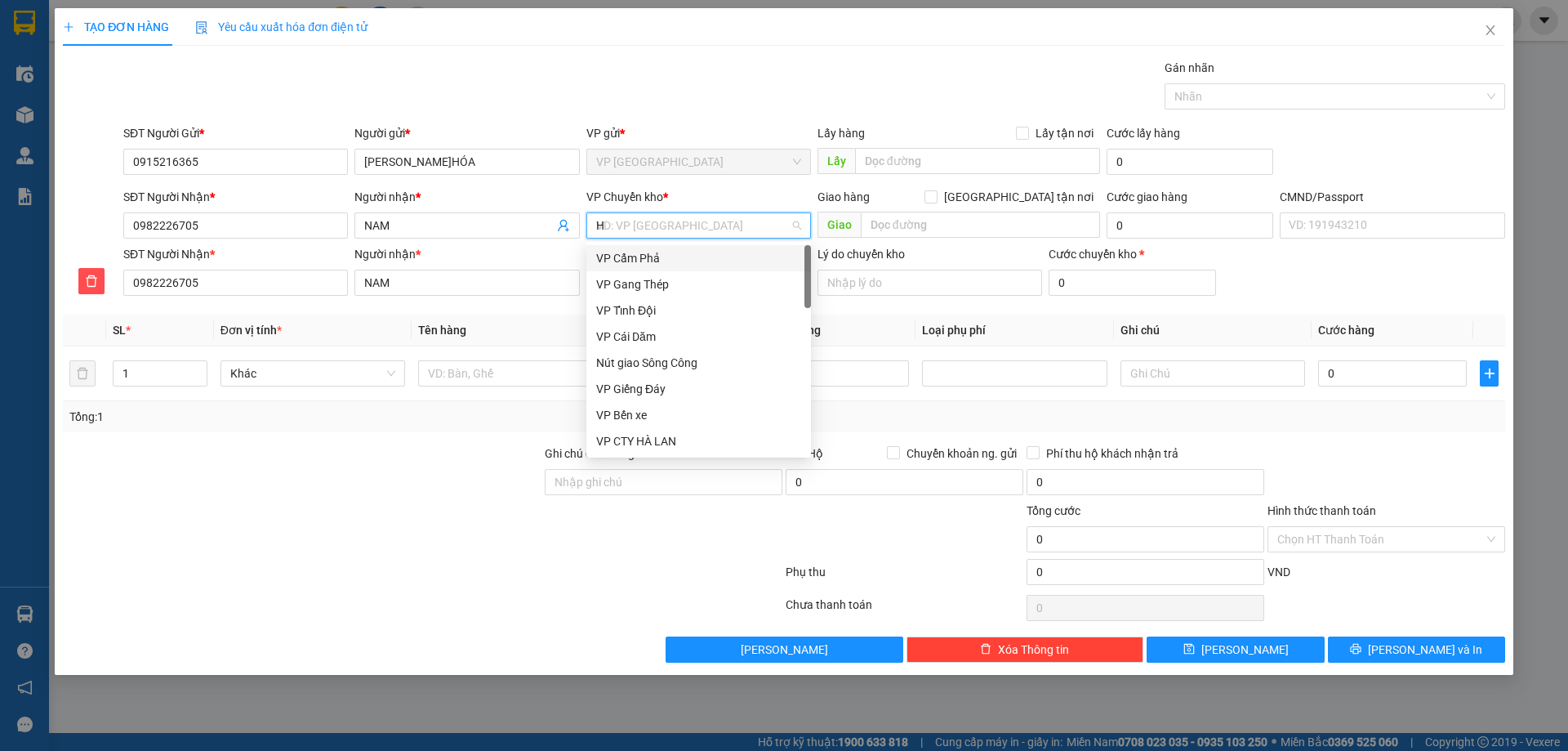
type input "HG"
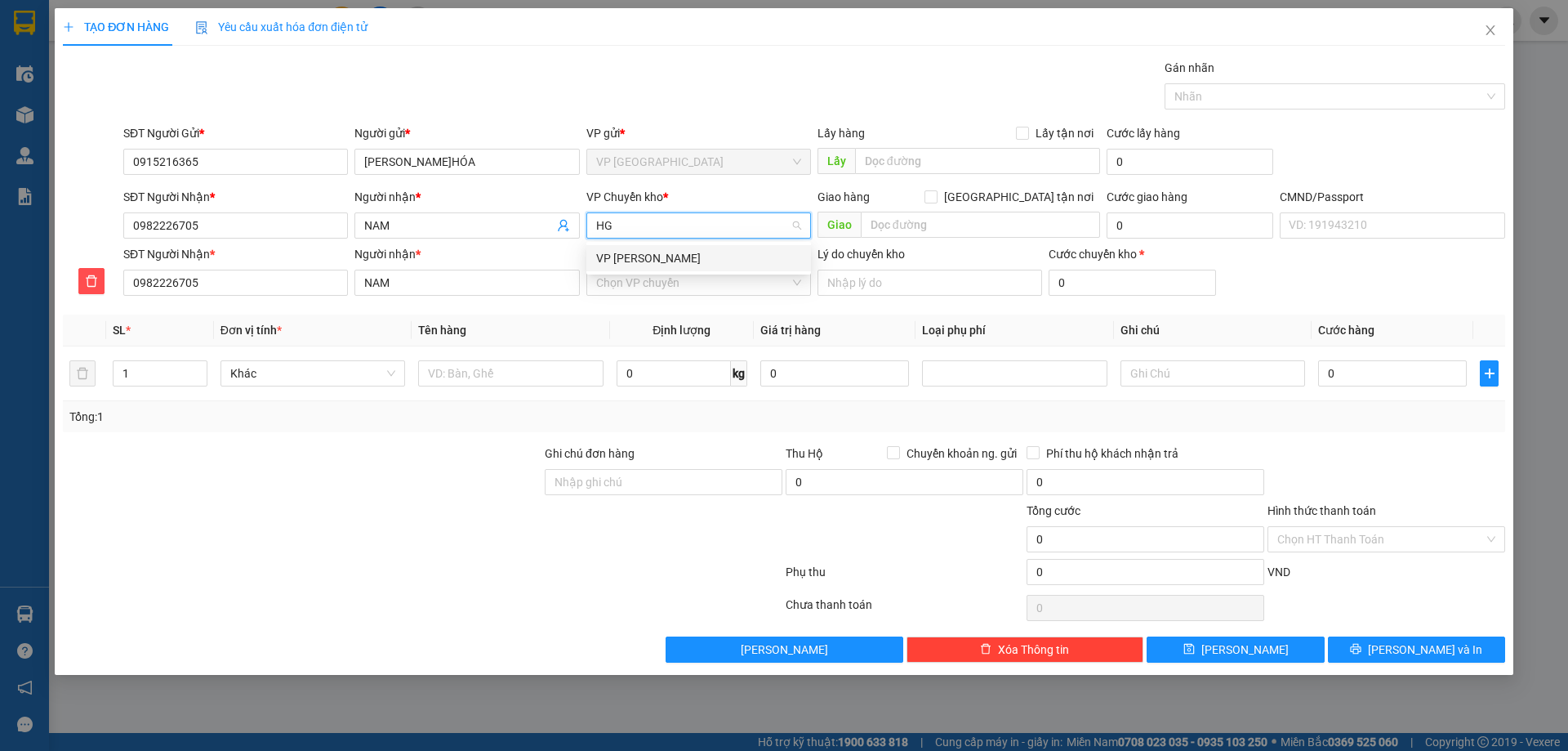
click at [673, 256] on div "VP [PERSON_NAME]" at bounding box center [699, 258] width 205 height 18
click at [679, 276] on input "VP nhận *" at bounding box center [693, 283] width 194 height 25
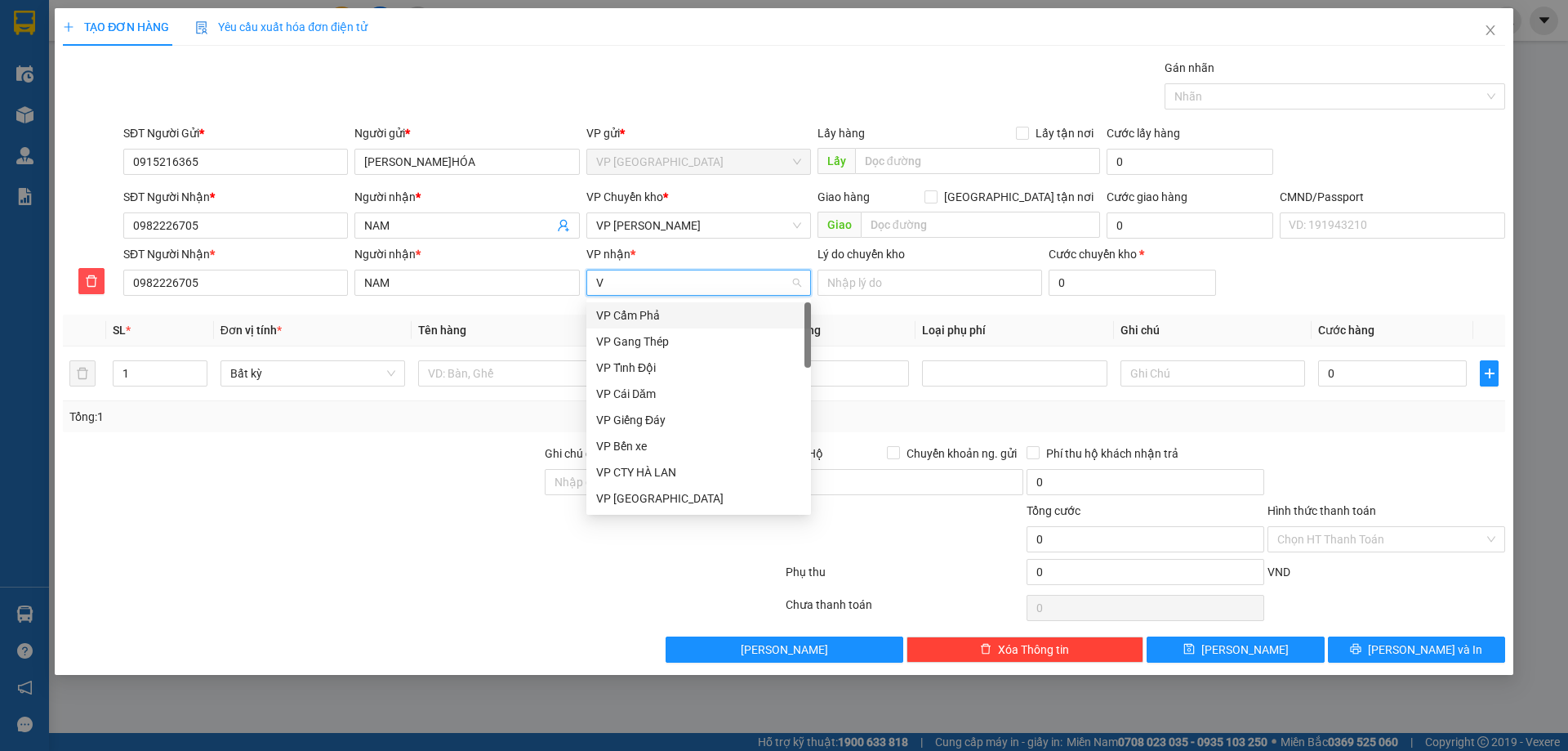
type input "VC"
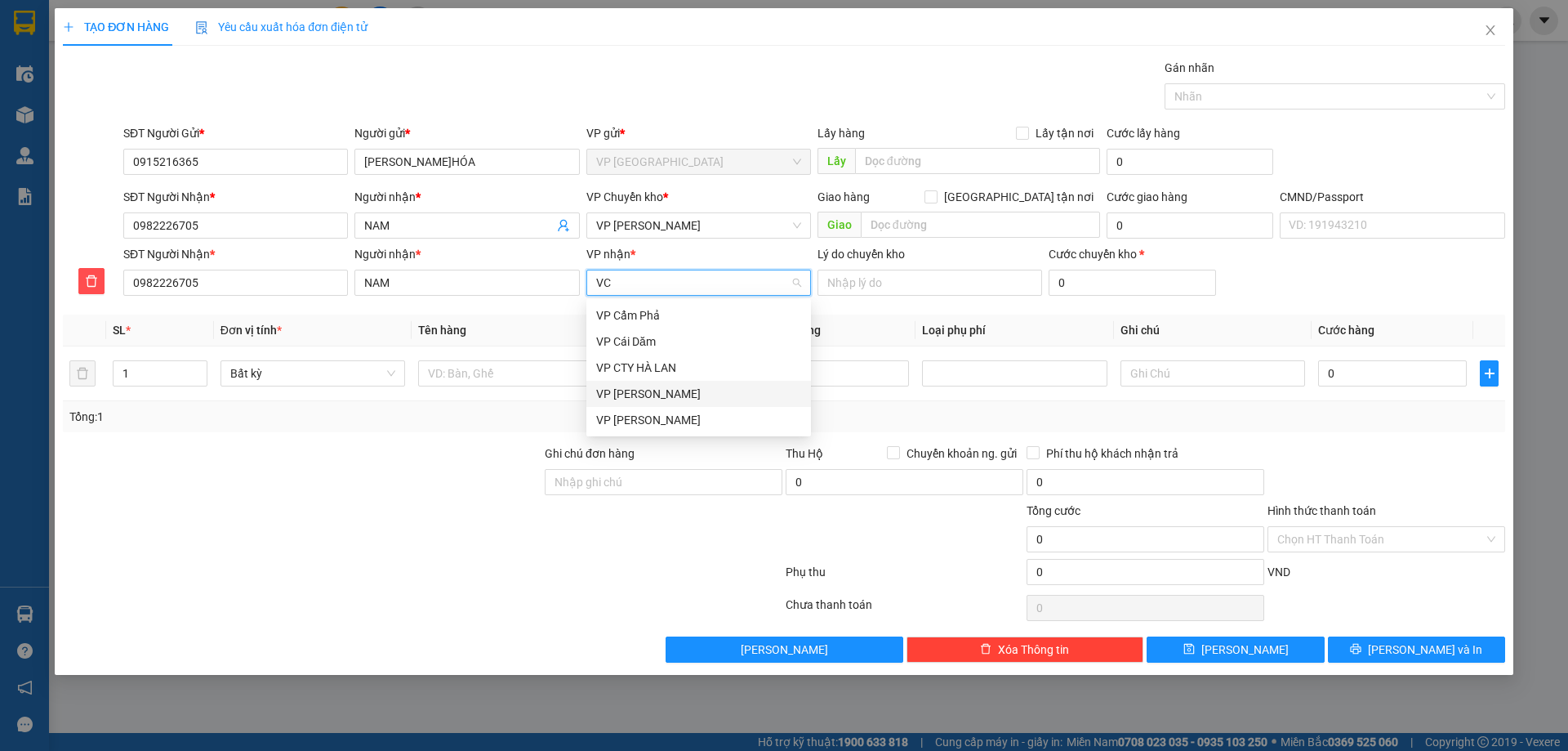
click at [649, 383] on div "VP [PERSON_NAME]" at bounding box center [698, 394] width 224 height 26
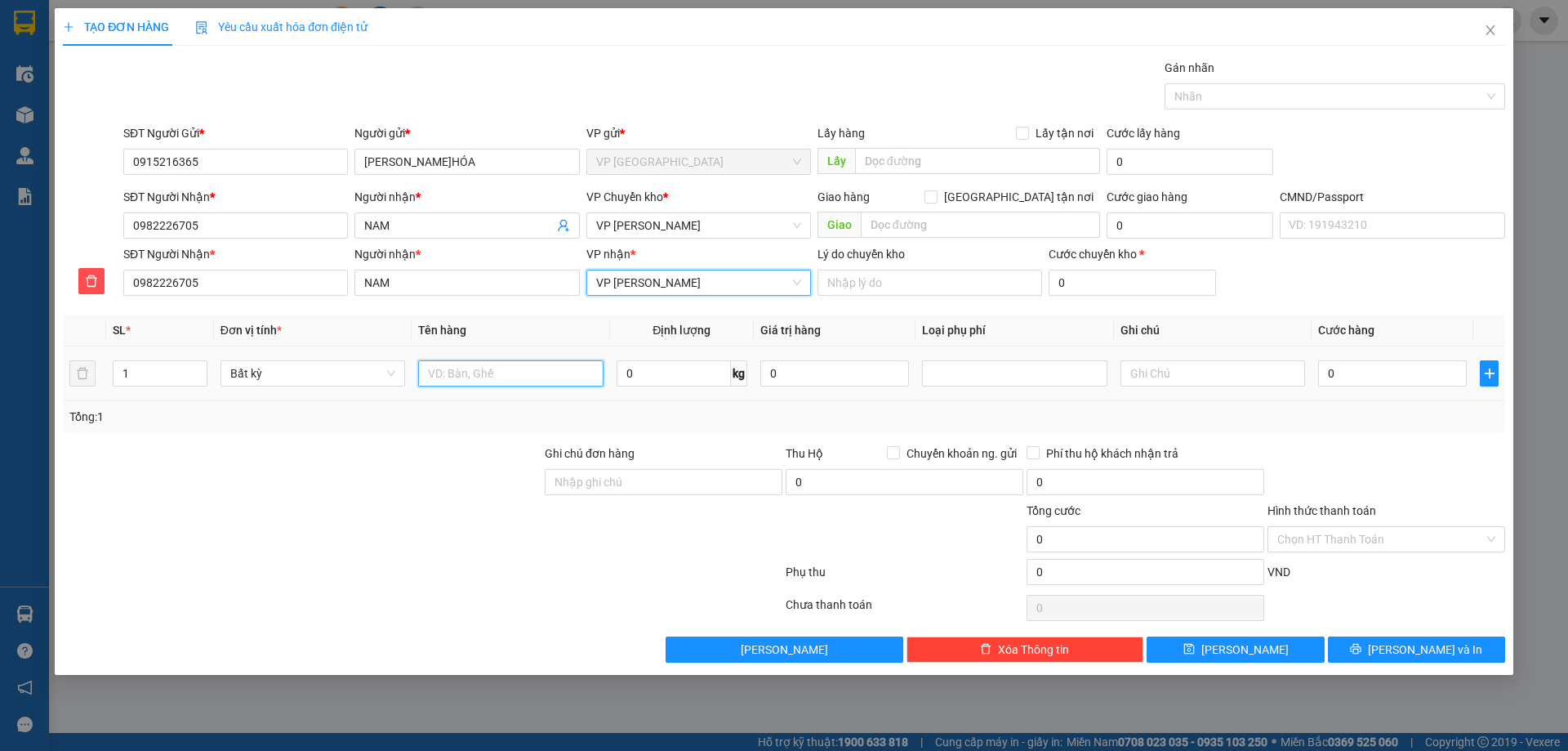
click at [503, 385] on input "text" at bounding box center [510, 373] width 185 height 26
type input "HOOPJ MT"
click at [626, 377] on input "0" at bounding box center [674, 373] width 114 height 26
type input "0"
type input "2"
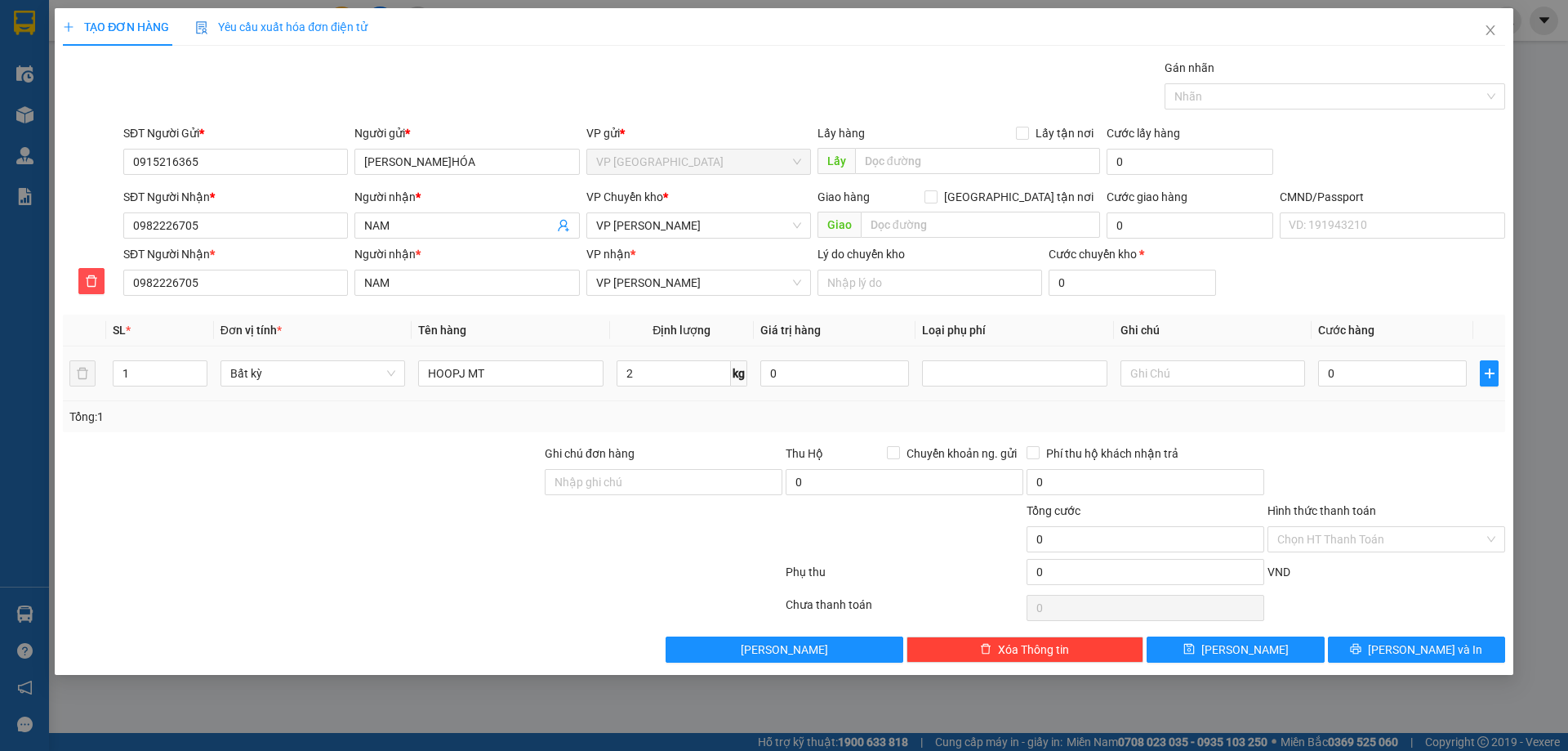
click at [727, 412] on div "Tổng: 1" at bounding box center [784, 416] width 1429 height 18
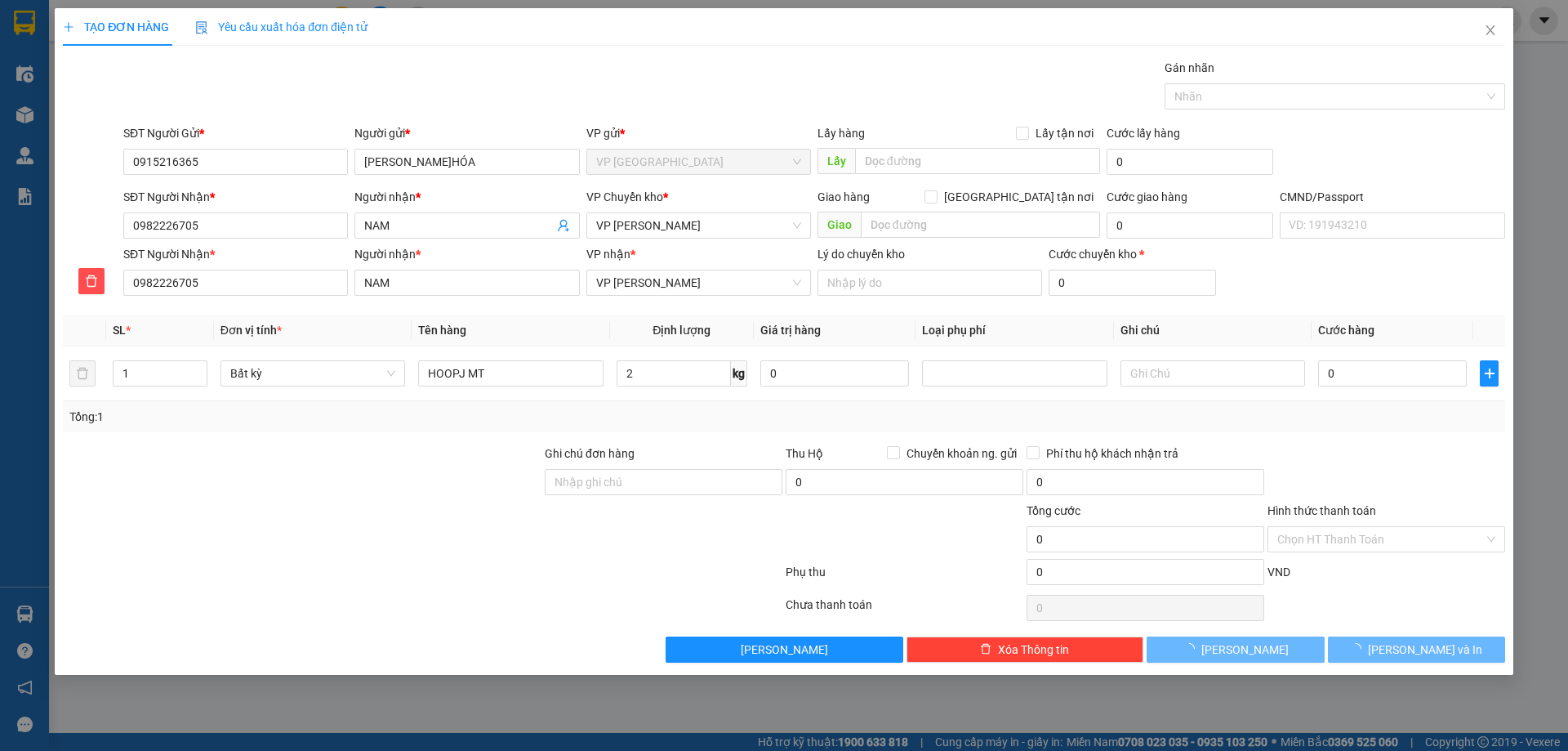
type input "40.000"
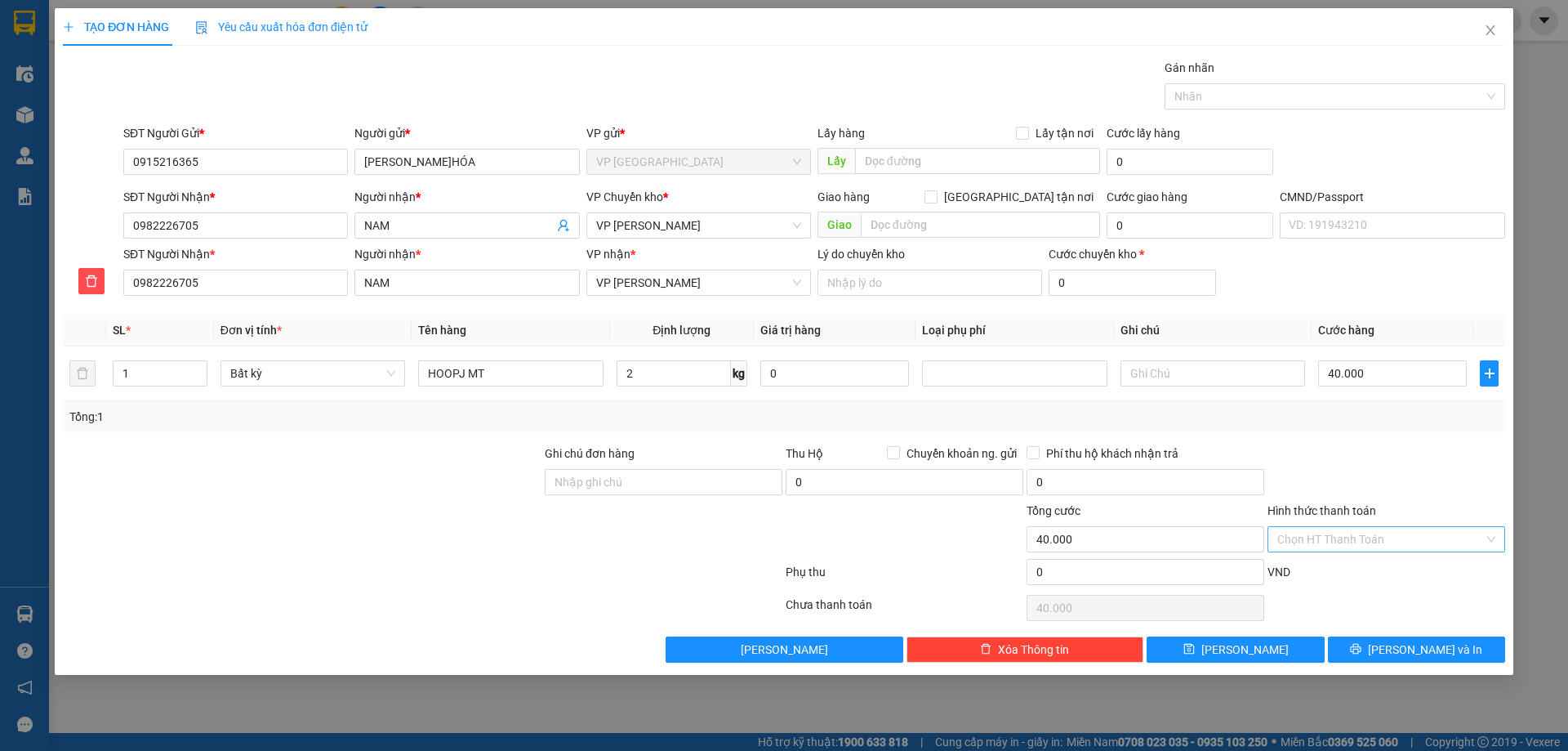
click at [1306, 535] on input "Hình thức thanh toán" at bounding box center [1381, 539] width 207 height 25
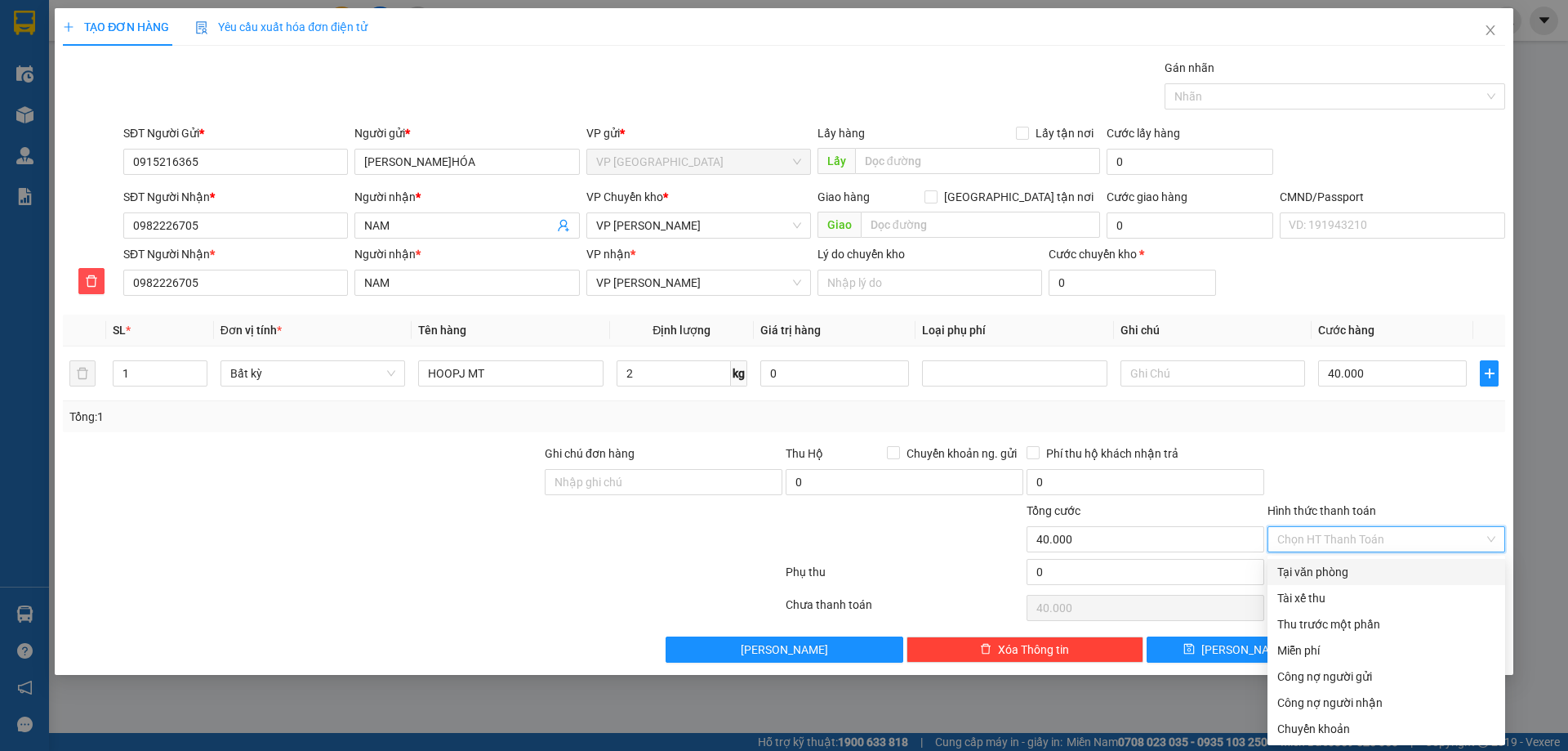
click at [1319, 568] on div "Tại văn phòng" at bounding box center [1386, 572] width 218 height 18
type input "0"
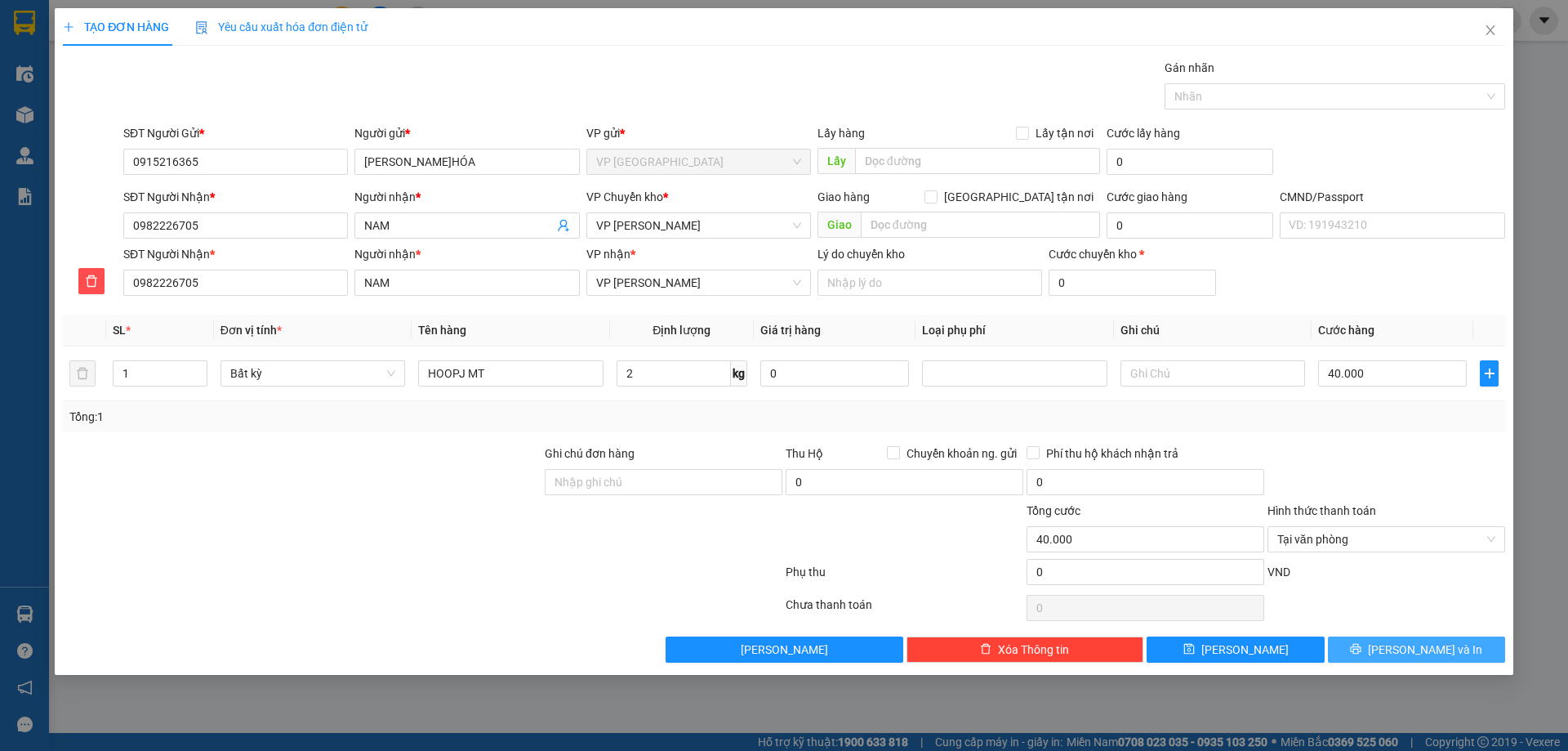
drag, startPoint x: 1378, startPoint y: 629, endPoint x: 1378, endPoint y: 643, distance: 14.0
click at [1378, 638] on div "Transit Pickup Surcharge Ids Transit Deliver Surcharge Ids Transit Deliver Surc…" at bounding box center [784, 360] width 1442 height 604
click at [1378, 643] on button "[PERSON_NAME] và In" at bounding box center [1416, 649] width 177 height 26
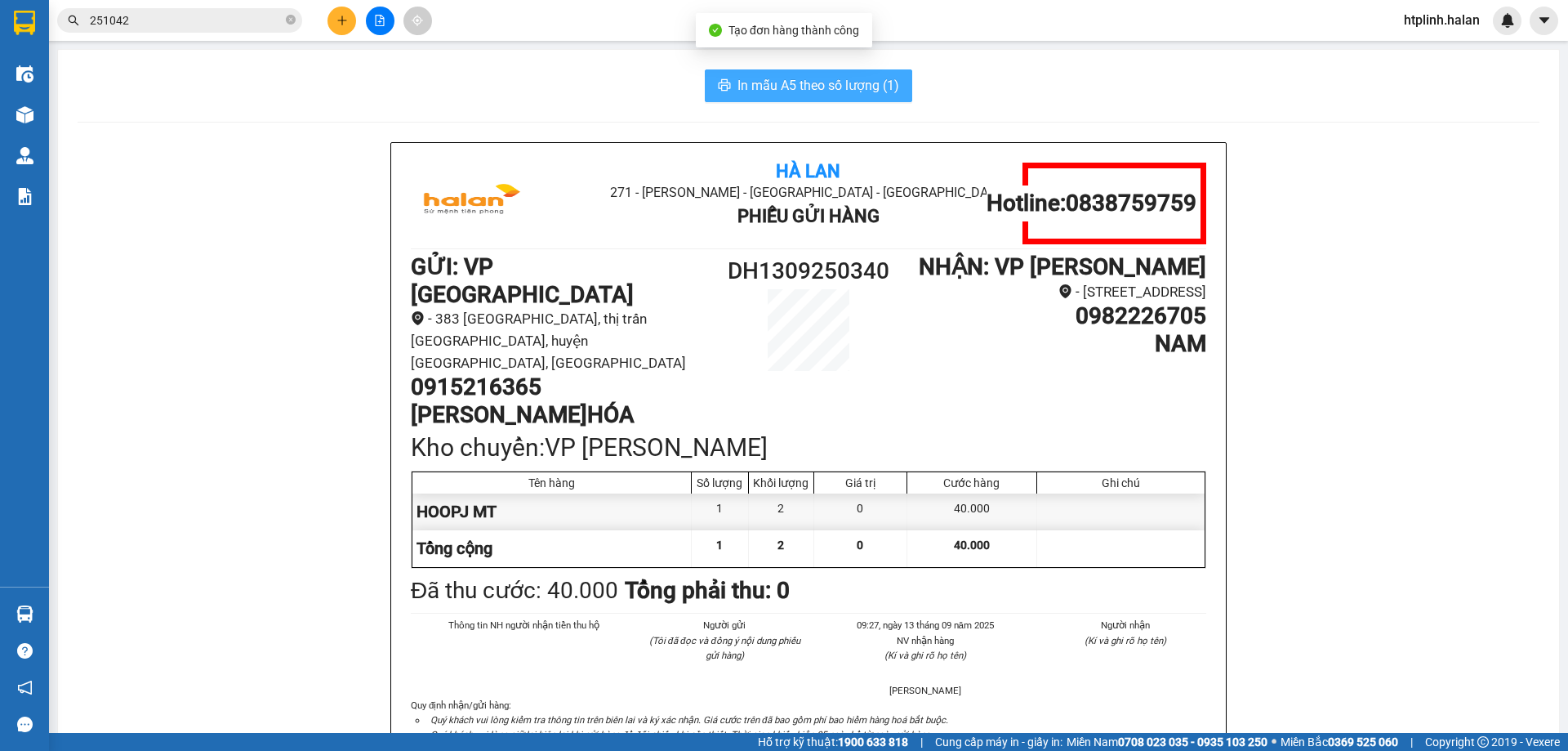
click at [811, 94] on span "In mẫu A5 theo số lượng (1)" at bounding box center [818, 85] width 161 height 21
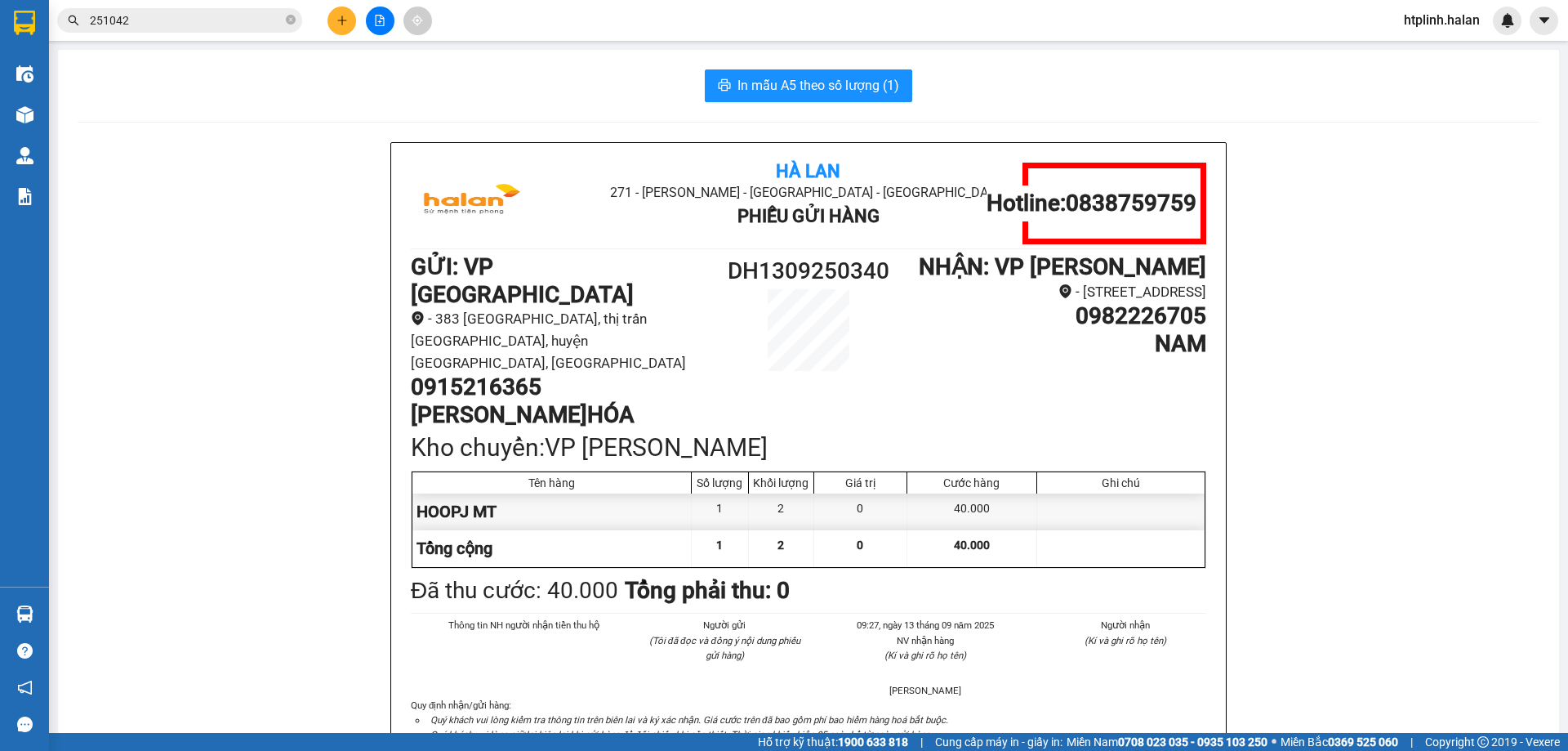
scroll to position [289, 0]
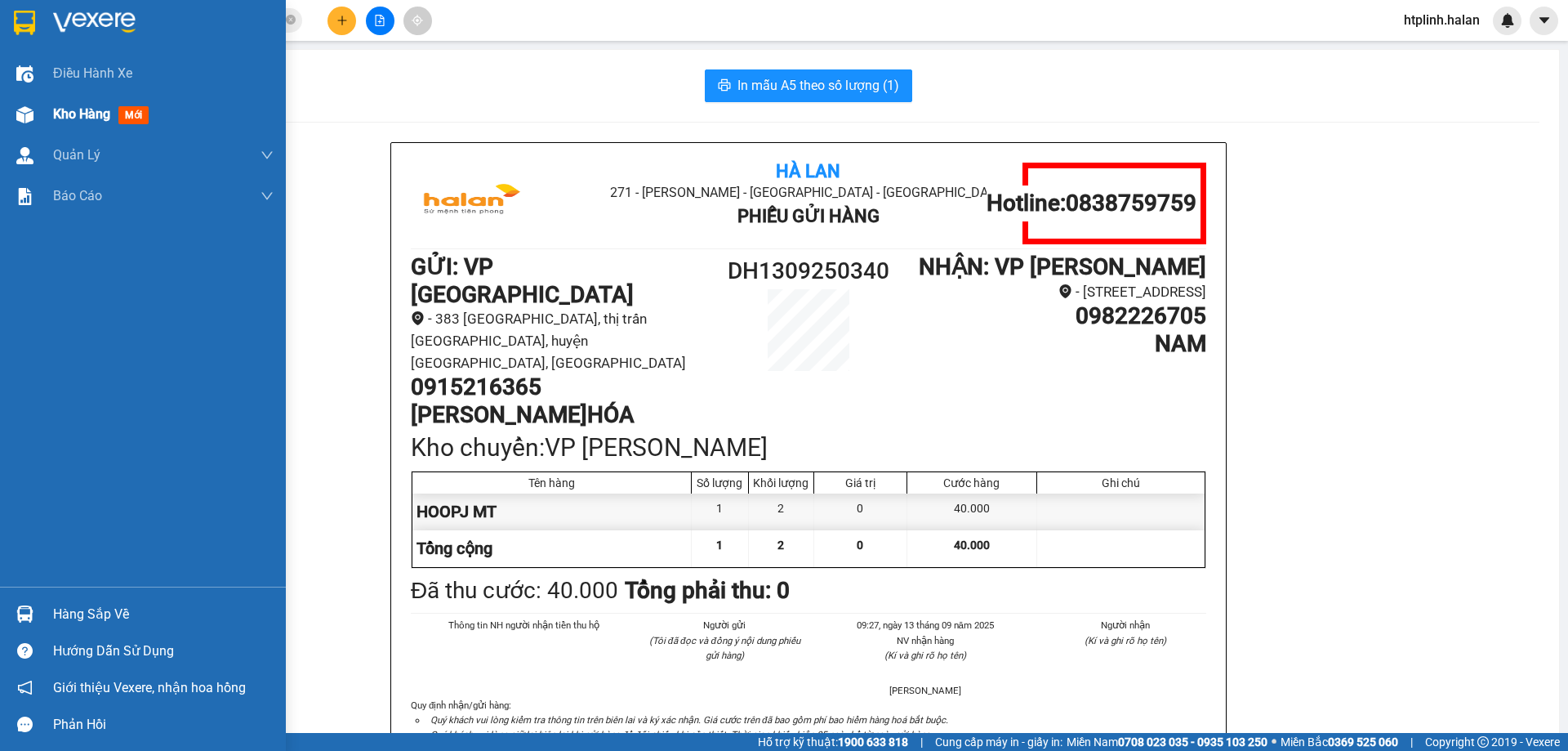
click at [11, 108] on div at bounding box center [25, 114] width 29 height 29
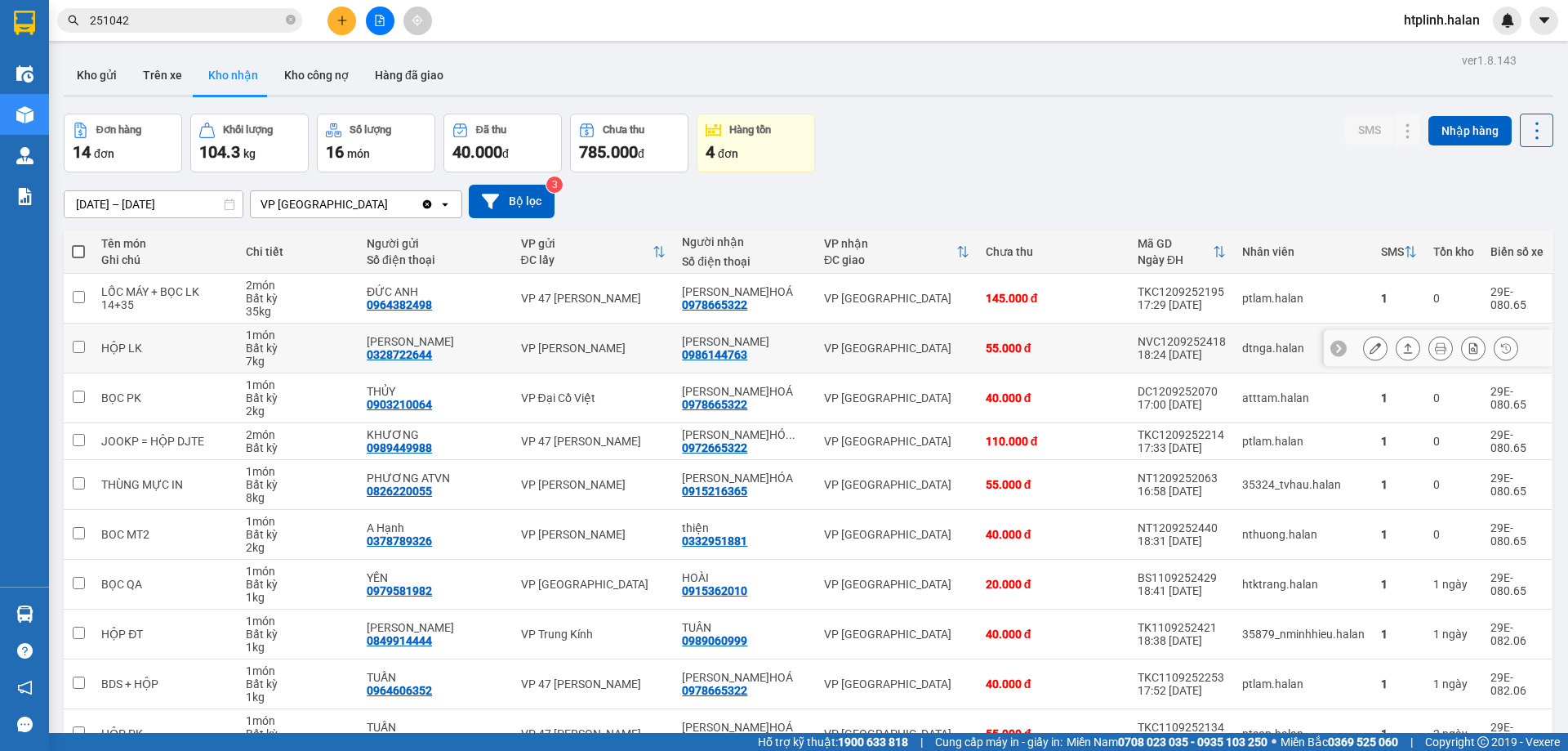
scroll to position [93, 0]
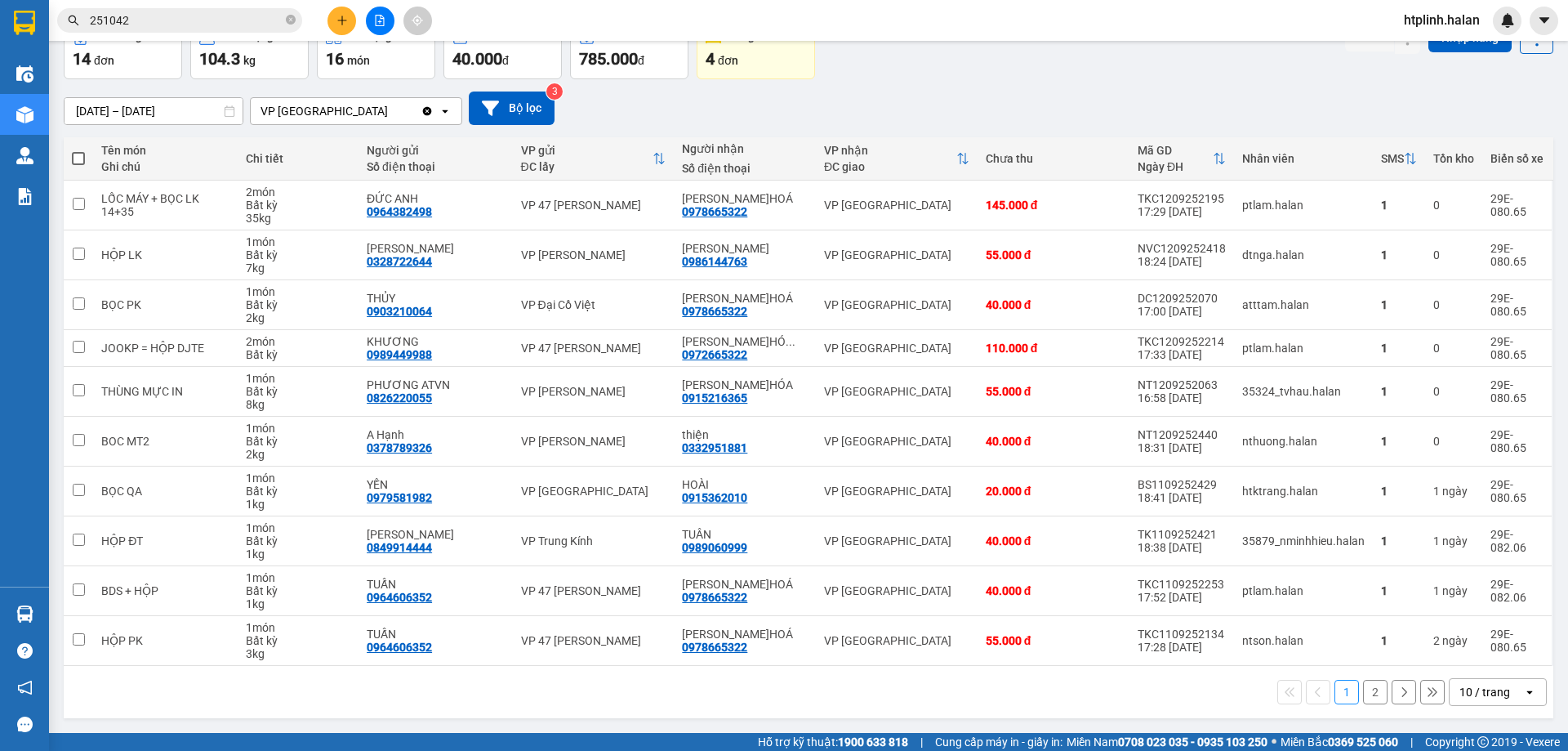
click at [195, 14] on input "251042" at bounding box center [186, 21] width 193 height 18
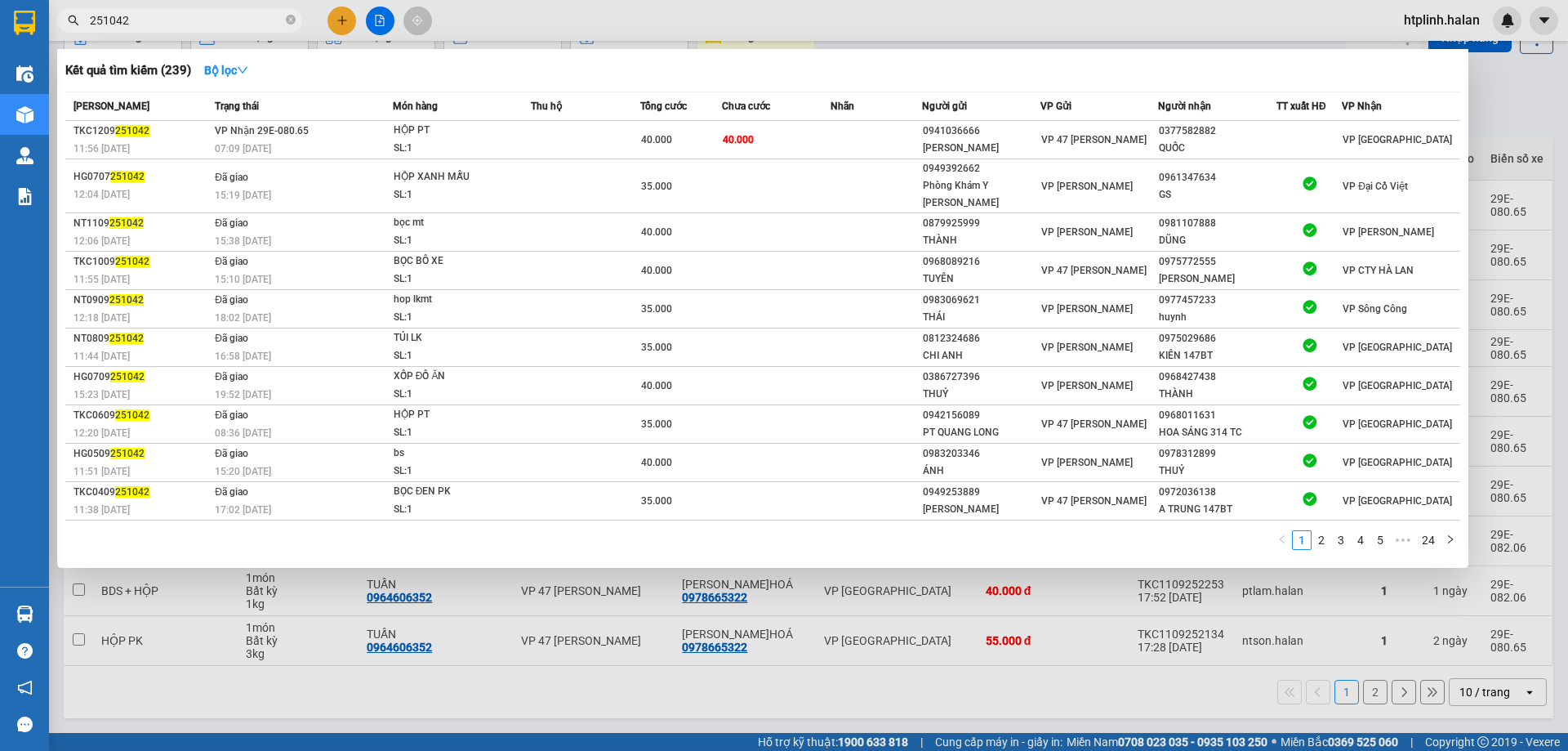
click at [195, 14] on input "251042" at bounding box center [186, 21] width 193 height 18
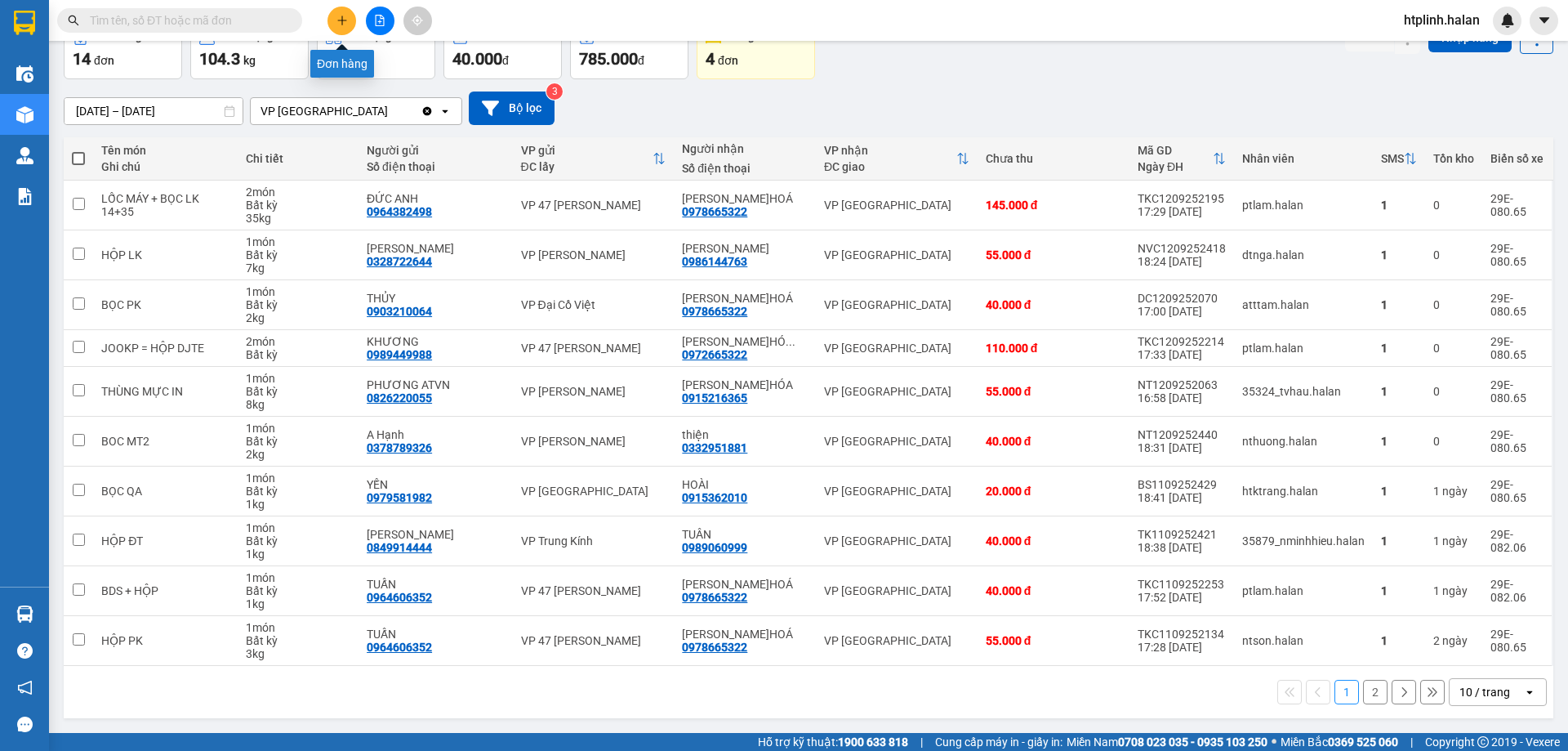
click at [333, 15] on button at bounding box center [342, 21] width 29 height 29
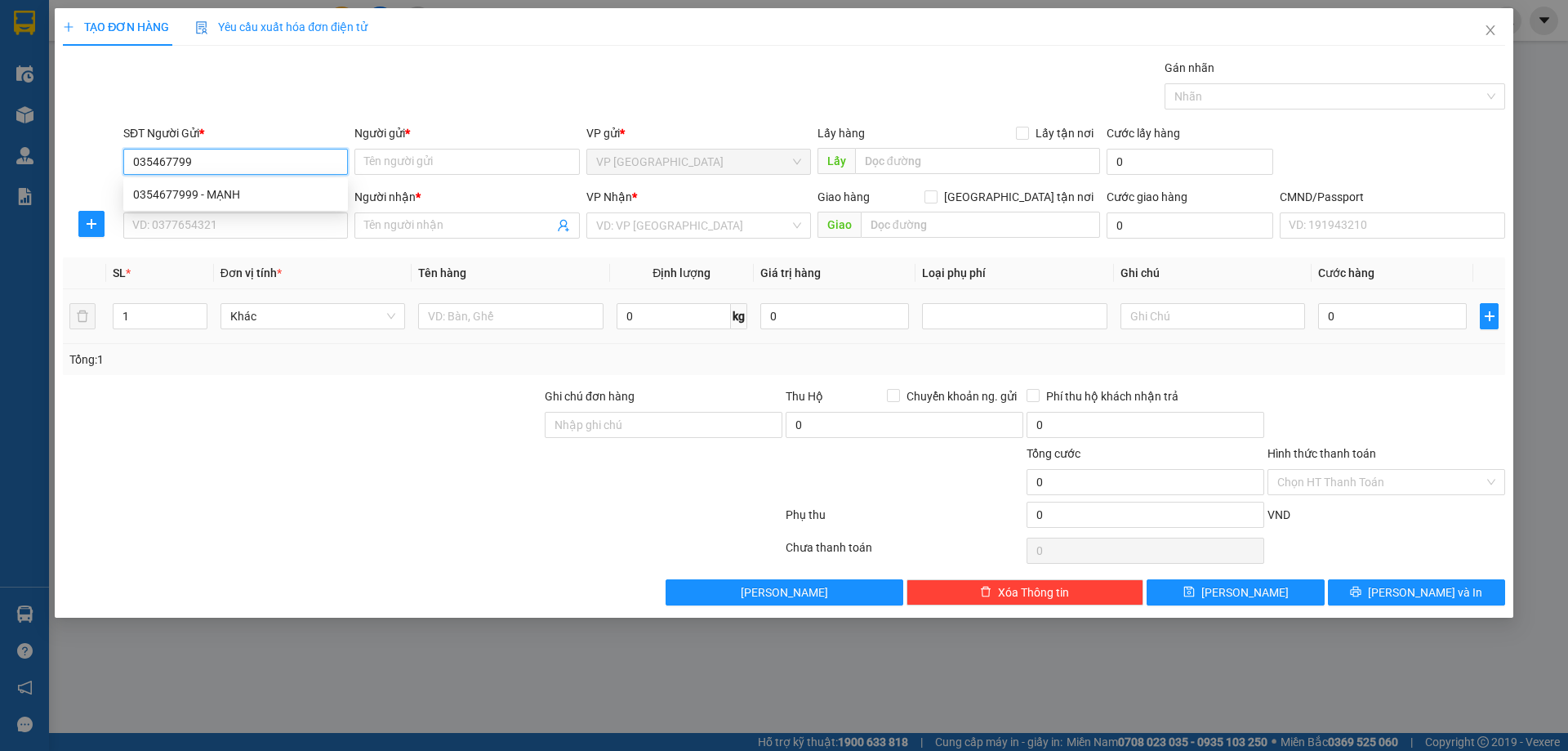
type input "0354677999"
click at [154, 190] on div "0354677999 - MẠNH" at bounding box center [236, 195] width 205 height 18
type input "MẠNH"
type input "0354677999"
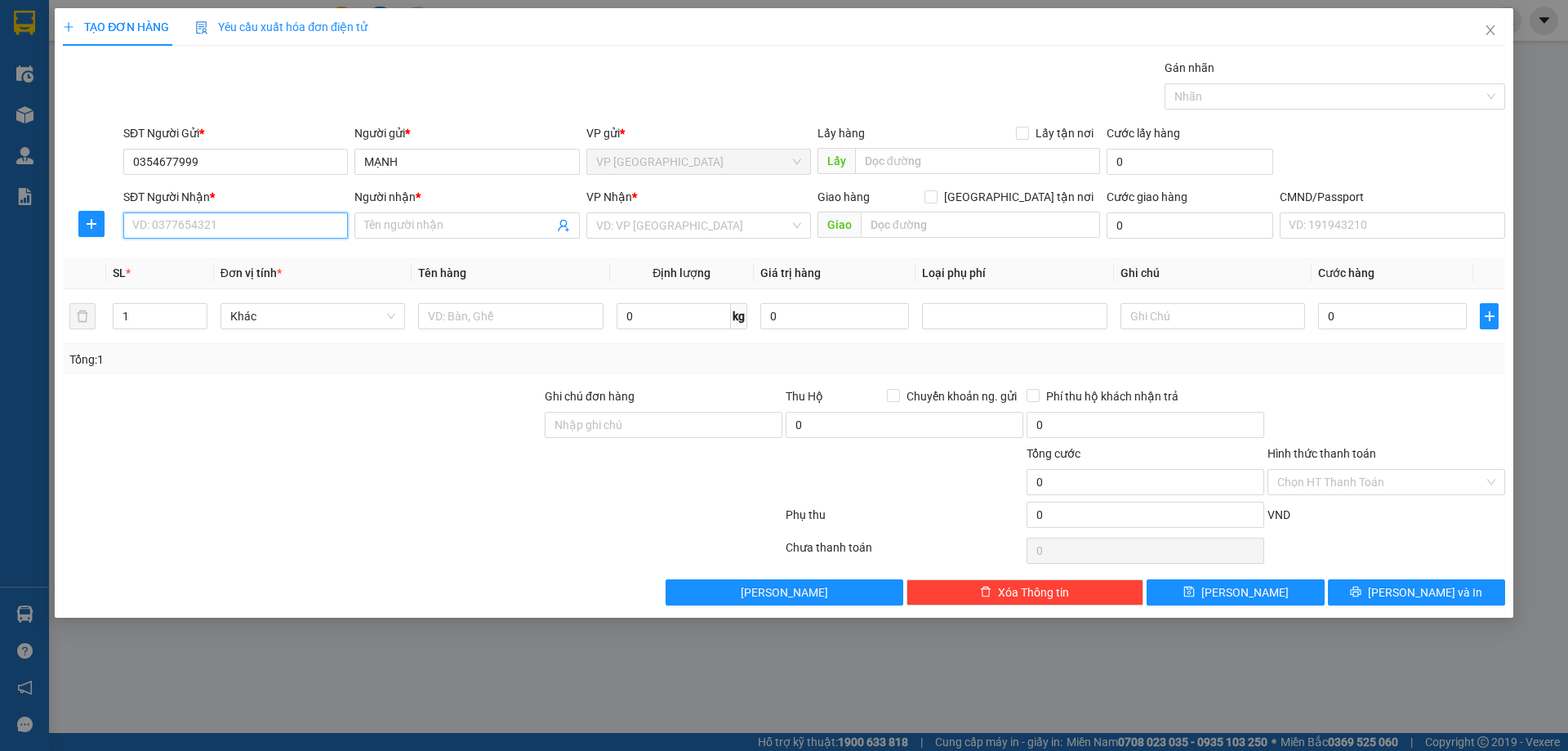
click at [175, 223] on input "SĐT Người Nhận *" at bounding box center [235, 225] width 224 height 26
click at [272, 296] on div "0868598999 - TRẦN ANH" at bounding box center [235, 285] width 224 height 26
type input "0868598999"
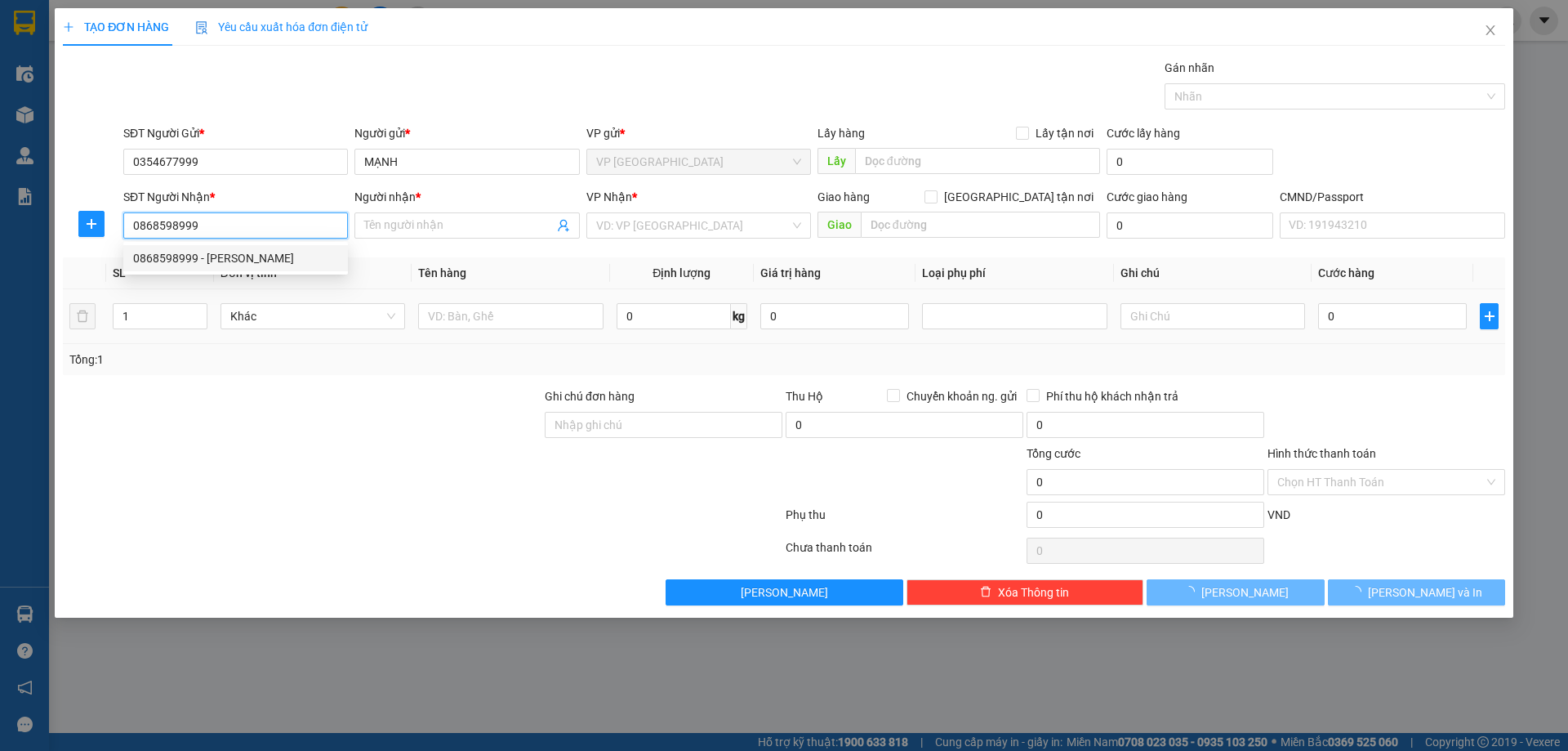
type input "[PERSON_NAME]"
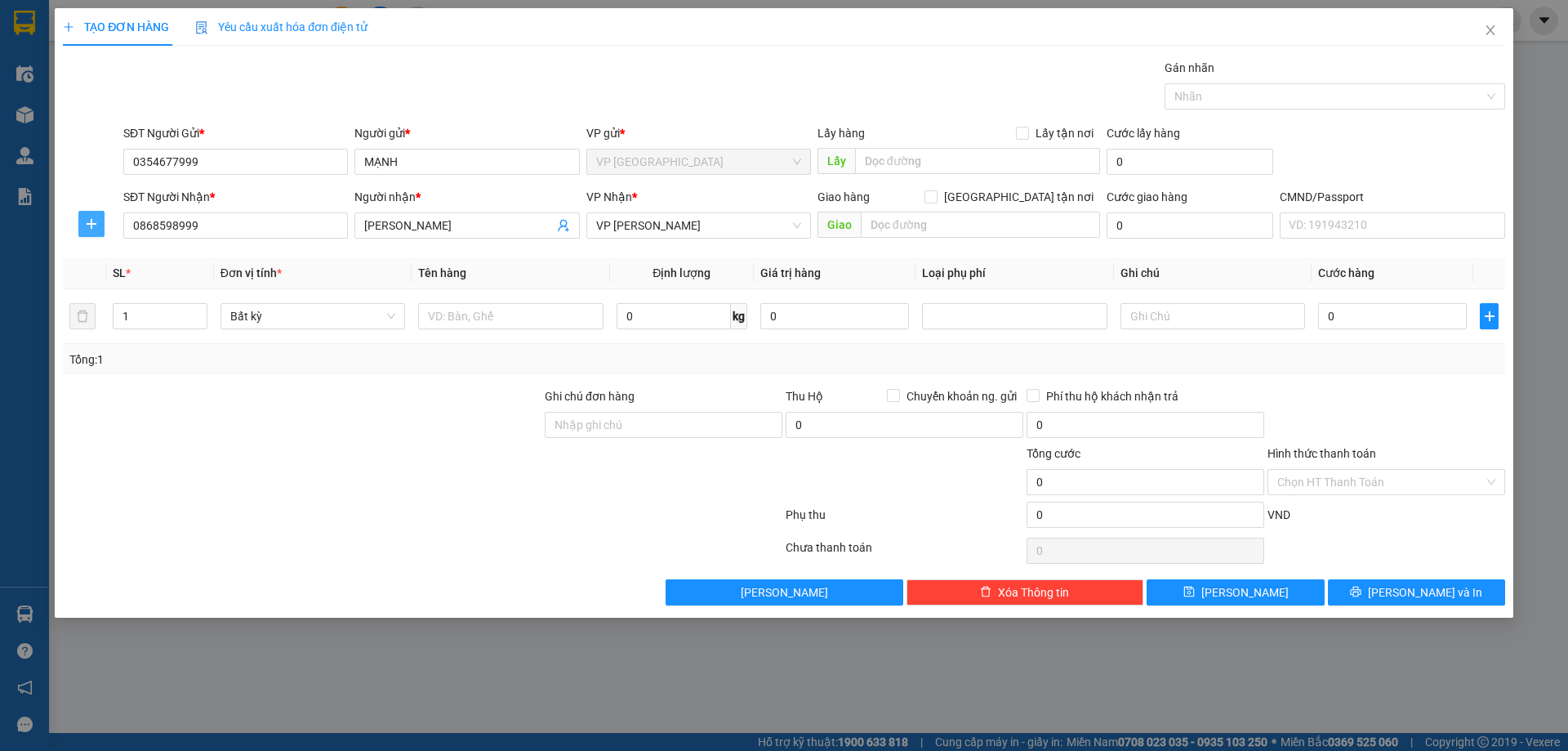
click at [99, 224] on span "plus" at bounding box center [92, 224] width 25 height 13
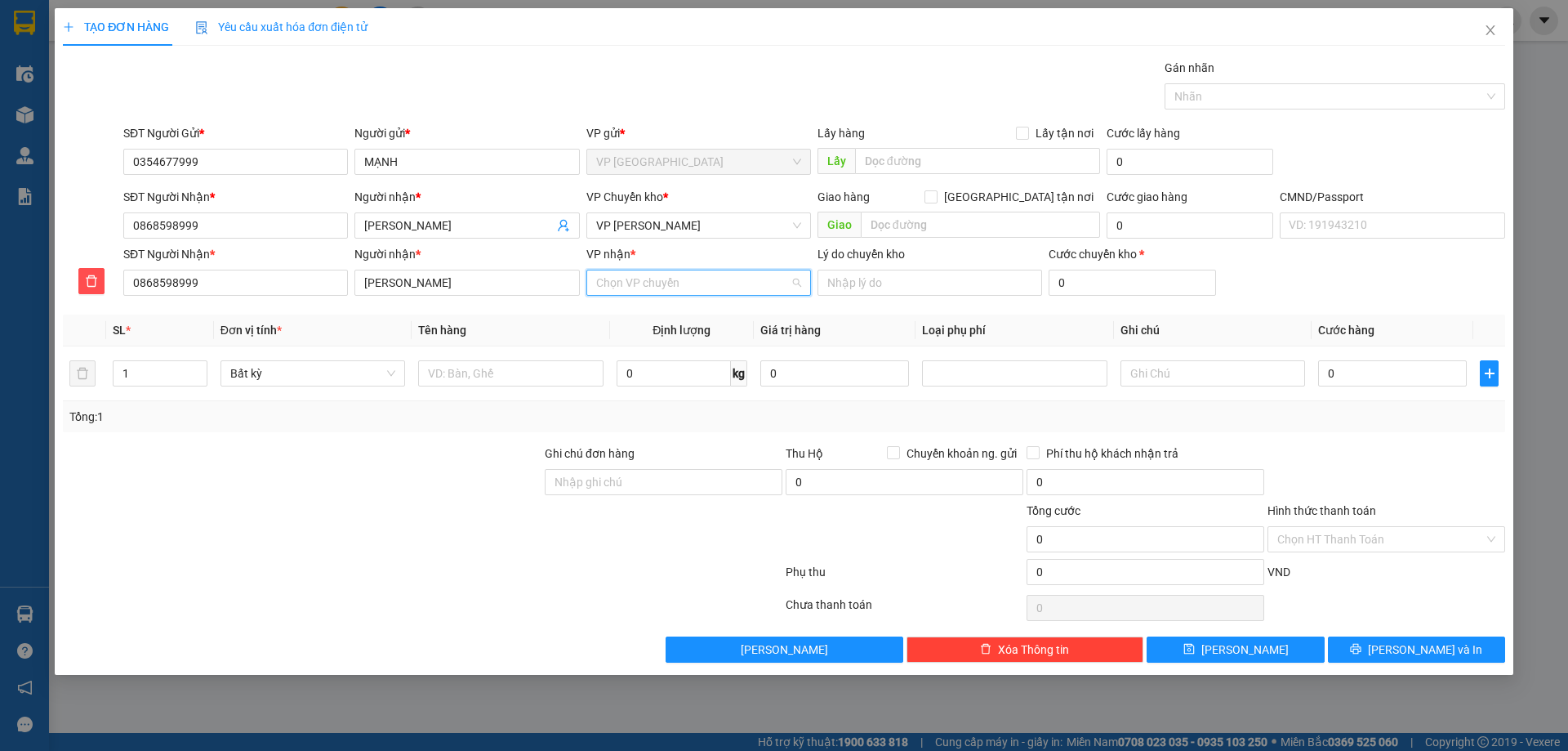
click at [651, 290] on input "VP nhận *" at bounding box center [693, 283] width 194 height 25
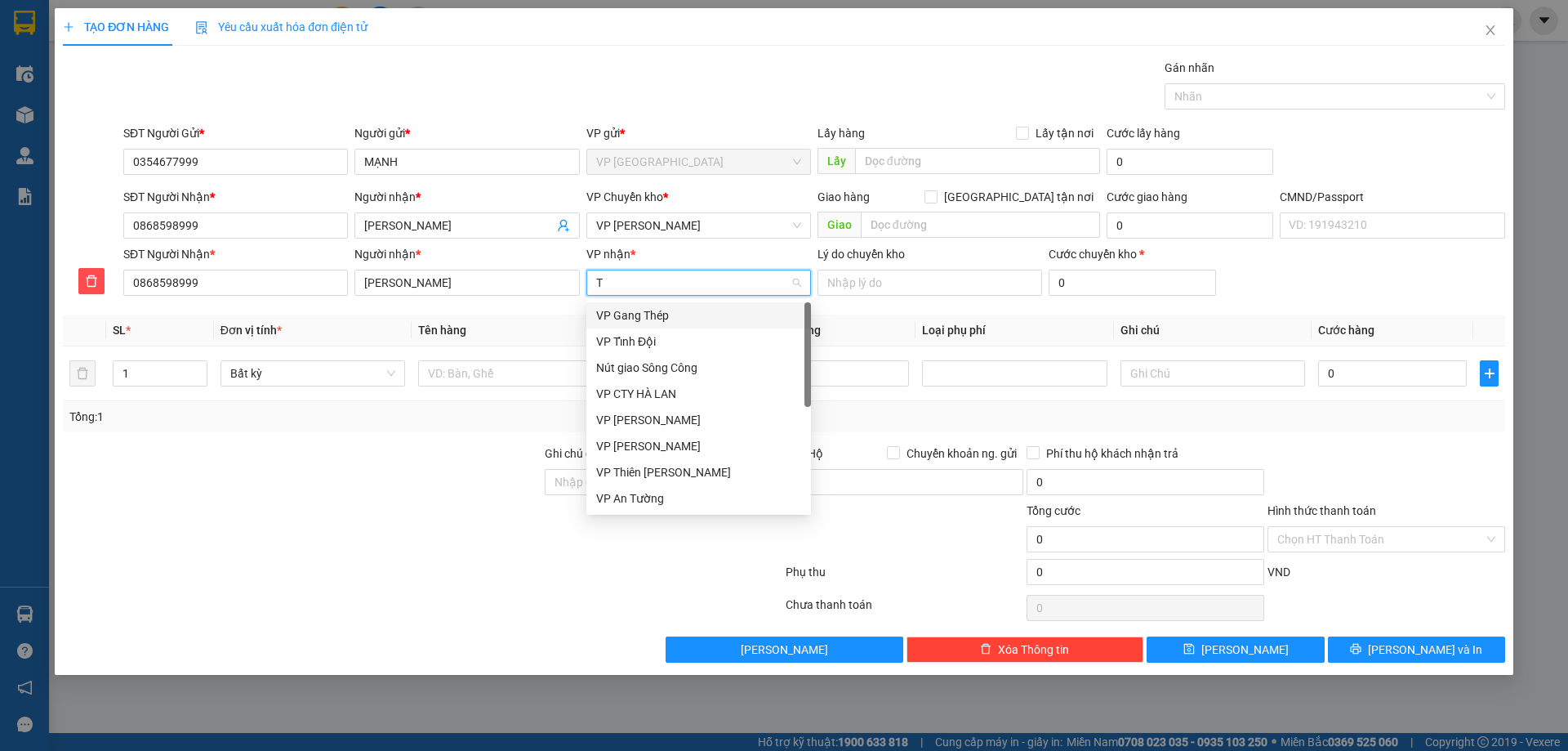
type input "TK"
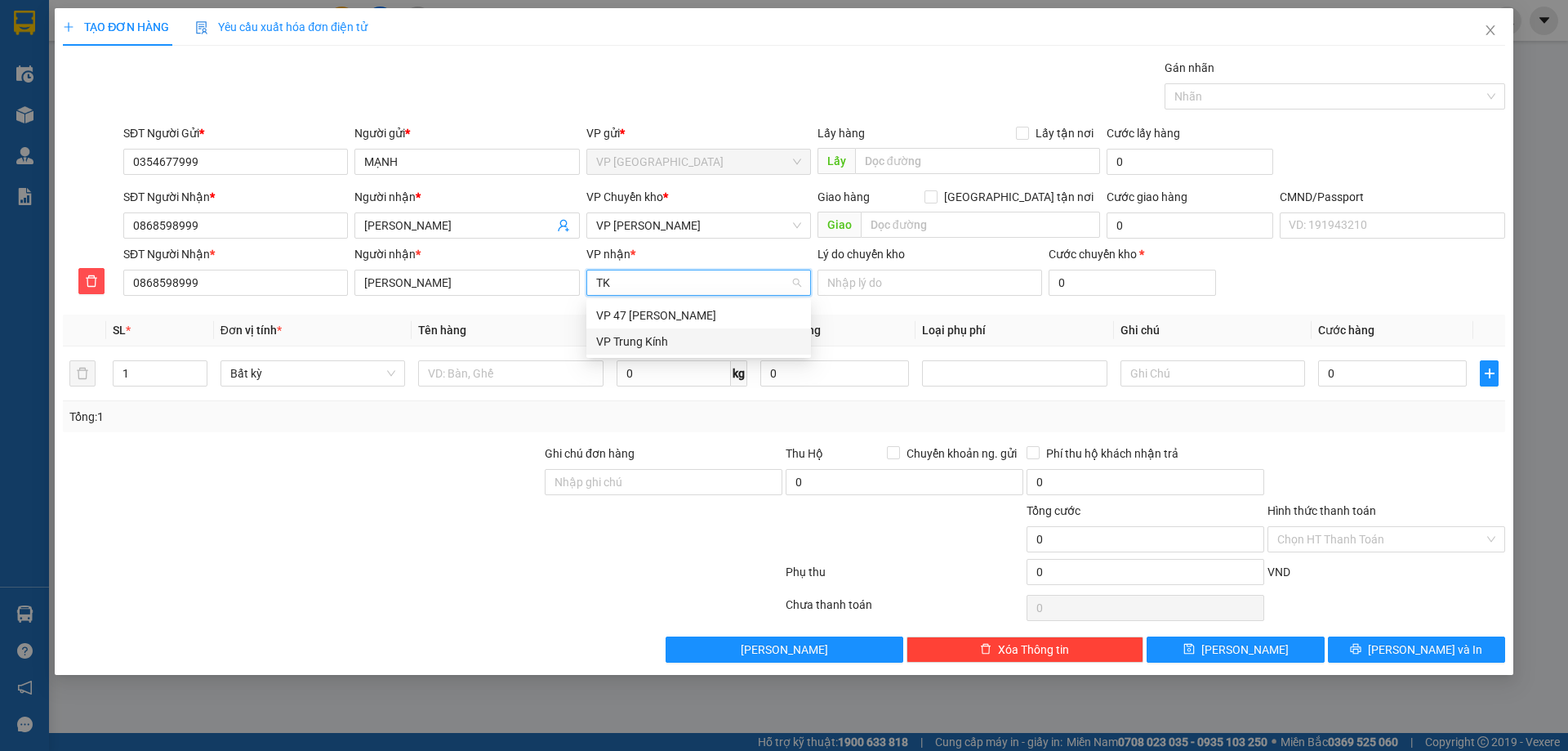
click at [688, 345] on div "VP Trung Kính" at bounding box center [699, 341] width 205 height 18
click at [695, 238] on div "VP [PERSON_NAME]" at bounding box center [698, 225] width 224 height 26
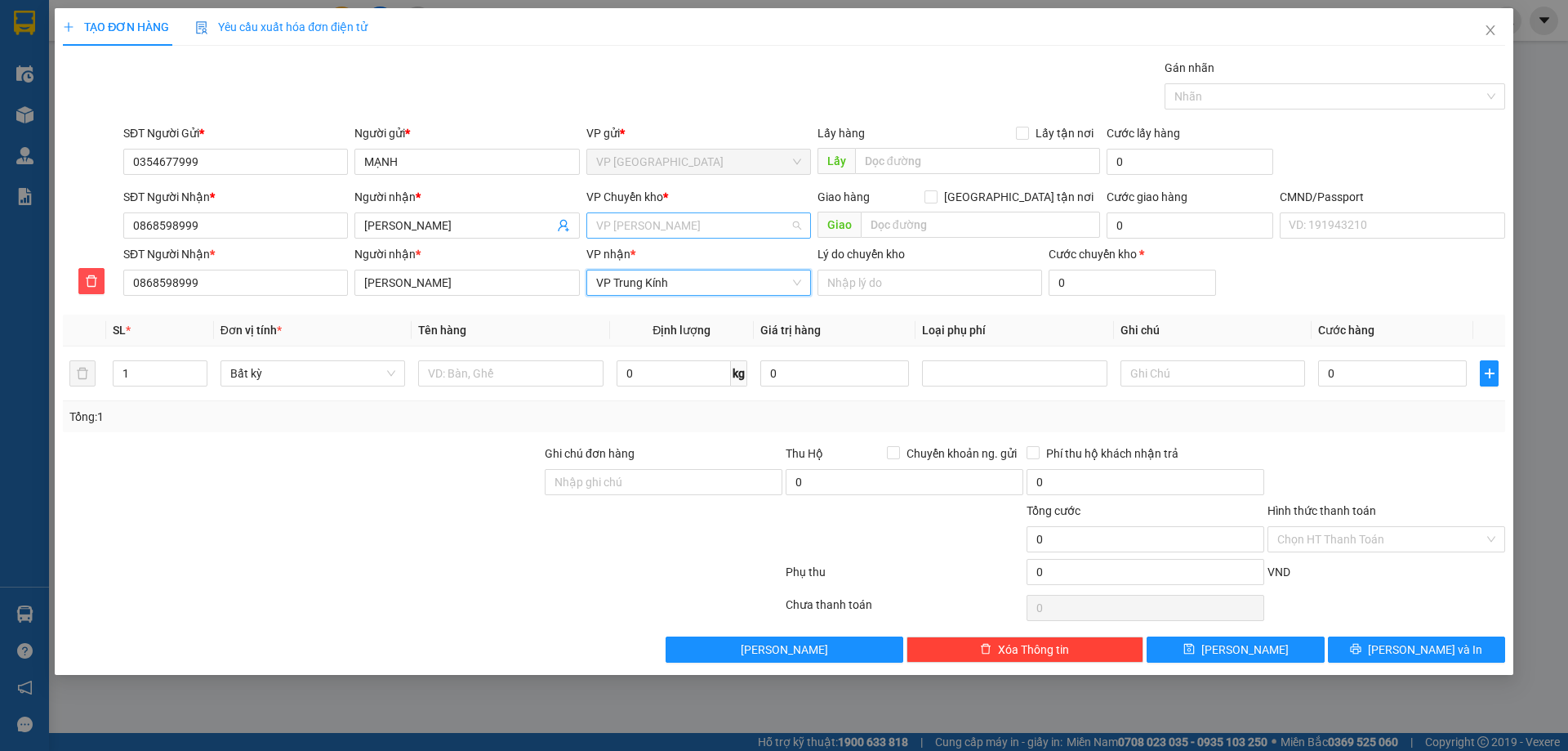
scroll to position [569, 0]
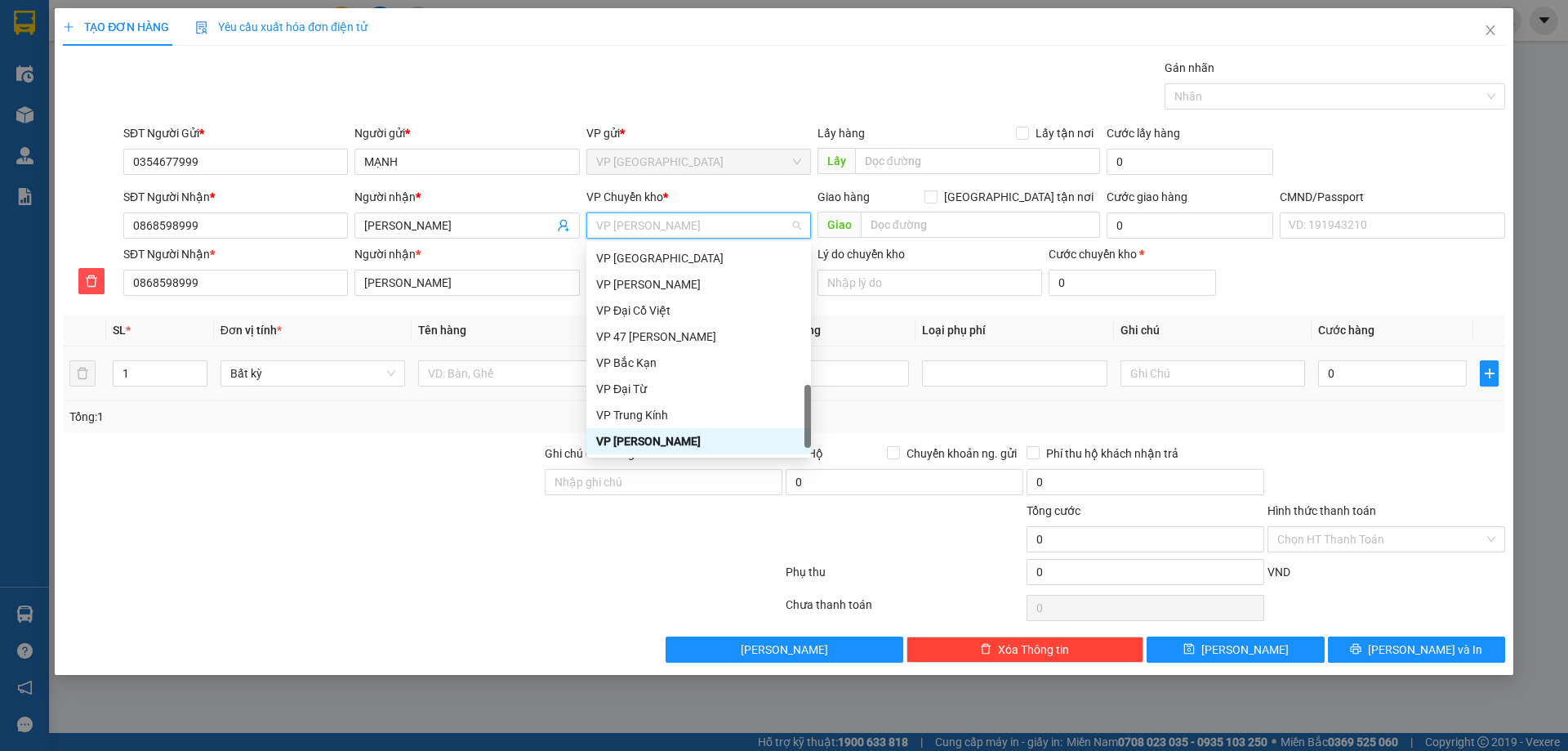
click at [464, 396] on td at bounding box center [510, 373] width 198 height 55
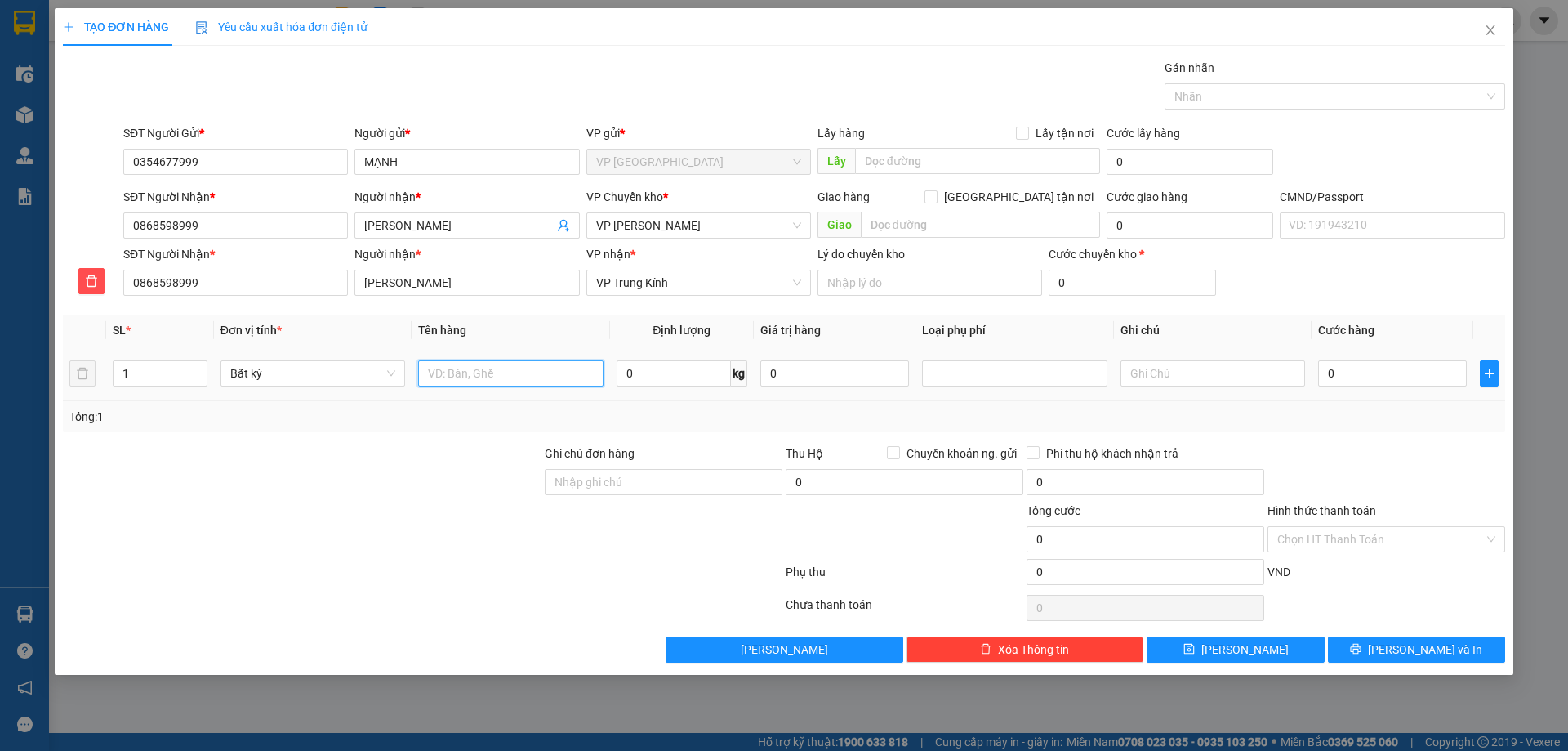
click at [469, 371] on input "text" at bounding box center [510, 373] width 185 height 26
type input "H"
click at [498, 378] on input "text" at bounding box center [510, 373] width 185 height 26
type input "HỘP DT"
click at [670, 361] on input "0" at bounding box center [674, 373] width 114 height 26
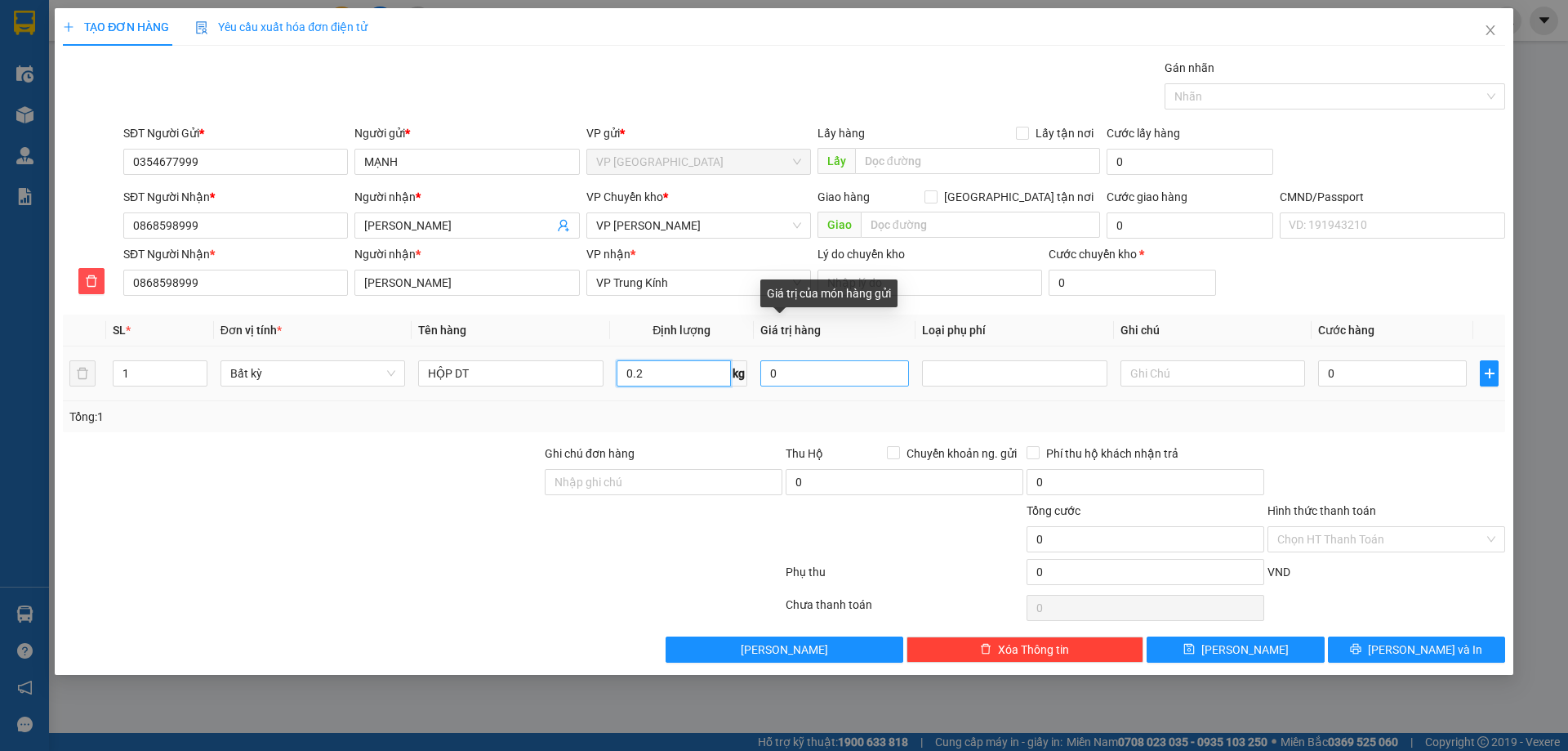
type input "0.2"
click at [815, 384] on input "0" at bounding box center [835, 373] width 149 height 26
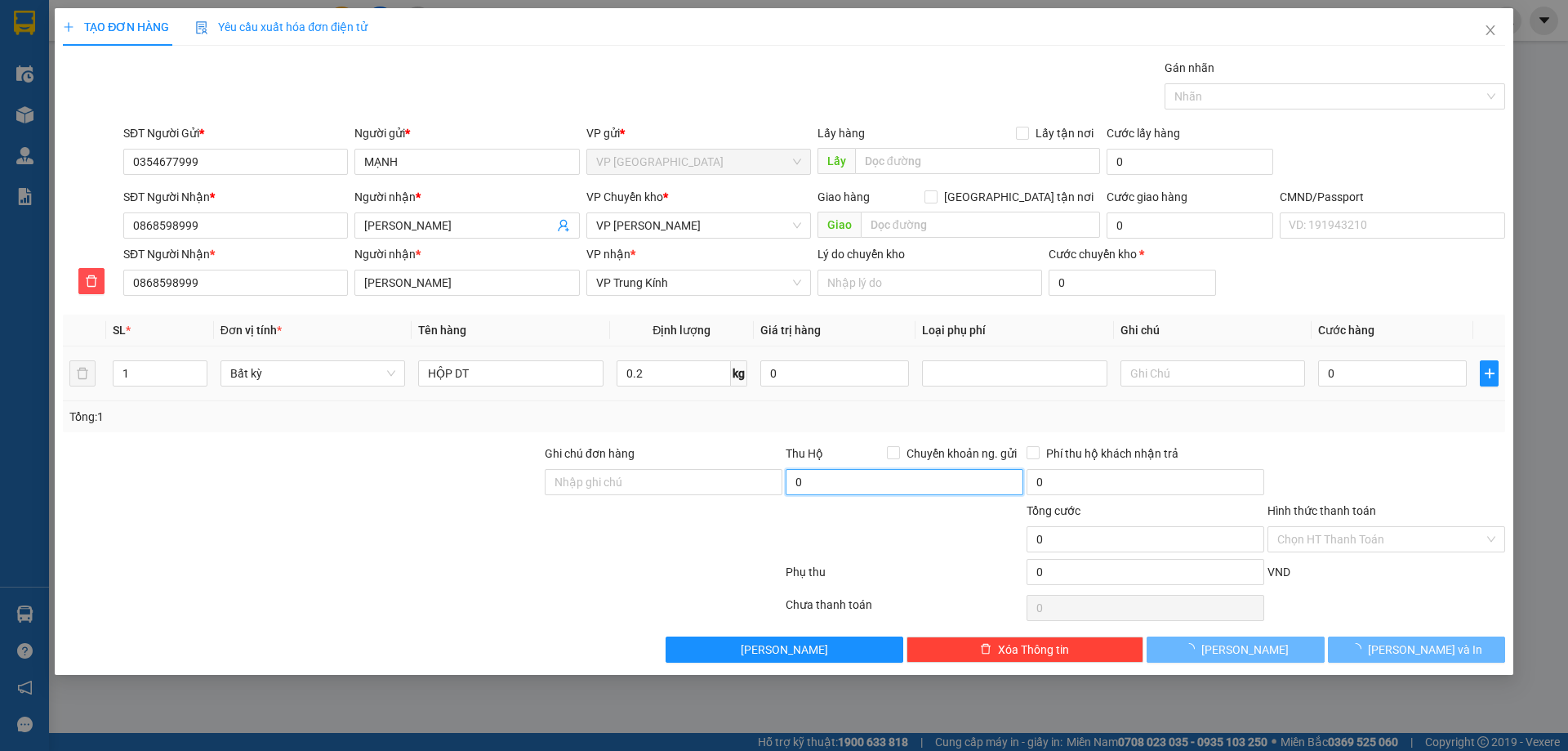
click at [921, 469] on input "0" at bounding box center [904, 482] width 238 height 26
type input "40.000"
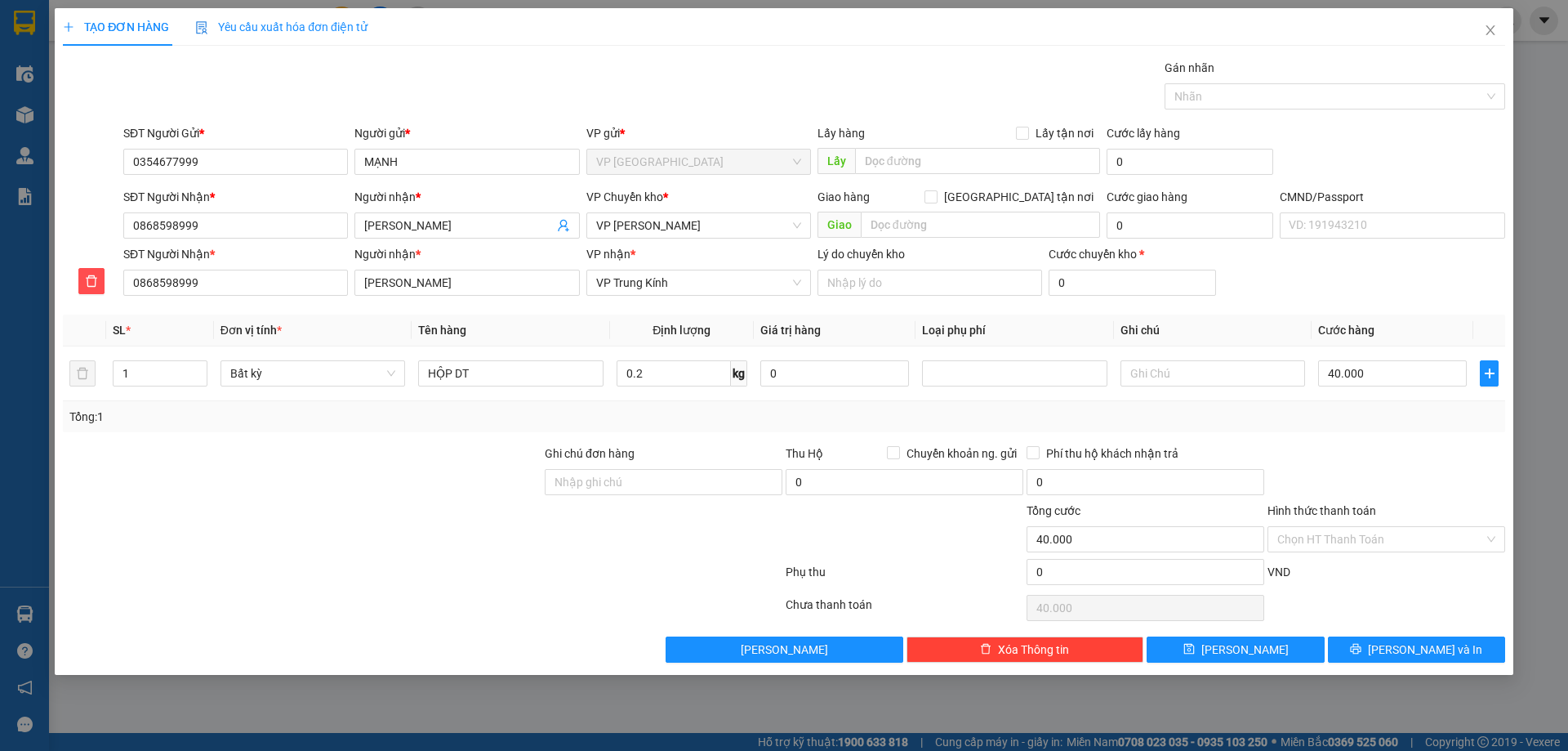
drag, startPoint x: 1352, startPoint y: 556, endPoint x: 1353, endPoint y: 548, distance: 8.1
click at [1352, 555] on div "Hình thức thanh toán Chọn HT Thanh Toán" at bounding box center [1386, 530] width 238 height 57
drag, startPoint x: 1346, startPoint y: 552, endPoint x: 1354, endPoint y: 541, distance: 13.6
click at [1347, 552] on div "Hình thức thanh toán Chọn HT Thanh Toán" at bounding box center [1386, 530] width 238 height 57
click at [1354, 541] on input "Hình thức thanh toán" at bounding box center [1381, 539] width 207 height 25
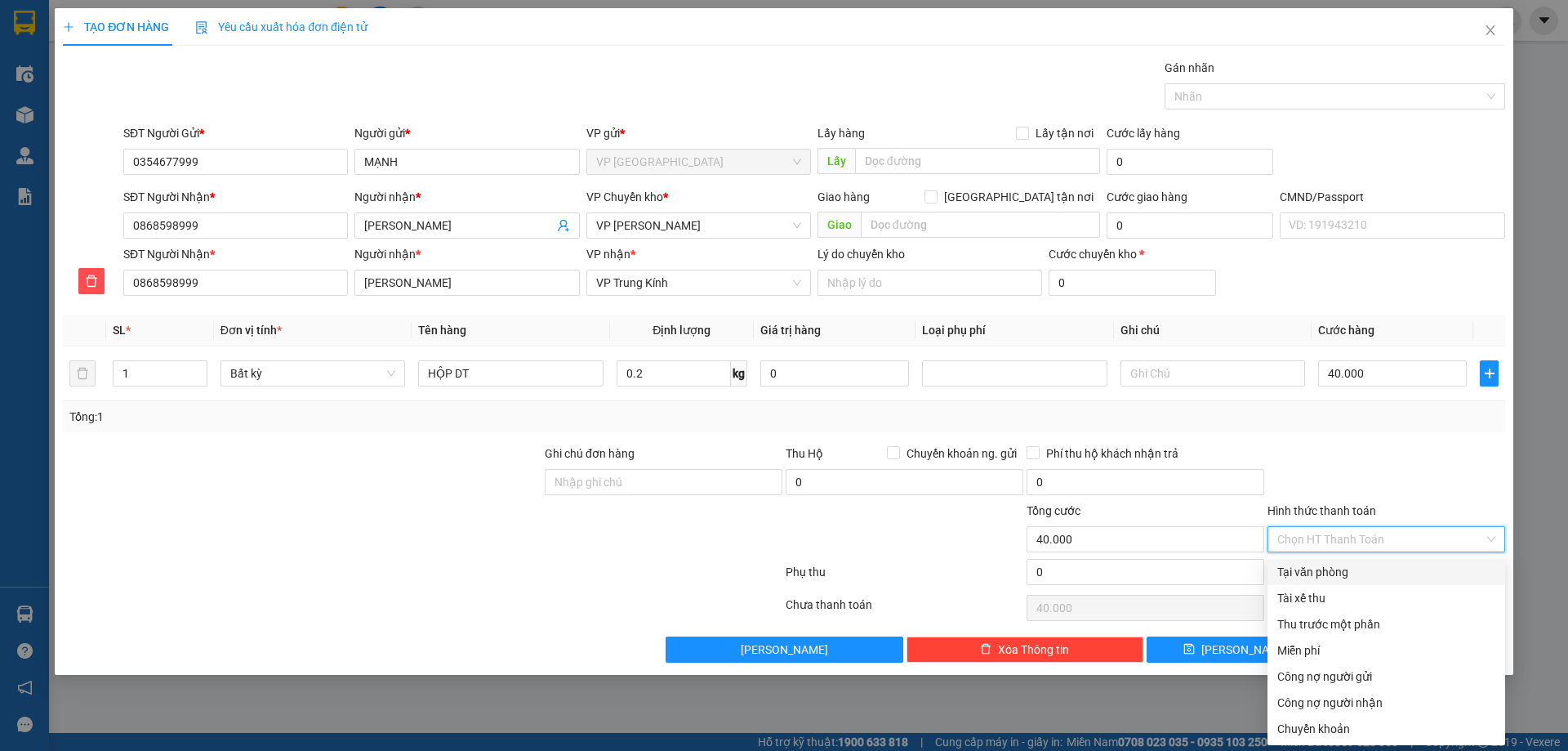
click at [1344, 566] on div "Tại văn phòng" at bounding box center [1386, 572] width 218 height 18
type input "0"
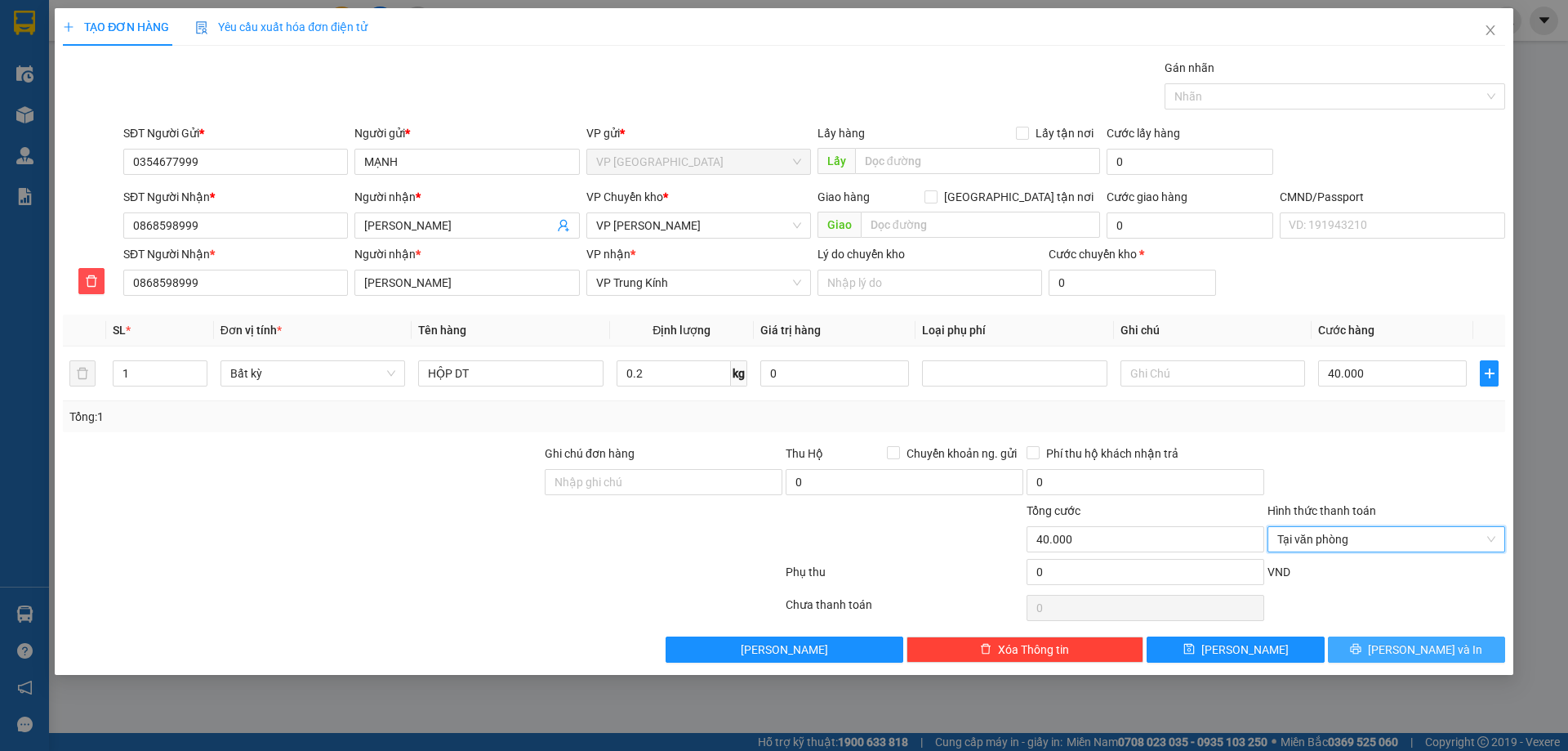
click at [1367, 638] on button "[PERSON_NAME] và In" at bounding box center [1416, 649] width 177 height 26
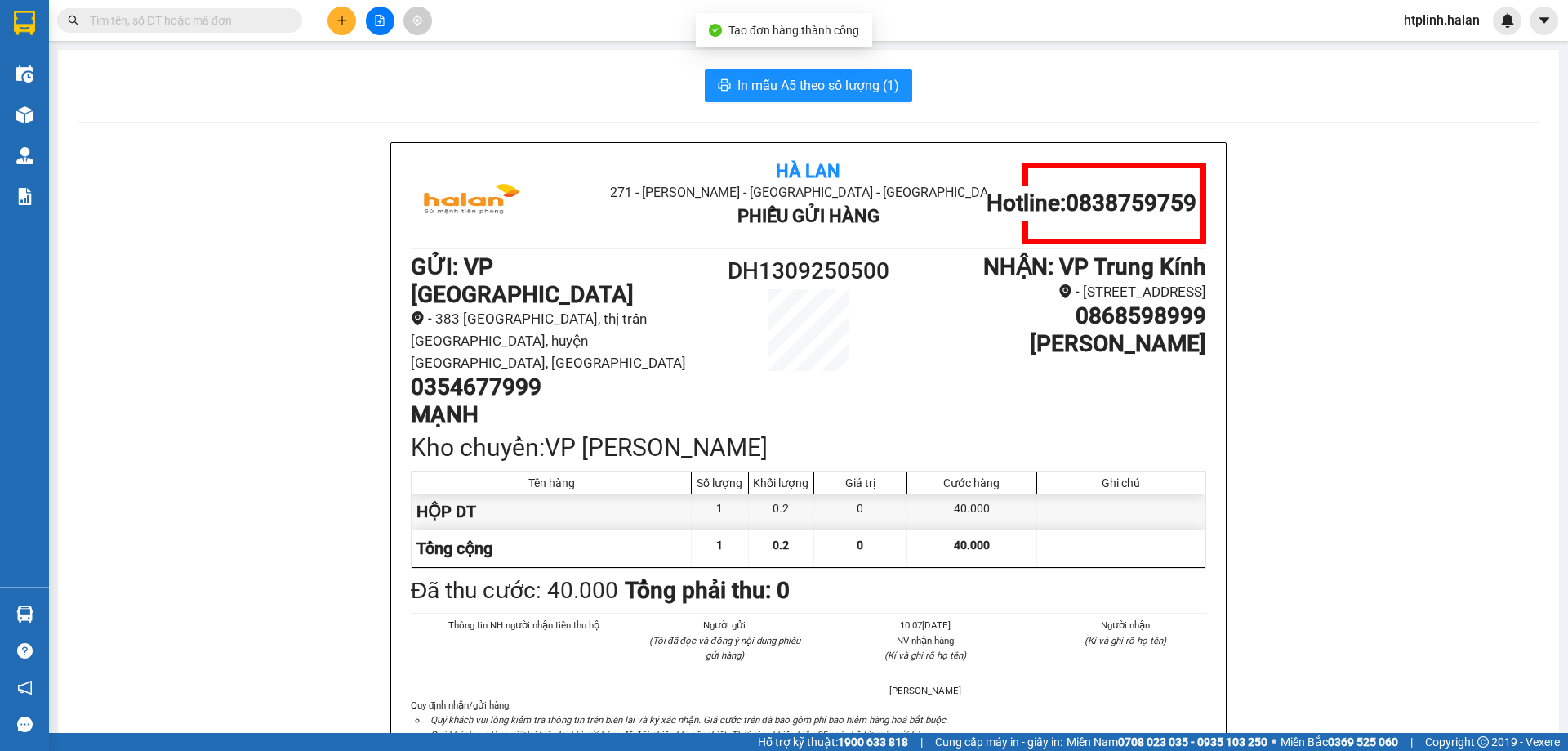
click at [773, 83] on span "In mẫu A5 theo số lượng (1)" at bounding box center [818, 85] width 161 height 21
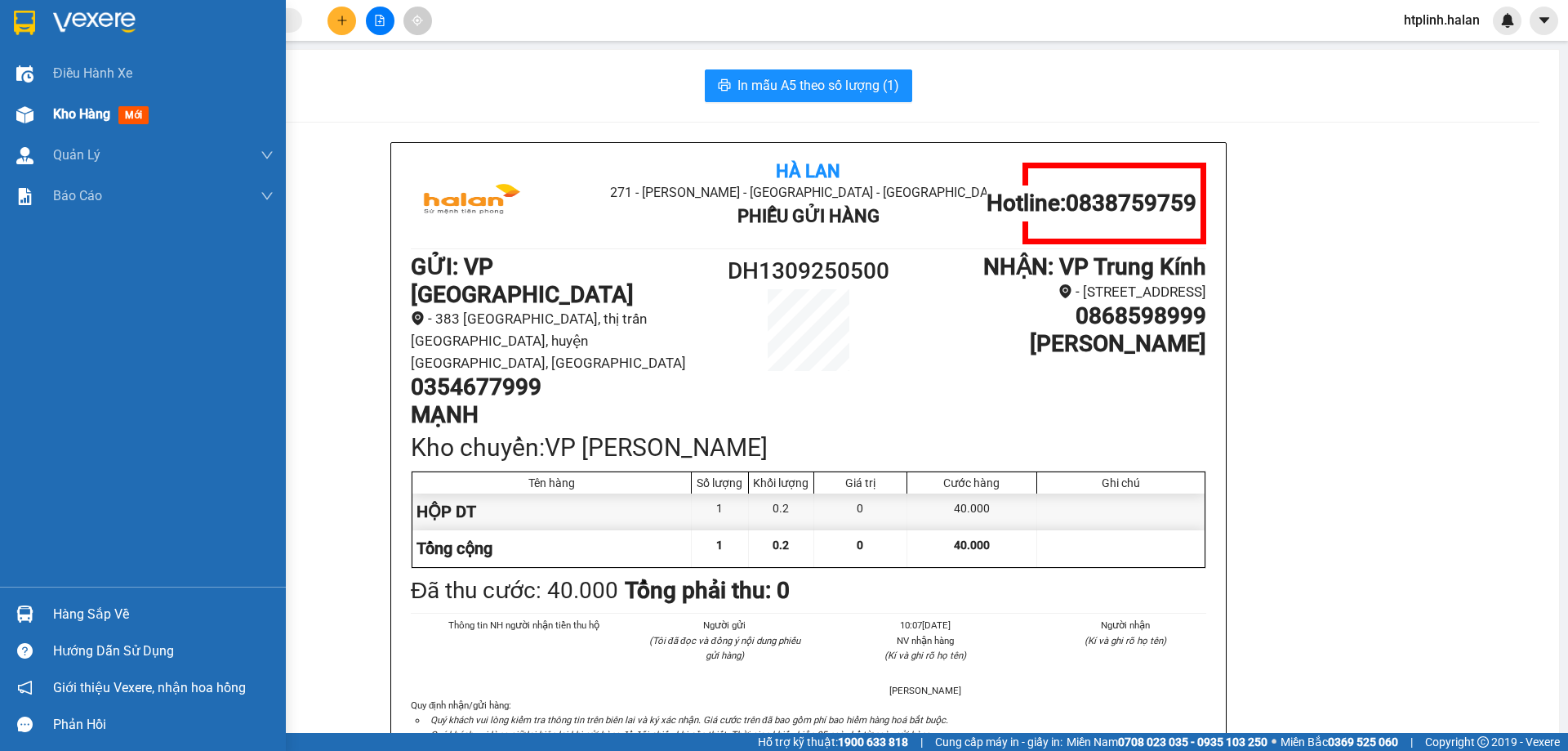
click at [0, 110] on div "Kho hàng mới" at bounding box center [142, 113] width 286 height 41
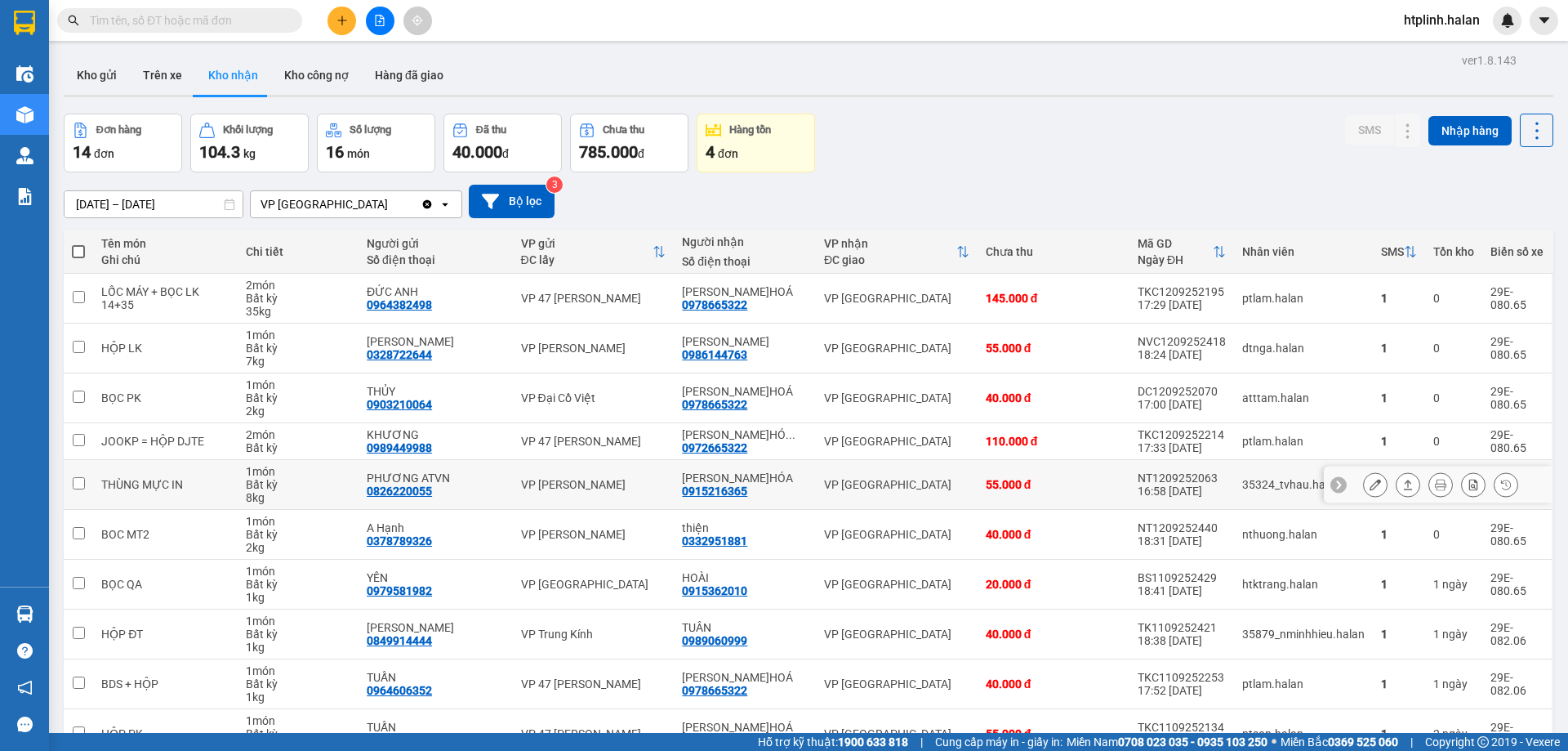
scroll to position [82, 0]
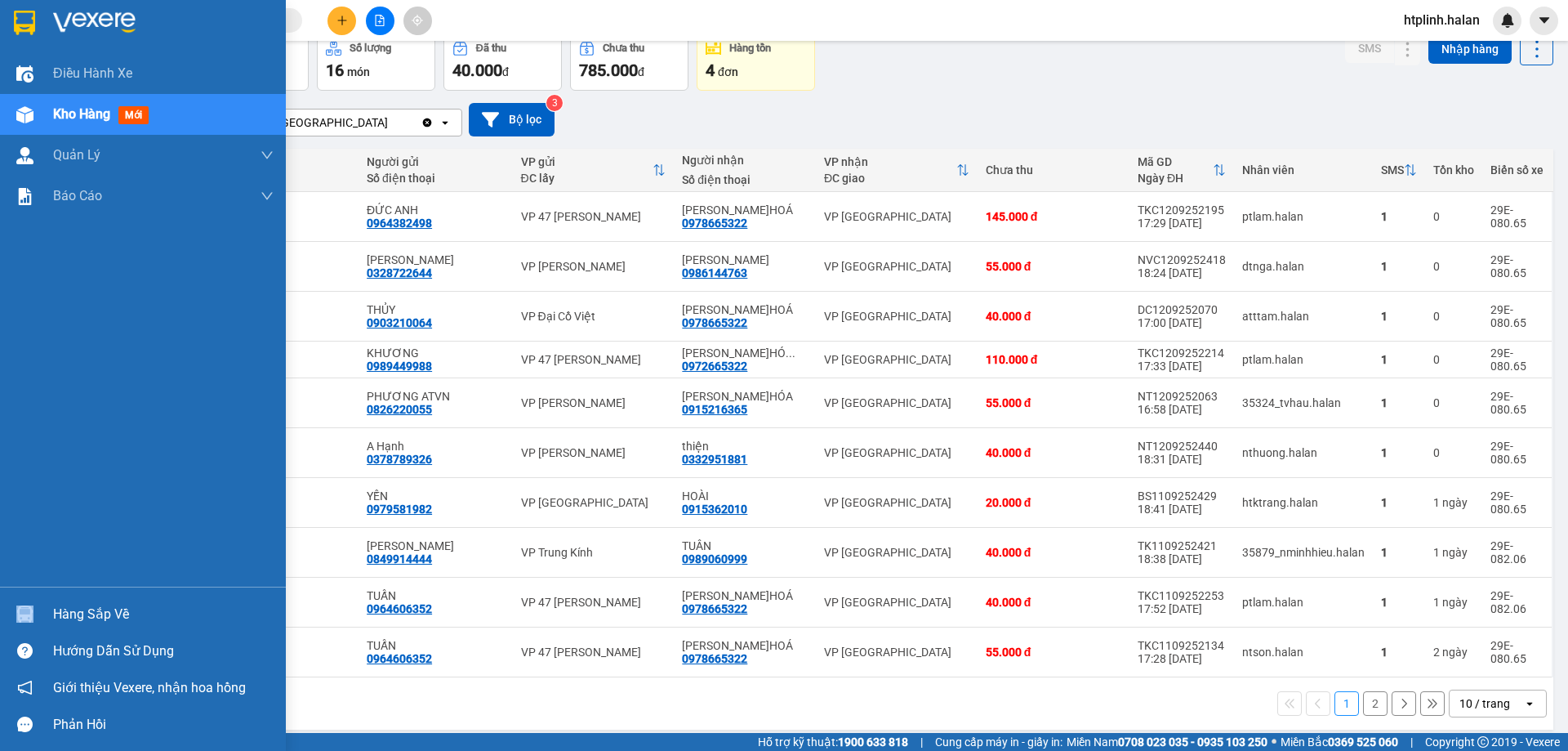
click at [39, 631] on div "Hàng sắp về Hướng dẫn sử dụng Giới thiệu Vexere, nhận hoa hồng Phản hồi" at bounding box center [142, 664] width 286 height 156
click at [151, 619] on div "Hàng sắp về" at bounding box center [163, 614] width 220 height 25
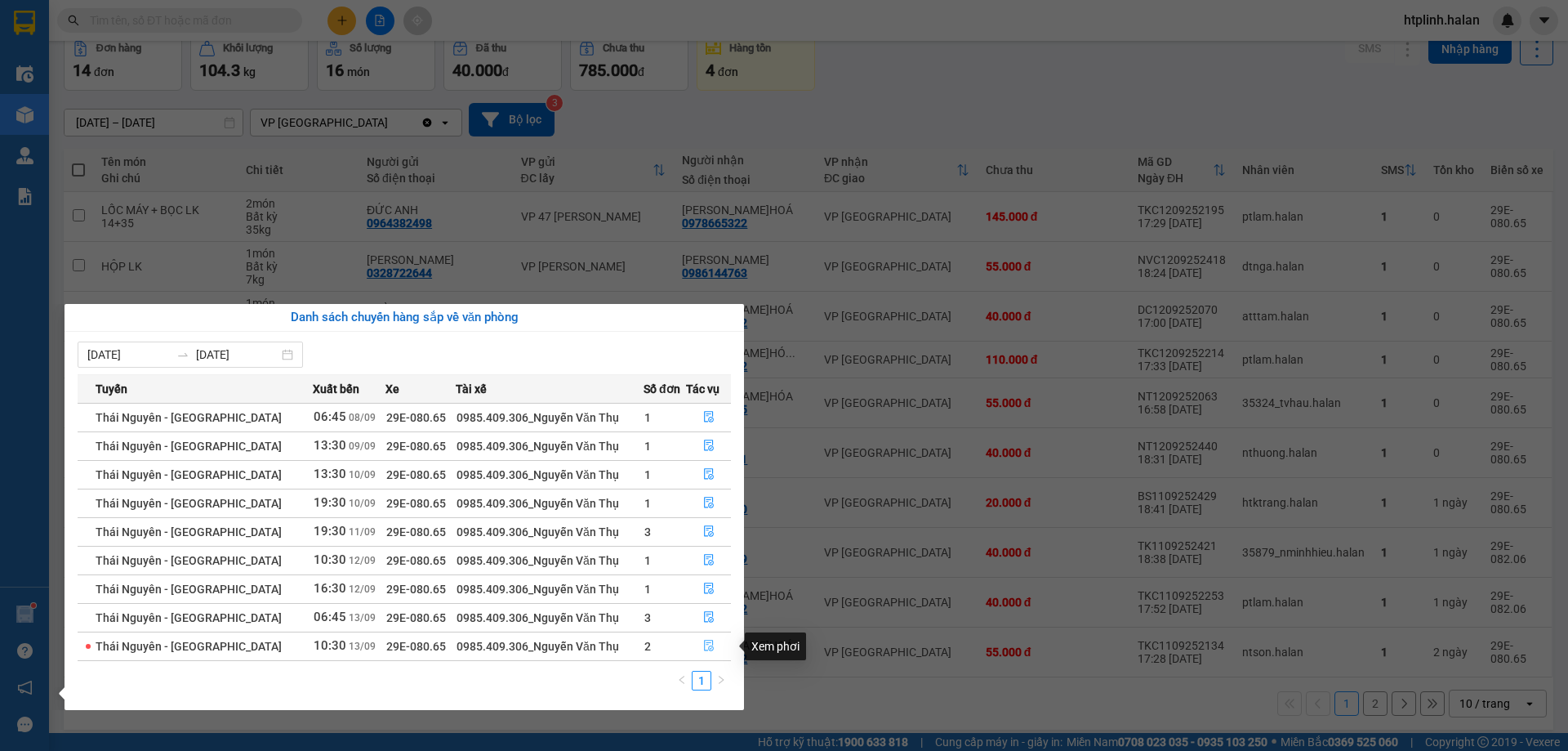
click at [709, 644] on icon "file-done" at bounding box center [709, 646] width 10 height 12
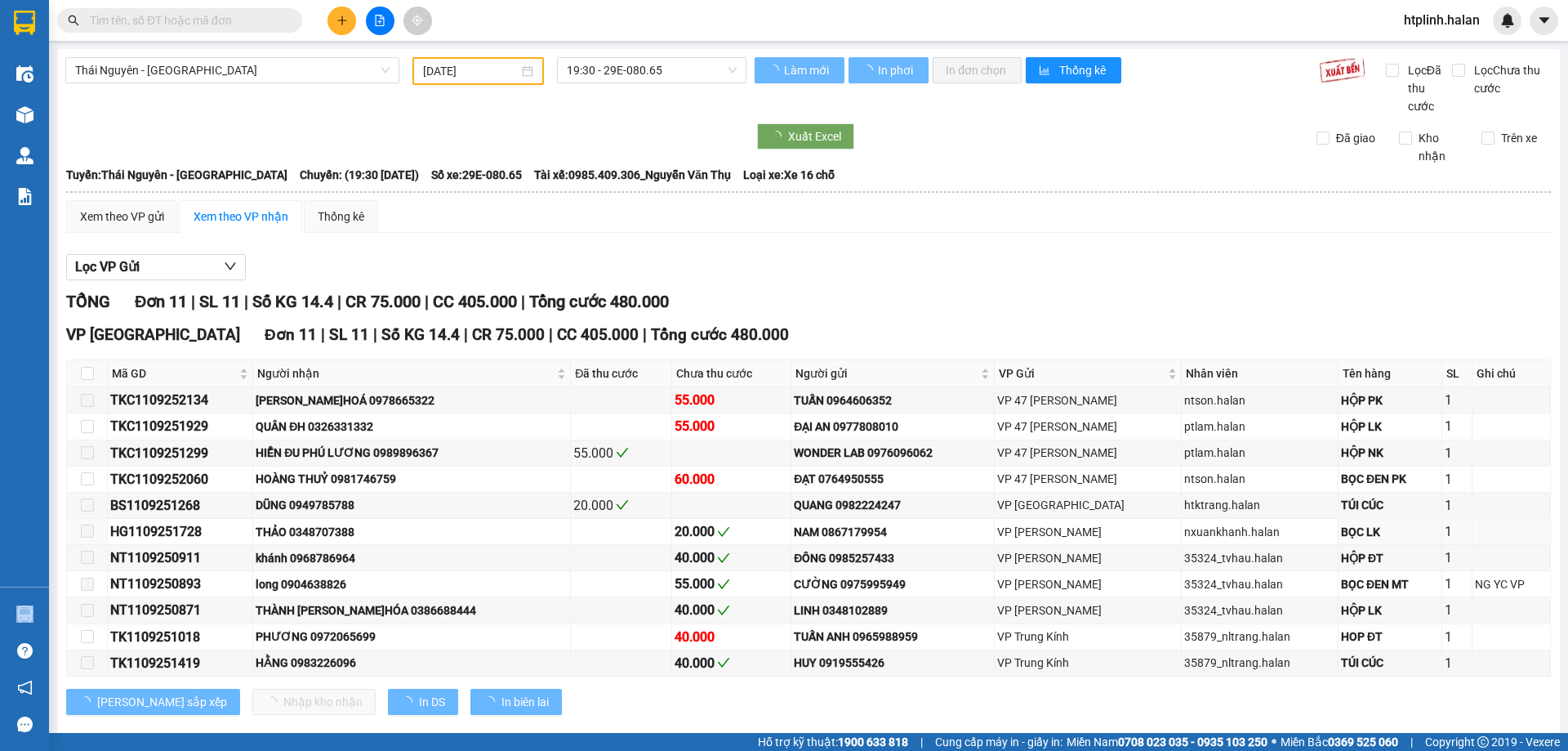
type input "[DATE]"
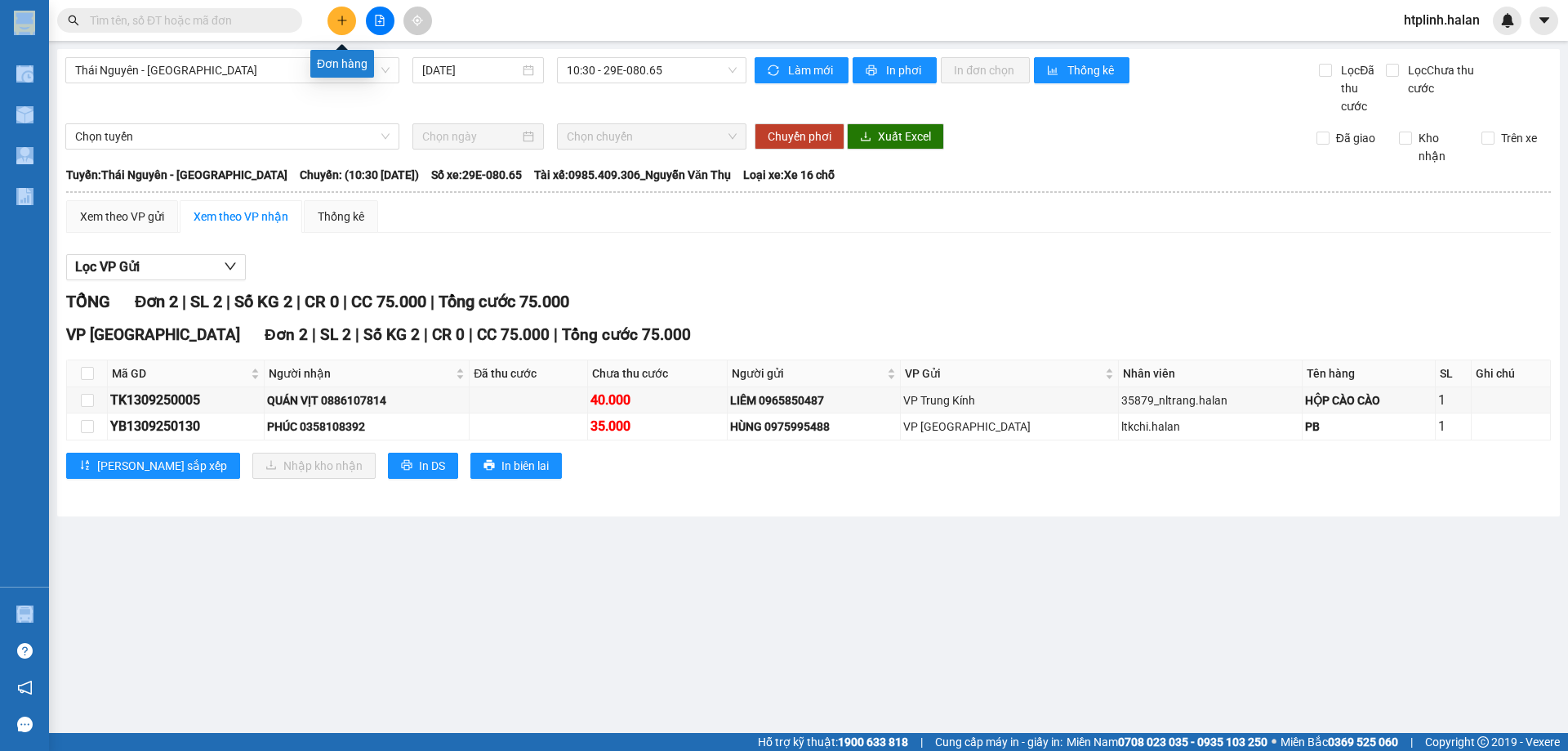
click at [345, 17] on icon "plus" at bounding box center [342, 21] width 12 height 12
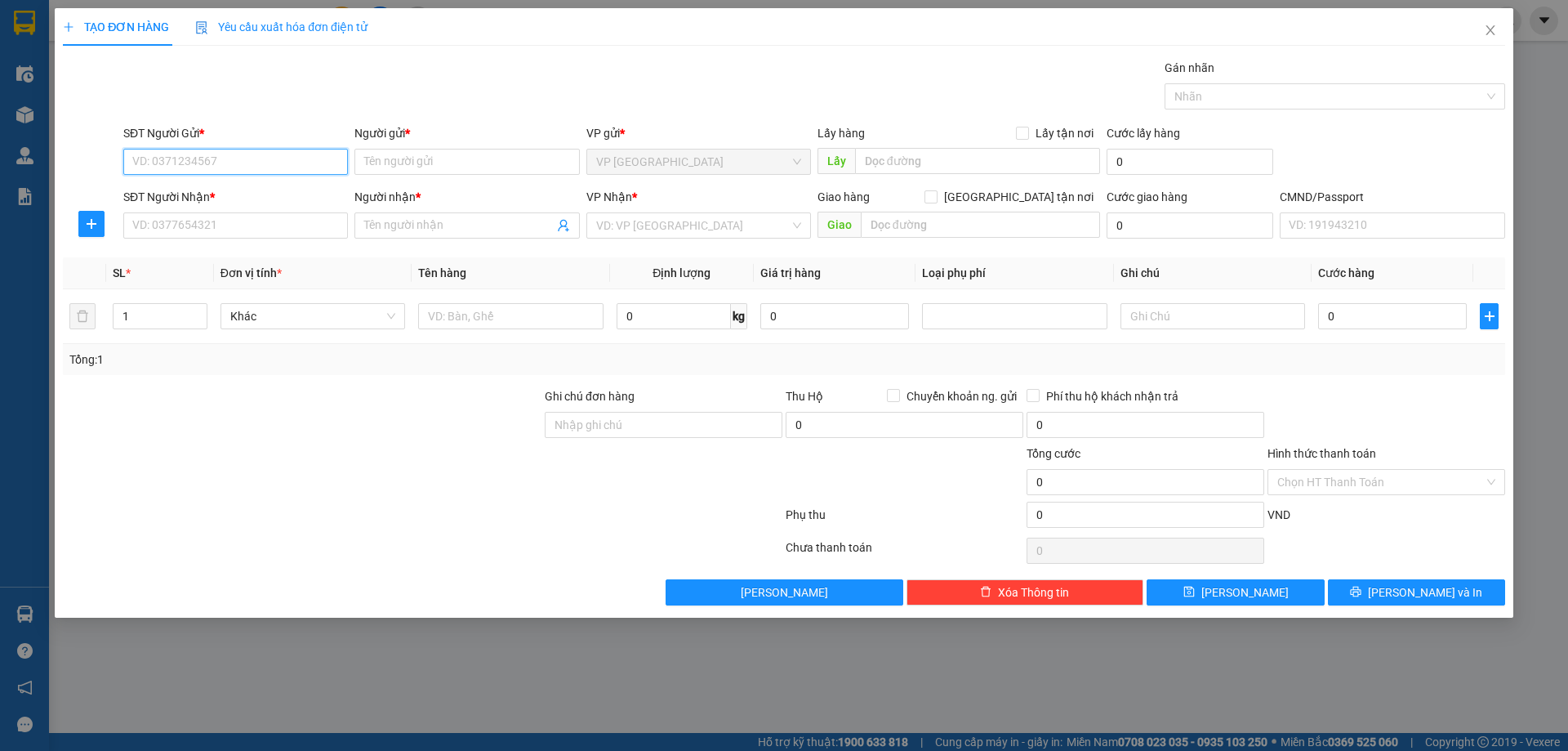
click at [248, 155] on input "SĐT Người Gửi *" at bounding box center [235, 162] width 224 height 26
paste input "0354123990"
type input "0354123990"
click at [237, 190] on div "0354123990 - THẮNG" at bounding box center [236, 195] width 205 height 18
type input "THẮNG"
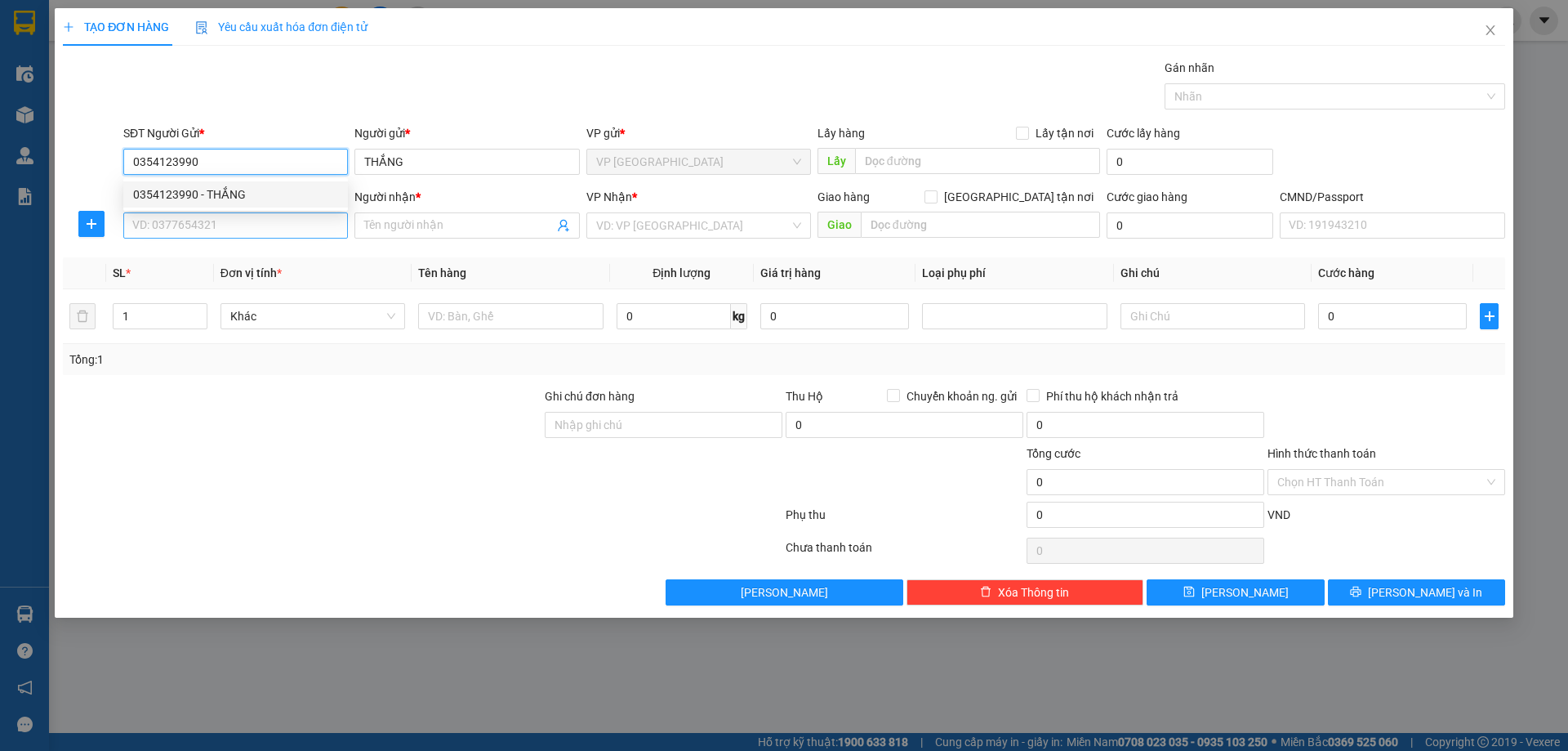
type input "0354123990"
click at [242, 216] on input "SĐT Người Nhận *" at bounding box center [235, 225] width 224 height 26
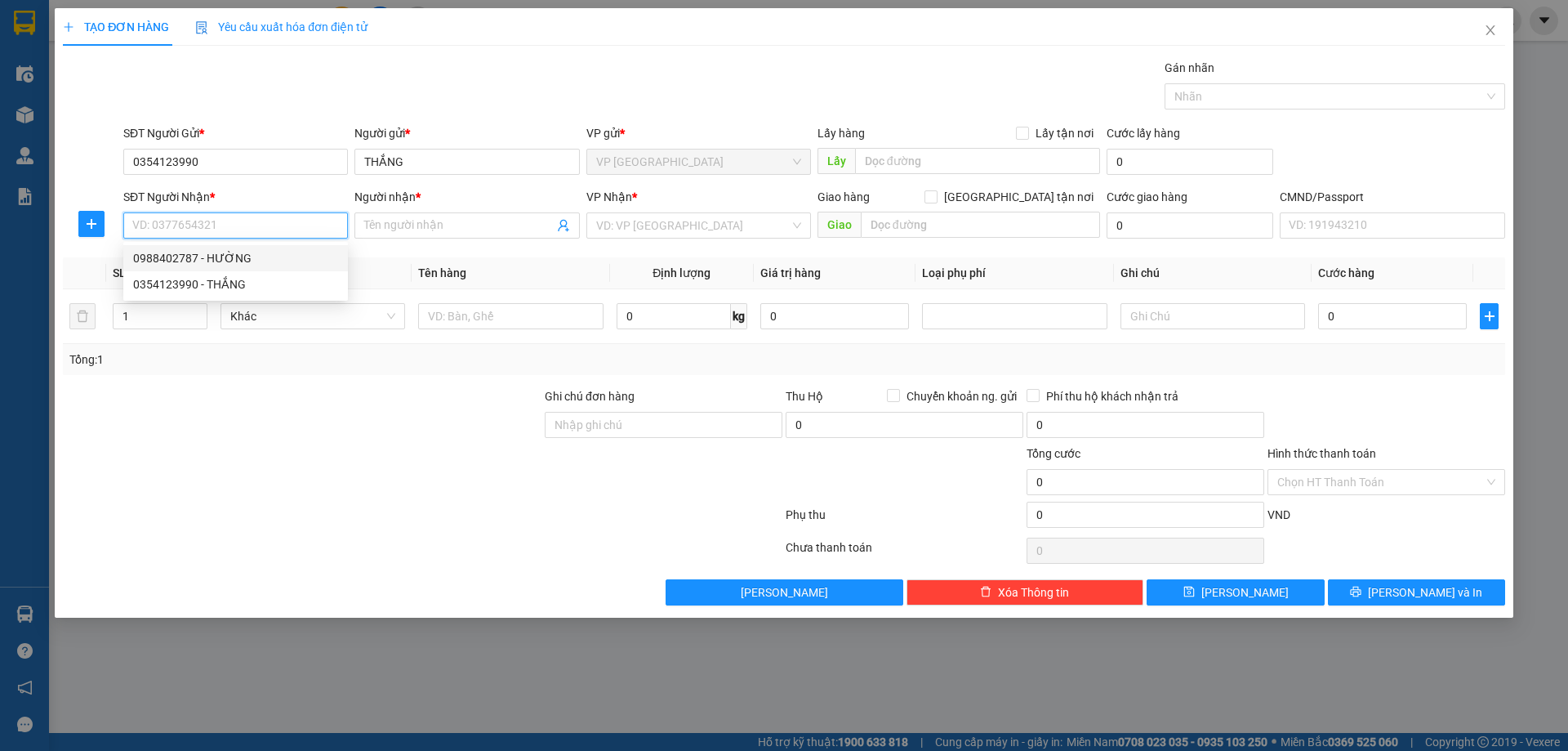
click at [261, 258] on div "0988402787 - HƯỜNG" at bounding box center [236, 258] width 205 height 18
type input "0988402787"
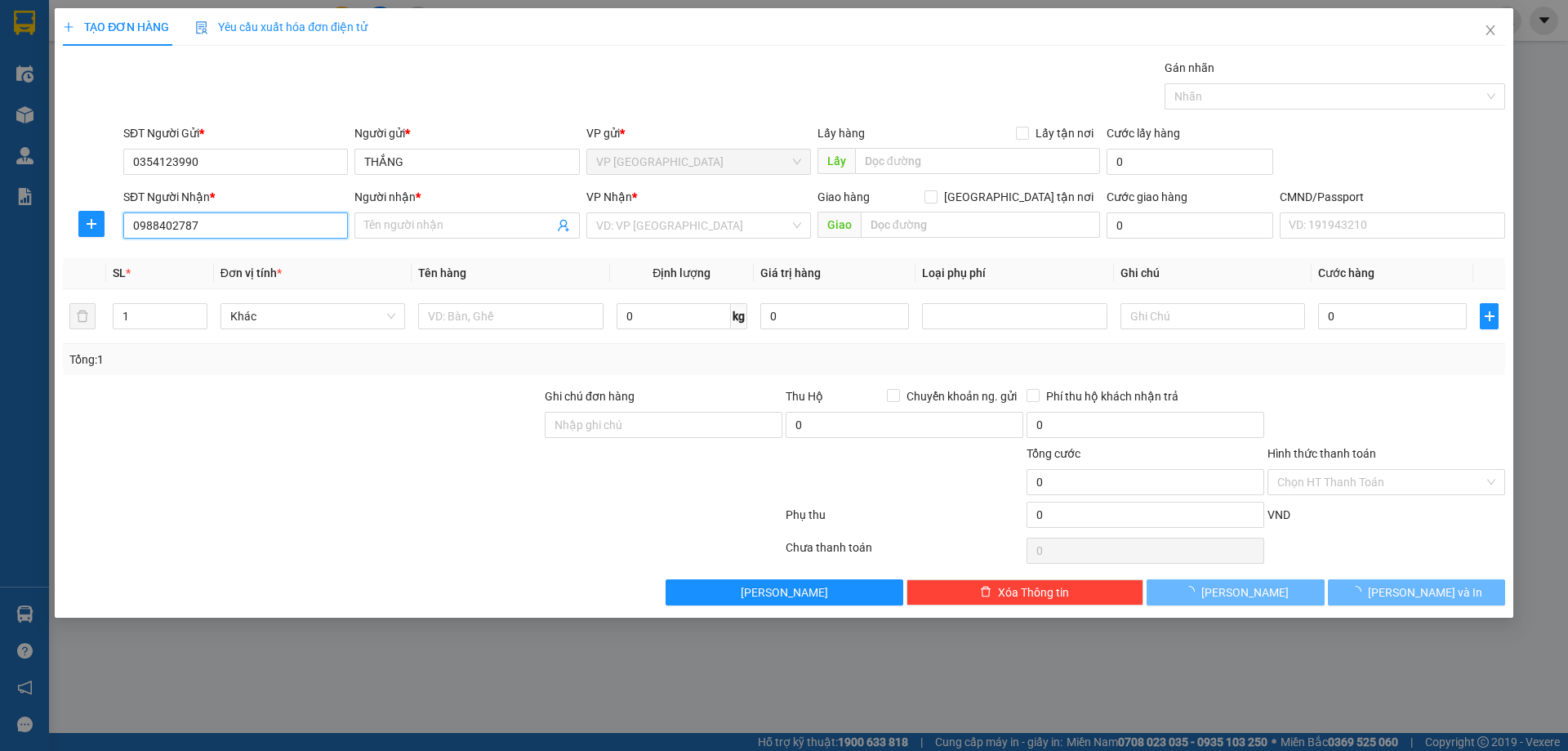
type input "HƯỜNG"
click at [80, 213] on button "button" at bounding box center [92, 224] width 26 height 26
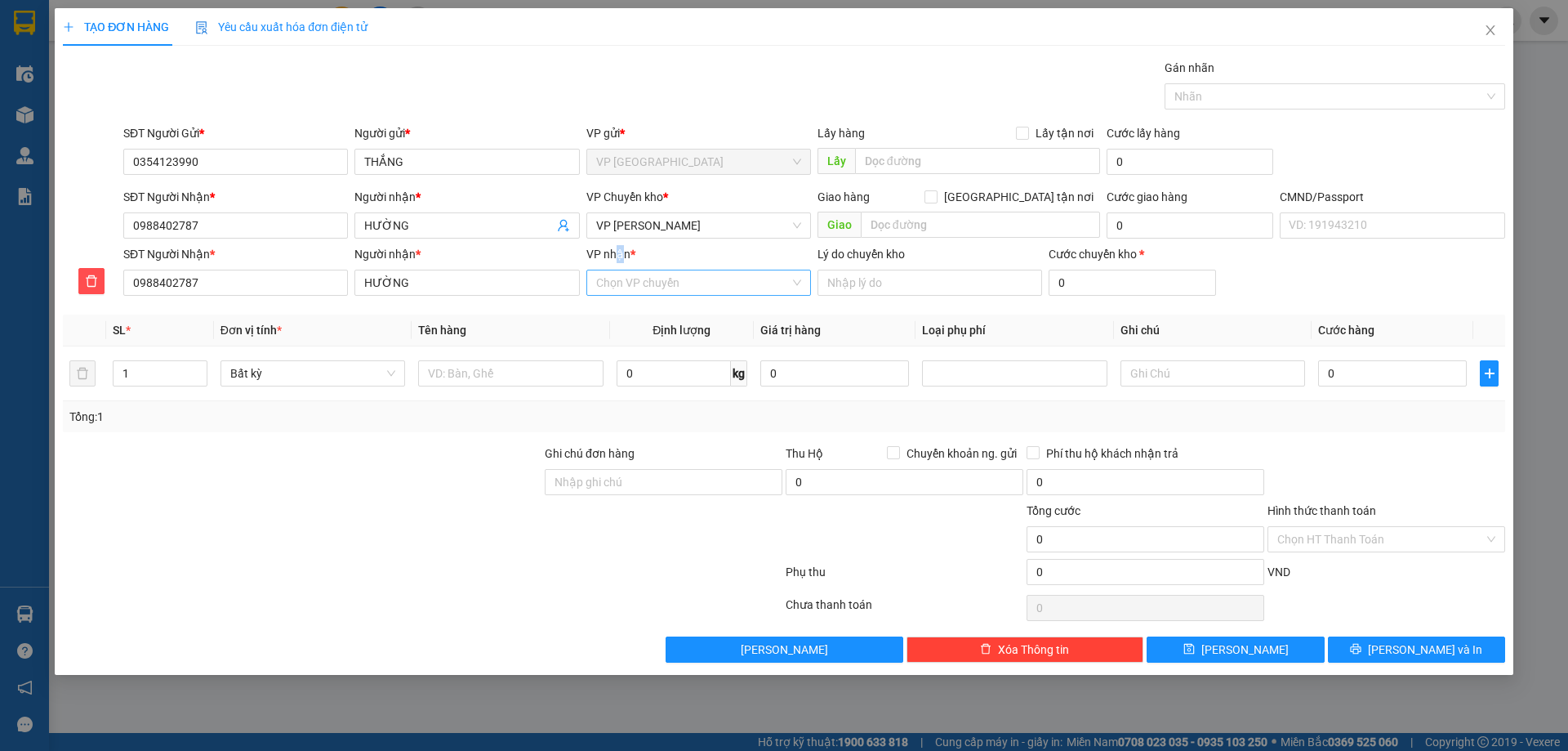
drag, startPoint x: 614, startPoint y: 249, endPoint x: 628, endPoint y: 272, distance: 26.9
click at [627, 269] on div "VP nhận *" at bounding box center [698, 258] width 224 height 25
click at [632, 283] on input "VP nhận *" at bounding box center [693, 283] width 194 height 25
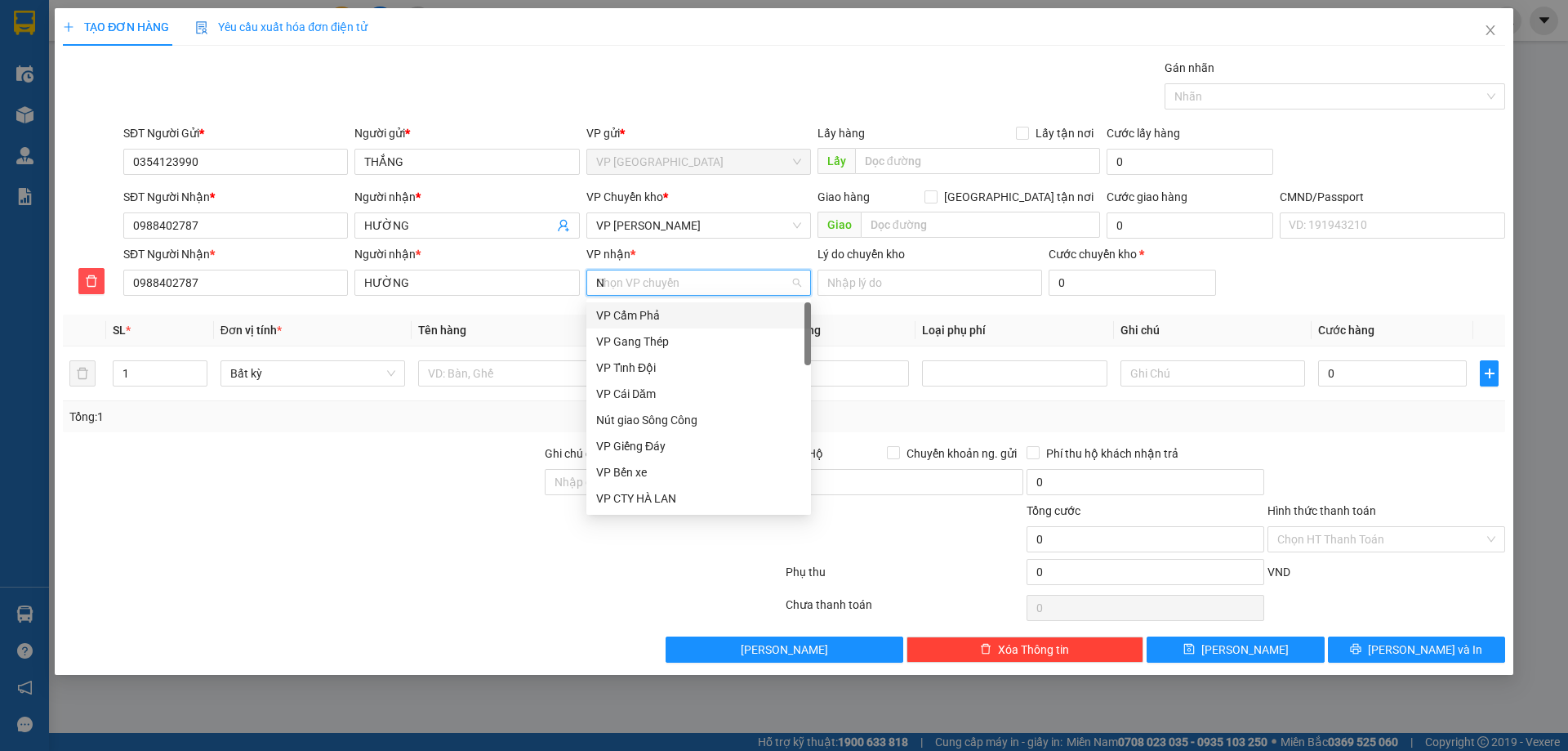
type input "NT"
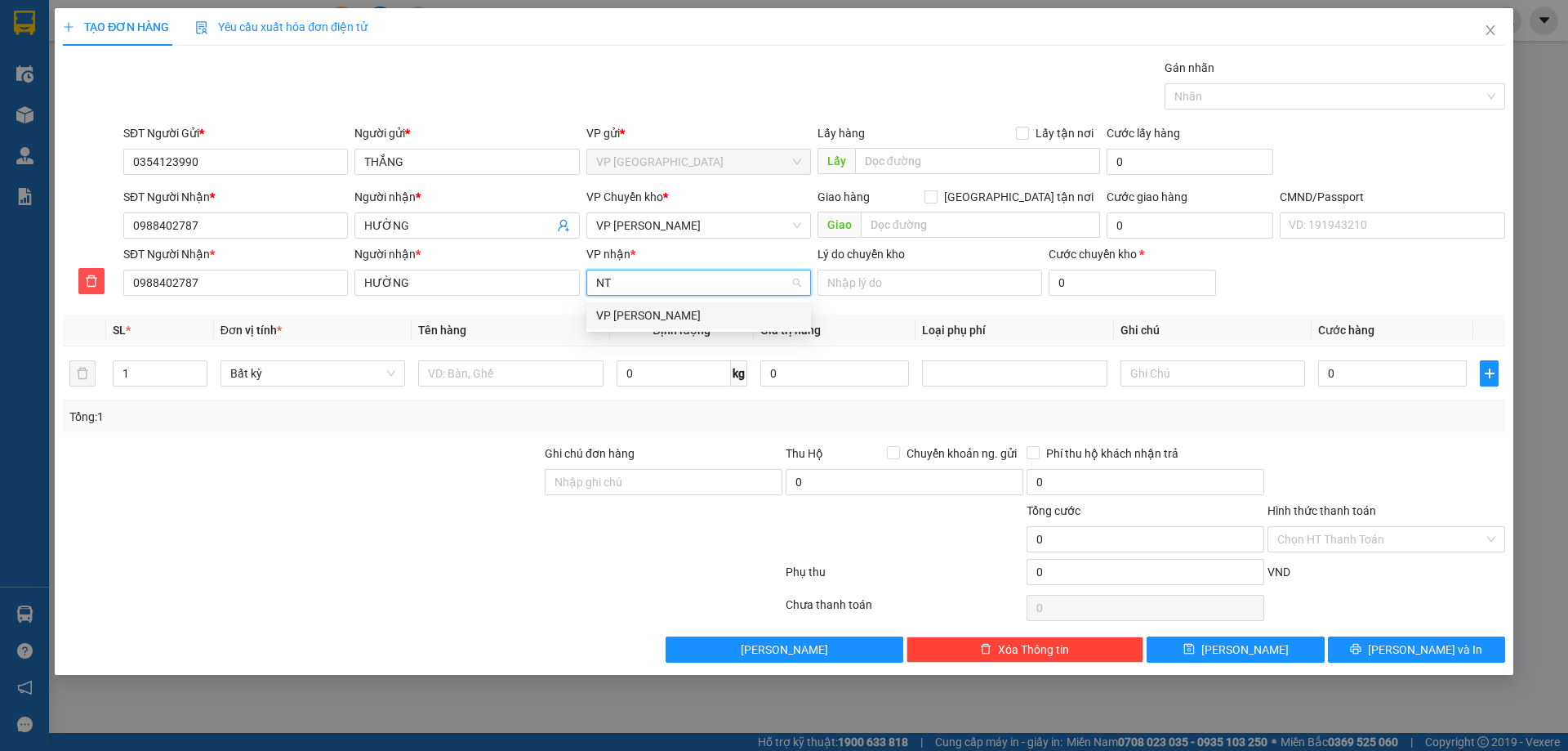
click at [649, 311] on div "VP [PERSON_NAME]" at bounding box center [699, 315] width 205 height 18
click at [651, 233] on span "VP [PERSON_NAME]" at bounding box center [699, 225] width 205 height 25
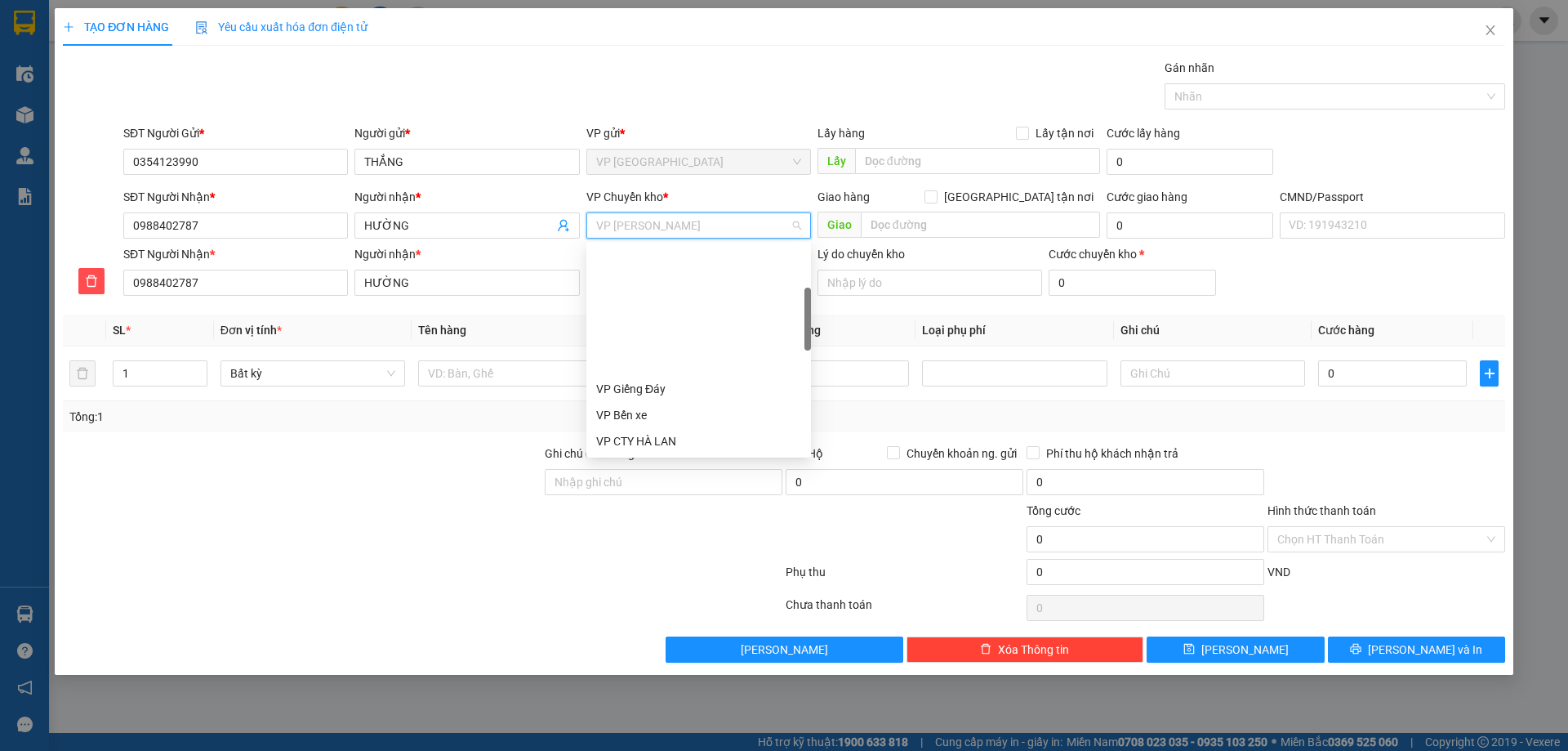
scroll to position [156, 0]
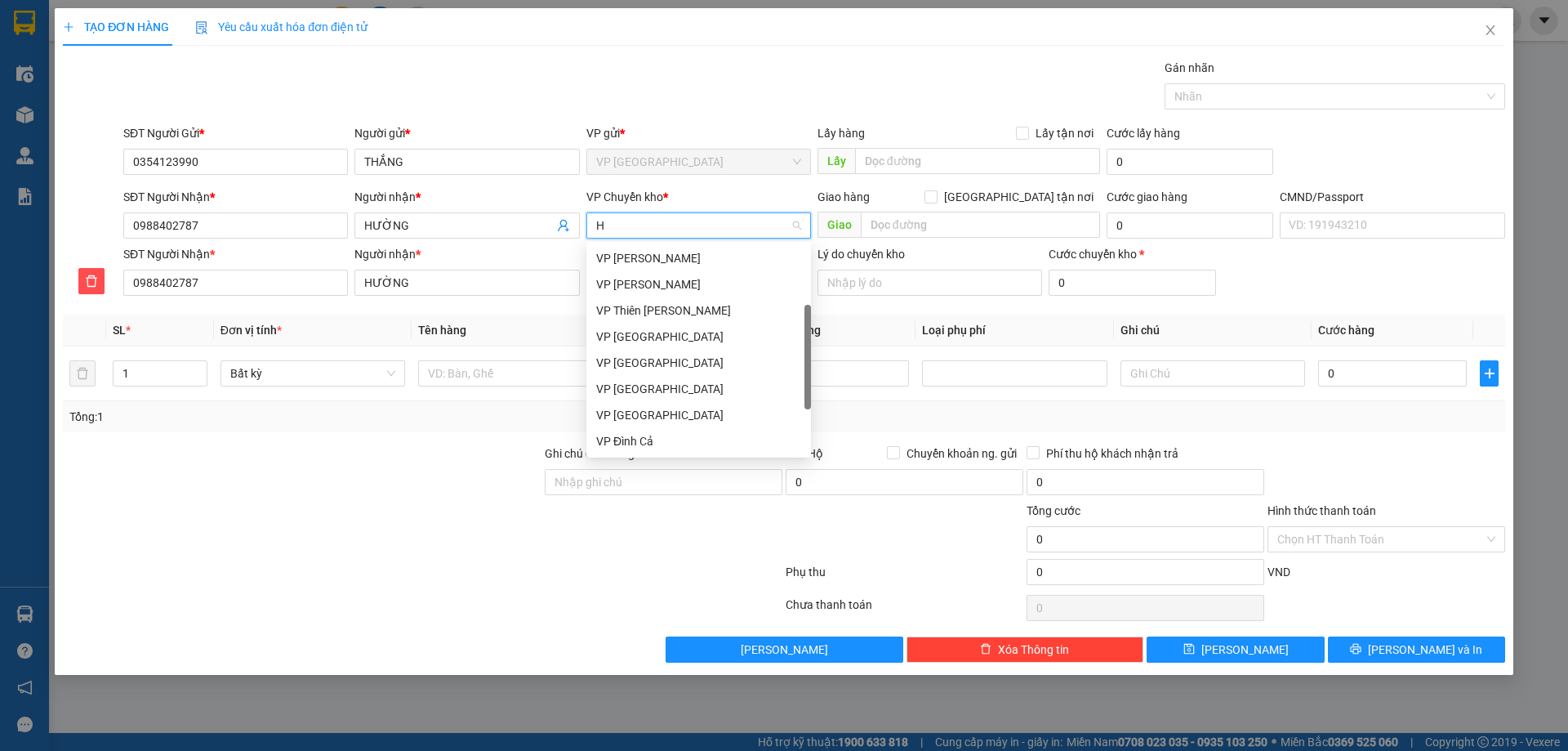
type input "HG"
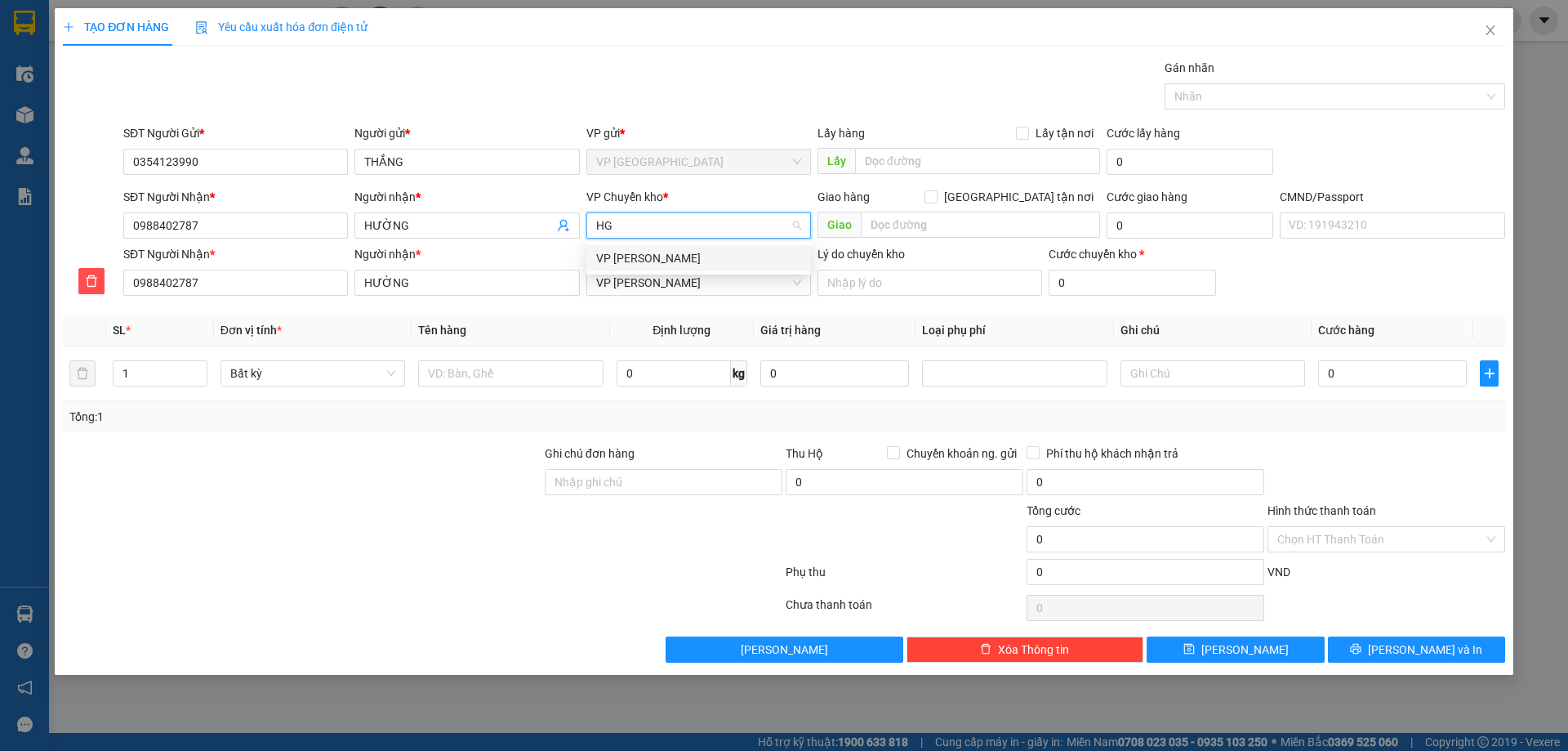
click at [651, 233] on input "HG" at bounding box center [693, 225] width 194 height 25
click at [656, 261] on div "VP [PERSON_NAME]" at bounding box center [699, 258] width 205 height 18
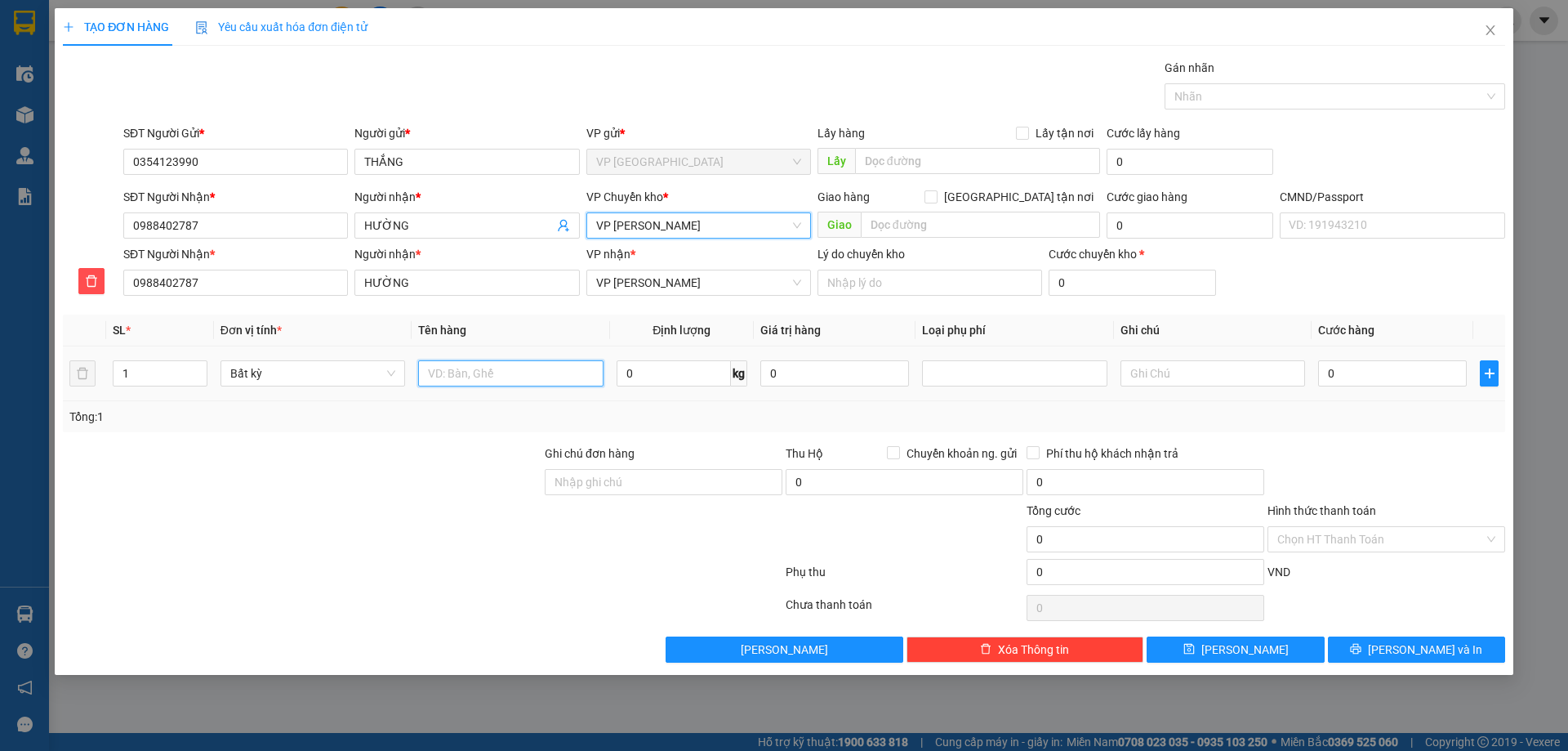
click at [541, 363] on input "text" at bounding box center [510, 373] width 185 height 26
type input "C"
type input "BỌC ĐỒ ĂN"
click at [675, 372] on input "0" at bounding box center [674, 373] width 114 height 26
type input "3"
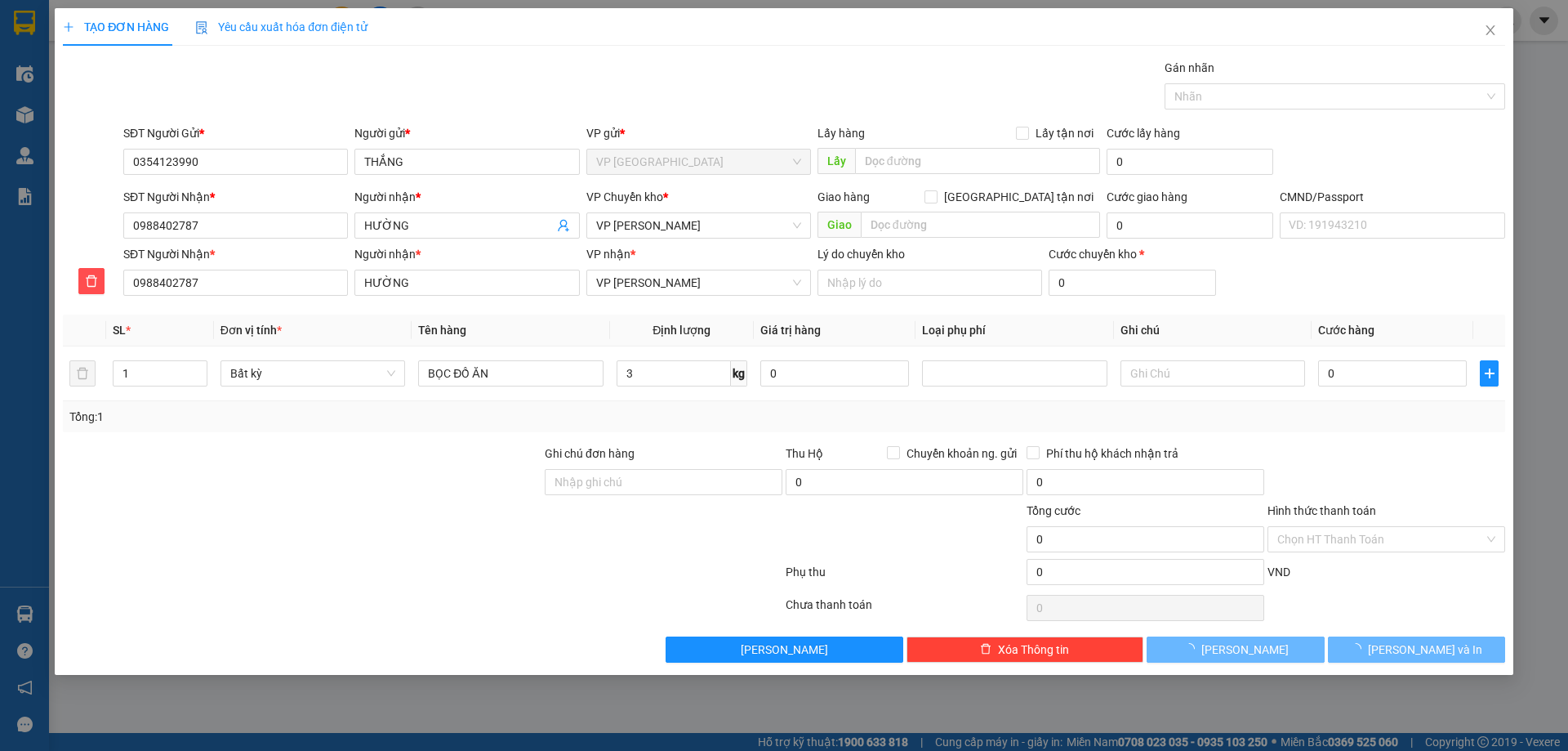
click at [733, 421] on div "Tổng: 1" at bounding box center [784, 416] width 1429 height 18
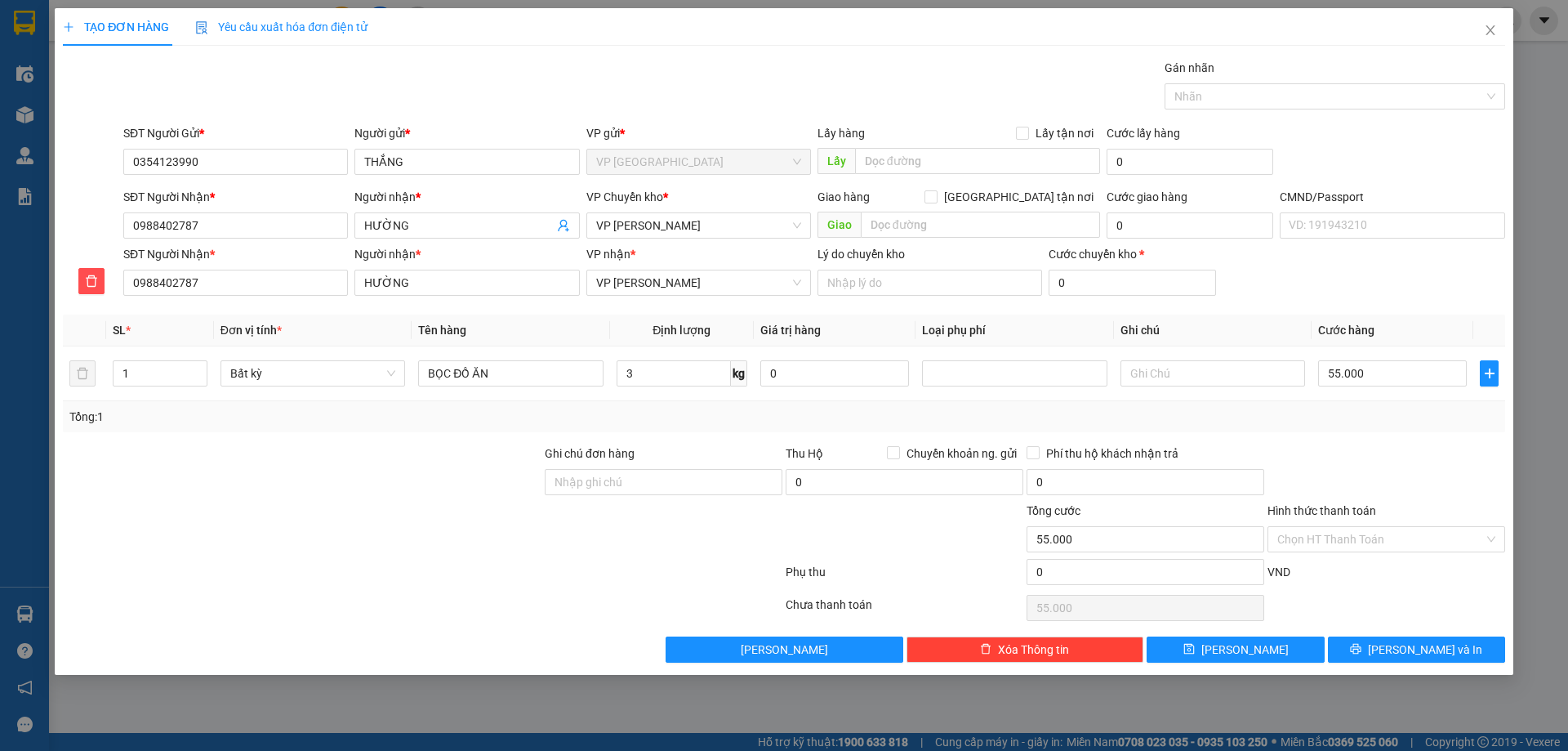
type input "55.000"
click at [1354, 538] on input "Hình thức thanh toán" at bounding box center [1381, 539] width 207 height 25
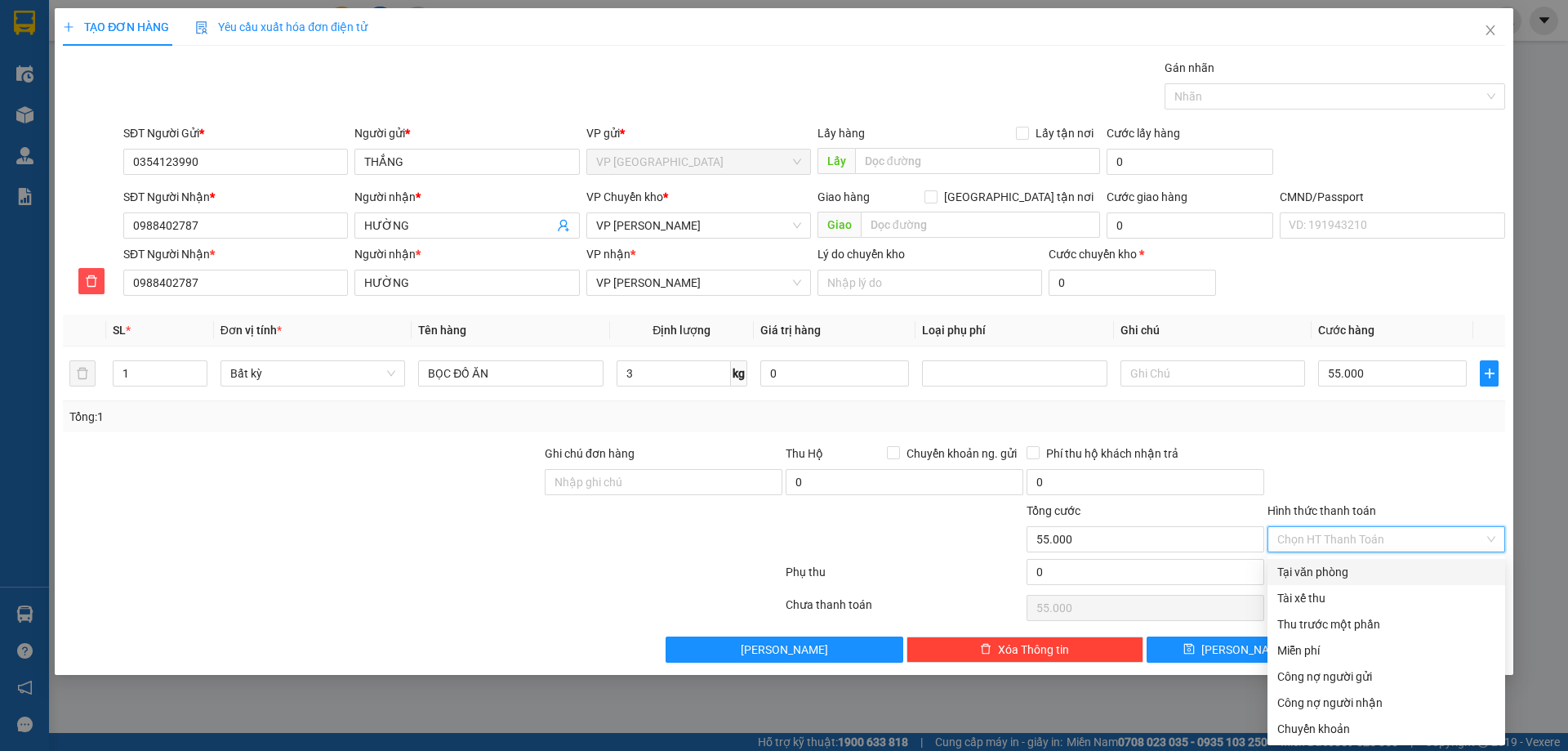
click at [1353, 575] on div "Tại văn phòng" at bounding box center [1386, 572] width 218 height 18
type input "0"
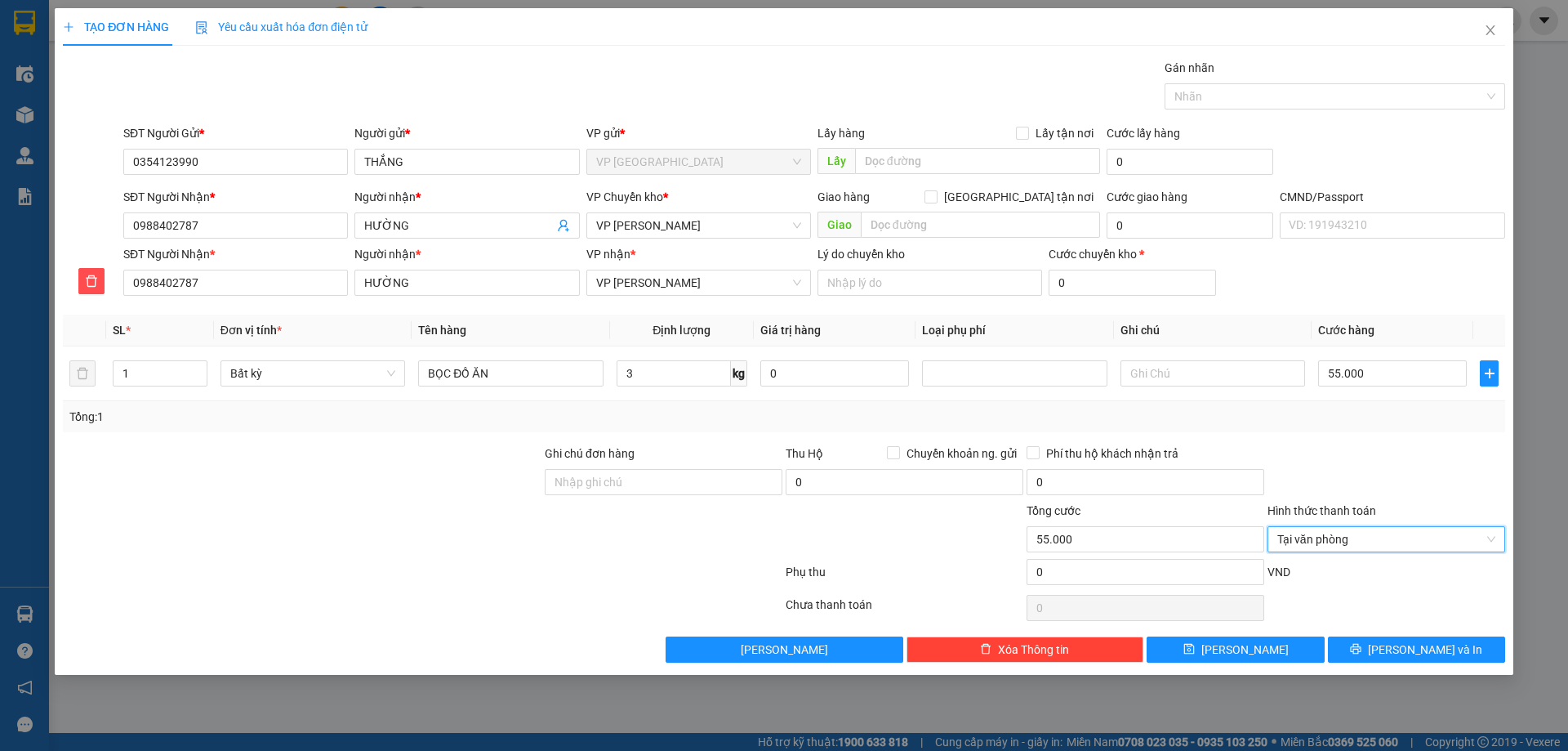
click at [1392, 672] on div "TẠO ĐƠN HÀNG Yêu cầu xuất hóa đơn điện tử Transit Pickup Surcharge Ids Transit …" at bounding box center [784, 341] width 1459 height 667
click at [1361, 643] on icon "printer" at bounding box center [1356, 648] width 12 height 12
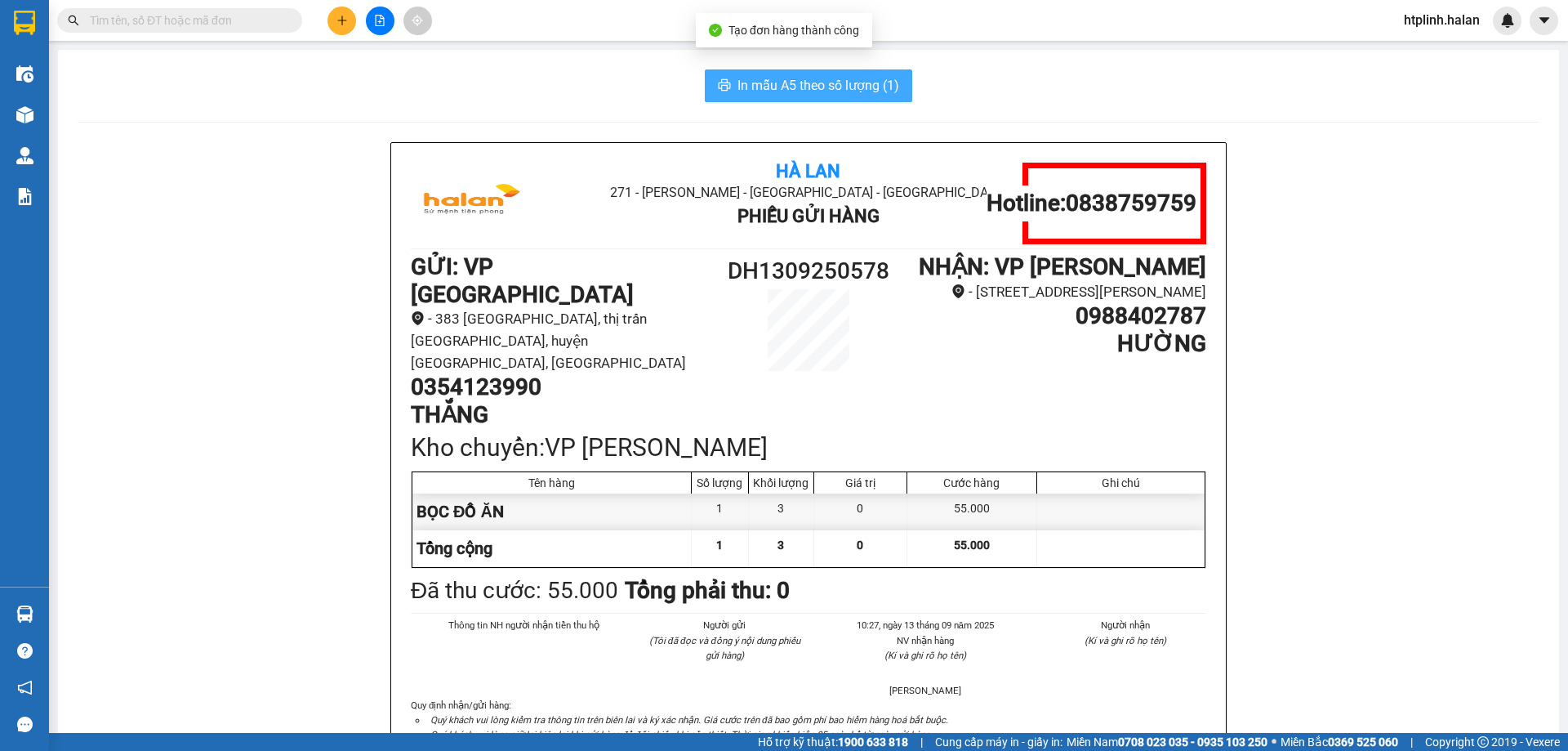
click at [854, 88] on span "In mẫu A5 theo số lượng (1)" at bounding box center [818, 85] width 161 height 21
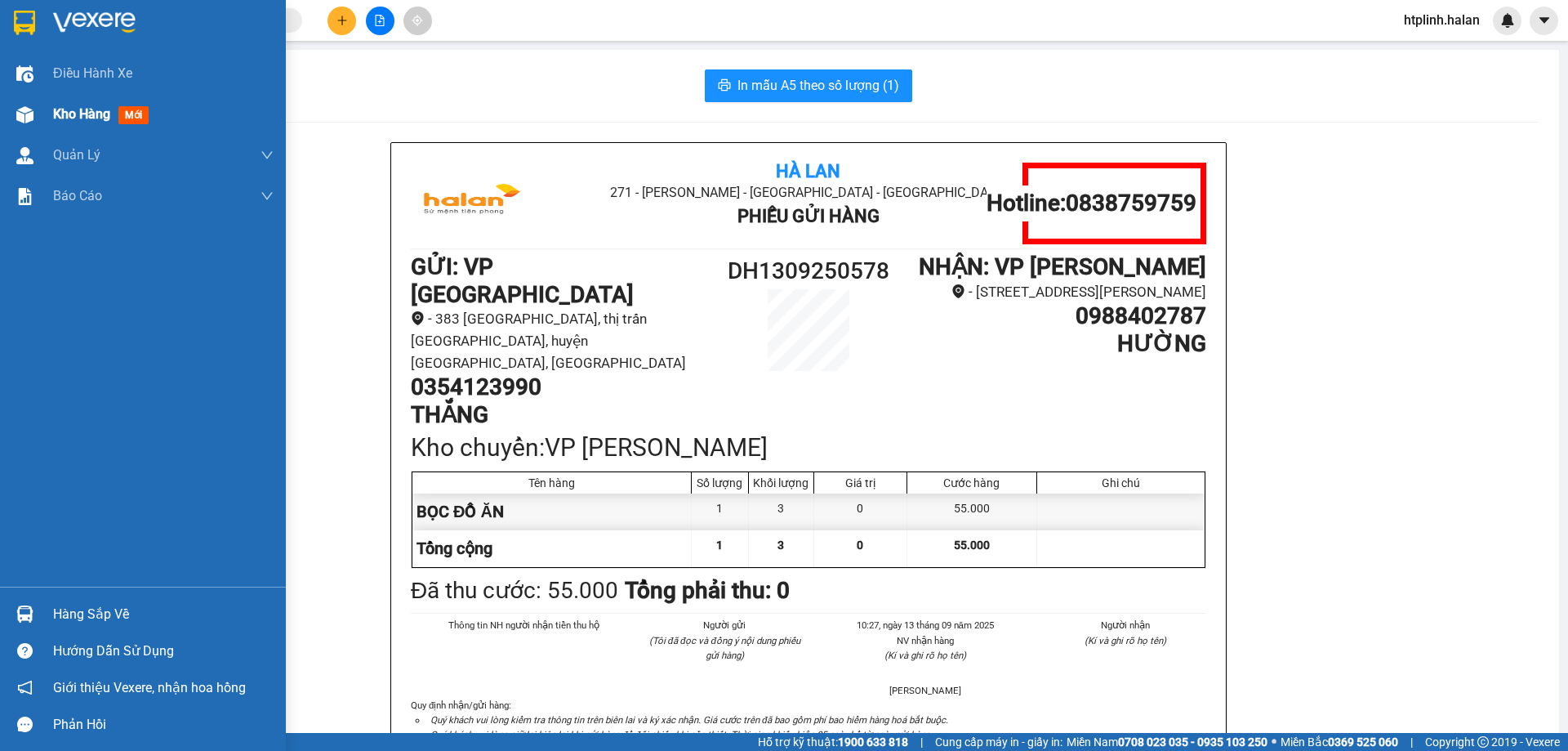
click at [43, 121] on div "Kho hàng mới" at bounding box center [142, 113] width 286 height 41
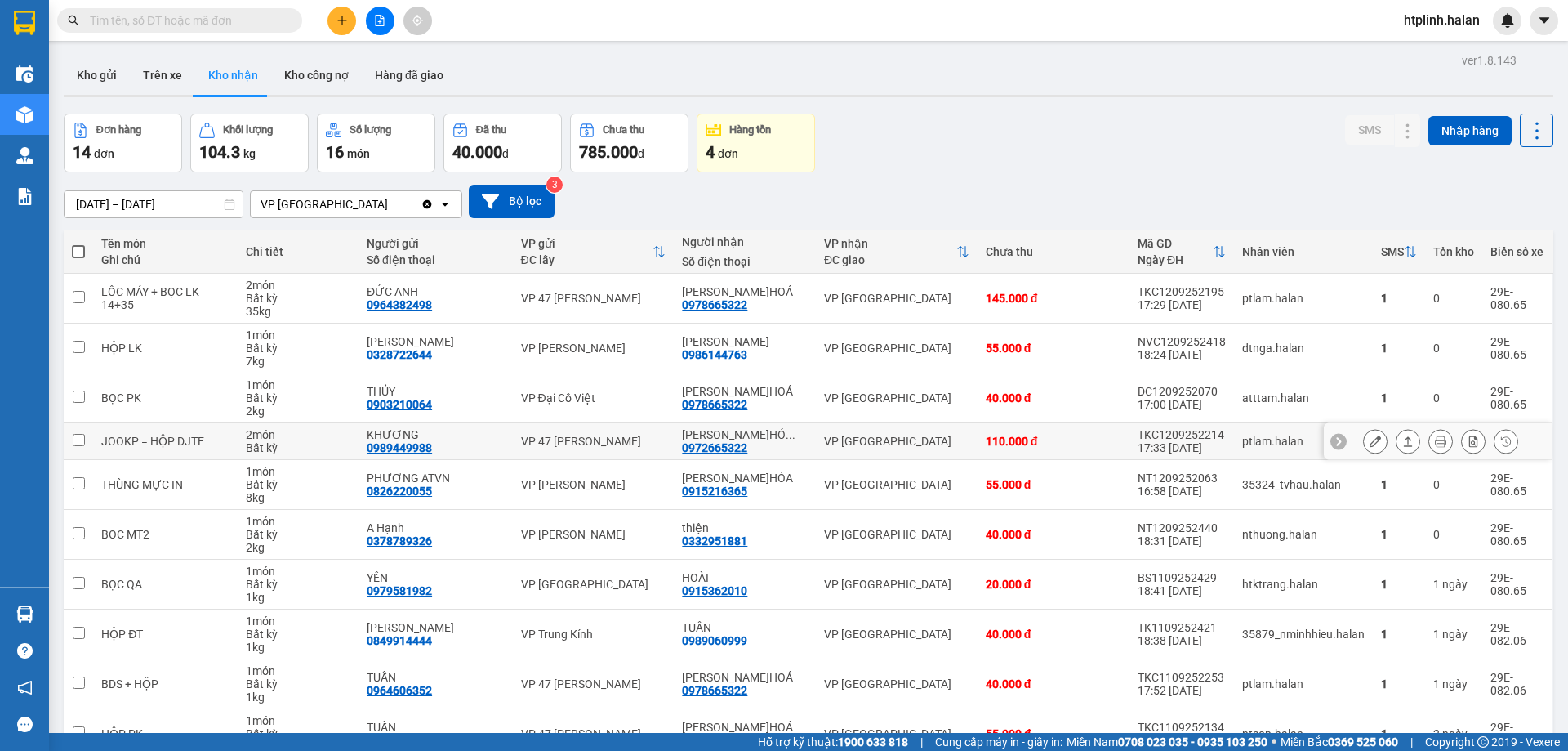
scroll to position [93, 0]
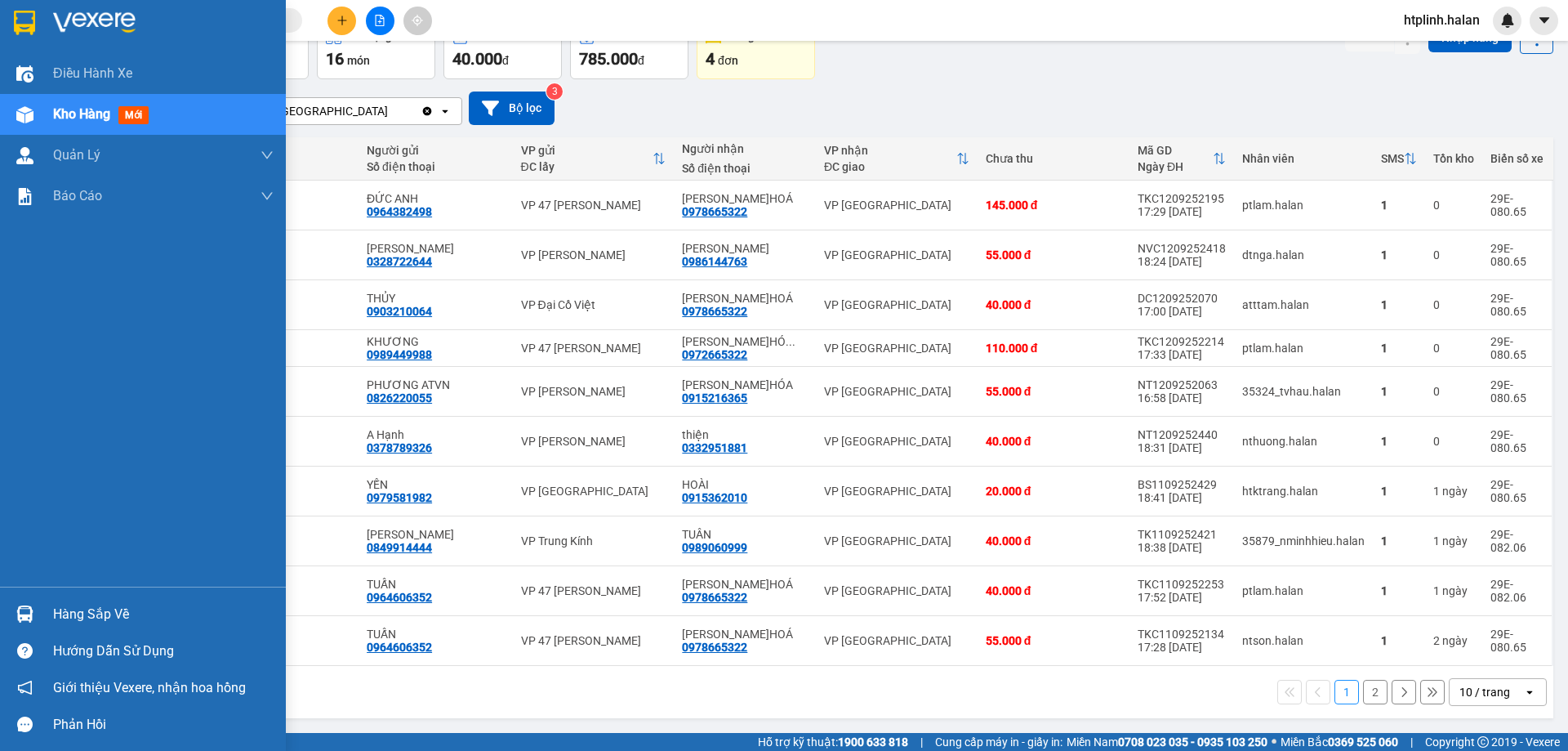
click at [14, 593] on div "Hàng sắp về Hướng dẫn sử dụng Giới thiệu Vexere, nhận hoa hồng Phản hồi" at bounding box center [142, 664] width 286 height 156
click at [51, 614] on div "Hàng sắp về" at bounding box center [142, 614] width 286 height 36
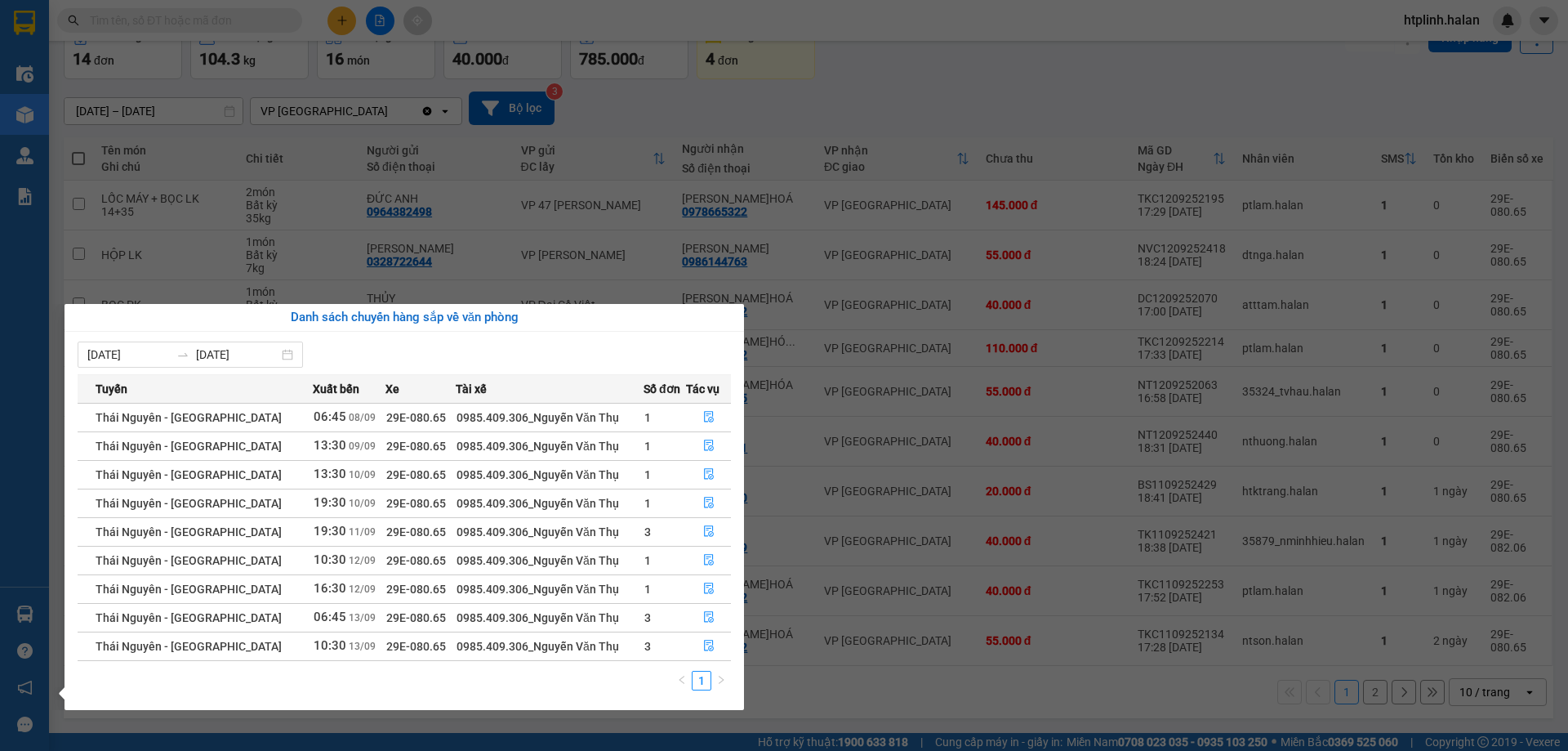
click at [852, 629] on section "Kết quả tìm kiếm ( 239 ) Bộ lọc Mã ĐH Trạng thái Món hàng Thu hộ Tổng cước Chưa…" at bounding box center [784, 375] width 1568 height 751
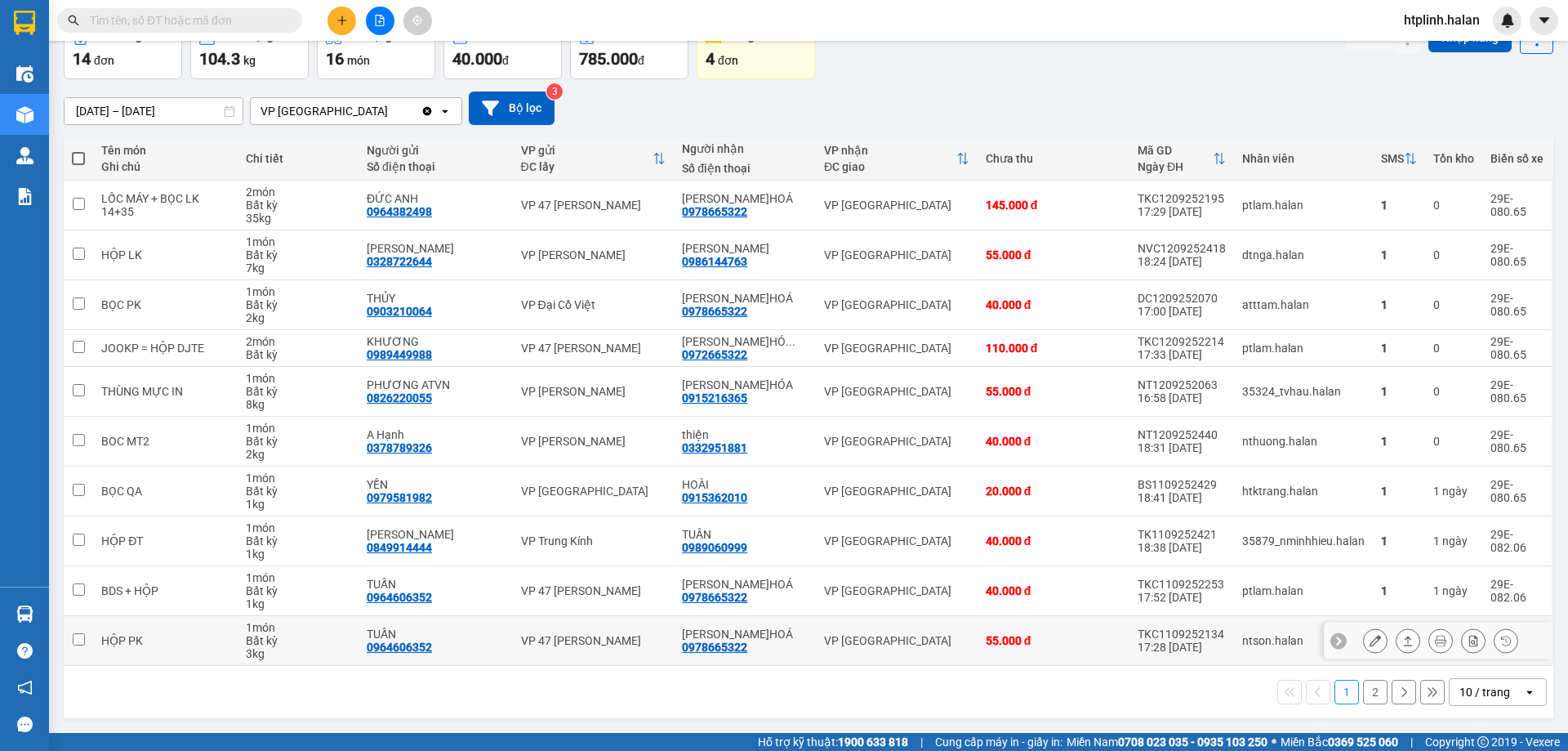
scroll to position [0, 0]
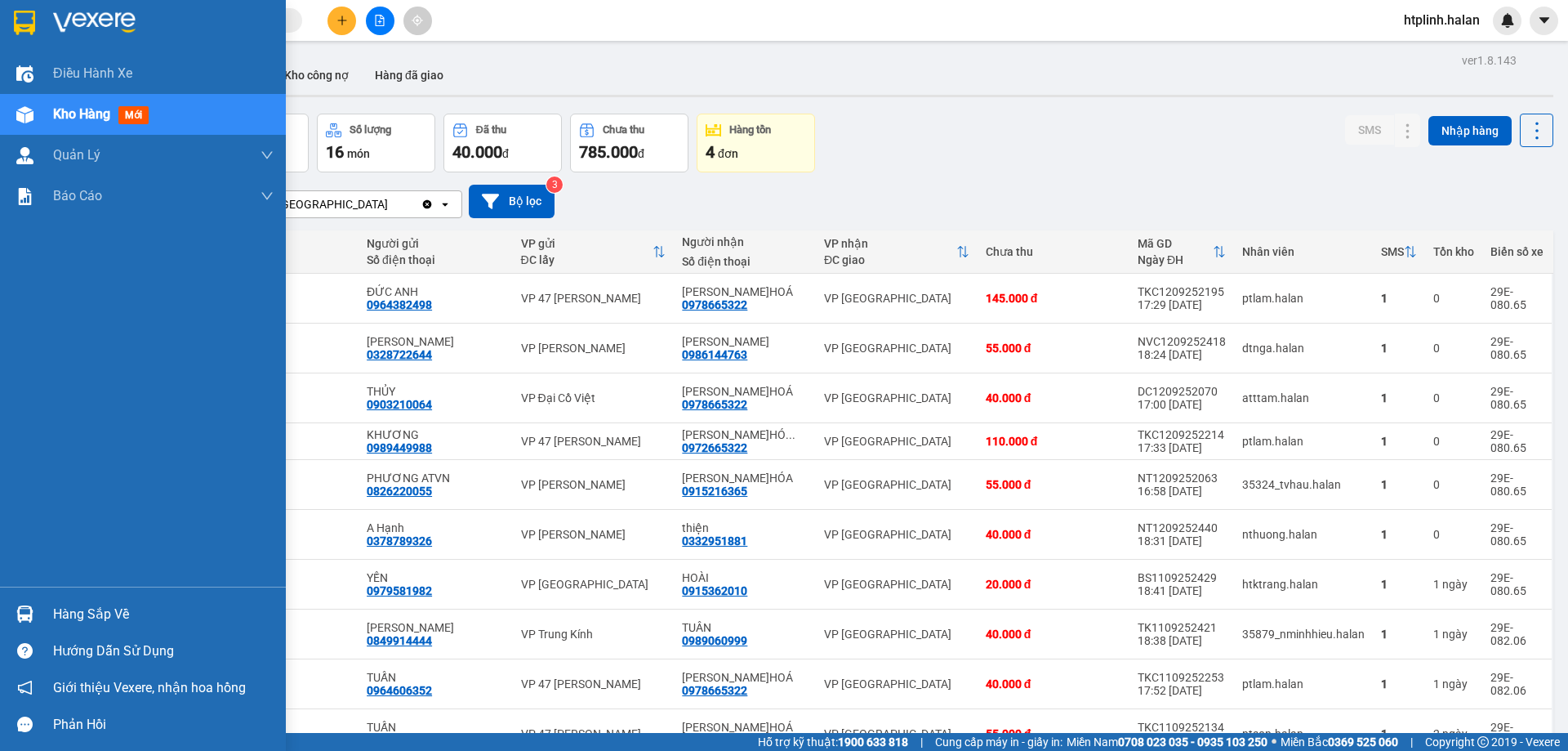
click at [31, 612] on img at bounding box center [25, 614] width 17 height 17
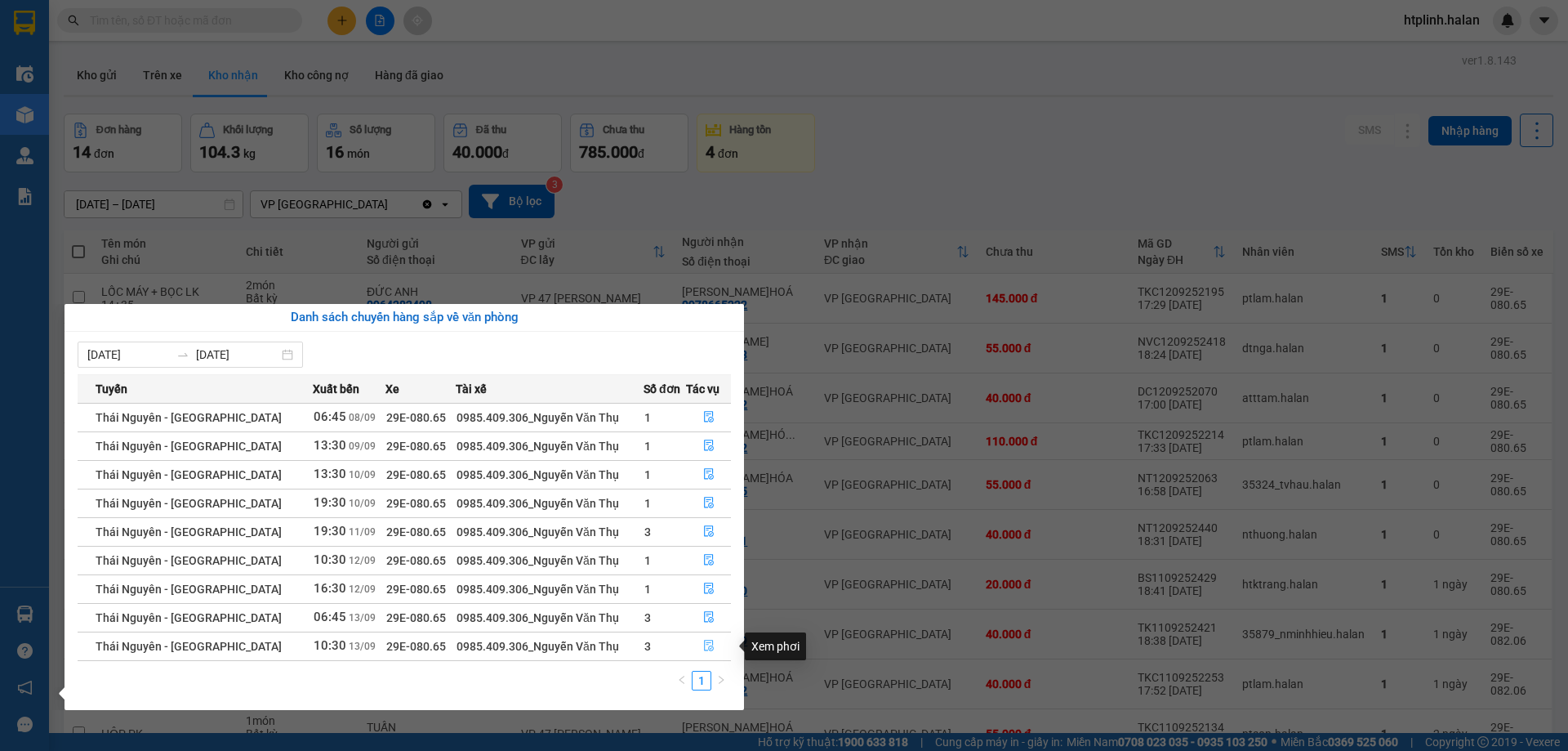
click at [703, 642] on icon "file-done" at bounding box center [709, 645] width 12 height 12
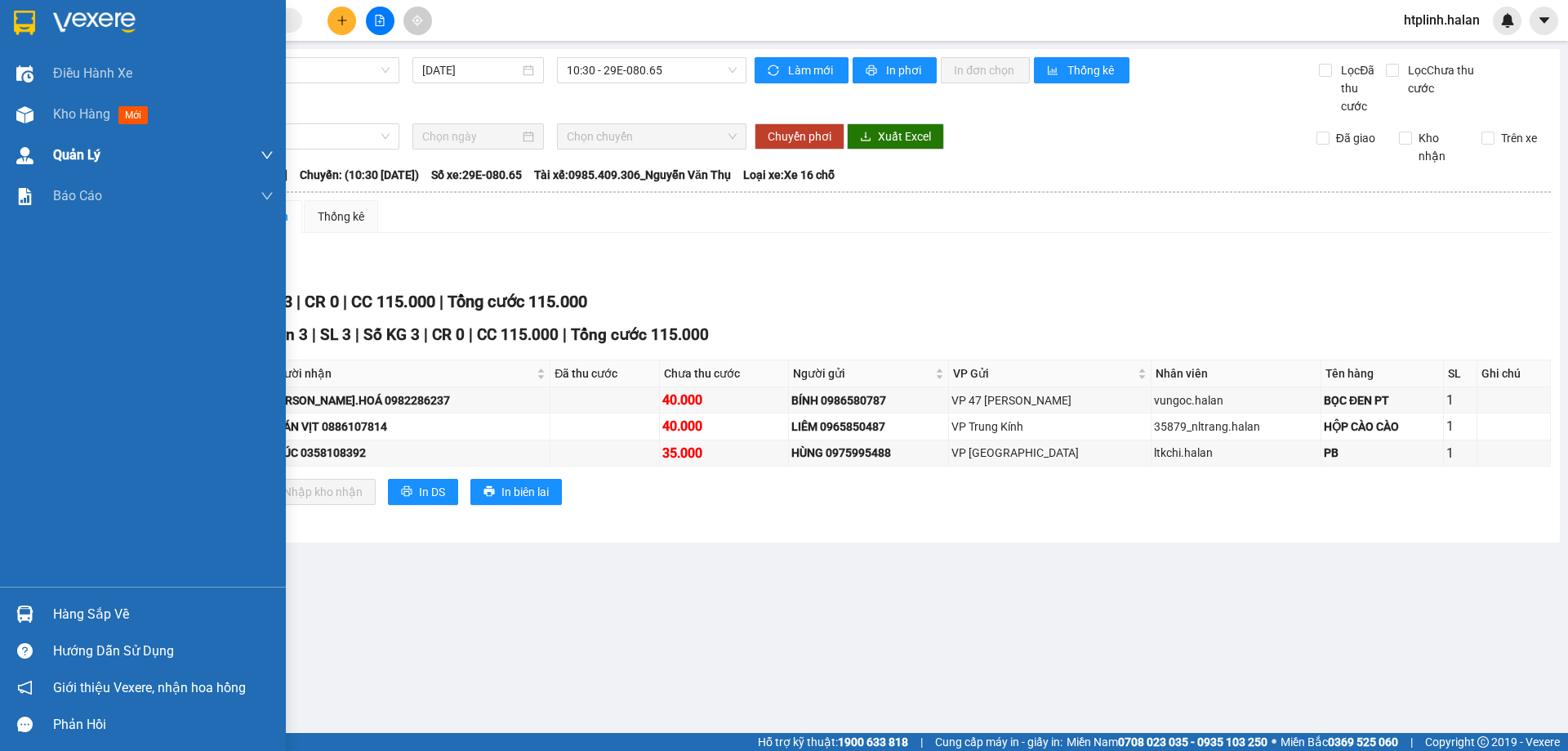
click at [84, 135] on div "Quản Lý" at bounding box center [163, 155] width 220 height 41
click at [120, 108] on span "mới" at bounding box center [133, 115] width 30 height 18
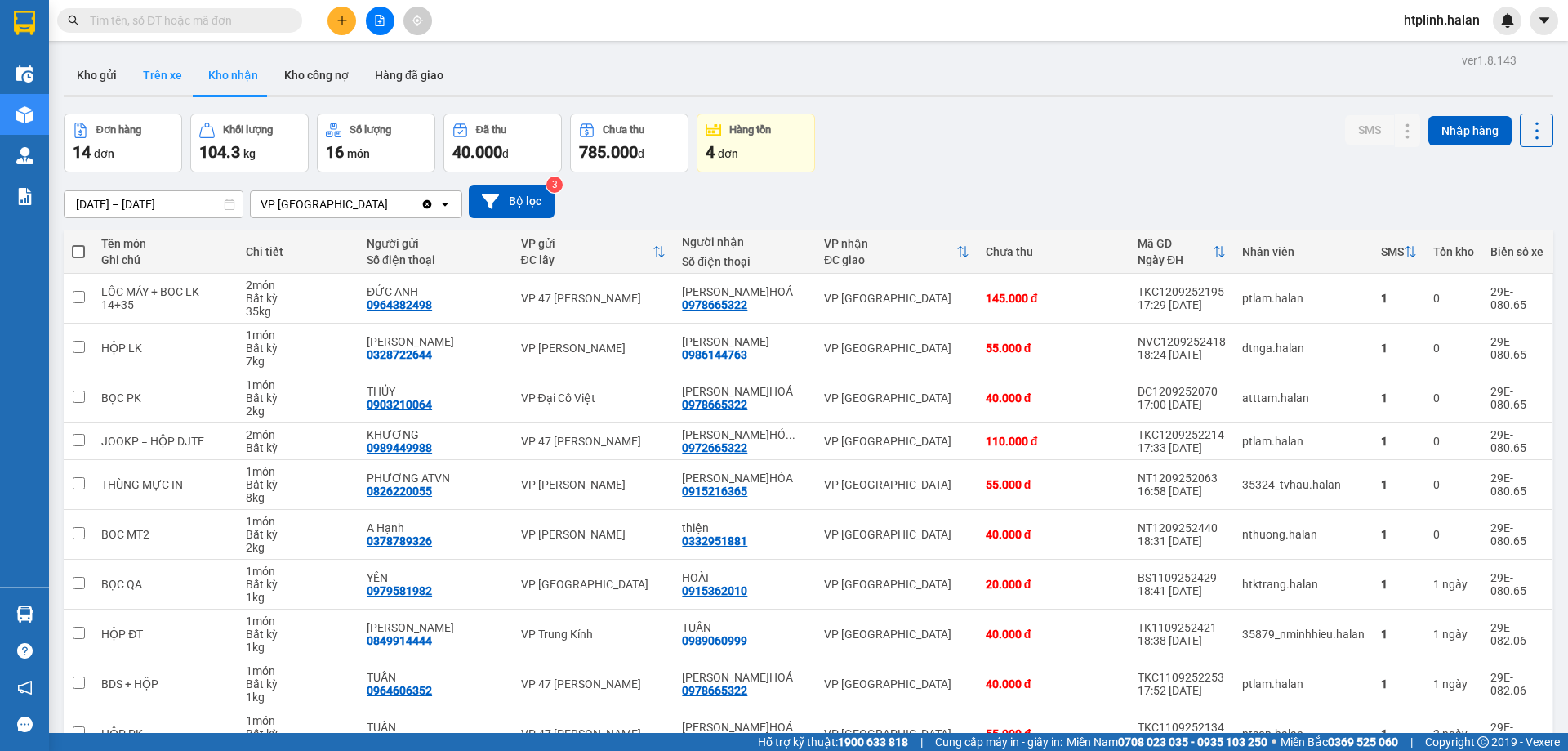
click at [150, 75] on button "Trên xe" at bounding box center [162, 75] width 65 height 39
type input "[DATE] – [DATE]"
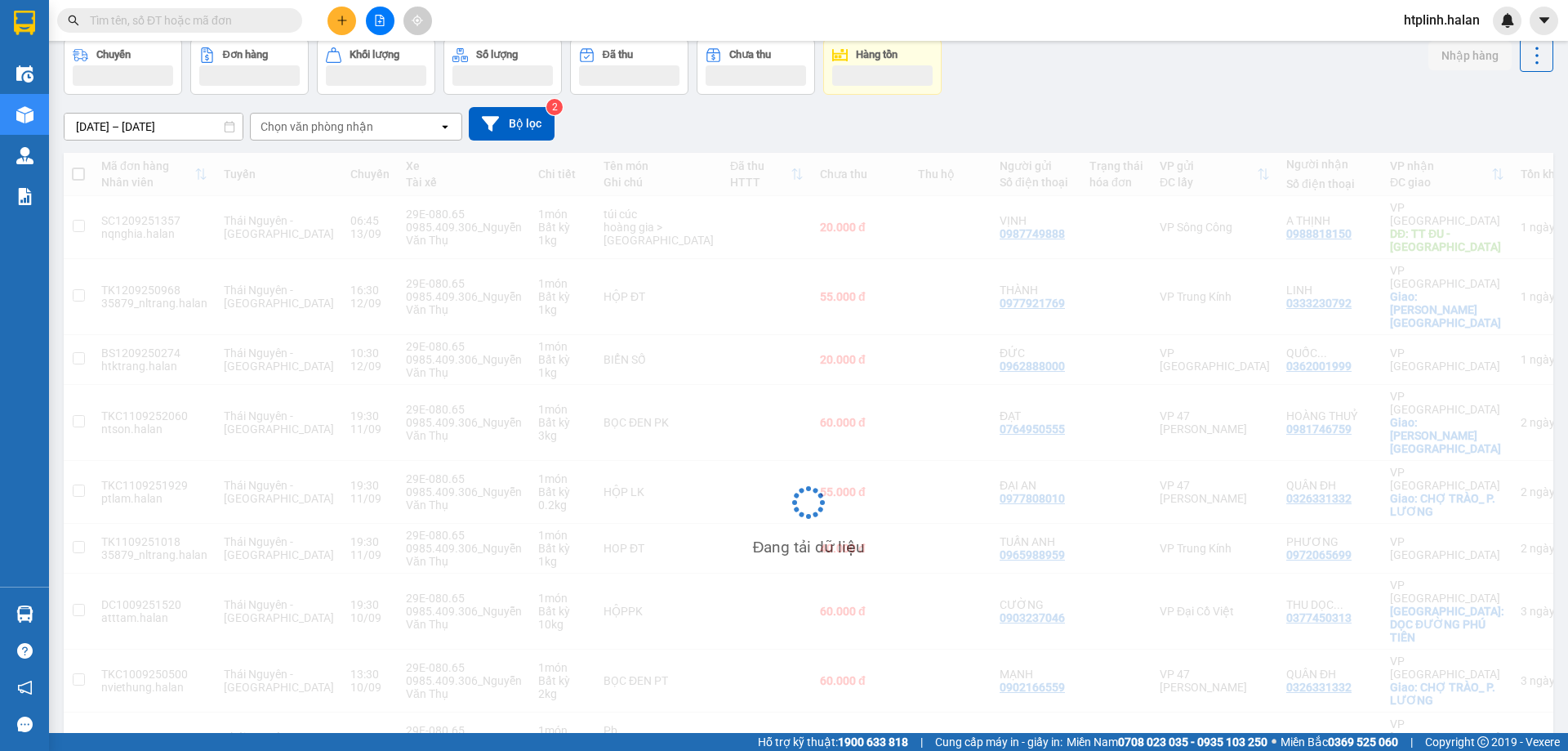
scroll to position [106, 0]
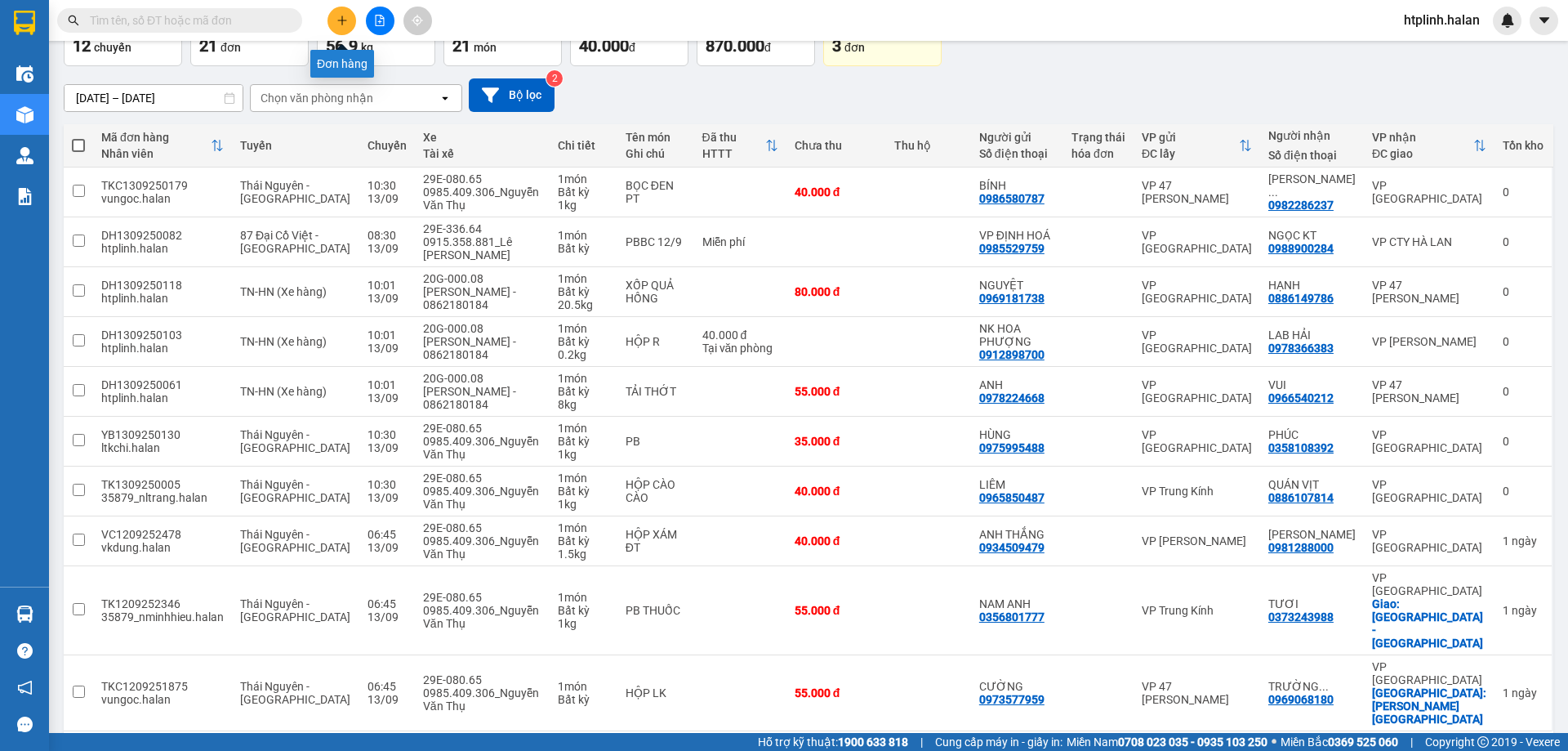
click at [349, 15] on button at bounding box center [342, 21] width 29 height 29
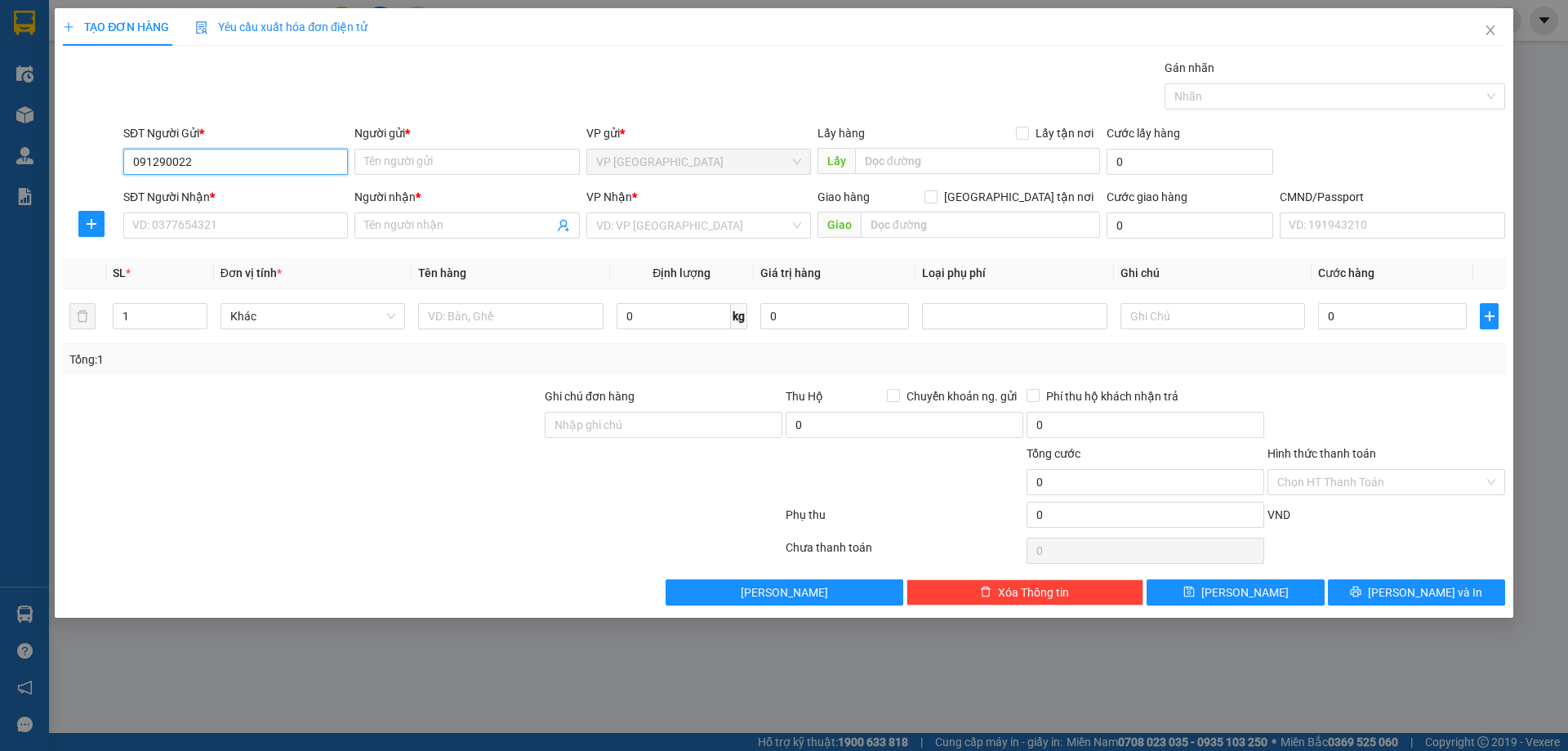
type input "0912900226"
click at [142, 195] on div "0912900226 - PK MINH NGỌC" at bounding box center [236, 195] width 205 height 18
type input "[PERSON_NAME]"
type input "0912900226"
click at [175, 211] on body "Kết quả tìm kiếm ( 239 ) Bộ lọc Mã ĐH Trạng thái Món hàng Thu hộ Tổng cước Chưa…" at bounding box center [784, 375] width 1568 height 751
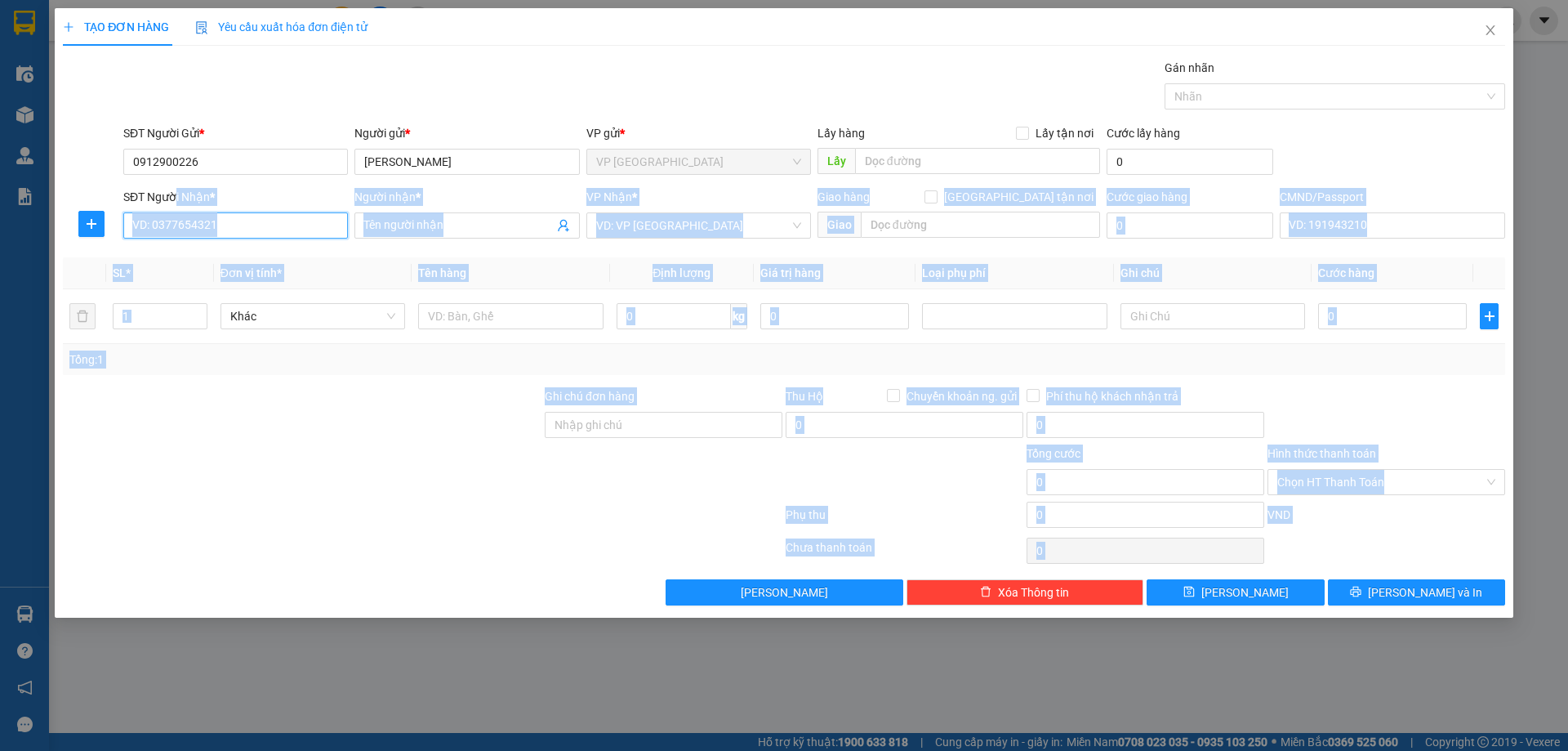
click at [186, 226] on input "SĐT Người Nhận *" at bounding box center [235, 225] width 224 height 26
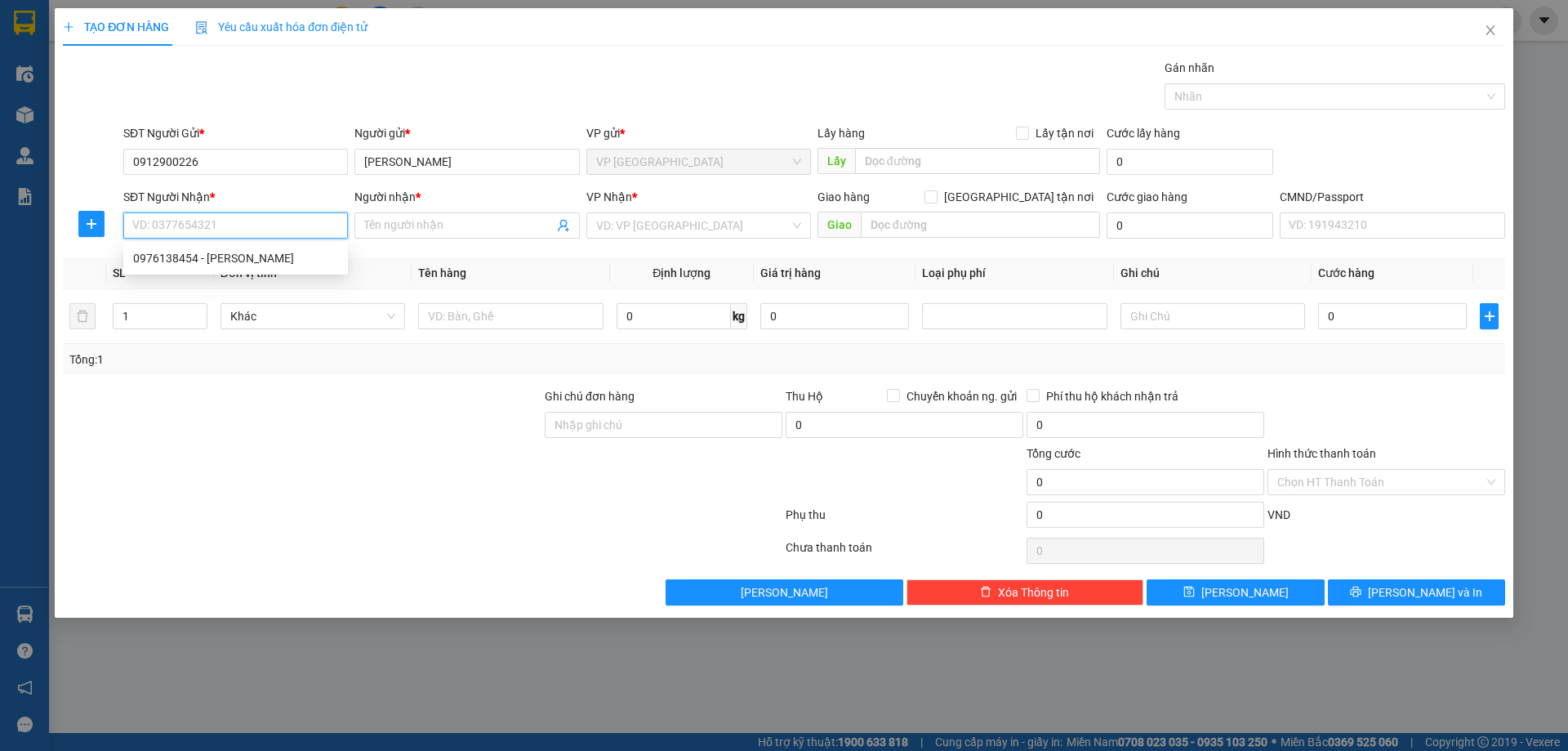
click at [209, 227] on input "SĐT Người Nhận *" at bounding box center [235, 225] width 224 height 26
click at [245, 263] on div "0976138454 - NGÔ CÔNG" at bounding box center [236, 258] width 205 height 18
type input "0976138454"
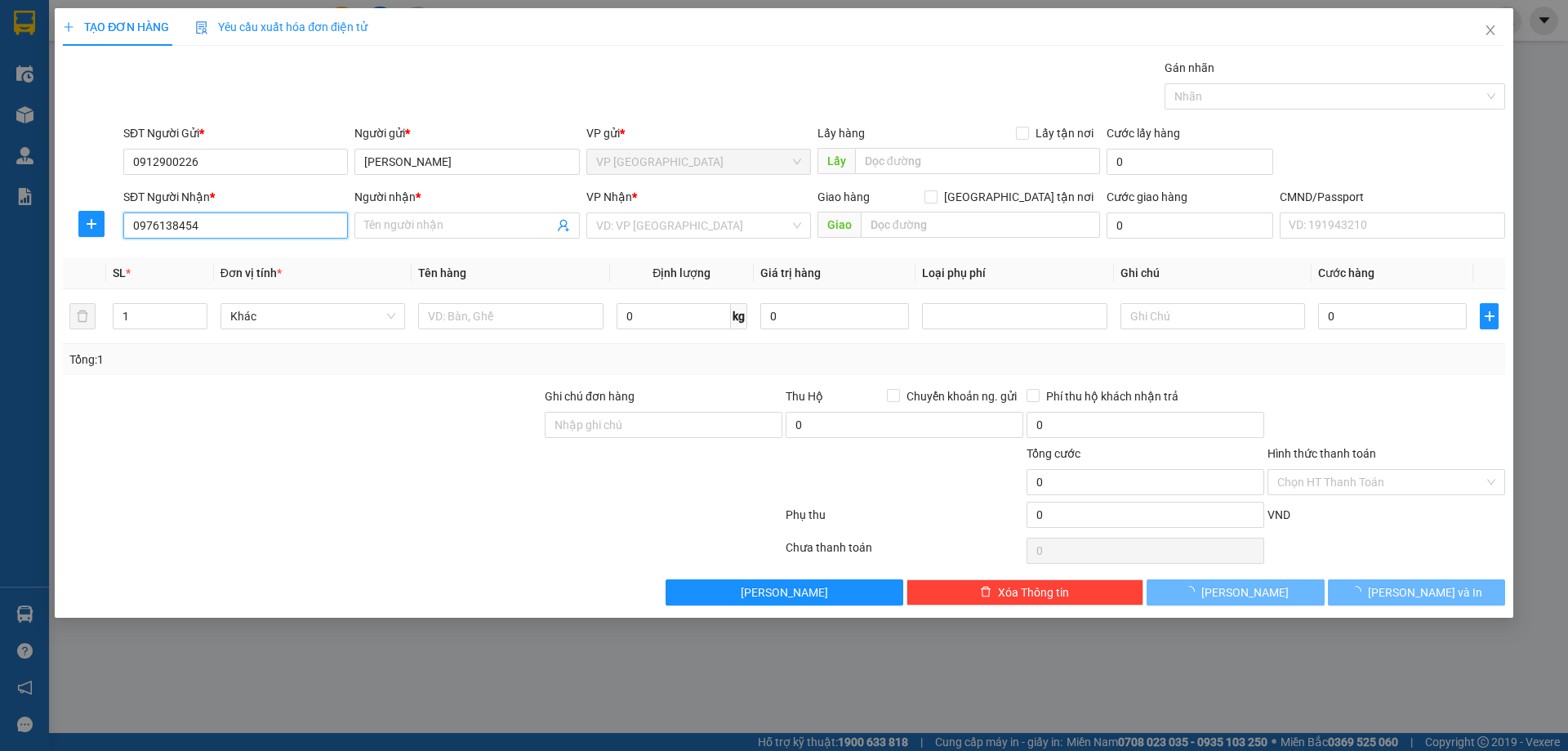
type input "[PERSON_NAME]"
click at [101, 238] on div at bounding box center [91, 224] width 57 height 39
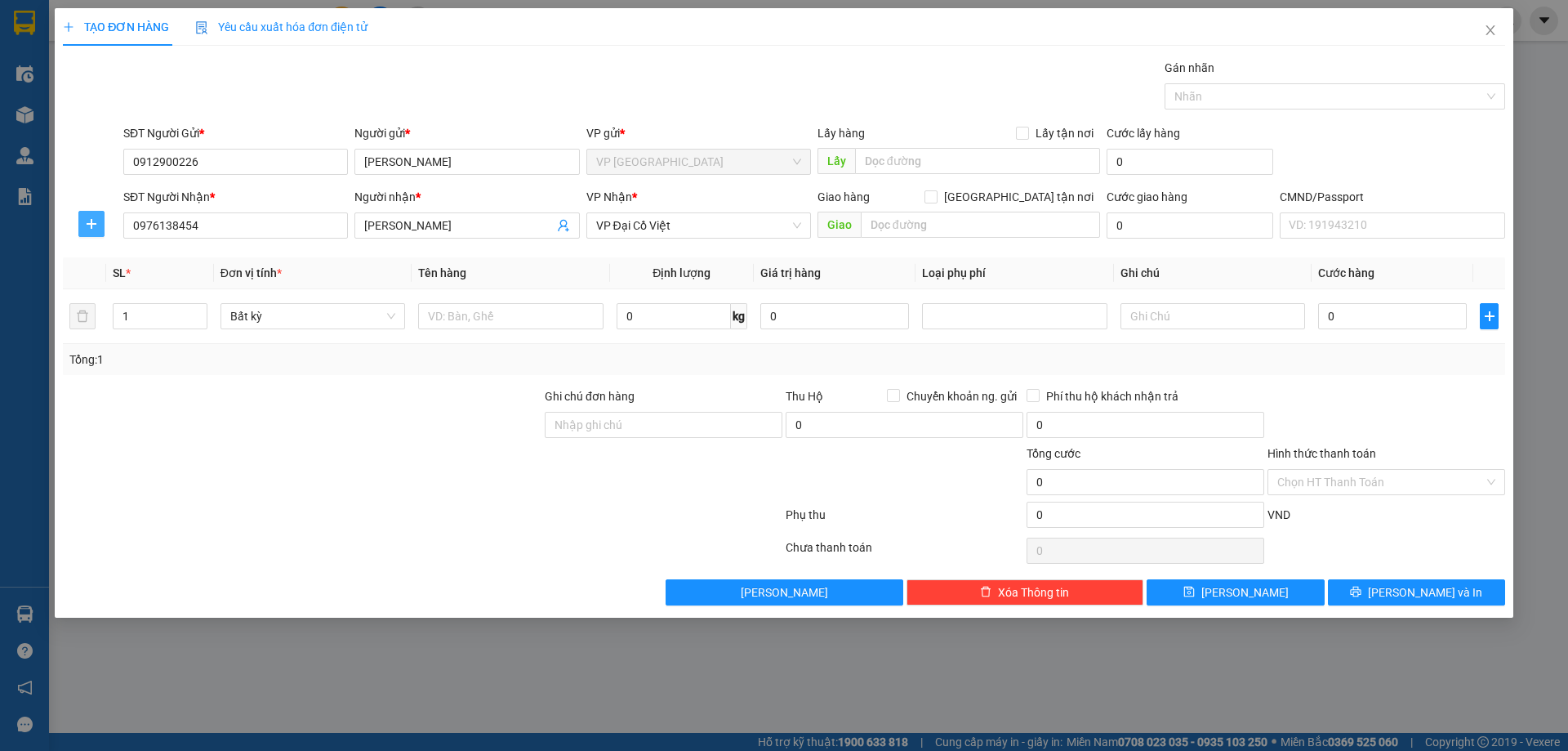
click at [92, 233] on button "button" at bounding box center [92, 224] width 26 height 26
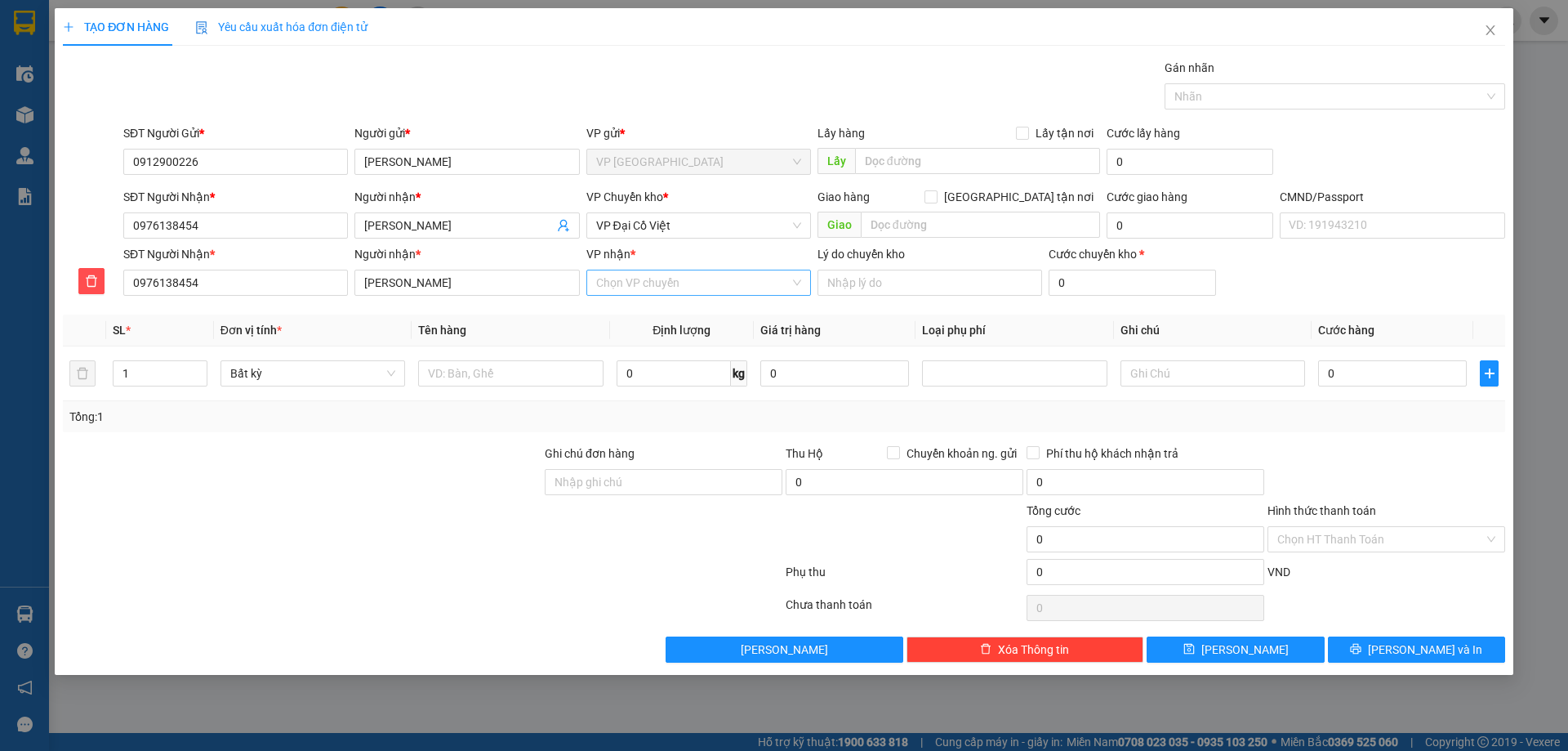
drag, startPoint x: 618, startPoint y: 283, endPoint x: 635, endPoint y: 276, distance: 18.4
click at [618, 283] on input "VP nhận *" at bounding box center [693, 283] width 194 height 25
type input "DCV"
click at [663, 309] on div "VP Đại Cồ Việt" at bounding box center [699, 315] width 205 height 18
click at [661, 203] on span "VP Chuyển kho" at bounding box center [624, 197] width 77 height 13
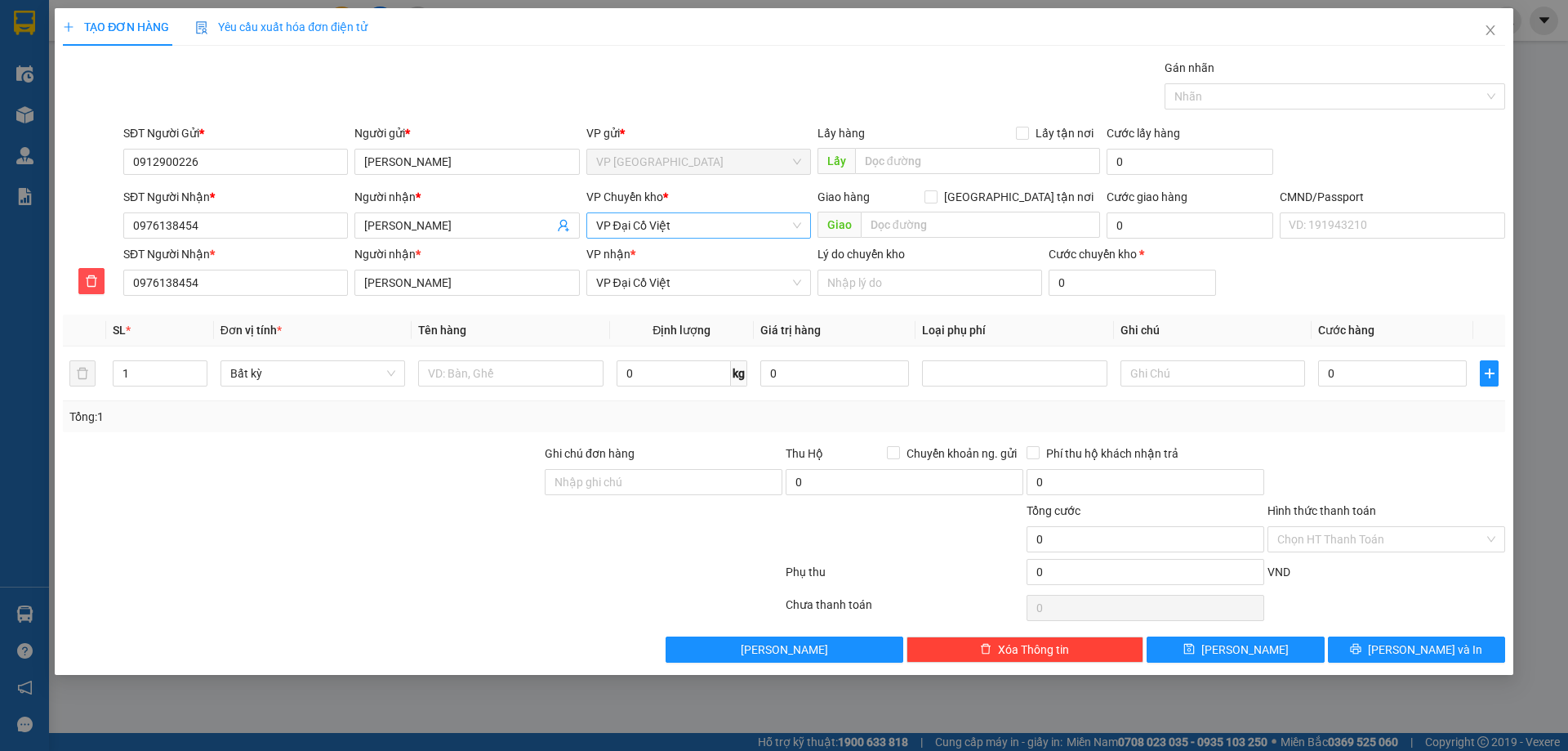
click at [660, 222] on span "VP Đại Cồ Việt" at bounding box center [699, 225] width 205 height 25
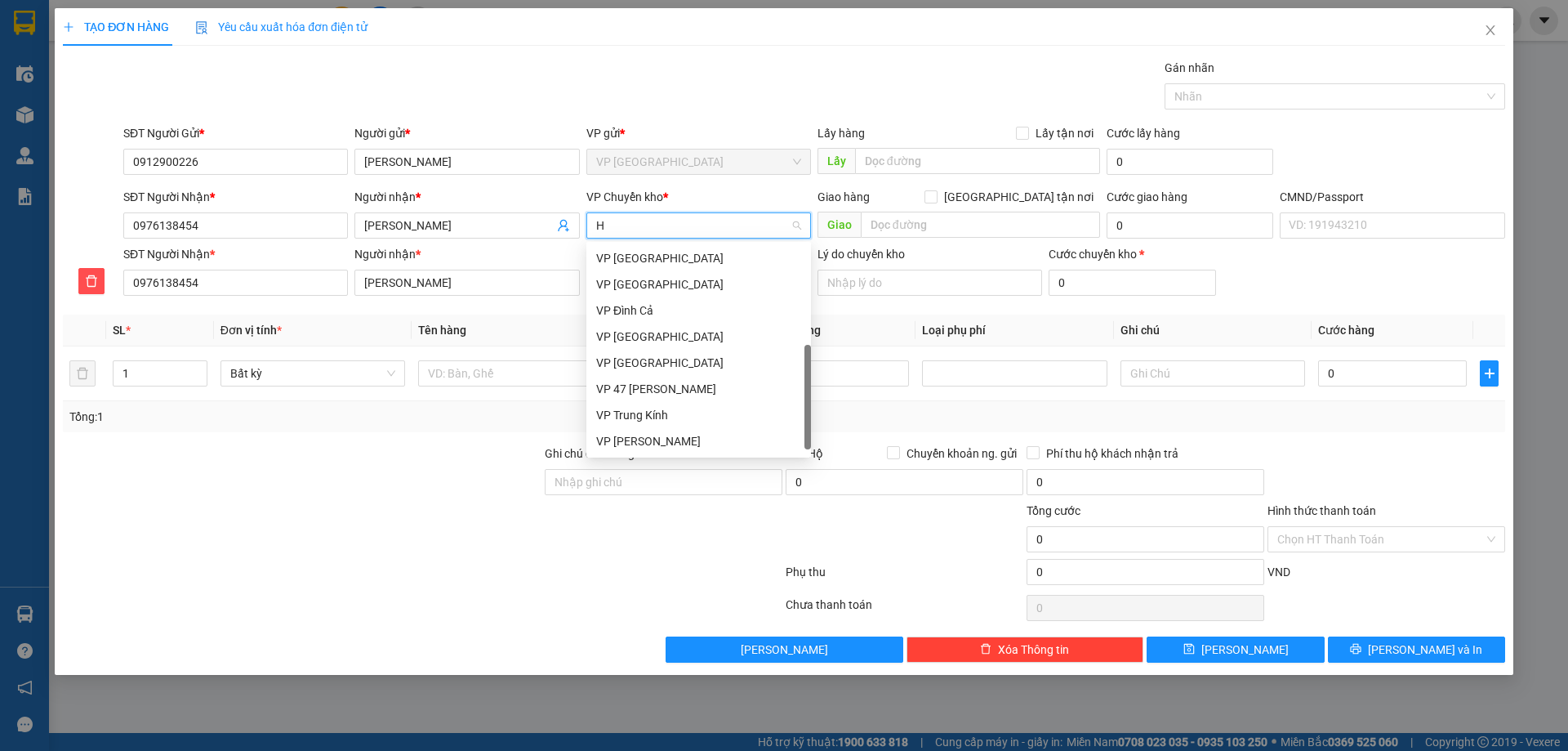
scroll to position [255, 0]
type input "HG"
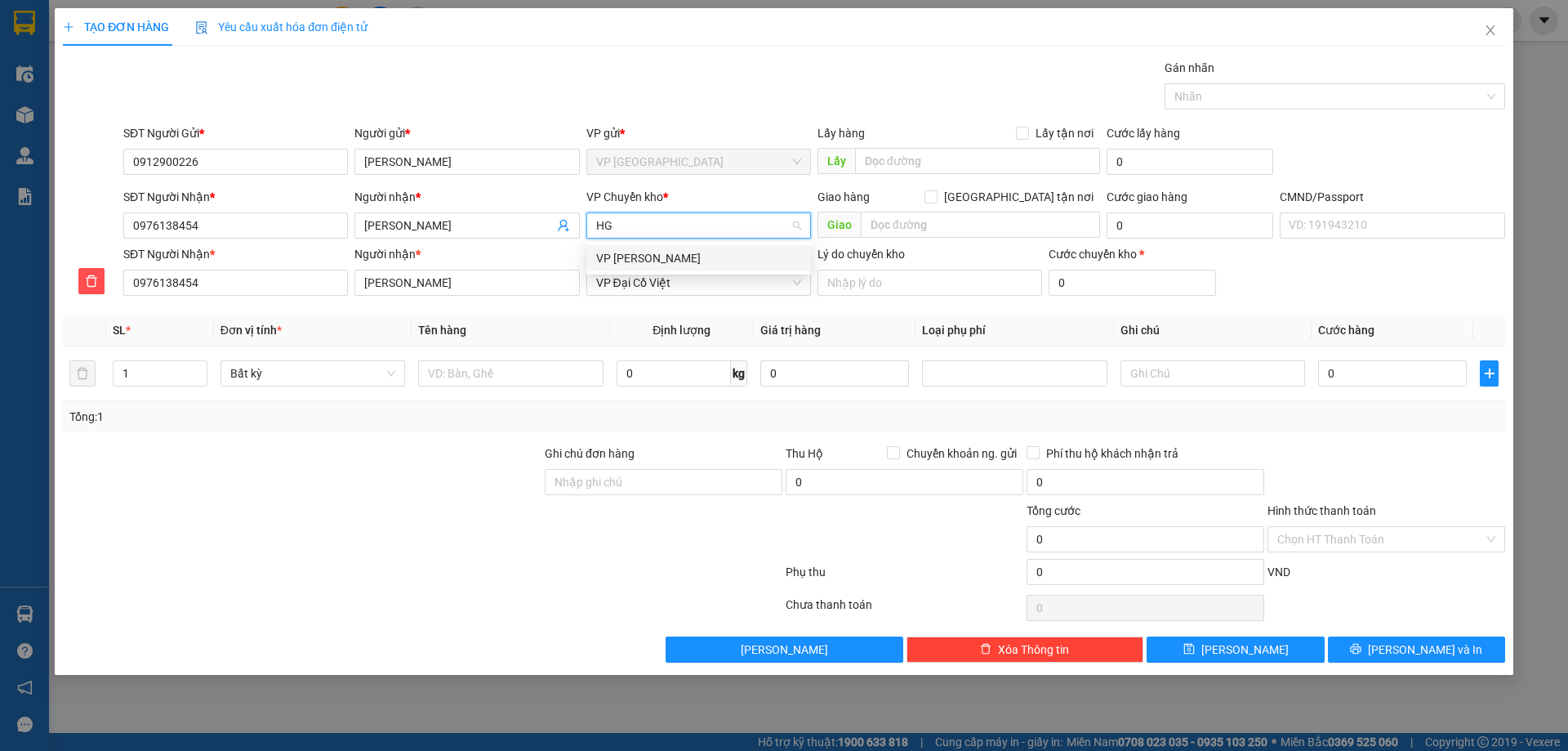
scroll to position [0, 0]
click at [646, 253] on div "VP [PERSON_NAME]" at bounding box center [699, 258] width 205 height 18
click at [552, 363] on div at bounding box center [510, 373] width 185 height 32
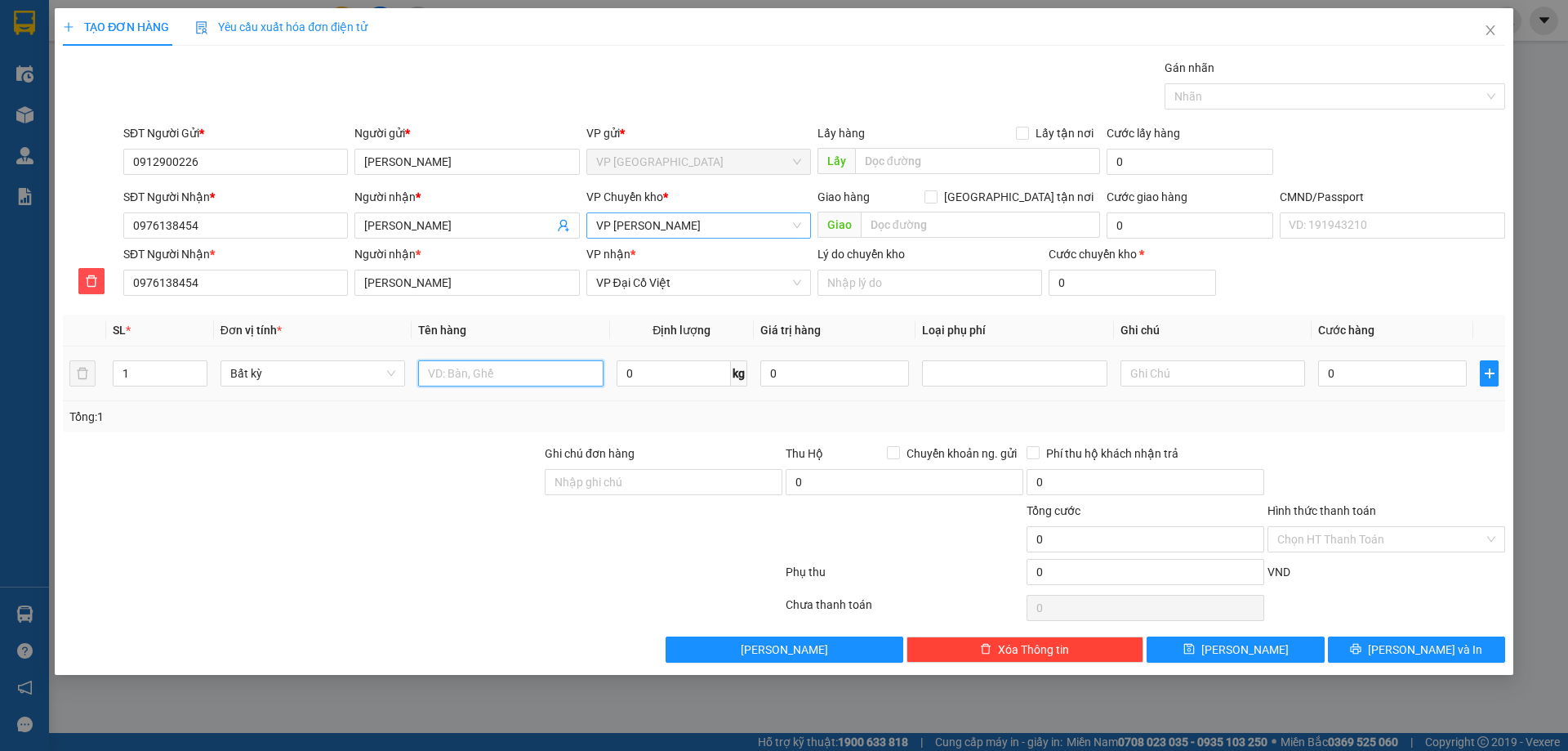
click at [551, 366] on input "text" at bounding box center [510, 373] width 185 height 26
type input "PB MẪU"
click at [700, 352] on td "0 kg" at bounding box center [682, 373] width 144 height 55
click at [695, 371] on input "0" at bounding box center [674, 373] width 114 height 26
click at [733, 389] on div "0.2 kg" at bounding box center [682, 373] width 131 height 32
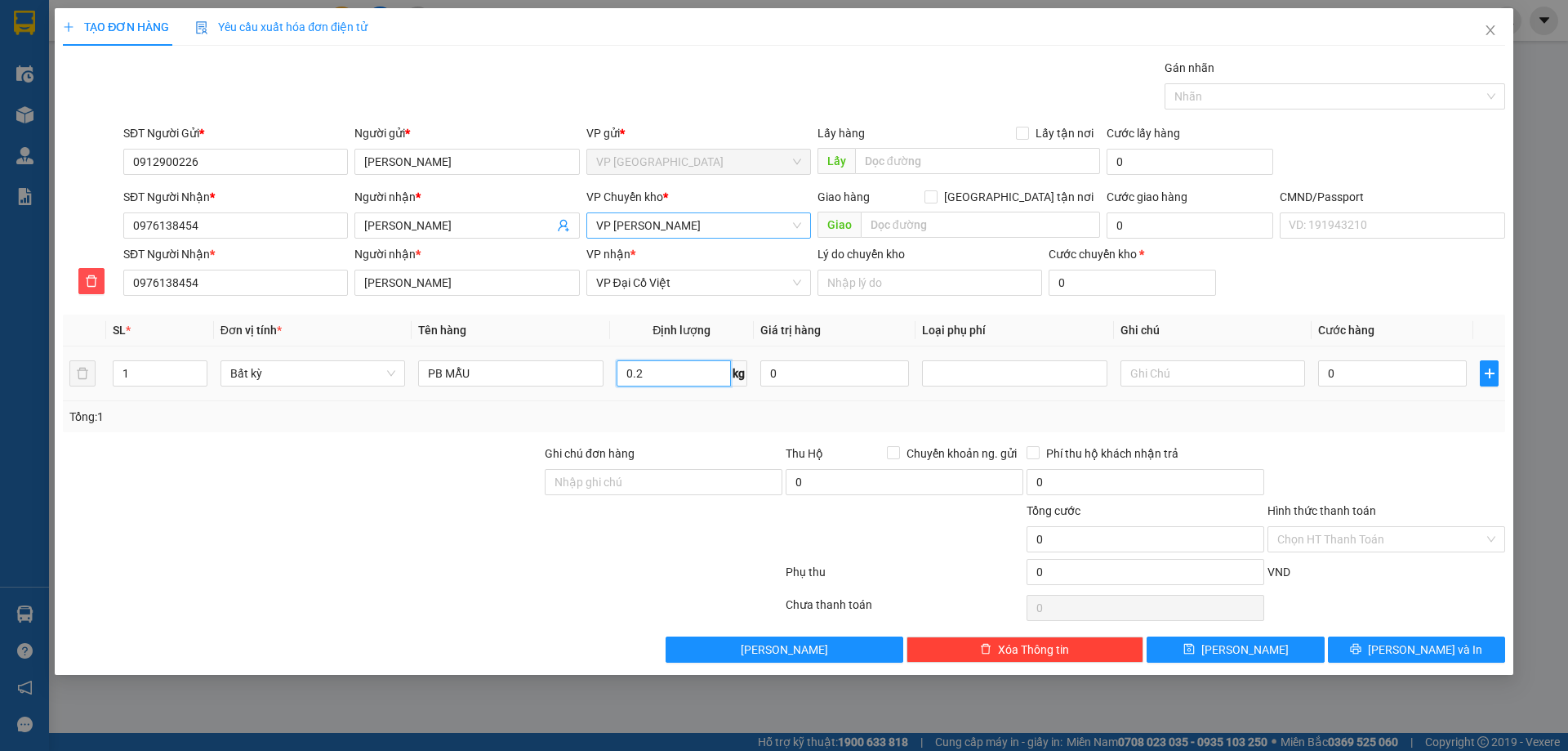
type input "0.2"
click at [738, 415] on div "Tổng: 1" at bounding box center [784, 416] width 1429 height 18
type input "40.000"
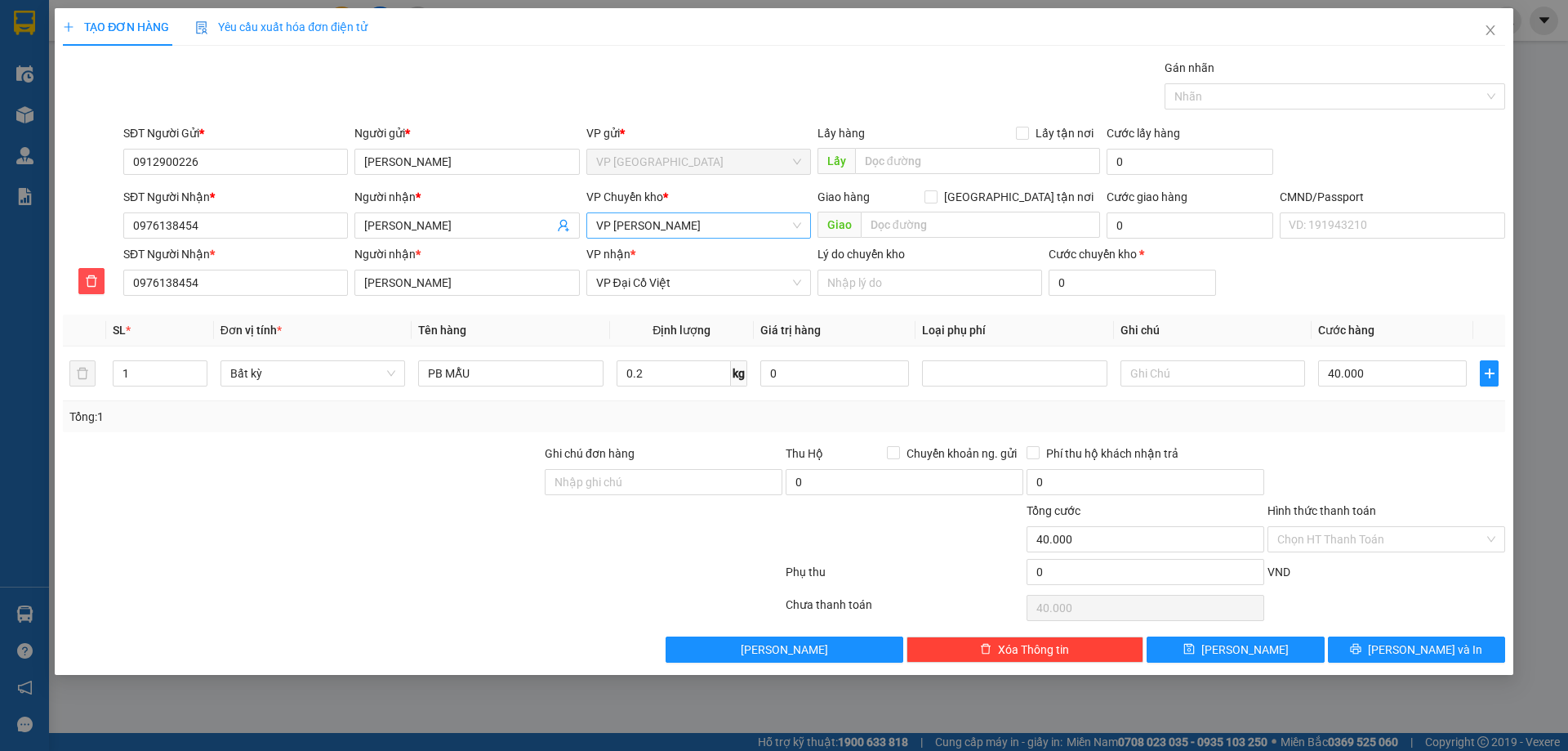
click at [1387, 634] on div "Transit Pickup Surcharge Ids Transit Deliver Surcharge Ids Transit Deliver Surc…" at bounding box center [784, 360] width 1442 height 604
click at [1361, 644] on icon "printer" at bounding box center [1356, 648] width 11 height 11
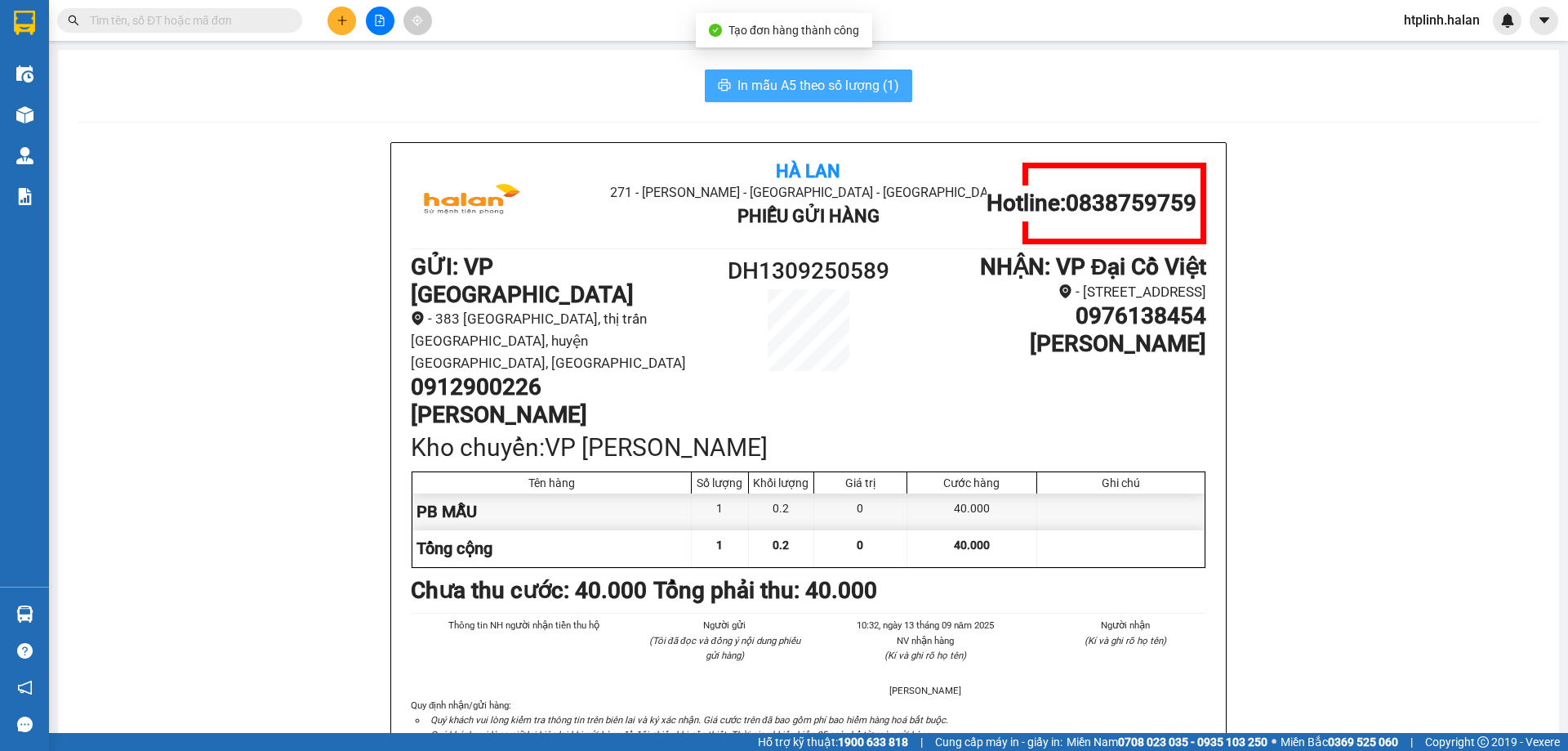
click at [830, 90] on span "In mẫu A5 theo số lượng (1)" at bounding box center [818, 85] width 161 height 21
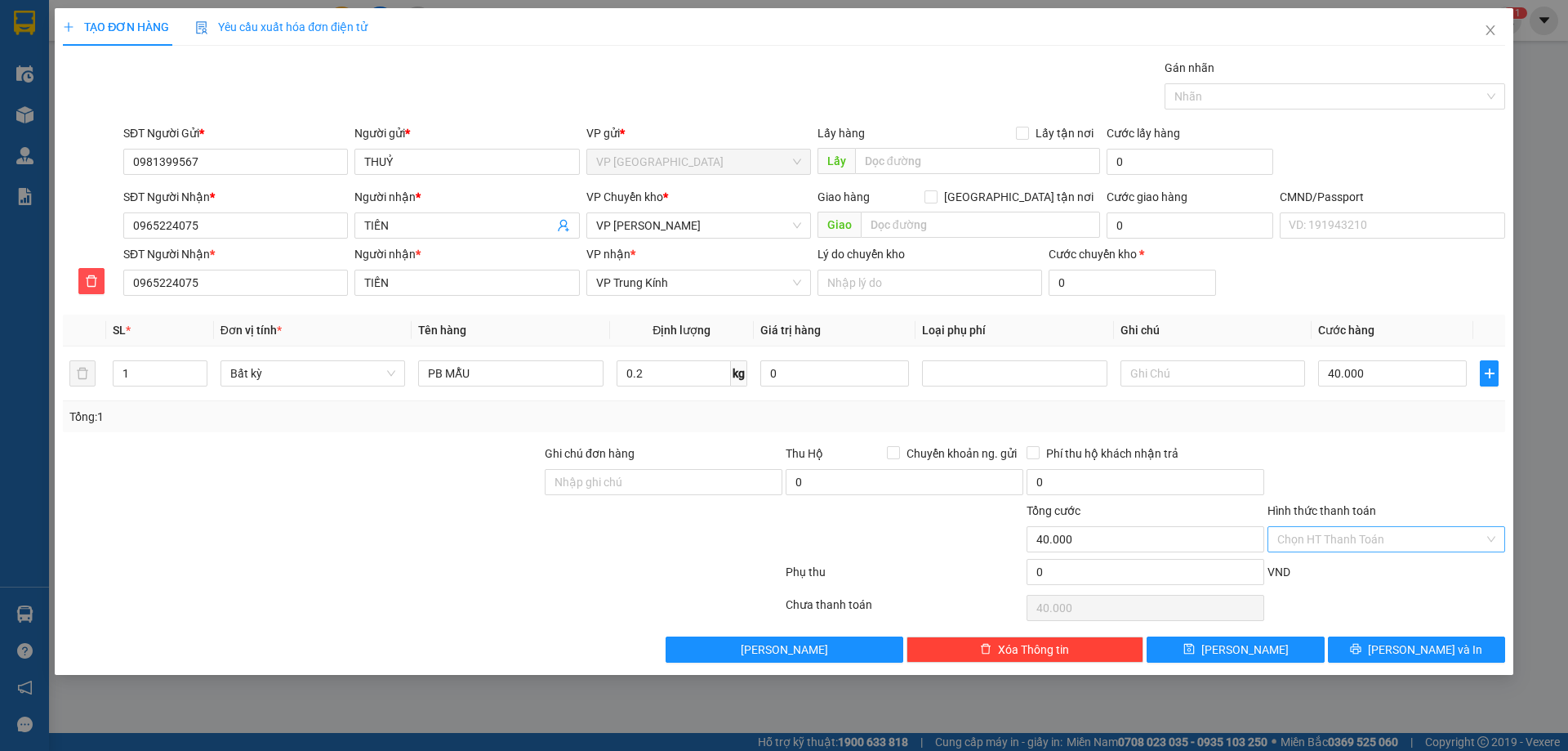
click at [1399, 549] on input "Hình thức thanh toán" at bounding box center [1381, 539] width 207 height 25
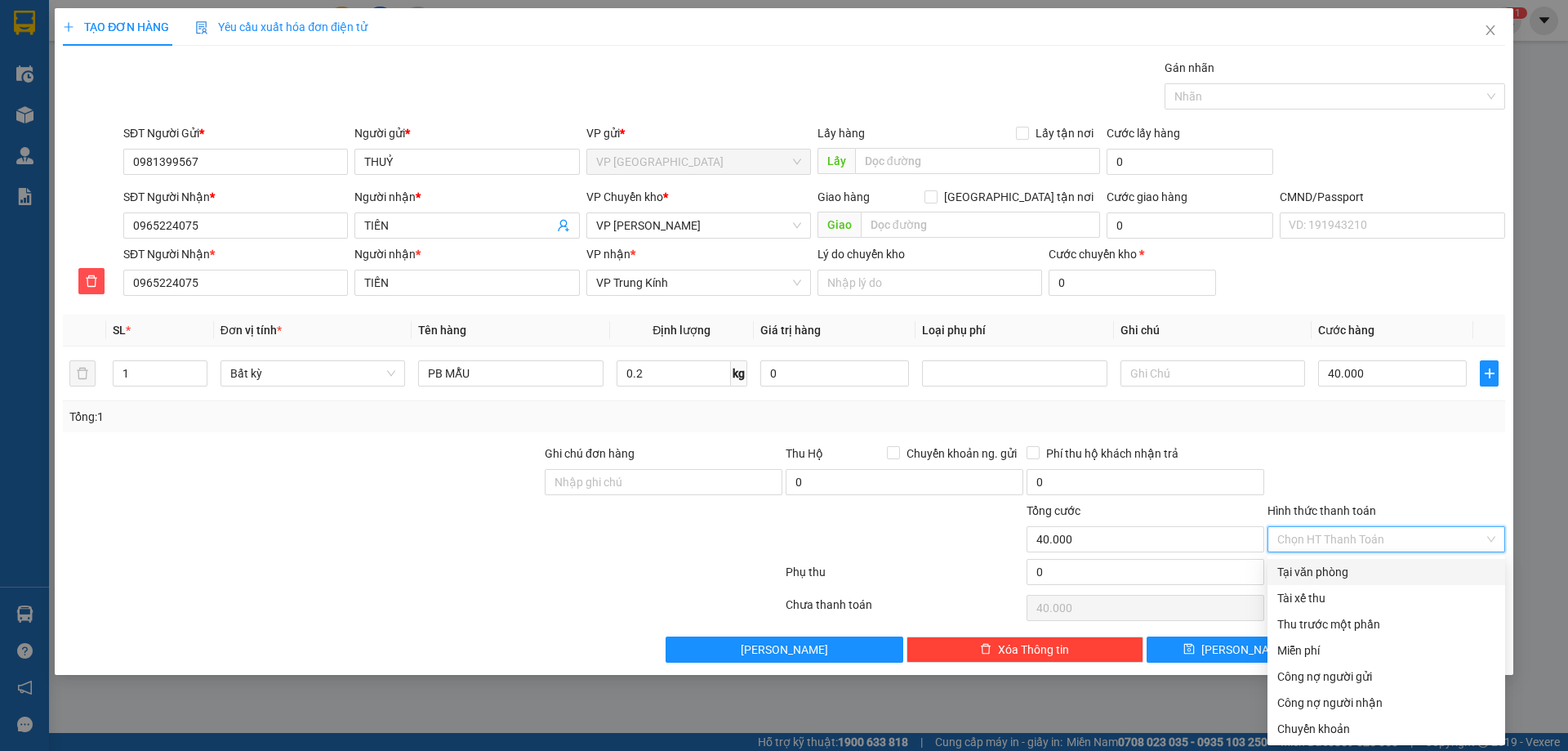
click at [1373, 578] on div "Tại văn phòng" at bounding box center [1386, 572] width 218 height 18
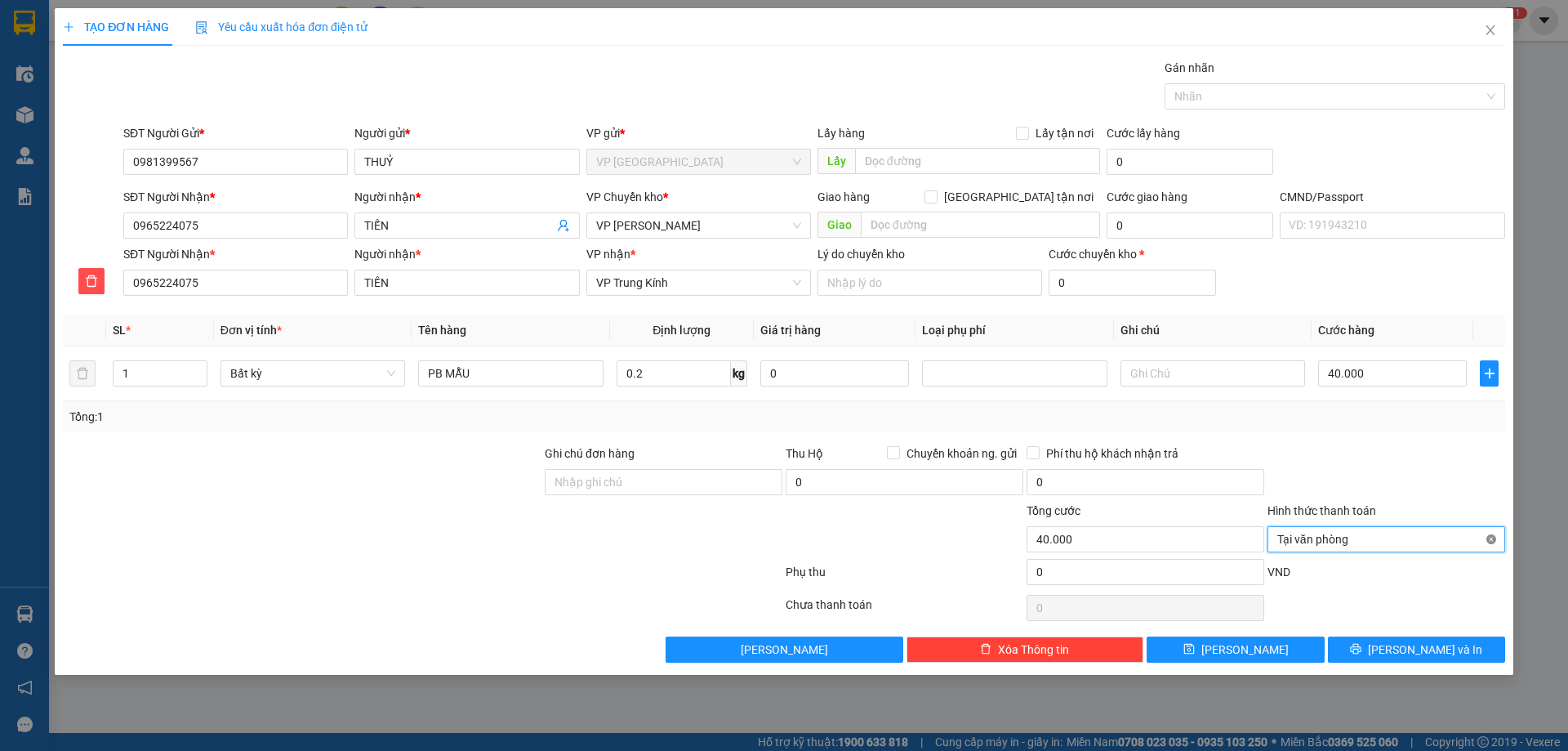
type input "40.000"
click at [1431, 652] on span "[PERSON_NAME] và In" at bounding box center [1425, 649] width 114 height 18
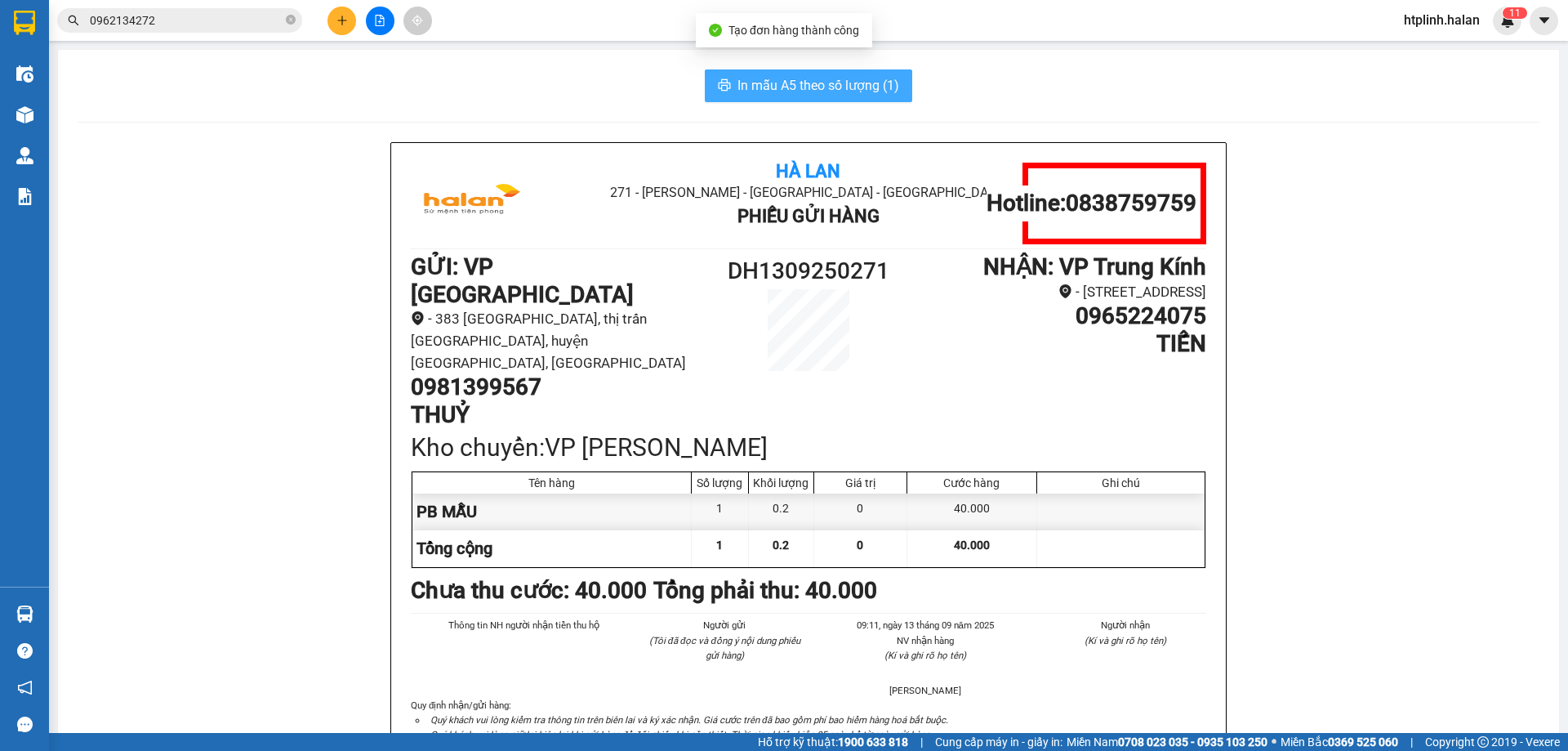
click at [788, 75] on span "In mẫu A5 theo số lượng (1)" at bounding box center [818, 85] width 161 height 21
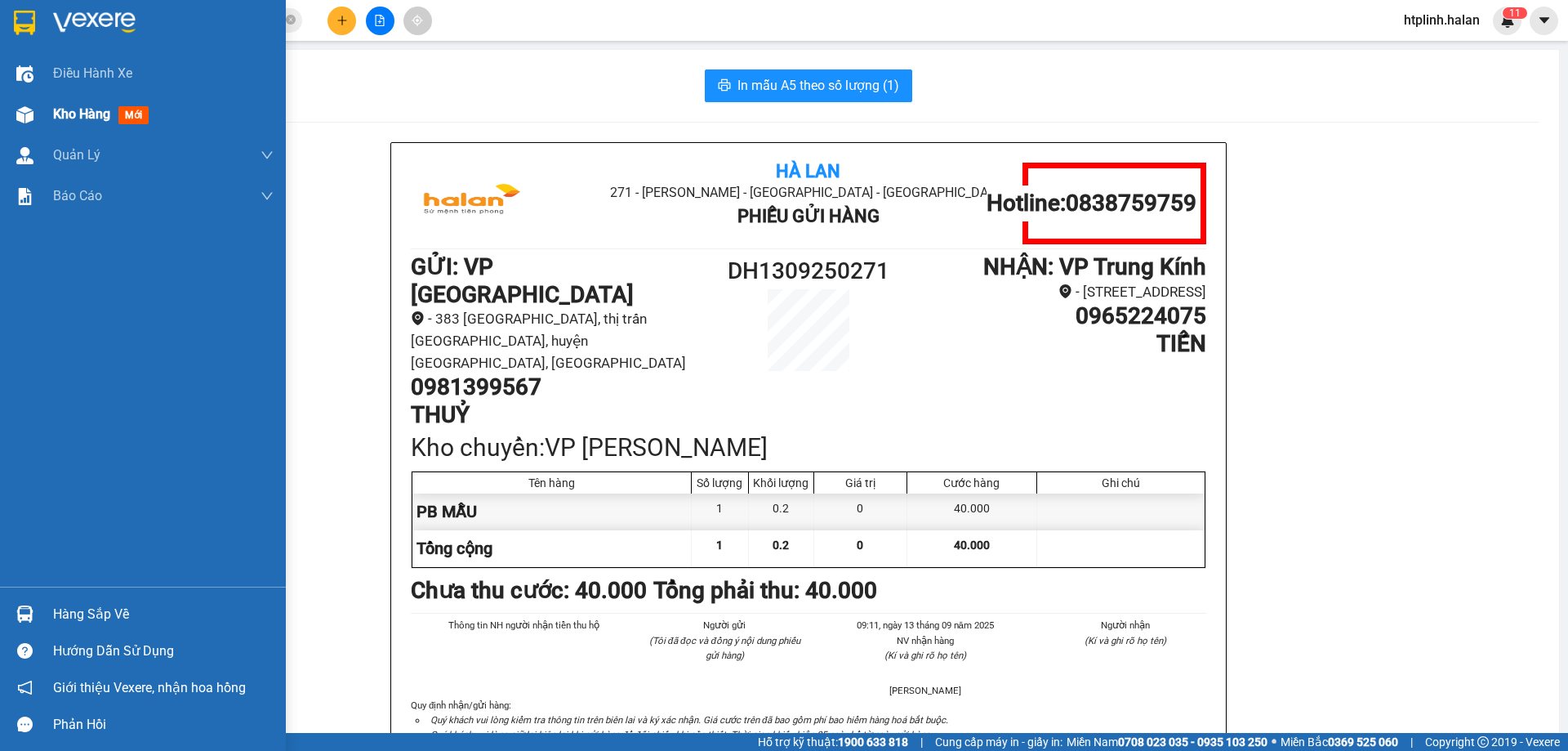
click at [4, 117] on div "Kho hàng mới" at bounding box center [142, 113] width 286 height 41
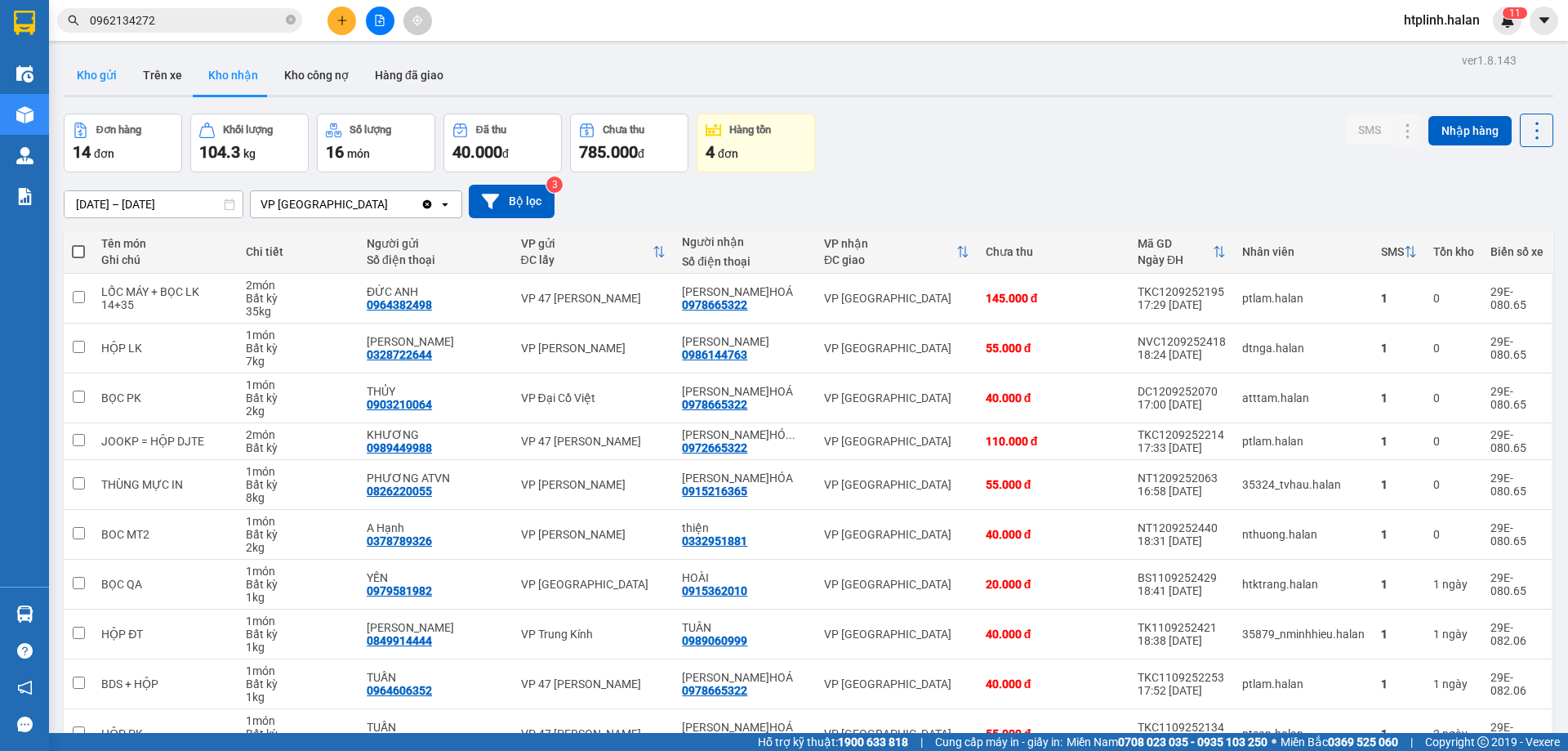
click at [103, 72] on button "Kho gửi" at bounding box center [97, 75] width 66 height 39
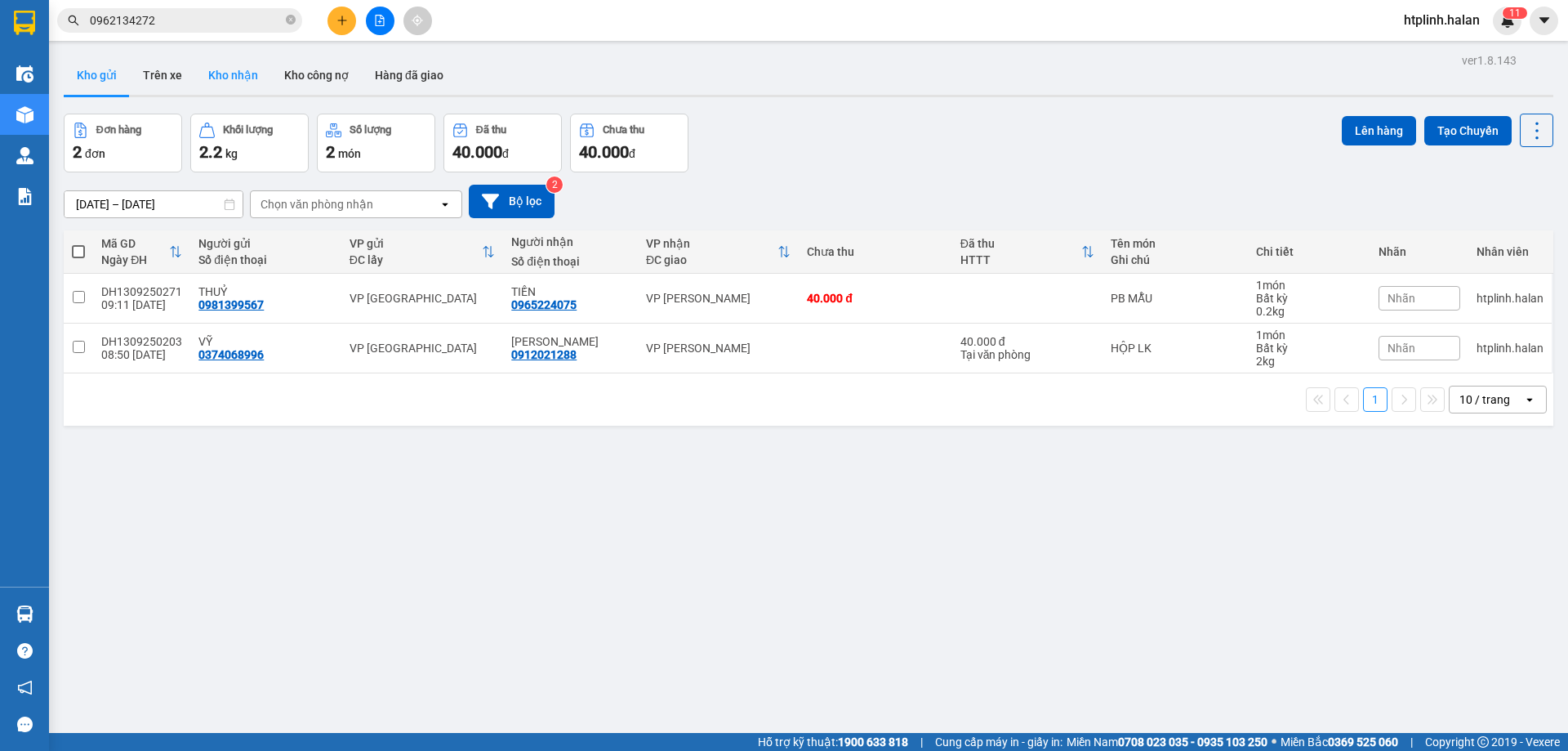
click at [232, 75] on button "Kho nhận" at bounding box center [233, 75] width 76 height 39
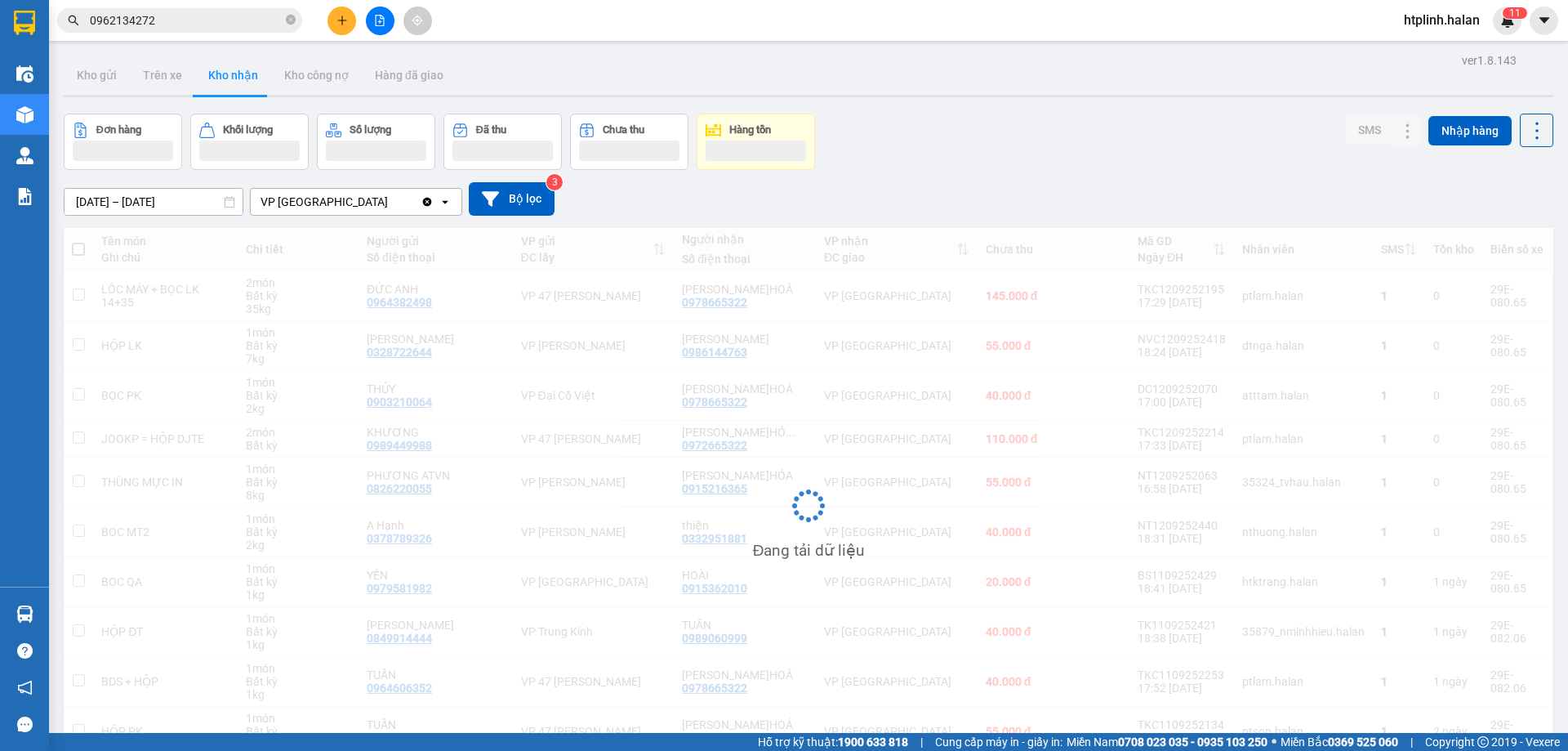
scroll to position [75, 0]
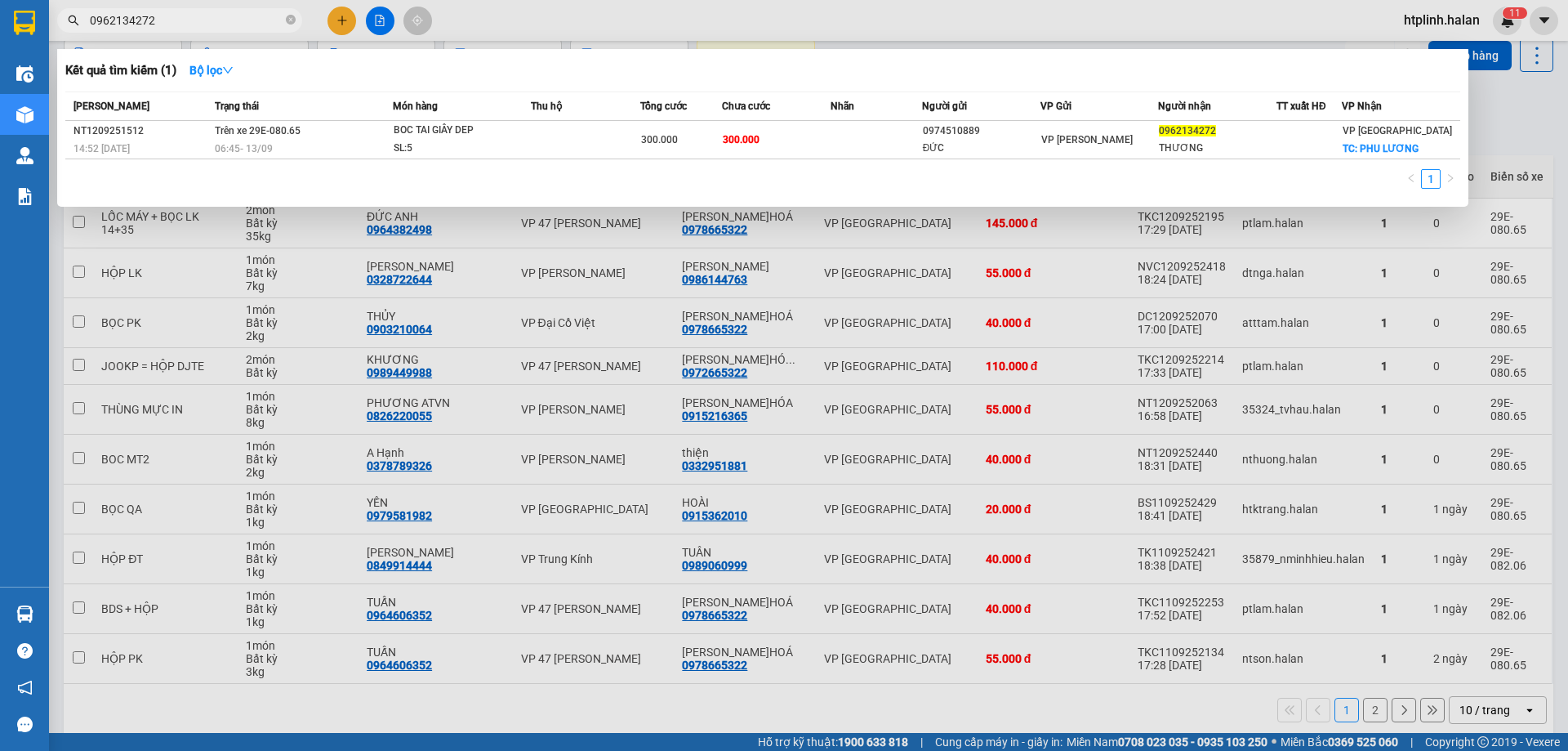
click at [192, 24] on input "0962134272" at bounding box center [186, 21] width 193 height 18
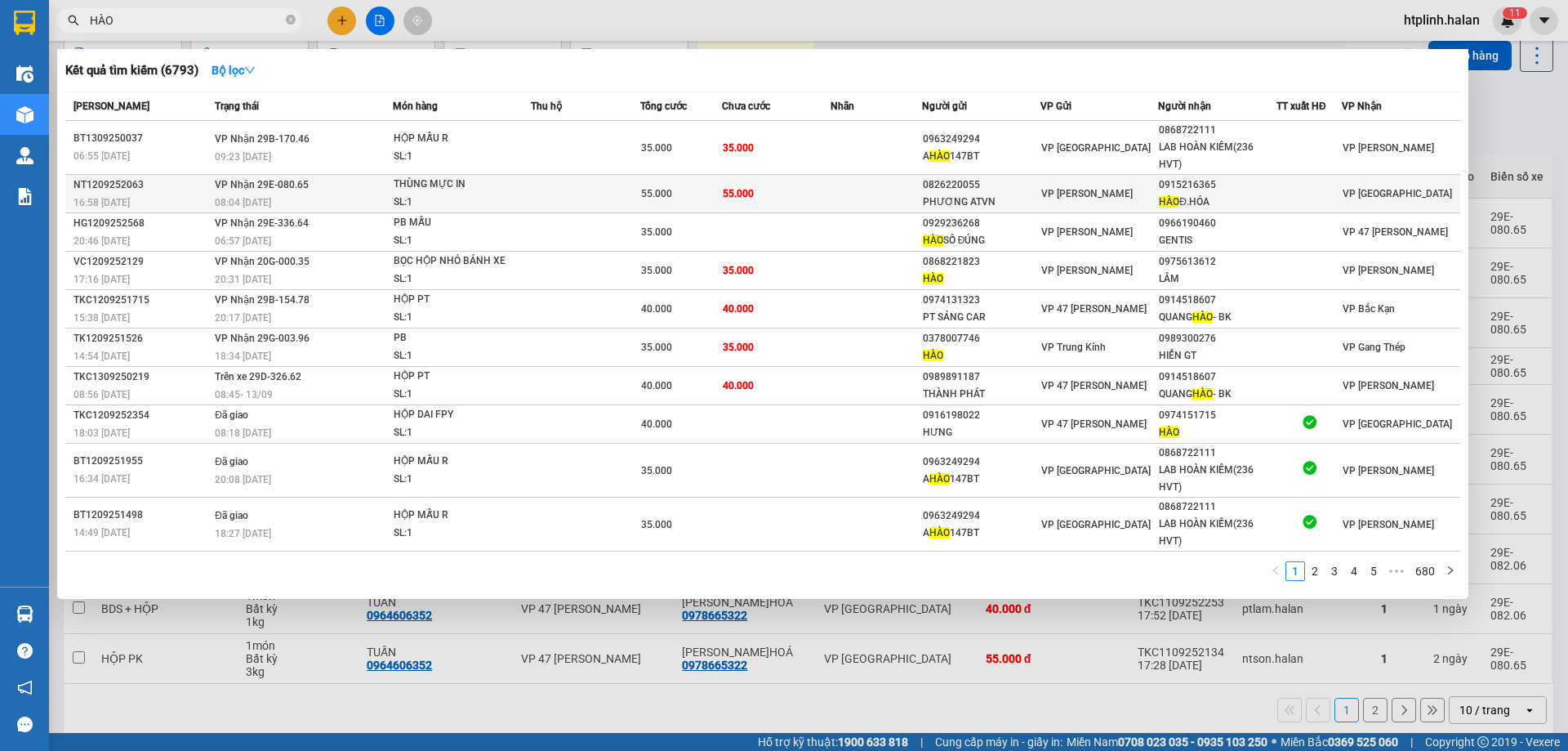
type input "HÀO"
click at [503, 177] on div "THÙNG MỰC IN" at bounding box center [455, 185] width 123 height 18
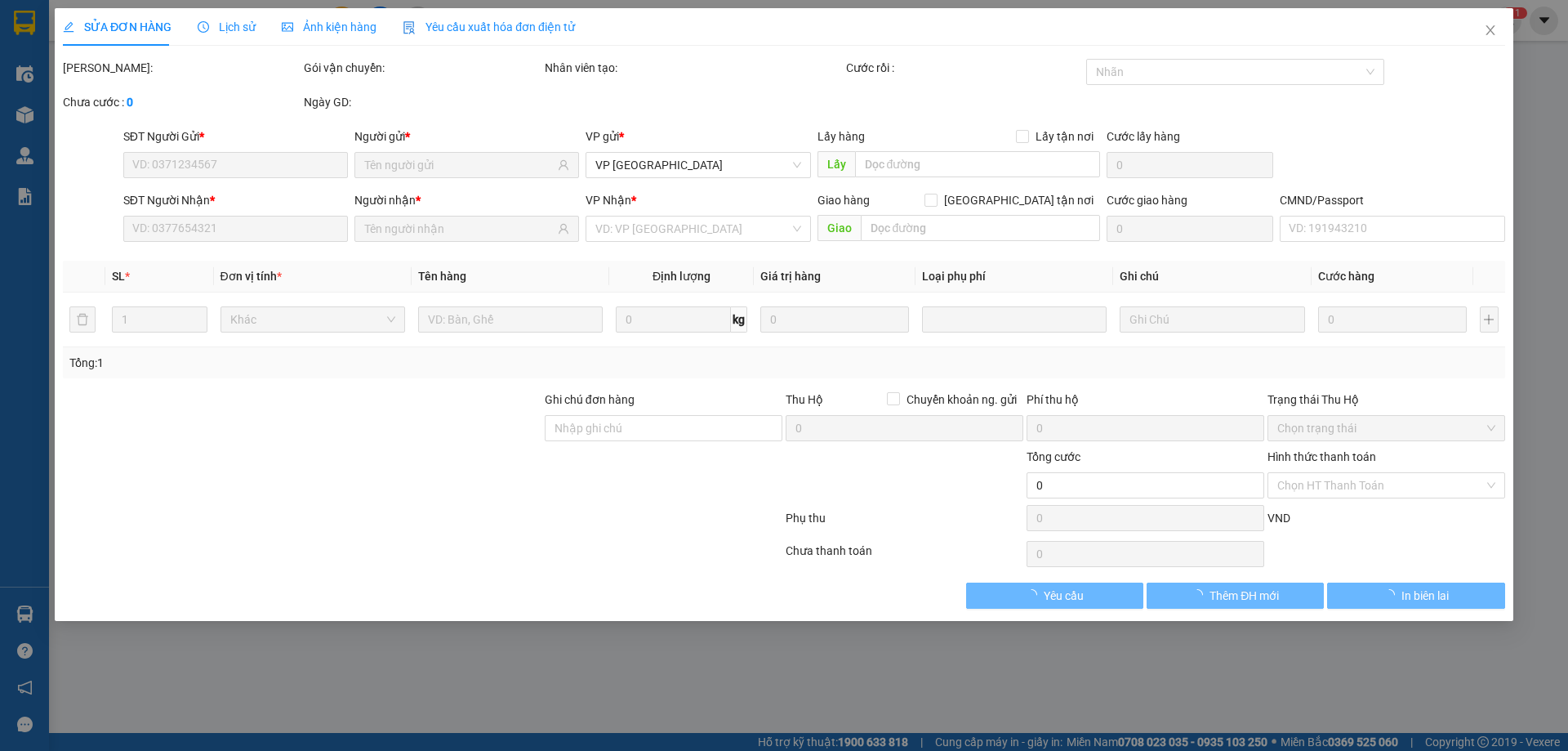
type input "0826220055"
type input "PHƯƠNG ATVN"
type input "0915216365"
type input "[PERSON_NAME]HÓA"
type input "55.000"
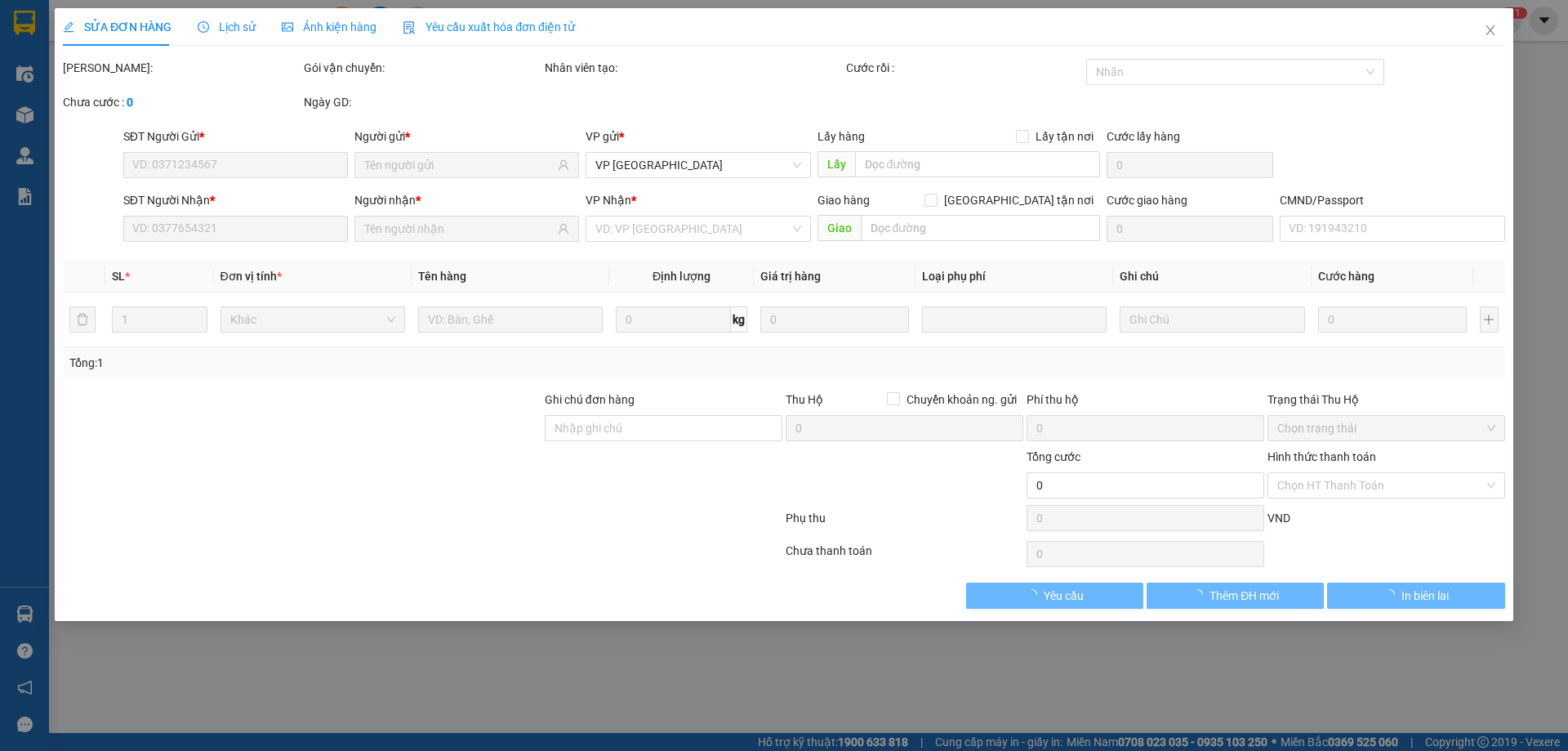
type input "55.000"
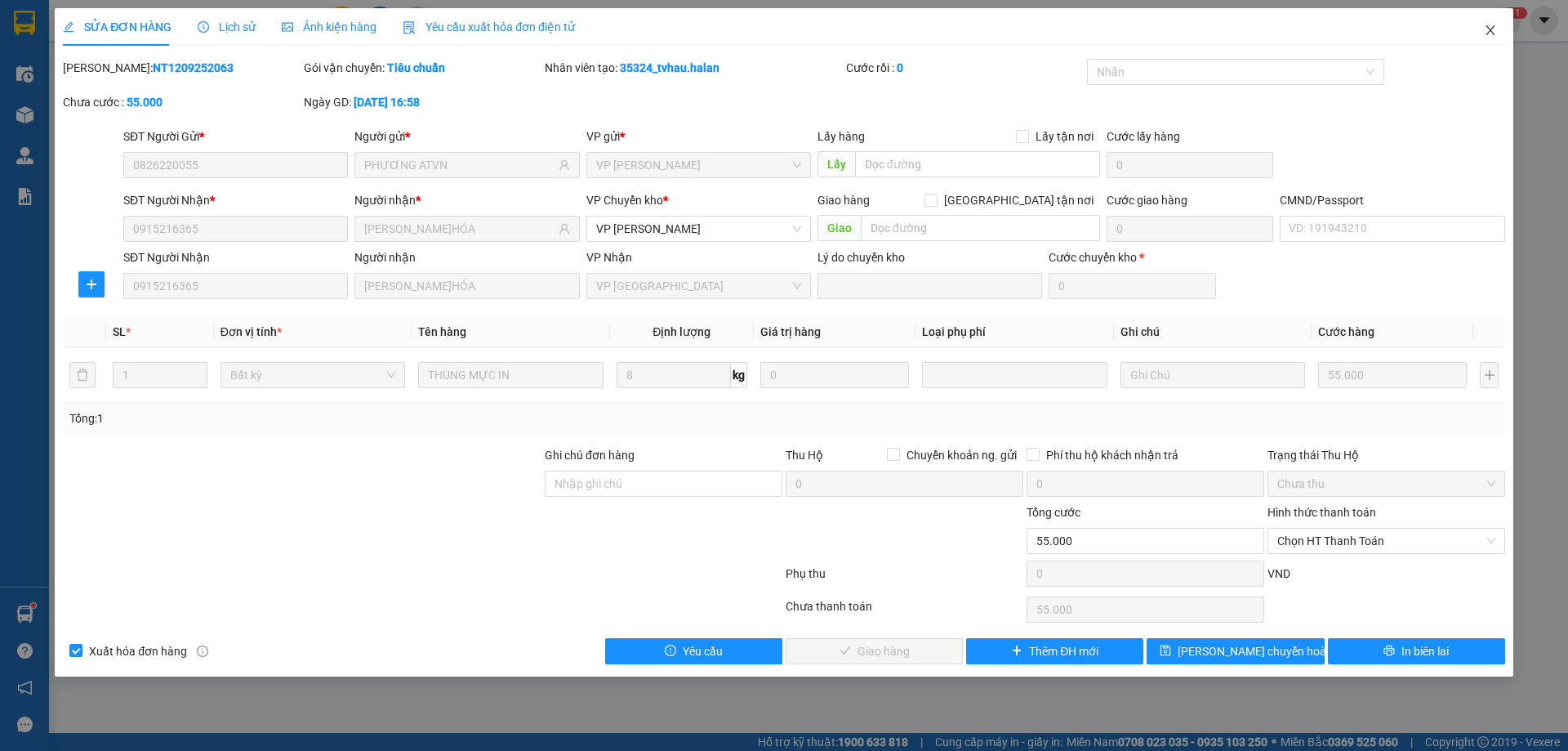
click at [1477, 22] on span "Close" at bounding box center [1490, 31] width 46 height 46
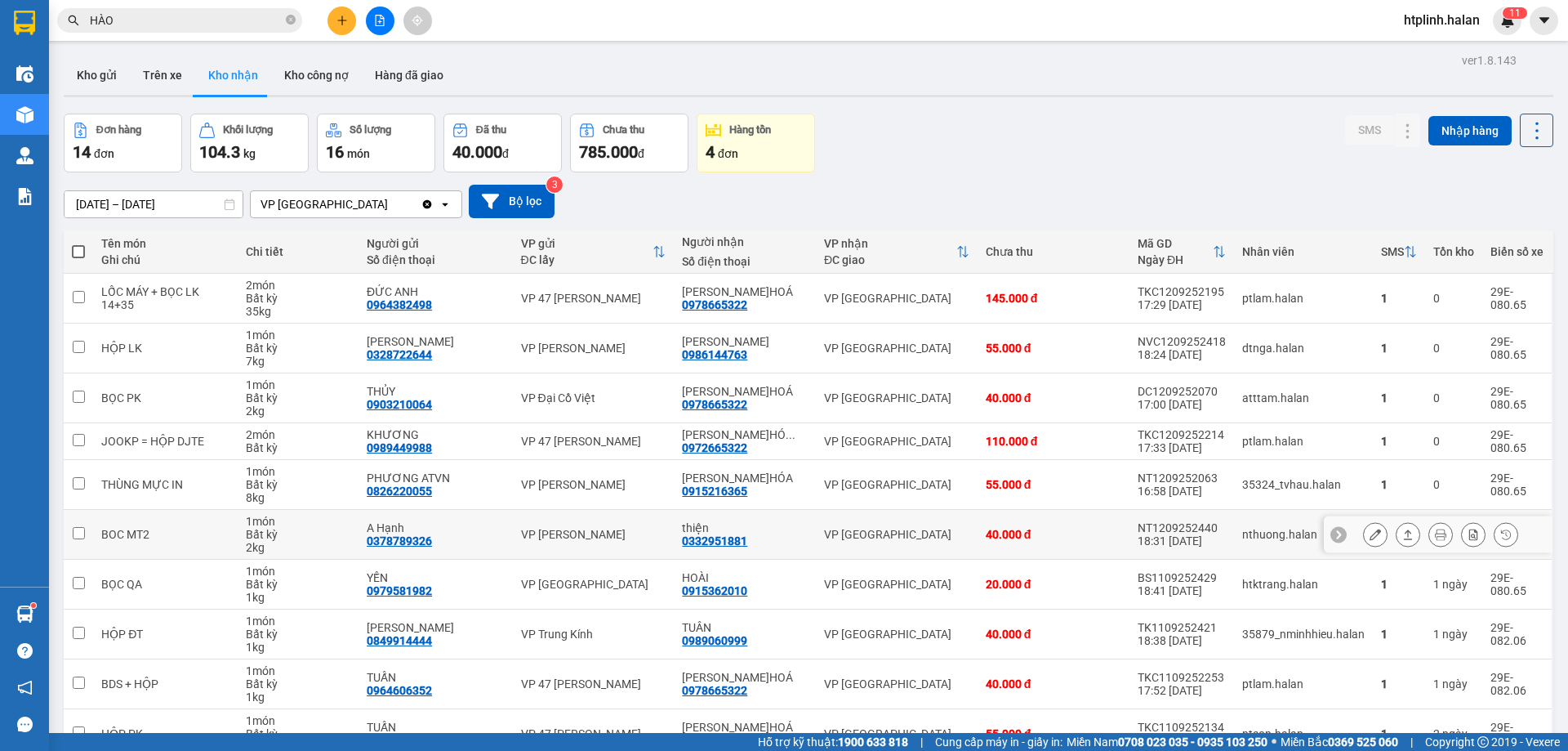
scroll to position [93, 0]
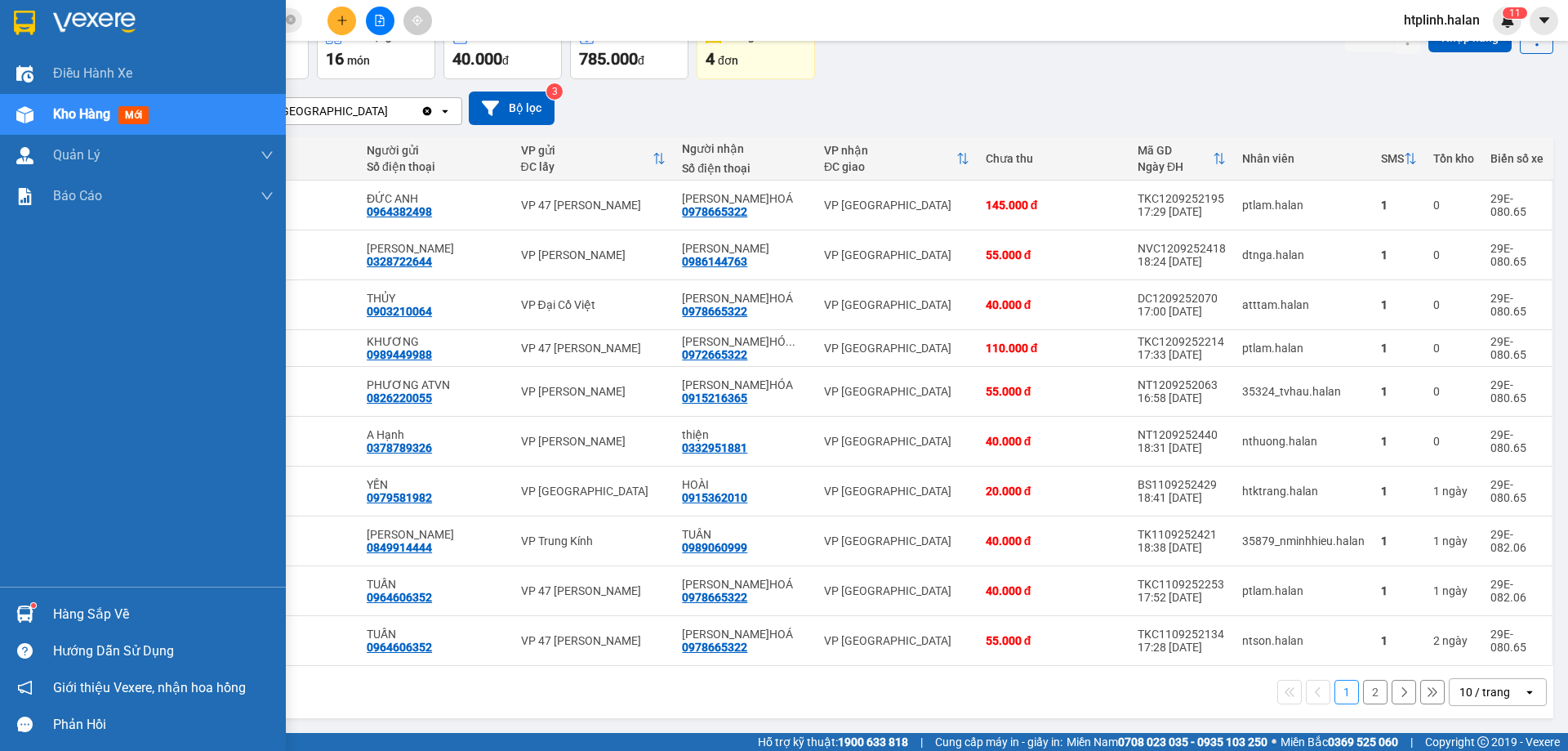
click at [11, 604] on div at bounding box center [25, 614] width 29 height 29
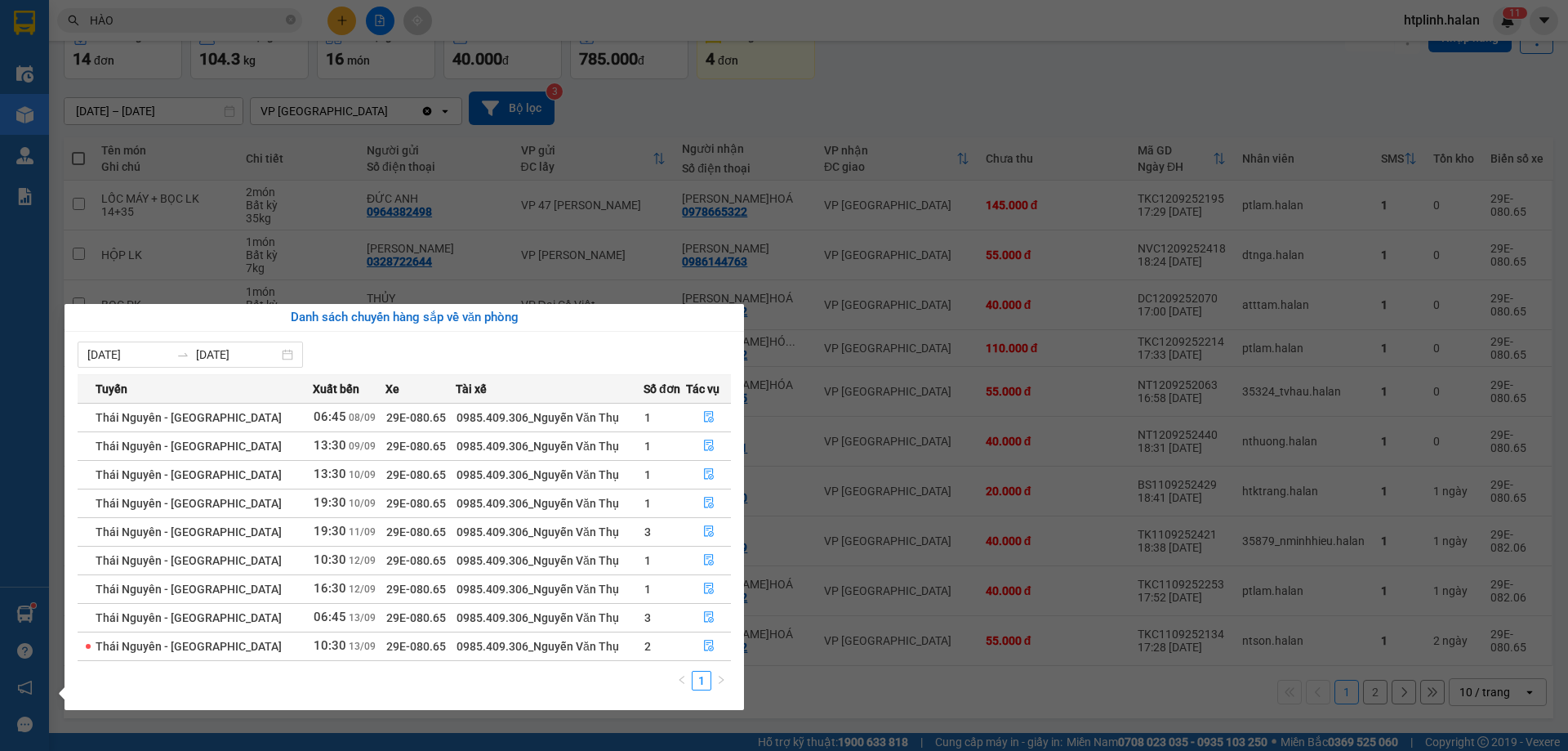
click at [807, 488] on section "Kết quả tìm kiếm ( 6793 ) Bộ lọc Mã ĐH Trạng thái Món hàng Thu hộ Tổng cước Chư…" at bounding box center [784, 375] width 1568 height 751
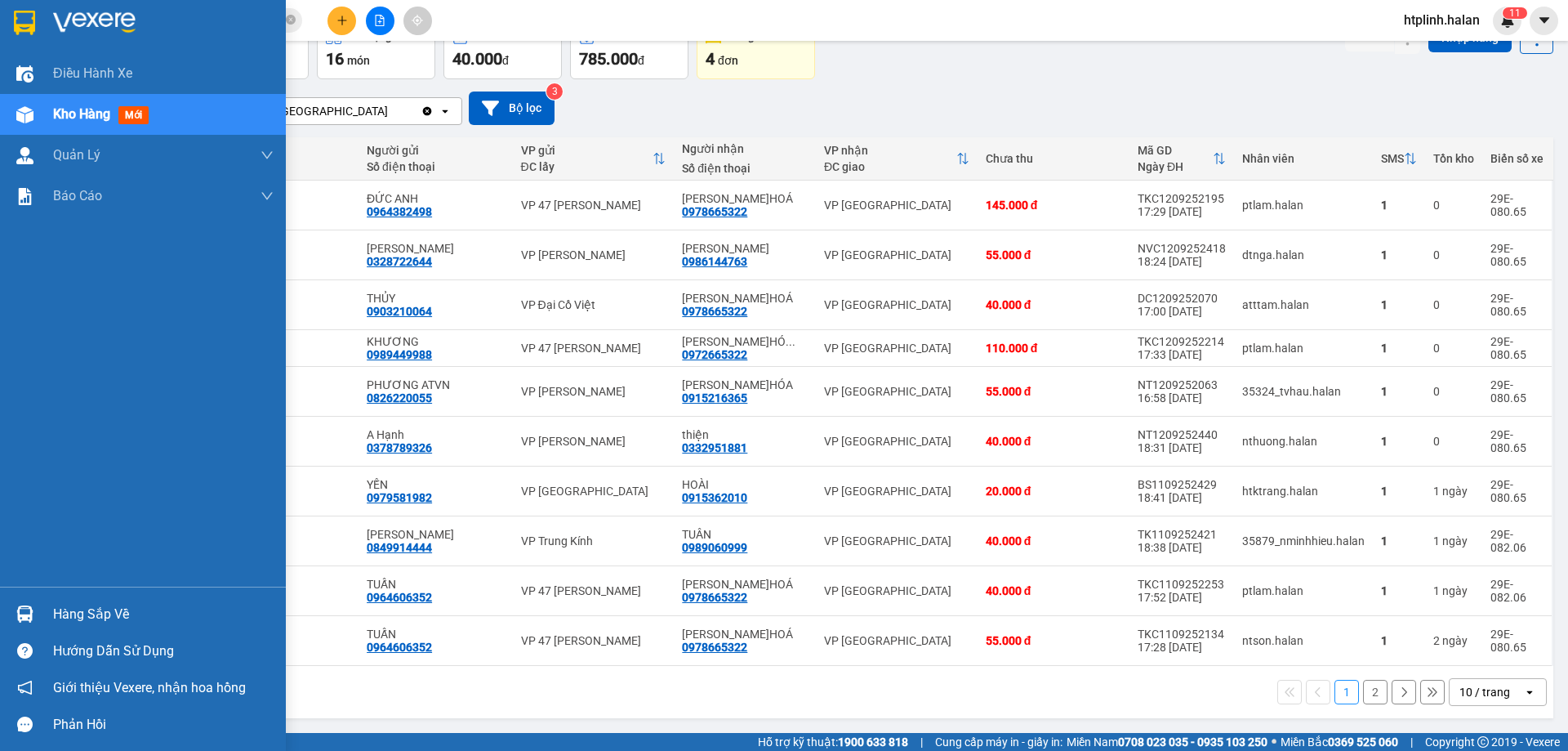
click at [60, 626] on div "Hàng sắp về" at bounding box center [163, 614] width 220 height 25
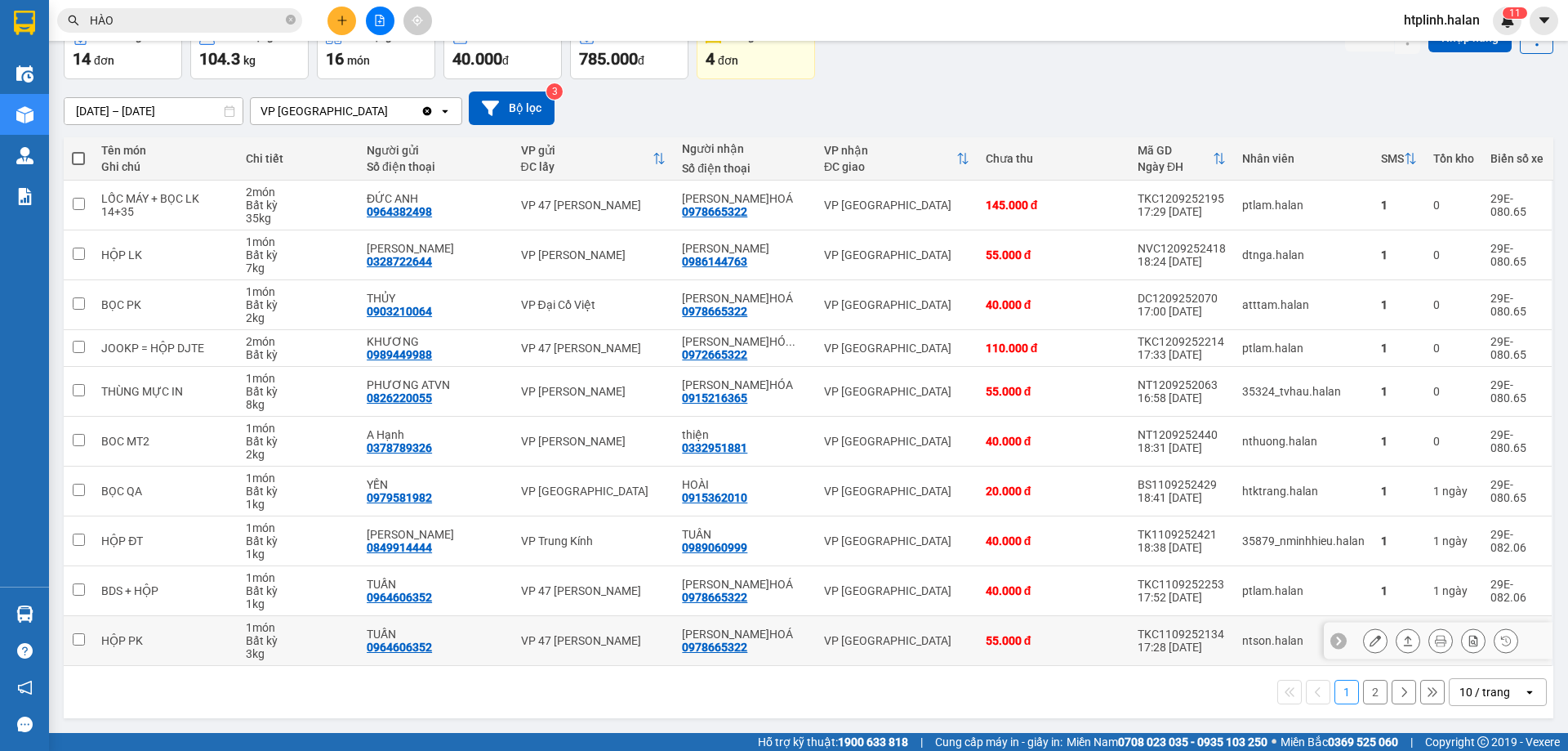
drag, startPoint x: 766, startPoint y: 633, endPoint x: 1246, endPoint y: 569, distance: 484.2
click at [772, 633] on section "Kết quả tìm kiếm ( 6793 ) Bộ lọc Mã ĐH Trạng thái Món hàng Thu hộ Tổng cước Chư…" at bounding box center [784, 375] width 1568 height 751
click at [1357, 675] on div "1 2 10 / trang open" at bounding box center [808, 691] width 1489 height 52
click at [1363, 686] on button "2" at bounding box center [1375, 692] width 25 height 25
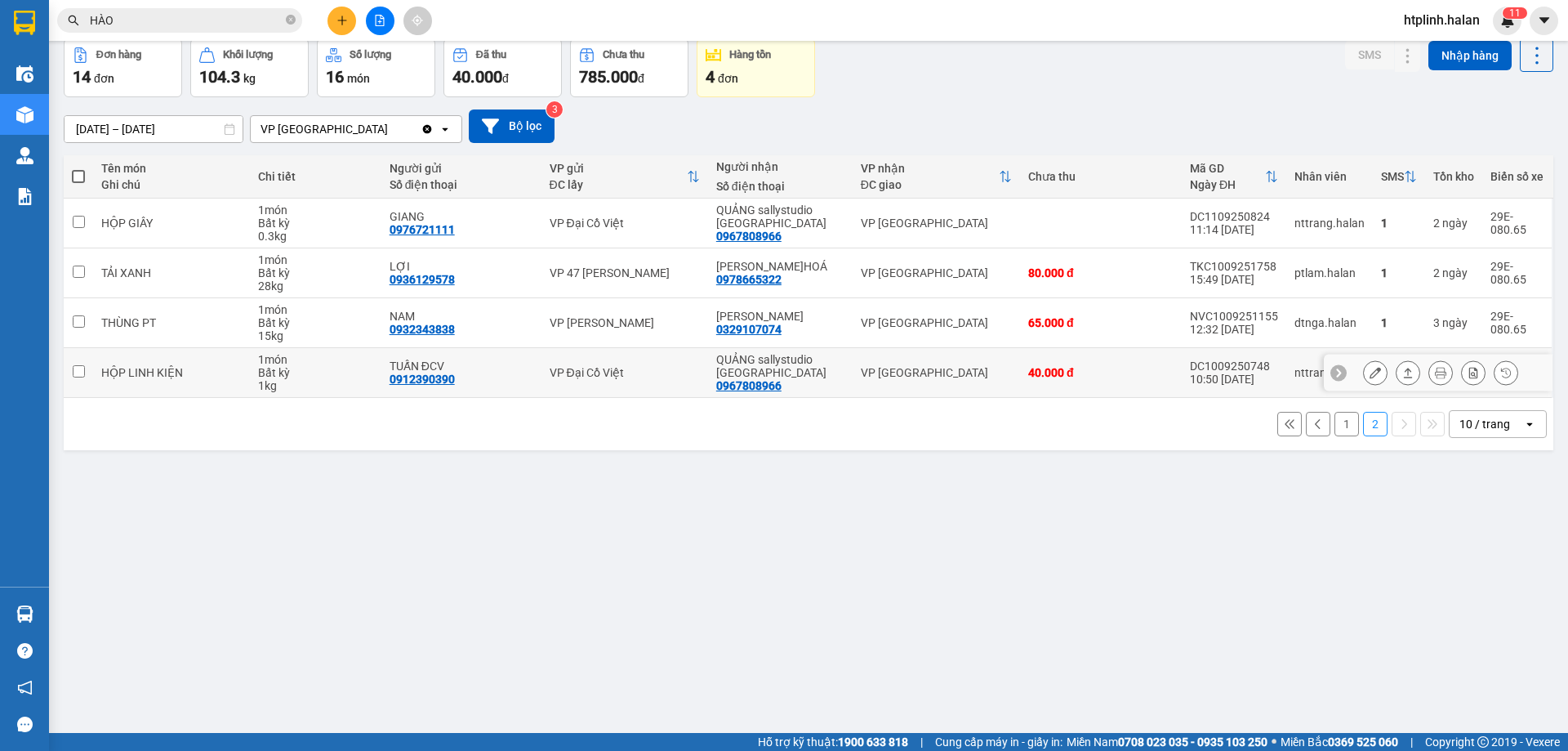
scroll to position [0, 0]
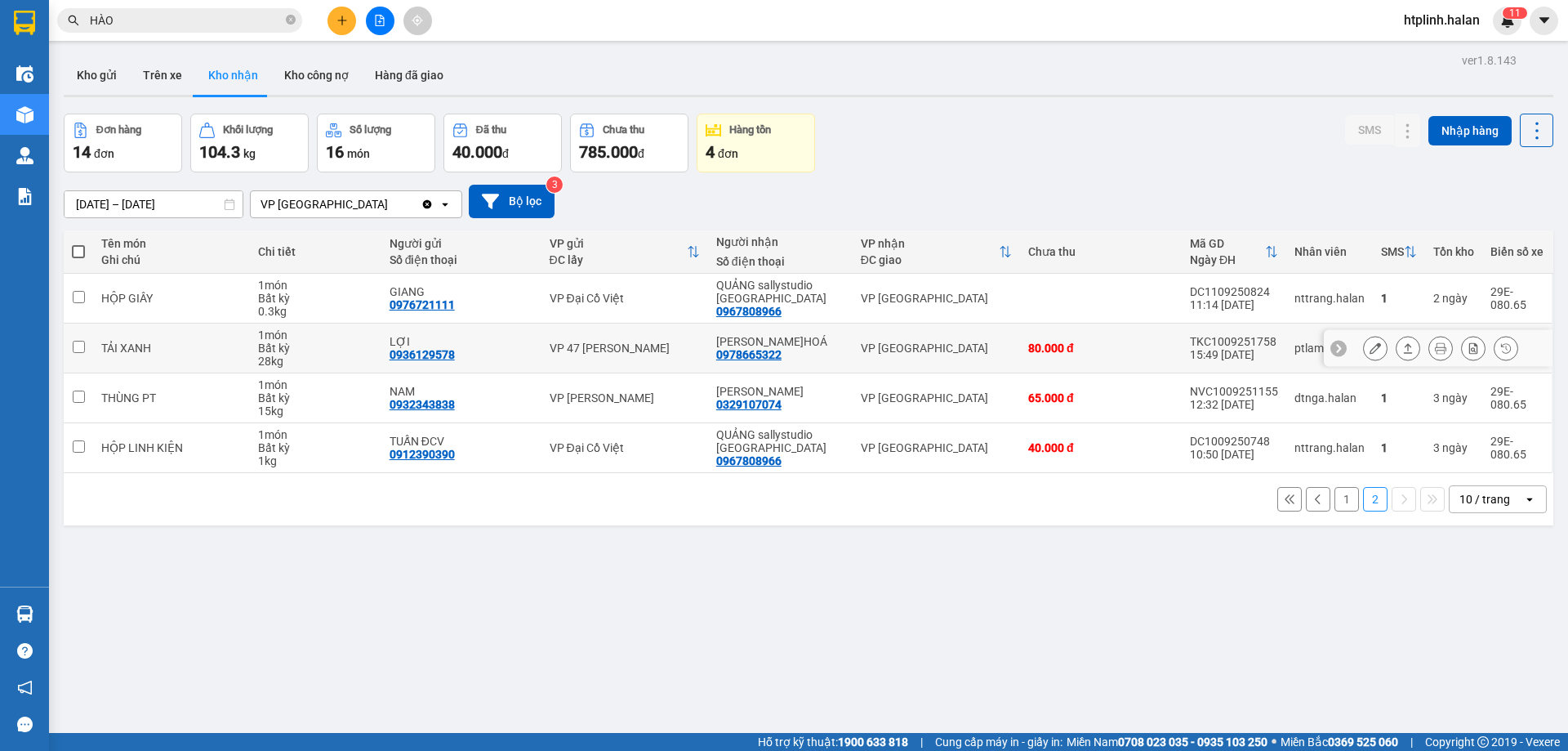
click at [788, 357] on div "[PERSON_NAME]HOÁ 0978665322" at bounding box center [780, 348] width 128 height 26
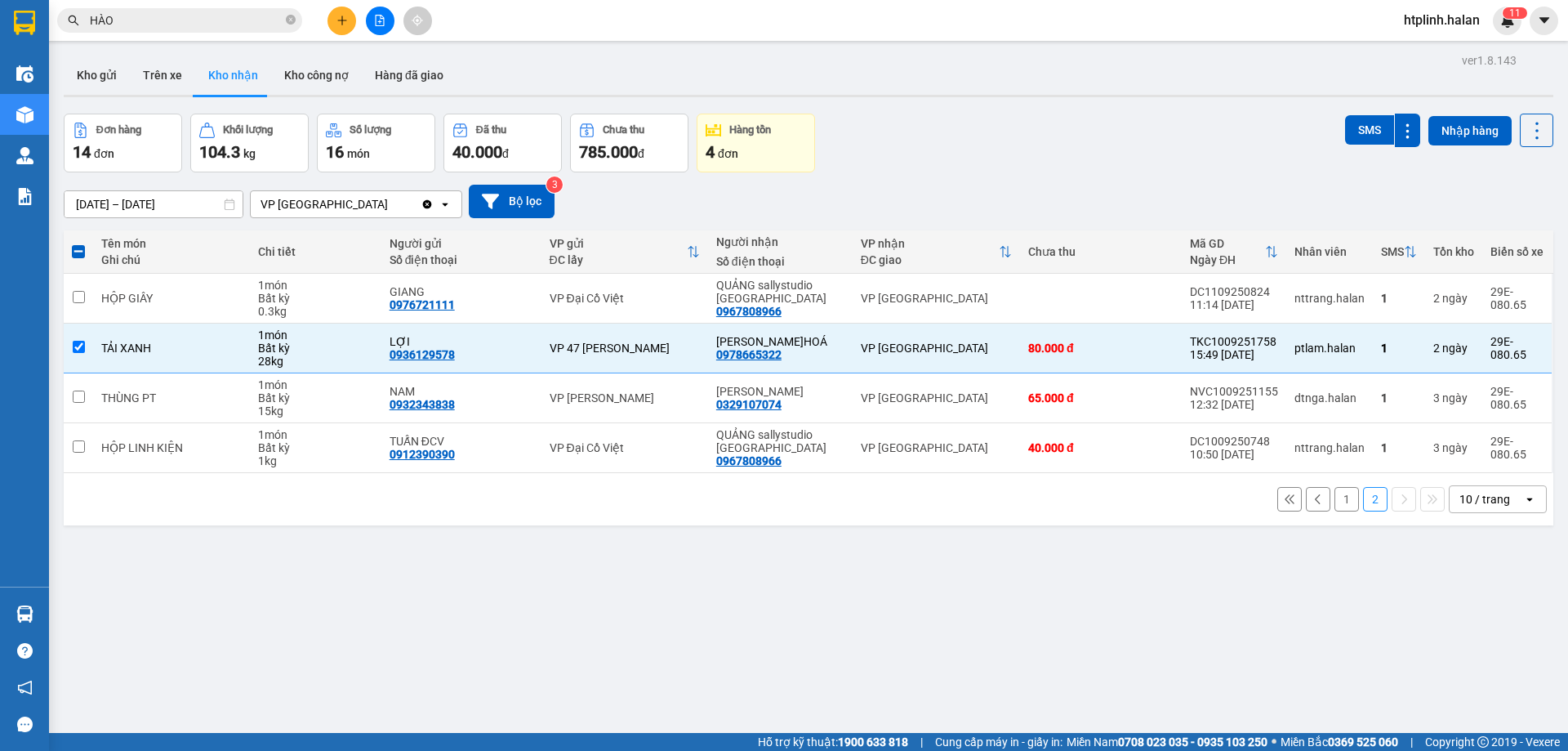
click at [1340, 501] on button "1" at bounding box center [1347, 499] width 25 height 25
checkbox input "false"
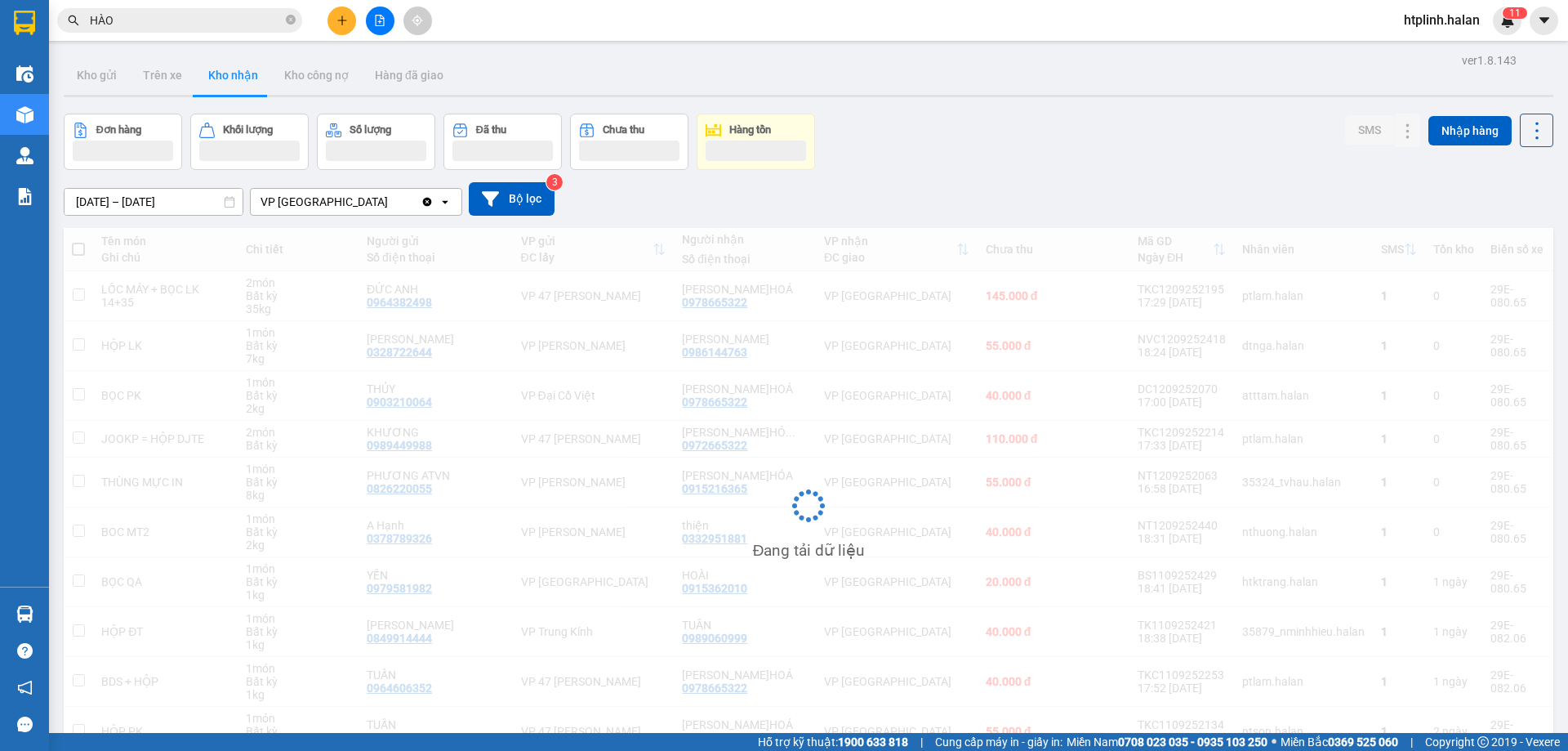
scroll to position [90, 0]
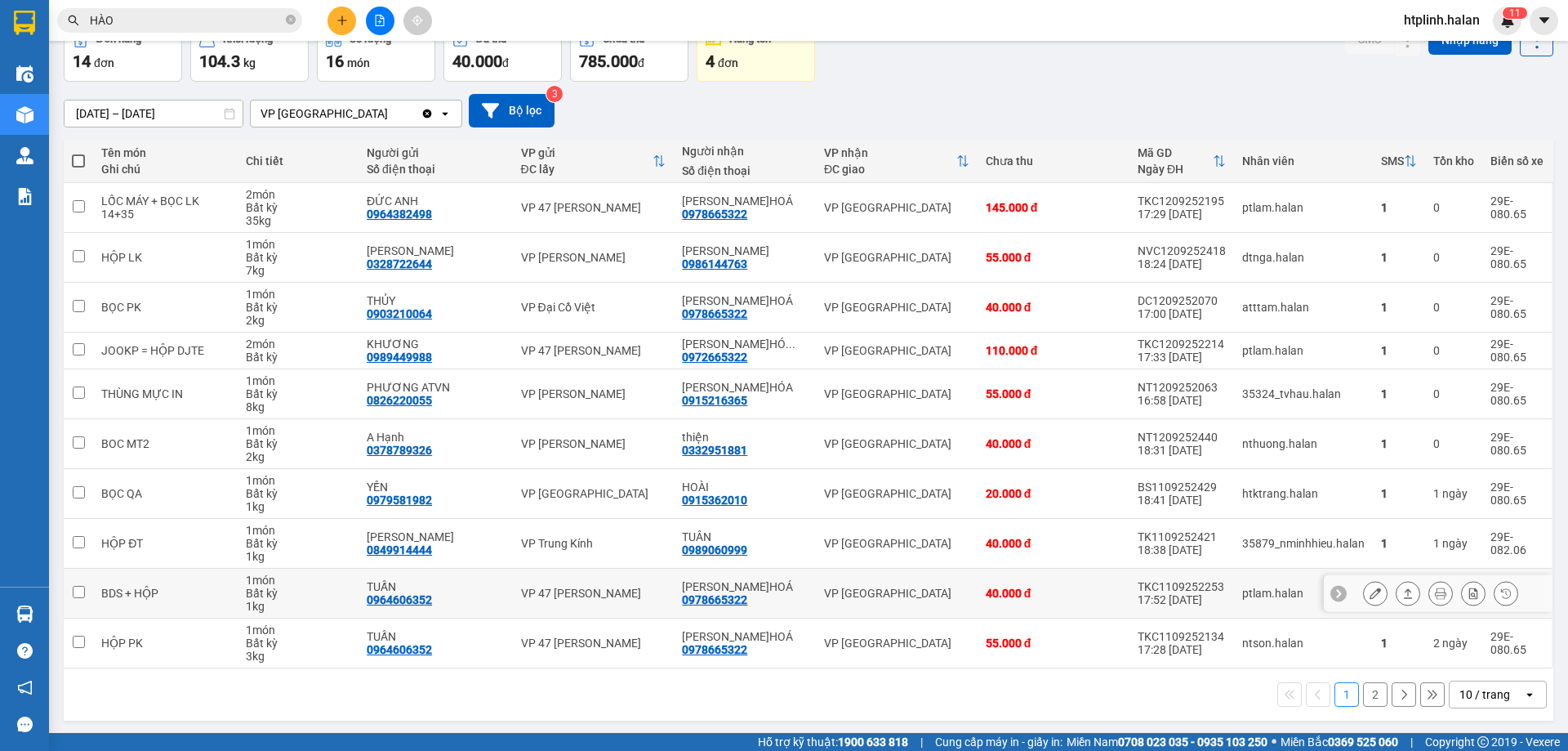
click at [776, 617] on td "[PERSON_NAME]HOÁ 0978665322" at bounding box center [745, 594] width 142 height 50
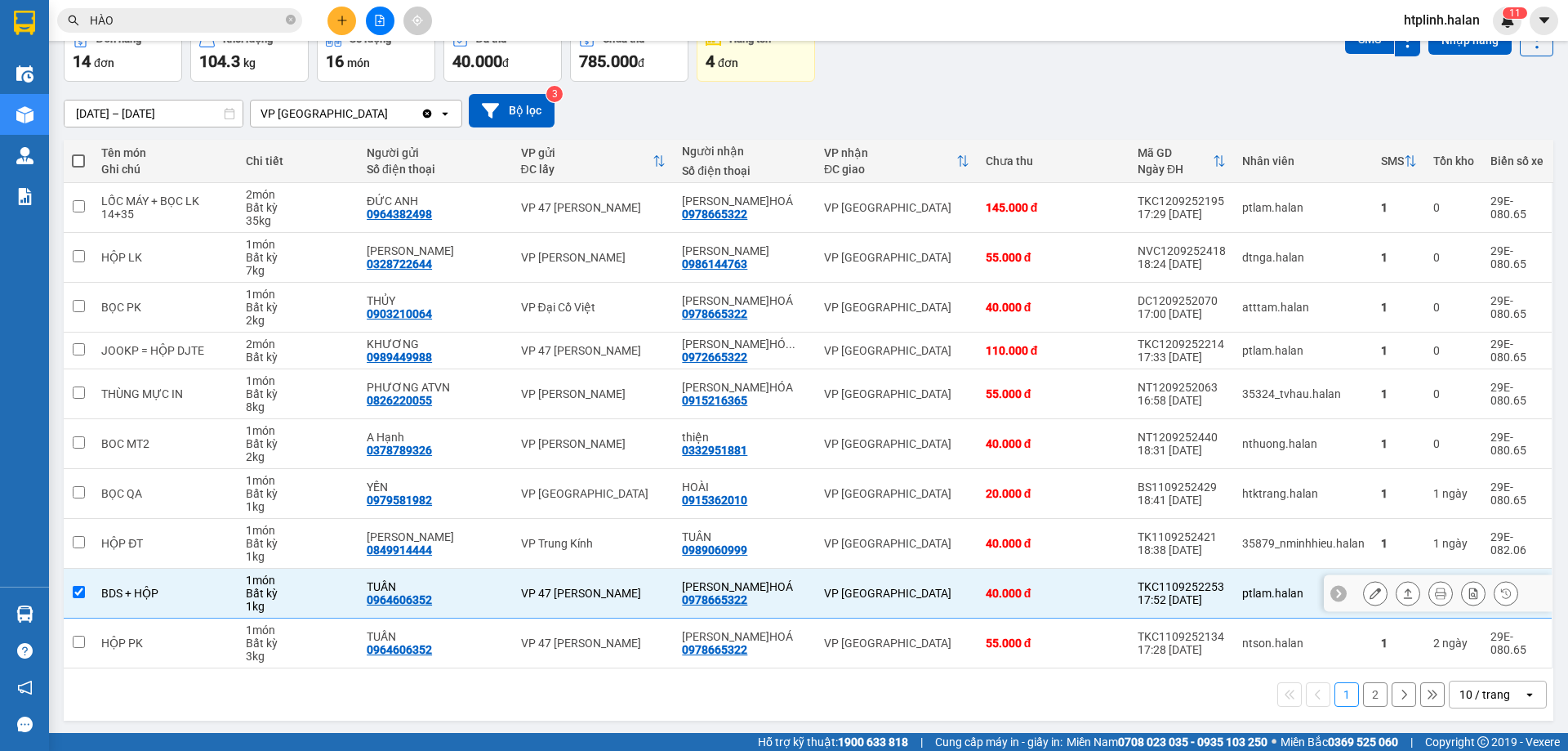
click at [786, 570] on td "[PERSON_NAME]HOÁ 0978665322" at bounding box center [745, 594] width 142 height 50
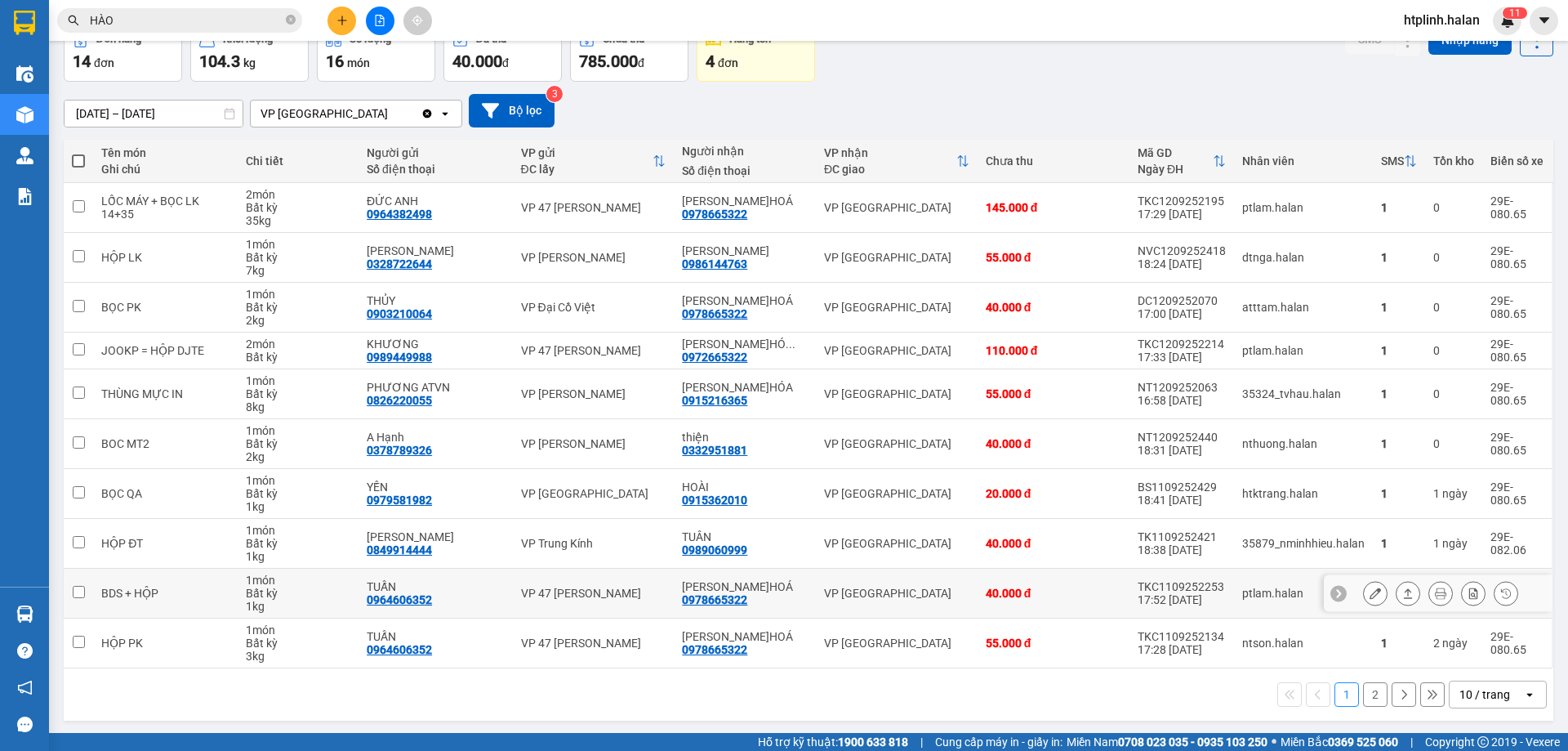
click at [782, 597] on div "[PERSON_NAME]HOÁ 0978665322" at bounding box center [745, 593] width 126 height 26
checkbox input "true"
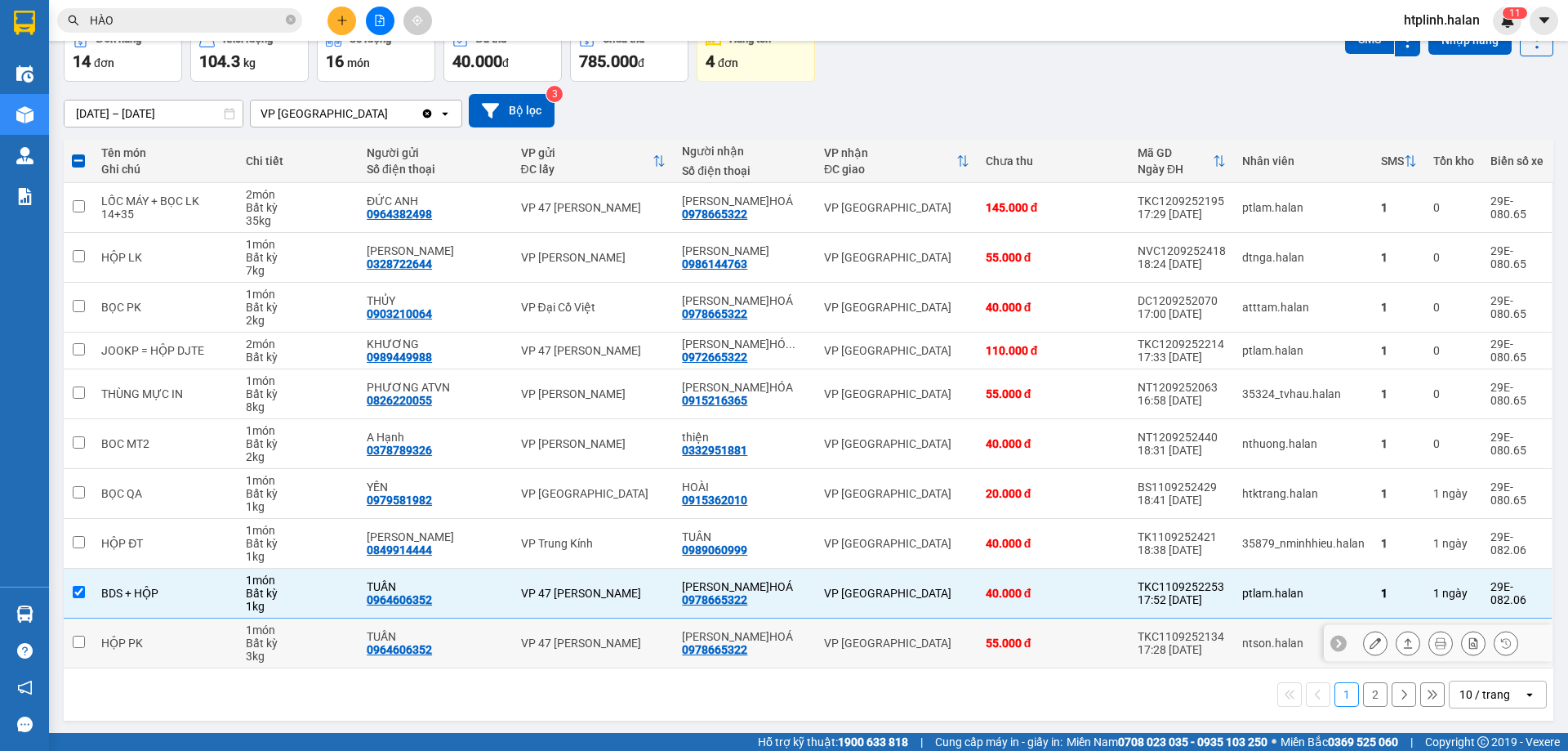
click at [787, 628] on td "[PERSON_NAME]HOÁ 0978665322" at bounding box center [745, 643] width 142 height 50
checkbox input "true"
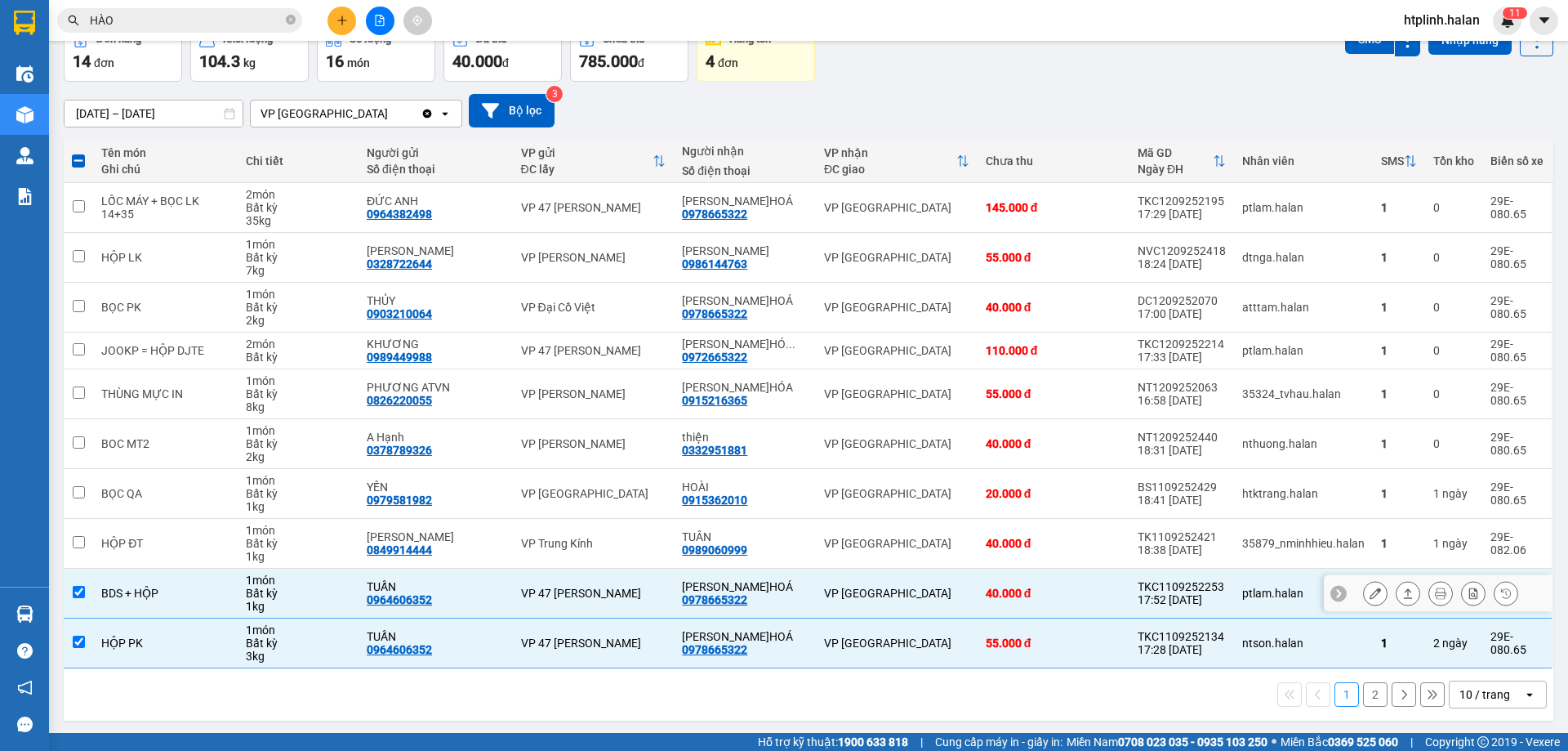
click at [783, 599] on div "[PERSON_NAME]HOÁ 0978665322" at bounding box center [745, 593] width 126 height 26
checkbox input "false"
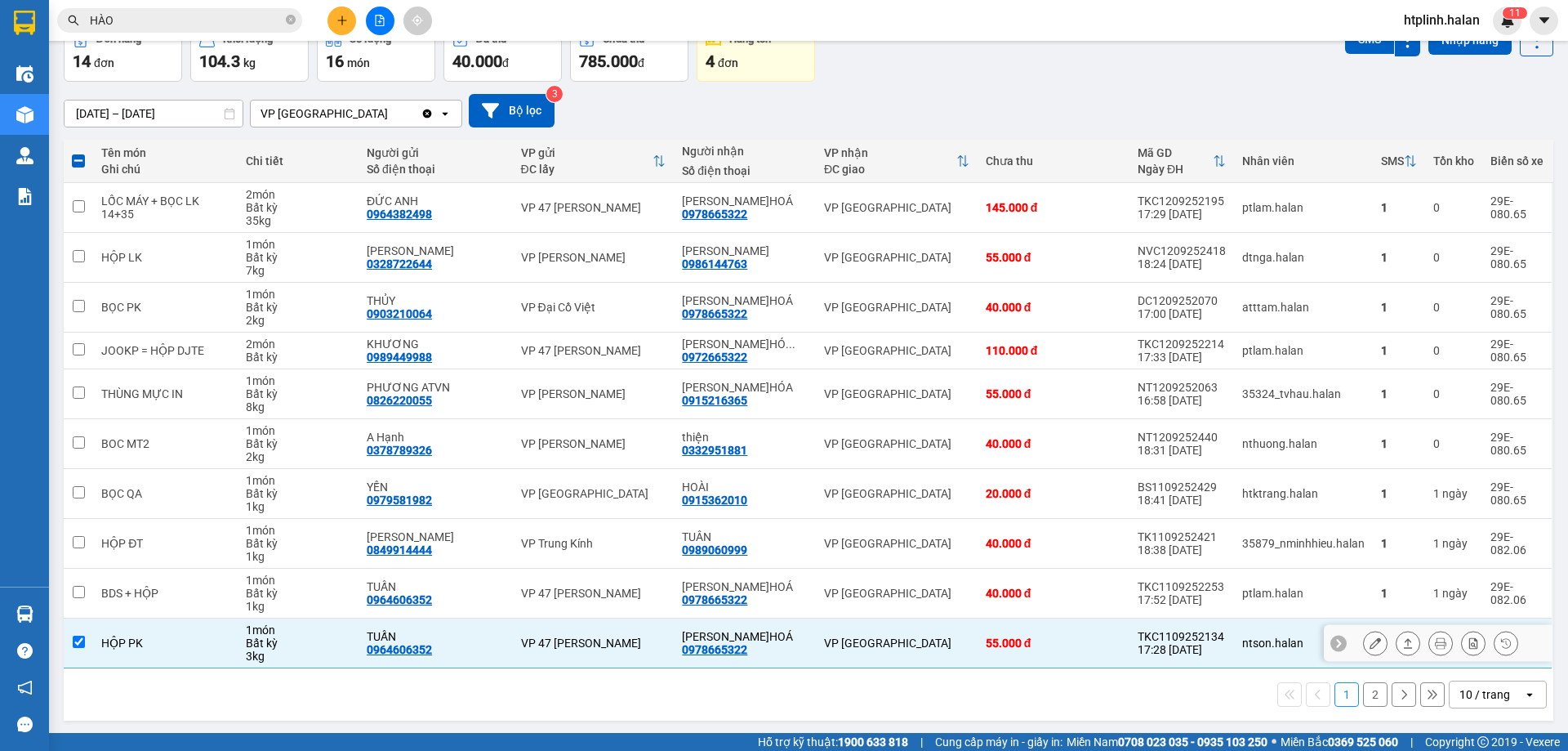
click at [791, 632] on div "[PERSON_NAME]HOÁ" at bounding box center [745, 637] width 126 height 13
checkbox input "false"
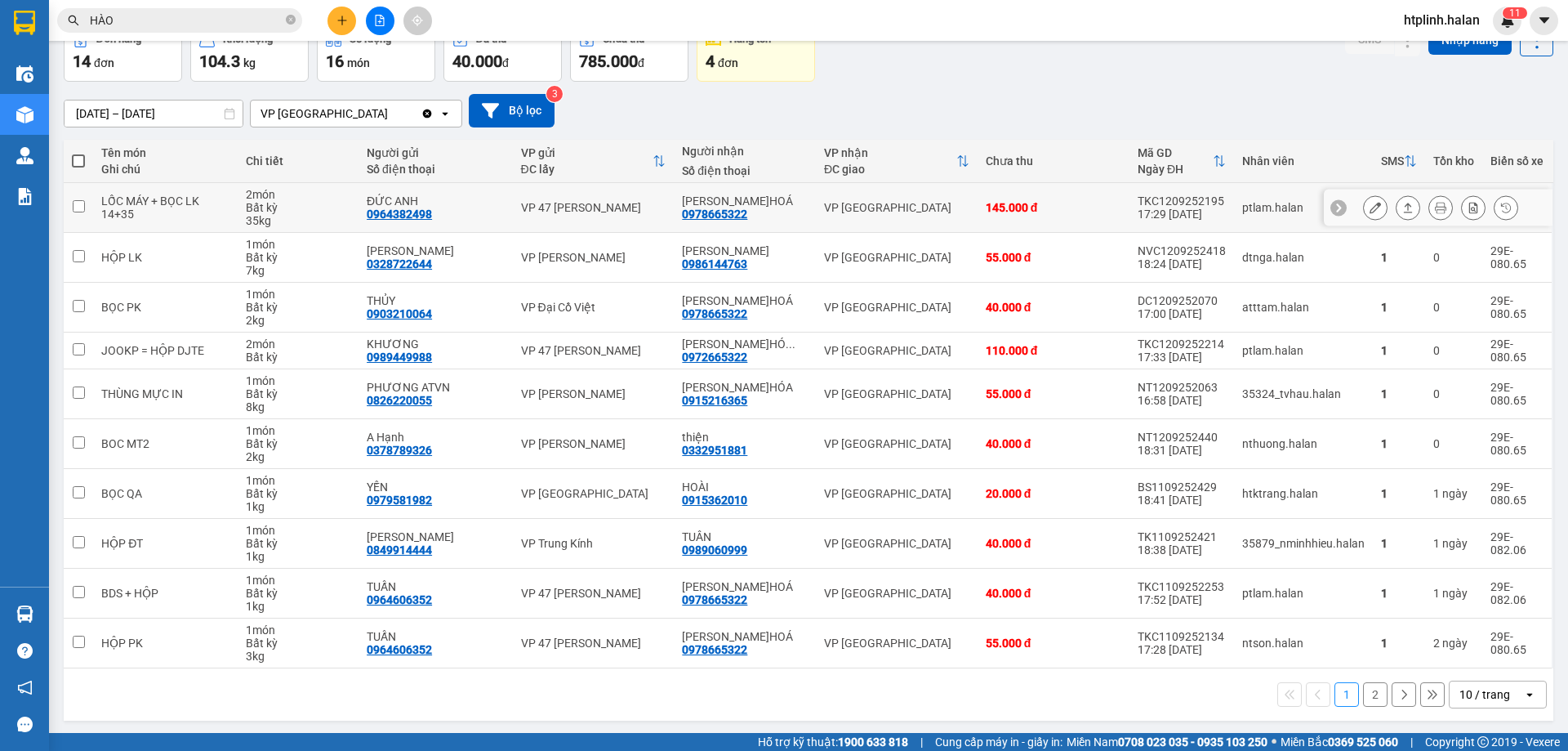
click at [788, 202] on div "[PERSON_NAME]HOÁ" at bounding box center [745, 201] width 126 height 13
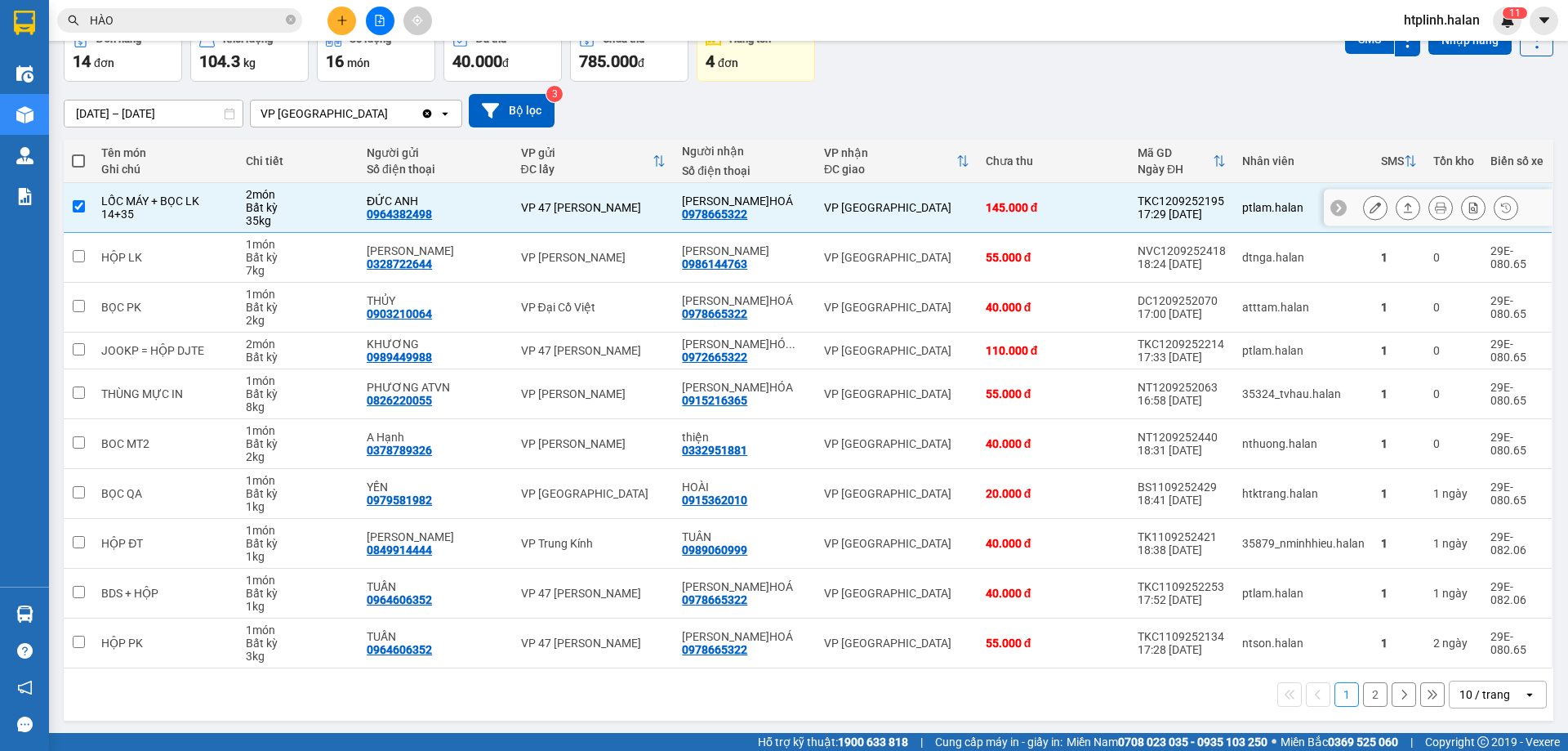
click at [788, 202] on div "[PERSON_NAME]HOÁ" at bounding box center [745, 201] width 126 height 13
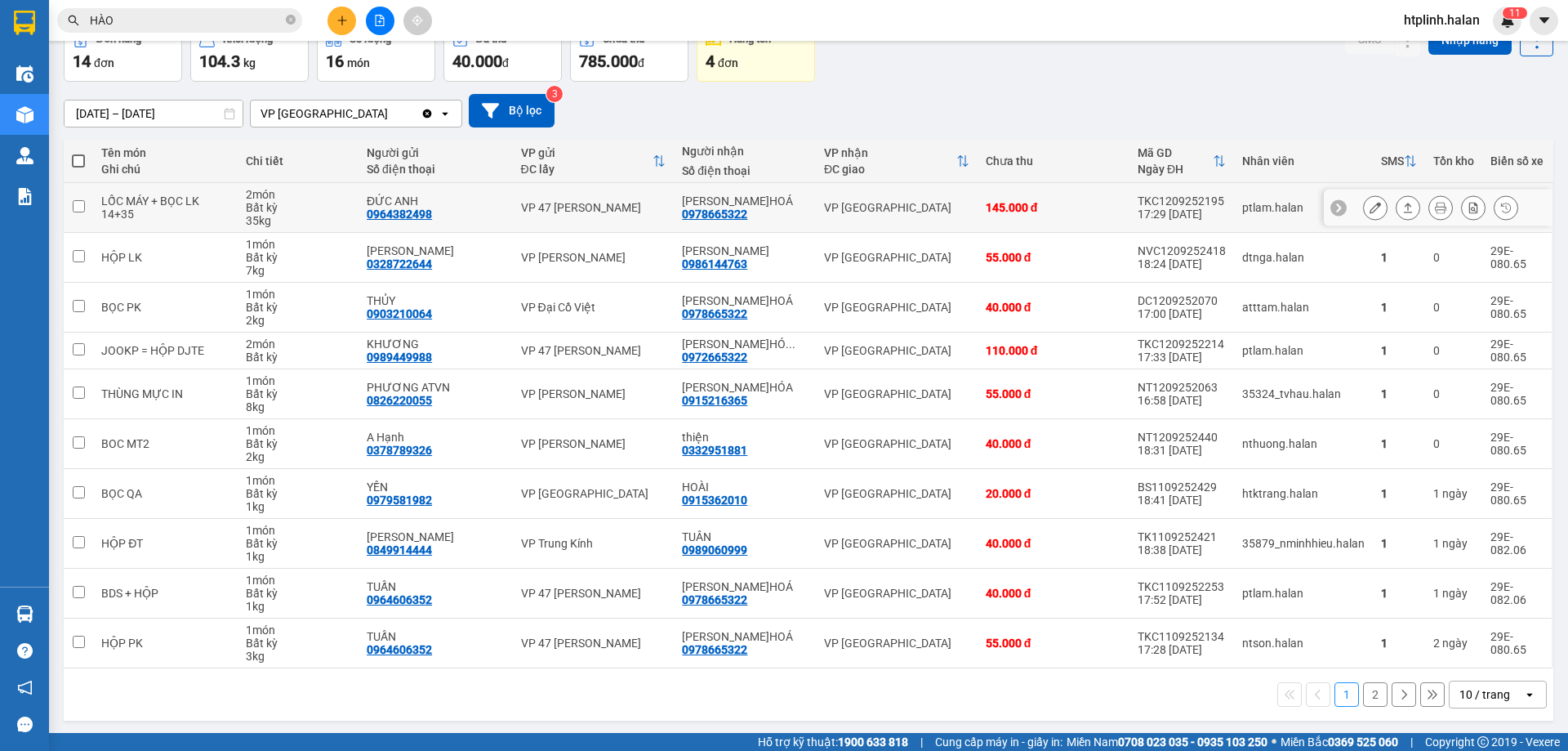
click at [788, 202] on div "[PERSON_NAME]HOÁ" at bounding box center [745, 201] width 126 height 13
checkbox input "true"
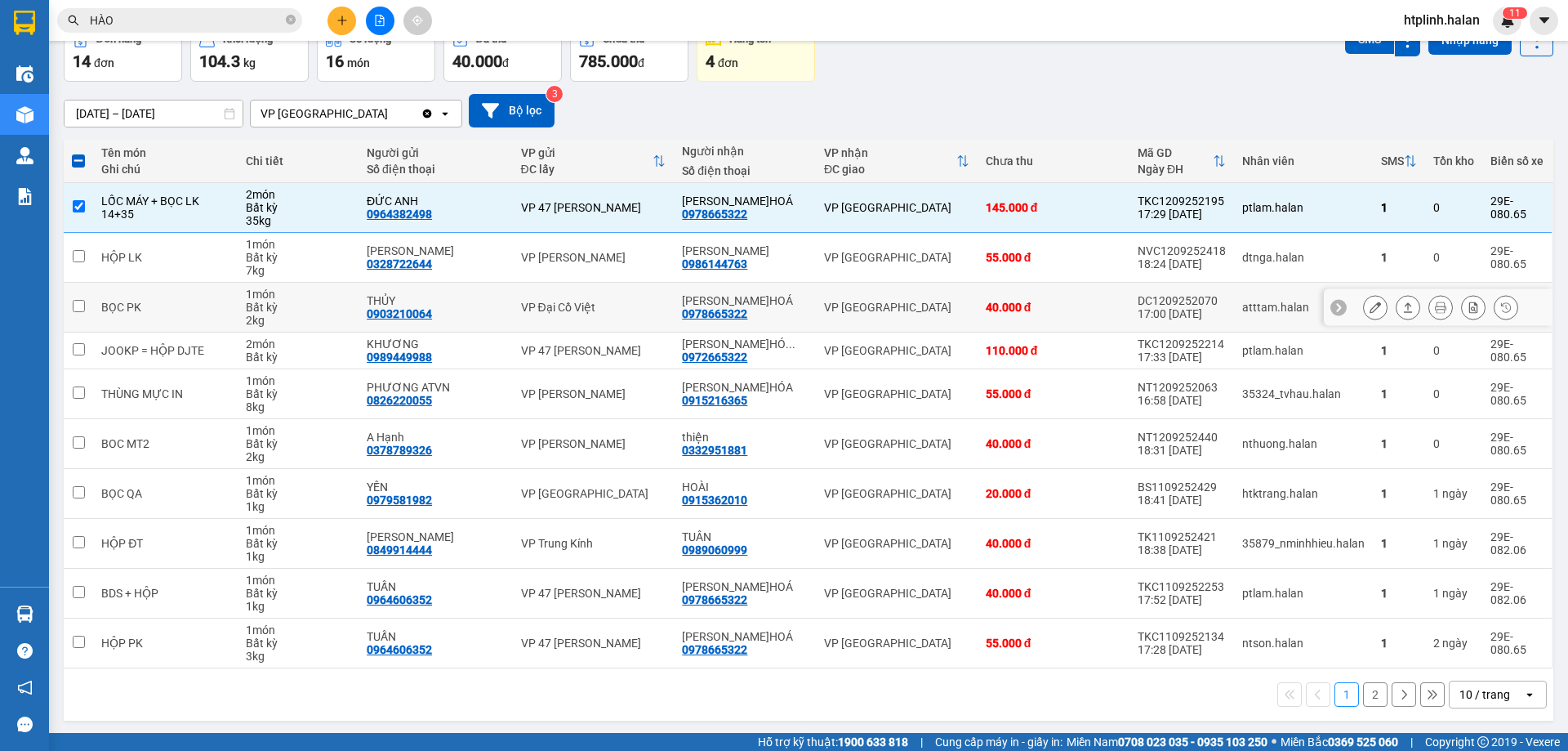
click at [769, 297] on div "[PERSON_NAME]HOÁ" at bounding box center [745, 301] width 126 height 13
checkbox input "true"
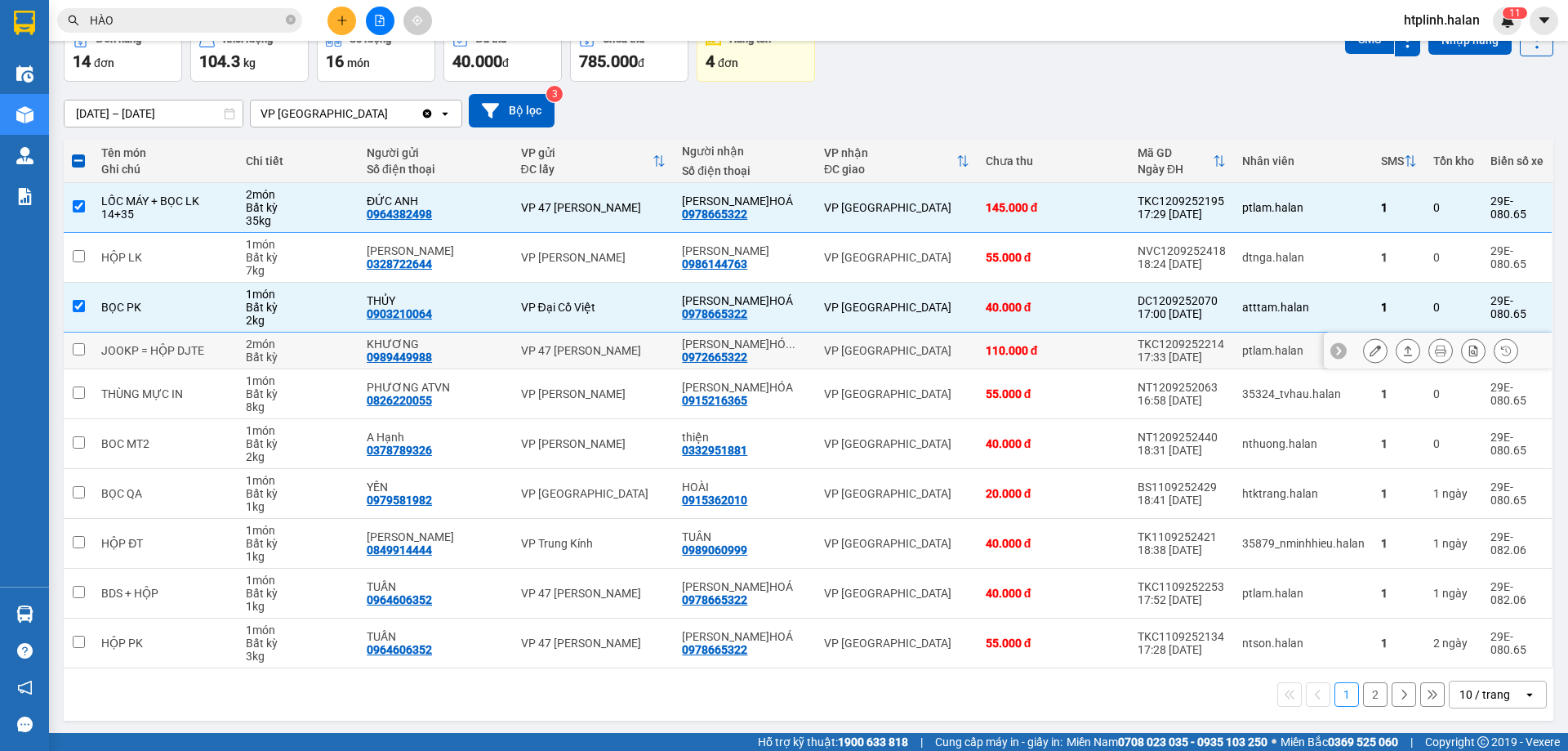
click at [793, 362] on div "[PERSON_NAME]HÓ ... 0972665322" at bounding box center [745, 350] width 126 height 26
checkbox input "true"
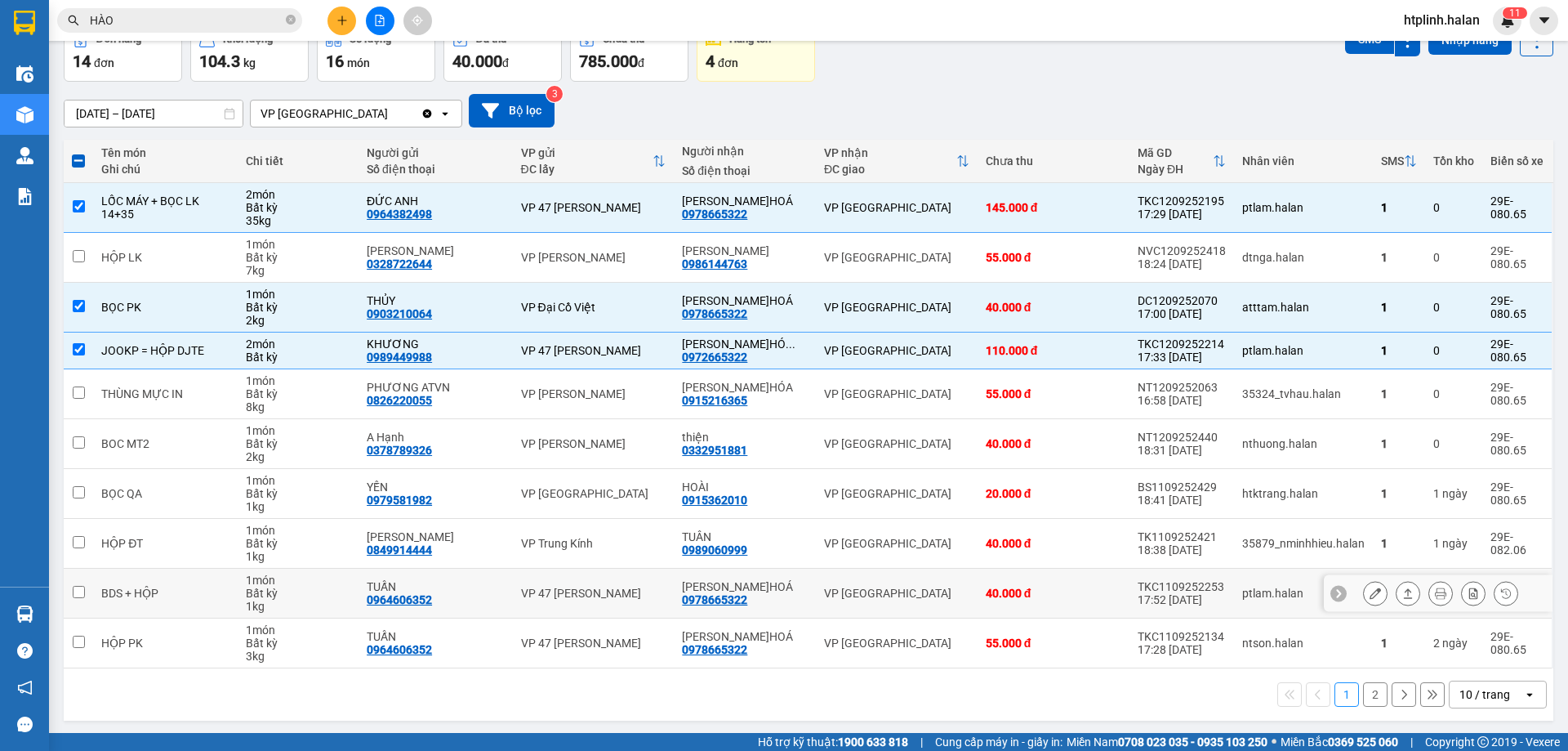
scroll to position [93, 0]
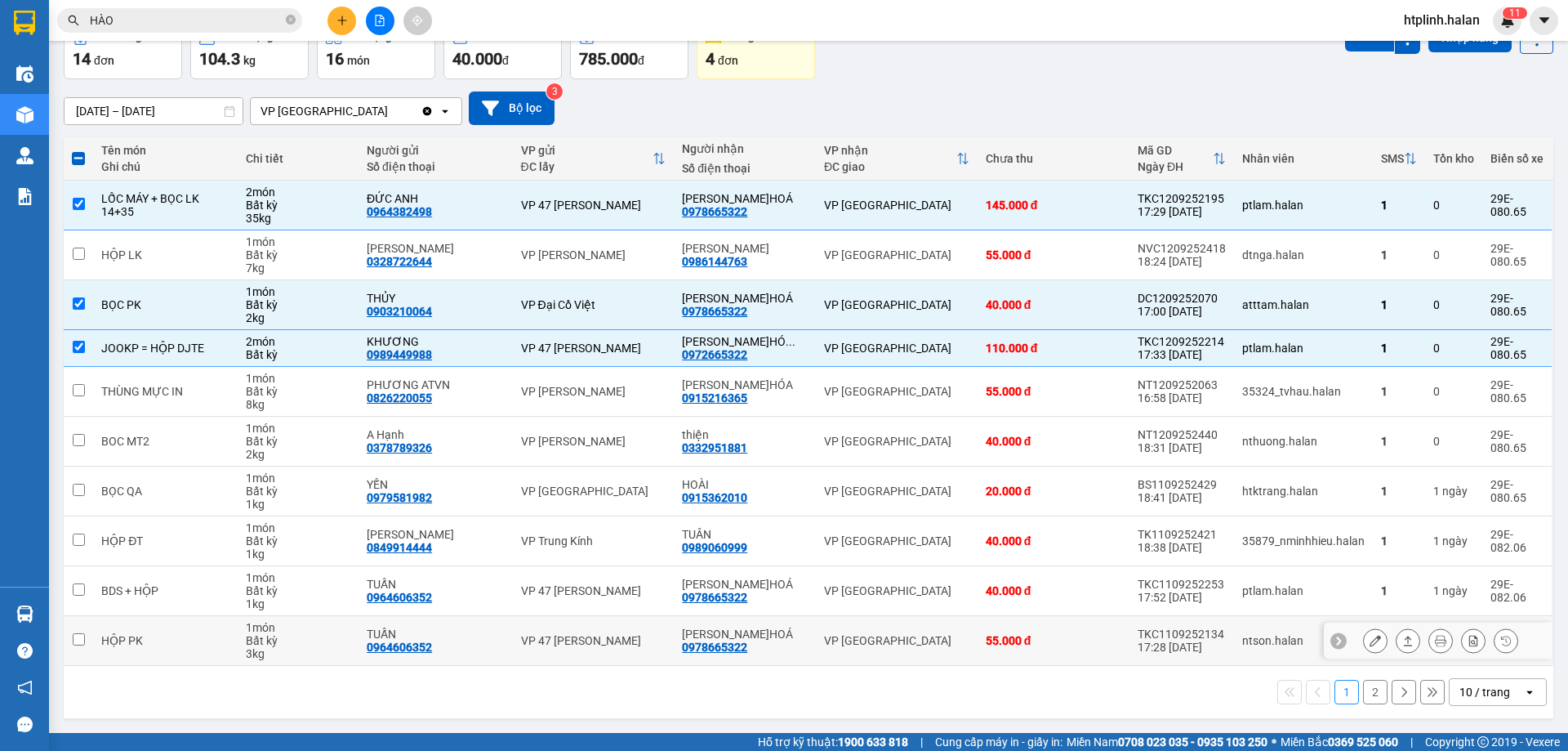
click at [753, 642] on div "[PERSON_NAME]HOÁ 0978665322" at bounding box center [745, 641] width 126 height 26
checkbox input "true"
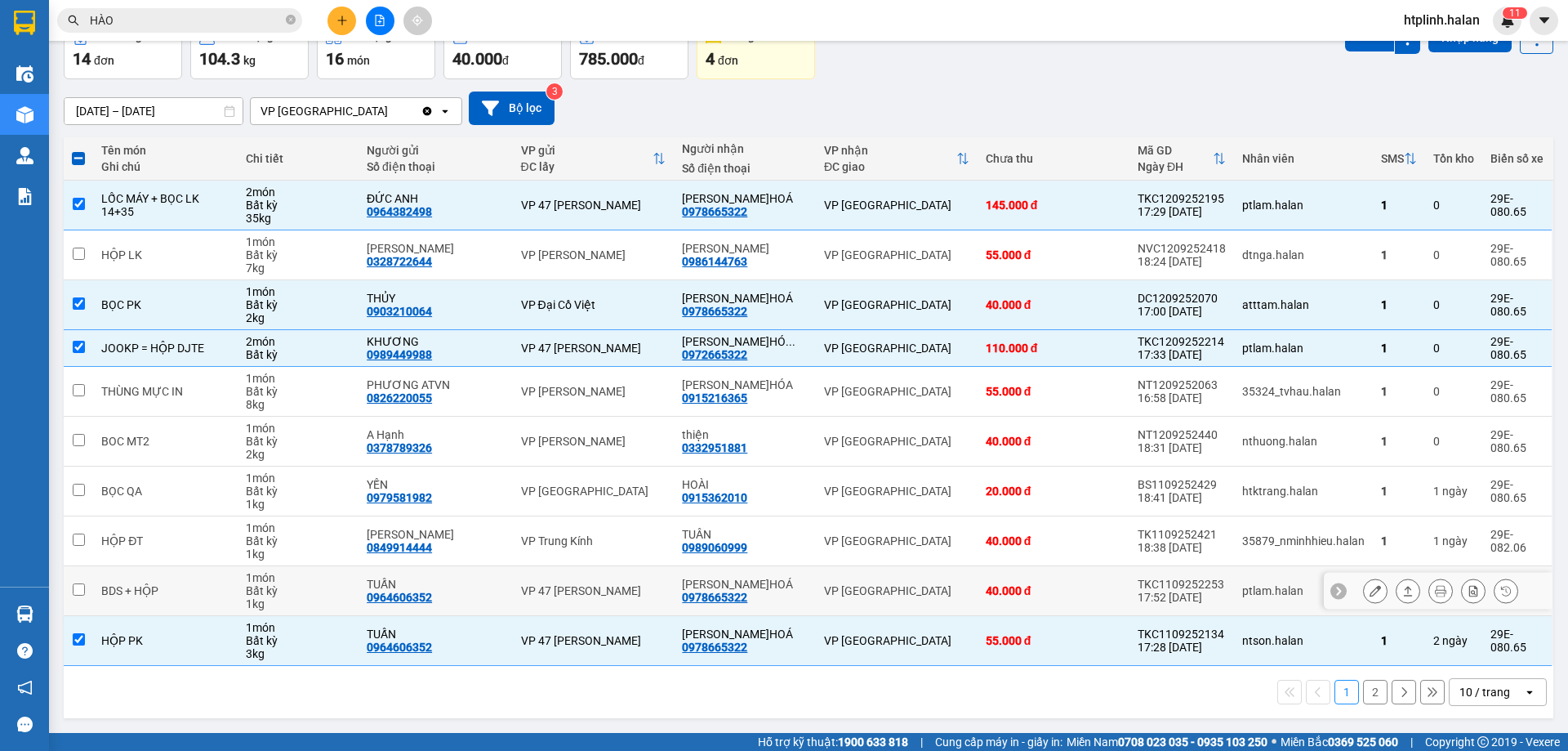
click at [758, 607] on td "[PERSON_NAME]HOÁ 0978665322" at bounding box center [745, 591] width 142 height 50
checkbox input "true"
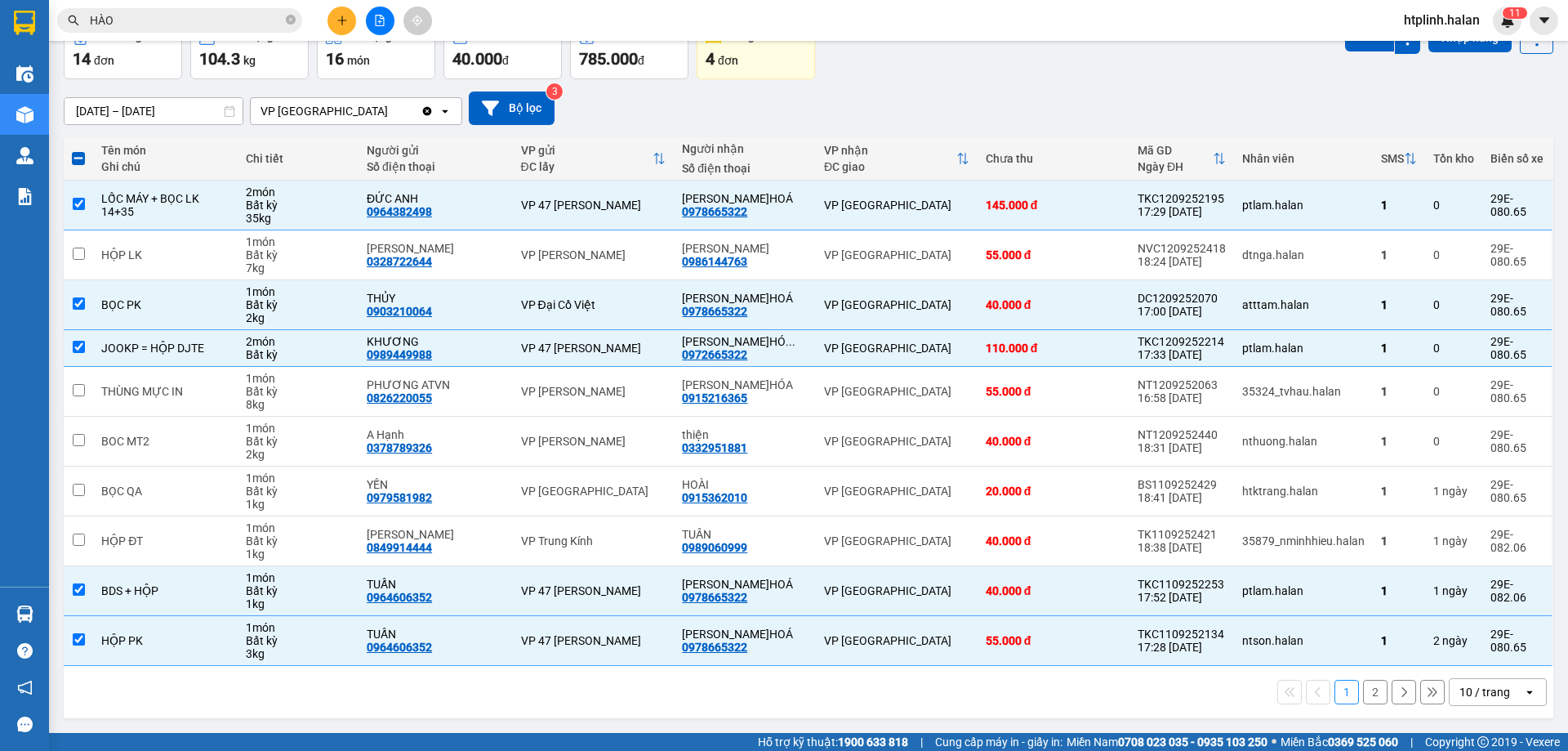
click at [1268, 51] on div "Đơn hàng 14 đơn Khối lượng 104.3 kg Số lượng 16 món Đã thu 40.000 đ Chưa thu 78…" at bounding box center [808, 50] width 1489 height 59
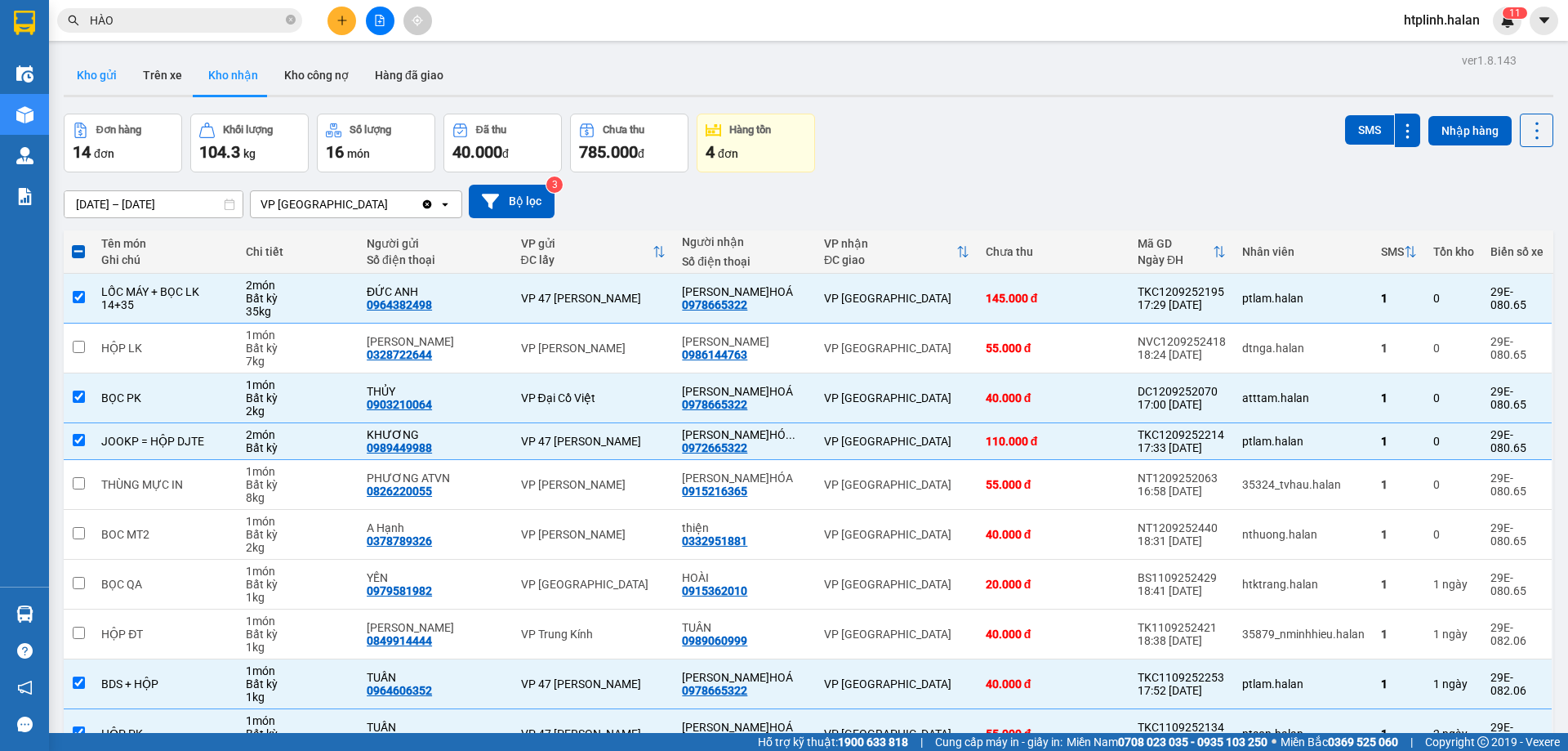
click at [110, 86] on button "Kho gửi" at bounding box center [97, 75] width 66 height 39
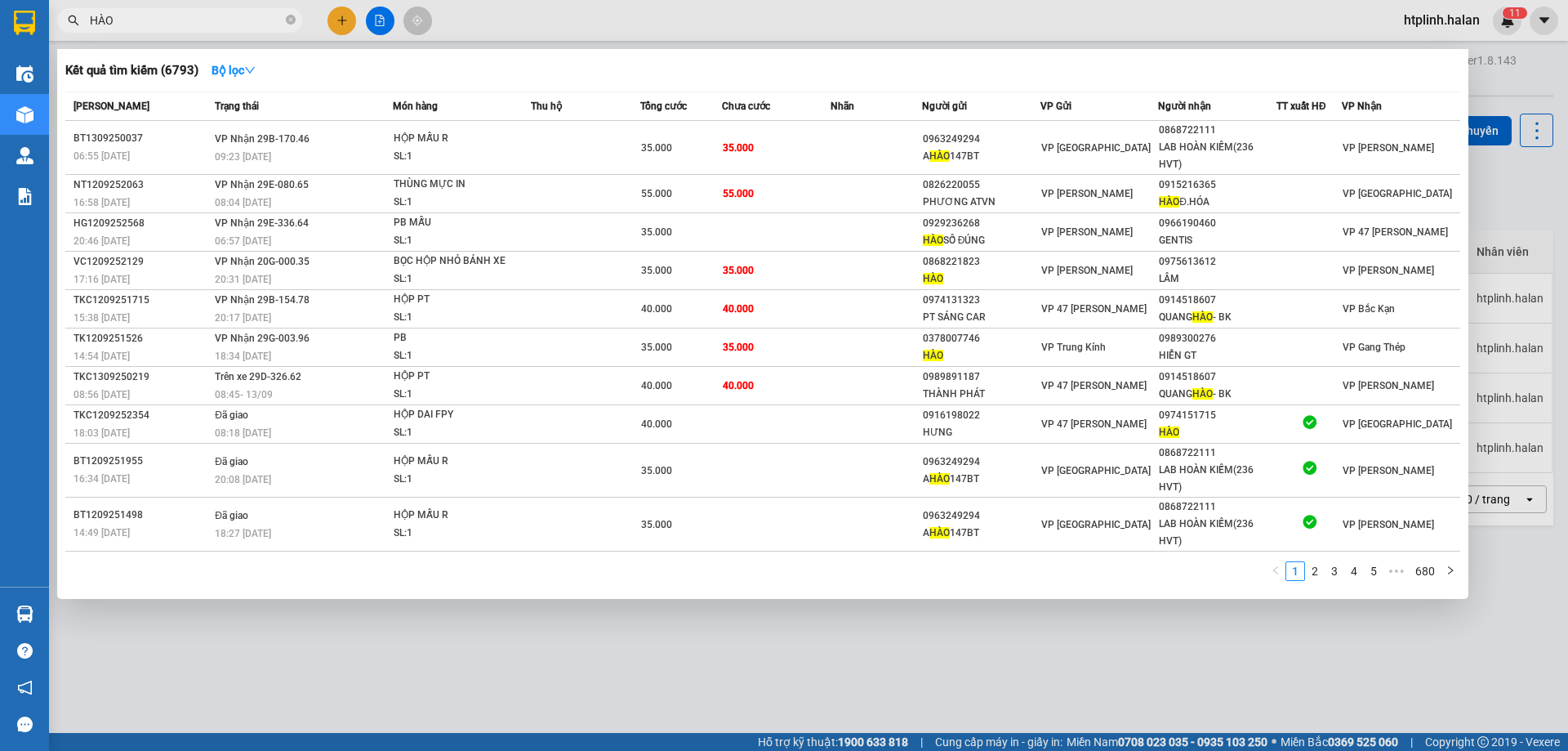
click at [203, 14] on input "HÀO" at bounding box center [186, 21] width 193 height 18
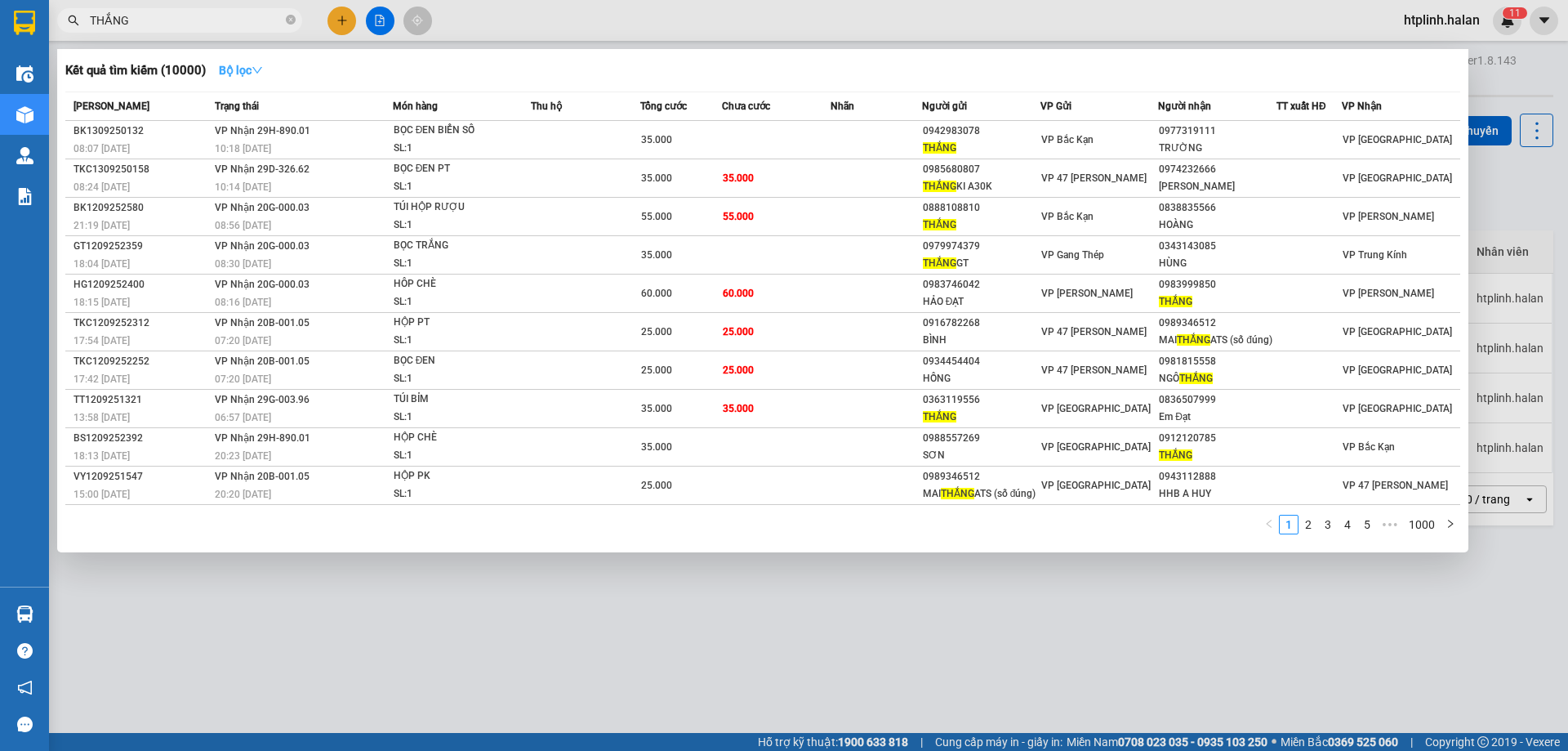
type input "THẮNG"
click at [261, 65] on icon "down" at bounding box center [257, 70] width 12 height 12
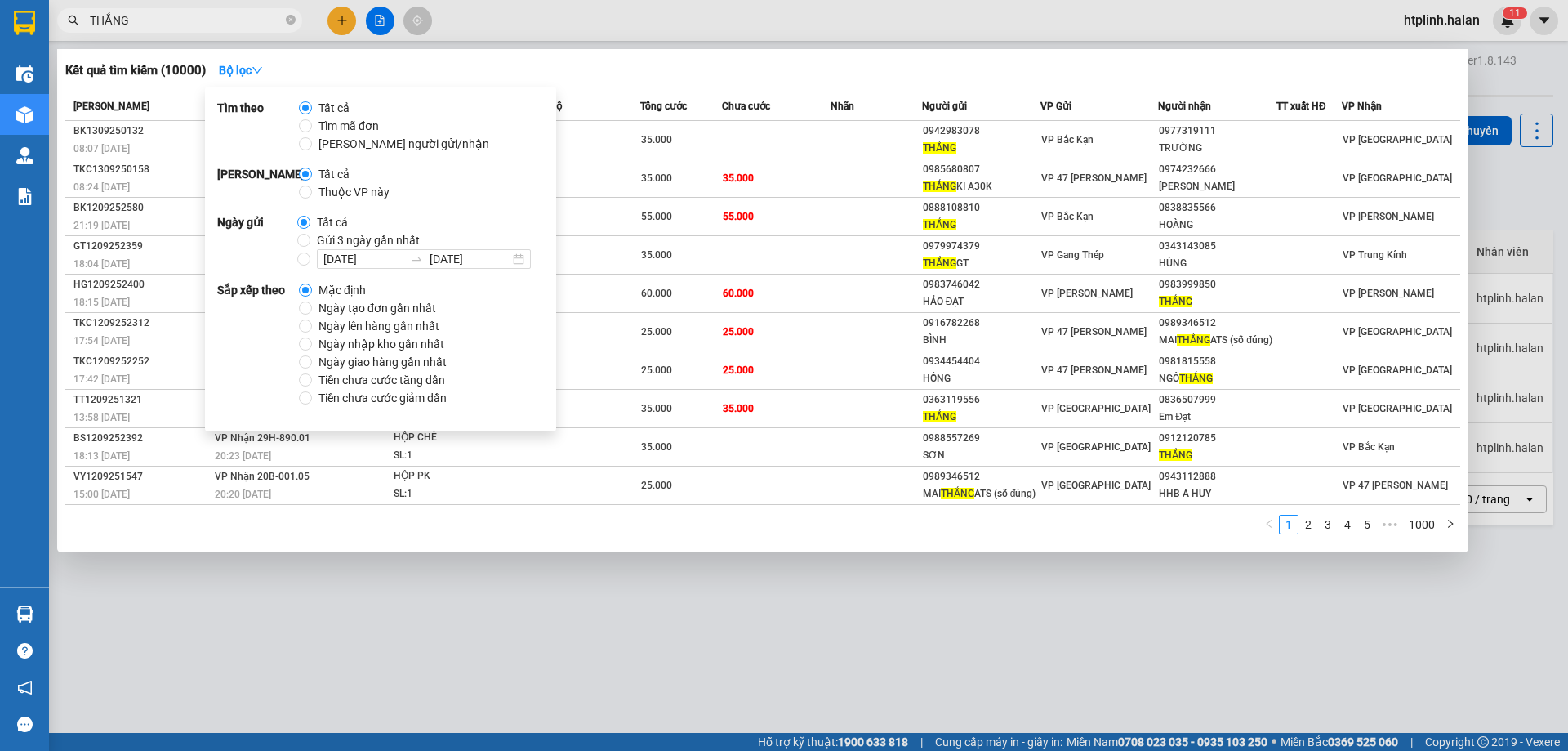
click at [321, 194] on span "Thuộc VP này" at bounding box center [354, 192] width 84 height 18
click at [312, 194] on input "Thuộc VP này" at bounding box center [305, 192] width 13 height 13
radio input "true"
radio input "false"
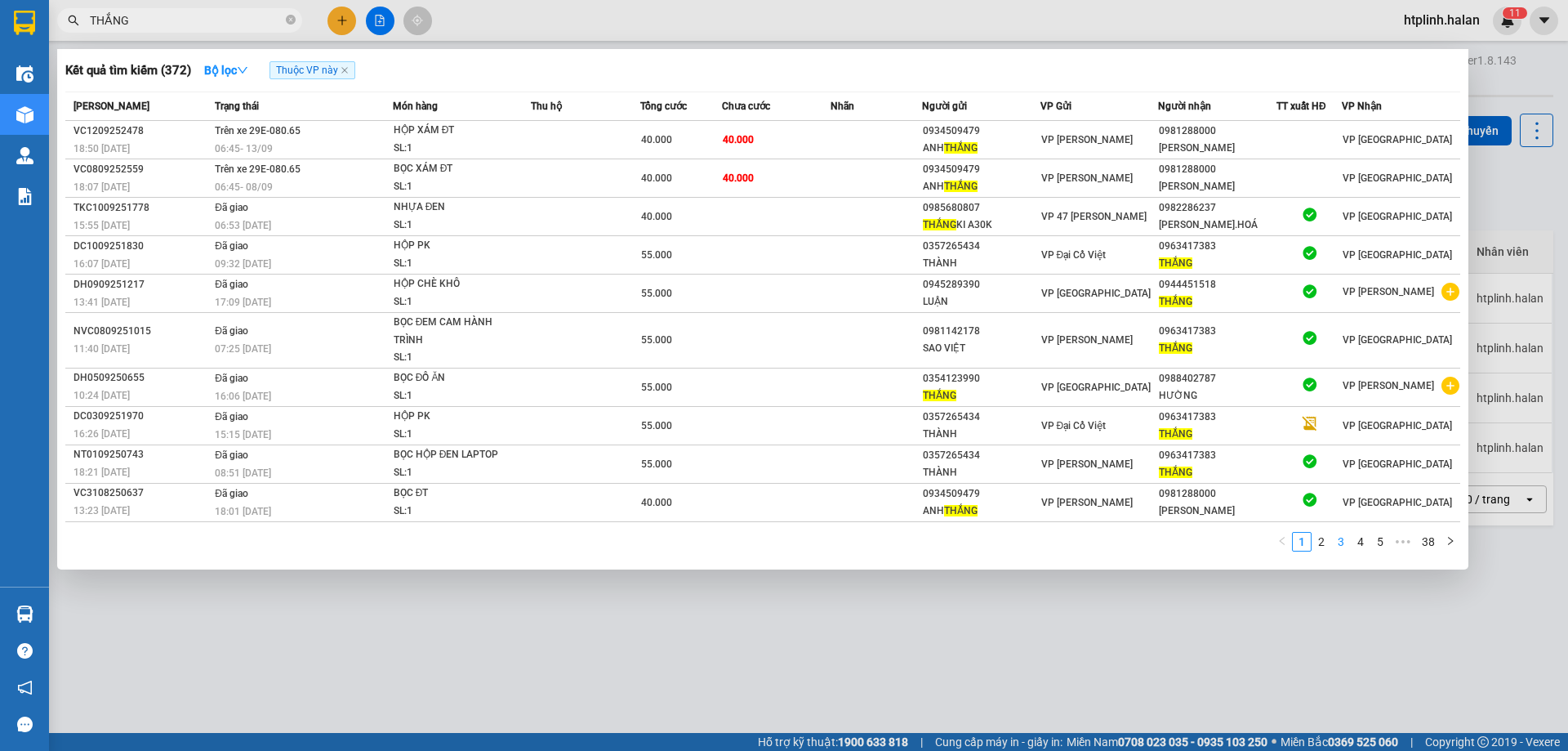
click at [1337, 545] on link "3" at bounding box center [1341, 542] width 18 height 18
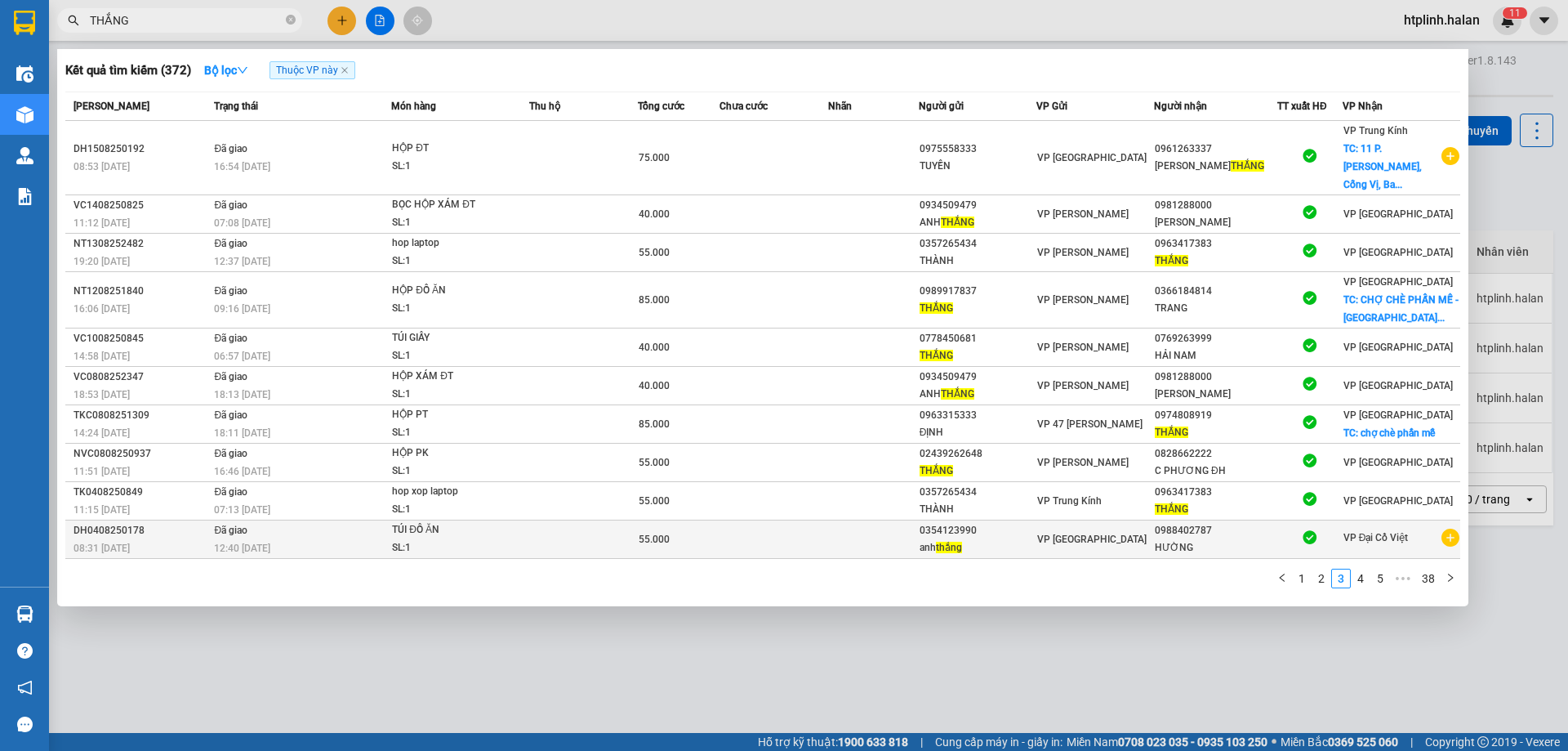
drag, startPoint x: 1325, startPoint y: 563, endPoint x: 972, endPoint y: 533, distance: 354.3
click at [972, 533] on div "[PERSON_NAME] thái Món hàng Thu hộ Tổng cước Chưa cước Nhãn Người gửi VP Gửi Ng…" at bounding box center [762, 344] width 1395 height 507
click at [972, 539] on div "anh thắng" at bounding box center [978, 547] width 116 height 17
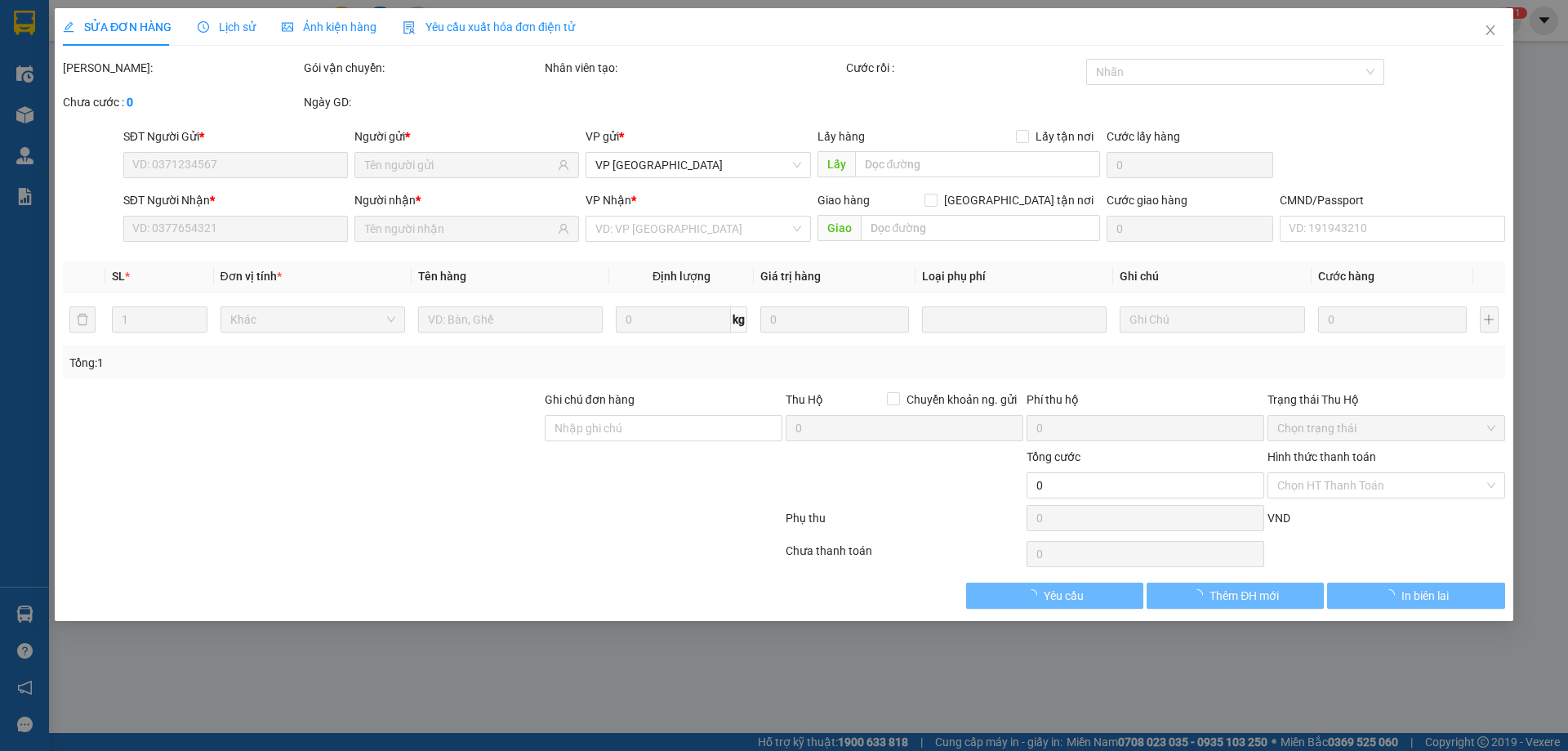
type input "0354123990"
type input "0988402787"
type input "55.000"
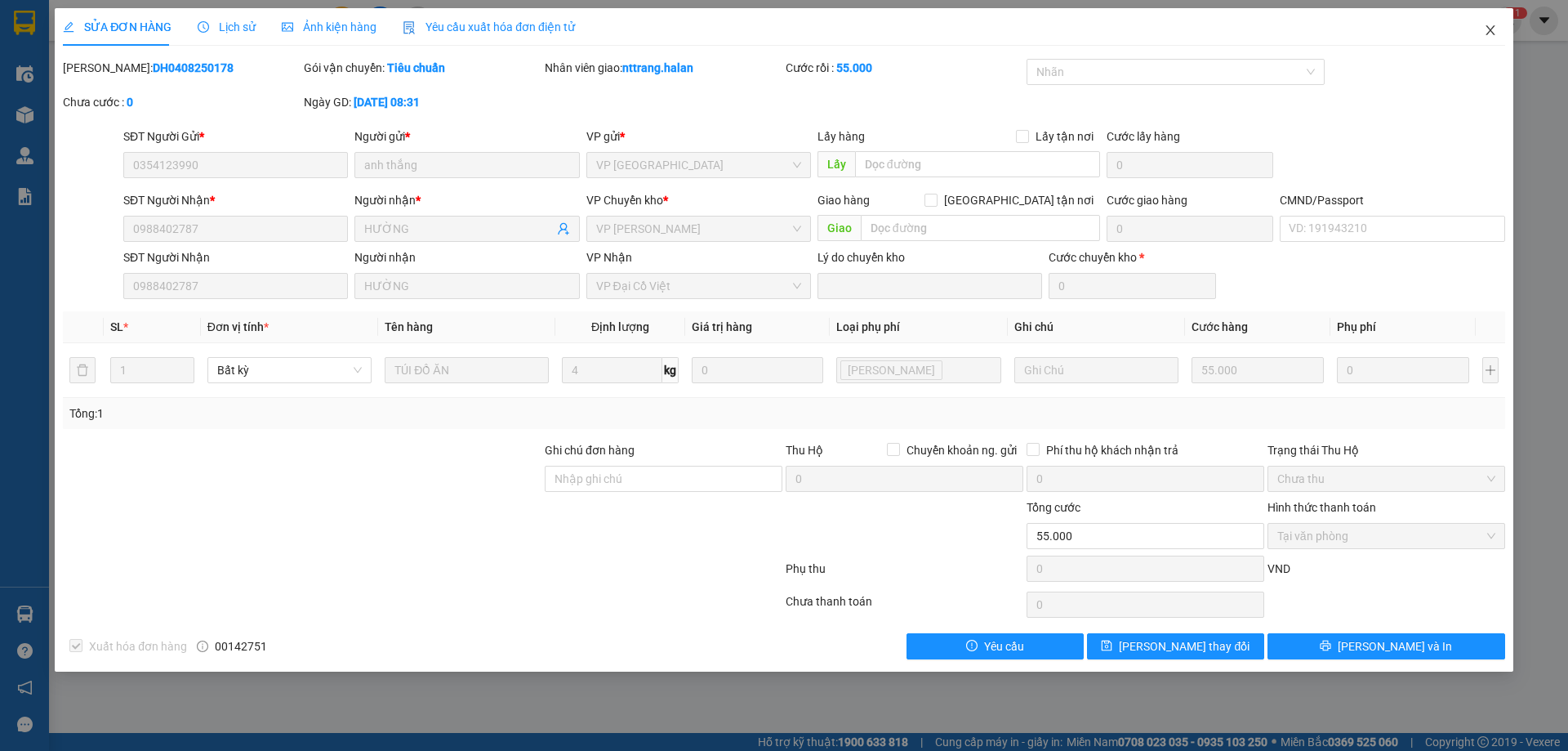
click at [1473, 35] on span "Close" at bounding box center [1490, 31] width 46 height 46
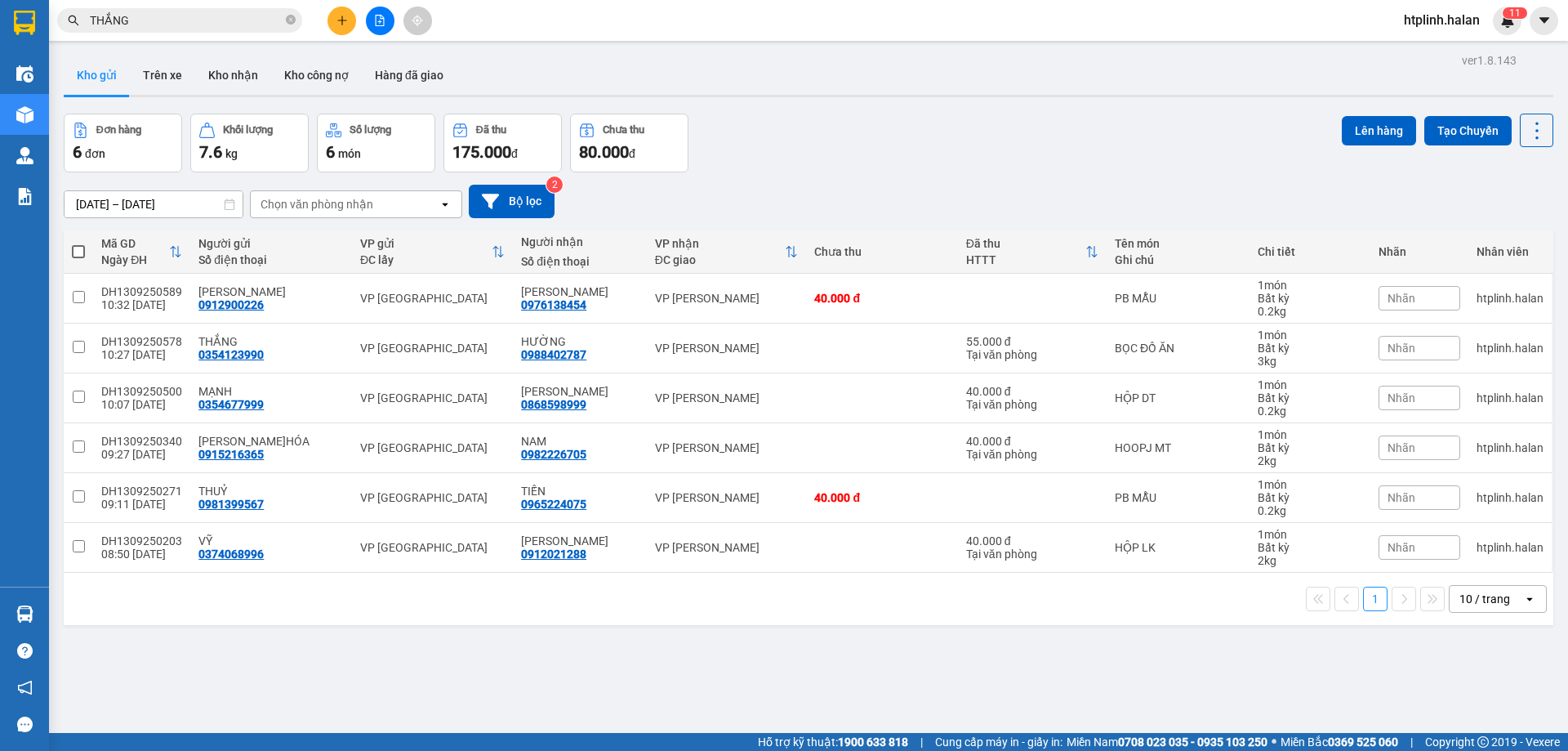
click at [529, 708] on div "ver 1.8.143 Kho gửi Trên xe Kho nhận Kho công nợ Hàng đã giao Đơn hàng 6 đơn Kh…" at bounding box center [808, 424] width 1503 height 751
click at [198, 23] on input "THẮNG" at bounding box center [186, 21] width 193 height 18
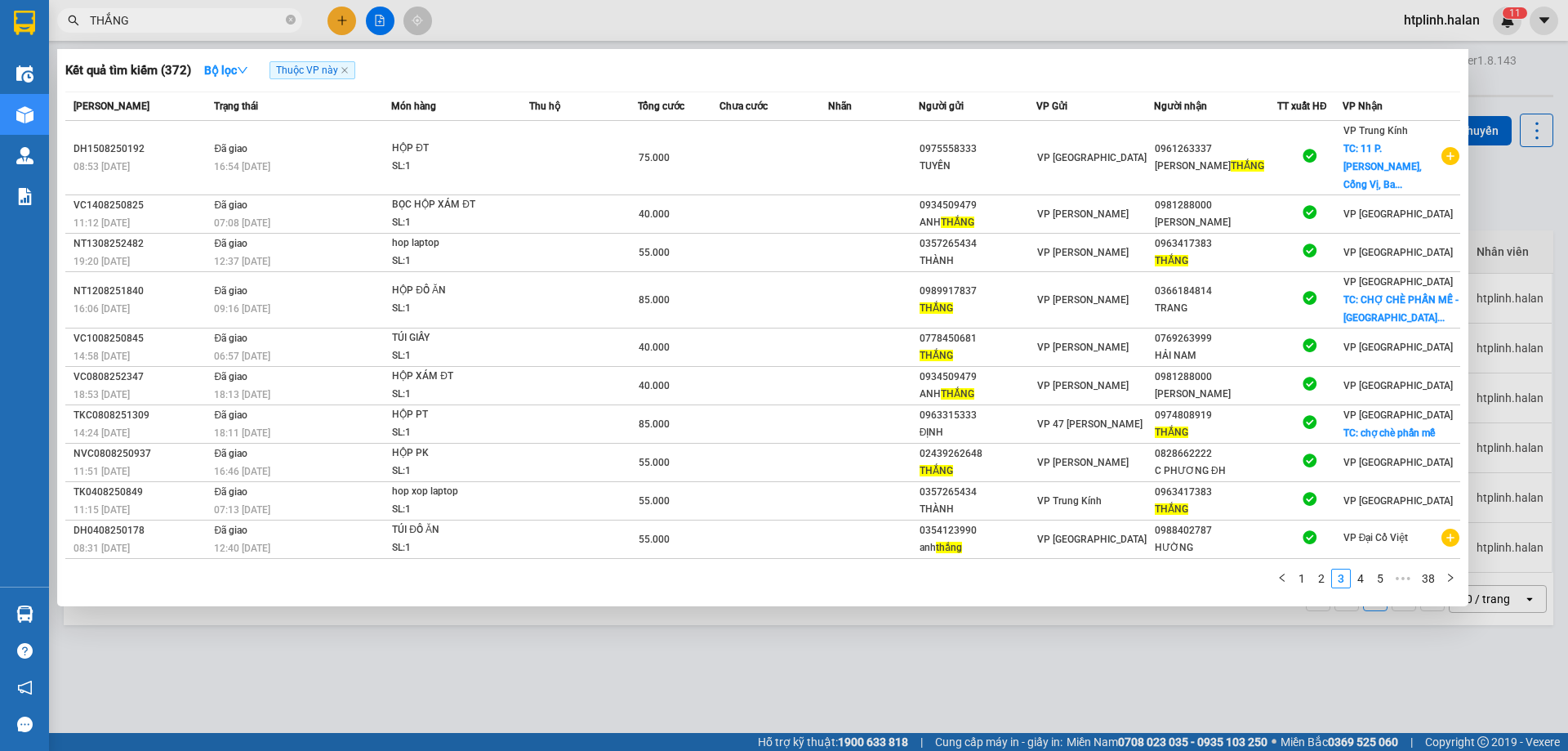
click at [198, 23] on input "THẮNG" at bounding box center [186, 21] width 193 height 18
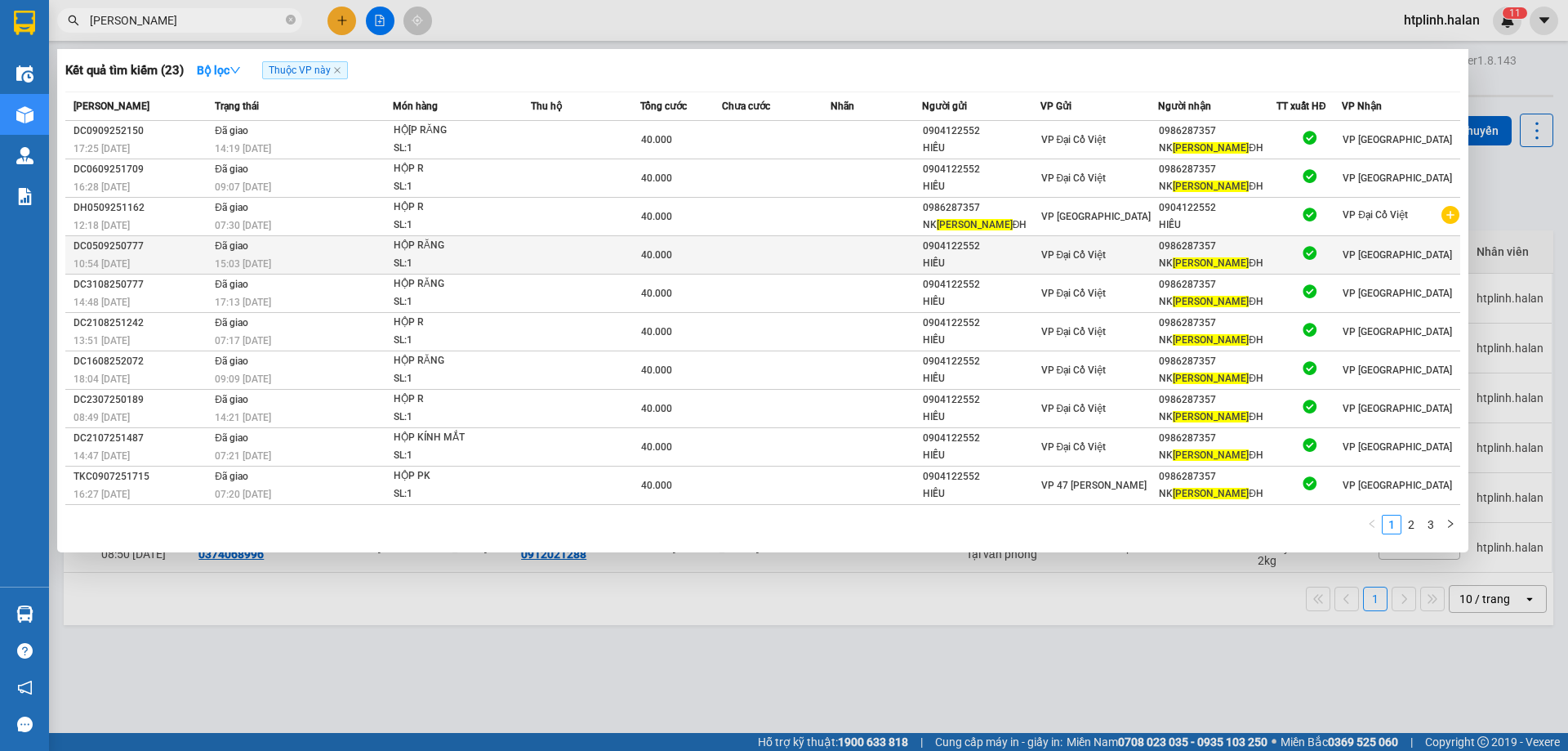
type input "MẠNH TOÀN"
click at [1128, 248] on div "VP Đại Cồ Việt" at bounding box center [1099, 255] width 117 height 18
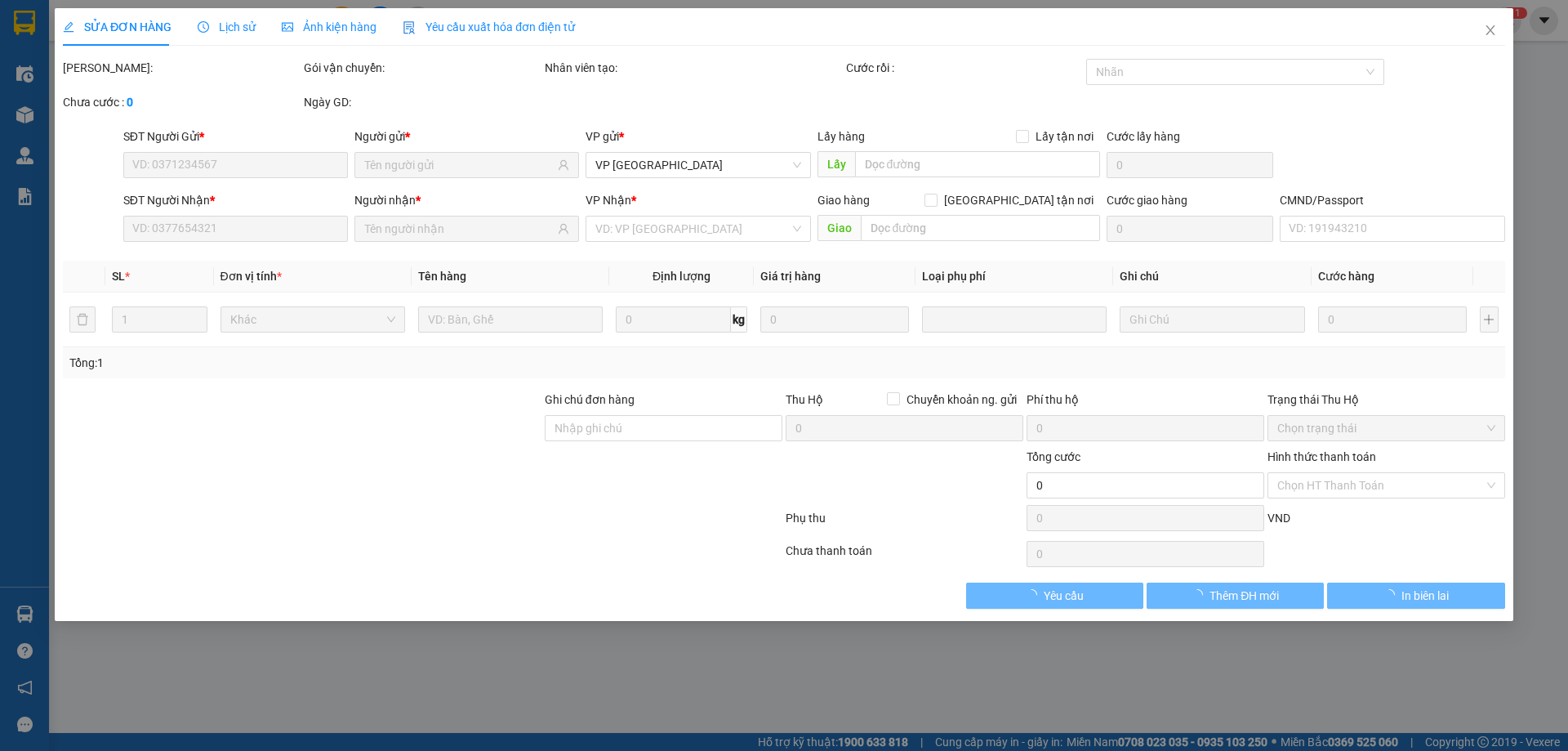
type input "0904122552"
type input "HIẾU"
type input "0986287357"
type input "NK MẠNH TOÀN ĐH"
type input "40.000"
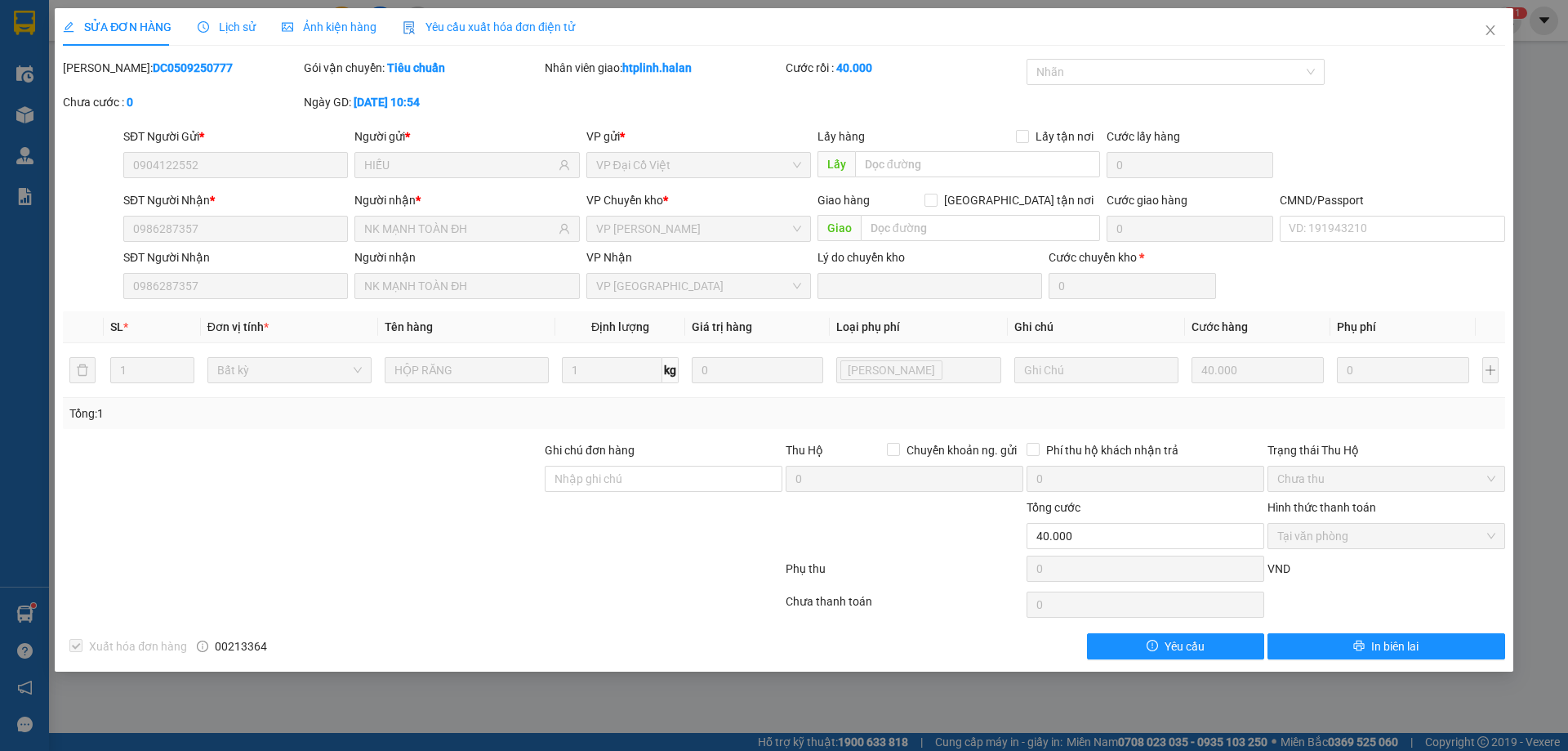
click at [1461, 44] on div "SỬA ĐƠN HÀNG Lịch sử Ảnh kiện hàng Yêu cầu xuất hóa đơn điện tử" at bounding box center [784, 26] width 1442 height 37
click at [1514, 31] on div "SỬA ĐƠN HÀNG Lịch sử Ảnh kiện hàng Yêu cầu xuất hóa đơn điện tử Total Paid Fee …" at bounding box center [784, 375] width 1568 height 751
click at [1504, 30] on span "Close" at bounding box center [1490, 31] width 46 height 46
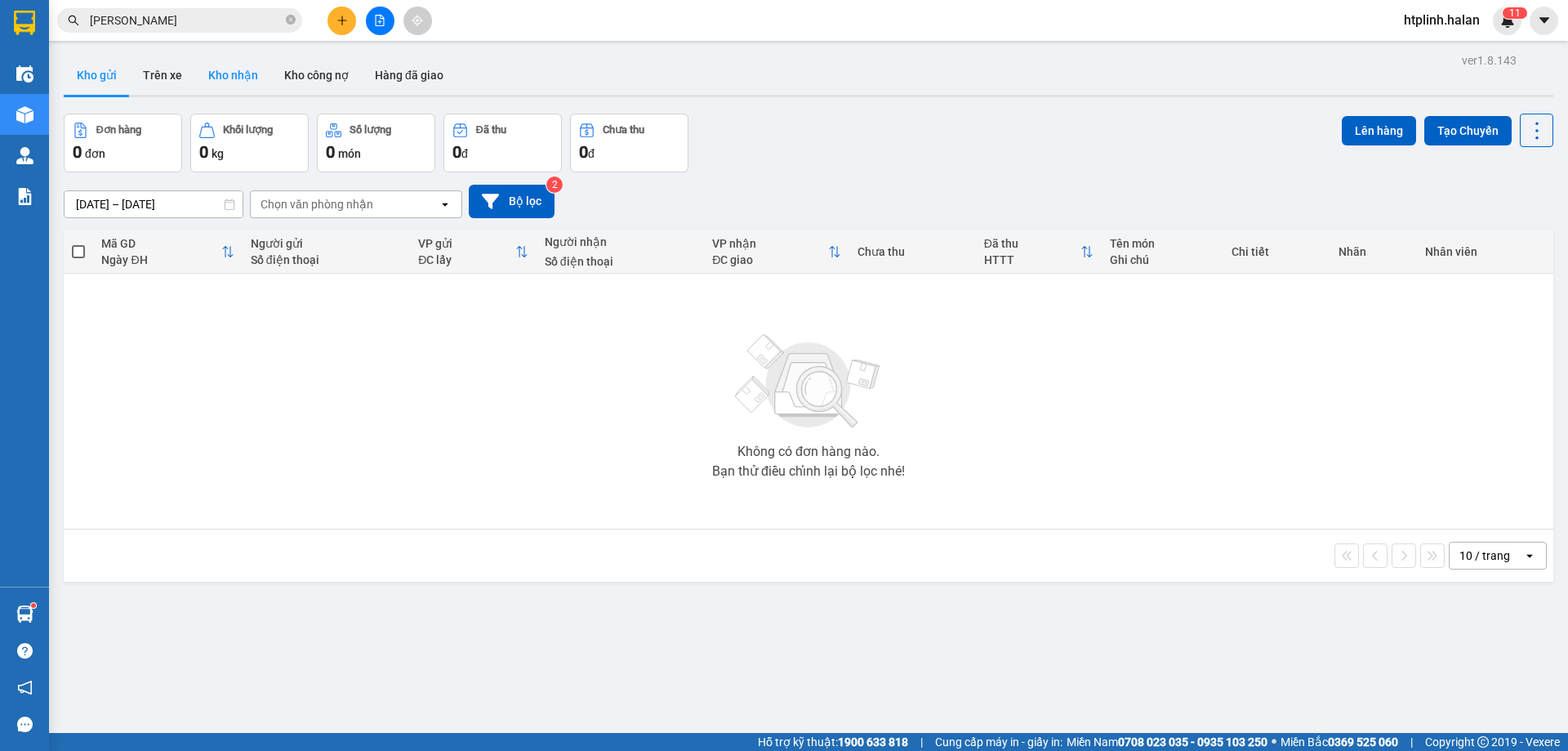
click at [253, 59] on button "Kho nhận" at bounding box center [233, 75] width 76 height 39
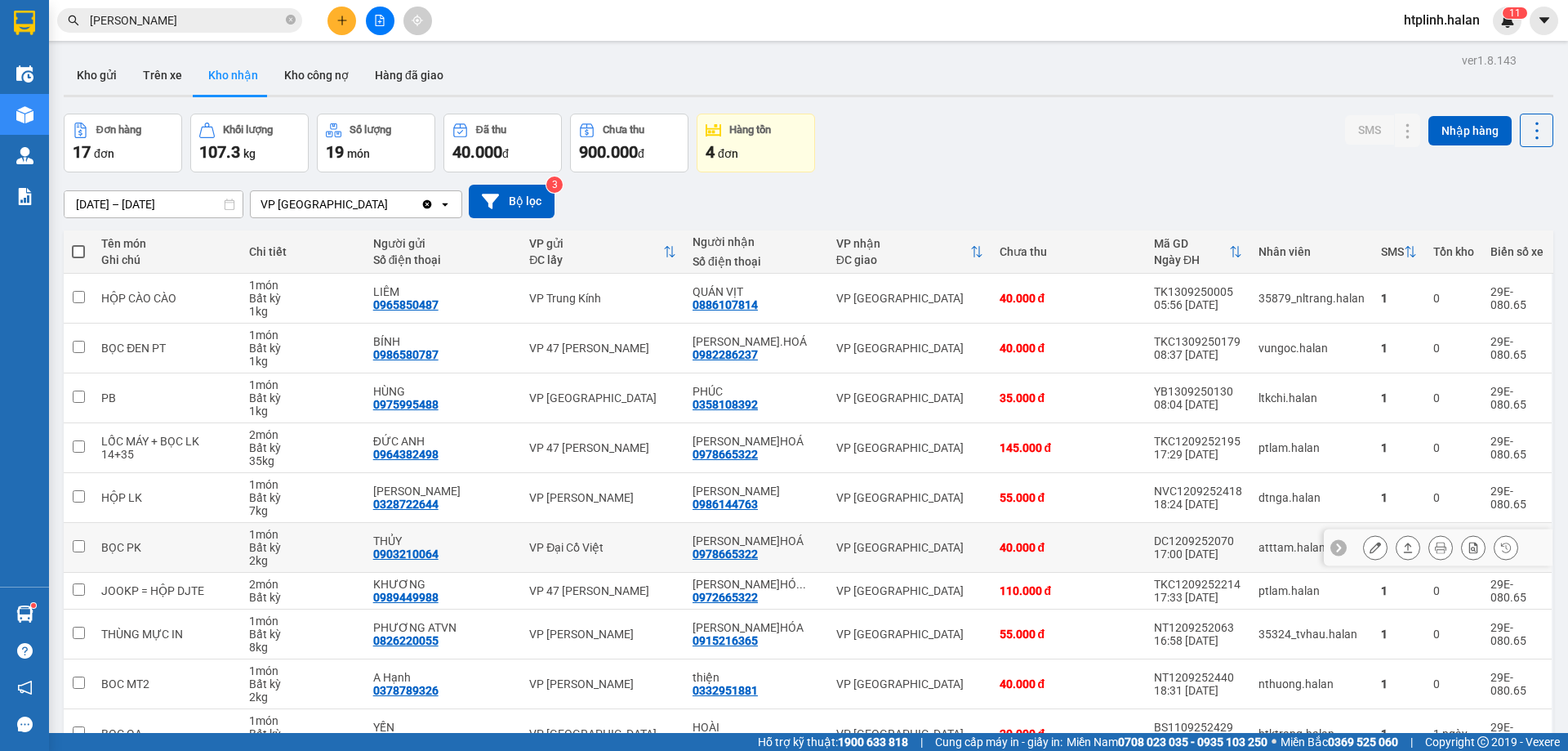
scroll to position [93, 0]
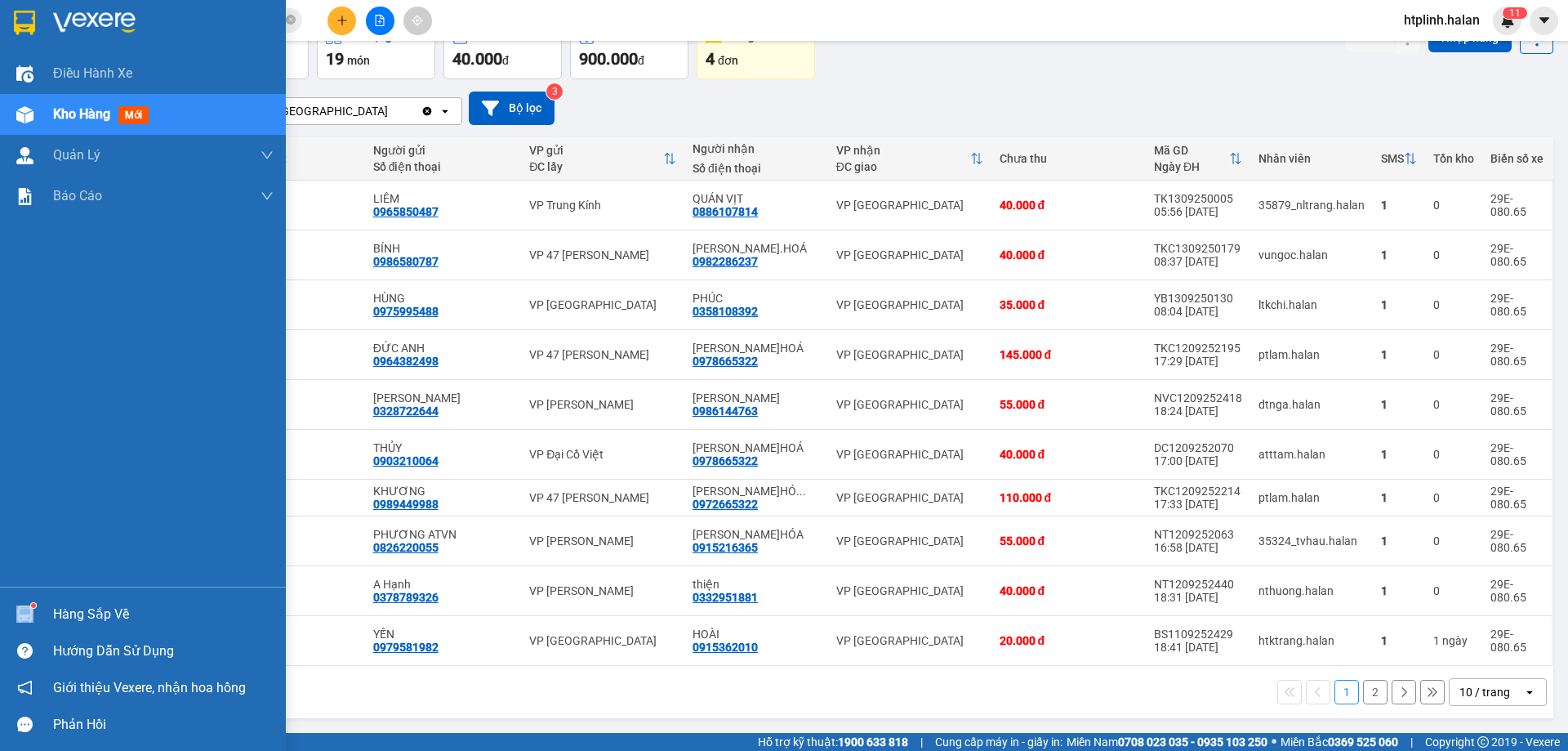
drag, startPoint x: 40, startPoint y: 599, endPoint x: 62, endPoint y: 609, distance: 24.2
click at [59, 613] on div "Hàng sắp về" at bounding box center [142, 614] width 286 height 36
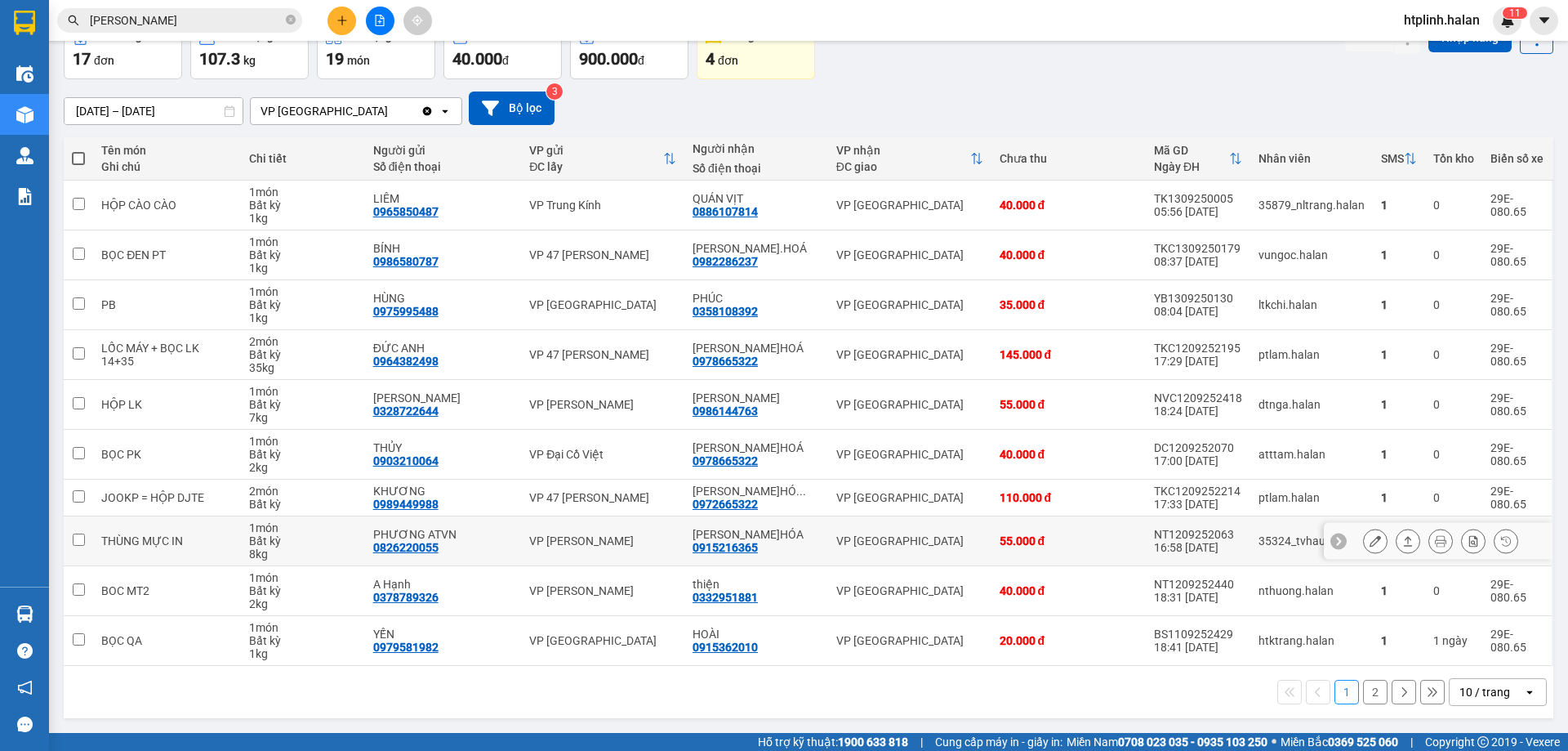
click at [834, 545] on section "Kết quả tìm kiếm ( 23 ) Bộ lọc Thuộc VP này Mã ĐH Trạng thái Món hàng Thu hộ Tổ…" at bounding box center [784, 375] width 1568 height 751
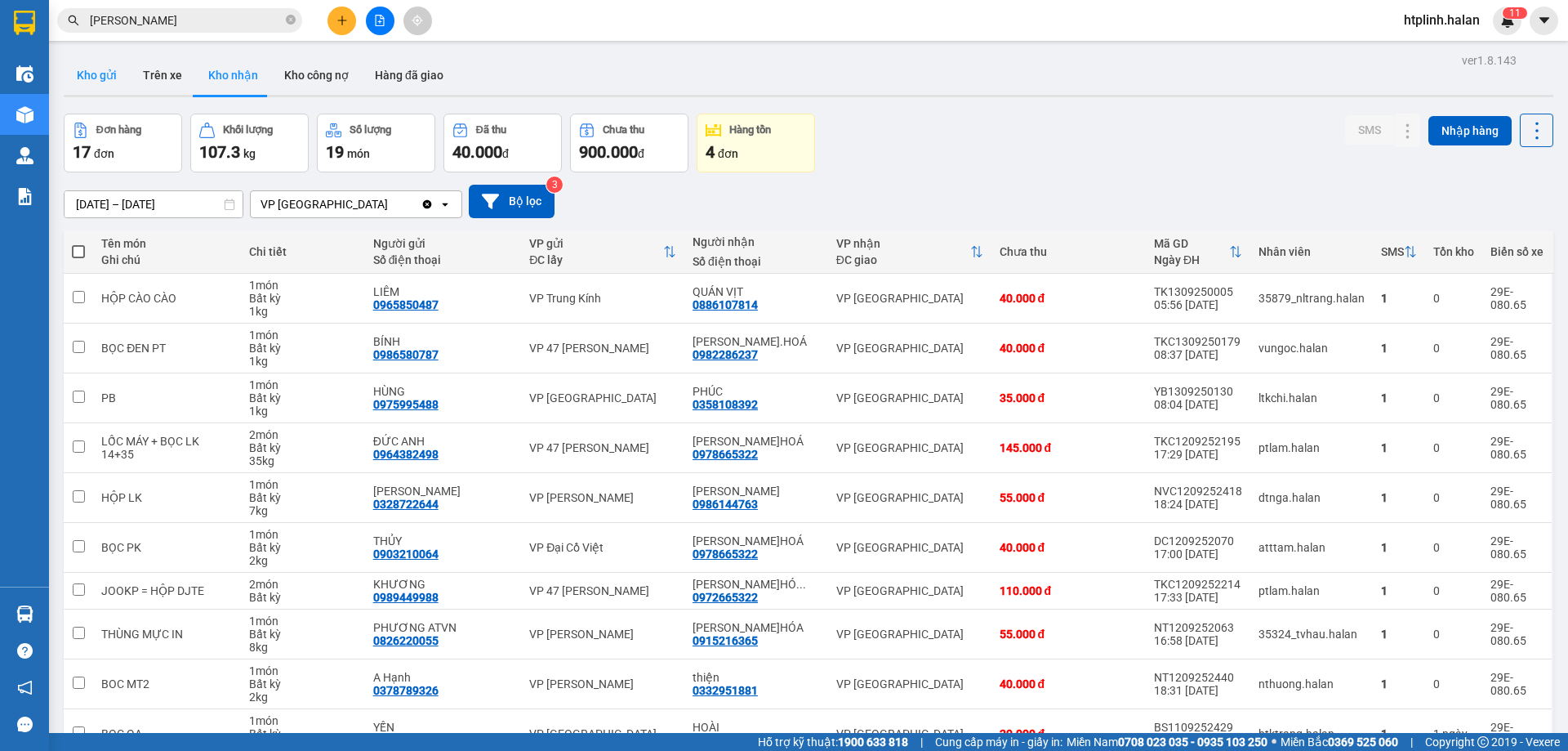
click at [111, 70] on button "Kho gửi" at bounding box center [97, 75] width 66 height 39
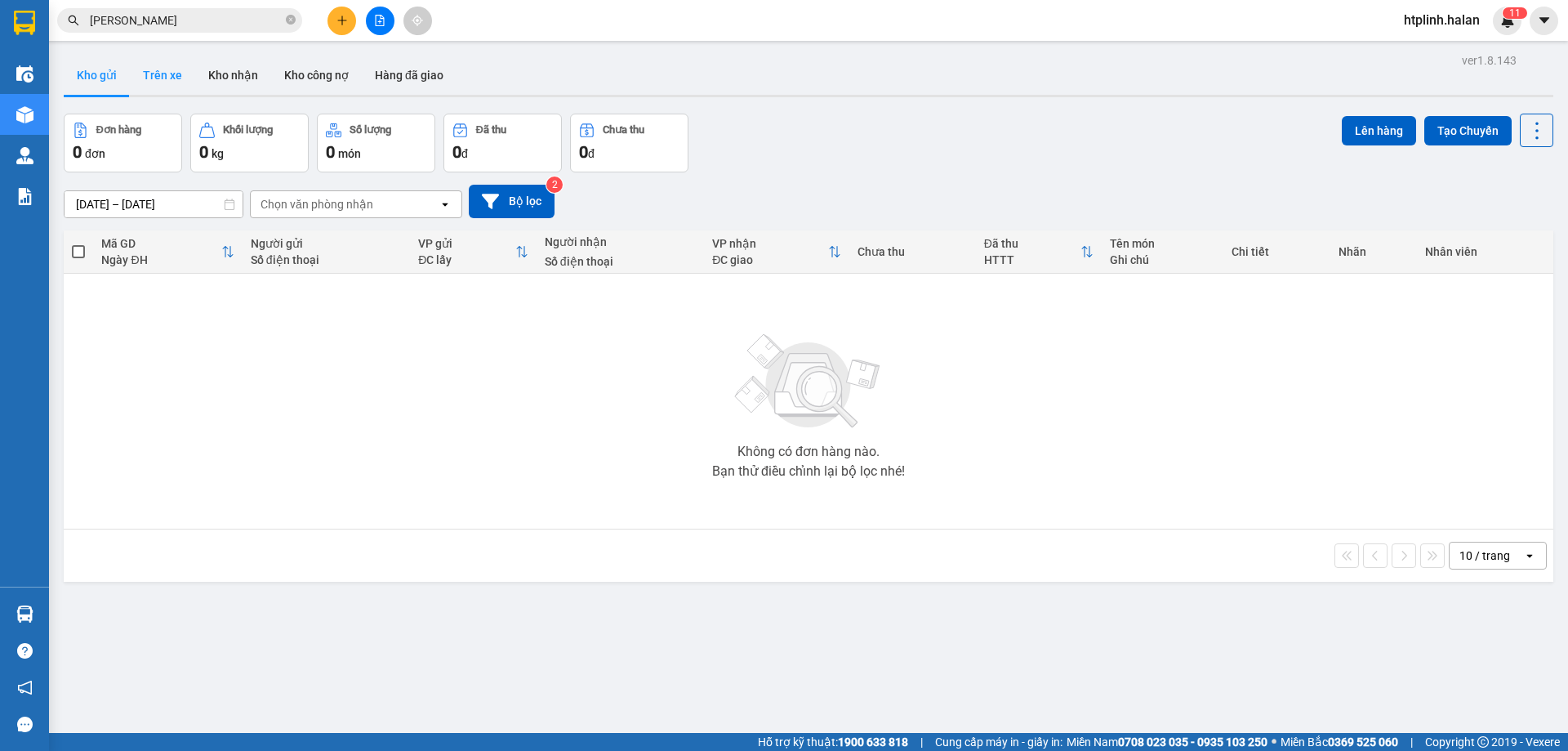
click at [162, 73] on button "Trên xe" at bounding box center [162, 75] width 65 height 39
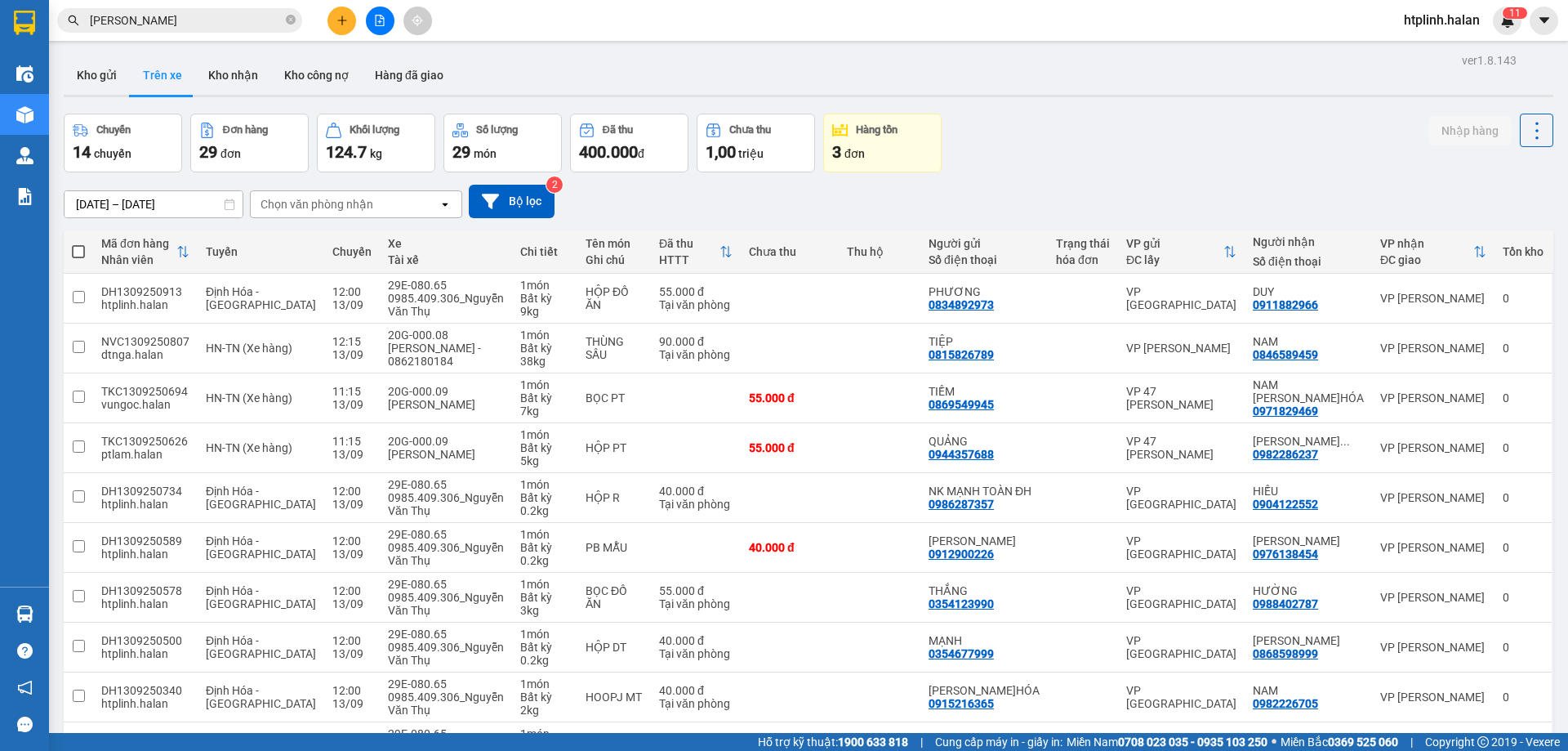
click at [1286, 144] on div "Chuyến 14 chuyến Đơn hàng 29 đơn Khối lượng 124.7 kg Số lượng 29 món Đã thu 400…" at bounding box center [808, 142] width 1489 height 59
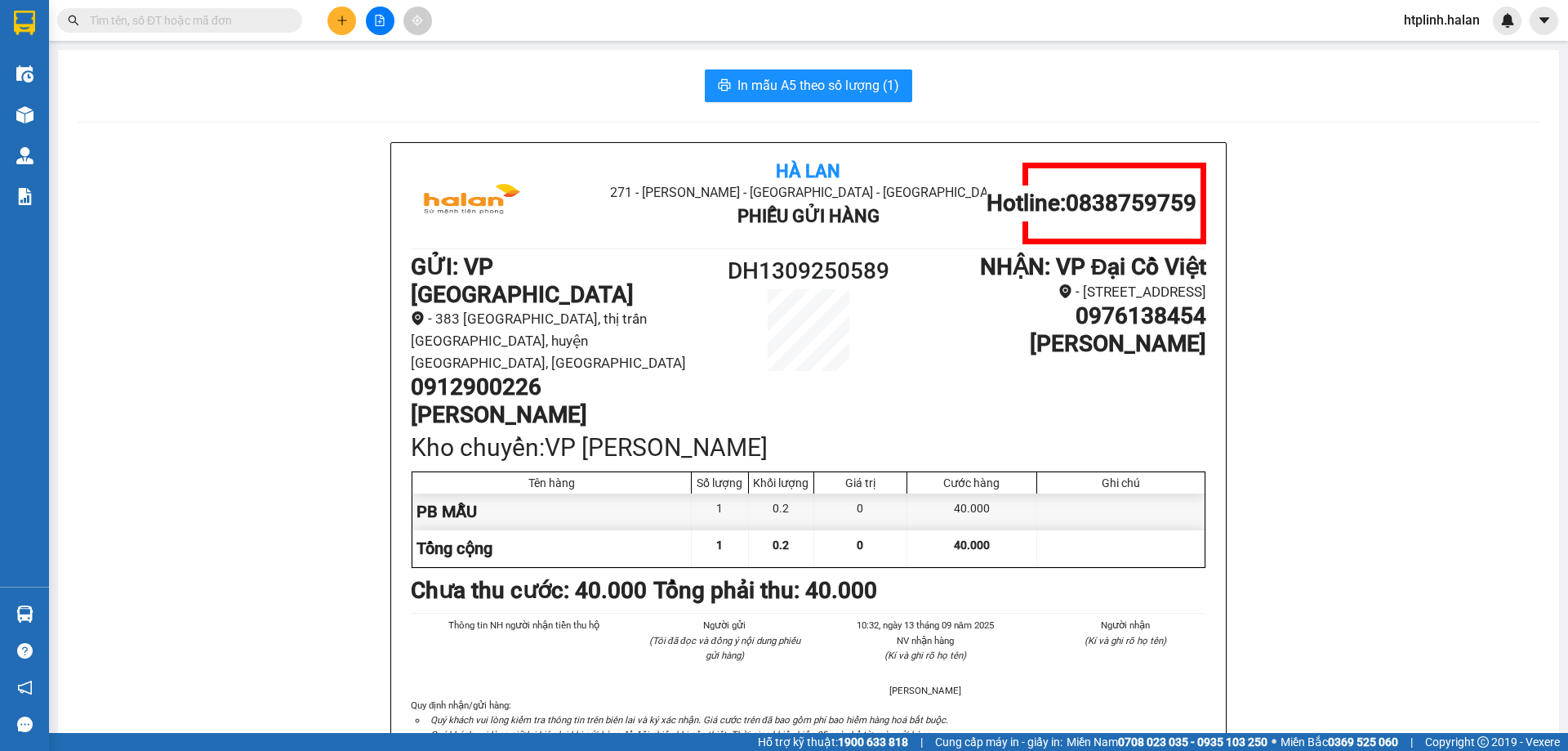
click at [0, 108] on div "Kho hàng mới" at bounding box center [24, 113] width 49 height 41
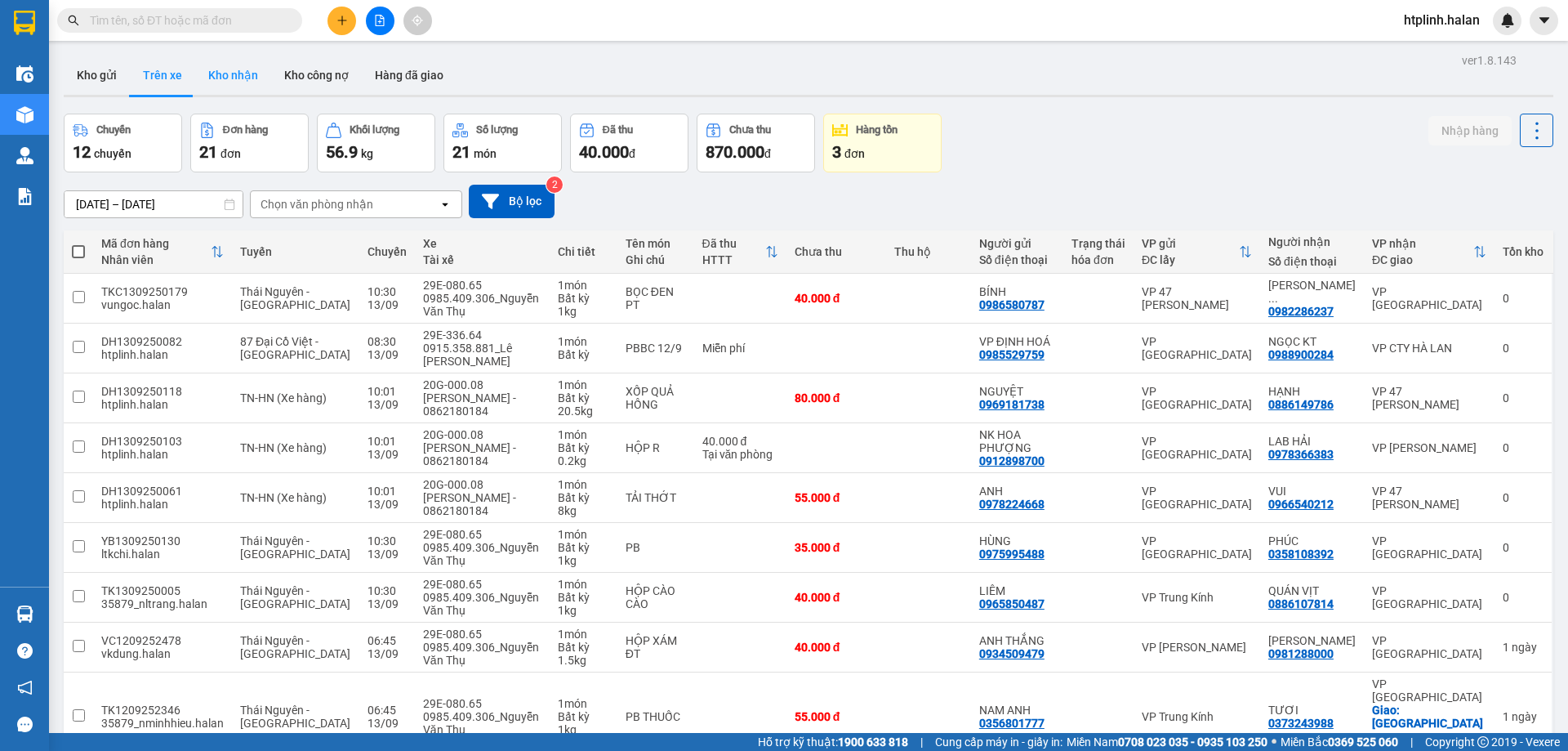
click at [242, 70] on button "Kho nhận" at bounding box center [233, 75] width 76 height 39
type input "[DATE] – [DATE]"
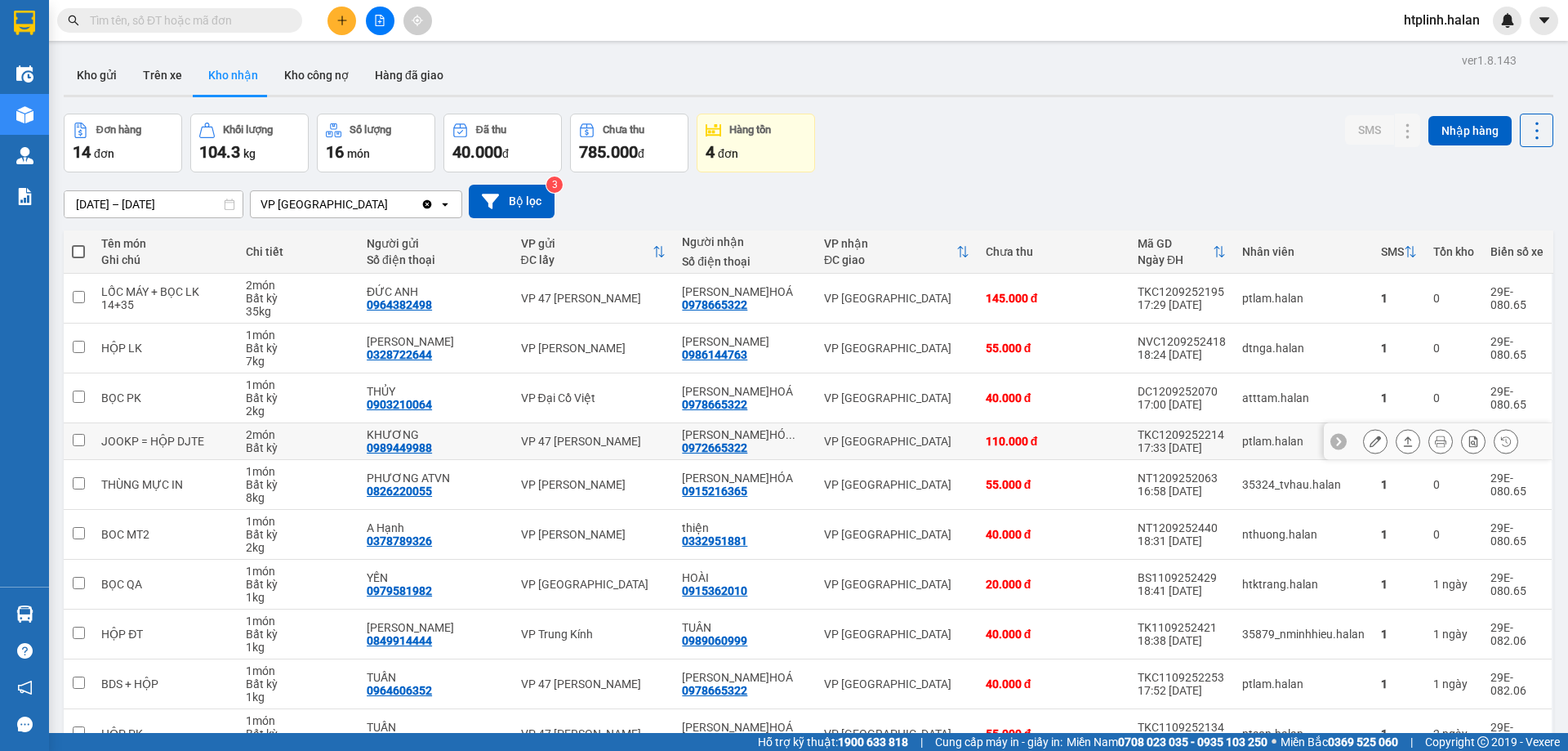
scroll to position [93, 0]
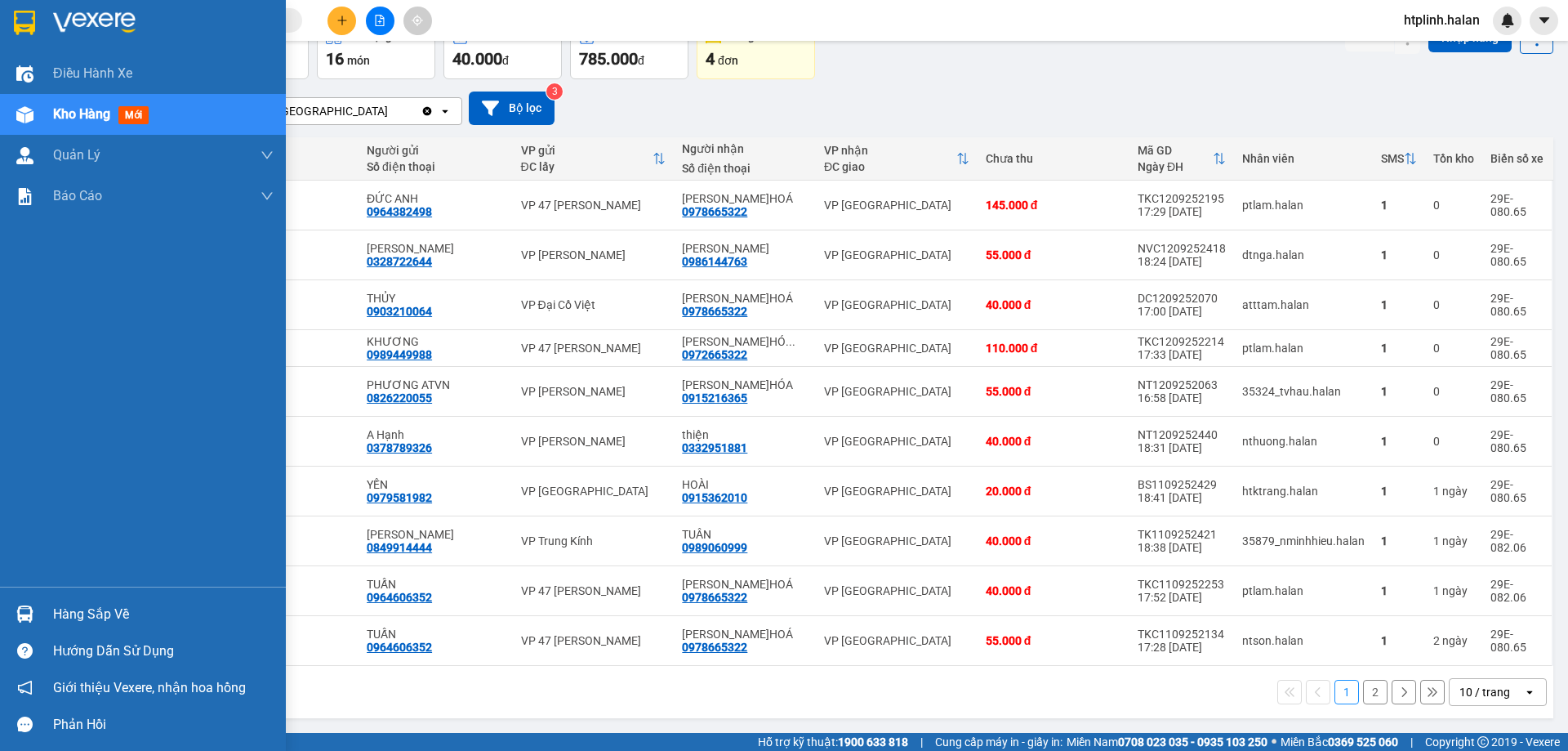
click at [45, 622] on div "Hàng sắp về" at bounding box center [142, 614] width 286 height 36
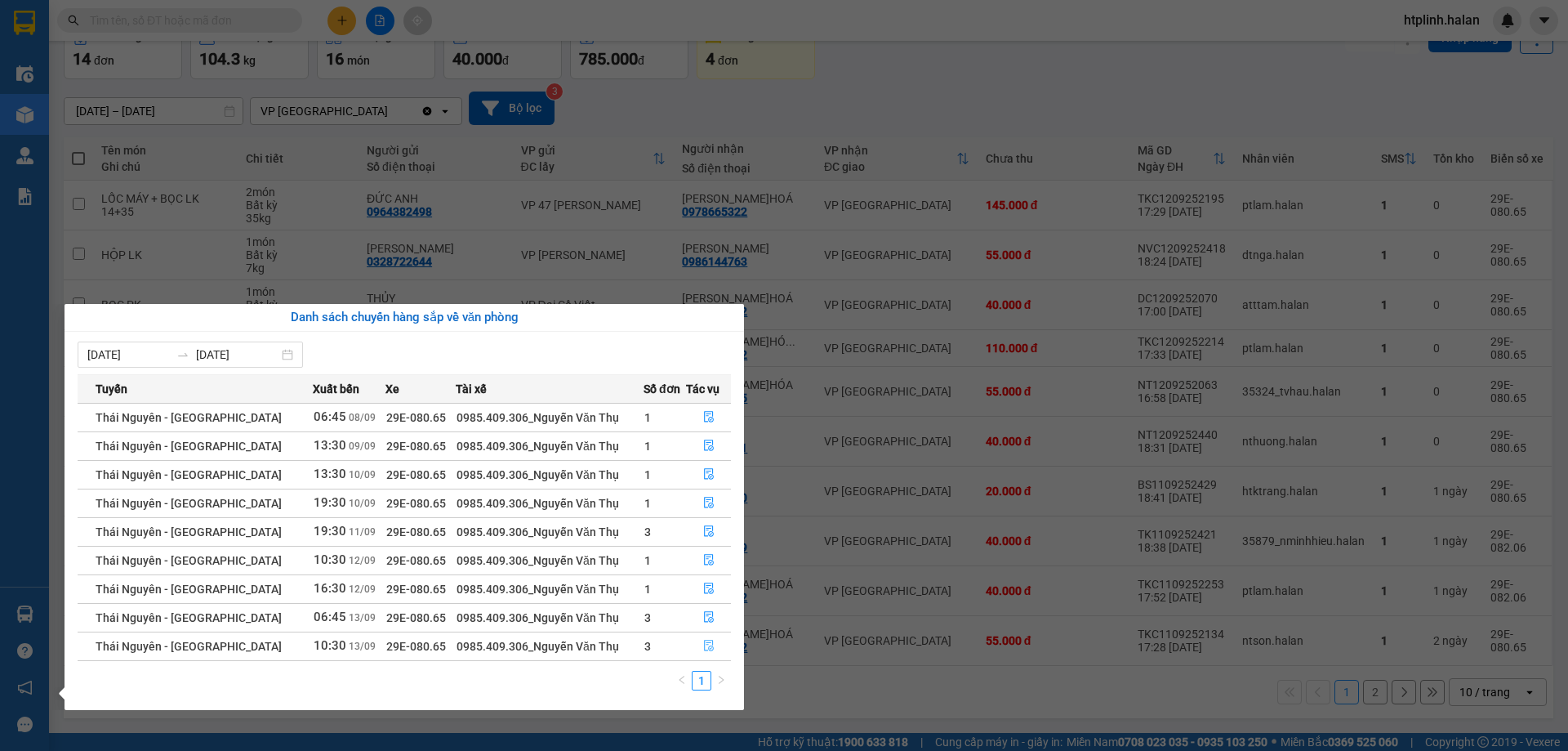
click at [704, 642] on icon "file-done" at bounding box center [709, 646] width 10 height 12
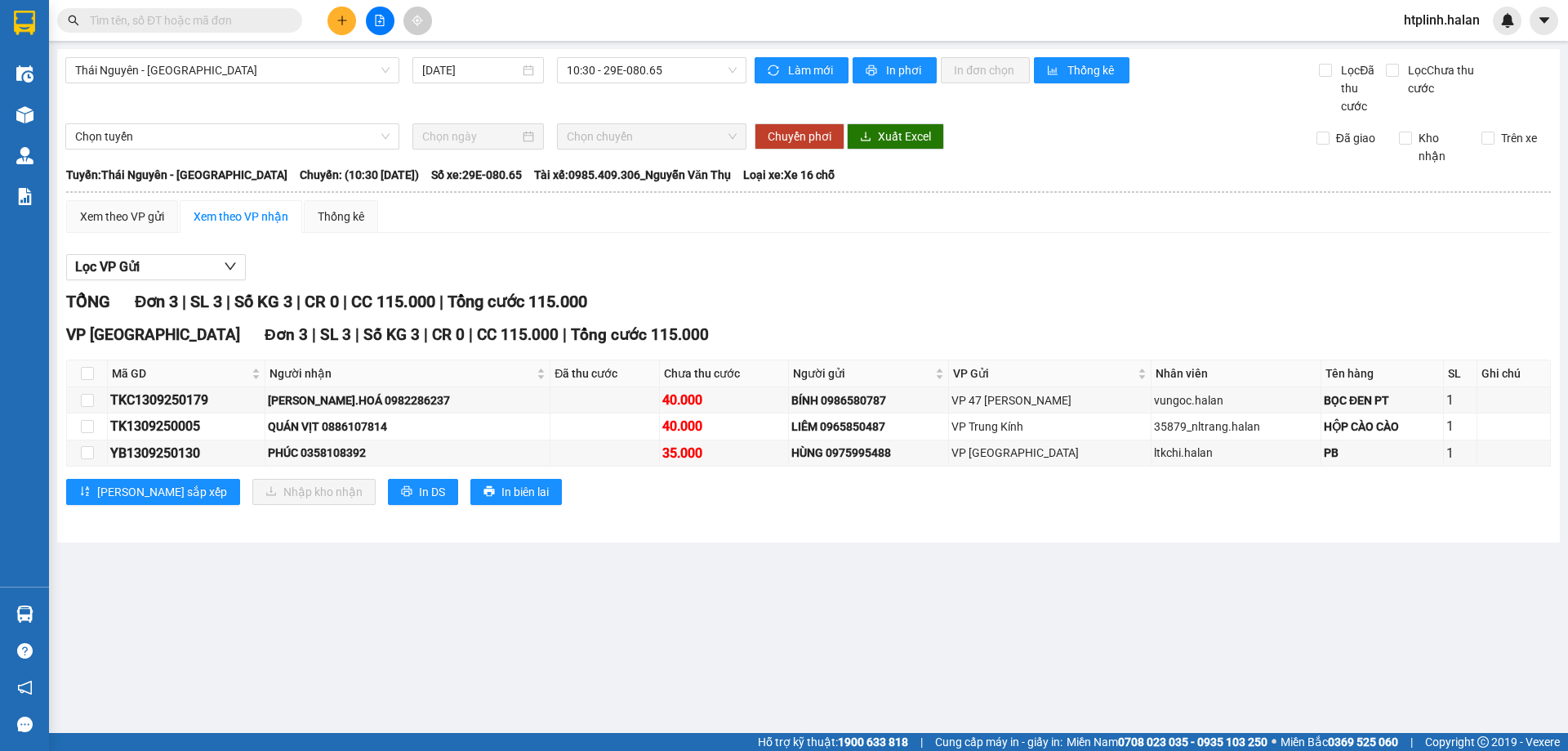
click at [717, 699] on main "[GEOGRAPHIC_DATA] - [GEOGRAPHIC_DATA] [DATE] 10:30 - 29E-080.65 Làm mới In phơi…" at bounding box center [784, 366] width 1568 height 733
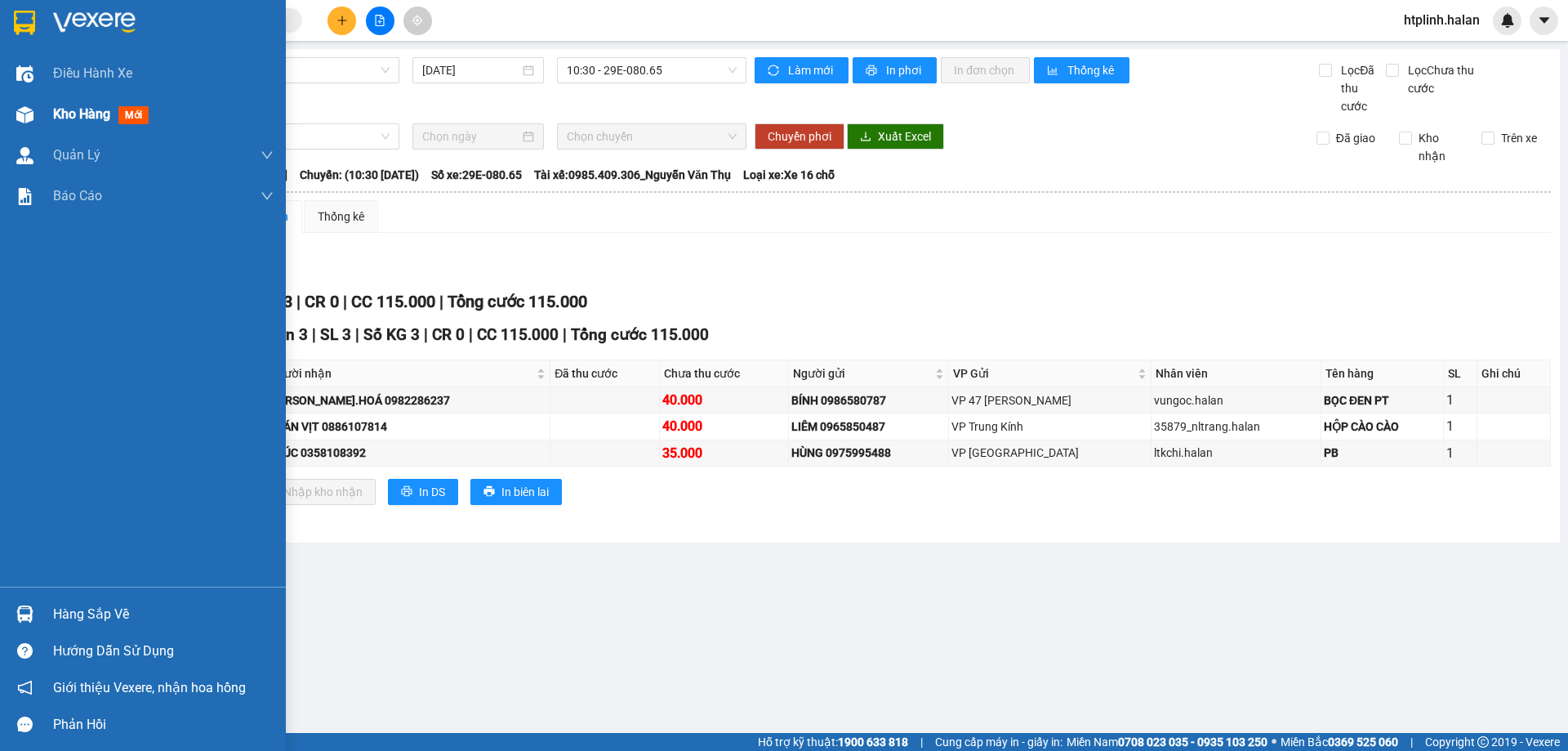
click at [82, 97] on div "Kho hàng mới" at bounding box center [163, 113] width 220 height 41
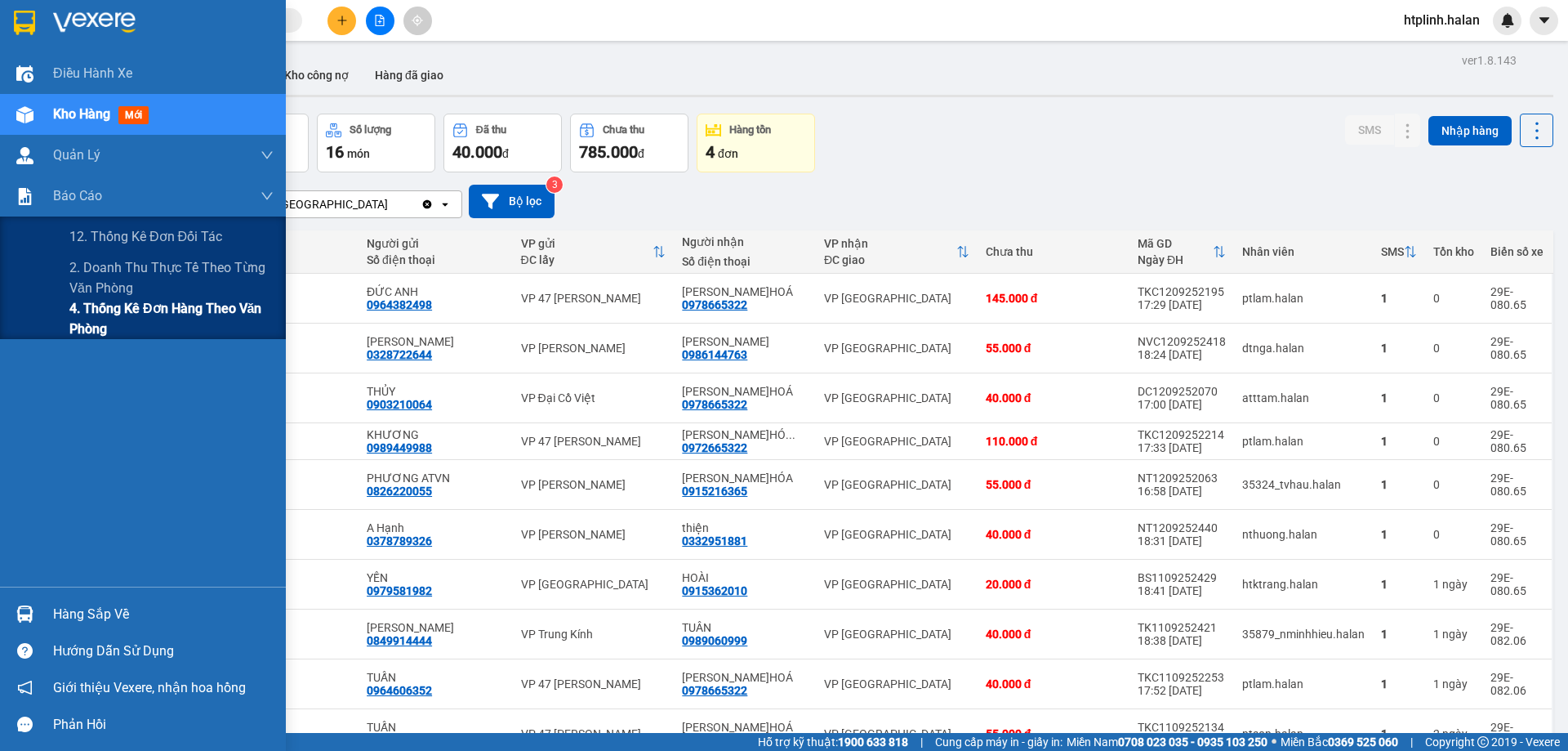
click at [182, 325] on span "4. Thống kê đơn hàng theo văn phòng" at bounding box center [171, 318] width 204 height 41
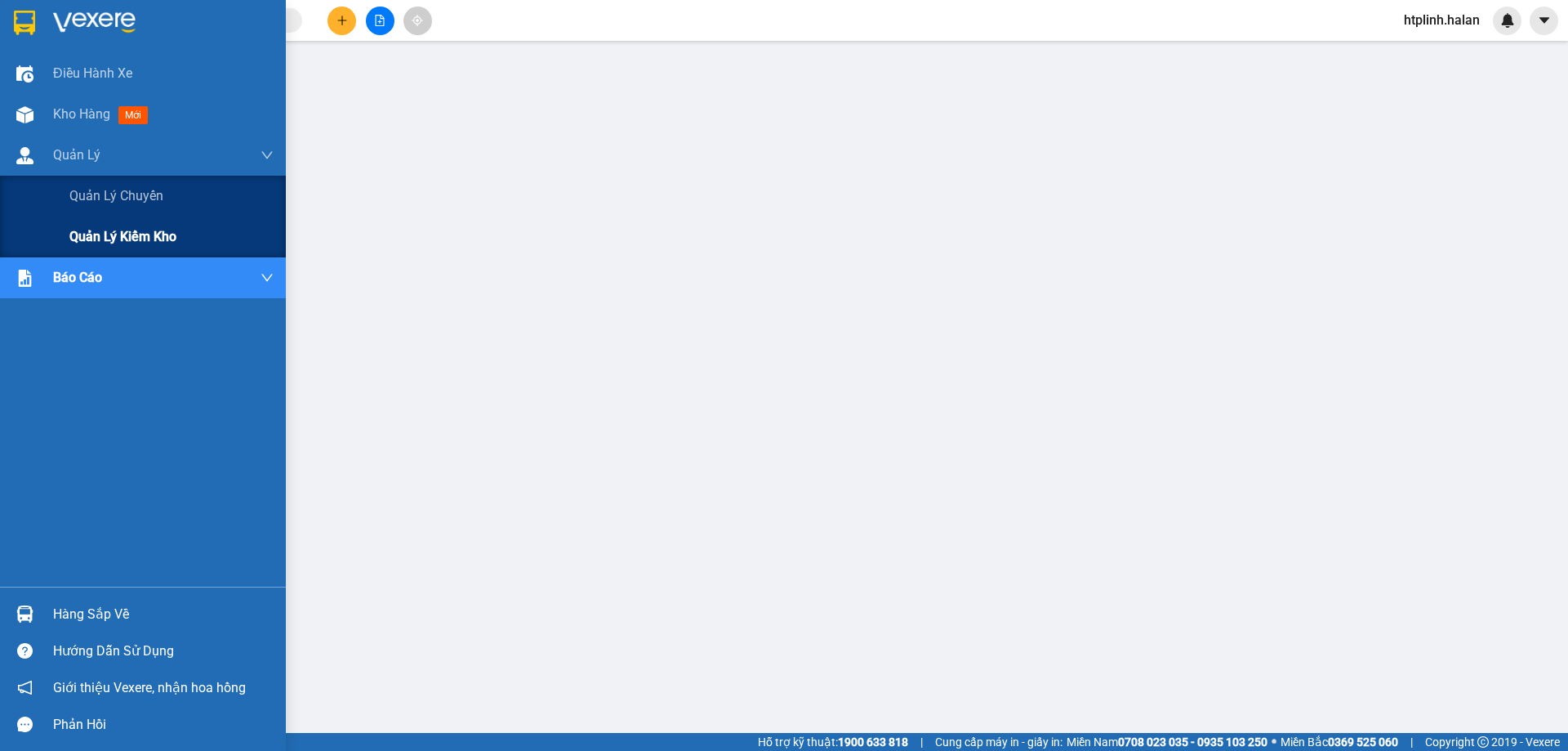
click at [109, 224] on div "Quản lý kiểm kho" at bounding box center [171, 236] width 204 height 41
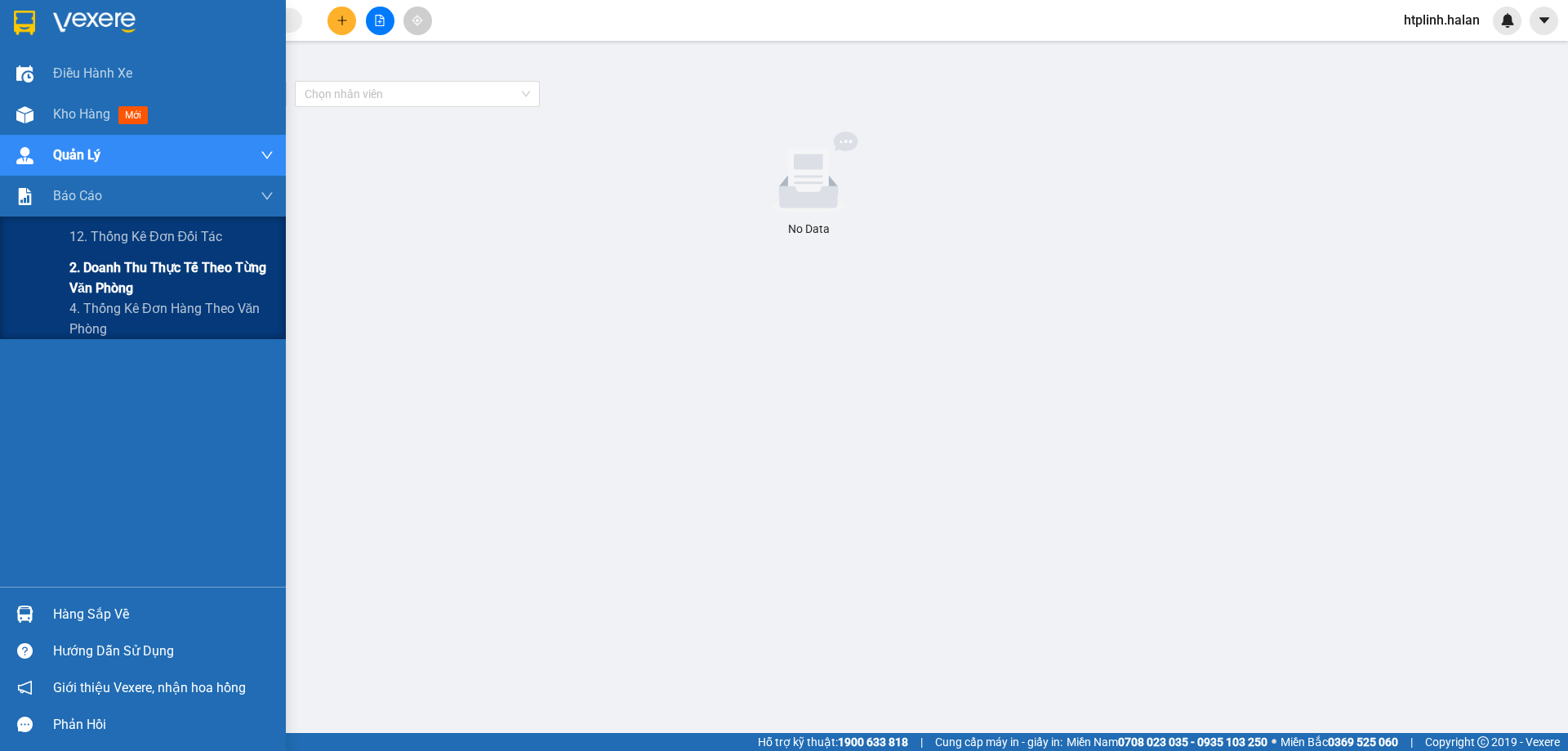
drag, startPoint x: 138, startPoint y: 277, endPoint x: 241, endPoint y: 257, distance: 104.9
click at [147, 274] on span "2. Doanh thu thực tế theo từng văn phòng" at bounding box center [171, 277] width 204 height 41
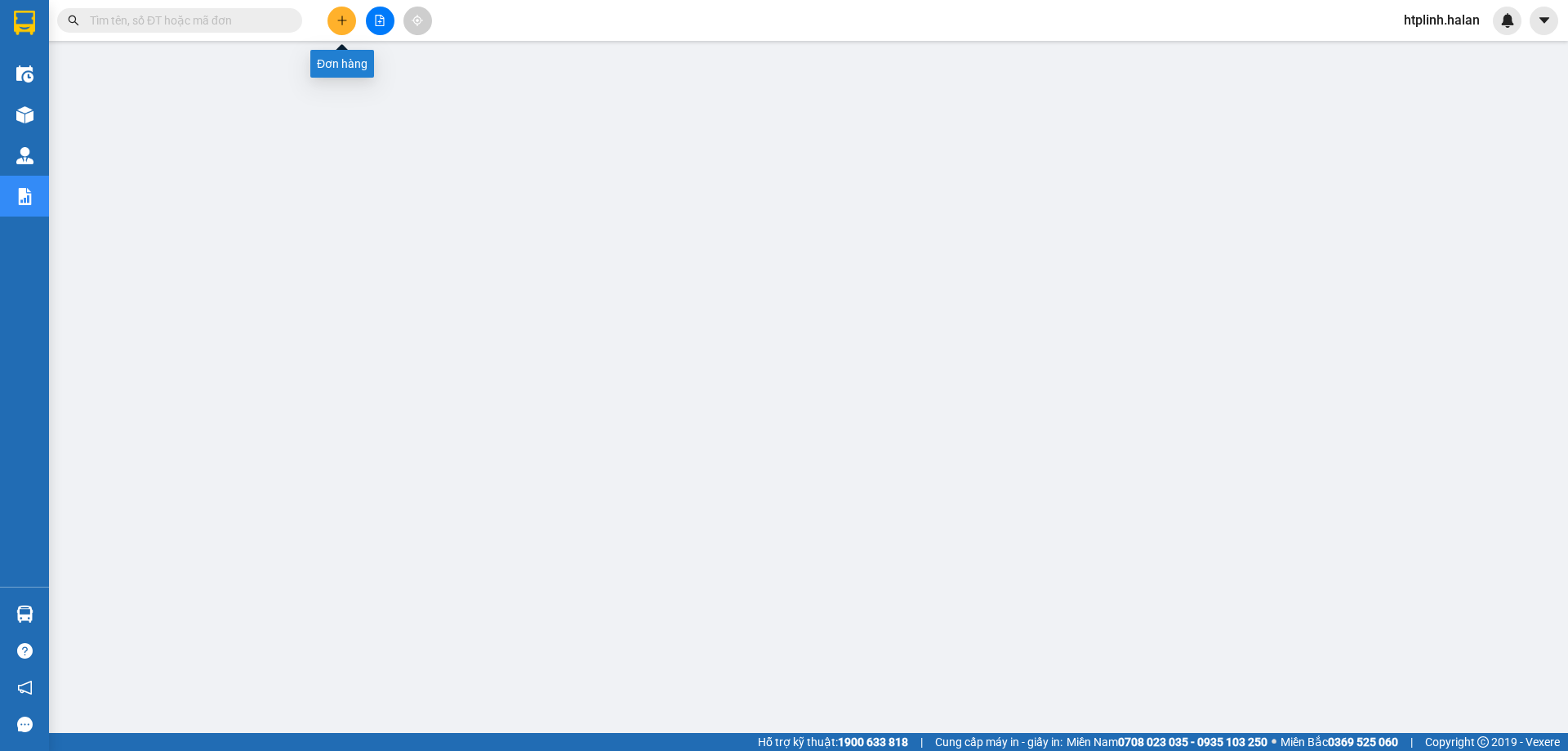
click at [331, 12] on button at bounding box center [342, 21] width 29 height 29
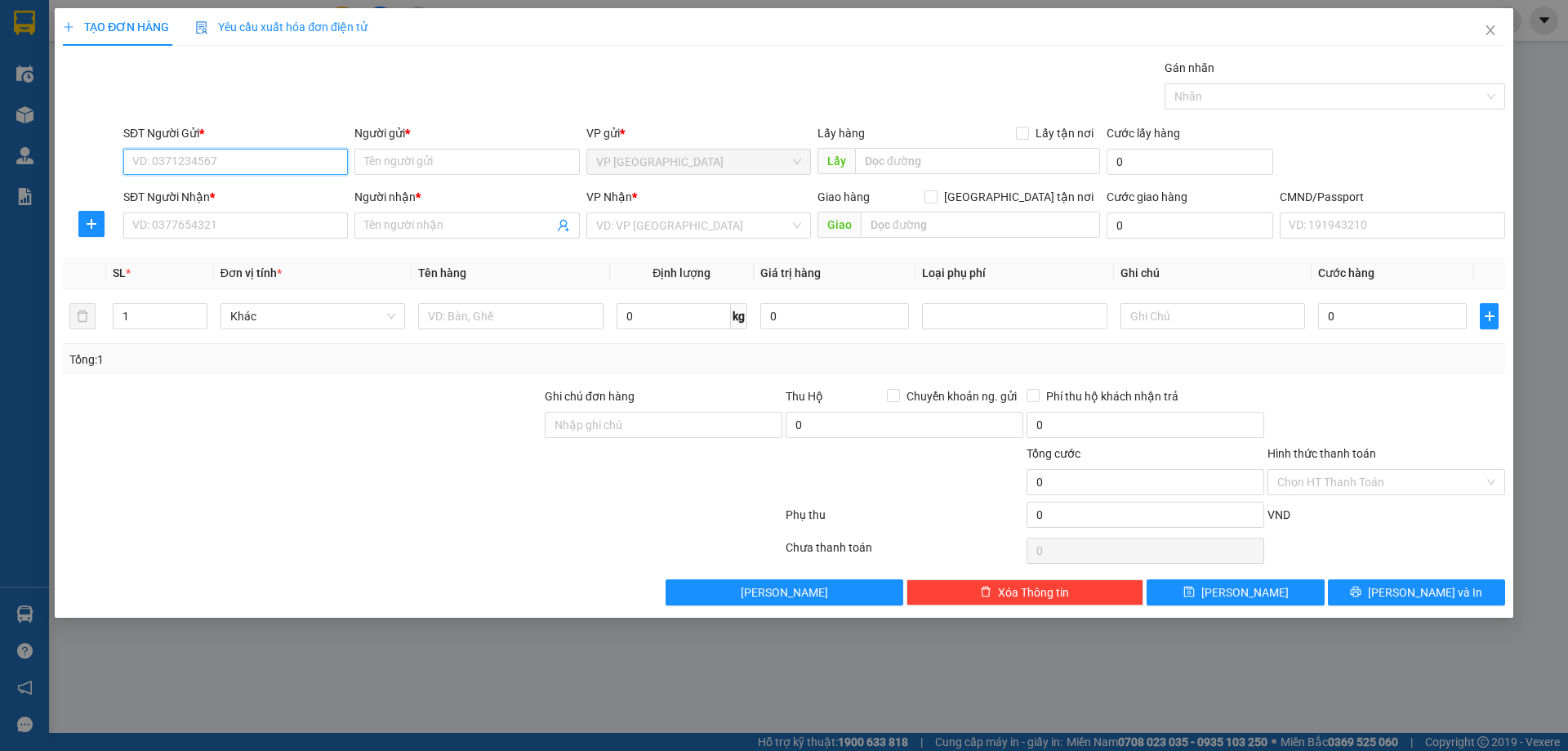
click at [274, 157] on input "SĐT Người Gửi *" at bounding box center [235, 162] width 224 height 26
paste input "0986287357"
type input "0986287357"
click at [246, 196] on div "0986287357 - NK MẠNH TOÀN ĐH" at bounding box center [236, 195] width 205 height 18
type input "NK MẠNH TOÀN ĐH"
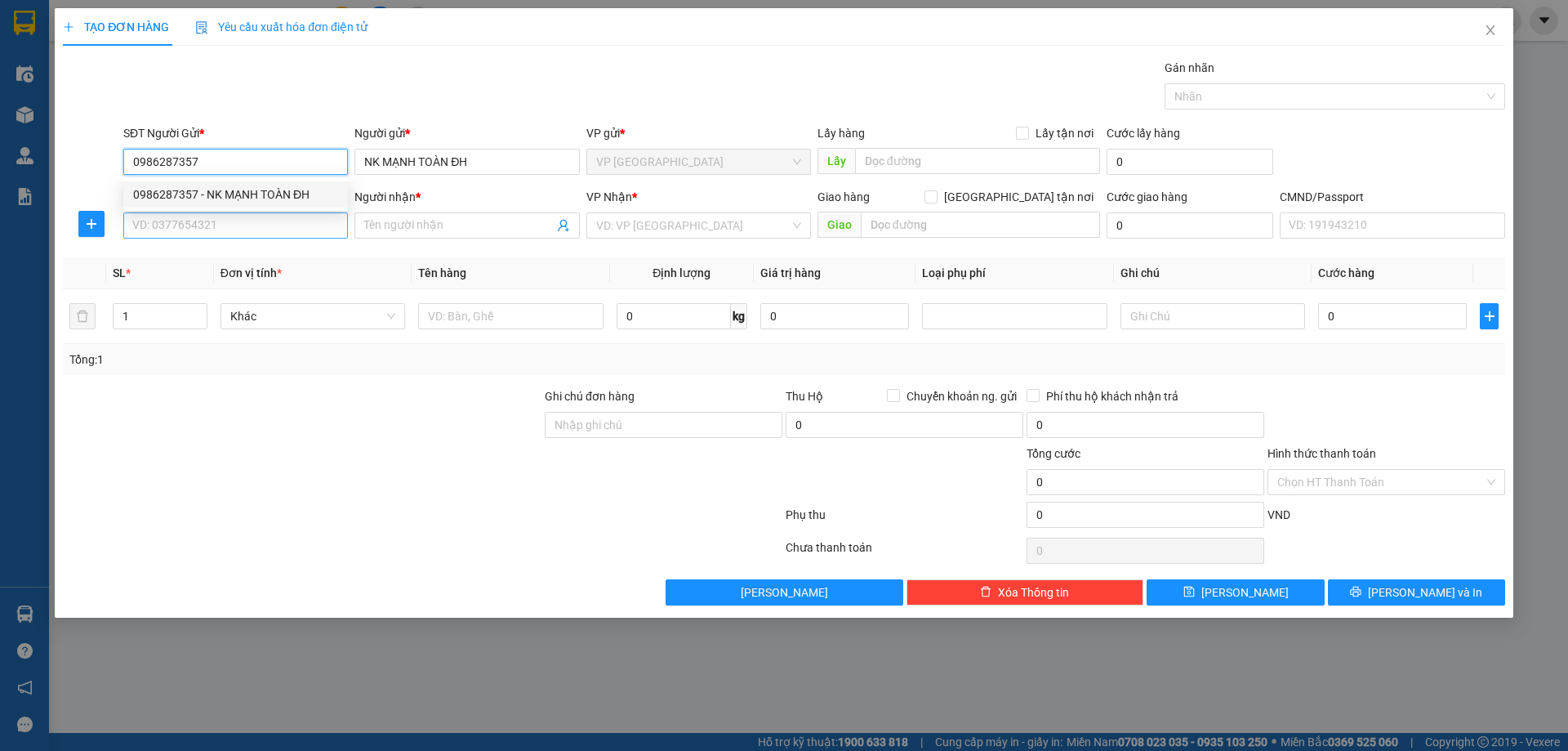
type input "0986287357"
click at [261, 233] on input "SĐT Người Nhận *" at bounding box center [235, 225] width 224 height 26
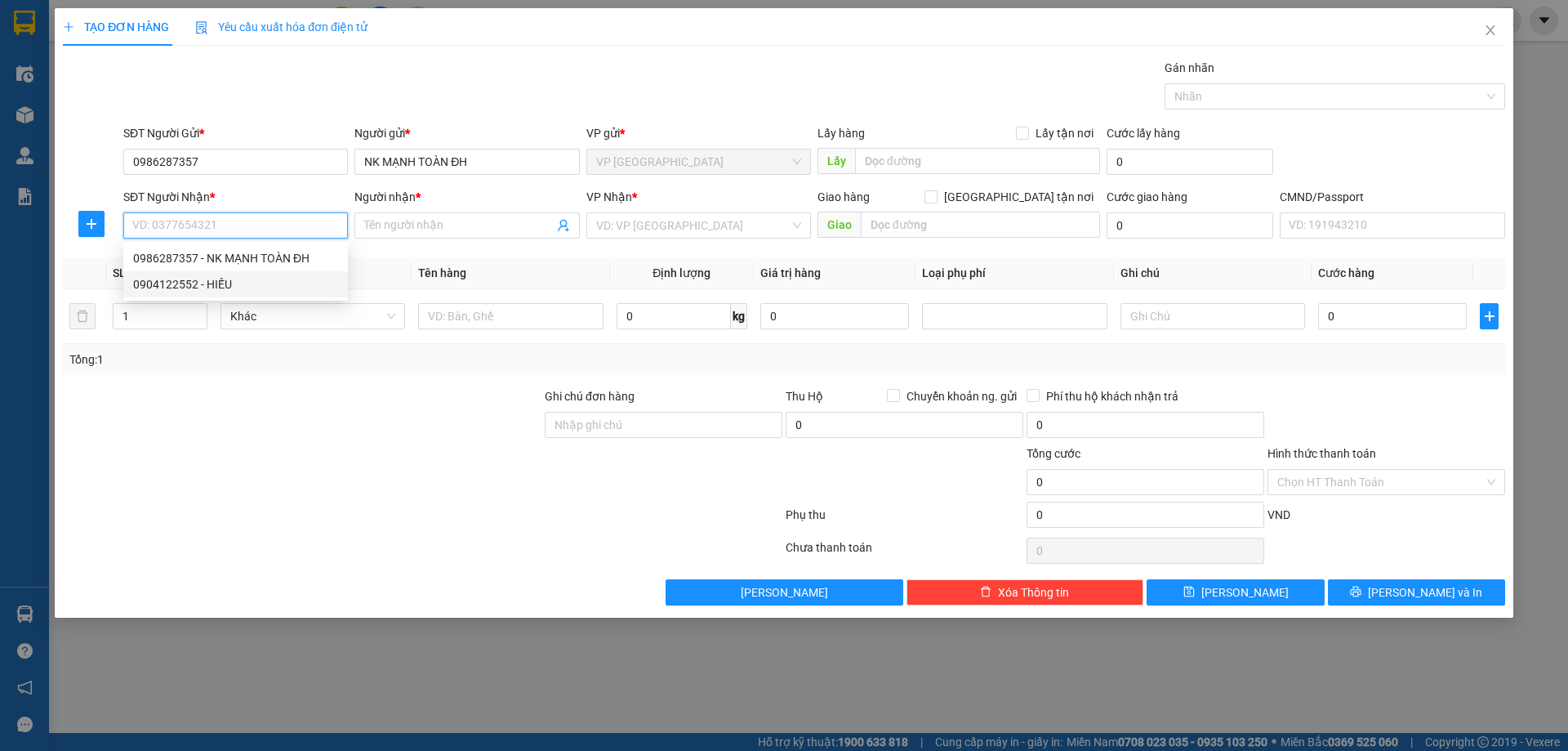
click at [309, 279] on div "0904122552 - HIẾU" at bounding box center [236, 284] width 205 height 18
type input "0904122552"
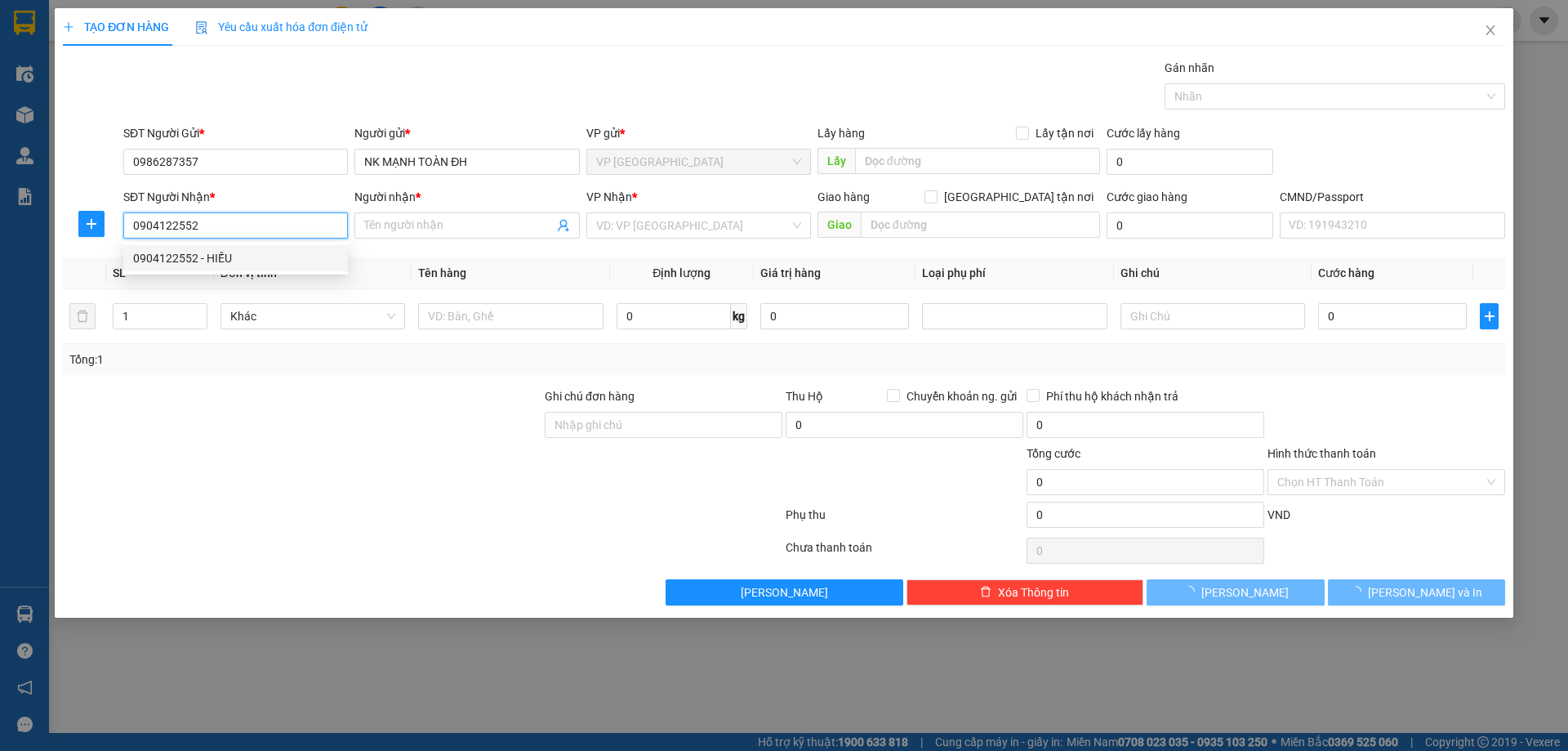
type input "HIẾU"
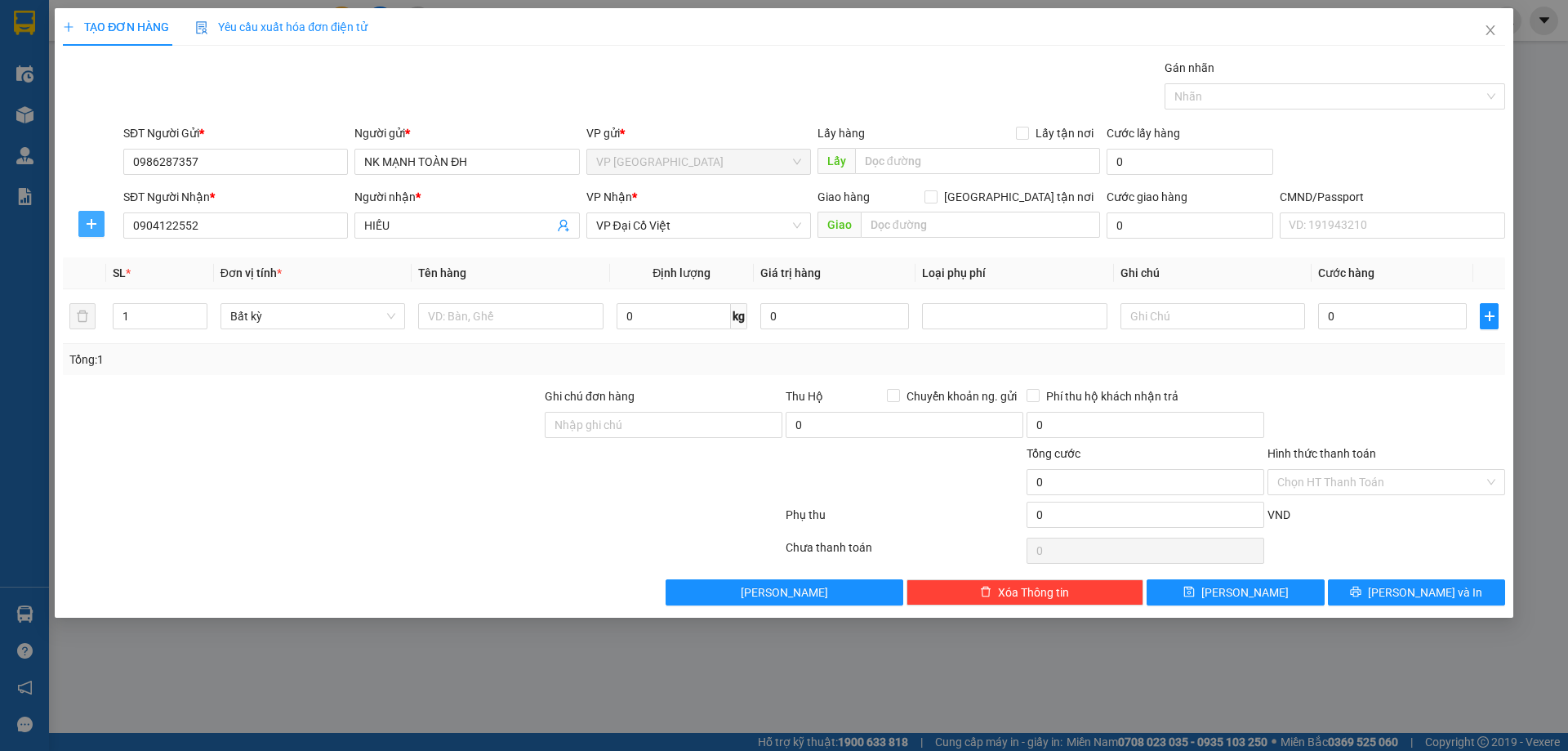
click at [98, 219] on icon "plus" at bounding box center [92, 224] width 13 height 13
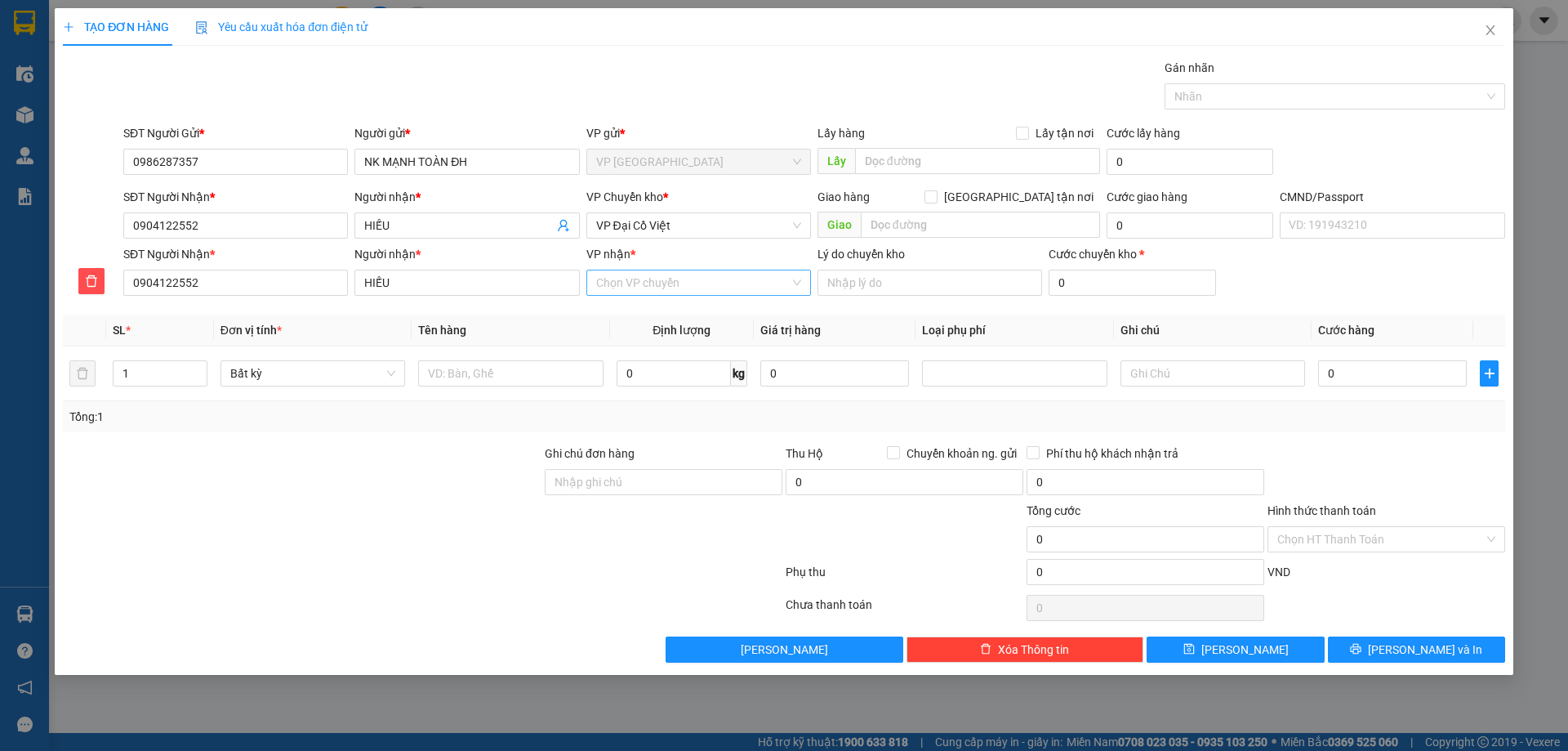
click at [673, 285] on input "VP nhận *" at bounding box center [693, 283] width 194 height 25
type input "DCV"
click at [654, 311] on div "VP Đại Cồ Việt" at bounding box center [699, 315] width 205 height 18
click at [630, 226] on span "VP Đại Cồ Việt" at bounding box center [699, 225] width 205 height 25
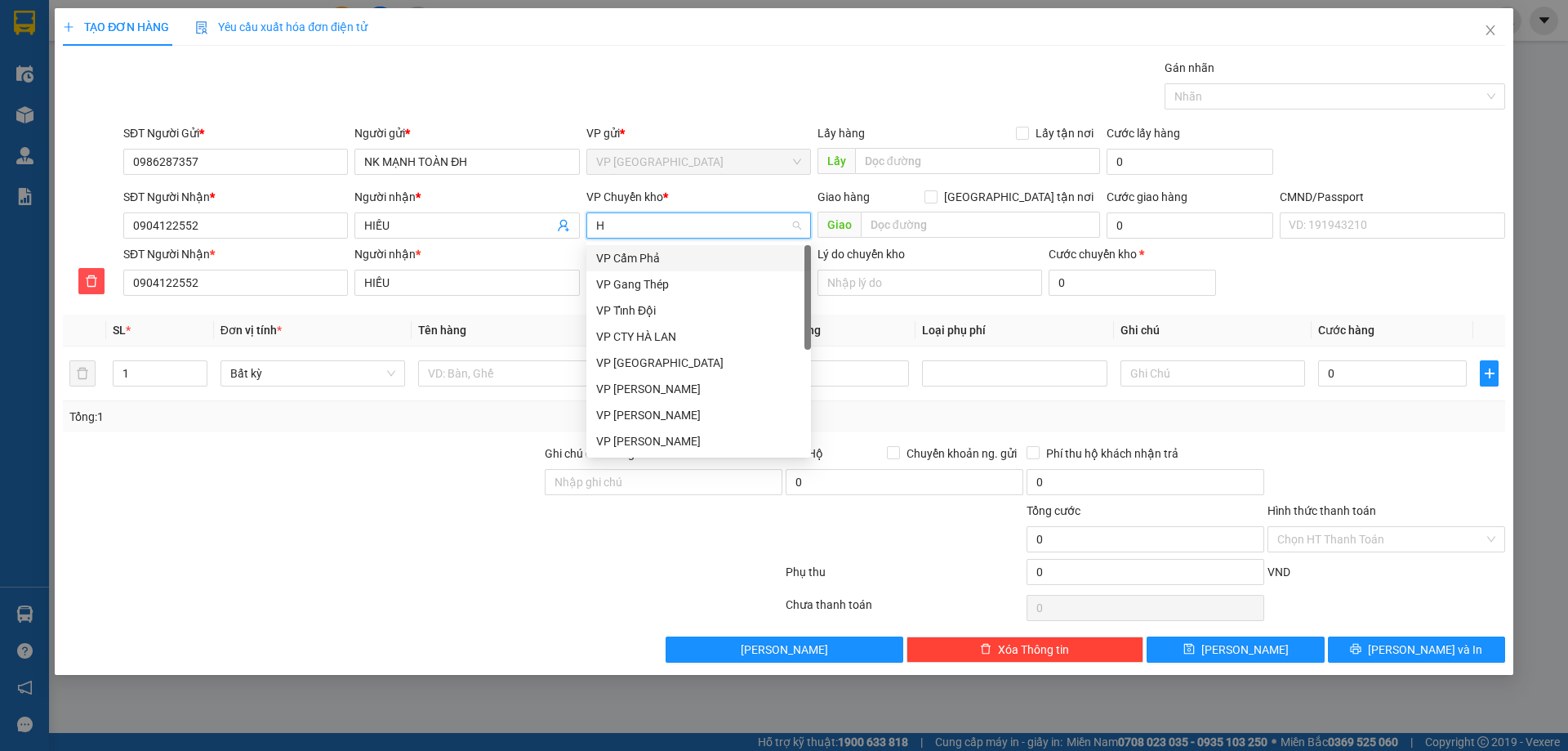
type input "HG"
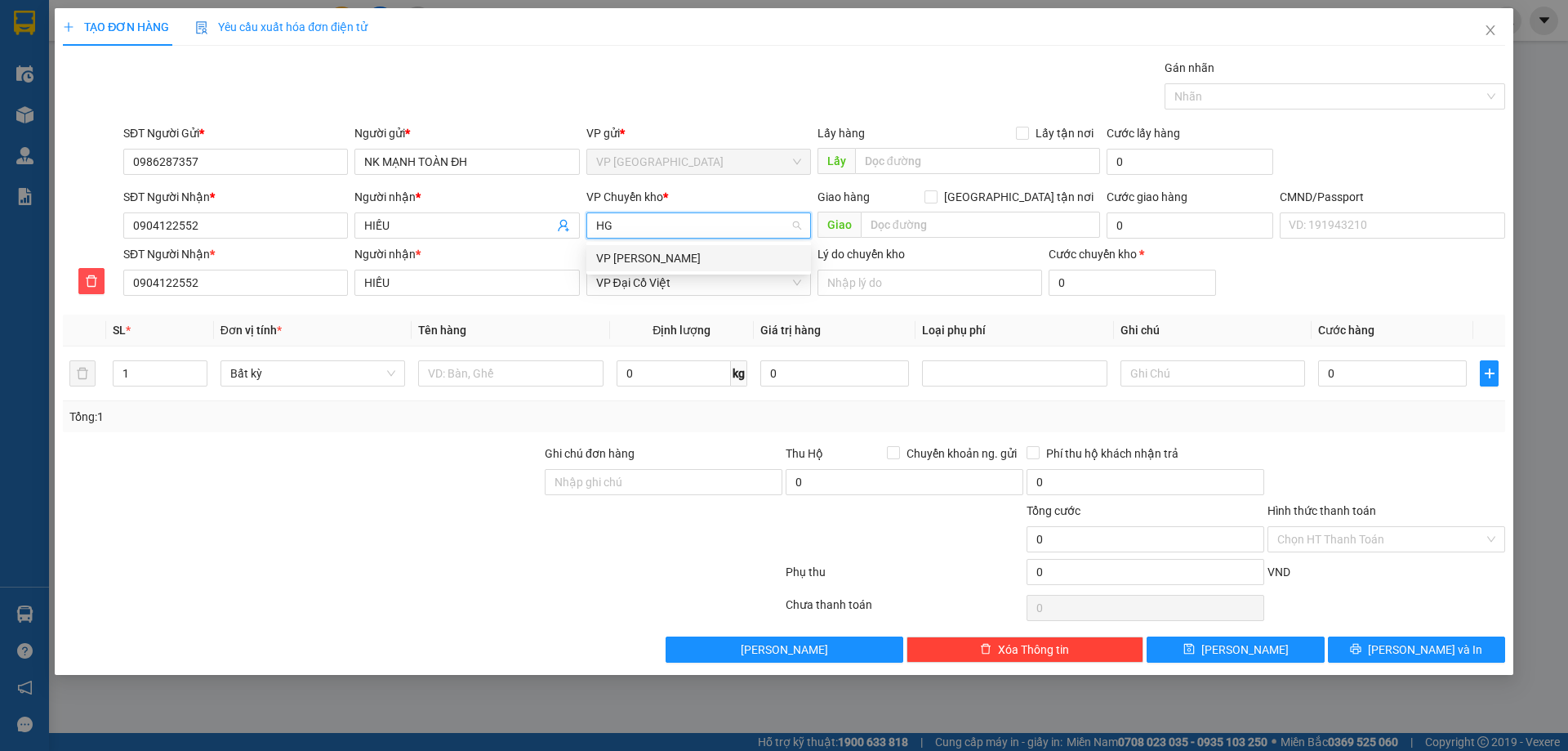
click at [680, 261] on div "VP [PERSON_NAME]" at bounding box center [699, 258] width 205 height 18
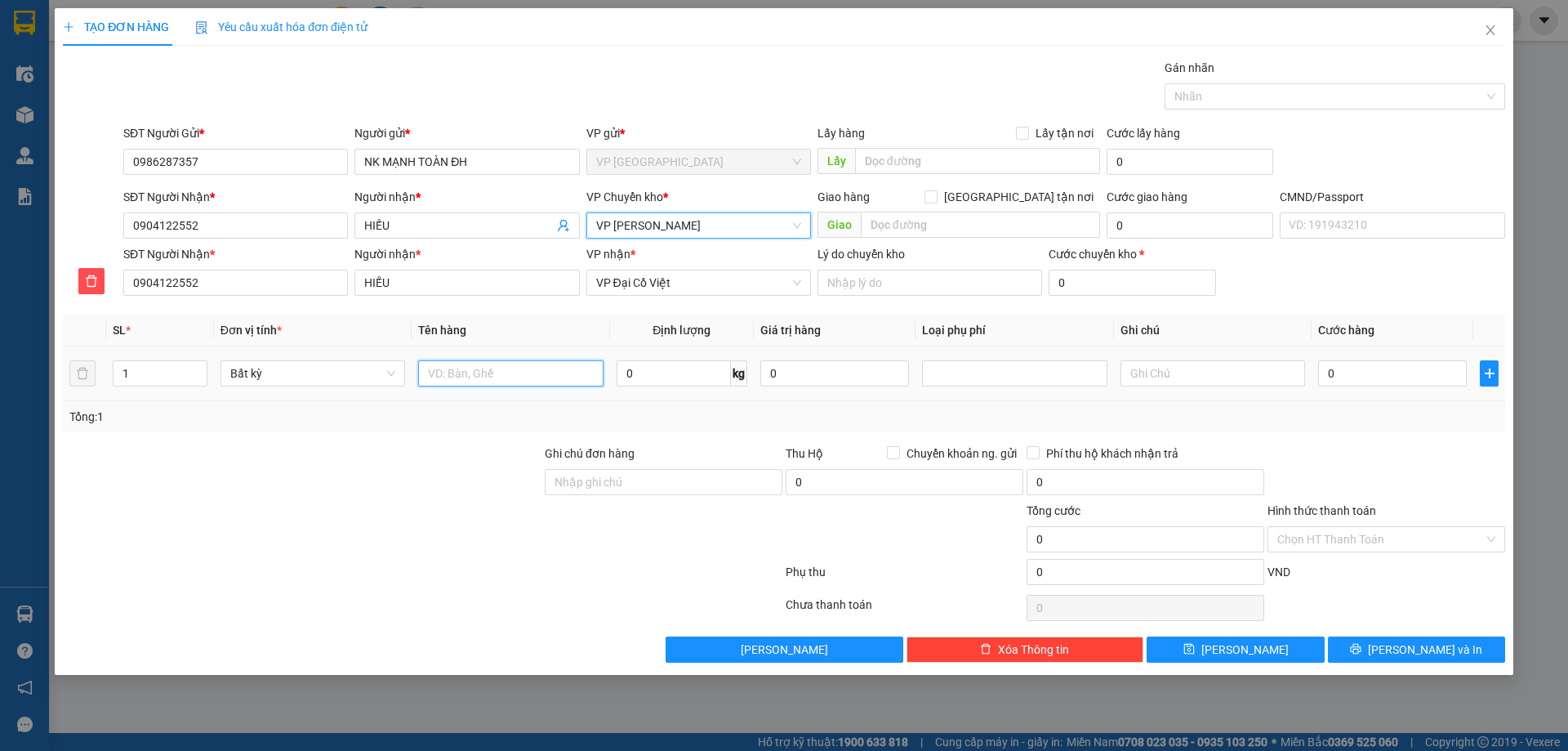
click at [465, 373] on input "text" at bounding box center [510, 373] width 185 height 26
type input "HỘP R"
drag, startPoint x: 705, startPoint y: 407, endPoint x: 677, endPoint y: 392, distance: 31.8
click at [698, 406] on div "Tổng: 1" at bounding box center [784, 416] width 1442 height 31
click at [648, 376] on input "0" at bounding box center [674, 373] width 114 height 26
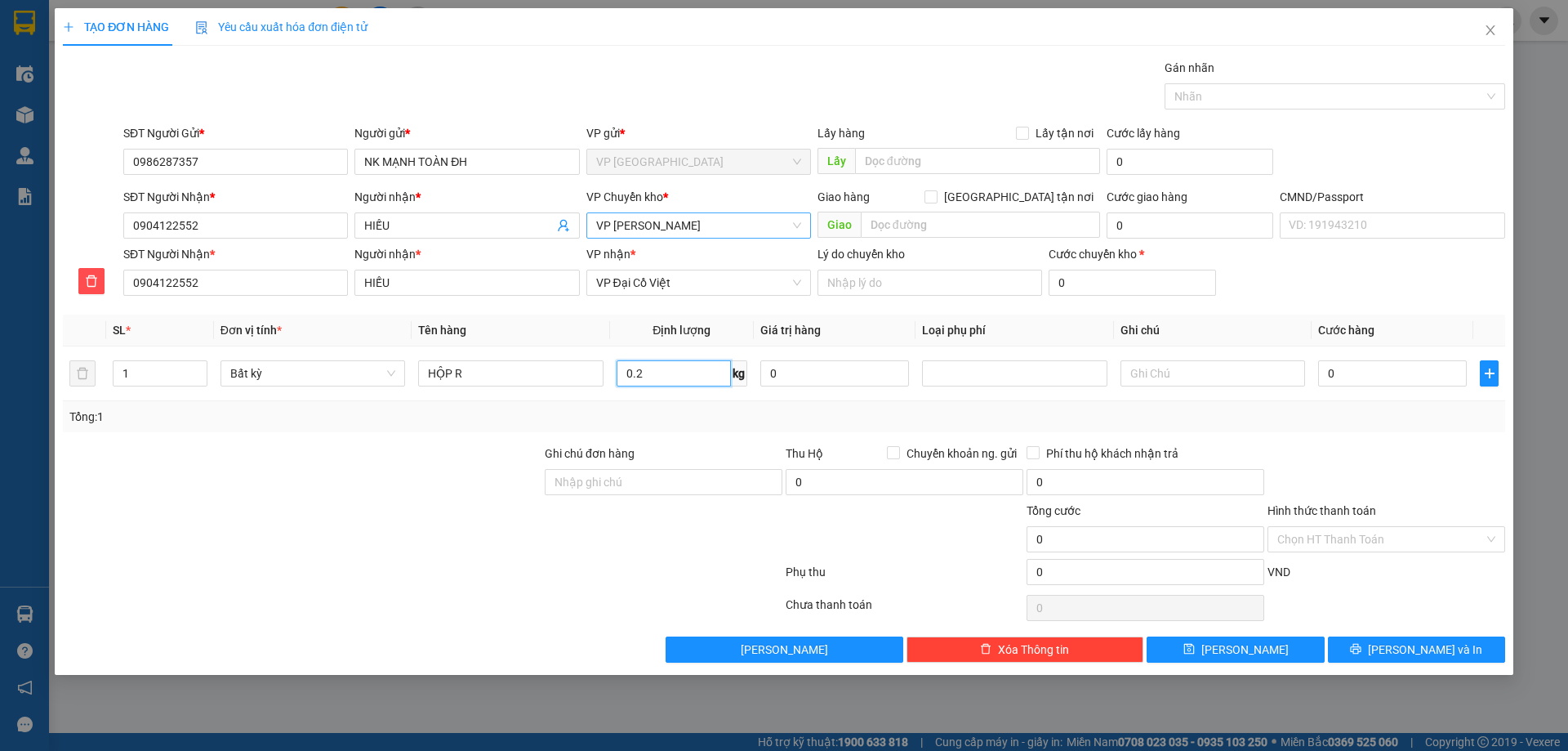
type input "0.2"
click at [841, 424] on div "Tổng: 1" at bounding box center [784, 416] width 1429 height 18
type input "40.000"
click at [1375, 533] on input "Hình thức thanh toán" at bounding box center [1381, 539] width 207 height 25
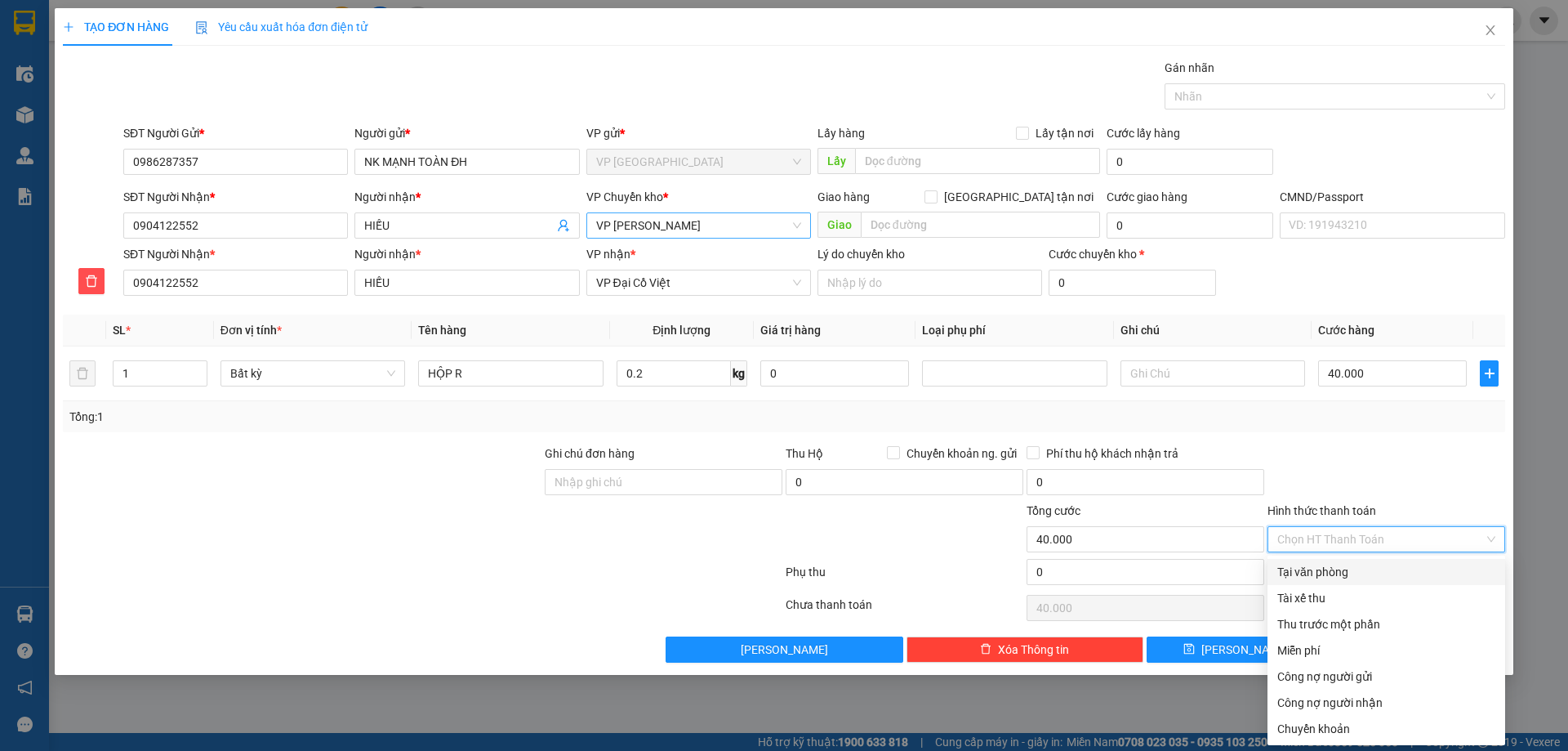
click at [1416, 566] on div "Tại văn phòng" at bounding box center [1386, 572] width 218 height 18
type input "0"
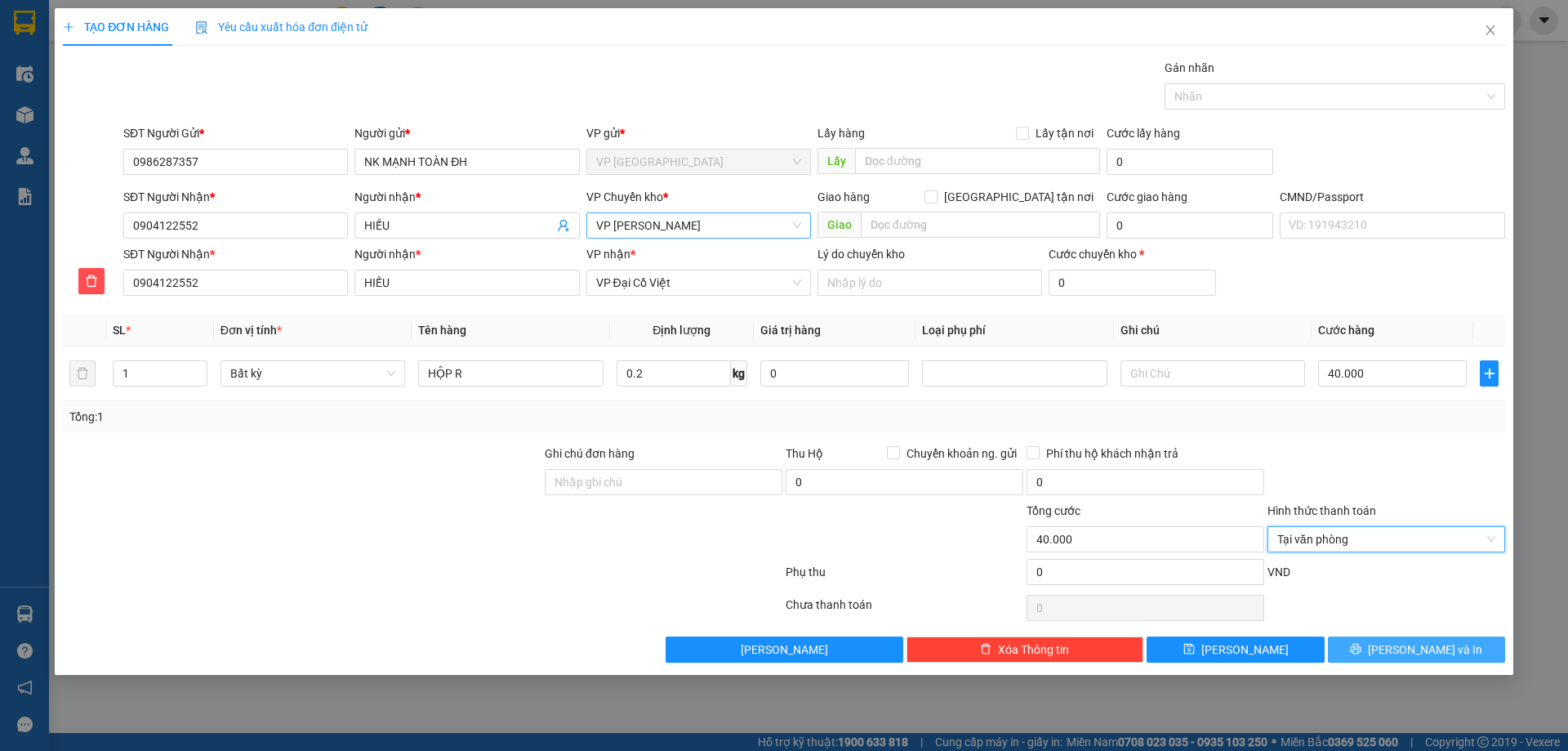
click at [1402, 661] on button "[PERSON_NAME] và In" at bounding box center [1416, 649] width 177 height 26
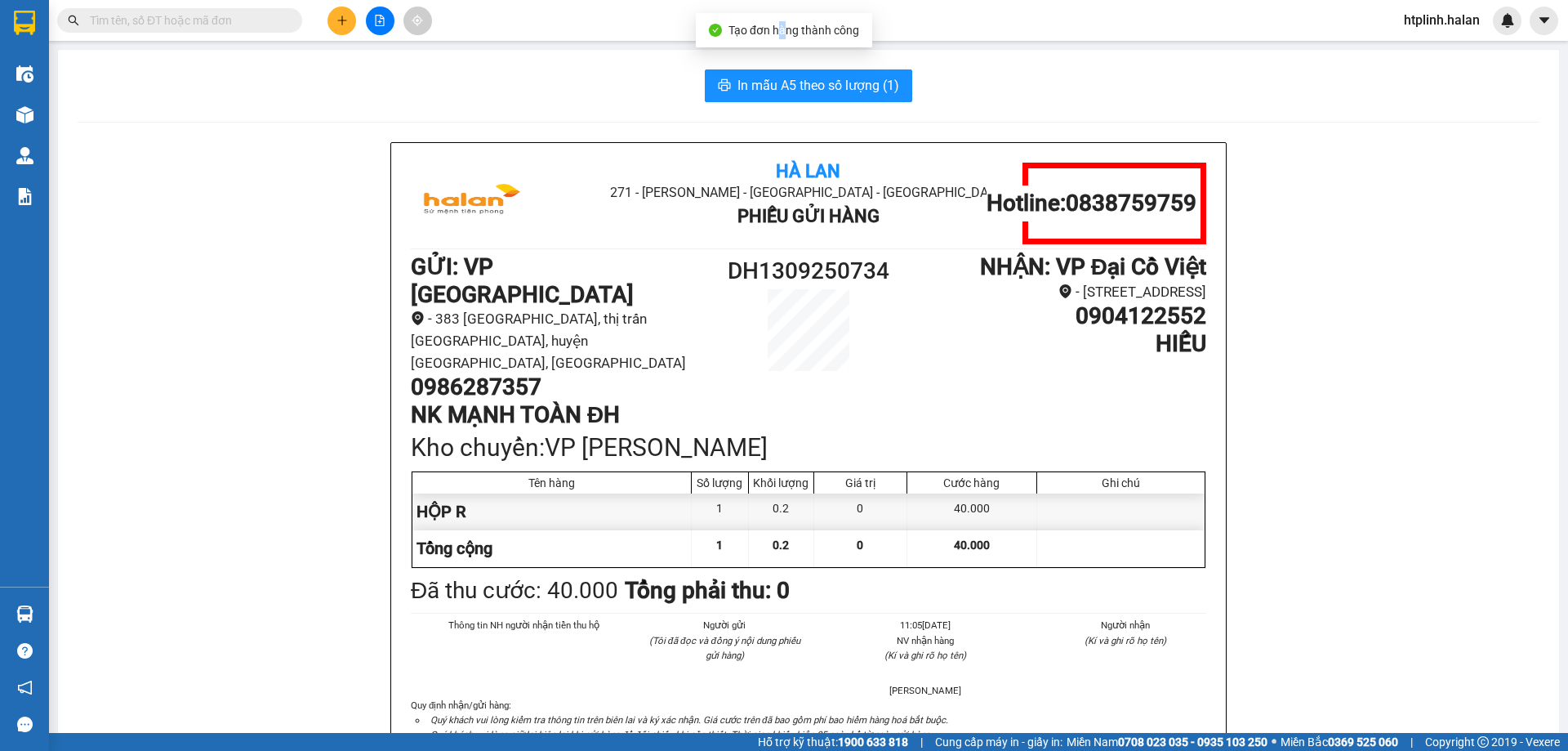
click at [786, 41] on div "Tạo đơn hàng thành công" at bounding box center [783, 30] width 176 height 34
click at [810, 72] on button "In mẫu A5 theo số lượng (1)" at bounding box center [808, 85] width 208 height 32
click at [811, 75] on span "In mẫu A5 theo số lượng (1)" at bounding box center [818, 85] width 161 height 21
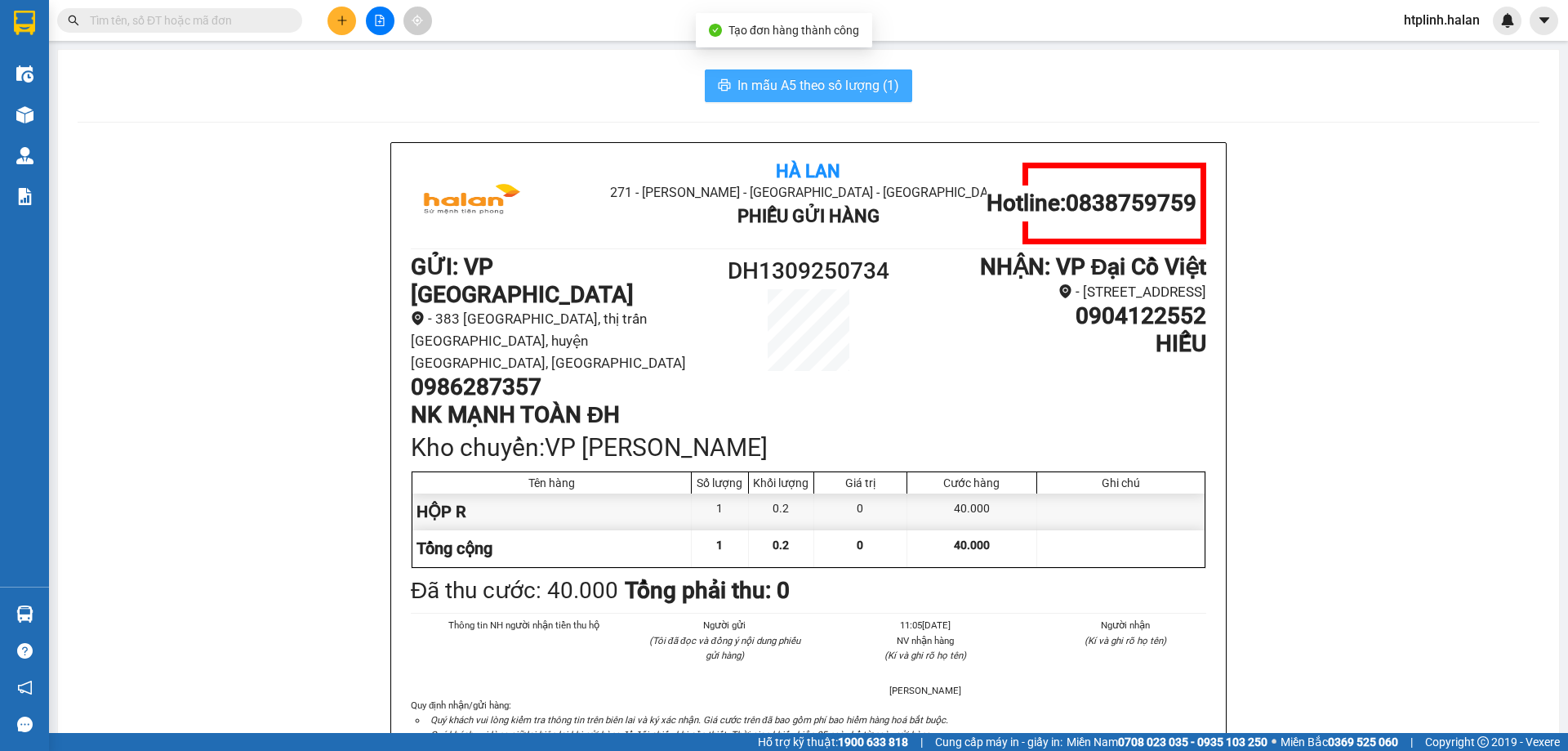
click at [811, 75] on span "In mẫu A5 theo số lượng (1)" at bounding box center [818, 85] width 161 height 21
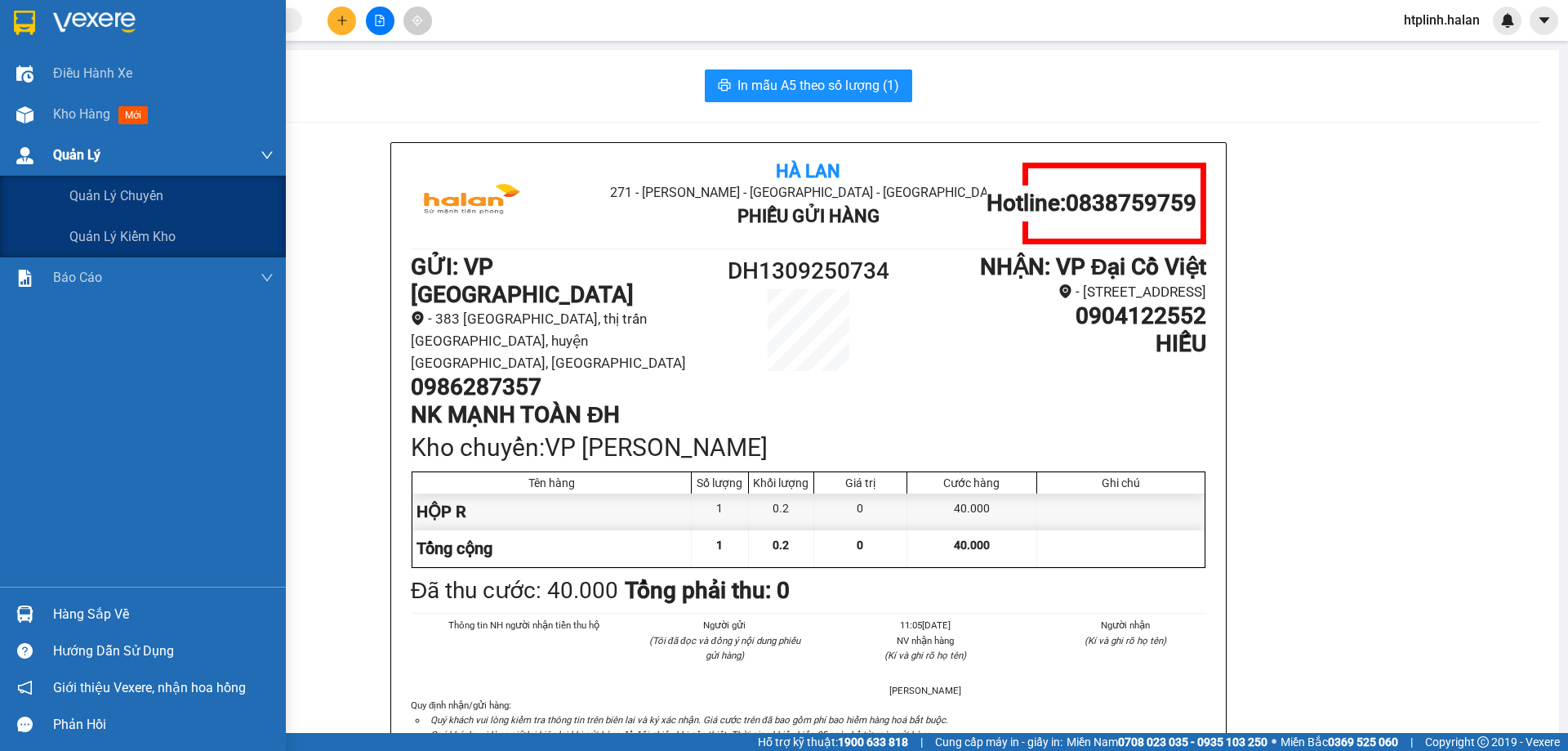
click at [0, 141] on div "Quản Lý" at bounding box center [142, 155] width 286 height 41
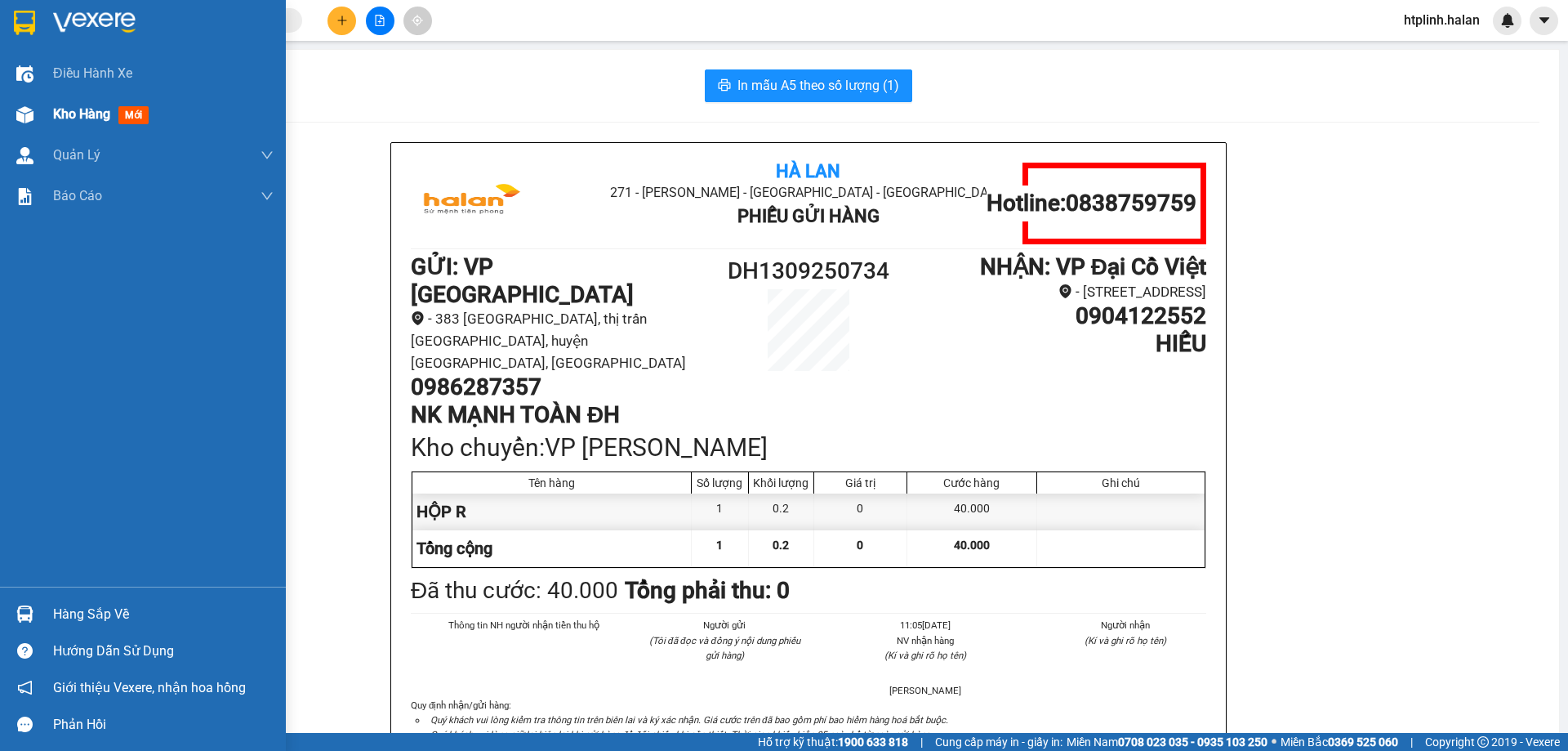
click at [16, 125] on div at bounding box center [25, 114] width 29 height 29
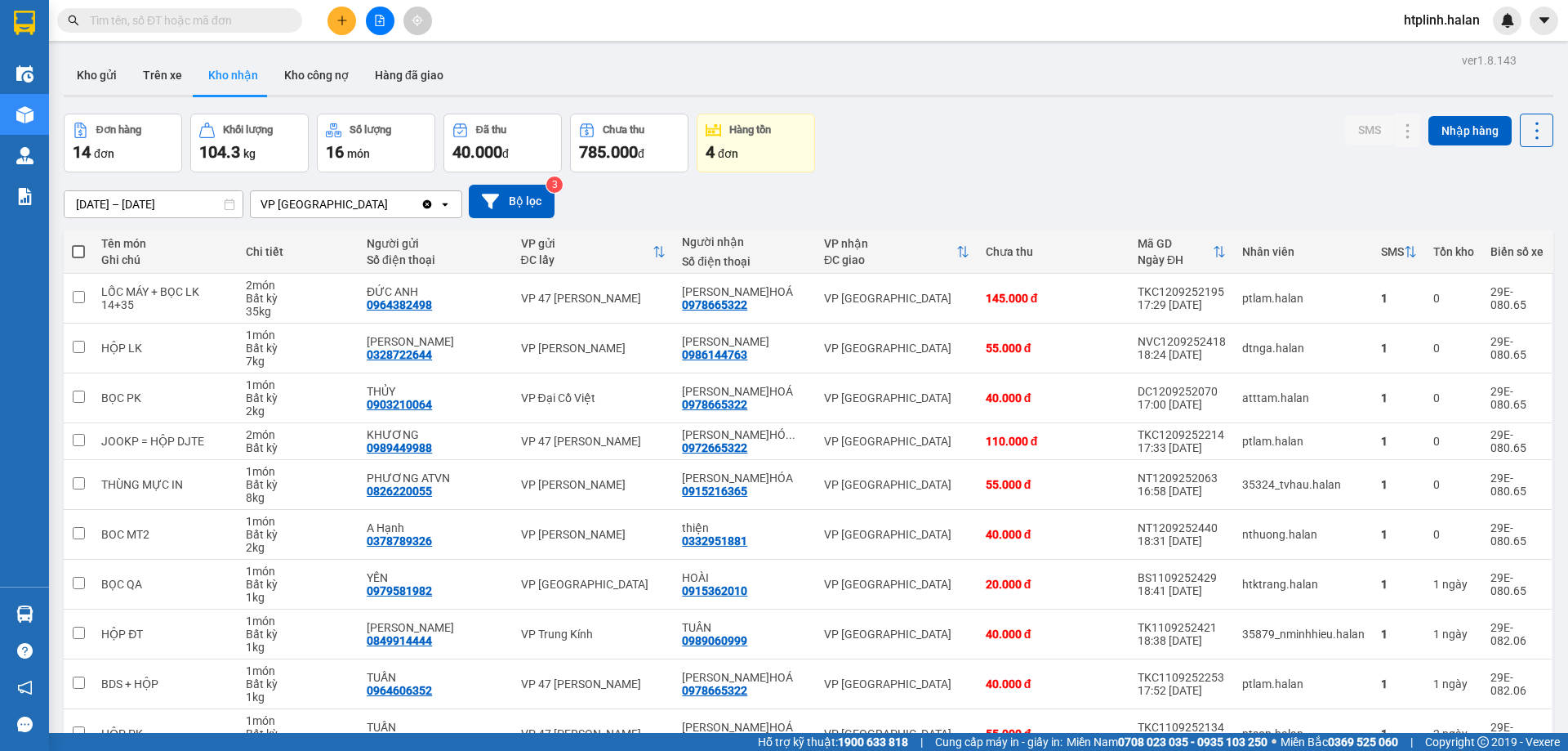
click at [1356, 113] on div "ver 1.8.143 Kho gửi Trên xe Kho nhận Kho công nợ Hàng đã giao Đơn hàng 14 đơn K…" at bounding box center [808, 433] width 1503 height 768
click at [99, 75] on button "Kho gửi" at bounding box center [97, 75] width 66 height 39
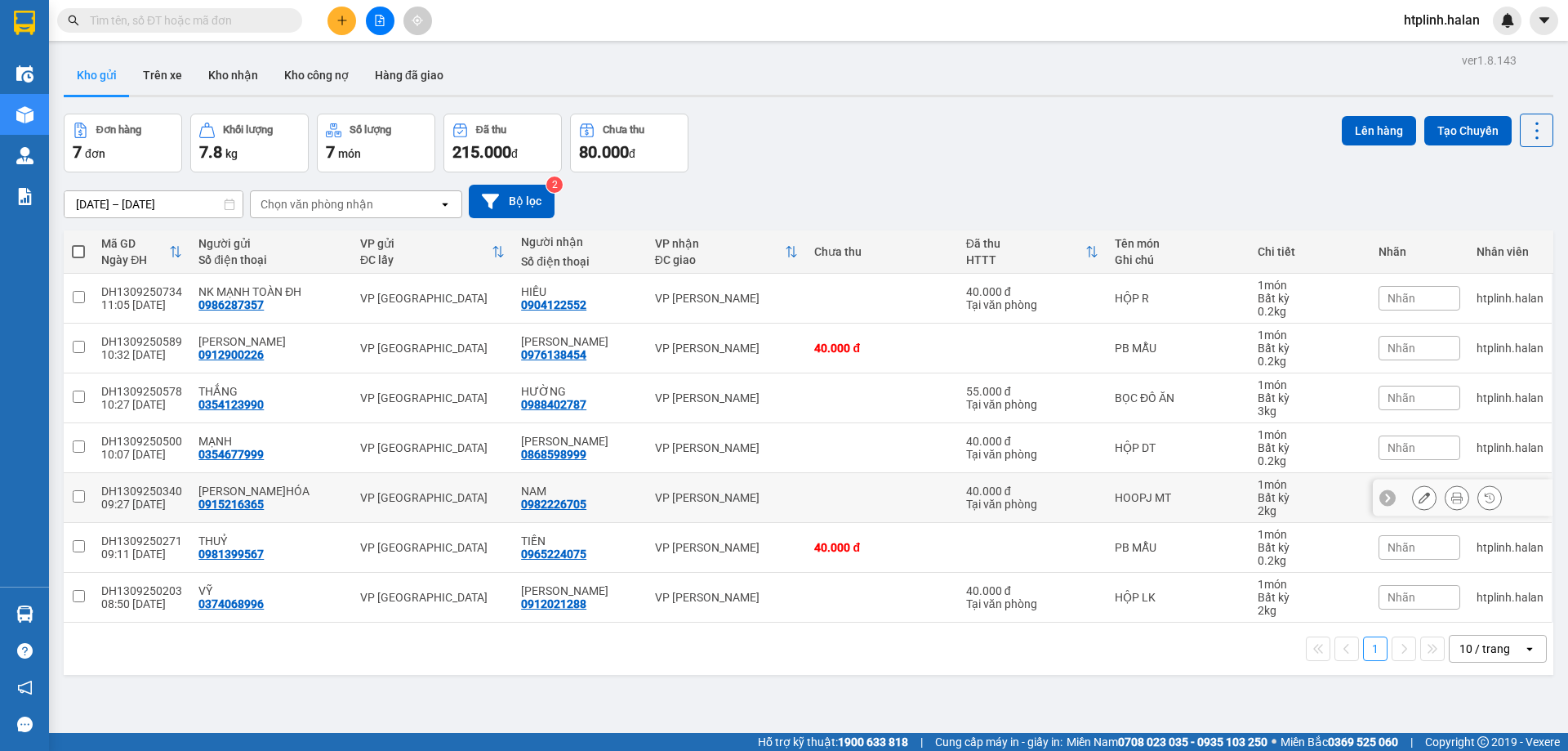
scroll to position [75, 0]
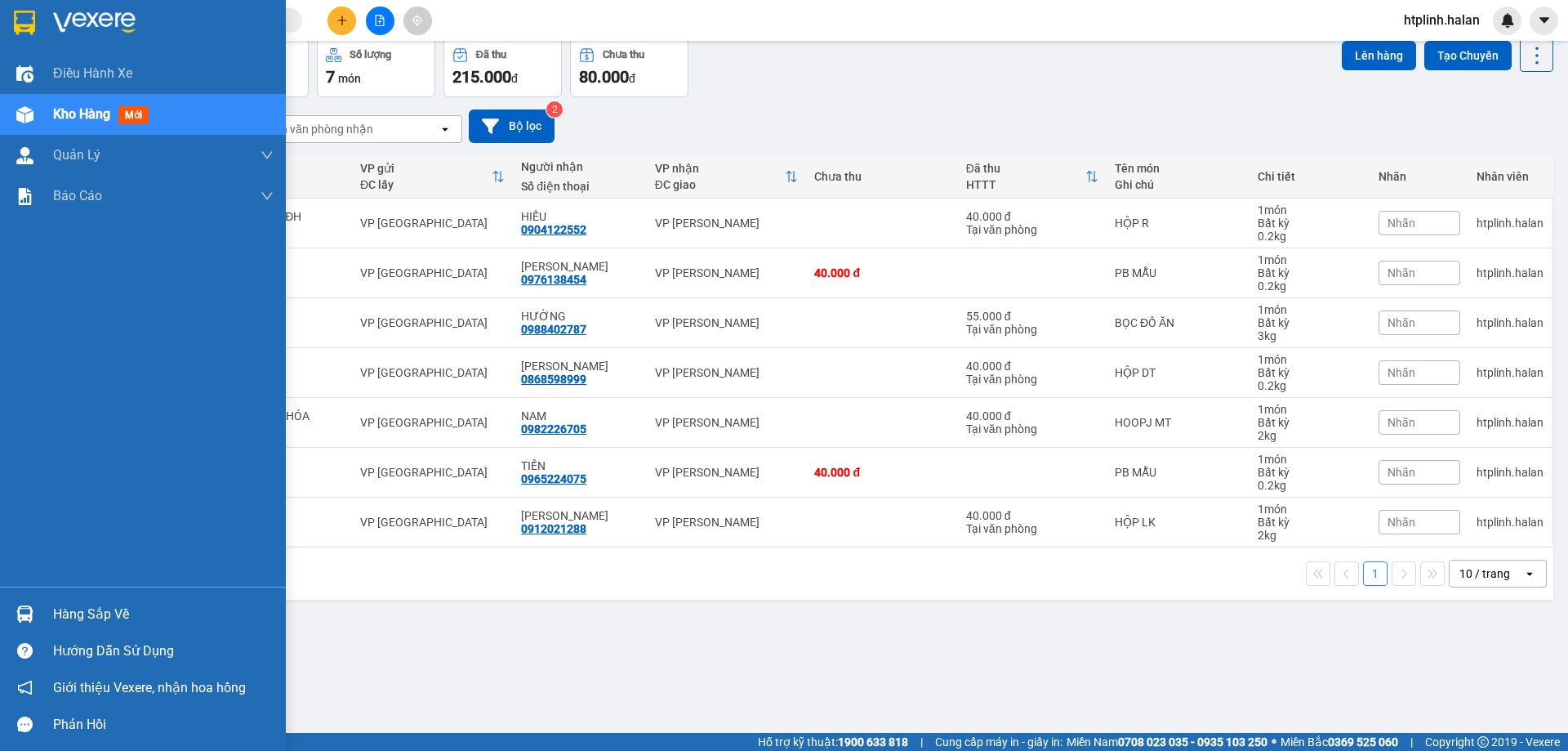
click at [8, 633] on div "Hướng dẫn sử dụng" at bounding box center [142, 651] width 286 height 36
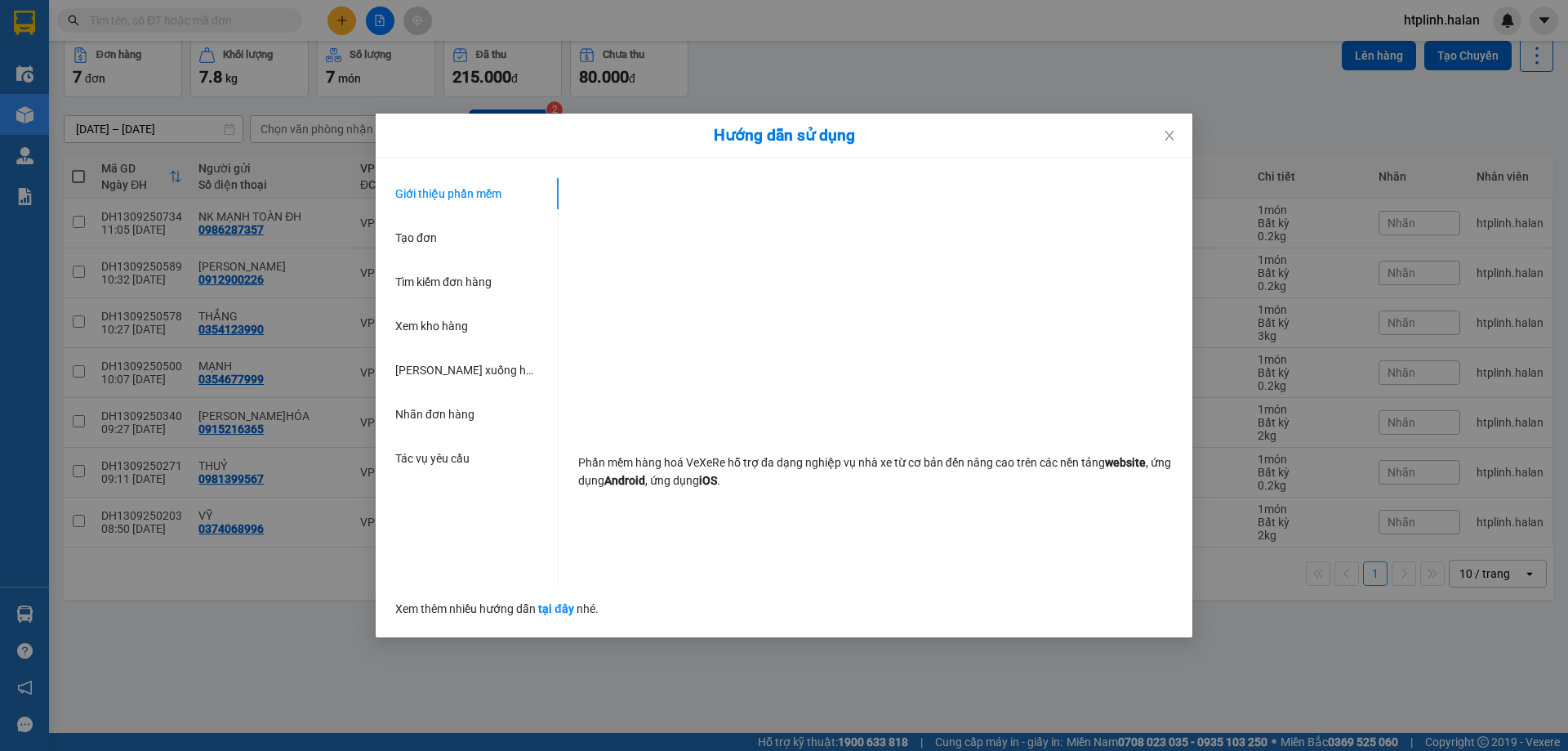
drag, startPoint x: 2, startPoint y: 626, endPoint x: 11, endPoint y: 625, distance: 9.1
click at [9, 625] on div "Hướng dẫn sử dụng Giới thiệu phần mềm Tạo đơn Tìm kiếm đơn hàng Xem kho hàng Lê…" at bounding box center [784, 375] width 1568 height 751
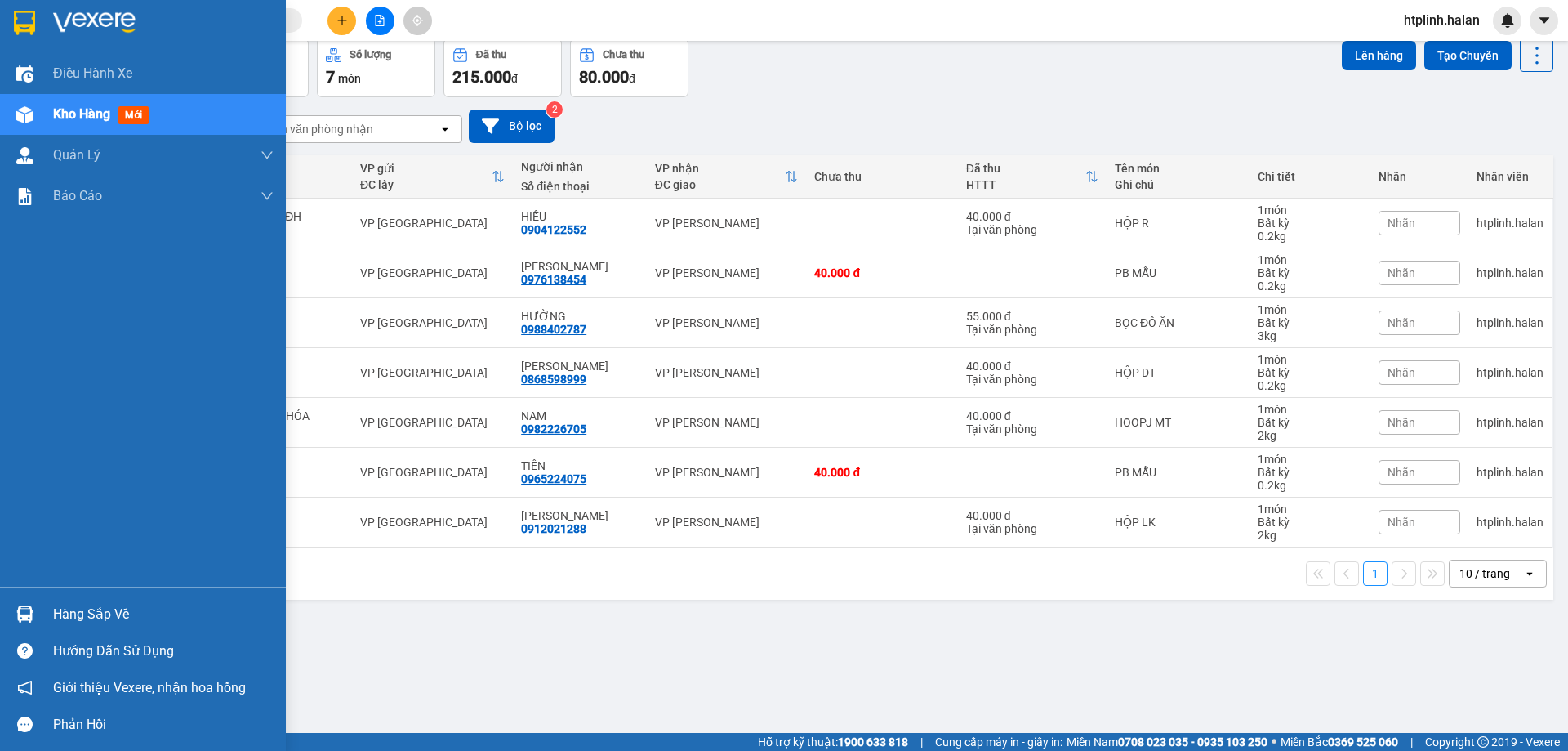
click at [14, 623] on div at bounding box center [25, 614] width 29 height 29
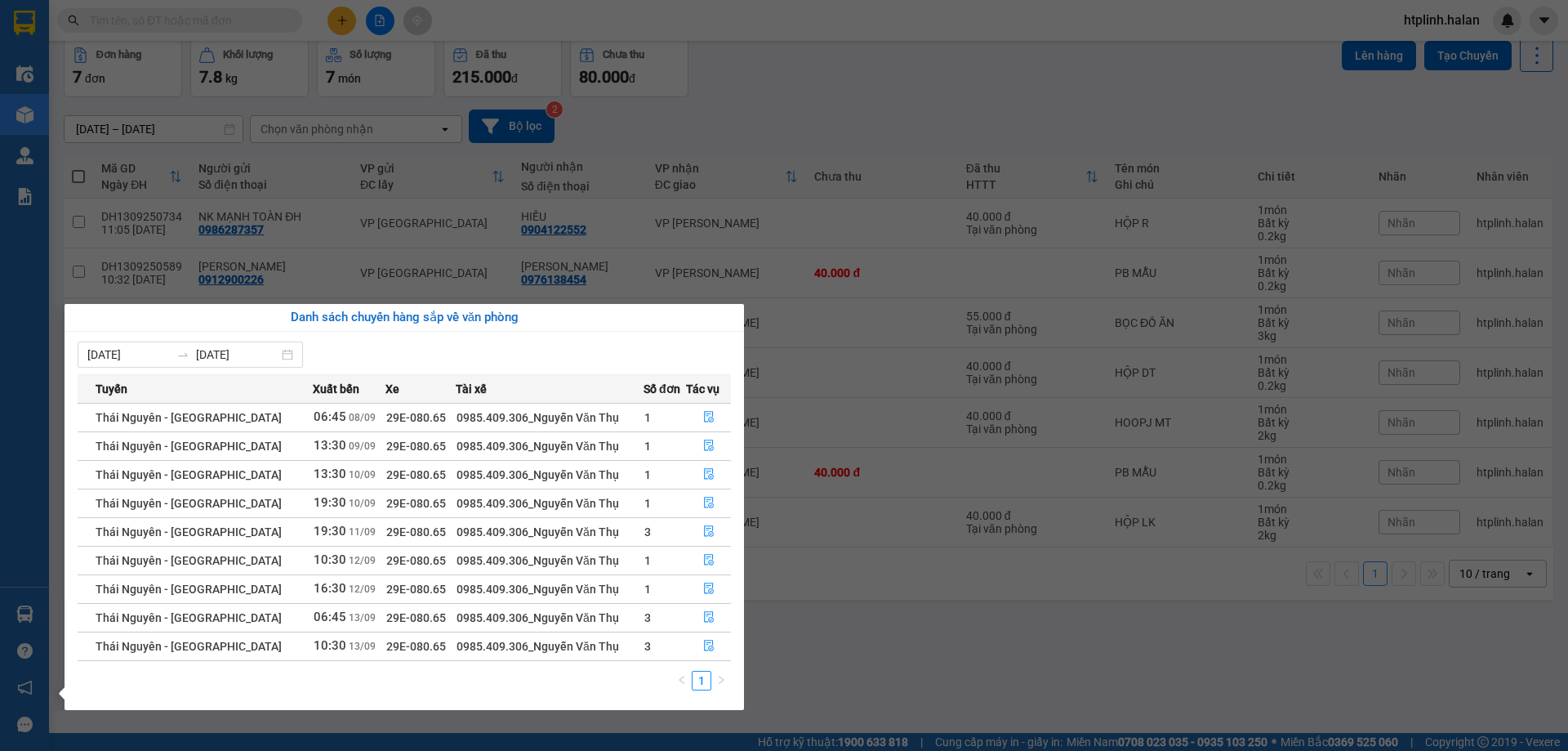
click at [1013, 595] on section "Kết quả tìm kiếm ( 239 ) Bộ lọc Mã ĐH Trạng thái Món hàng Thu hộ Tổng cước Chưa…" at bounding box center [784, 375] width 1568 height 751
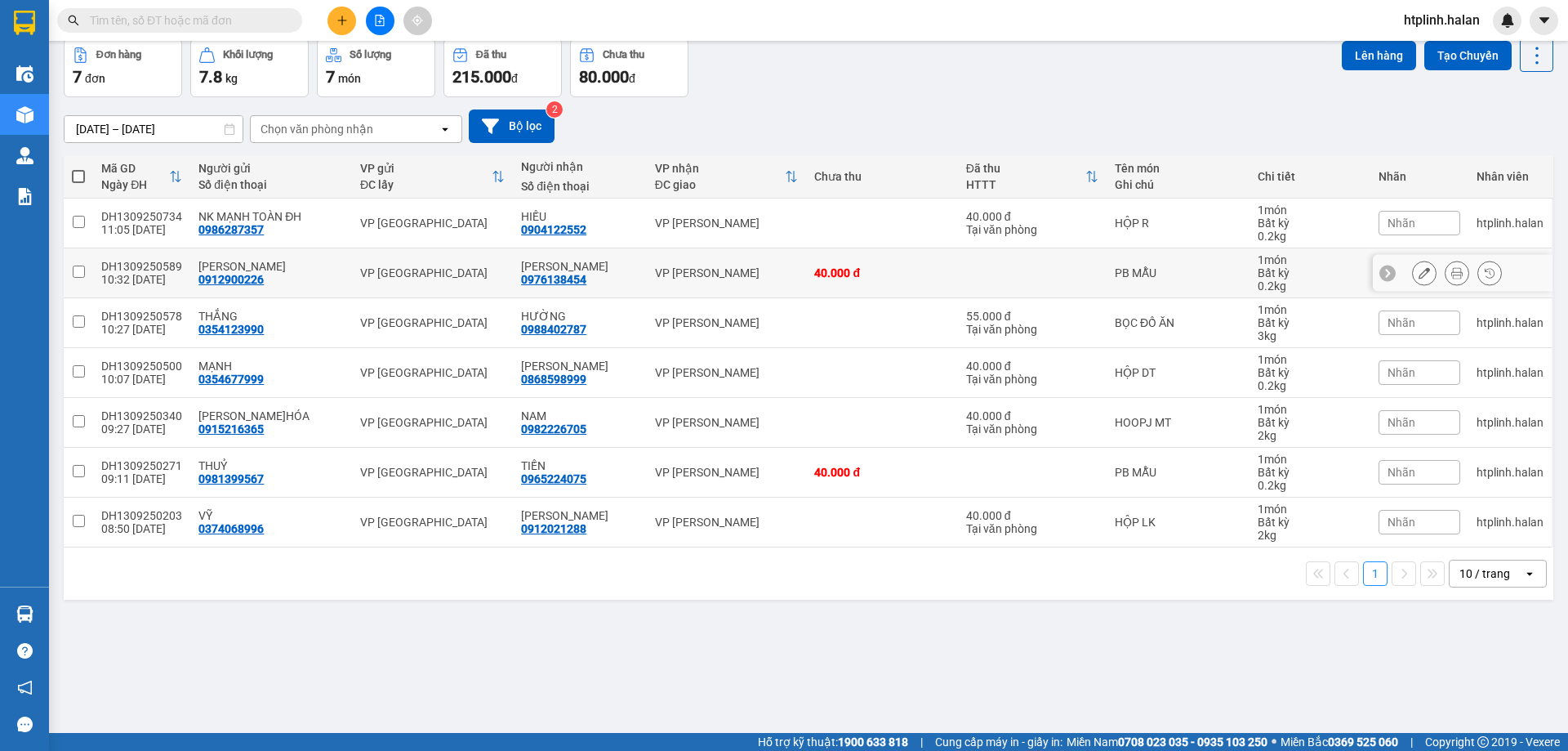
scroll to position [0, 0]
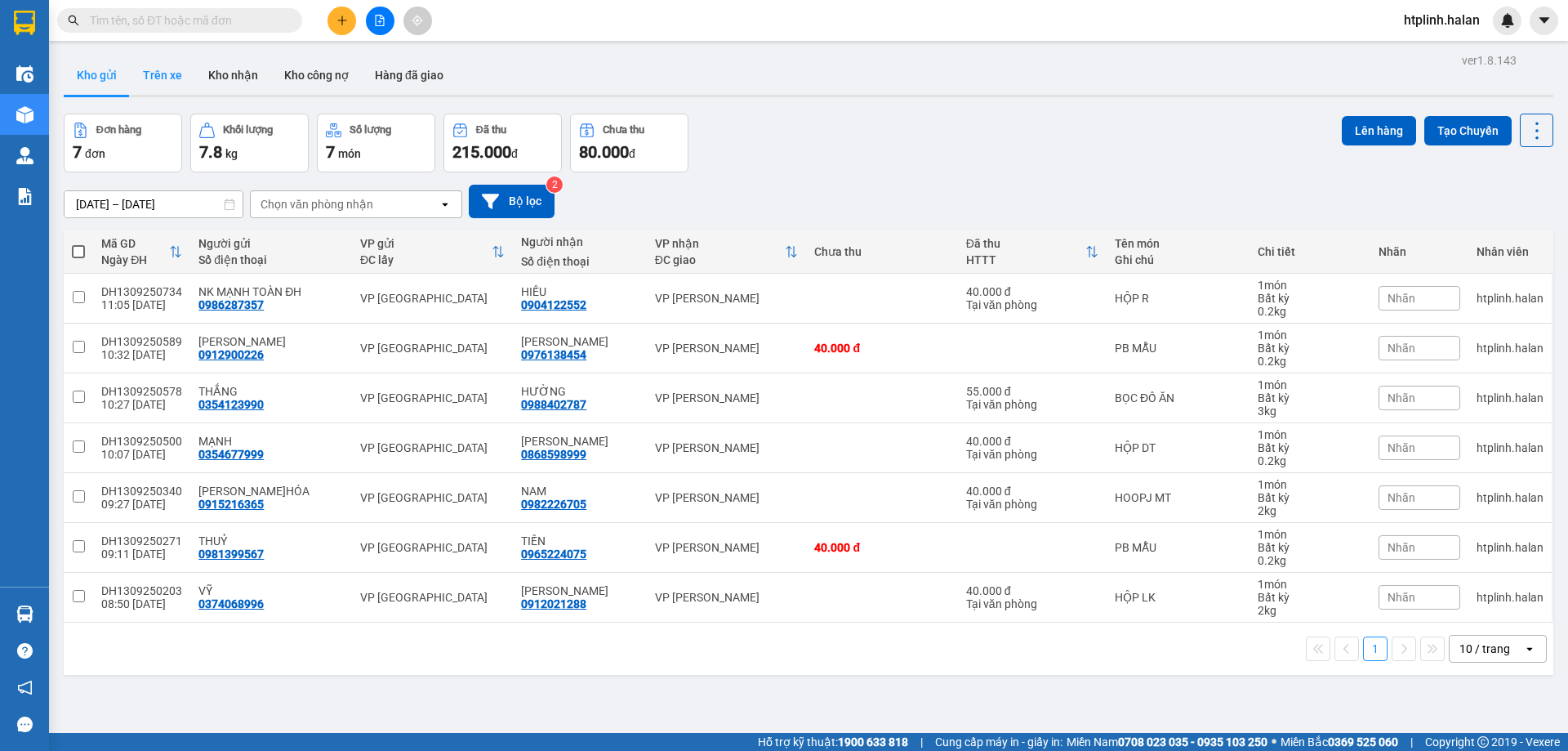
click at [153, 75] on button "Trên xe" at bounding box center [162, 75] width 65 height 39
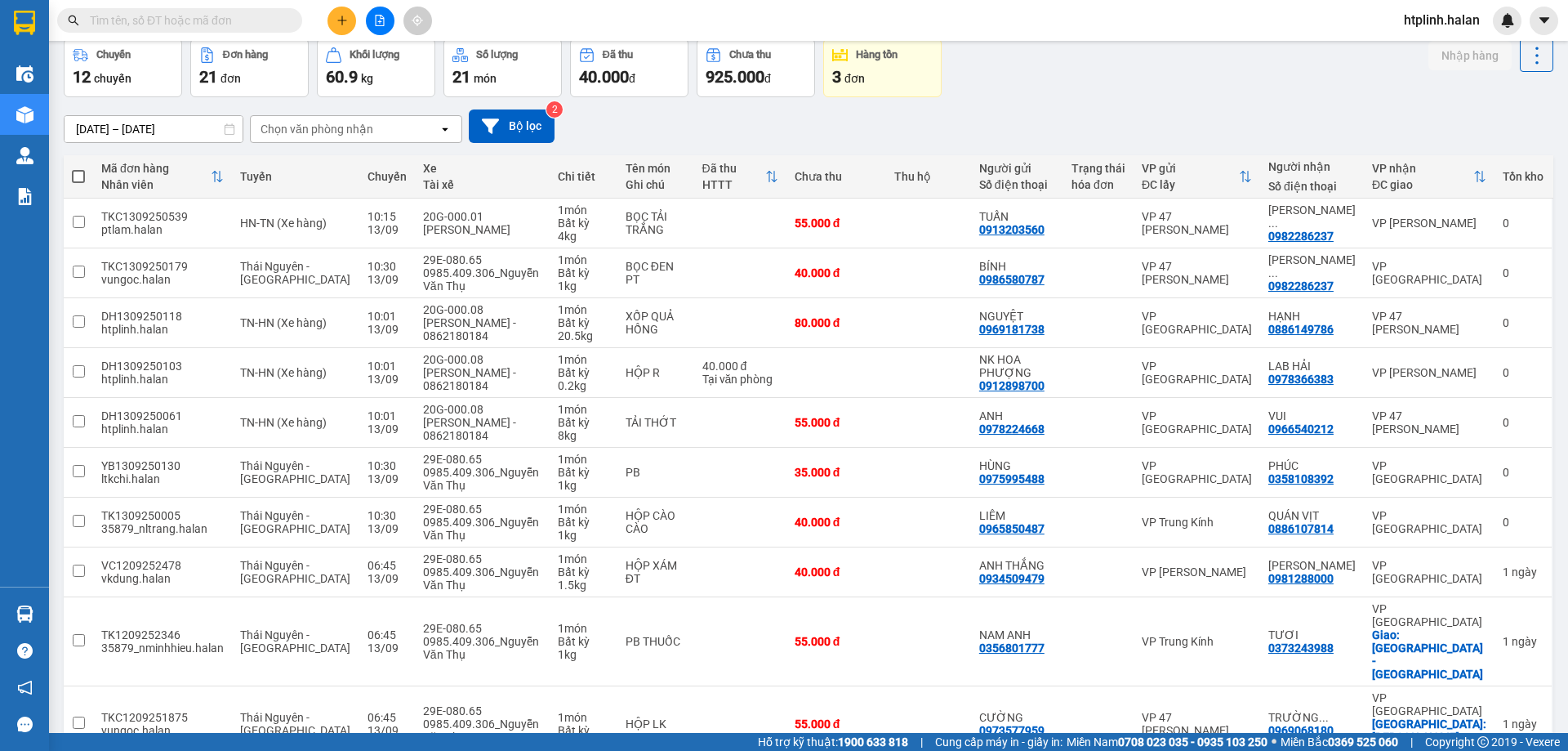
scroll to position [104, 0]
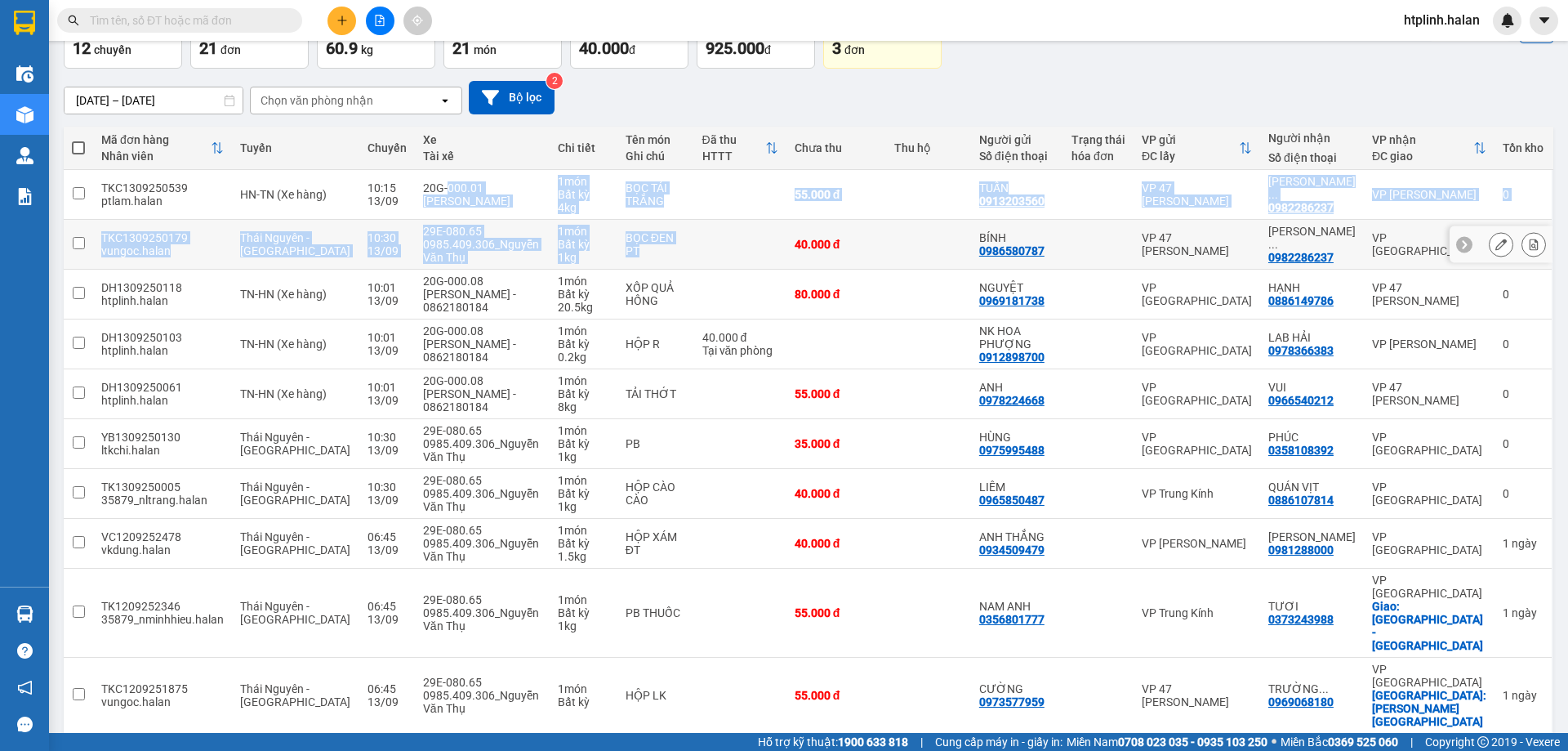
drag, startPoint x: 407, startPoint y: 170, endPoint x: 729, endPoint y: 219, distance: 325.7
click at [729, 219] on tbody "TKC1309250539 ptlam.halan HN-TN (Xe hàng) 10:15 [DATE] 20G-000.01 [PERSON_NAME]…" at bounding box center [808, 451] width 1489 height 564
click at [874, 214] on td "55.000 đ" at bounding box center [836, 195] width 100 height 50
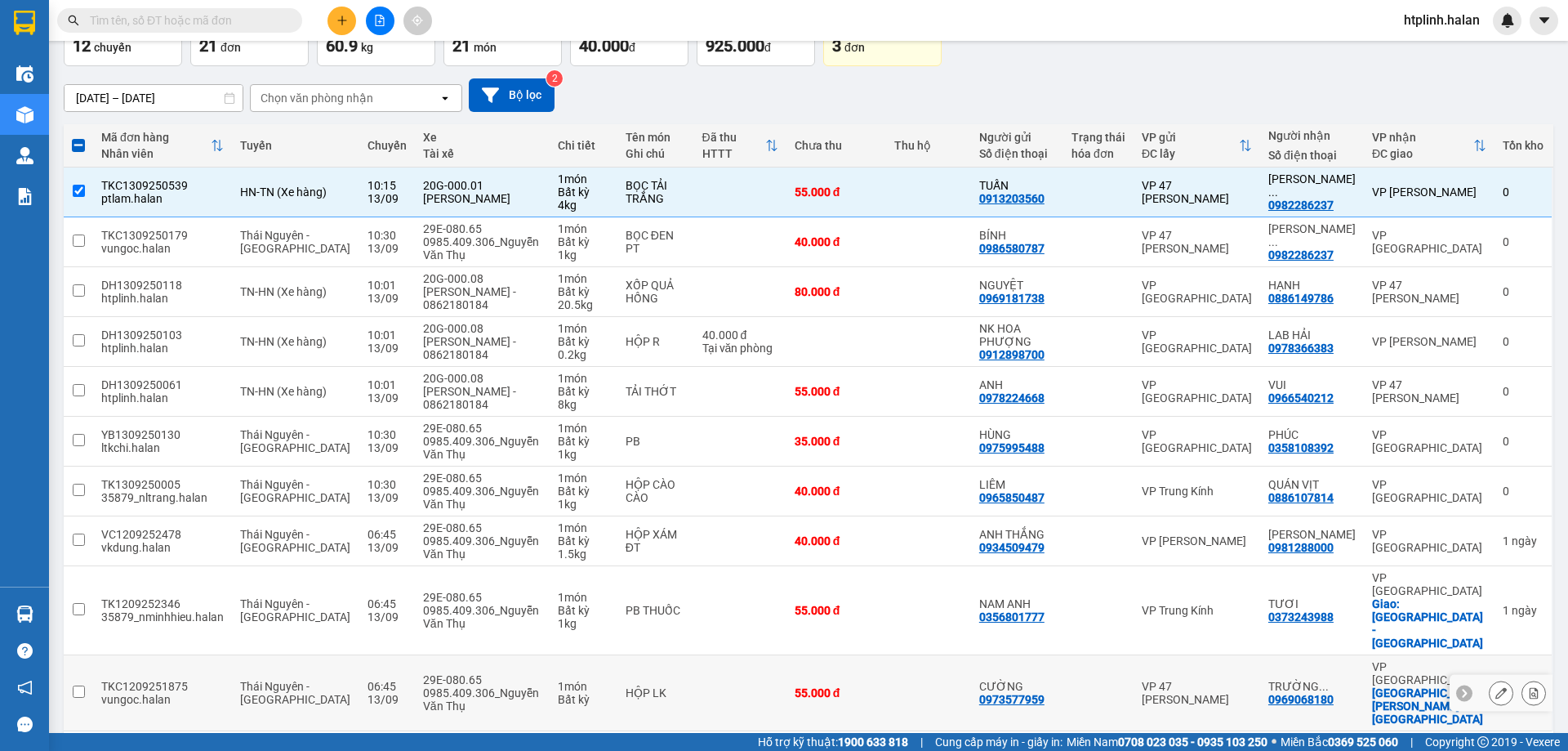
scroll to position [0, 0]
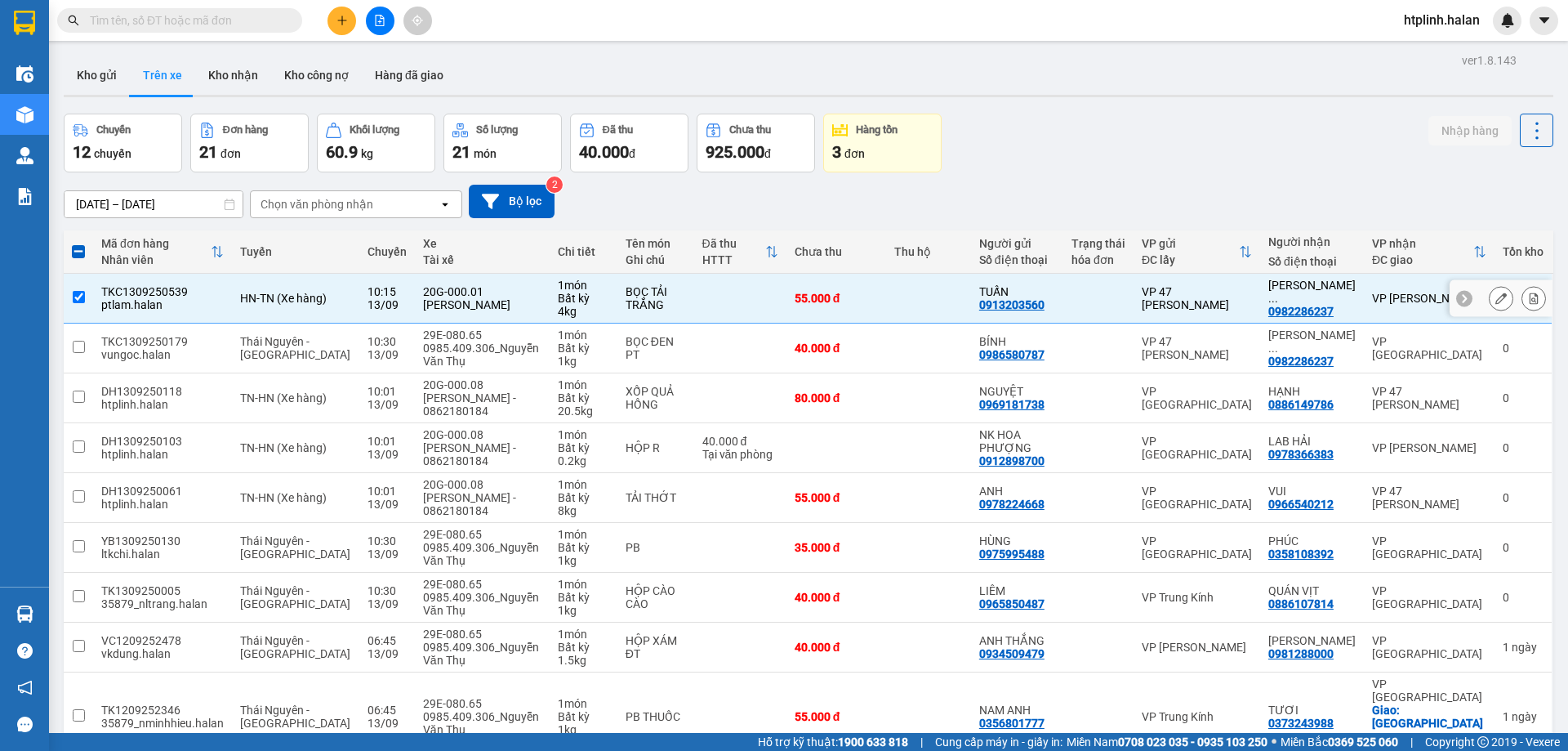
click at [359, 282] on td "10:15 [DATE]" at bounding box center [387, 298] width 55 height 50
checkbox input "false"
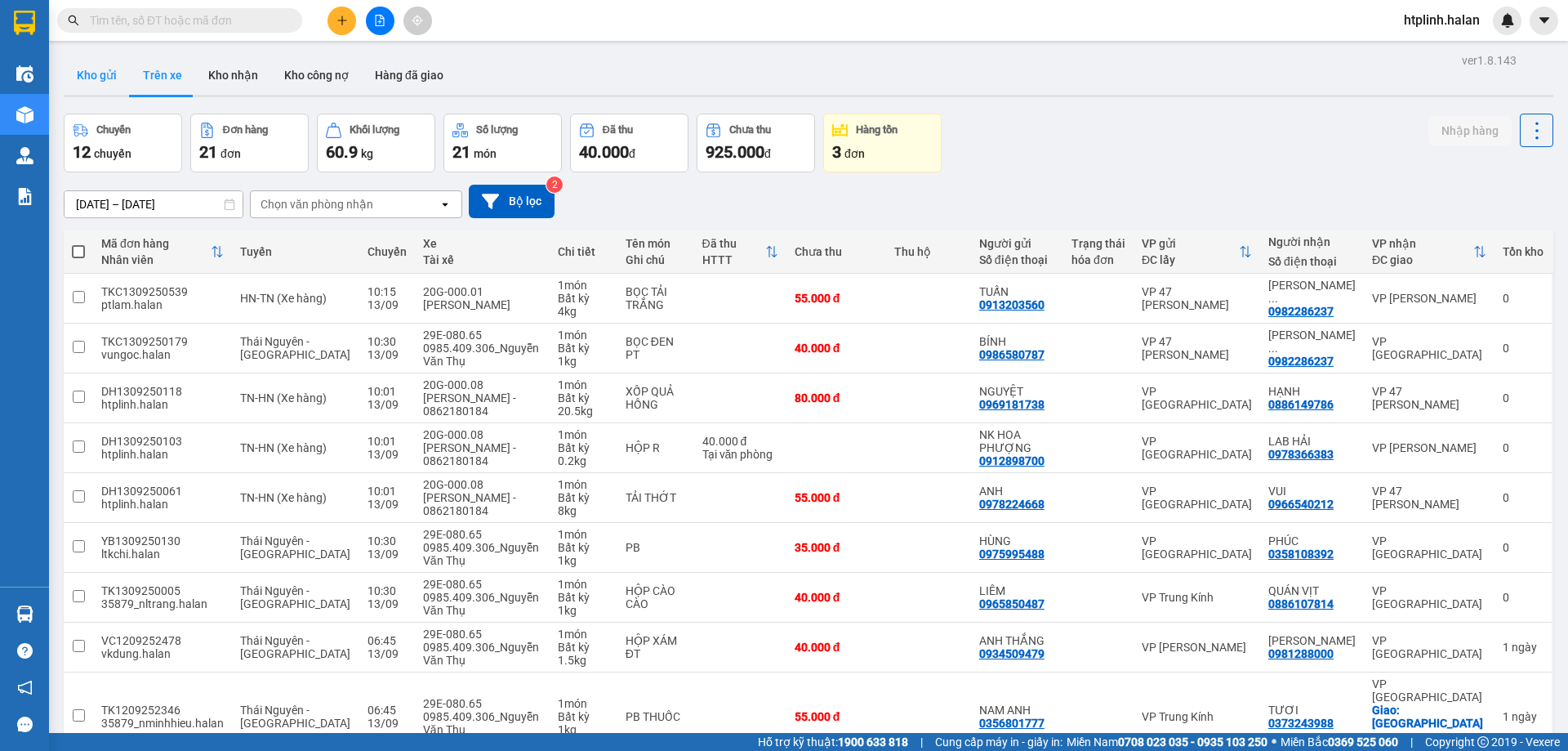
click at [92, 94] on button "Kho gửi" at bounding box center [97, 75] width 66 height 39
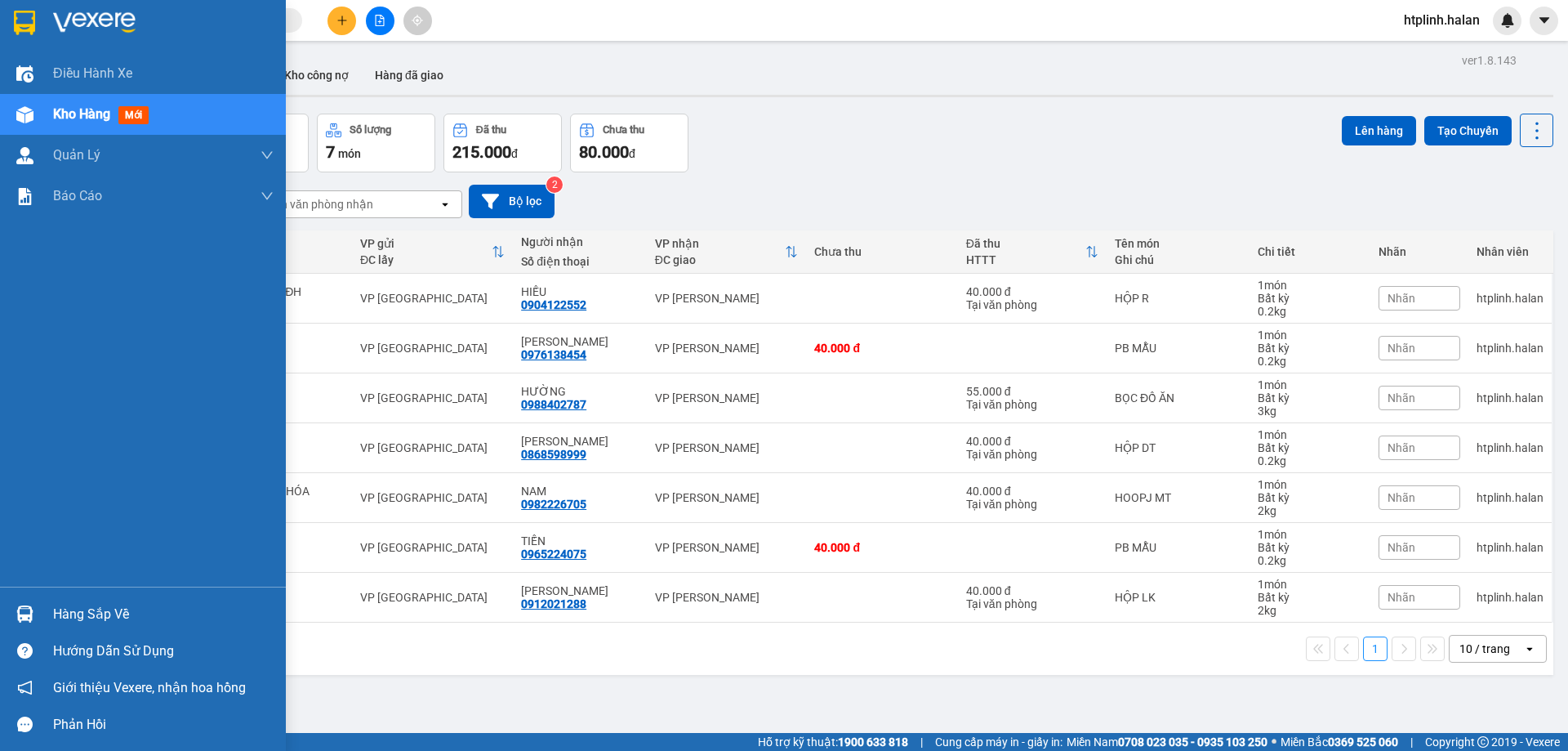
click at [94, 597] on div "Hàng sắp về" at bounding box center [142, 614] width 286 height 36
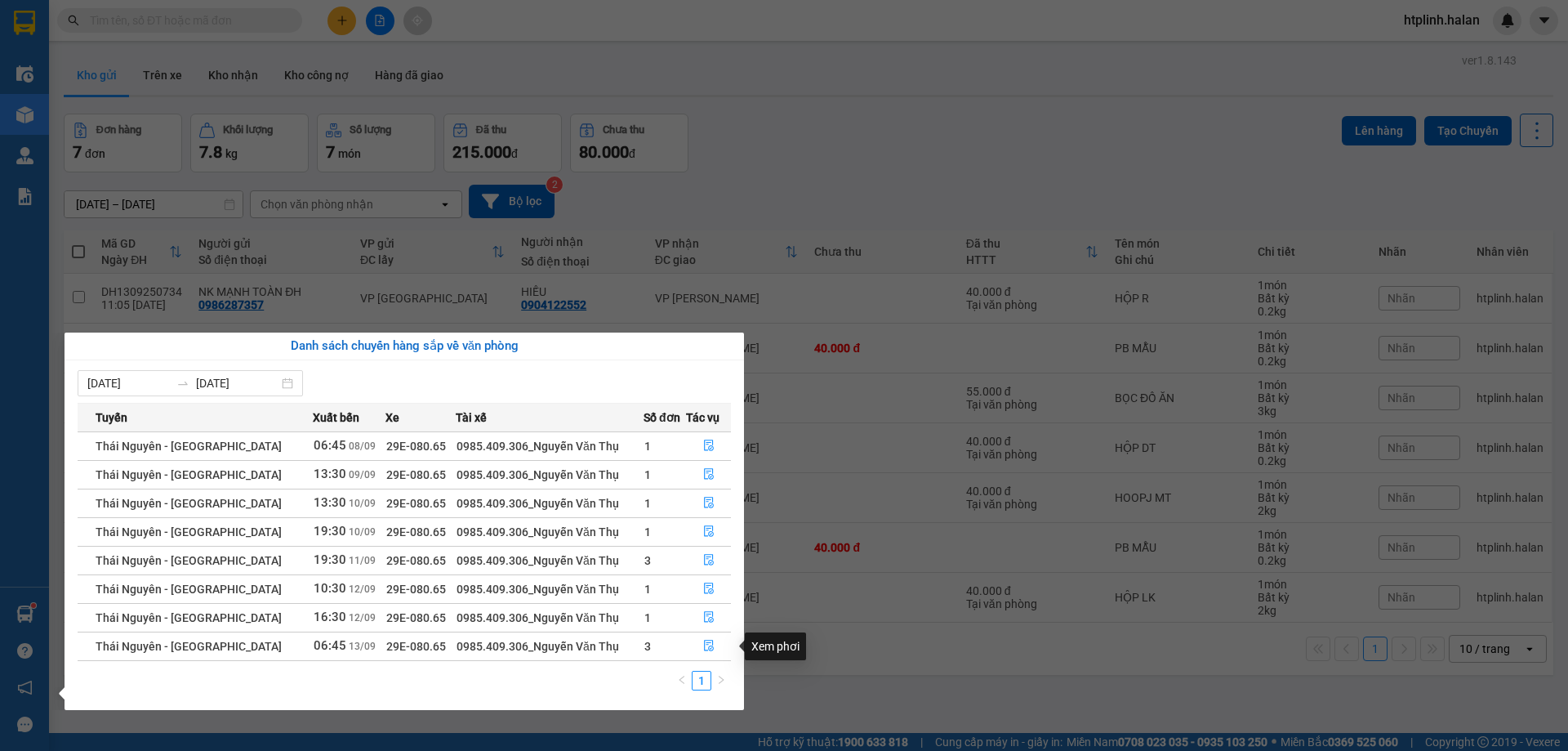
click at [945, 585] on section "Kết quả tìm kiếm ( 239 ) Bộ lọc Mã ĐH Trạng thái Món hàng Thu hộ Tổng cước Chưa…" at bounding box center [784, 375] width 1568 height 751
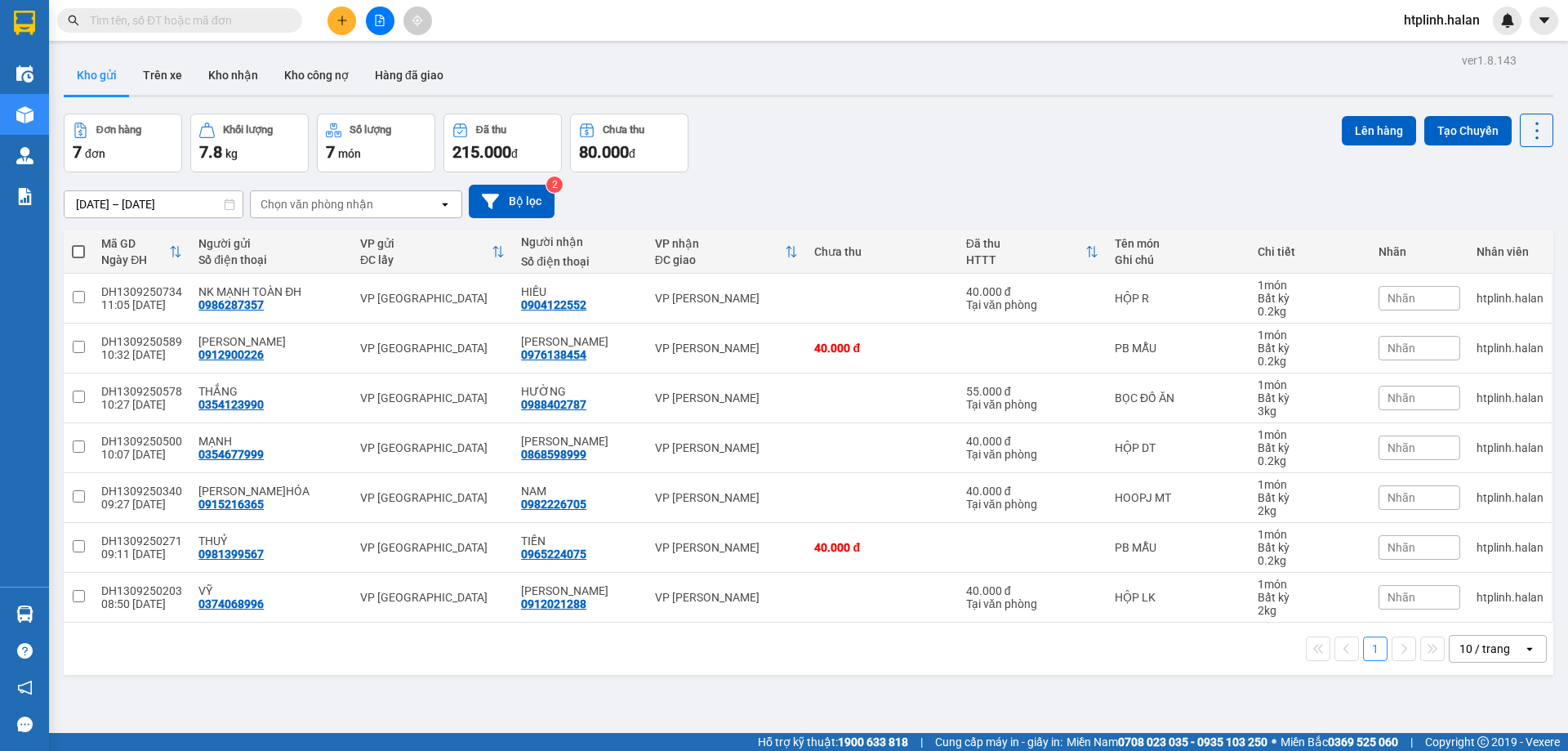
click at [75, 246] on span at bounding box center [79, 252] width 13 height 13
click at [79, 243] on input "checkbox" at bounding box center [79, 243] width 0 height 0
checkbox input "true"
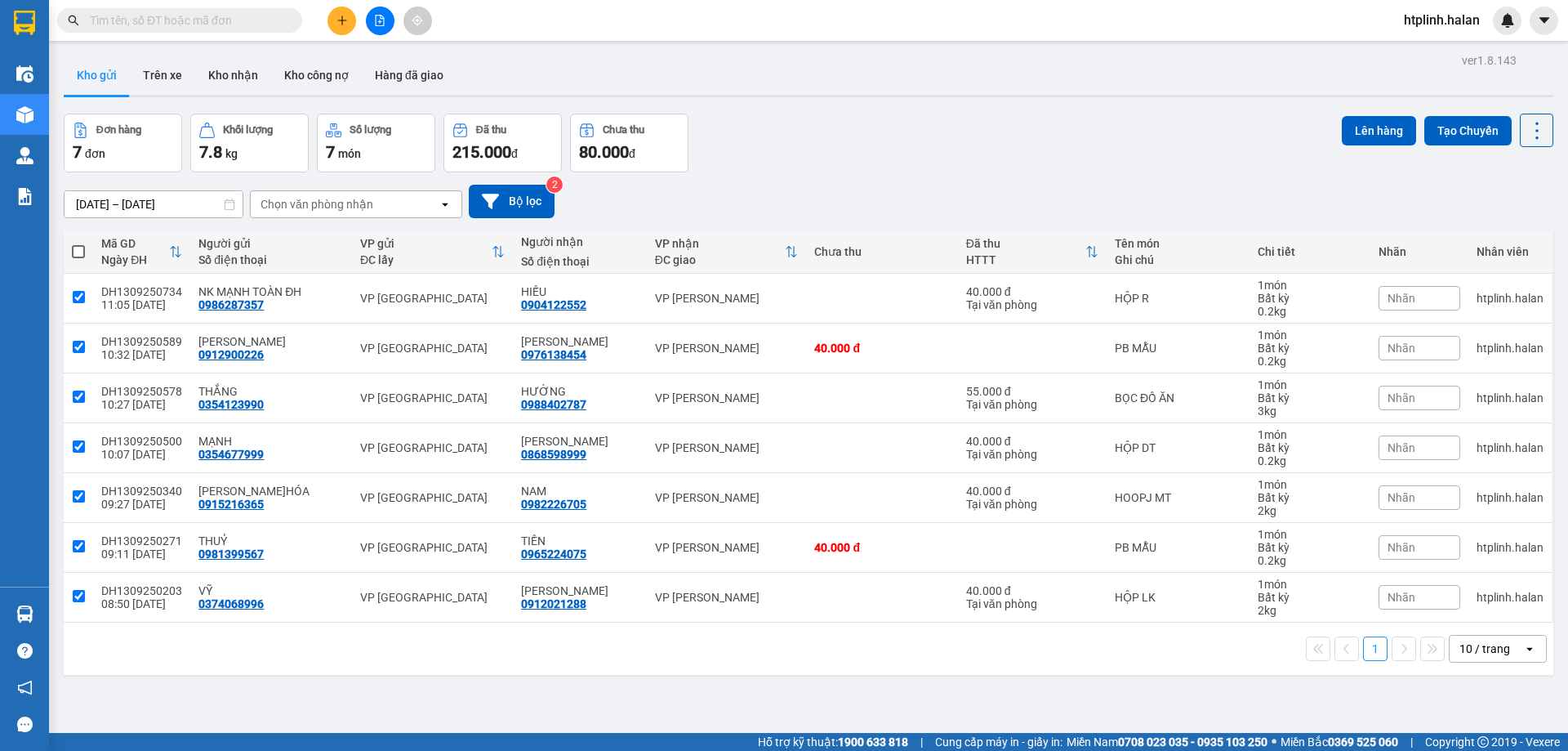
checkbox input "true"
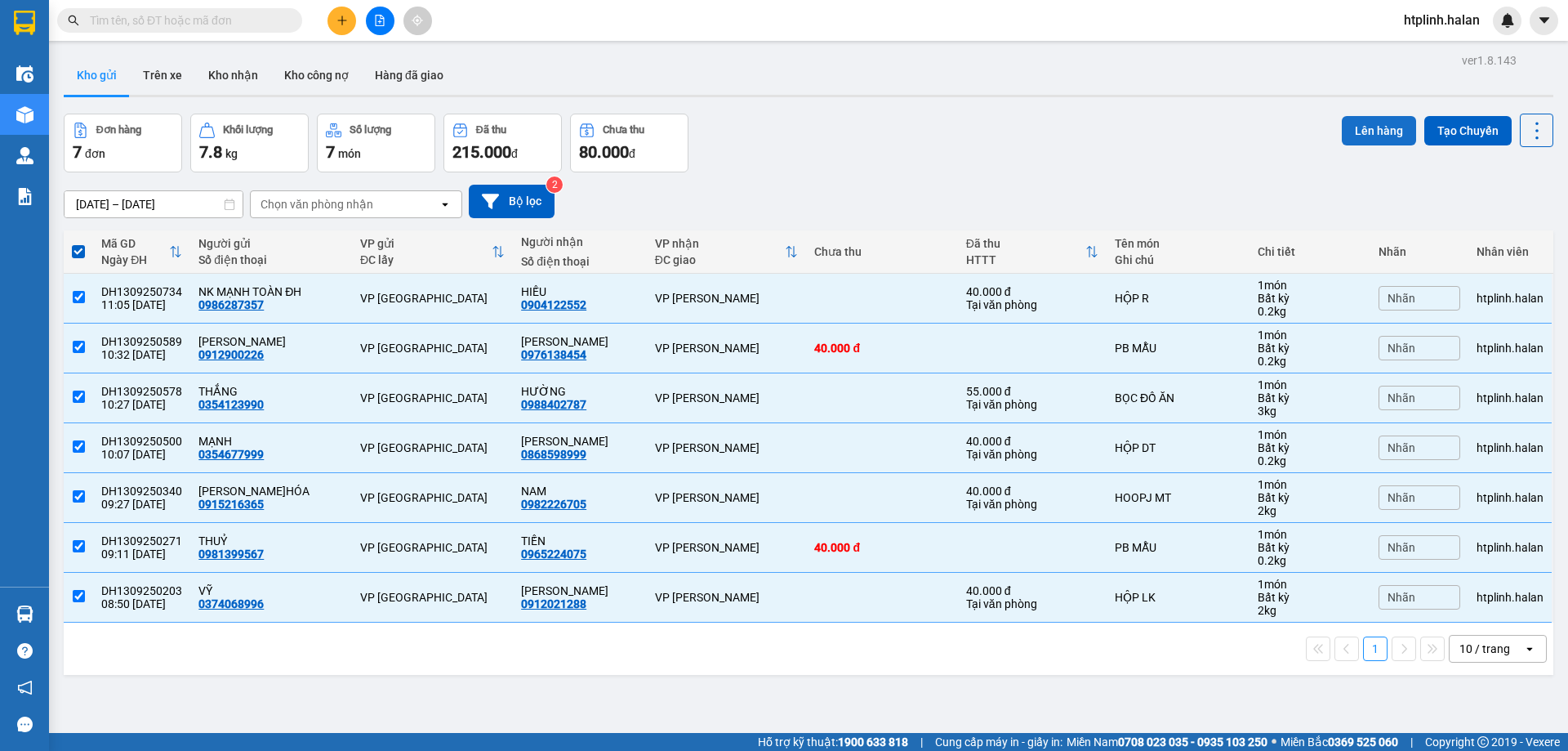
click at [1360, 116] on button "Lên hàng" at bounding box center [1379, 131] width 75 height 30
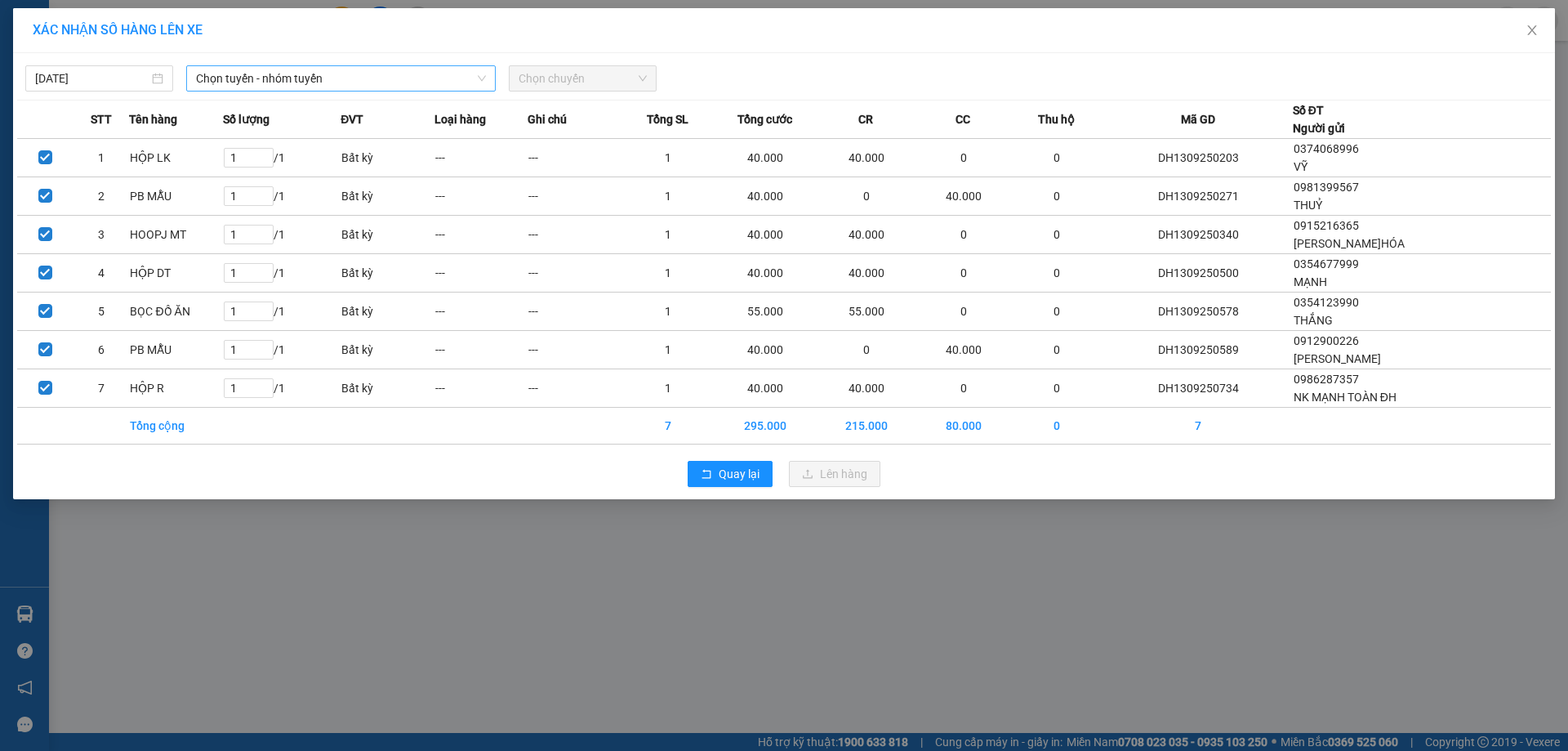
click at [442, 72] on span "Chọn tuyến - nhóm tuyến" at bounding box center [341, 79] width 290 height 25
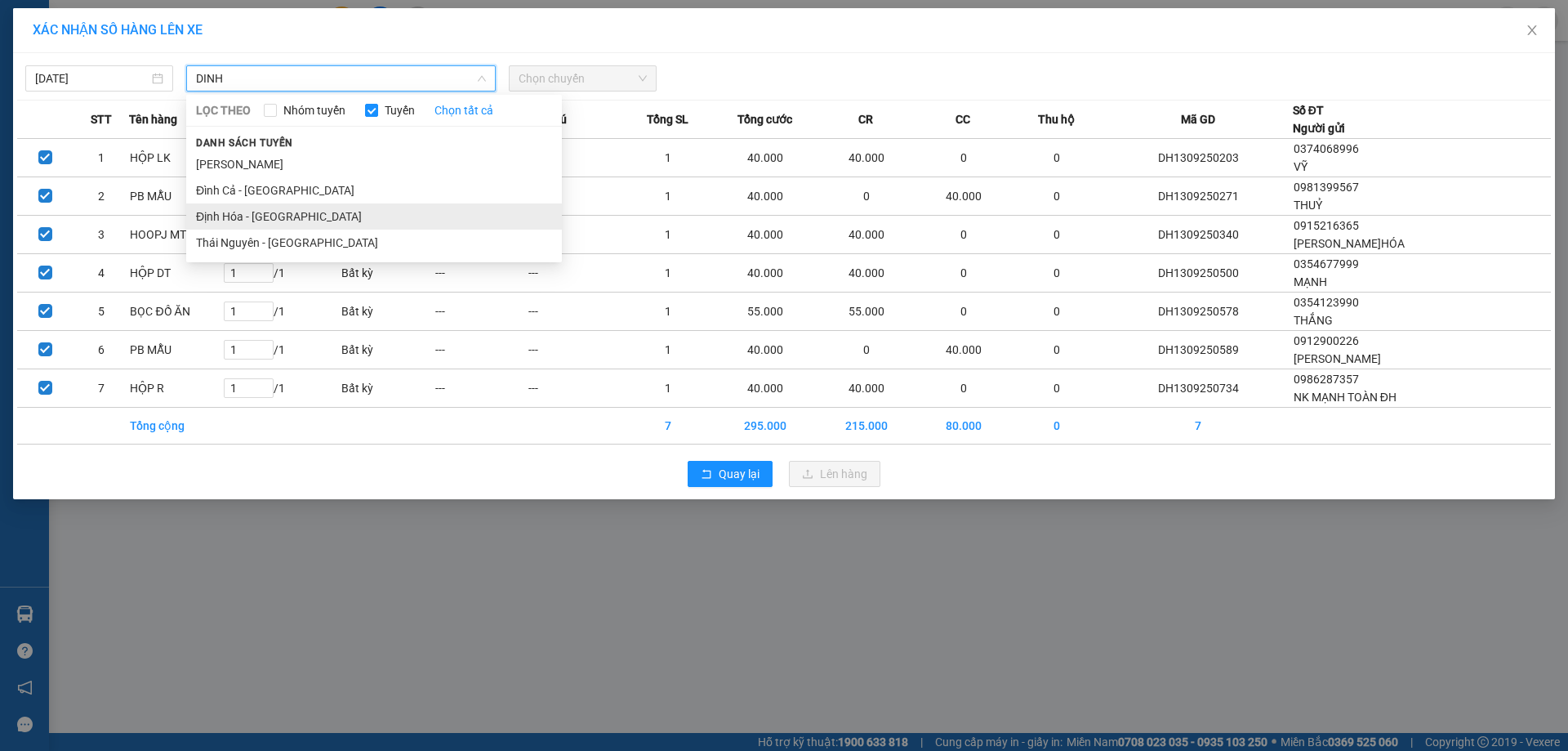
type input "DINH"
click at [292, 215] on li "Định Hóa - [GEOGRAPHIC_DATA]" at bounding box center [374, 217] width 376 height 26
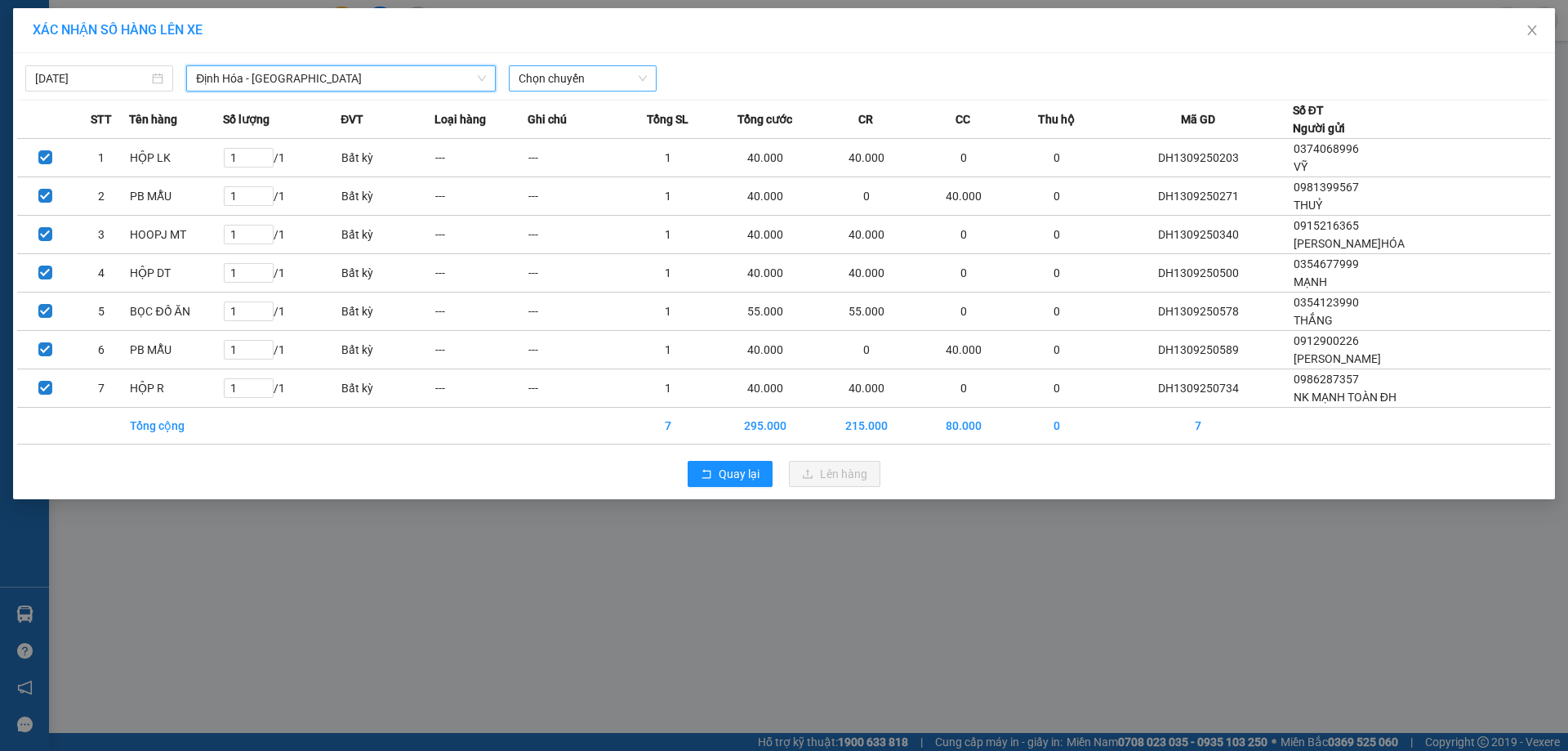
click at [524, 85] on span "Chọn chuyến" at bounding box center [582, 79] width 128 height 25
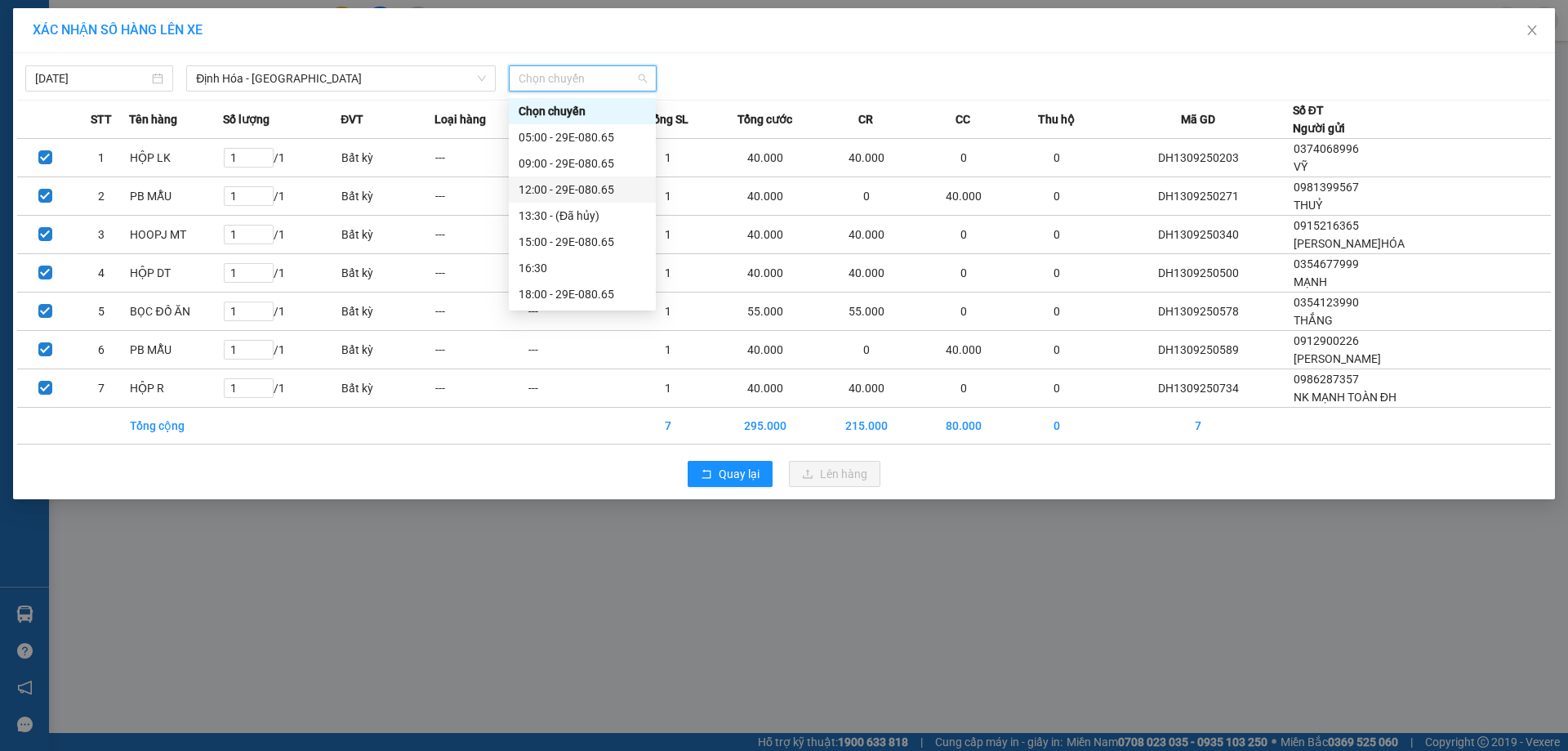
click at [550, 177] on div "12:00 - 29E-080.65" at bounding box center [583, 190] width 147 height 26
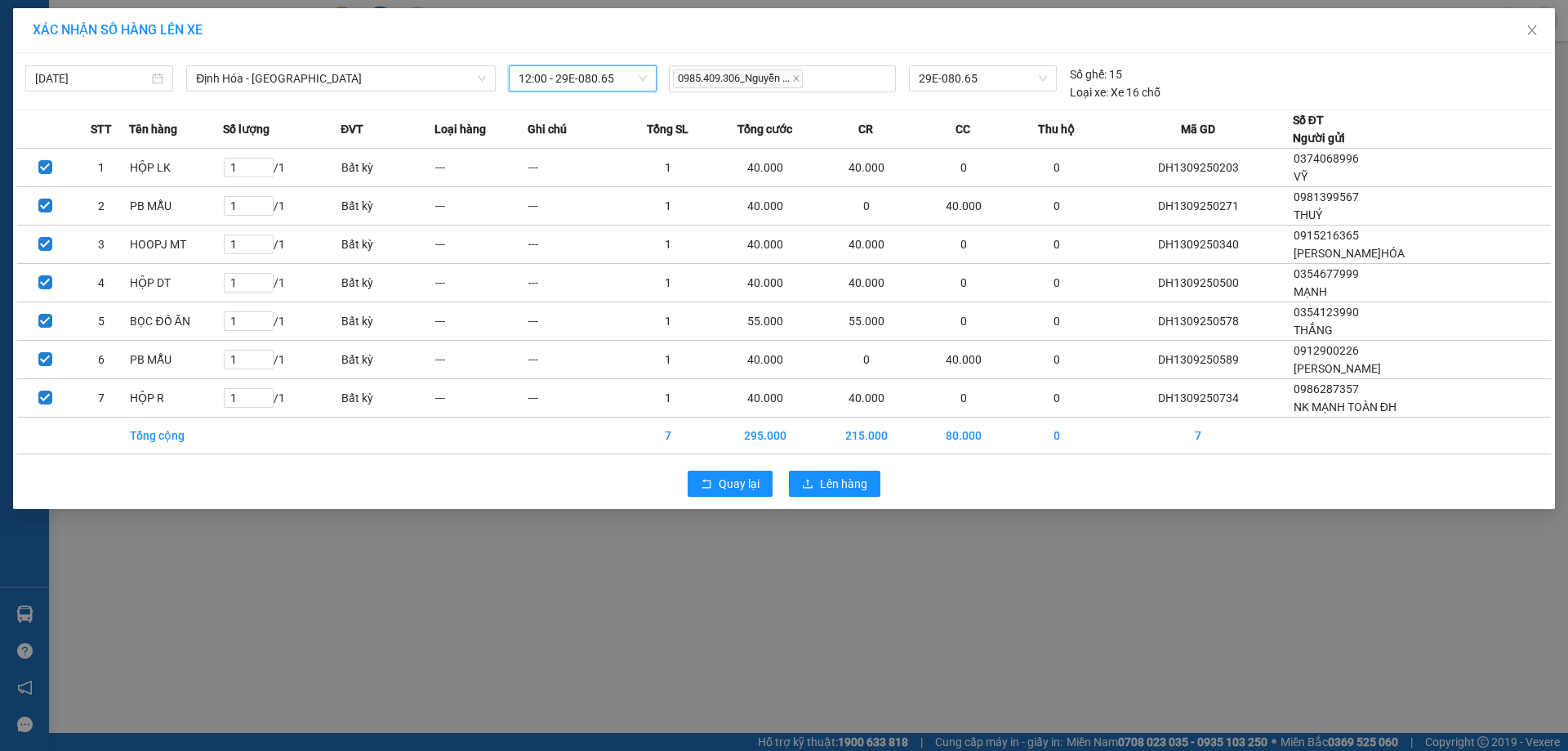
click at [808, 459] on div "[DATE] [GEOGRAPHIC_DATA] - [GEOGRAPHIC_DATA] LỌC THEO Nhóm tuyến Tuyến Chọn tất…" at bounding box center [784, 281] width 1542 height 455
click at [822, 469] on div "Quay lại Lên hàng" at bounding box center [784, 483] width 1534 height 42
click at [831, 484] on span "Lên hàng" at bounding box center [843, 484] width 47 height 18
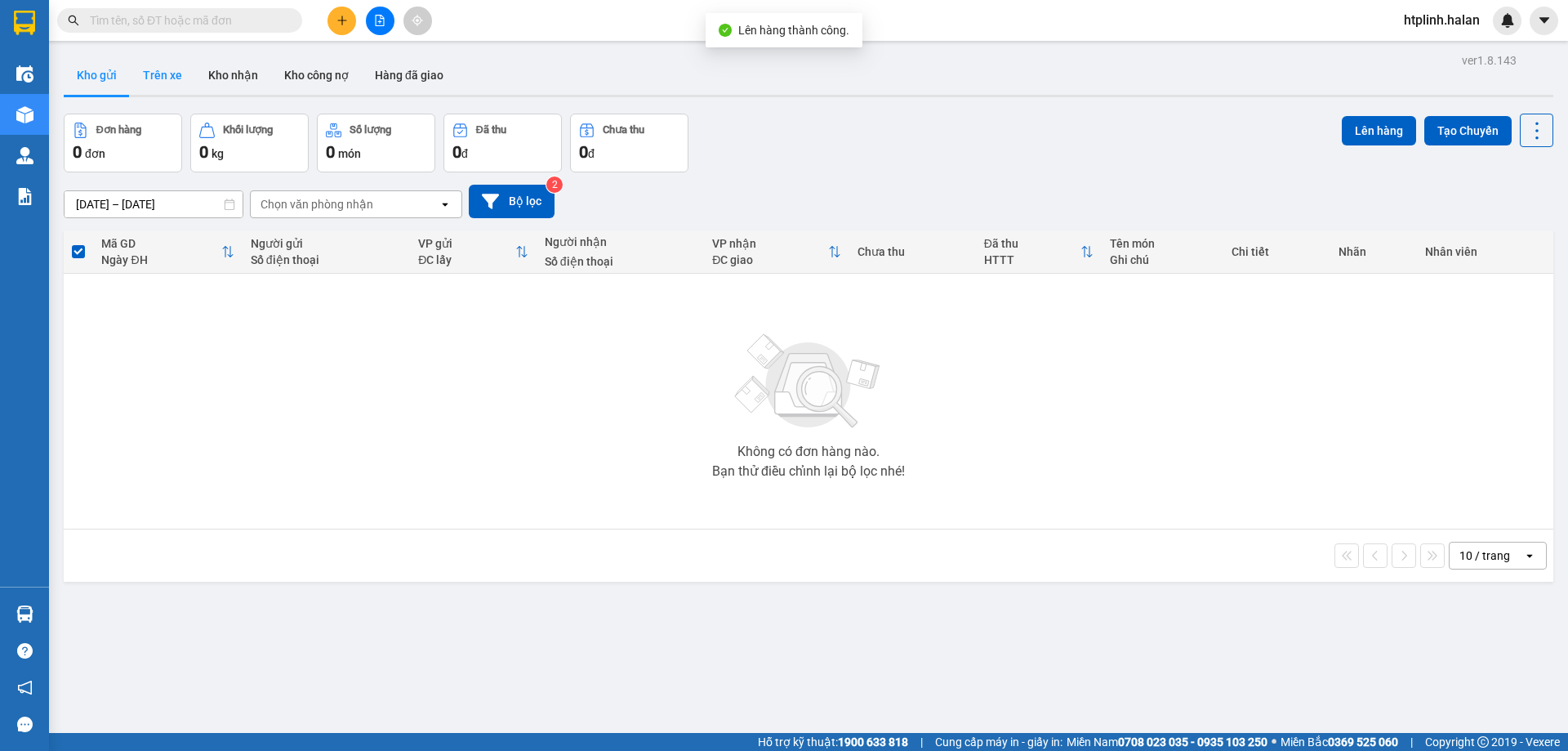
click at [168, 71] on button "Trên xe" at bounding box center [162, 75] width 65 height 39
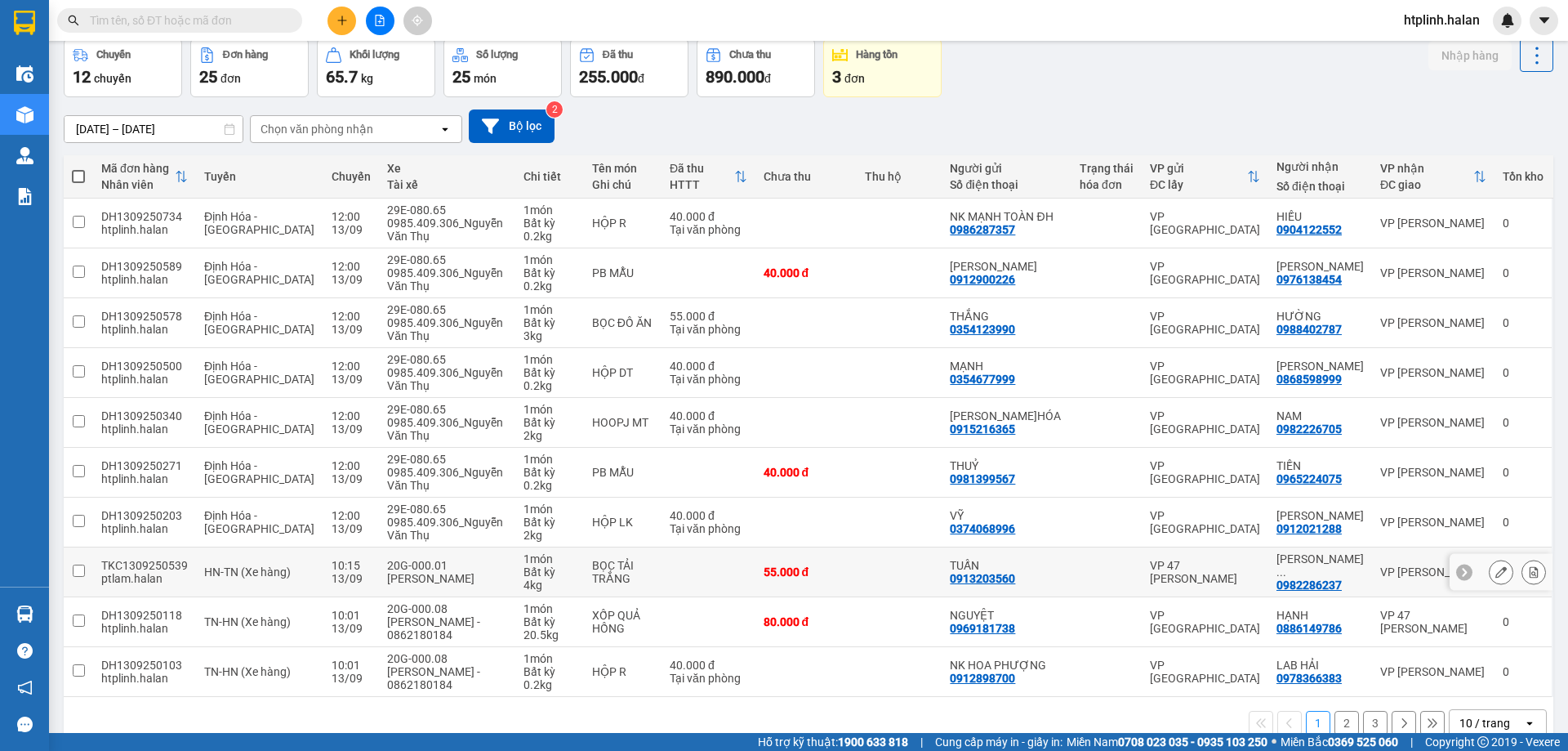
scroll to position [106, 0]
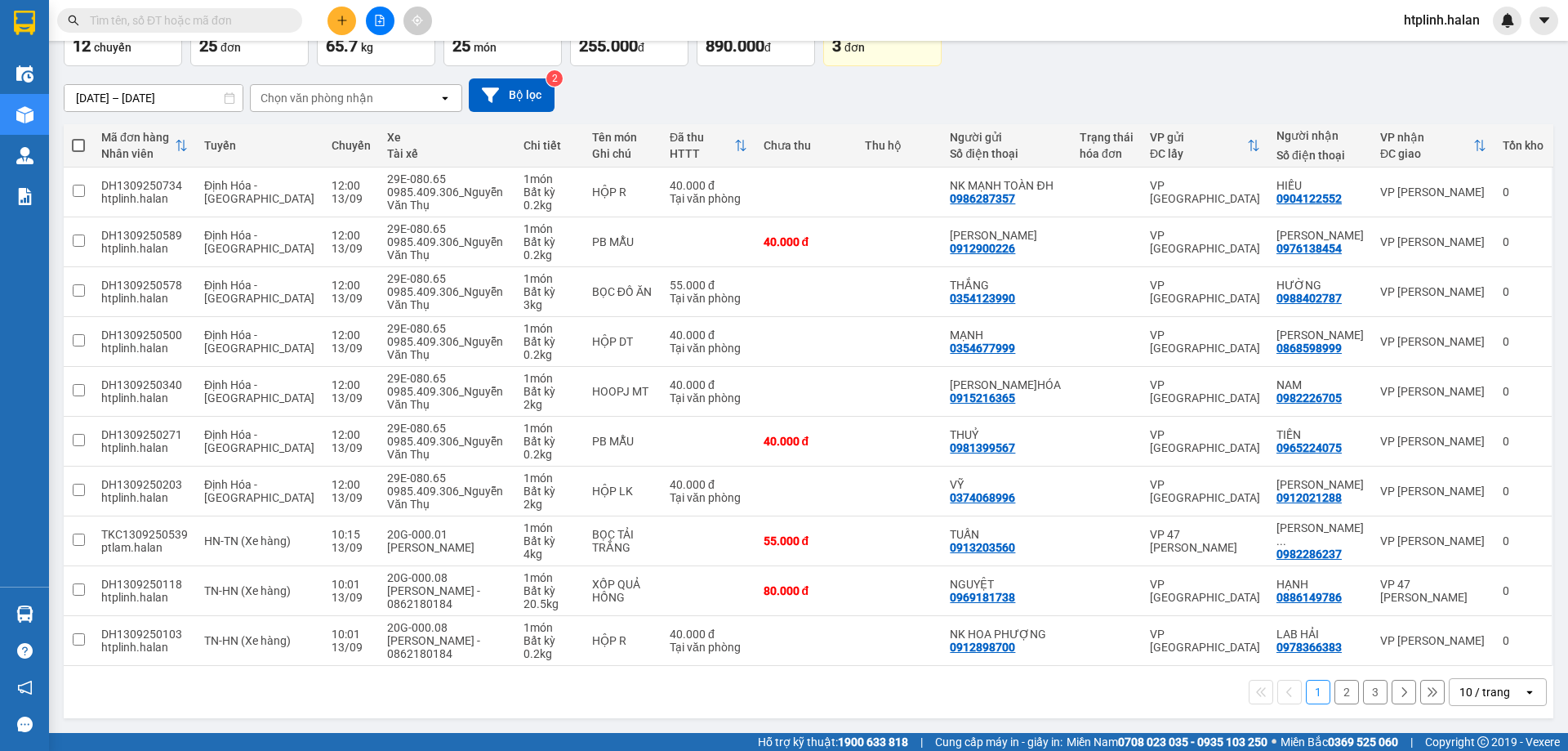
click at [1335, 691] on button "2" at bounding box center [1347, 692] width 25 height 25
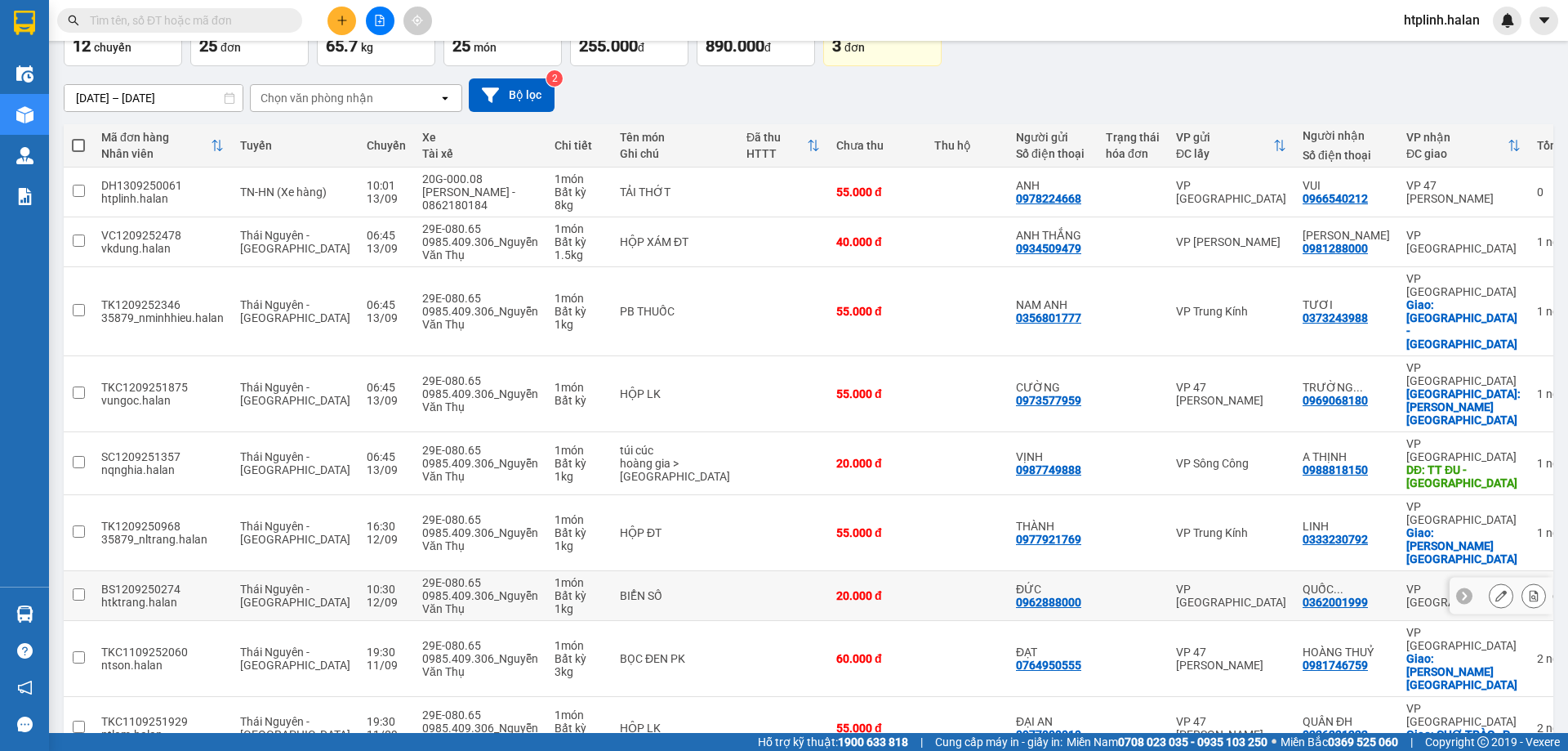
scroll to position [0, 0]
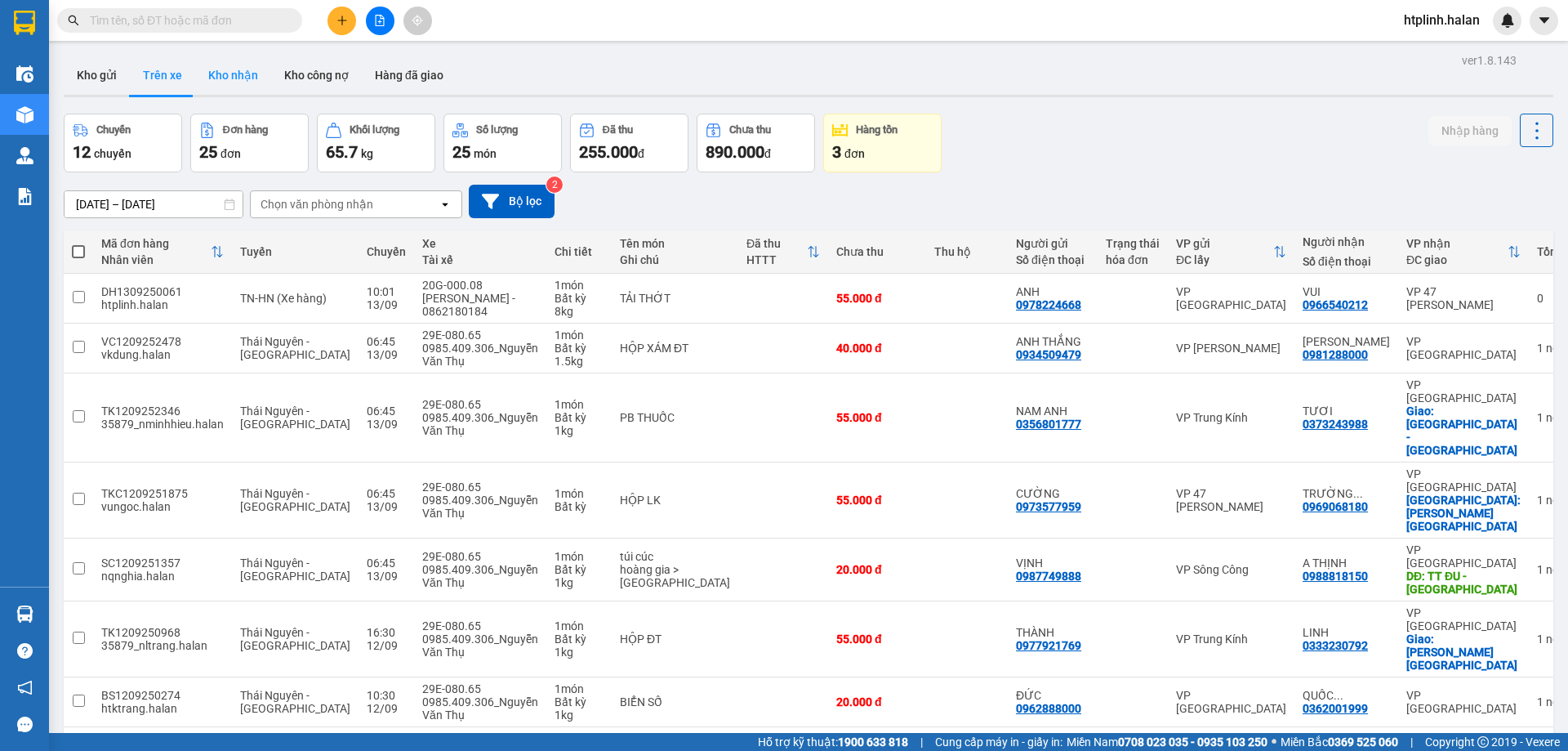
drag, startPoint x: 237, startPoint y: 73, endPoint x: 205, endPoint y: 81, distance: 33.0
click at [228, 73] on button "Kho nhận" at bounding box center [233, 75] width 76 height 39
type input "[DATE] – [DATE]"
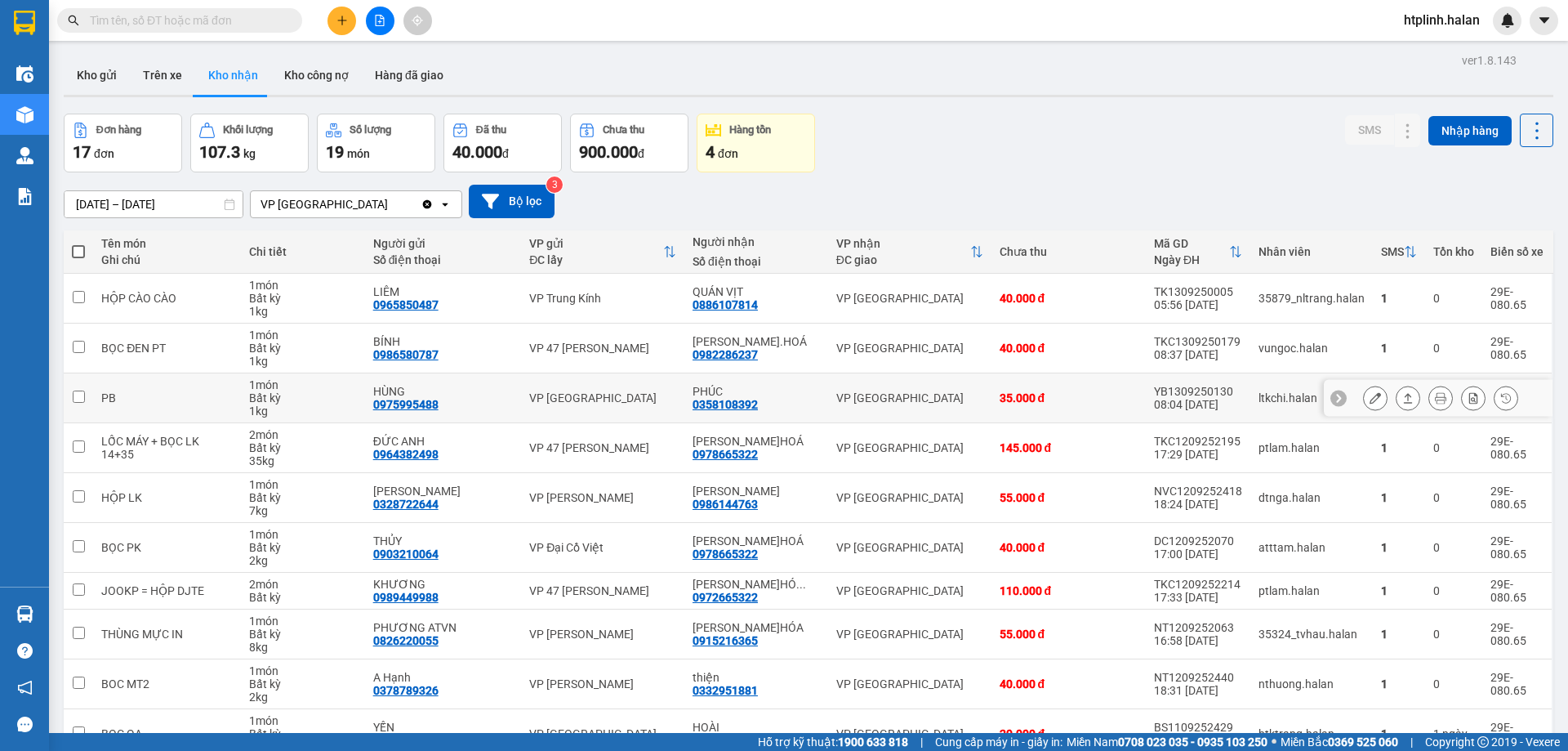
scroll to position [93, 0]
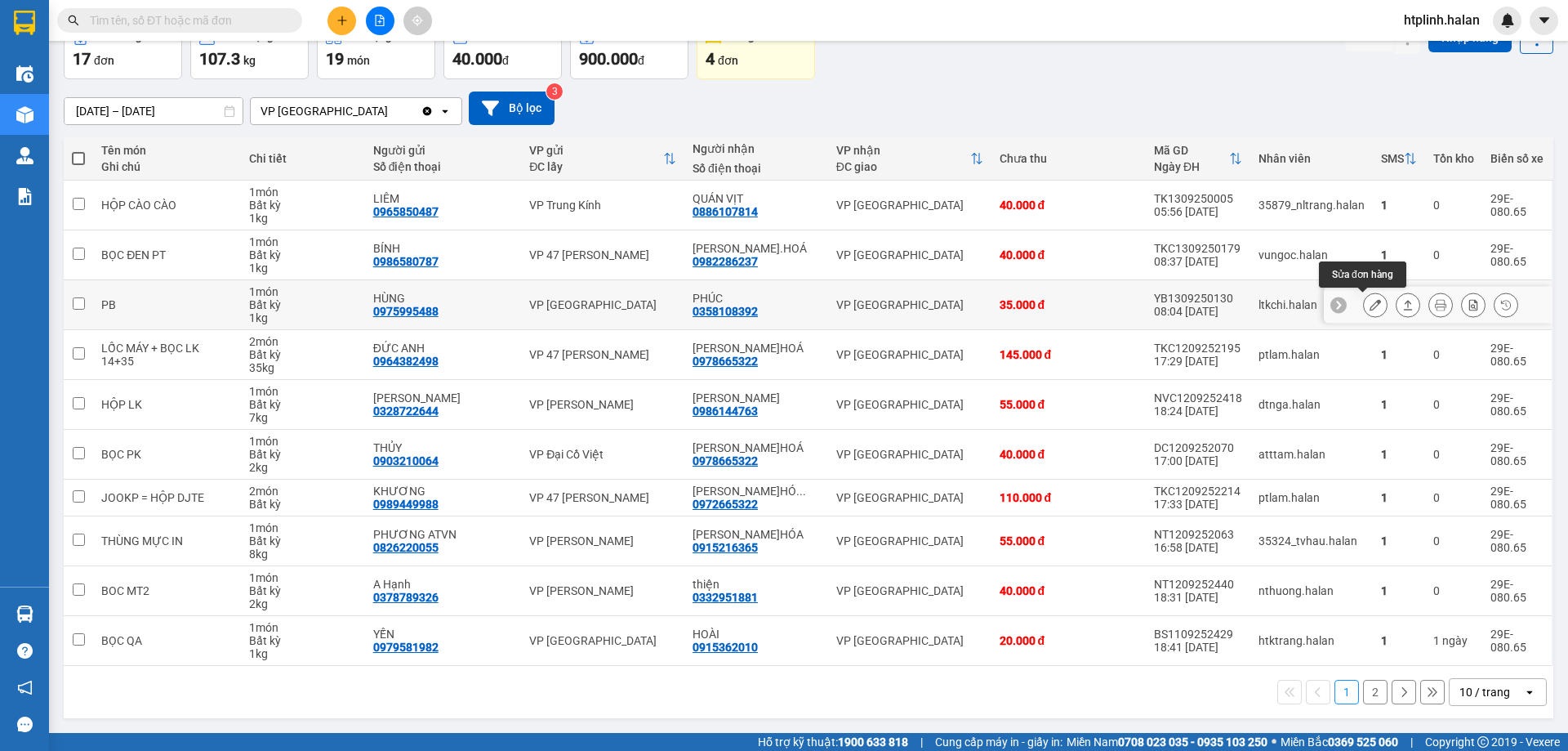
click at [1368, 304] on button at bounding box center [1375, 305] width 23 height 29
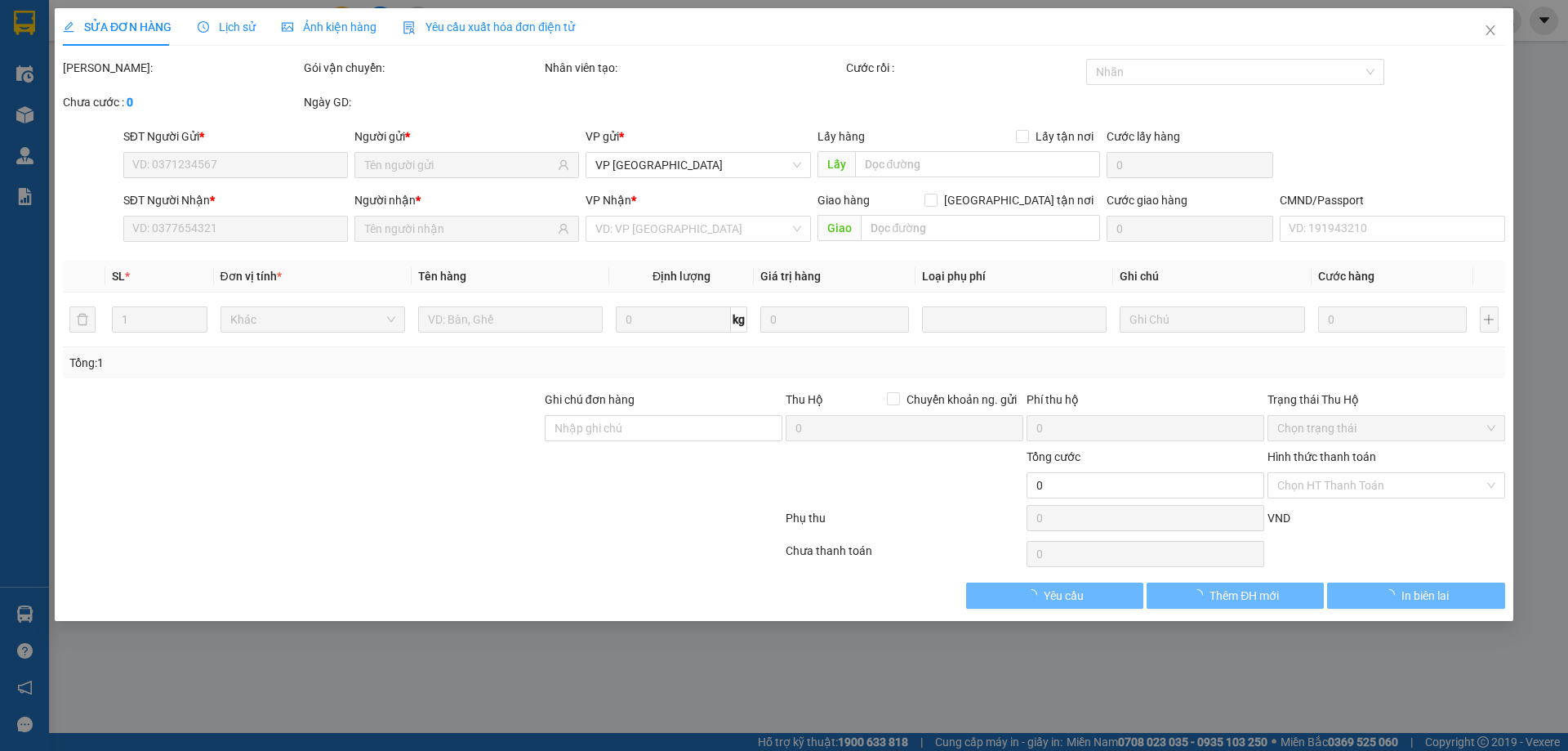
type input "0975995488"
type input "HÙNG"
type input "0358108392"
type input "PHÚC"
type input "35.000"
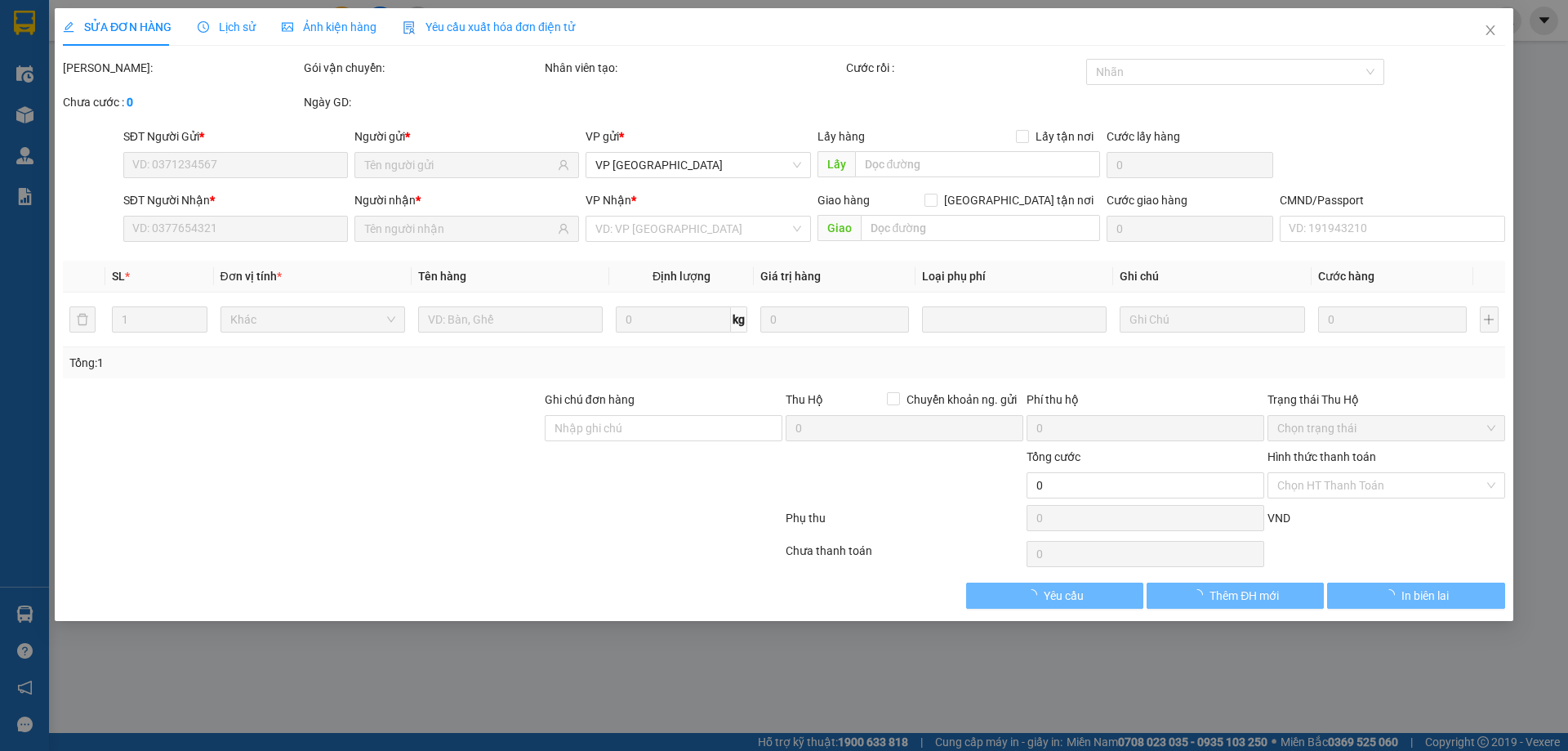
type input "35.000"
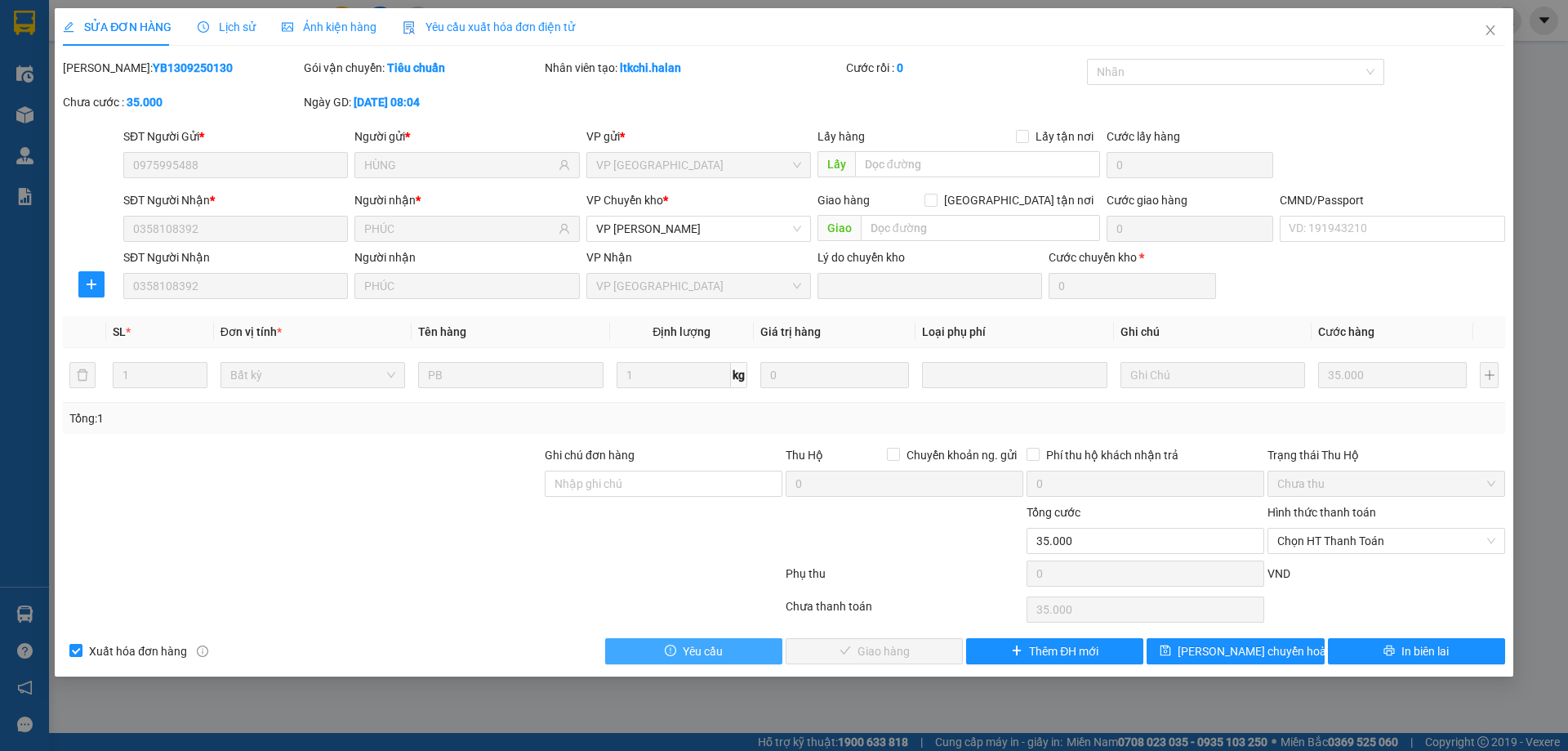
click at [693, 652] on span "Yêu cầu" at bounding box center [703, 651] width 40 height 18
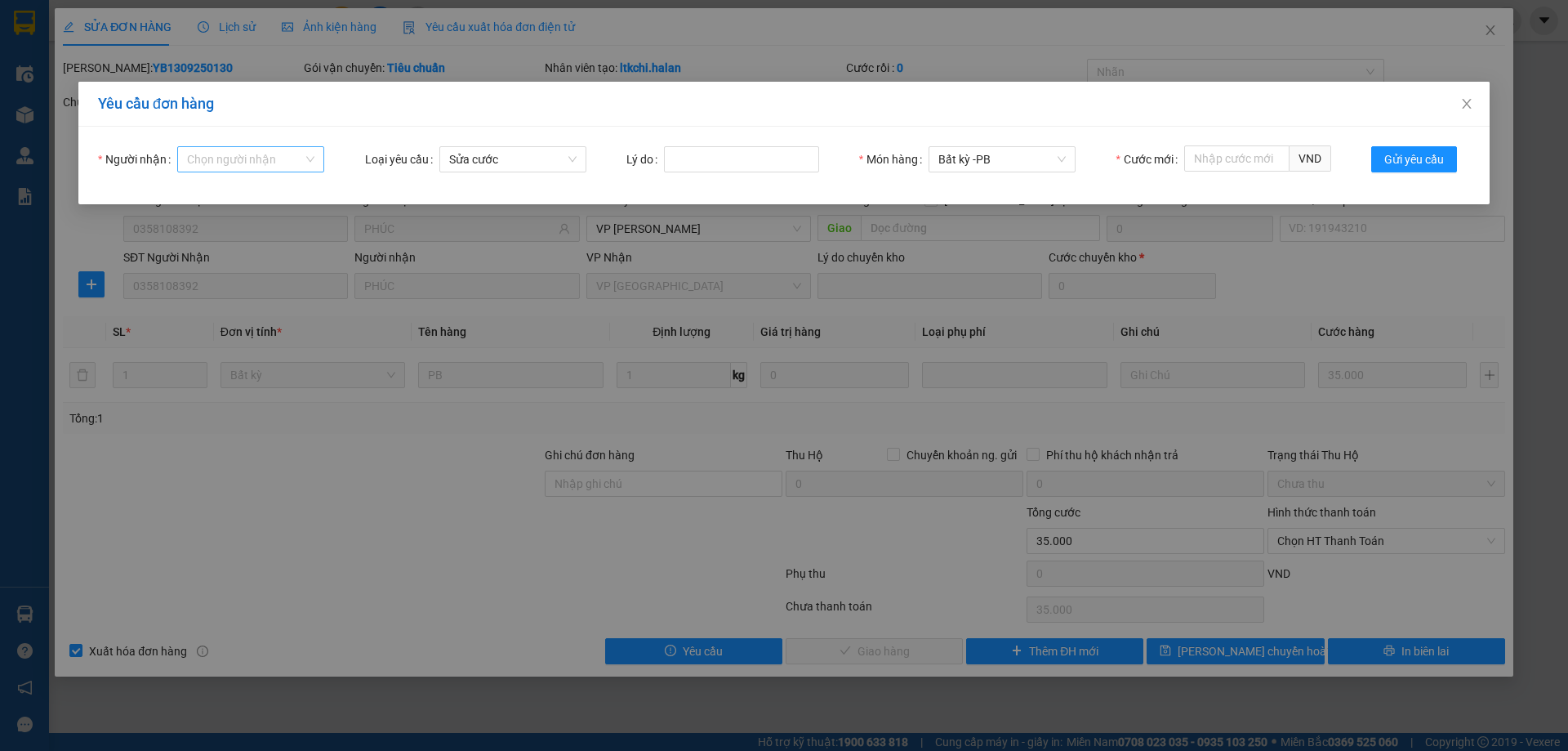
click at [244, 151] on input "Người nhận" at bounding box center [245, 160] width 116 height 25
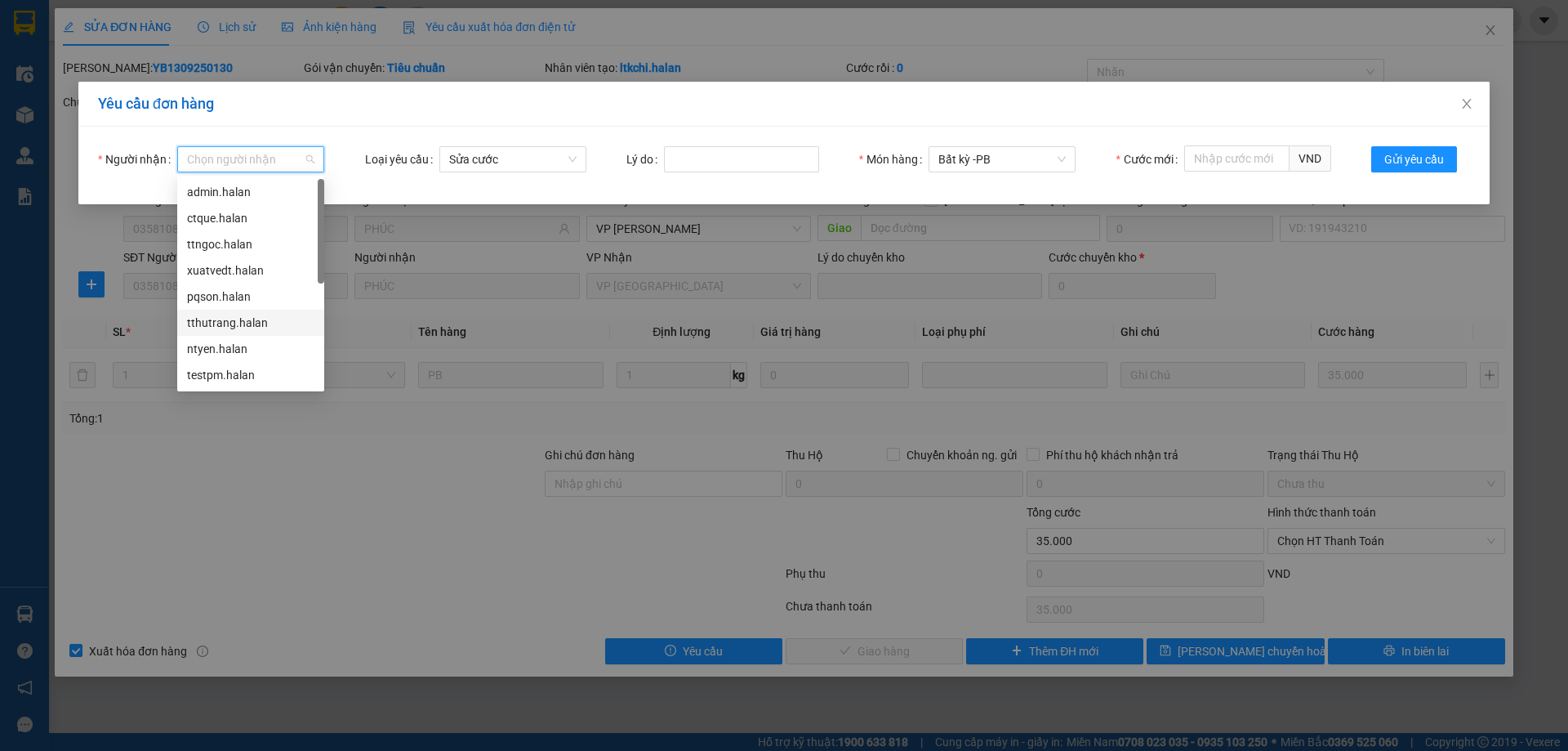
drag, startPoint x: 224, startPoint y: 325, endPoint x: 315, endPoint y: 239, distance: 125.2
click at [224, 326] on div "tthutrang.halan" at bounding box center [251, 323] width 127 height 18
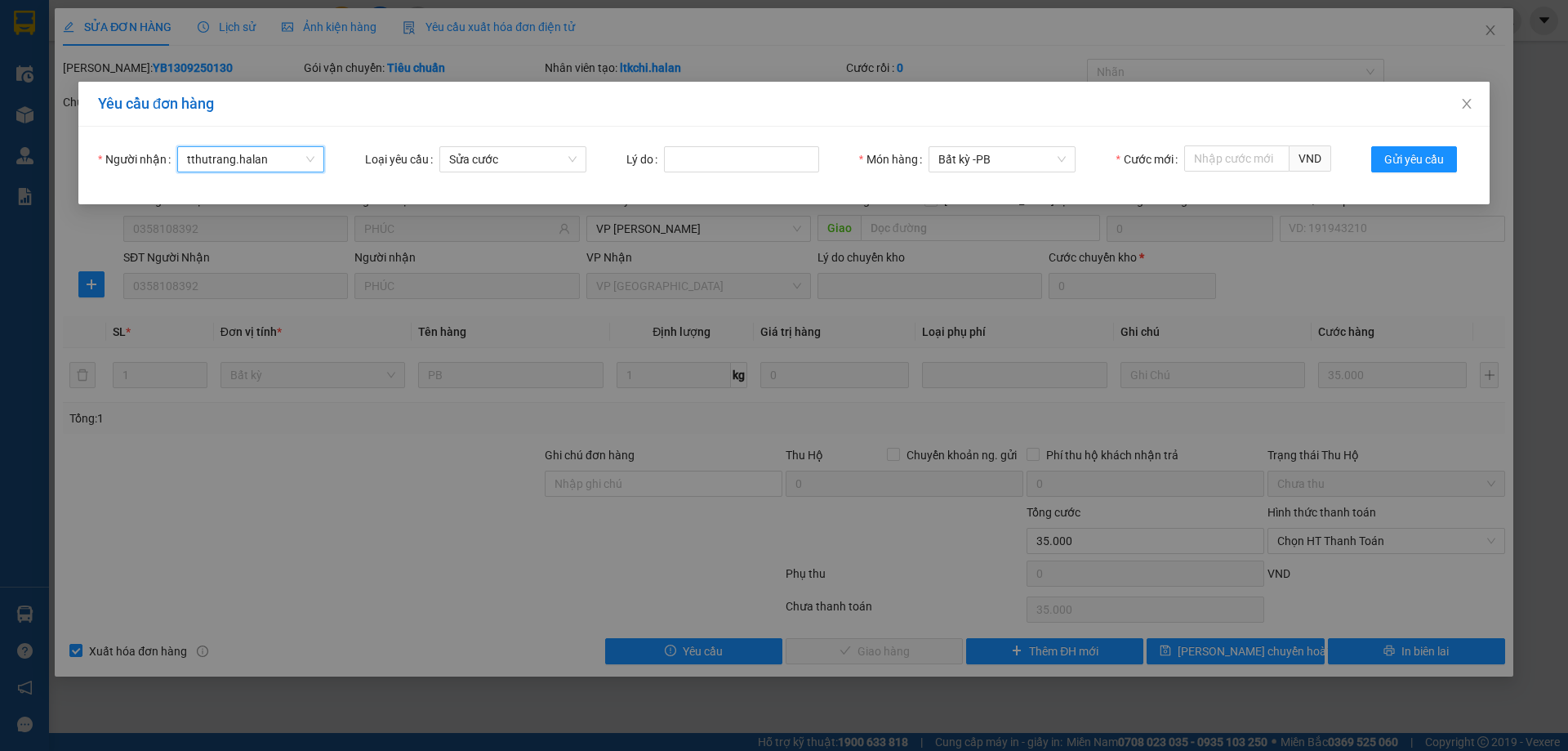
click at [700, 142] on div "Người nhận tthutrang.halan tthutrang.halan Loại yêu cầu Sửa cước Lý do Món hàng…" at bounding box center [784, 166] width 1412 height 78
click at [705, 156] on input "Lý do" at bounding box center [741, 160] width 155 height 26
type input "SAI CƯỚC"
click at [1239, 163] on input "Cước mới" at bounding box center [1236, 159] width 105 height 26
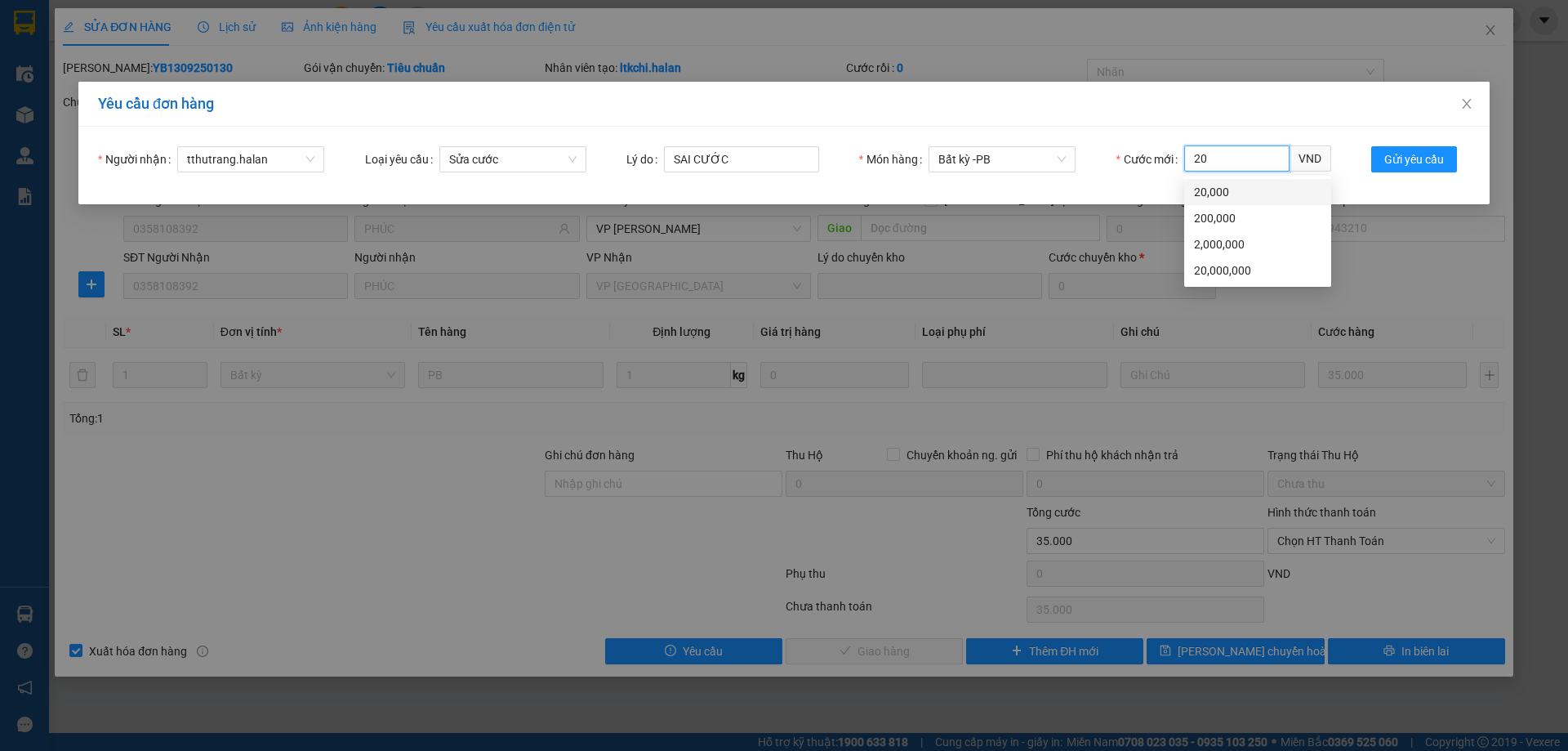
click at [1240, 186] on div "20,000" at bounding box center [1258, 192] width 127 height 18
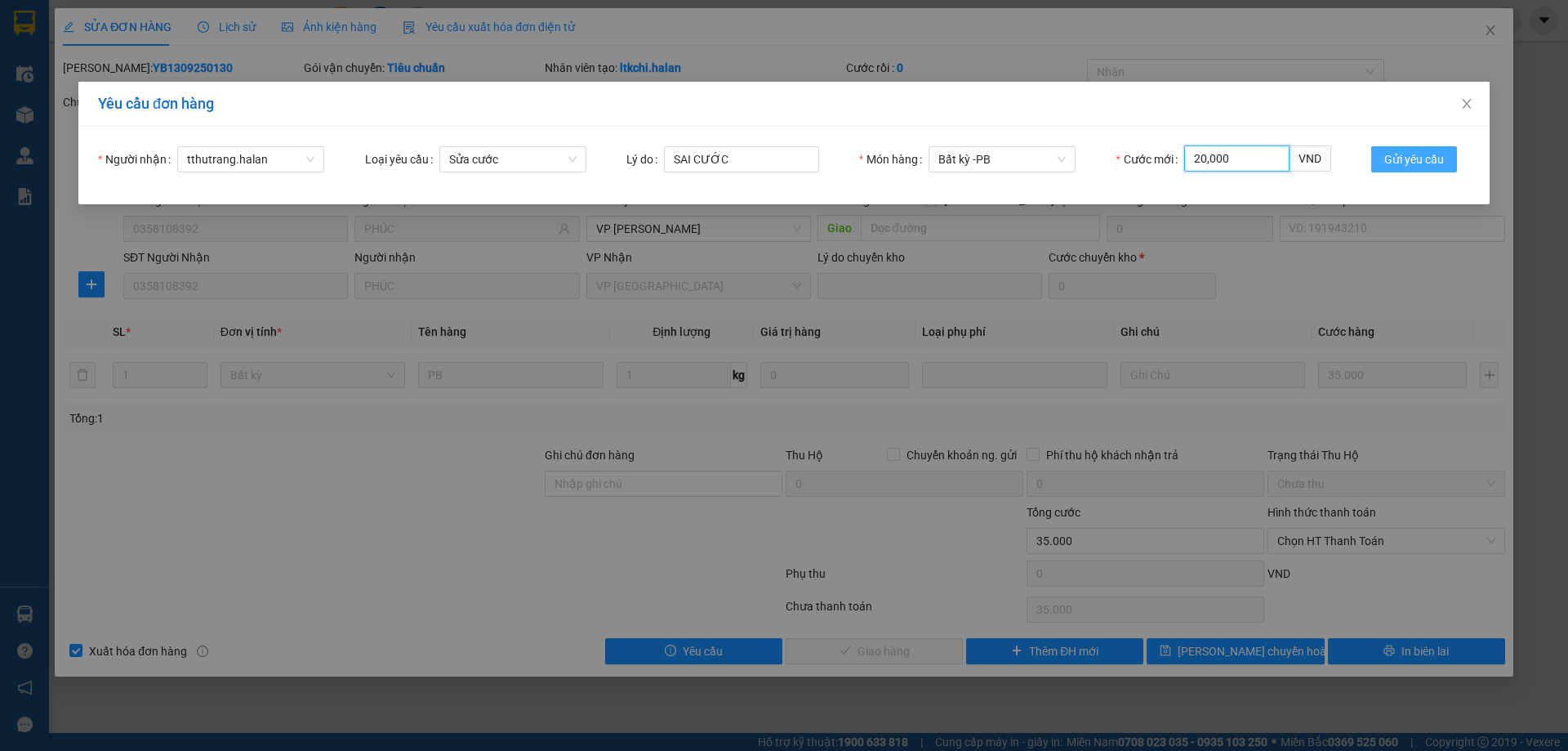
type input "20,000"
click at [1440, 157] on span "Gửi yêu cầu" at bounding box center [1414, 160] width 60 height 18
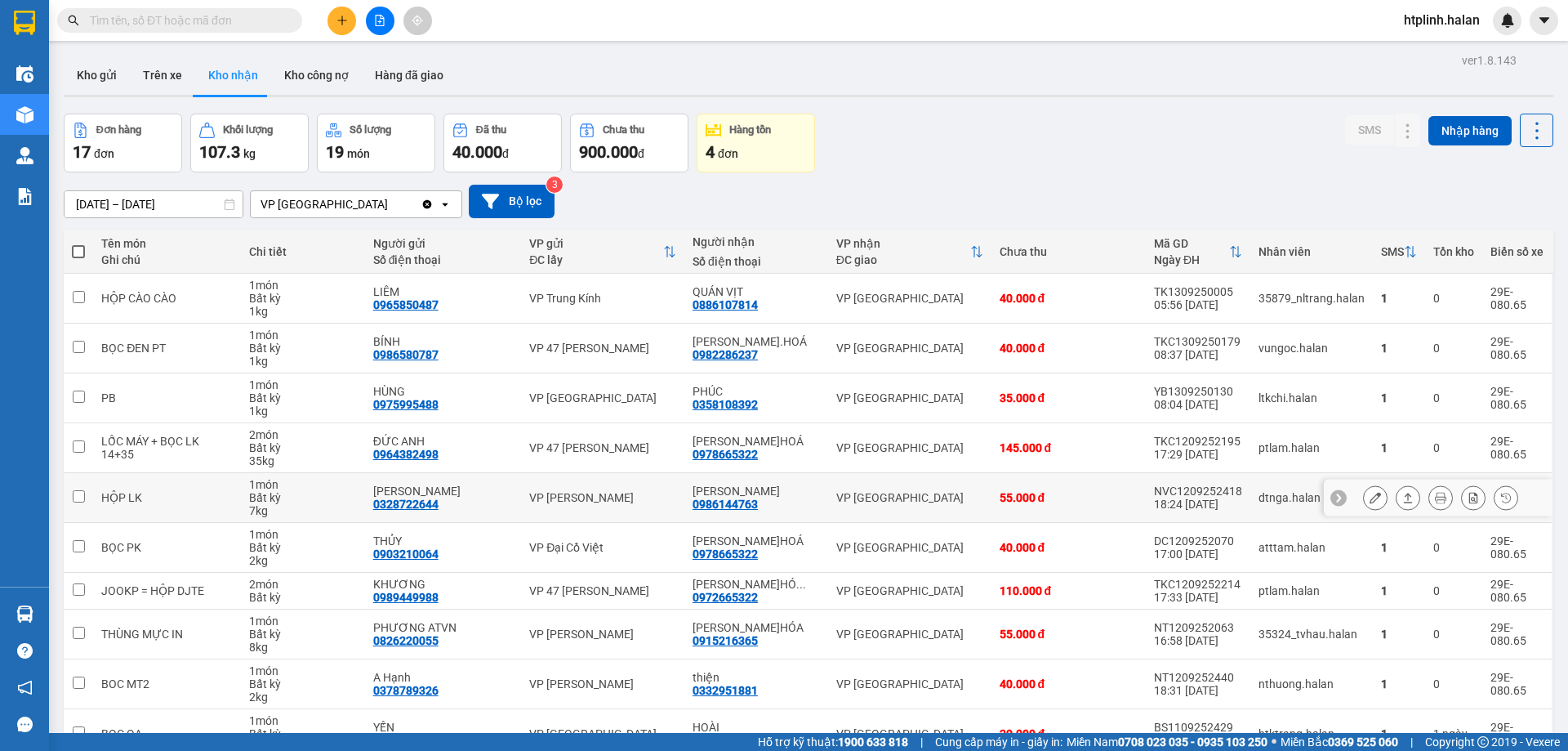
scroll to position [93, 0]
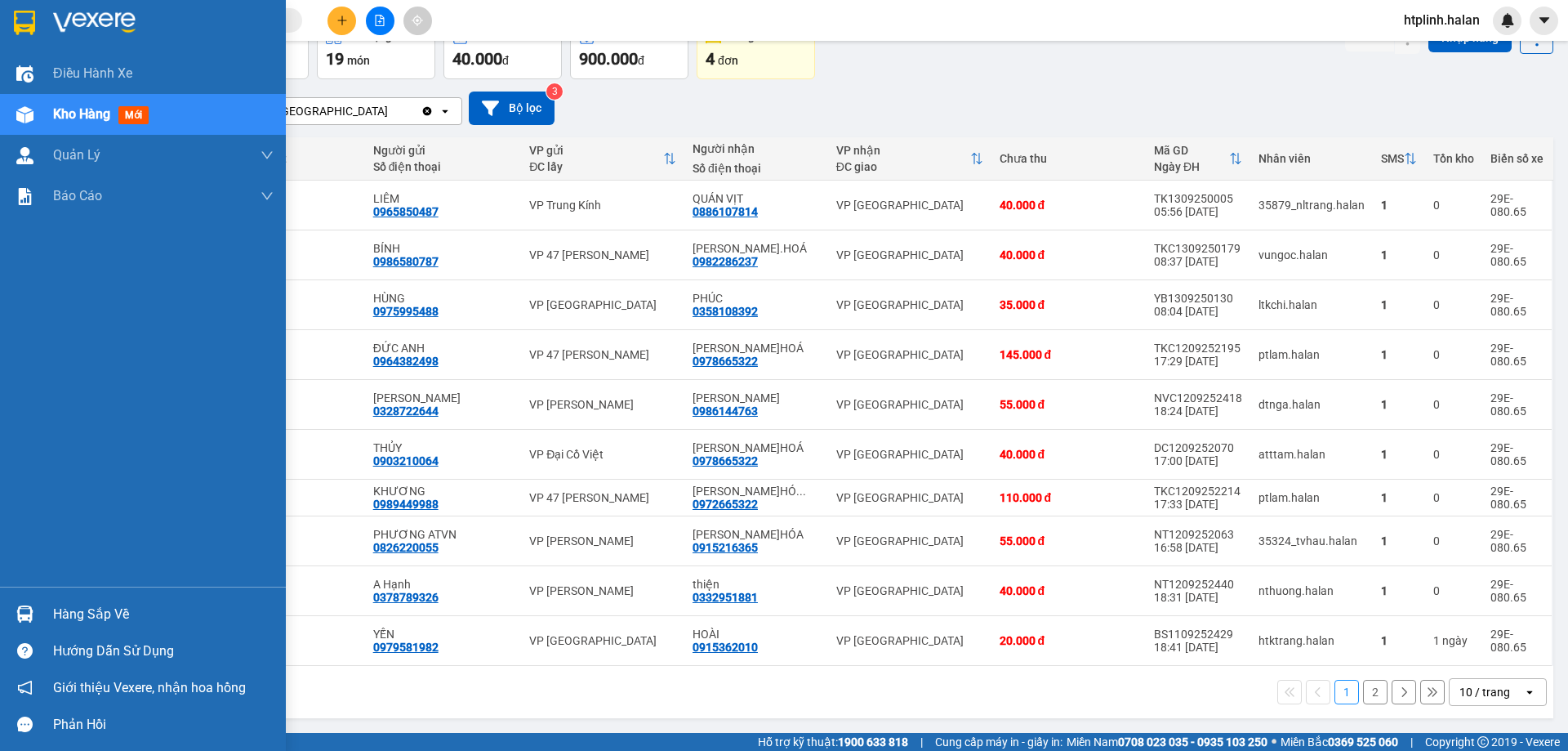
click at [61, 607] on div "Hàng sắp về" at bounding box center [163, 614] width 220 height 25
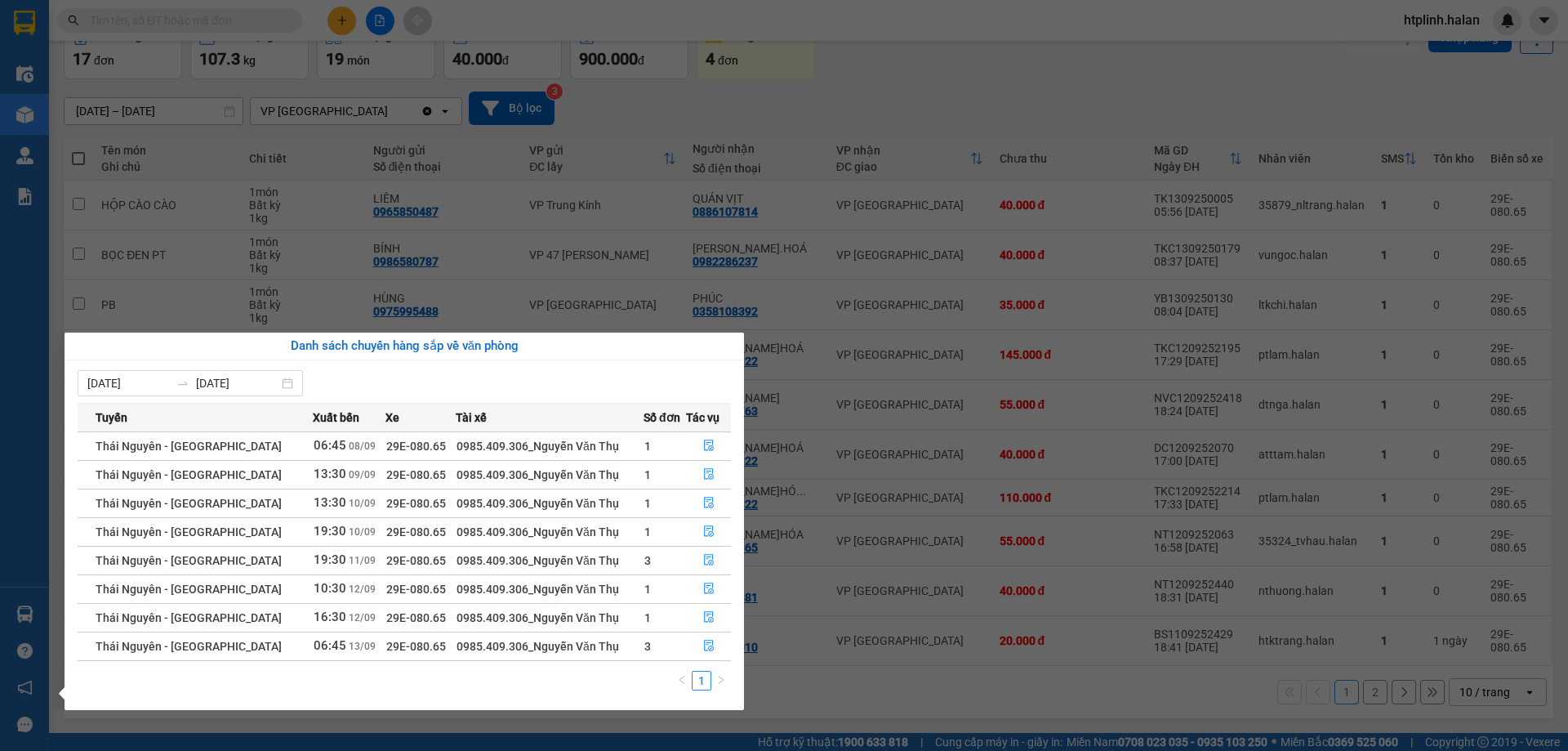
click at [808, 664] on section "Kết quả tìm kiếm ( 239 ) Bộ lọc Mã ĐH Trạng thái Món hàng Thu hộ Tổng cước Chưa…" at bounding box center [784, 375] width 1568 height 751
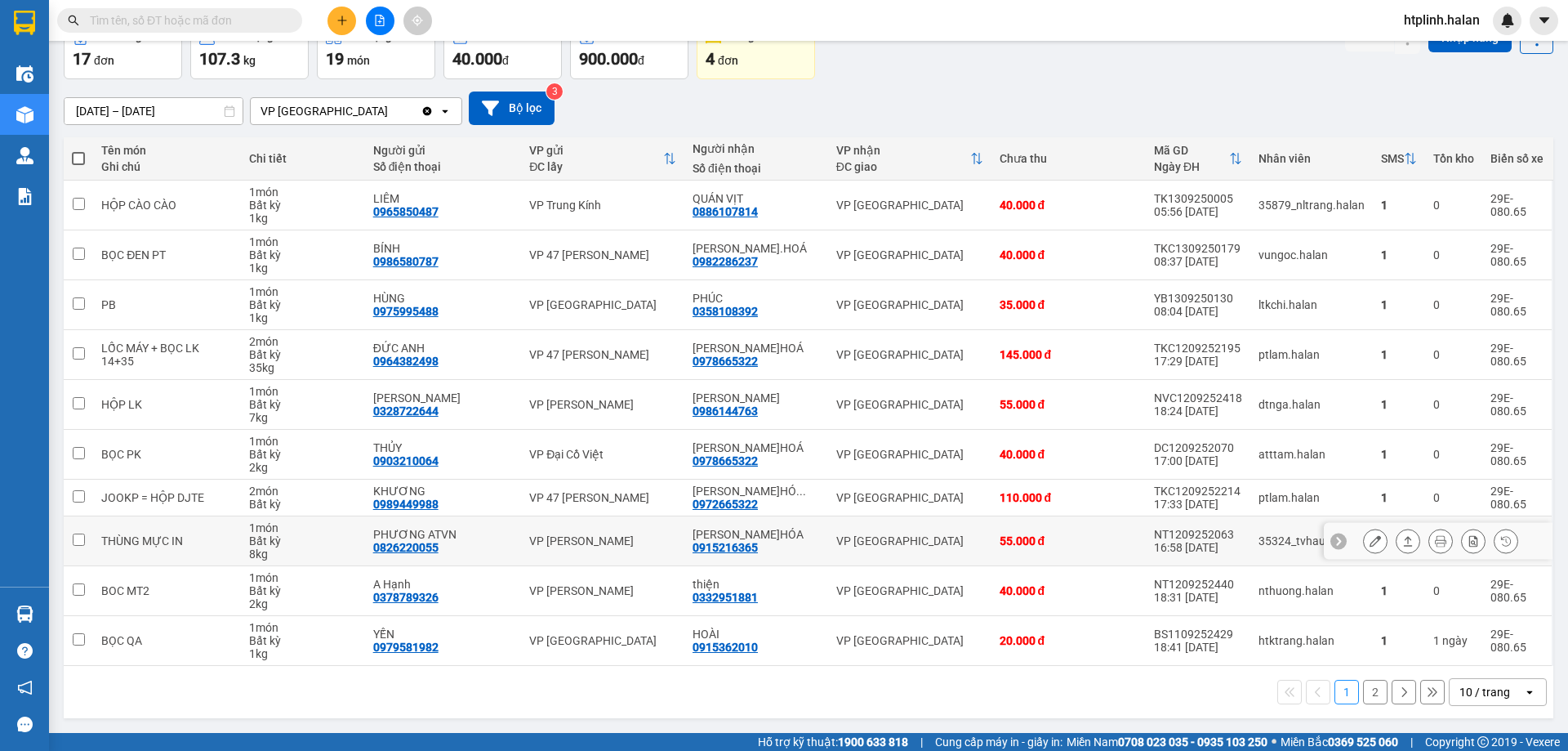
scroll to position [0, 0]
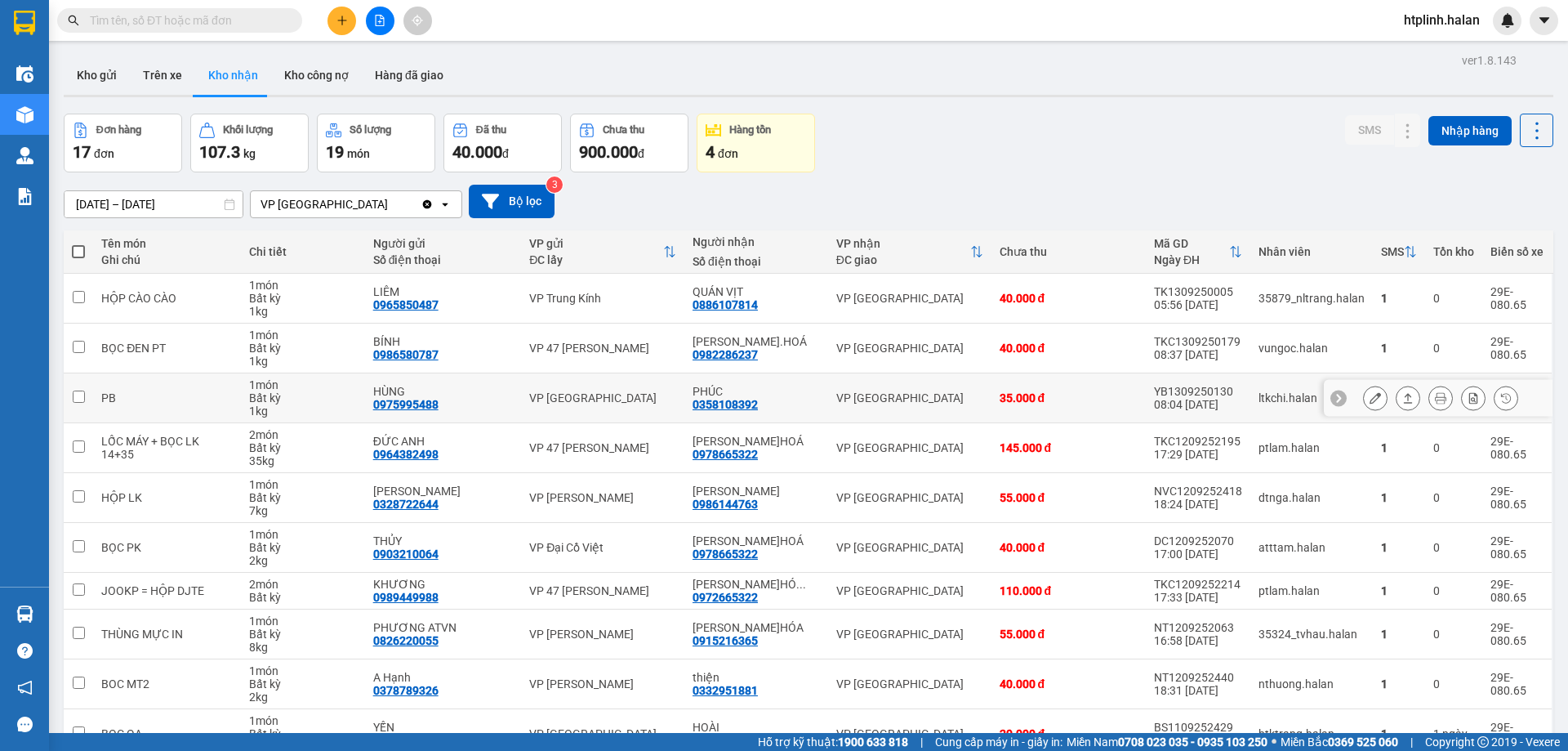
click at [1154, 385] on div "YB1309250130" at bounding box center [1198, 392] width 89 height 13
checkbox input "false"
copy div "YB1309250130"
click at [1259, 181] on div "[DATE] – [DATE] Press the down arrow key to interact with the calendar and sele…" at bounding box center [808, 201] width 1489 height 58
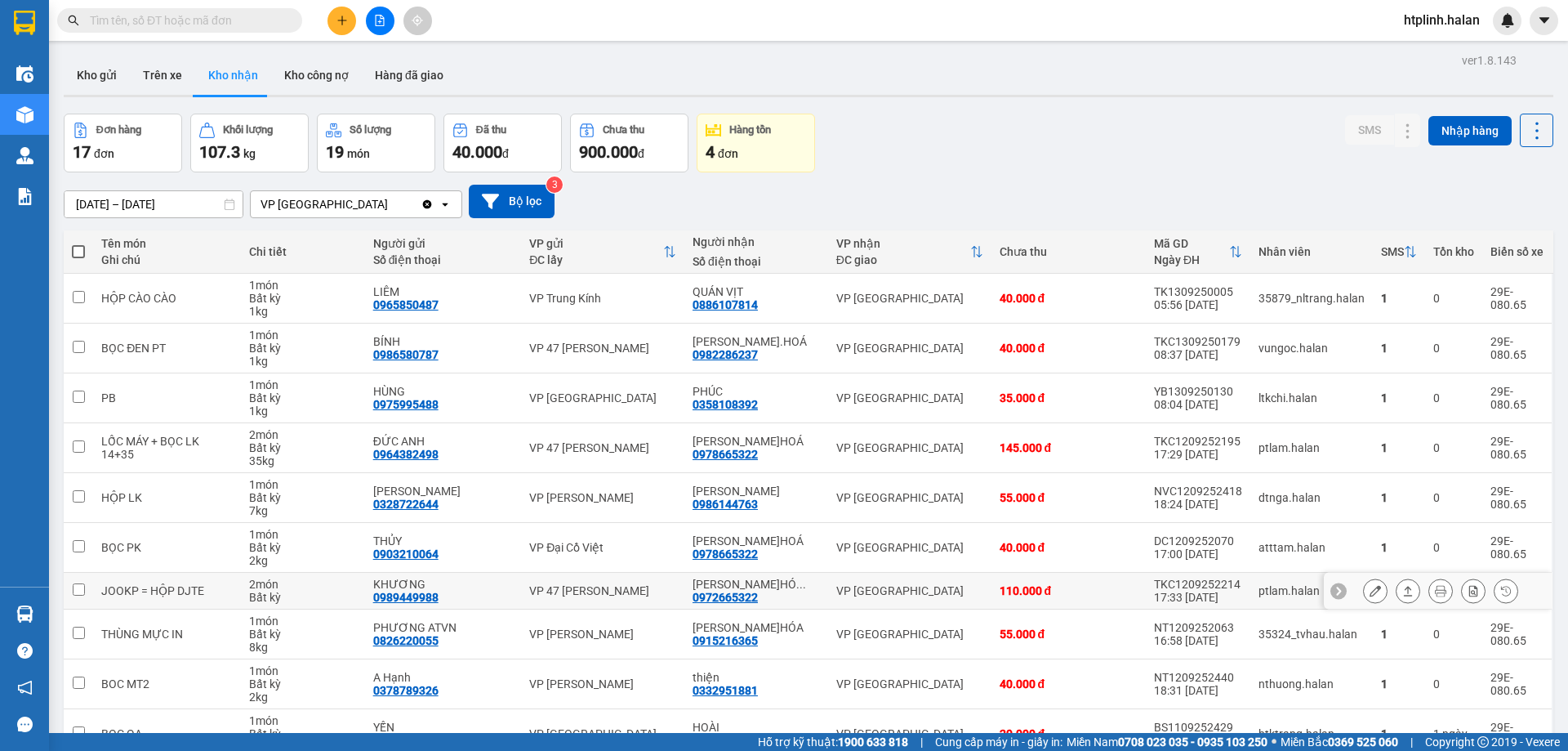
scroll to position [93, 0]
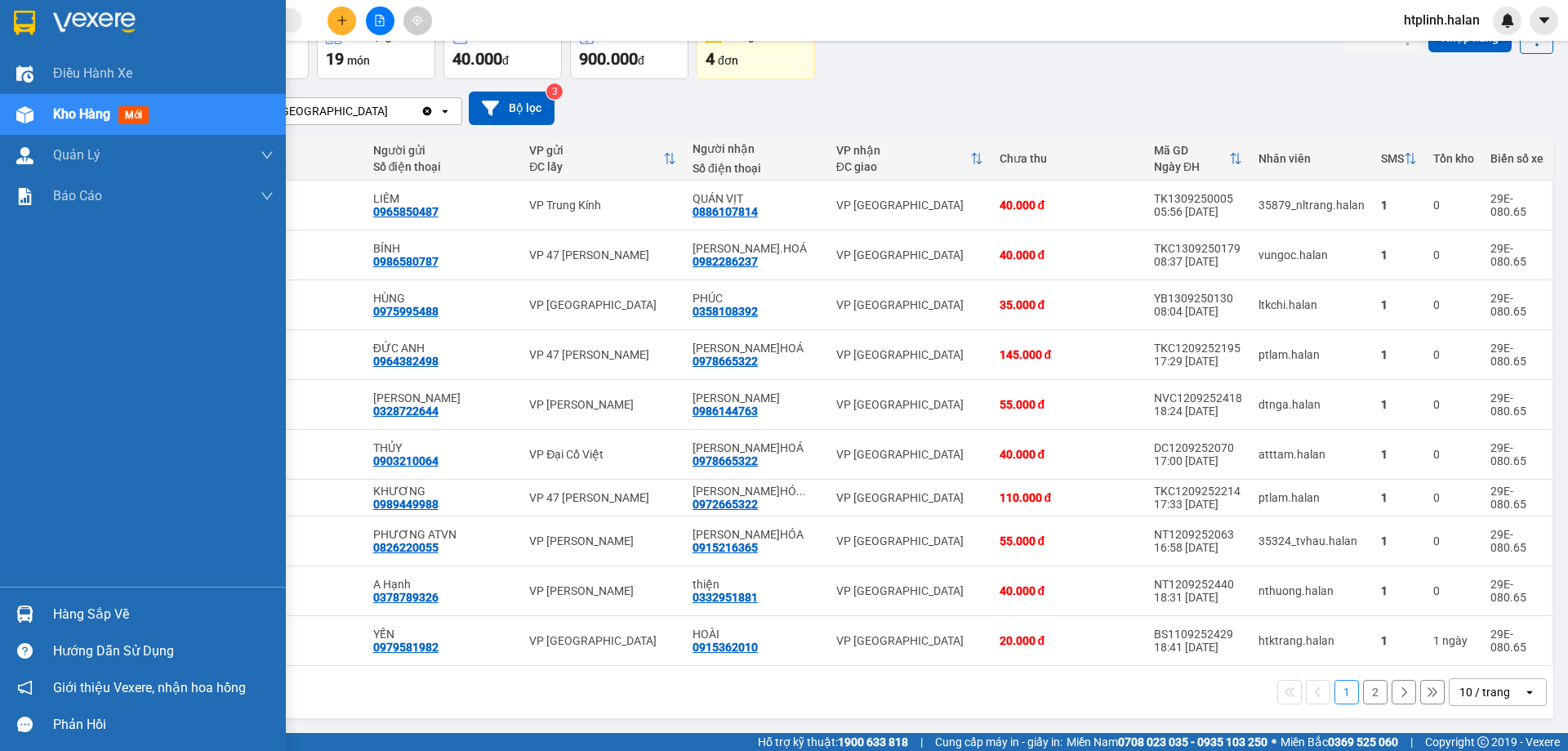
click at [113, 618] on div "Hàng sắp về" at bounding box center [163, 614] width 220 height 25
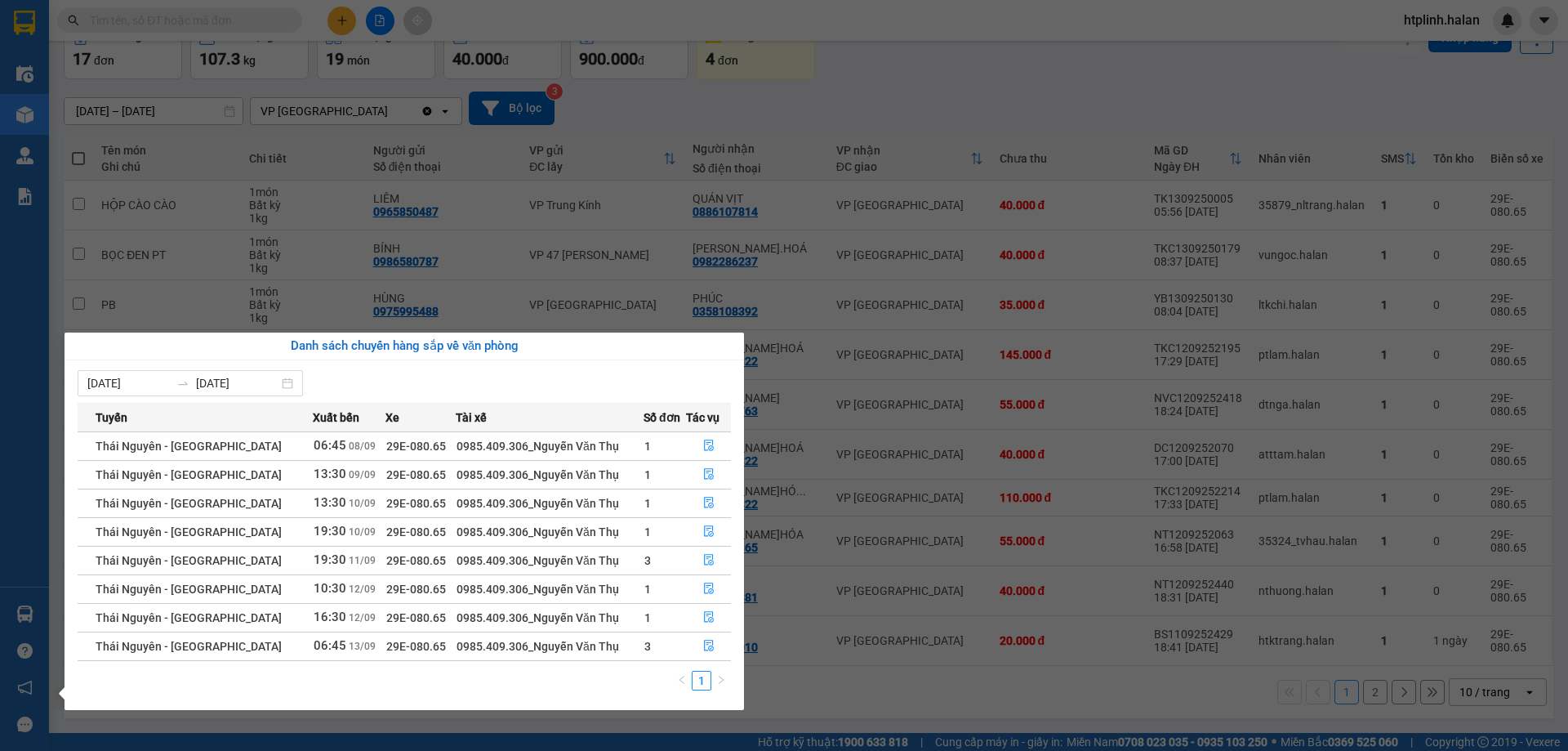
click at [913, 692] on section "Kết quả tìm kiếm ( 239 ) Bộ lọc Mã ĐH Trạng thái Món hàng Thu hộ Tổng cước Chưa…" at bounding box center [784, 375] width 1568 height 751
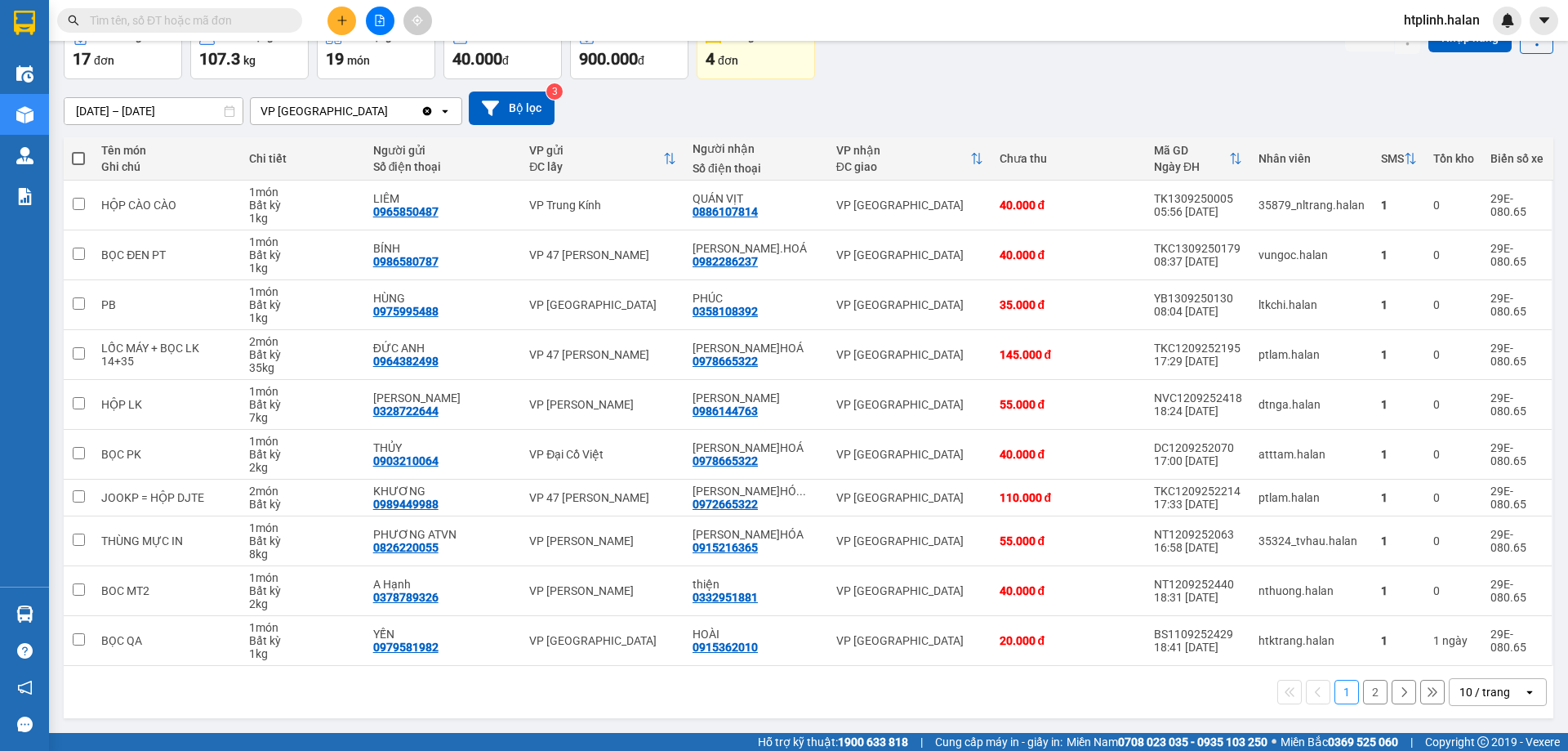
scroll to position [0, 0]
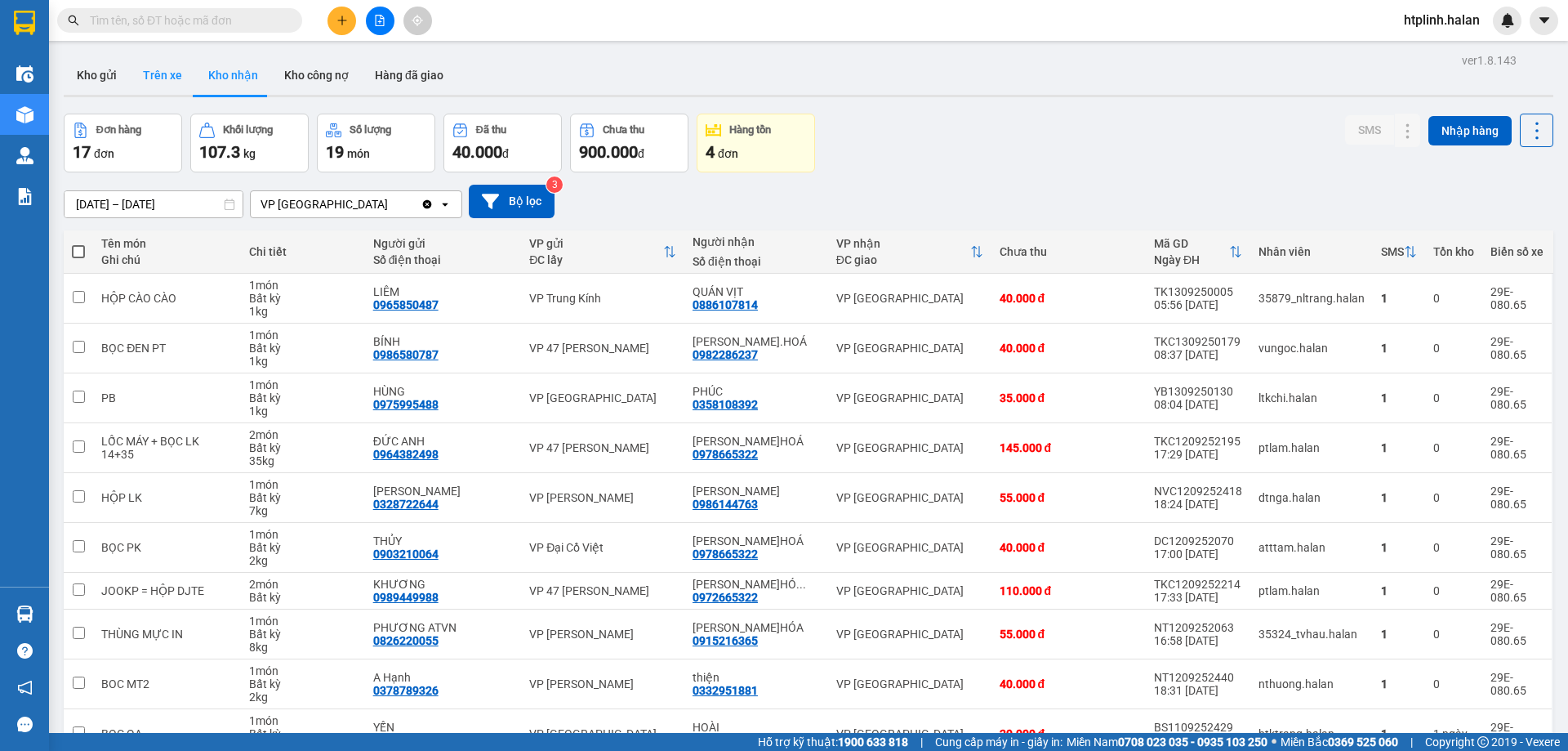
click at [173, 77] on button "Trên xe" at bounding box center [162, 75] width 65 height 39
type input "[DATE] – [DATE]"
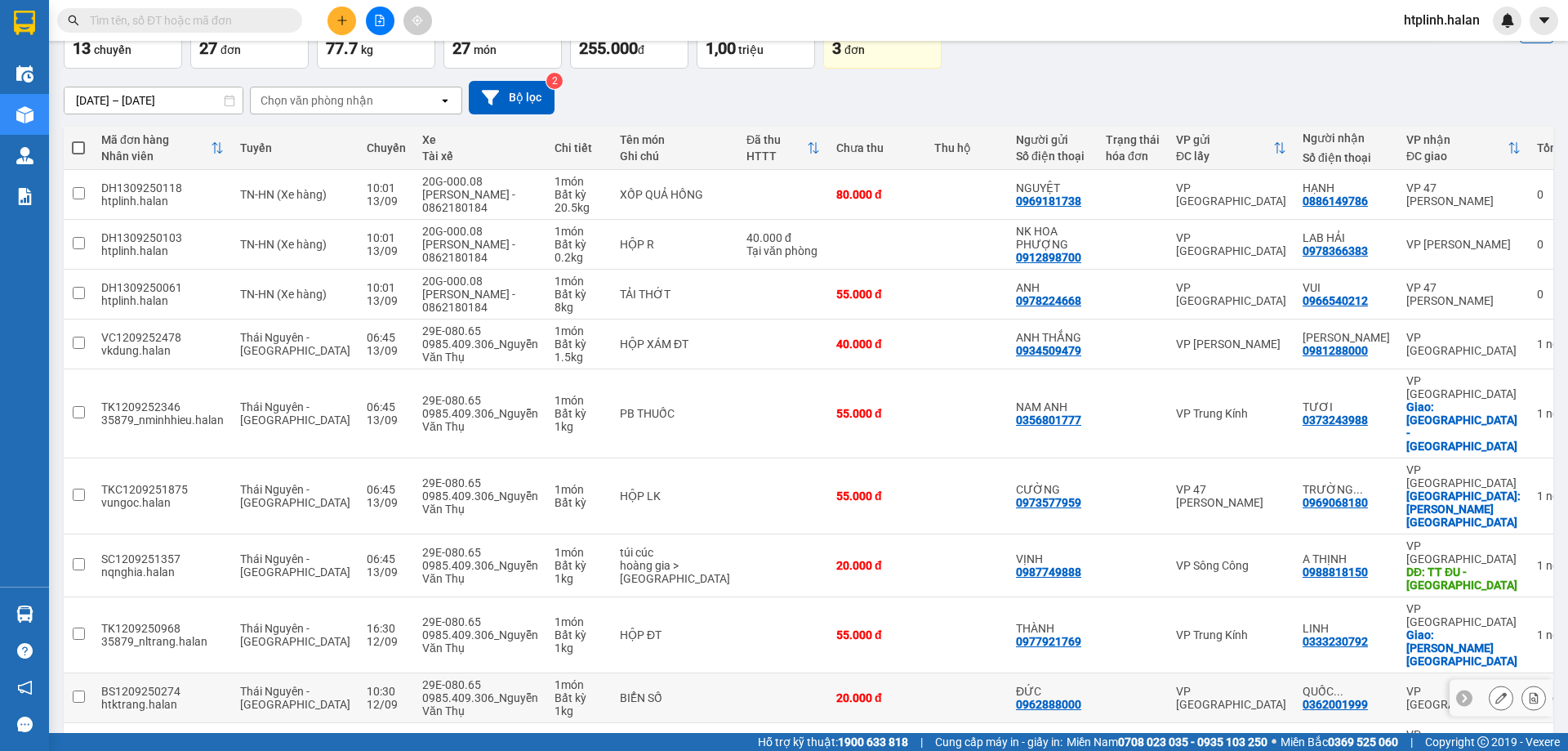
scroll to position [106, 0]
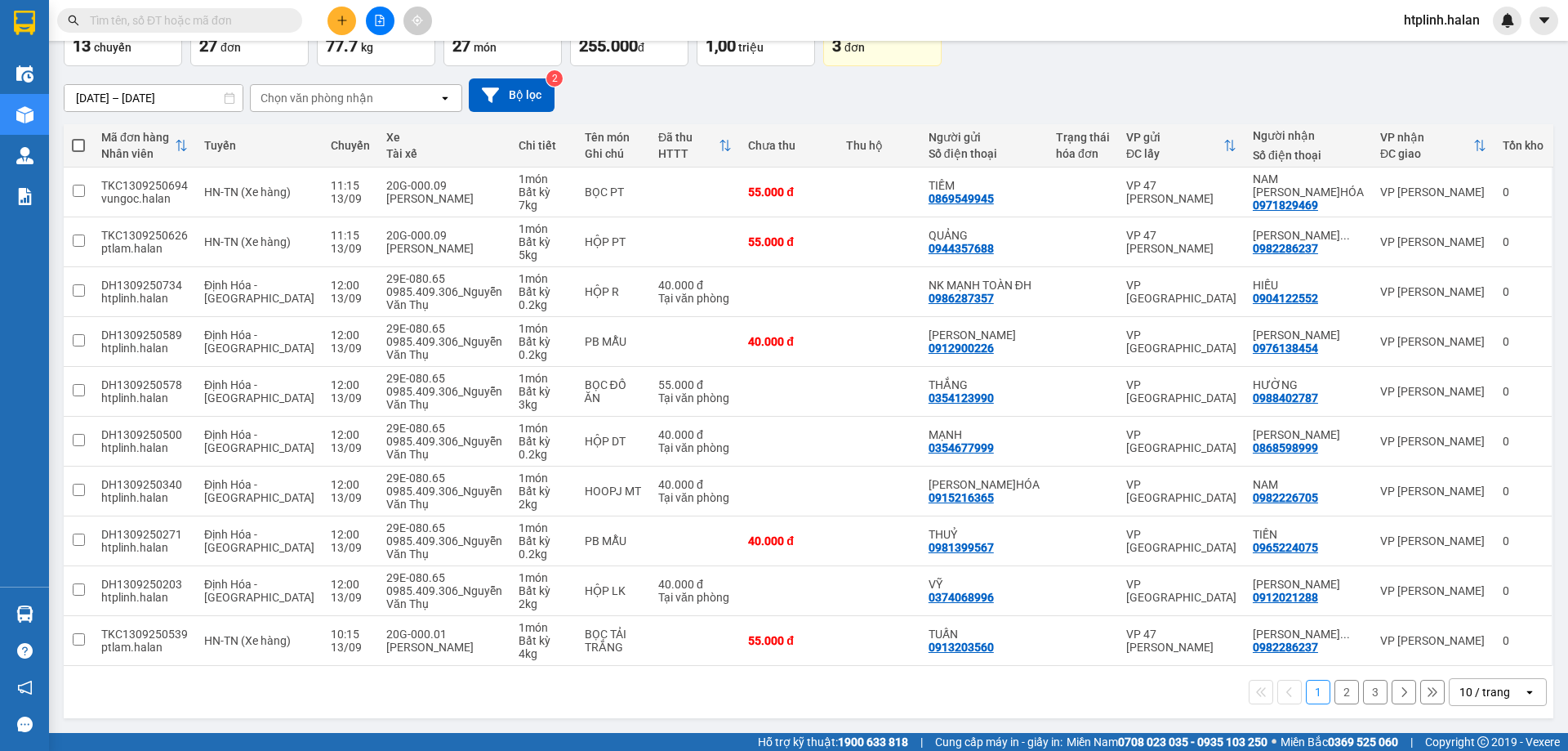
click at [1338, 693] on button "2" at bounding box center [1347, 692] width 25 height 25
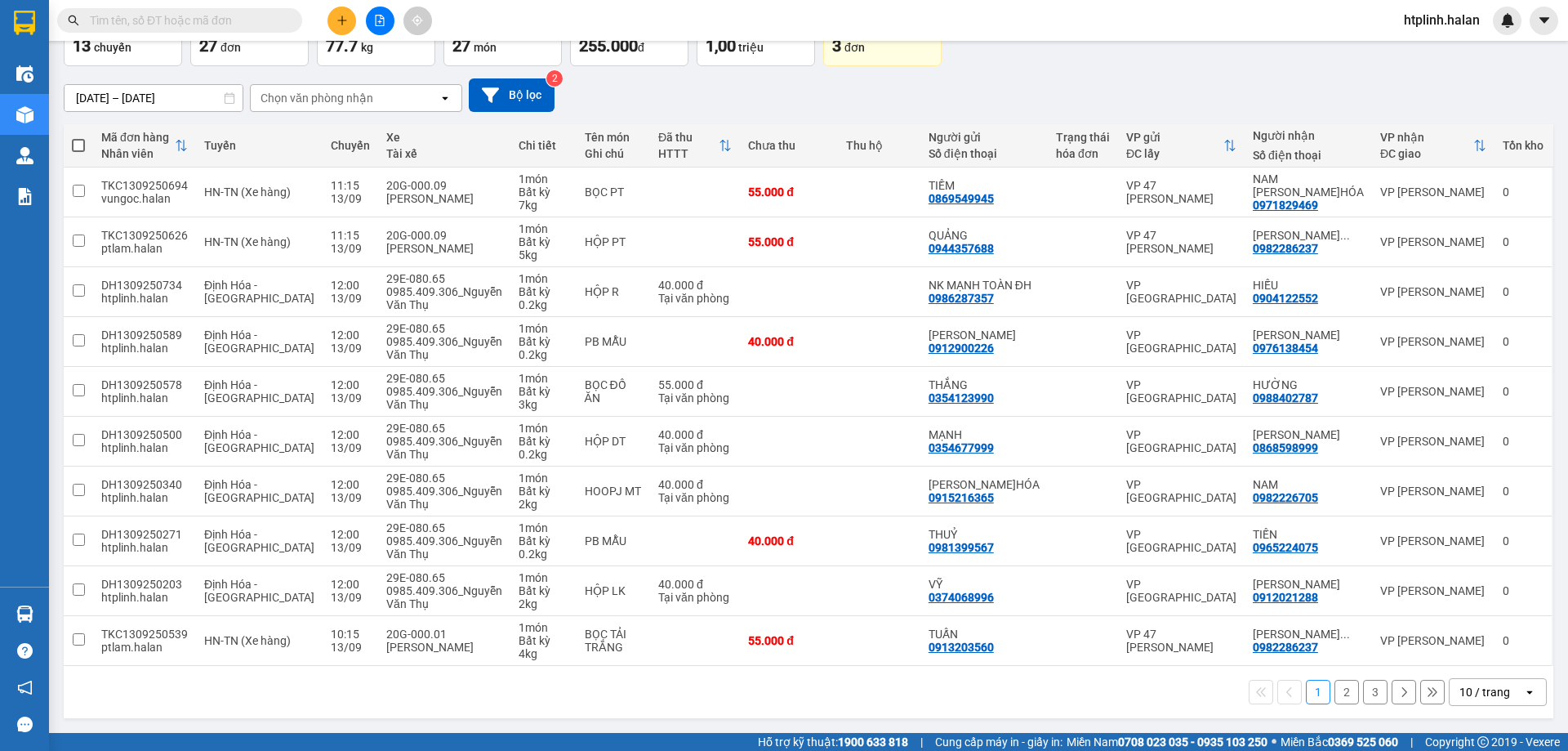
drag, startPoint x: 1316, startPoint y: 90, endPoint x: 852, endPoint y: 87, distance: 464.0
click at [1311, 91] on div "[DATE] – [DATE] Press the down arrow key to interact with the calendar and sele…" at bounding box center [808, 95] width 1489 height 33
click at [351, 17] on button at bounding box center [342, 21] width 29 height 29
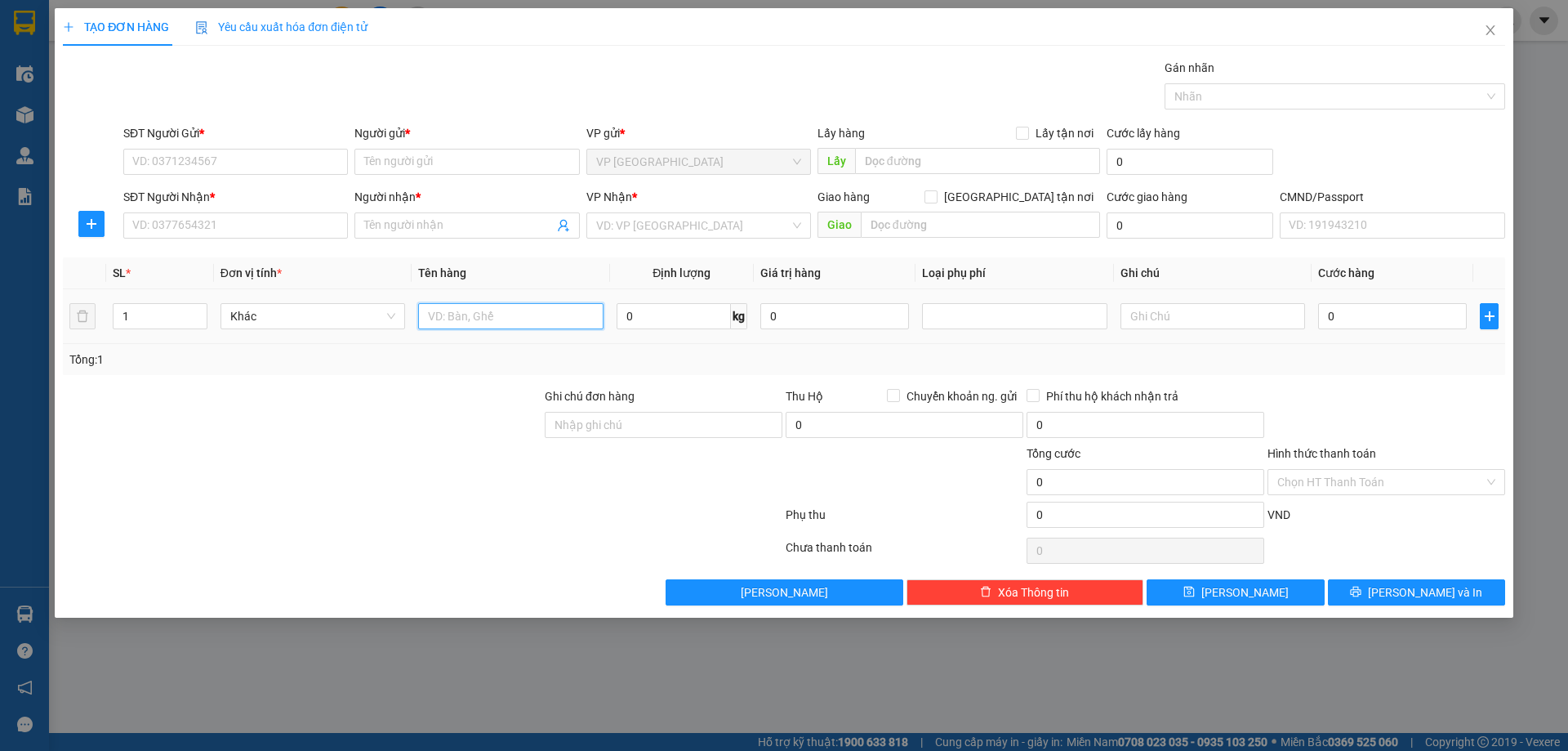
click at [461, 321] on input "text" at bounding box center [510, 316] width 185 height 26
type input "HỘP ĐỒ ĂN"
click at [230, 416] on div at bounding box center [302, 416] width 482 height 57
click at [199, 161] on input "SĐT Người Gửi *" at bounding box center [235, 162] width 224 height 26
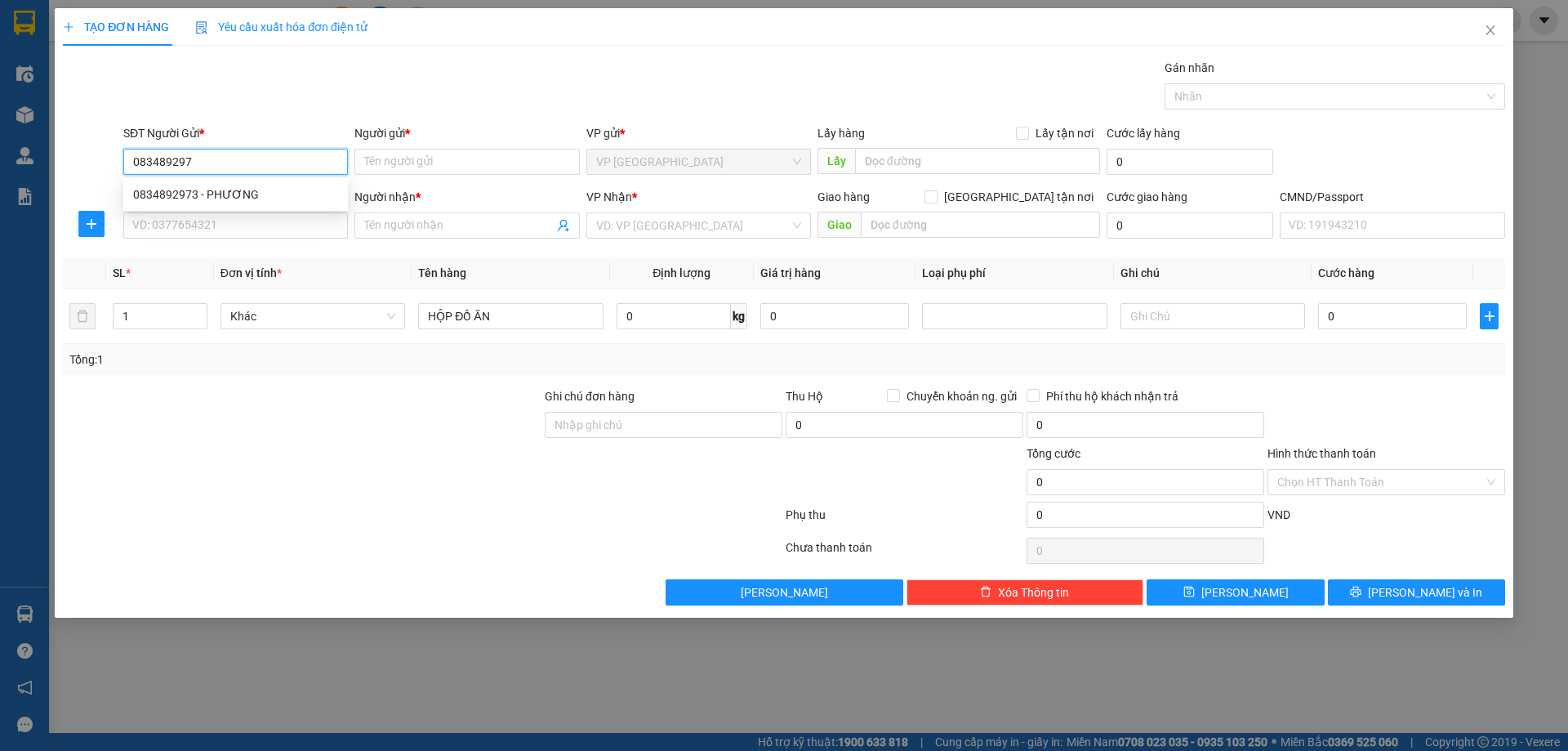
type input "0834892973"
click at [224, 192] on div "0834892973 - PHƯƠNG" at bounding box center [236, 195] width 205 height 18
type input "PHƯƠNG"
type input "0834892973"
click at [238, 217] on input "SĐT Người Nhận *" at bounding box center [235, 225] width 224 height 26
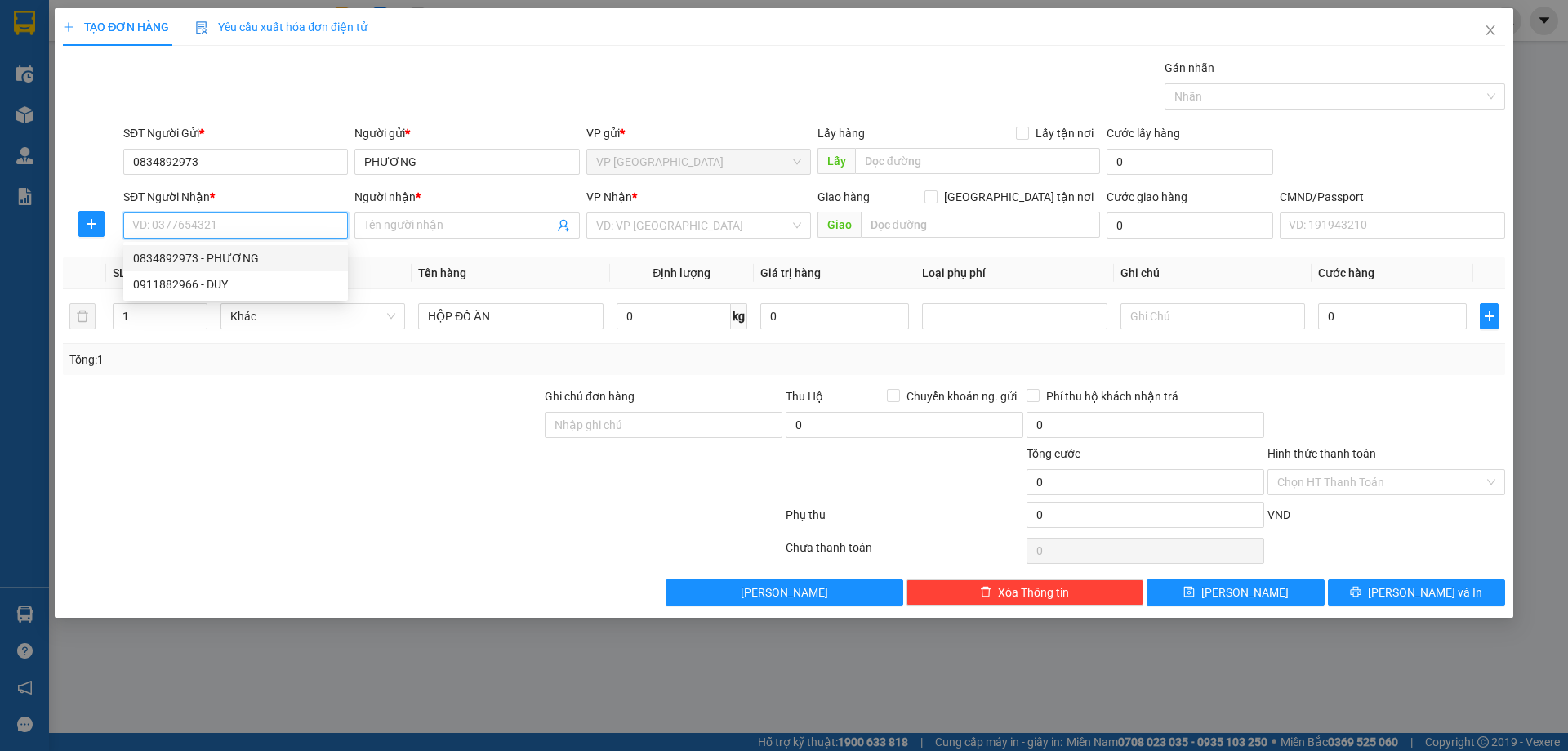
click at [278, 270] on div "0834892973 - PHƯƠNG" at bounding box center [235, 258] width 224 height 26
type input "0834892973"
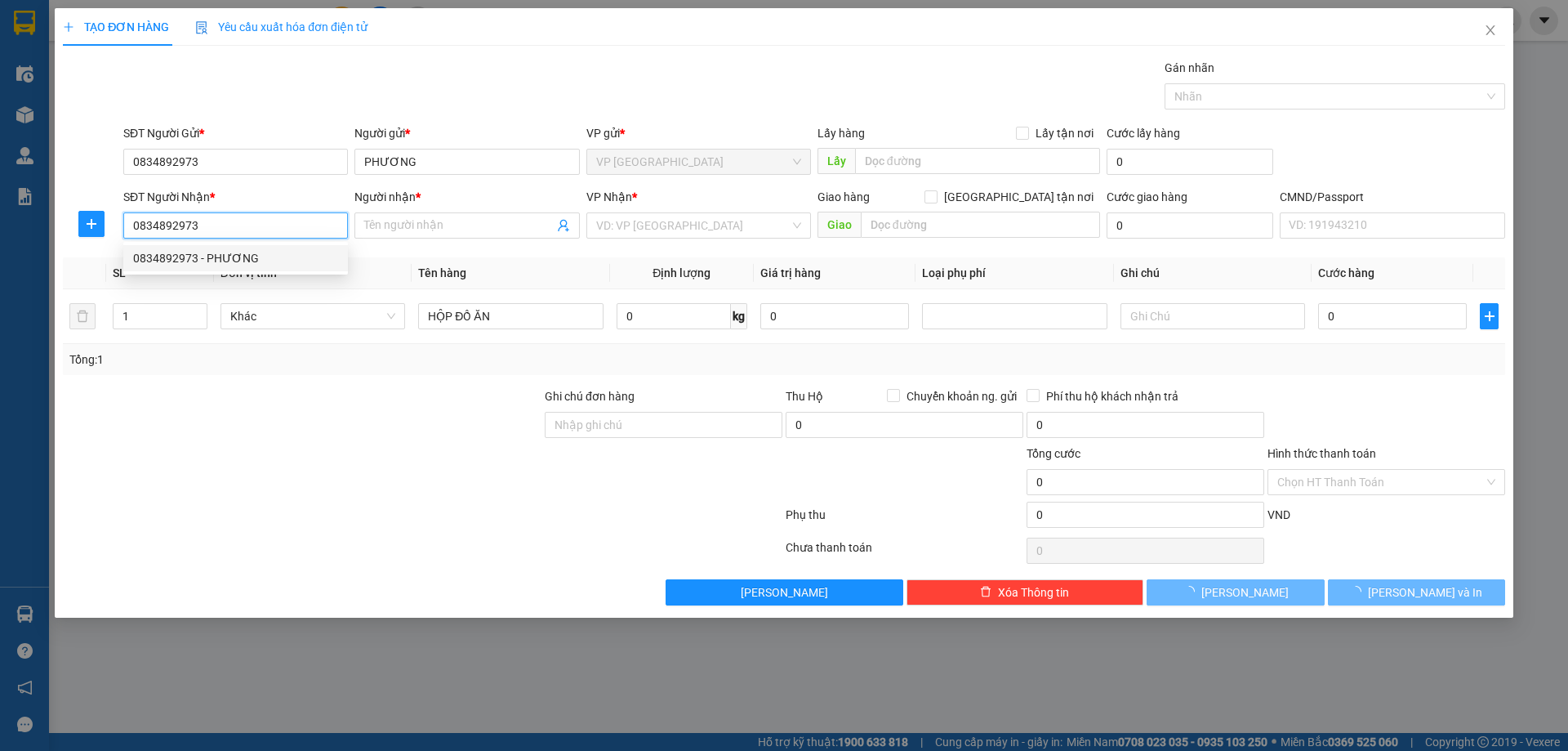
type input "PHƯƠNG"
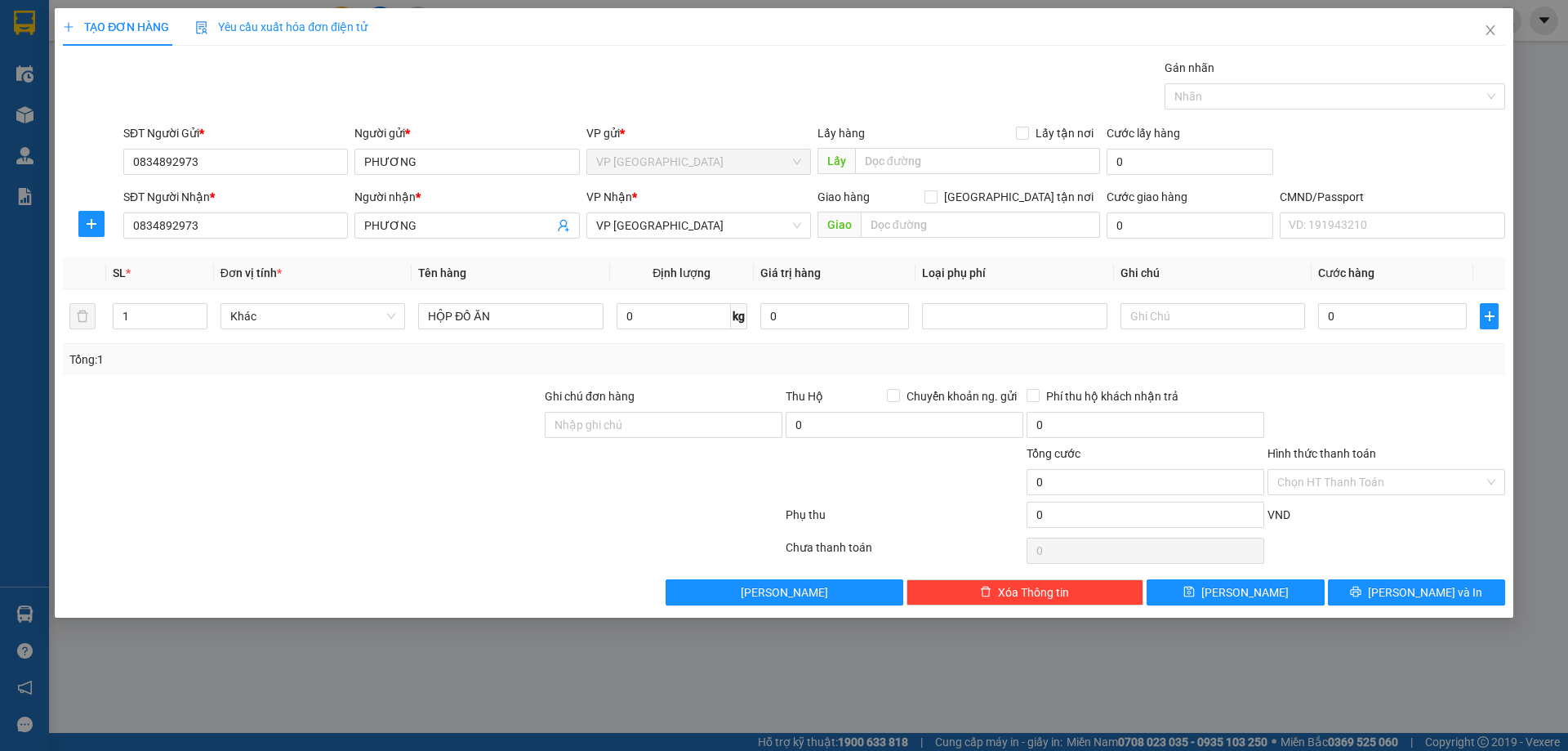
click at [264, 243] on div "SĐT Người Nhận * 0834892973 0834892973" at bounding box center [235, 216] width 224 height 57
click at [259, 229] on input "0834892973" at bounding box center [235, 225] width 224 height 26
type input "0"
click at [263, 273] on div "0911882966 - DUY" at bounding box center [235, 285] width 224 height 26
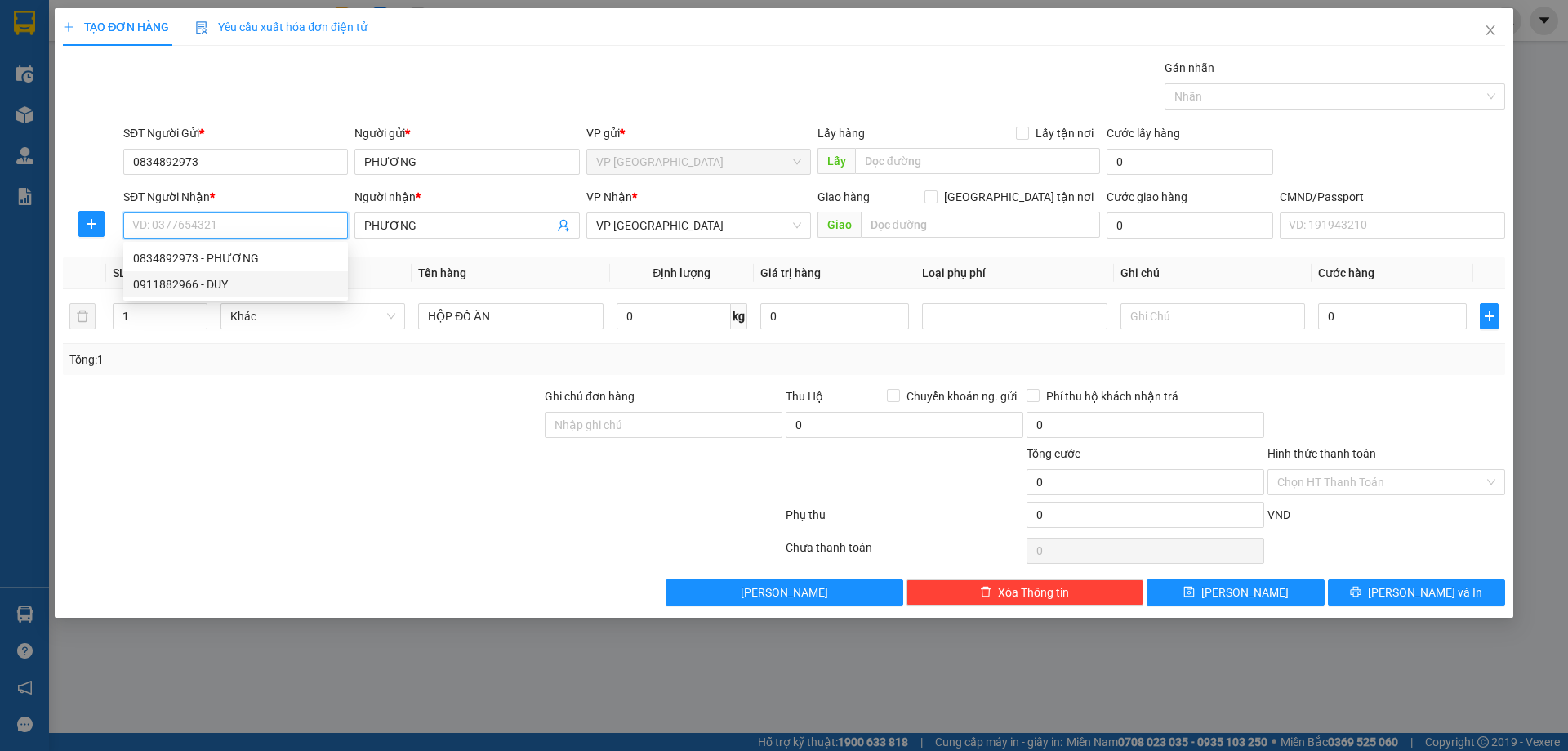
type input "0911882966"
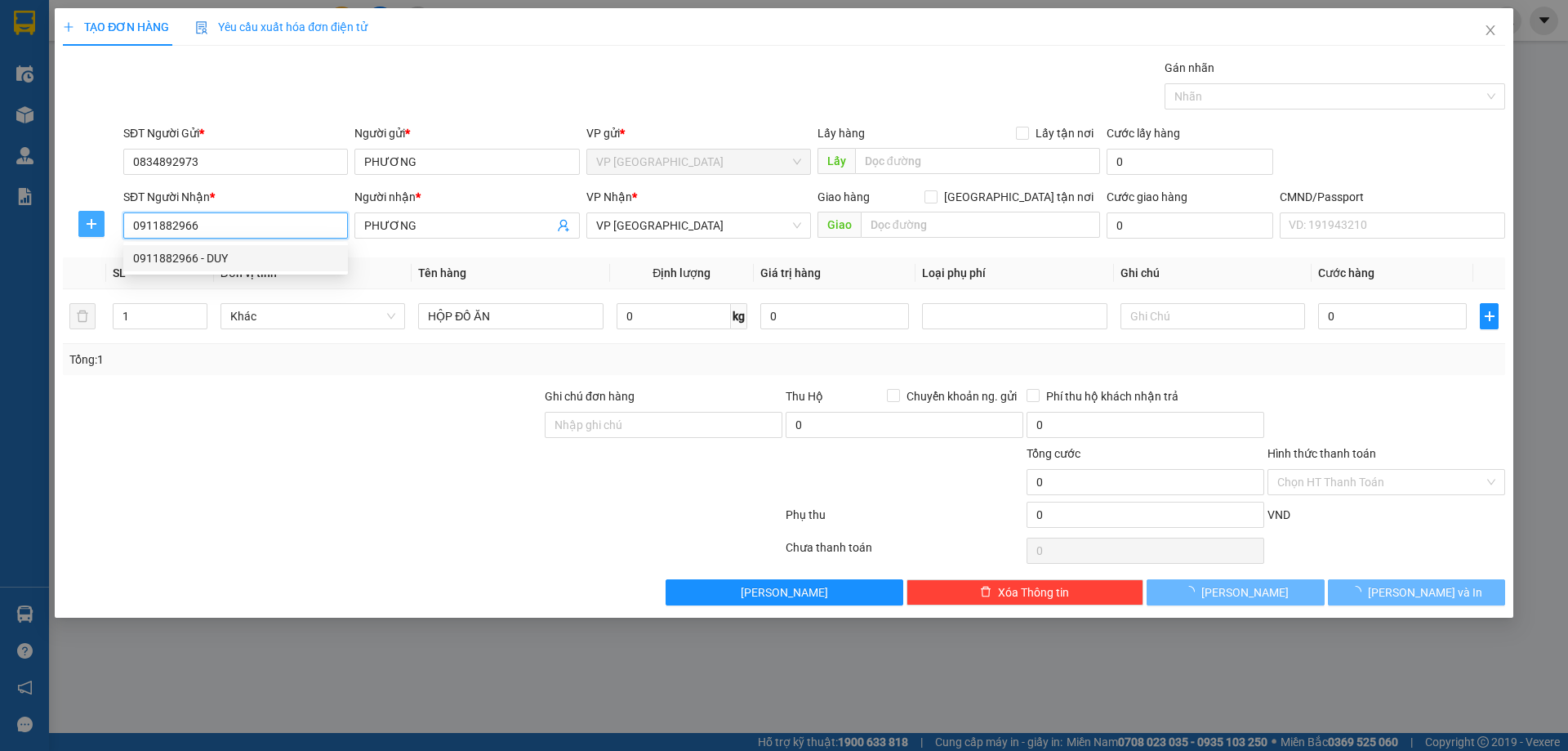
type input "DUY"
checkbox input "true"
type input "NgÕ 253/4 Đ. [PERSON_NAME], [GEOGRAPHIC_DATA], [GEOGRAPHIC_DATA], [GEOGRAPHIC_D…"
type input "30.000"
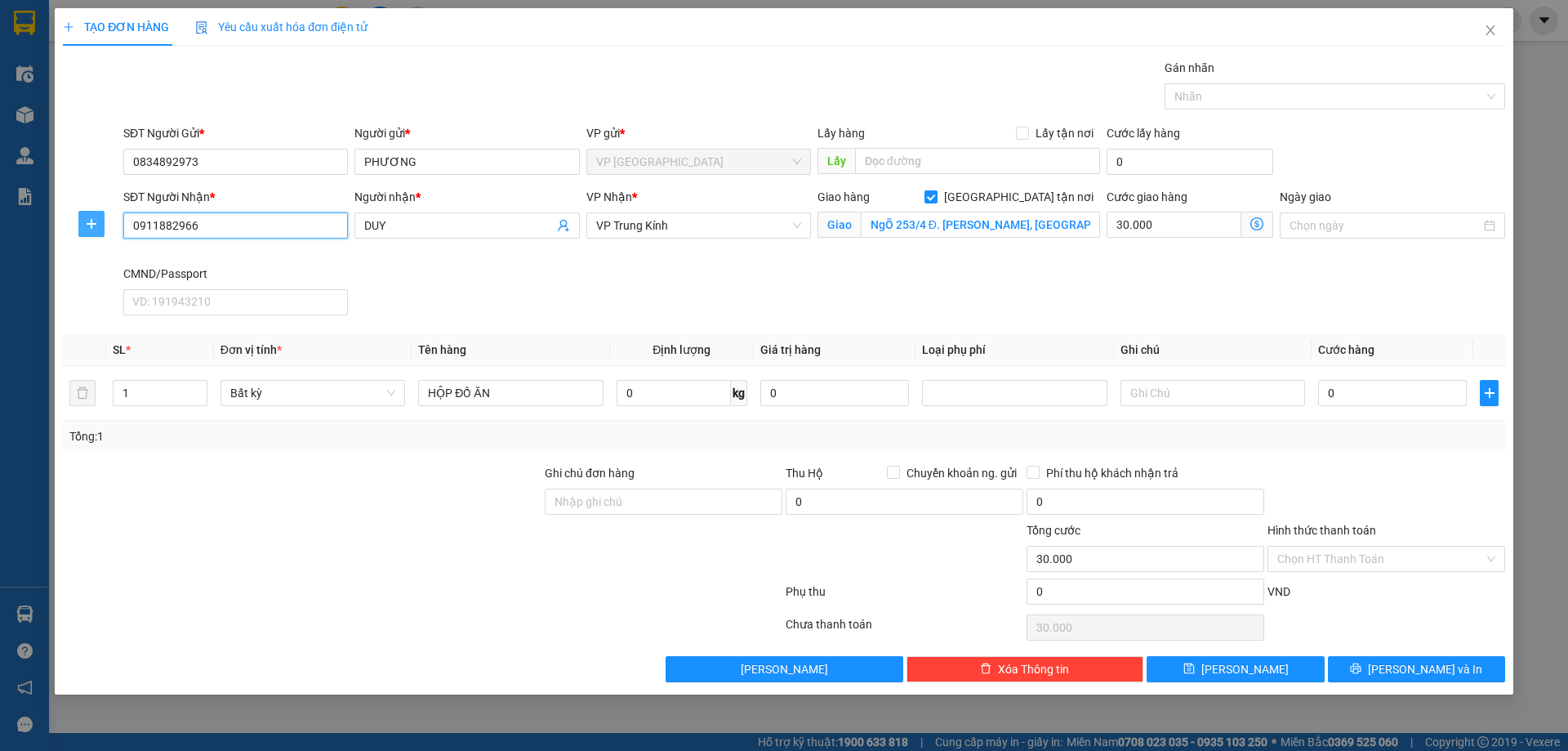
type input "0911882966"
drag, startPoint x: 85, startPoint y: 214, endPoint x: 127, endPoint y: 227, distance: 44.0
click at [86, 214] on button "button" at bounding box center [92, 224] width 26 height 26
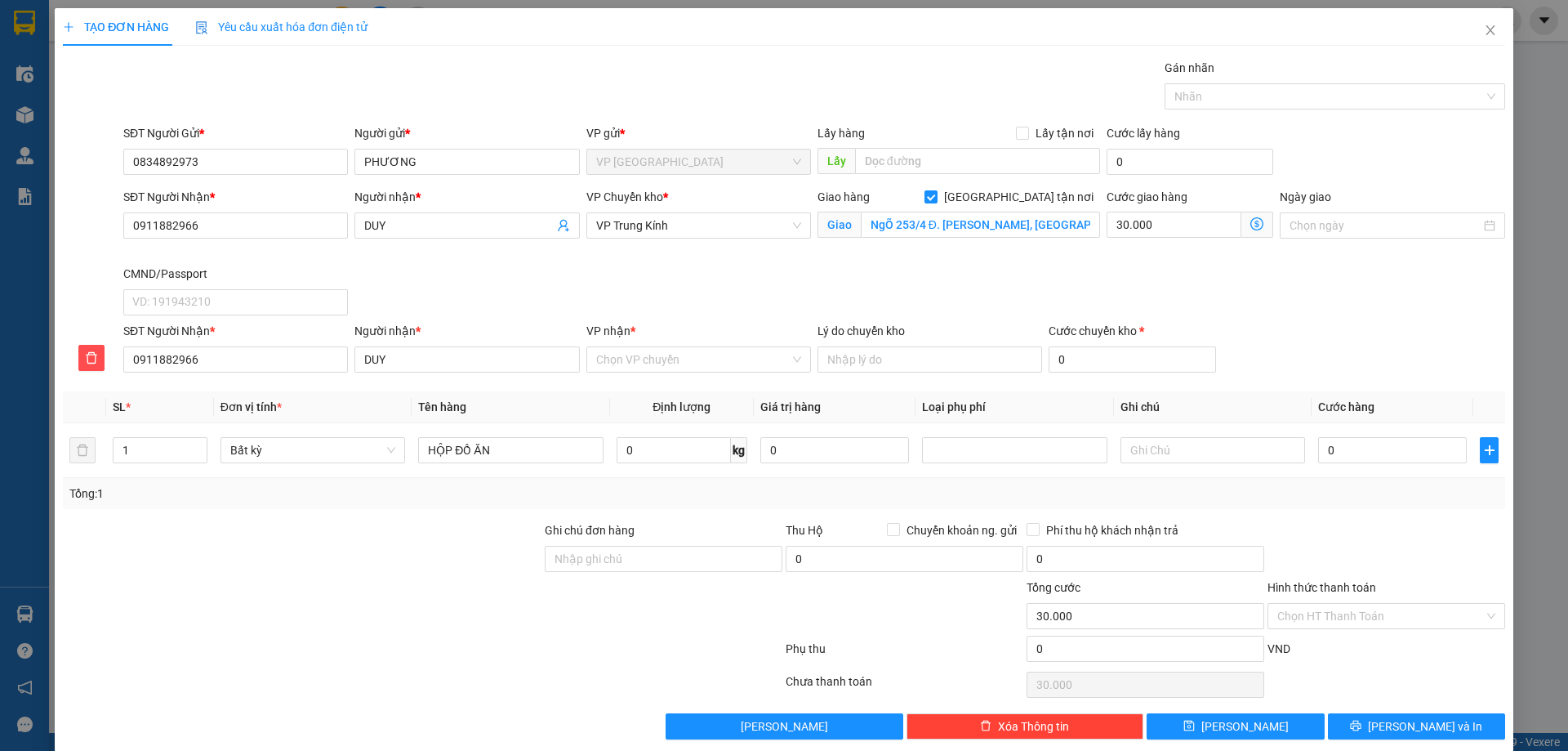
click at [726, 334] on div "VP nhận *" at bounding box center [698, 331] width 224 height 18
click at [726, 347] on input "VP nhận *" at bounding box center [693, 359] width 194 height 25
type input "TK"
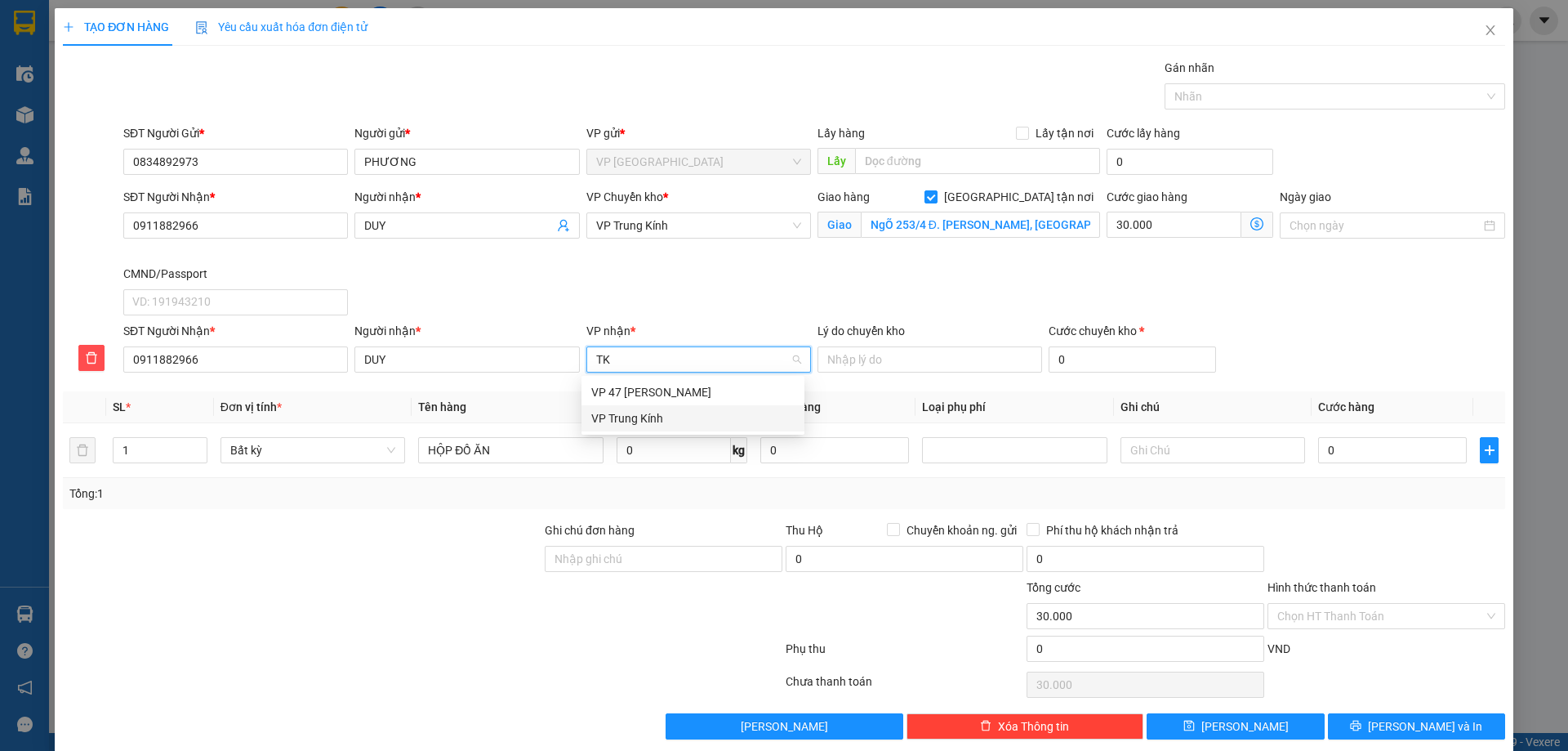
click at [681, 418] on div "VP Trung Kính" at bounding box center [693, 418] width 204 height 18
click at [694, 225] on span "VP Trung Kính" at bounding box center [699, 225] width 205 height 25
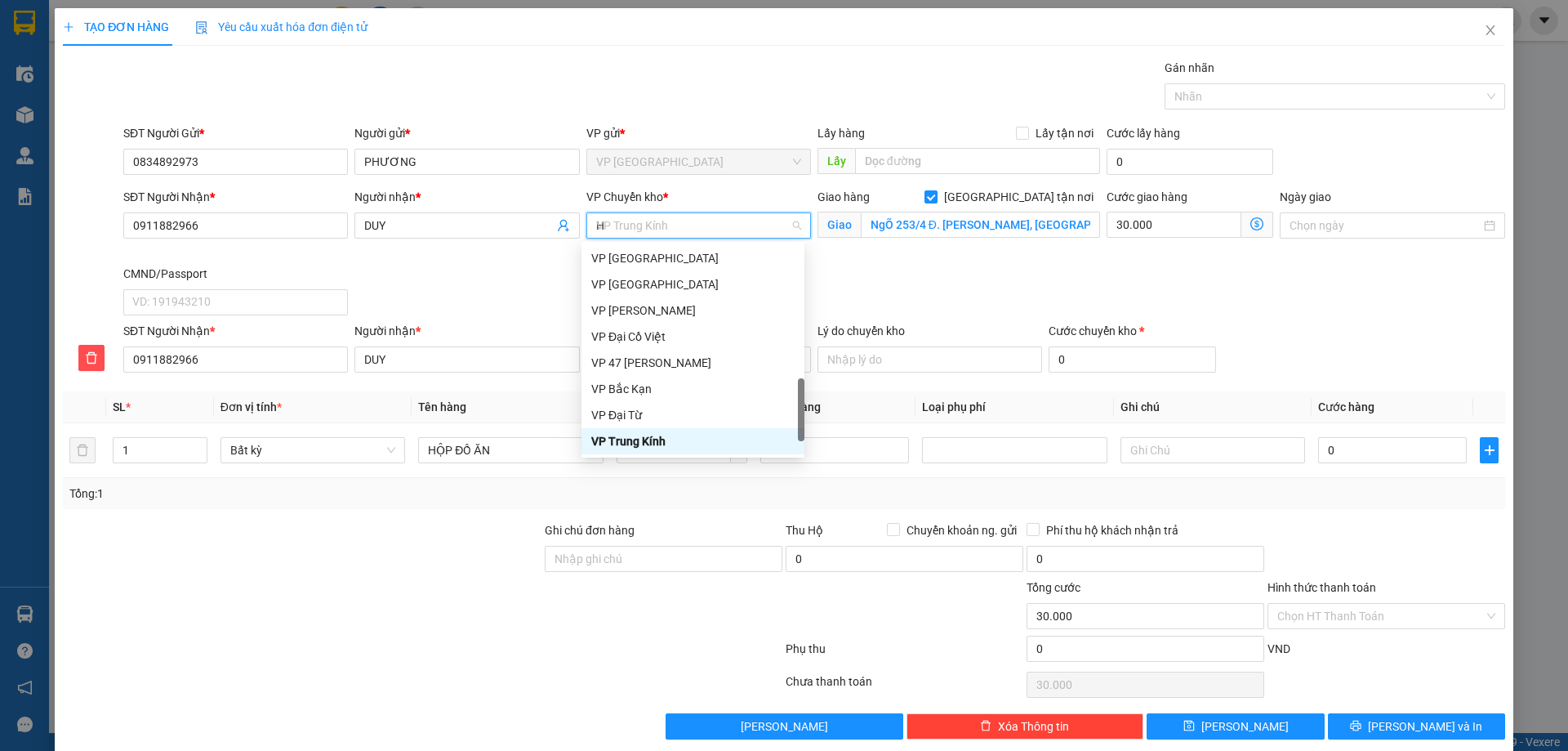
scroll to position [255, 0]
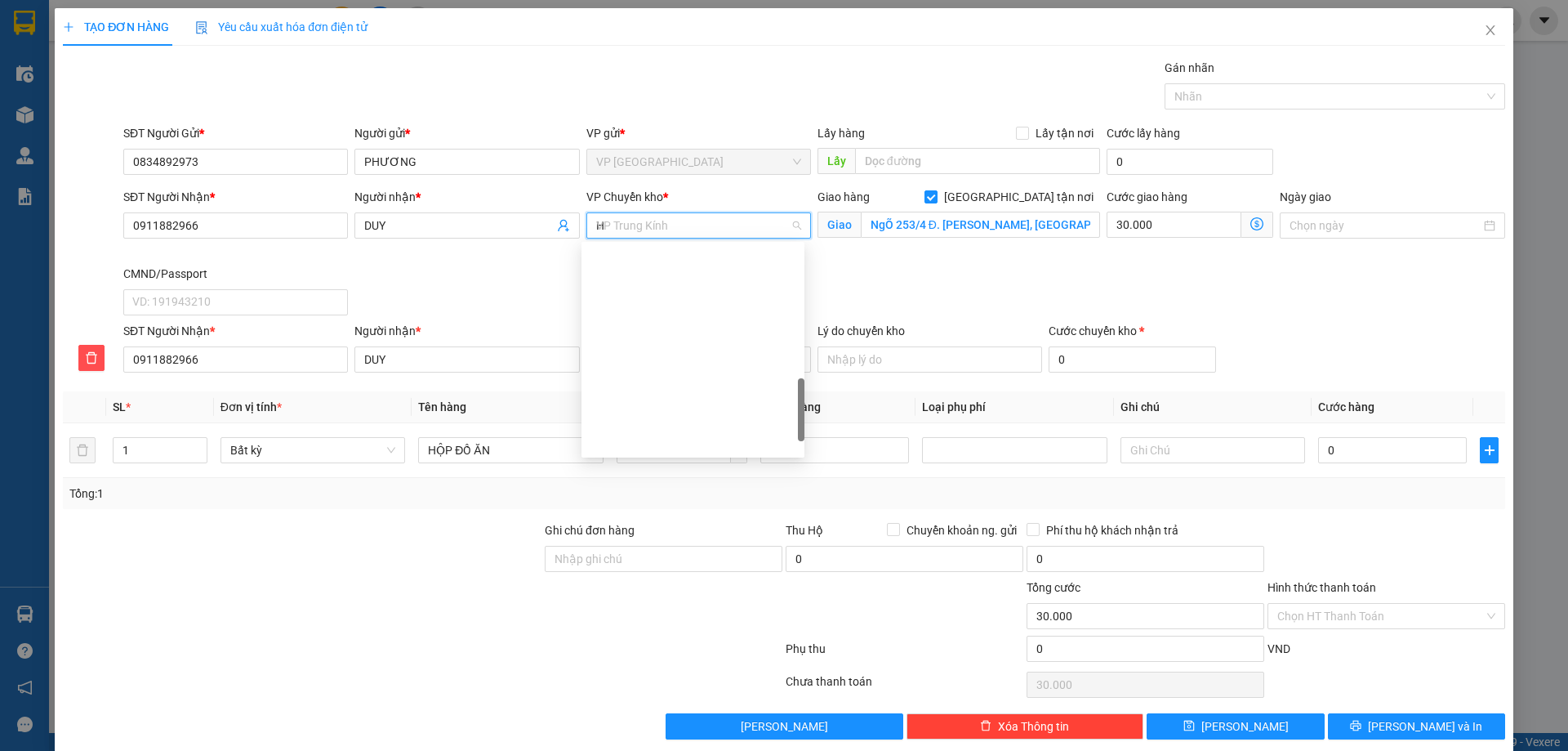
type input "HG"
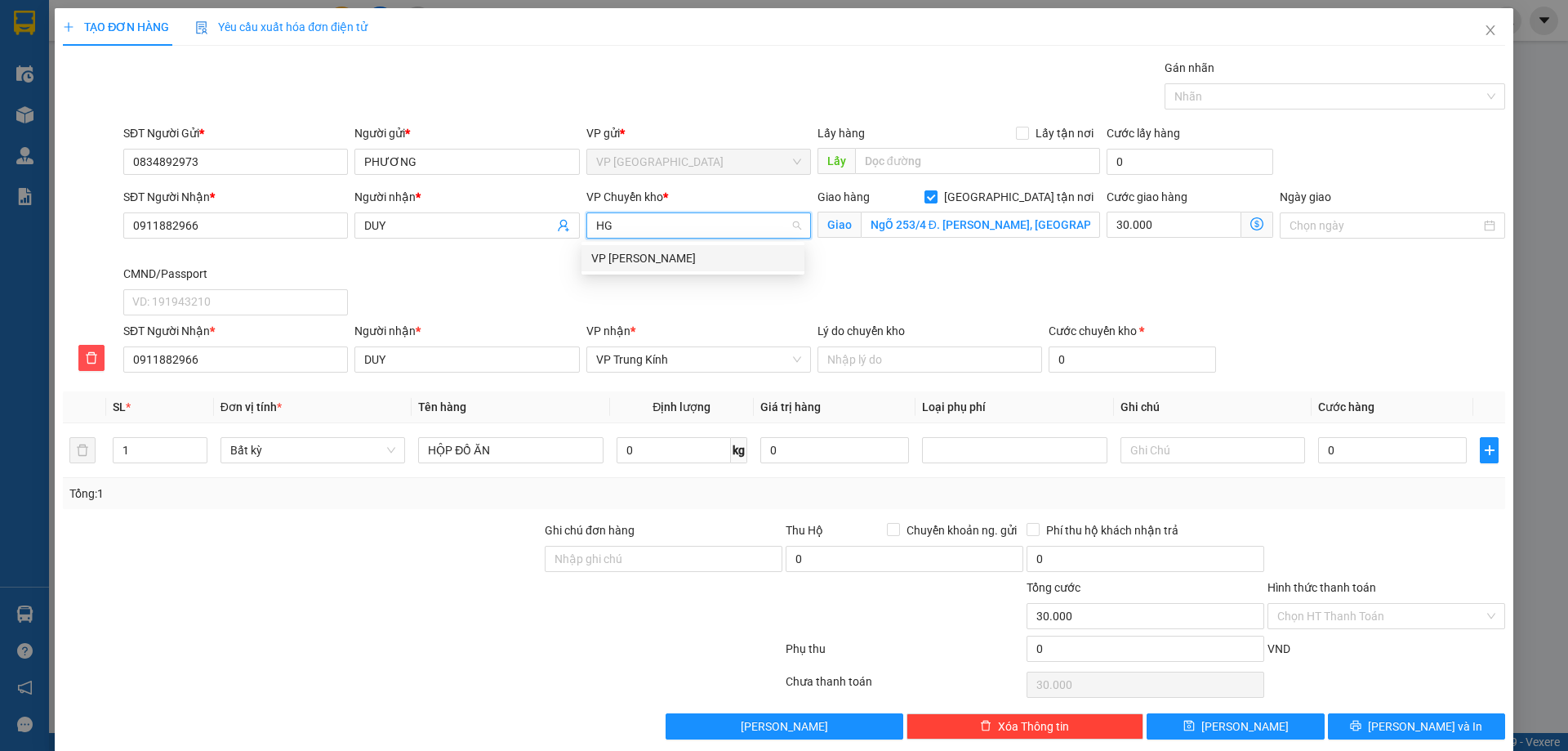
scroll to position [0, 0]
click at [712, 256] on div "VP [PERSON_NAME]" at bounding box center [693, 258] width 204 height 18
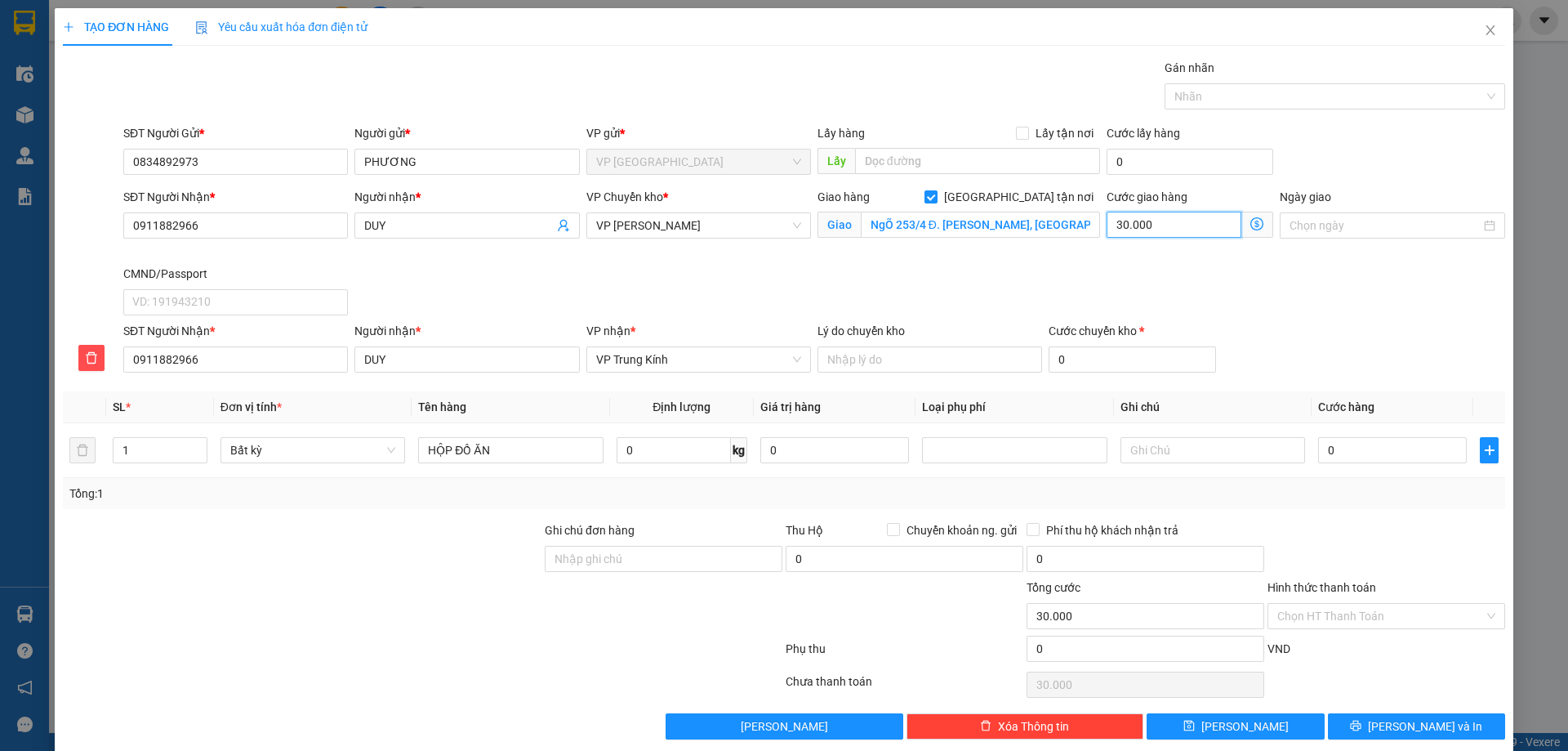
click at [1205, 220] on input "30.000" at bounding box center [1174, 224] width 135 height 26
type input "0"
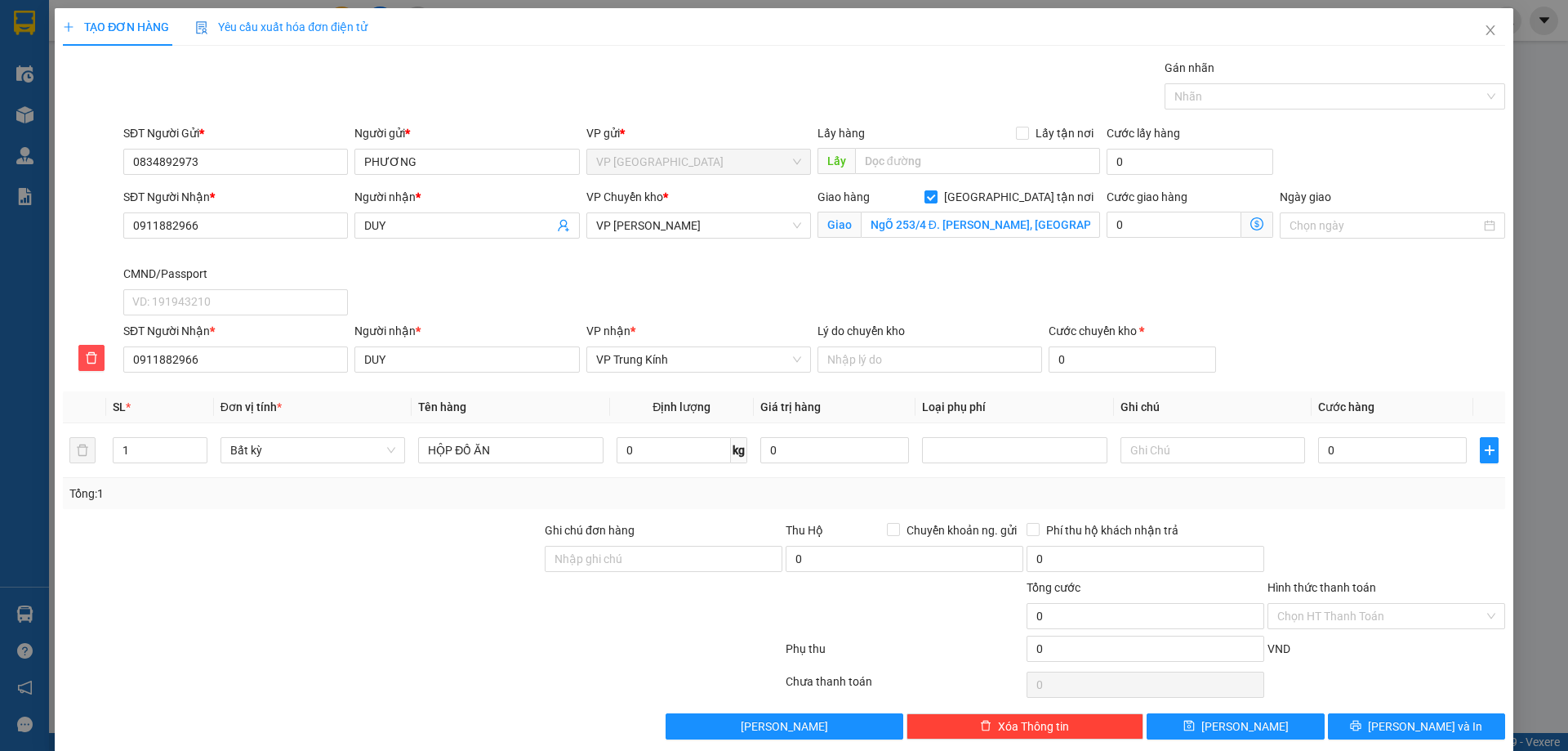
click at [1104, 227] on div "Cước giao hàng 0" at bounding box center [1190, 226] width 173 height 77
click at [1083, 225] on input "NgÕ 253/4 Đ. [PERSON_NAME], [GEOGRAPHIC_DATA], [GEOGRAPHIC_DATA], [GEOGRAPHIC_D…" at bounding box center [980, 224] width 239 height 26
type input "="
click at [654, 452] on input "0" at bounding box center [674, 450] width 114 height 26
type input "9"
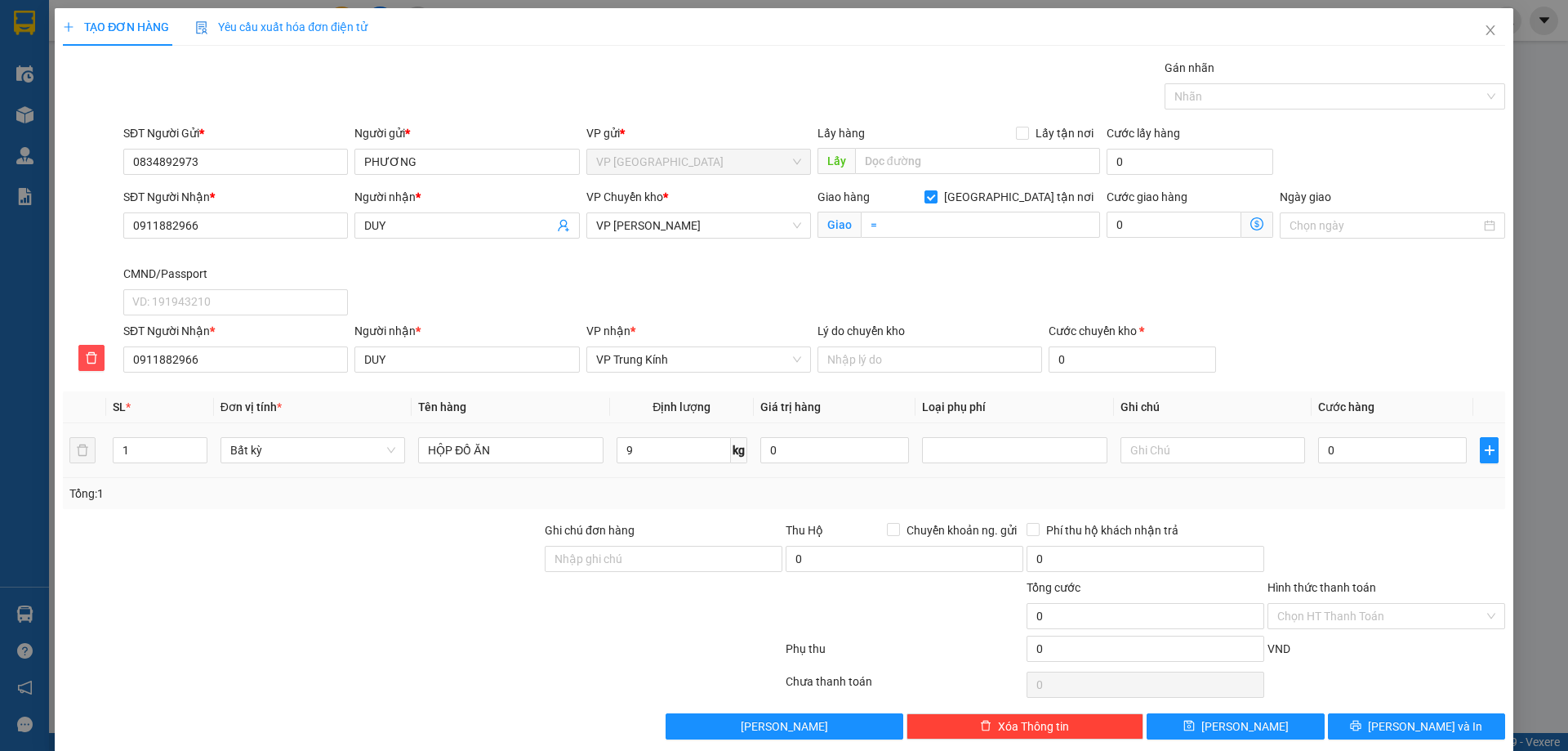
click at [731, 499] on div "Tổng: 1" at bounding box center [784, 493] width 1429 height 18
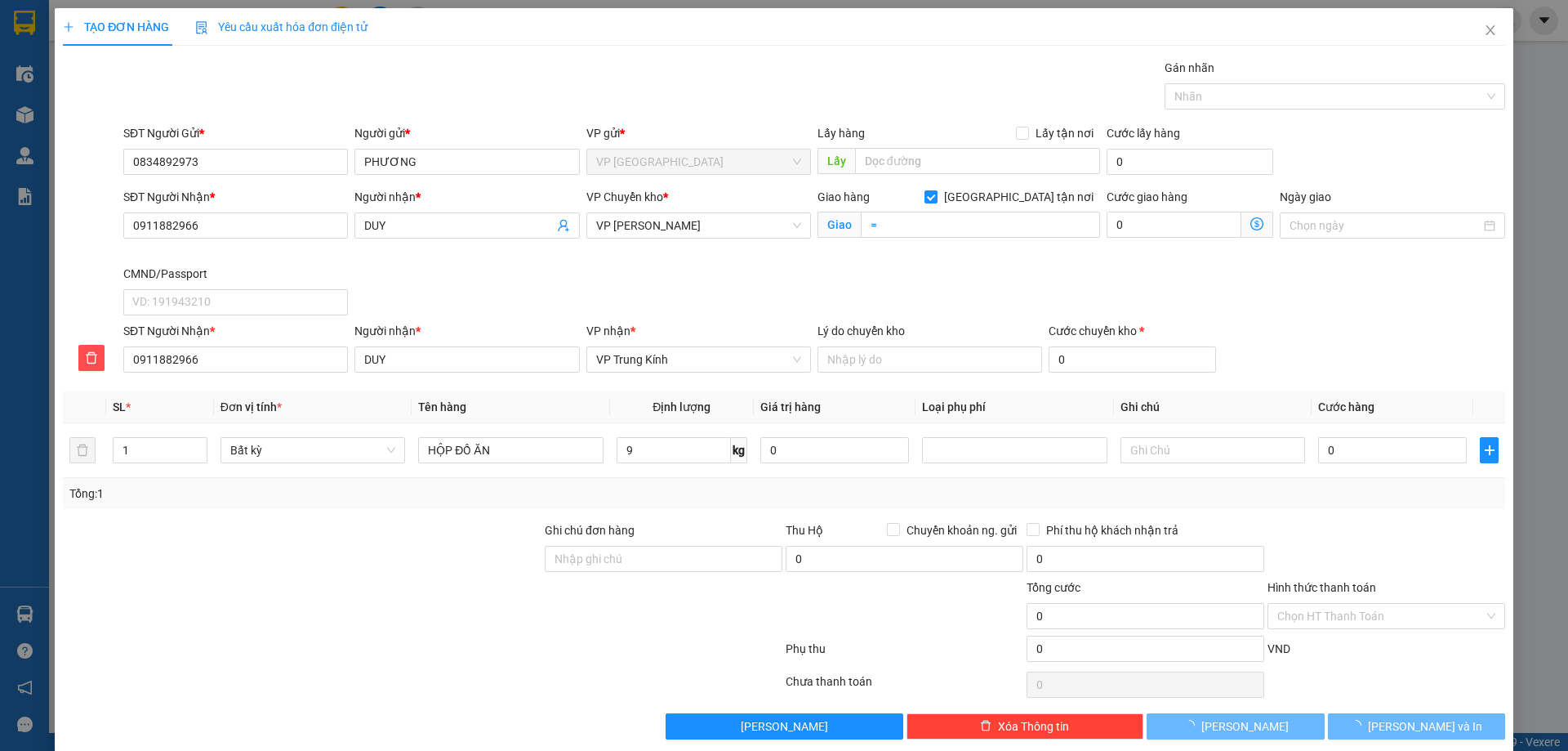
type input "55.000"
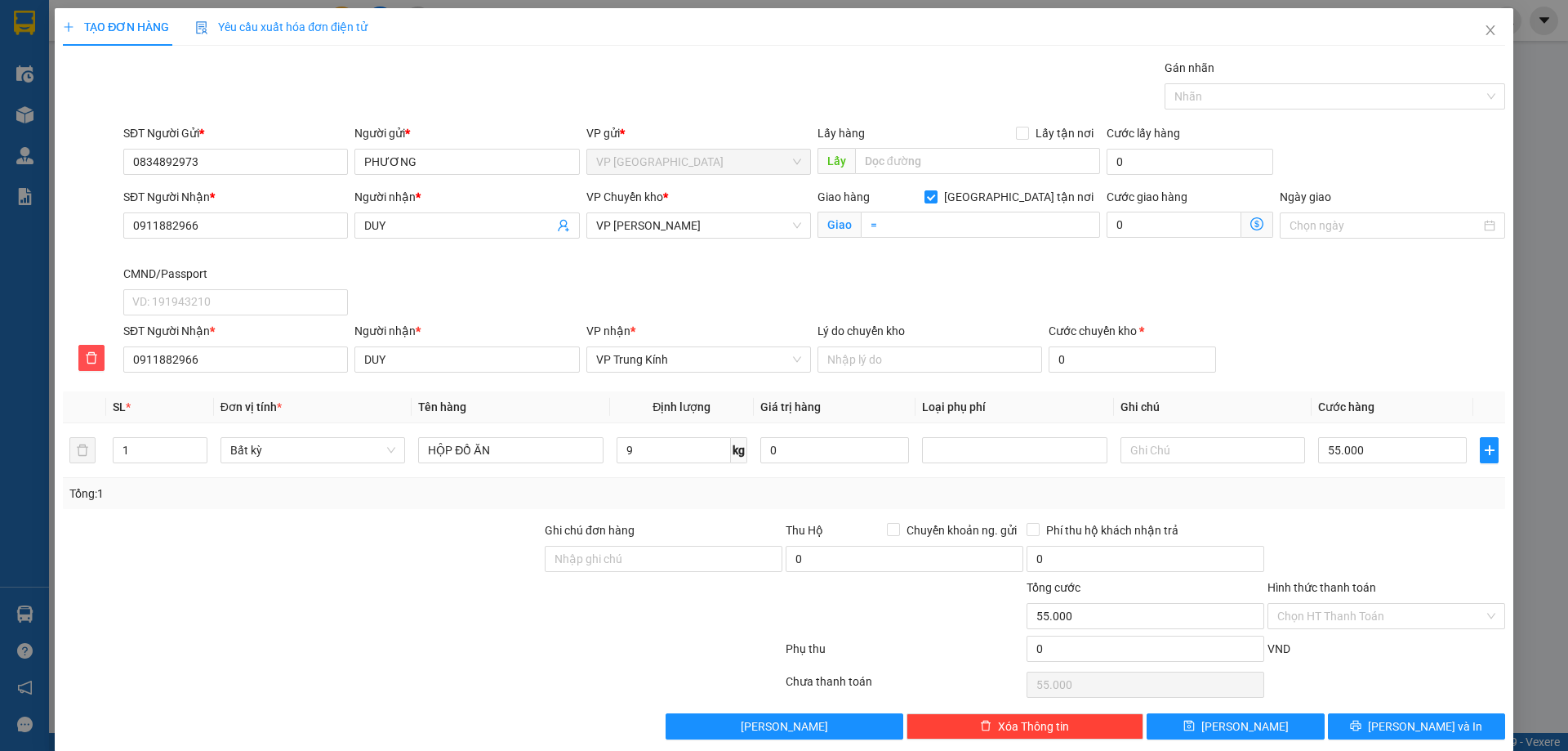
scroll to position [21, 0]
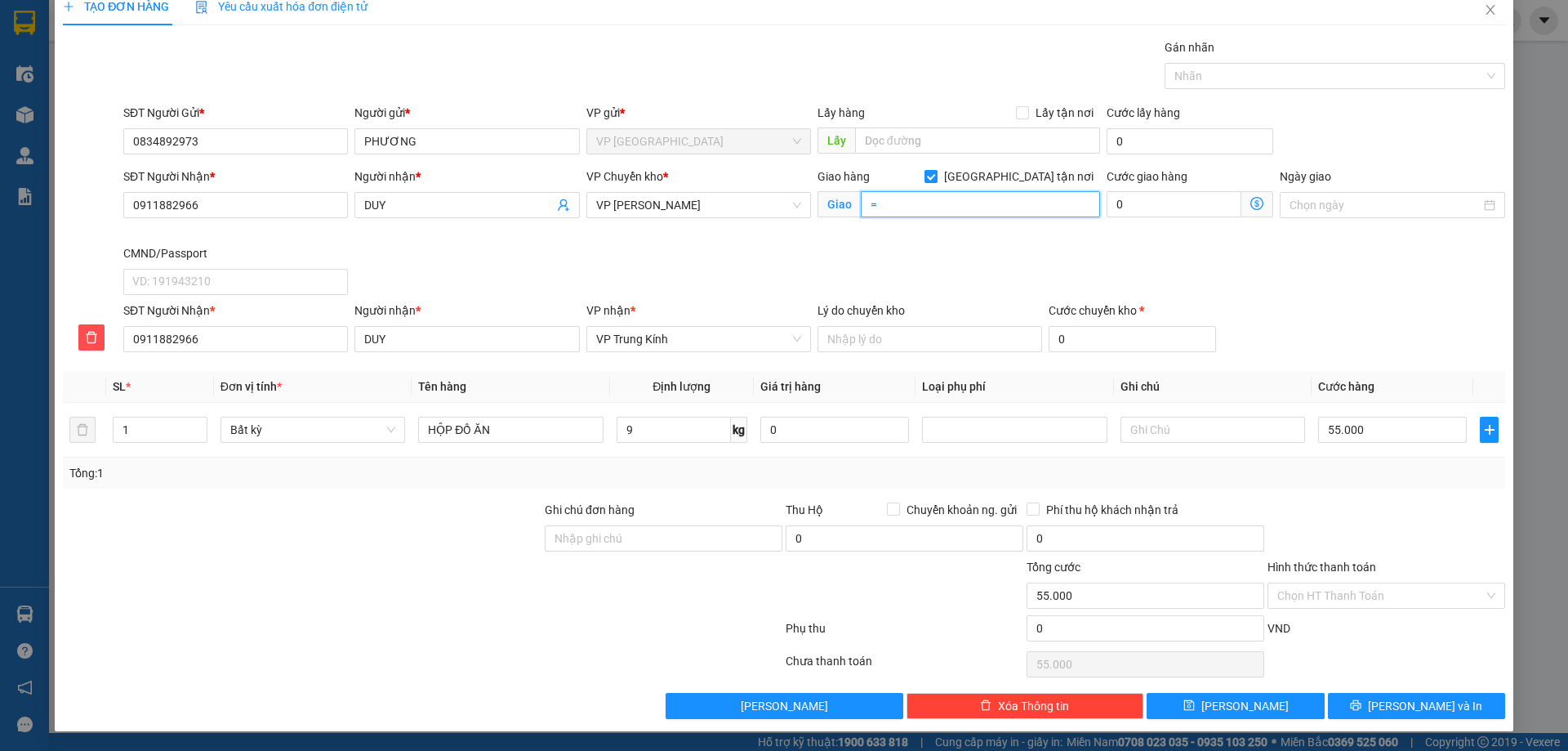
click at [995, 196] on input "=" at bounding box center [980, 205] width 239 height 26
click at [1056, 182] on span "[GEOGRAPHIC_DATA] tận nơi" at bounding box center [1018, 176] width 162 height 18
click at [936, 181] on input "[GEOGRAPHIC_DATA] tận nơi" at bounding box center [931, 176] width 12 height 12
checkbox input "false"
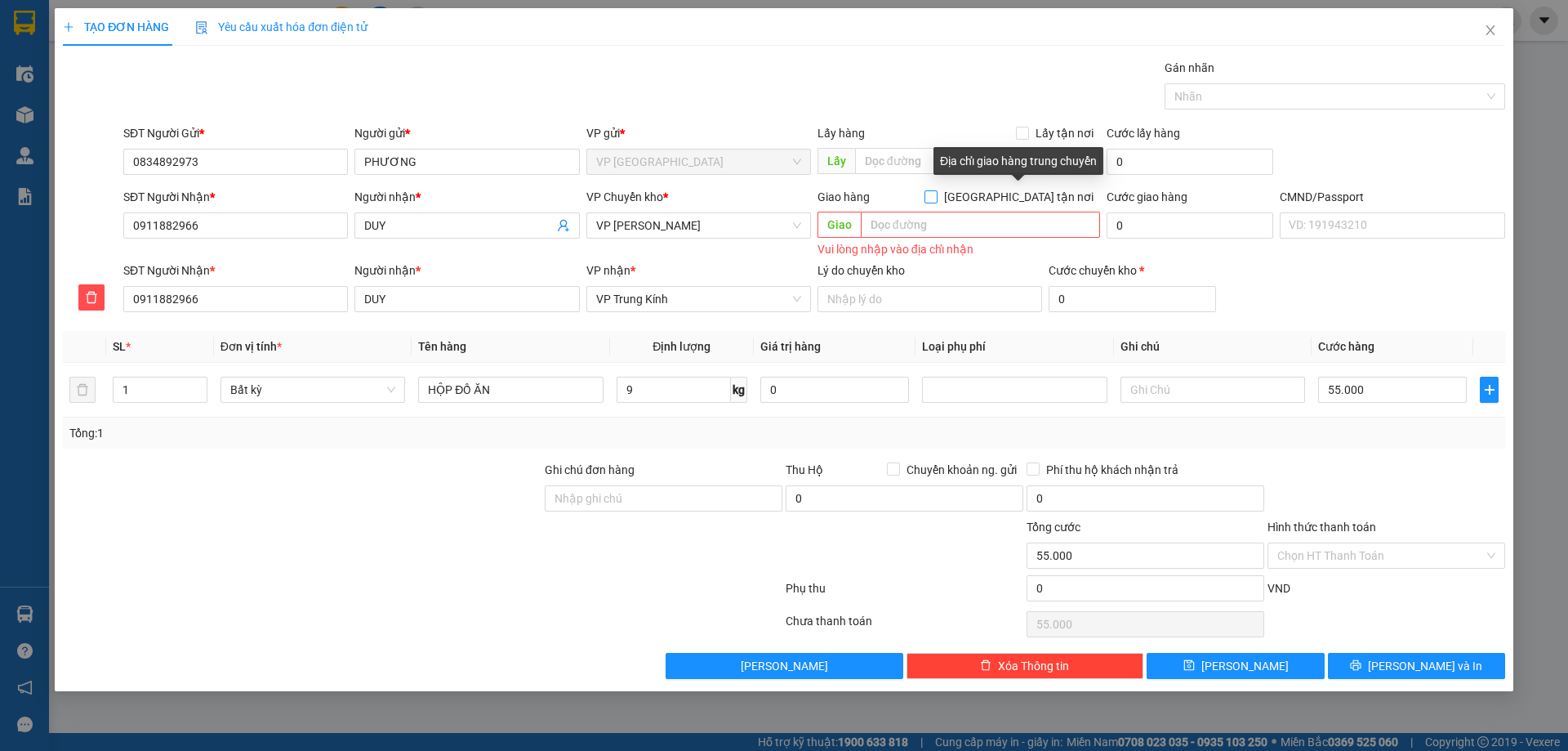
scroll to position [0, 0]
click at [1360, 556] on input "Hình thức thanh toán" at bounding box center [1381, 556] width 207 height 25
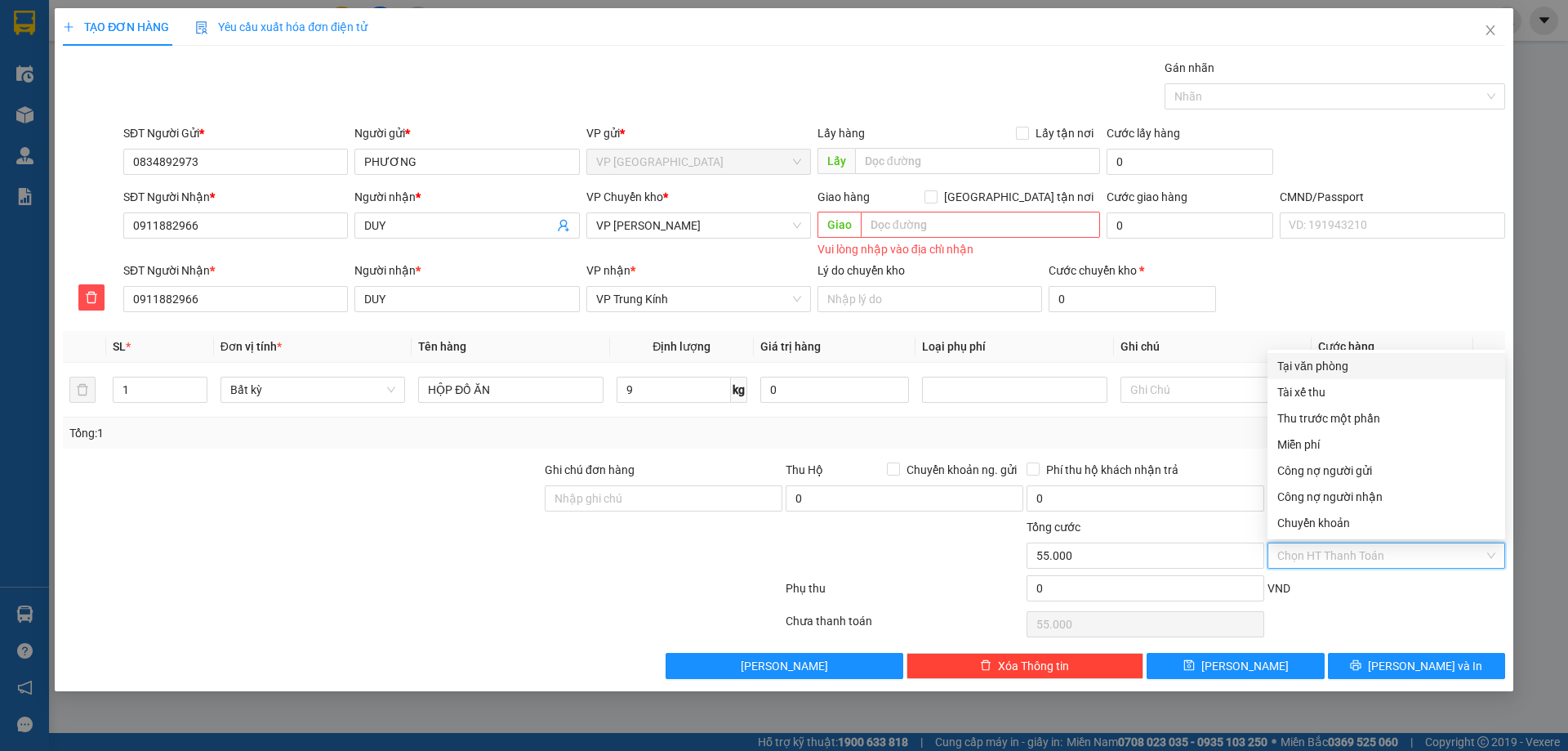
click at [1356, 367] on div "Tại văn phòng" at bounding box center [1386, 366] width 218 height 18
type input "0"
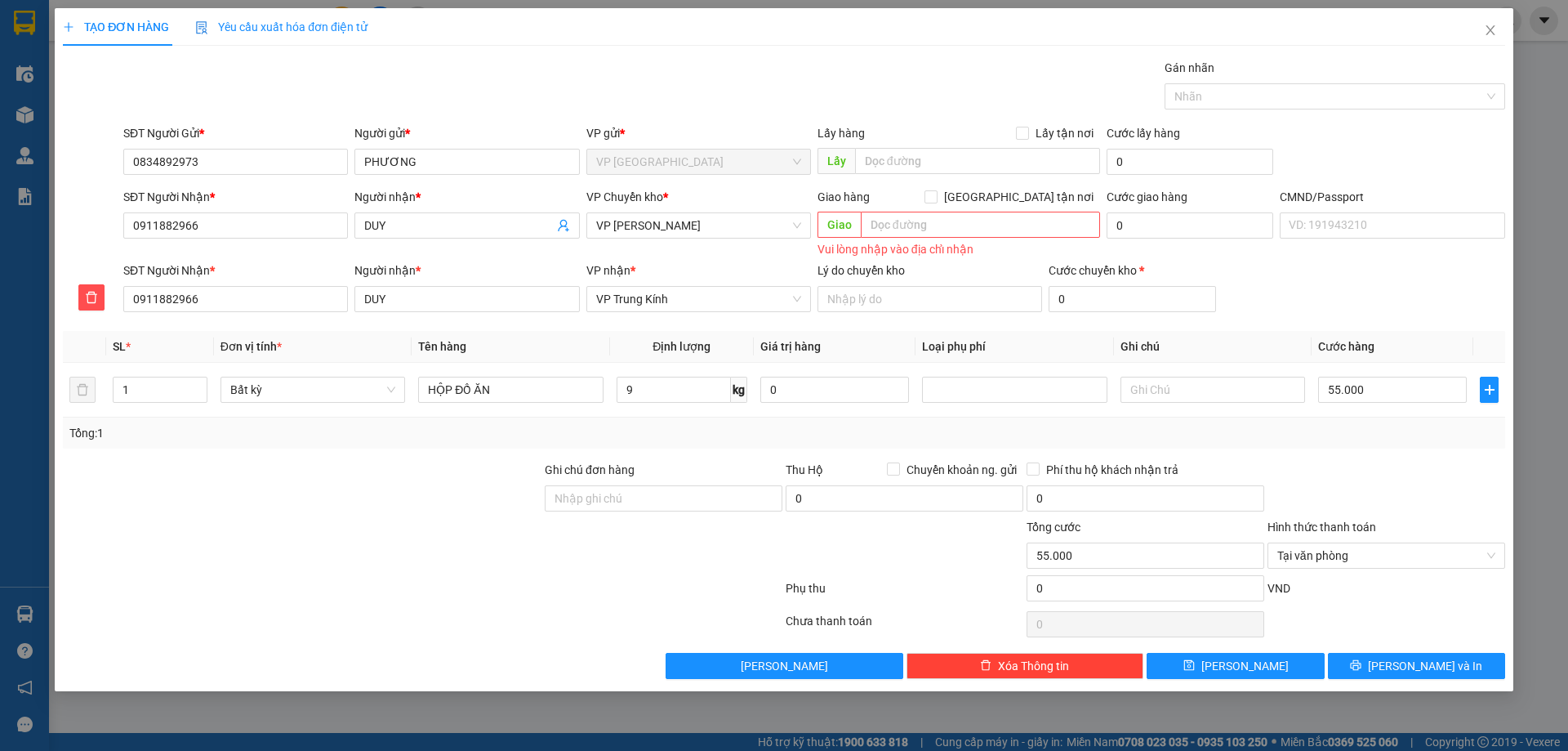
click at [1395, 646] on div "Transit Pickup Surcharge Ids Transit Deliver Surcharge Ids Transit Deliver Surc…" at bounding box center [784, 368] width 1442 height 620
click at [1404, 660] on span "[PERSON_NAME] và In" at bounding box center [1425, 666] width 114 height 18
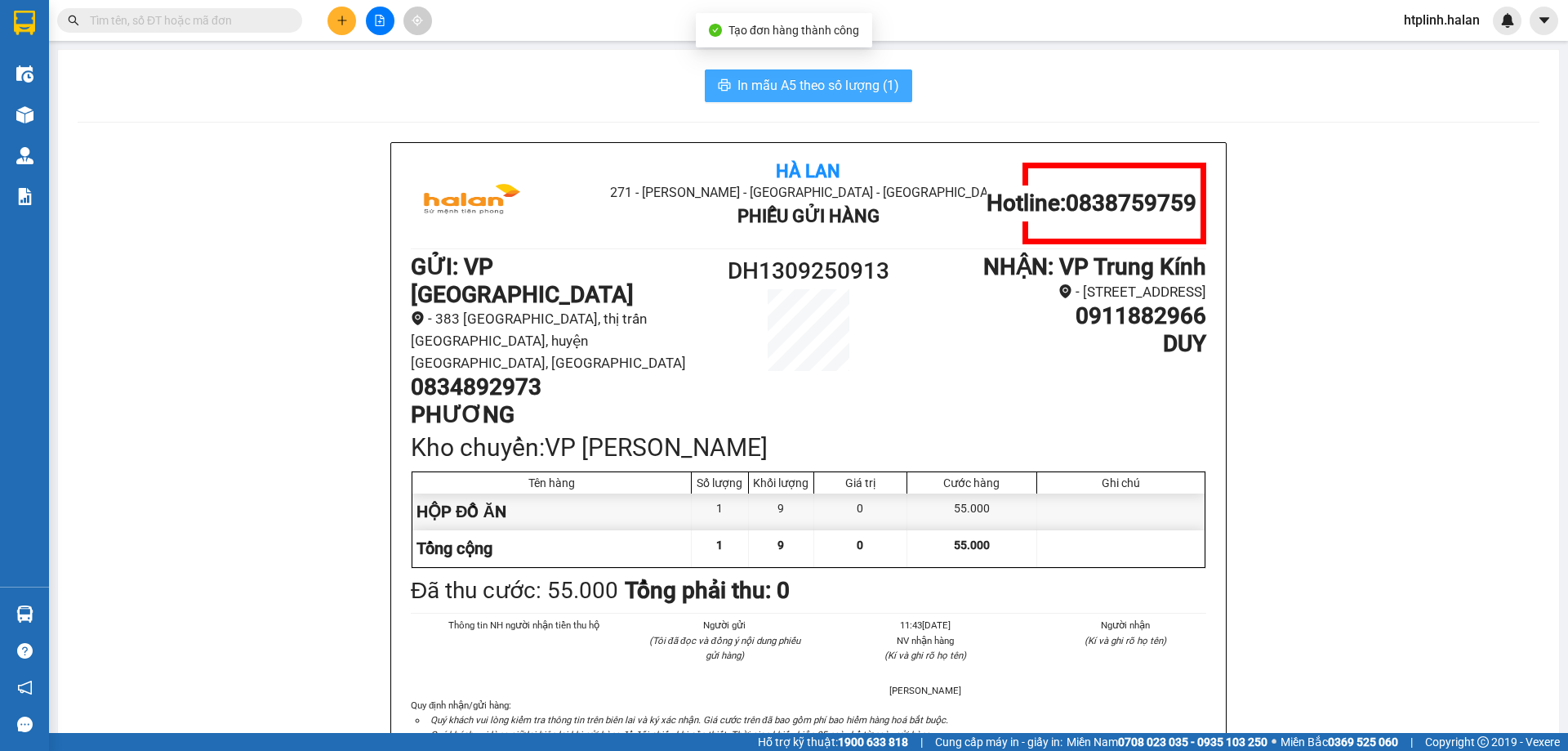
click at [795, 85] on span "In mẫu A5 theo số lượng (1)" at bounding box center [818, 85] width 161 height 21
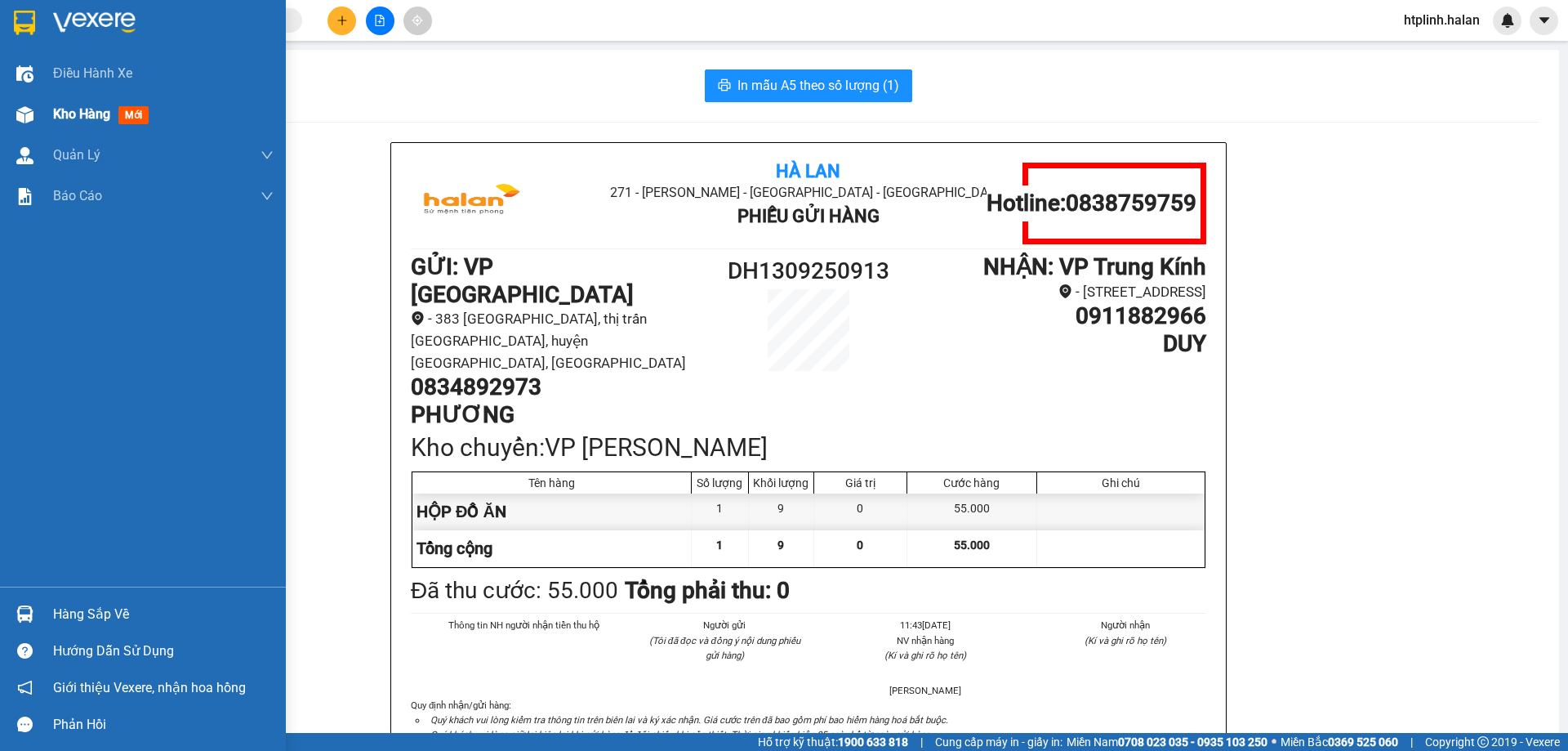
click at [25, 107] on img at bounding box center [25, 114] width 17 height 17
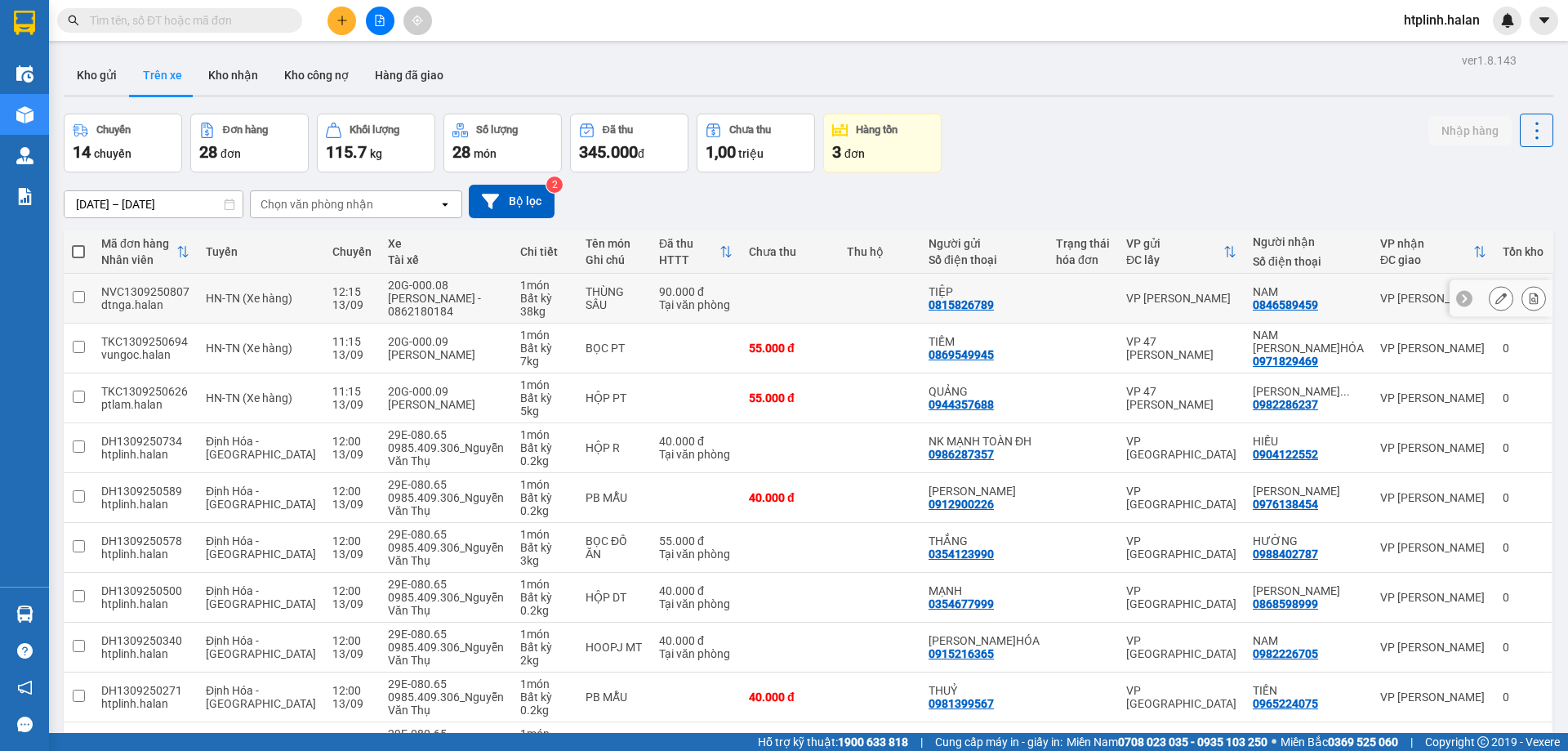
click at [1298, 300] on div "0846589459" at bounding box center [1285, 305] width 65 height 13
copy div "0846589459"
click at [237, 21] on input "text" at bounding box center [186, 21] width 193 height 18
paste input "0846589459"
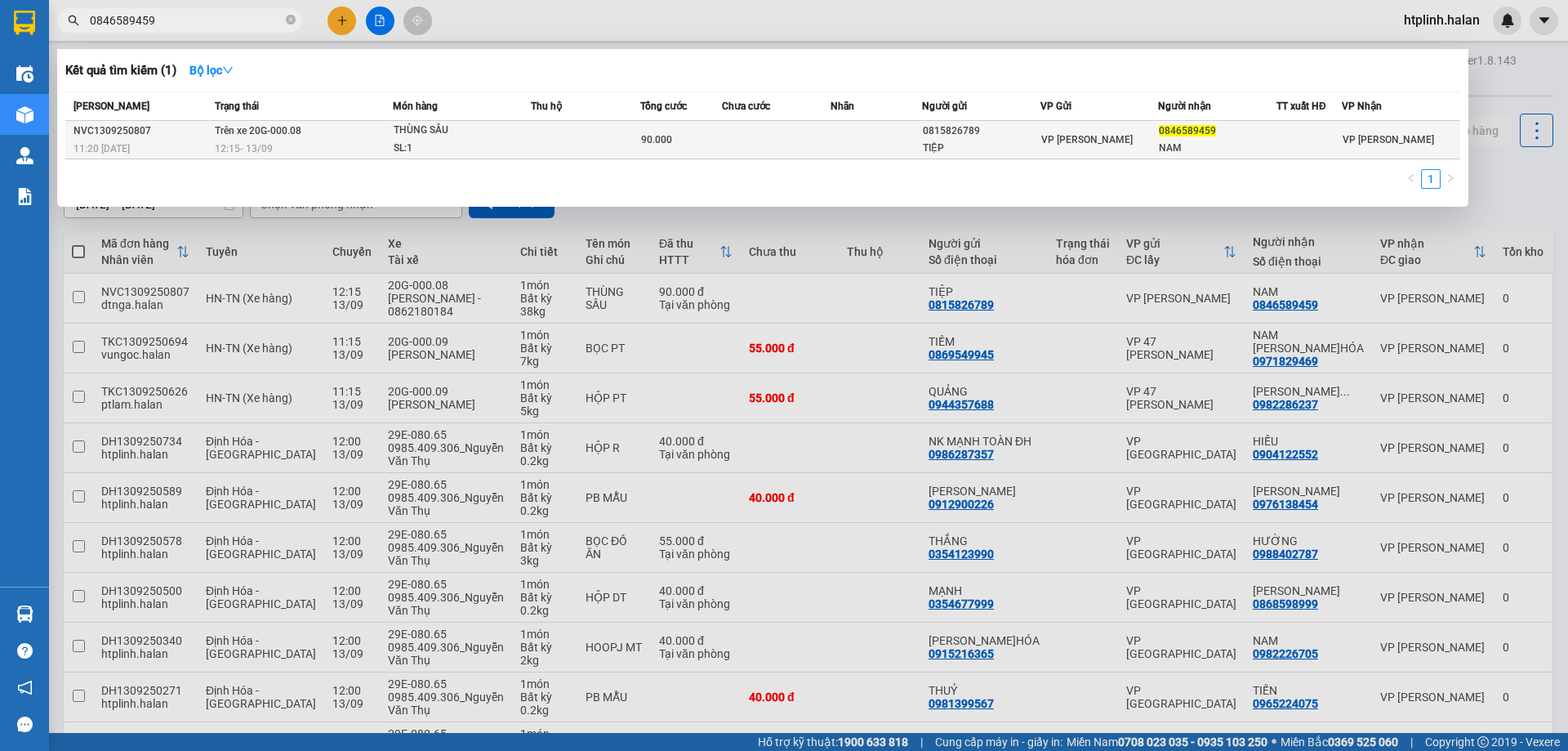
type input "0846589459"
click at [312, 131] on td "Trên xe 20G-000.08 12:15 [DATE]" at bounding box center [302, 140] width 182 height 38
click at [328, 137] on td "Trên xe 20G-000.08 12:15 [DATE]" at bounding box center [302, 140] width 182 height 38
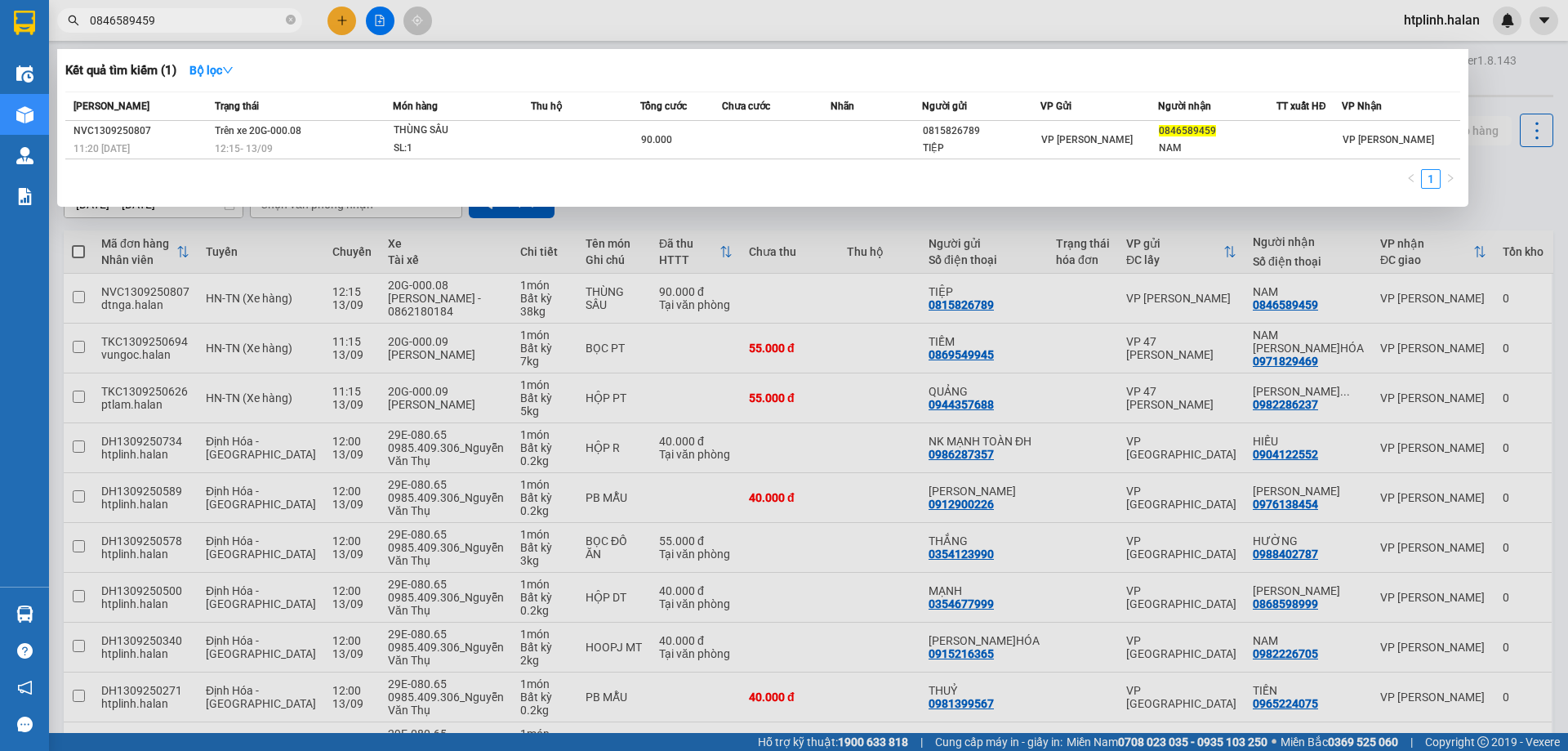
click at [1446, 216] on div at bounding box center [784, 375] width 1568 height 751
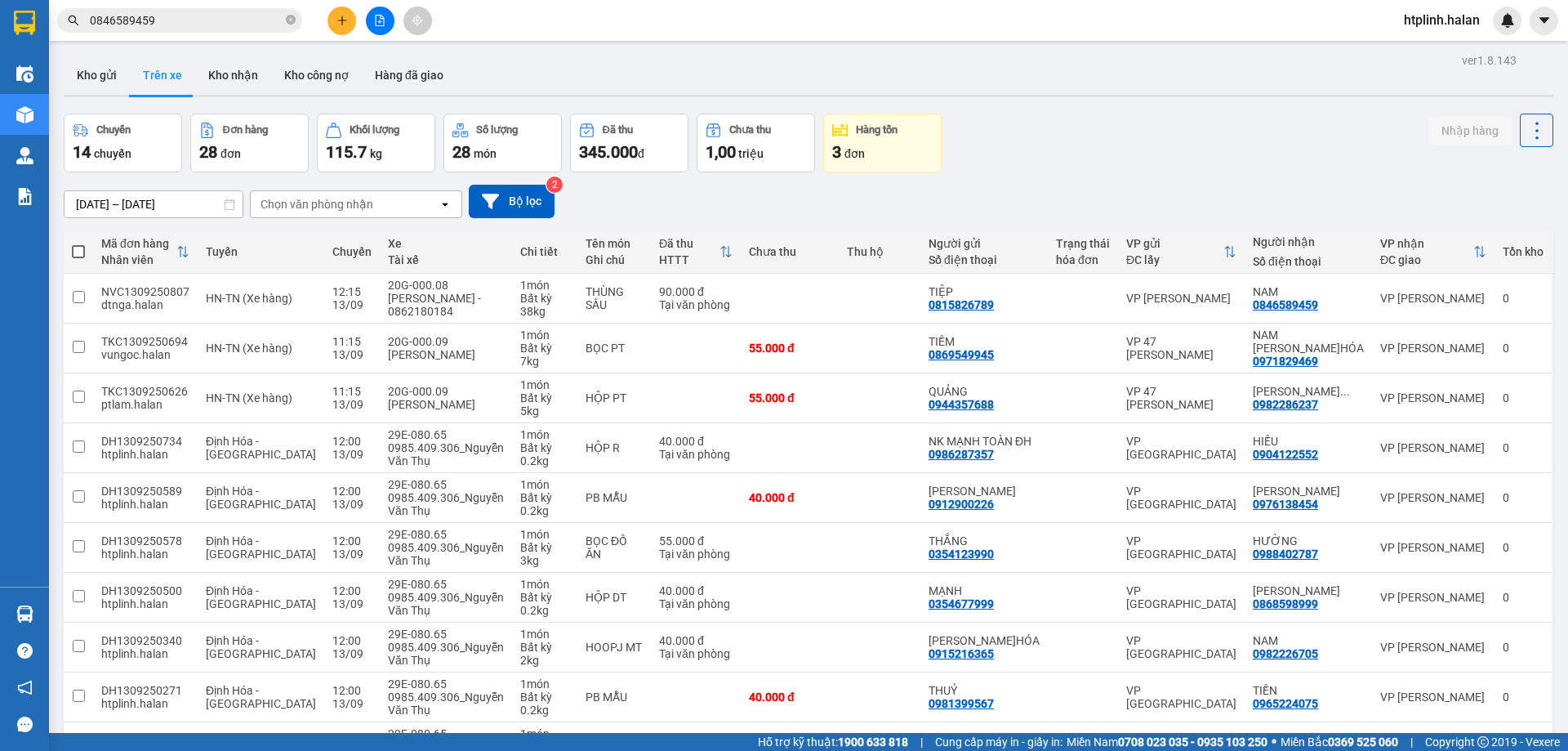
click at [195, 17] on input "0846589459" at bounding box center [186, 21] width 193 height 18
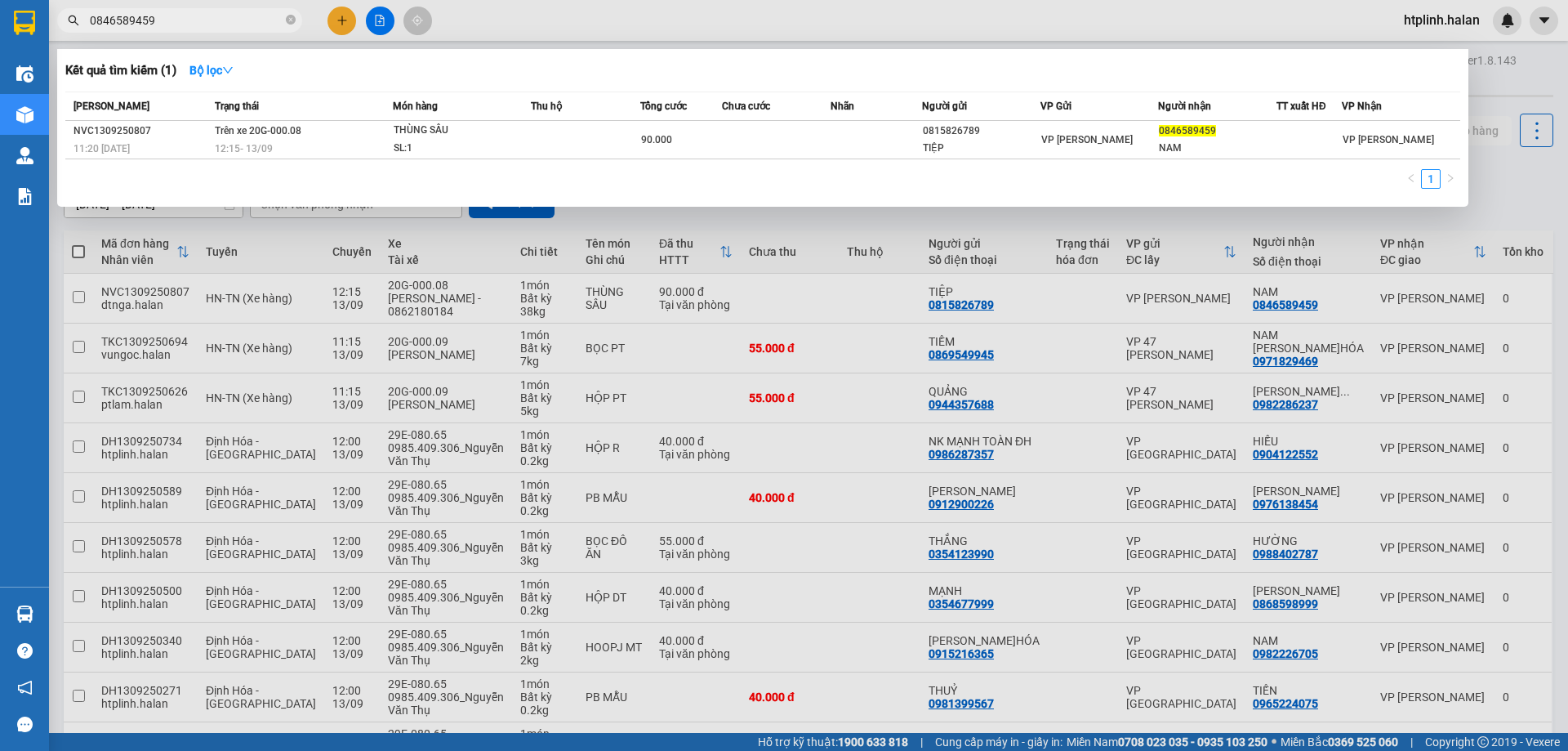
click at [468, 165] on div "[PERSON_NAME] thái Món hàng Thu hộ Tổng cước Chưa cước Nhãn Người gửi VP Gửi Ng…" at bounding box center [762, 144] width 1395 height 107
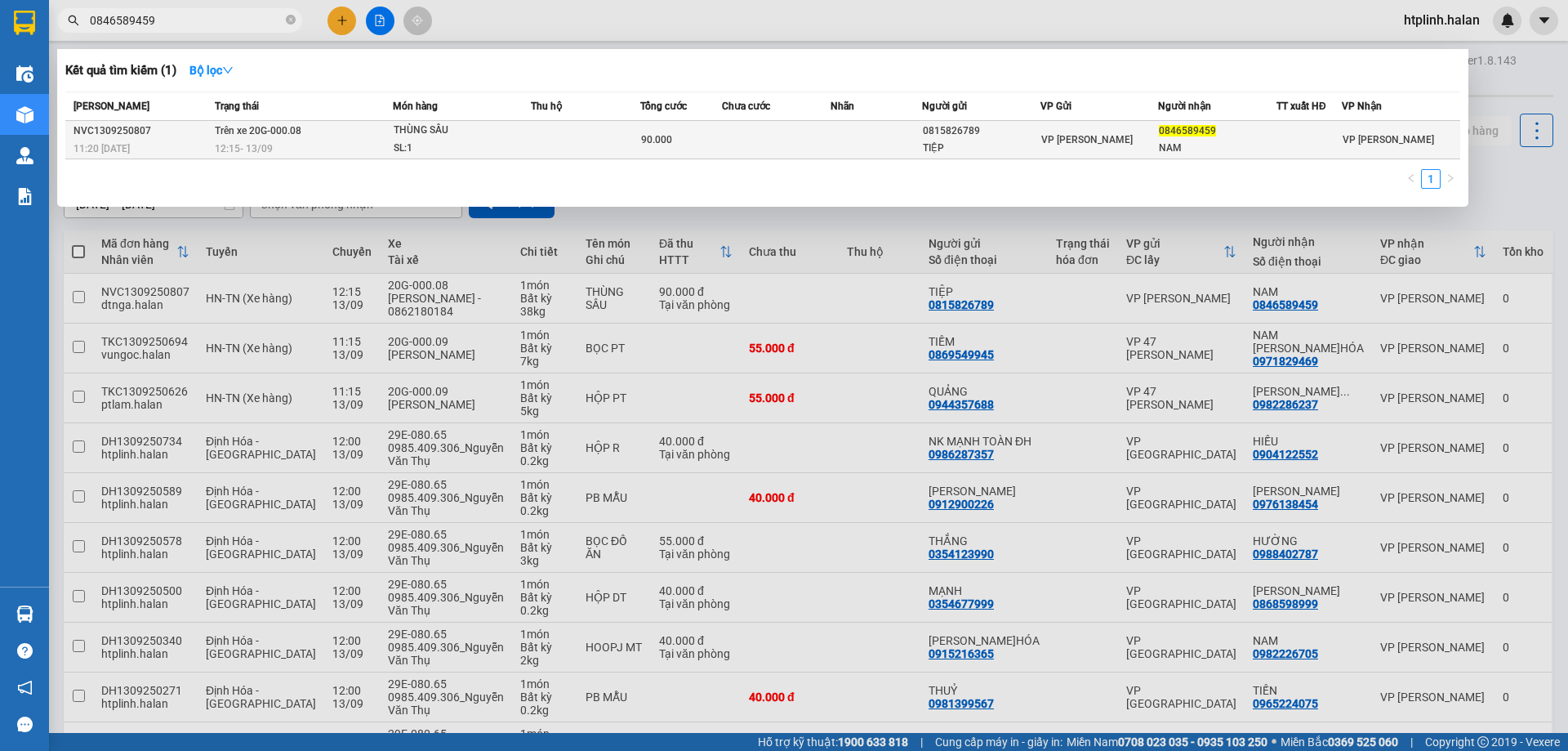
click at [538, 135] on td at bounding box center [585, 140] width 109 height 38
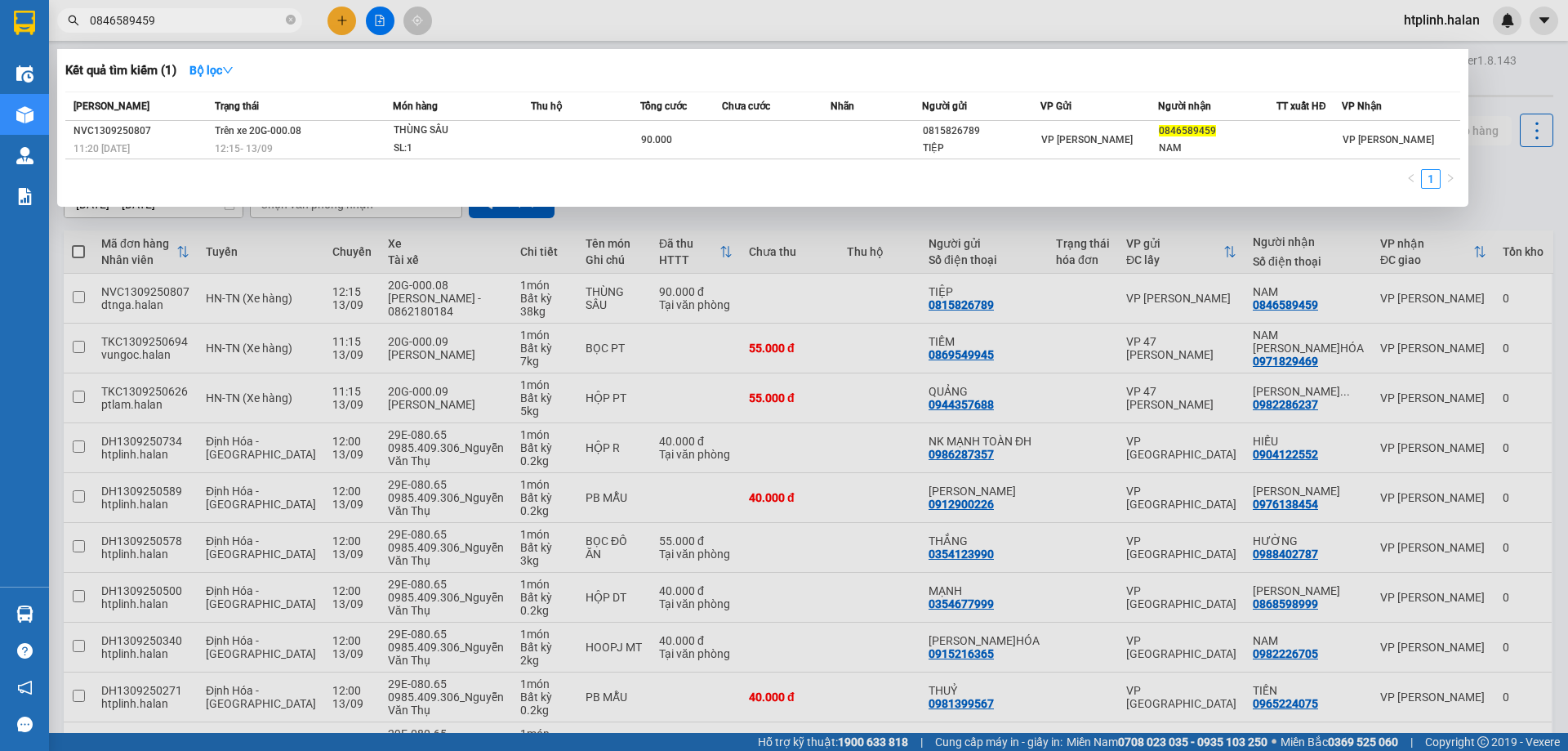
click at [782, 256] on div at bounding box center [784, 375] width 1568 height 751
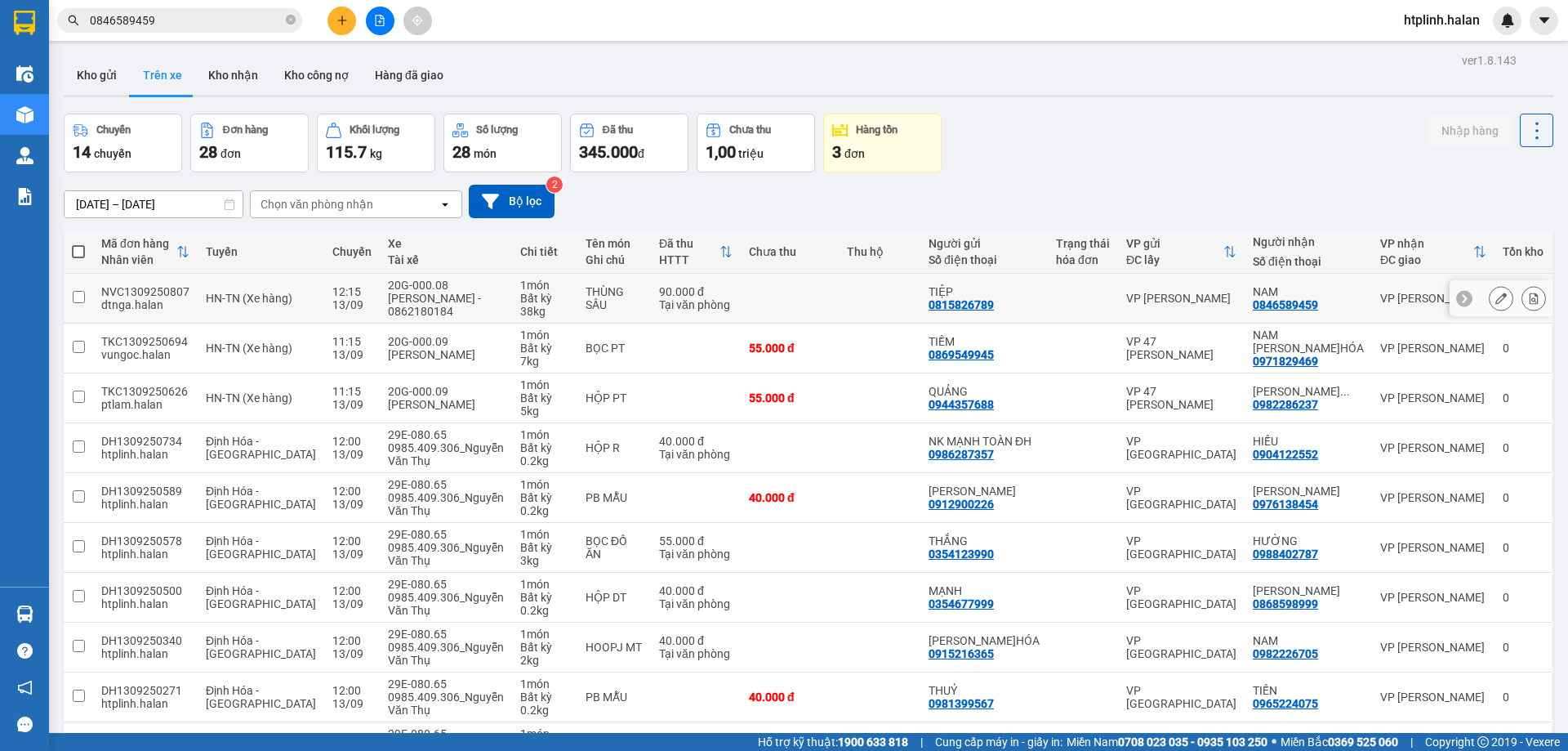
click at [1306, 302] on div "0846589459" at bounding box center [1285, 305] width 65 height 13
copy div "0846589459"
click at [213, 13] on input "0846589459" at bounding box center [186, 21] width 193 height 18
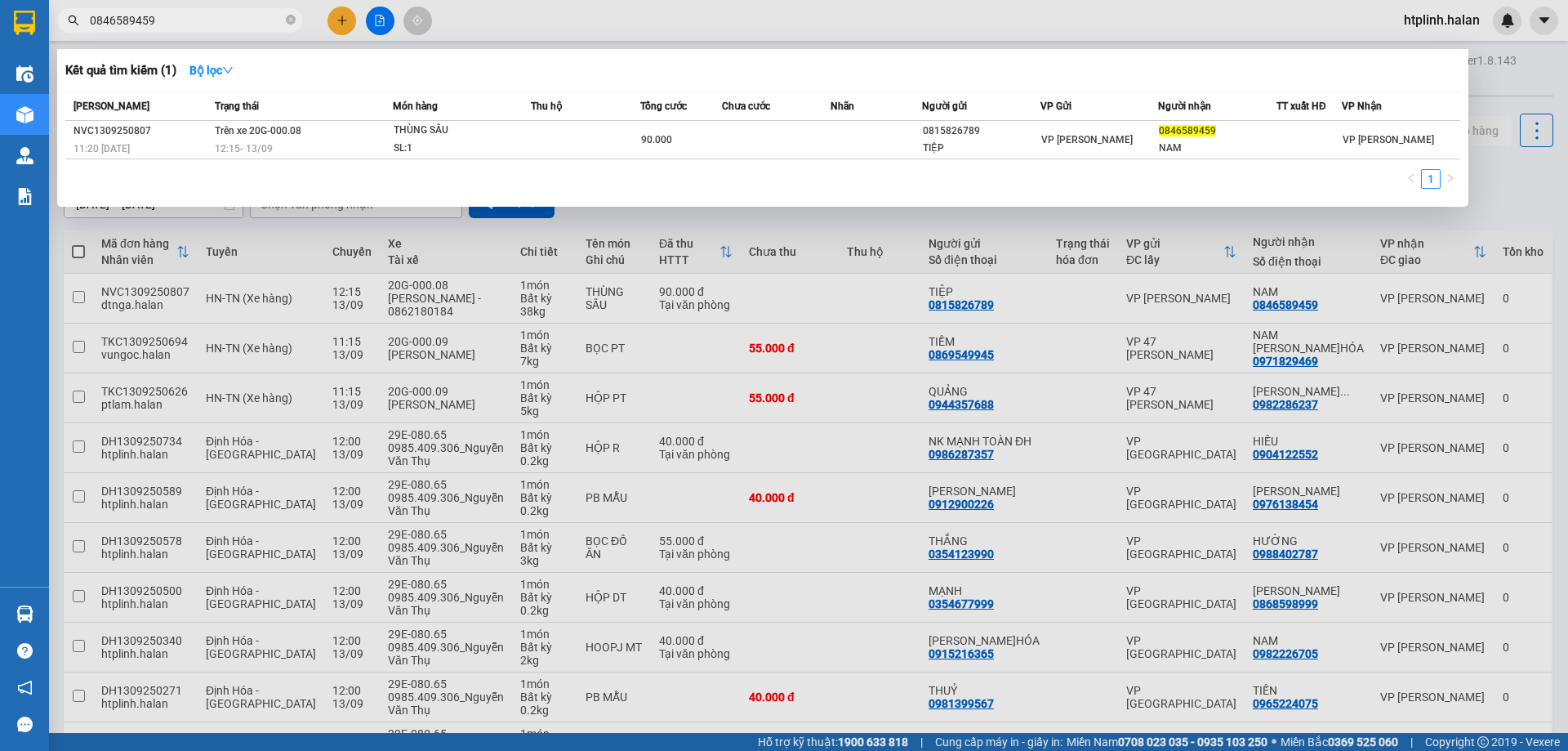
click at [213, 13] on input "0846589459" at bounding box center [186, 21] width 193 height 18
click at [899, 225] on div at bounding box center [784, 375] width 1568 height 751
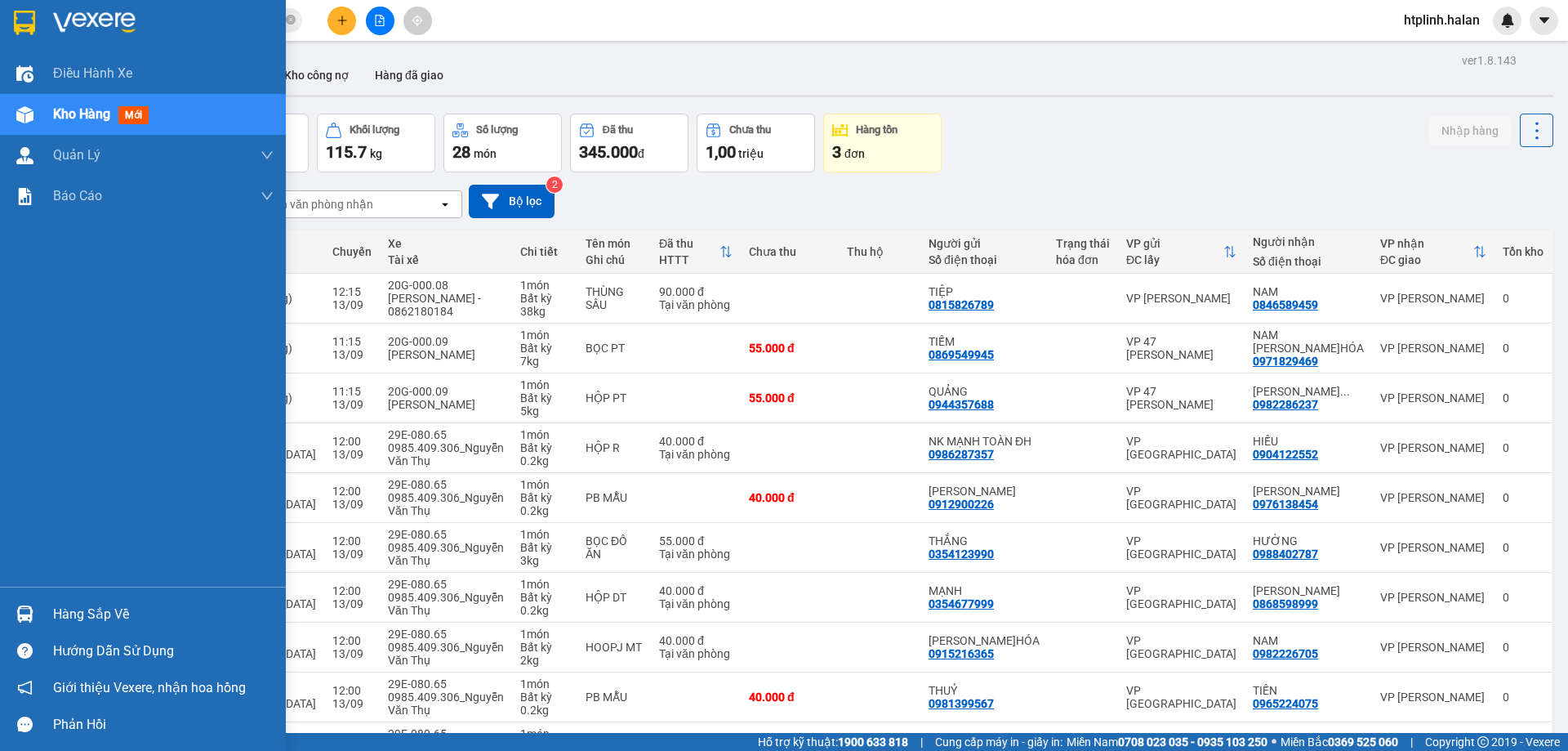
drag, startPoint x: 65, startPoint y: 607, endPoint x: 84, endPoint y: 608, distance: 19.0
click at [69, 608] on div "Hàng sắp về" at bounding box center [163, 614] width 220 height 25
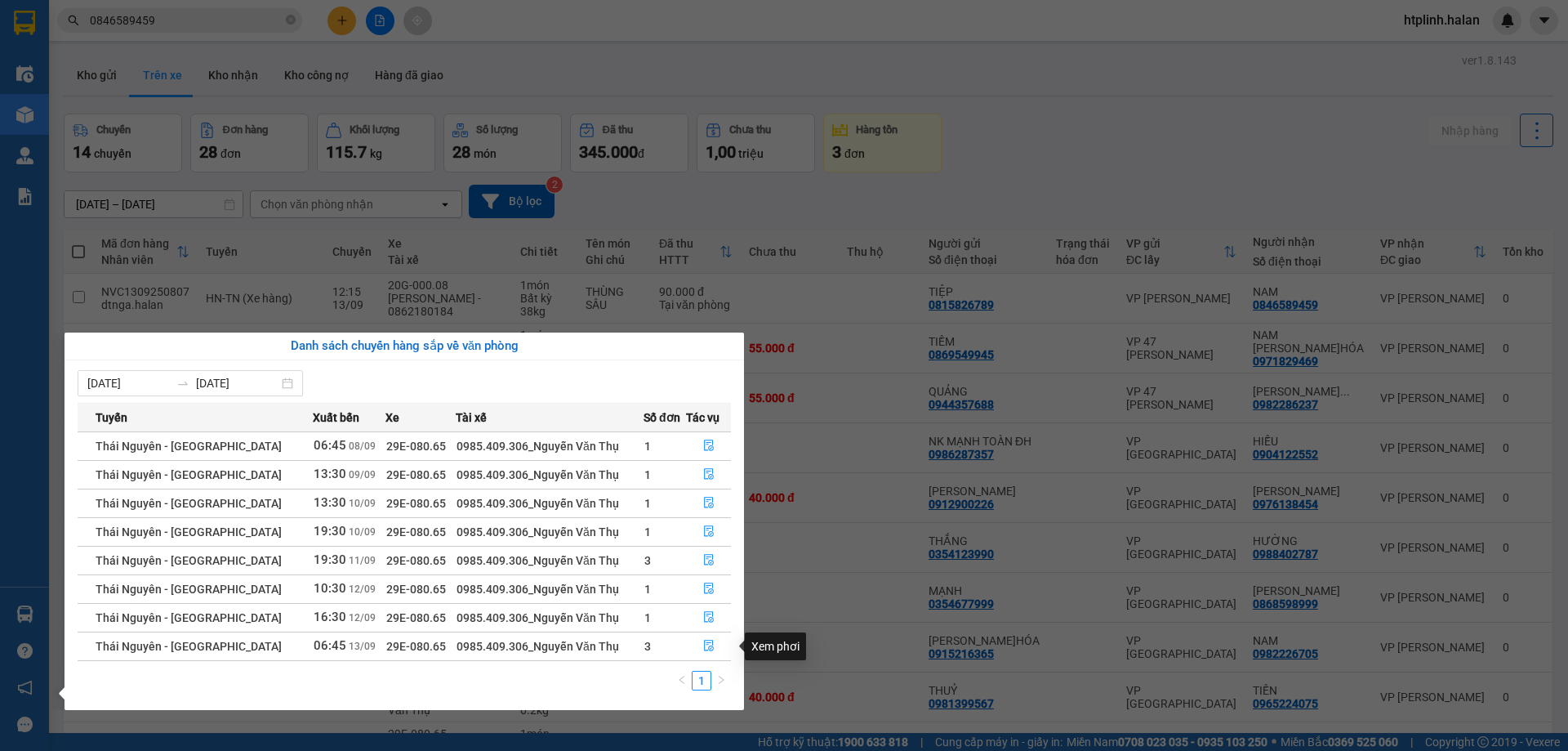
click at [292, 152] on section "Kết quả tìm kiếm ( 1 ) Bộ lọc Mã ĐH Trạng thái Món hàng Thu hộ Tổng cước Chưa c…" at bounding box center [784, 375] width 1568 height 751
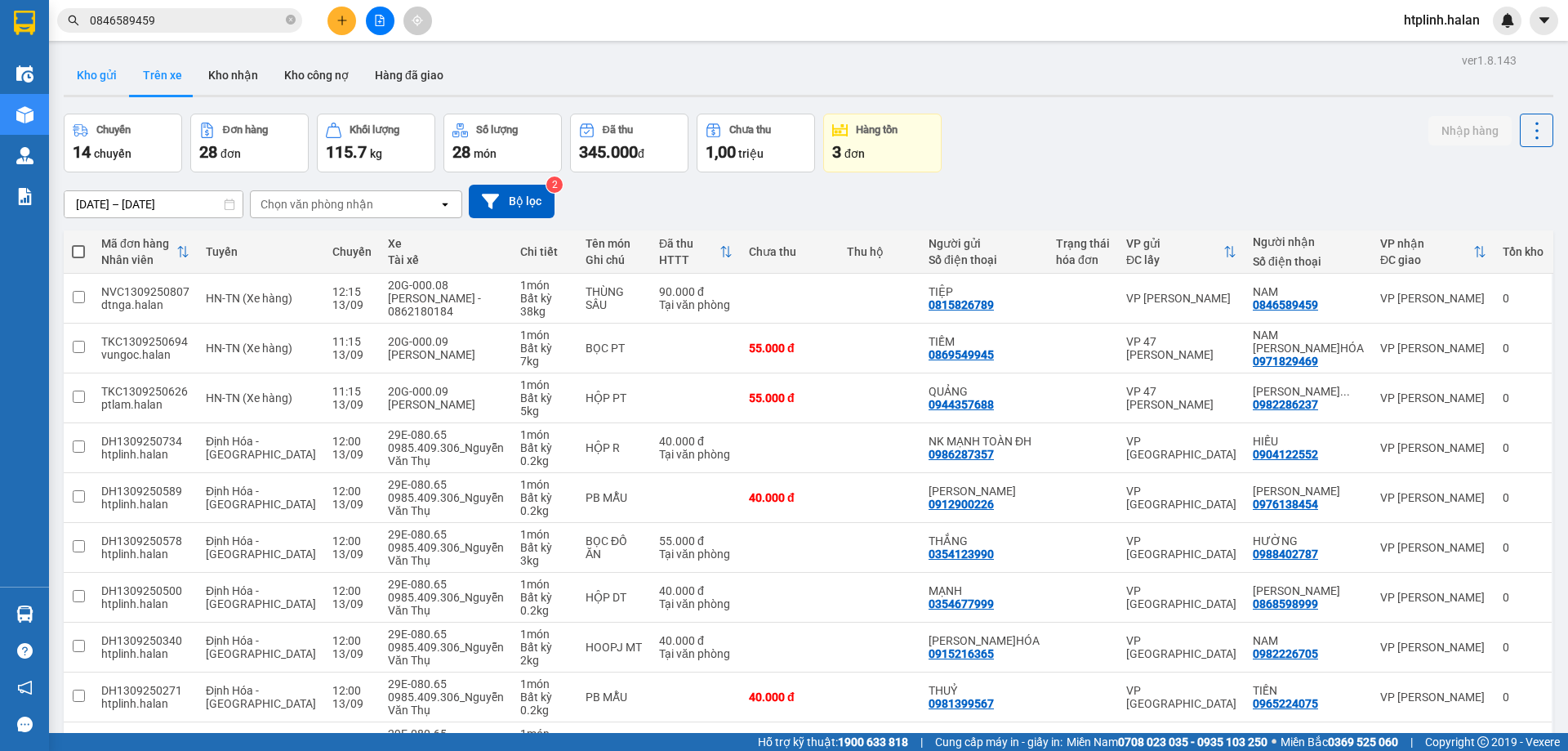
click at [104, 69] on button "Kho gửi" at bounding box center [97, 75] width 66 height 39
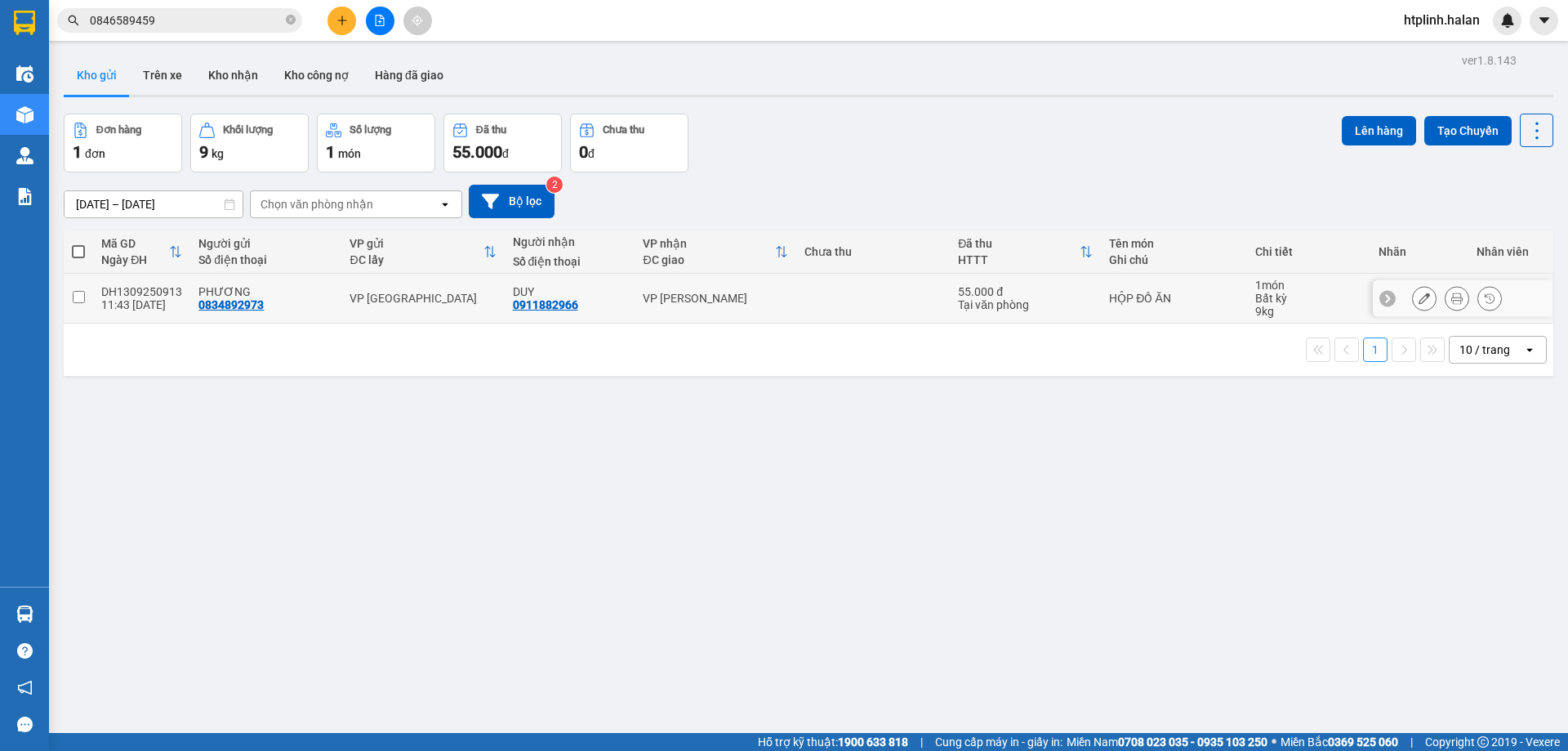
click at [158, 304] on div "11:43 [DATE]" at bounding box center [142, 305] width 81 height 13
checkbox input "true"
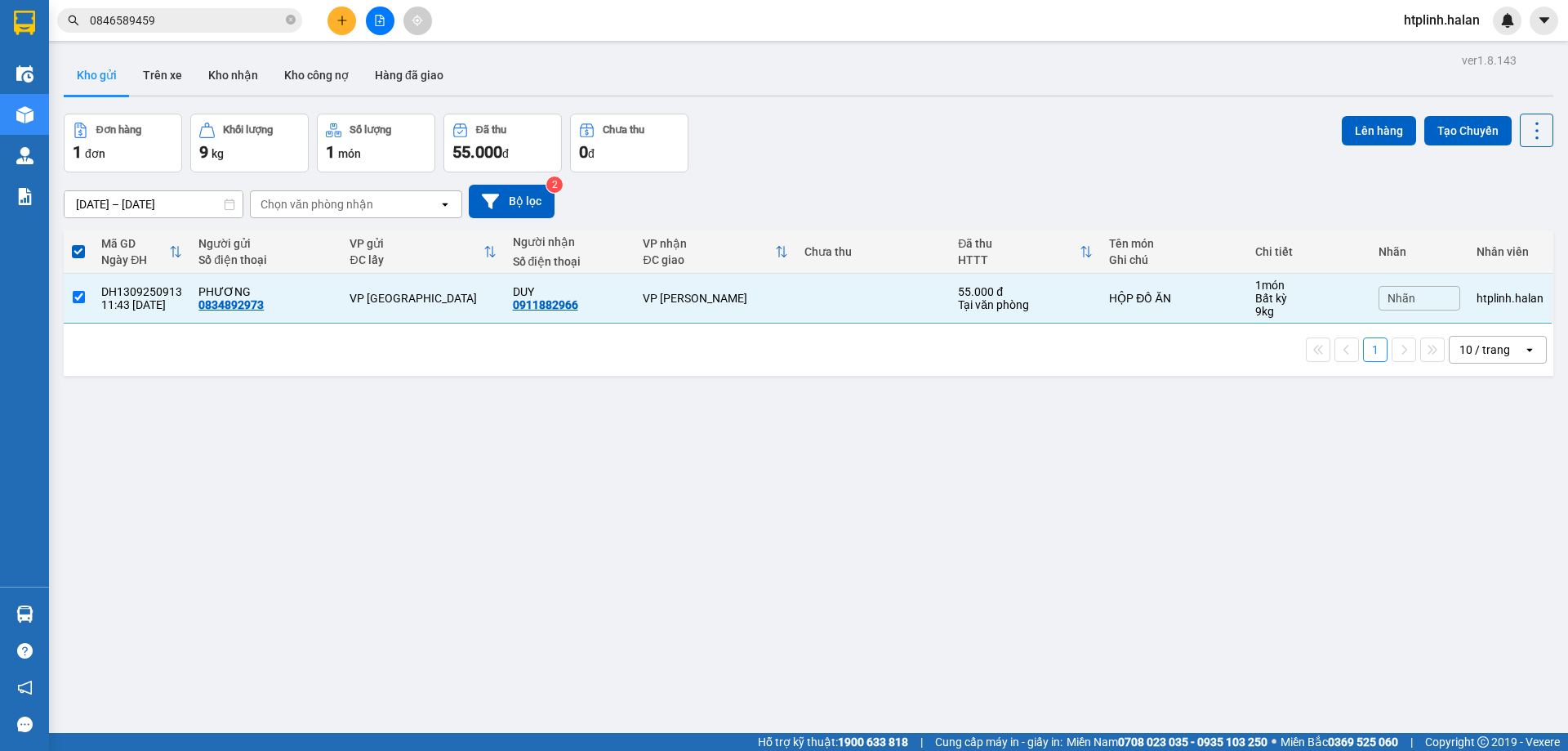
click at [1315, 132] on div "Đơn hàng 1 đơn Khối lượng 9 kg Số lượng 1 món Đã thu 55.000 đ Chưa thu 0 đ Lên …" at bounding box center [808, 142] width 1489 height 59
click at [1376, 128] on button "Lên hàng" at bounding box center [1379, 131] width 75 height 30
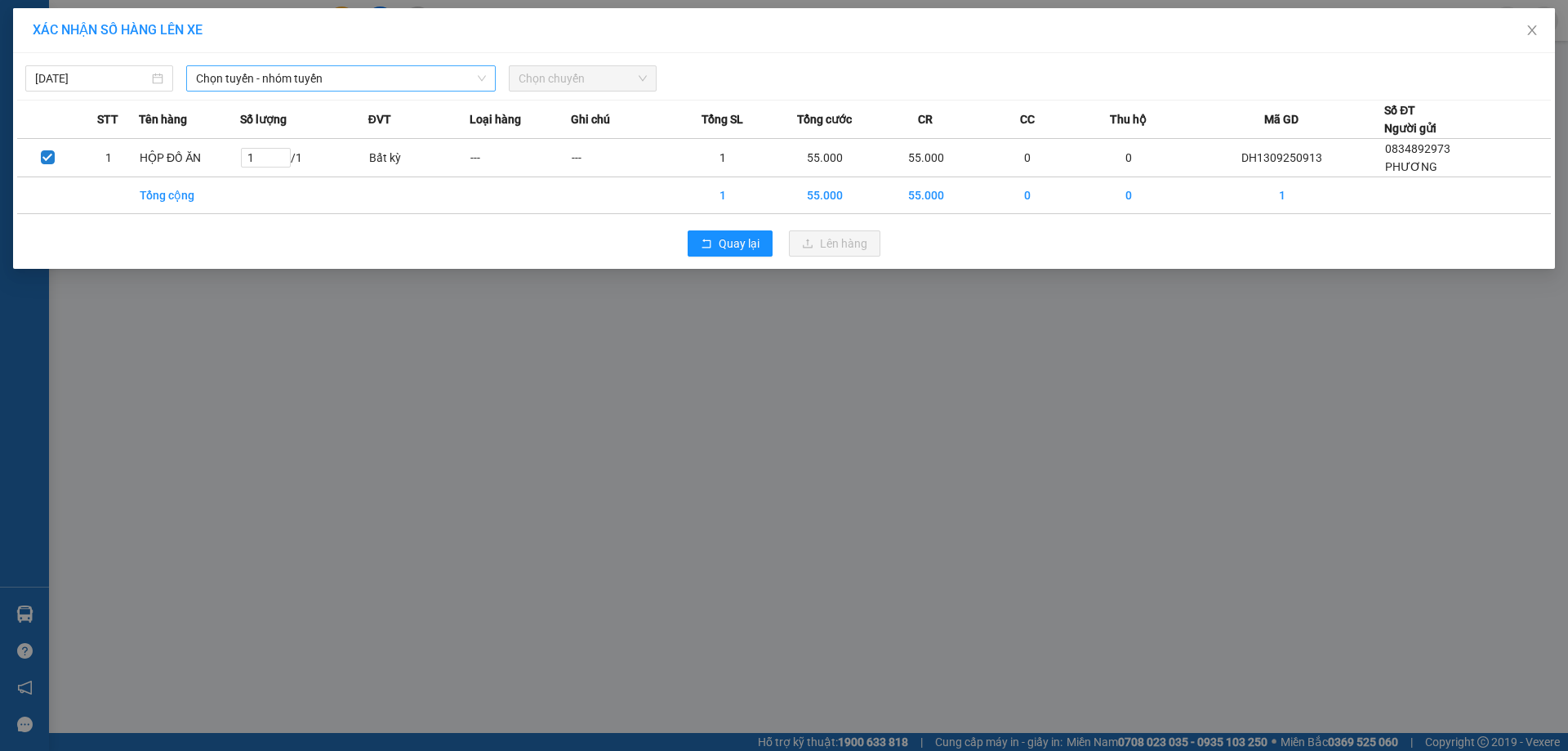
click at [308, 75] on span "Chọn tuyến - nhóm tuyến" at bounding box center [341, 79] width 290 height 25
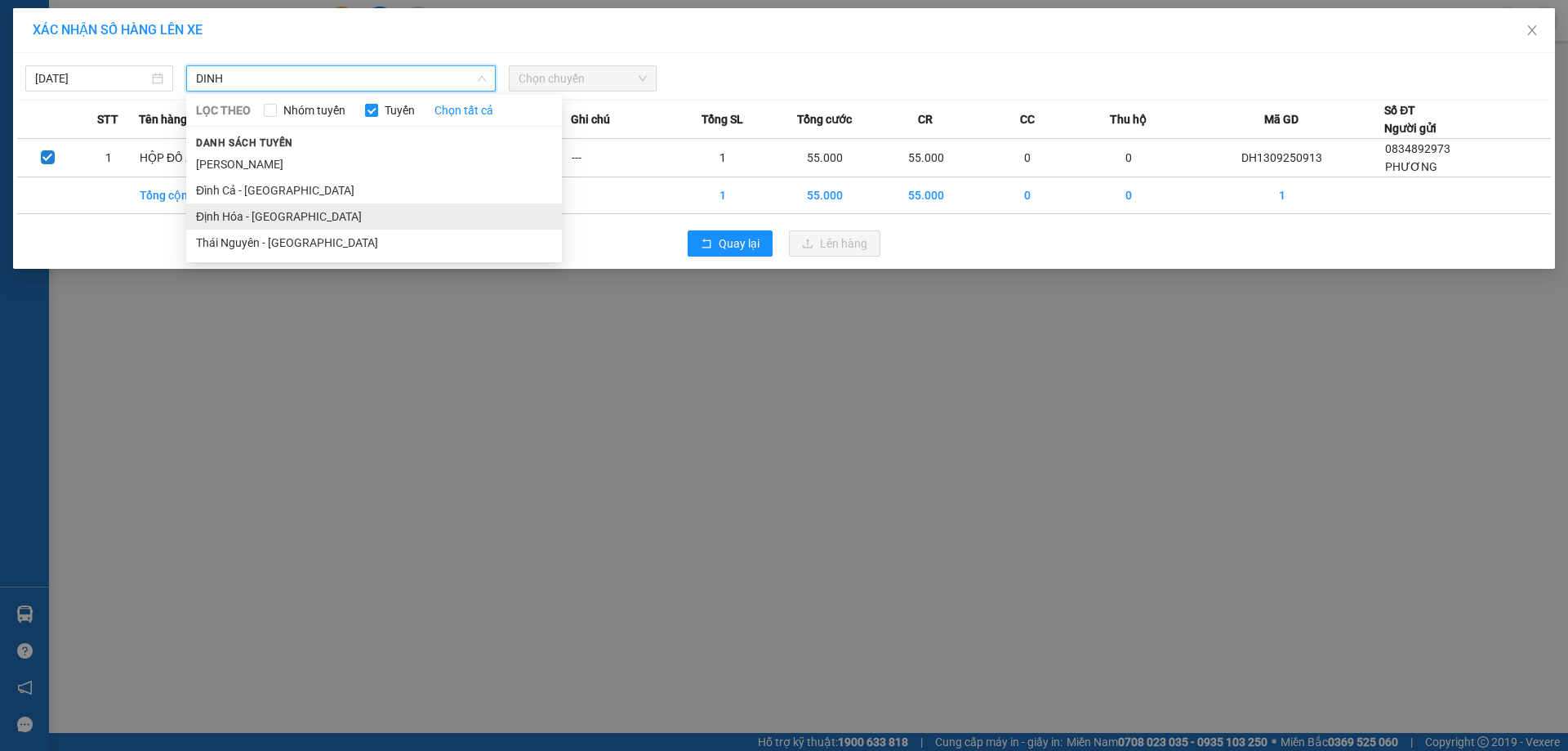
type input "DINH"
click at [242, 211] on li "Định Hóa - [GEOGRAPHIC_DATA]" at bounding box center [374, 217] width 376 height 26
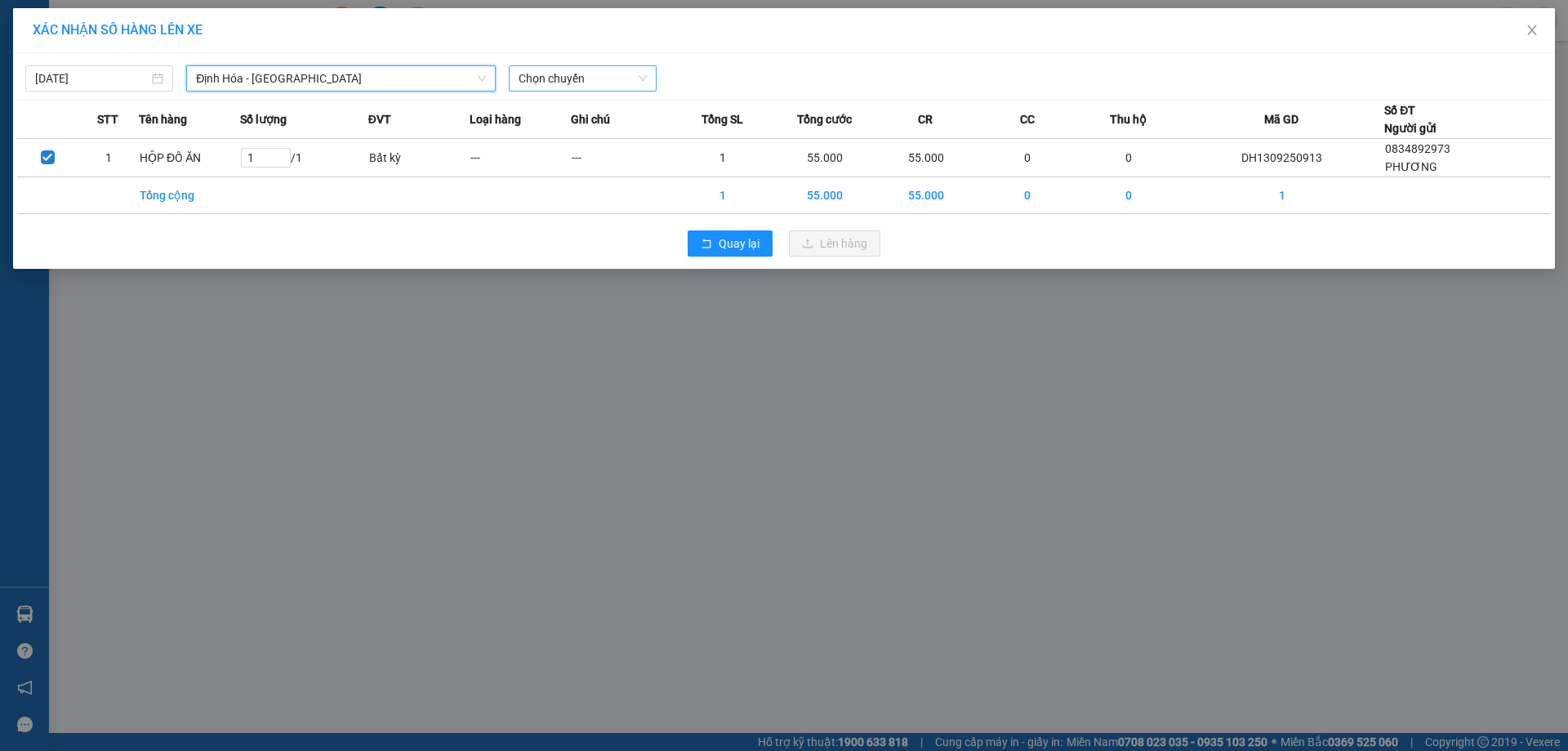
click at [559, 67] on span "Chọn chuyến" at bounding box center [582, 79] width 128 height 25
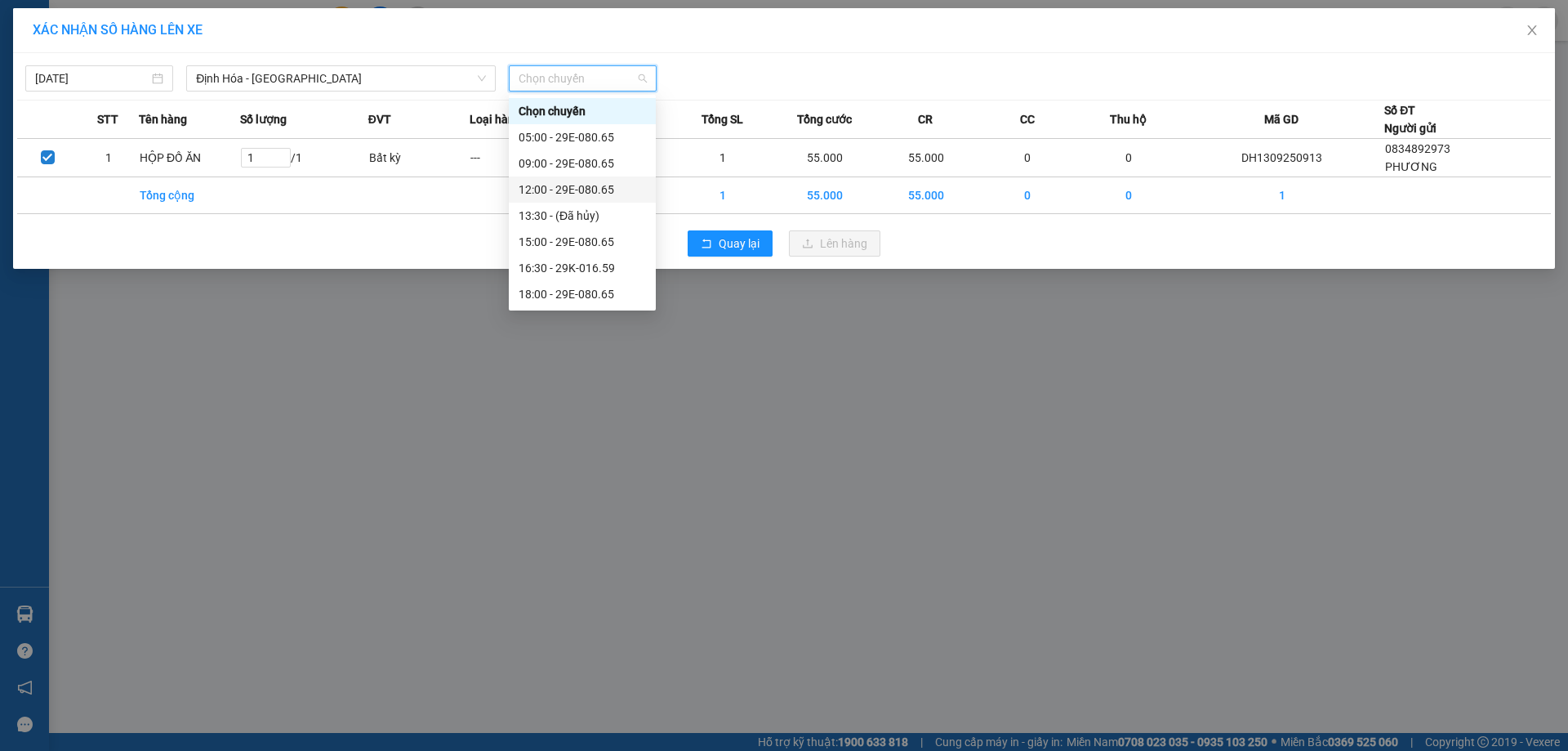
click at [565, 188] on div "12:00 - 29E-080.65" at bounding box center [582, 190] width 127 height 18
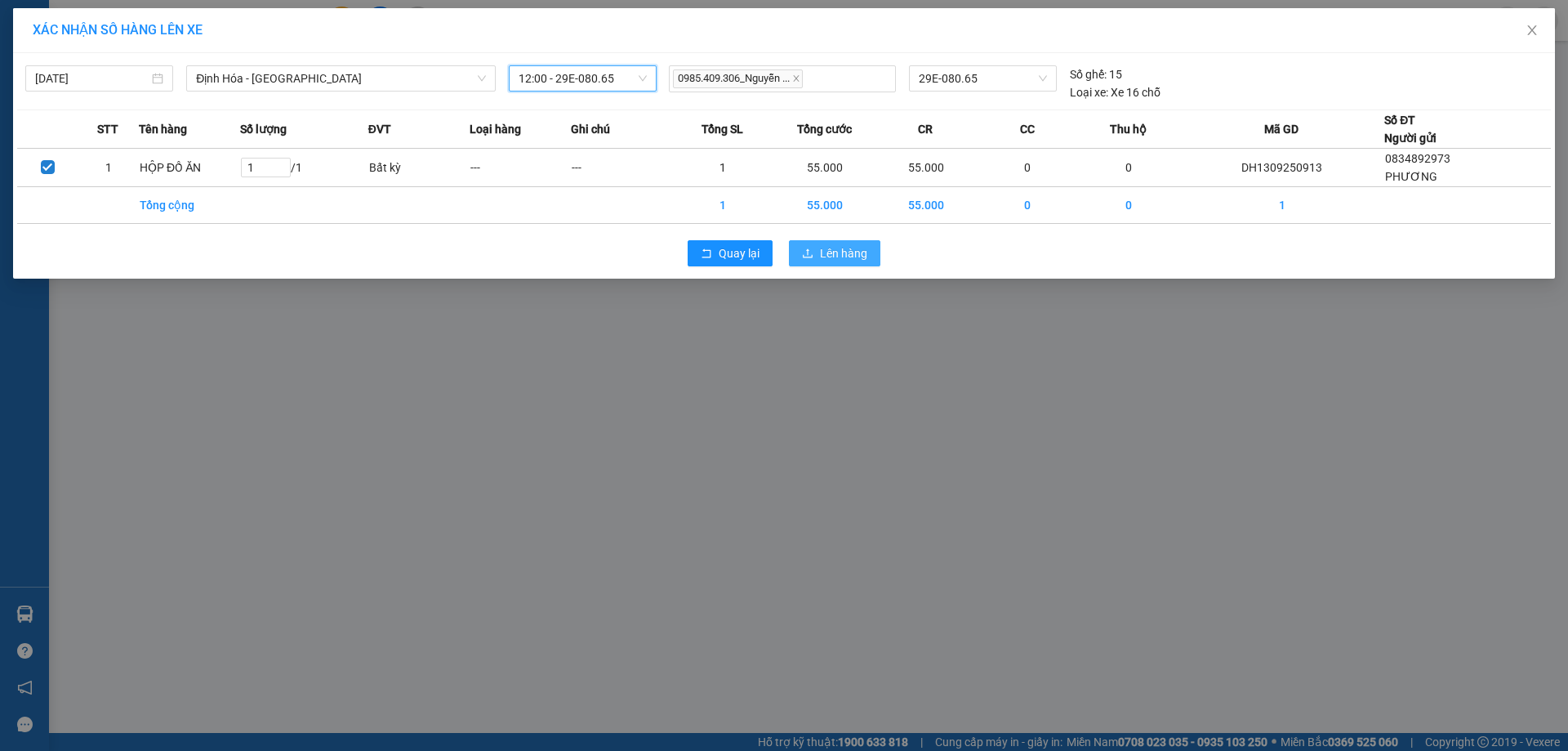
click at [835, 248] on span "Lên hàng" at bounding box center [843, 253] width 47 height 18
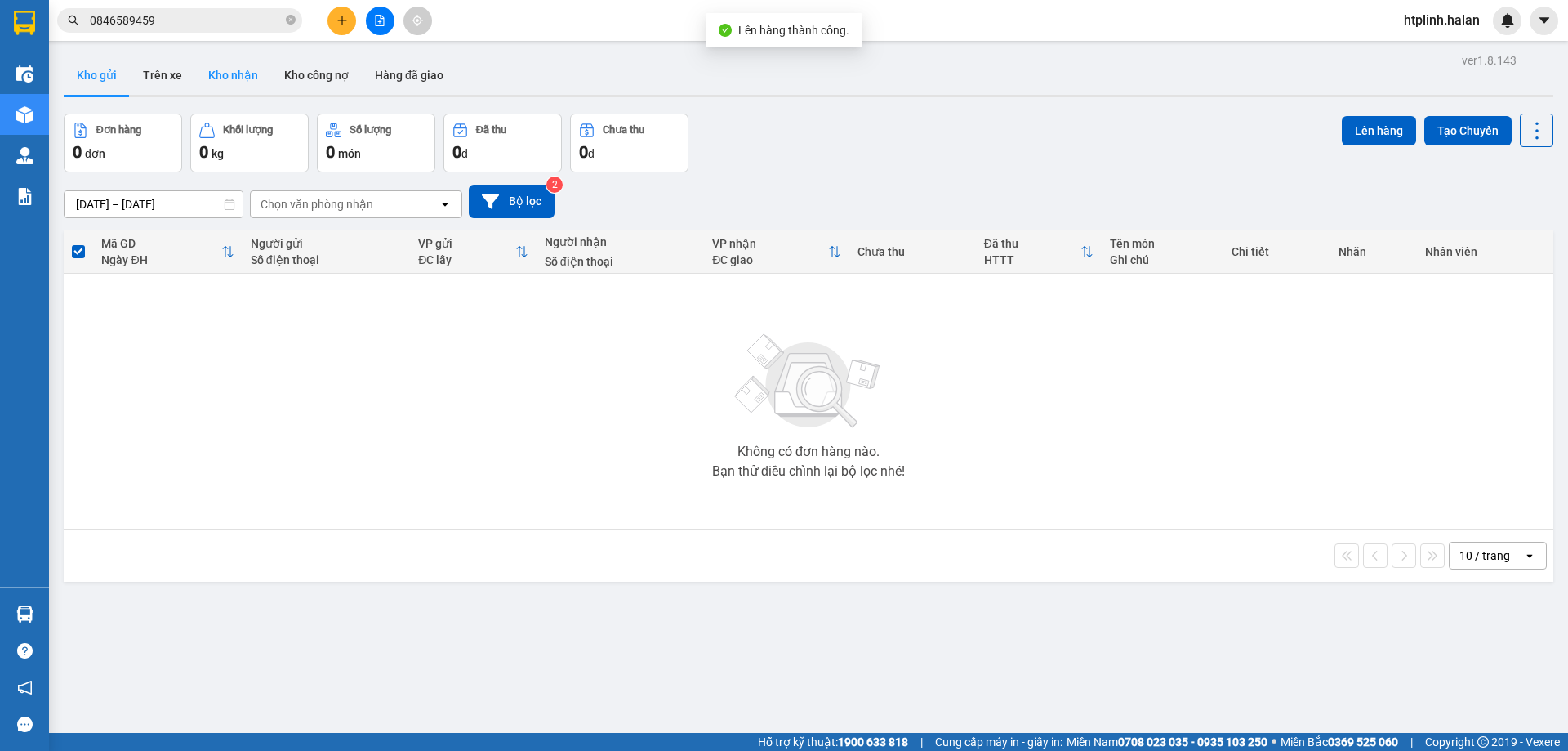
click at [238, 84] on button "Kho nhận" at bounding box center [233, 75] width 76 height 39
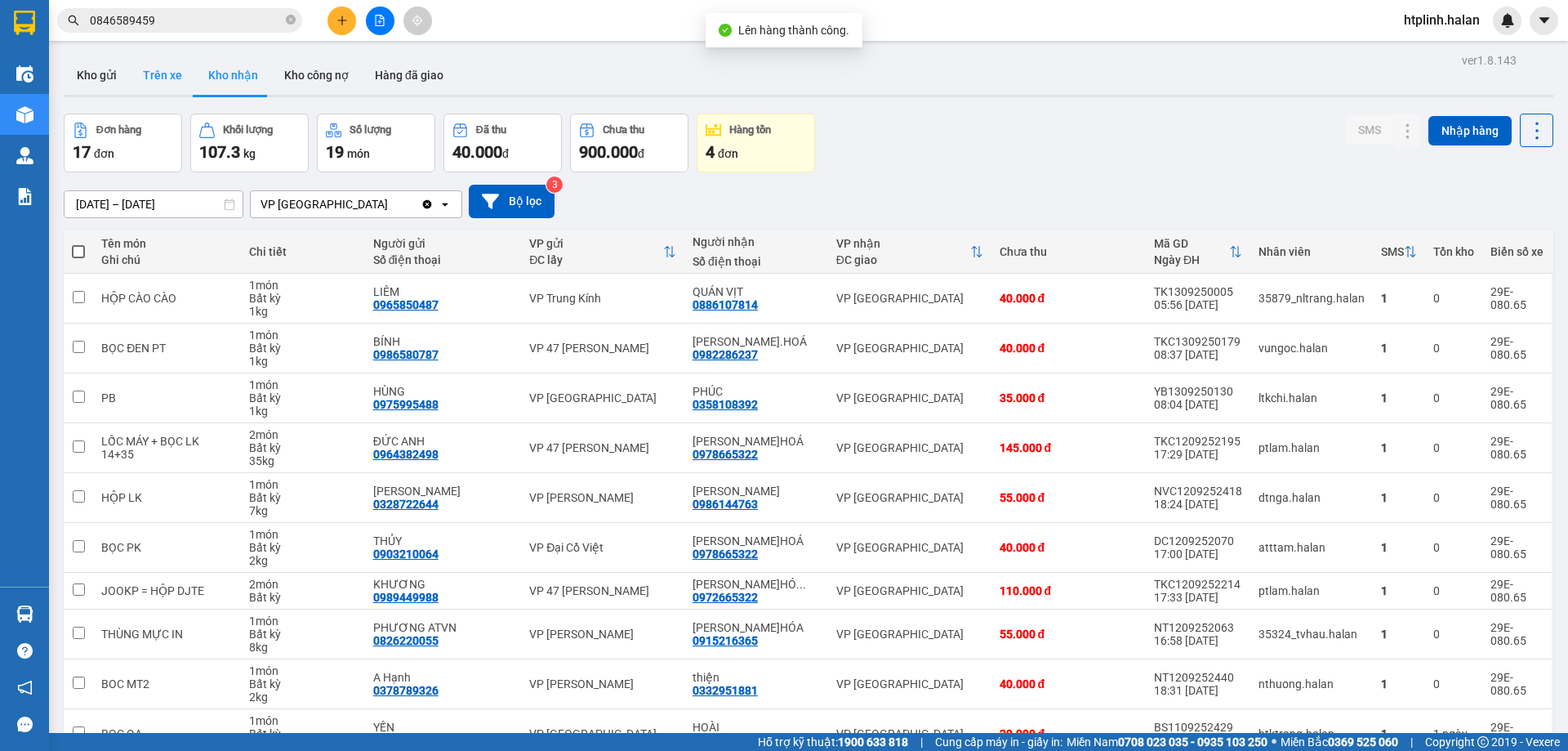
click at [187, 74] on button "Trên xe" at bounding box center [162, 75] width 65 height 39
type input "[DATE] – [DATE]"
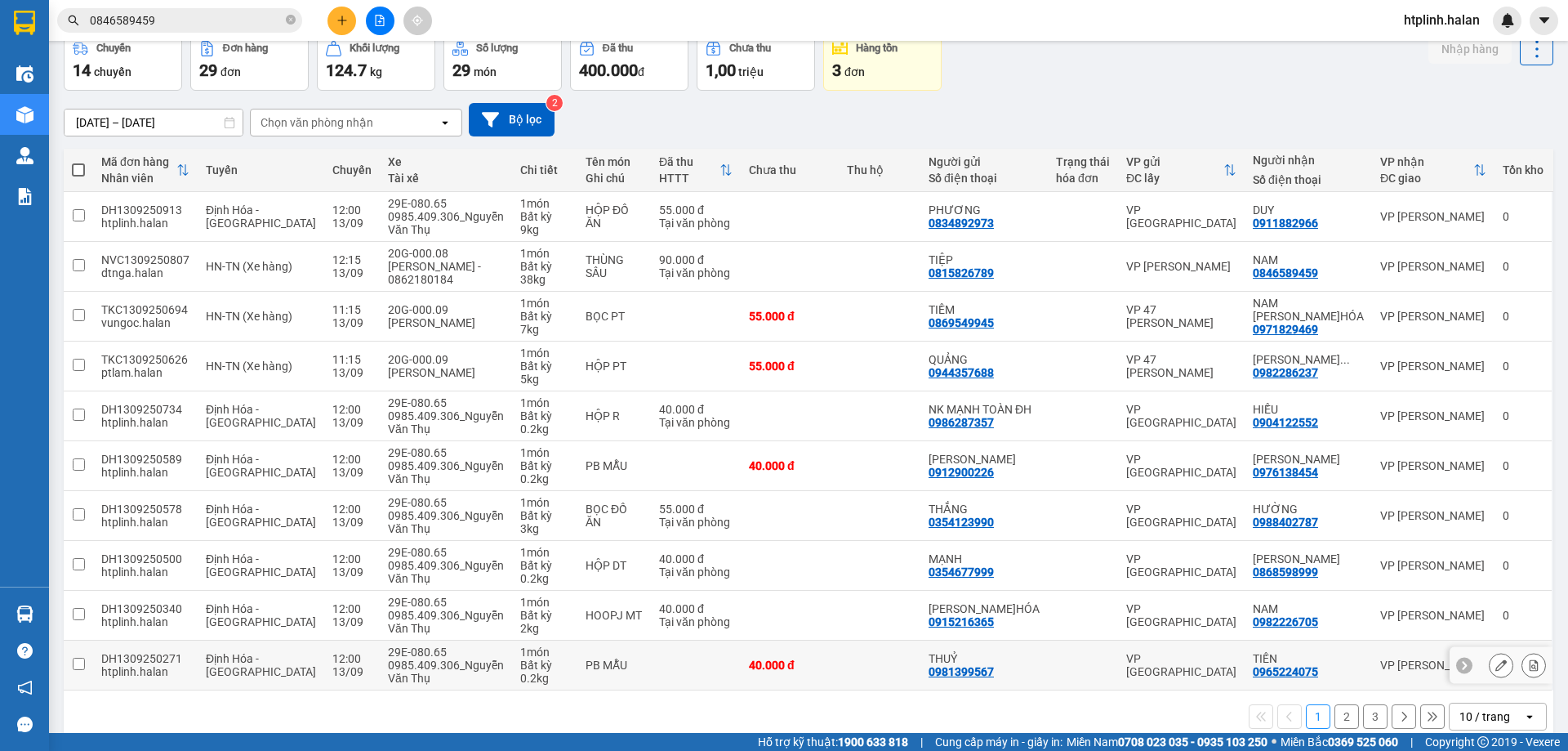
scroll to position [106, 0]
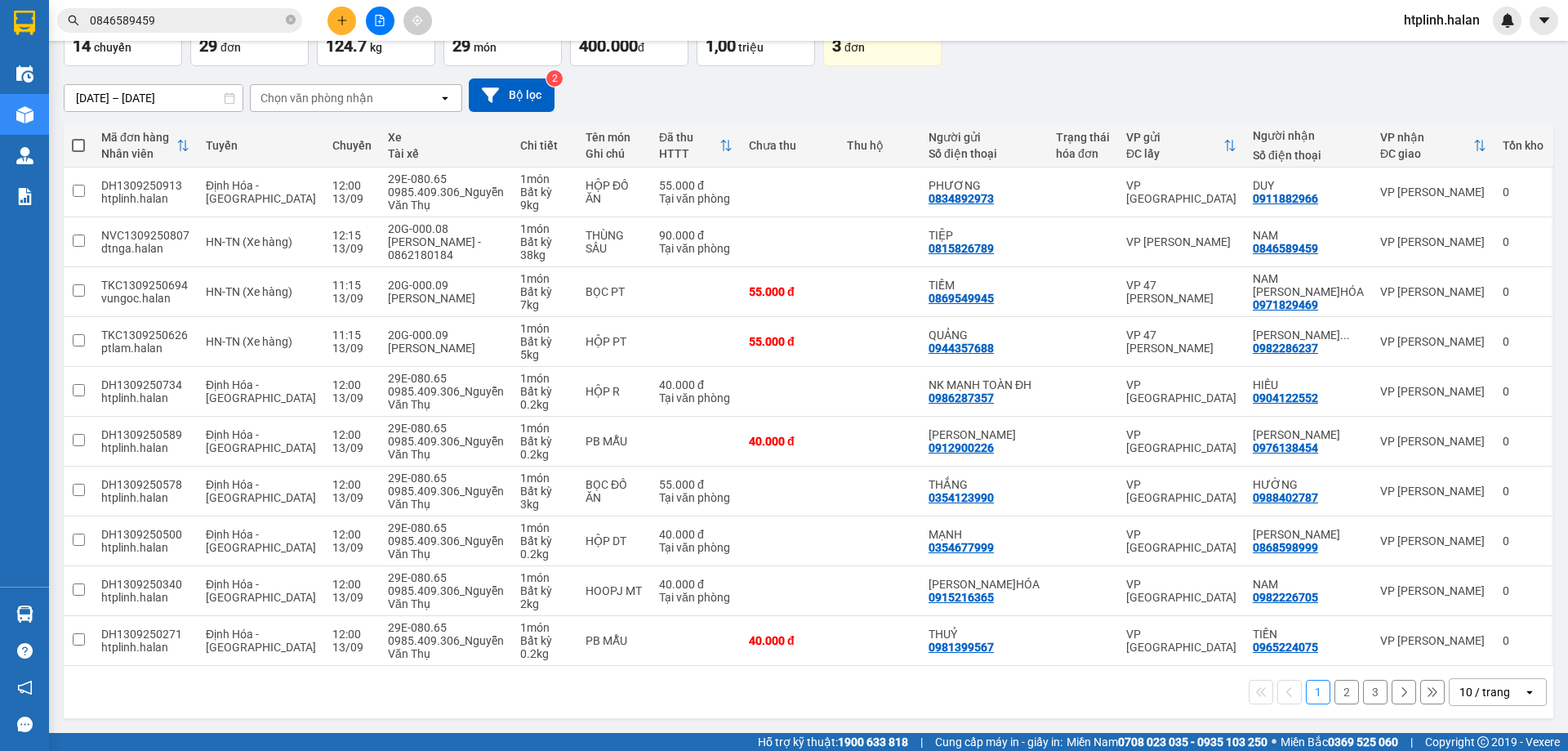
click at [1309, 681] on button "1" at bounding box center [1318, 692] width 25 height 25
click at [1335, 689] on button "2" at bounding box center [1347, 692] width 25 height 25
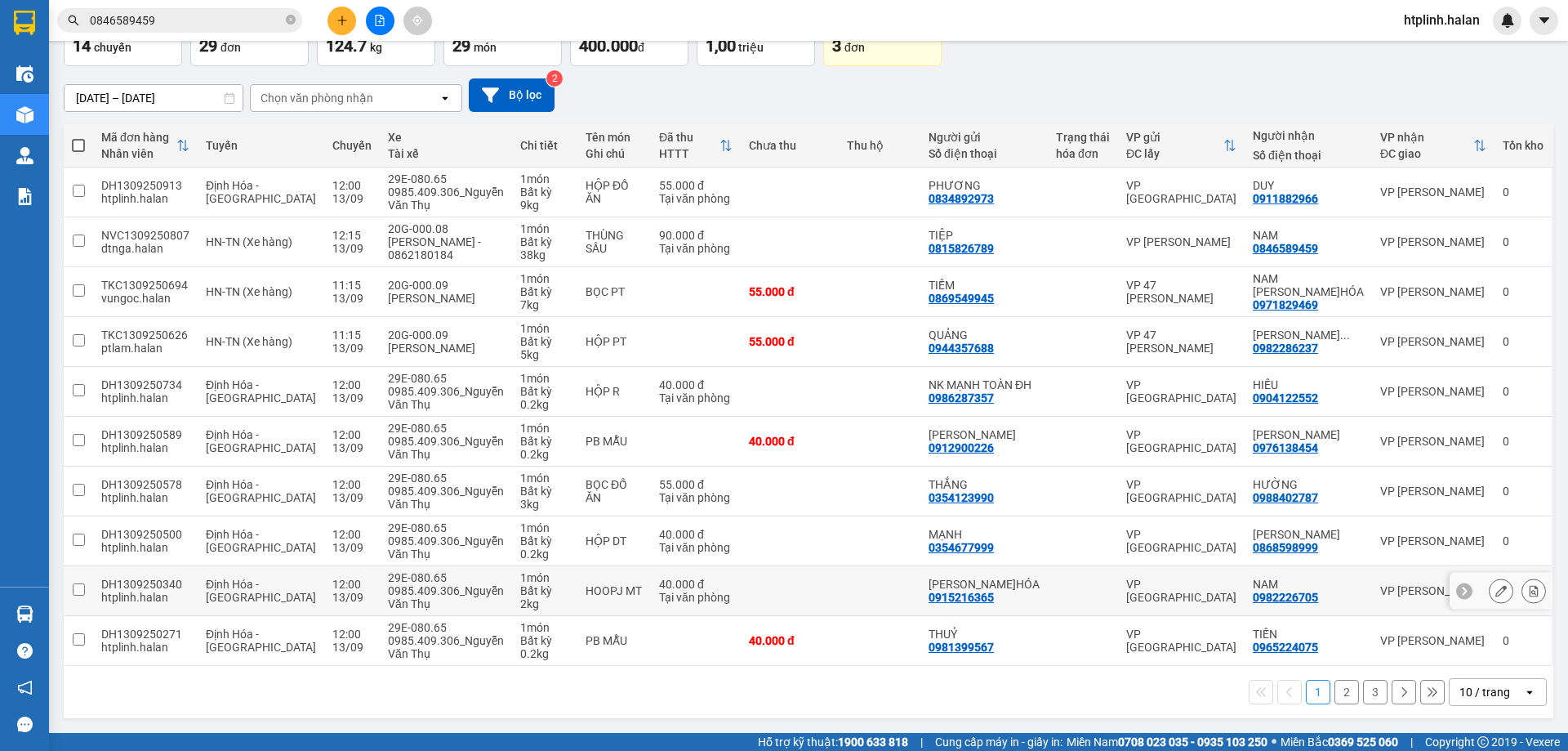
scroll to position [0, 0]
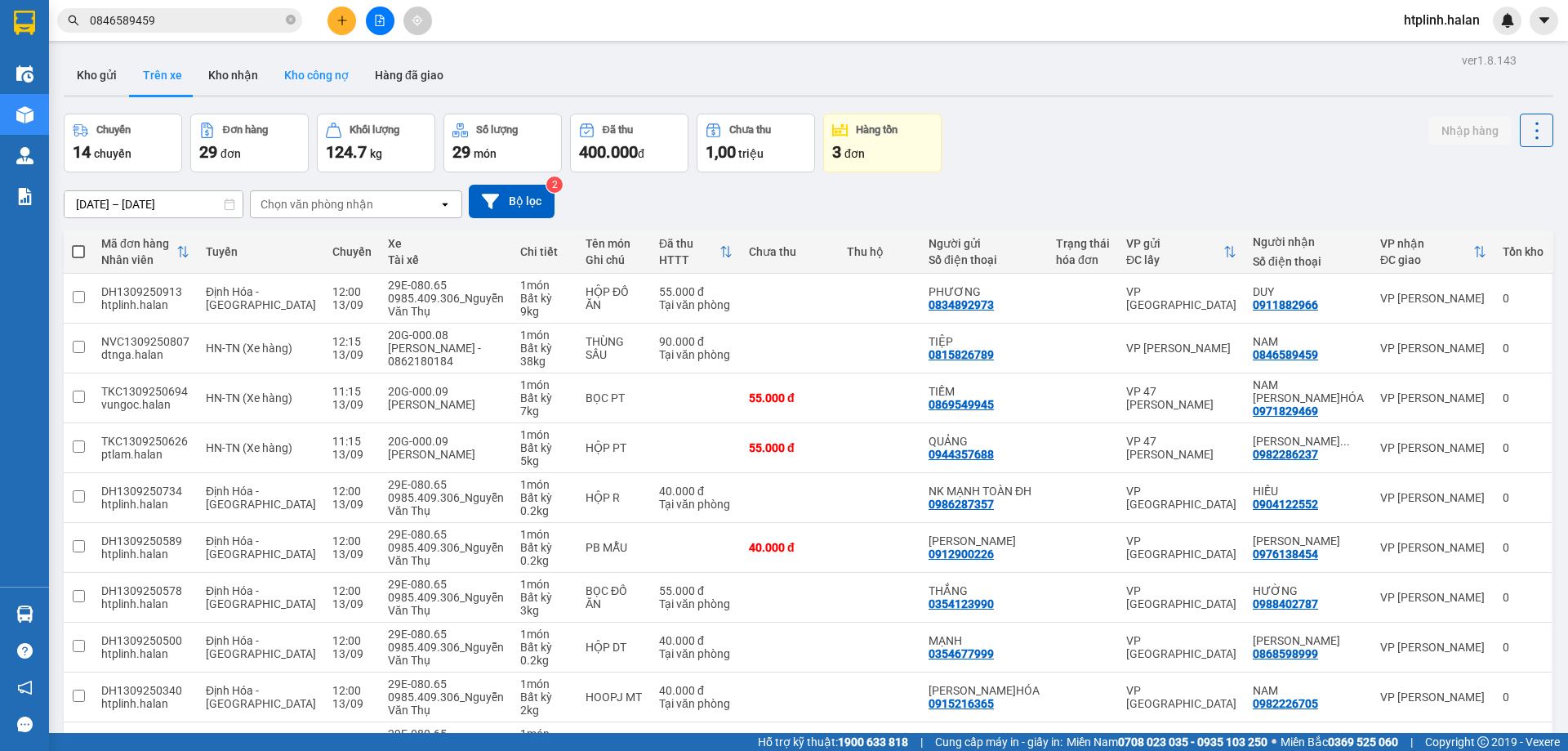
click at [272, 58] on button "Kho công nợ" at bounding box center [316, 75] width 90 height 39
